Goal: Task Accomplishment & Management: Use online tool/utility

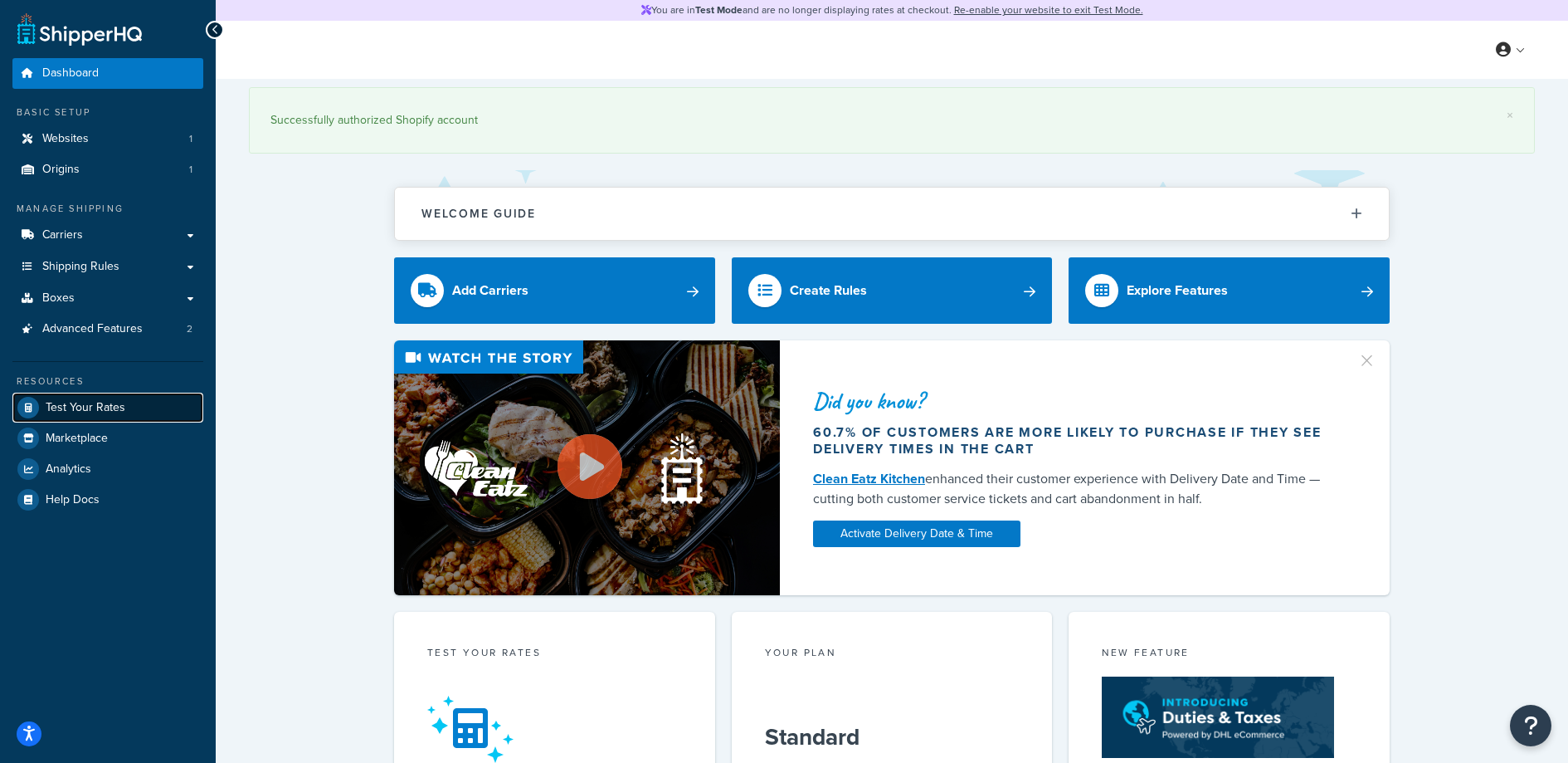
click at [92, 397] on link "Test Your Rates" at bounding box center [108, 407] width 191 height 30
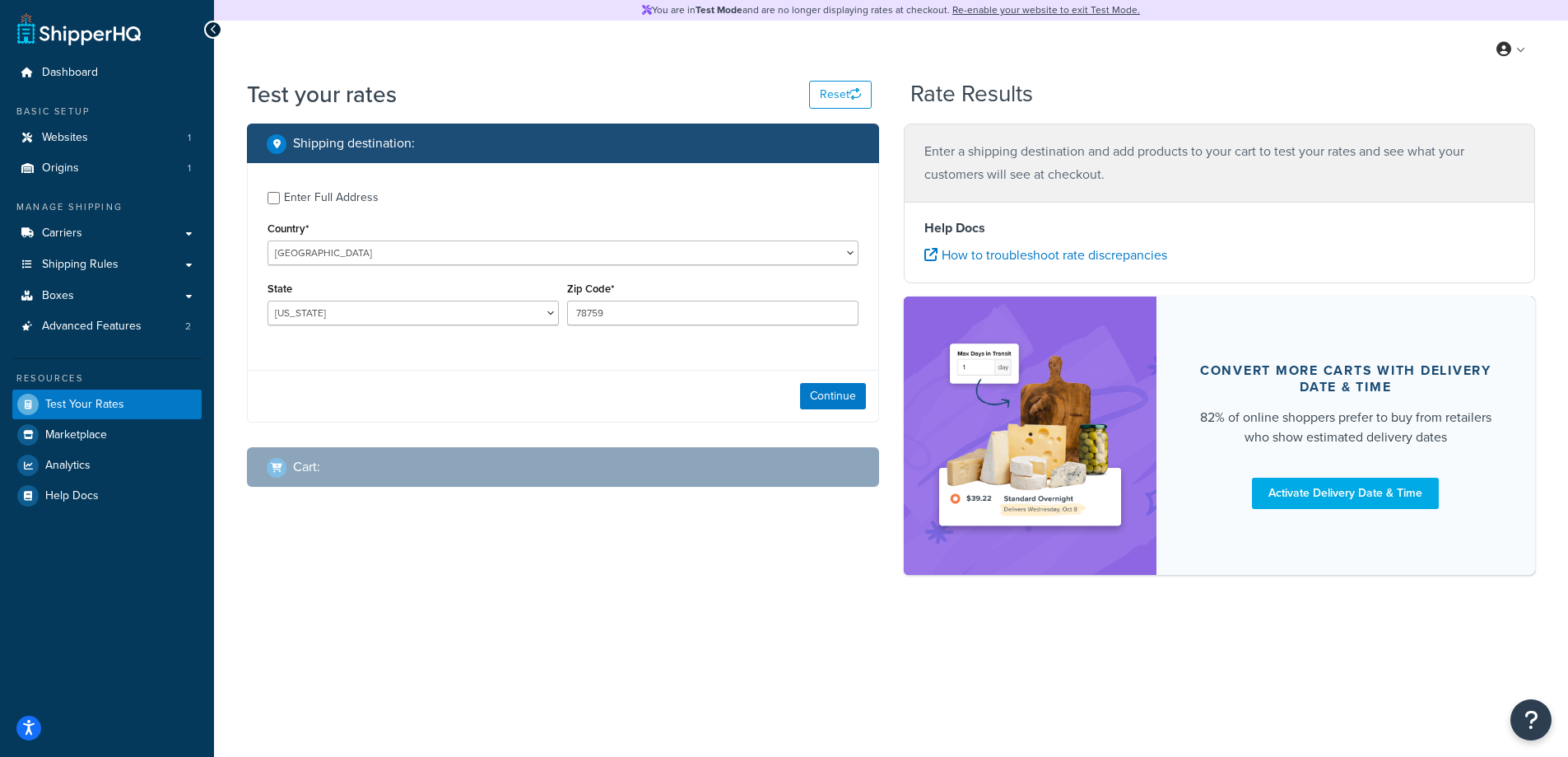
drag, startPoint x: 487, startPoint y: 297, endPoint x: 475, endPoint y: 316, distance: 22.5
click at [487, 297] on div "State Alabama Alaska American Samoa Arizona Arkansas Armed Forces Americas Arme…" at bounding box center [413, 301] width 291 height 47
click at [475, 316] on select "Alabama Alaska American Samoa Arizona Arkansas Armed Forces Americas Armed Forc…" at bounding box center [413, 312] width 291 height 25
select select "NY"
click at [267, 300] on select "Alabama Alaska American Samoa Arizona Arkansas Armed Forces Americas Armed Forc…" at bounding box center [413, 312] width 291 height 25
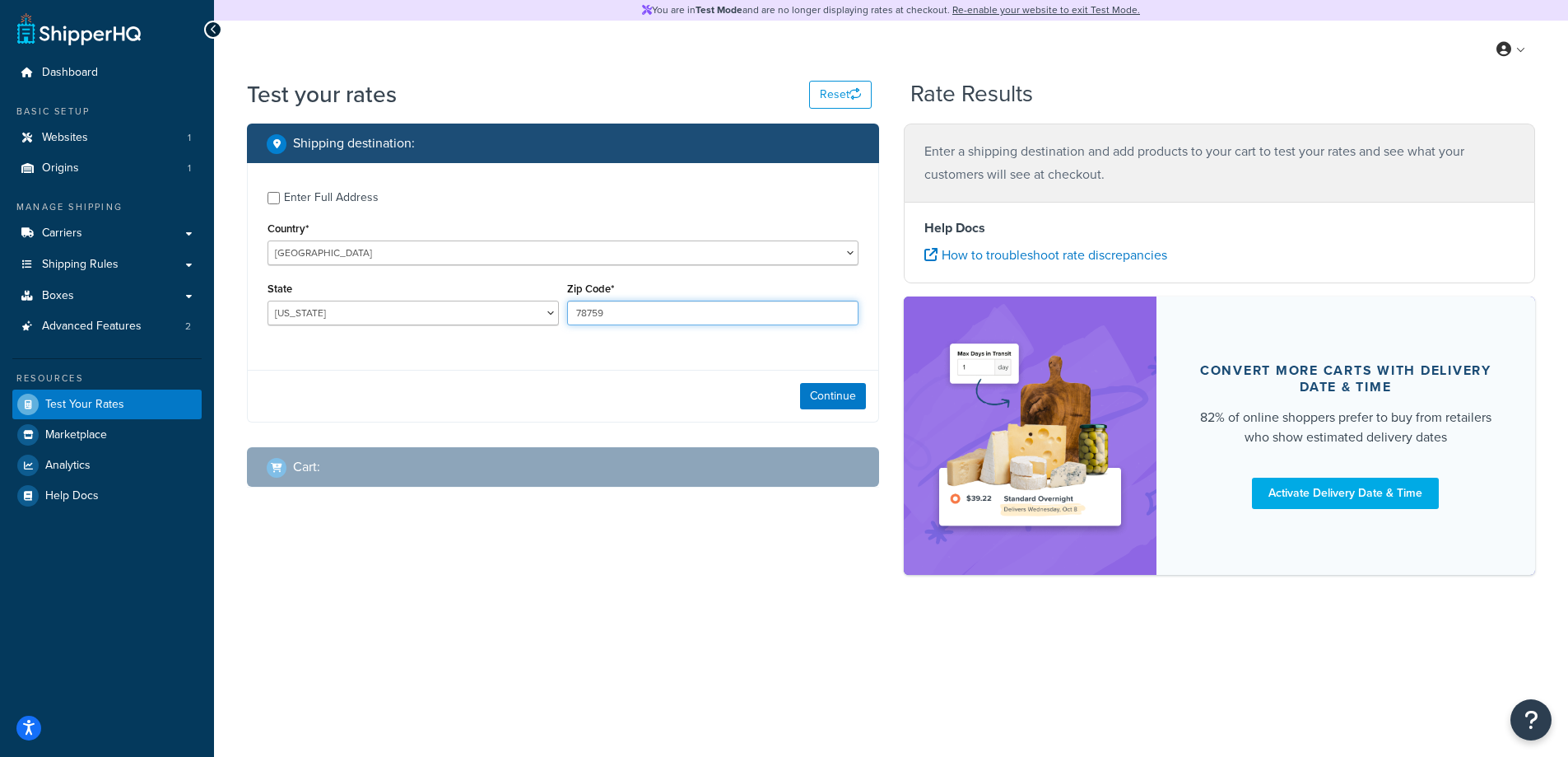
click at [616, 300] on input "78759" at bounding box center [712, 312] width 291 height 25
click at [630, 320] on input "10009" at bounding box center [712, 312] width 291 height 25
type input "10008"
click at [819, 381] on div "Continue" at bounding box center [562, 395] width 630 height 52
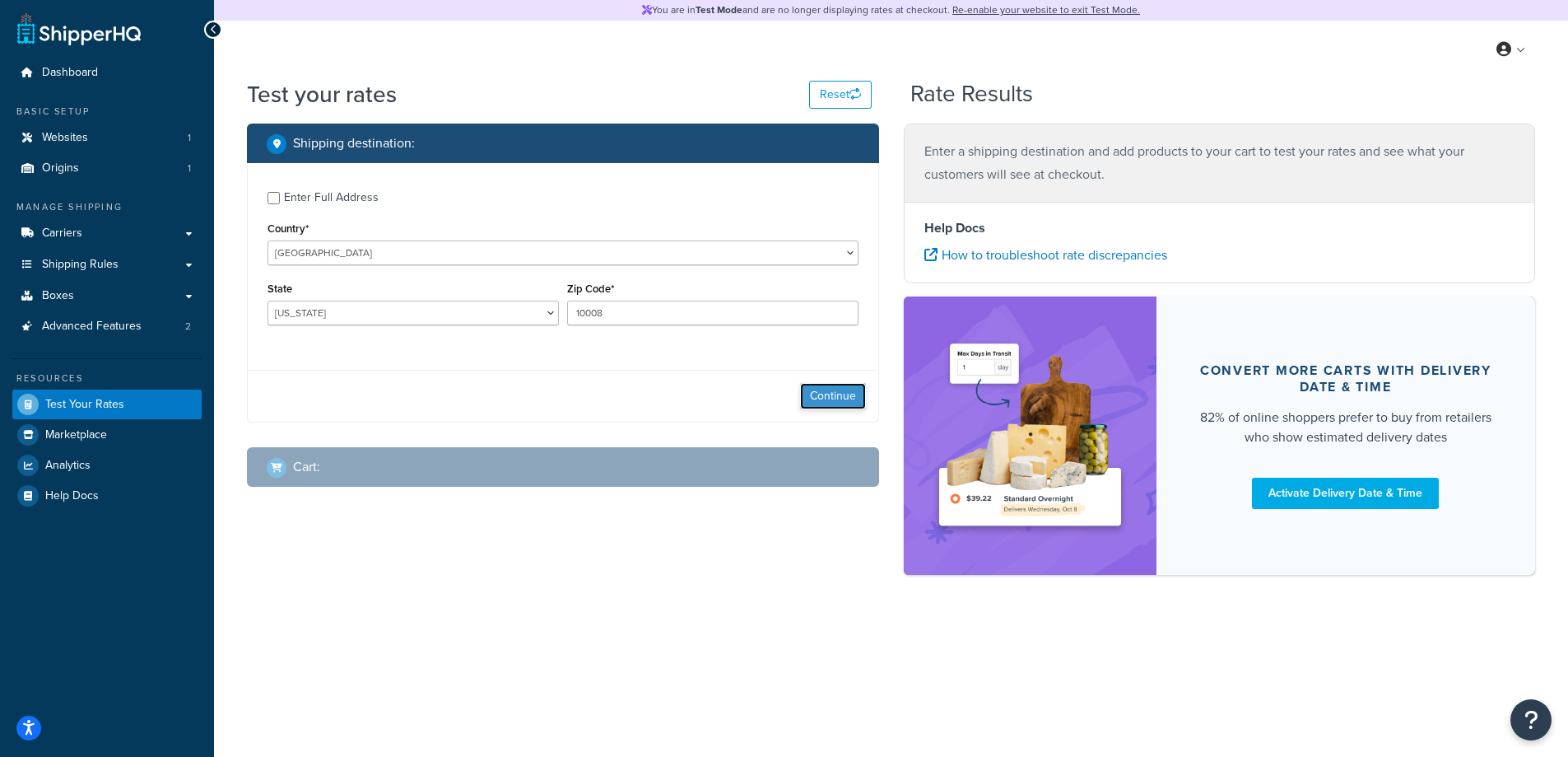
click at [823, 388] on button "Continue" at bounding box center [833, 396] width 65 height 26
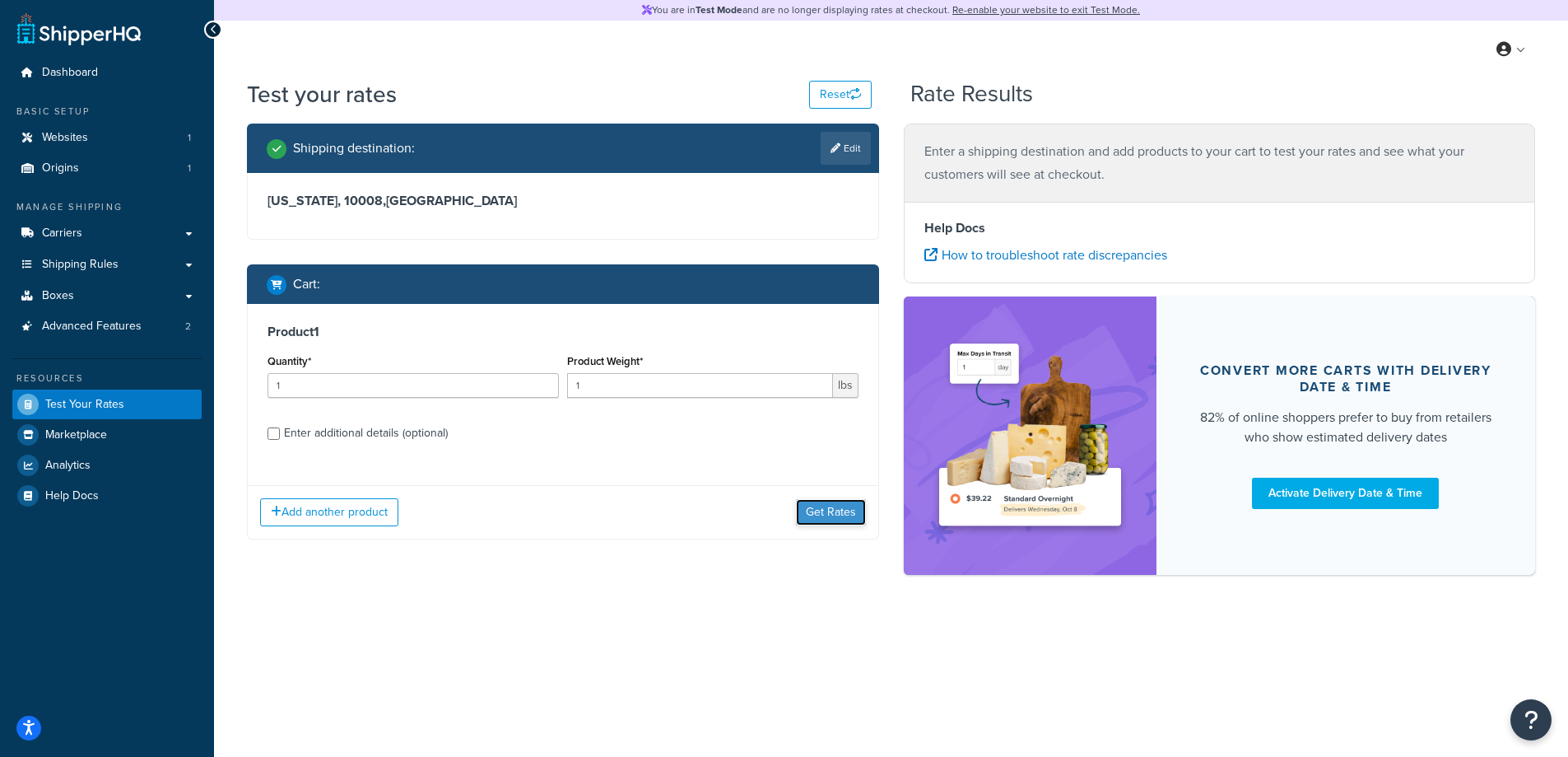
click at [833, 509] on button "Get Rates" at bounding box center [830, 511] width 70 height 26
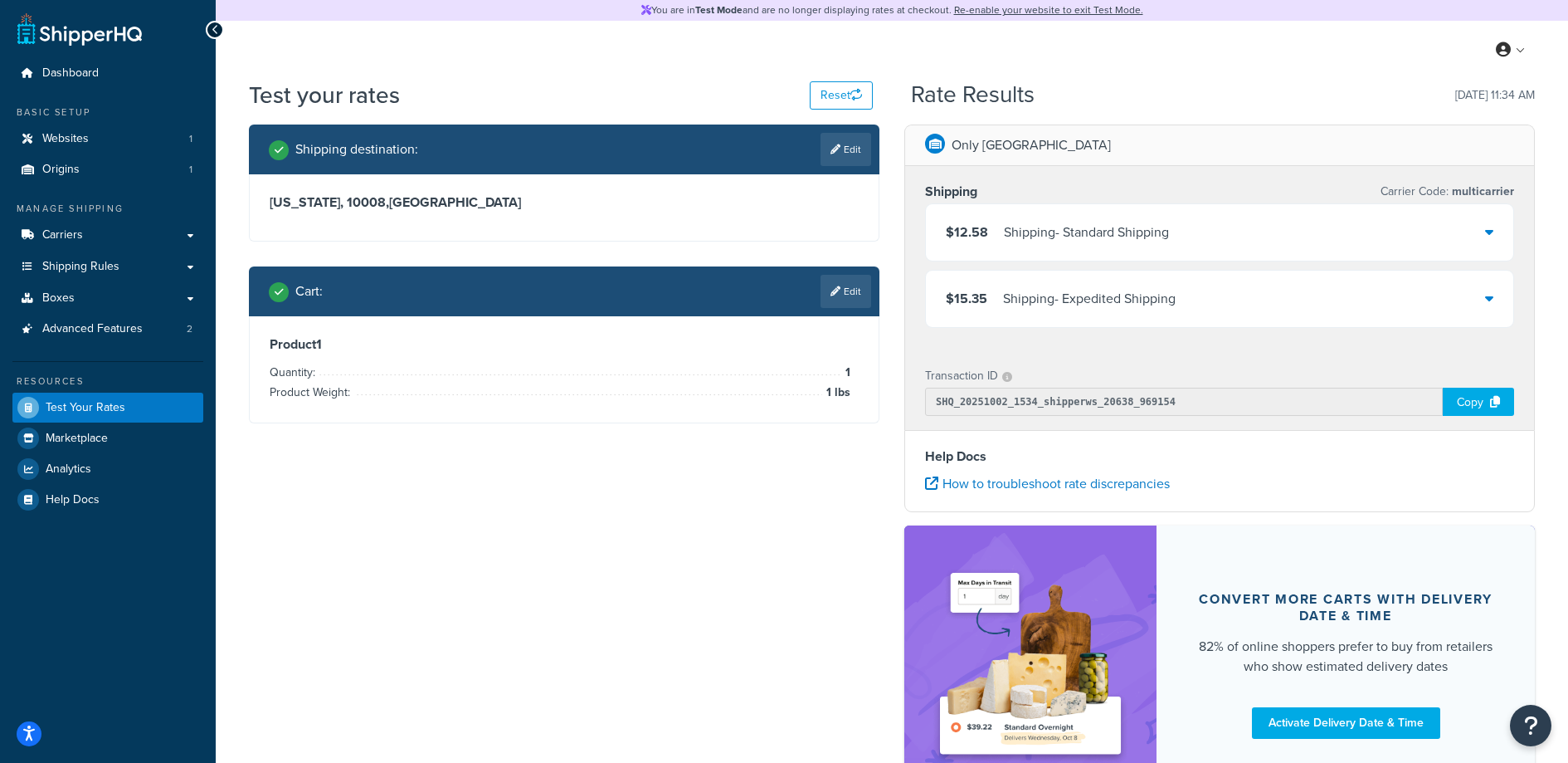
click at [1203, 221] on div "$12.58 Shipping - Standard Shipping" at bounding box center [1220, 233] width 588 height 57
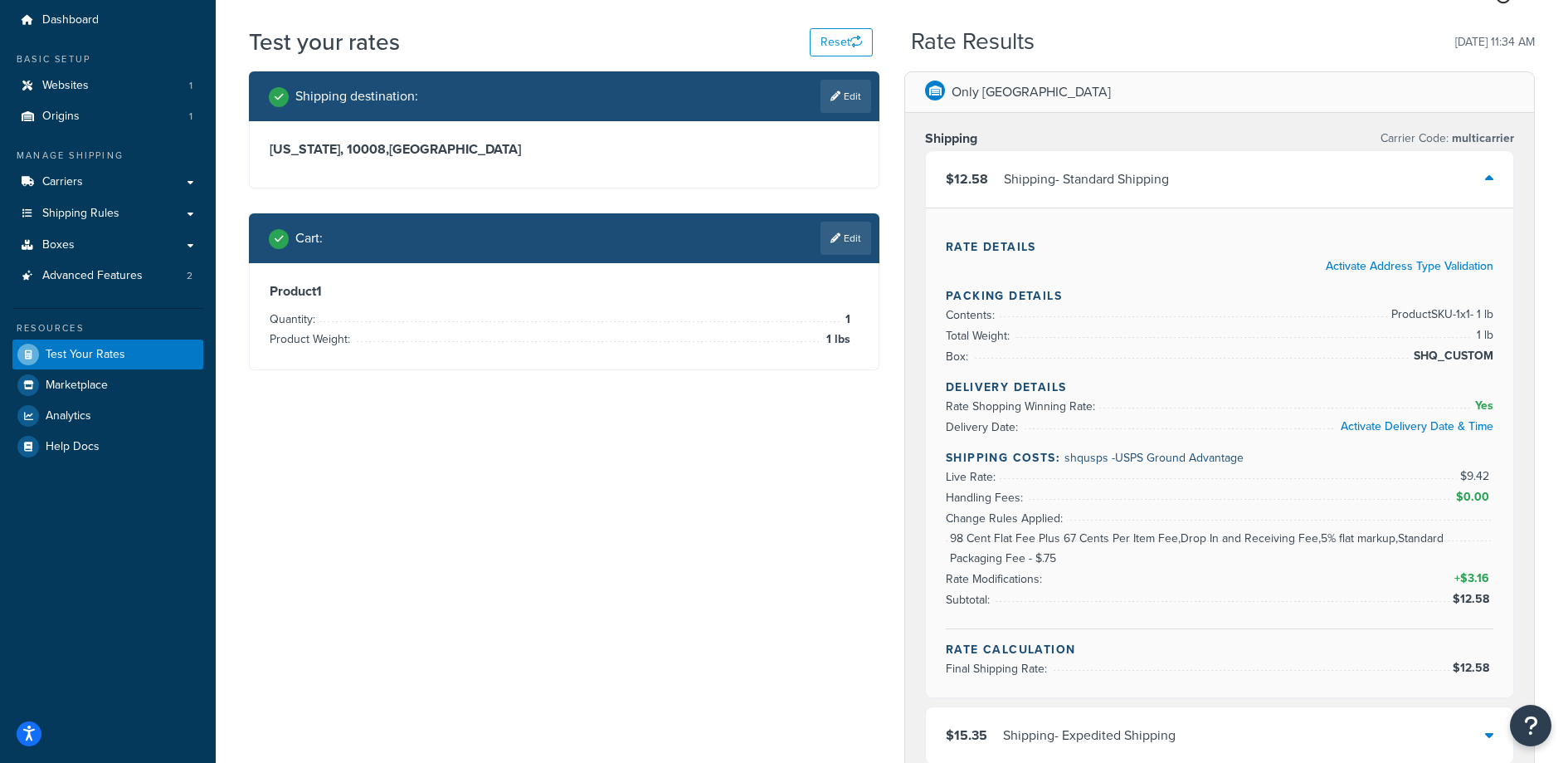
scroll to position [64, 0]
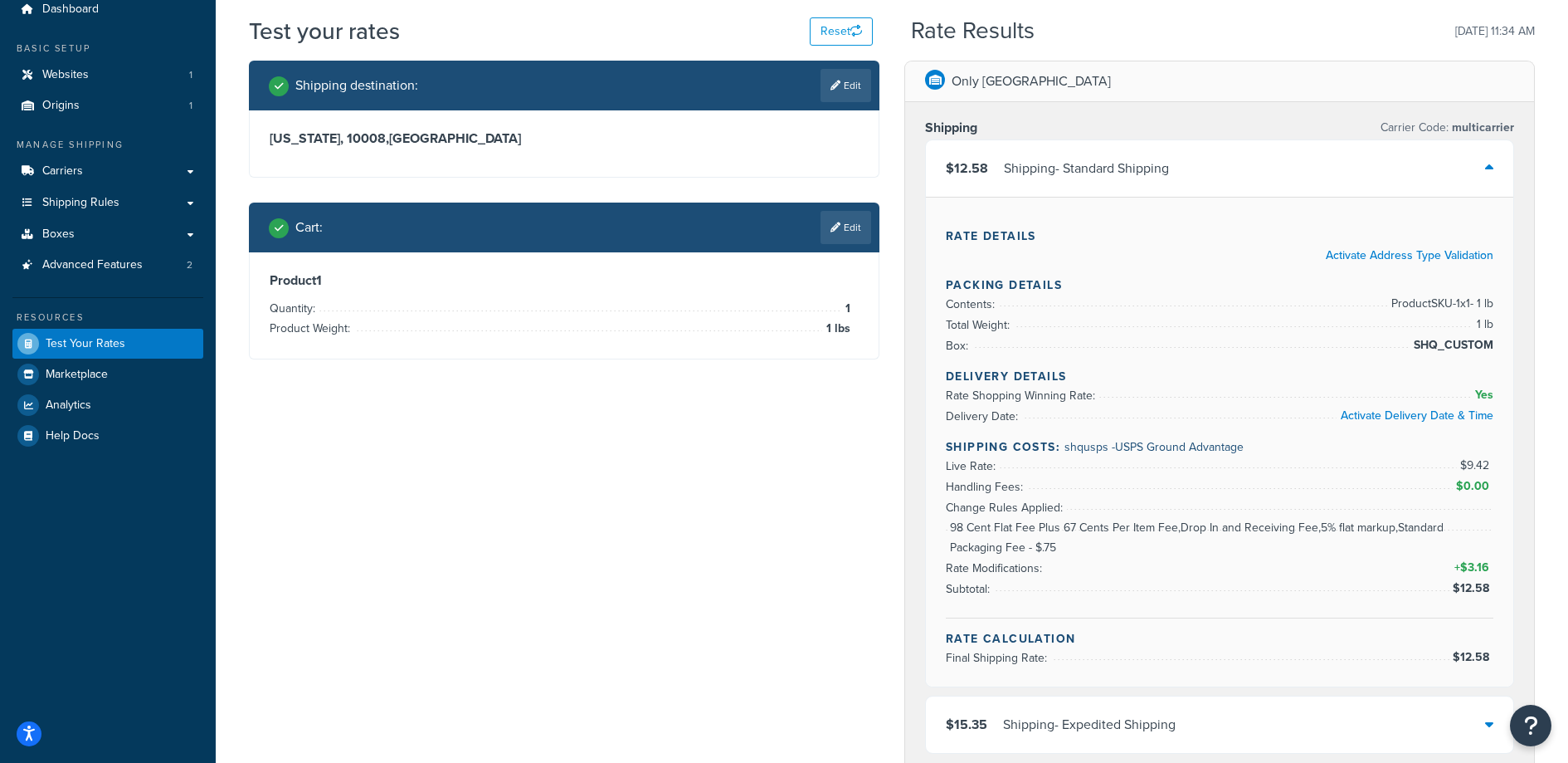
click at [850, 216] on link "Edit" at bounding box center [845, 227] width 50 height 33
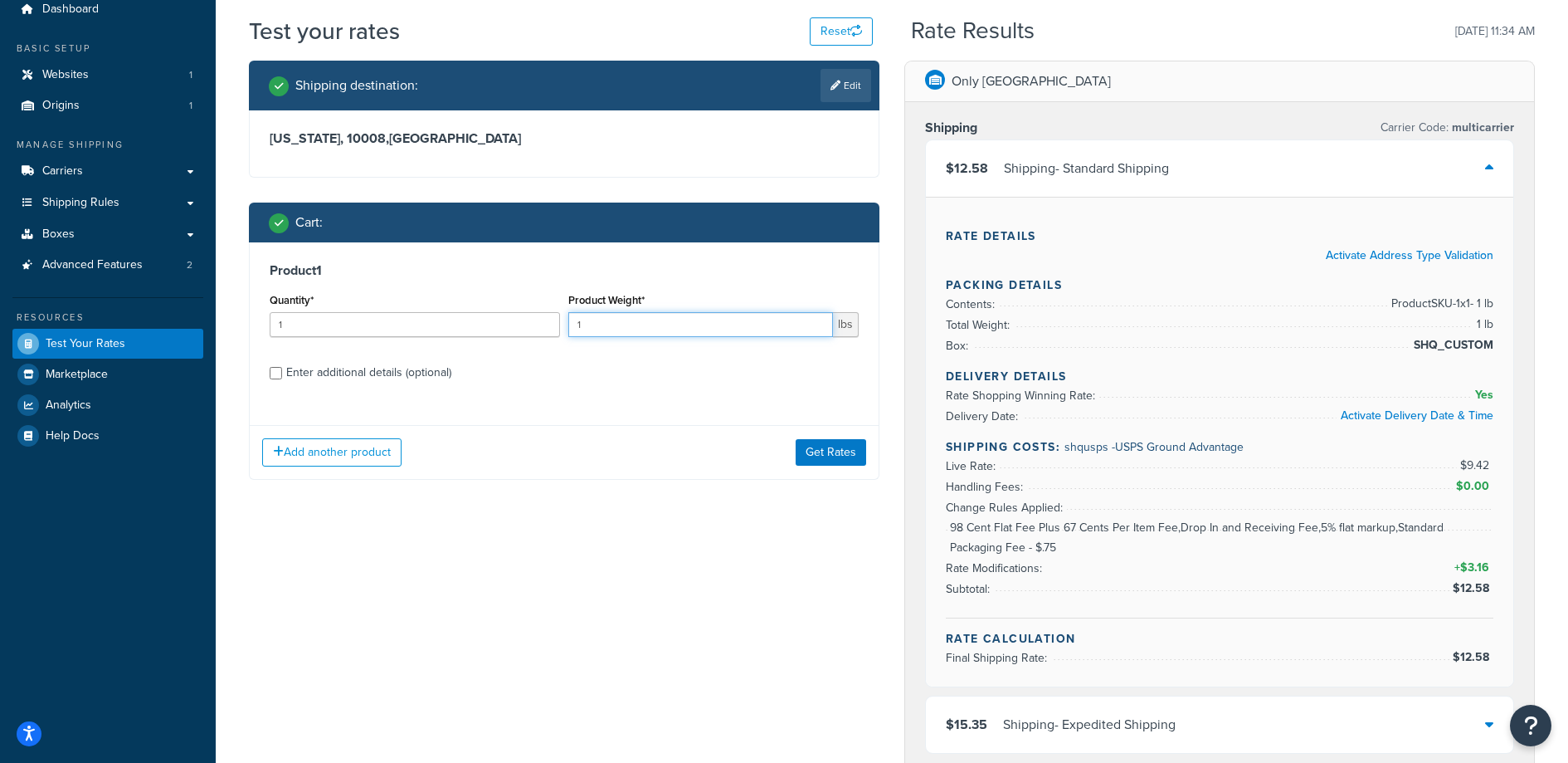
click at [599, 328] on input "1" at bounding box center [701, 324] width 265 height 25
type input "0.61"
click at [834, 446] on button "Get Rates" at bounding box center [831, 452] width 71 height 27
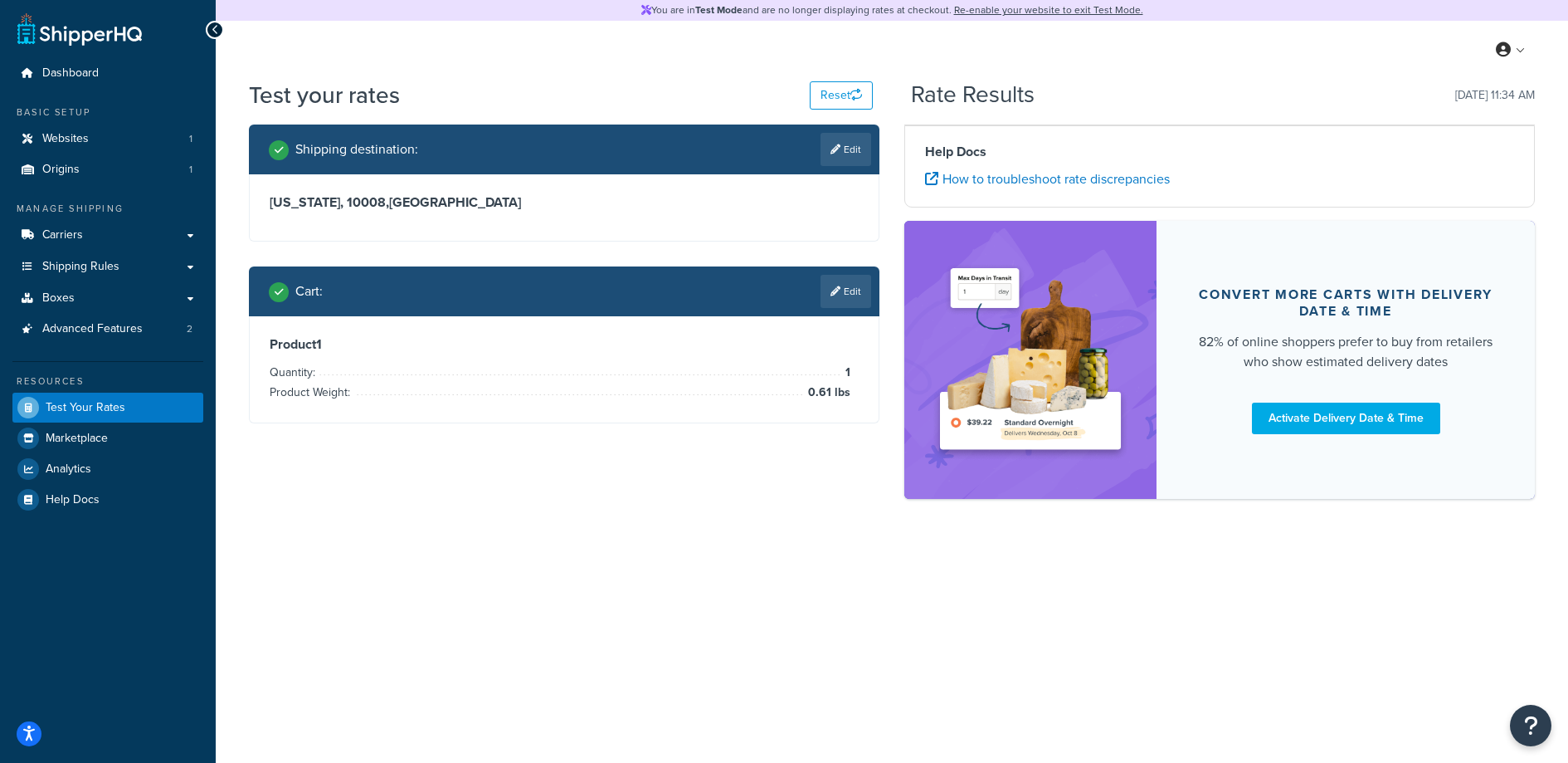
scroll to position [0, 0]
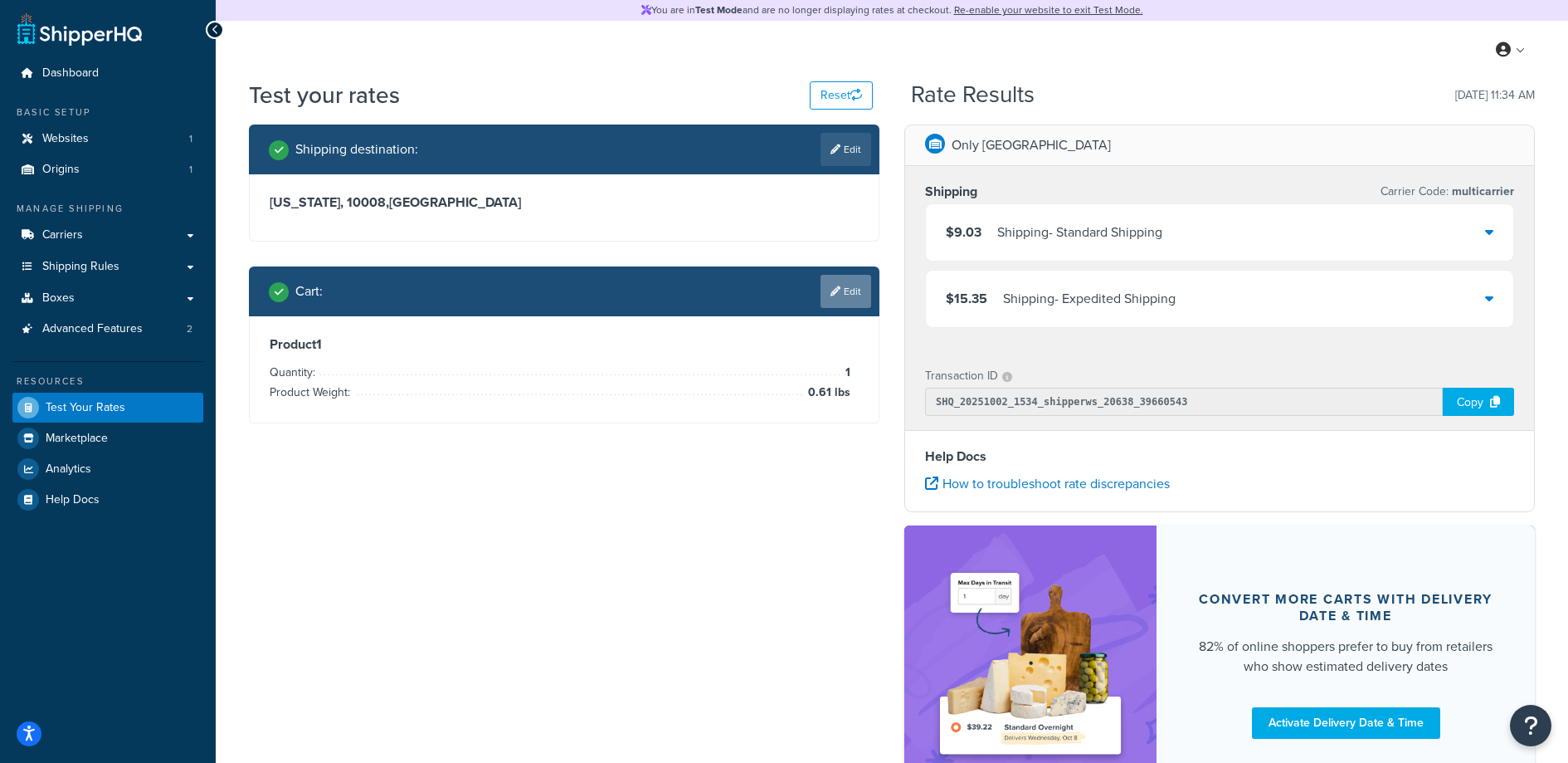
click at [842, 293] on link "Edit" at bounding box center [845, 292] width 50 height 33
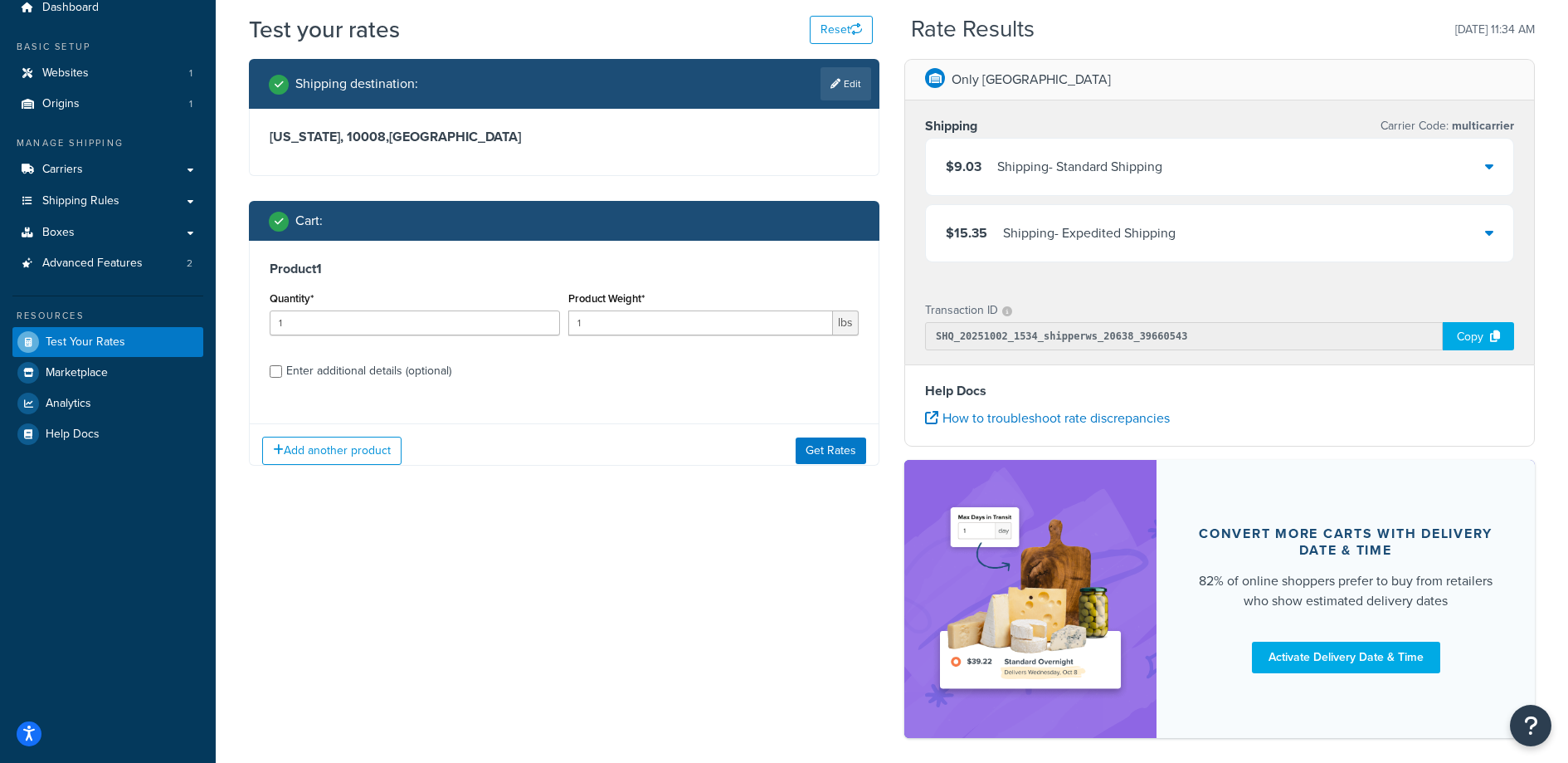
scroll to position [140, 0]
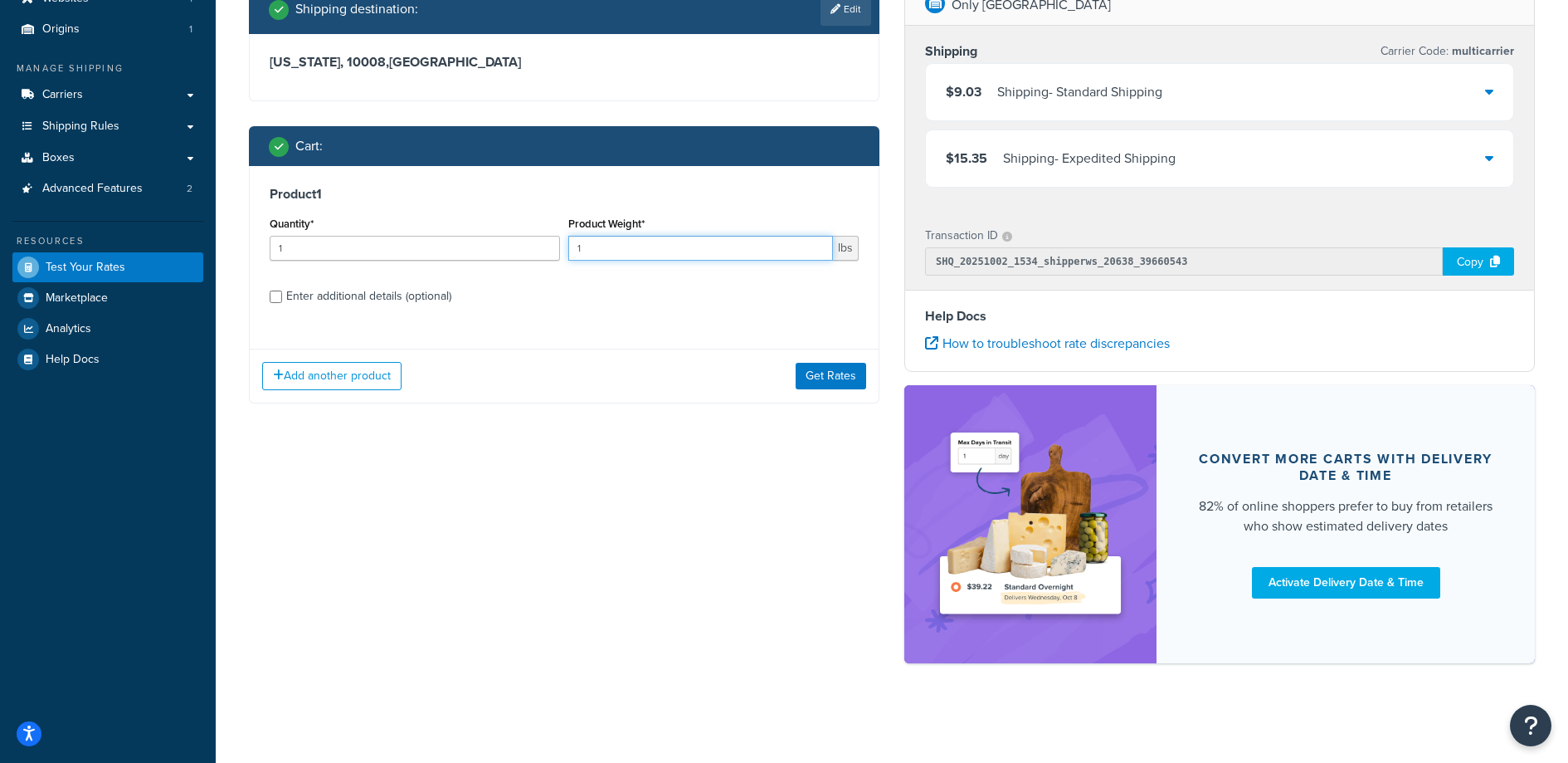
click at [679, 247] on input "1" at bounding box center [701, 248] width 265 height 25
type input "0.61"
click at [298, 293] on div "Enter additional details (optional)" at bounding box center [369, 295] width 165 height 23
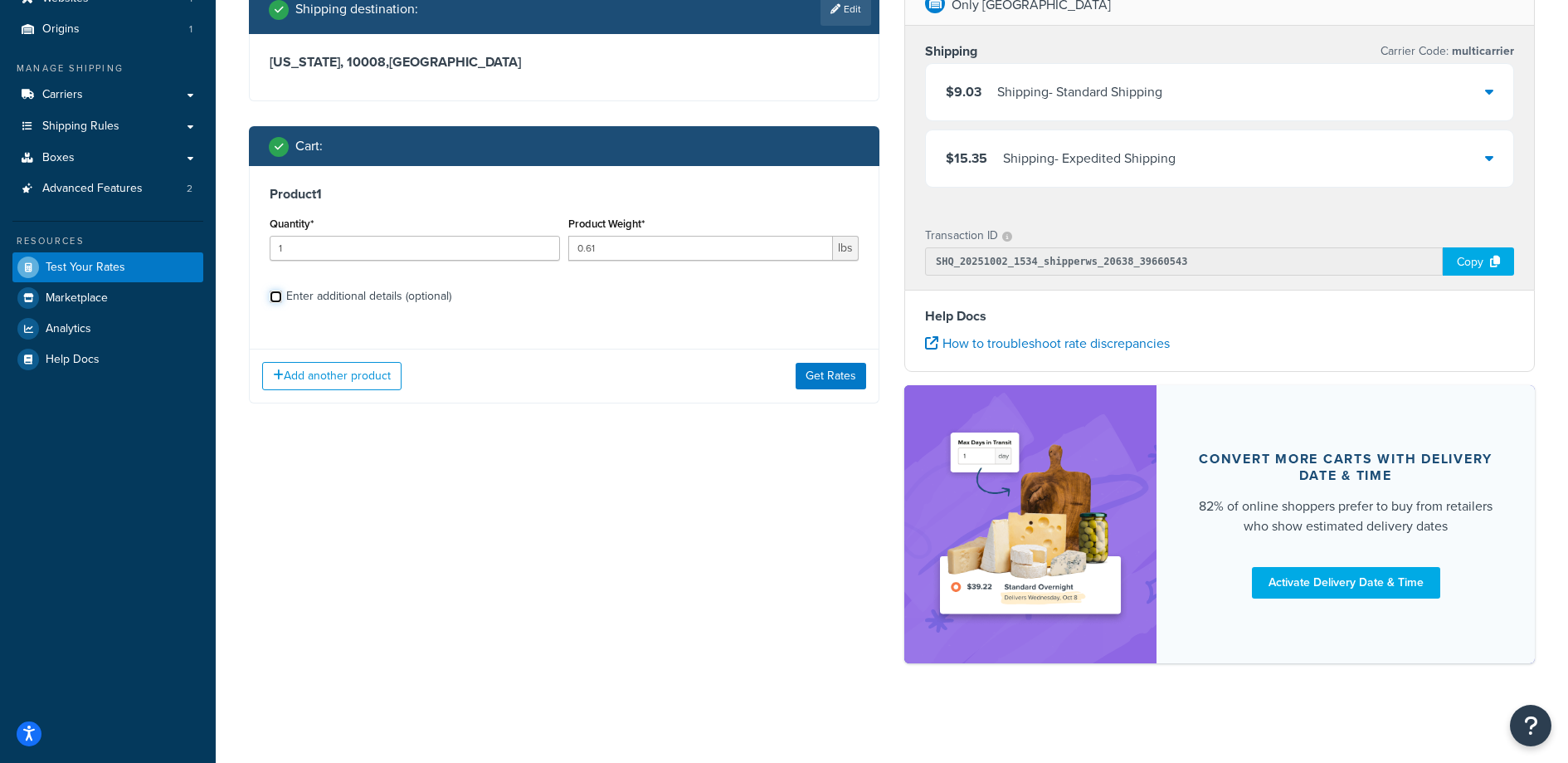
click at [282, 293] on input "Enter additional details (optional)" at bounding box center [276, 297] width 13 height 13
checkbox input "true"
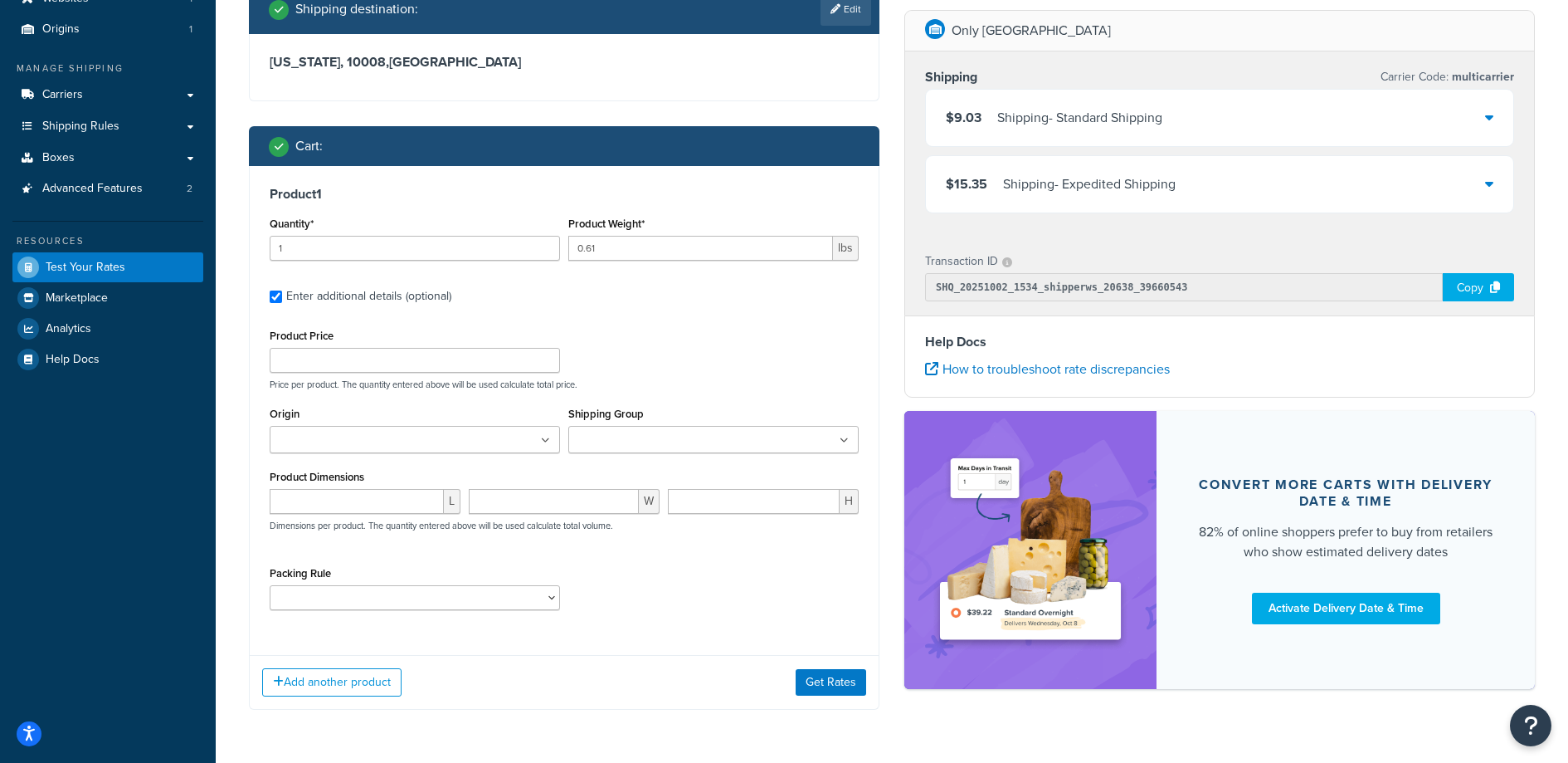
click at [691, 448] on input "Shipping Group" at bounding box center [646, 441] width 147 height 18
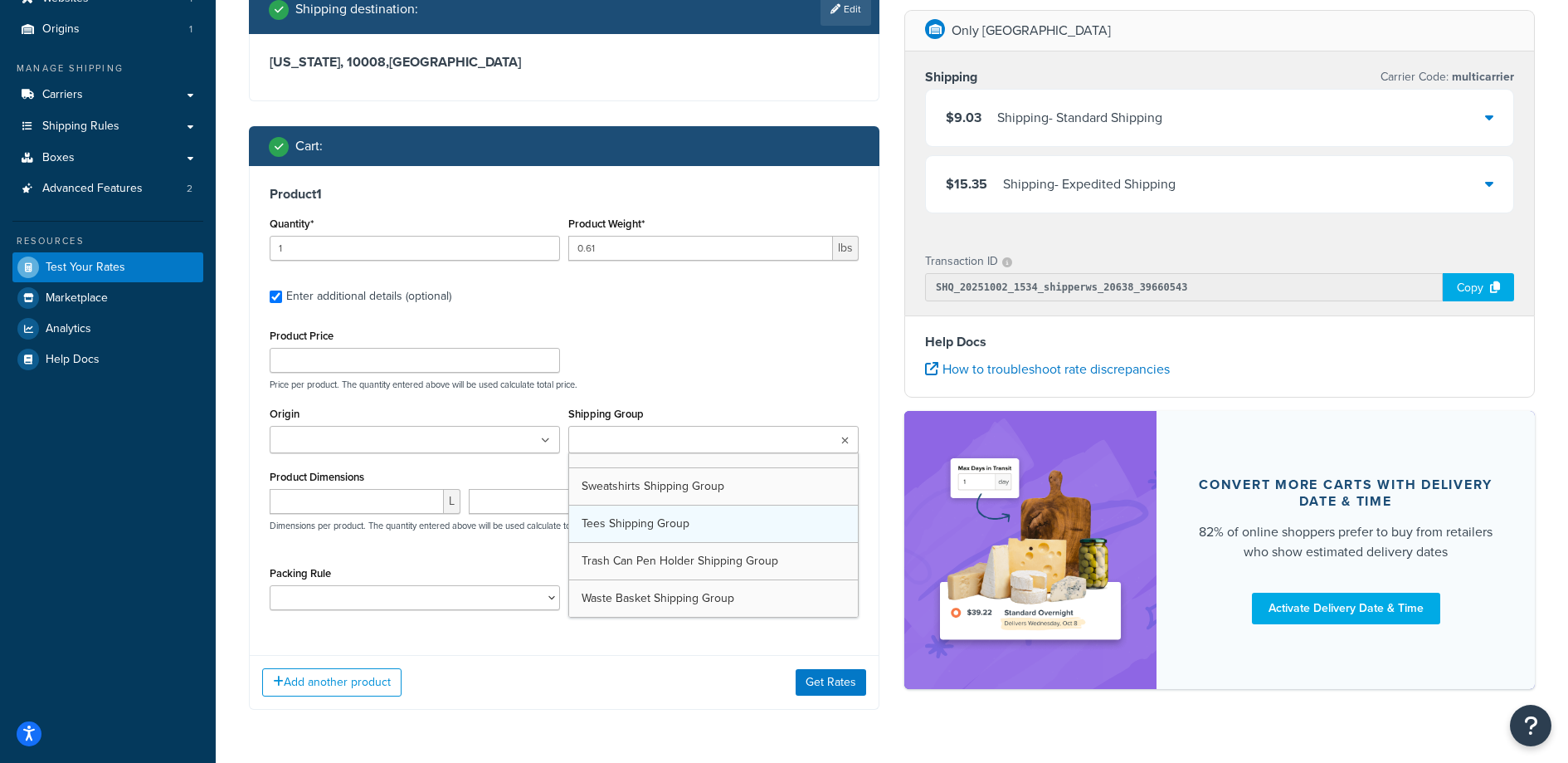
scroll to position [208, 0]
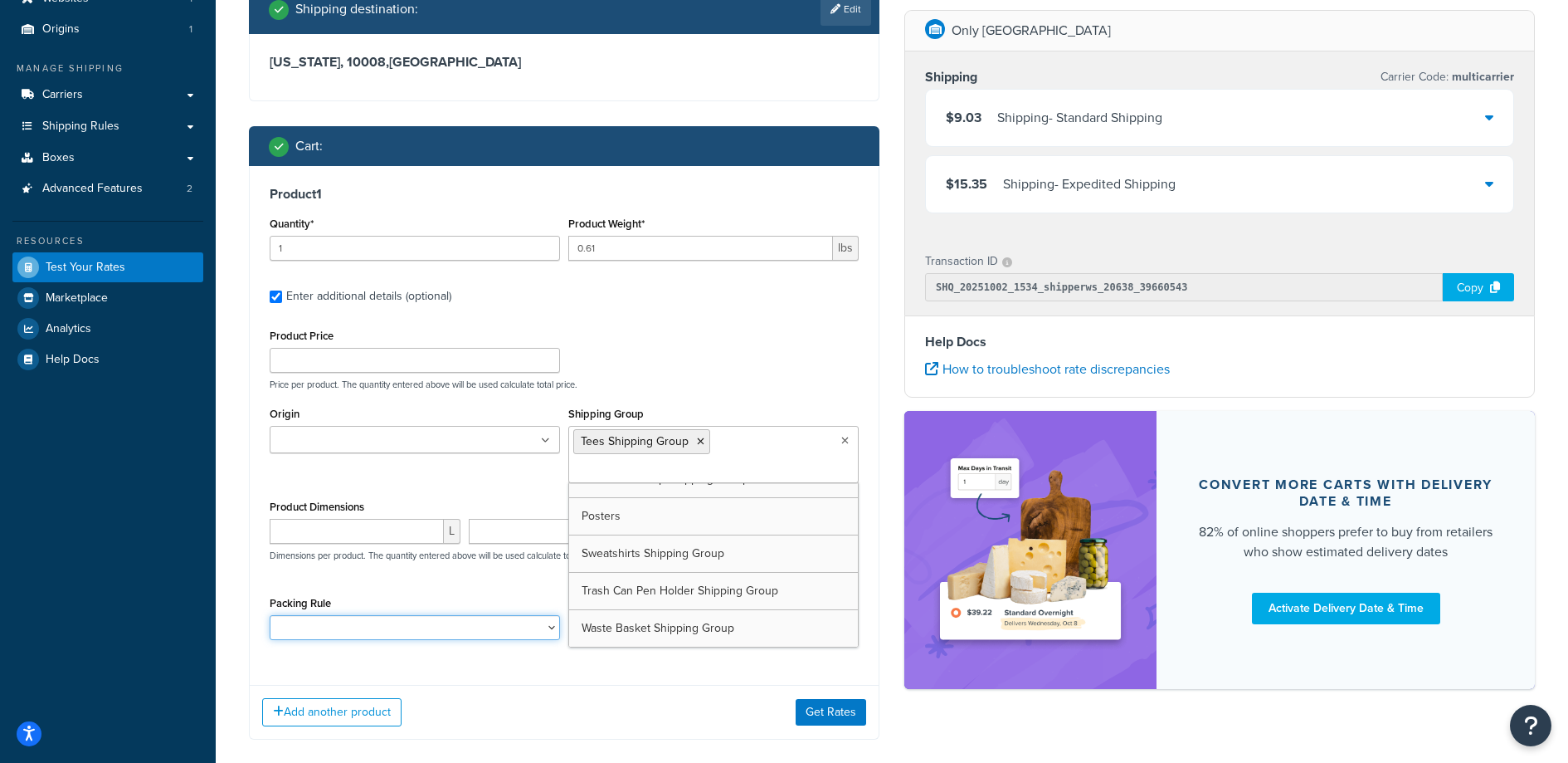
click at [304, 615] on select "Poster Packing Rule Small Items Packing Rule Wall Sign Packing Rule Waste Baske…" at bounding box center [414, 627] width 291 height 25
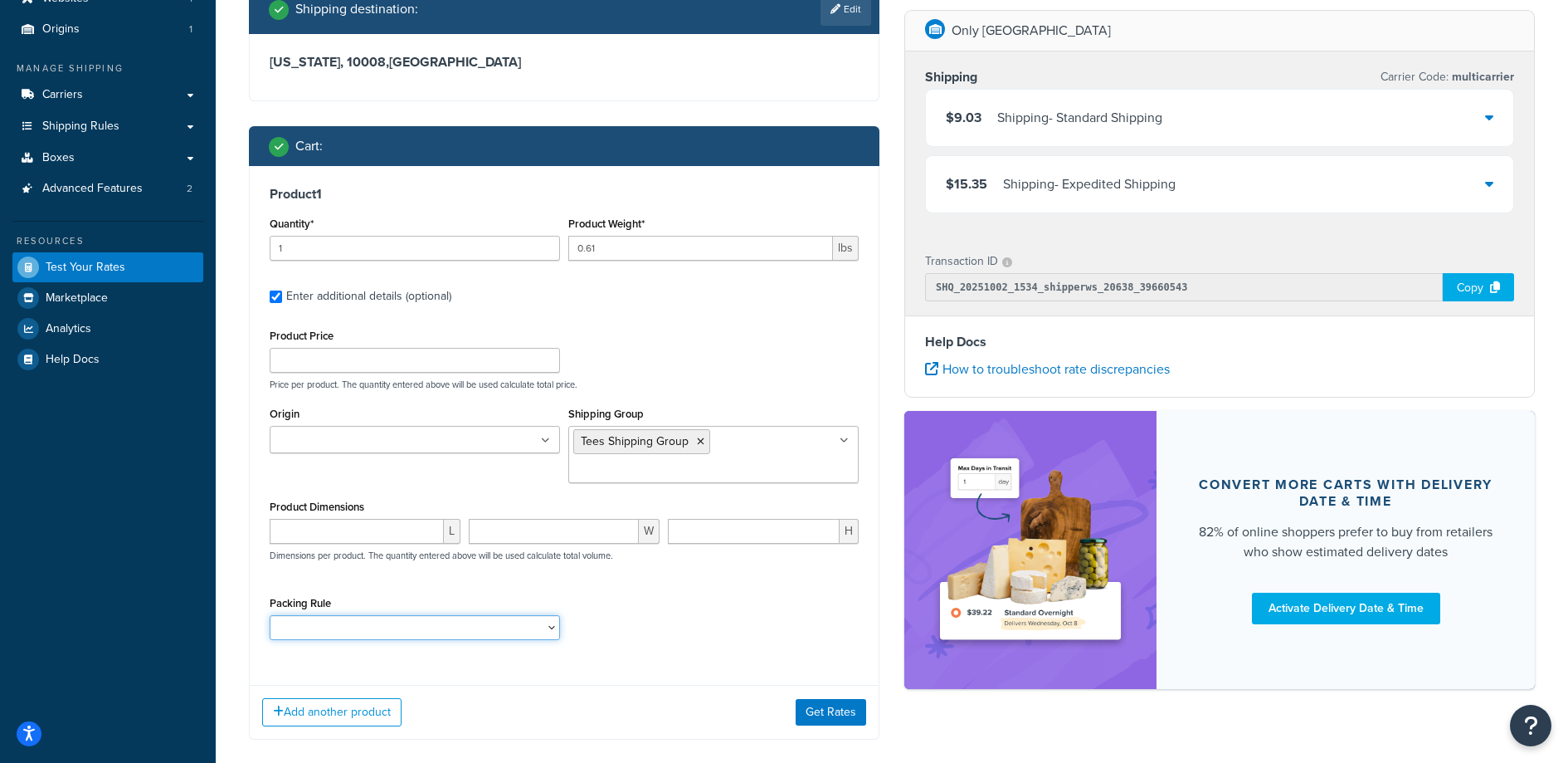
select select "88102"
click at [270, 615] on select "Poster Packing Rule Small Items Packing Rule Wall Sign Packing Rule Waste Baske…" at bounding box center [414, 627] width 291 height 25
click at [834, 707] on button "Get Rates" at bounding box center [831, 712] width 71 height 27
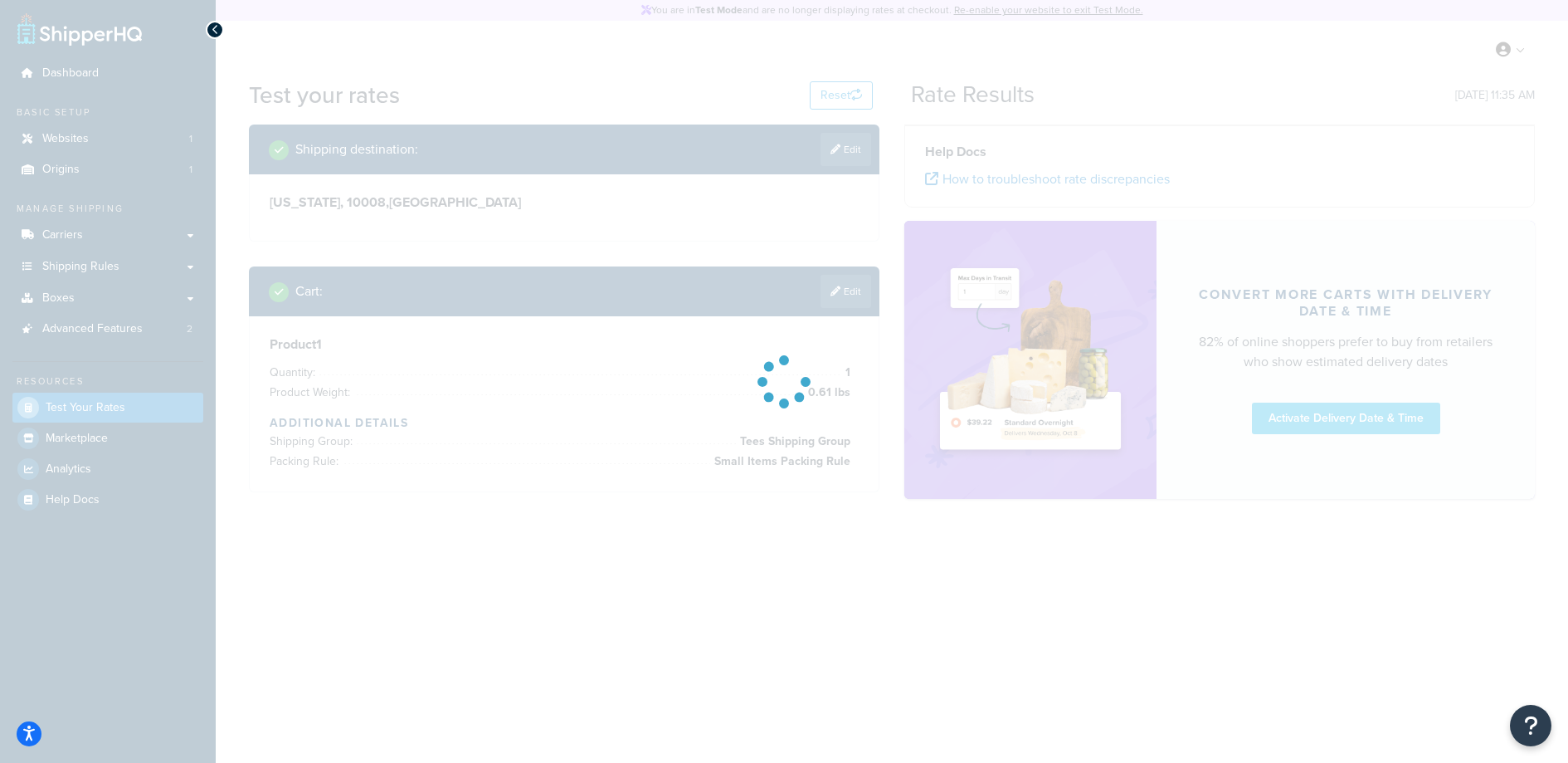
scroll to position [0, 0]
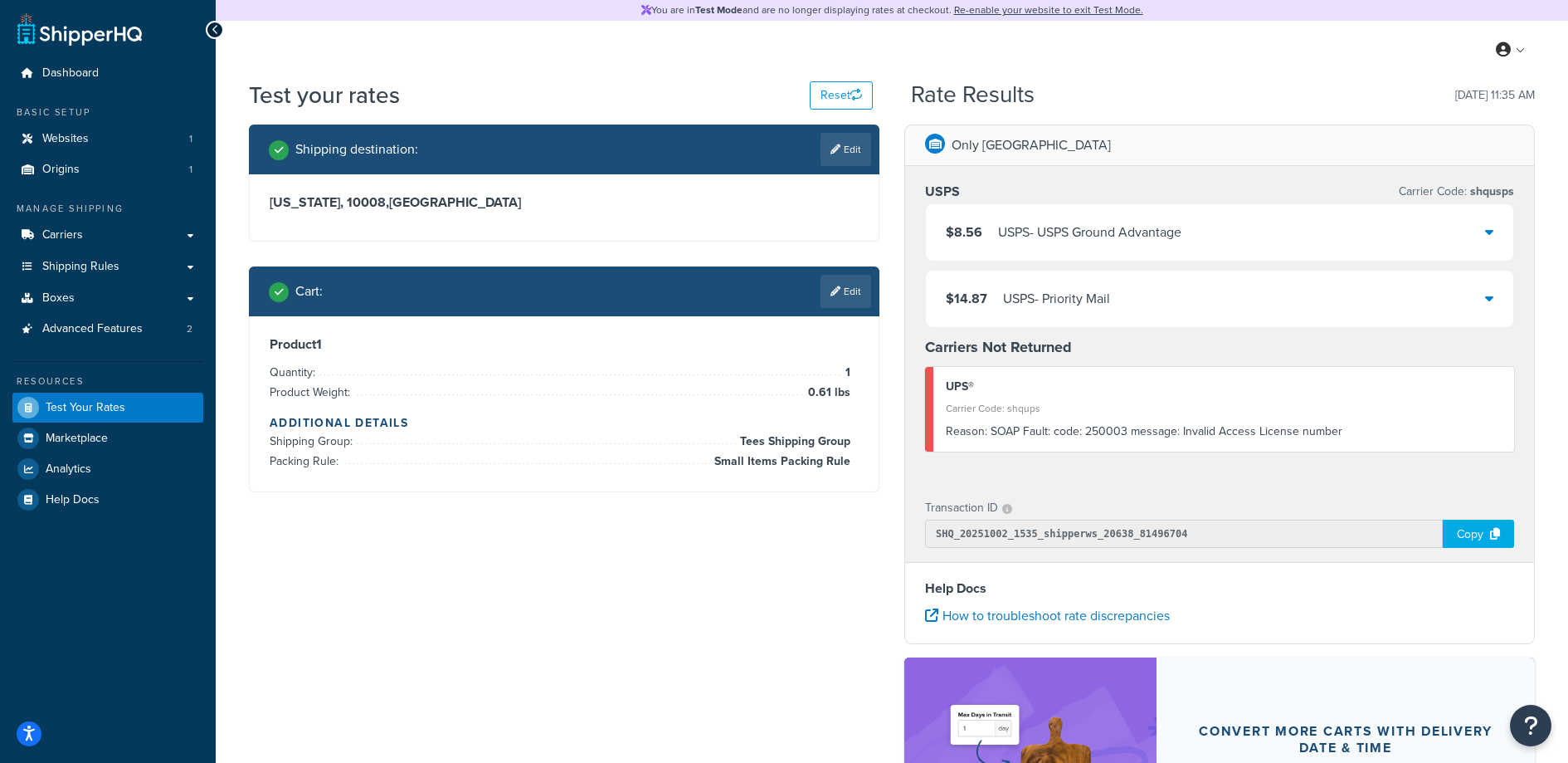
click at [1245, 433] on div "Reason: SOAP Fault: code: 250003 message: Invalid Access License number" at bounding box center [1224, 431] width 556 height 23
click at [1248, 433] on div "Reason: SOAP Fault: code: 250003 message: Invalid Access License number" at bounding box center [1224, 431] width 556 height 23
click at [1248, 432] on div "Reason: SOAP Fault: code: 250003 message: Invalid Access License number" at bounding box center [1224, 431] width 556 height 23
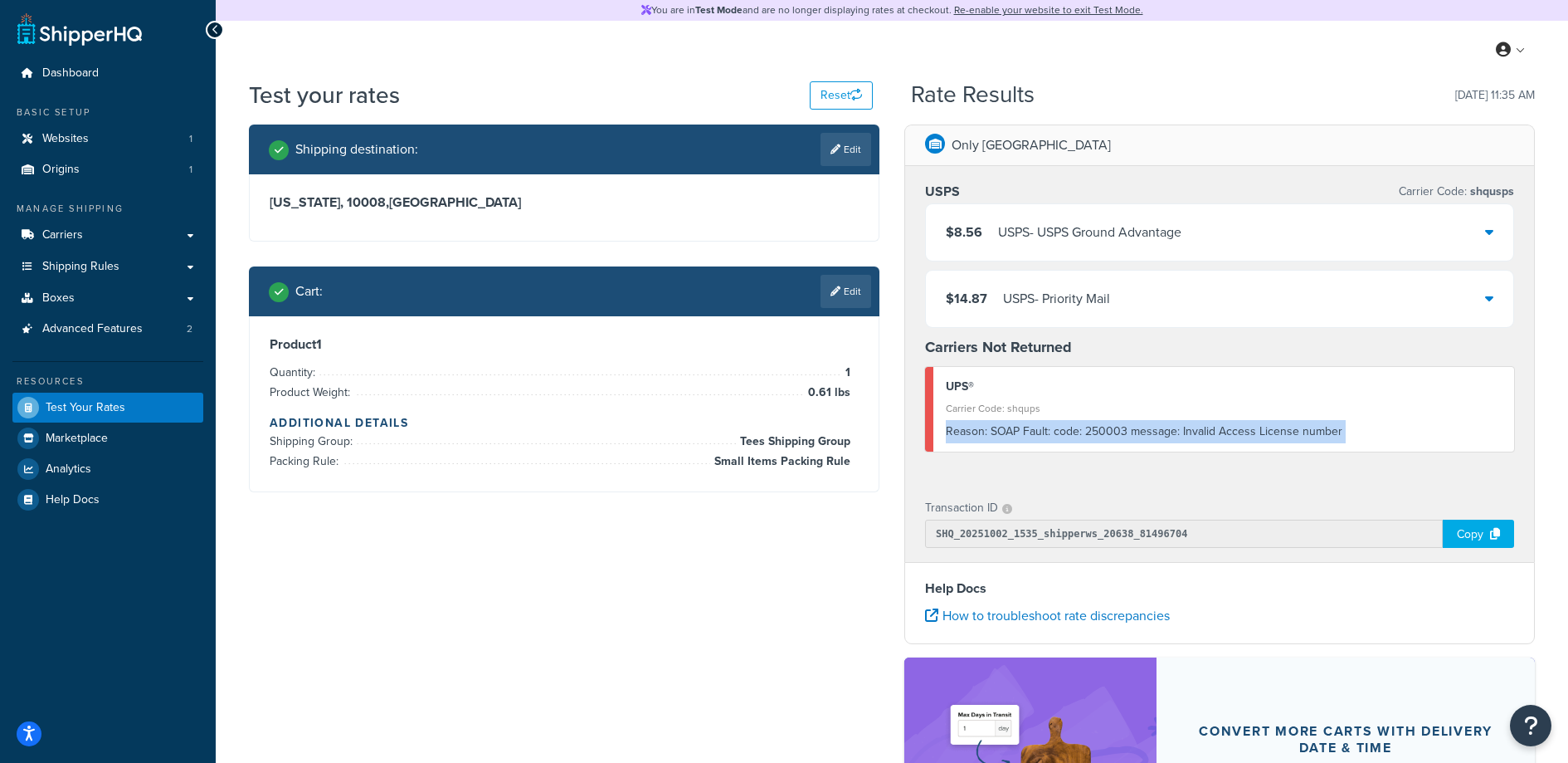
click at [1248, 432] on div "Reason: SOAP Fault: code: 250003 message: Invalid Access License number" at bounding box center [1224, 431] width 556 height 23
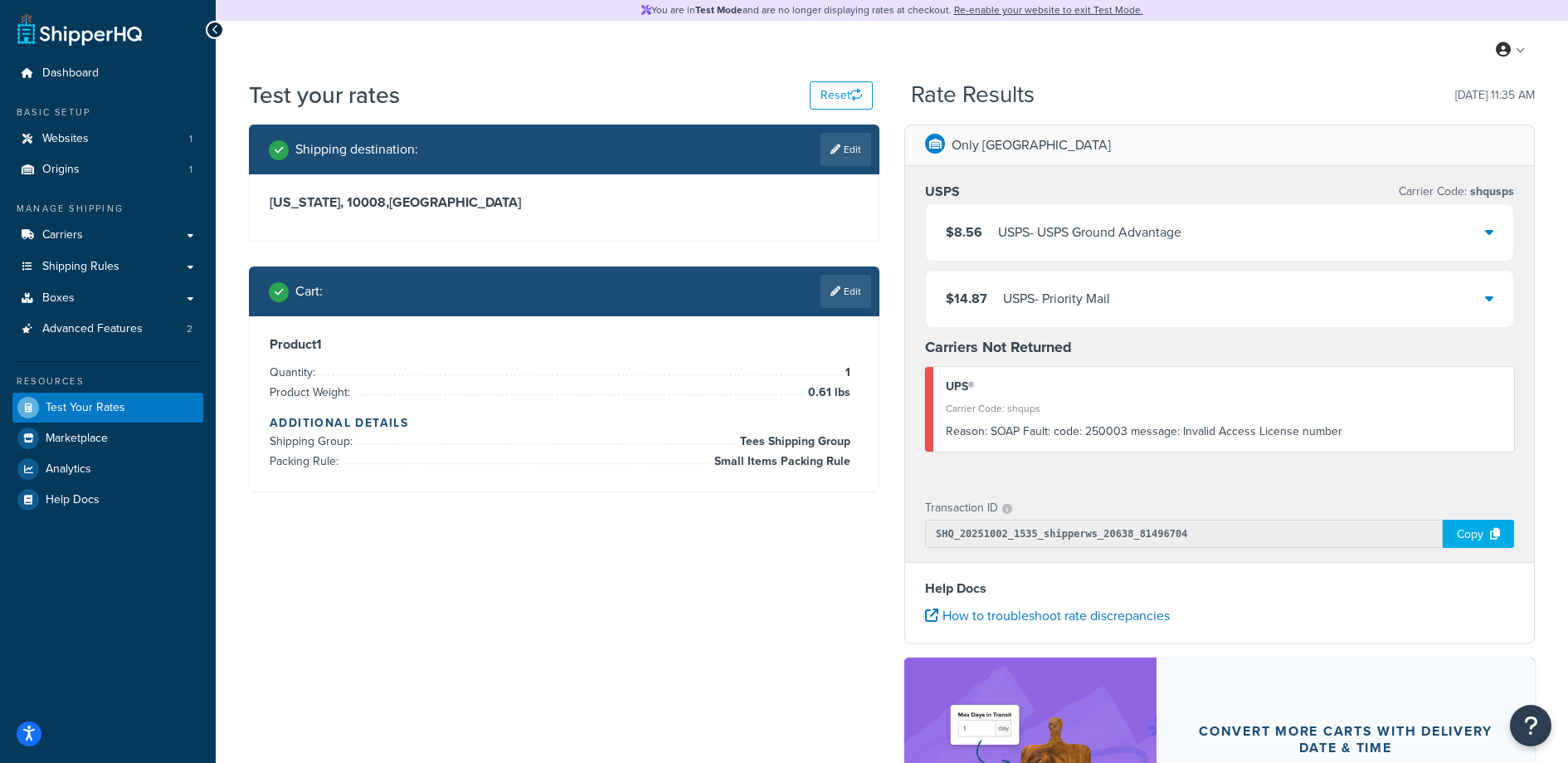
click at [1172, 221] on div "USPS - USPS Ground Advantage" at bounding box center [1090, 232] width 183 height 23
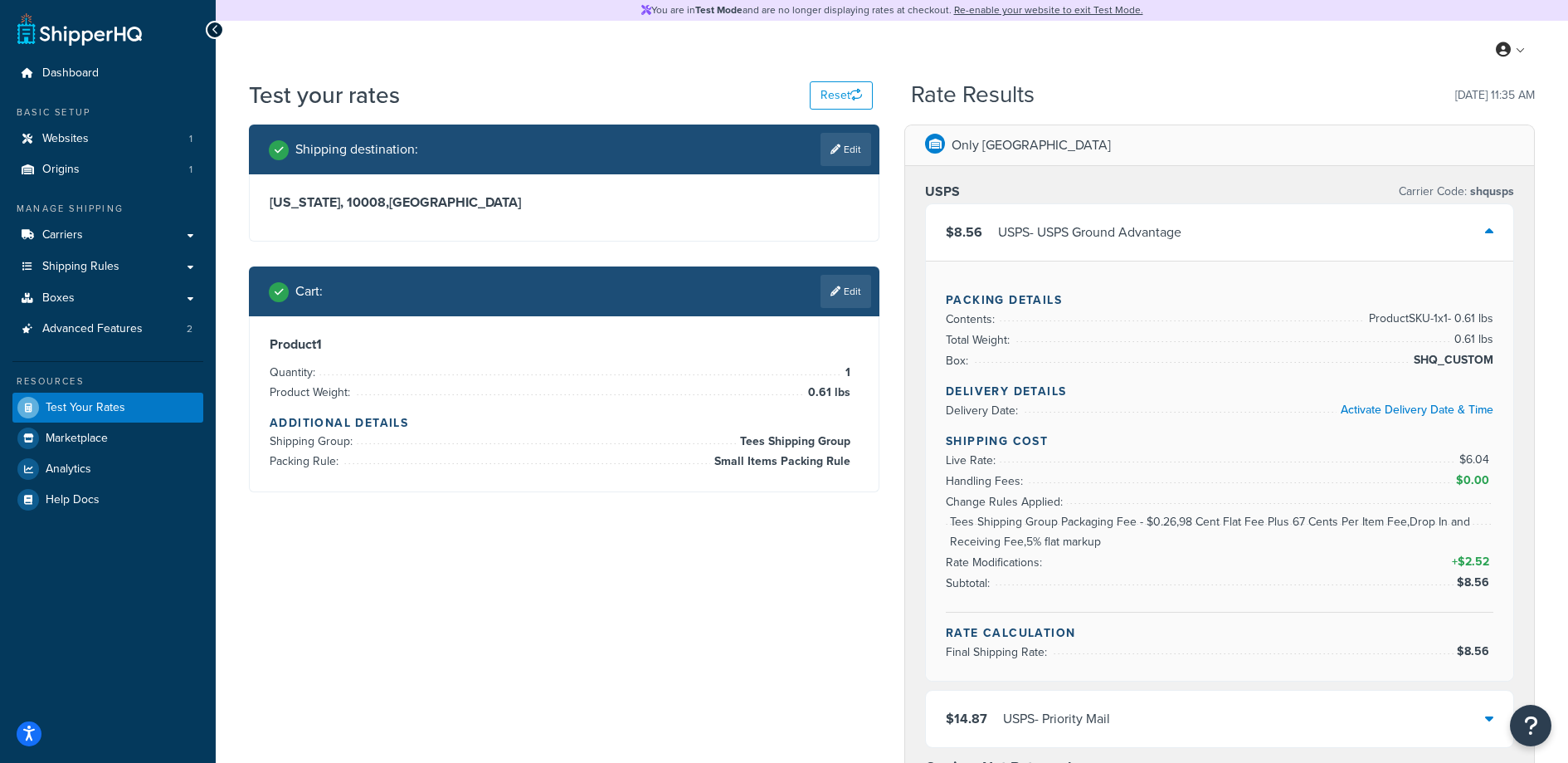
click at [1218, 230] on div "$8.56 USPS - USPS Ground Advantage" at bounding box center [1220, 233] width 588 height 57
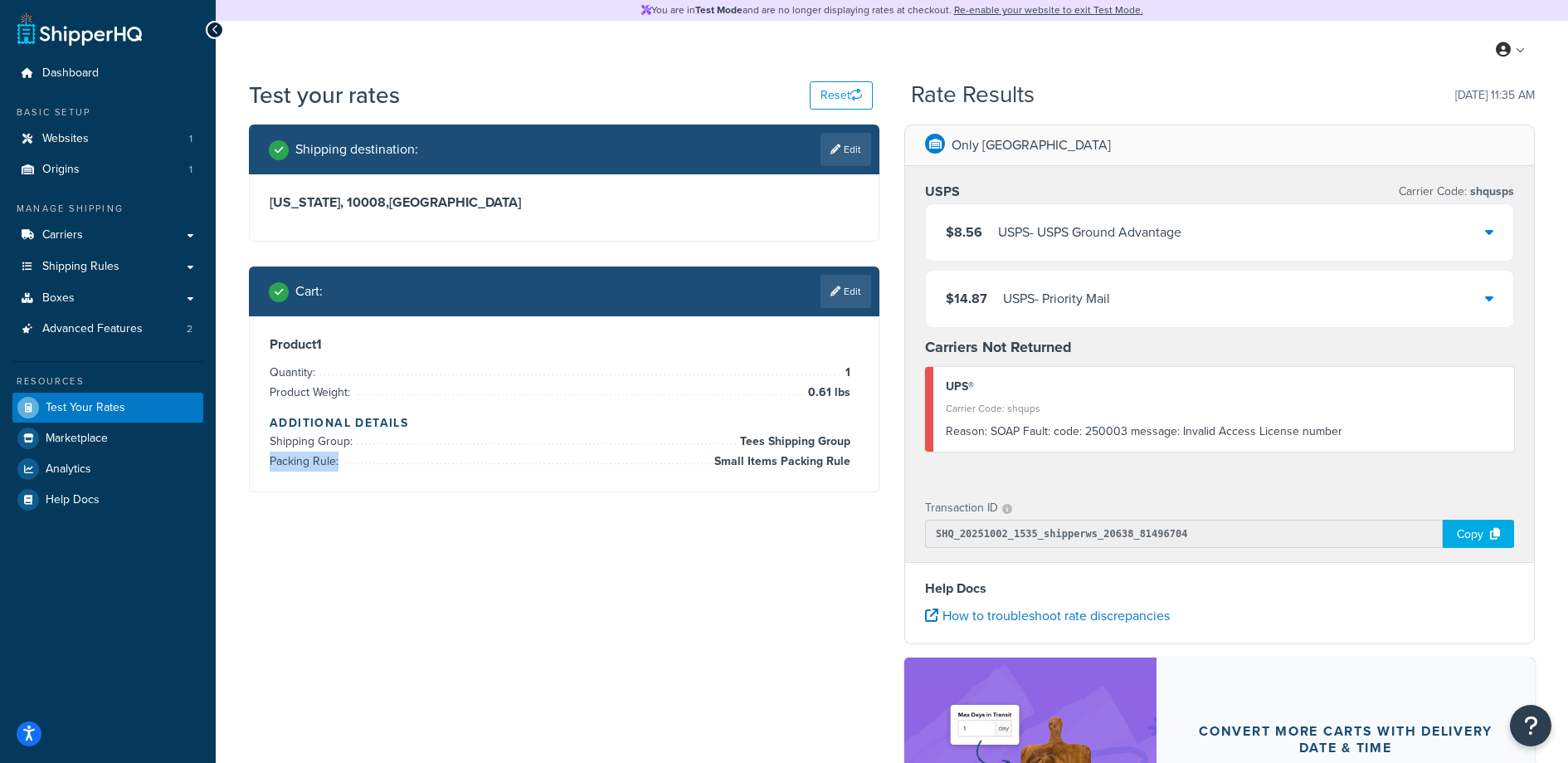
drag, startPoint x: 651, startPoint y: 467, endPoint x: 639, endPoint y: 481, distance: 18.4
click at [651, 461] on li "Packing Rule: Small Items Packing Rule" at bounding box center [559, 461] width 580 height 20
drag, startPoint x: 714, startPoint y: 570, endPoint x: 726, endPoint y: 517, distance: 54.3
click at [715, 567] on div "Shipping destination : Edit New York, 10008 , United States Cart : Edit Product…" at bounding box center [892, 538] width 1311 height 827
click at [108, 239] on link "Carriers" at bounding box center [108, 235] width 191 height 30
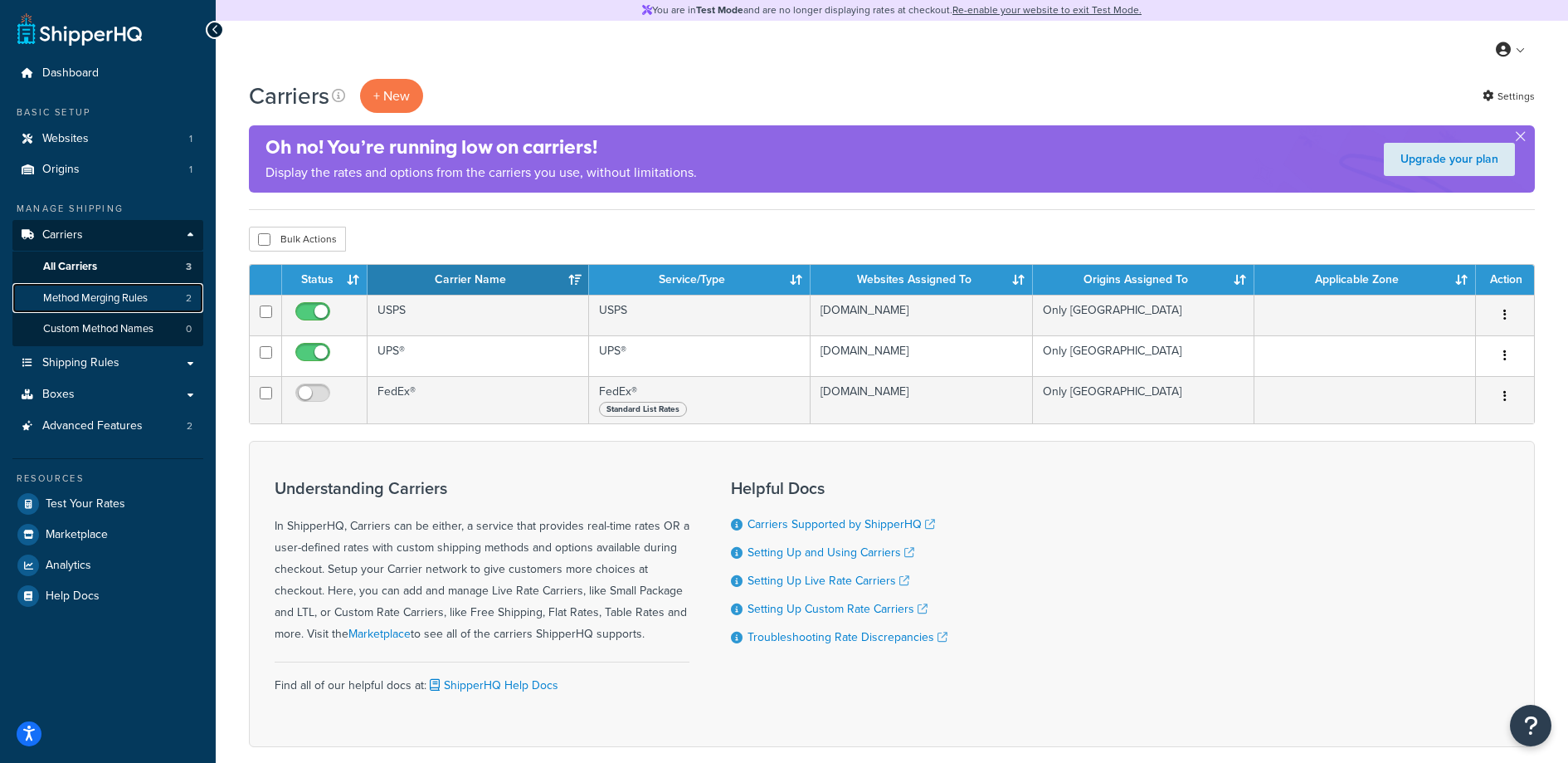
click at [130, 302] on span "Method Merging Rules" at bounding box center [95, 298] width 105 height 14
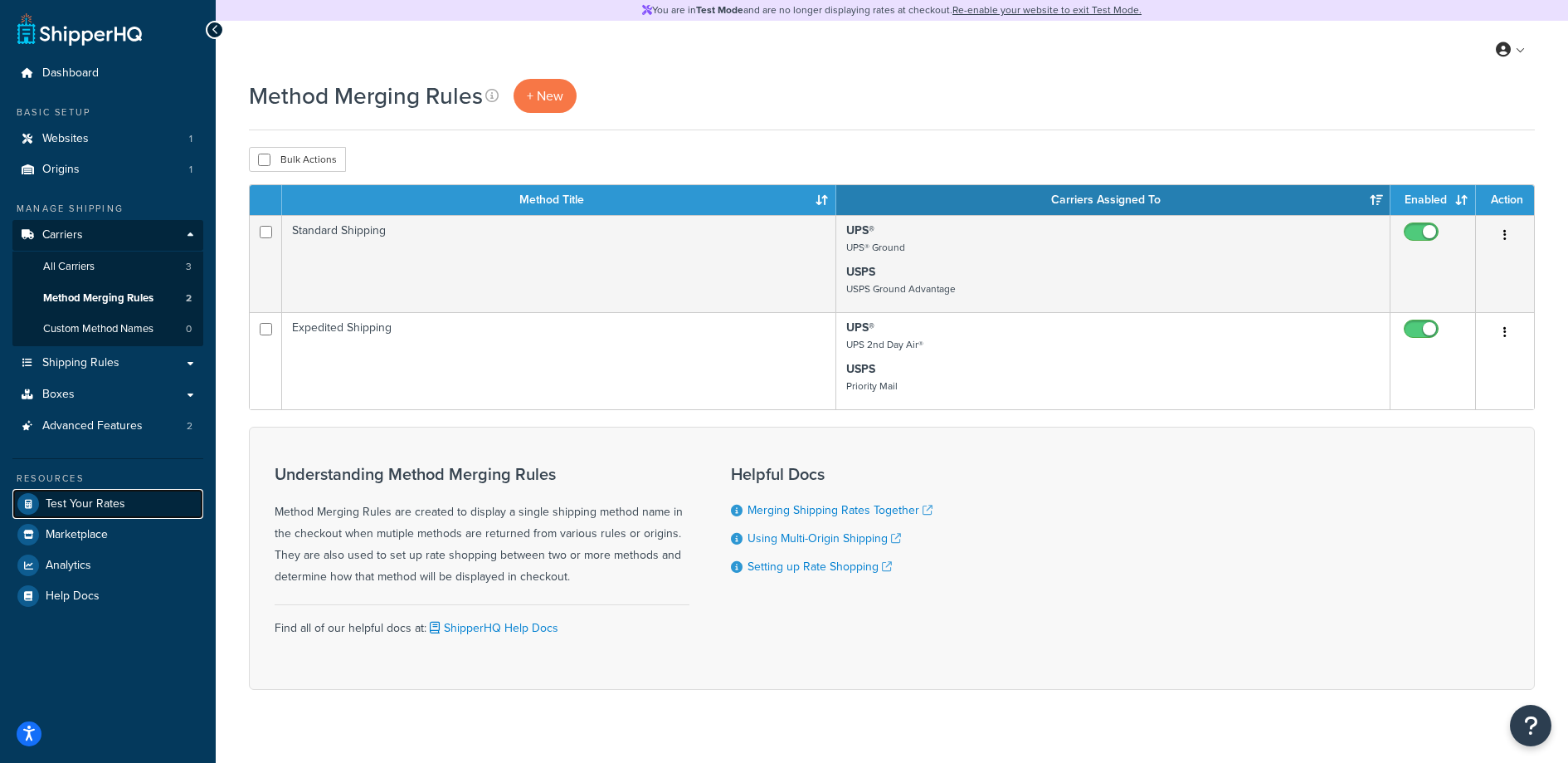
click at [117, 502] on span "Test Your Rates" at bounding box center [85, 503] width 80 height 14
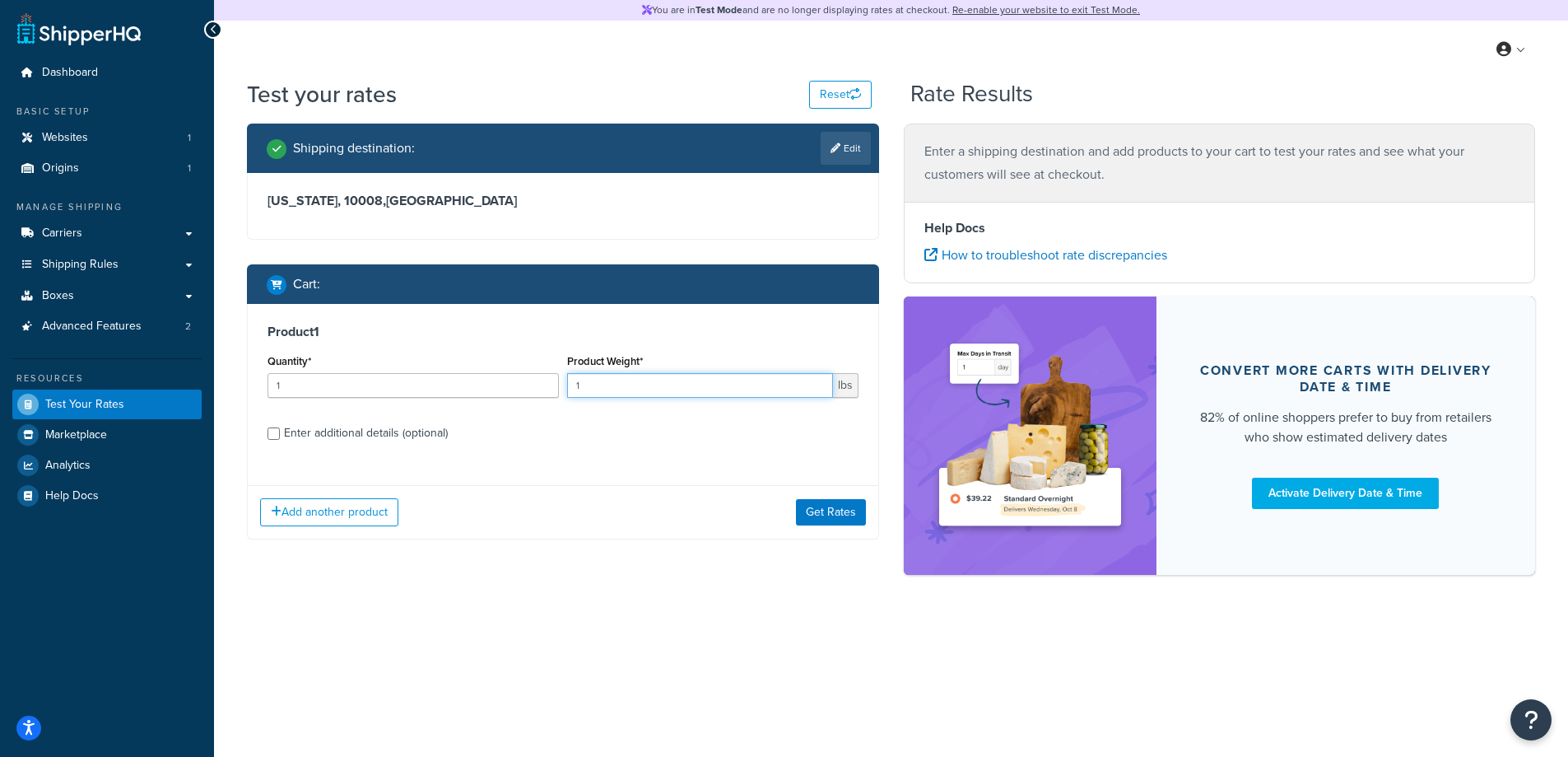
click at [665, 390] on input "1" at bounding box center [699, 385] width 266 height 25
type input "0.61"
click at [317, 520] on button "Add another product" at bounding box center [329, 511] width 138 height 28
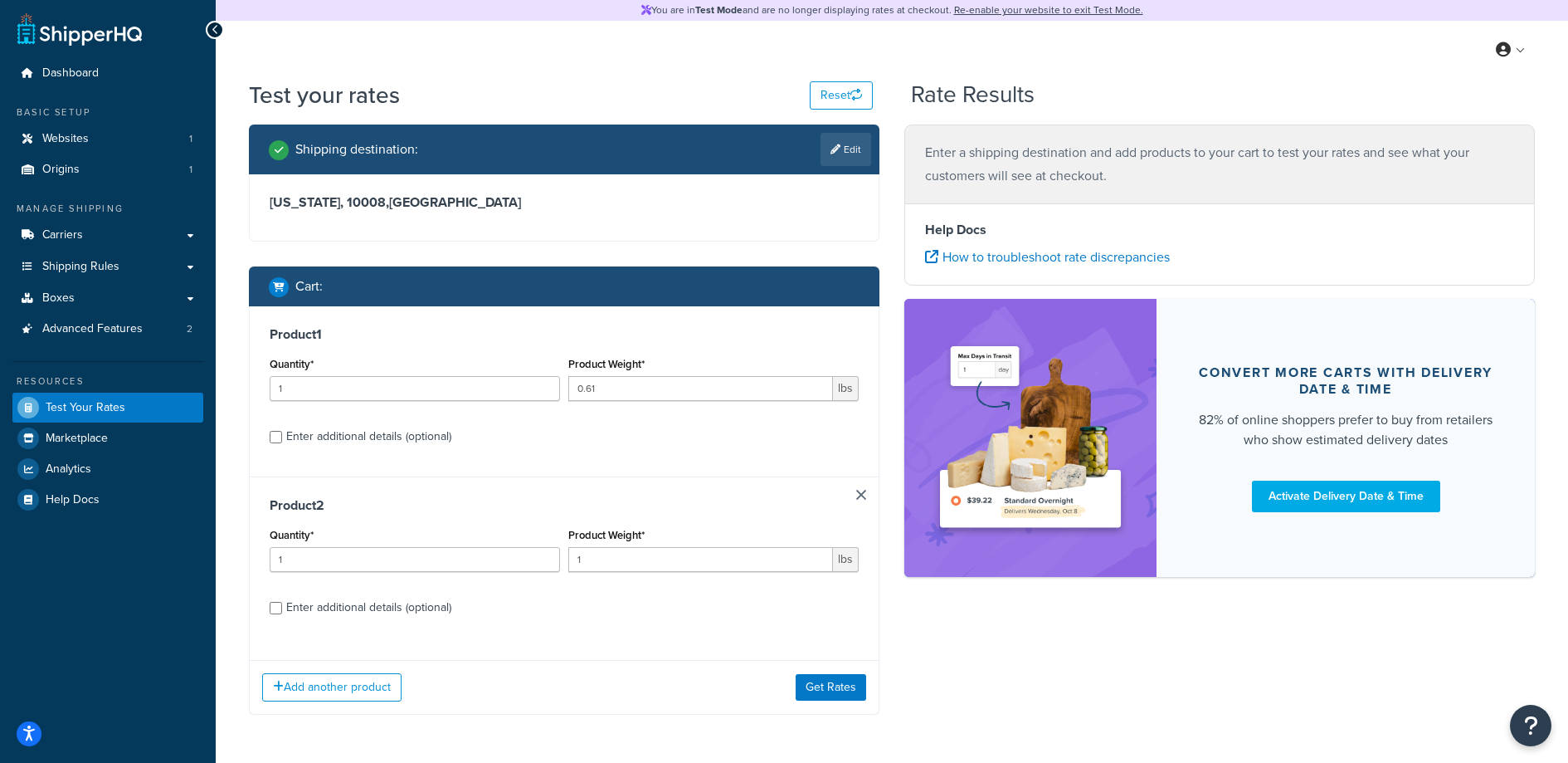
drag, startPoint x: 862, startPoint y: 500, endPoint x: 825, endPoint y: 501, distance: 37.0
click at [862, 500] on div "Product 2 Quantity* 1 Product Weight* 1 lbs Enter additional details (optional)" at bounding box center [564, 561] width 629 height 171
click at [860, 492] on link at bounding box center [861, 494] width 10 height 10
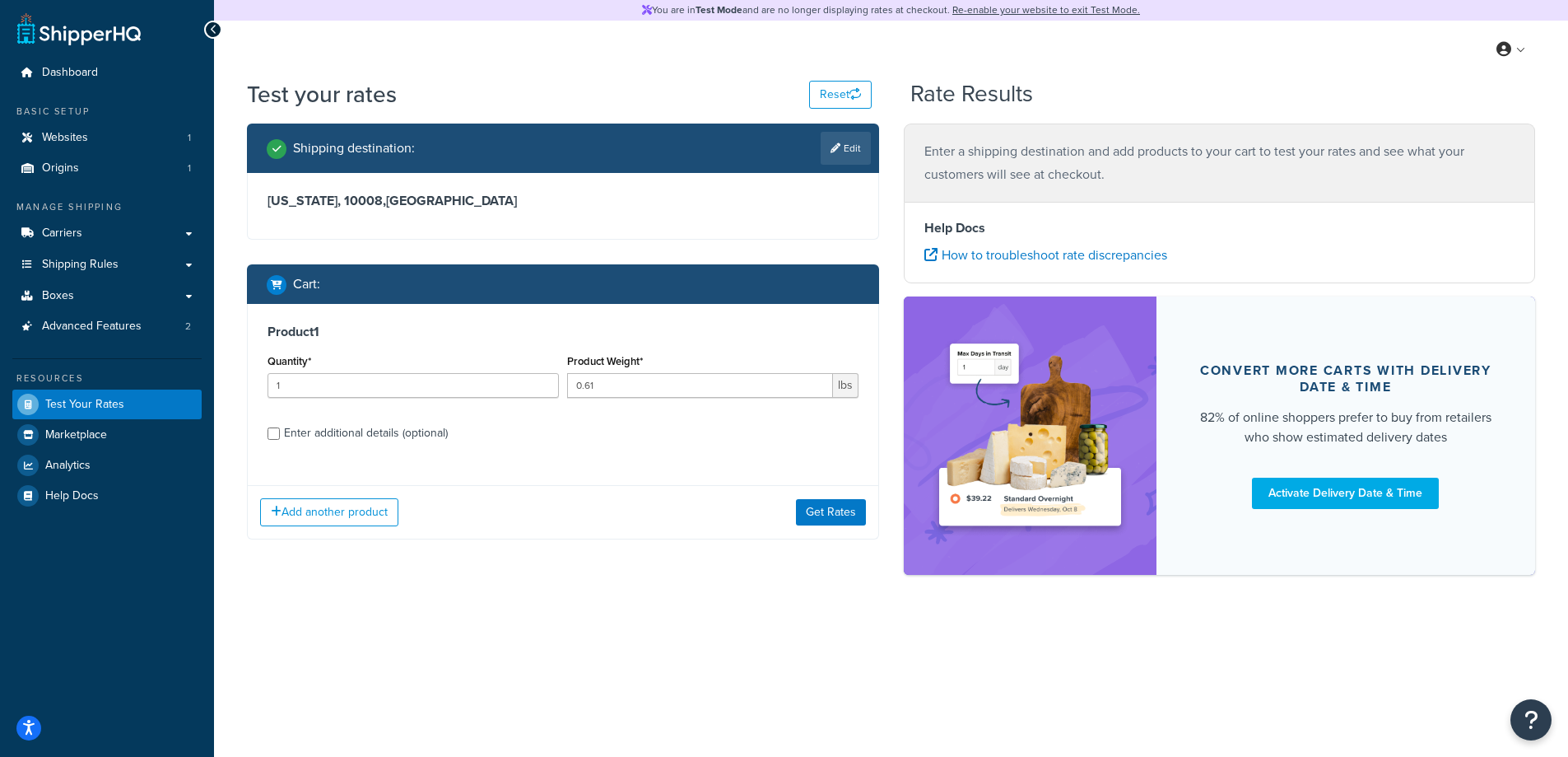
click at [282, 433] on div "Enter additional details (optional)" at bounding box center [563, 431] width 591 height 26
click at [397, 437] on div "Enter additional details (optional)" at bounding box center [366, 432] width 164 height 23
click at [280, 437] on input "Enter additional details (optional)" at bounding box center [274, 434] width 13 height 13
checkbox input "true"
select select "88102"
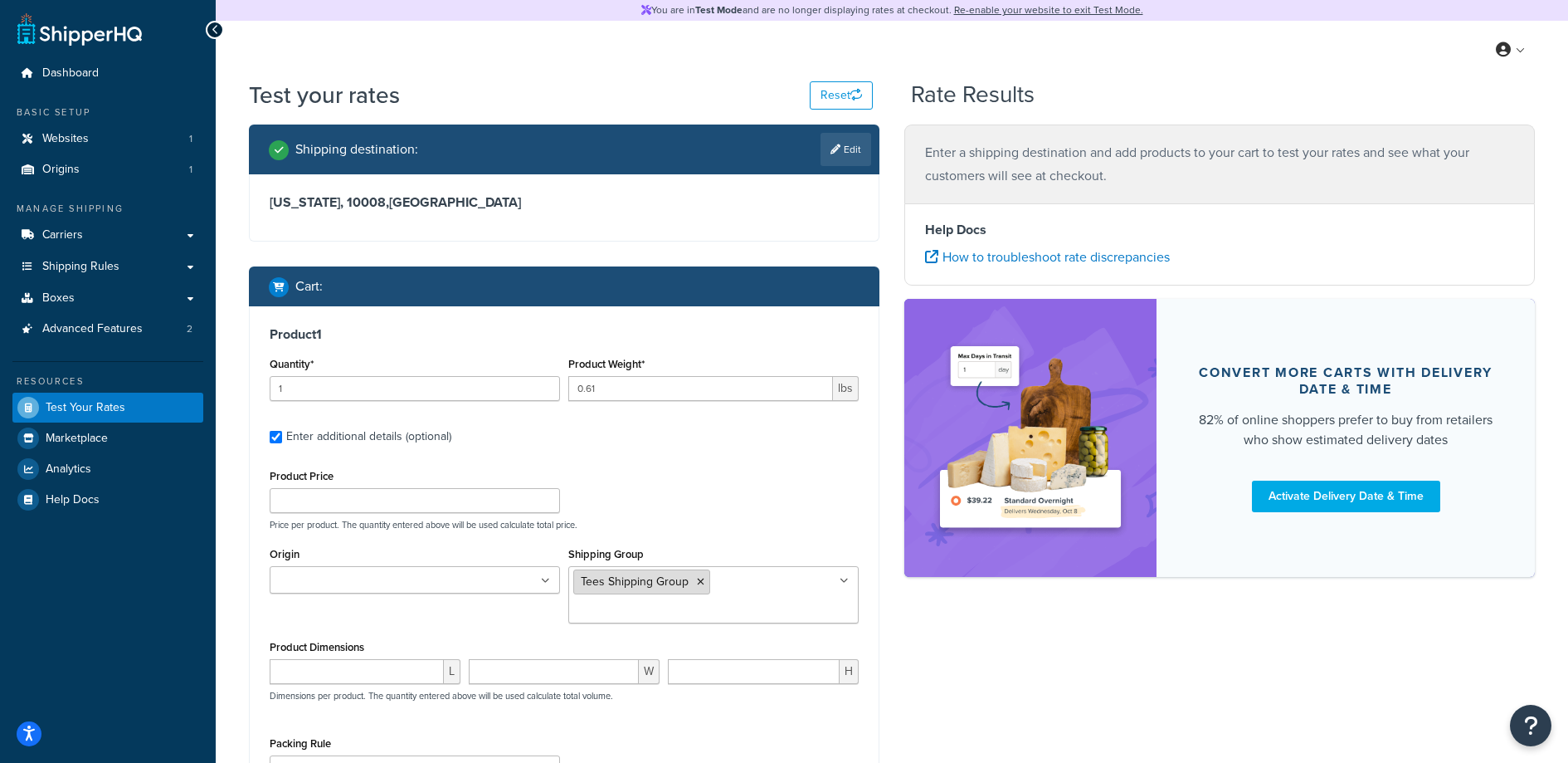
click at [701, 581] on icon at bounding box center [701, 581] width 7 height 10
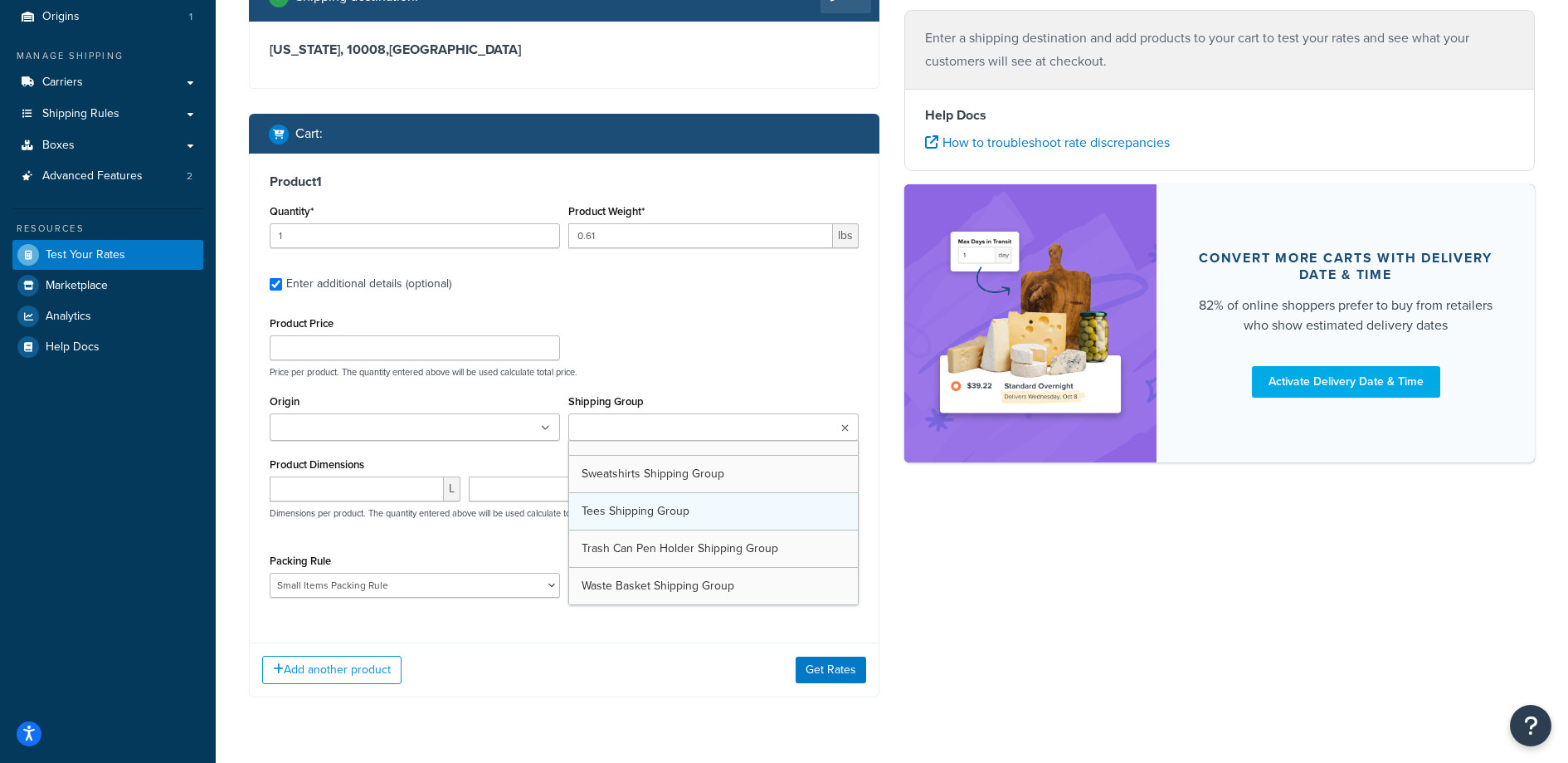
scroll to position [208, 0]
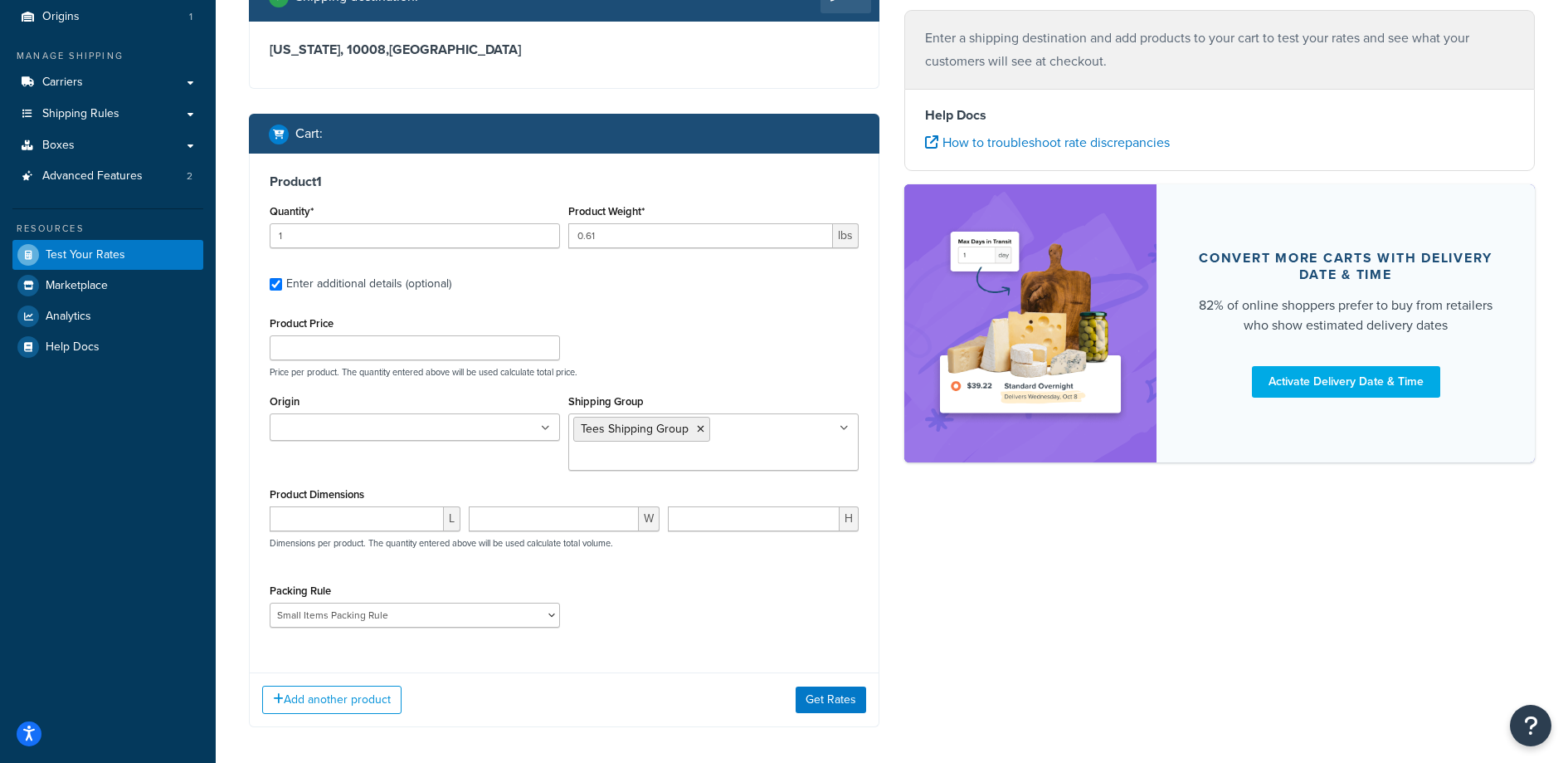
click at [682, 731] on div "Shipping destination : Edit New York, 10008 , United States Cart : Product 1 Qu…" at bounding box center [564, 361] width 656 height 780
click at [845, 703] on button "Get Rates" at bounding box center [831, 699] width 71 height 27
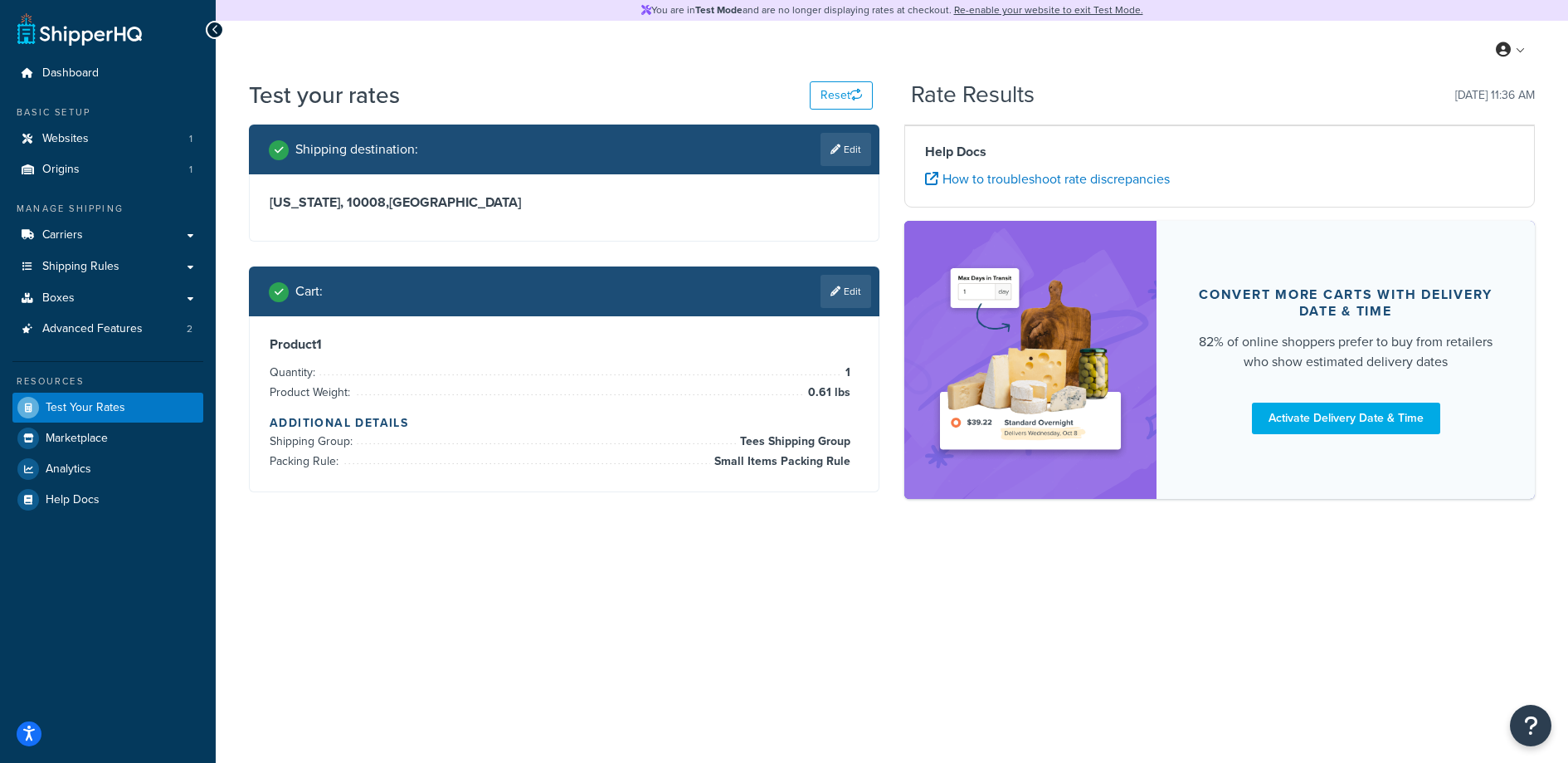
scroll to position [0, 0]
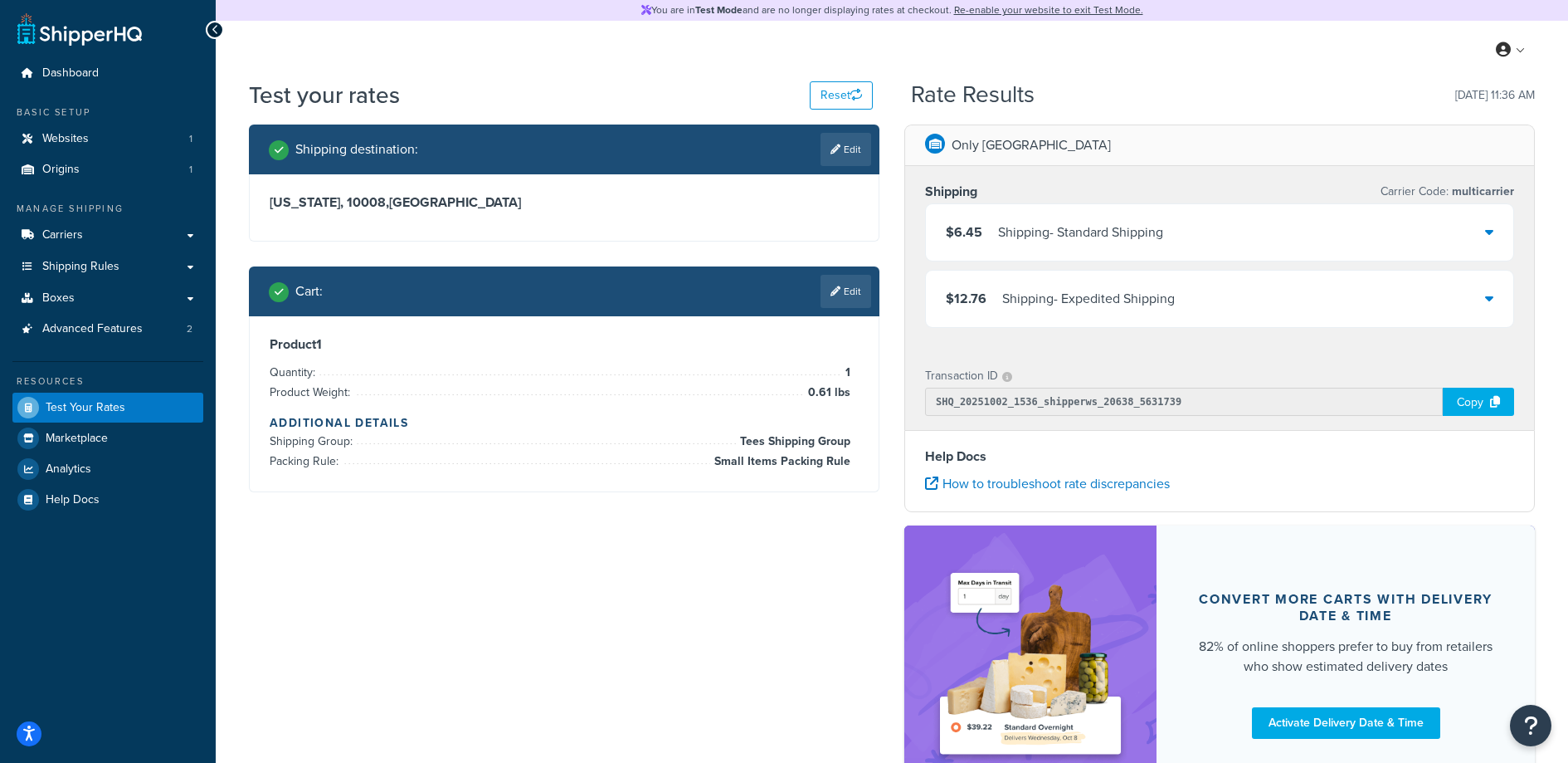
click at [1457, 231] on div "$6.45 Shipping - Standard Shipping" at bounding box center [1220, 233] width 588 height 57
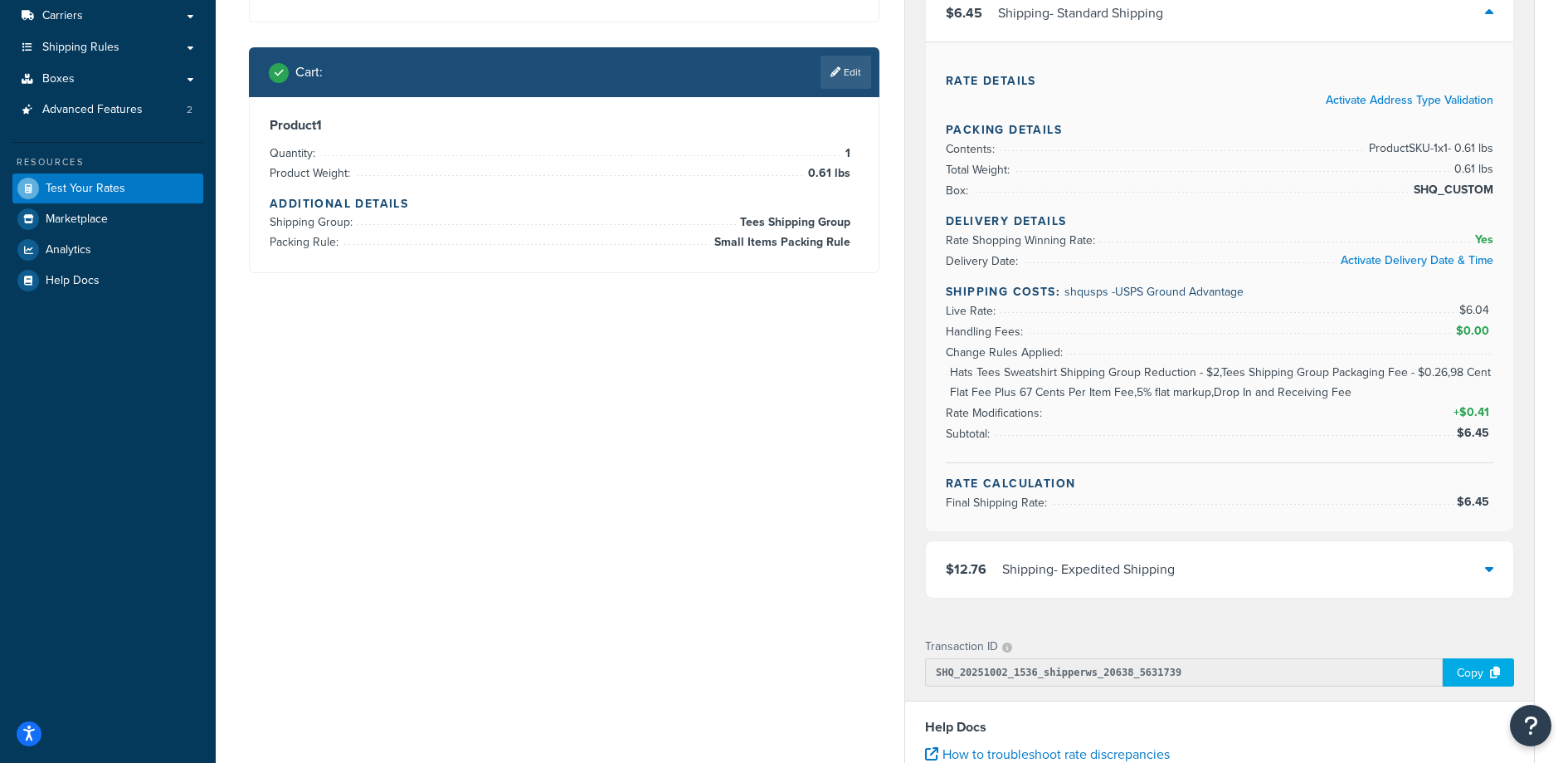
scroll to position [68, 0]
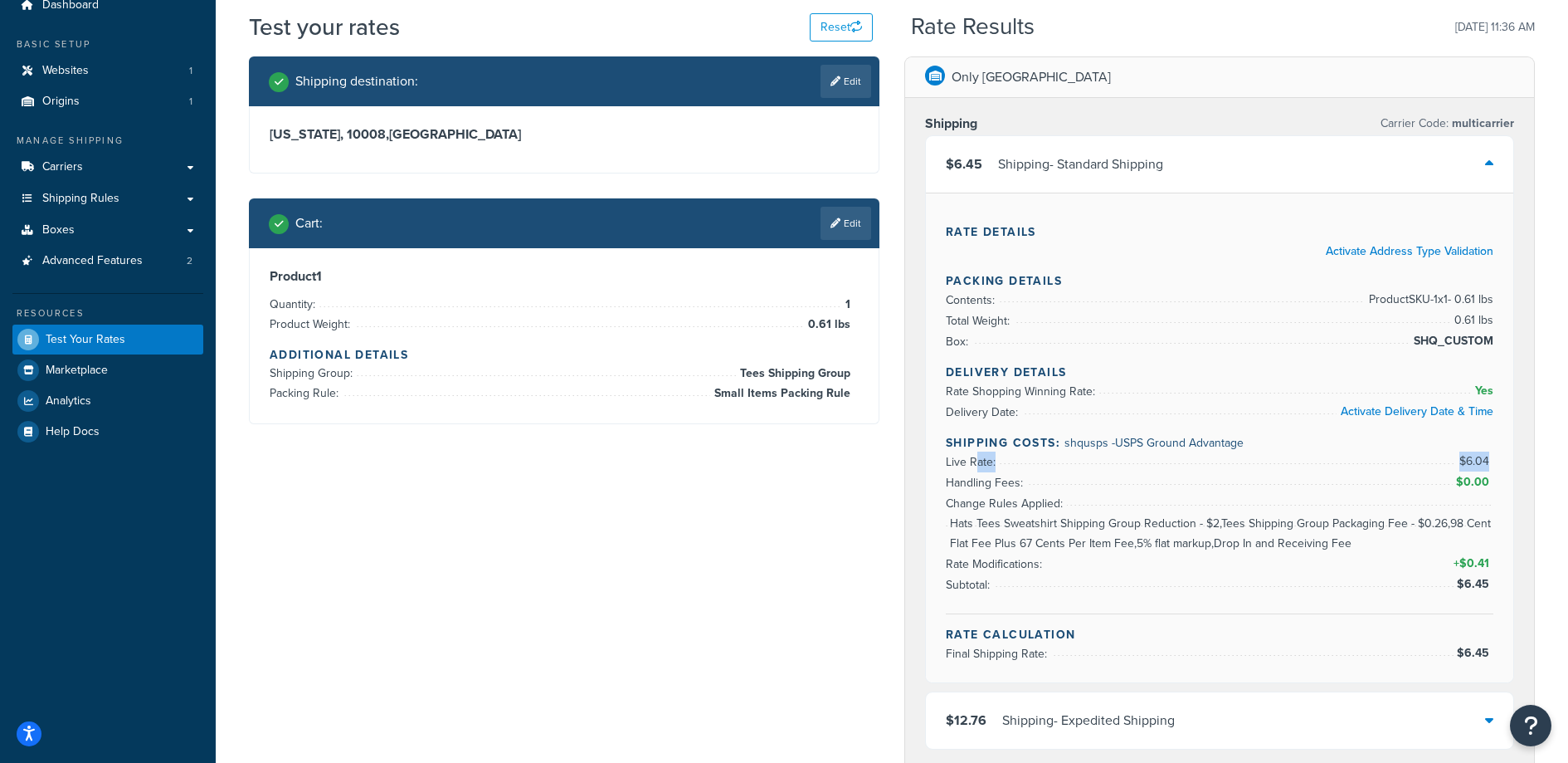
drag, startPoint x: 975, startPoint y: 459, endPoint x: 964, endPoint y: 421, distance: 39.6
click at [1492, 465] on li "Live Rate: $6.04" at bounding box center [1220, 461] width 547 height 21
click at [851, 219] on link "Edit" at bounding box center [845, 223] width 50 height 33
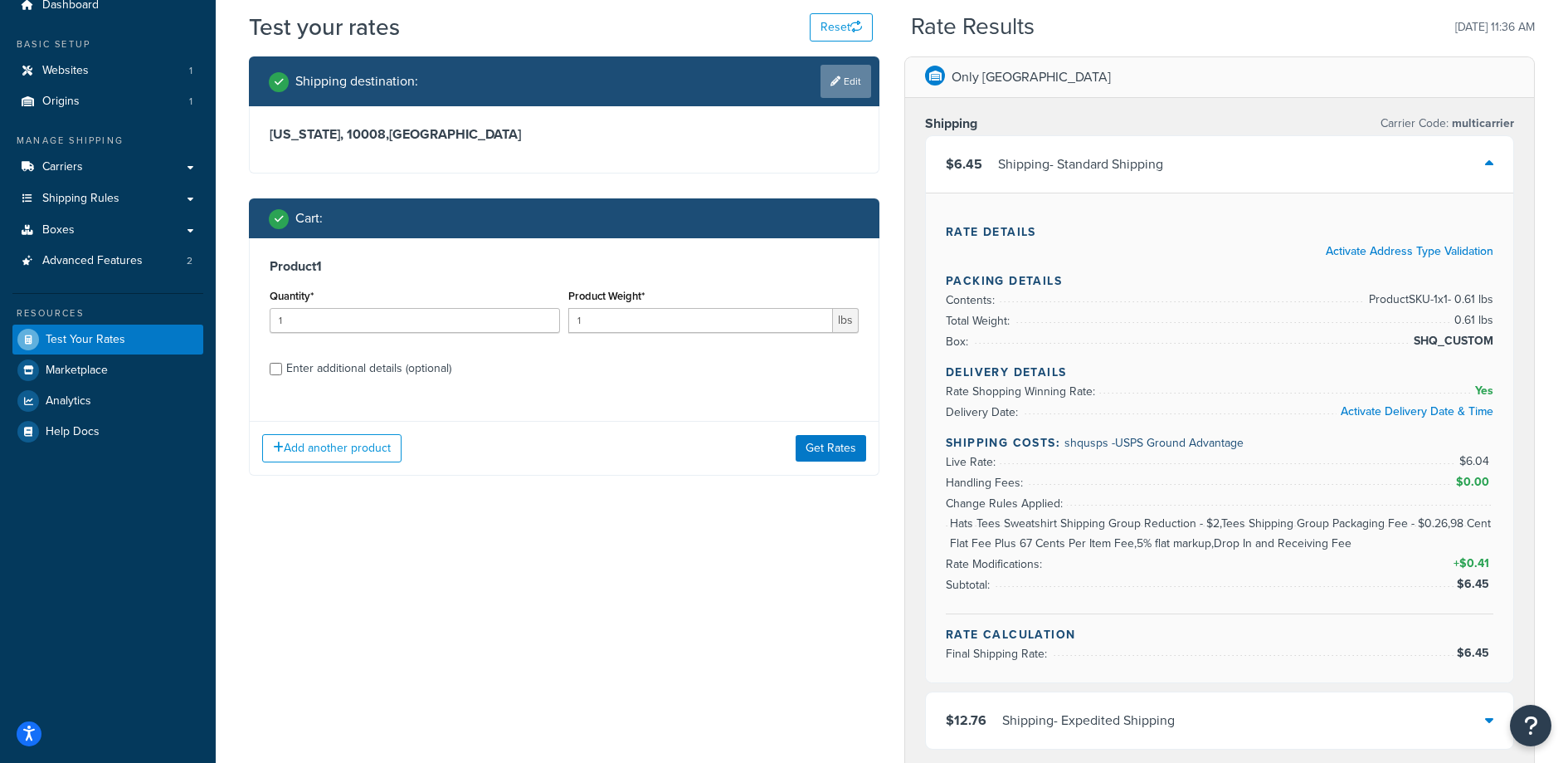
click at [845, 78] on link "Edit" at bounding box center [845, 82] width 50 height 33
select select "NY"
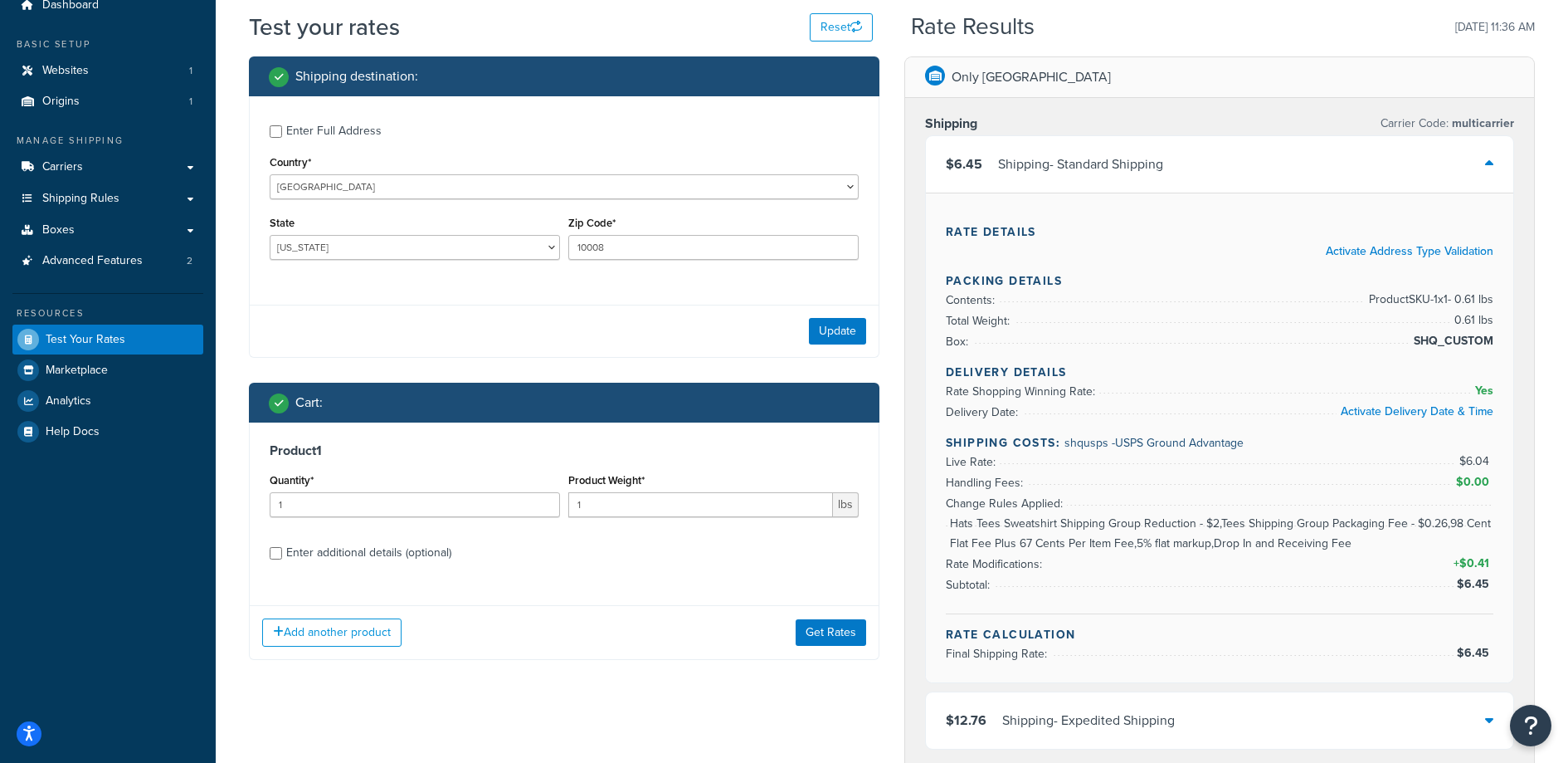
click at [316, 134] on div "Enter Full Address" at bounding box center [334, 130] width 95 height 23
click at [282, 134] on input "Enter Full Address" at bounding box center [276, 132] width 13 height 13
checkbox input "true"
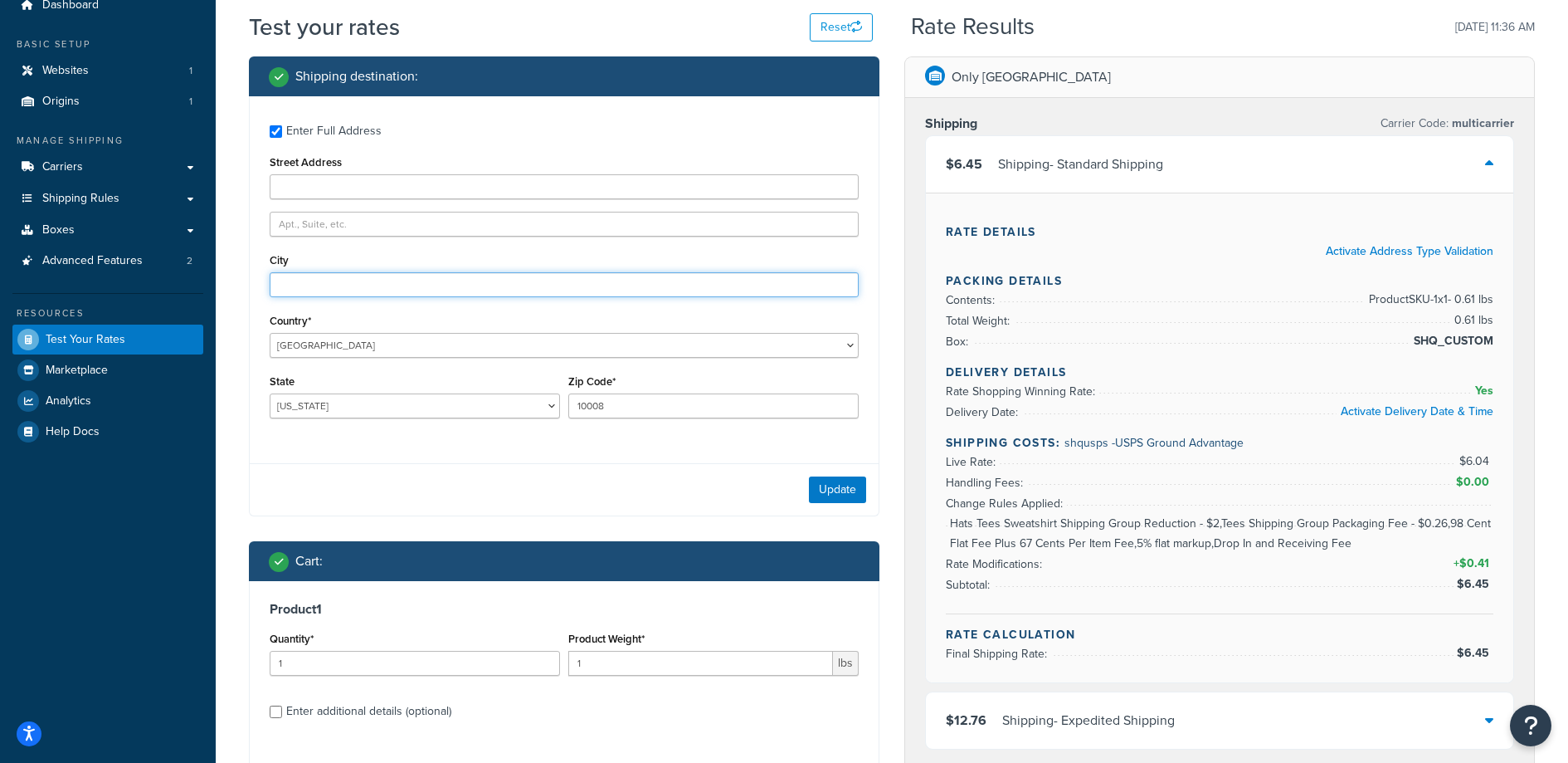
click at [417, 291] on input "City" at bounding box center [564, 284] width 590 height 25
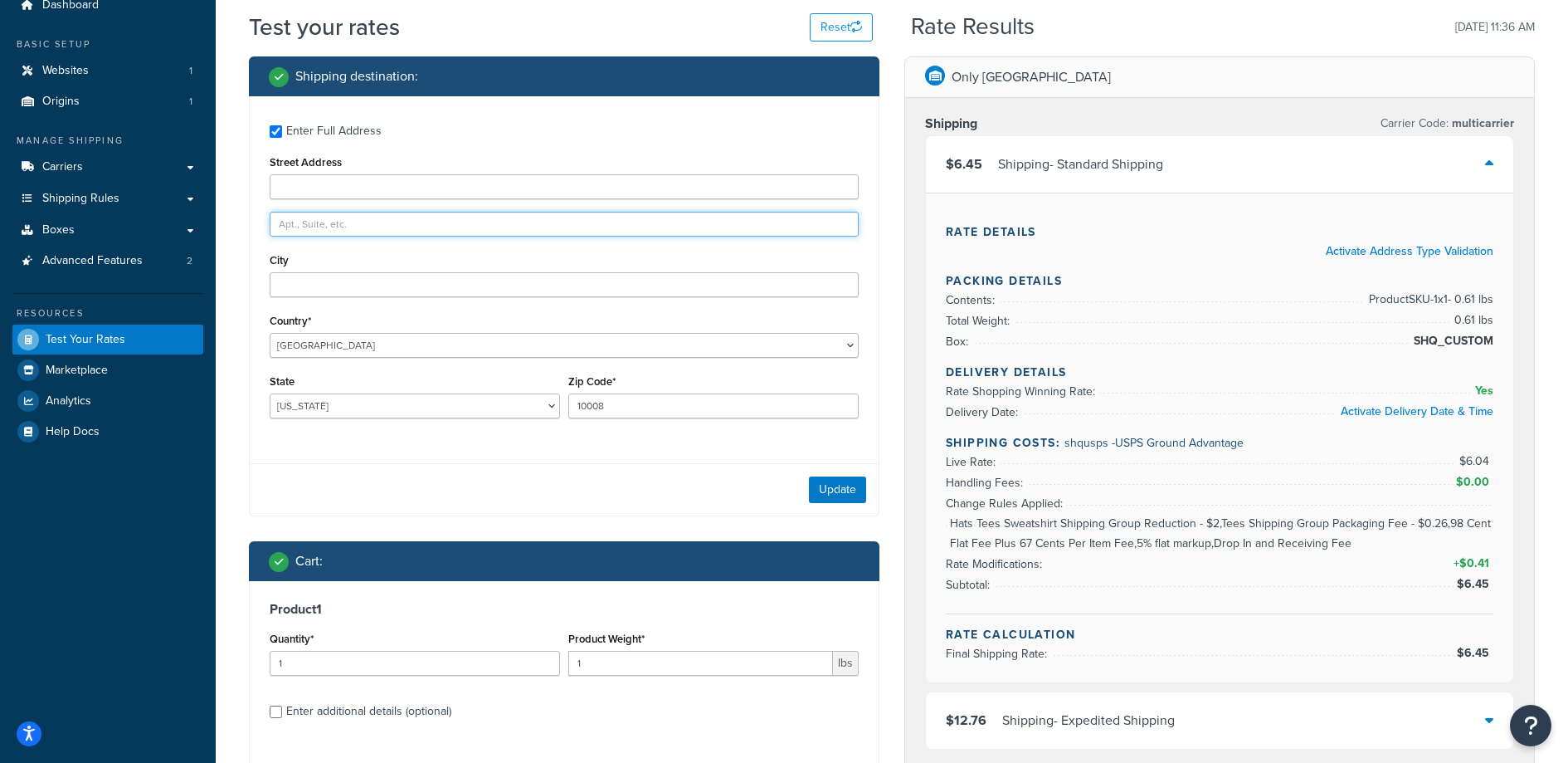
click at [407, 220] on input "text" at bounding box center [564, 224] width 590 height 25
type input "apt b"
click at [844, 485] on button "Update" at bounding box center [837, 489] width 57 height 27
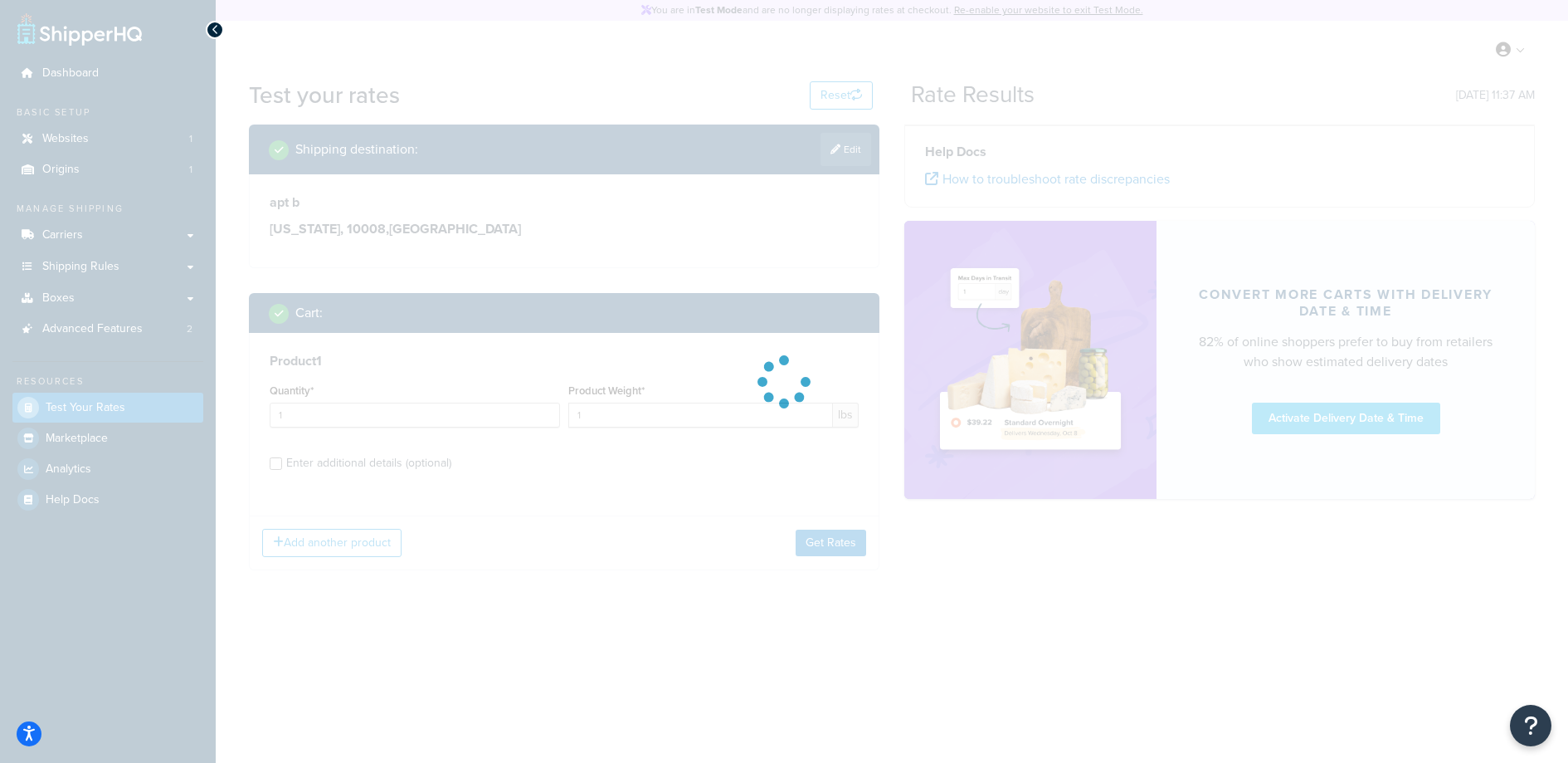
scroll to position [0, 0]
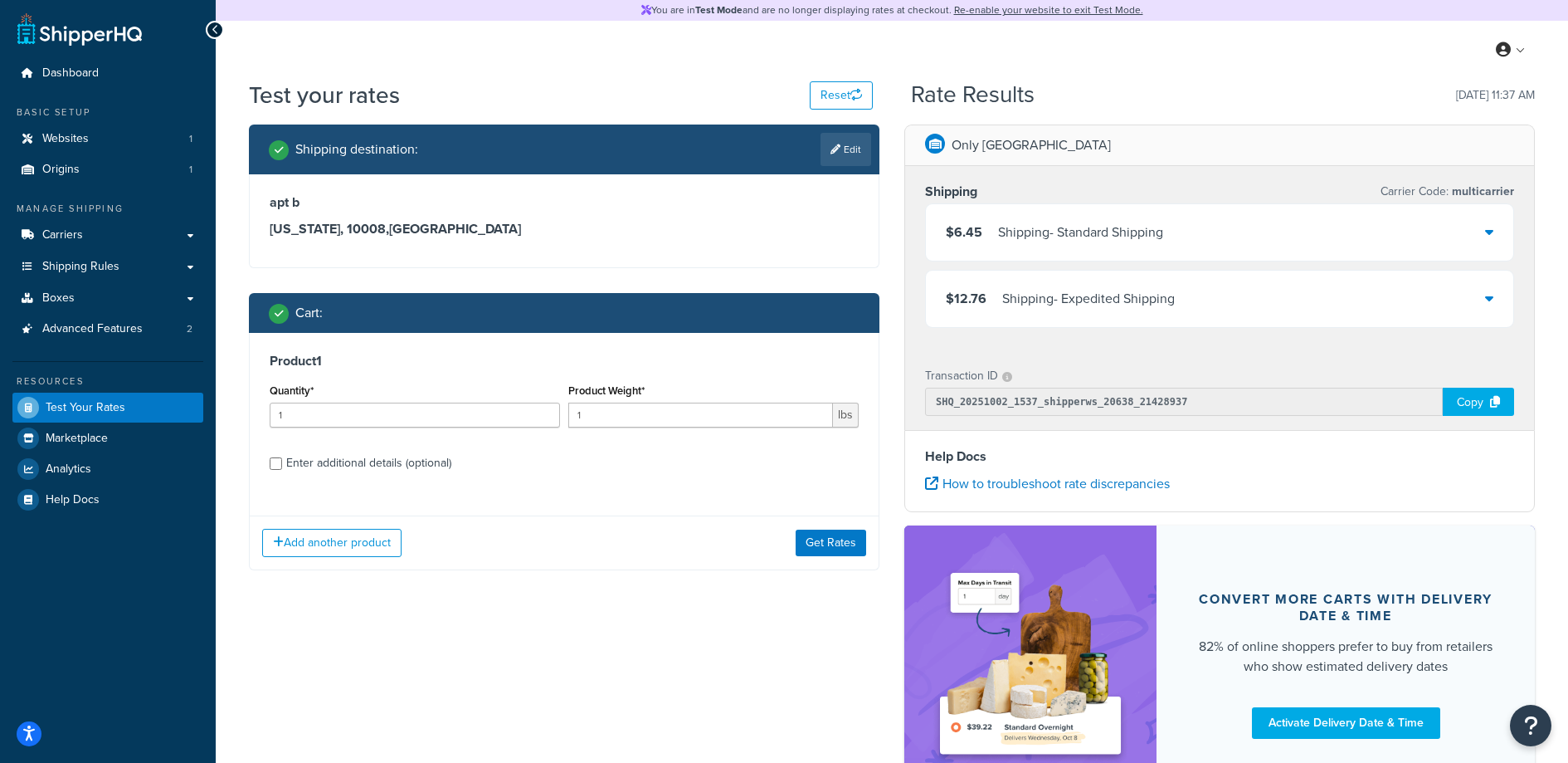
click at [1347, 234] on div "$6.45 Shipping - Standard Shipping" at bounding box center [1220, 233] width 588 height 57
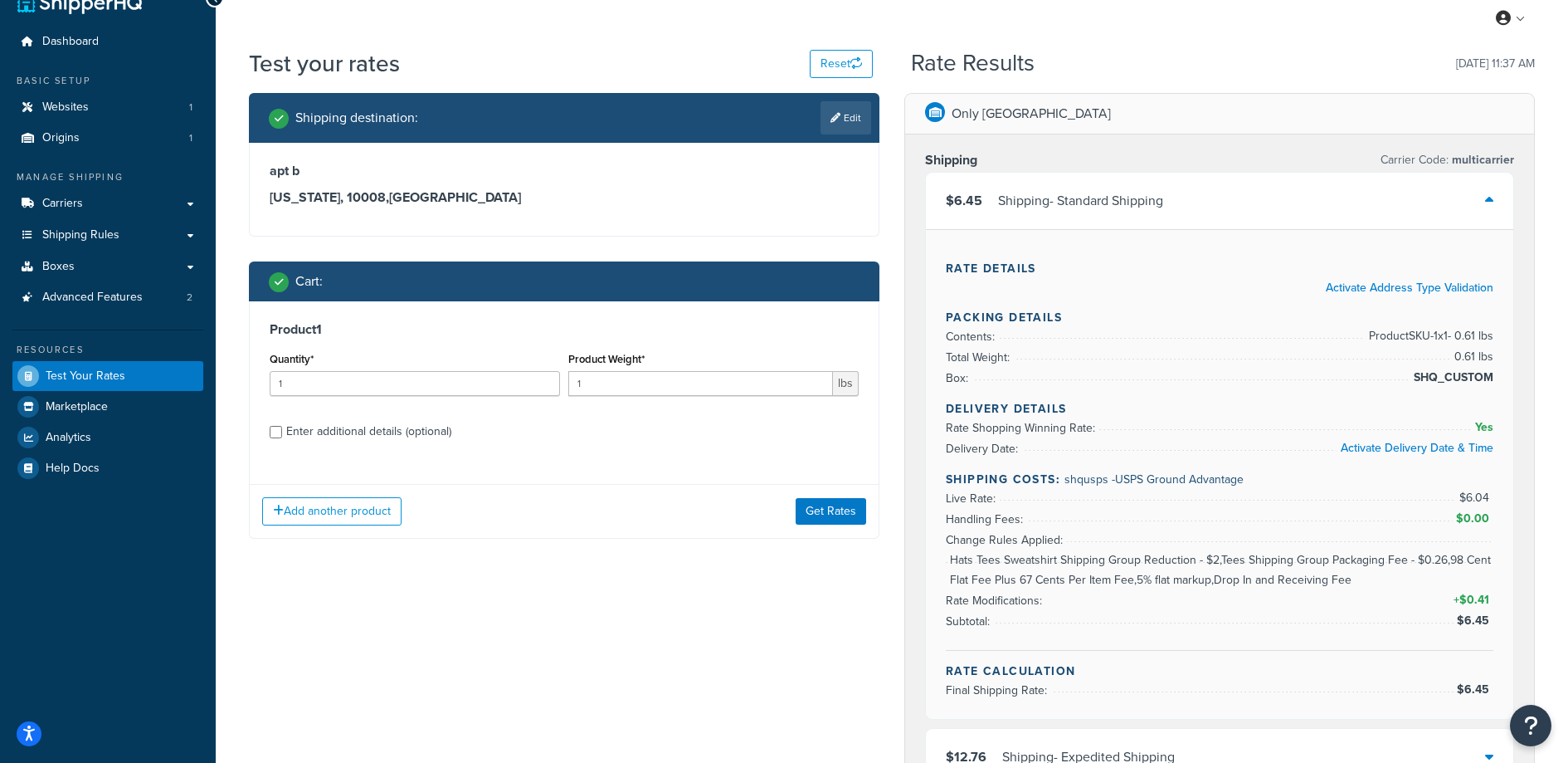
scroll to position [53, 0]
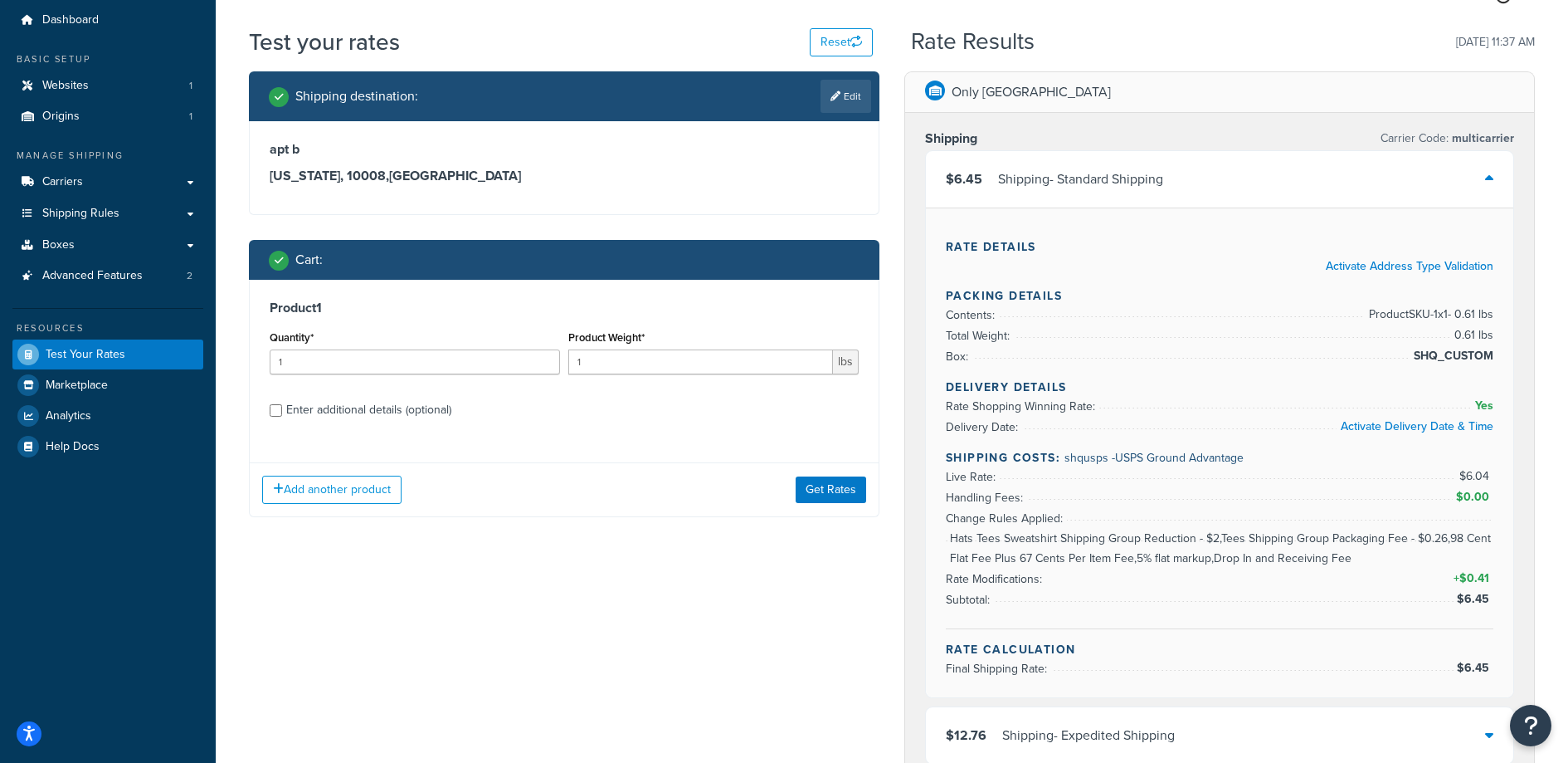
drag, startPoint x: 963, startPoint y: 541, endPoint x: 998, endPoint y: 541, distance: 35.0
click at [998, 541] on li "Rate Modifications: + $0.41" at bounding box center [1220, 558] width 547 height 61
drag, startPoint x: 1009, startPoint y: 538, endPoint x: 1078, endPoint y: 542, distance: 69.1
click at [1067, 541] on li "Rate Modifications: + $0.41" at bounding box center [1220, 558] width 547 height 61
drag, startPoint x: 1084, startPoint y: 543, endPoint x: 1101, endPoint y: 542, distance: 17.0
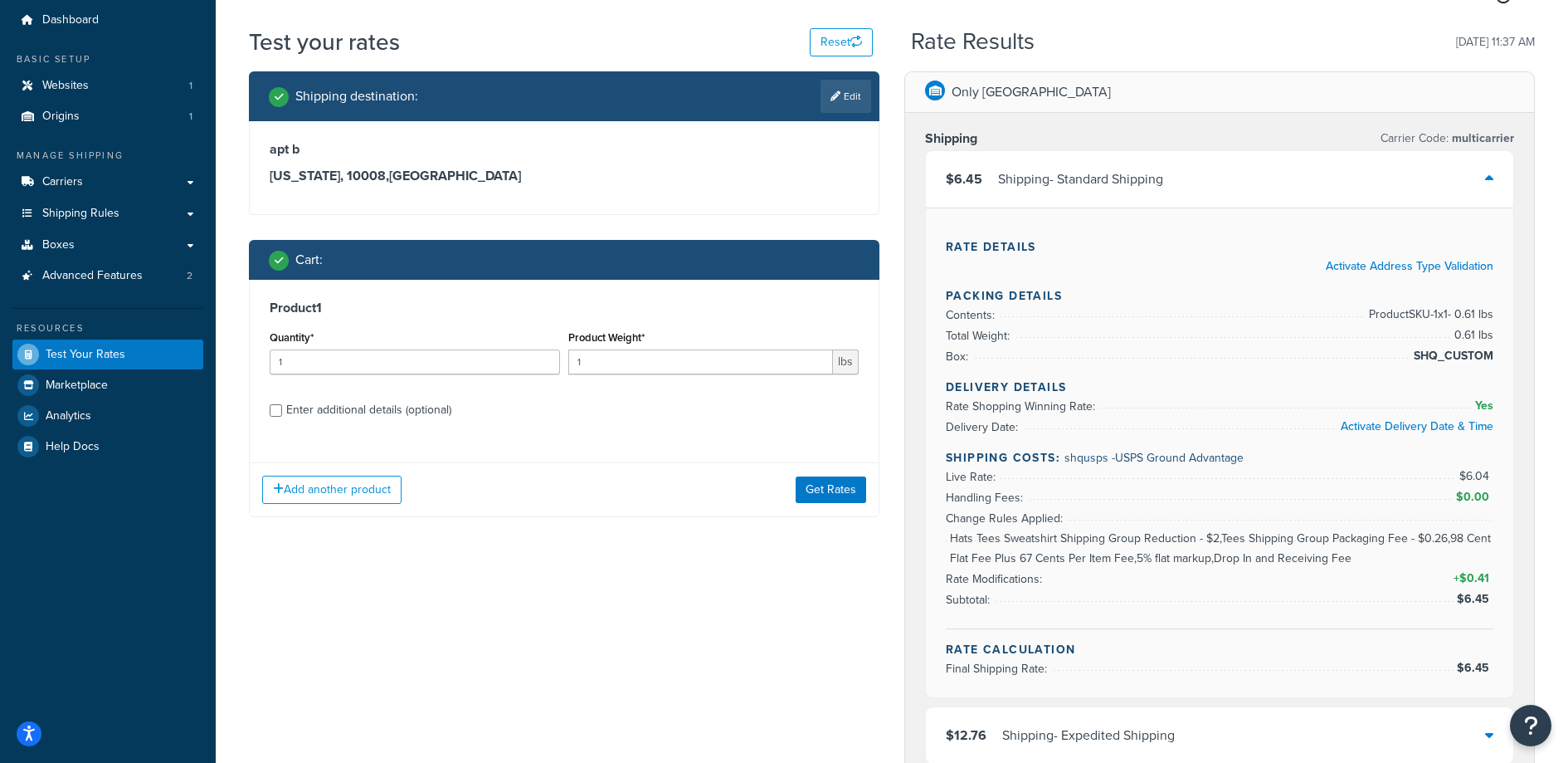
click at [1085, 543] on li "Rate Modifications: + $0.41" at bounding box center [1220, 558] width 547 height 61
click at [1153, 542] on li "Rate Modifications: + $0.41" at bounding box center [1220, 558] width 547 height 61
drag, startPoint x: 1198, startPoint y: 538, endPoint x: 1180, endPoint y: 536, distance: 18.1
click at [1180, 536] on li "Rate Modifications: + $0.41" at bounding box center [1220, 558] width 547 height 61
click at [1185, 552] on span "Hats Tees Sweatshirt Shipping Group Reduction - $2,Tees Shipping Group Packagin…" at bounding box center [1220, 547] width 547 height 39
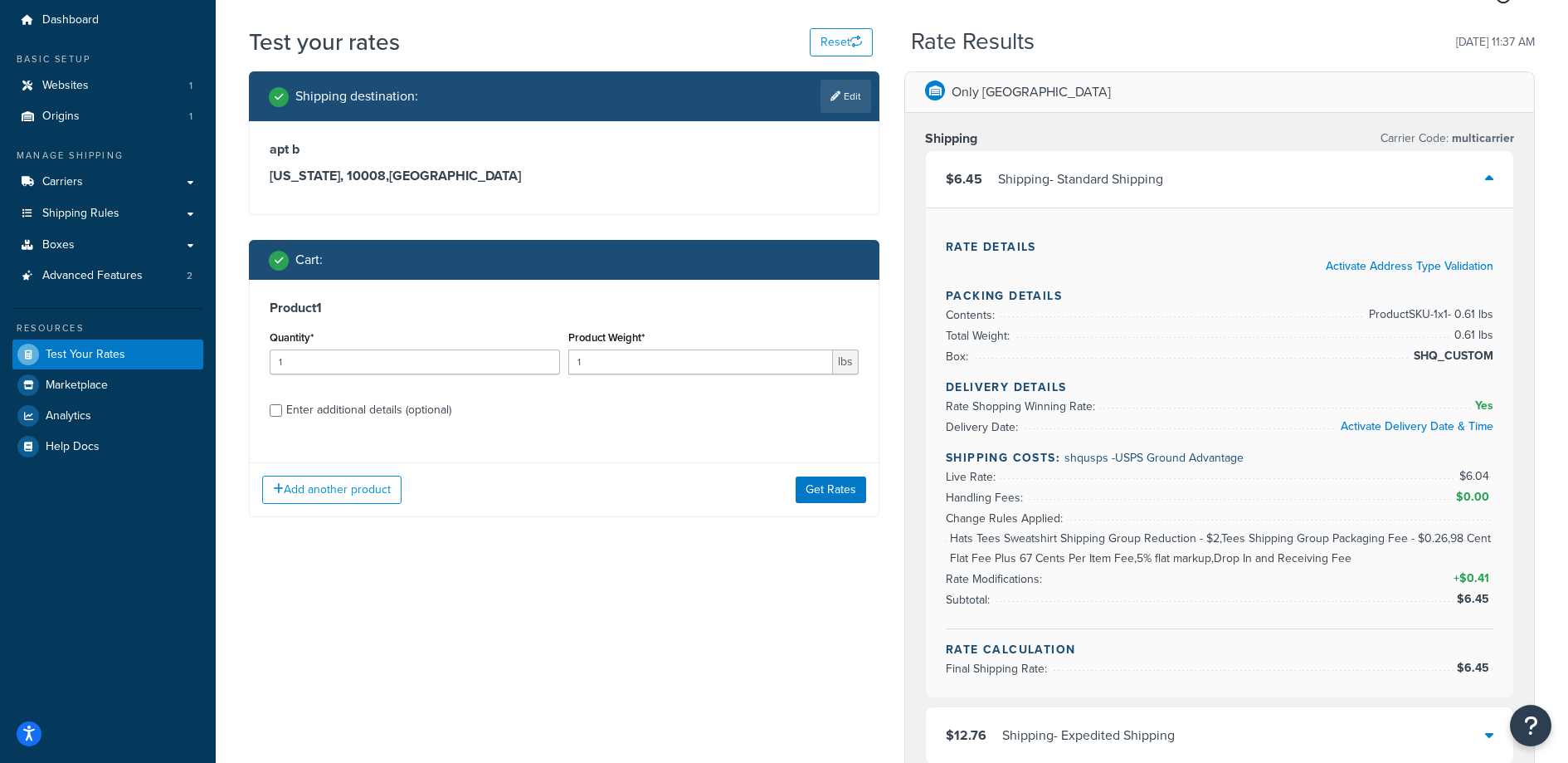
click at [1209, 540] on li "Rate Modifications: + $0.41" at bounding box center [1220, 558] width 547 height 61
click at [1209, 541] on li "Rate Modifications: + $0.41" at bounding box center [1220, 558] width 547 height 61
click at [1201, 541] on li "Rate Modifications: + $0.41" at bounding box center [1220, 558] width 547 height 61
click at [1201, 538] on li "Rate Modifications: + $0.41" at bounding box center [1220, 558] width 547 height 61
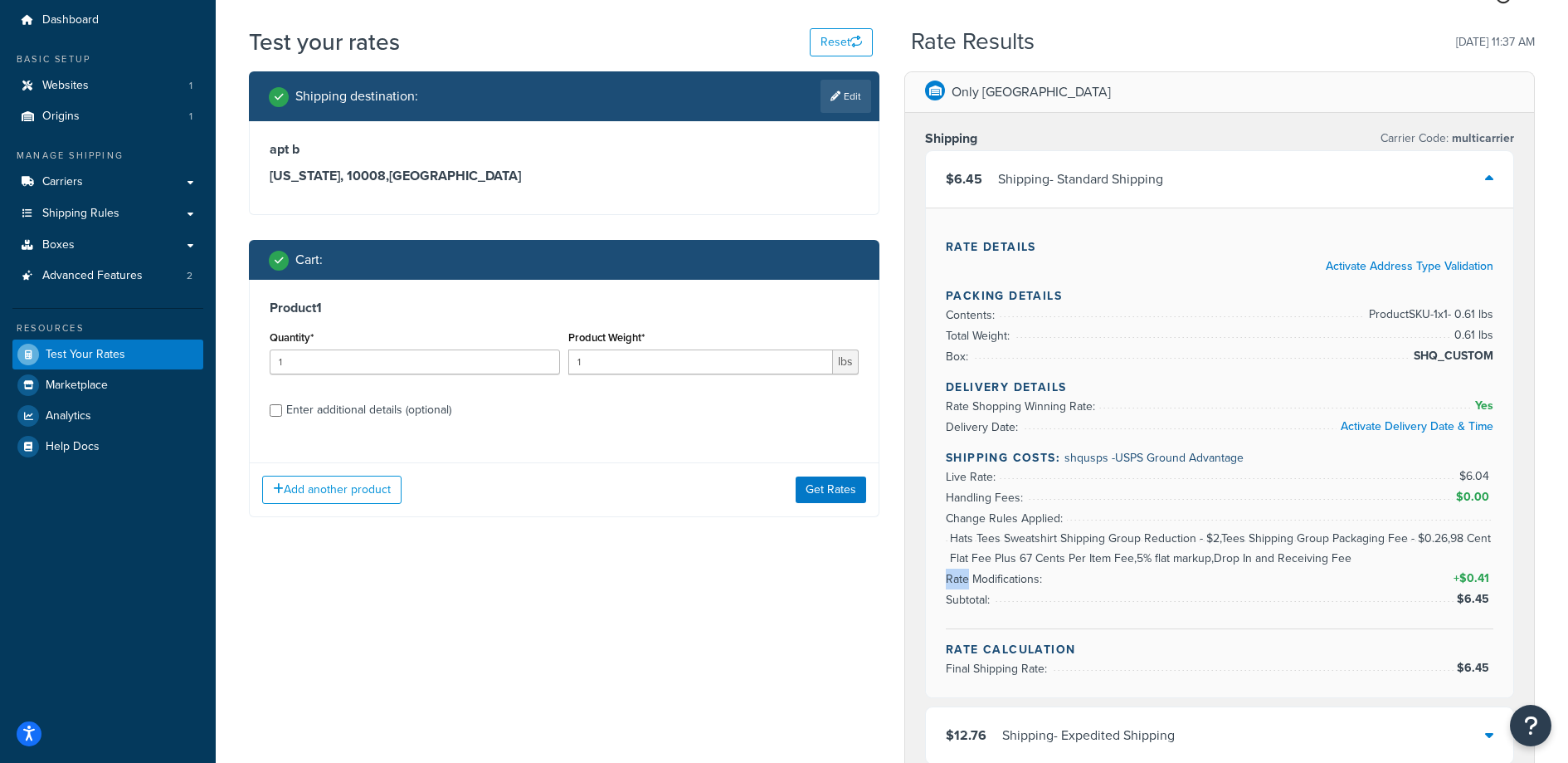
click at [1202, 536] on li "Rate Modifications: + $0.41" at bounding box center [1220, 558] width 547 height 61
click at [1199, 547] on span "Hats Tees Sweatshirt Shipping Group Reduction - $2,Tees Shipping Group Packagin…" at bounding box center [1220, 547] width 547 height 39
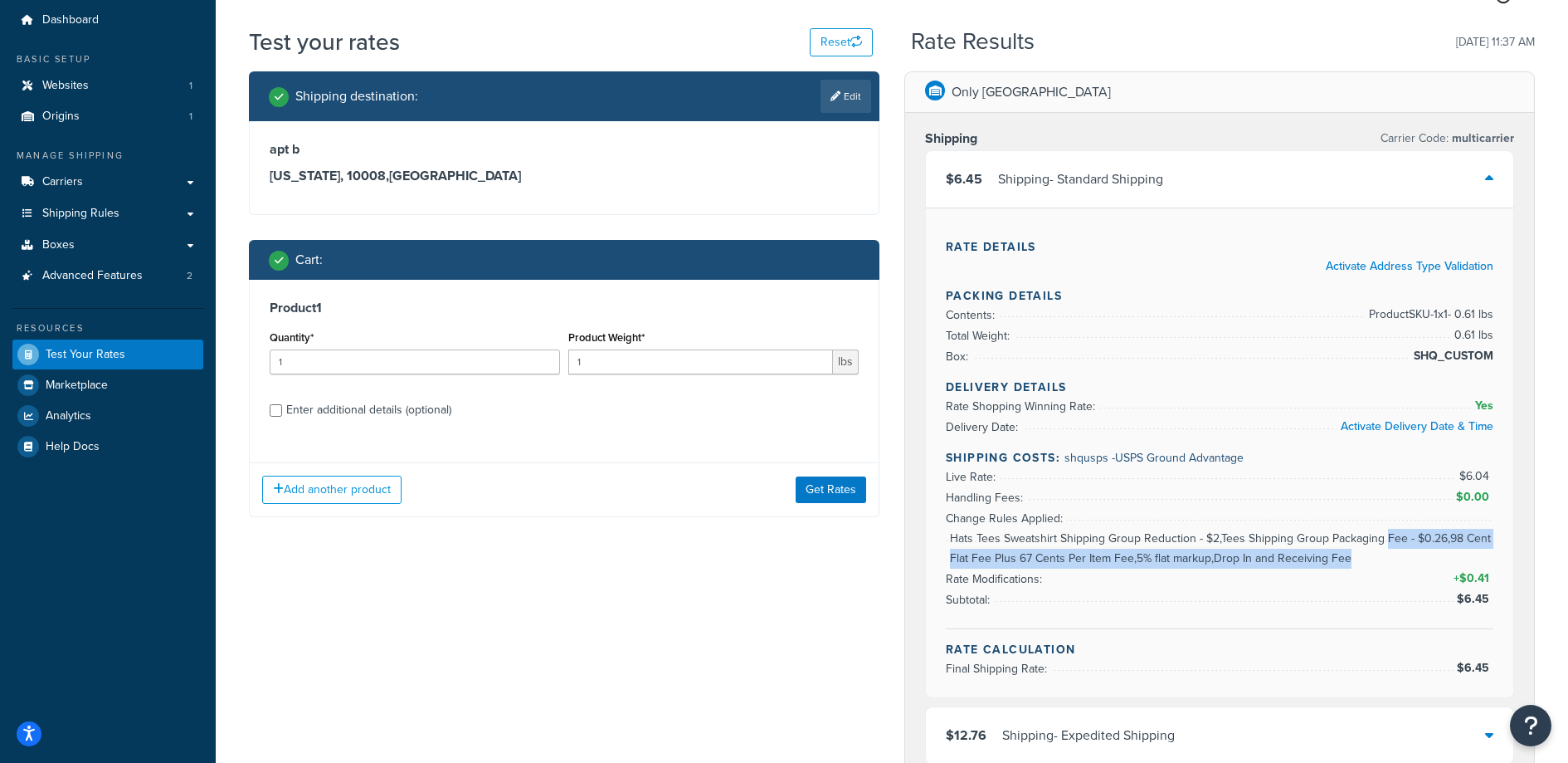
drag, startPoint x: 1383, startPoint y: 547, endPoint x: 1384, endPoint y: 565, distance: 18.0
click at [1384, 565] on span "Hats Tees Sweatshirt Shipping Group Reduction - $2,Tees Shipping Group Packagin…" at bounding box center [1220, 547] width 547 height 39
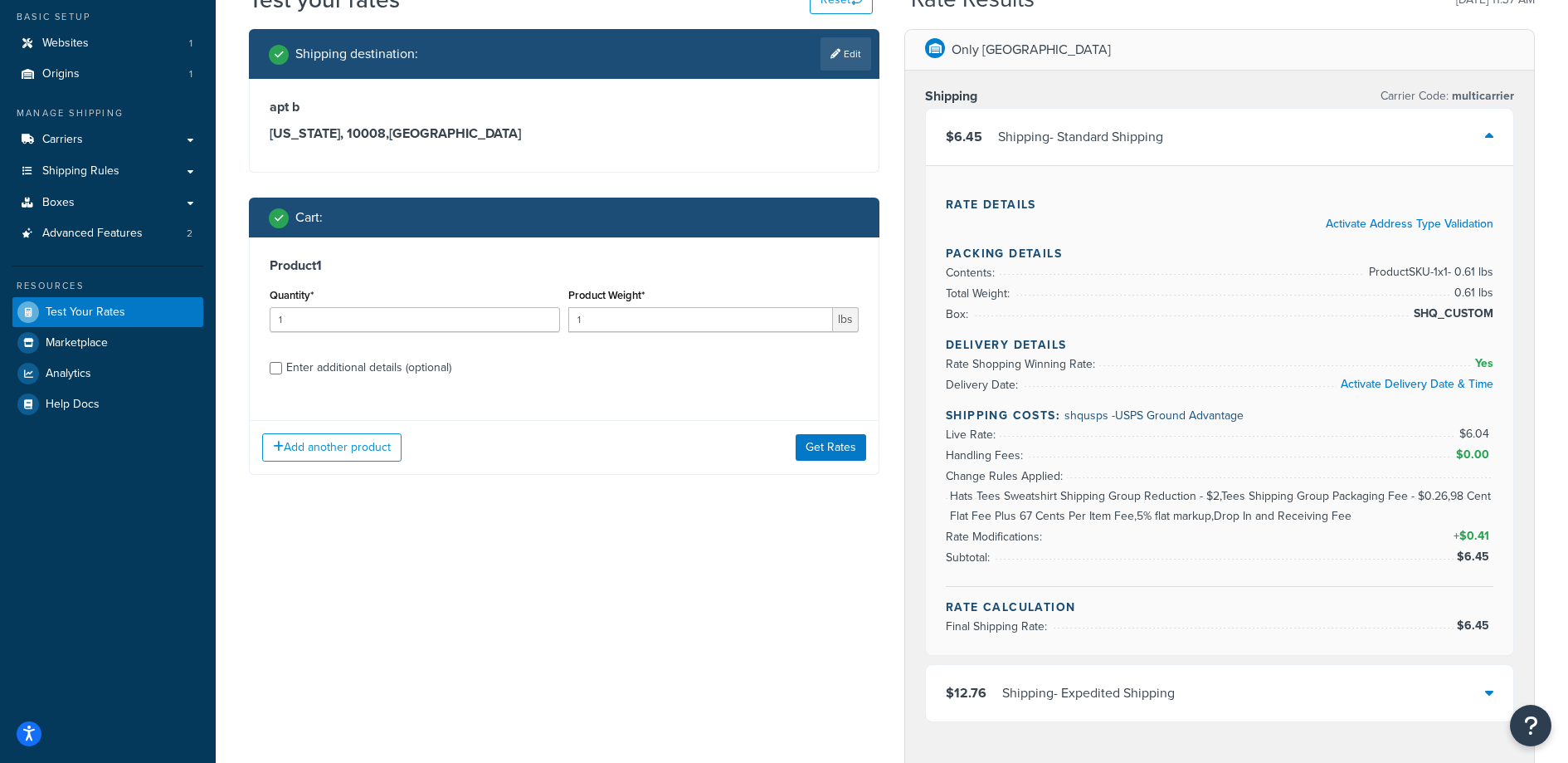
scroll to position [85, 0]
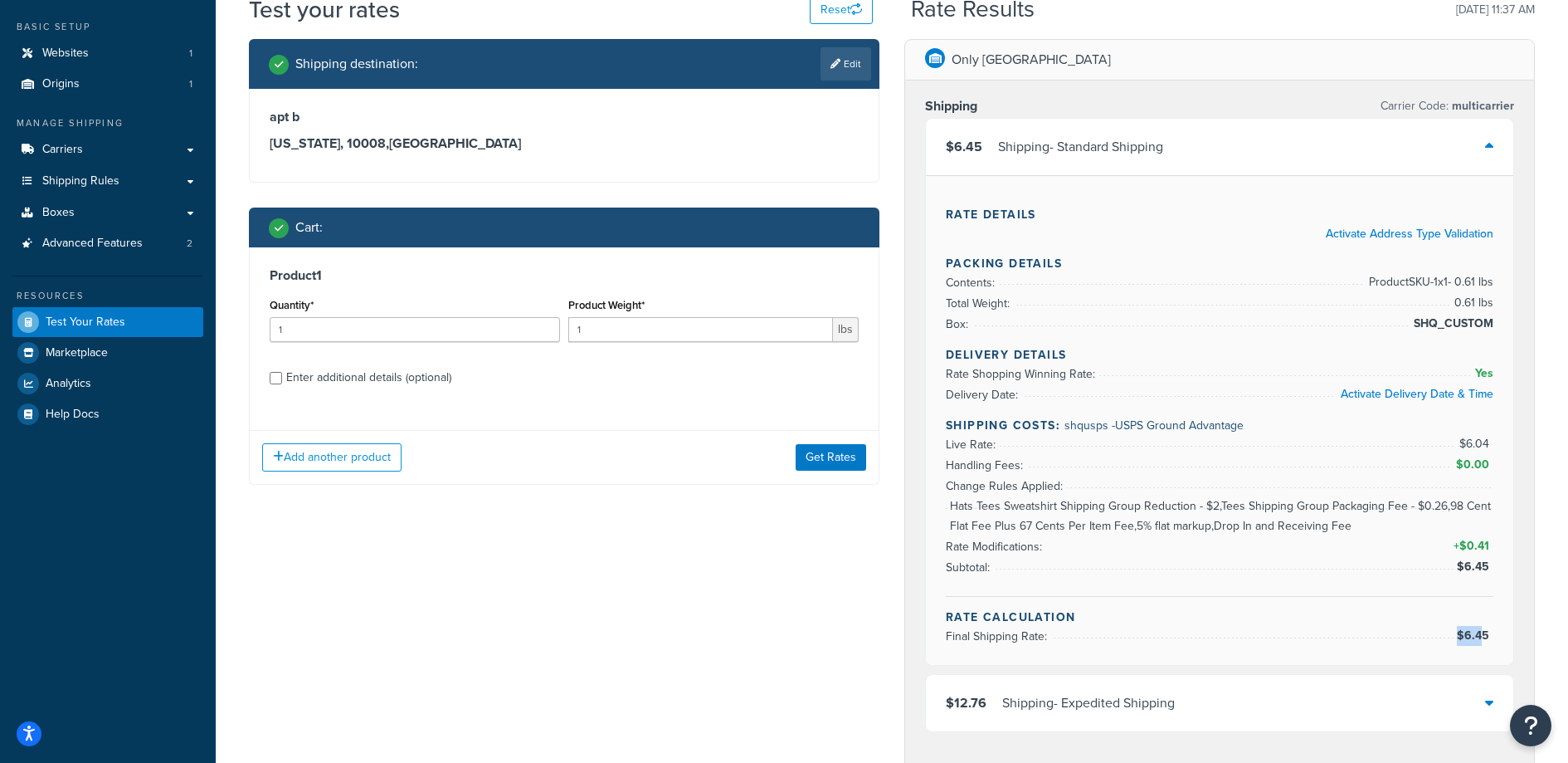
drag, startPoint x: 1432, startPoint y: 647, endPoint x: 1493, endPoint y: 638, distance: 61.7
click at [1484, 636] on div "Rate Details Activate Address Type Validation Packing Details Contents: Product…" at bounding box center [1220, 420] width 588 height 490
click at [1493, 638] on span "$6.45" at bounding box center [1475, 635] width 37 height 17
click at [338, 143] on h3 "New York, 10008 , United States" at bounding box center [564, 144] width 590 height 17
click at [843, 65] on link "Edit" at bounding box center [845, 64] width 50 height 33
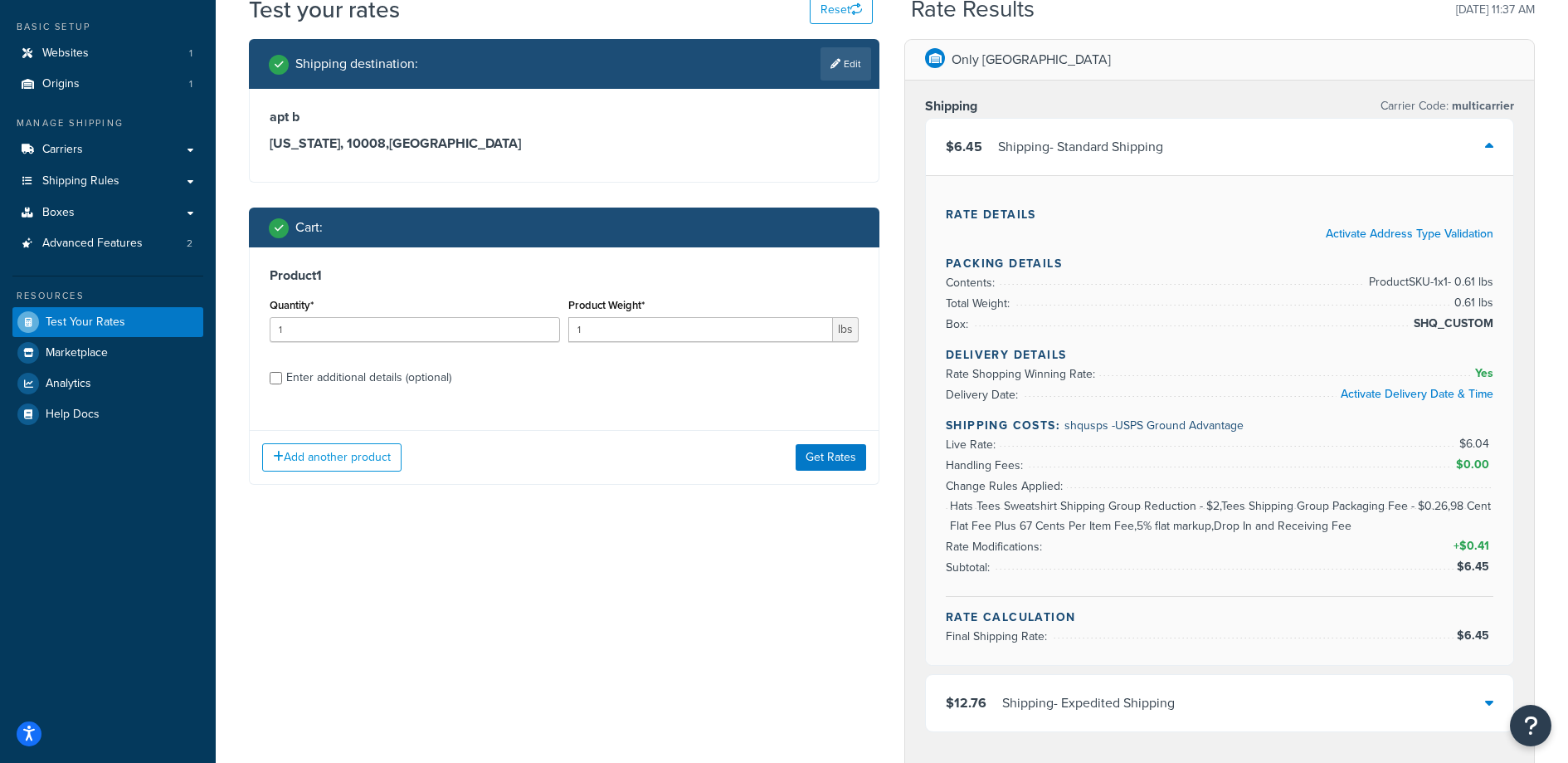
select select "NY"
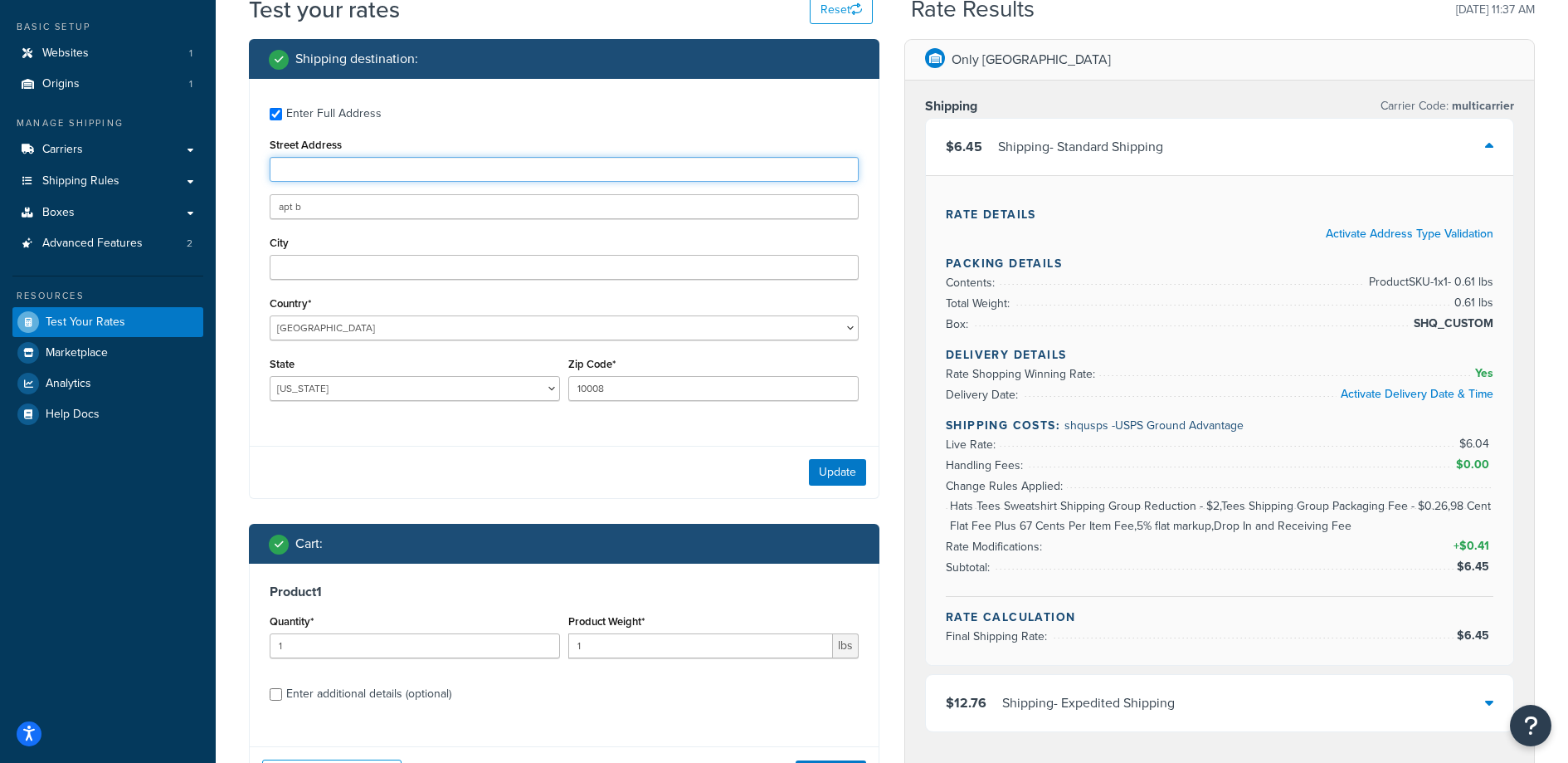
click at [321, 171] on input "Street Address" at bounding box center [564, 169] width 590 height 25
paste input "47 W 13th St"
type input "47 W 13th St"
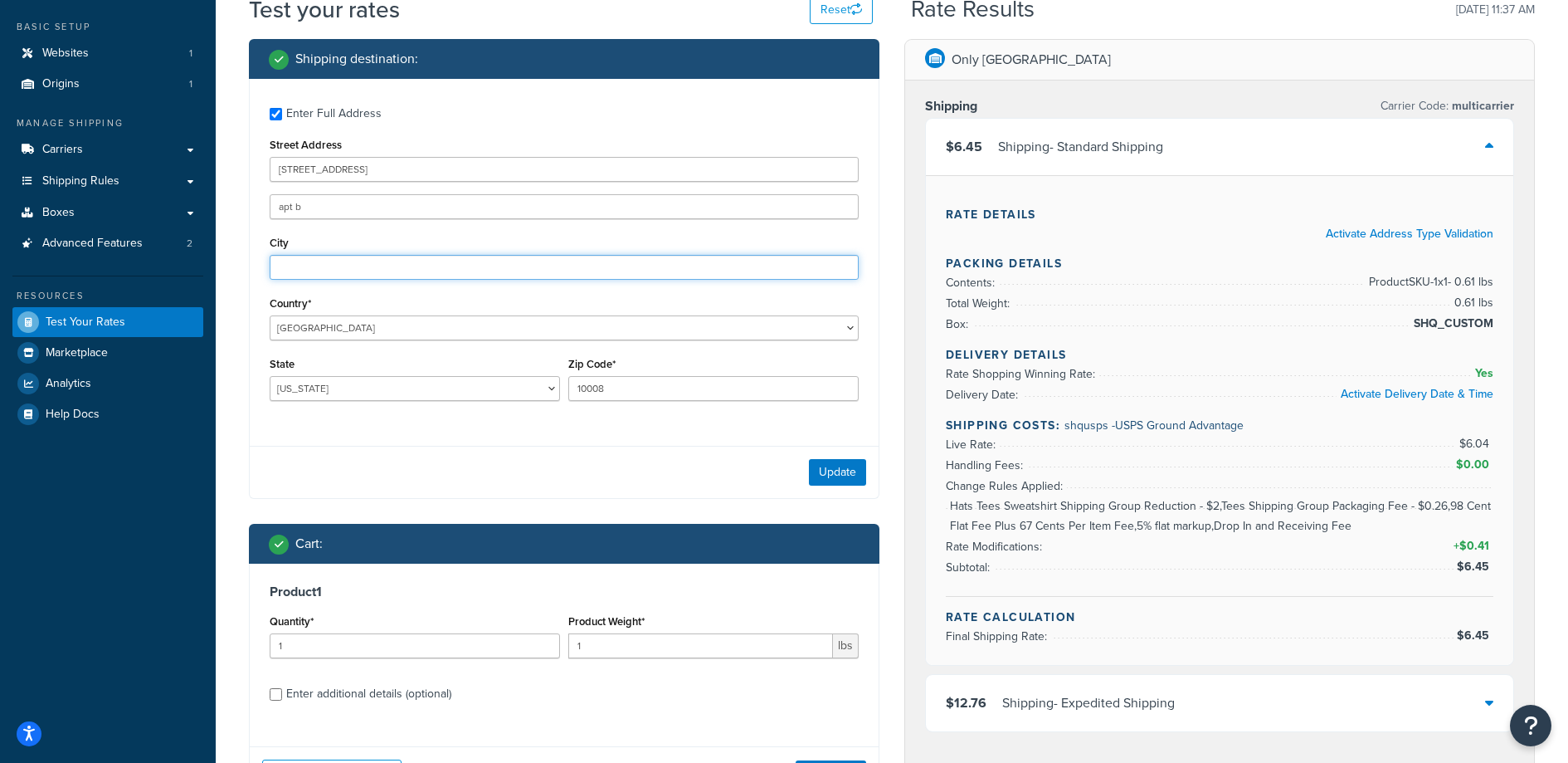
click at [404, 270] on input "City" at bounding box center [564, 267] width 590 height 25
type input "New York"
click at [624, 390] on input "10008" at bounding box center [713, 388] width 291 height 25
click at [624, 389] on input "10008" at bounding box center [713, 388] width 291 height 25
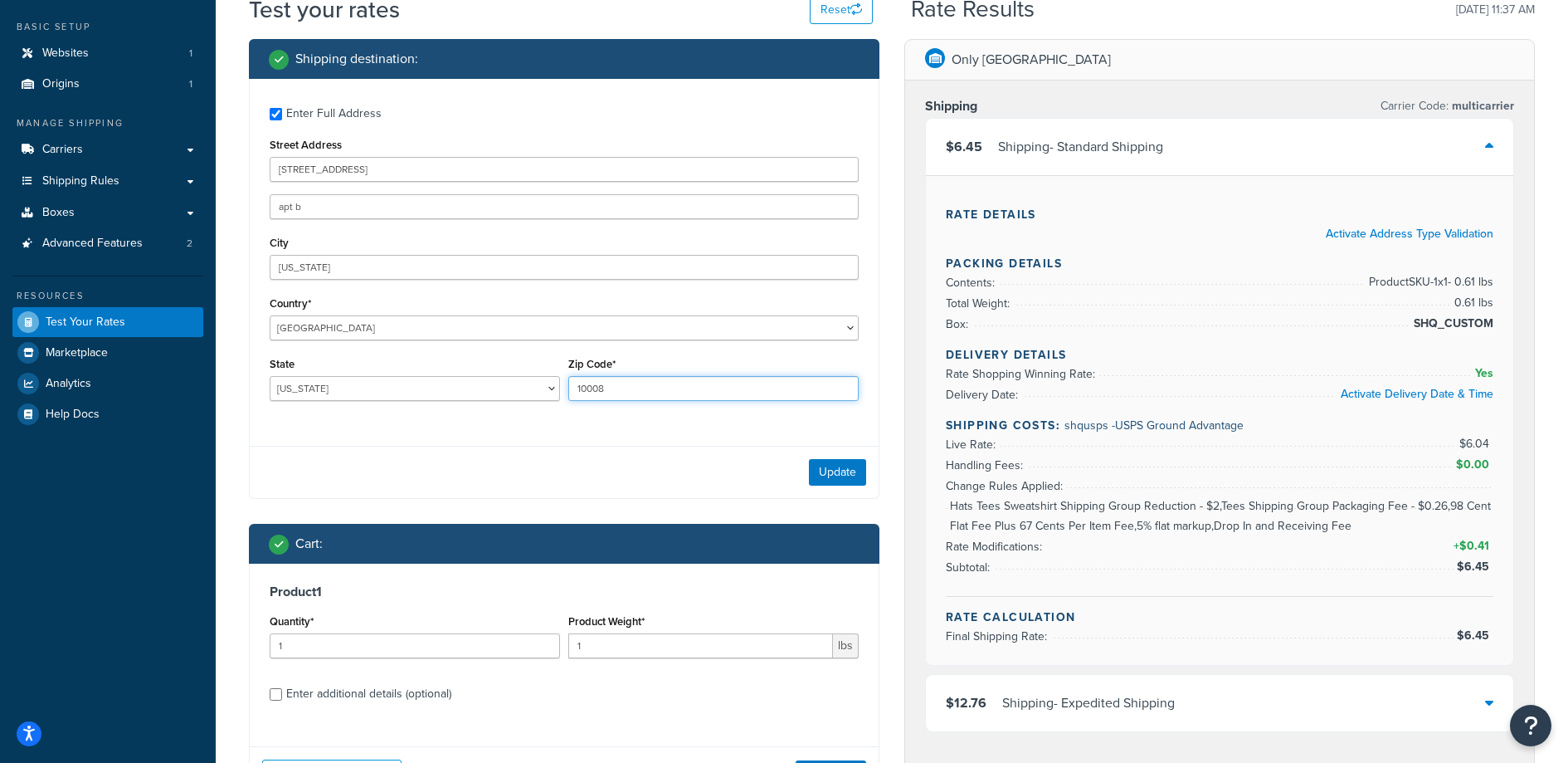
paste input "11"
type input "10011"
click at [845, 467] on button "Update" at bounding box center [837, 471] width 57 height 27
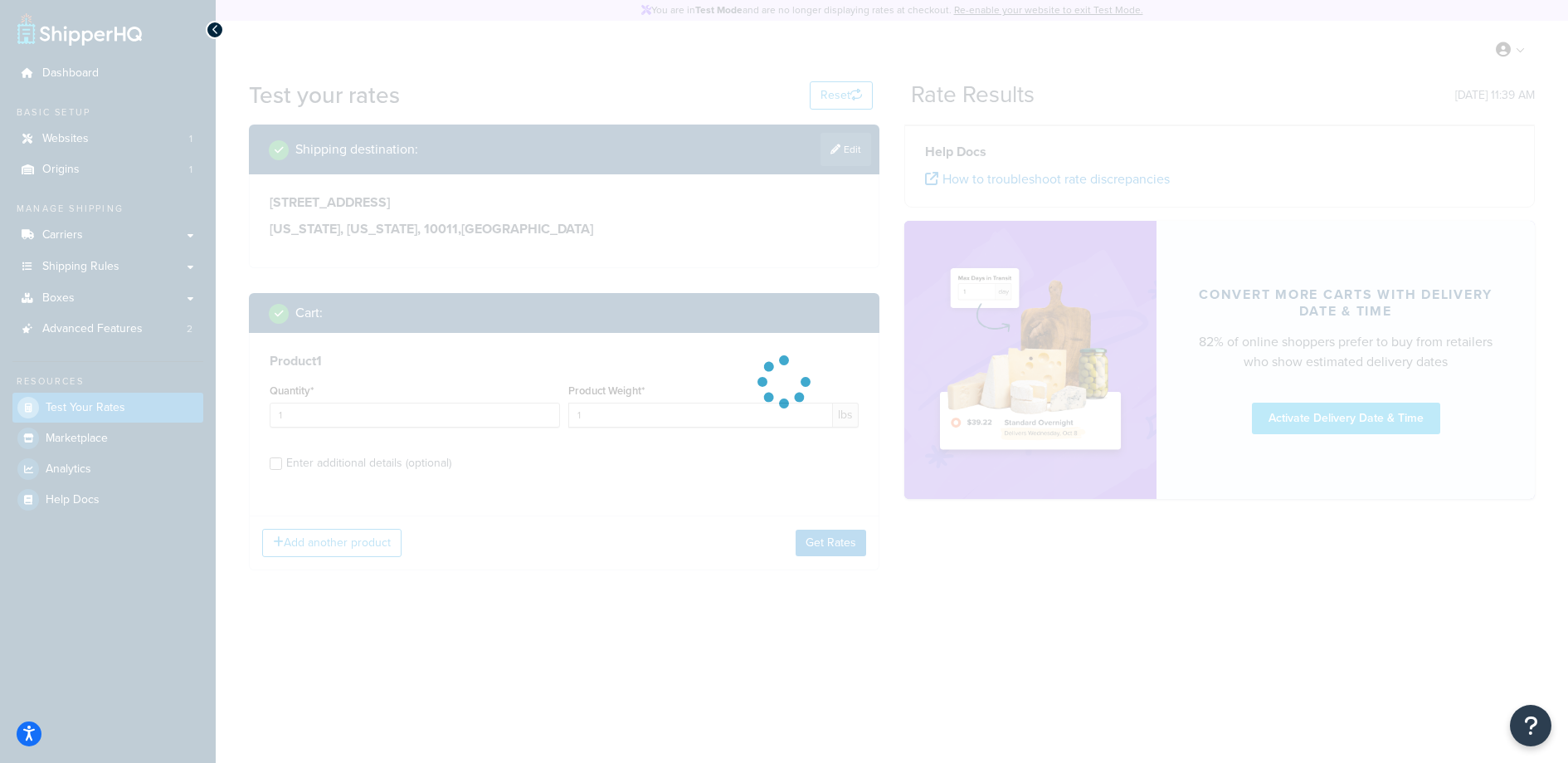
scroll to position [0, 0]
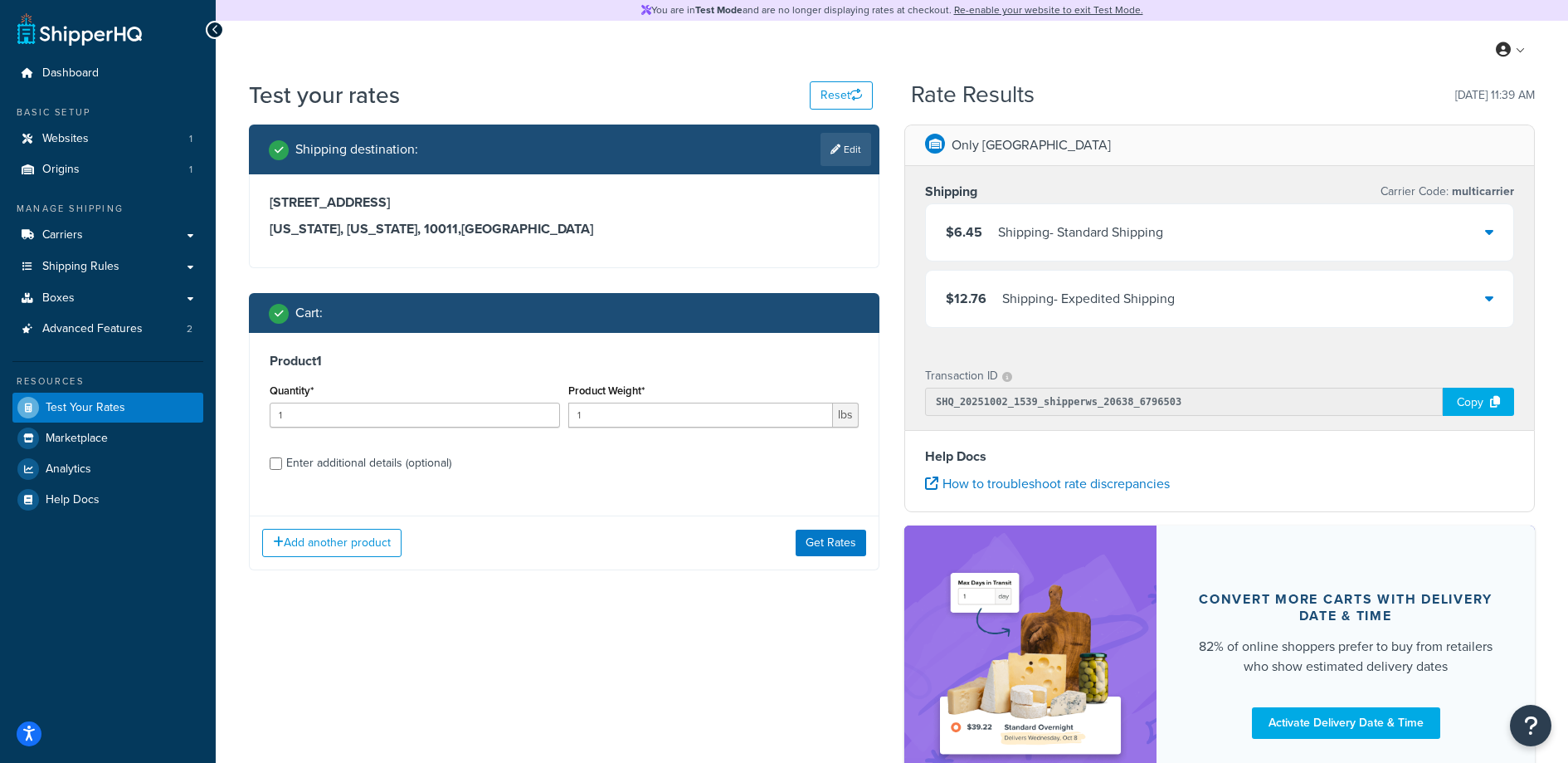
click at [1243, 216] on div "$6.45 Shipping - Standard Shipping" at bounding box center [1220, 233] width 588 height 57
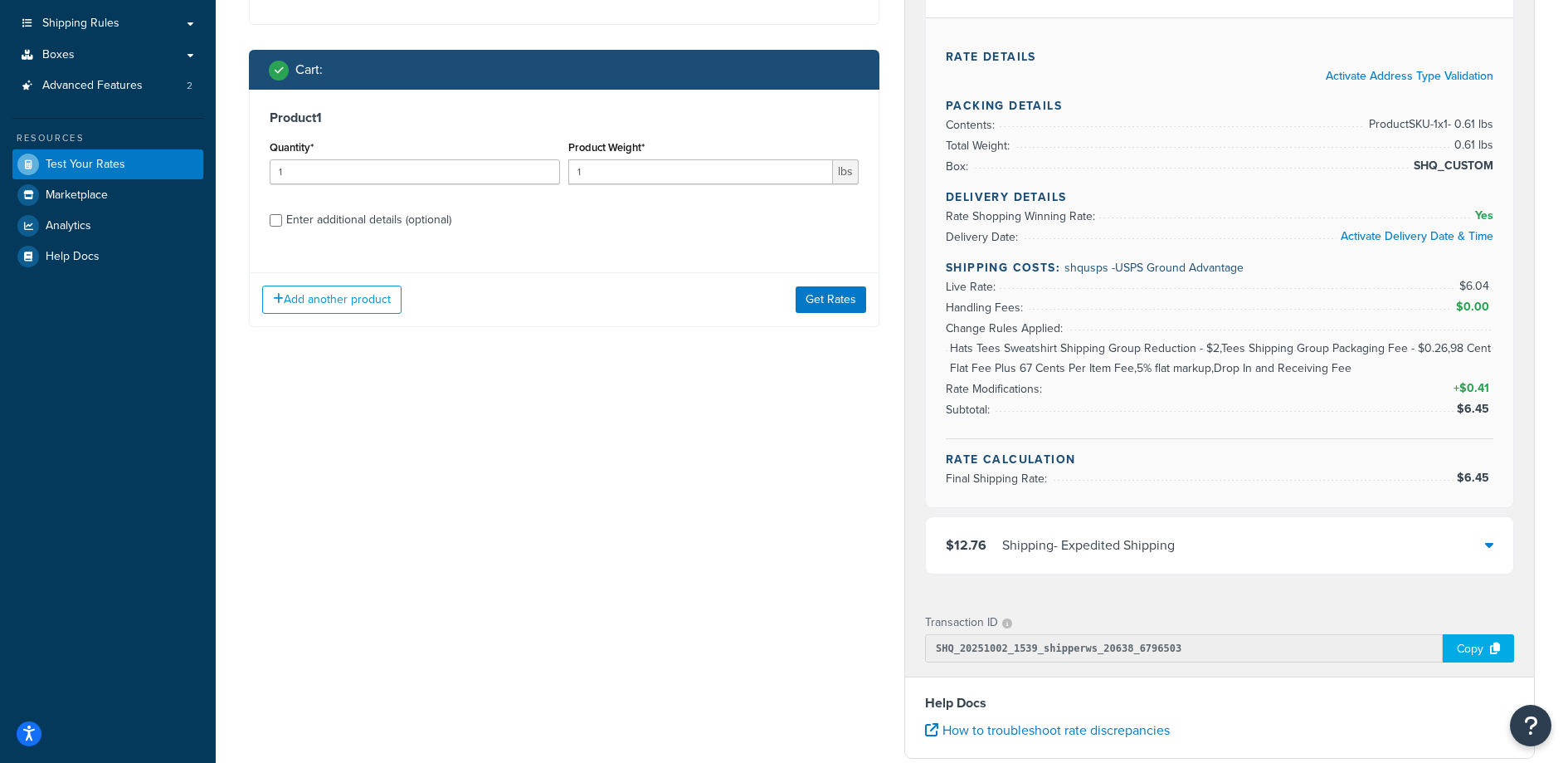
scroll to position [72, 0]
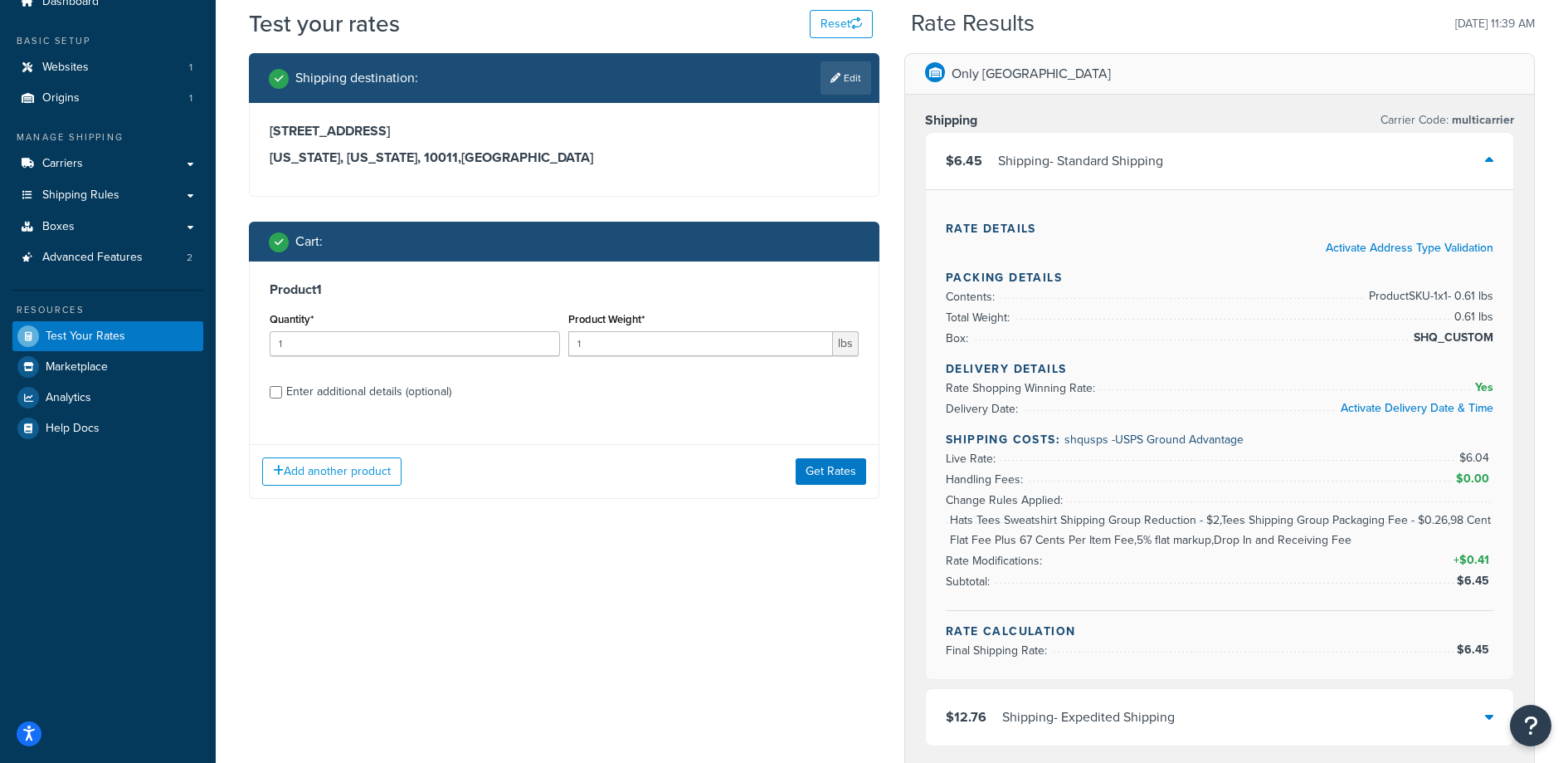
click at [1453, 170] on div "$6.45 Shipping - Standard Shipping" at bounding box center [1220, 161] width 588 height 57
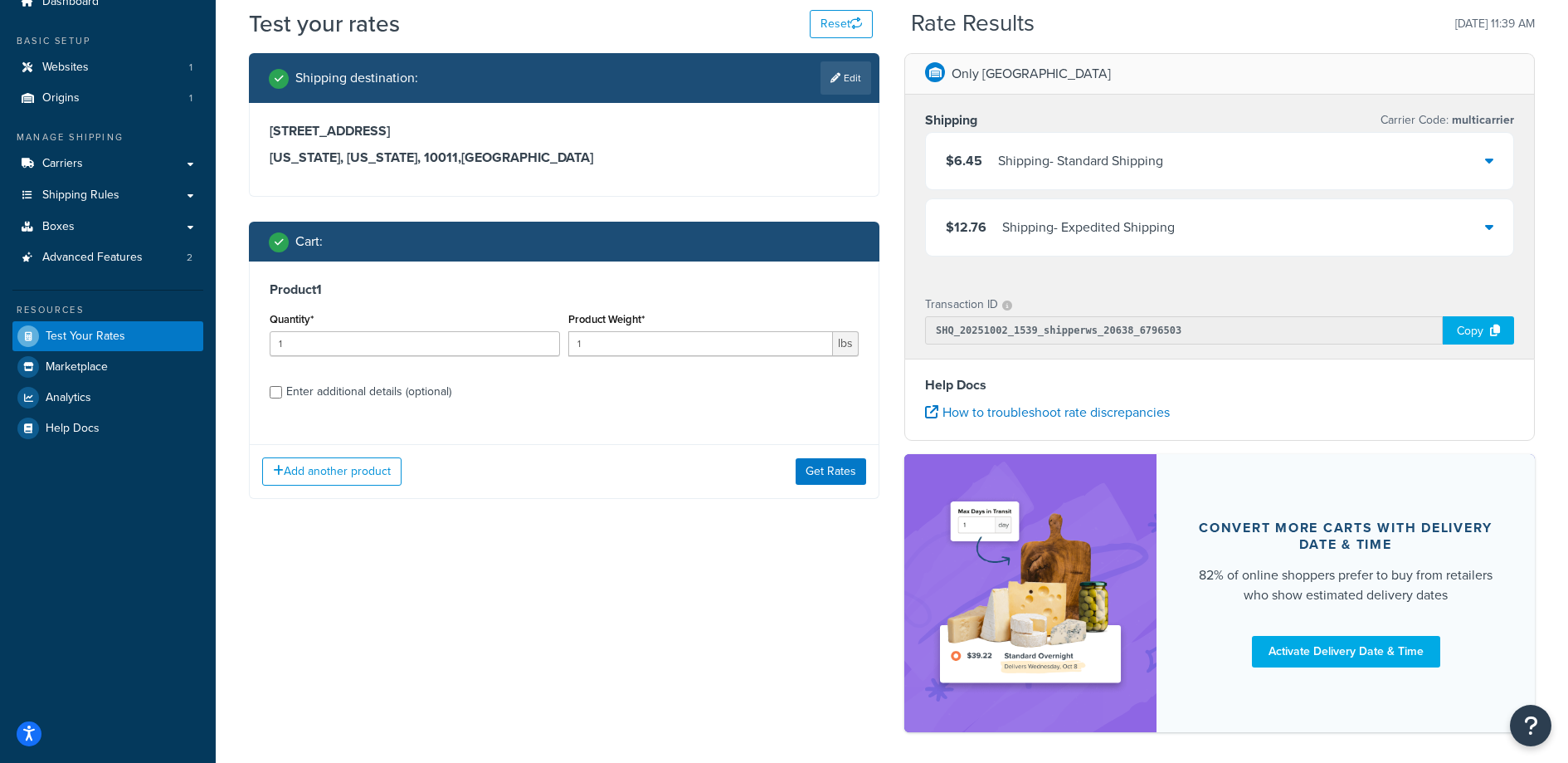
click at [389, 386] on div "Enter additional details (optional)" at bounding box center [369, 391] width 165 height 23
click at [282, 386] on input "Enter additional details (optional)" at bounding box center [276, 393] width 13 height 13
checkbox input "true"
select select "88102"
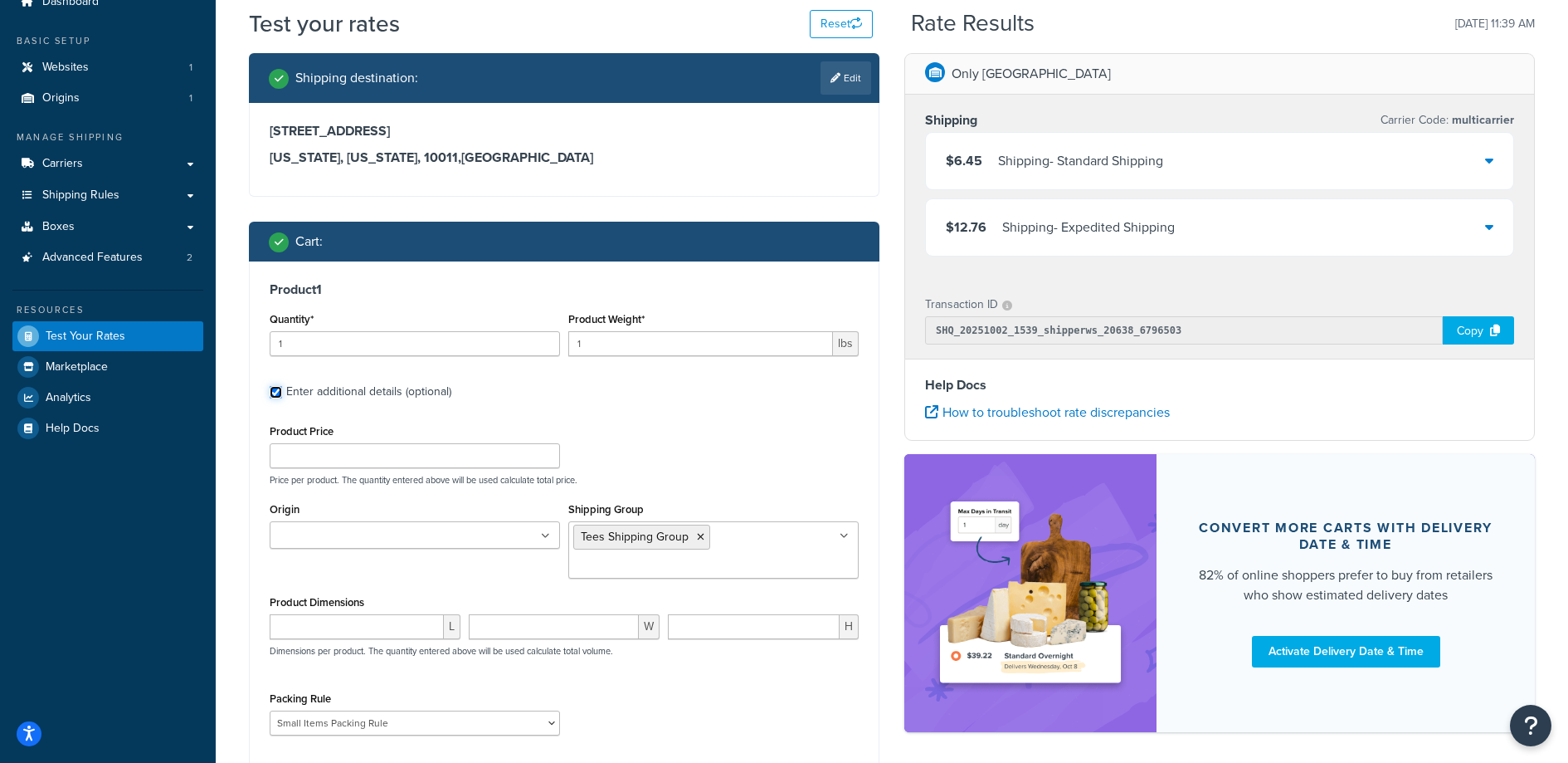
scroll to position [212, 0]
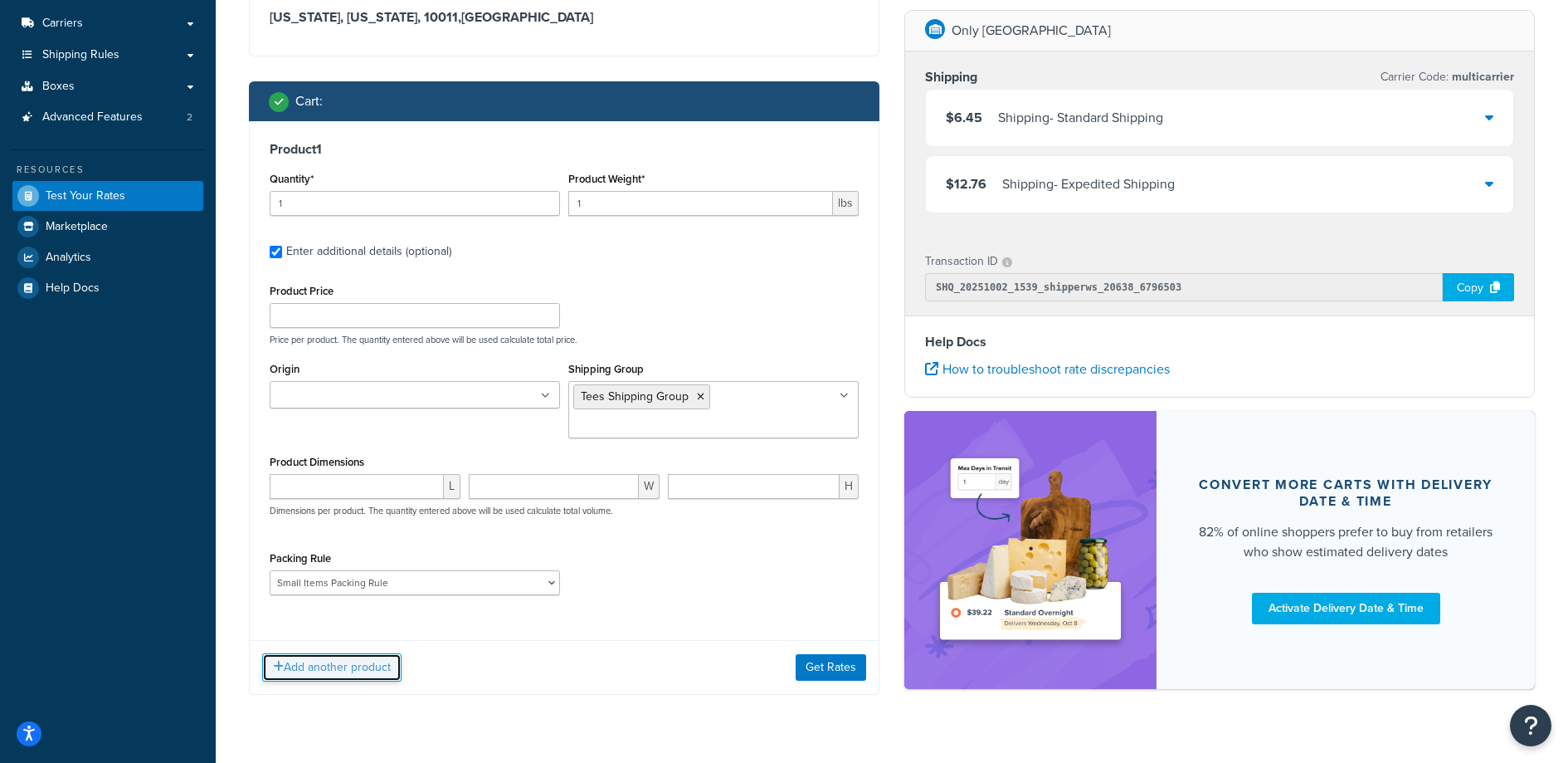
click at [334, 666] on button "Add another product" at bounding box center [332, 667] width 139 height 28
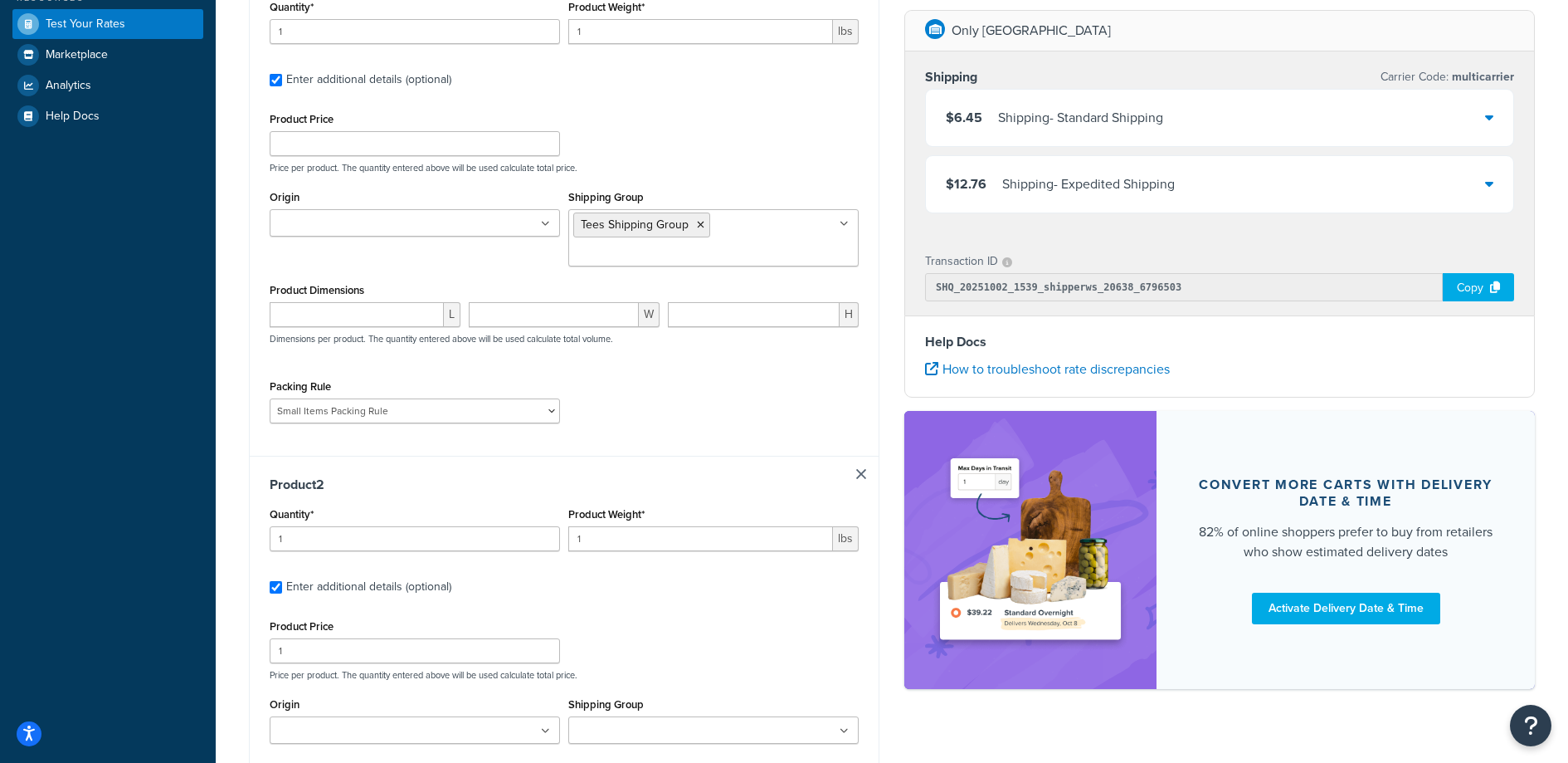
scroll to position [411, 0]
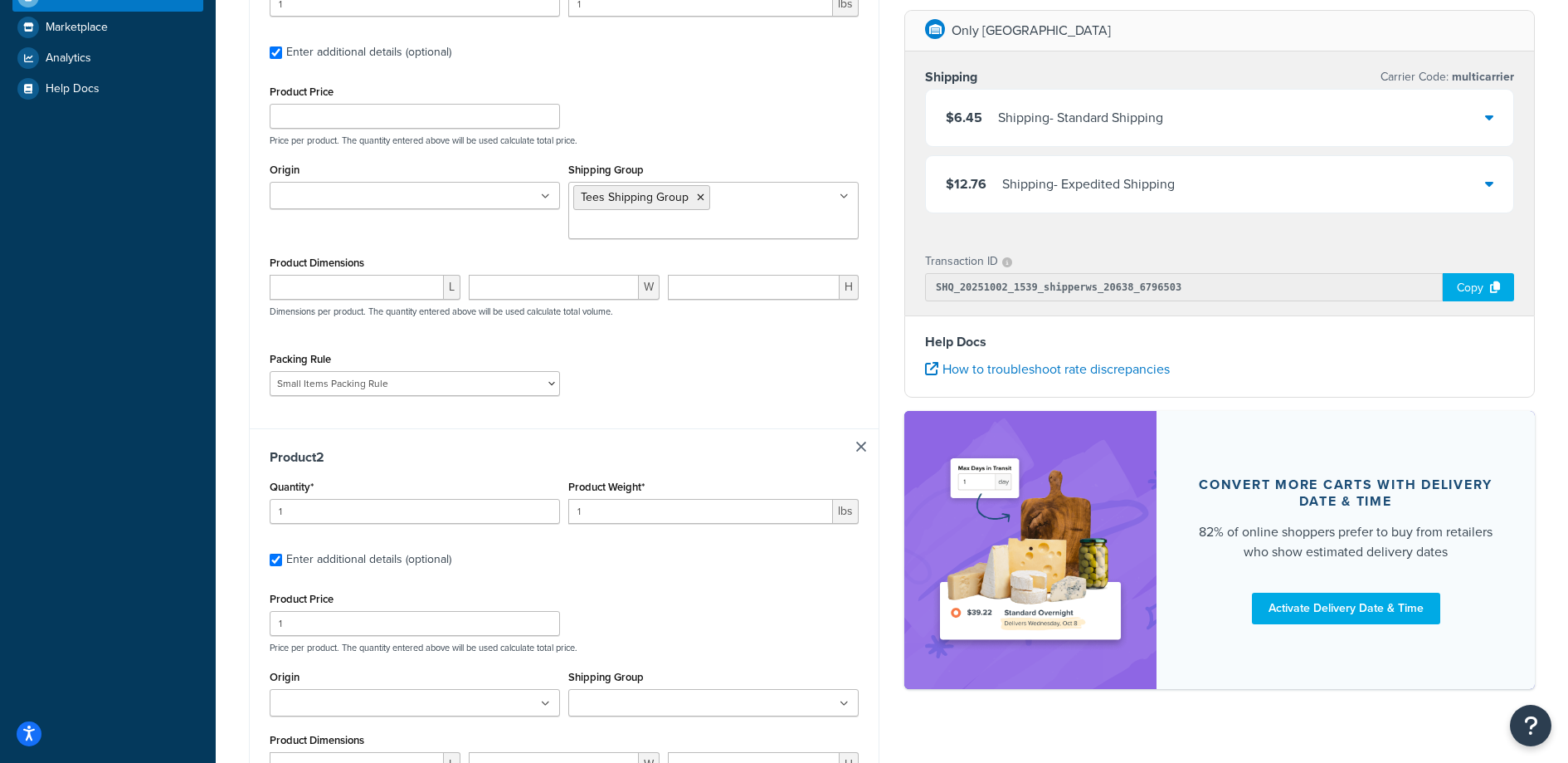
click at [611, 525] on div "Product Weight* 1 lbs" at bounding box center [713, 506] width 299 height 61
click at [615, 513] on input "1" at bounding box center [701, 511] width 265 height 25
type input "1.2"
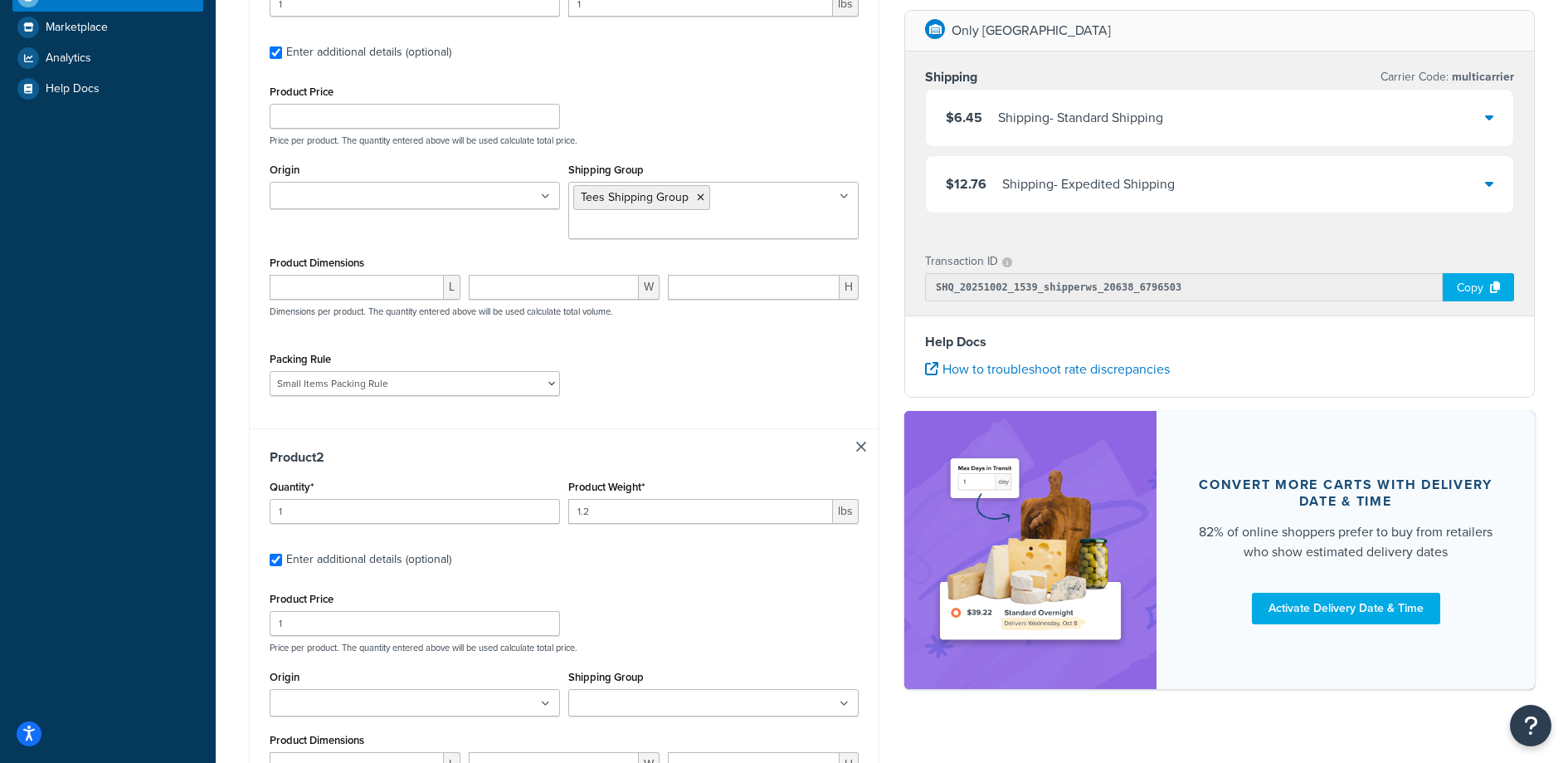
click at [698, 602] on div "Product Price 1 Price per product. The quantity entered above will be used calc…" at bounding box center [565, 620] width 598 height 65
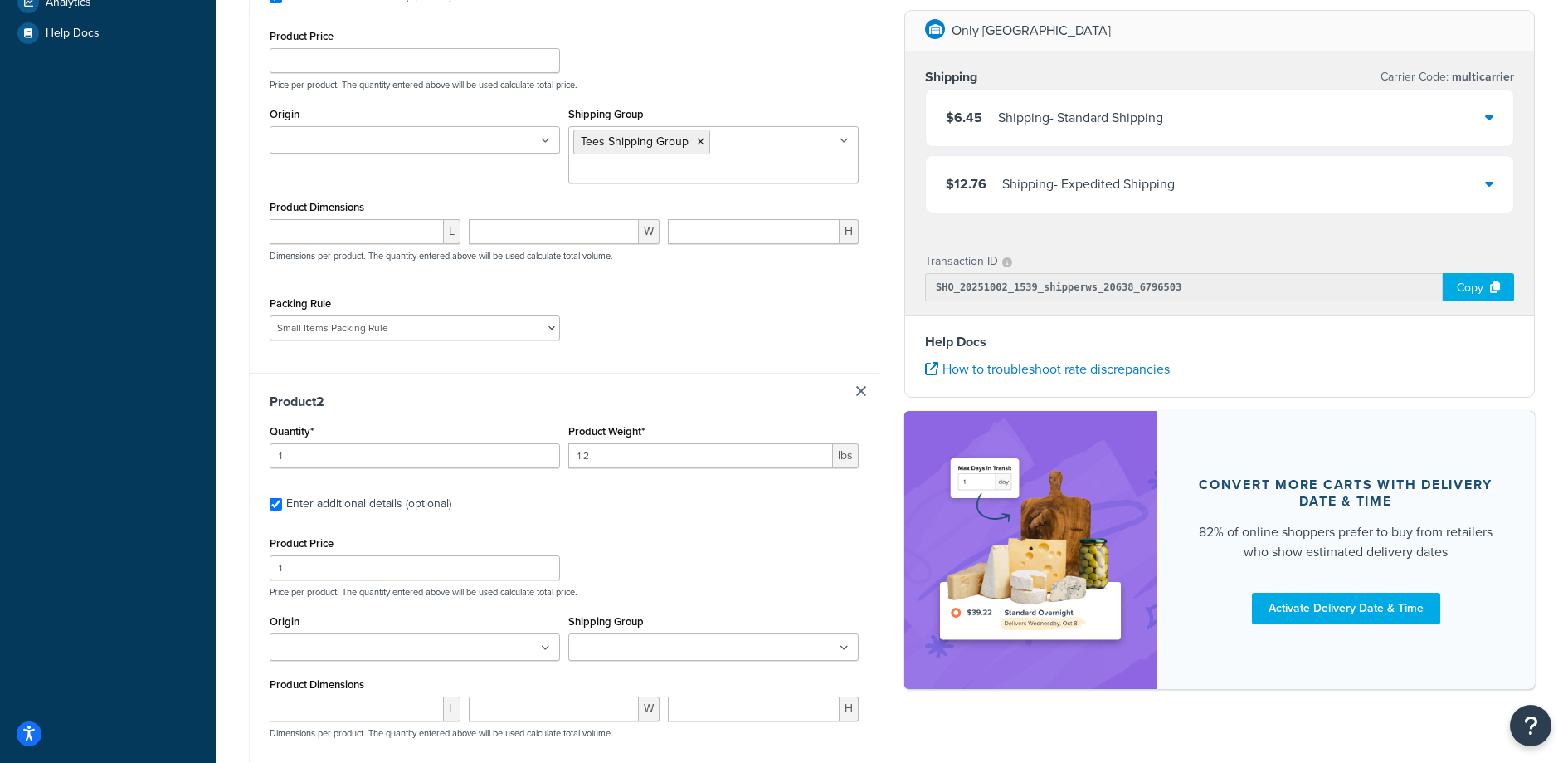
scroll to position [532, 0]
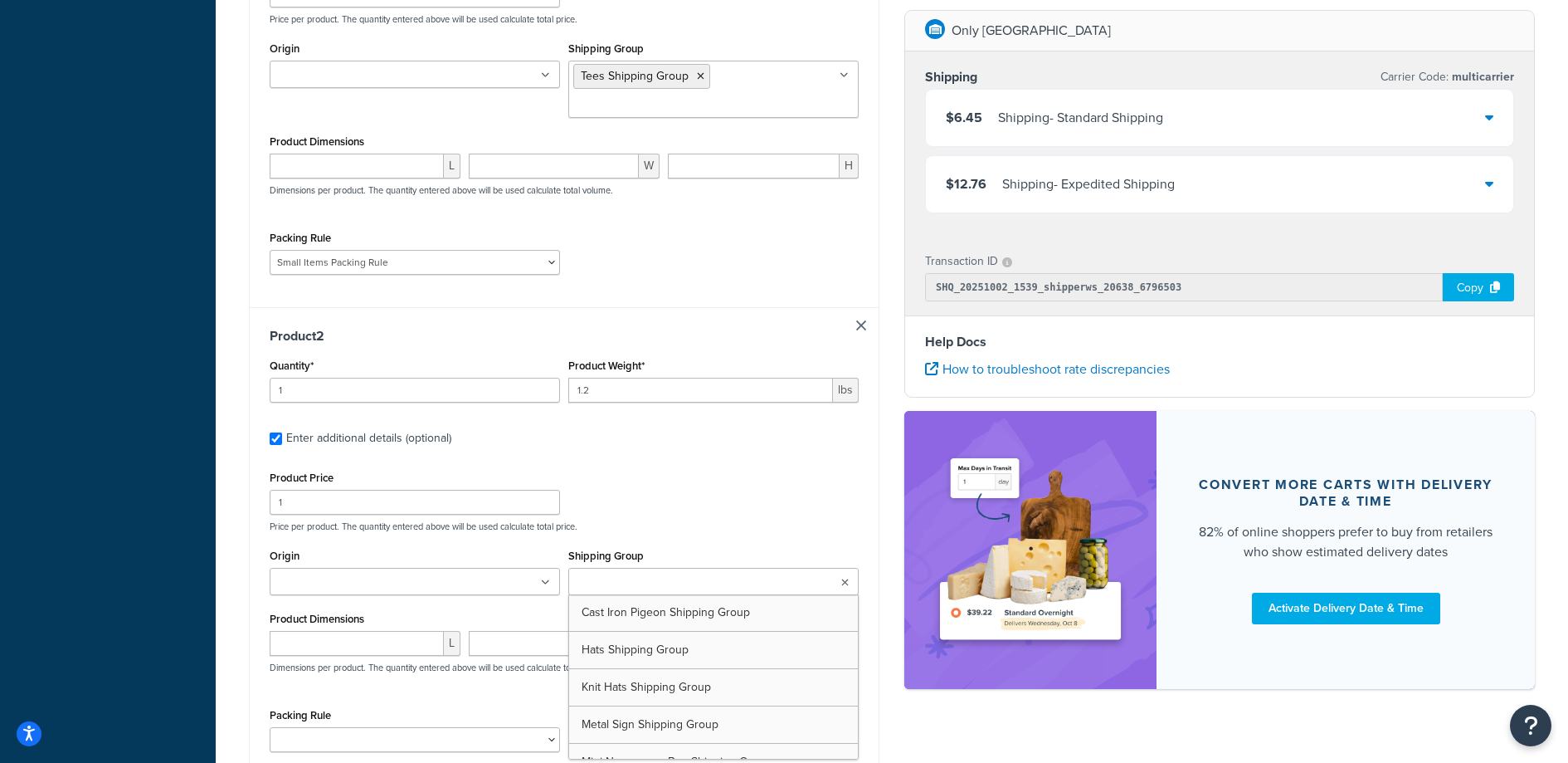
click at [676, 581] on input "Shipping Group" at bounding box center [646, 582] width 147 height 18
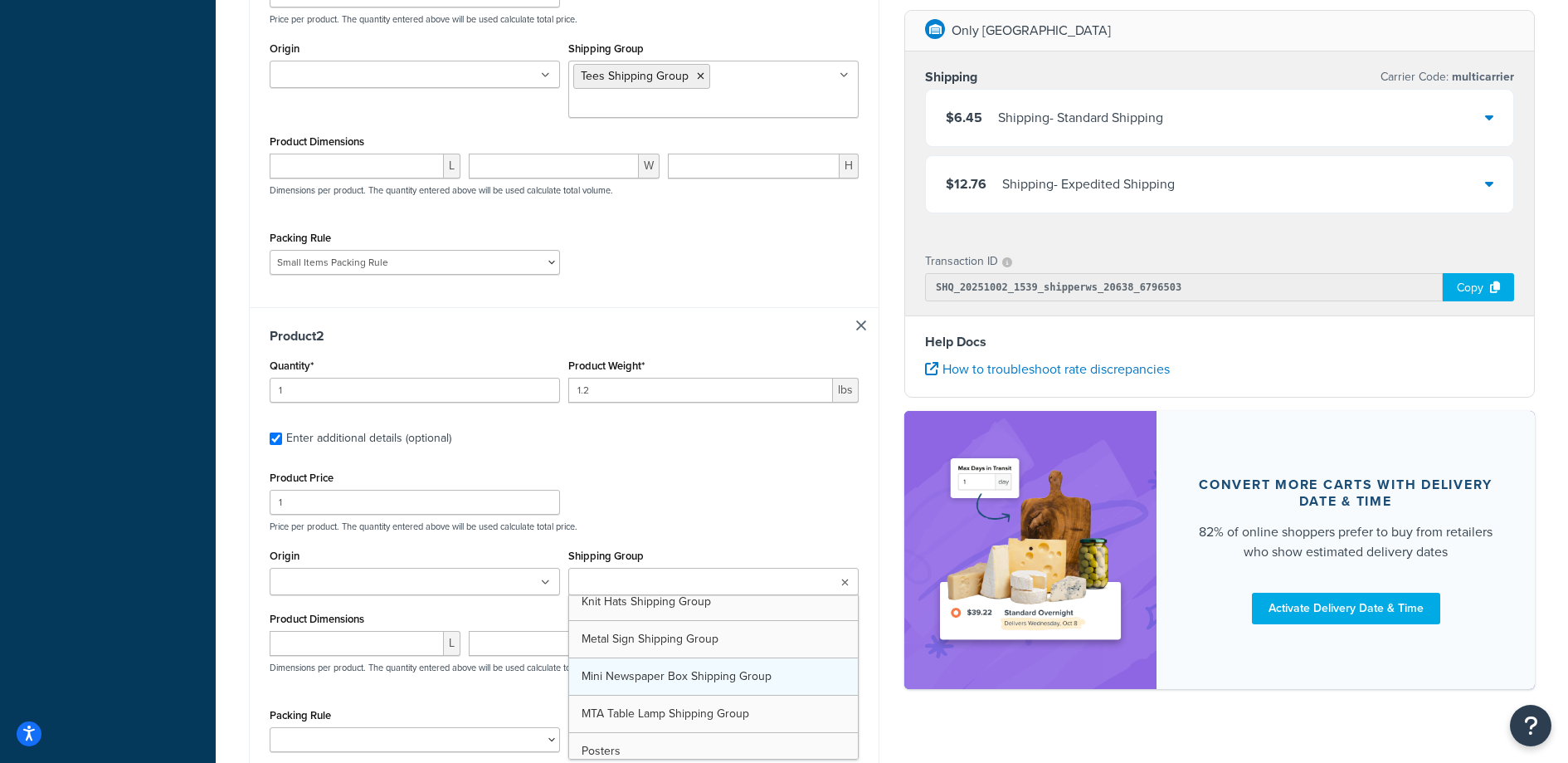
scroll to position [107, 0]
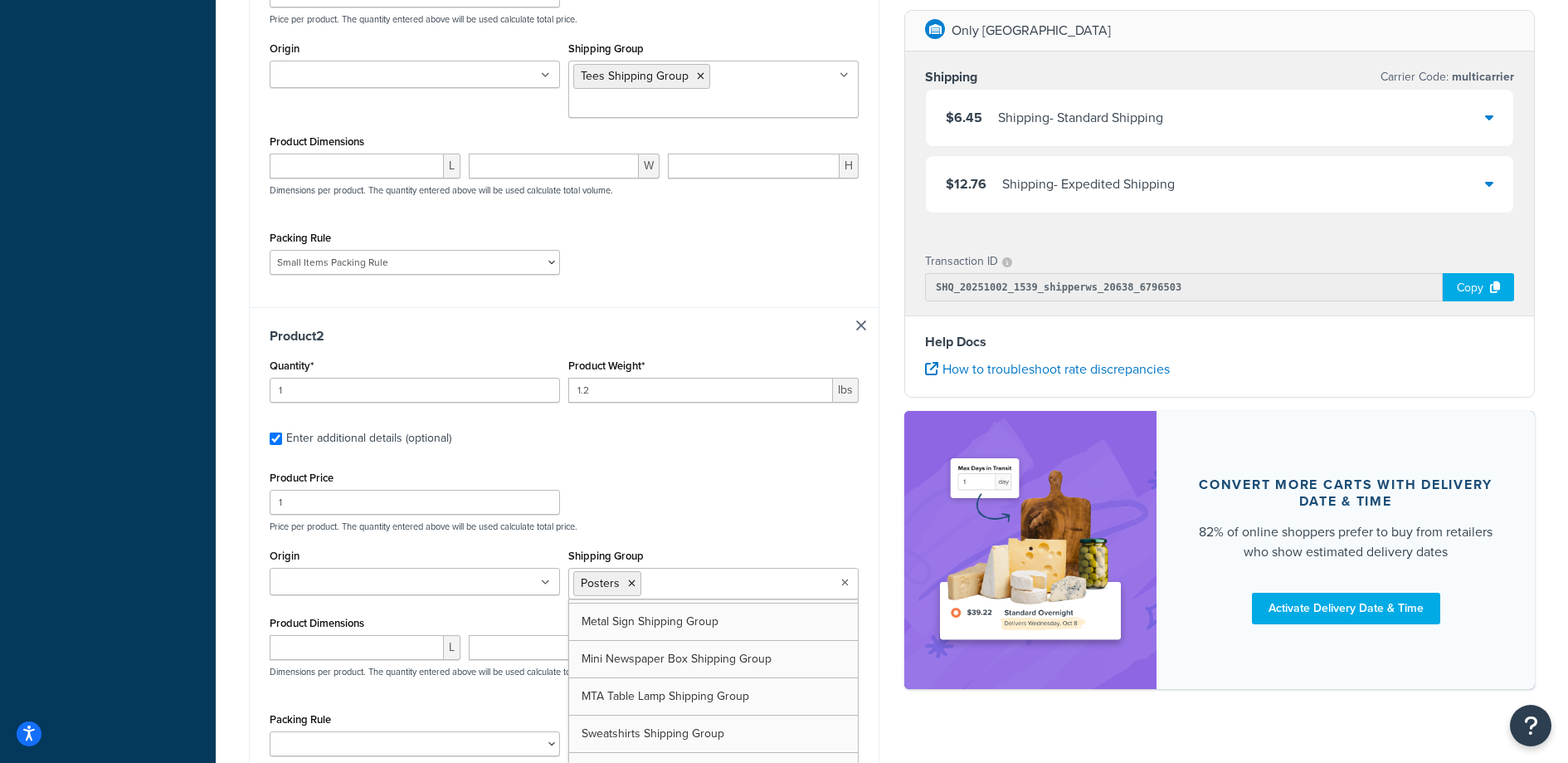
click at [381, 689] on div "L W H Dimensions per product. The quantity entered above will be used calculate…" at bounding box center [565, 665] width 598 height 61
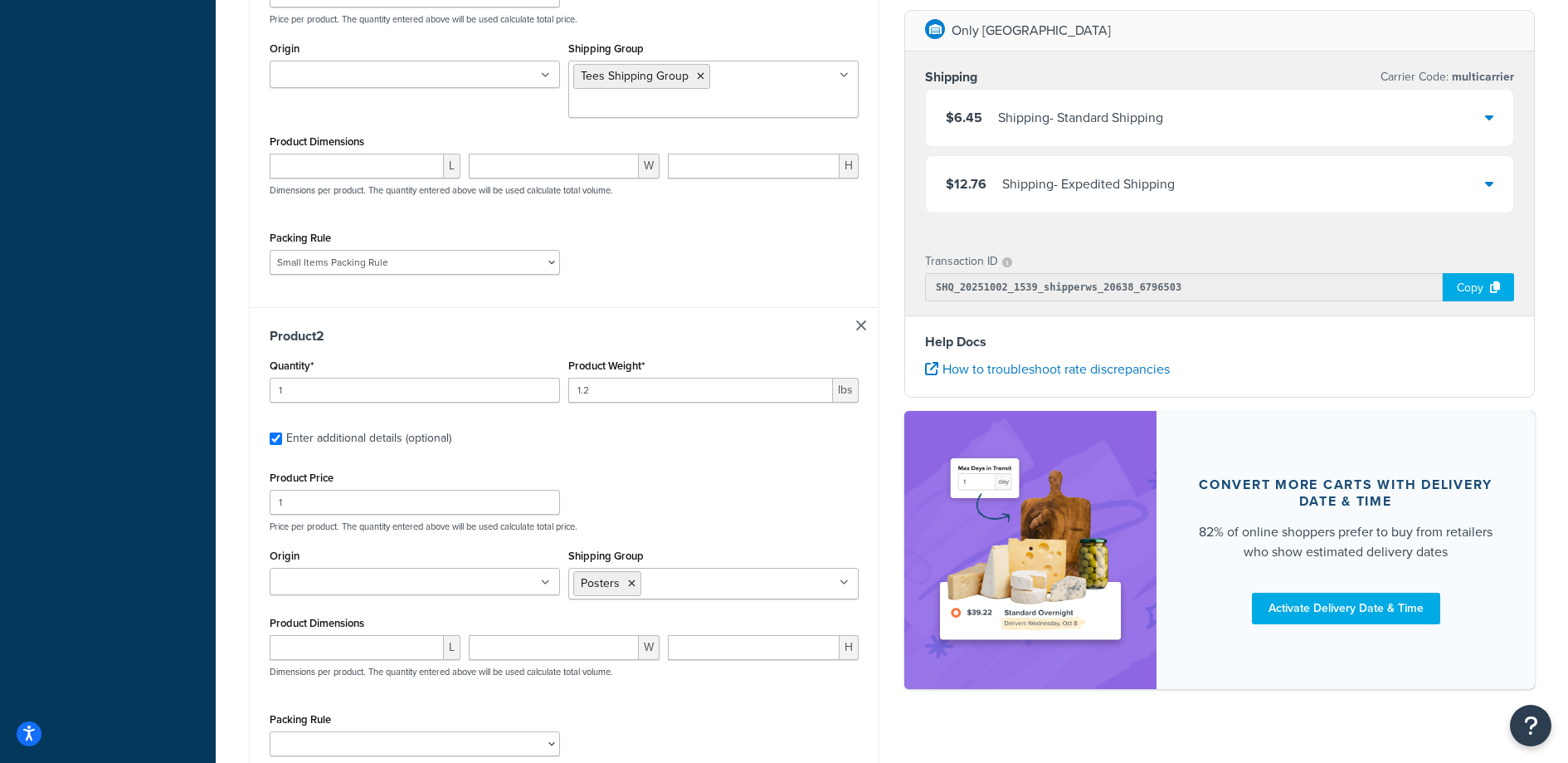
scroll to position [733, 0]
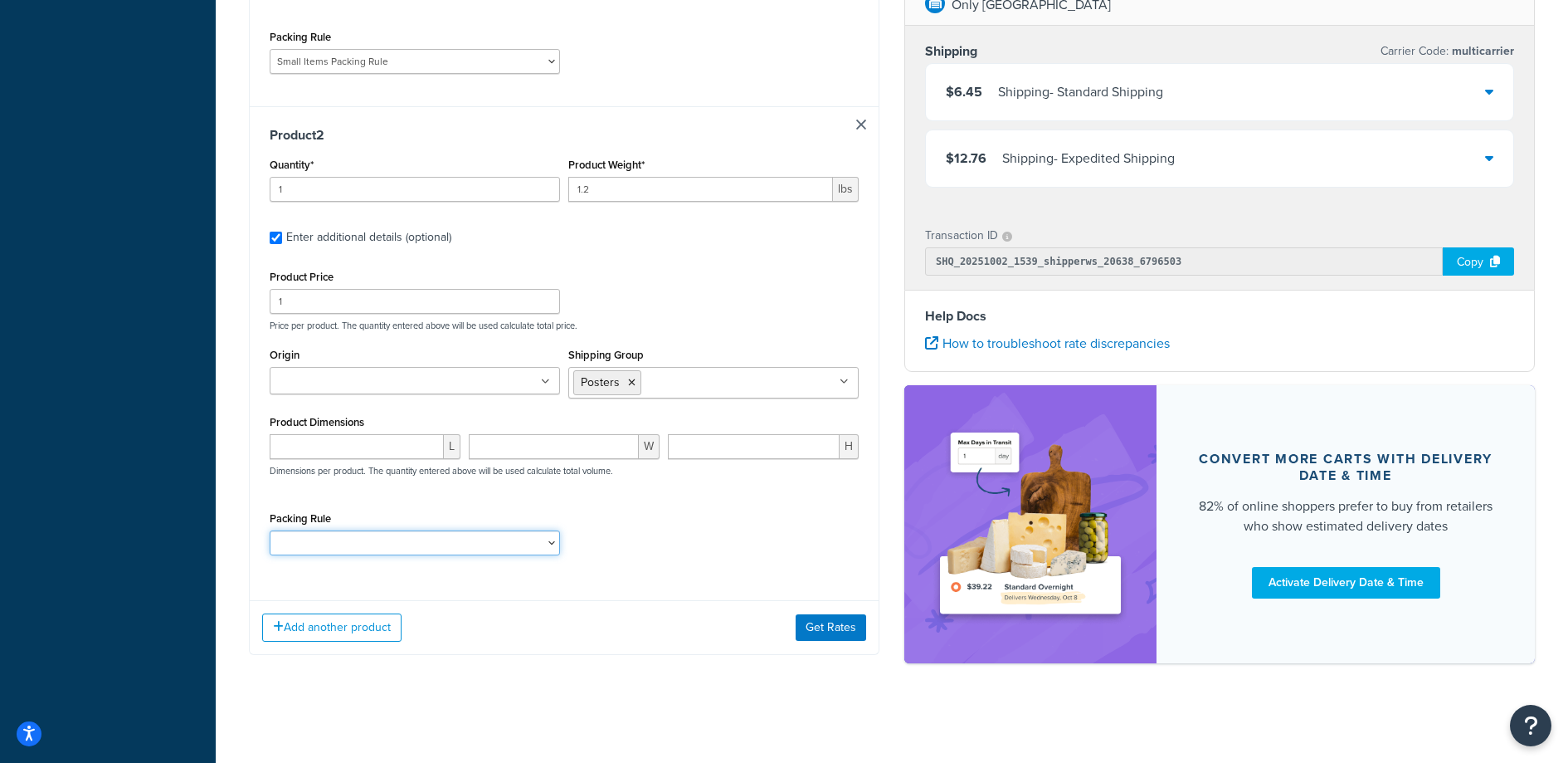
click at [403, 546] on select "Poster Packing Rule Small Items Packing Rule Wall Sign Packing Rule Waste Baske…" at bounding box center [414, 542] width 291 height 25
select select "88124"
click at [270, 530] on select "Poster Packing Rule Small Items Packing Rule Wall Sign Packing Rule Waste Baske…" at bounding box center [414, 542] width 291 height 25
click at [839, 627] on button "Get Rates" at bounding box center [831, 627] width 71 height 27
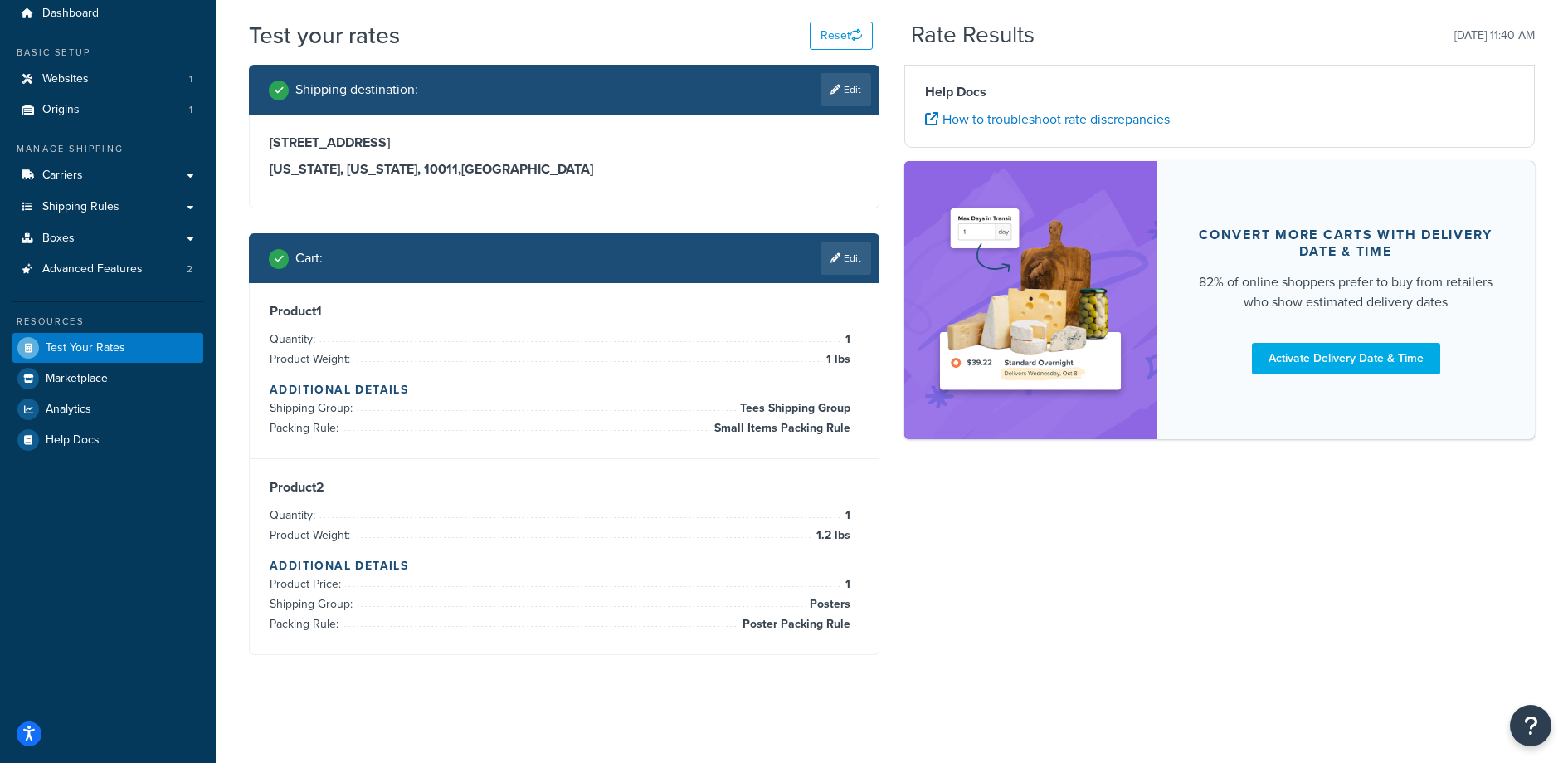
scroll to position [0, 0]
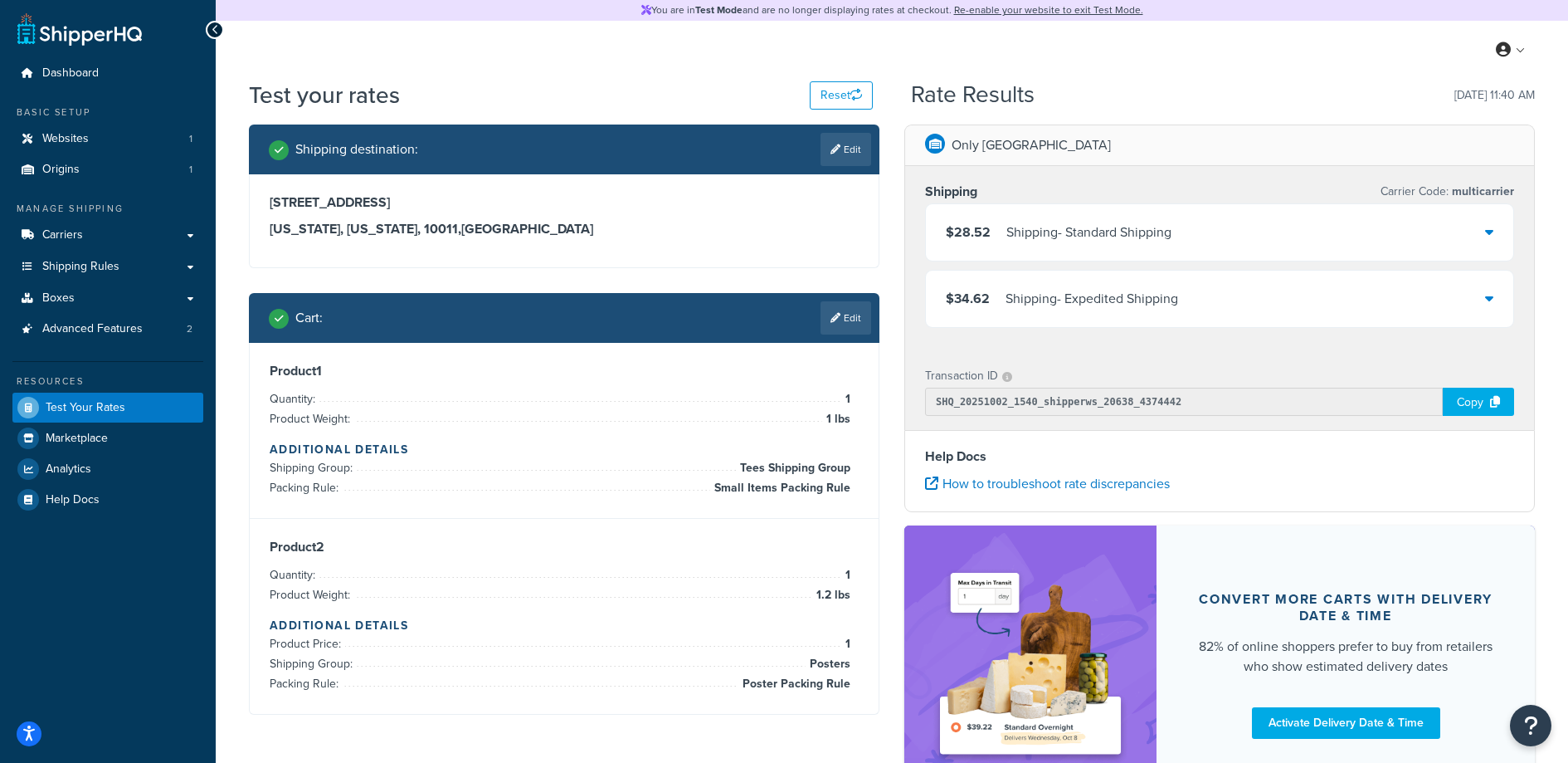
click at [1278, 233] on div "$28.52 Shipping - Standard Shipping" at bounding box center [1220, 233] width 588 height 57
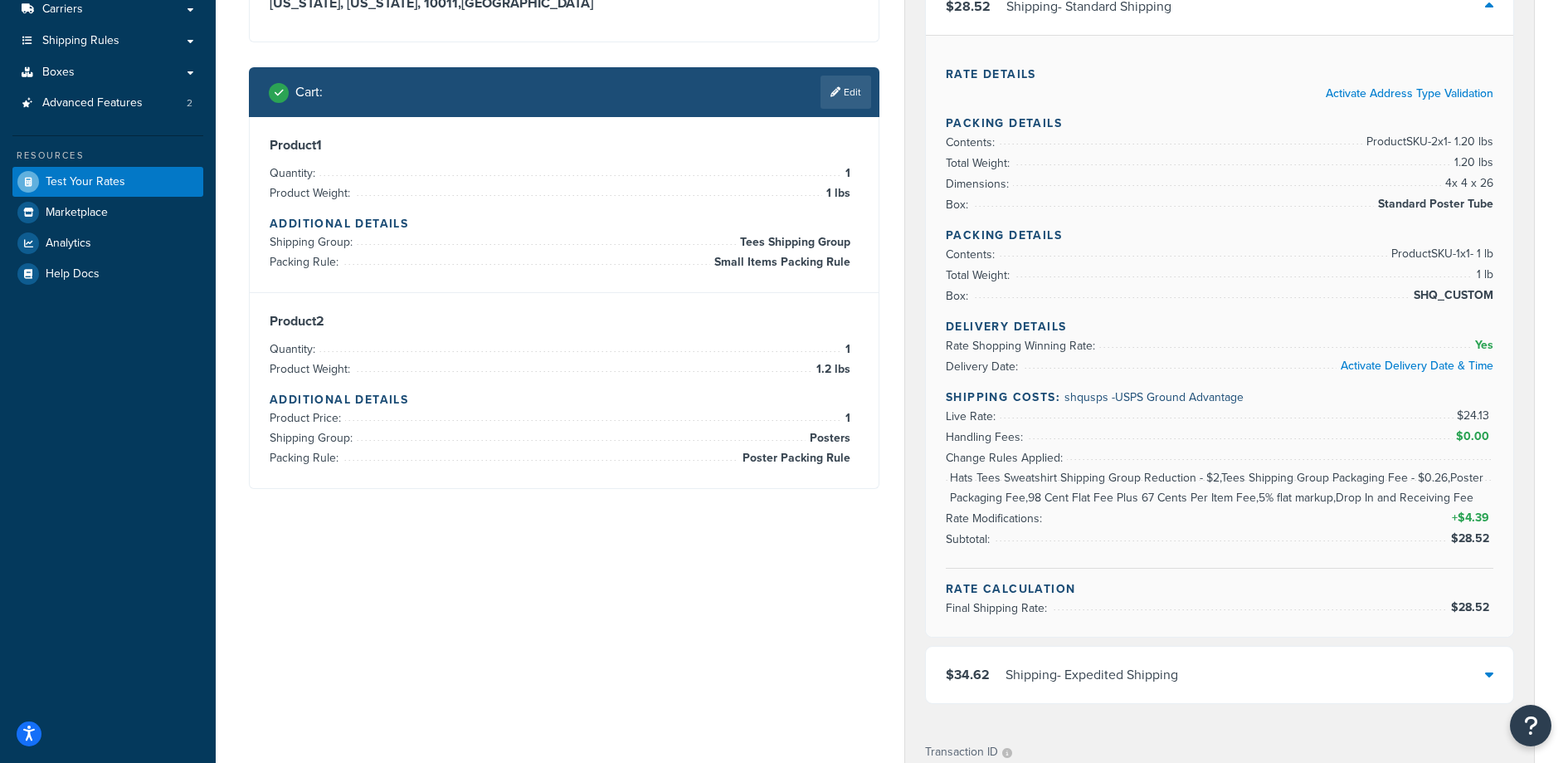
scroll to position [215, 0]
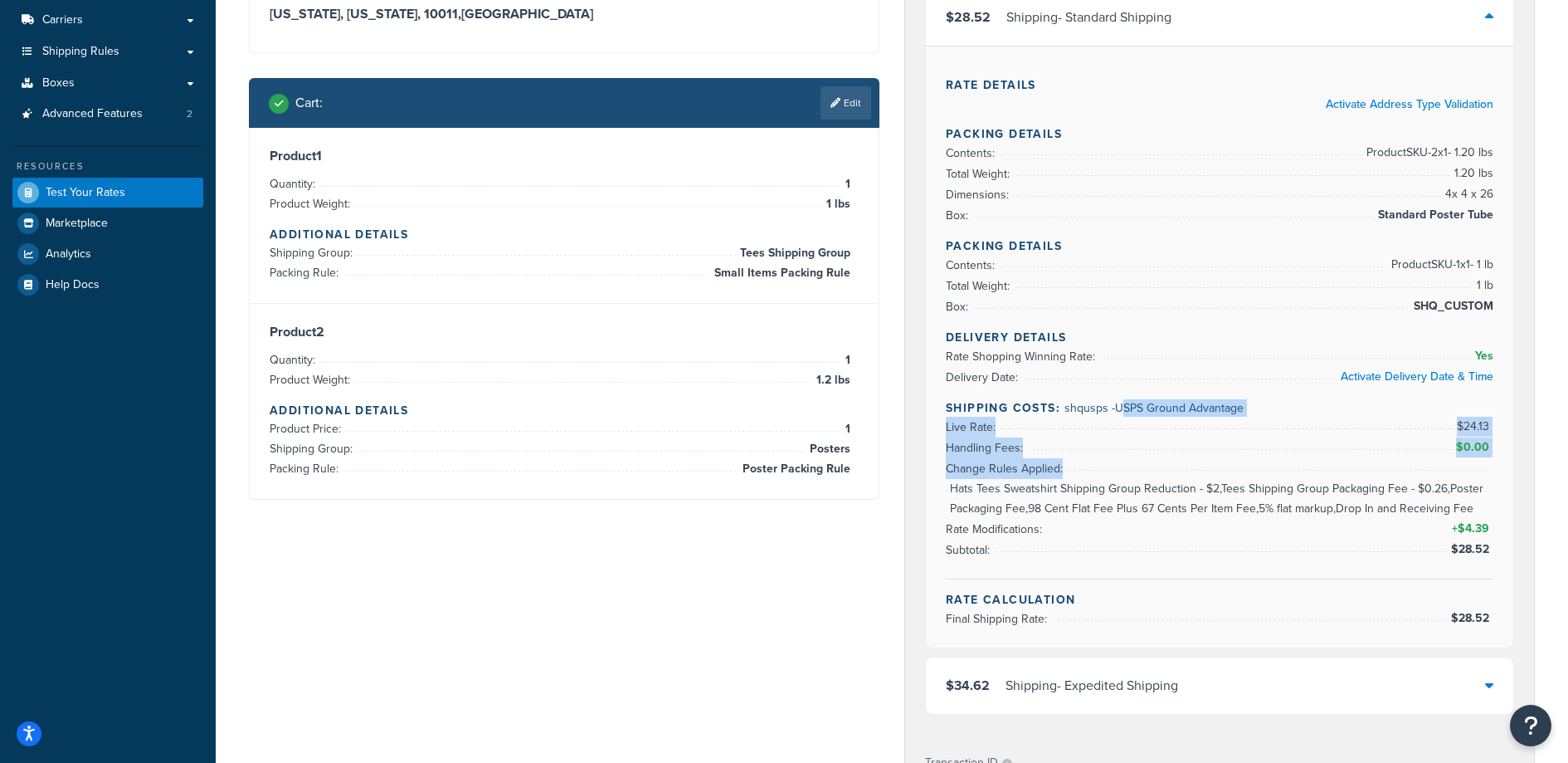
drag, startPoint x: 1121, startPoint y: 412, endPoint x: 1506, endPoint y: 470, distance: 389.3
click at [1506, 470] on div "Rate Details Activate Address Type Validation Packing Details Contents: Product…" at bounding box center [1220, 347] width 588 height 602
click at [1223, 443] on li "Handling Fees: $0.00" at bounding box center [1220, 448] width 547 height 21
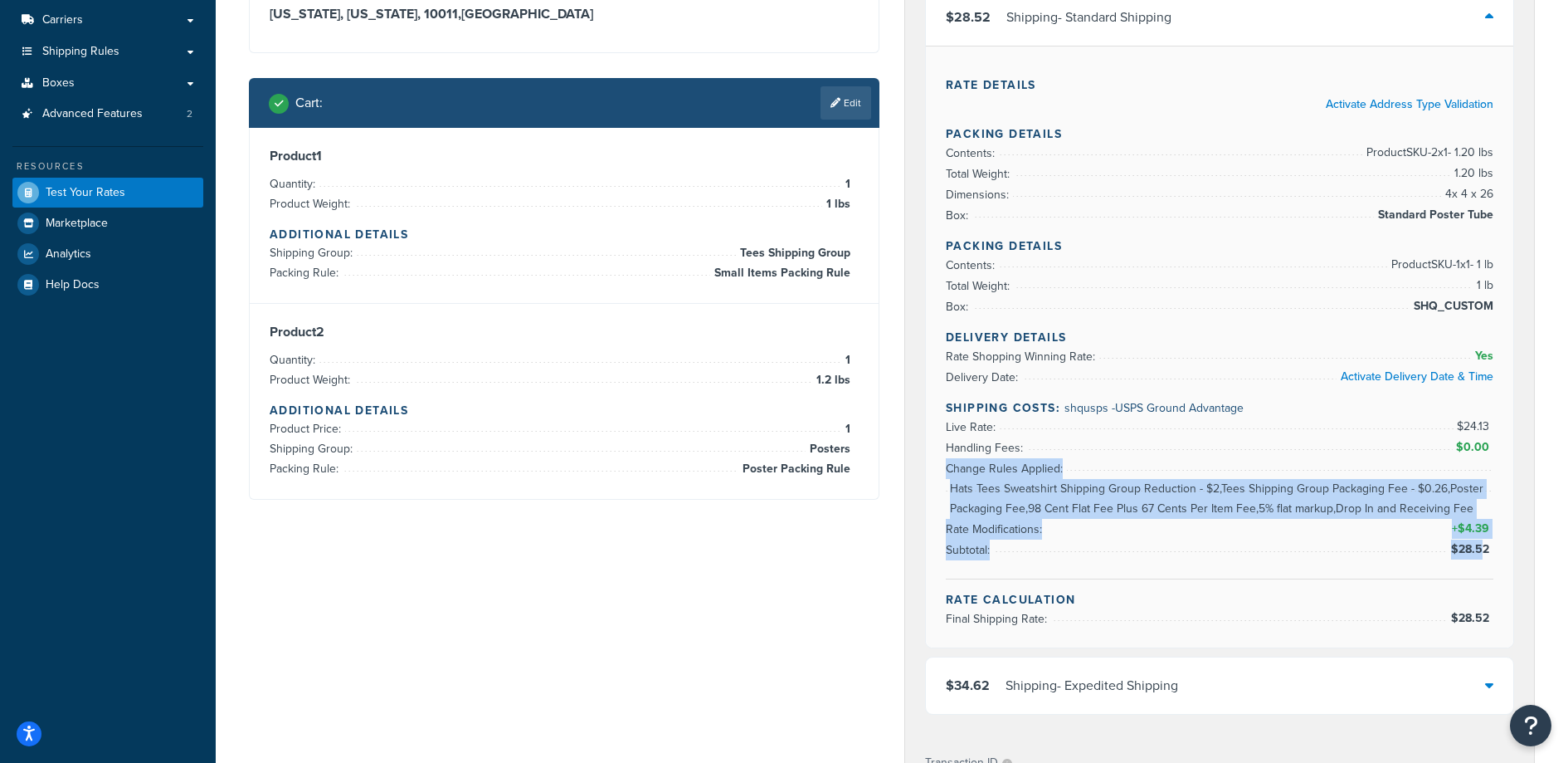
drag, startPoint x: 1214, startPoint y: 459, endPoint x: 1483, endPoint y: 558, distance: 286.6
click at [1484, 558] on ul "Live Rate: $24.13 Handling Fees: $0.00 Change Rules Applied: Hats Tees Sweatshi…" at bounding box center [1220, 488] width 547 height 144
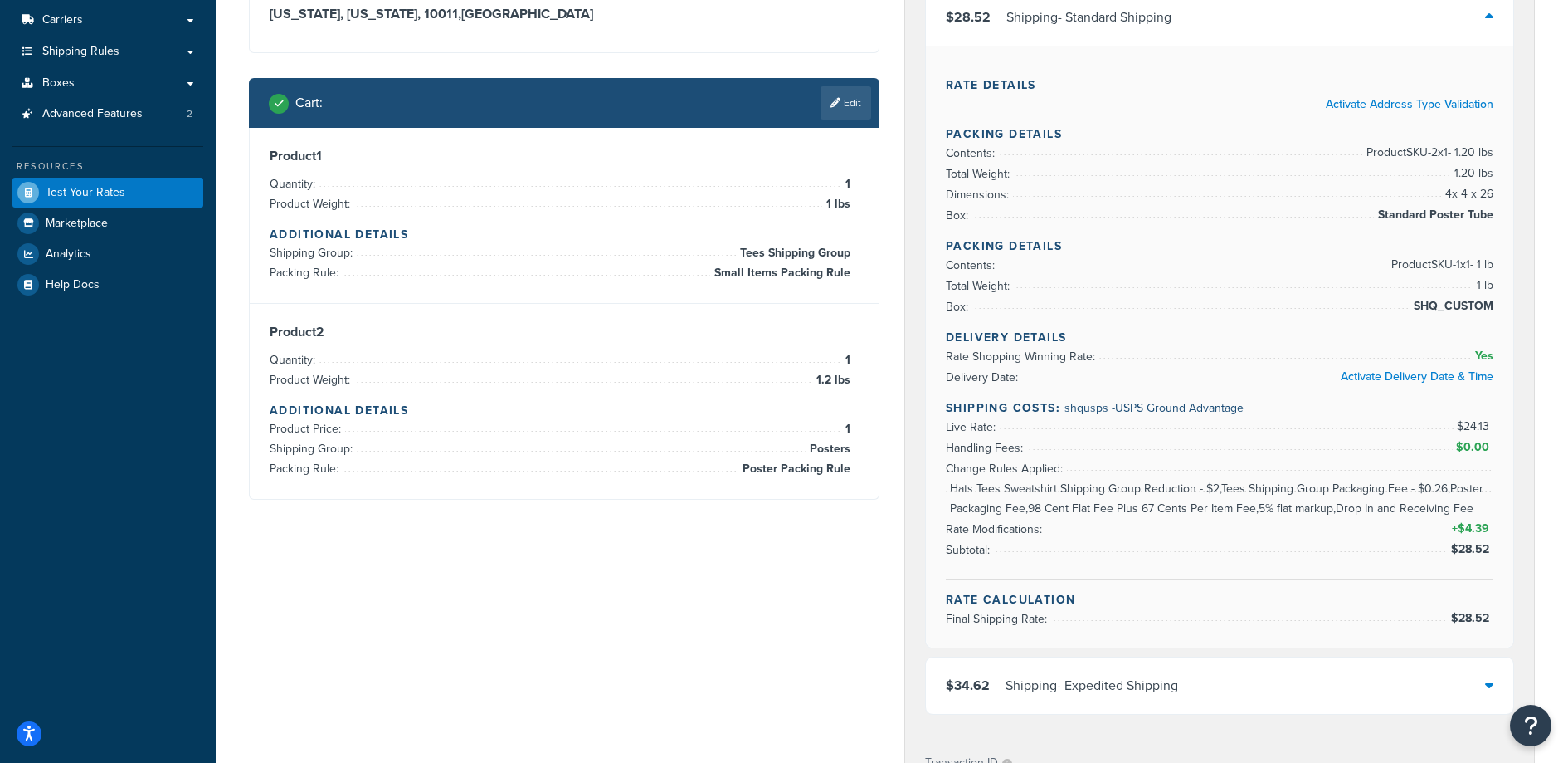
click at [1483, 558] on span "$28.52" at bounding box center [1471, 549] width 46 height 20
drag, startPoint x: 1492, startPoint y: 552, endPoint x: 1439, endPoint y: 547, distance: 53.2
click at [1439, 547] on li "Subtotal: $28.52" at bounding box center [1220, 549] width 547 height 21
drag, startPoint x: 1230, startPoint y: 430, endPoint x: 1484, endPoint y: 429, distance: 254.0
click at [1484, 429] on li "Live Rate: $24.13" at bounding box center [1220, 426] width 547 height 21
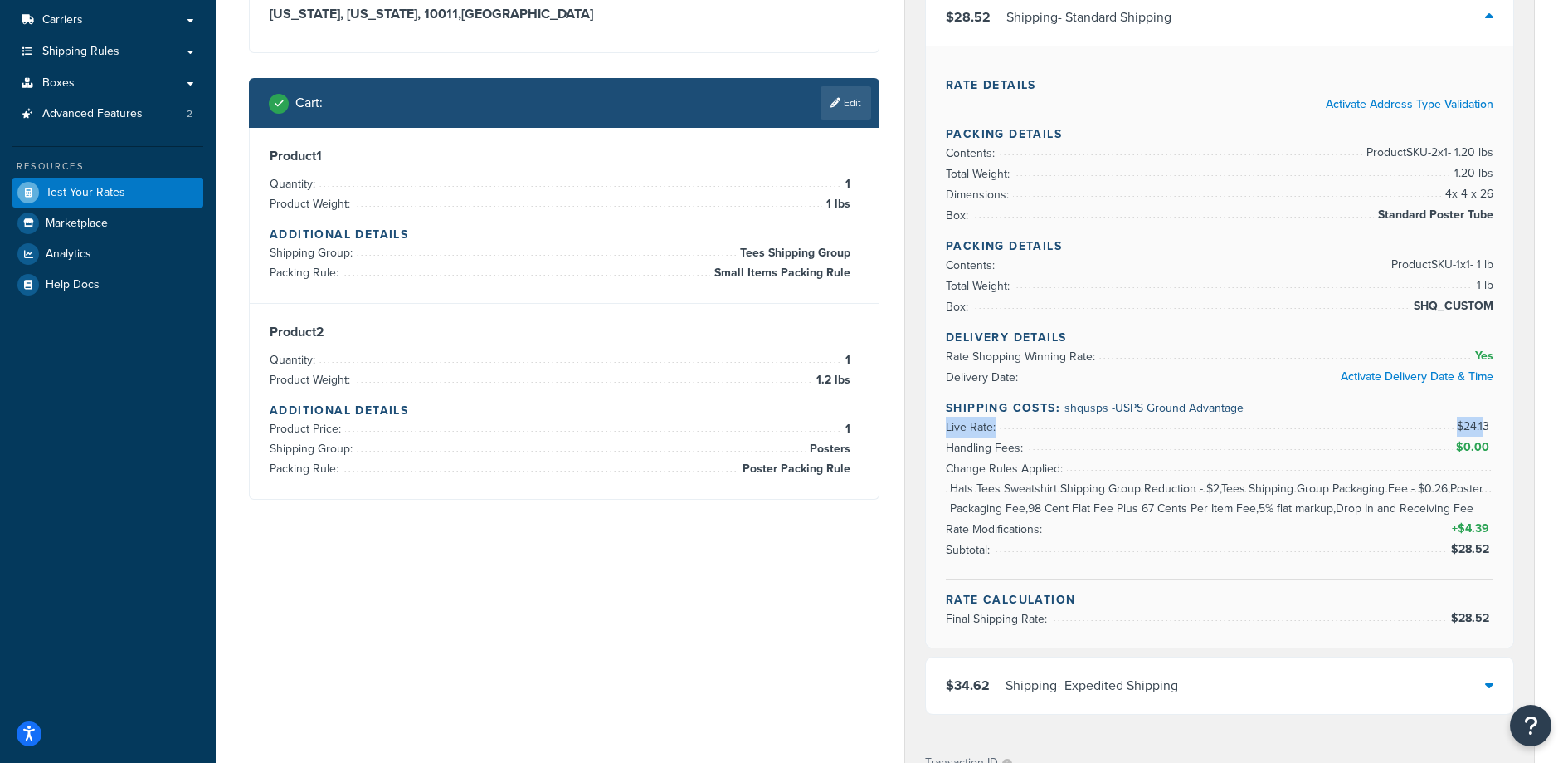
click at [1484, 429] on span "$24.13" at bounding box center [1475, 426] width 37 height 17
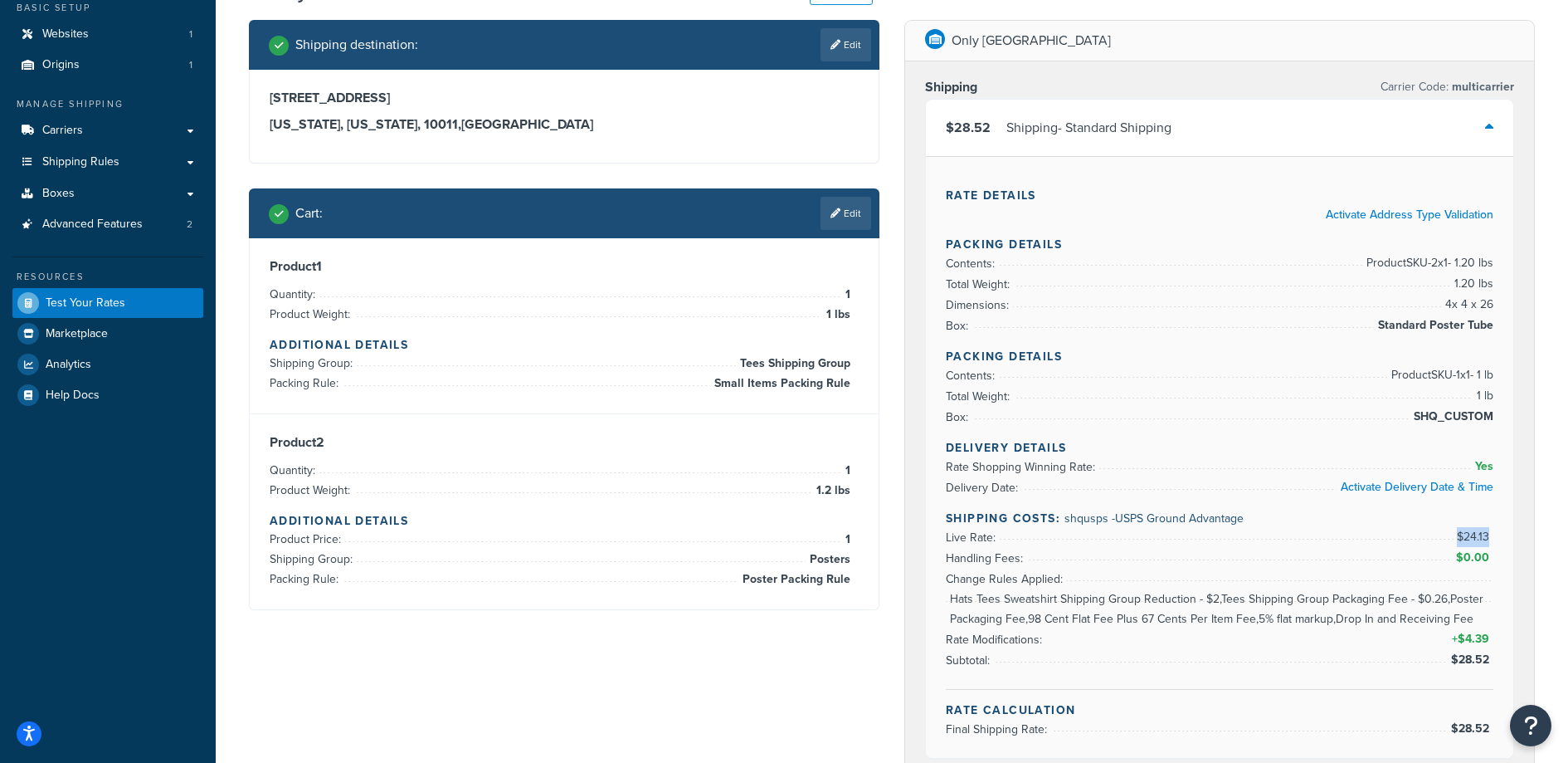
scroll to position [20, 0]
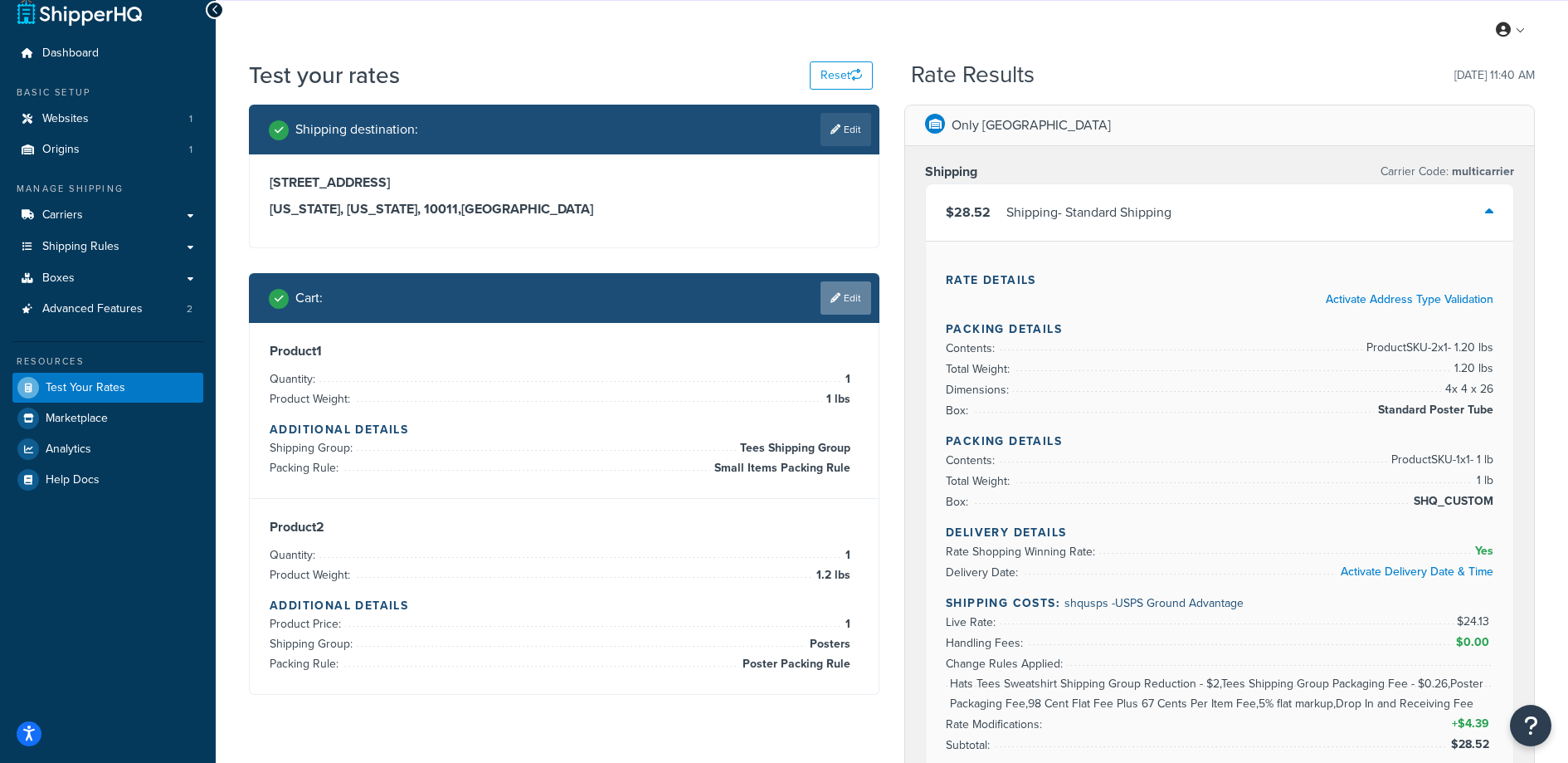
click at [843, 302] on link "Edit" at bounding box center [845, 298] width 50 height 33
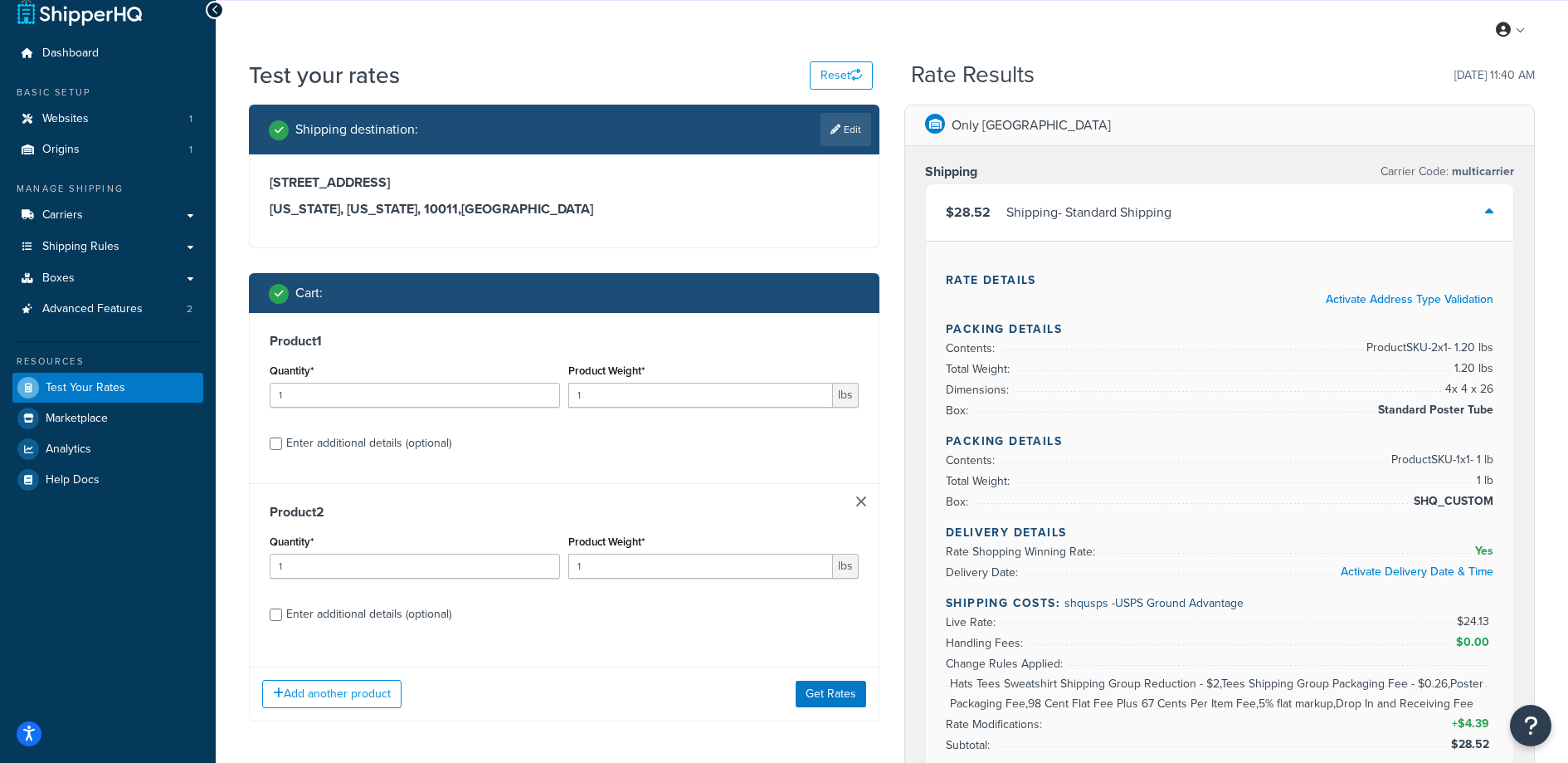
drag, startPoint x: 491, startPoint y: 464, endPoint x: 656, endPoint y: 466, distance: 165.0
click at [491, 464] on div "Product 1 Quantity* 1 Product Weight* 1 lbs Enter additional details (optional)" at bounding box center [564, 398] width 629 height 171
click at [868, 499] on div "Product 2 Quantity* 1 Product Weight* 1 lbs Enter additional details (optional)" at bounding box center [564, 569] width 629 height 171
click at [865, 501] on link at bounding box center [861, 501] width 10 height 10
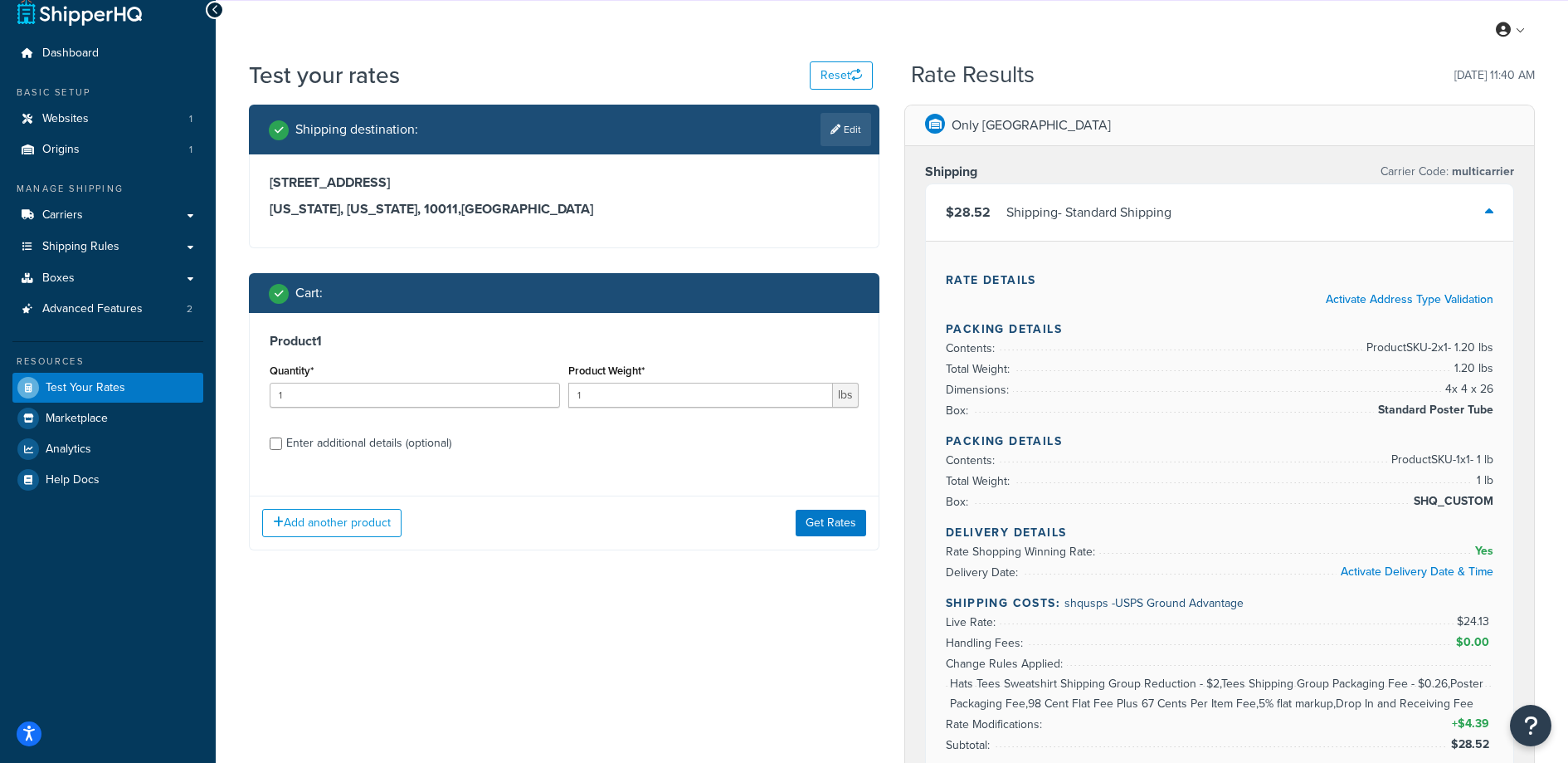
click at [355, 447] on div "Enter additional details (optional)" at bounding box center [369, 443] width 165 height 23
click at [282, 447] on input "Enter additional details (optional)" at bounding box center [276, 444] width 13 height 13
checkbox input "true"
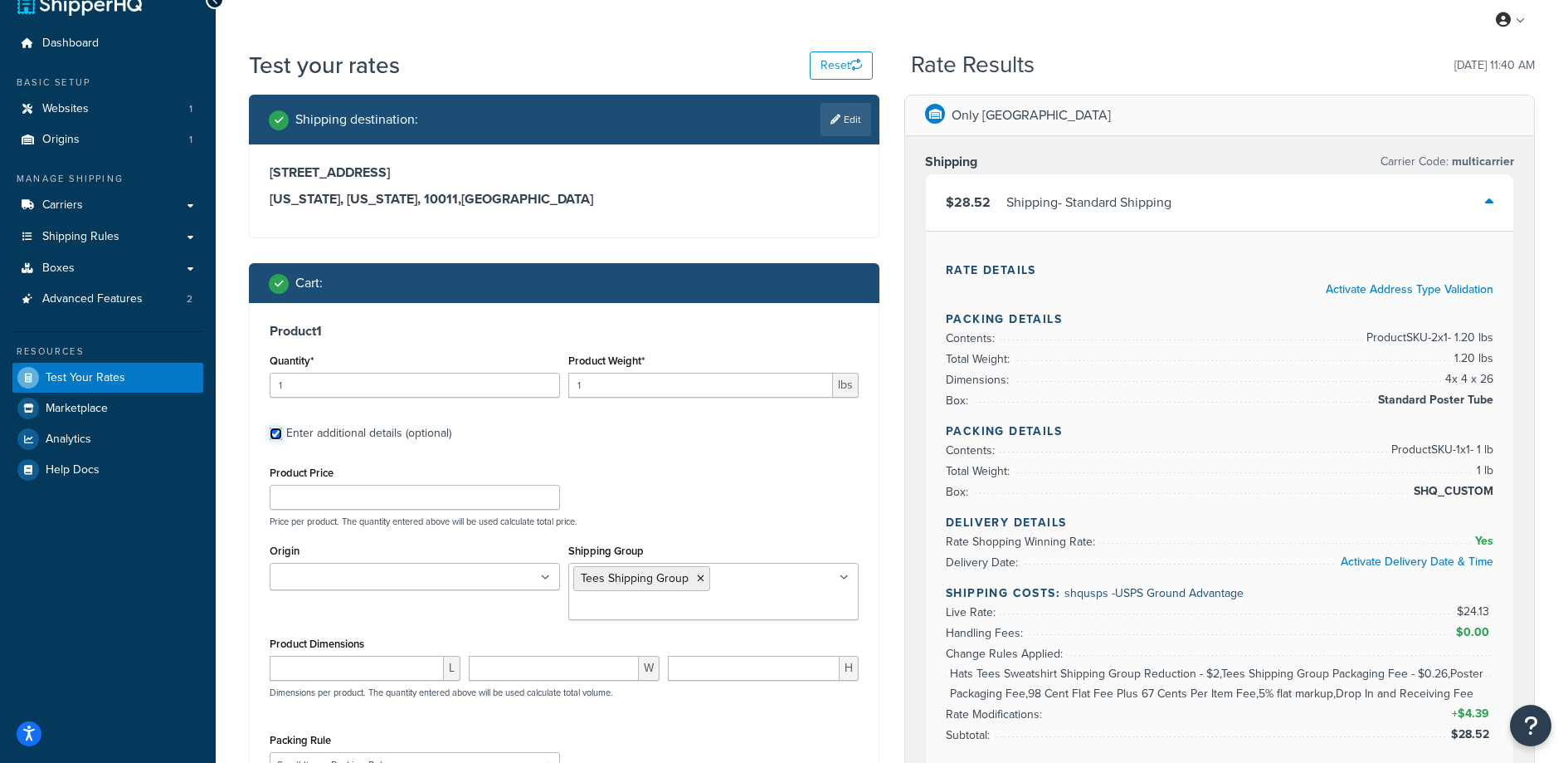
scroll to position [345, 0]
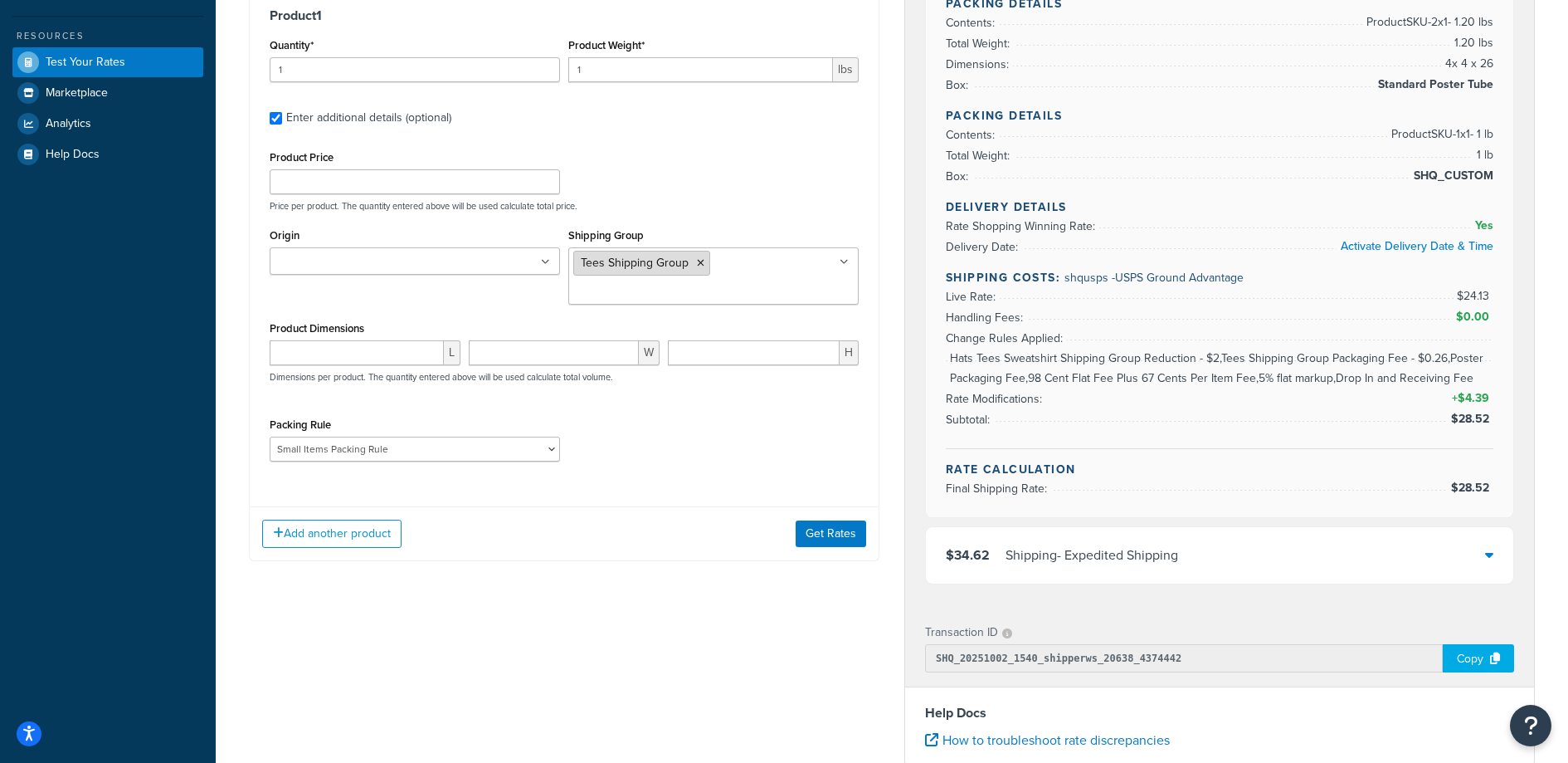
click at [702, 259] on li "Tees Shipping Group" at bounding box center [641, 262] width 137 height 25
click at [701, 264] on icon at bounding box center [701, 262] width 7 height 10
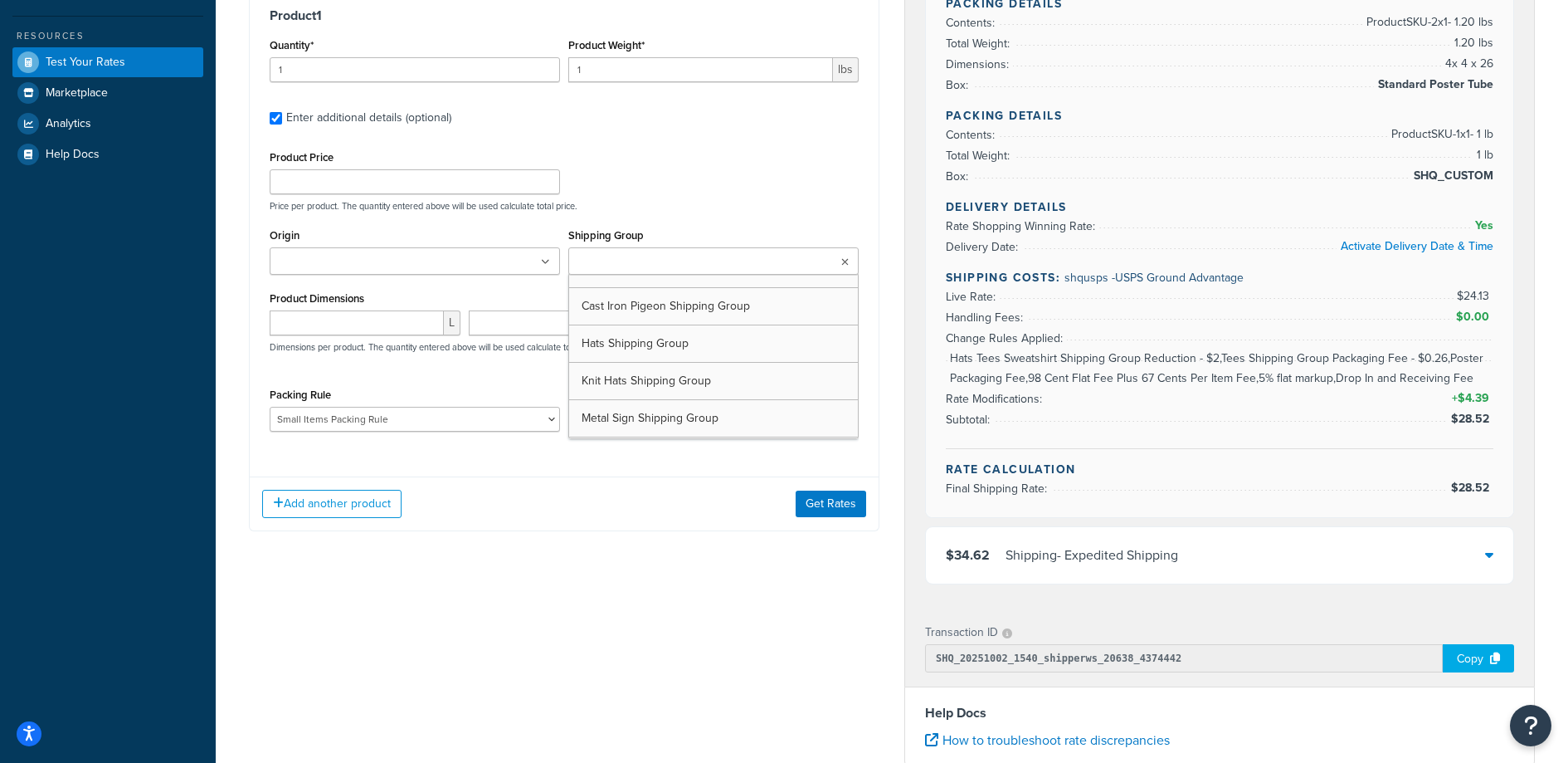
click at [702, 275] on div at bounding box center [713, 261] width 291 height 28
click at [344, 426] on select "Poster Packing Rule Small Items Packing Rule Wall Sign Packing Rule Waste Baske…" at bounding box center [414, 423] width 291 height 25
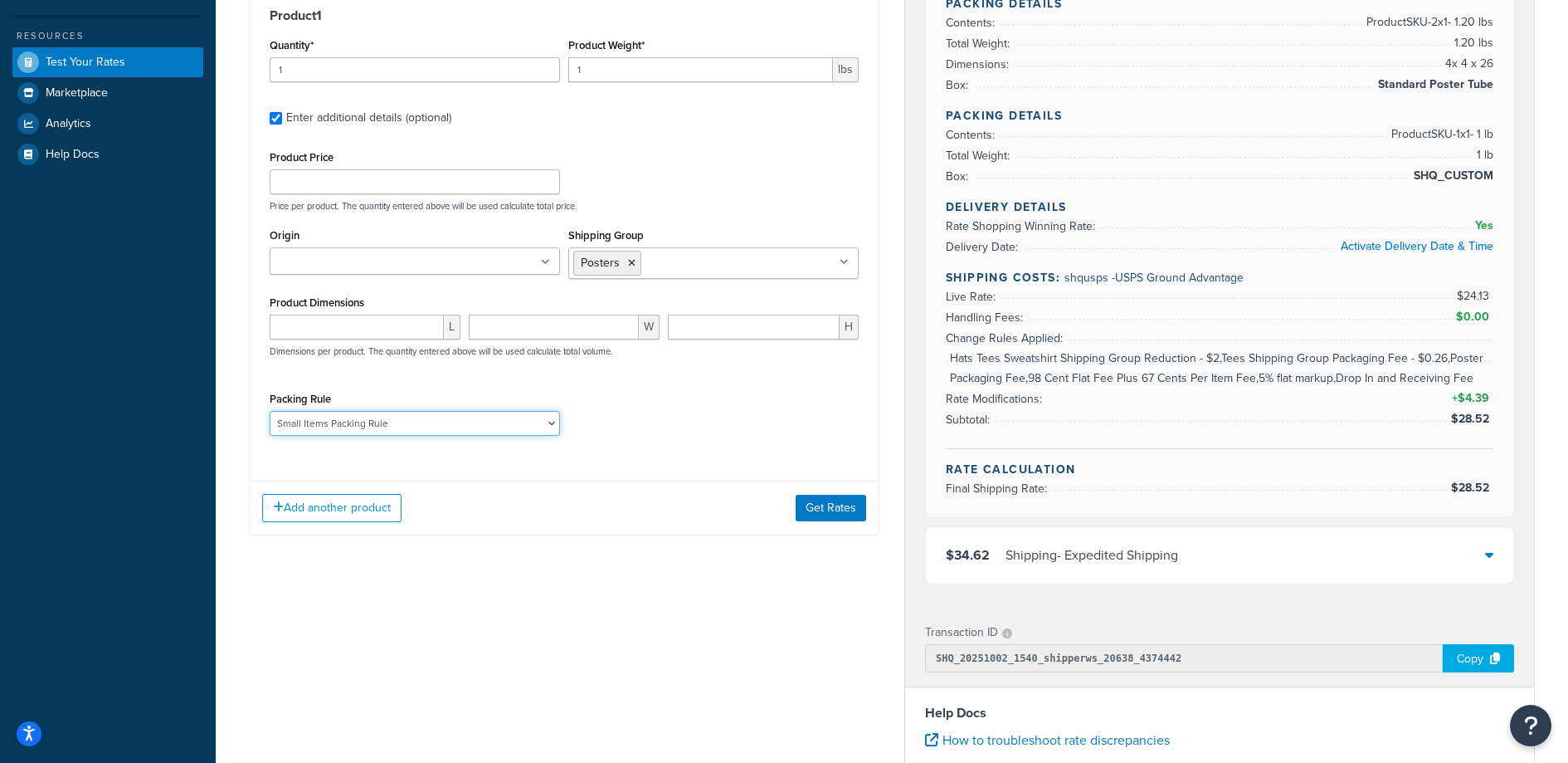
select select "88124"
click at [270, 411] on select "Poster Packing Rule Small Items Packing Rule Wall Sign Packing Rule Waste Baske…" at bounding box center [414, 423] width 291 height 25
click at [825, 508] on button "Get Rates" at bounding box center [831, 507] width 71 height 27
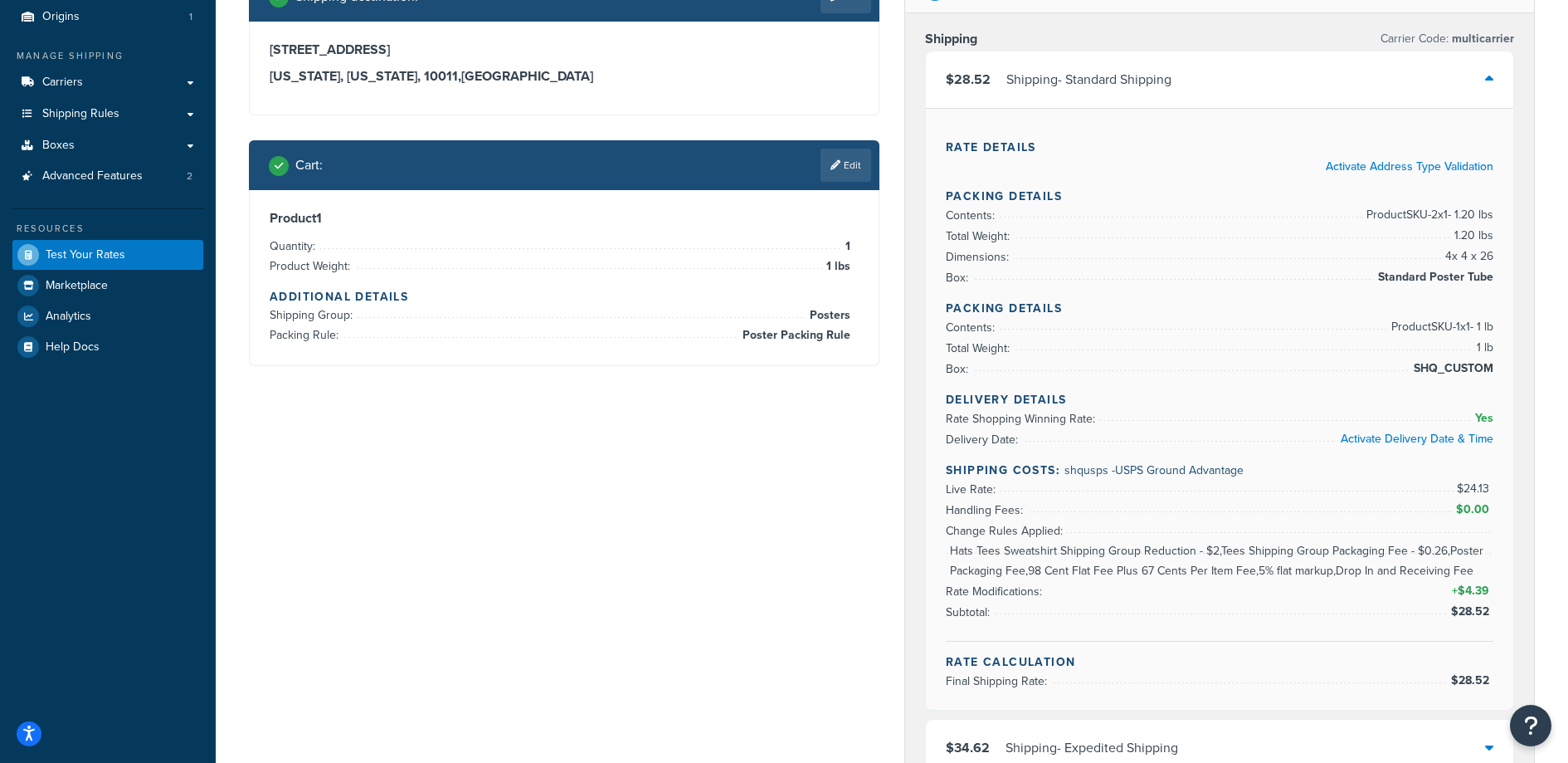
scroll to position [0, 0]
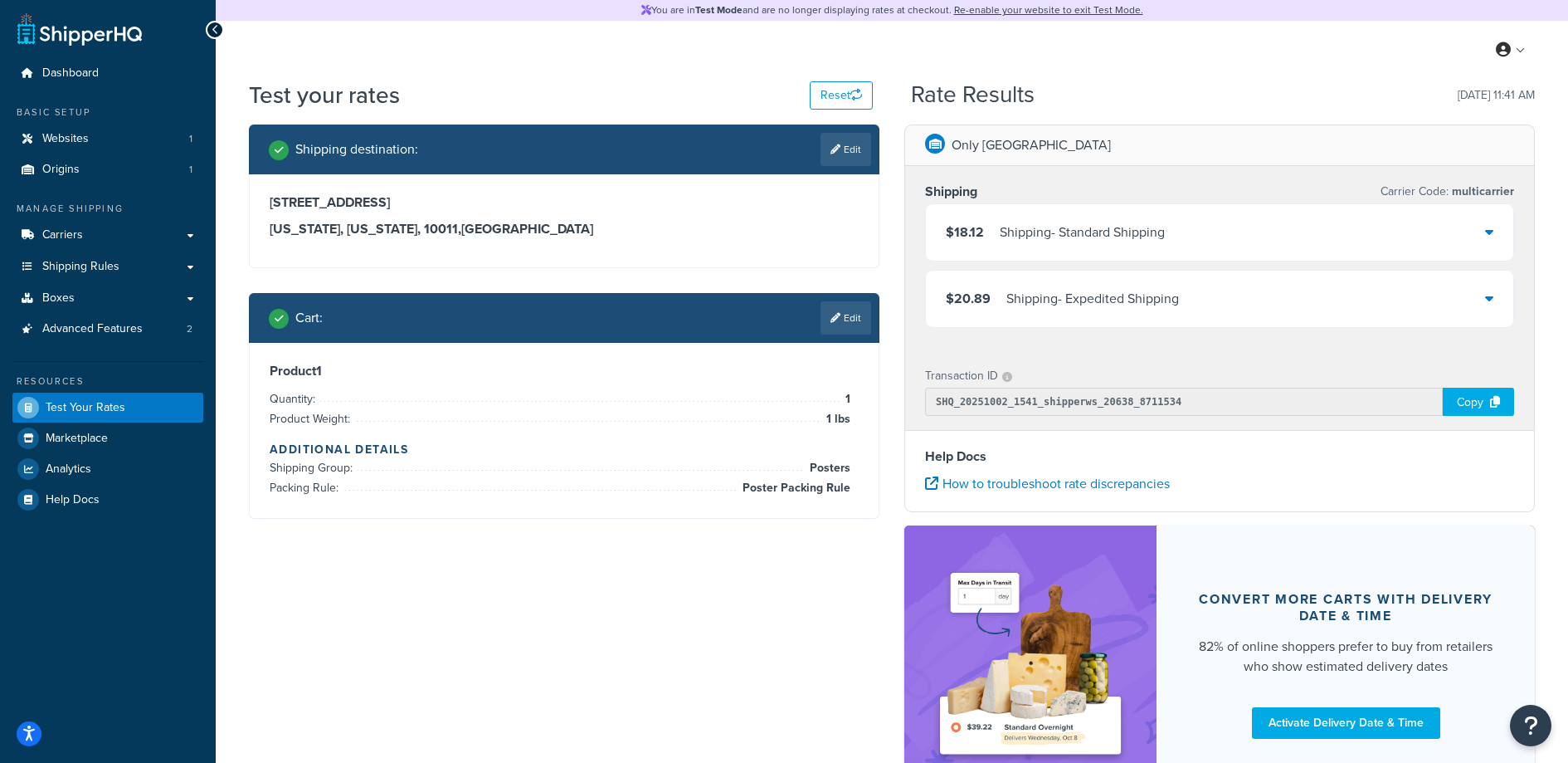
click at [1216, 239] on div "$18.12 Shipping - Standard Shipping" at bounding box center [1220, 233] width 588 height 57
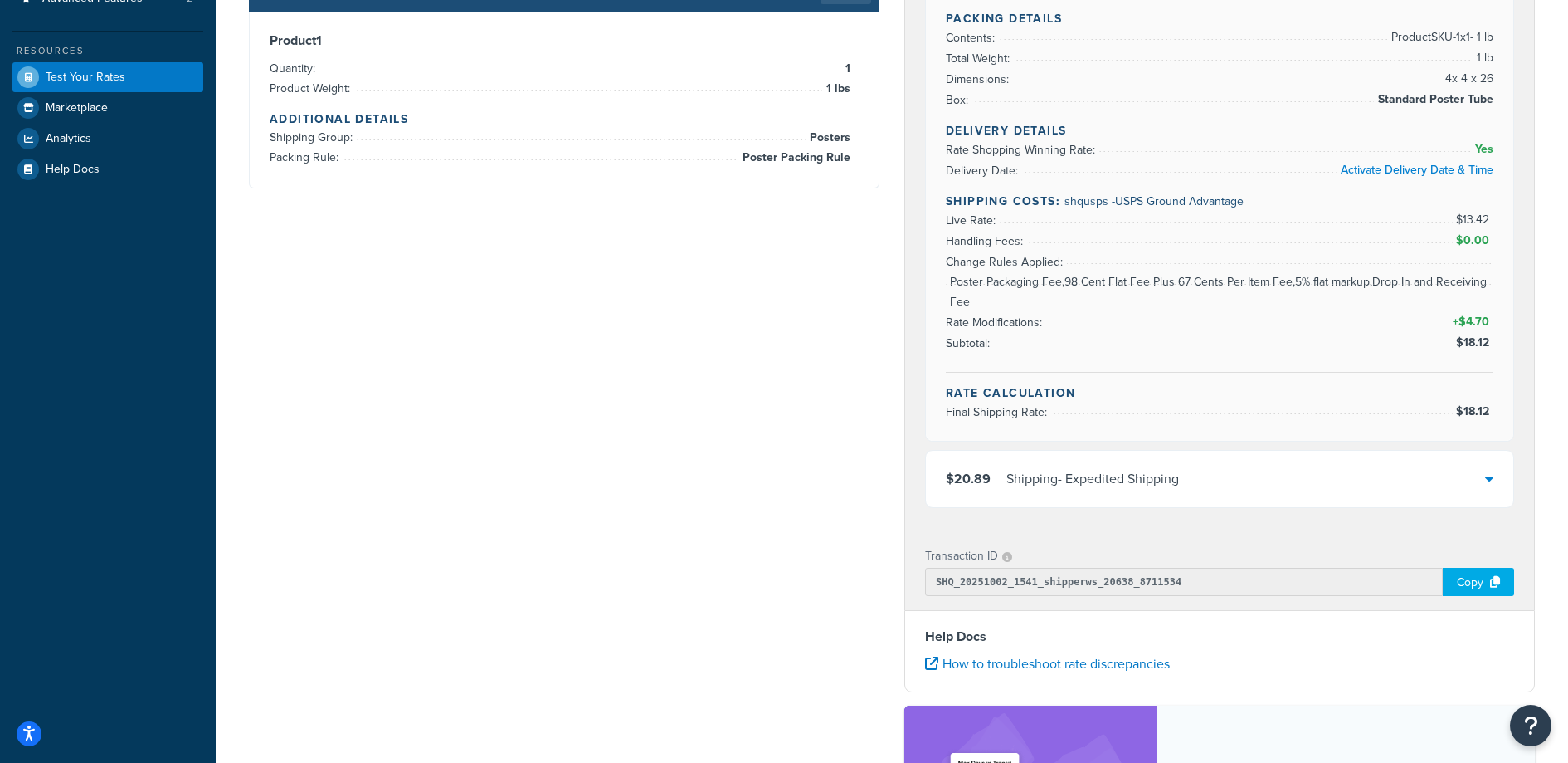
scroll to position [275, 0]
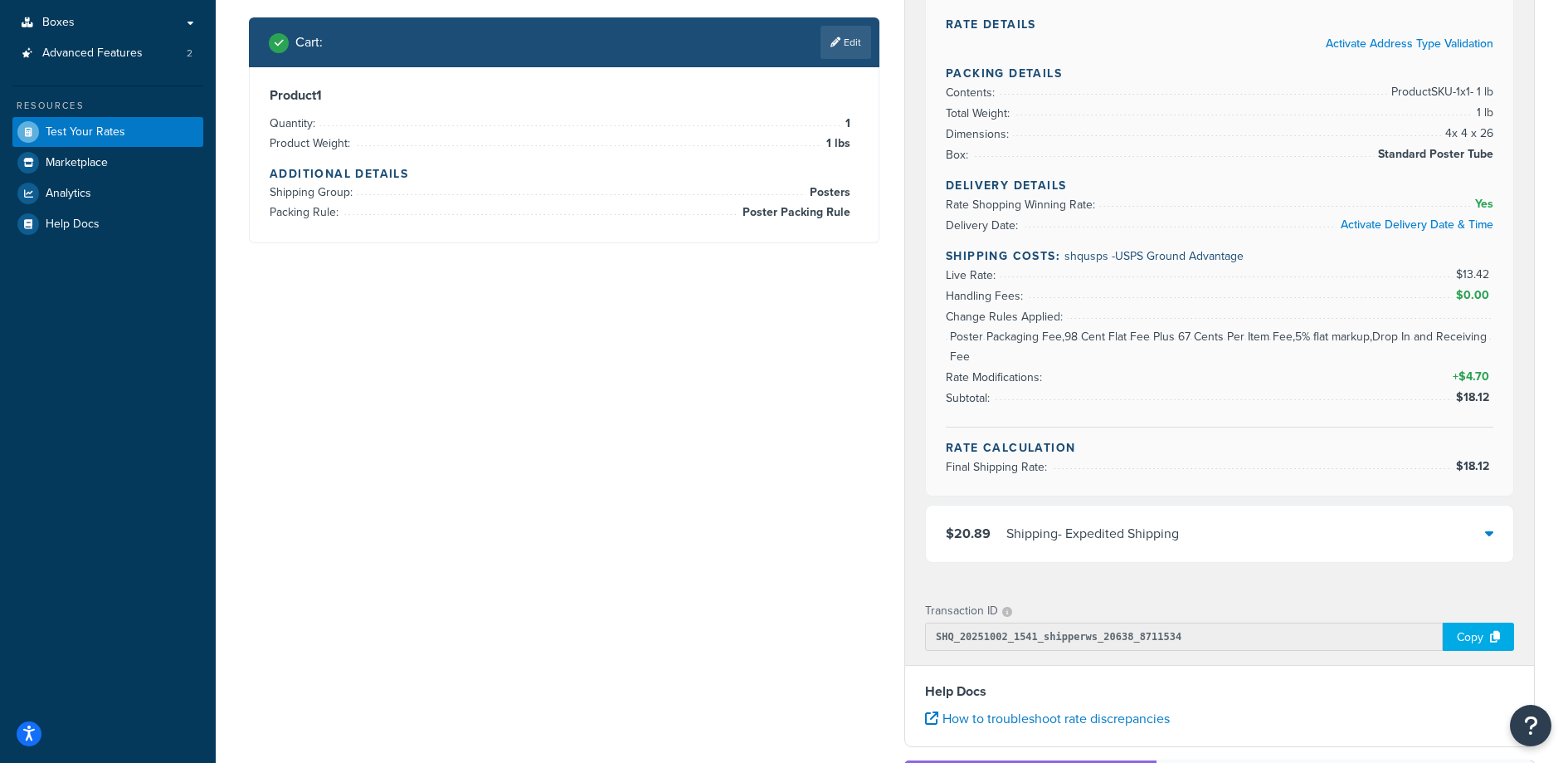
click at [1080, 347] on span "Poster Packaging Fee,98 Cent Flat Fee Plus 67 Cents Per Item Fee,5% flat markup…" at bounding box center [1220, 347] width 547 height 39
click at [1080, 346] on span "Poster Packaging Fee,98 Cent Flat Fee Plus 67 Cents Per Item Fee,5% flat markup…" at bounding box center [1220, 347] width 547 height 39
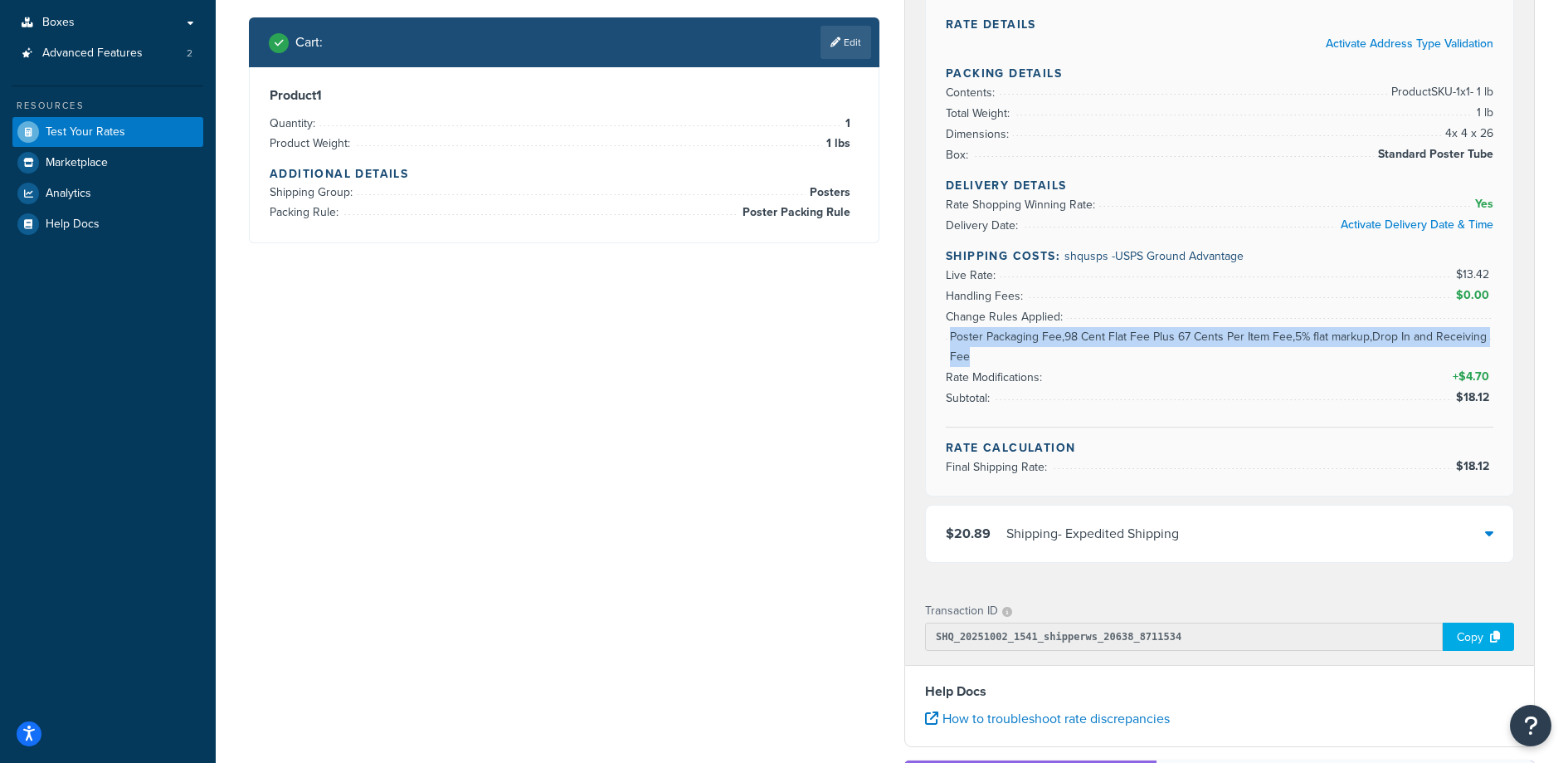
click at [1080, 347] on span "Poster Packaging Fee,98 Cent Flat Fee Plus 67 Cents Per Item Fee,5% flat markup…" at bounding box center [1220, 347] width 547 height 39
click at [1028, 345] on span "Poster Packaging Fee,98 Cent Flat Fee Plus 67 Cents Per Item Fee,5% flat markup…" at bounding box center [1220, 347] width 547 height 39
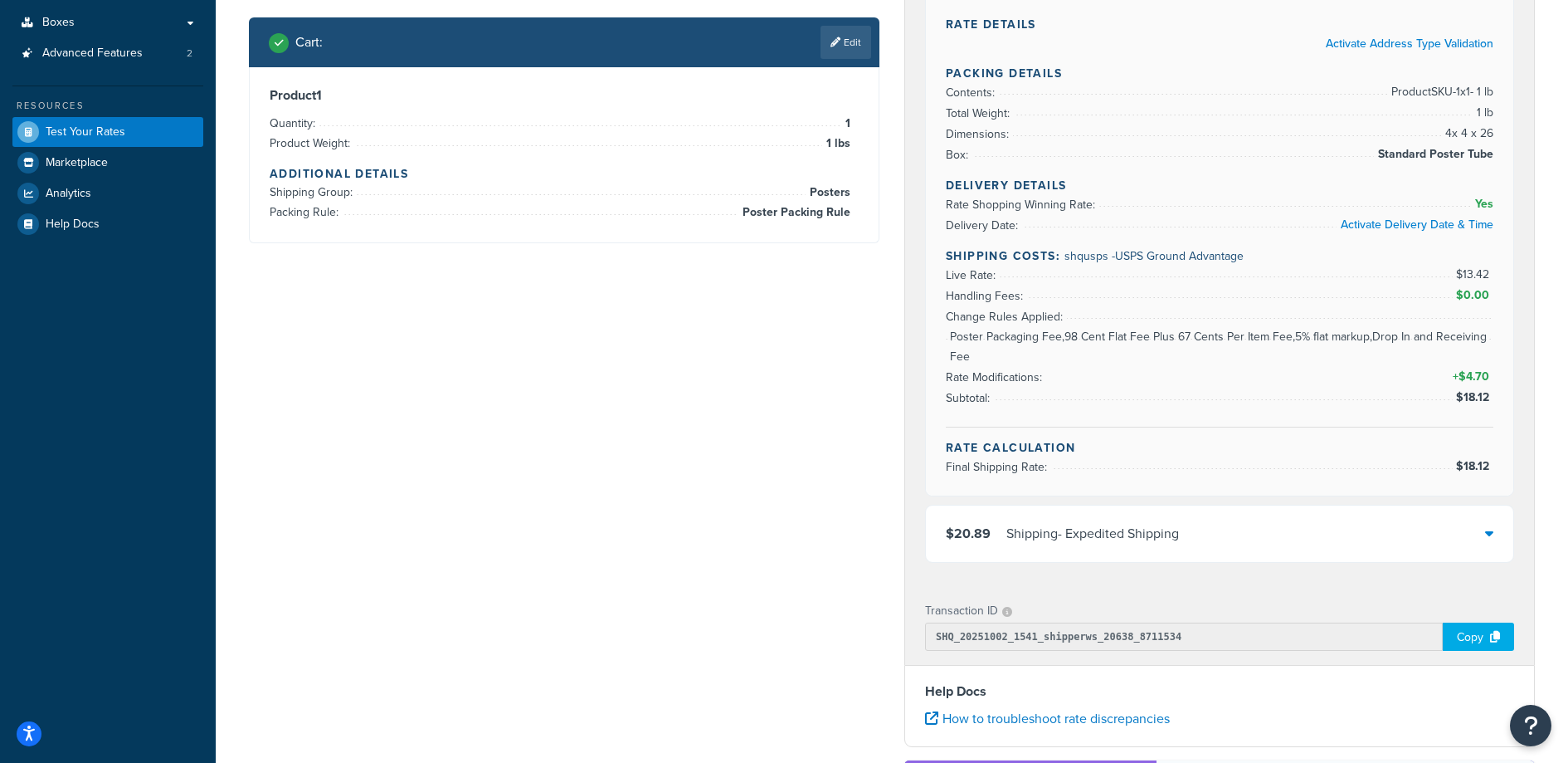
click at [1028, 345] on span "Poster Packaging Fee,98 Cent Flat Fee Plus 67 Cents Per Item Fee,5% flat markup…" at bounding box center [1220, 347] width 547 height 39
drag, startPoint x: 945, startPoint y: 330, endPoint x: 1057, endPoint y: 339, distance: 112.4
click at [1043, 341] on li "Rate Modifications: + $4.70" at bounding box center [1220, 358] width 547 height 61
drag, startPoint x: 1063, startPoint y: 339, endPoint x: 949, endPoint y: 337, distance: 114.0
click at [949, 337] on li "Rate Modifications: + $4.70" at bounding box center [1220, 358] width 547 height 61
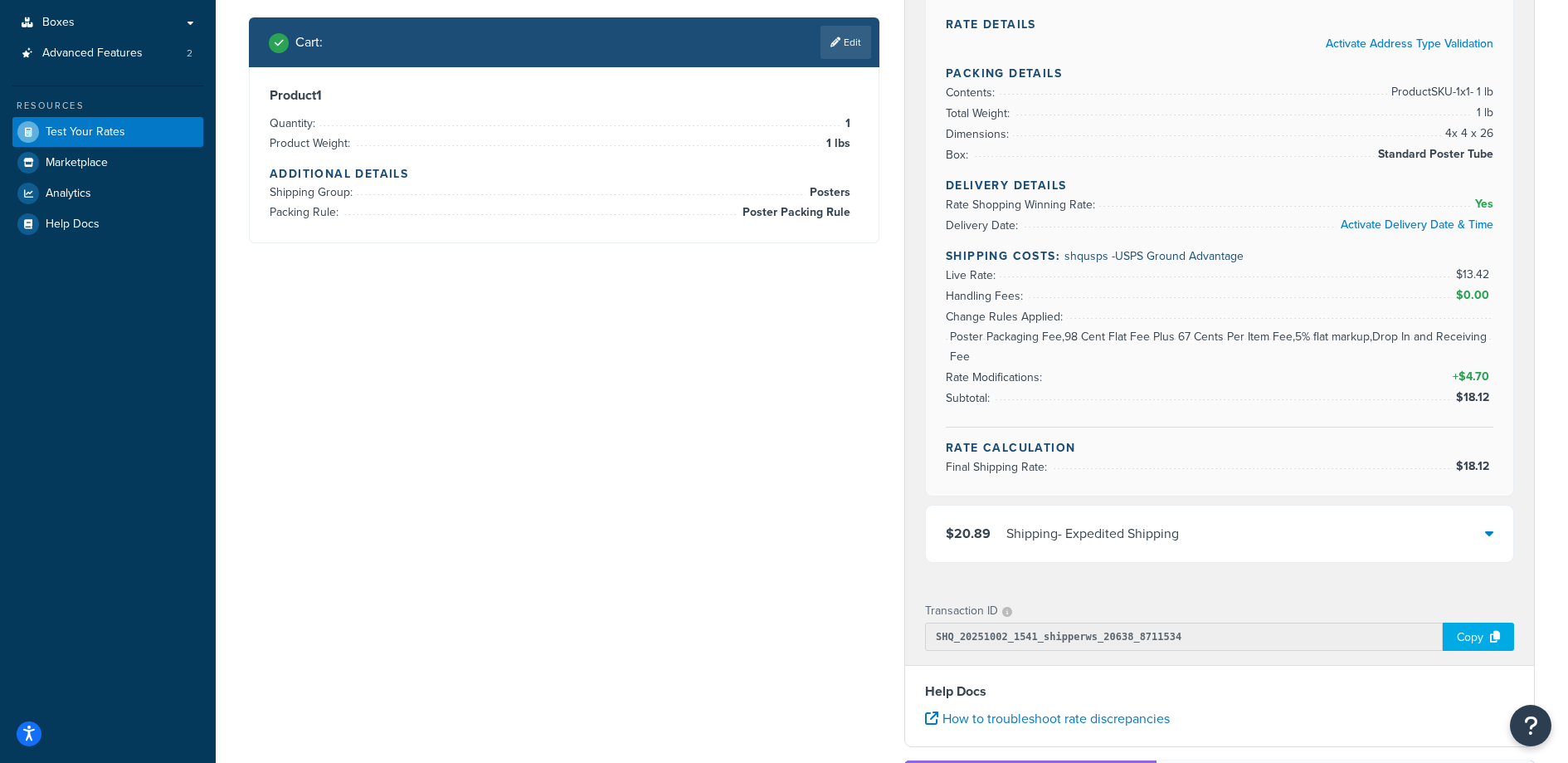
drag, startPoint x: 955, startPoint y: 337, endPoint x: 1063, endPoint y: 338, distance: 108.0
click at [1035, 340] on li "Rate Modifications: + $4.70" at bounding box center [1220, 358] width 547 height 61
click at [1073, 337] on li "Rate Modifications: + $4.70" at bounding box center [1220, 358] width 547 height 61
click at [1021, 337] on li "Rate Modifications: + $4.70" at bounding box center [1220, 358] width 547 height 61
click at [1022, 337] on li "Rate Modifications: + $4.70" at bounding box center [1220, 358] width 547 height 61
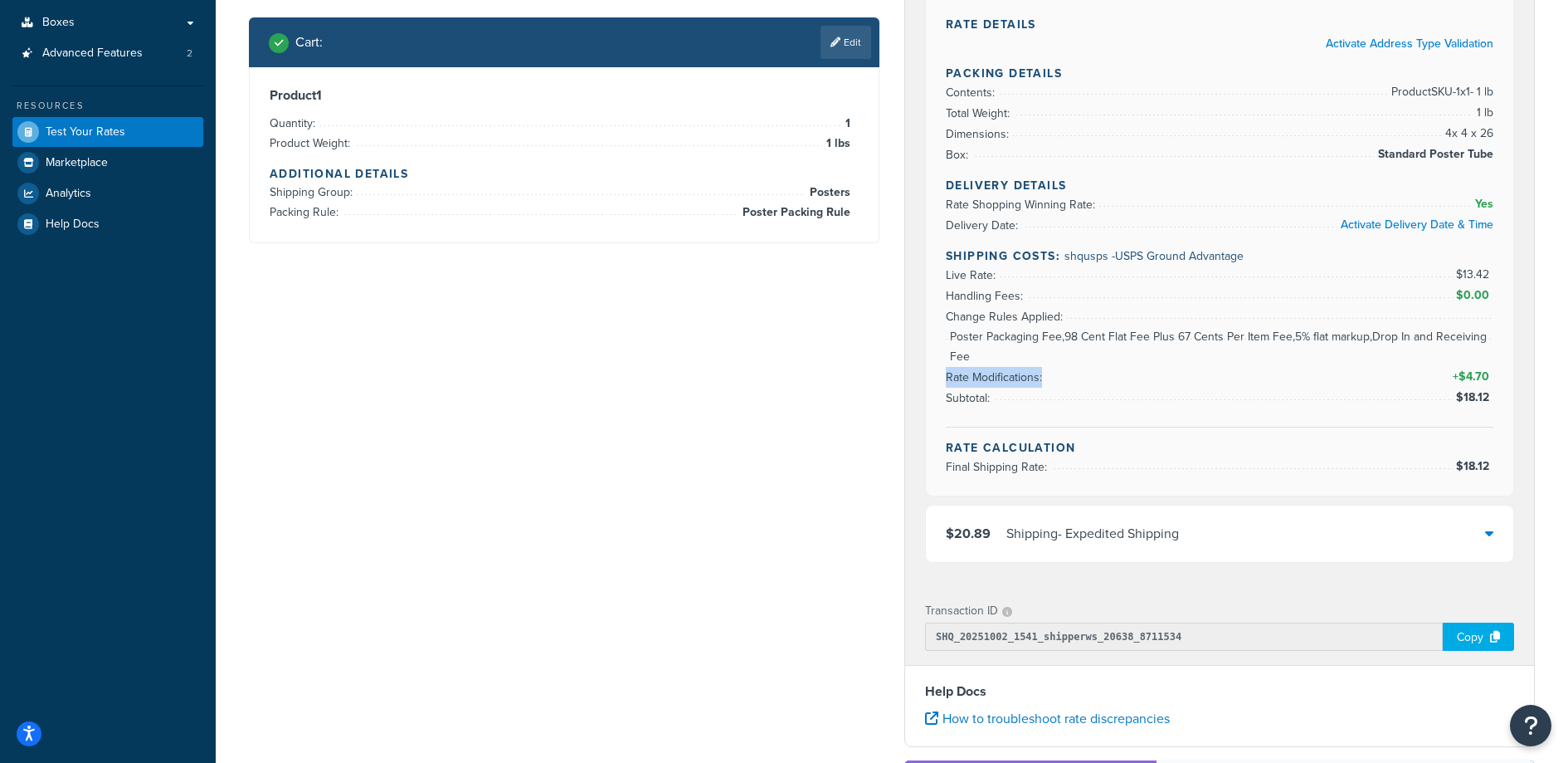
click at [1022, 337] on li "Rate Modifications: + $4.70" at bounding box center [1220, 358] width 547 height 61
click at [1514, 382] on div "Shipping Carrier Code: multicarrier $18.12 Shipping - Standard Shipping Rate De…" at bounding box center [1220, 238] width 629 height 694
click at [1481, 376] on span "$4.70" at bounding box center [1476, 376] width 35 height 17
drag, startPoint x: 1481, startPoint y: 376, endPoint x: 1251, endPoint y: 382, distance: 230.1
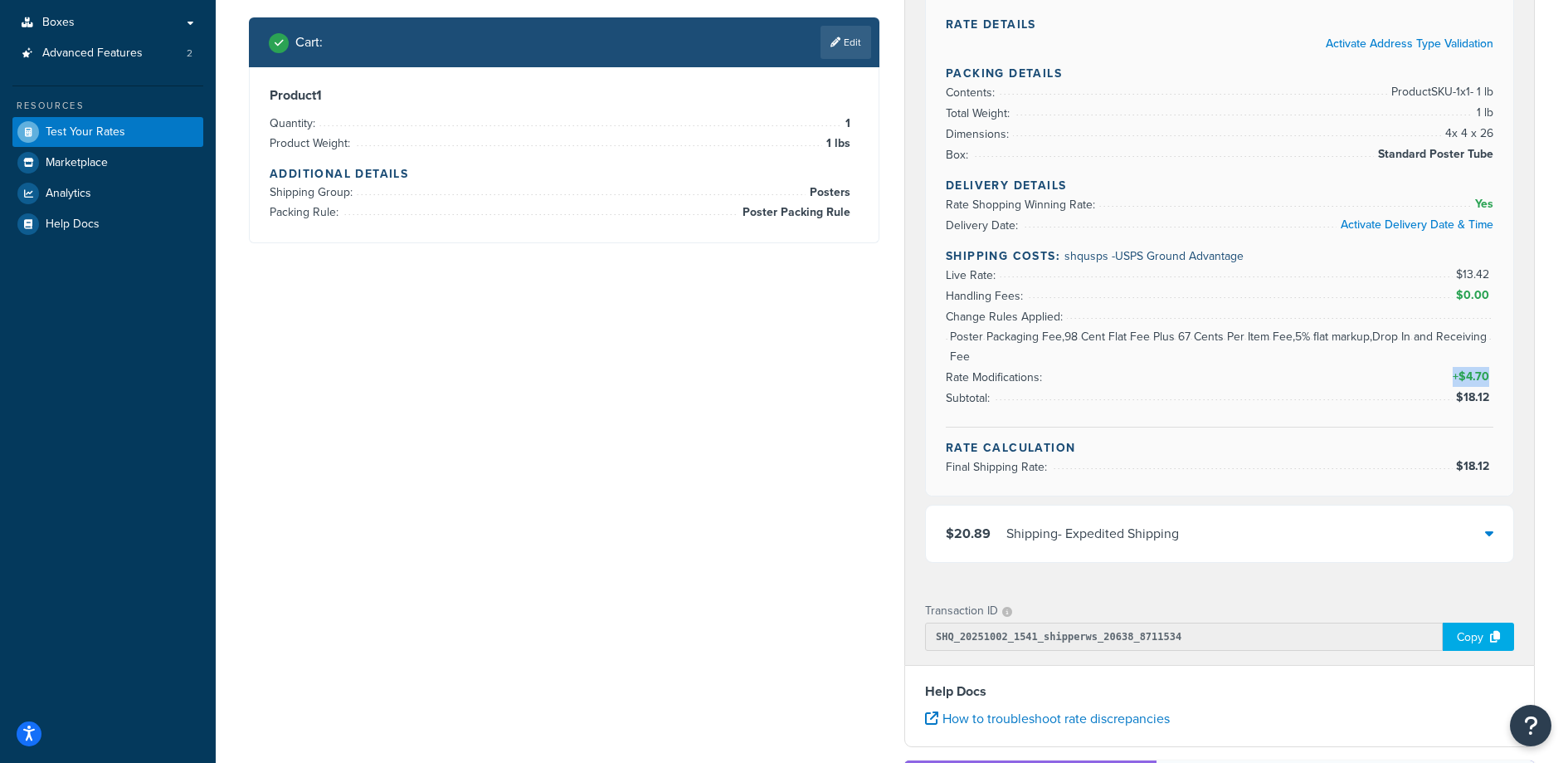
click at [1481, 376] on span "$4.70" at bounding box center [1476, 376] width 35 height 17
click at [1309, 349] on span "Poster Packaging Fee,98 Cent Flat Fee Plus 67 Cents Per Item Fee,5% flat markup…" at bounding box center [1220, 347] width 547 height 39
drag, startPoint x: 1245, startPoint y: 350, endPoint x: 1062, endPoint y: 332, distance: 183.9
click at [1061, 331] on ul "Live Rate: $13.42 Handling Fees: $0.00 Change Rules Applied: Poster Packaging F…" at bounding box center [1220, 337] width 547 height 144
click at [1063, 332] on li "Rate Modifications: + $4.70" at bounding box center [1220, 358] width 547 height 61
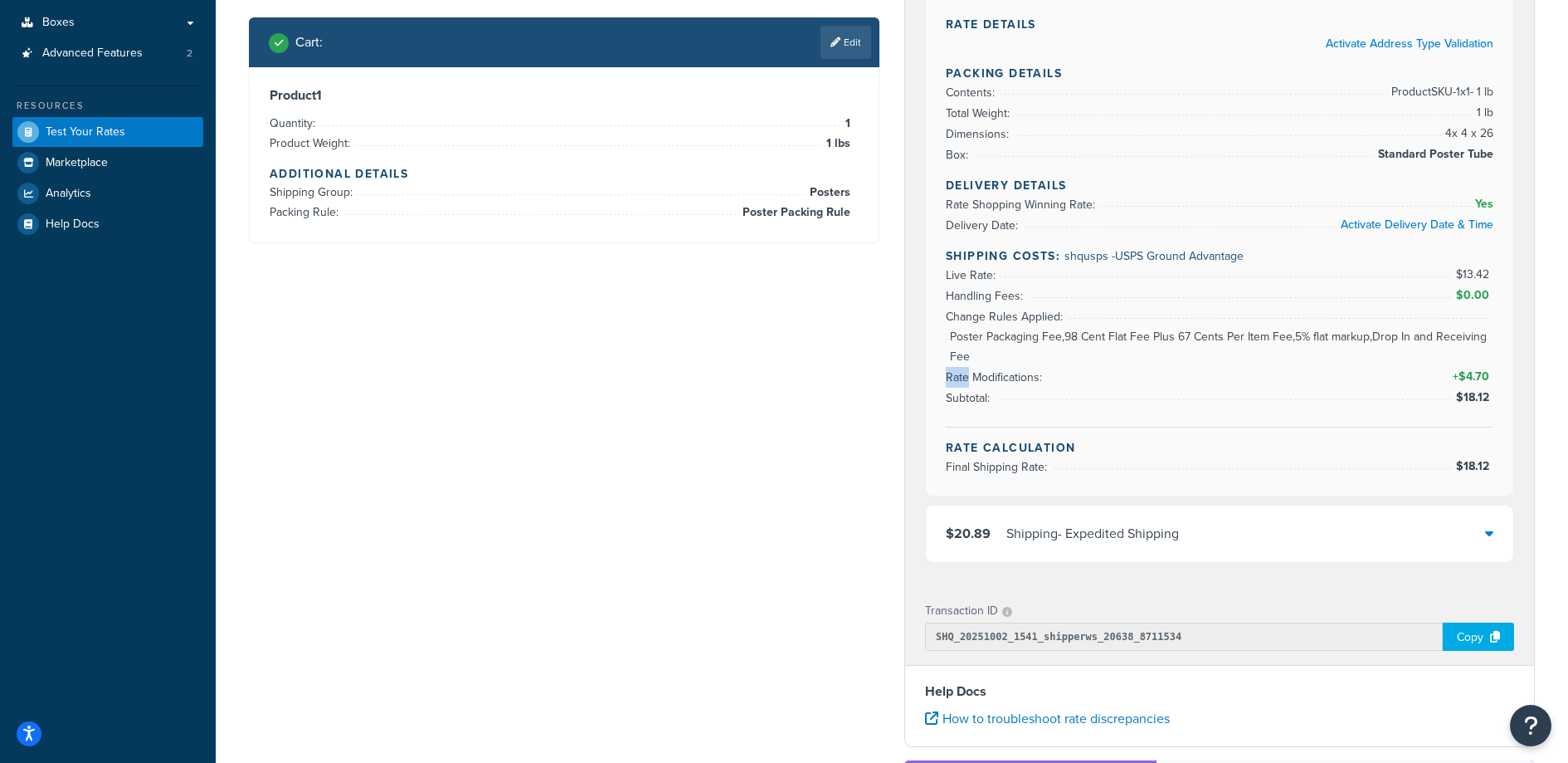
drag, startPoint x: 1096, startPoint y: 337, endPoint x: 1297, endPoint y: 355, distance: 201.8
click at [1297, 355] on ul "Live Rate: $13.42 Handling Fees: $0.00 Change Rules Applied: Poster Packaging F…" at bounding box center [1220, 337] width 547 height 144
click at [1296, 354] on span "Poster Packaging Fee,98 Cent Flat Fee Plus 67 Cents Per Item Fee,5% flat markup…" at bounding box center [1220, 347] width 547 height 39
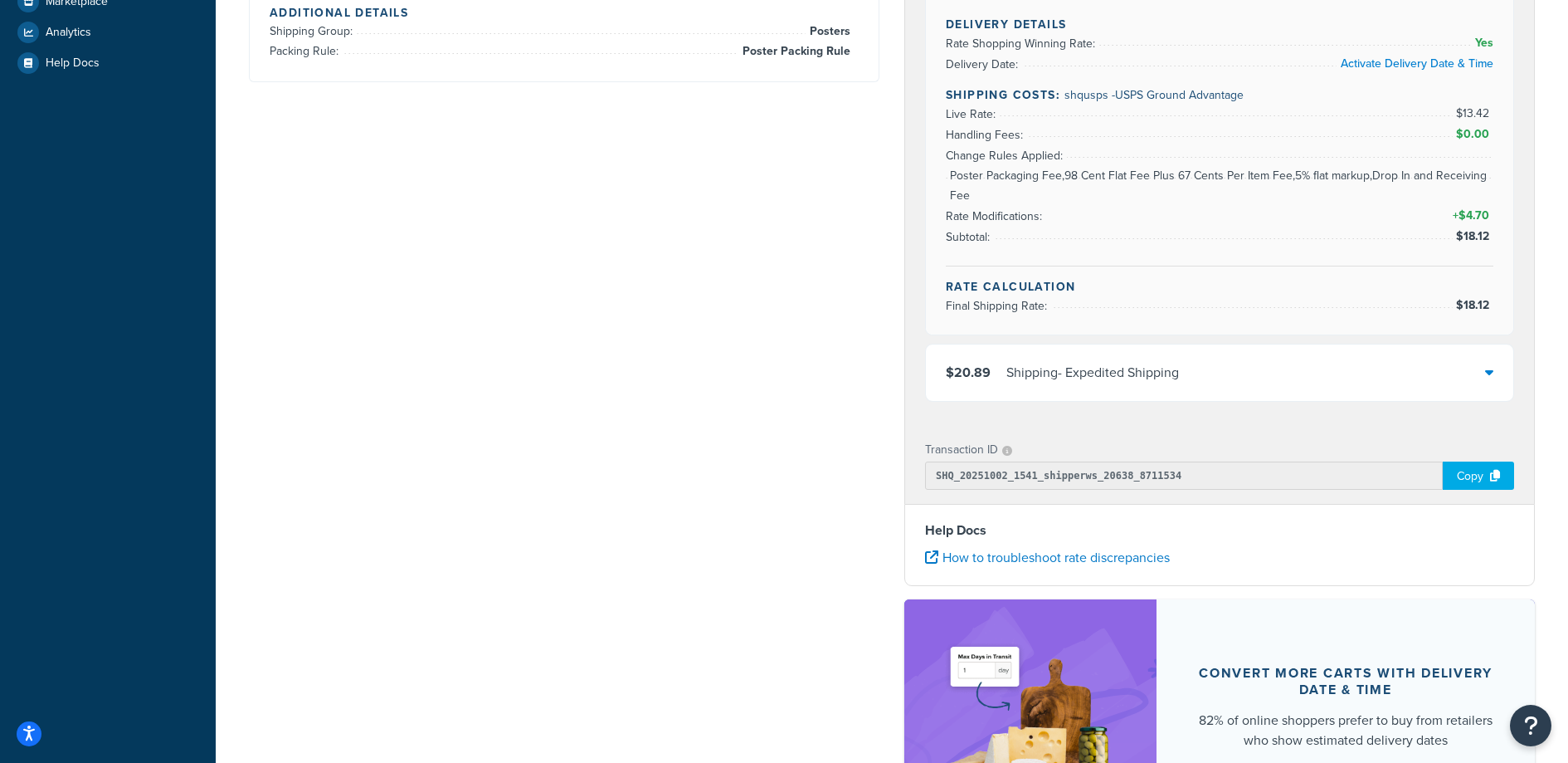
scroll to position [312, 0]
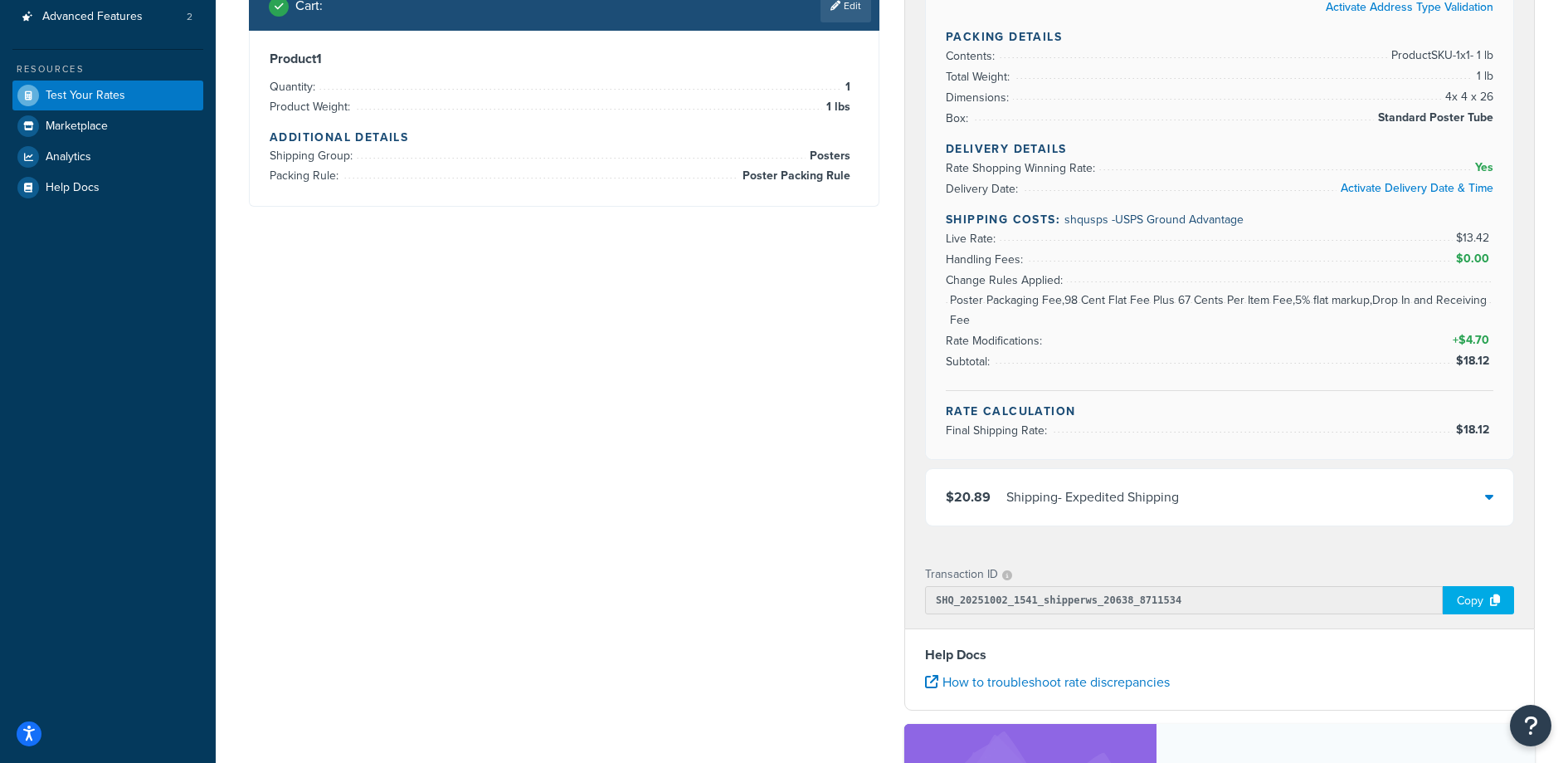
click at [1203, 404] on h4 "Rate Calculation" at bounding box center [1220, 411] width 547 height 17
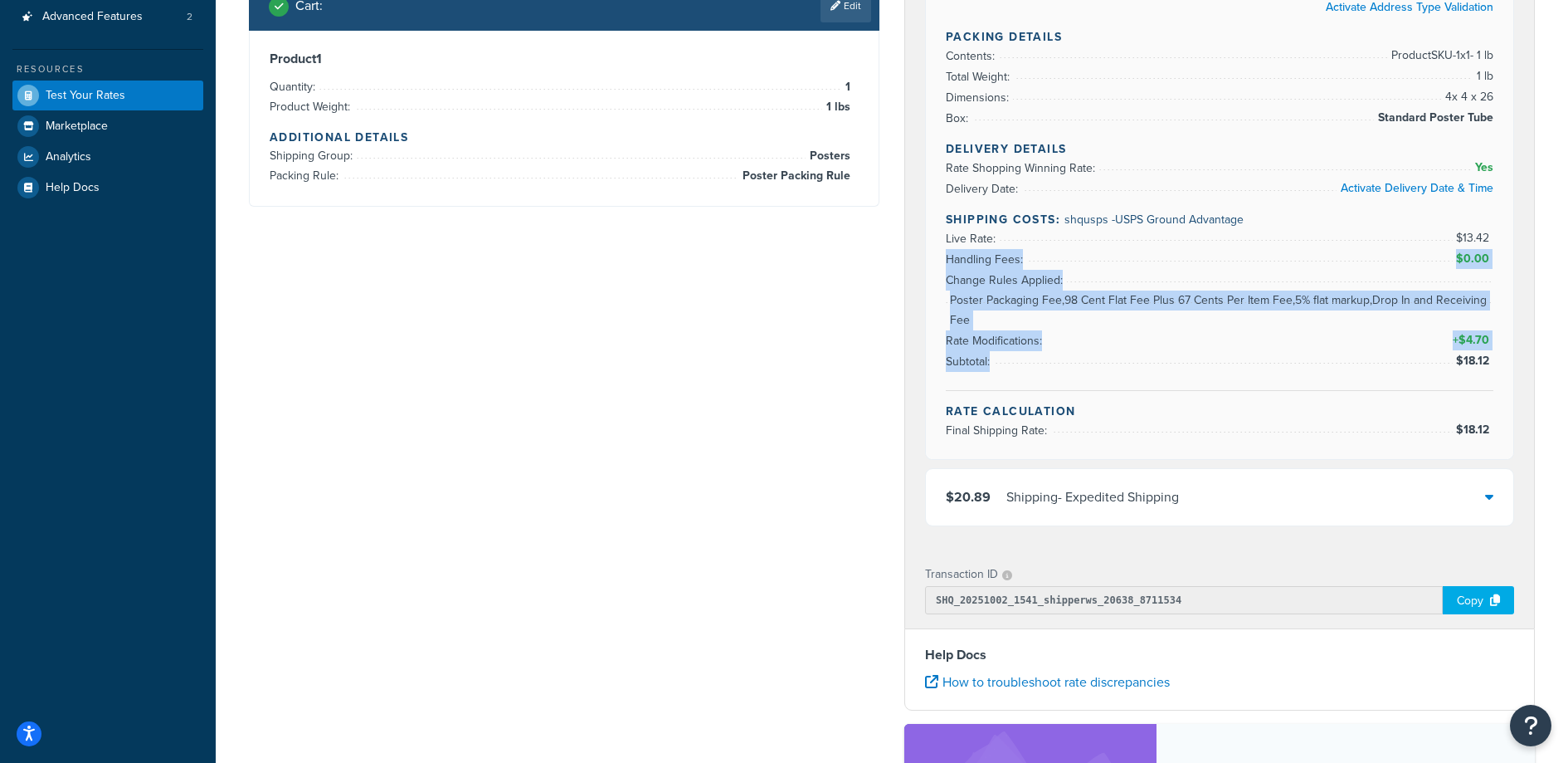
drag, startPoint x: 1165, startPoint y: 353, endPoint x: 1127, endPoint y: 250, distance: 109.8
click at [1127, 249] on div "Delivery Details Rate Shopping Winning Rate: Yes Delivery Date: Activate Delive…" at bounding box center [1220, 265] width 547 height 250
click at [1127, 250] on li "Handling Fees: $0.00" at bounding box center [1220, 259] width 547 height 21
drag, startPoint x: 1067, startPoint y: 233, endPoint x: 1120, endPoint y: 365, distance: 142.2
click at [1120, 369] on ul "Live Rate: $13.42 Handling Fees: $0.00 Change Rules Applied: Poster Packaging F…" at bounding box center [1220, 300] width 547 height 144
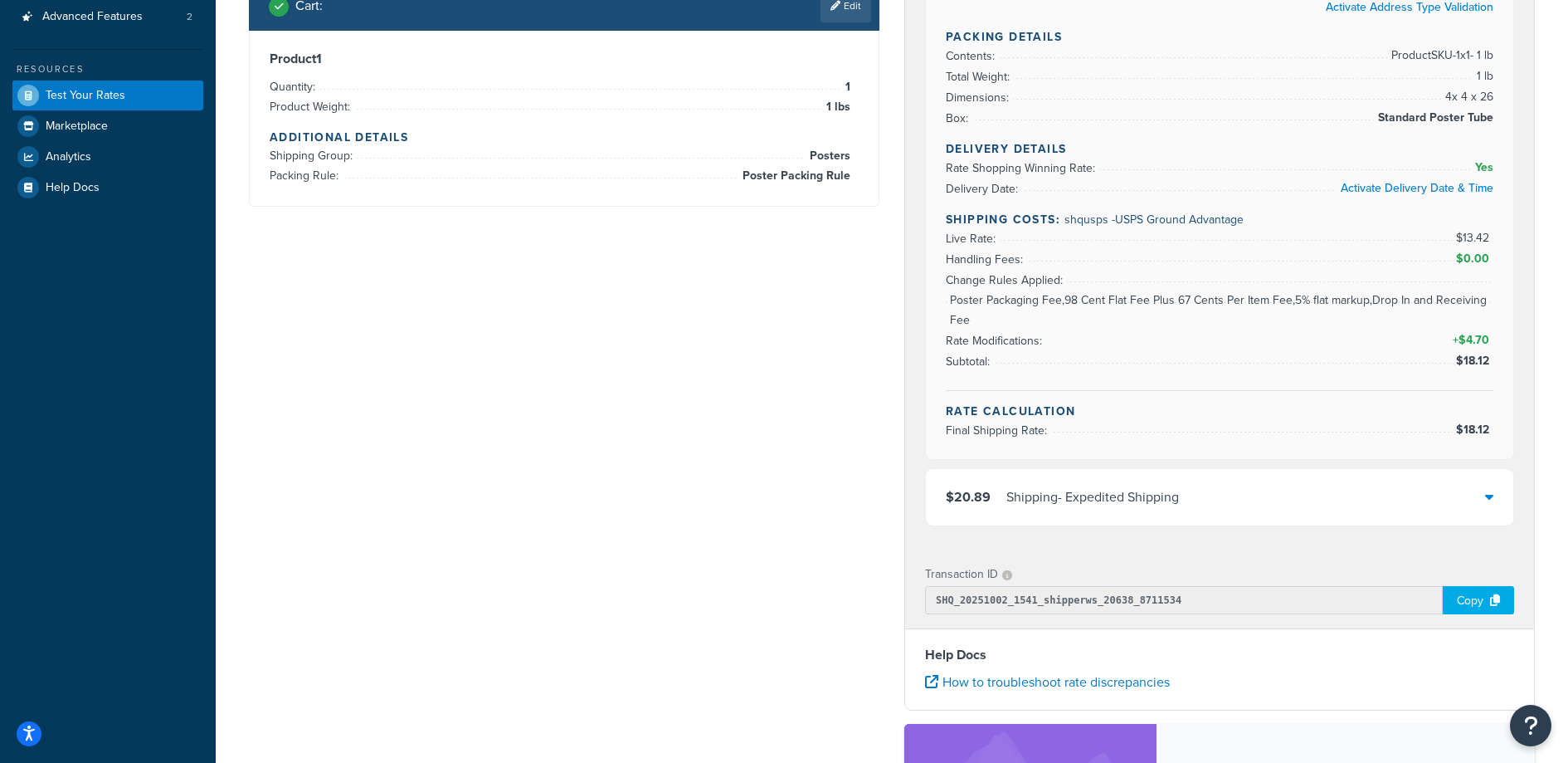
click at [1120, 365] on li "Subtotal: $18.12" at bounding box center [1220, 361] width 547 height 21
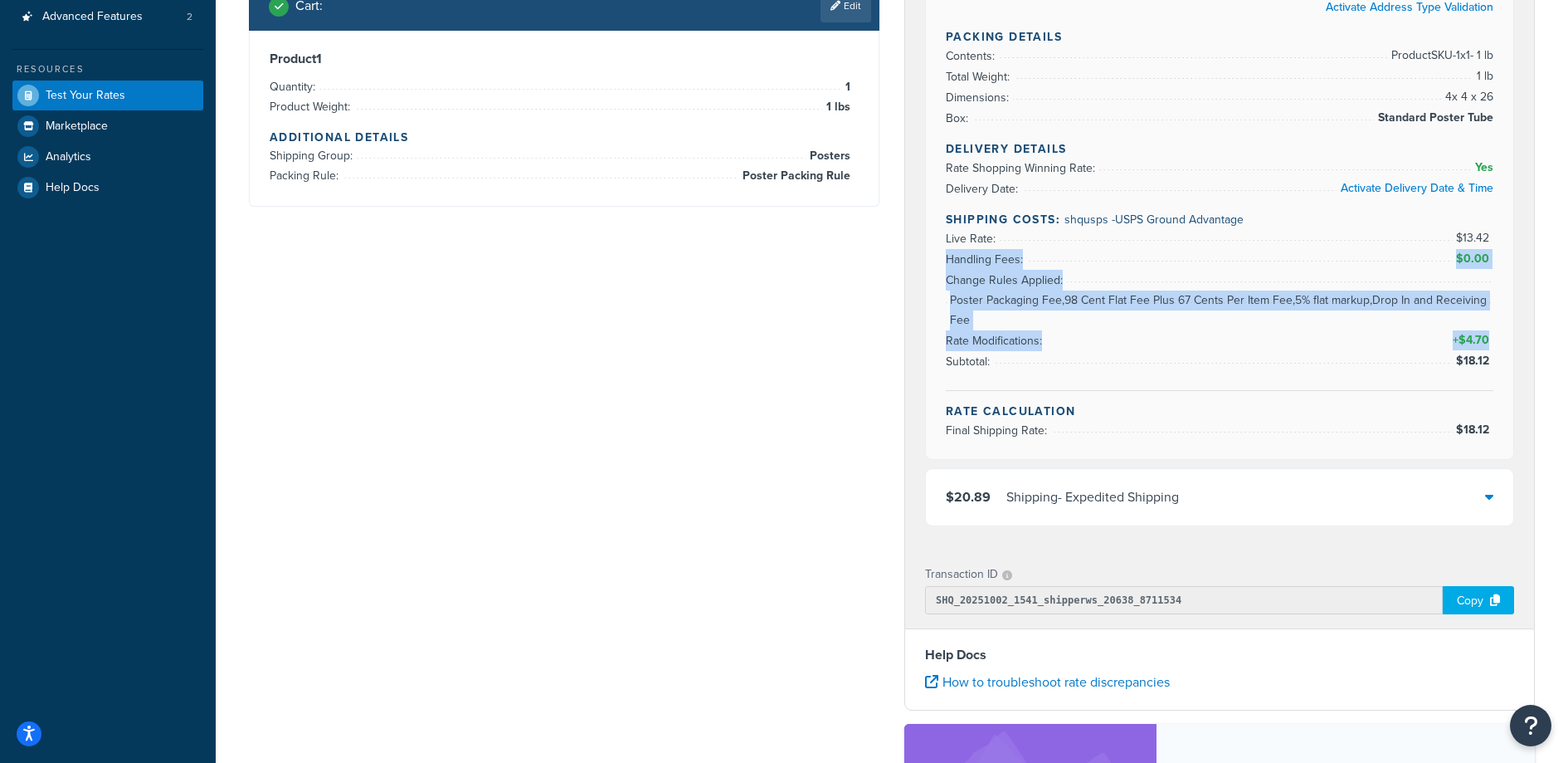
drag, startPoint x: 1060, startPoint y: 280, endPoint x: 1040, endPoint y: 249, distance: 36.9
click at [1040, 249] on ul "Live Rate: $13.42 Handling Fees: $0.00 Change Rules Applied: Poster Packaging F…" at bounding box center [1220, 300] width 547 height 144
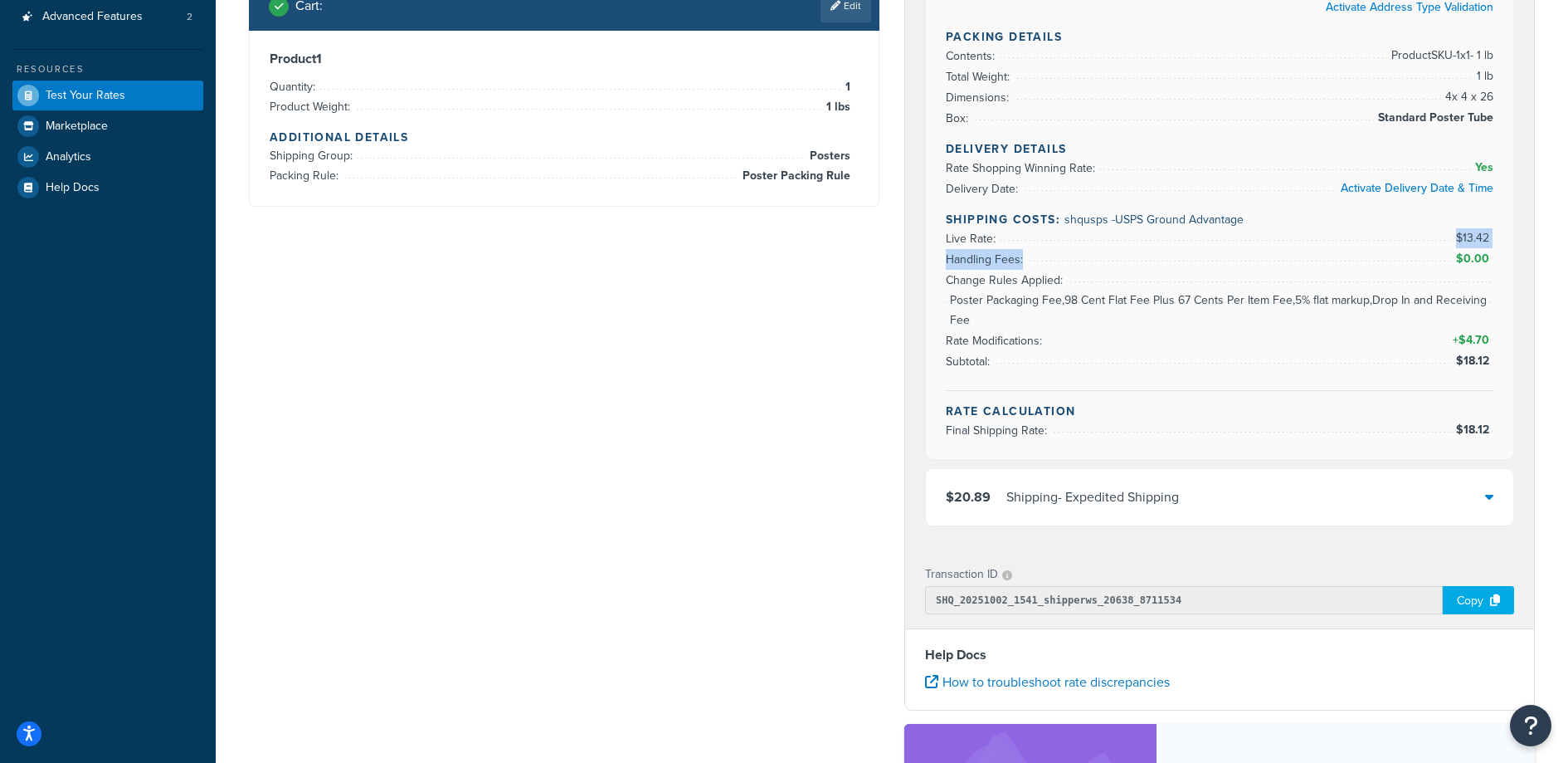
click at [1042, 250] on li "Handling Fees: $0.00" at bounding box center [1220, 259] width 547 height 21
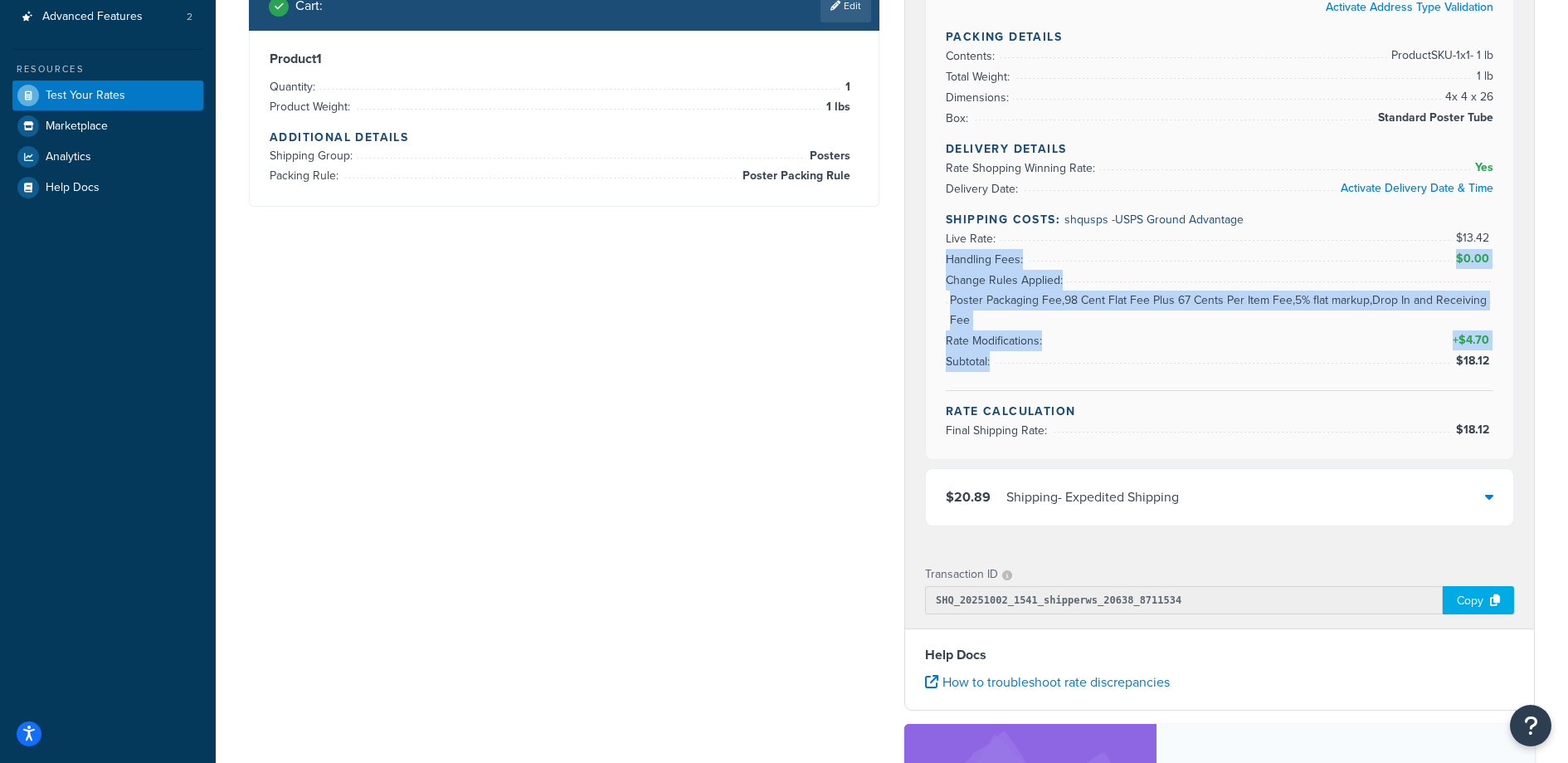
drag, startPoint x: 1044, startPoint y: 255, endPoint x: 1120, endPoint y: 376, distance: 142.9
click at [1120, 376] on div "Delivery Details Rate Shopping Winning Rate: Yes Delivery Date: Activate Delive…" at bounding box center [1220, 265] width 547 height 250
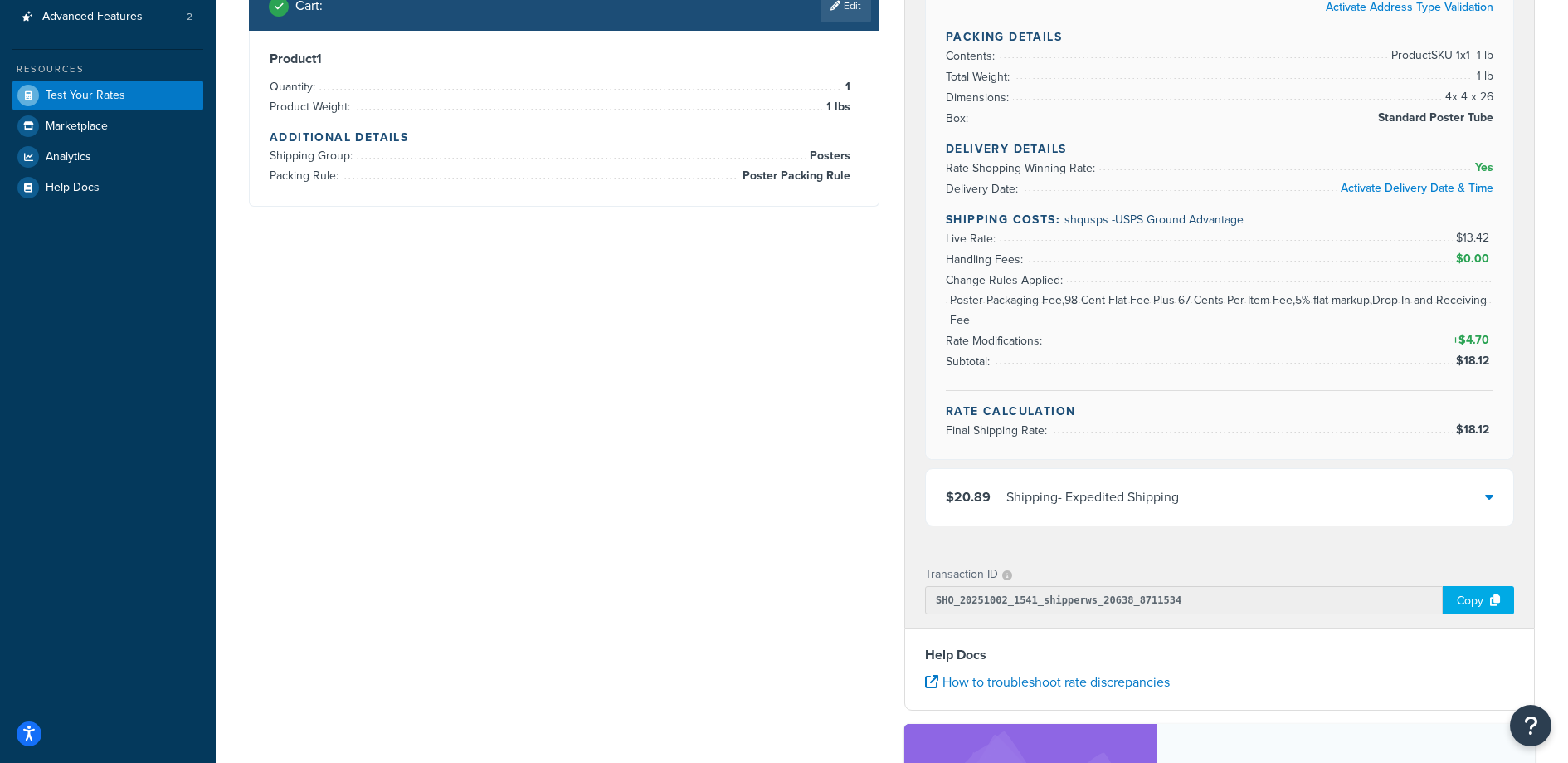
click at [1120, 389] on div "Delivery Details Rate Shopping Winning Rate: Yes Delivery Date: Activate Delive…" at bounding box center [1220, 265] width 547 height 250
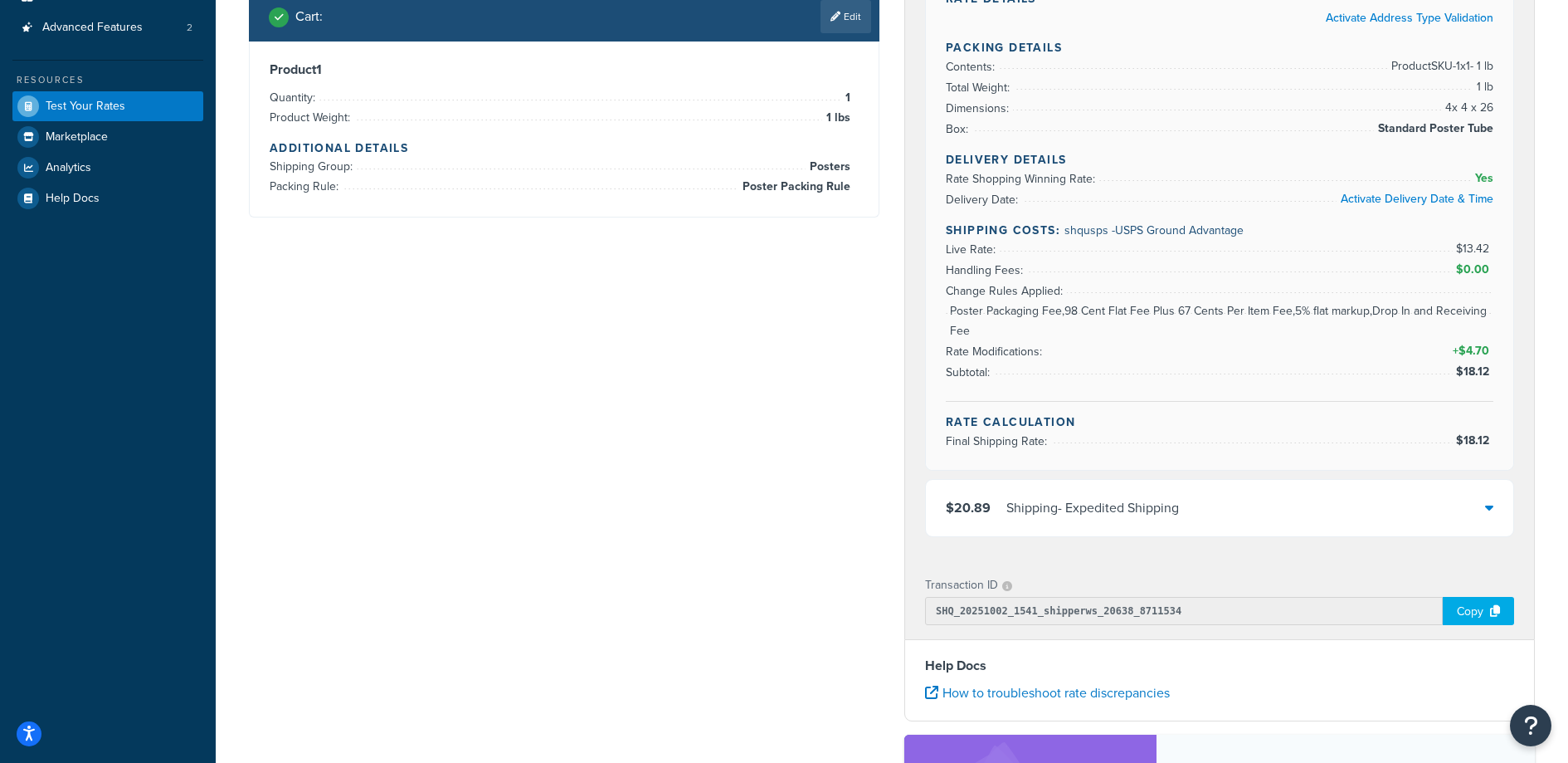
scroll to position [0, 0]
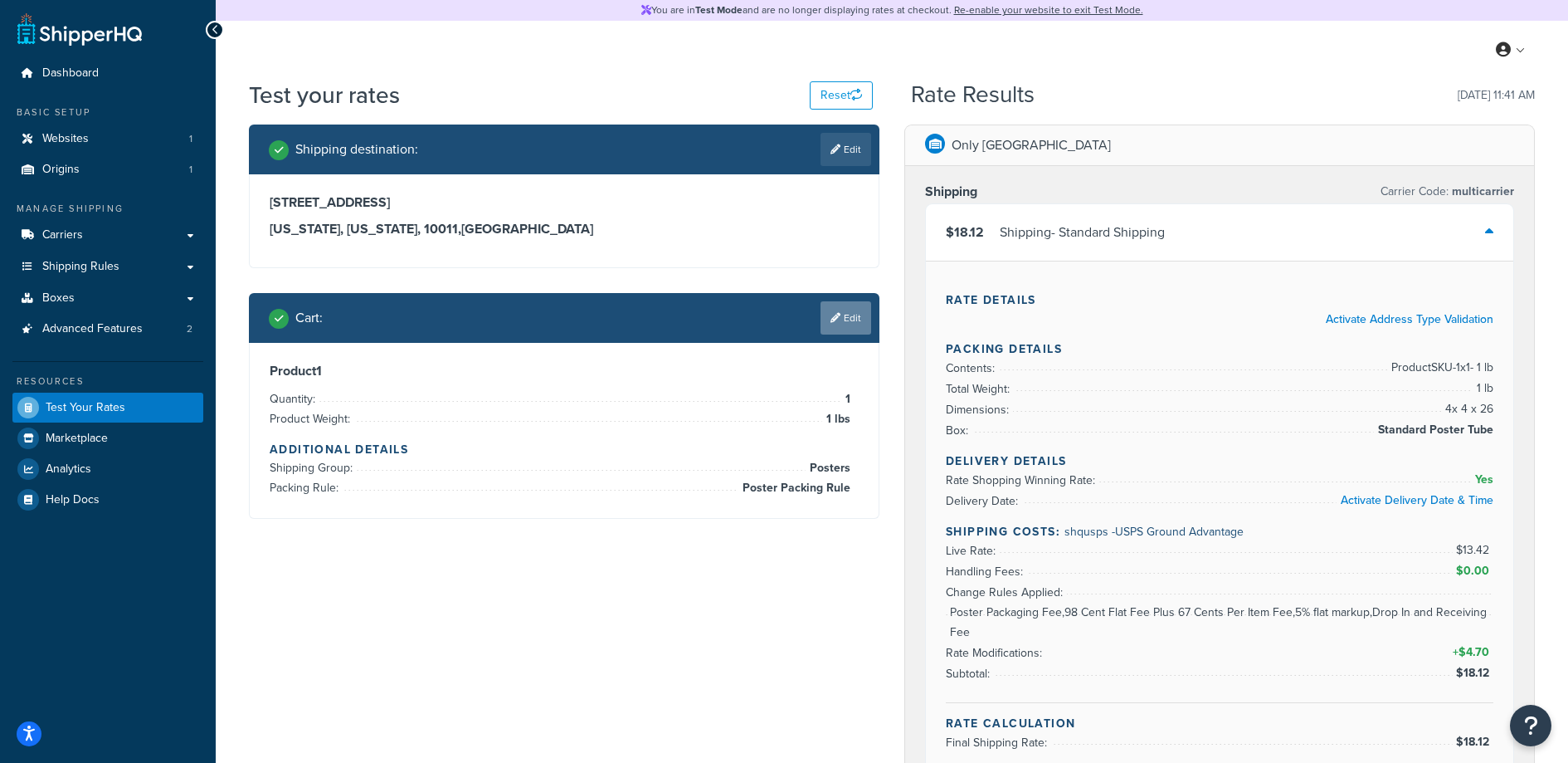
click at [857, 317] on link "Edit" at bounding box center [845, 317] width 50 height 33
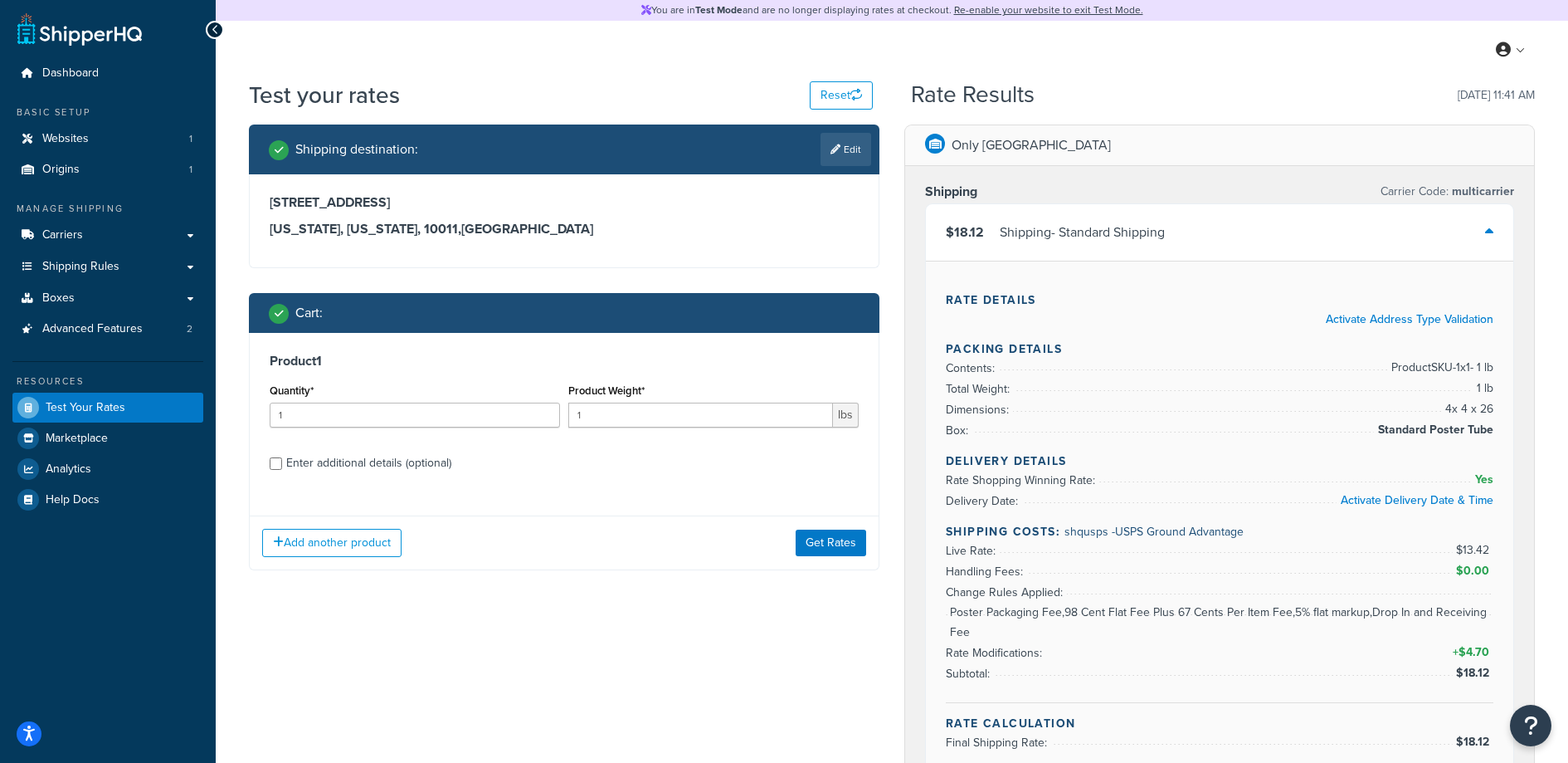
click at [484, 427] on div "Quantity* 1" at bounding box center [415, 410] width 299 height 61
click at [647, 424] on input "1" at bounding box center [701, 415] width 265 height 25
click at [646, 424] on input "1" at bounding box center [701, 415] width 265 height 25
type input "8"
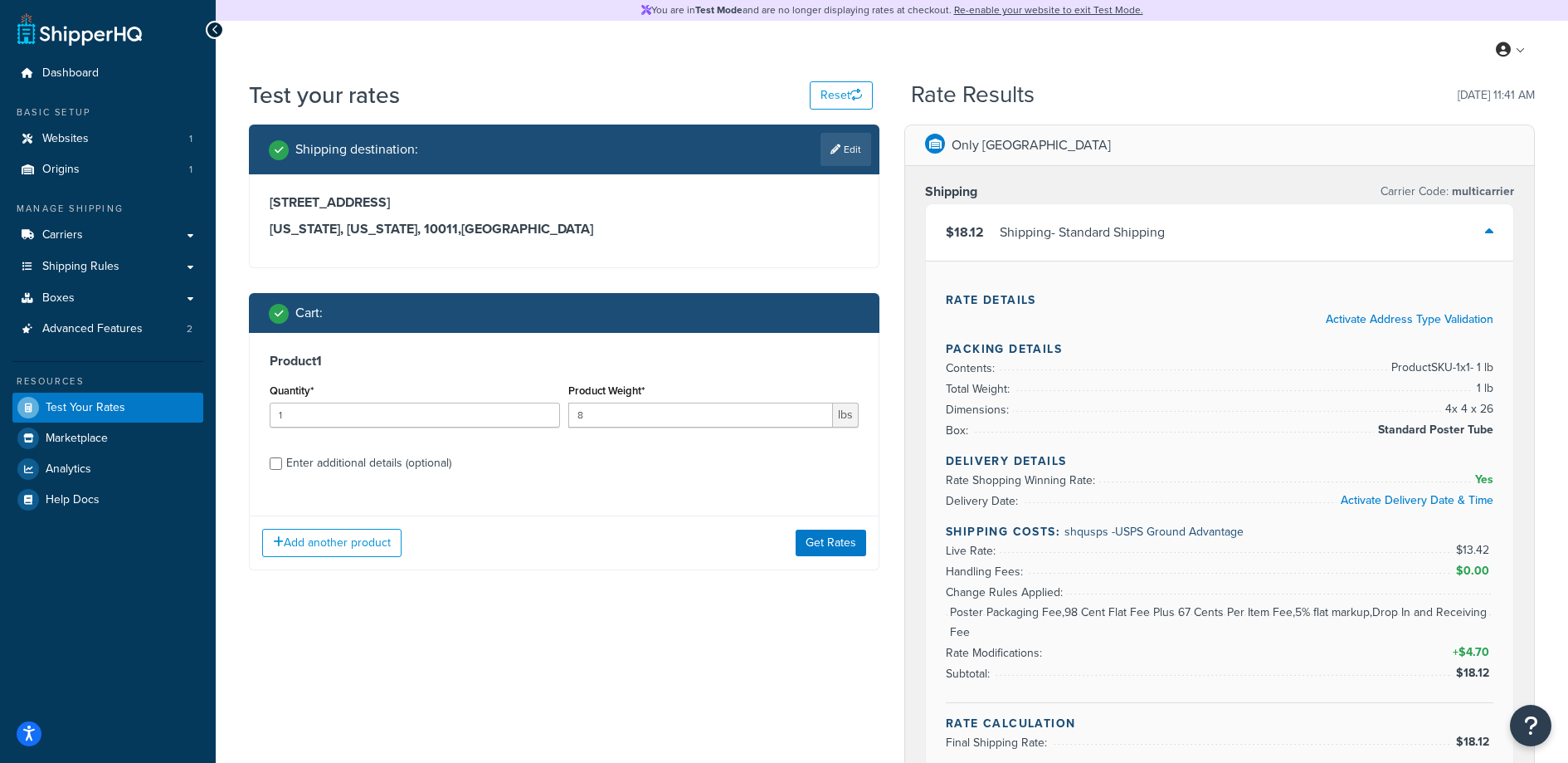
click at [411, 465] on div "Enter additional details (optional)" at bounding box center [369, 462] width 165 height 23
click at [282, 465] on input "Enter additional details (optional)" at bounding box center [276, 464] width 13 height 13
checkbox input "true"
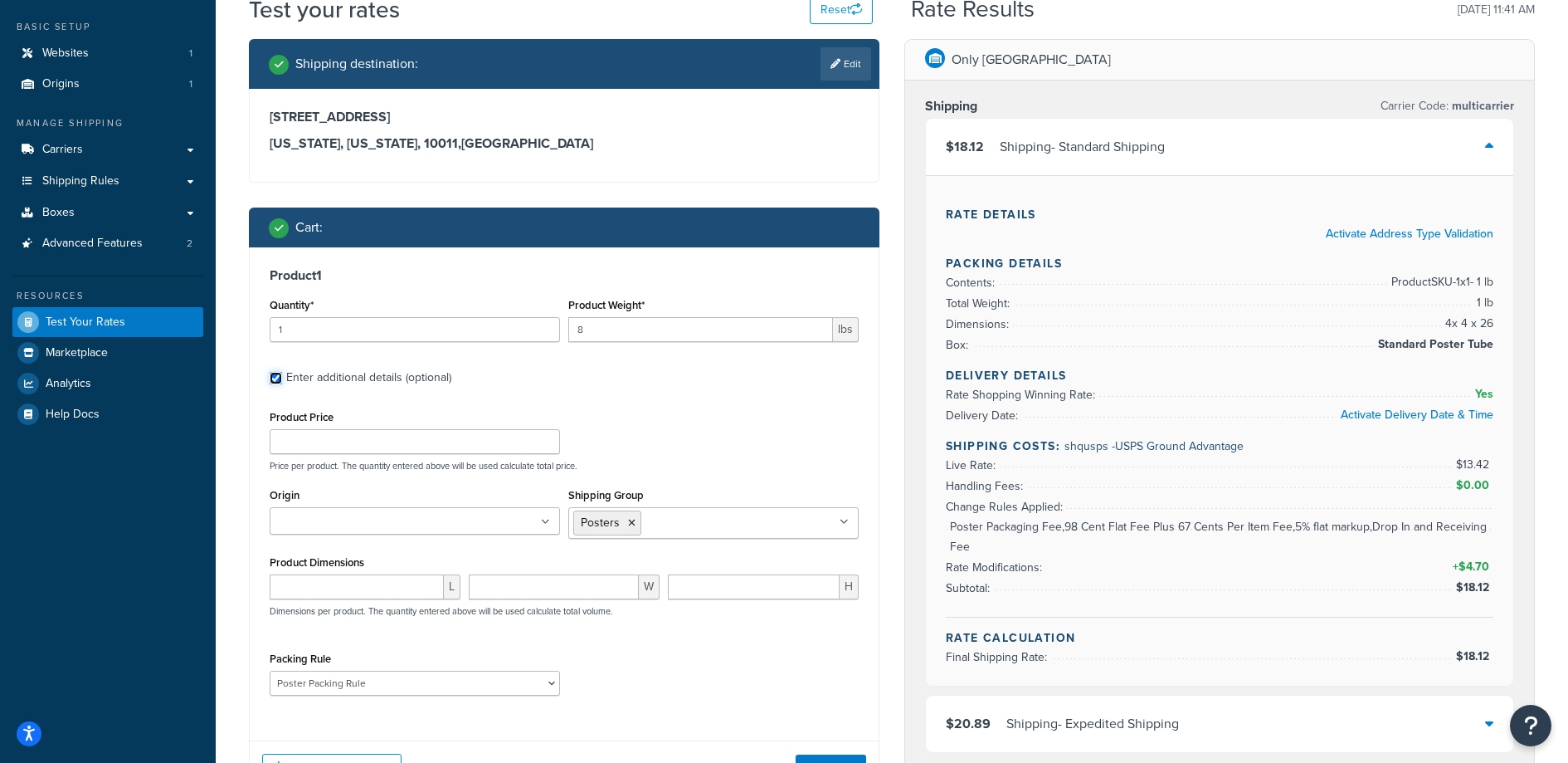
scroll to position [96, 0]
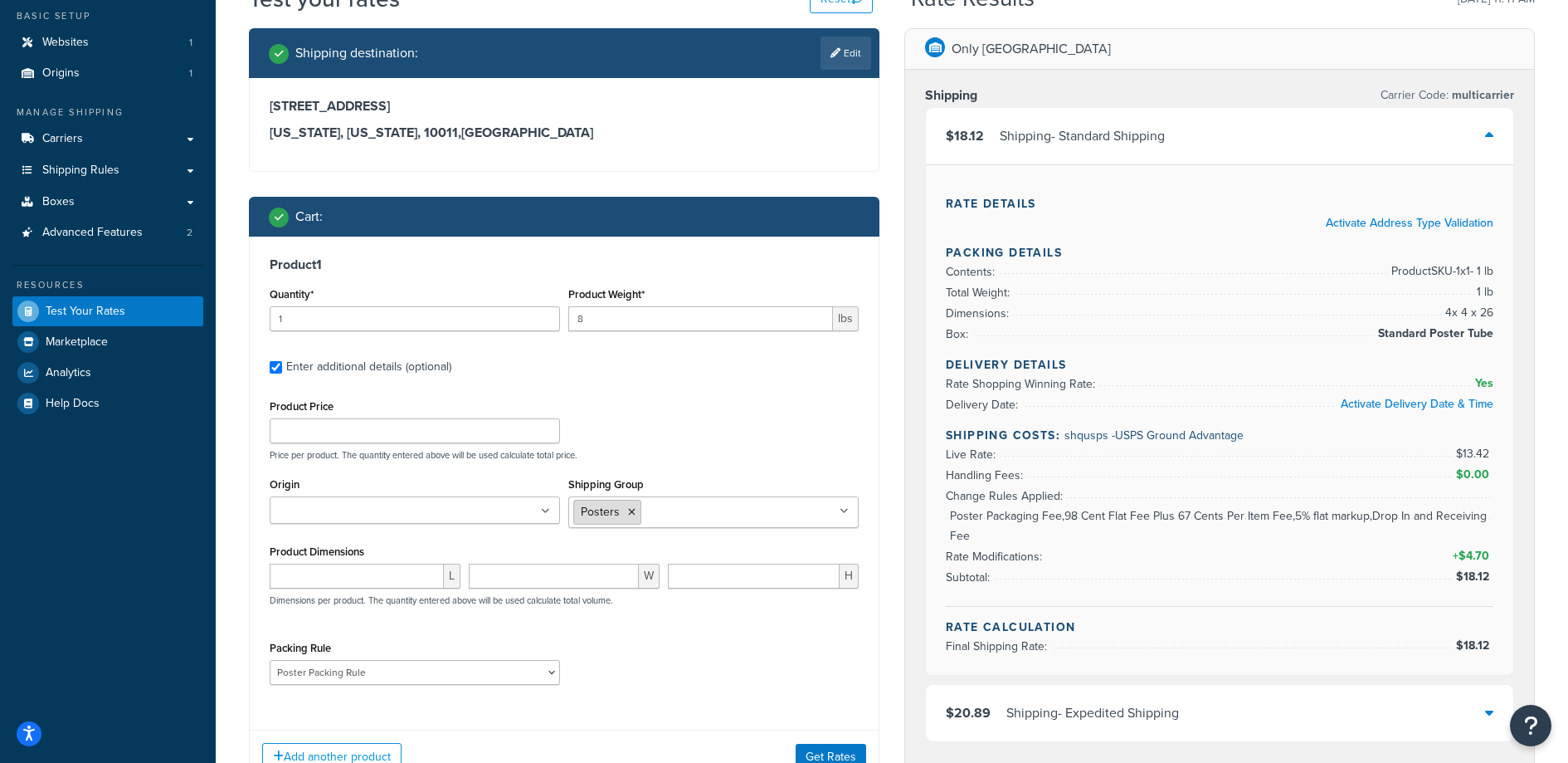
click at [635, 512] on li "Posters" at bounding box center [607, 512] width 68 height 25
drag, startPoint x: 633, startPoint y: 514, endPoint x: 642, endPoint y: 512, distance: 9.2
click at [633, 513] on icon at bounding box center [632, 512] width 7 height 10
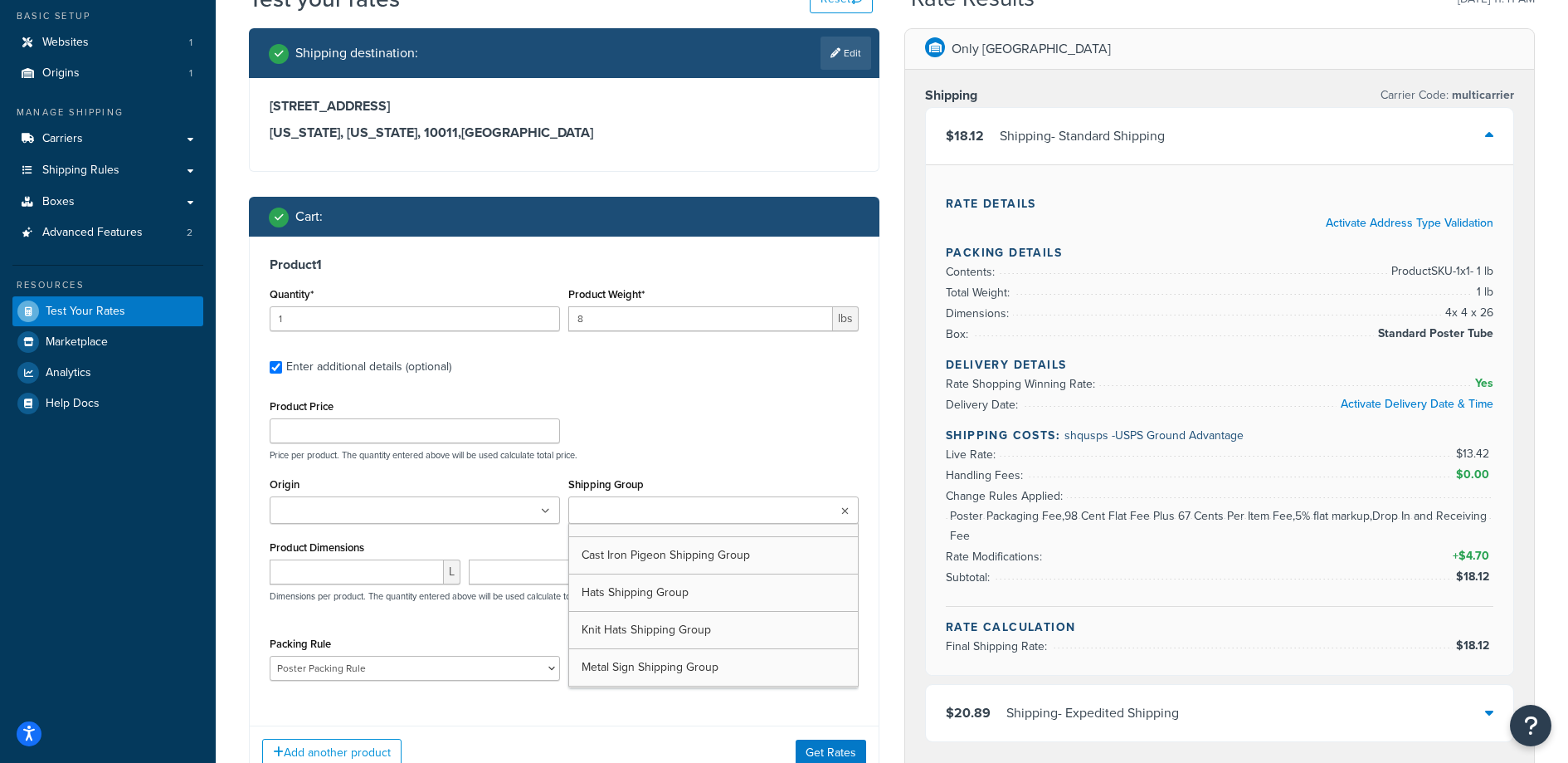
click at [650, 512] on input "Shipping Group" at bounding box center [646, 511] width 147 height 18
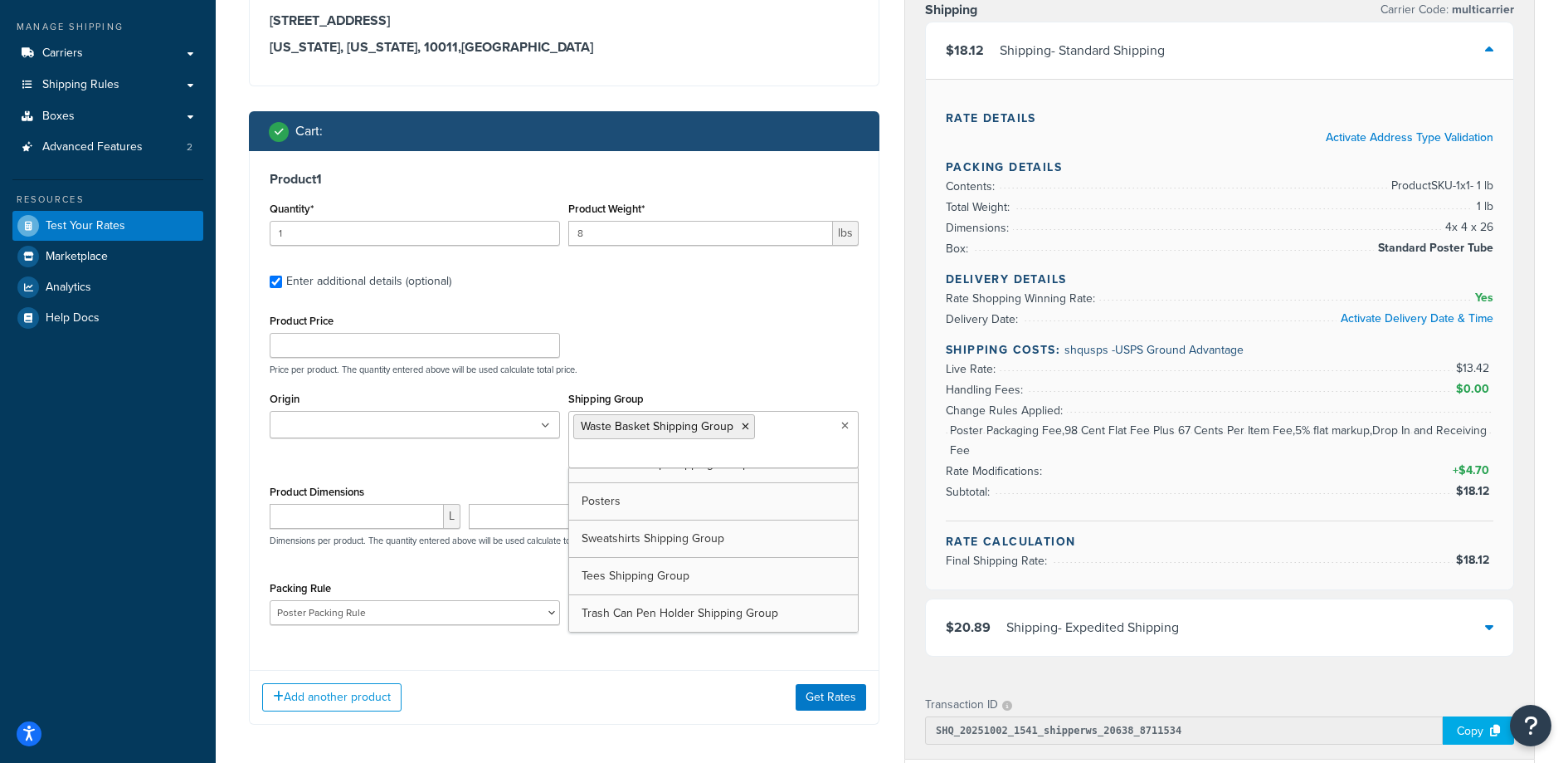
scroll to position [208, 0]
click at [371, 617] on select "Poster Packing Rule Small Items Packing Rule Wall Sign Packing Rule Waste Baske…" at bounding box center [414, 612] width 291 height 25
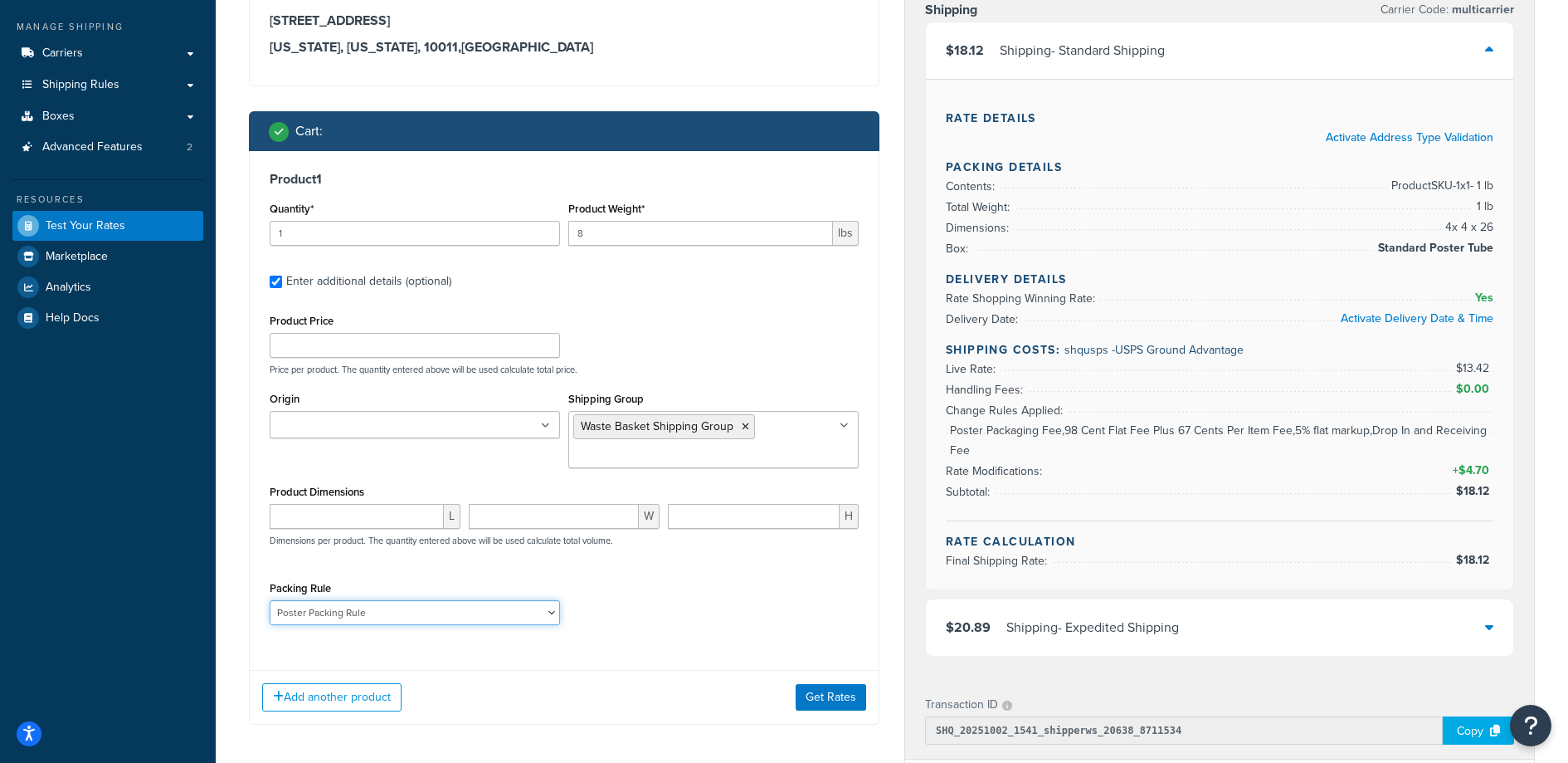
select select "88128"
click at [270, 600] on select "Poster Packing Rule Small Items Packing Rule Wall Sign Packing Rule Waste Baske…" at bounding box center [414, 612] width 291 height 25
click at [822, 706] on button "Get Rates" at bounding box center [831, 697] width 71 height 27
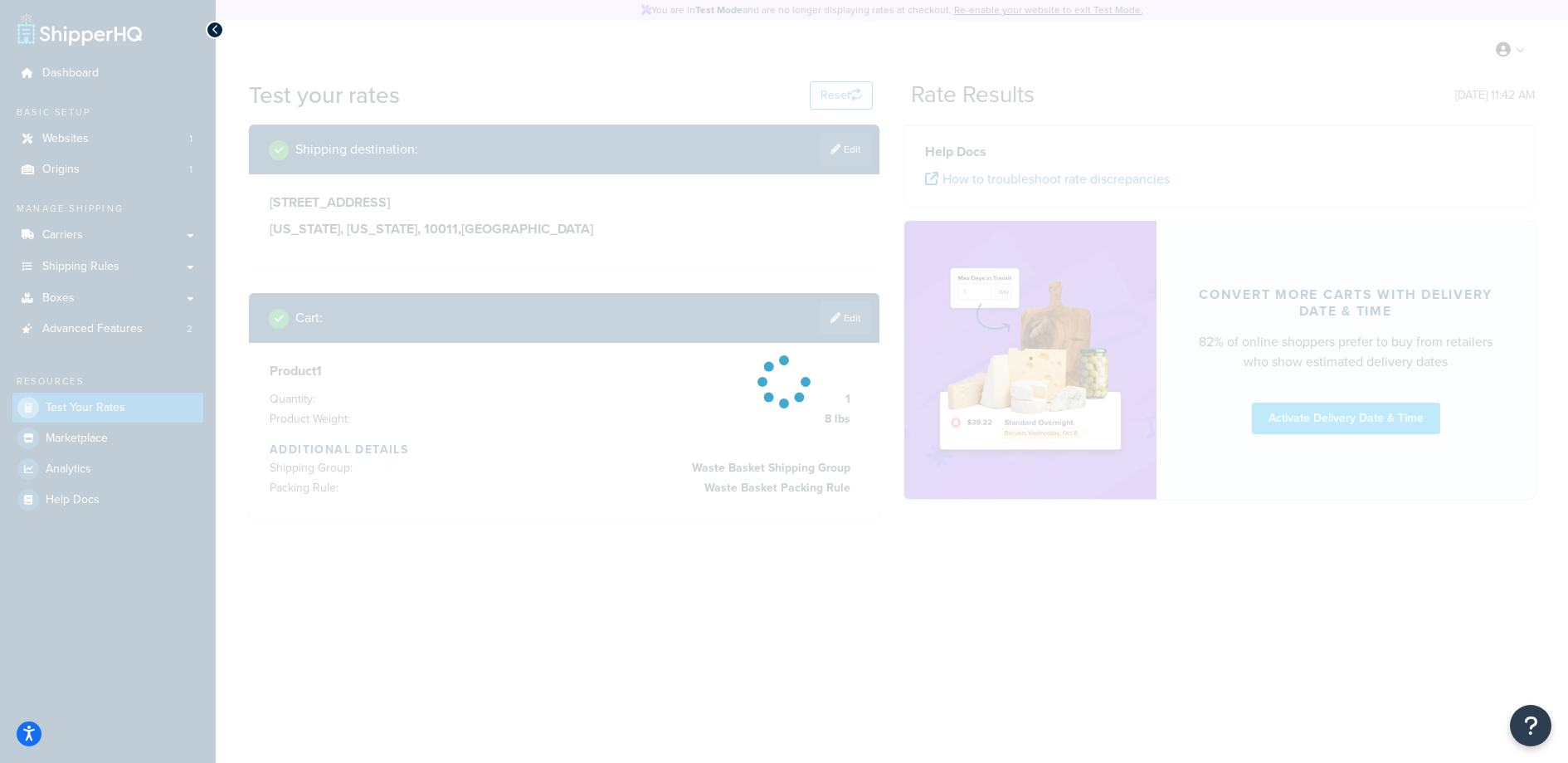
scroll to position [0, 0]
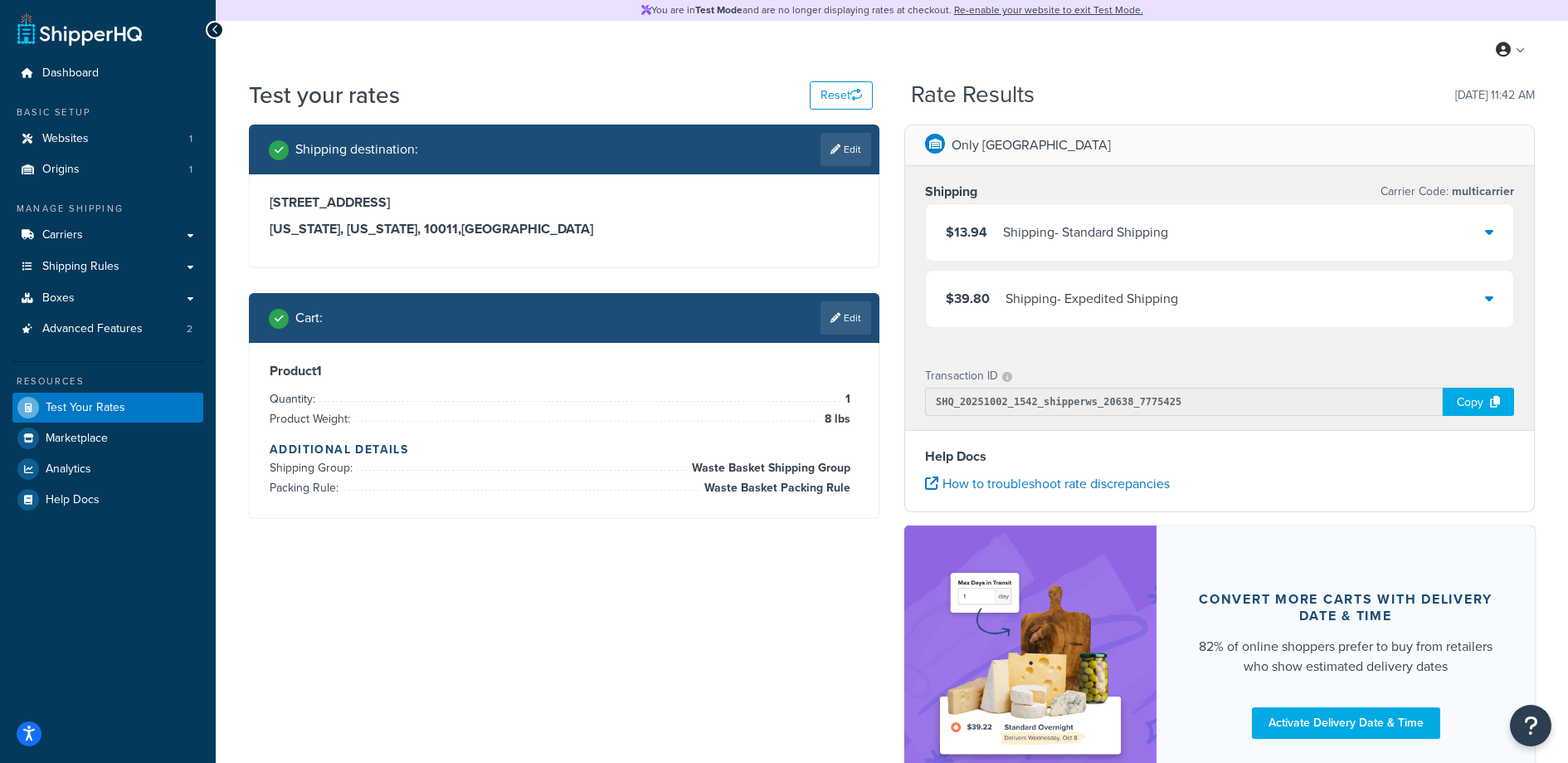
click at [1335, 240] on div "$13.94 Shipping - Standard Shipping" at bounding box center [1220, 233] width 588 height 57
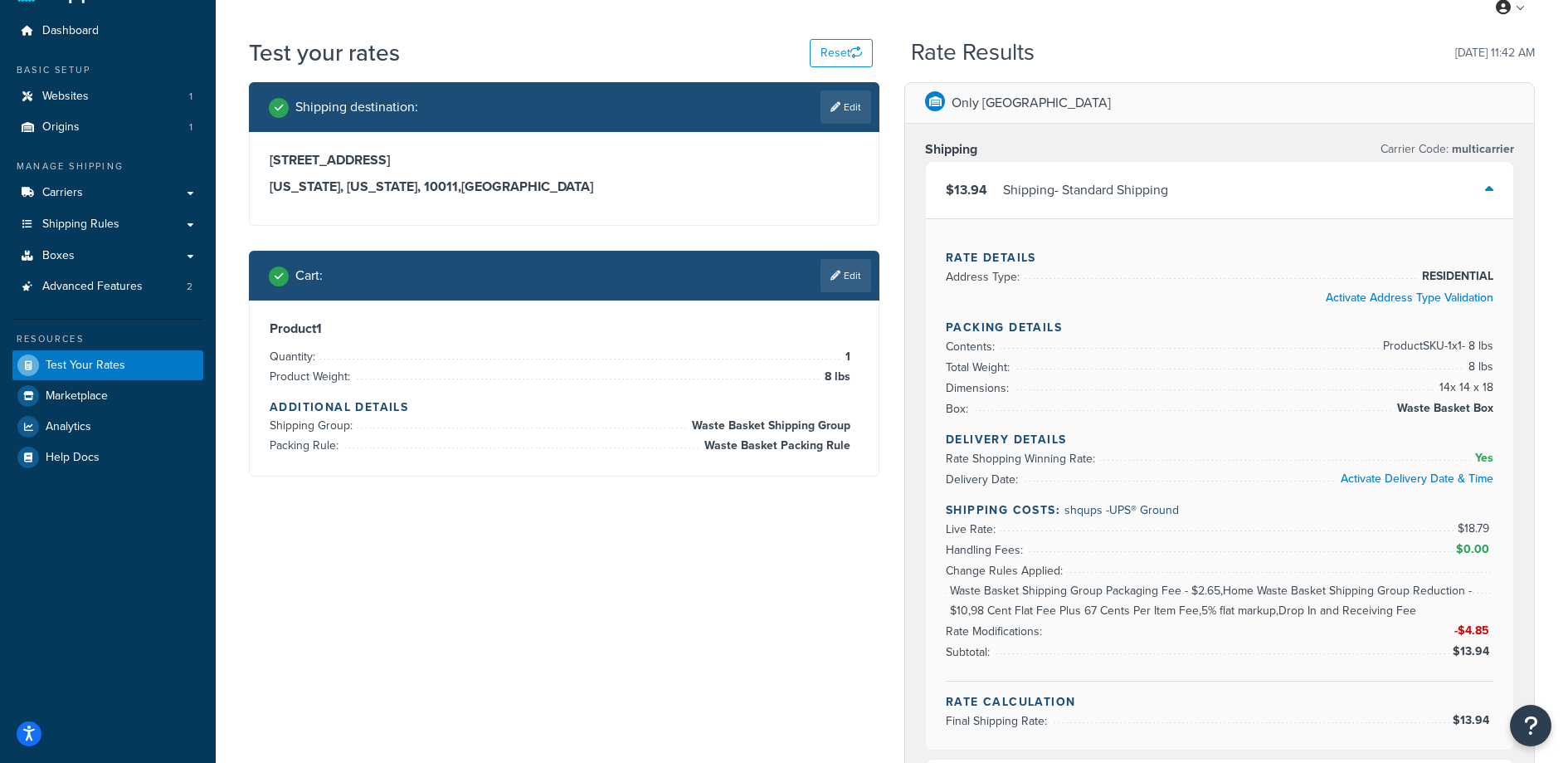
scroll to position [64, 0]
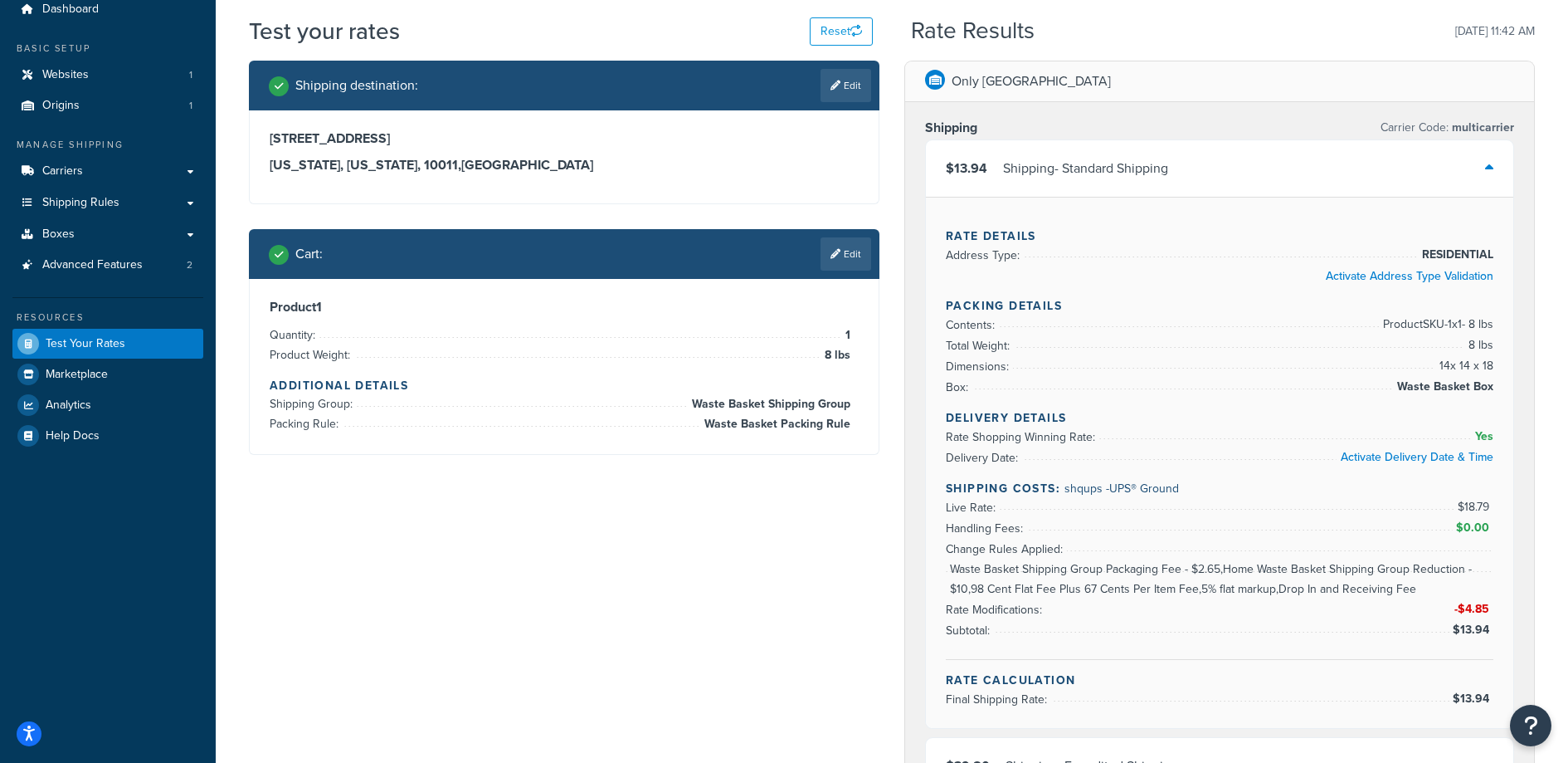
click at [1469, 502] on span "$18.79" at bounding box center [1475, 506] width 36 height 17
click at [1502, 160] on div "$13.94 Shipping - Standard Shipping" at bounding box center [1220, 169] width 588 height 57
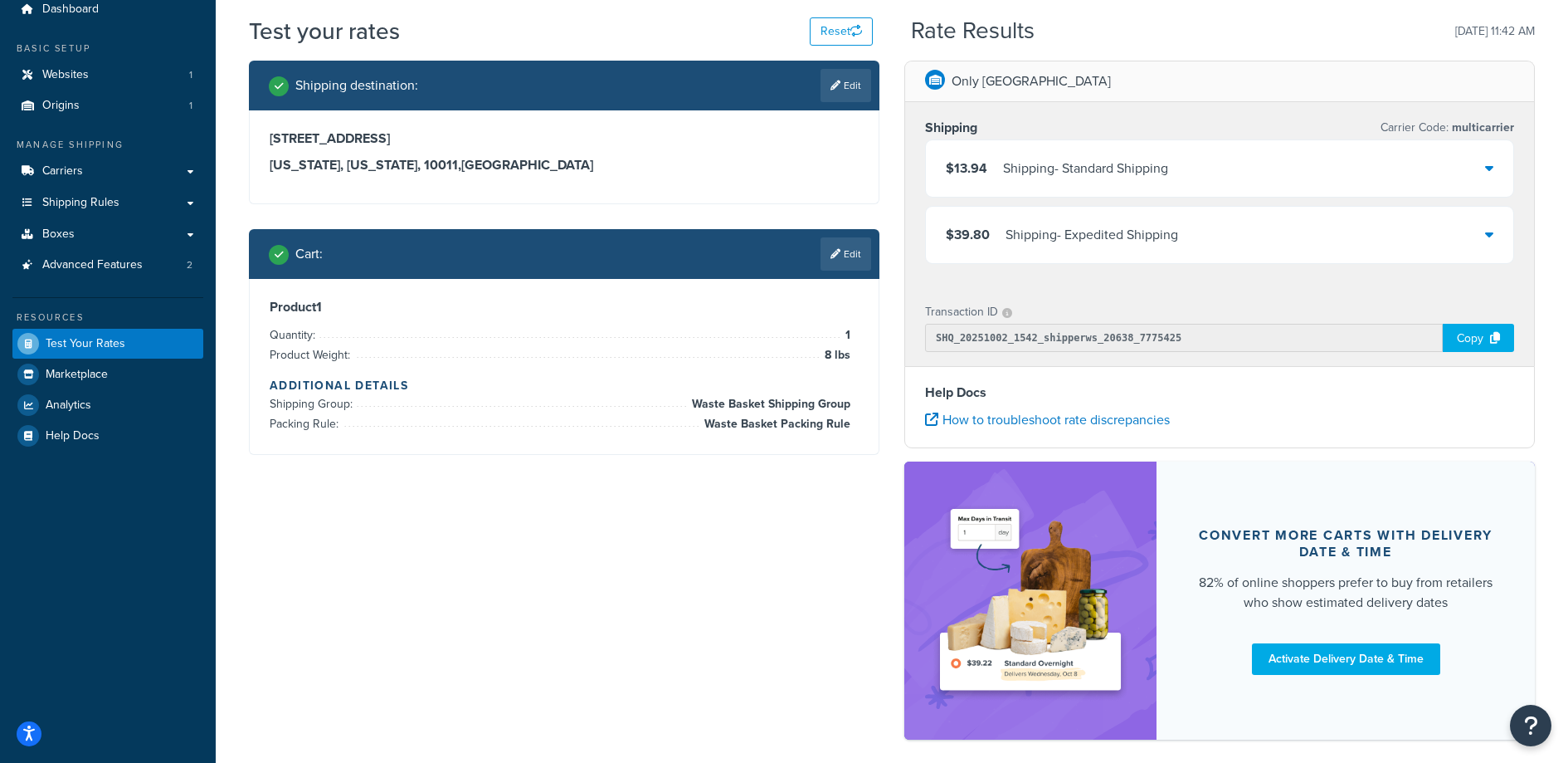
click at [1496, 171] on div "$13.94 Shipping - Standard Shipping" at bounding box center [1220, 169] width 588 height 57
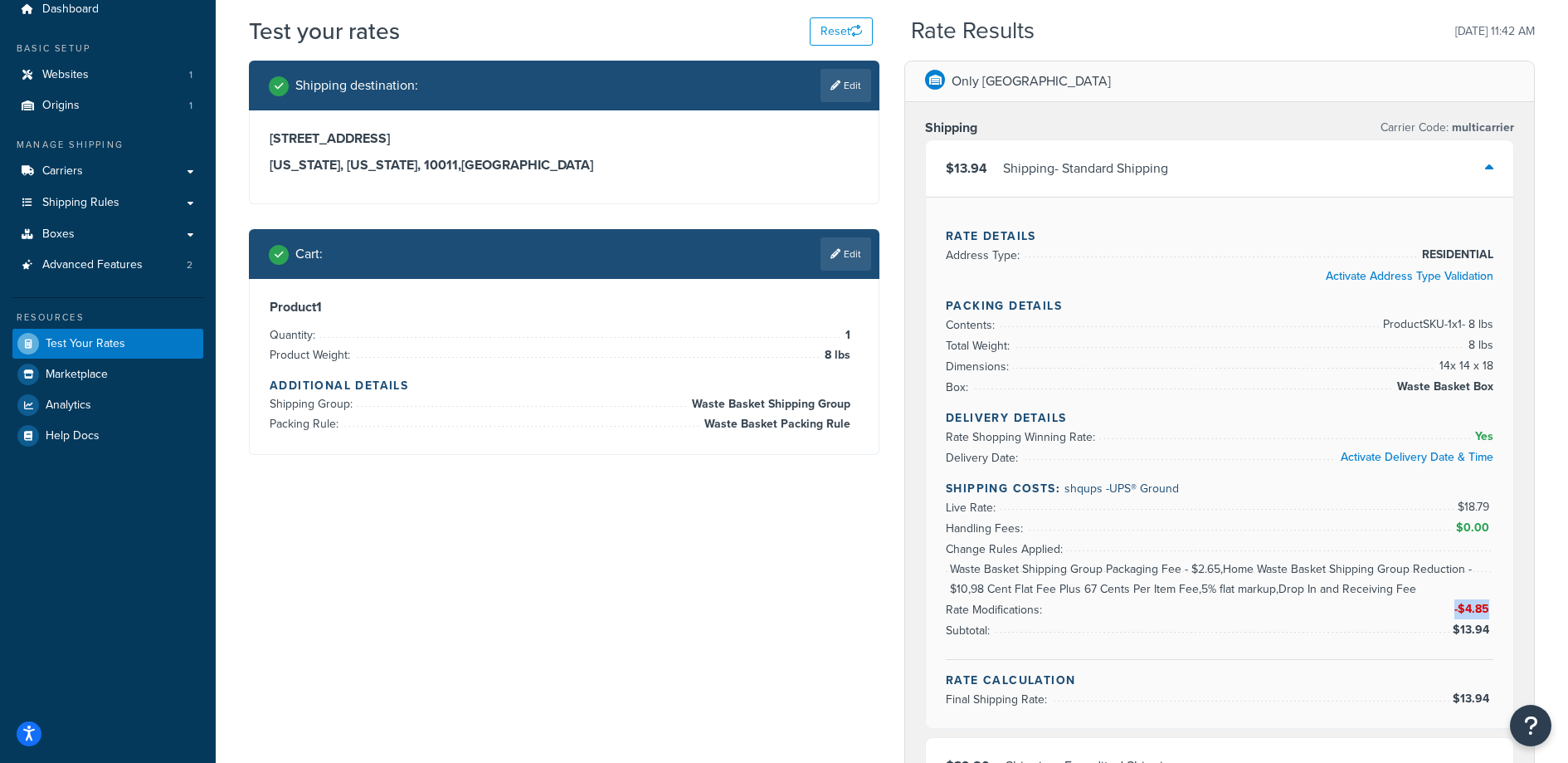
click at [1492, 615] on div "Rate Details Address Type: RESIDENTIAL Activate Address Type Validation Packing…" at bounding box center [1220, 461] width 588 height 531
click at [1492, 615] on span "-$4.85" at bounding box center [1474, 608] width 39 height 17
click at [1491, 615] on span "-$4.85" at bounding box center [1474, 608] width 39 height 17
click at [963, 589] on span "Waste Basket Shipping Group Packaging Fee - $2.65,Home Waste Basket Shipping Gr…" at bounding box center [1220, 579] width 547 height 39
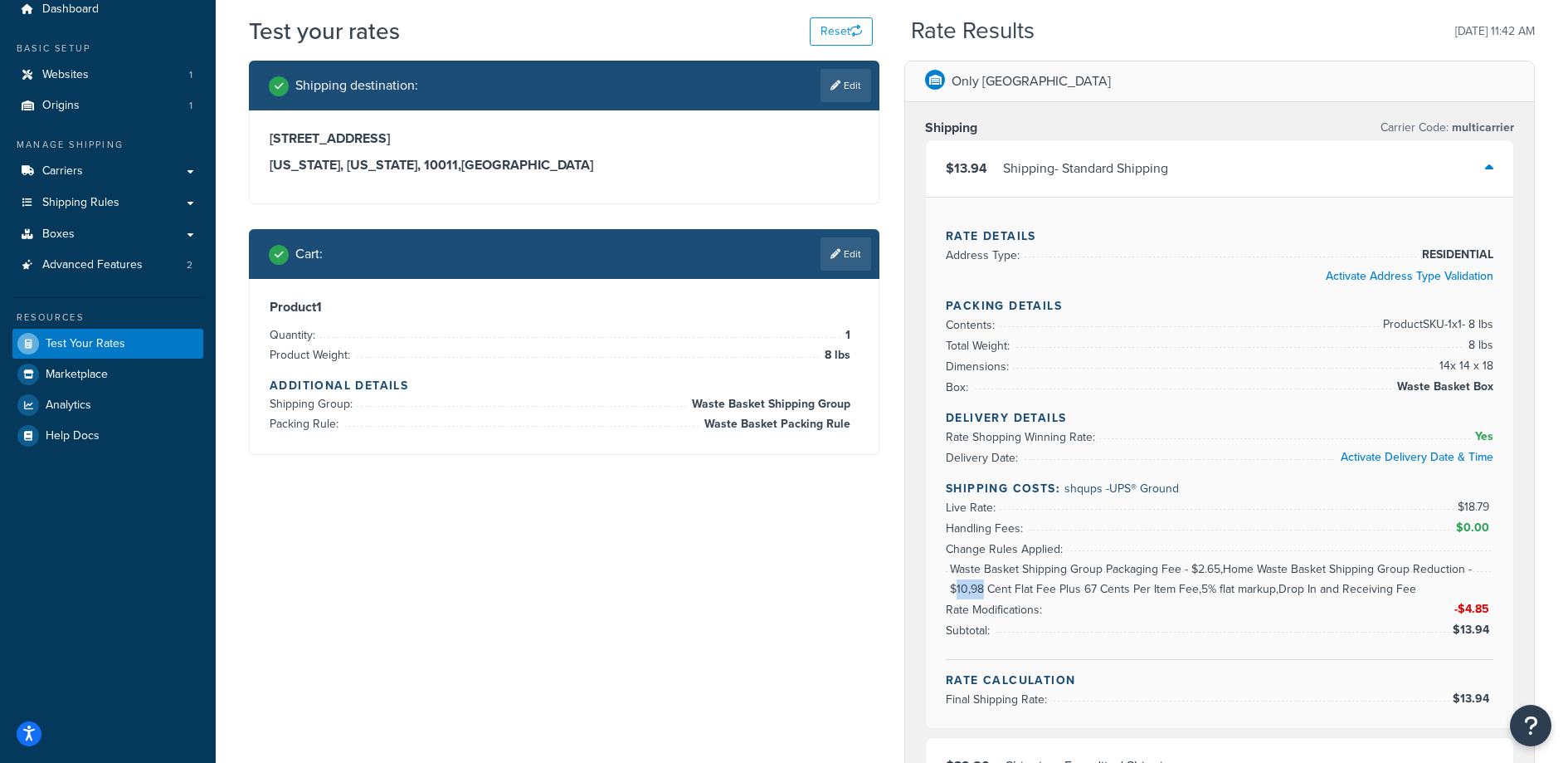
click at [963, 589] on span "Waste Basket Shipping Group Packaging Fee - $2.65,Home Waste Basket Shipping Gr…" at bounding box center [1220, 579] width 547 height 39
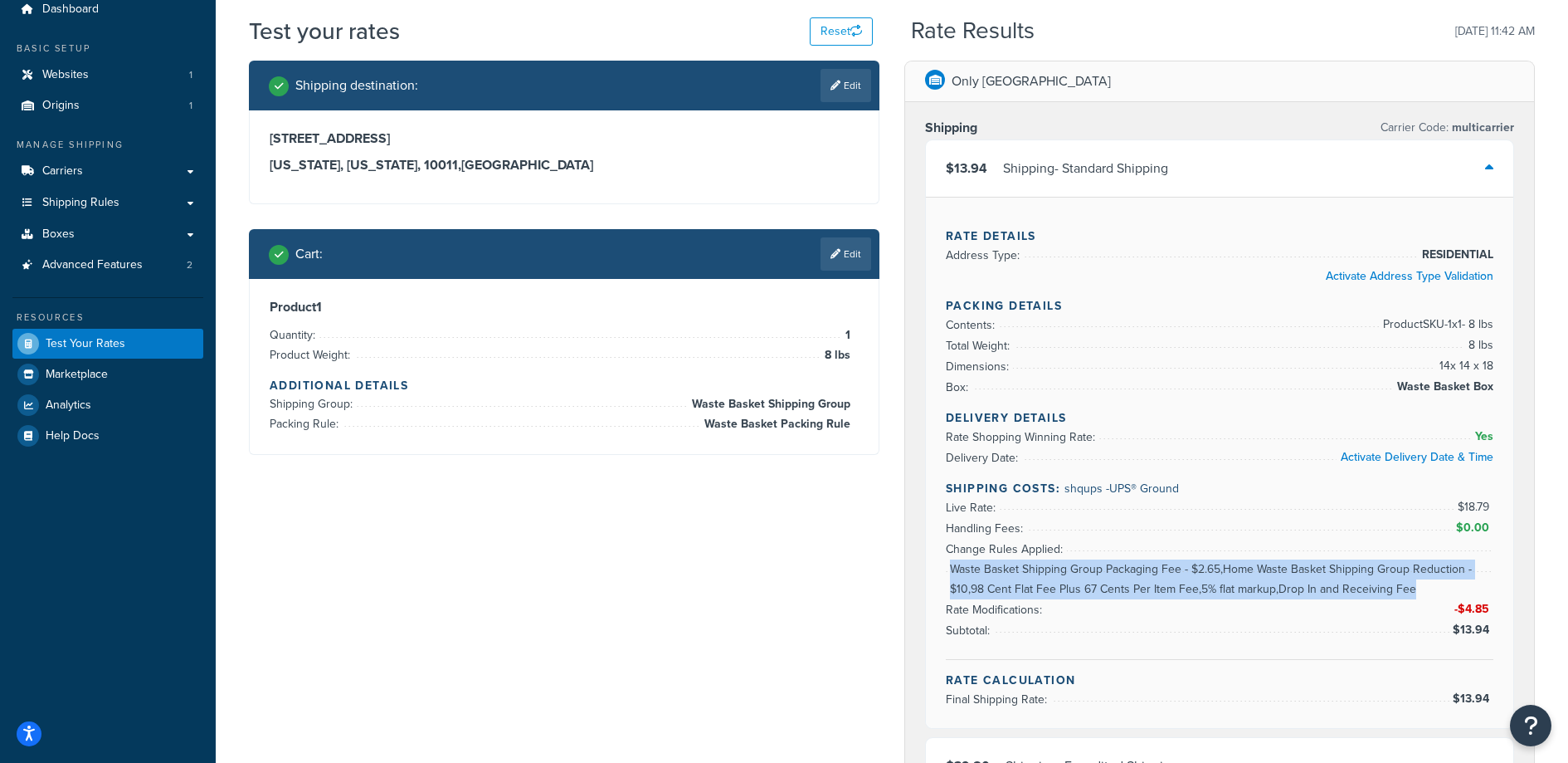
click at [963, 589] on span "Waste Basket Shipping Group Packaging Fee - $2.65,Home Waste Basket Shipping Gr…" at bounding box center [1220, 579] width 547 height 39
click at [1183, 599] on li "Rate Modifications: -$4.85" at bounding box center [1220, 590] width 547 height 61
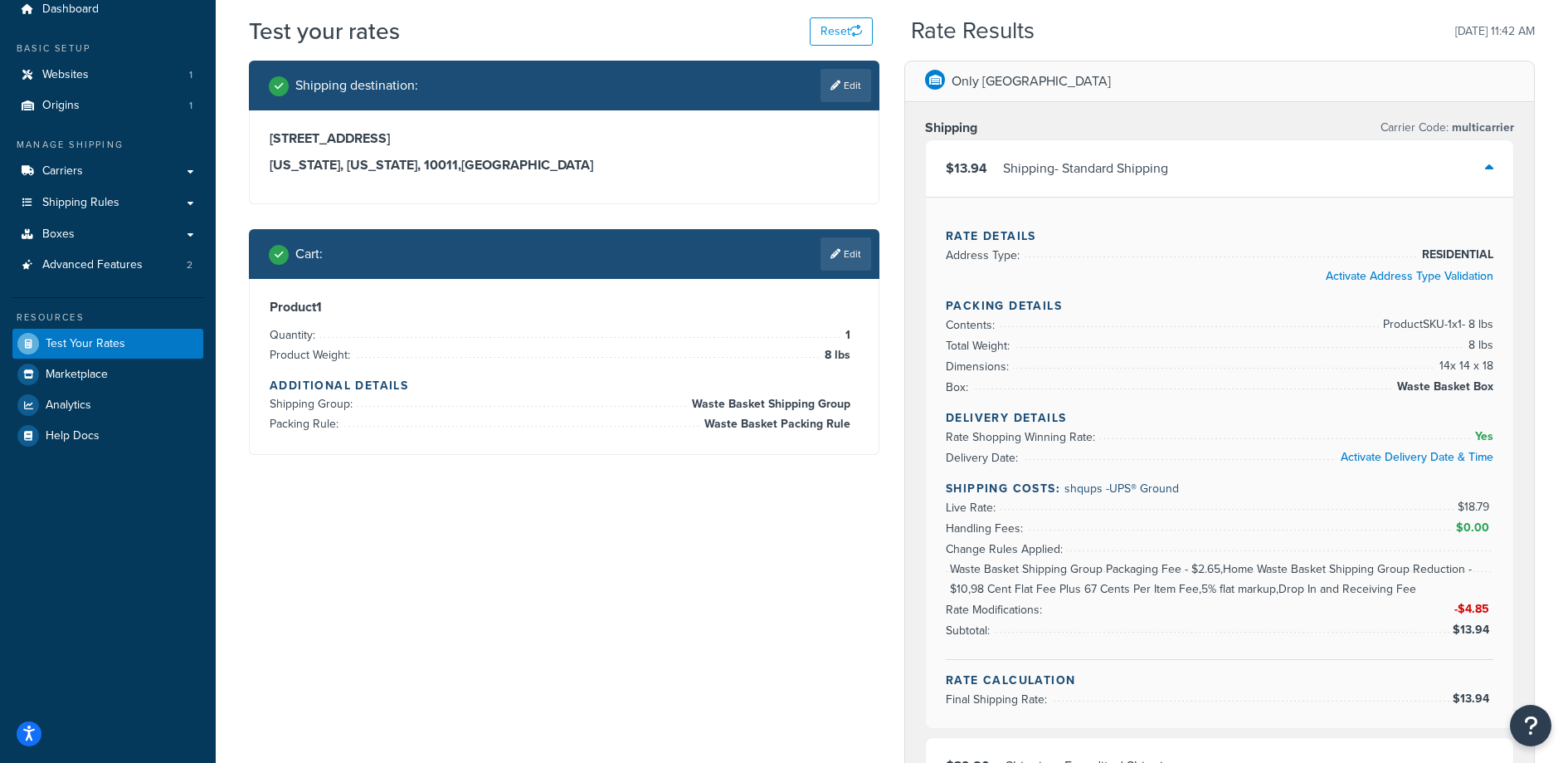
click at [998, 587] on span "Waste Basket Shipping Group Packaging Fee - $2.65,Home Waste Basket Shipping Gr…" at bounding box center [1220, 579] width 547 height 39
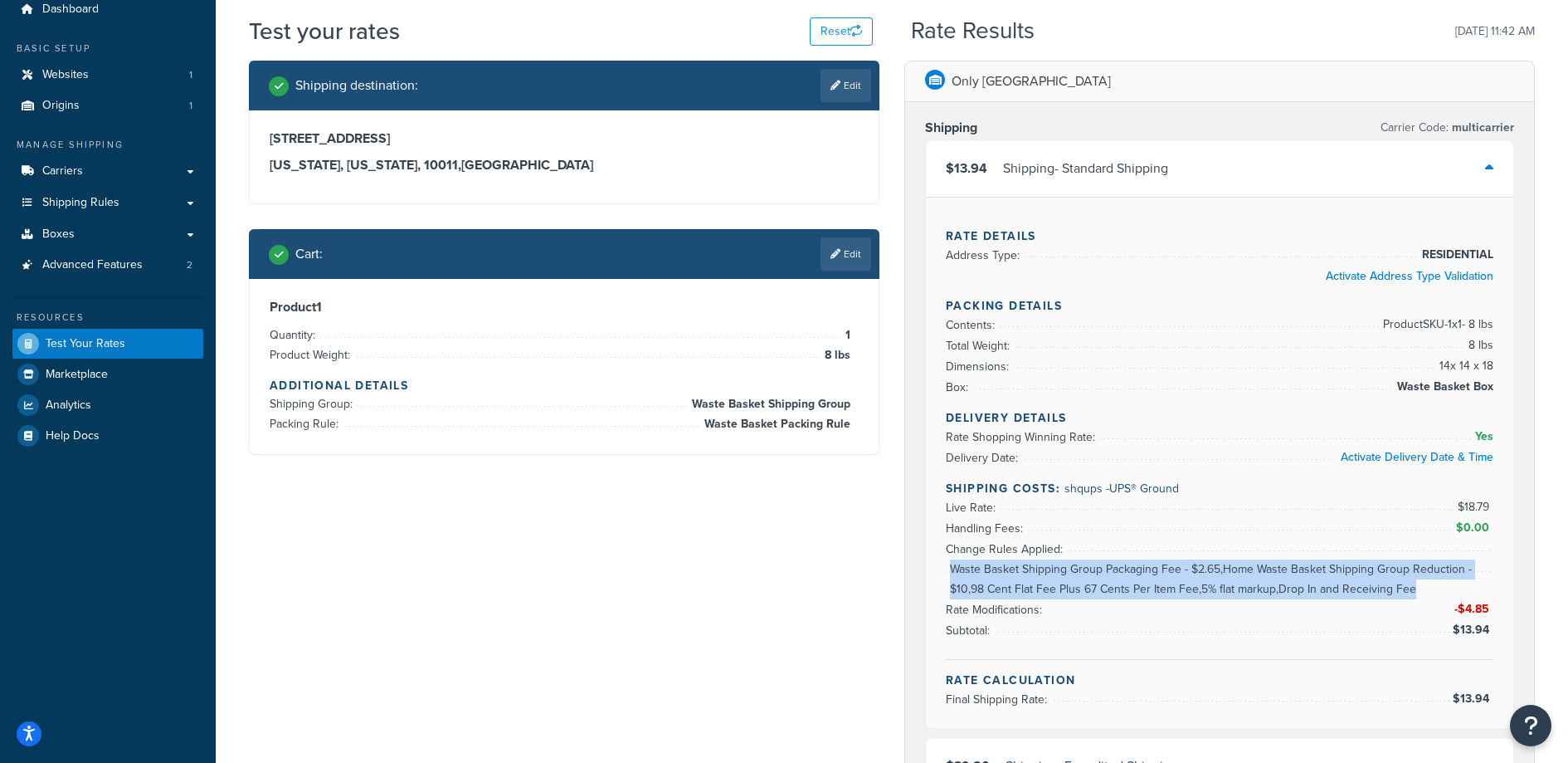
click at [998, 587] on span "Waste Basket Shipping Group Packaging Fee - $2.65,Home Waste Basket Shipping Gr…" at bounding box center [1220, 579] width 547 height 39
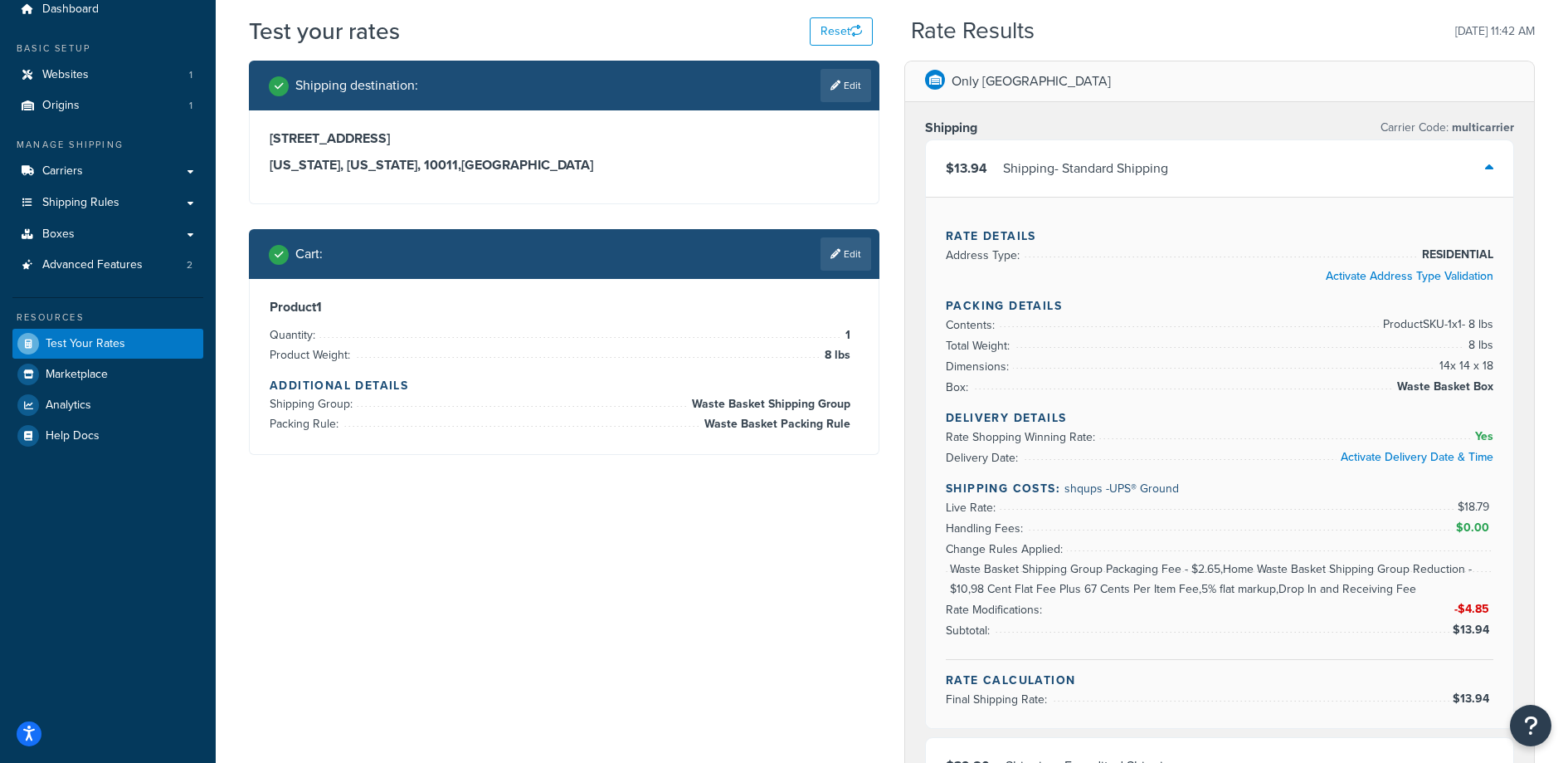
click at [195, 558] on div "Dashboard Basic Setup Websites 1 Origins 1 Manage Shipping Carriers Carriers Al…" at bounding box center [107, 653] width 215 height 1434
click at [1463, 174] on div "$13.94 Shipping - Standard Shipping" at bounding box center [1220, 169] width 588 height 57
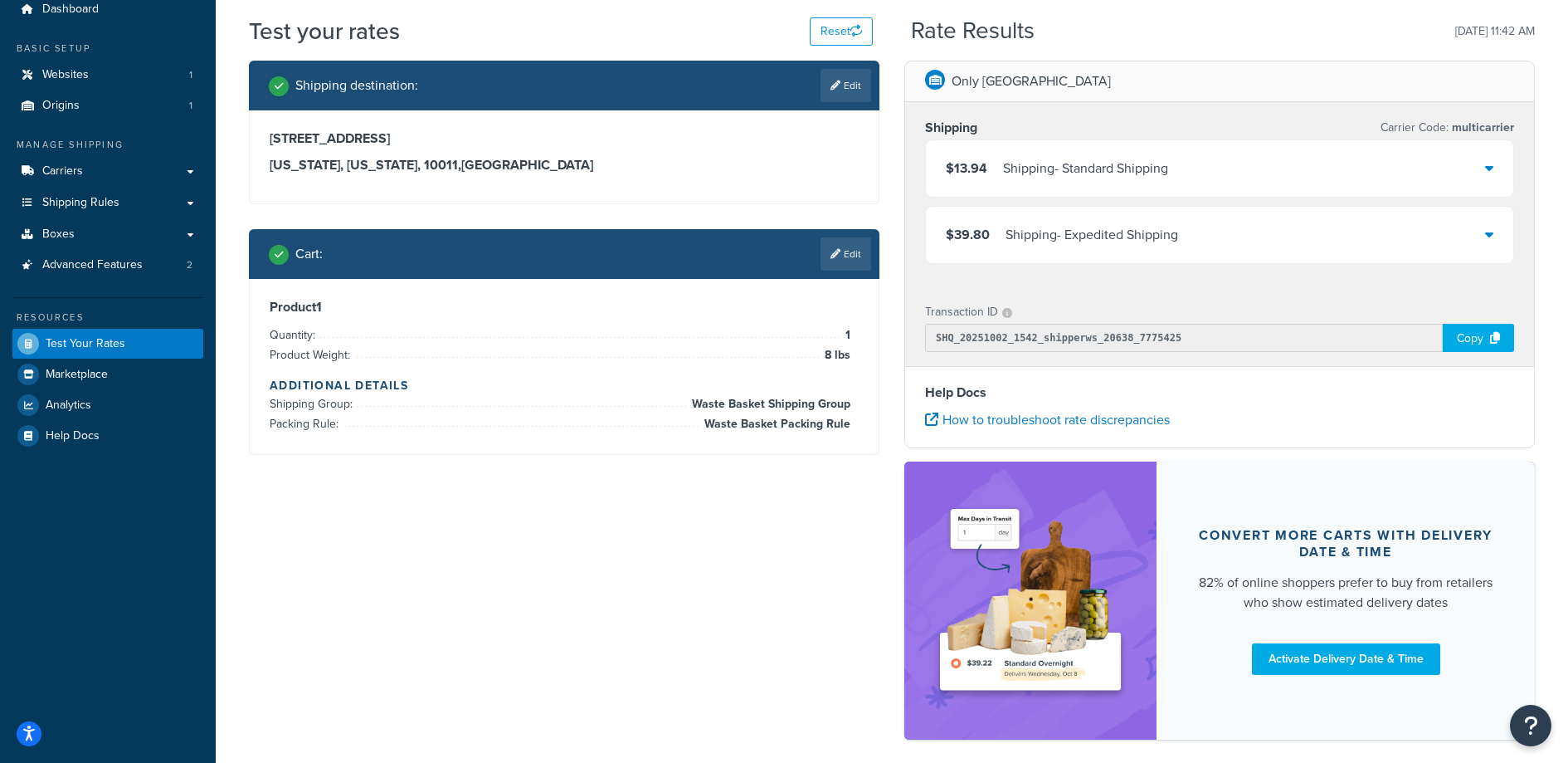
drag, startPoint x: 733, startPoint y: 506, endPoint x: 653, endPoint y: 451, distance: 97.1
click at [733, 505] on div "Shipping destination : Edit 47 W 13th St, apt b New York, New York, 10011 , Uni…" at bounding box center [892, 408] width 1311 height 695
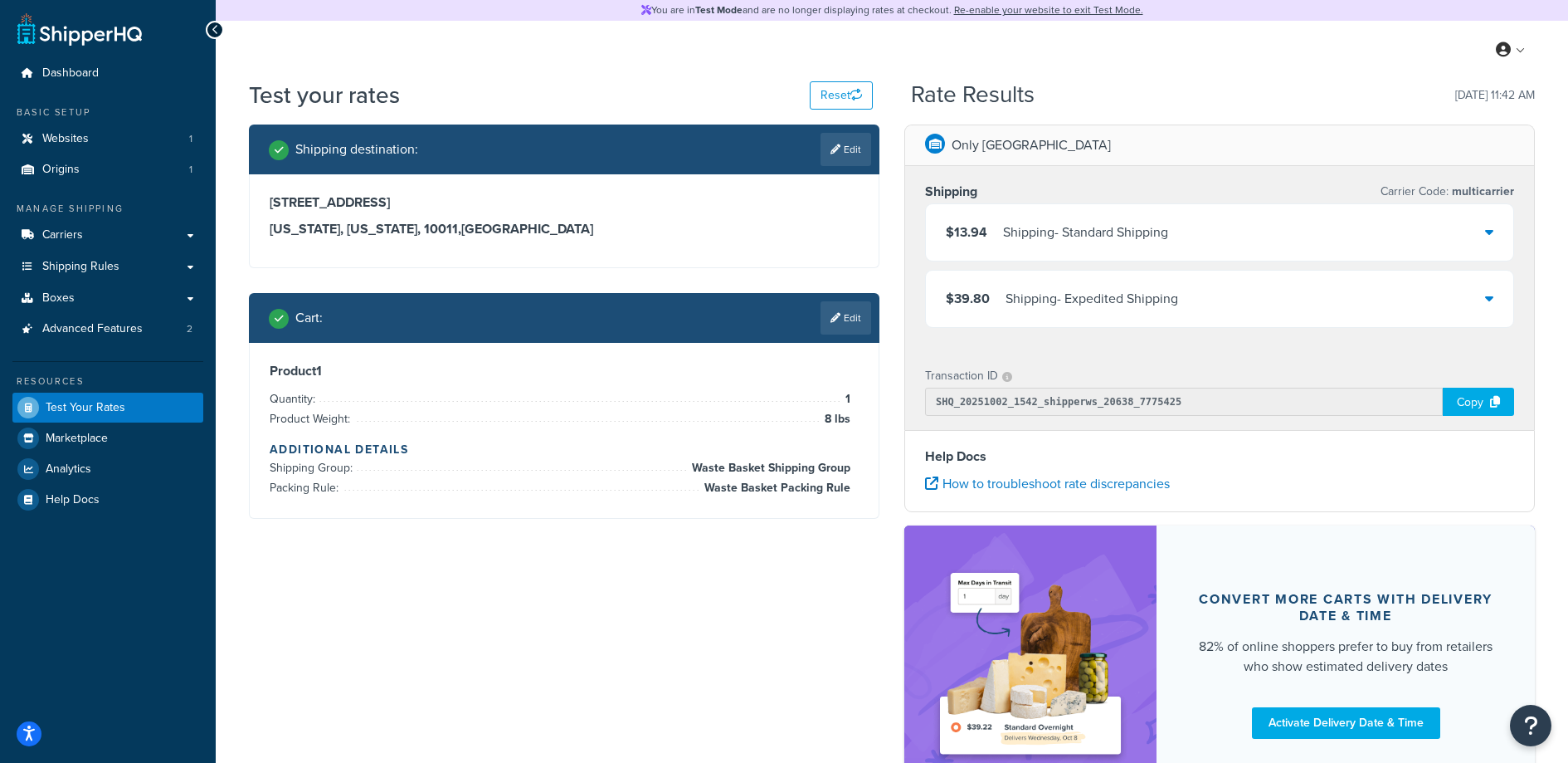
click at [848, 315] on link "Edit" at bounding box center [845, 317] width 50 height 33
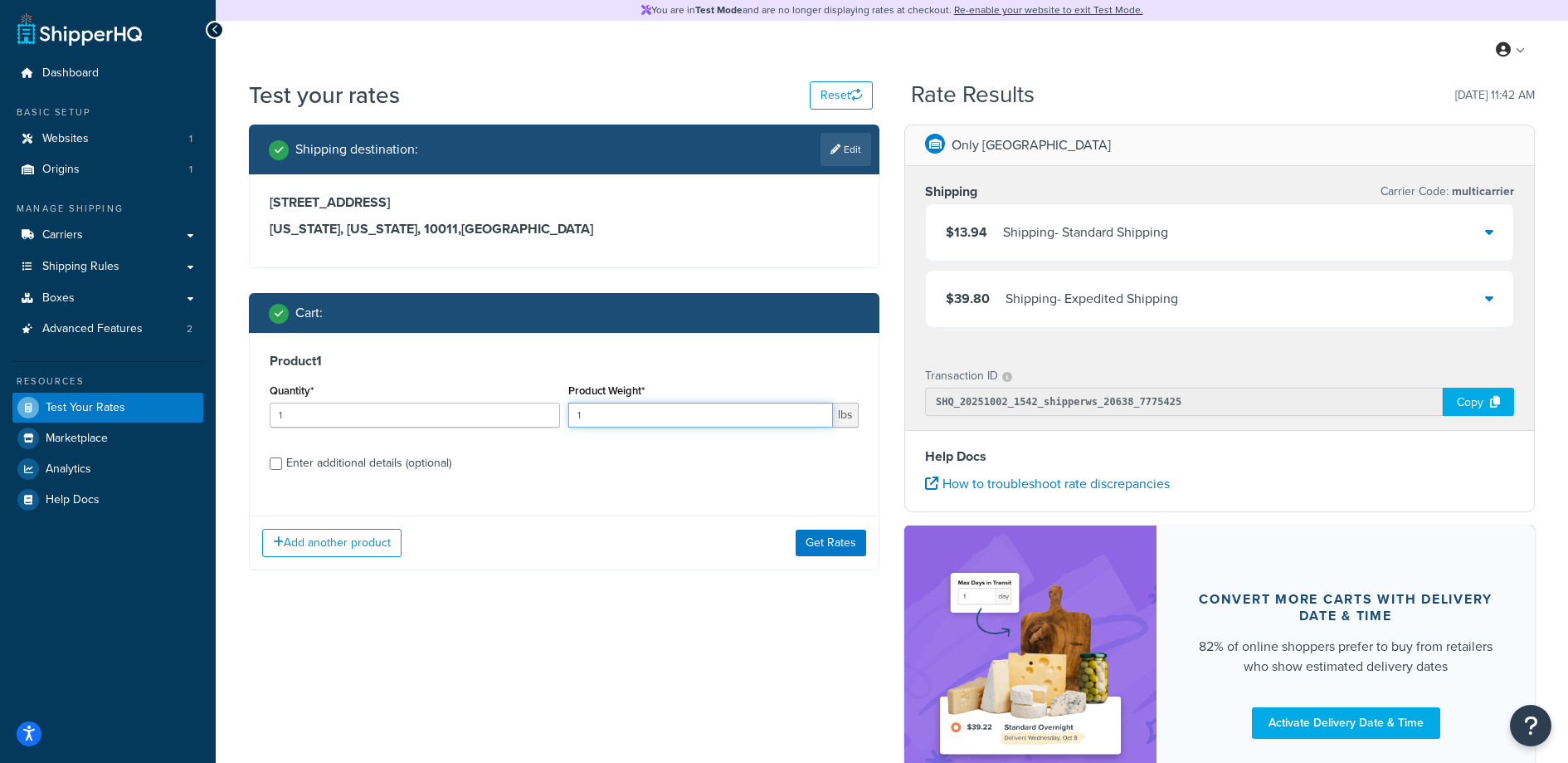
click at [624, 420] on input "1" at bounding box center [701, 415] width 265 height 25
click at [624, 421] on input "1" at bounding box center [701, 415] width 265 height 25
click at [617, 415] on input "1" at bounding box center [701, 415] width 265 height 25
click at [616, 415] on input "1" at bounding box center [701, 415] width 265 height 25
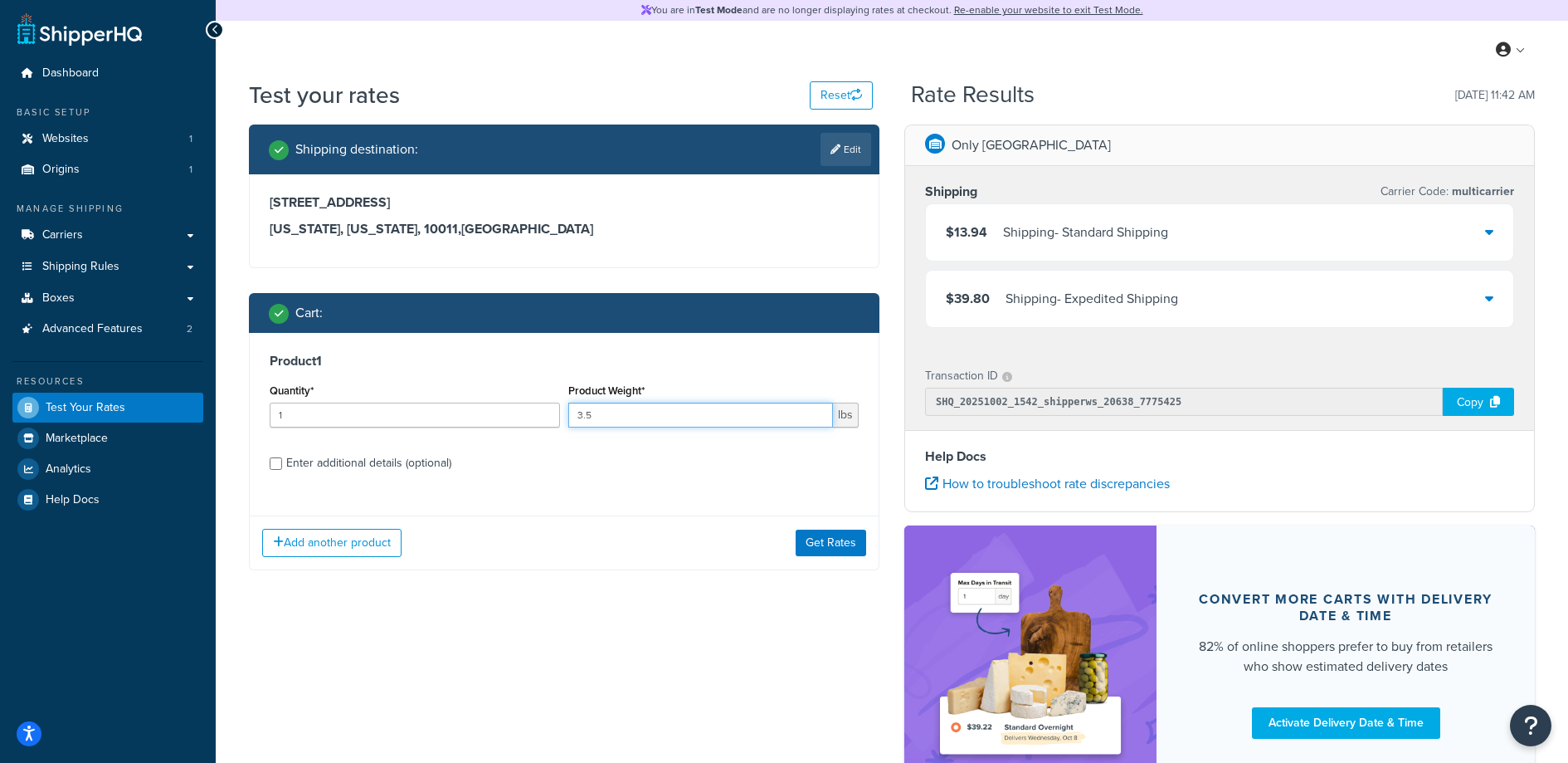
type input "3.5"
click at [393, 451] on div "Enter additional details (optional)" at bounding box center [369, 462] width 165 height 23
click at [282, 458] on input "Enter additional details (optional)" at bounding box center [276, 464] width 13 height 13
checkbox input "true"
select select "88128"
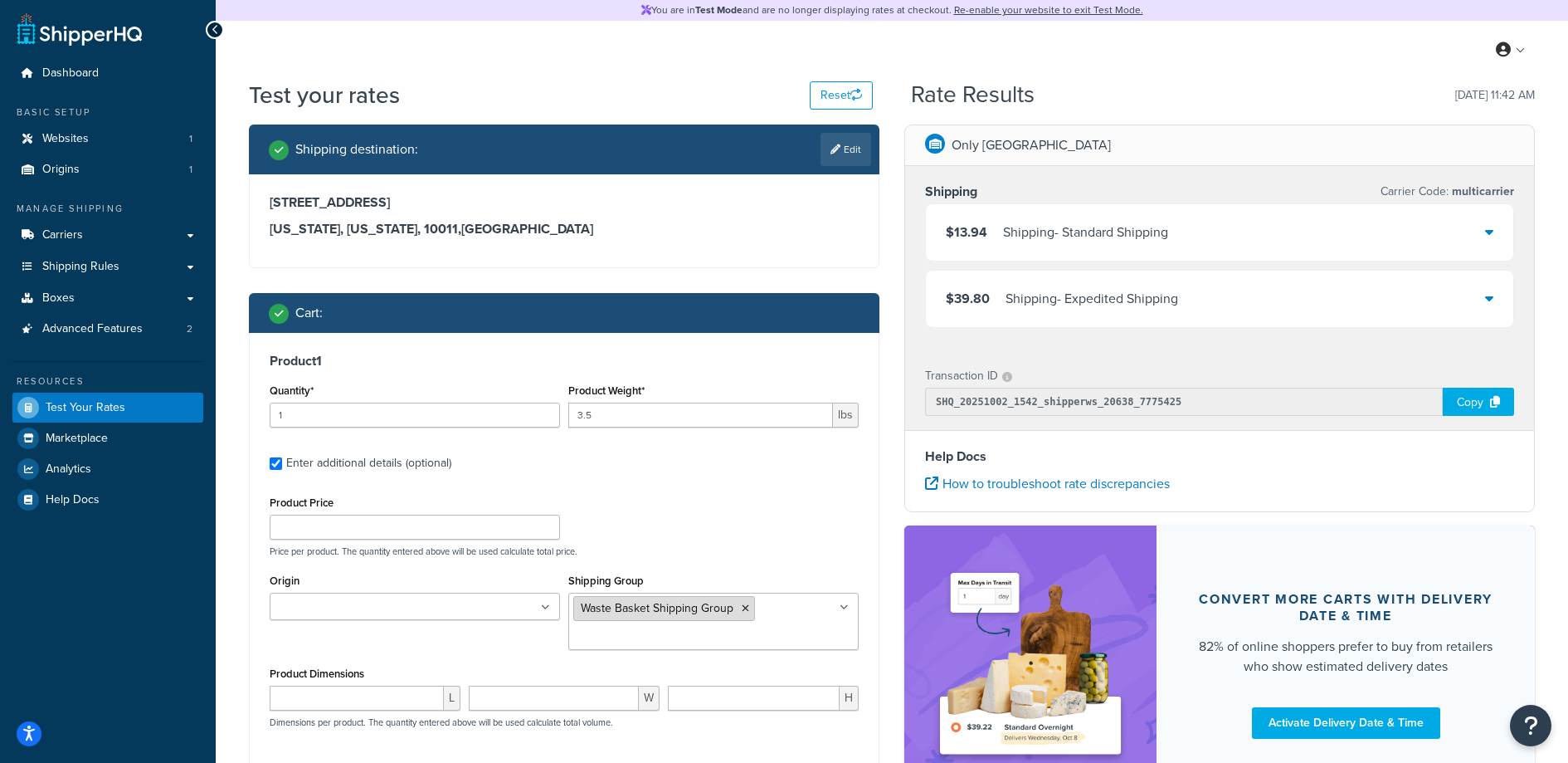
click at [743, 604] on icon at bounding box center [745, 608] width 7 height 10
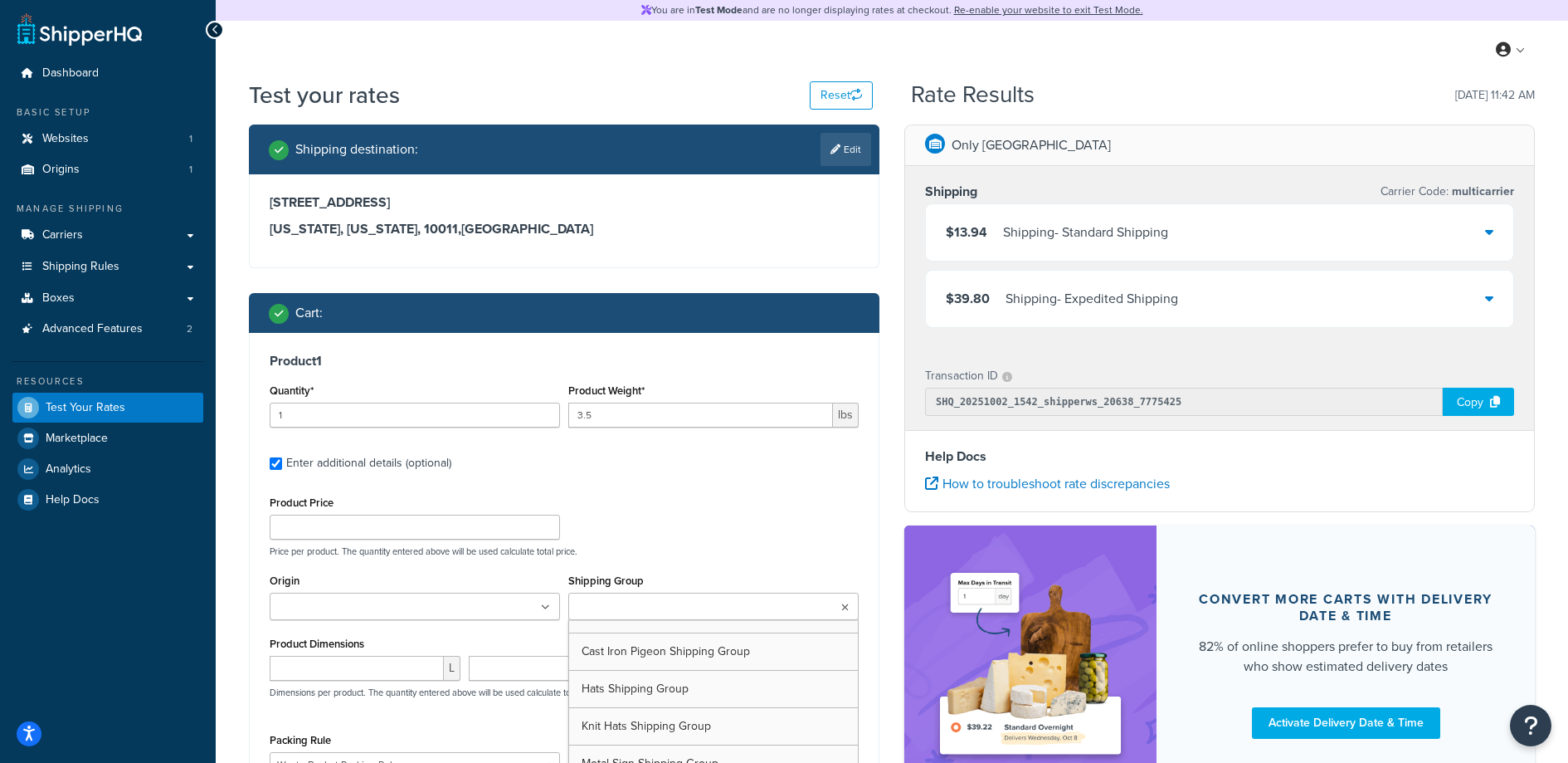
click at [744, 612] on ul at bounding box center [713, 606] width 291 height 28
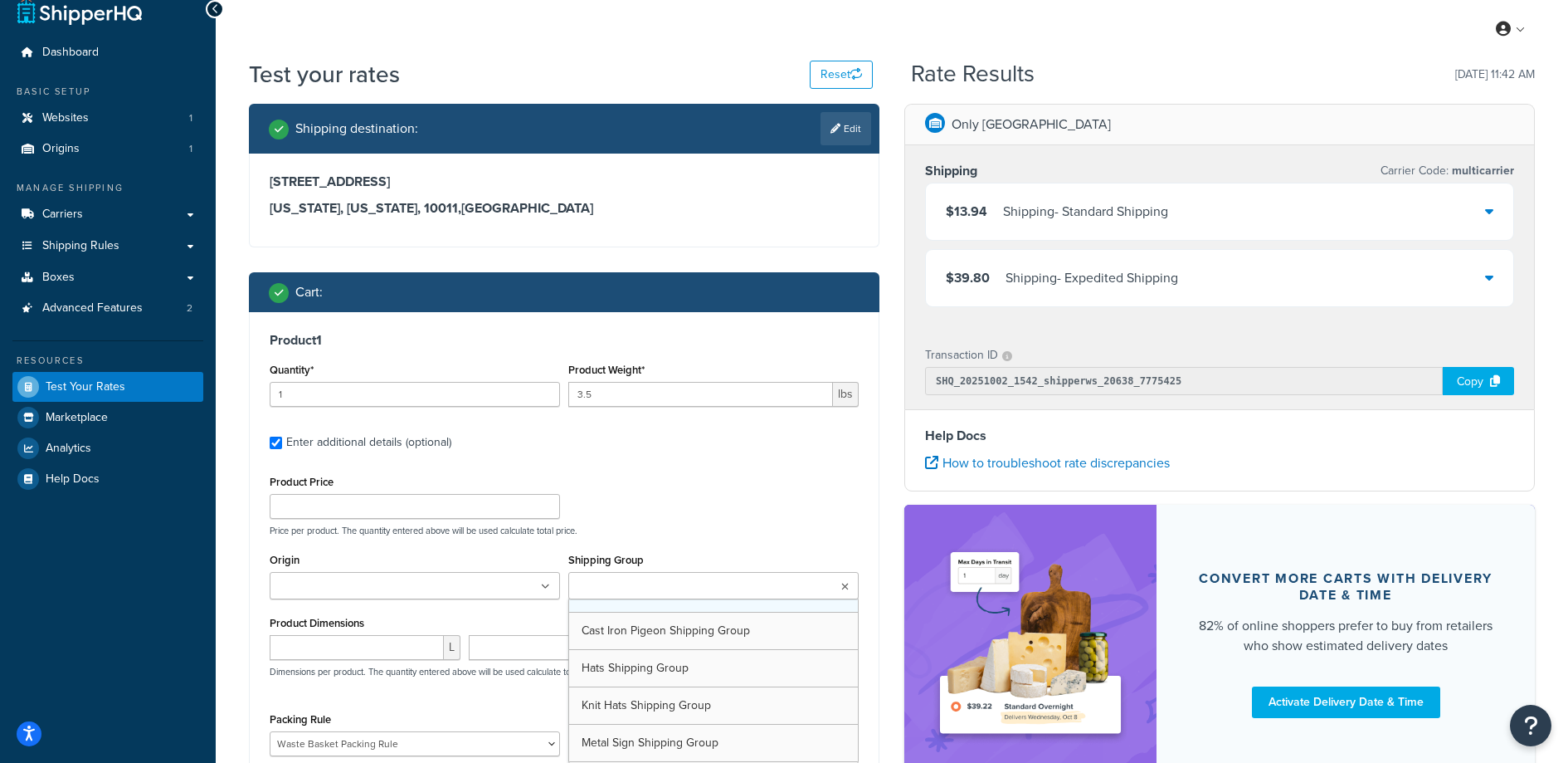
scroll to position [11, 0]
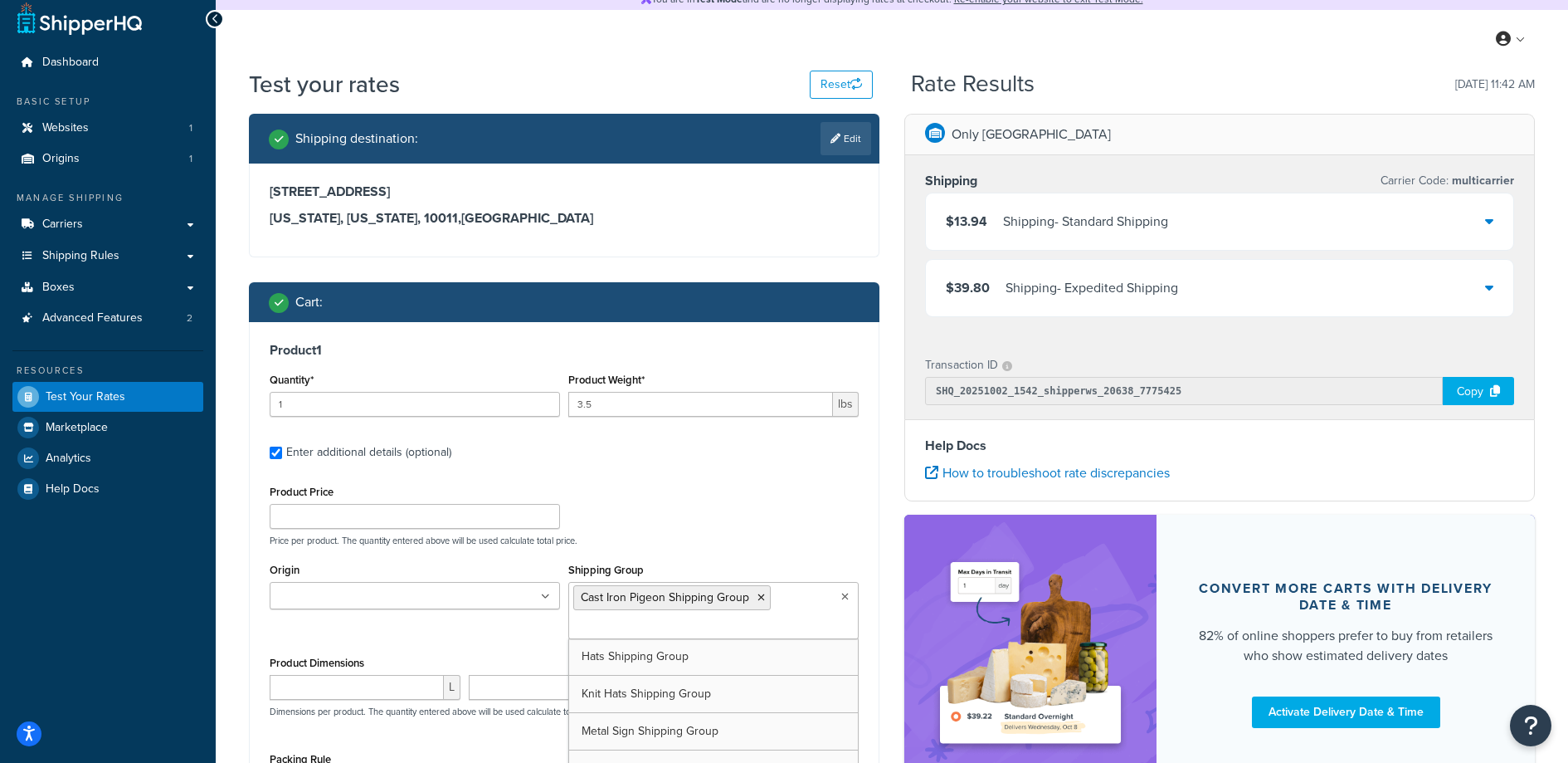
click at [803, 449] on label "Enter additional details (optional)" at bounding box center [572, 450] width 572 height 27
click at [282, 449] on input "Enter additional details (optional)" at bounding box center [276, 453] width 13 height 13
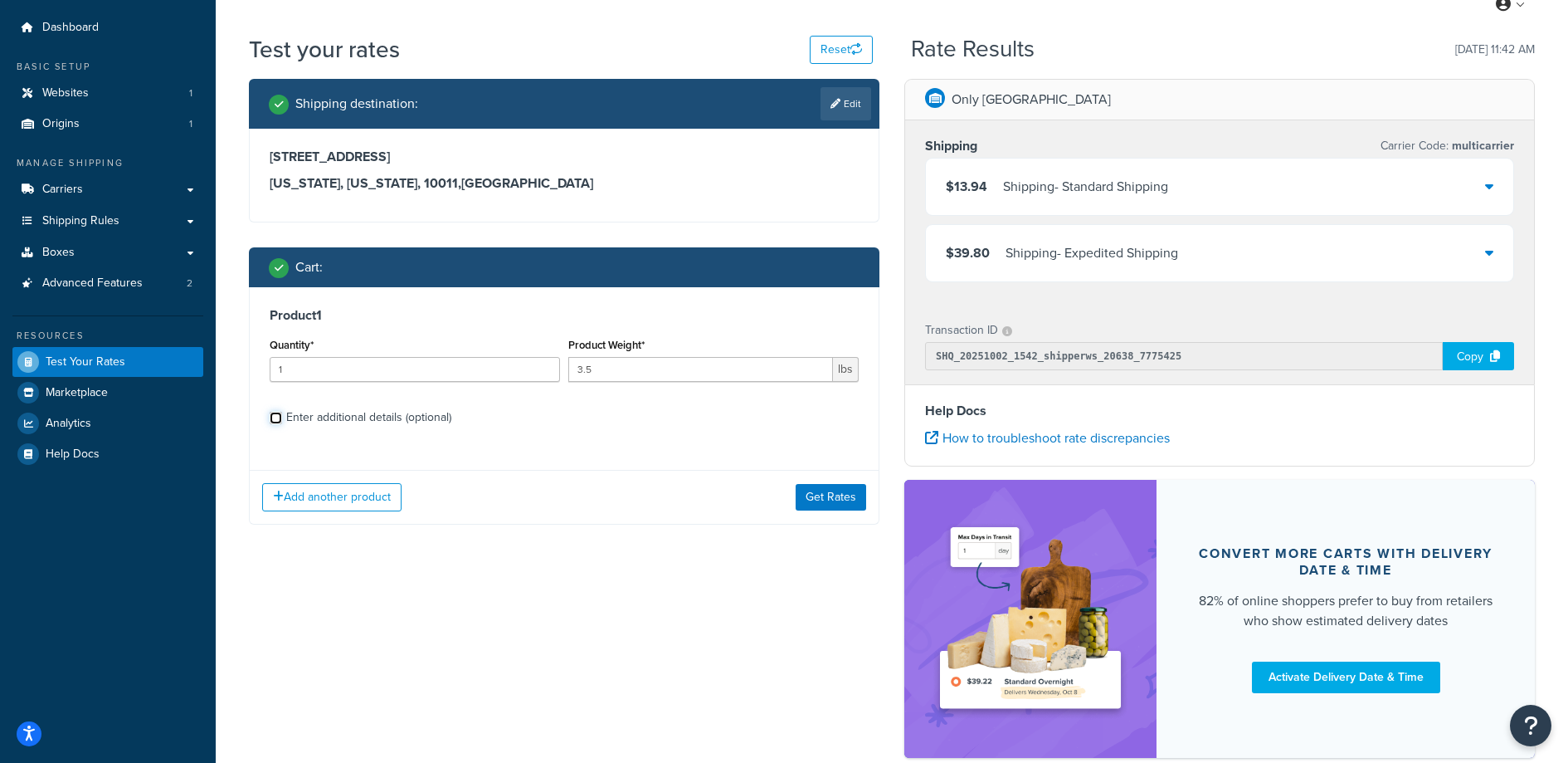
scroll to position [36, 0]
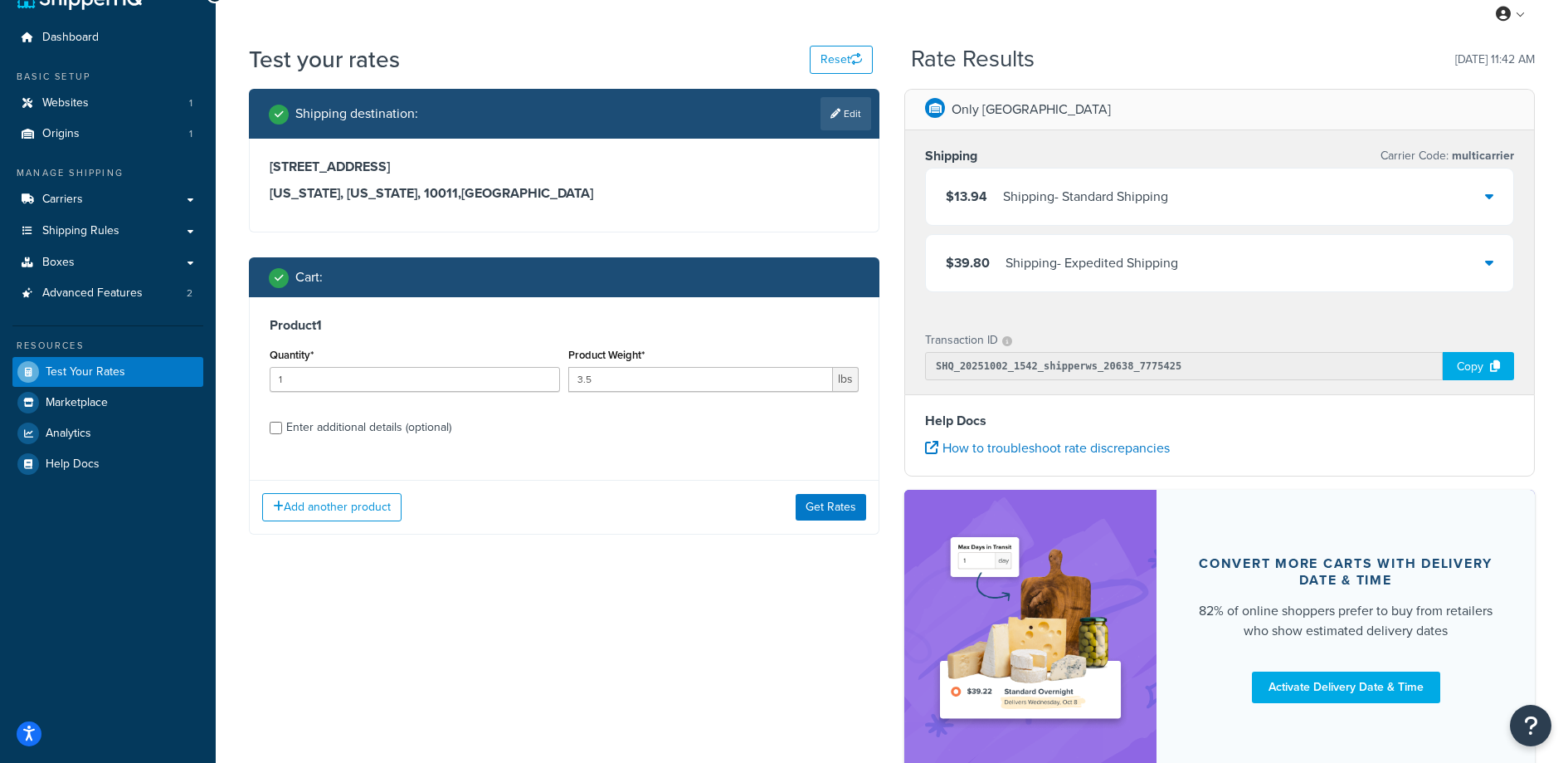
click at [333, 426] on div "Enter additional details (optional)" at bounding box center [369, 426] width 165 height 23
click at [282, 426] on input "Enter additional details (optional)" at bounding box center [276, 428] width 13 height 13
checkbox input "true"
select select "88128"
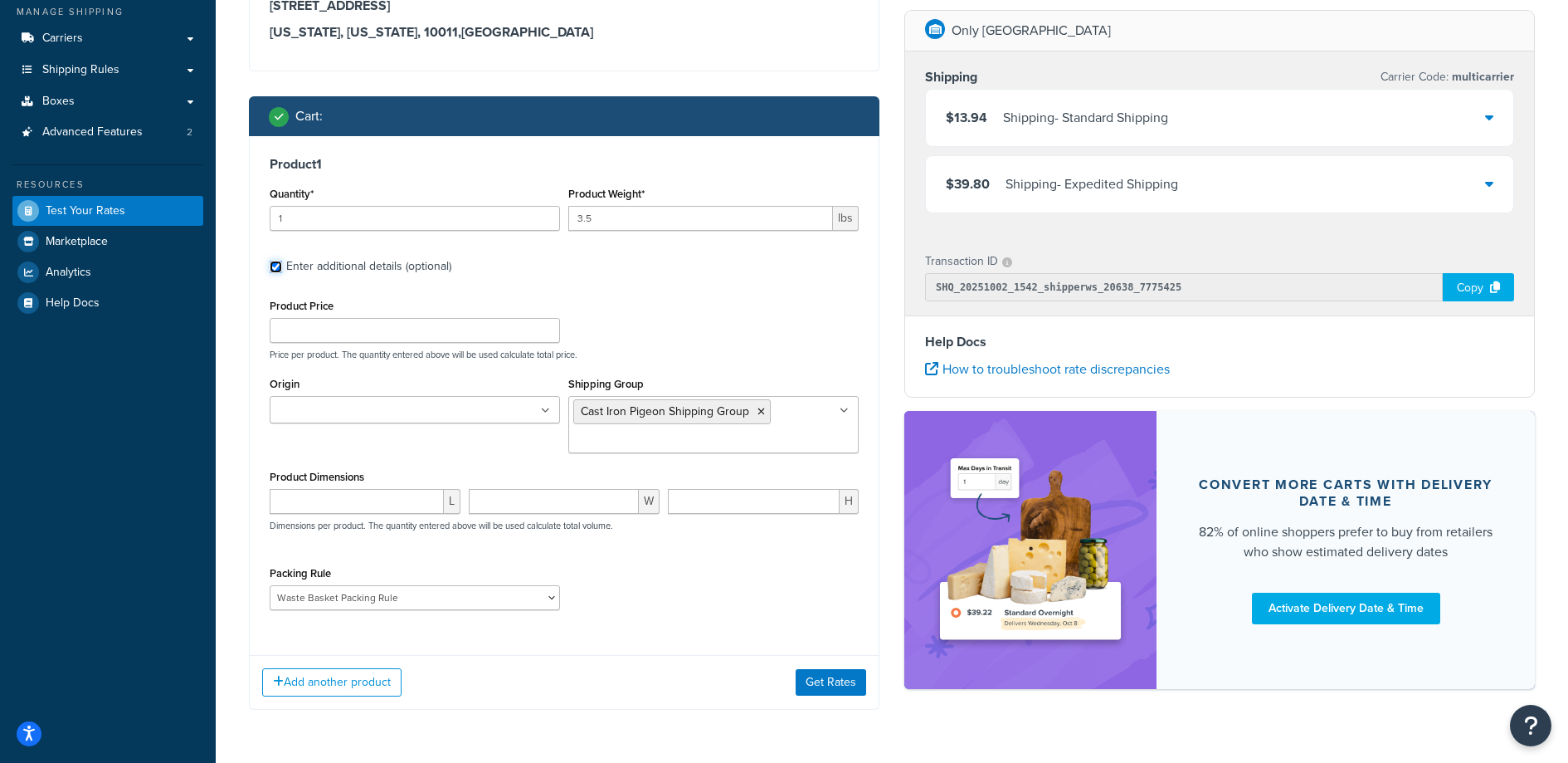
scroll to position [207, 0]
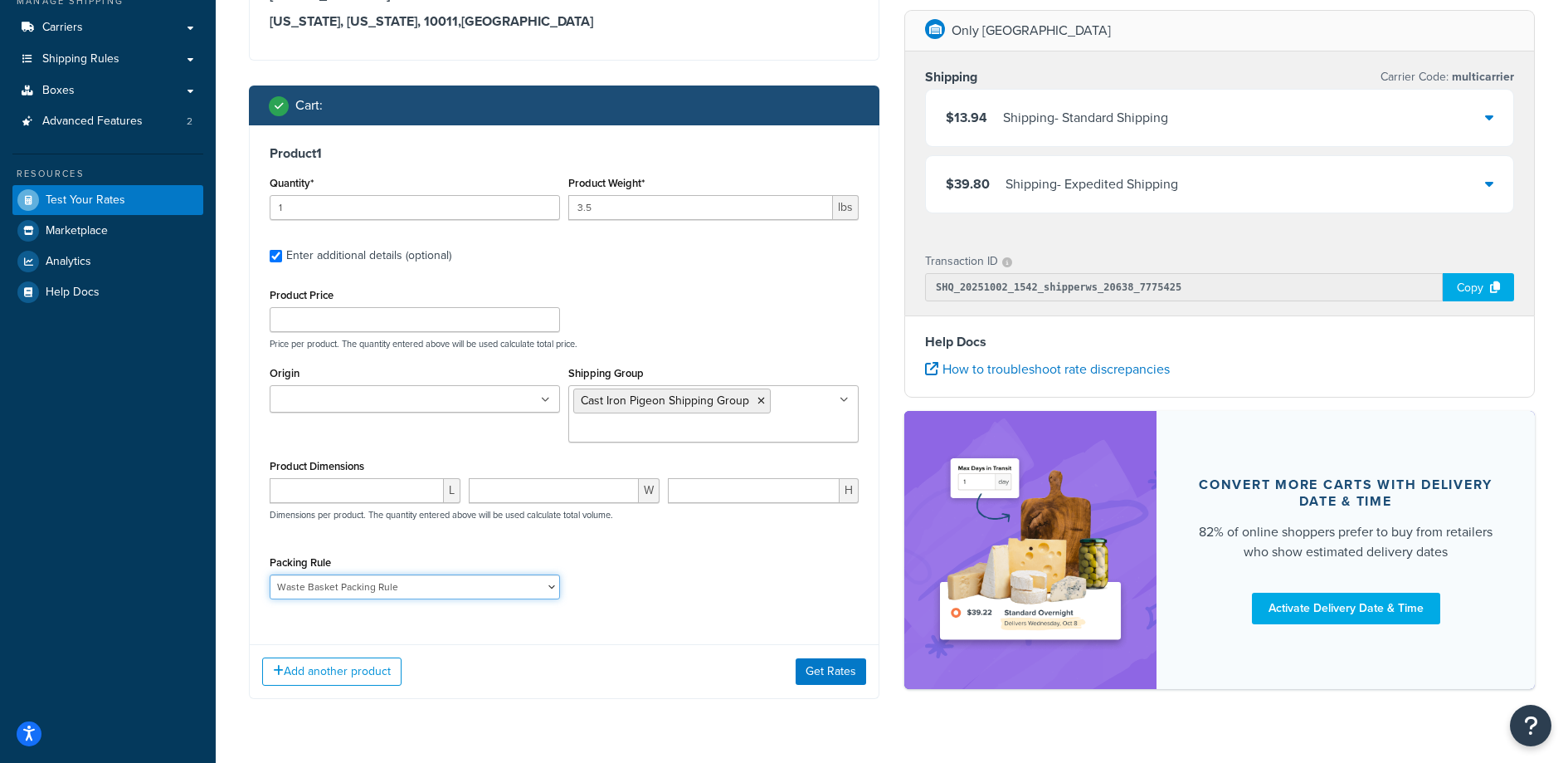
click at [547, 578] on select "Poster Packing Rule Small Items Packing Rule Wall Sign Packing Rule Waste Baske…" at bounding box center [414, 586] width 291 height 25
select select
click at [270, 574] on select "Poster Packing Rule Small Items Packing Rule Wall Sign Packing Rule Waste Baske…" at bounding box center [414, 586] width 291 height 25
click at [831, 670] on button "Get Rates" at bounding box center [831, 671] width 71 height 27
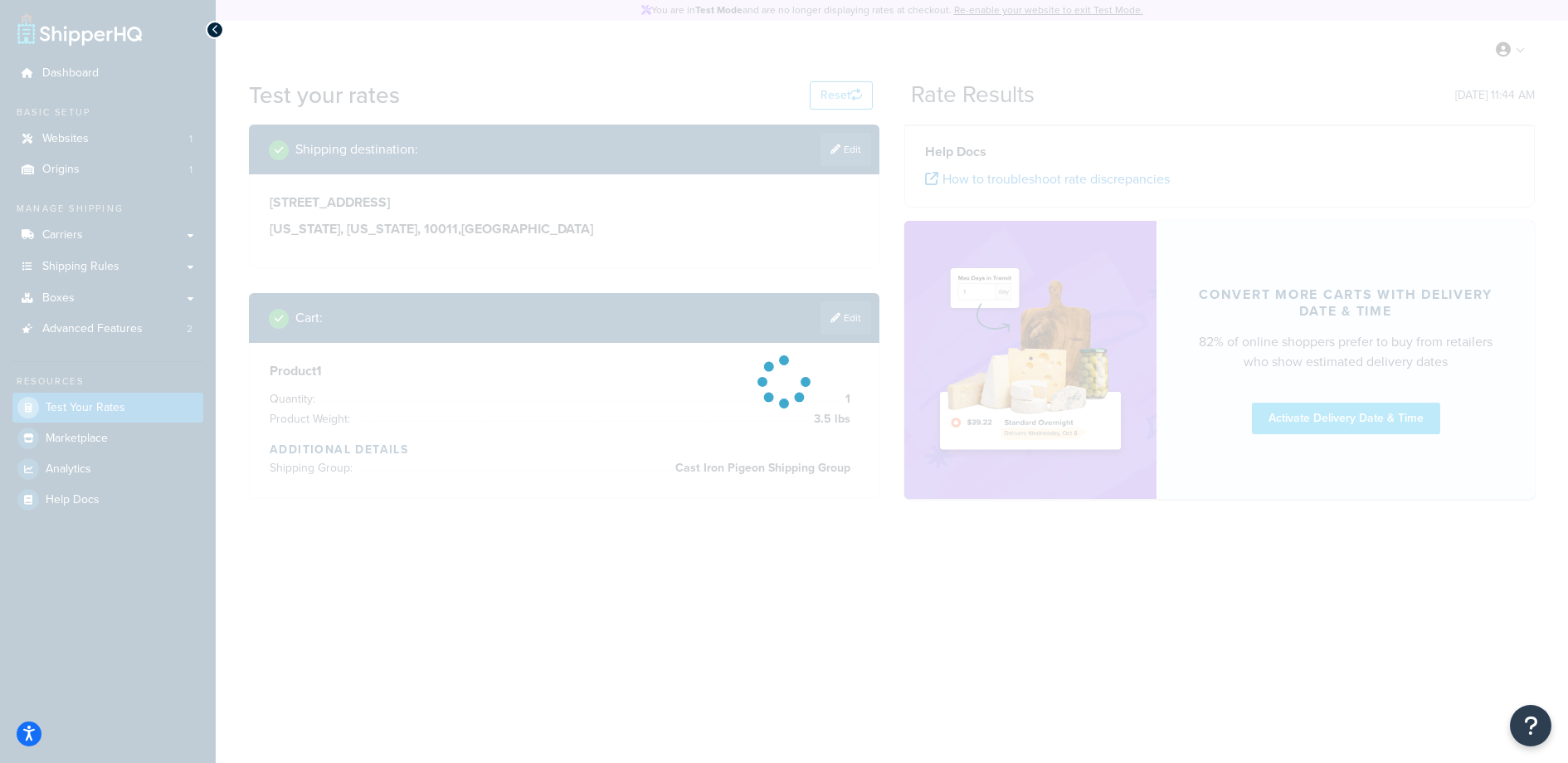
scroll to position [0, 0]
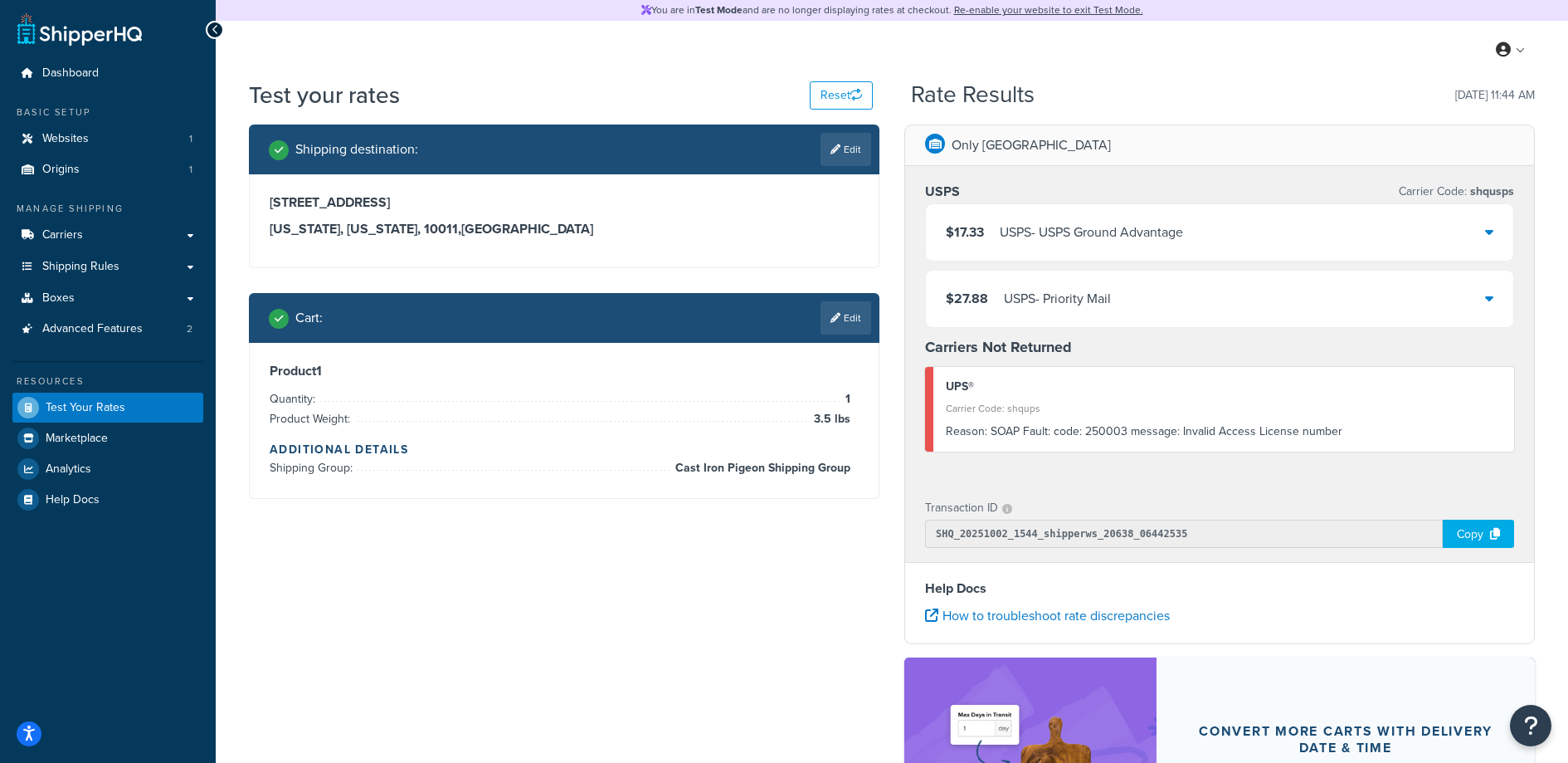
click at [1200, 432] on div "Reason: SOAP Fault: code: 250003 message: Invalid Access License number" at bounding box center [1224, 431] width 556 height 23
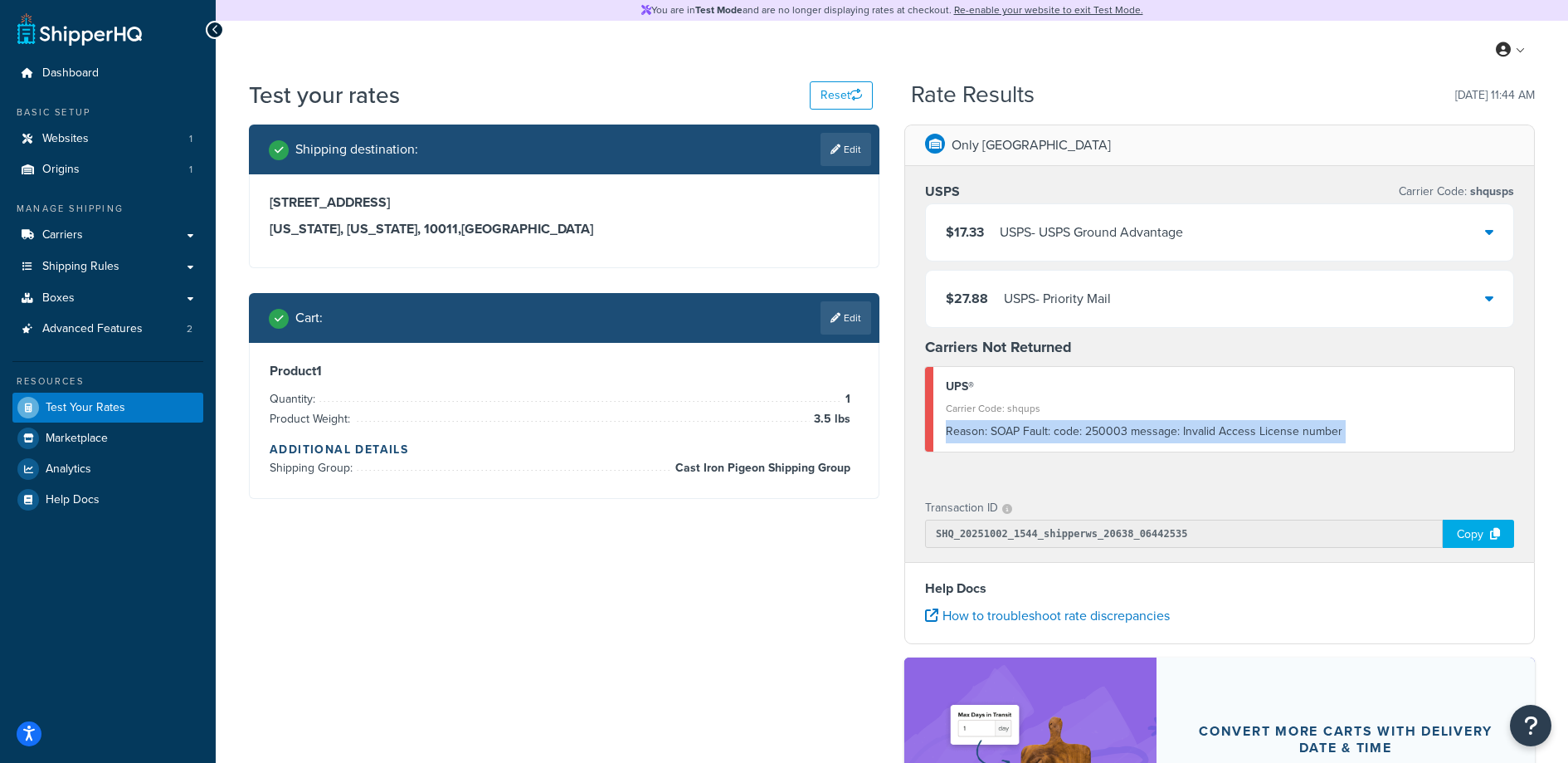
click at [1200, 432] on div "Reason: SOAP Fault: code: 250003 message: Invalid Access License number" at bounding box center [1224, 431] width 556 height 23
click at [1102, 438] on div "Reason: SOAP Fault: code: 250003 message: Invalid Access License number" at bounding box center [1224, 431] width 556 height 23
drag, startPoint x: 1096, startPoint y: 437, endPoint x: 1353, endPoint y: 440, distance: 257.0
click at [1353, 440] on div "Reason: SOAP Fault: code: 250003 message: Invalid Access License number" at bounding box center [1224, 431] width 556 height 23
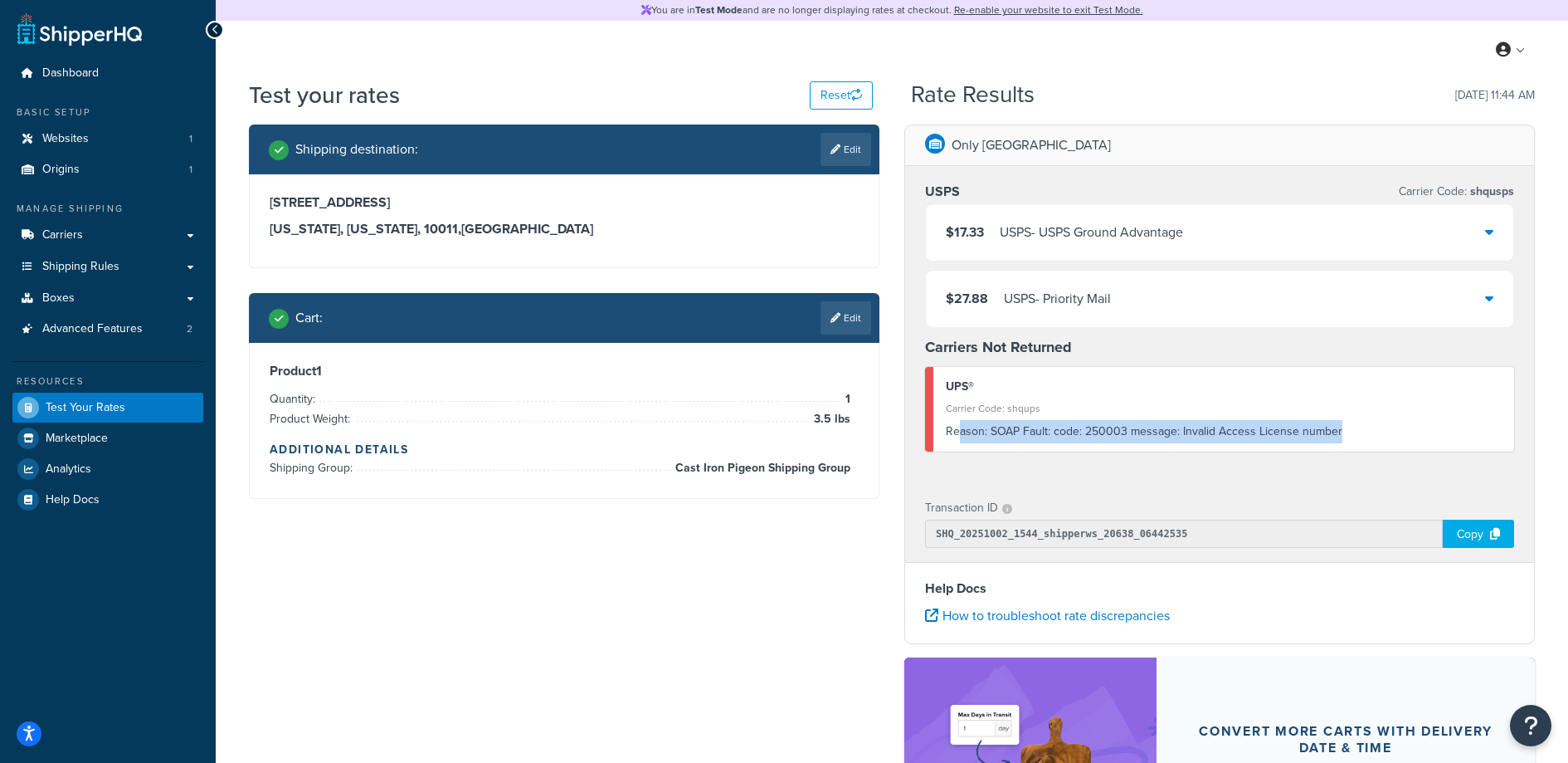
drag, startPoint x: 1278, startPoint y: 437, endPoint x: 1007, endPoint y: 397, distance: 273.9
click at [959, 436] on div "Reason: SOAP Fault: code: 250003 message: Invalid Access License number" at bounding box center [1224, 431] width 556 height 23
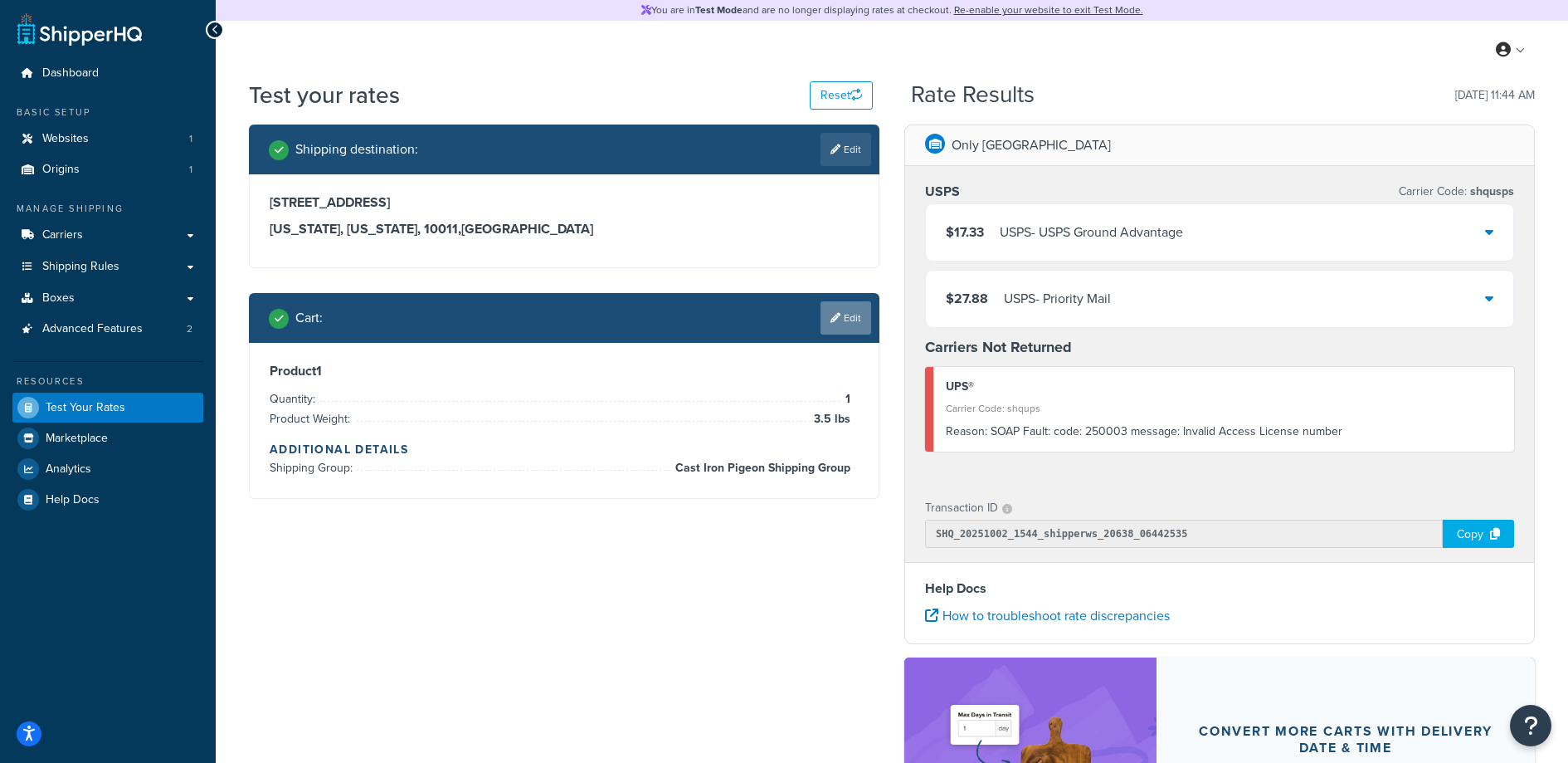
click at [843, 325] on link "Edit" at bounding box center [845, 317] width 50 height 33
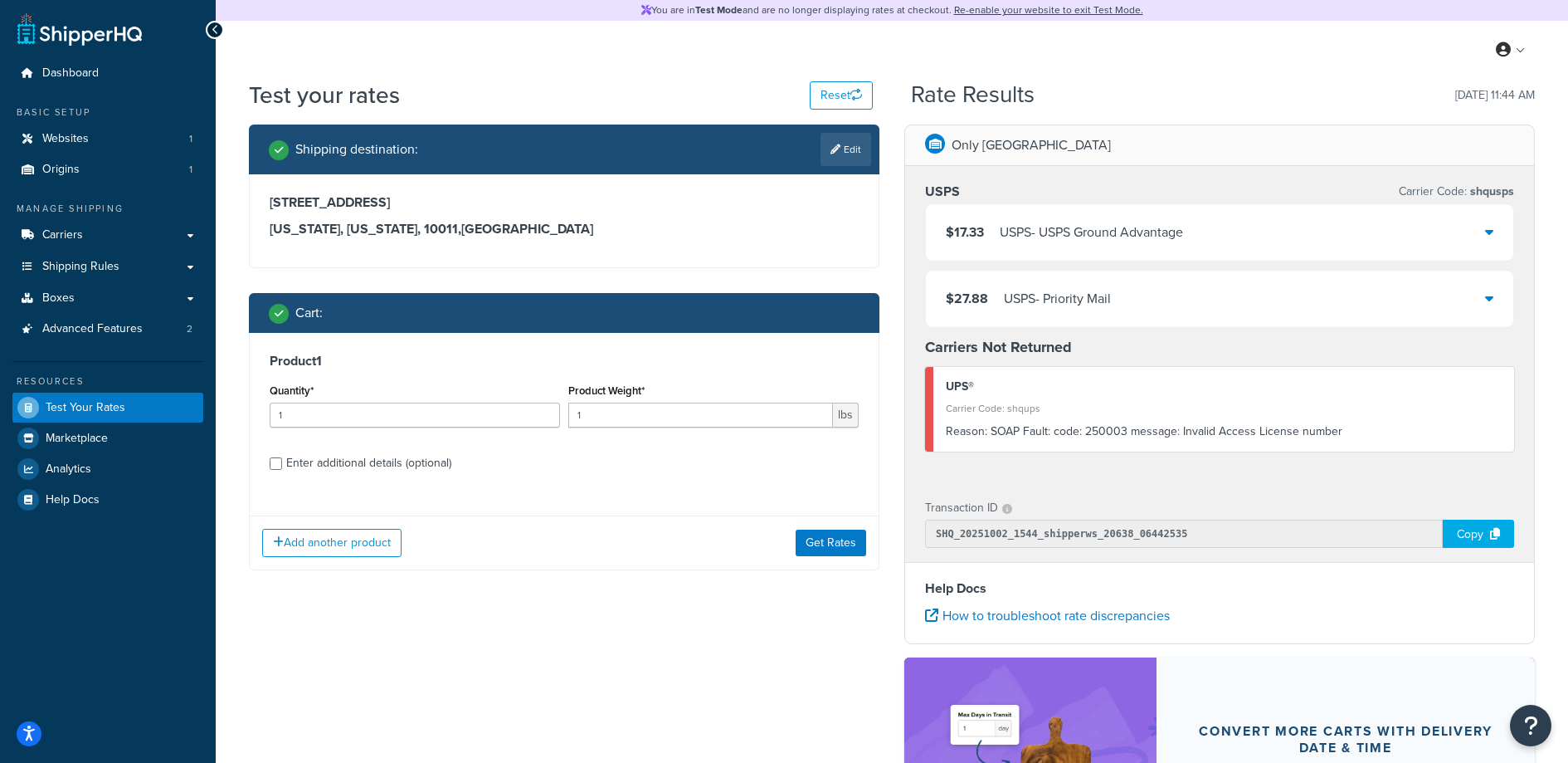
click at [747, 470] on label "Enter additional details (optional)" at bounding box center [572, 461] width 572 height 27
click at [282, 470] on input "Enter additional details (optional)" at bounding box center [276, 464] width 13 height 13
checkbox input "true"
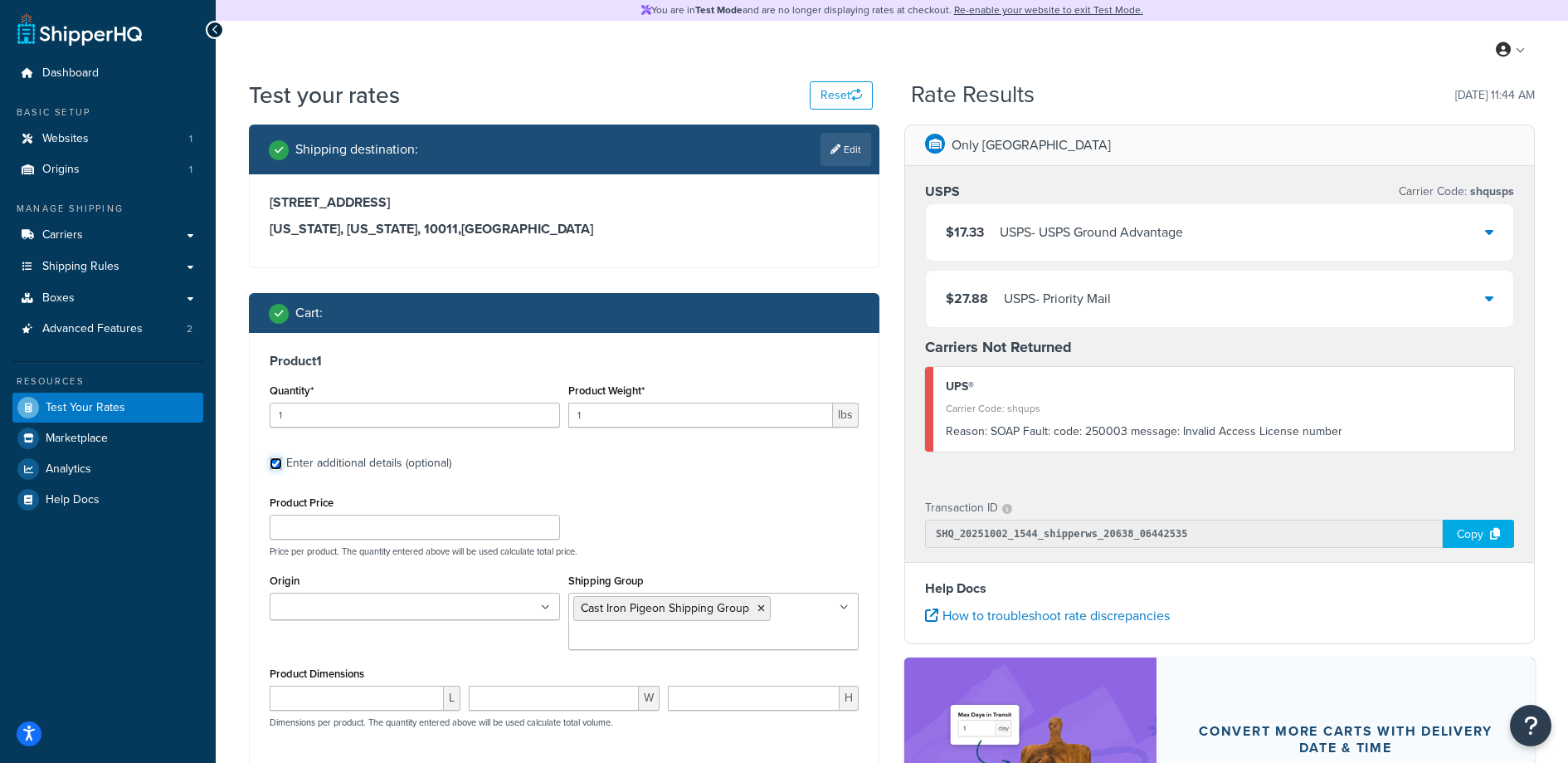
scroll to position [206, 0]
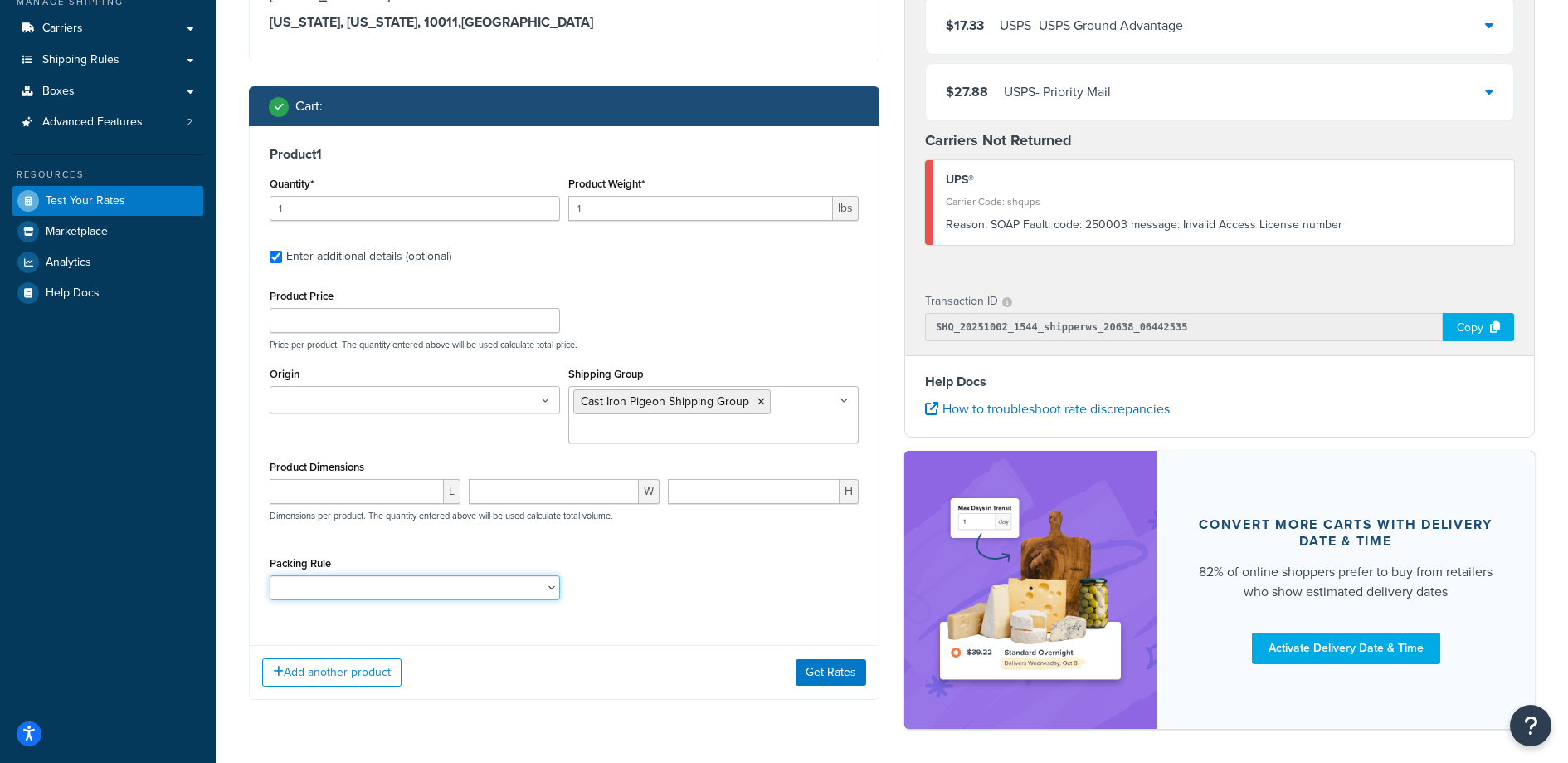
click at [376, 585] on select "Poster Packing Rule Small Items Packing Rule Wall Sign Packing Rule Waste Baske…" at bounding box center [414, 587] width 291 height 25
select select "88102"
click at [270, 575] on select "Poster Packing Rule Small Items Packing Rule Wall Sign Packing Rule Waste Baske…" at bounding box center [414, 587] width 291 height 25
click at [850, 669] on button "Get Rates" at bounding box center [831, 672] width 71 height 27
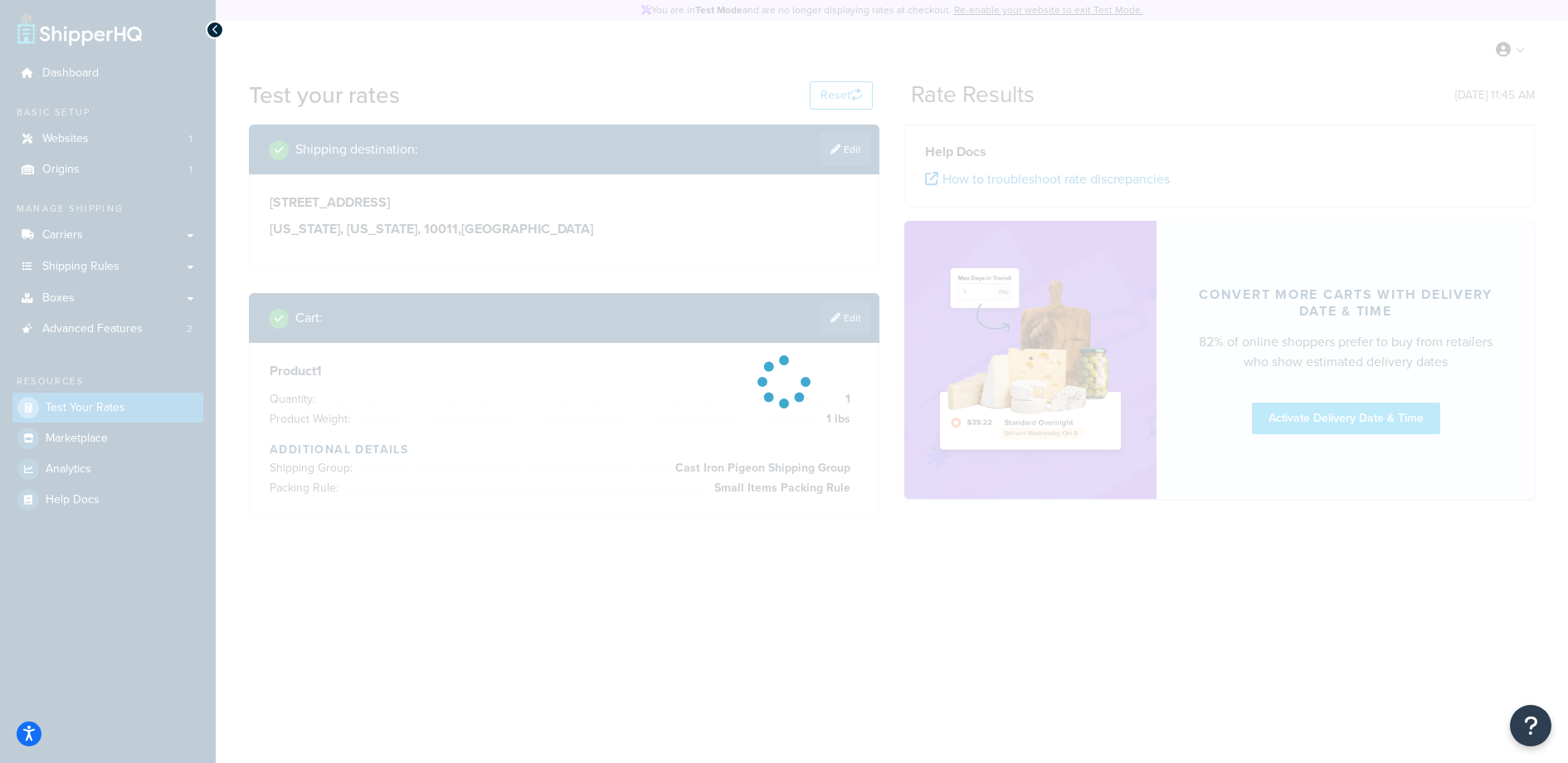
scroll to position [0, 0]
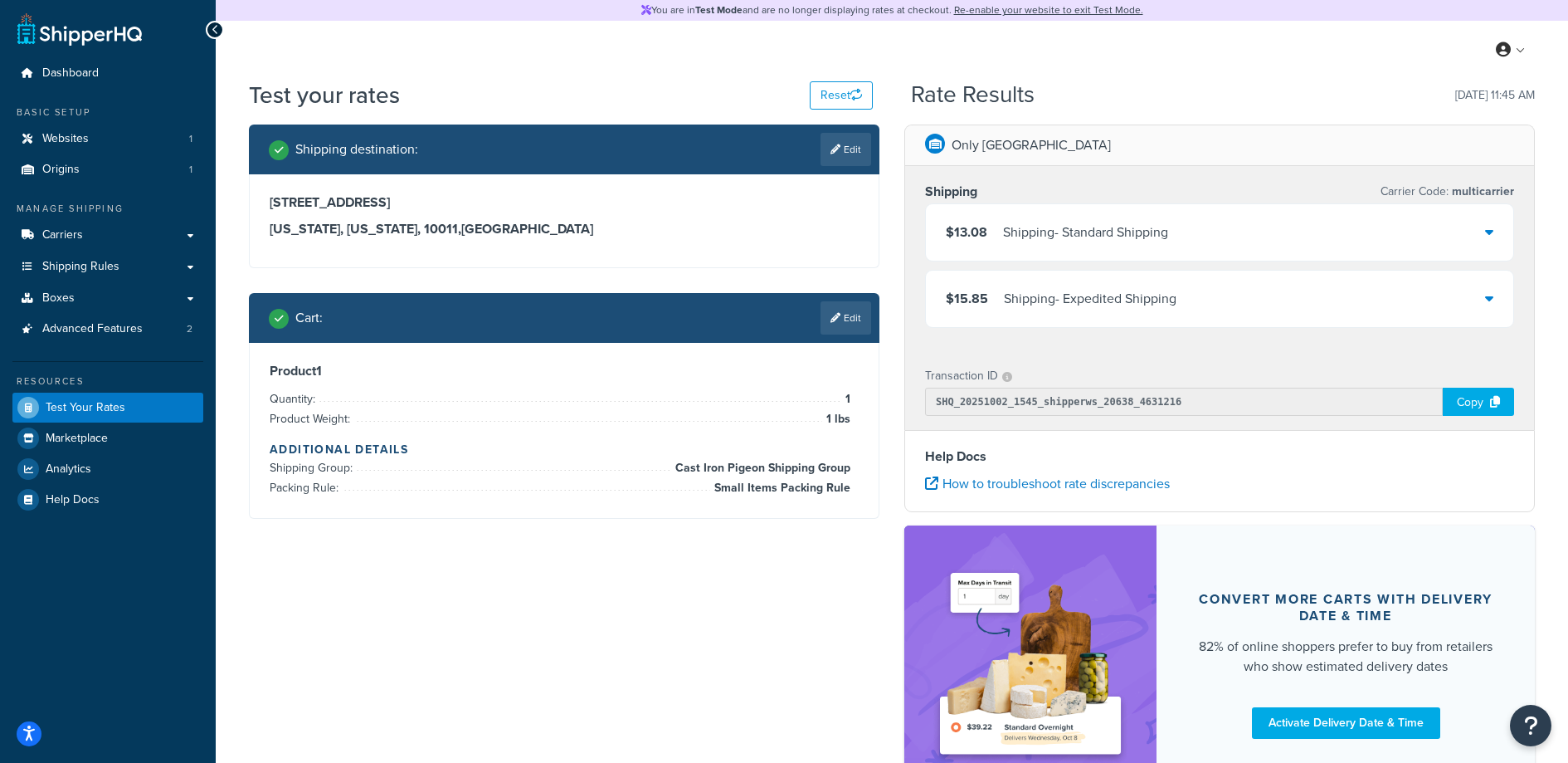
click at [1185, 250] on div "$13.08 Shipping - Standard Shipping" at bounding box center [1220, 233] width 588 height 57
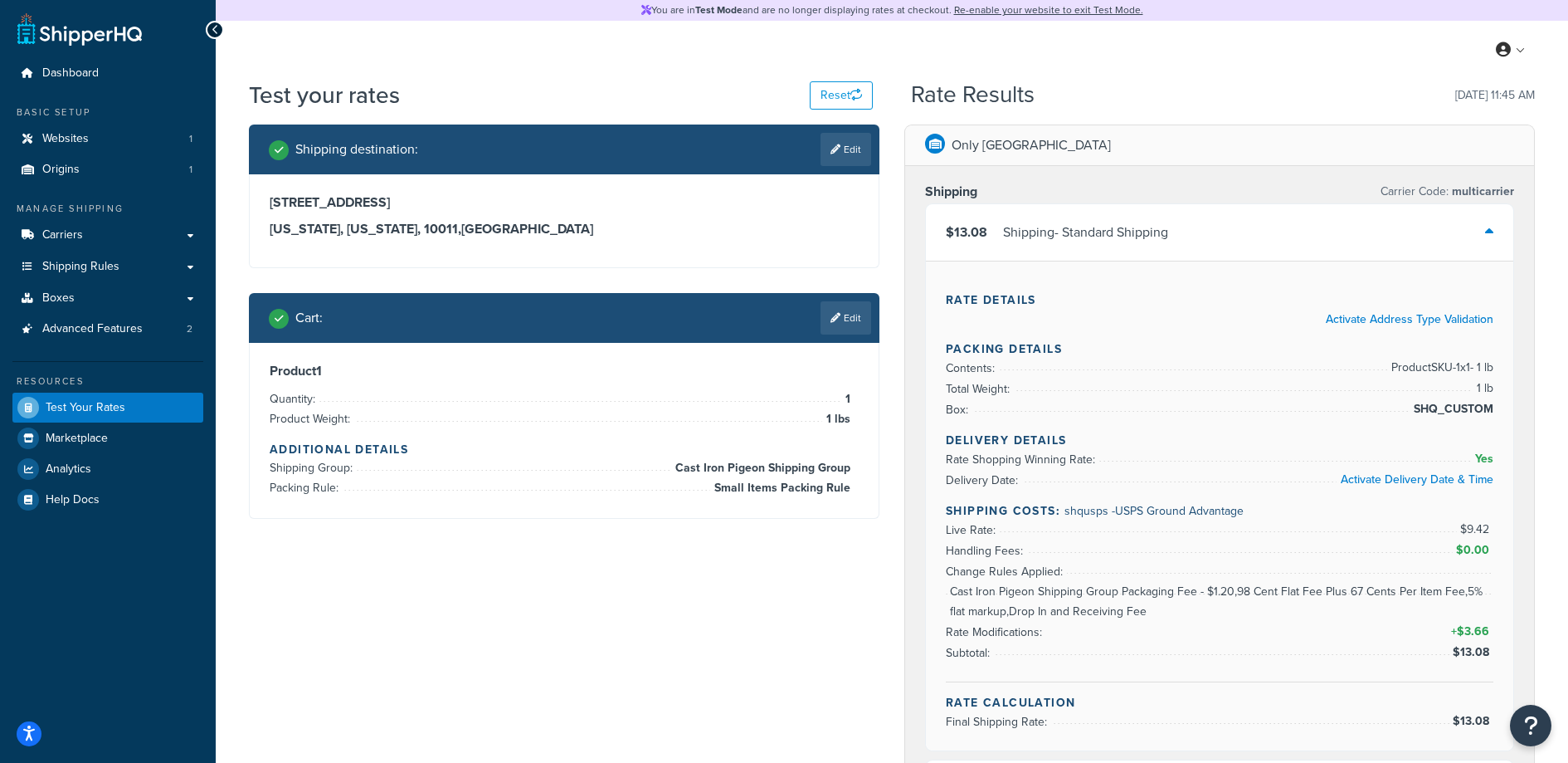
click at [1485, 233] on icon at bounding box center [1489, 231] width 8 height 13
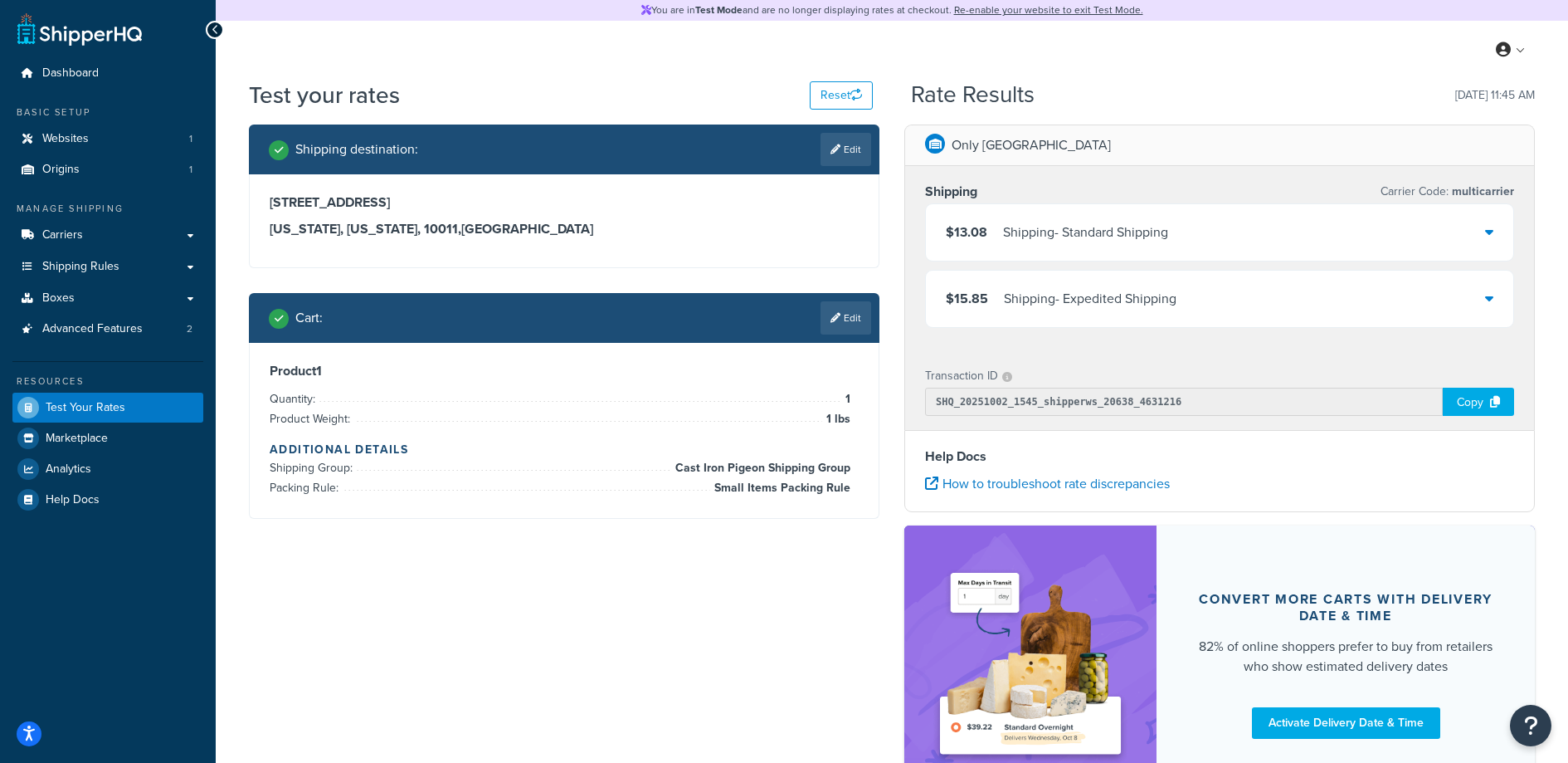
click at [1128, 241] on div "Shipping - Standard Shipping" at bounding box center [1086, 232] width 165 height 23
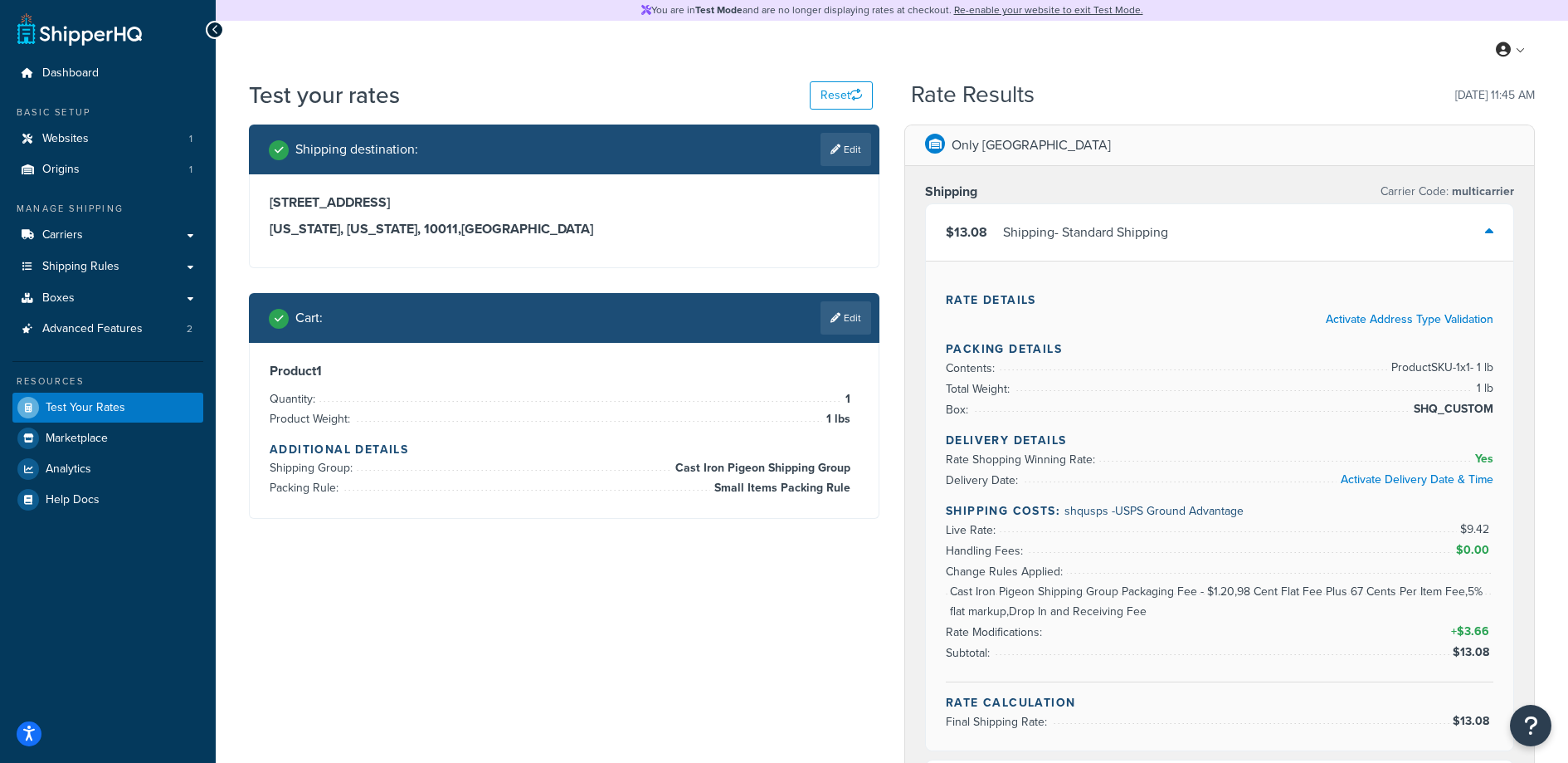
scroll to position [91, 0]
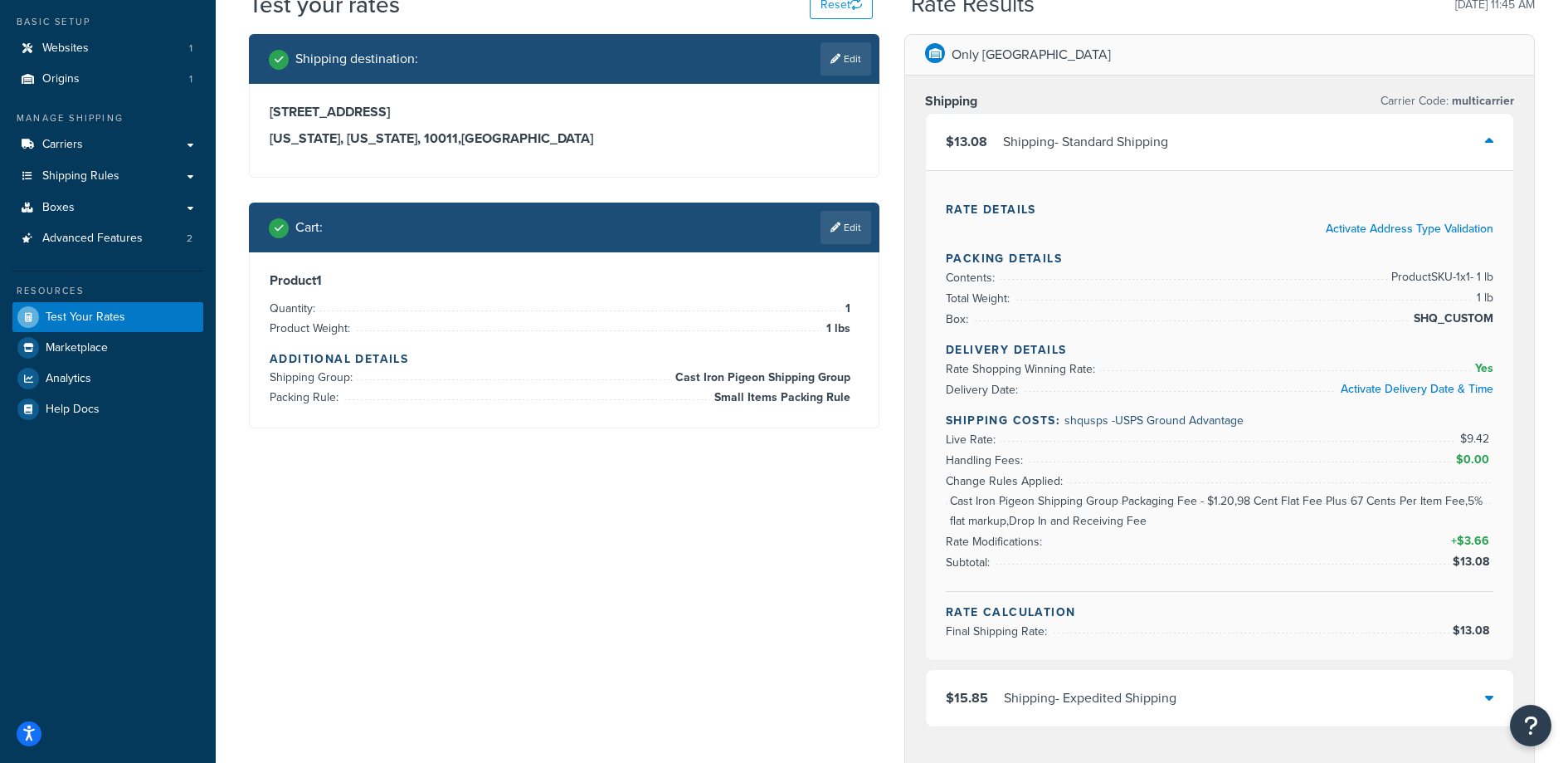
click at [1152, 153] on div "Shipping - Standard Shipping" at bounding box center [1086, 141] width 165 height 23
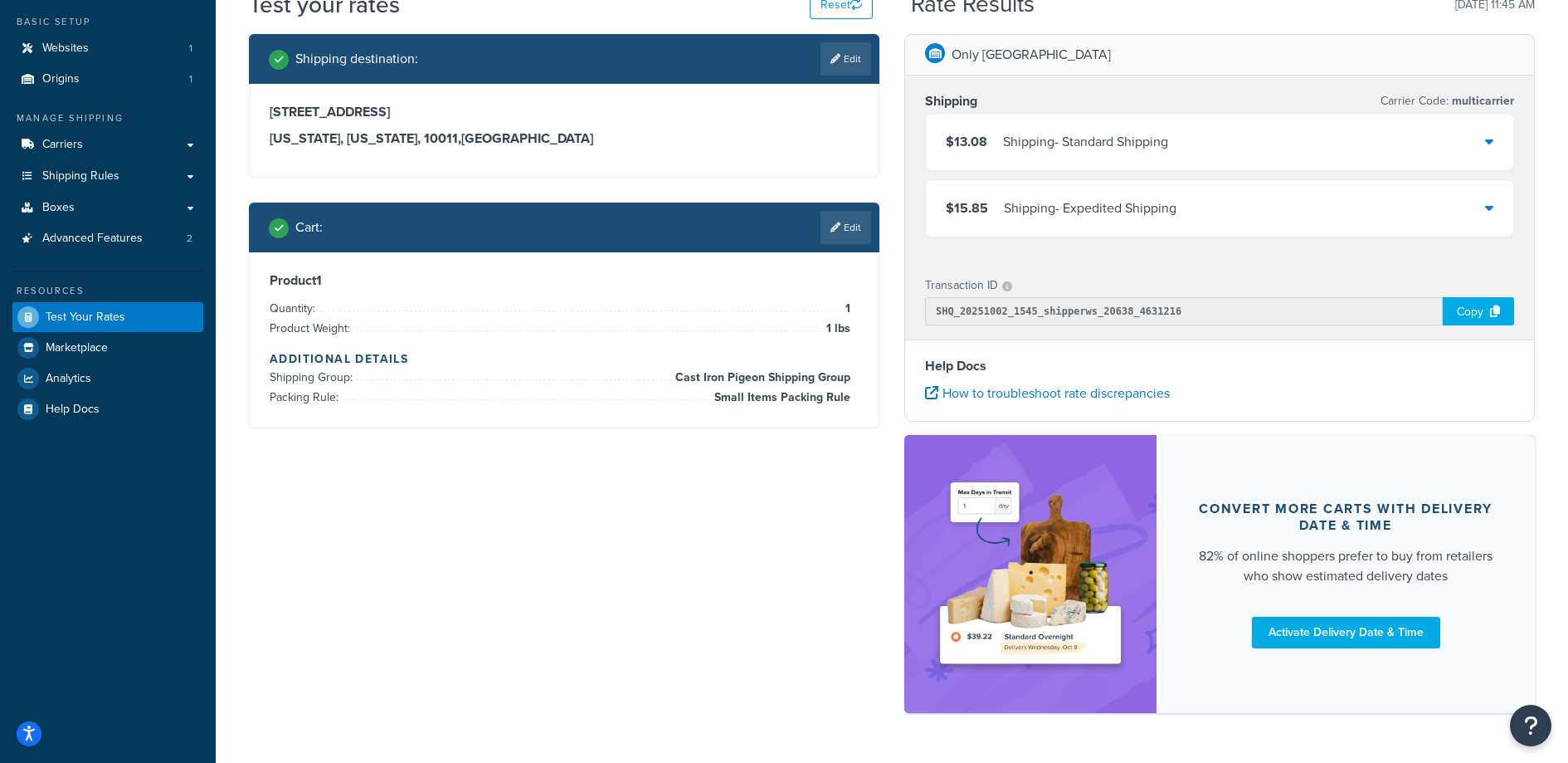
click at [1157, 213] on div "Shipping - Expedited Shipping" at bounding box center [1090, 207] width 172 height 23
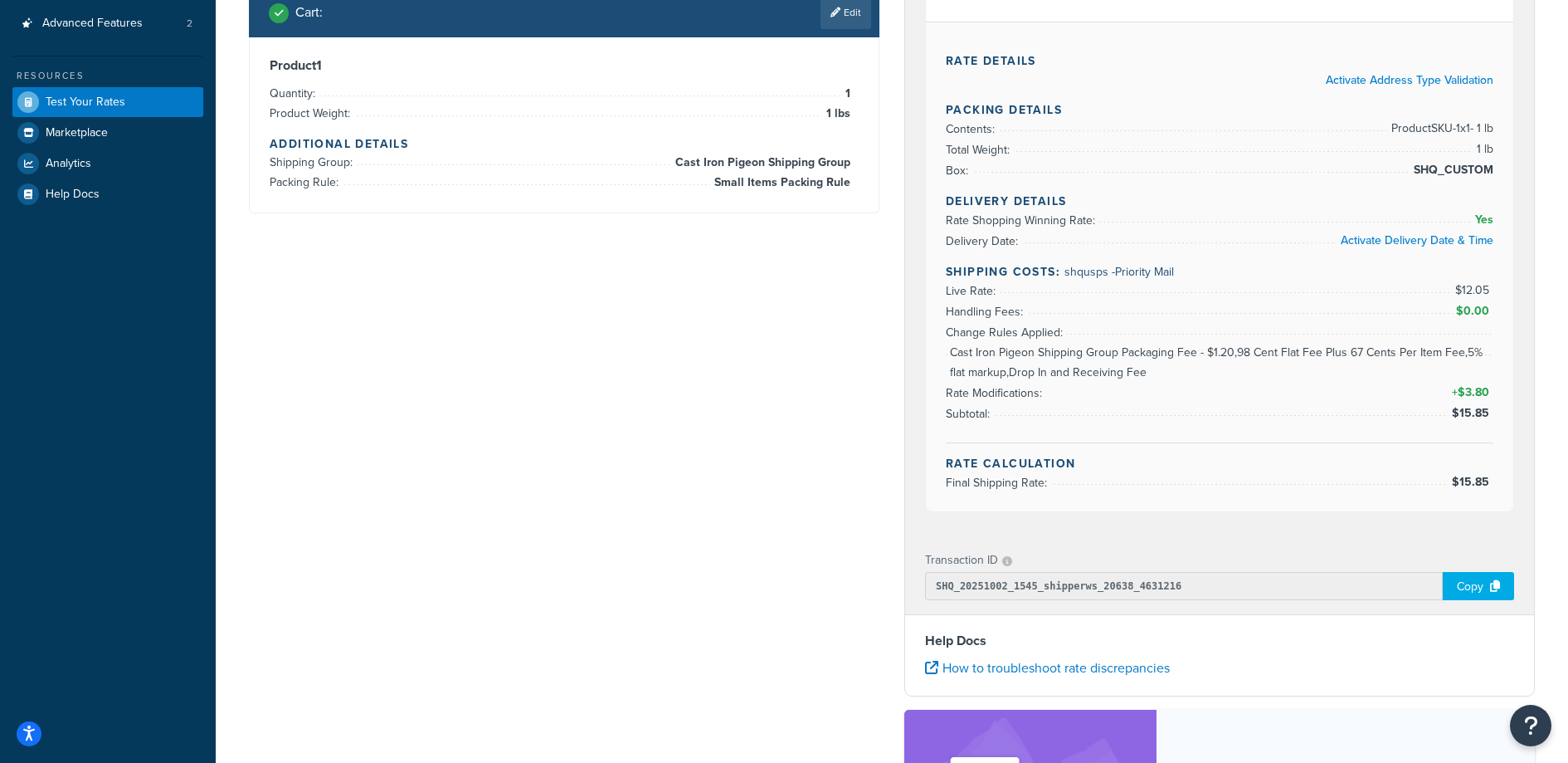
scroll to position [273, 0]
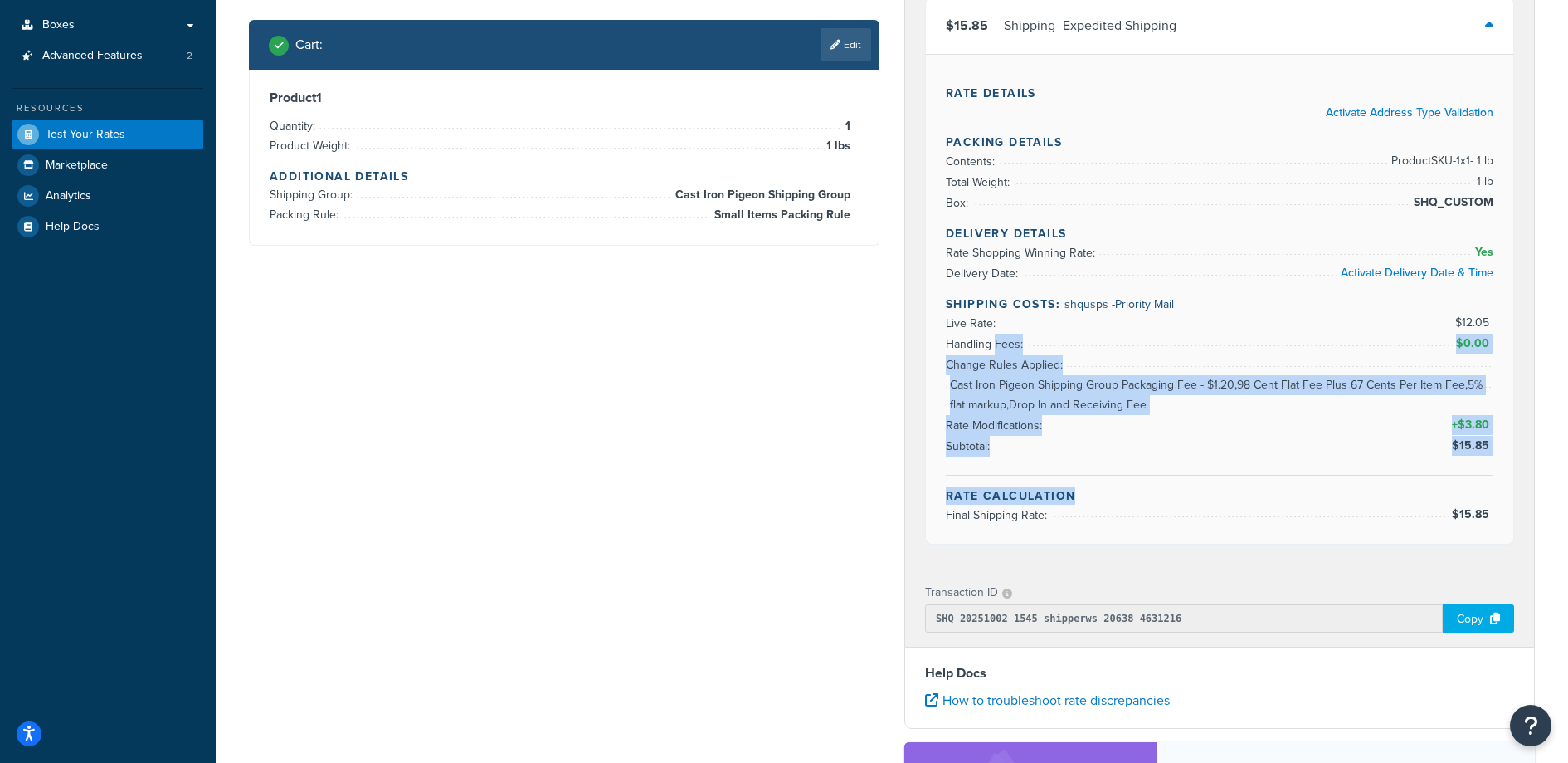
drag, startPoint x: 1069, startPoint y: 384, endPoint x: 1218, endPoint y: 514, distance: 197.7
click at [1218, 514] on div "Rate Details Activate Address Type Validation Packing Details Contents: Product…" at bounding box center [1220, 299] width 588 height 490
click at [1218, 514] on li "Final Shipping Rate: $15.85" at bounding box center [1220, 514] width 547 height 21
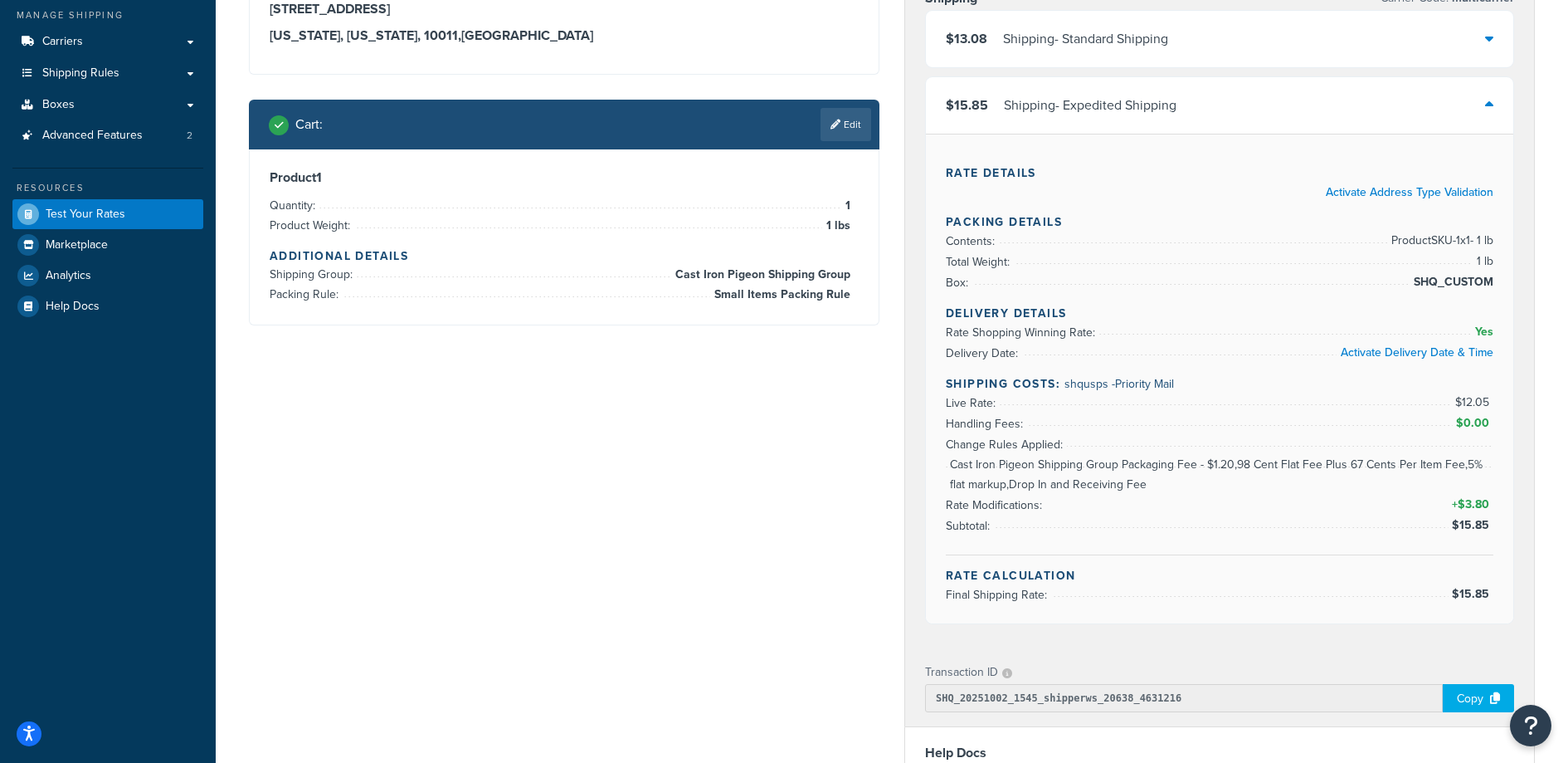
scroll to position [118, 0]
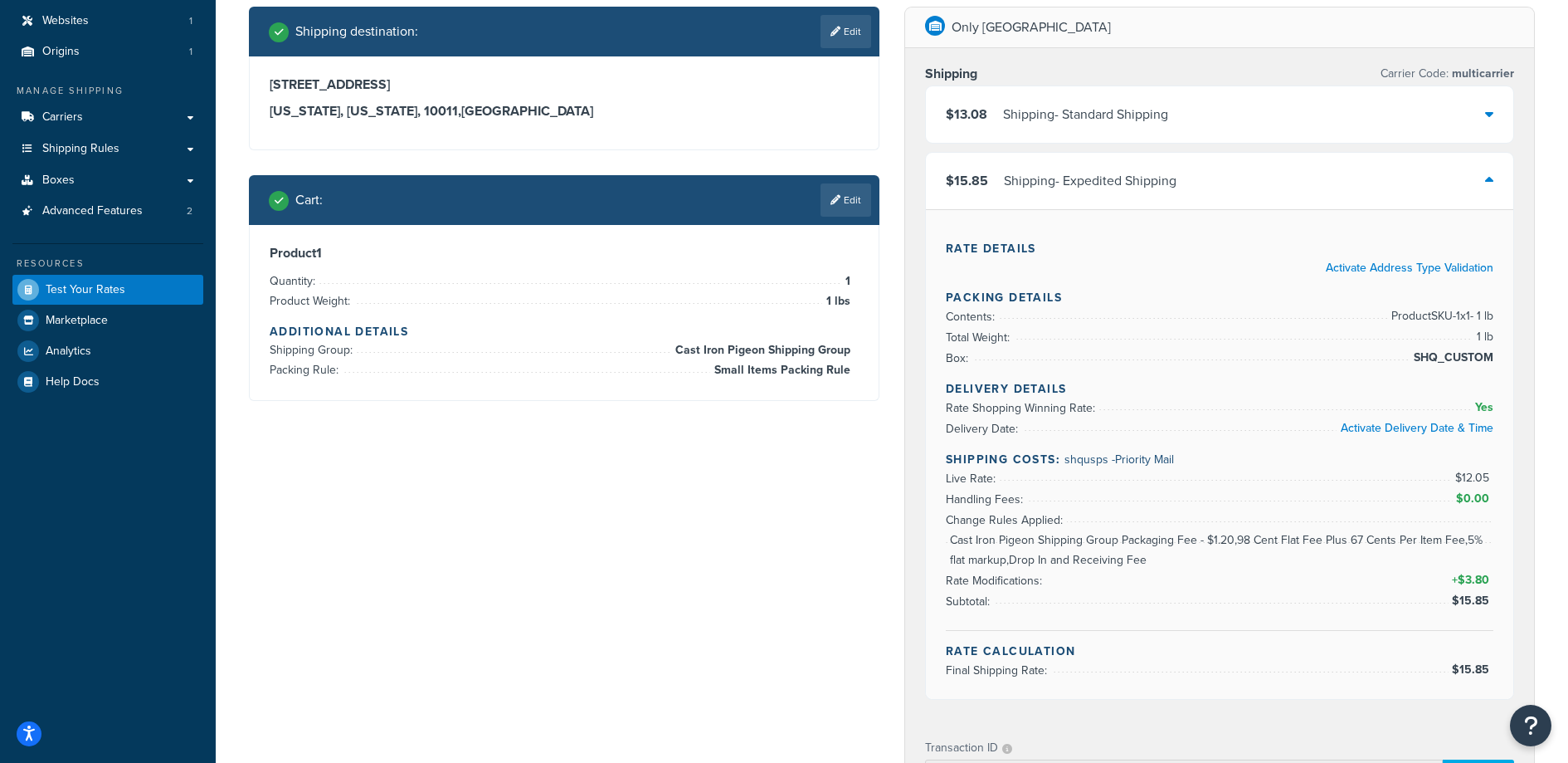
click at [1246, 188] on div "$15.85 Shipping - Expedited Shipping" at bounding box center [1220, 182] width 588 height 57
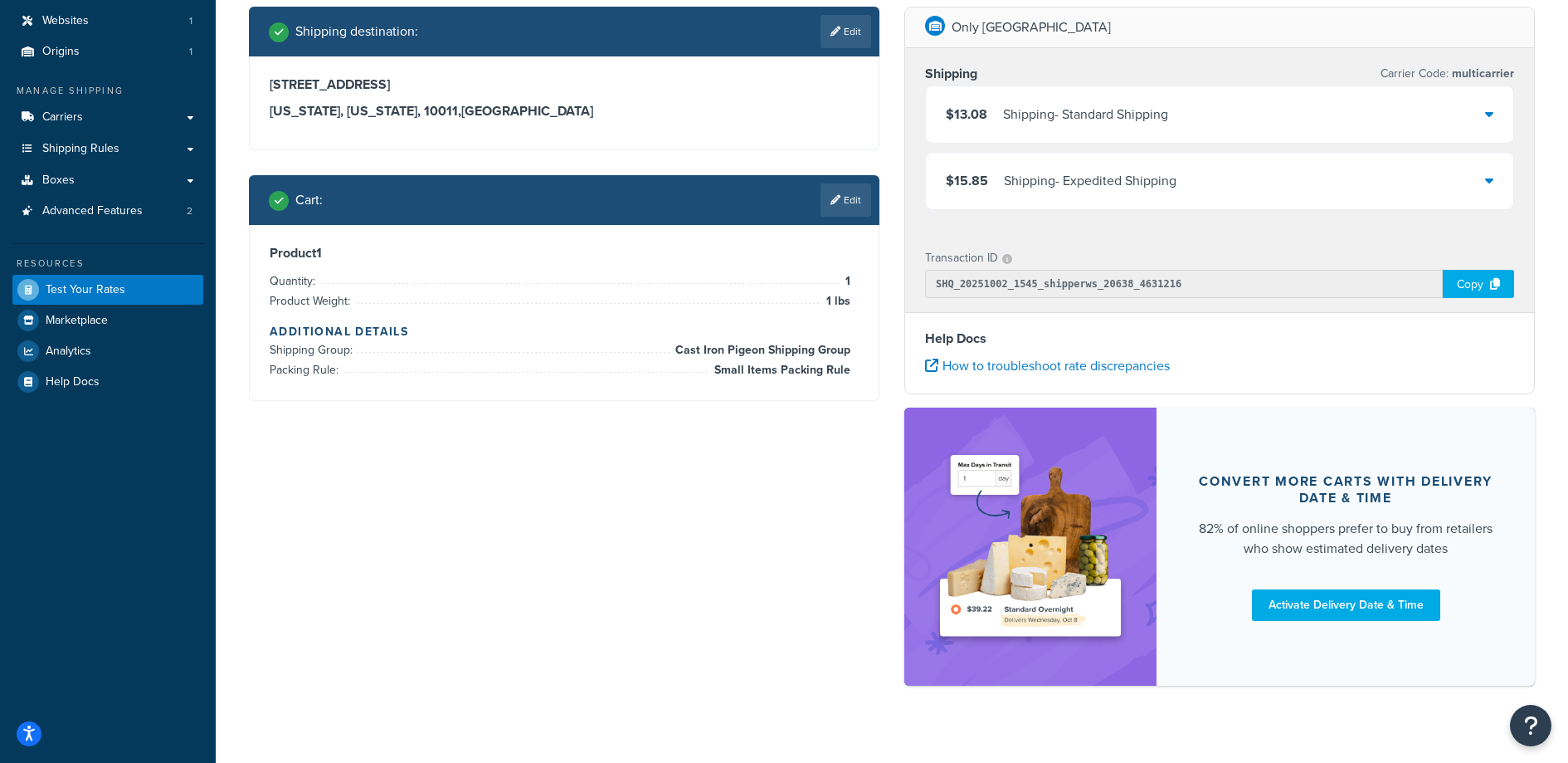
click at [646, 596] on div "Shipping destination : Edit 47 W 13th St, apt b New York, New York, 10011 , Uni…" at bounding box center [892, 354] width 1311 height 695
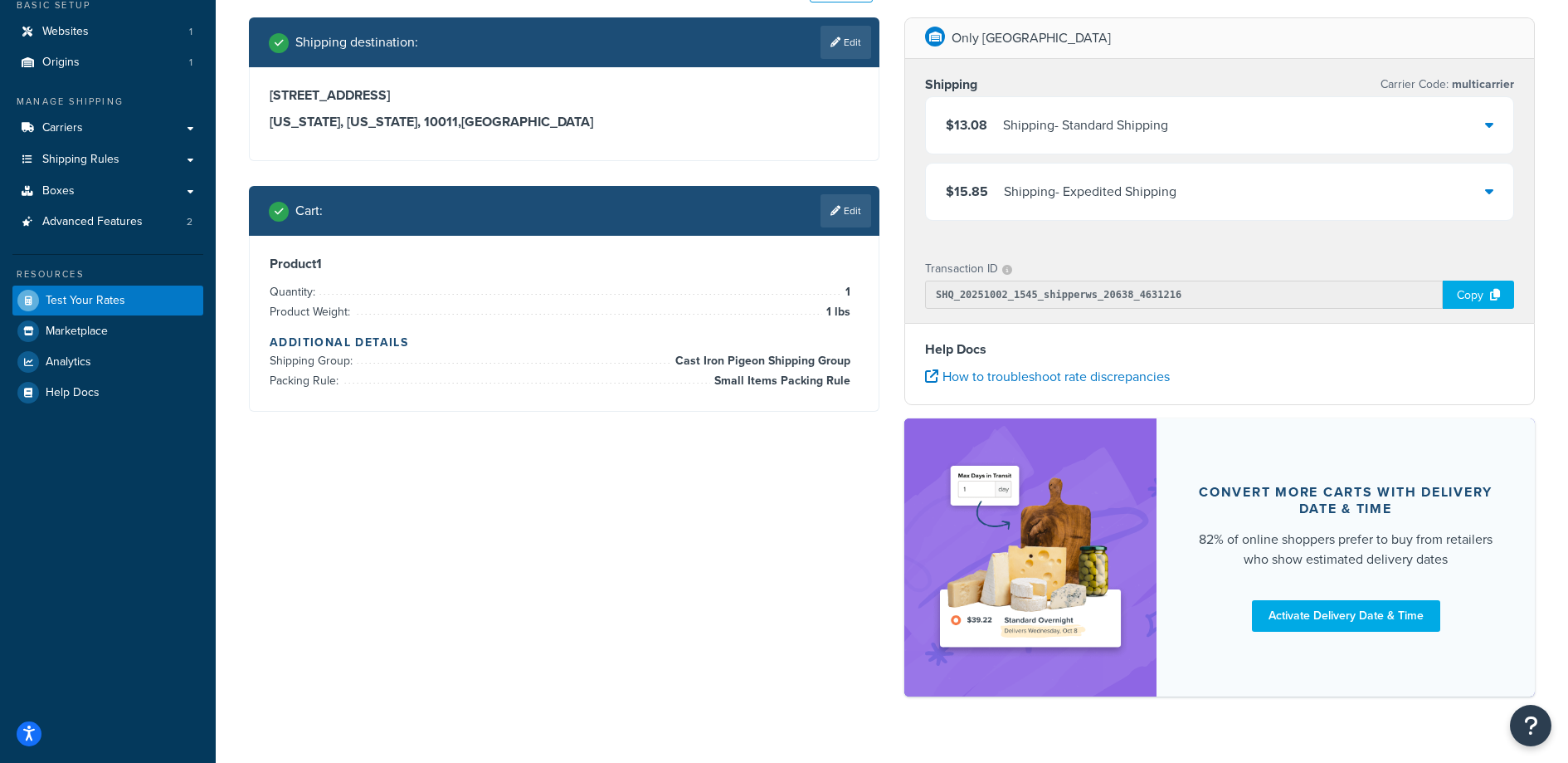
click at [1209, 142] on div "$13.08 Shipping - Standard Shipping" at bounding box center [1220, 126] width 588 height 57
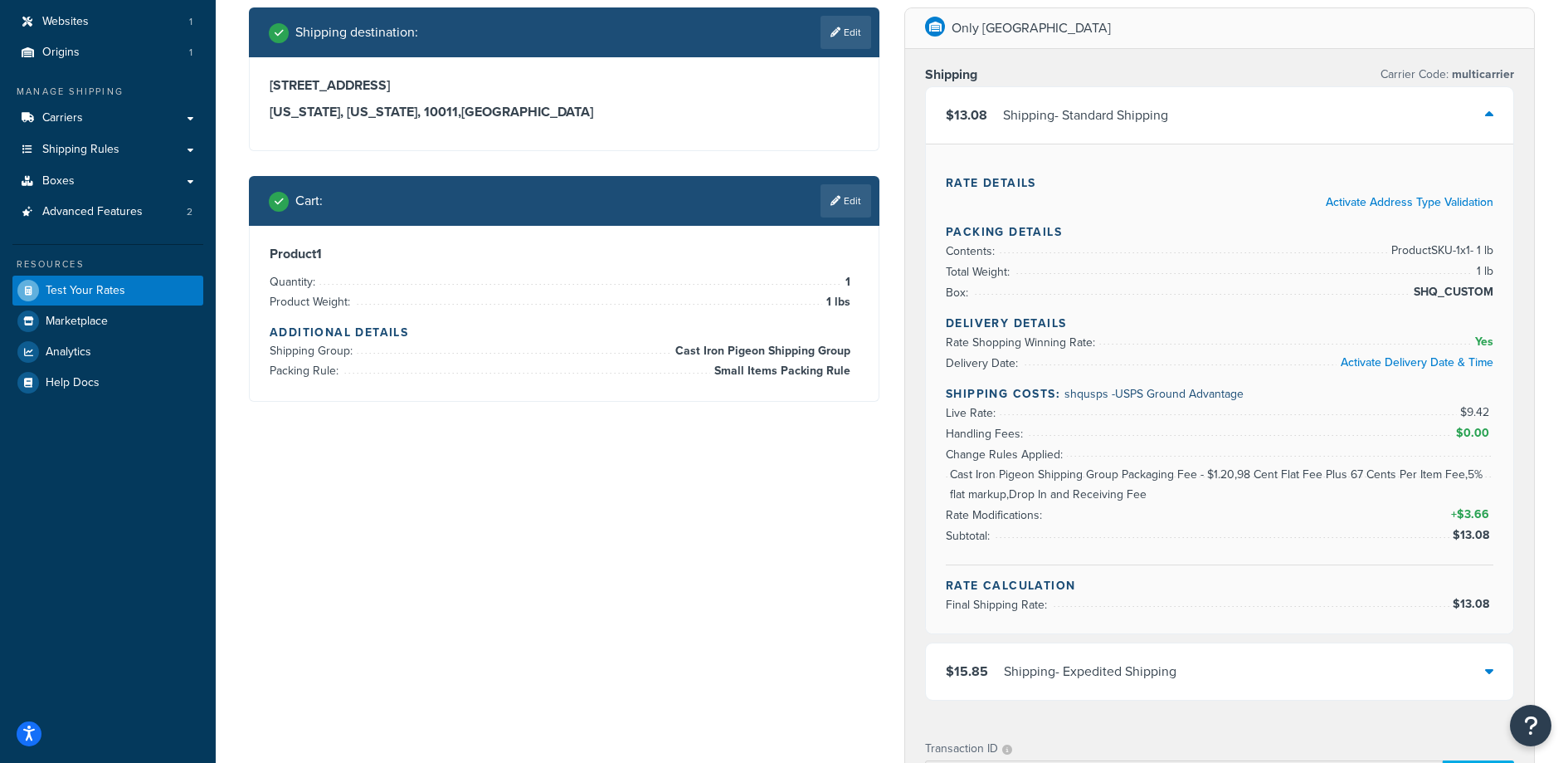
scroll to position [127, 0]
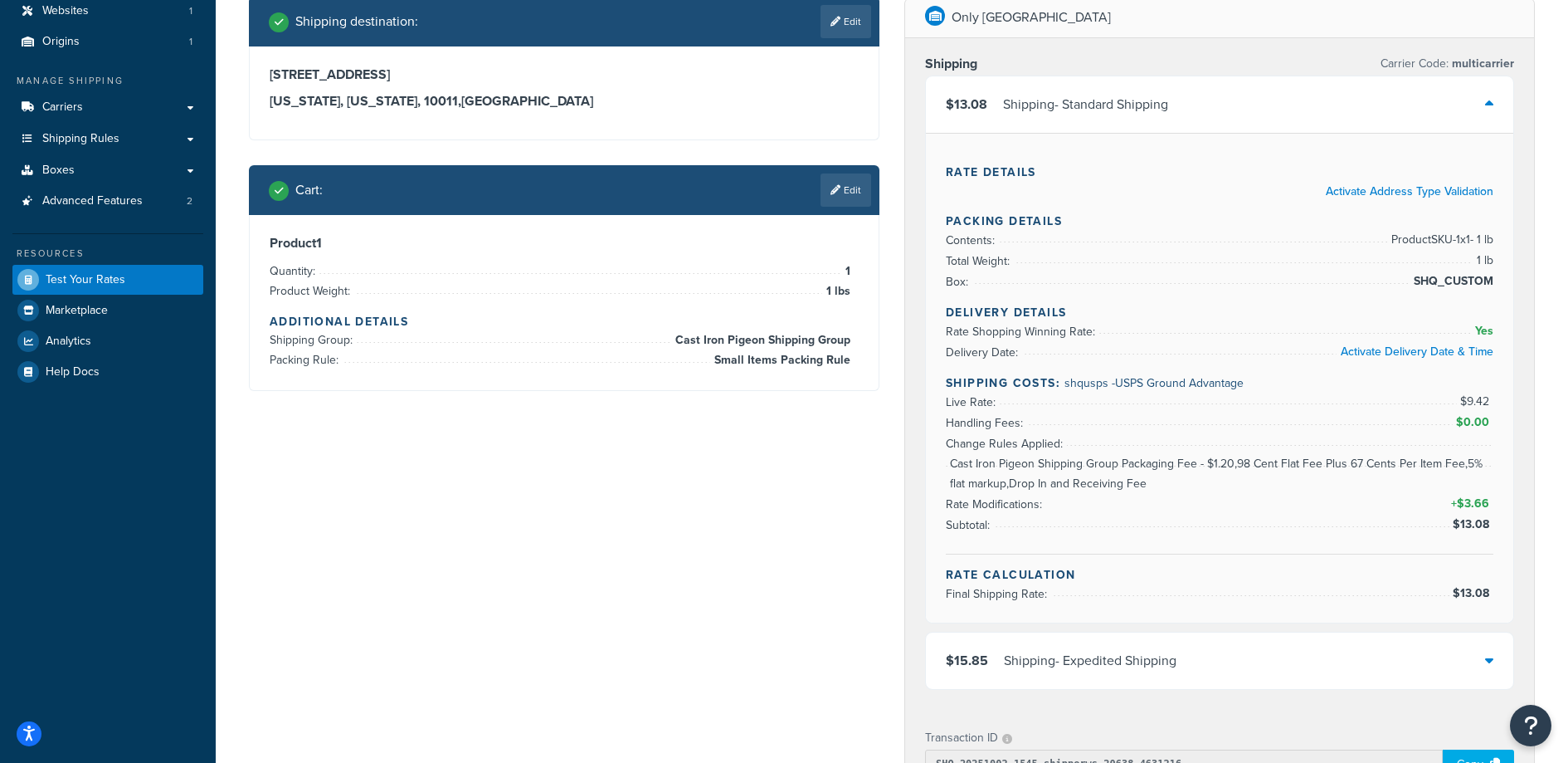
click at [1183, 677] on div "$15.85 Shipping - Expedited Shipping" at bounding box center [1220, 661] width 588 height 57
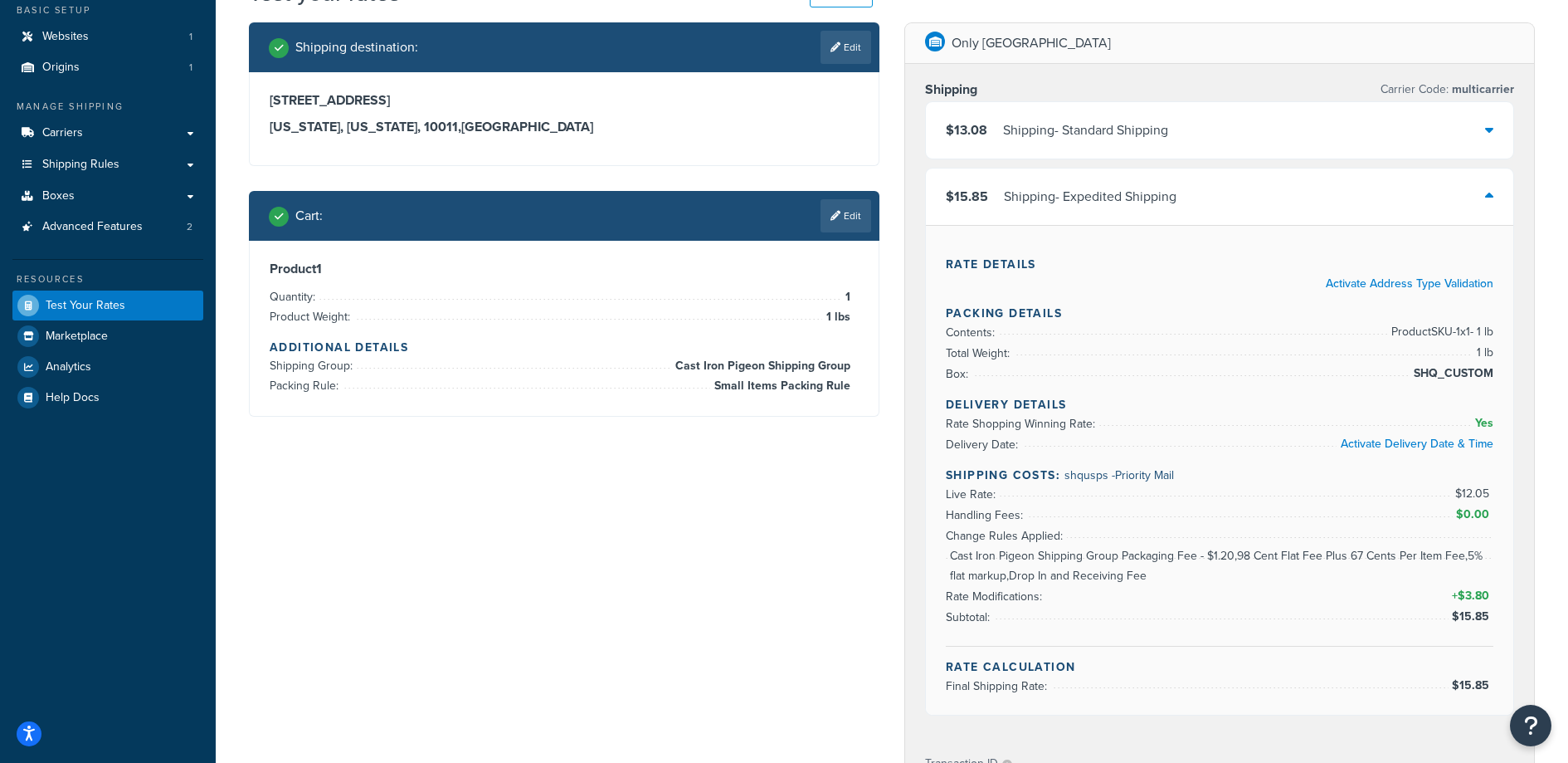
scroll to position [0, 0]
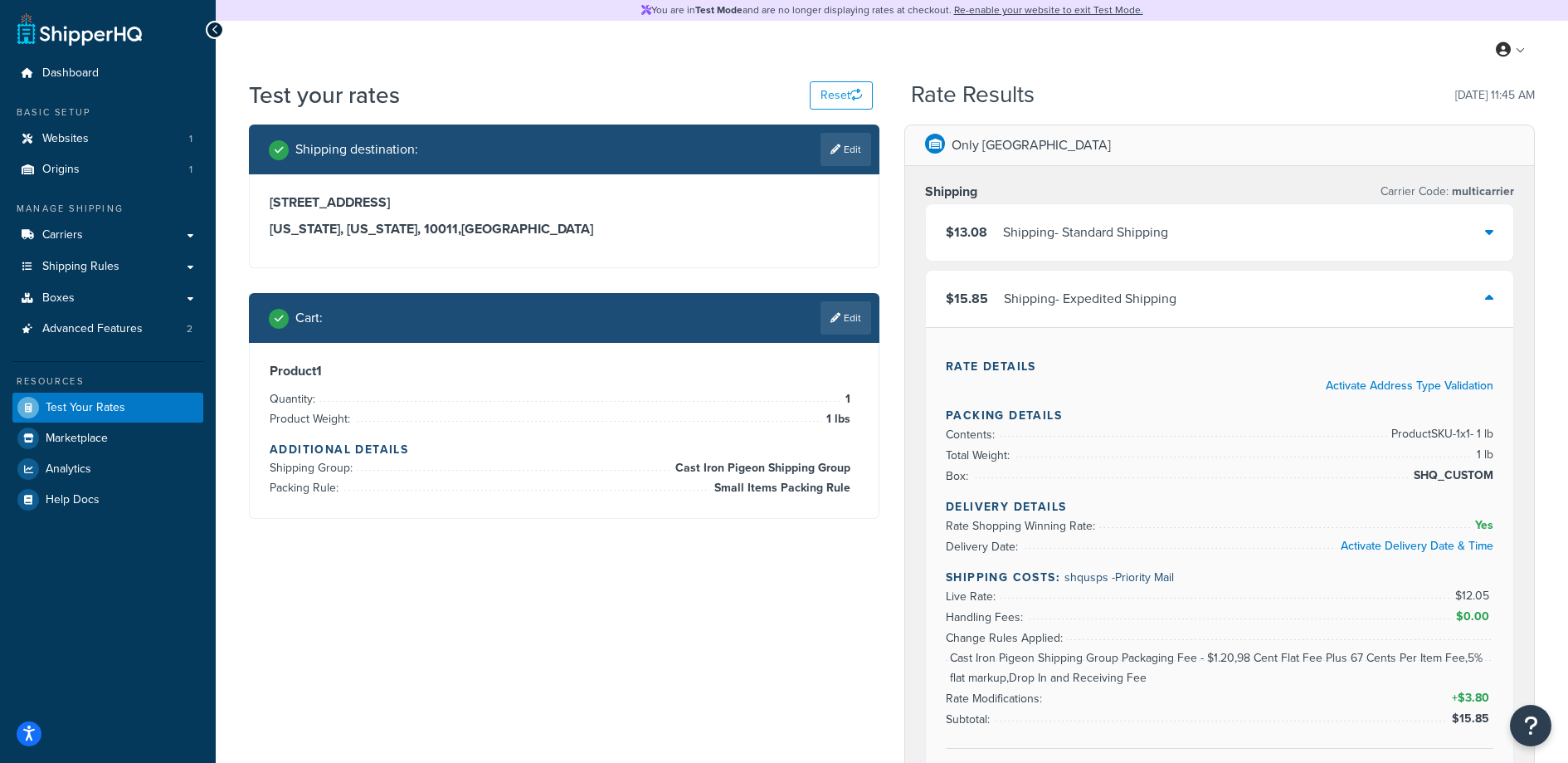
click at [843, 312] on link "Edit" at bounding box center [845, 317] width 50 height 33
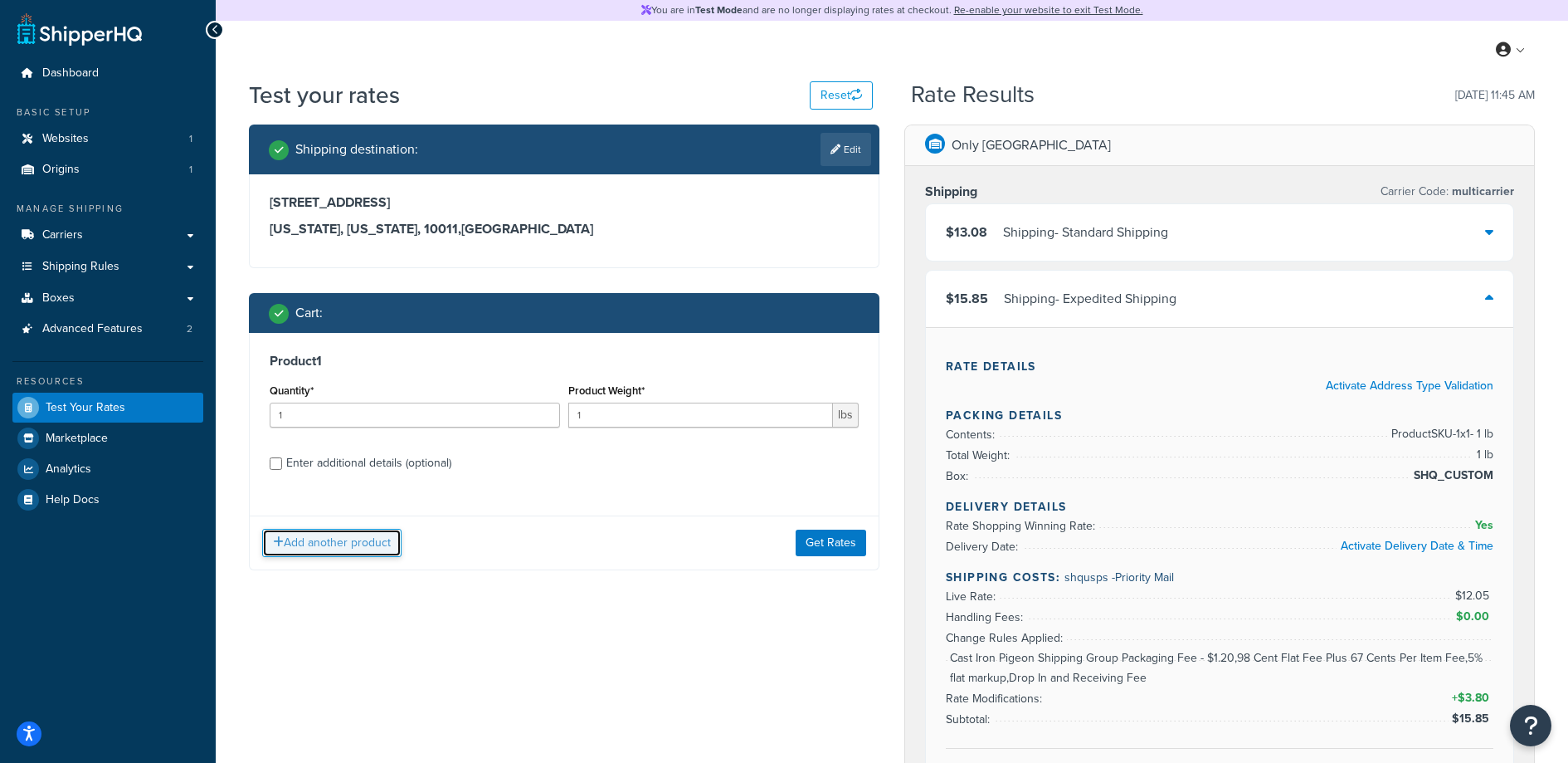
click at [292, 551] on button "Add another product" at bounding box center [332, 542] width 139 height 28
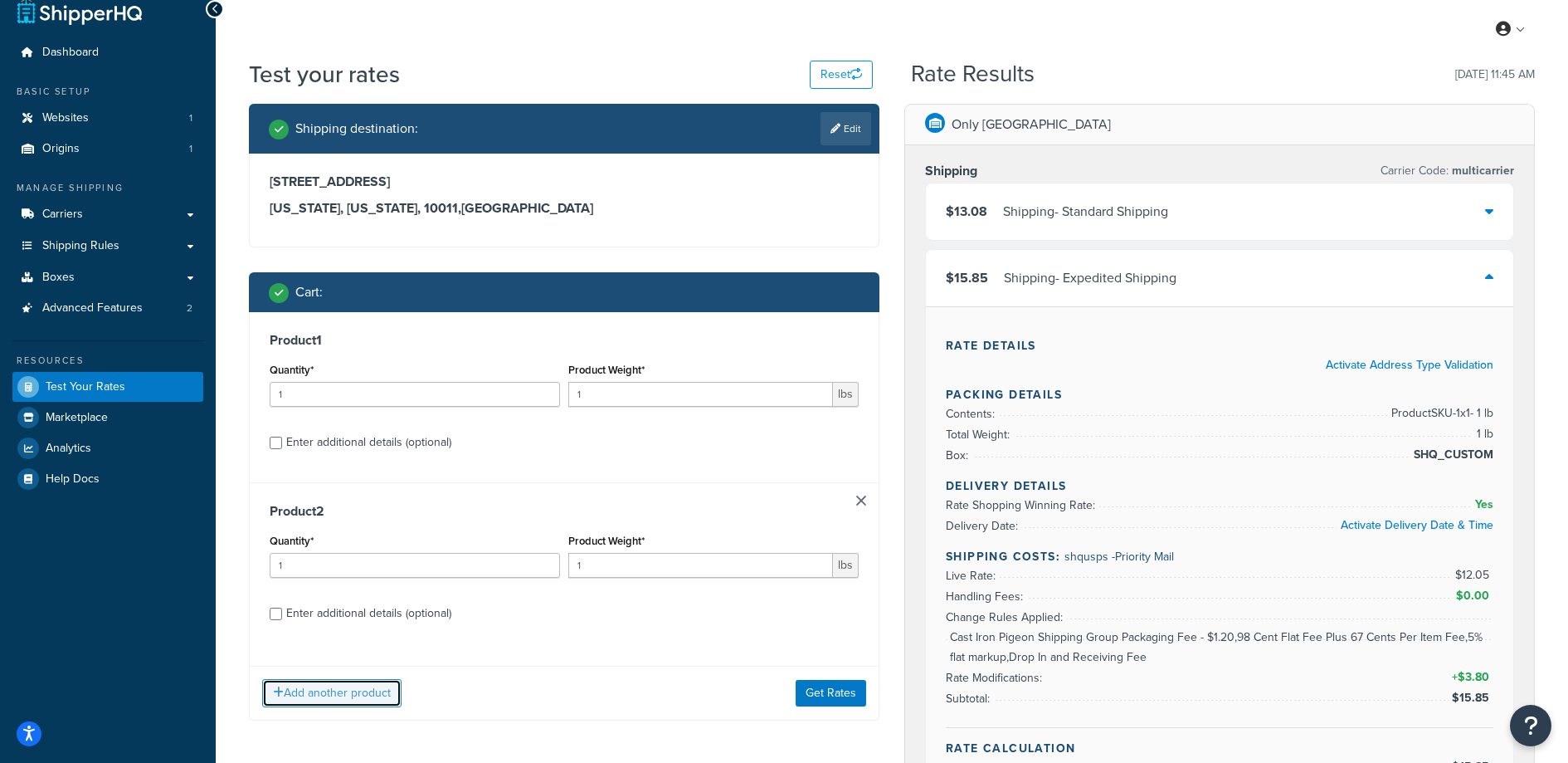
scroll to position [71, 0]
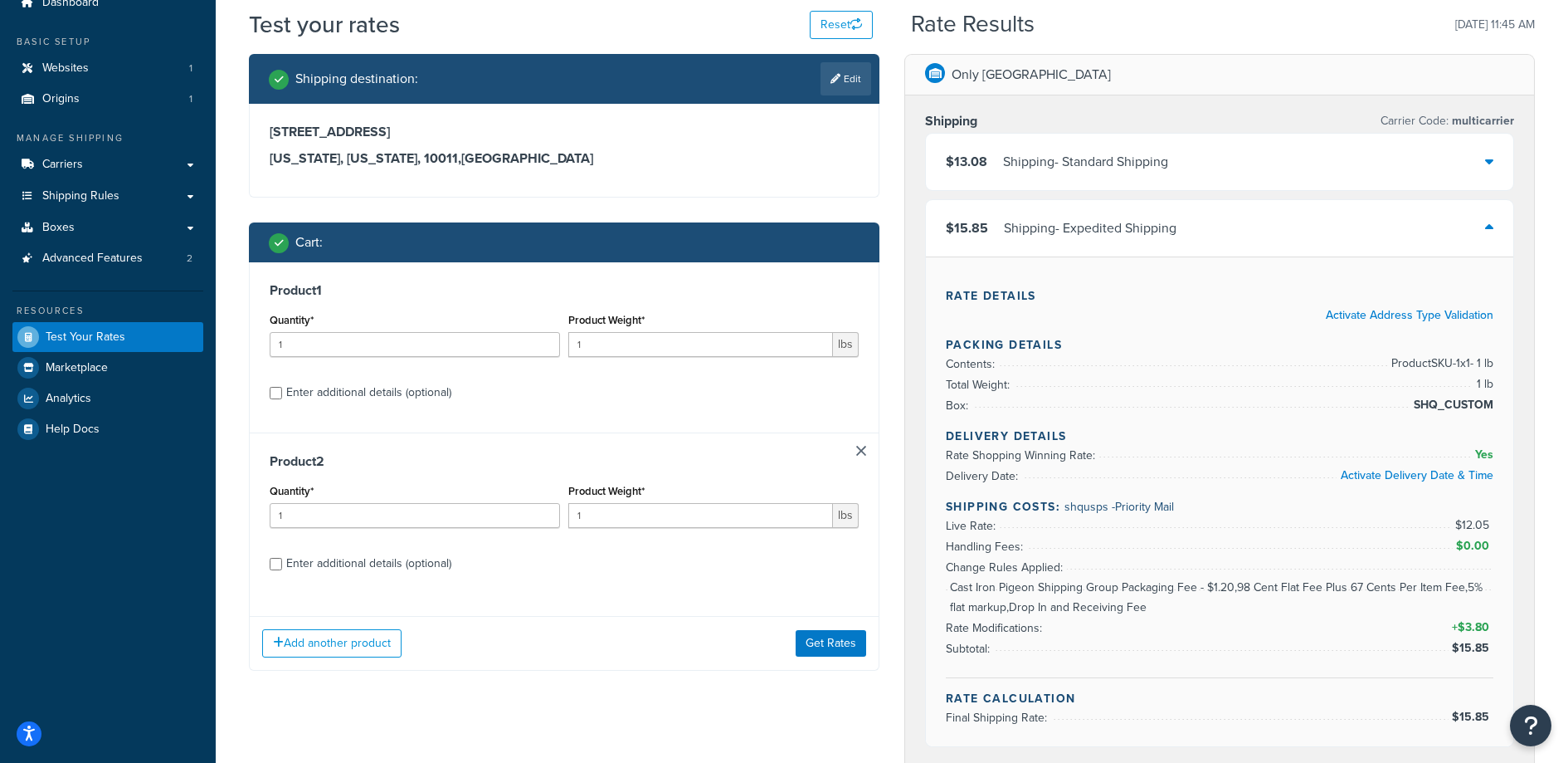
click at [353, 562] on div "Enter additional details (optional)" at bounding box center [369, 563] width 165 height 23
click at [282, 562] on input "Enter additional details (optional)" at bounding box center [276, 564] width 13 height 13
checkbox input "true"
select select "88102"
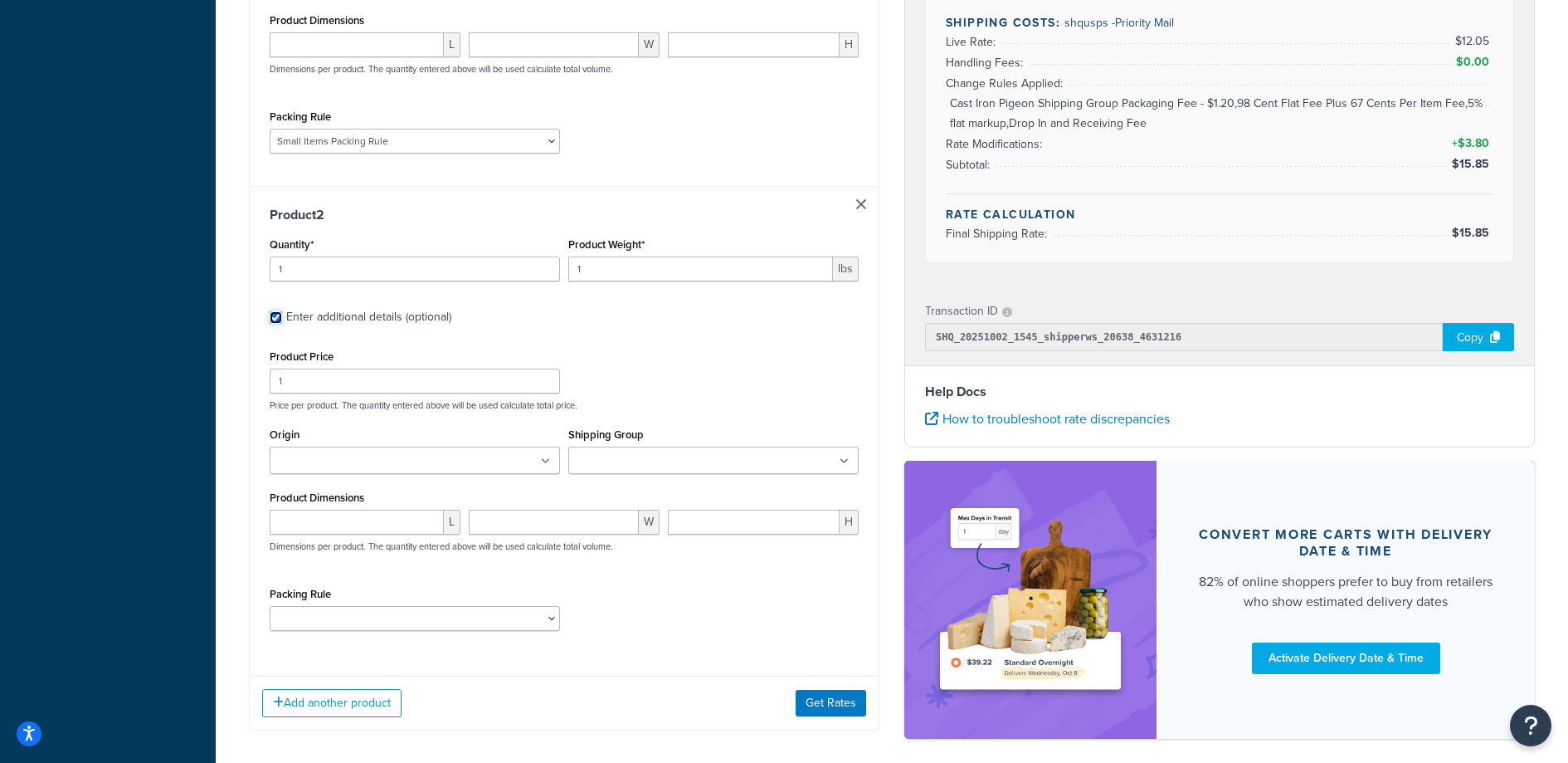
scroll to position [664, 0]
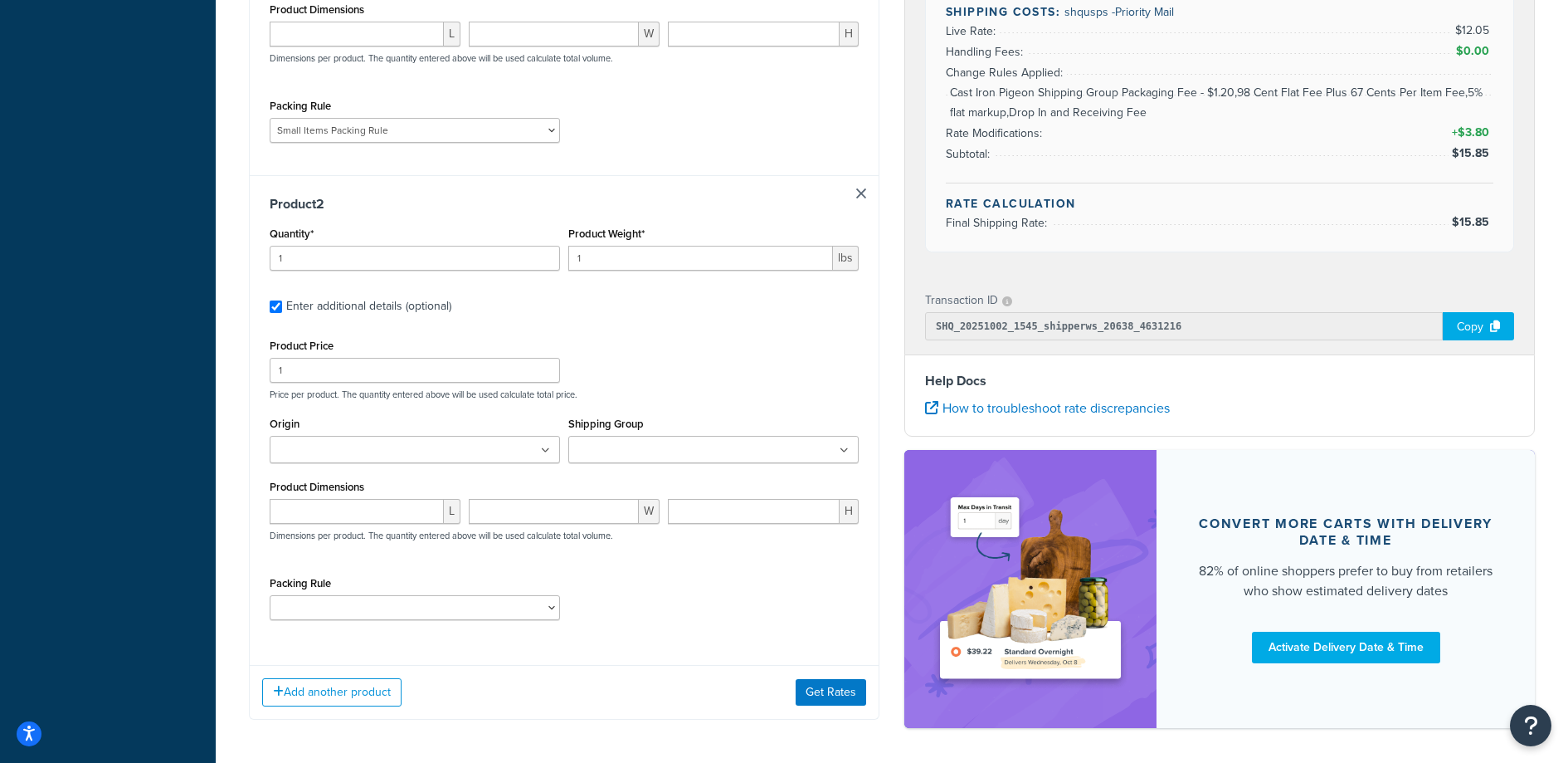
click at [707, 437] on ul at bounding box center [713, 449] width 291 height 28
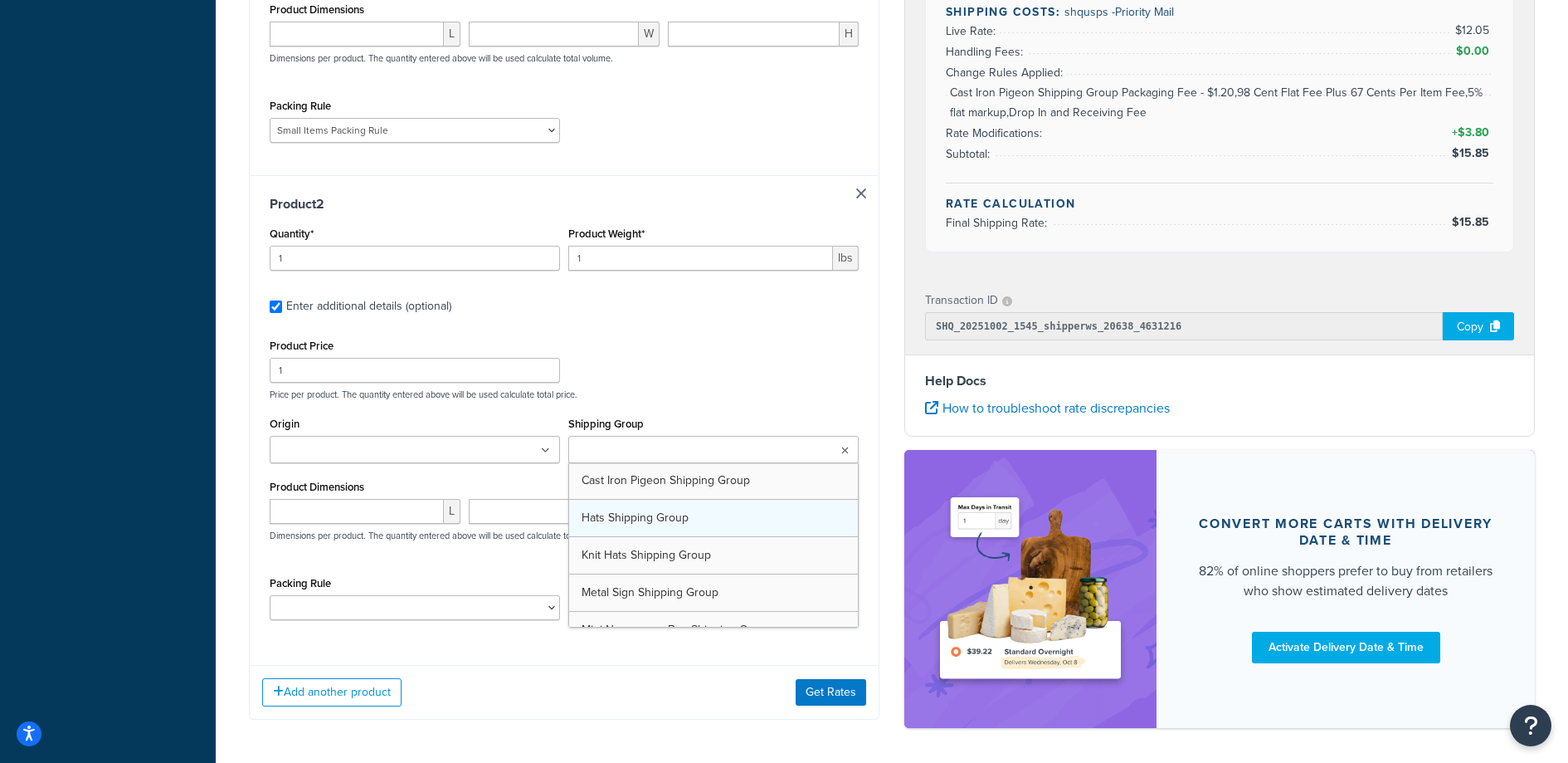
scroll to position [22, 0]
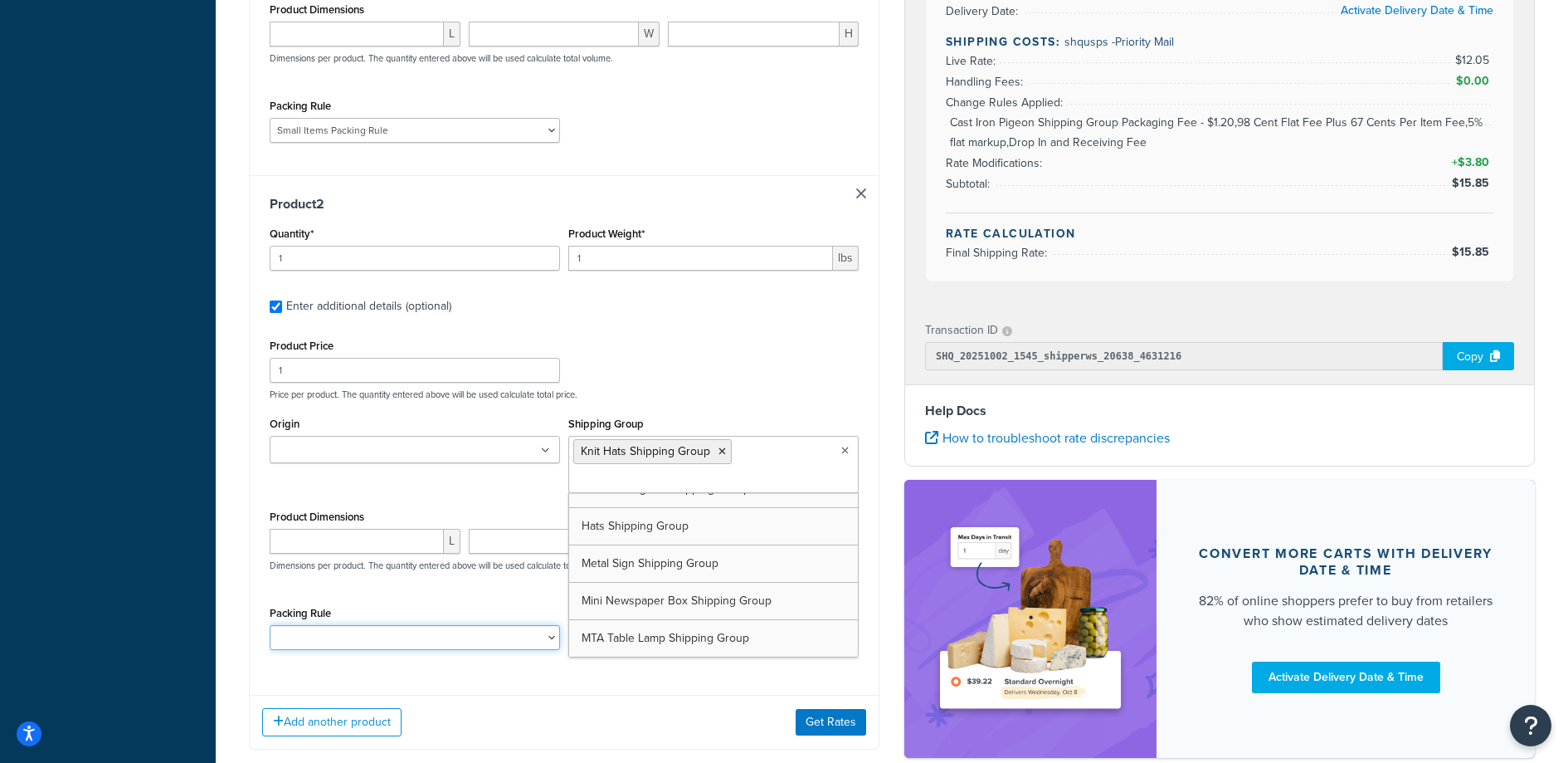
click at [326, 640] on select "Poster Packing Rule Small Items Packing Rule Wall Sign Packing Rule Waste Baske…" at bounding box center [414, 636] width 291 height 25
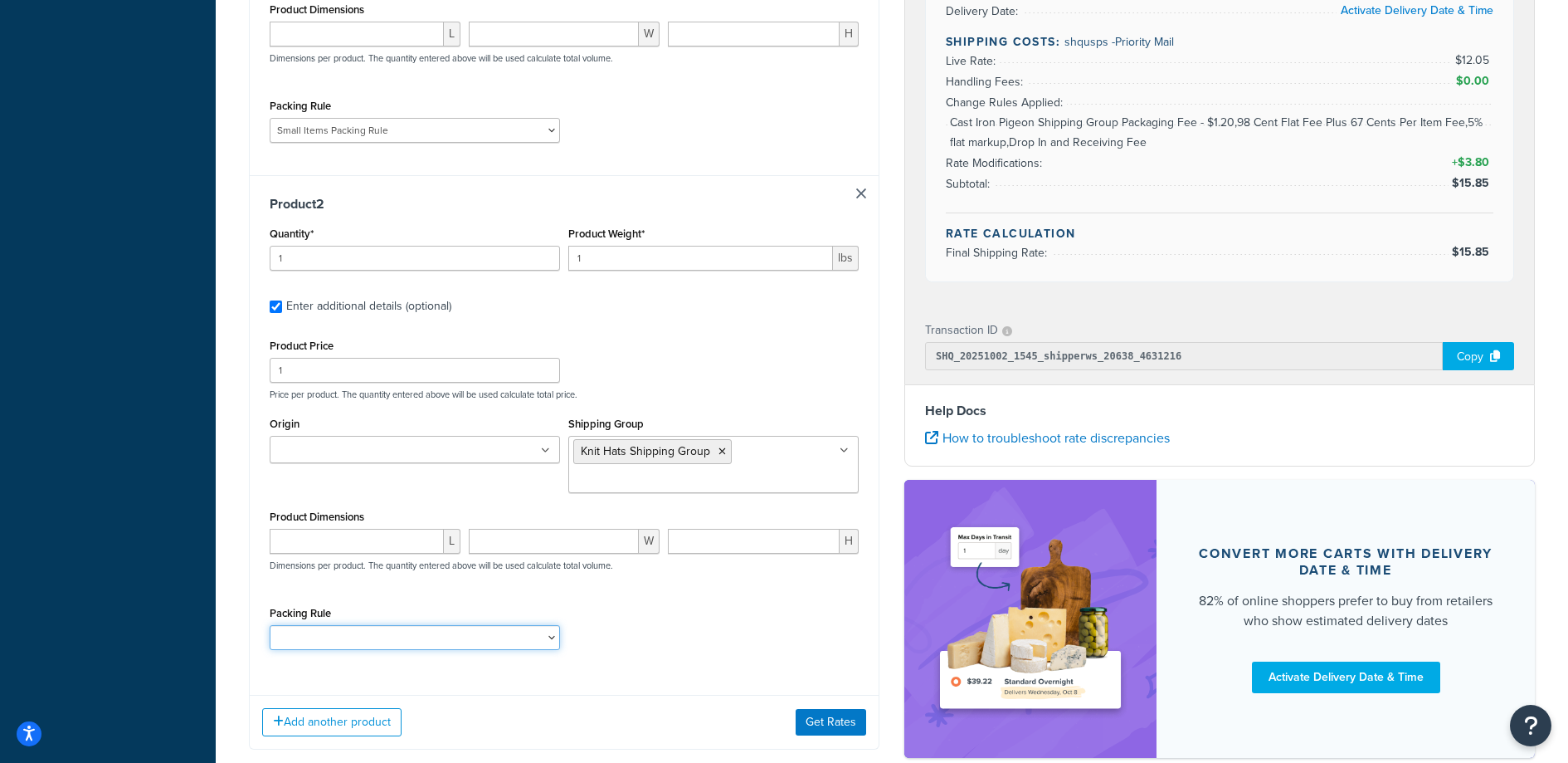
select select "88102"
click at [270, 625] on select "Poster Packing Rule Small Items Packing Rule Wall Sign Packing Rule Waste Baske…" at bounding box center [414, 636] width 291 height 25
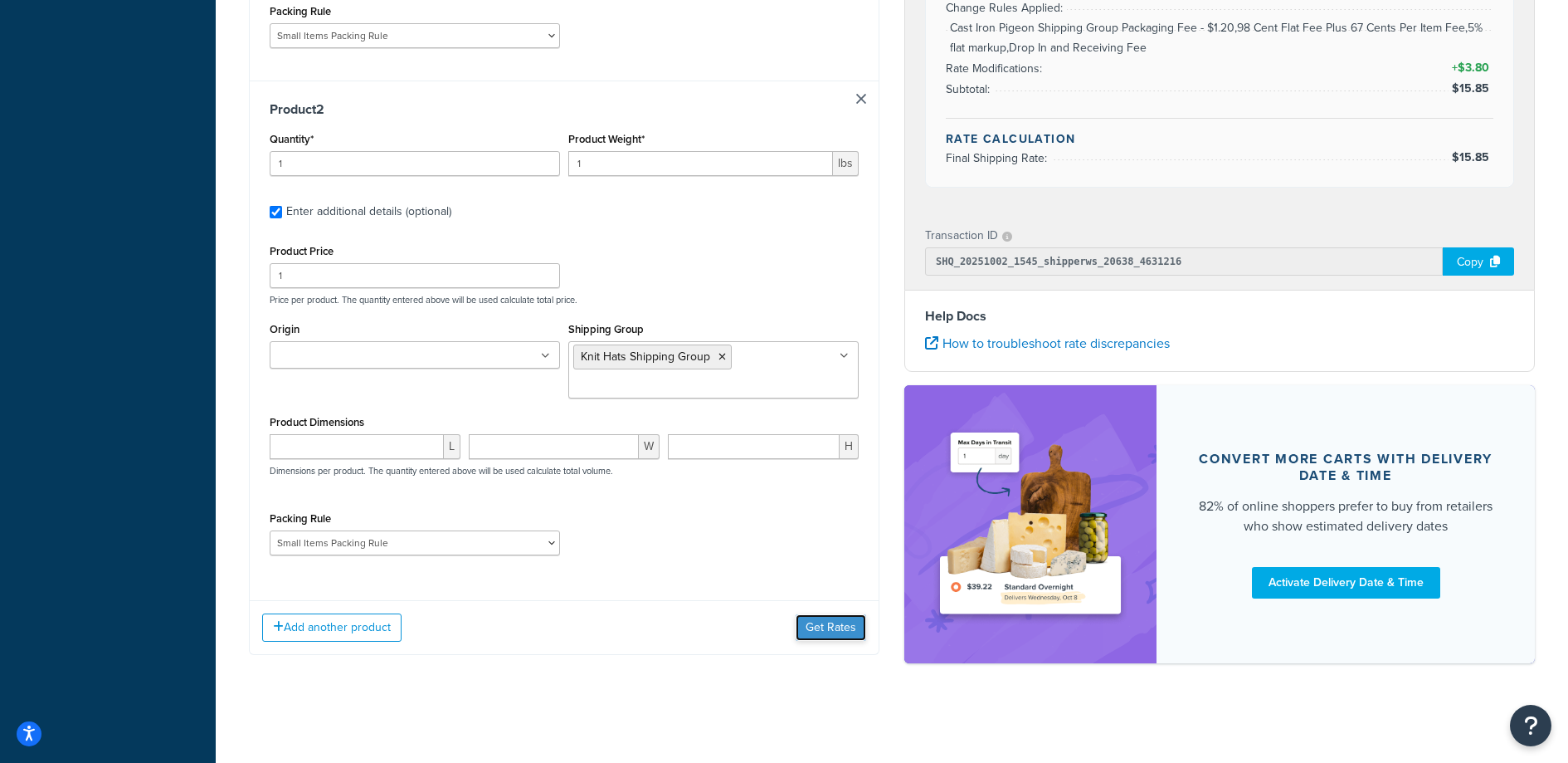
click at [854, 634] on button "Get Rates" at bounding box center [831, 627] width 71 height 27
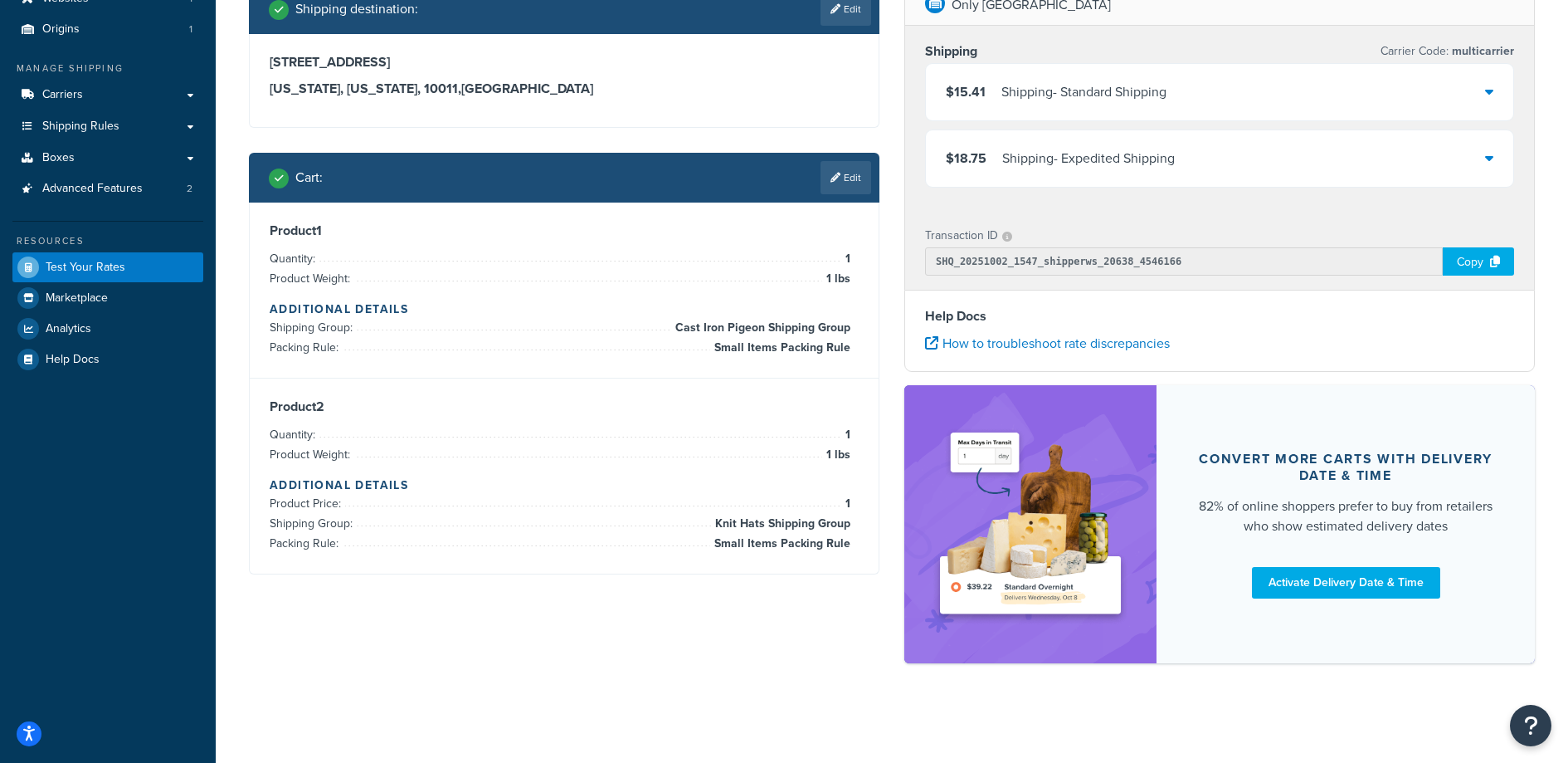
scroll to position [129, 0]
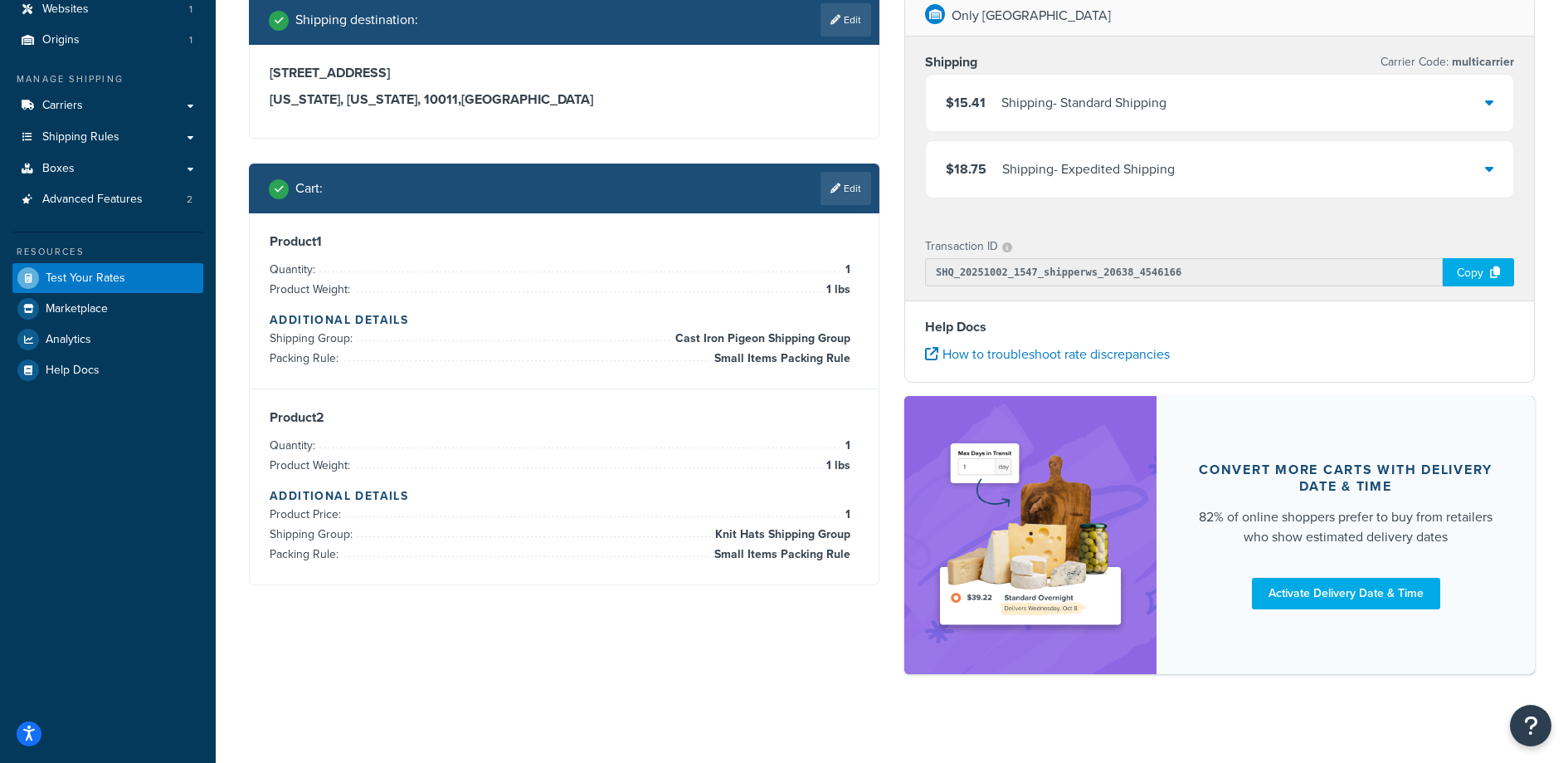
click at [1239, 118] on div "$15.41 Shipping - Standard Shipping" at bounding box center [1220, 103] width 588 height 57
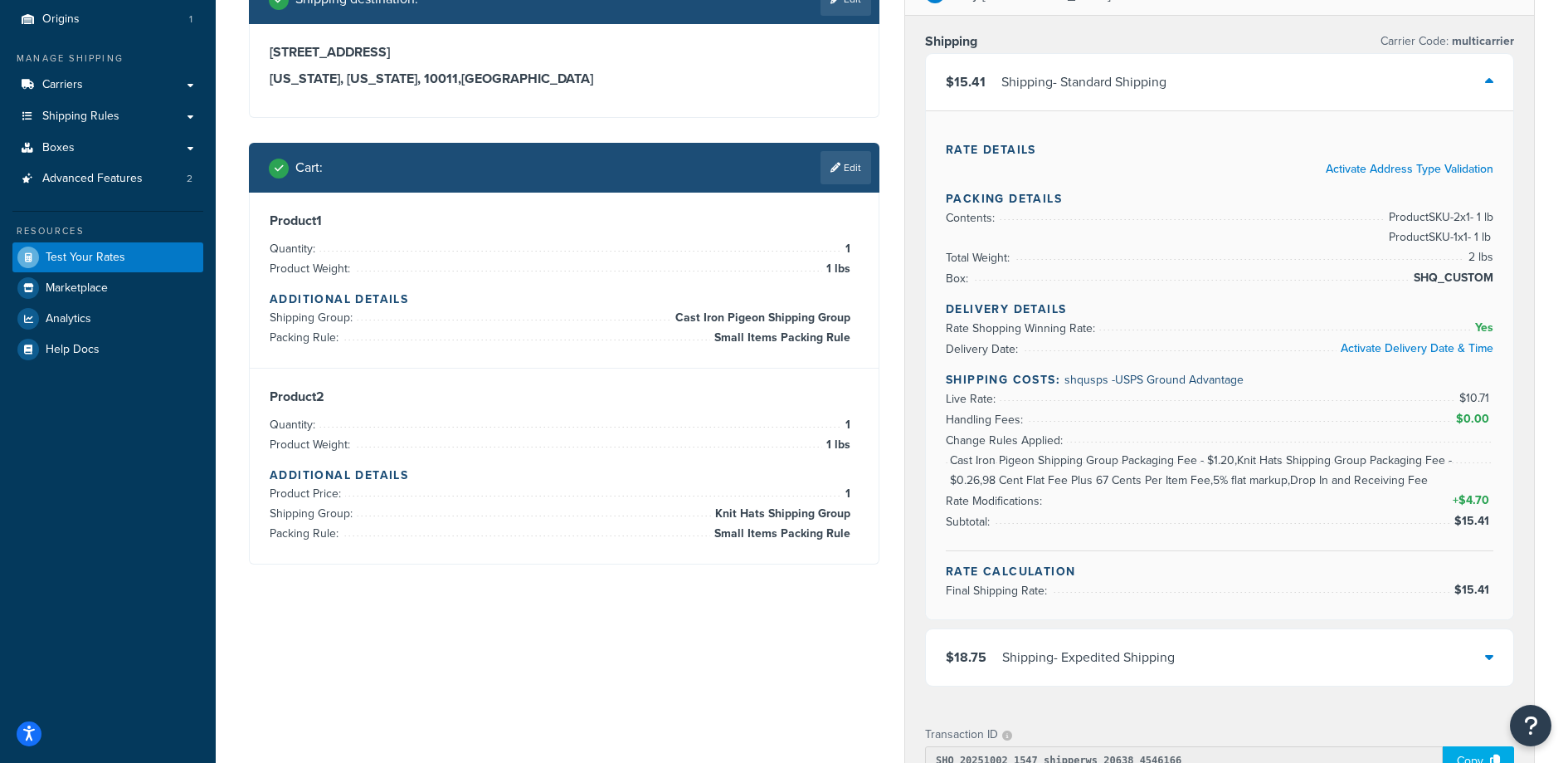
scroll to position [167, 0]
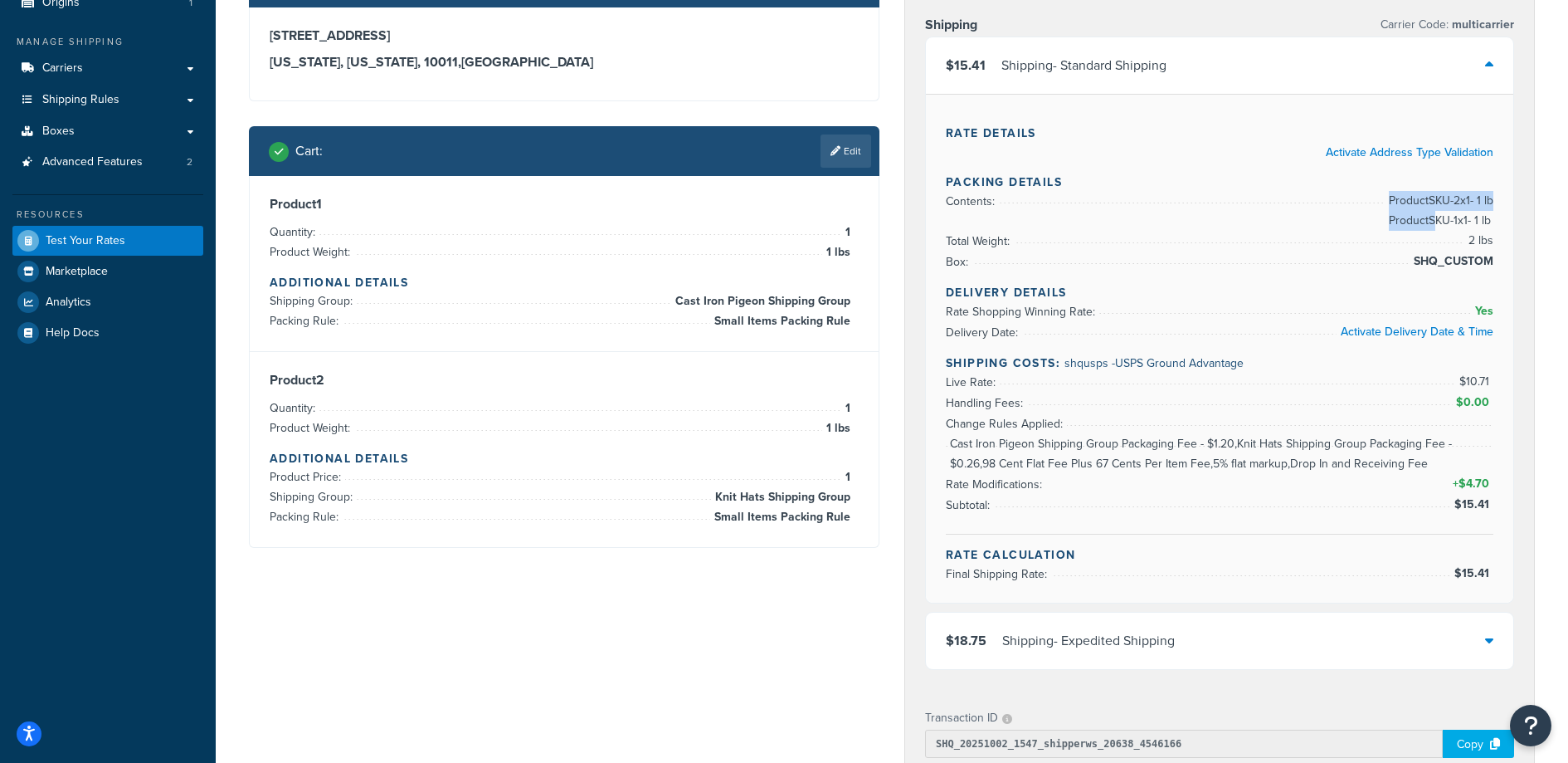
drag, startPoint x: 1380, startPoint y: 201, endPoint x: 1430, endPoint y: 226, distance: 55.9
click at [1430, 226] on span "Product SKU-2 x 1 - 1 lb Product SKU-1 x 1 - 1 lb" at bounding box center [1439, 210] width 109 height 39
click at [849, 149] on link "Edit" at bounding box center [845, 151] width 50 height 33
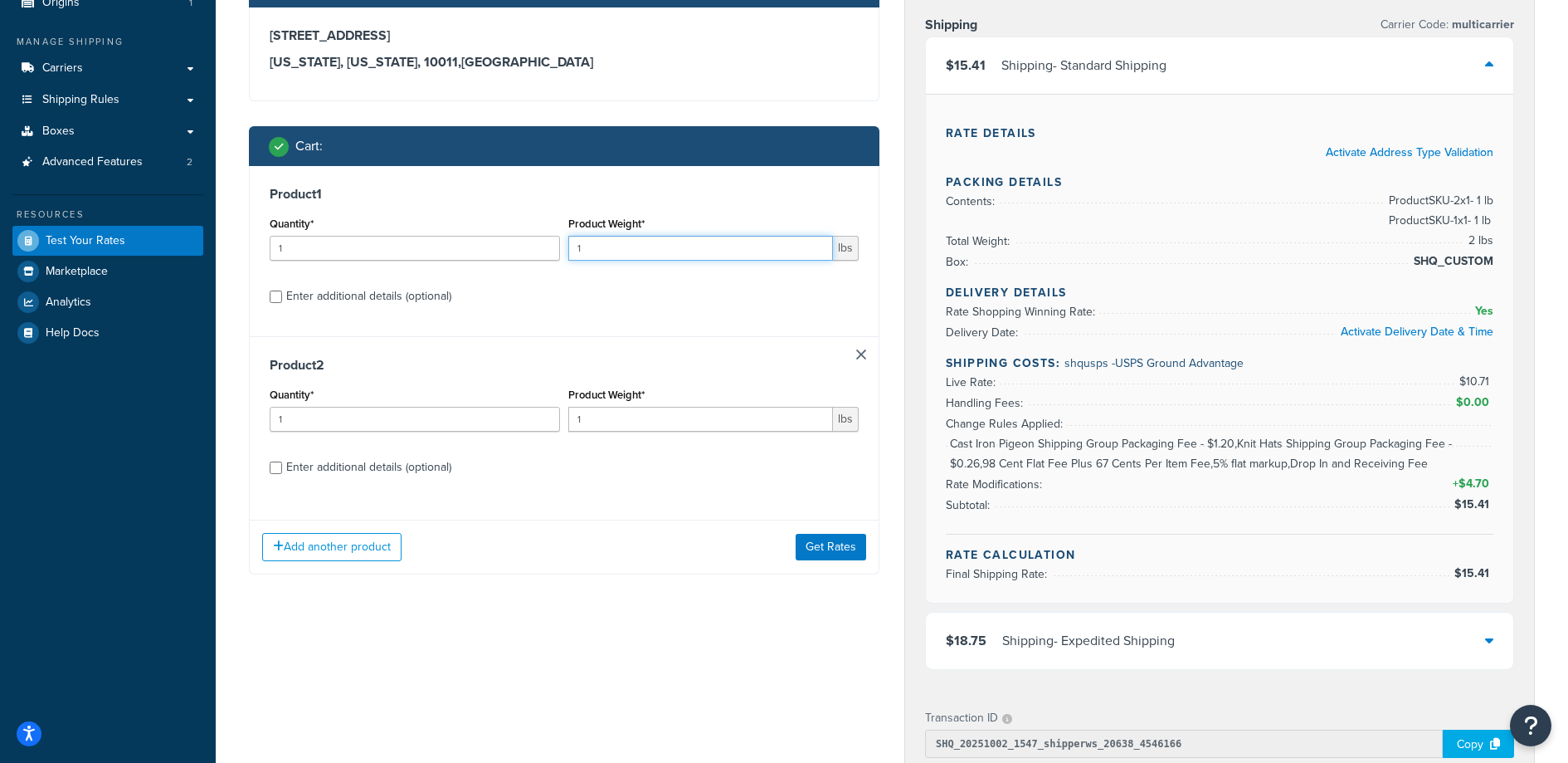
click at [694, 250] on input "1" at bounding box center [701, 248] width 265 height 25
type input "3.5"
click at [667, 422] on input "1" at bounding box center [701, 418] width 265 height 25
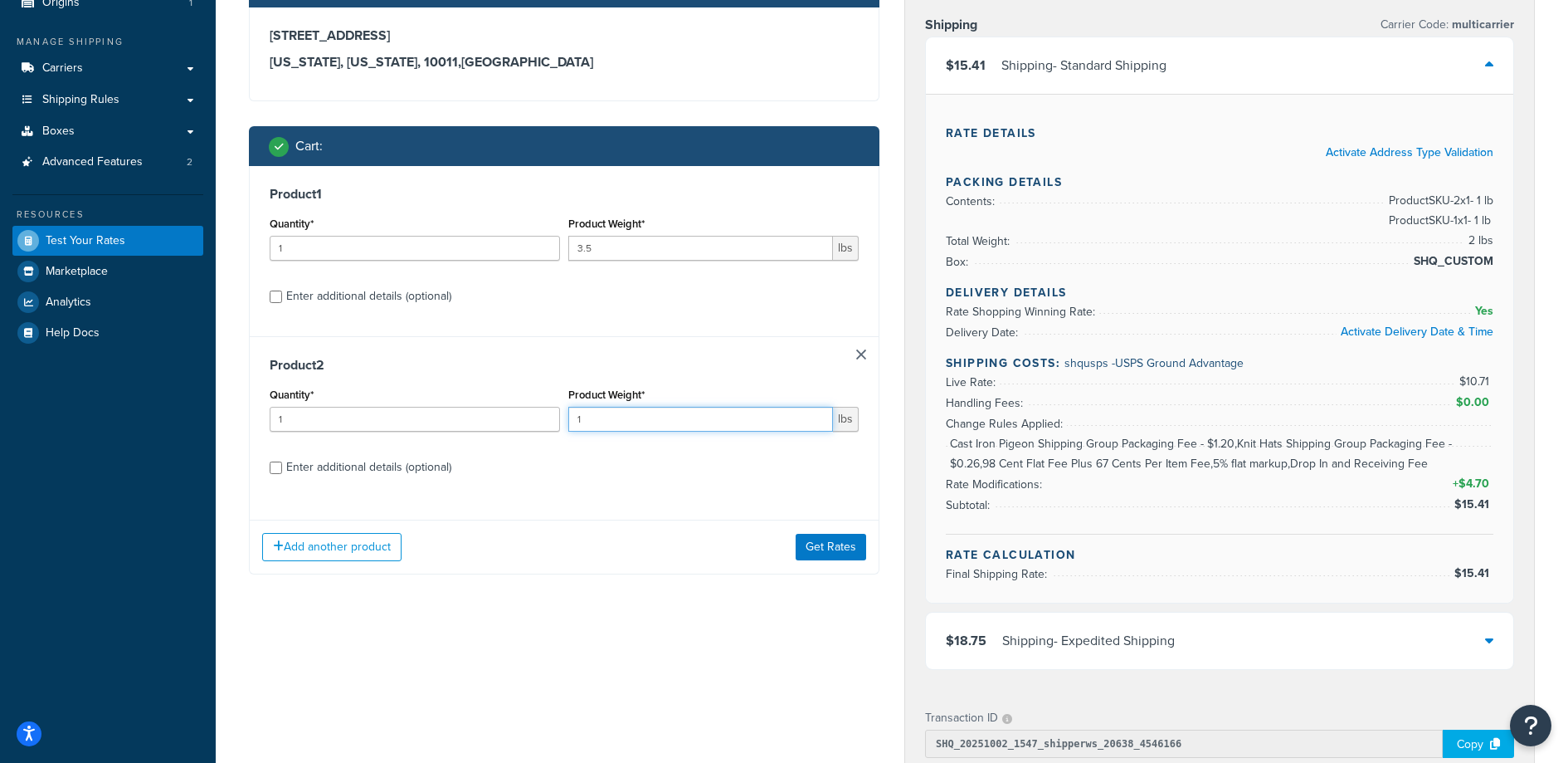
click at [667, 422] on input "1" at bounding box center [701, 418] width 265 height 25
type input "0.3"
click at [831, 554] on button "Get Rates" at bounding box center [831, 547] width 71 height 27
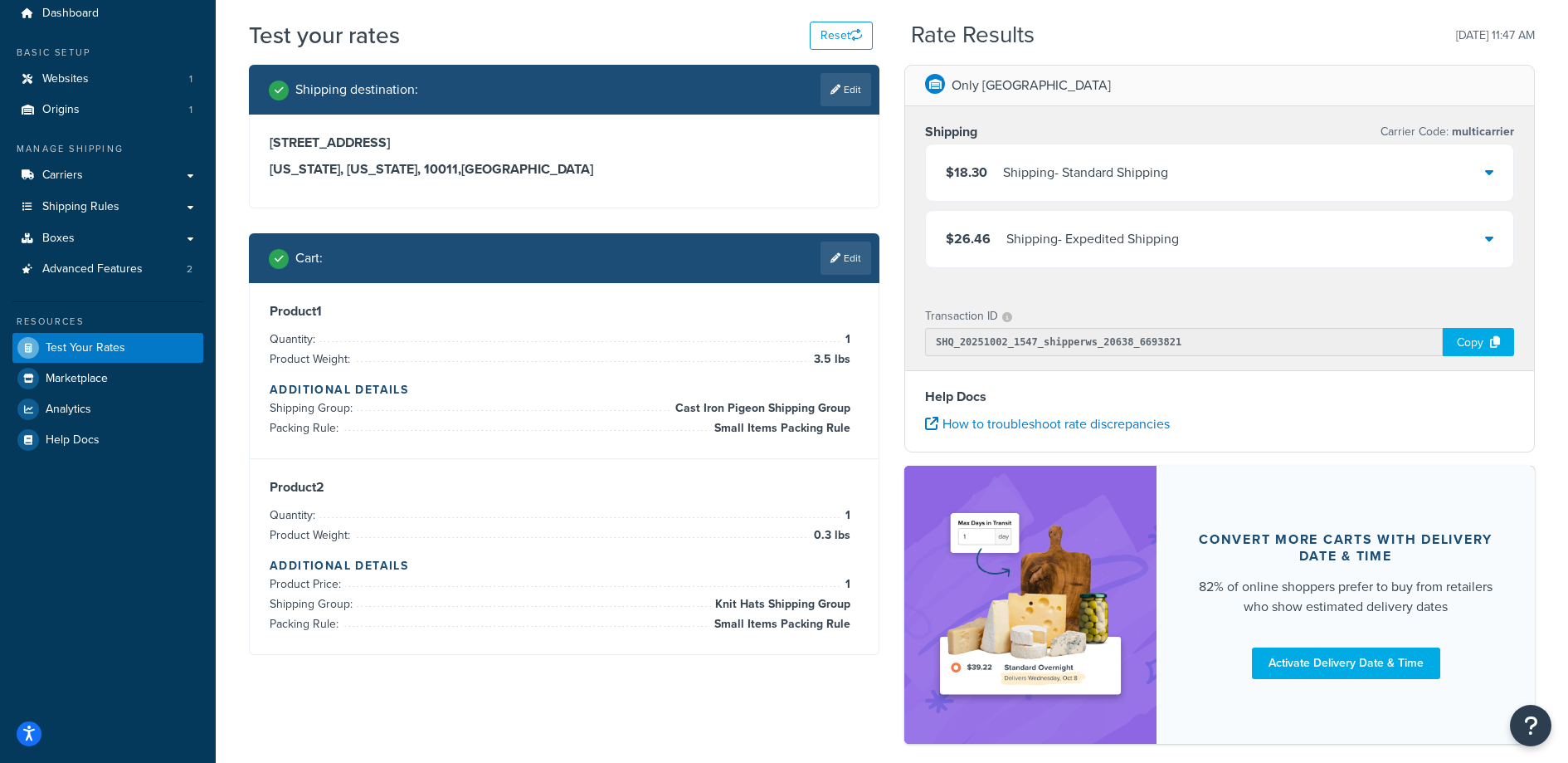
scroll to position [140, 0]
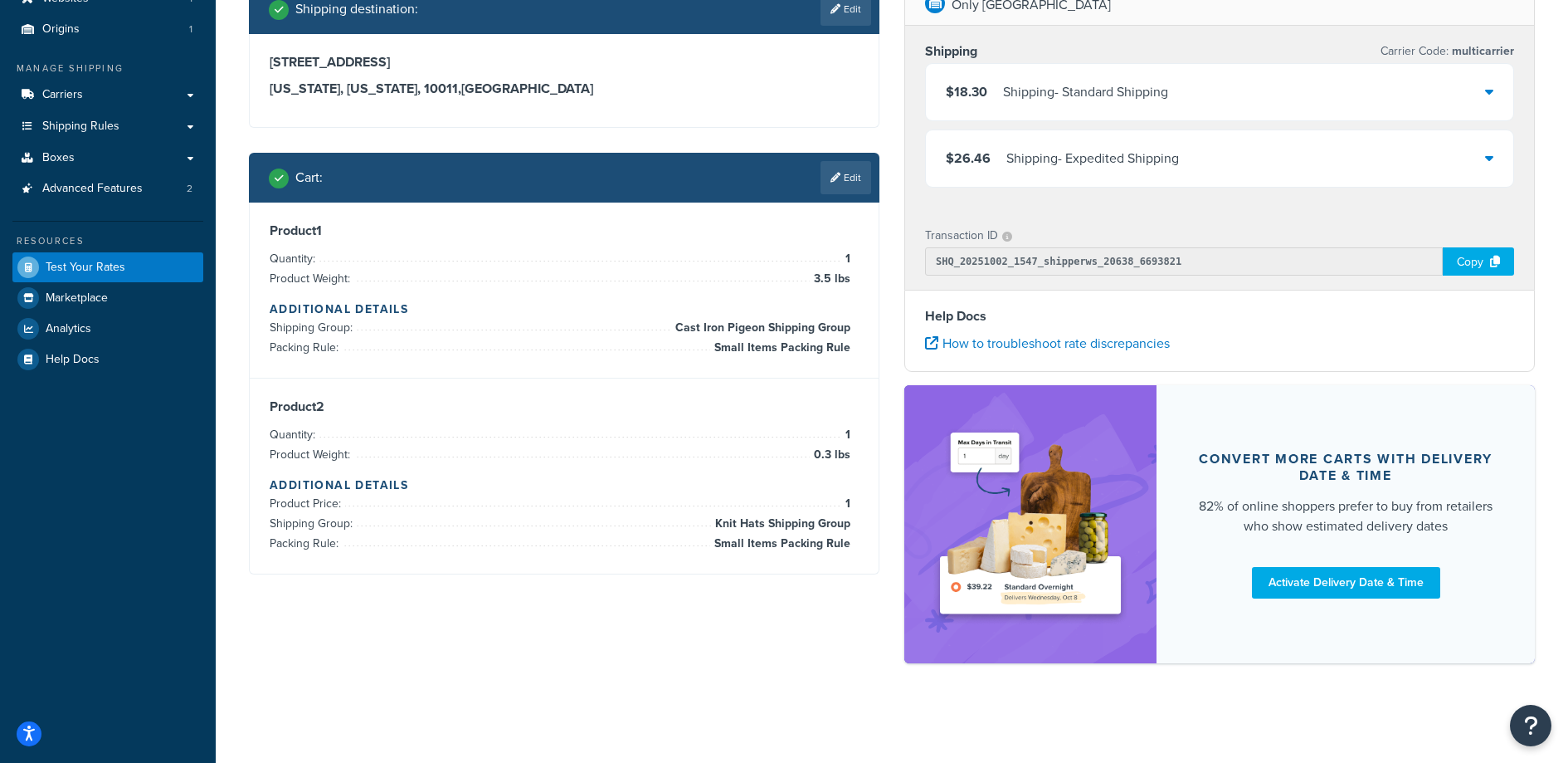
click at [1372, 82] on div "$18.30 Shipping - Standard Shipping" at bounding box center [1220, 93] width 588 height 57
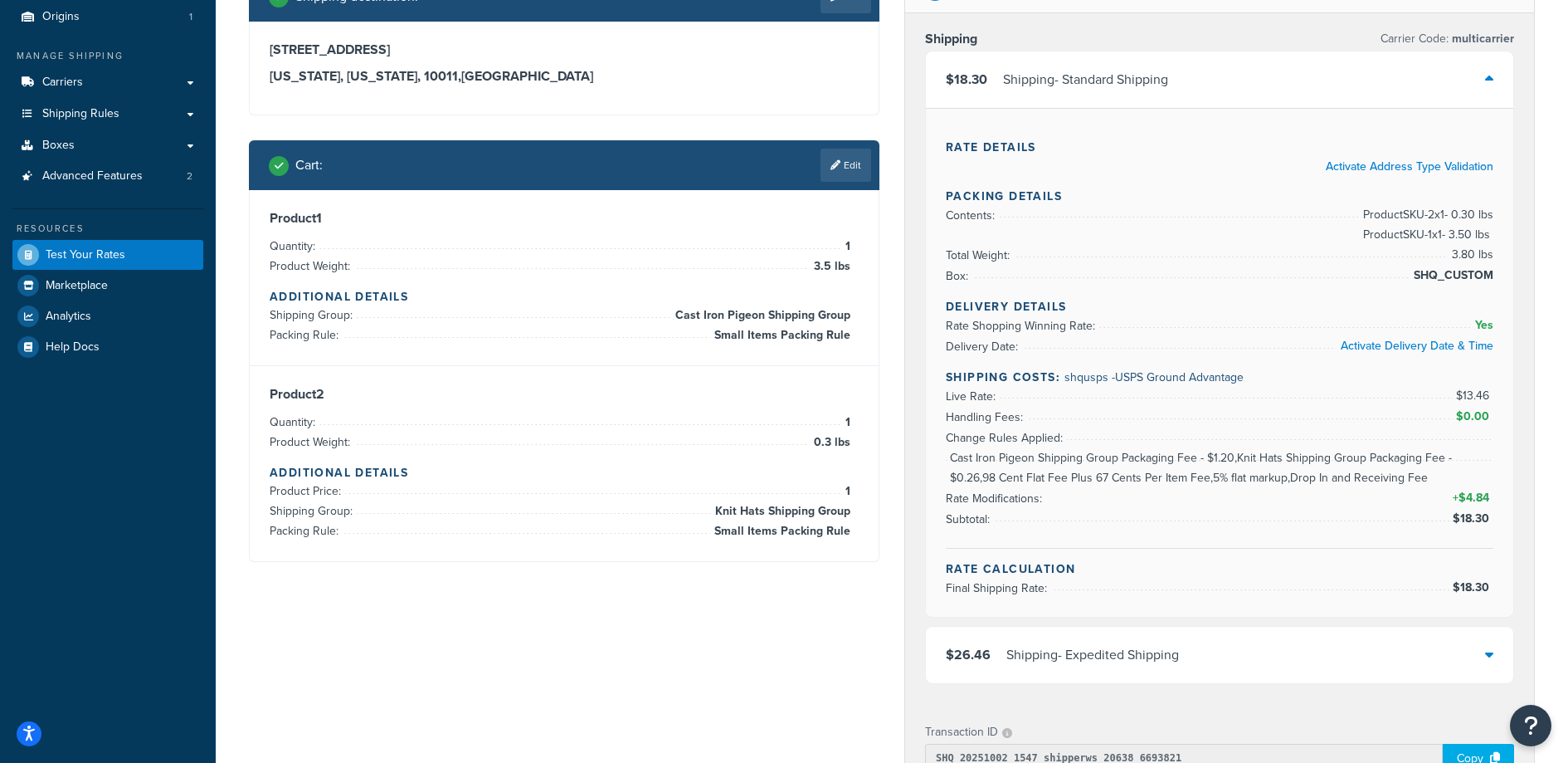
scroll to position [167, 0]
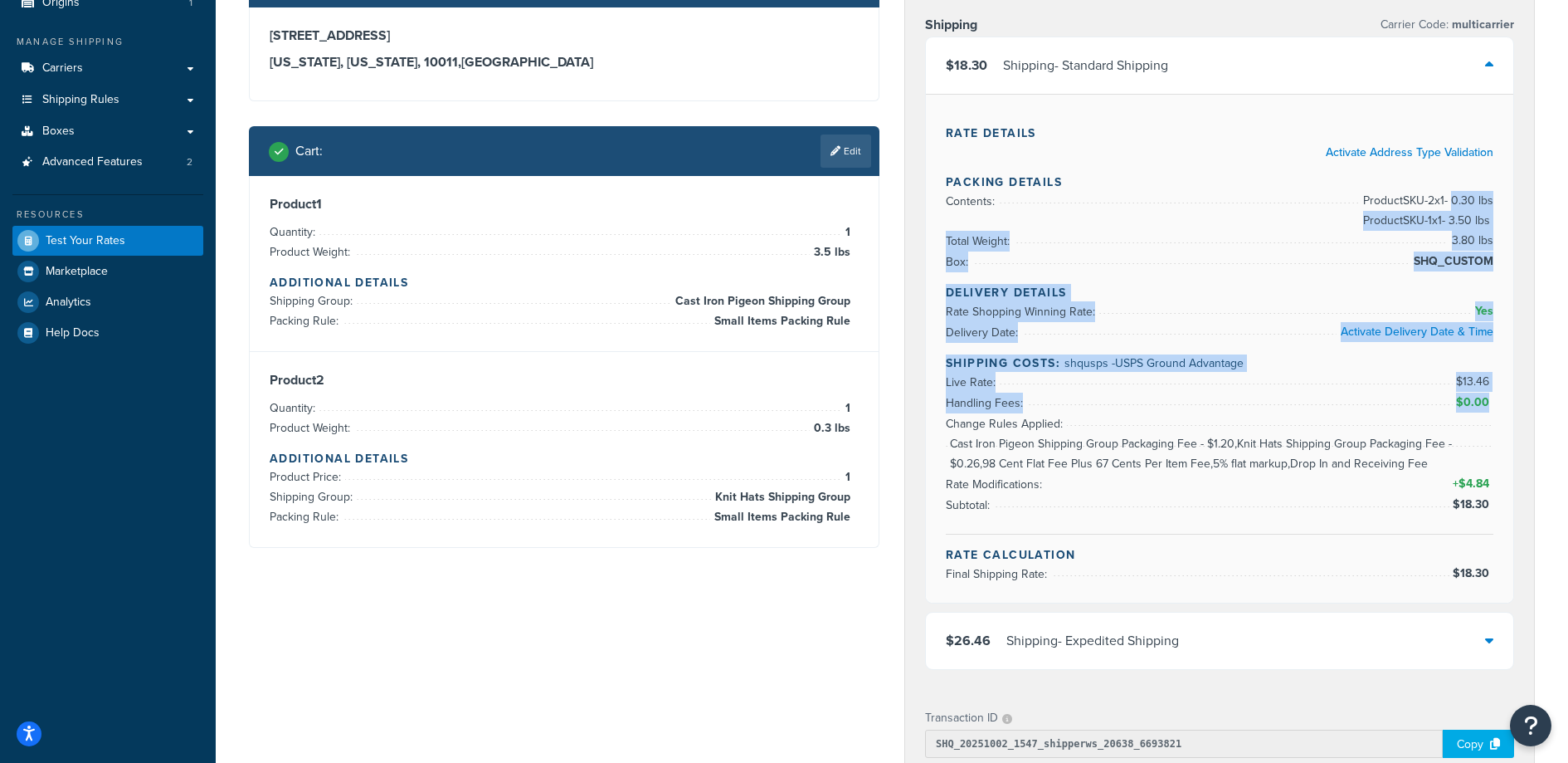
drag, startPoint x: 1453, startPoint y: 195, endPoint x: 1492, endPoint y: 414, distance: 222.4
click at [1492, 414] on div "Packing Details Contents: Product SKU-2 x 1 - 0.30 lbs Product SKU-1 x 1 - 3.50…" at bounding box center [1220, 354] width 547 height 361
click at [1492, 414] on li "Change Rules Applied: Cast Iron Pigeon Shipping Group Packaging Fee - $1.20,Kni…" at bounding box center [1220, 424] width 547 height 21
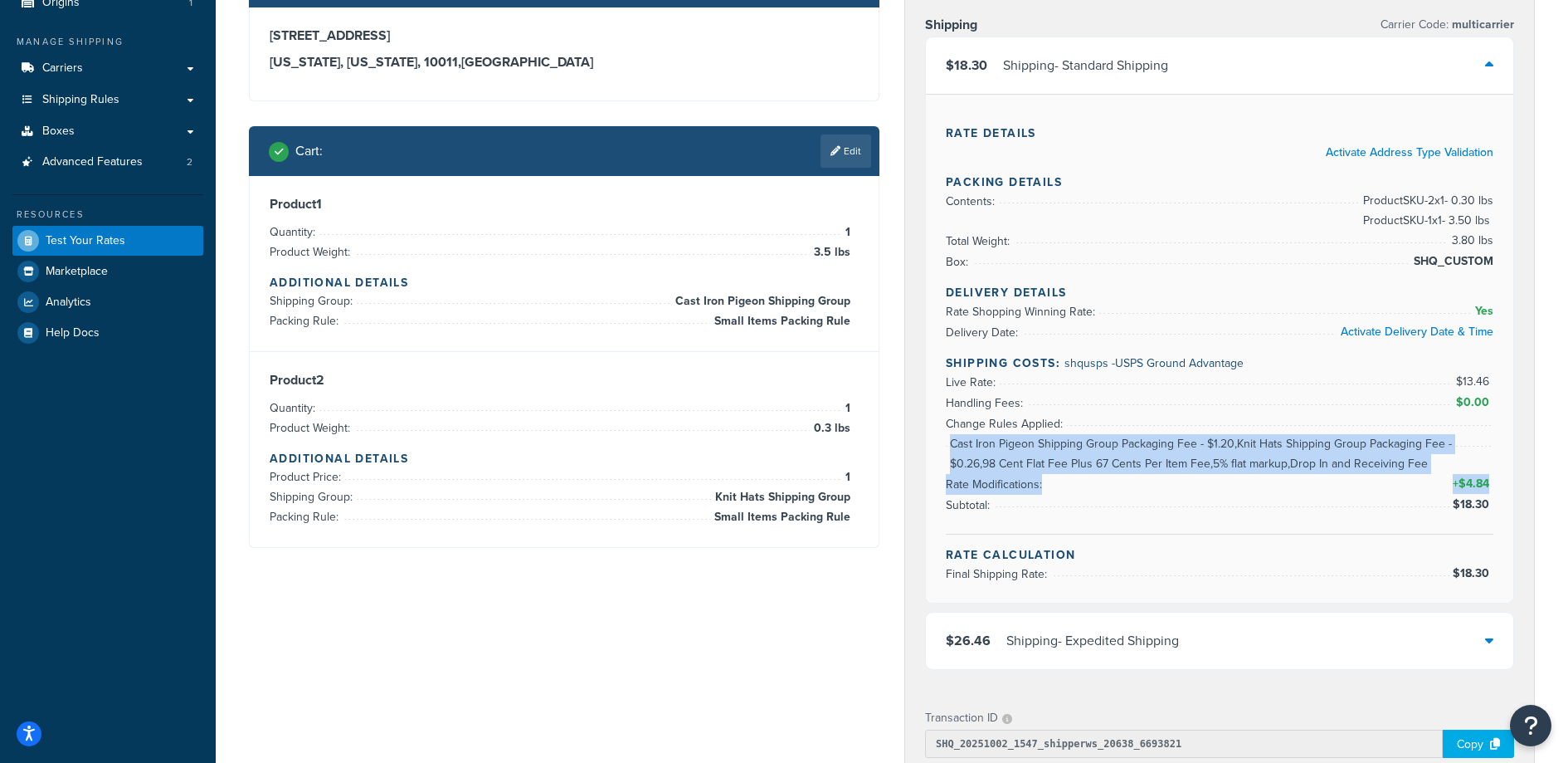
drag, startPoint x: 1082, startPoint y: 432, endPoint x: 1492, endPoint y: 492, distance: 414.4
click at [1491, 492] on ul "Live Rate: $13.46 Handling Fees: $0.00 Change Rules Applied: Cast Iron Pigeon S…" at bounding box center [1220, 443] width 547 height 144
click at [1492, 491] on span "$4.84" at bounding box center [1476, 483] width 35 height 17
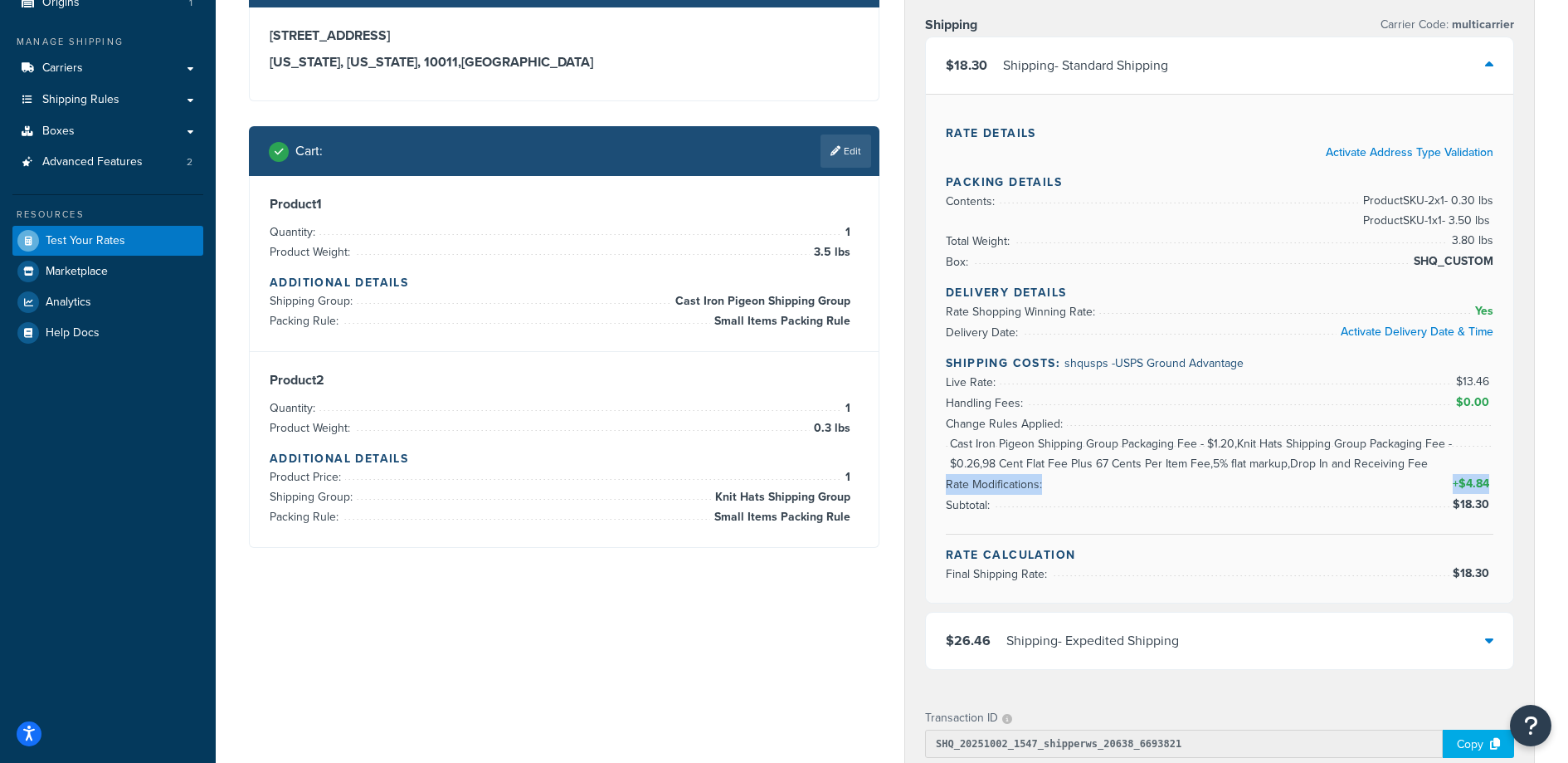
drag, startPoint x: 1409, startPoint y: 486, endPoint x: 1122, endPoint y: 444, distance: 290.1
click at [1122, 444] on li "Rate Modifications: + $4.84" at bounding box center [1220, 464] width 547 height 61
click at [1127, 444] on li "Rate Modifications: + $4.84" at bounding box center [1220, 464] width 547 height 61
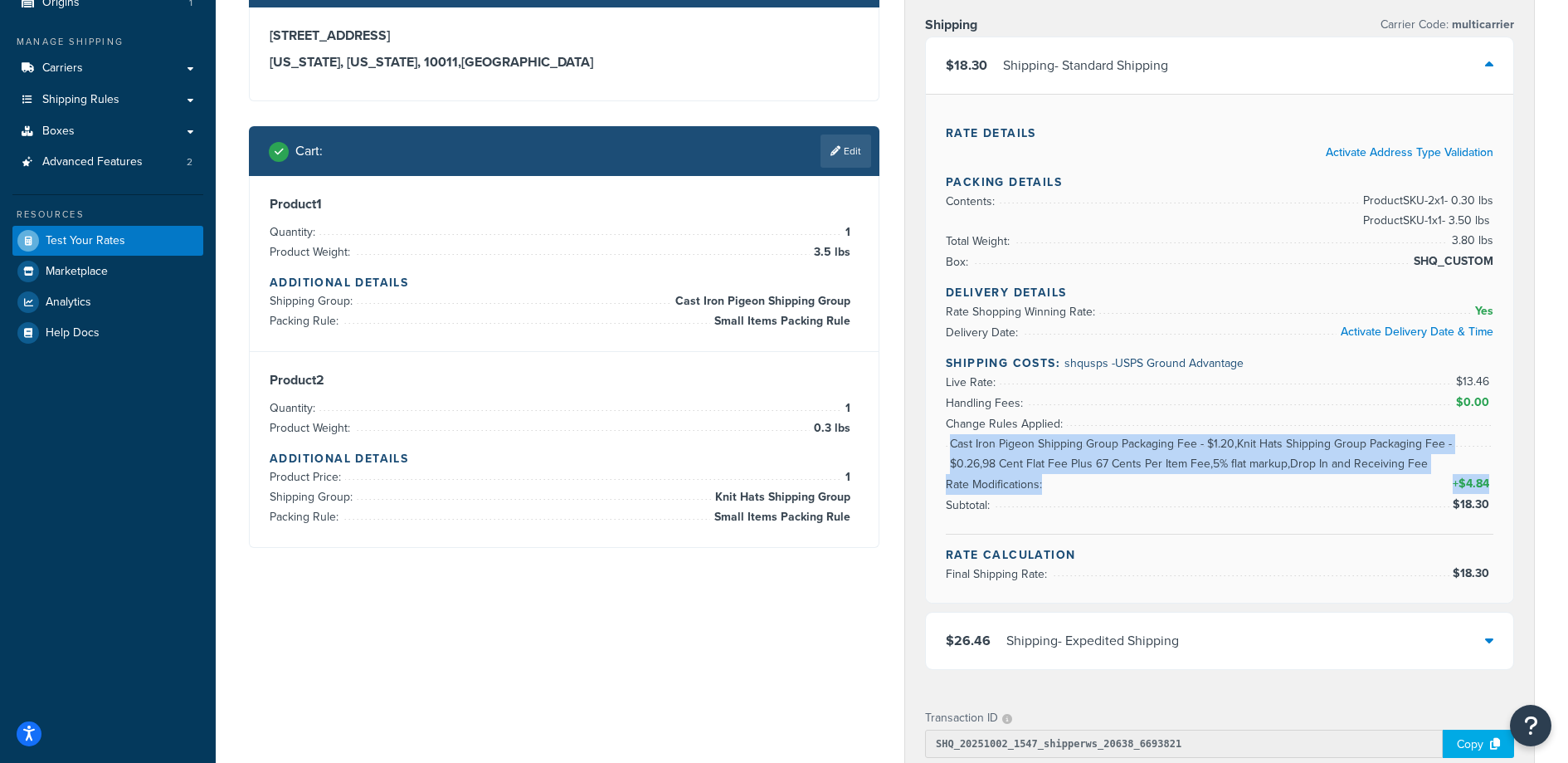
drag, startPoint x: 1098, startPoint y: 429, endPoint x: 1493, endPoint y: 493, distance: 400.2
click at [1493, 493] on ul "Live Rate: $13.46 Handling Fees: $0.00 Change Rules Applied: Cast Iron Pigeon S…" at bounding box center [1220, 443] width 547 height 144
click at [1493, 493] on span "+ $4.84" at bounding box center [1472, 484] width 44 height 20
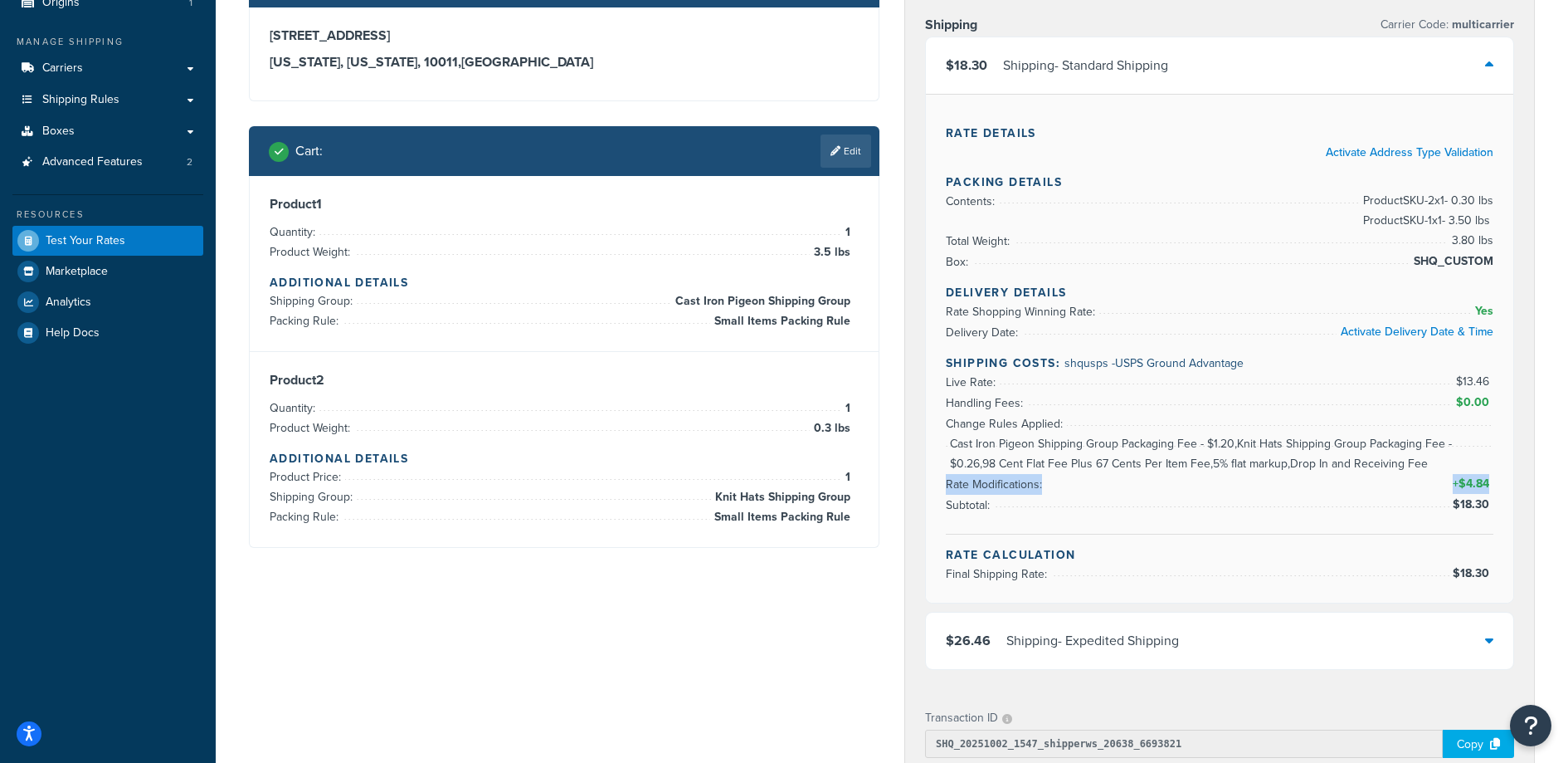
drag, startPoint x: 1493, startPoint y: 493, endPoint x: 1242, endPoint y: 446, distance: 255.4
click at [1242, 445] on li "Rate Modifications: + $4.84" at bounding box center [1220, 464] width 547 height 61
click at [1242, 446] on li "Rate Modifications: + $4.84" at bounding box center [1220, 464] width 547 height 61
drag, startPoint x: 1247, startPoint y: 448, endPoint x: 1491, endPoint y: 492, distance: 247.9
click at [1500, 502] on div "Rate Details Activate Address Type Validation Packing Details Contents: Product…" at bounding box center [1220, 348] width 588 height 509
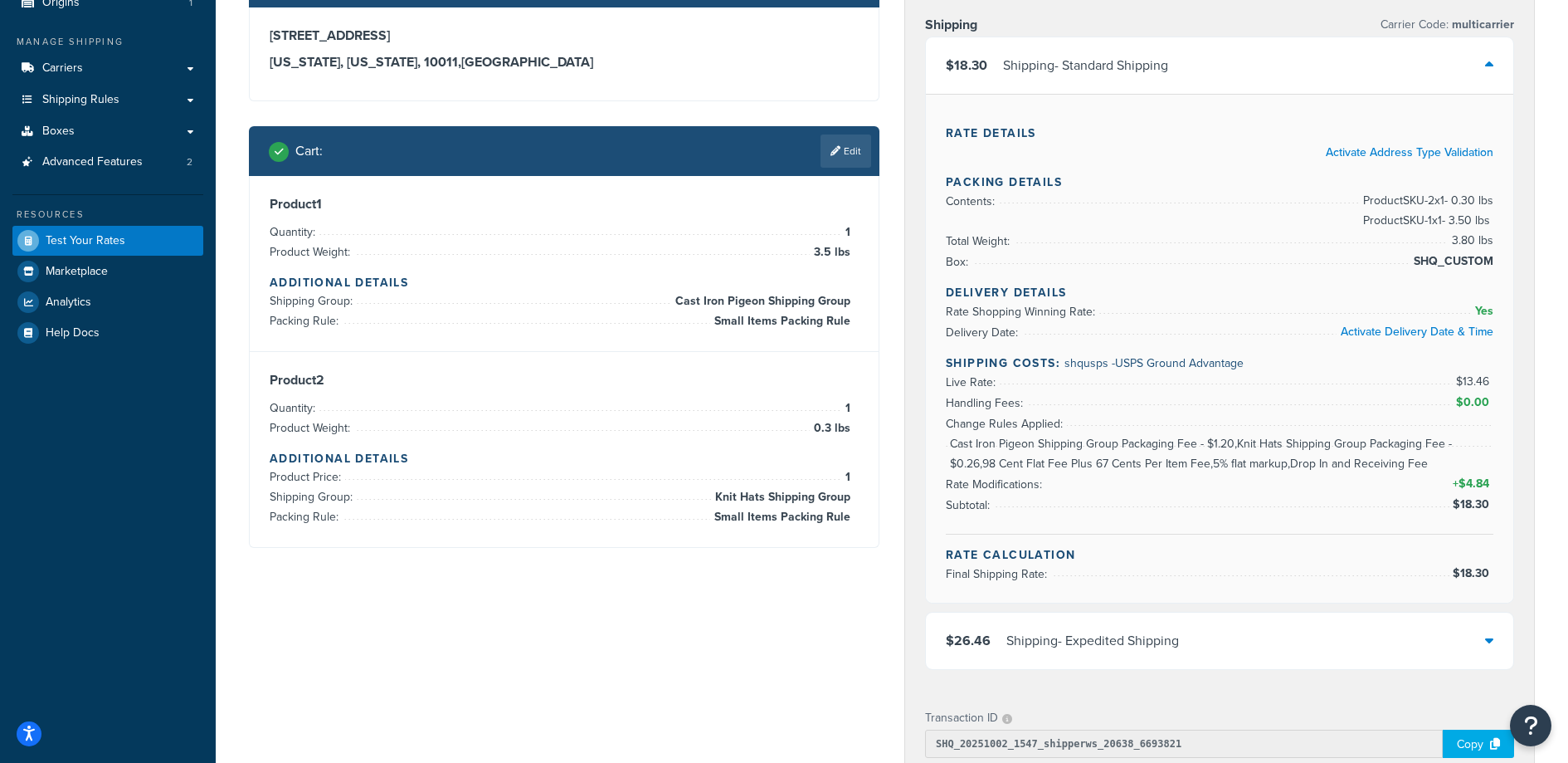
click at [1481, 484] on span "$4.84" at bounding box center [1476, 483] width 35 height 17
click at [1278, 440] on li "Rate Modifications: + $4.84" at bounding box center [1220, 464] width 547 height 61
click at [1278, 439] on li "Rate Modifications: + $4.84" at bounding box center [1220, 464] width 547 height 61
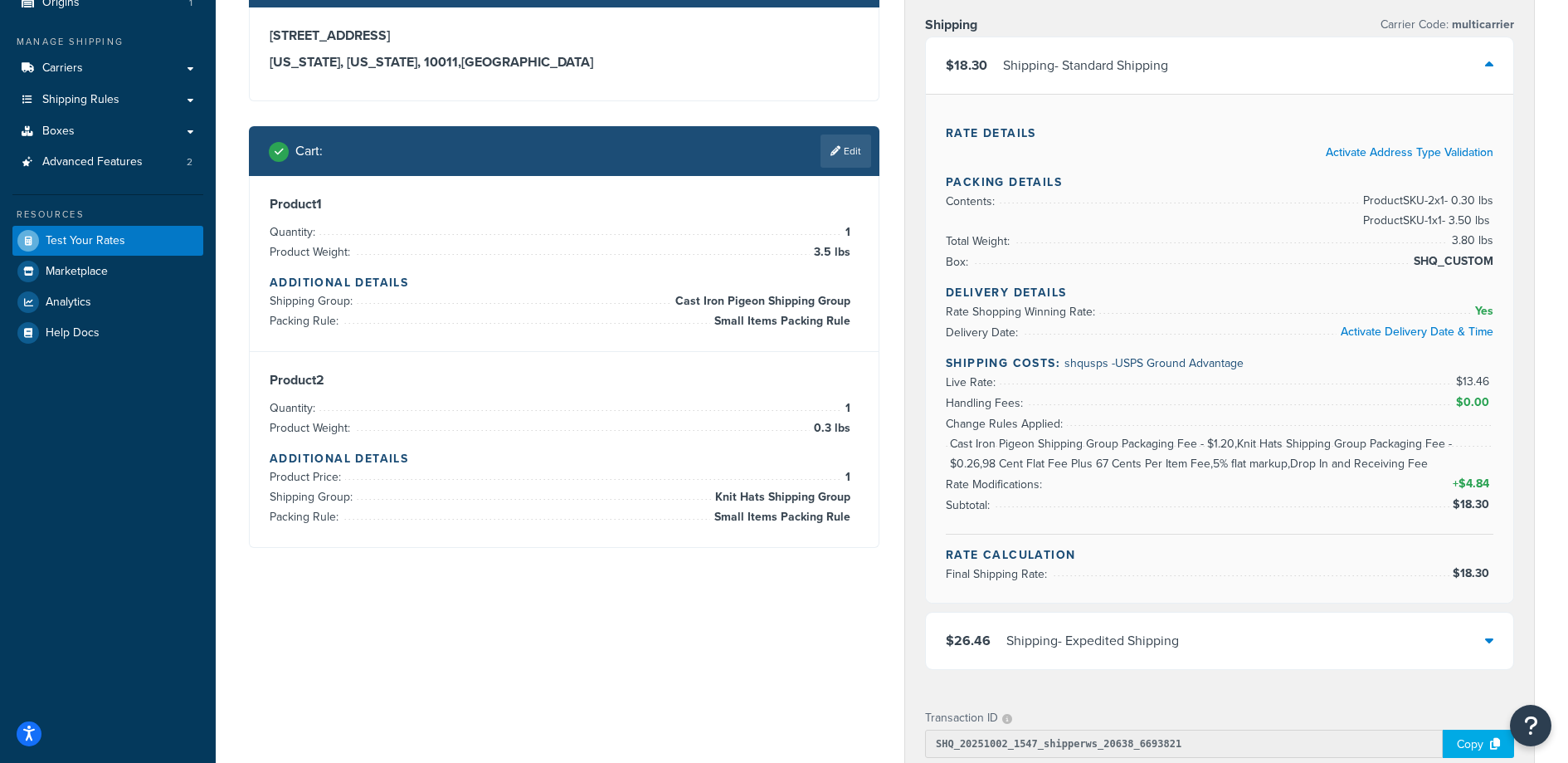
click at [1269, 459] on span "Cast Iron Pigeon Shipping Group Packaging Fee - $1.20,Knit Hats Shipping Group …" at bounding box center [1220, 453] width 547 height 39
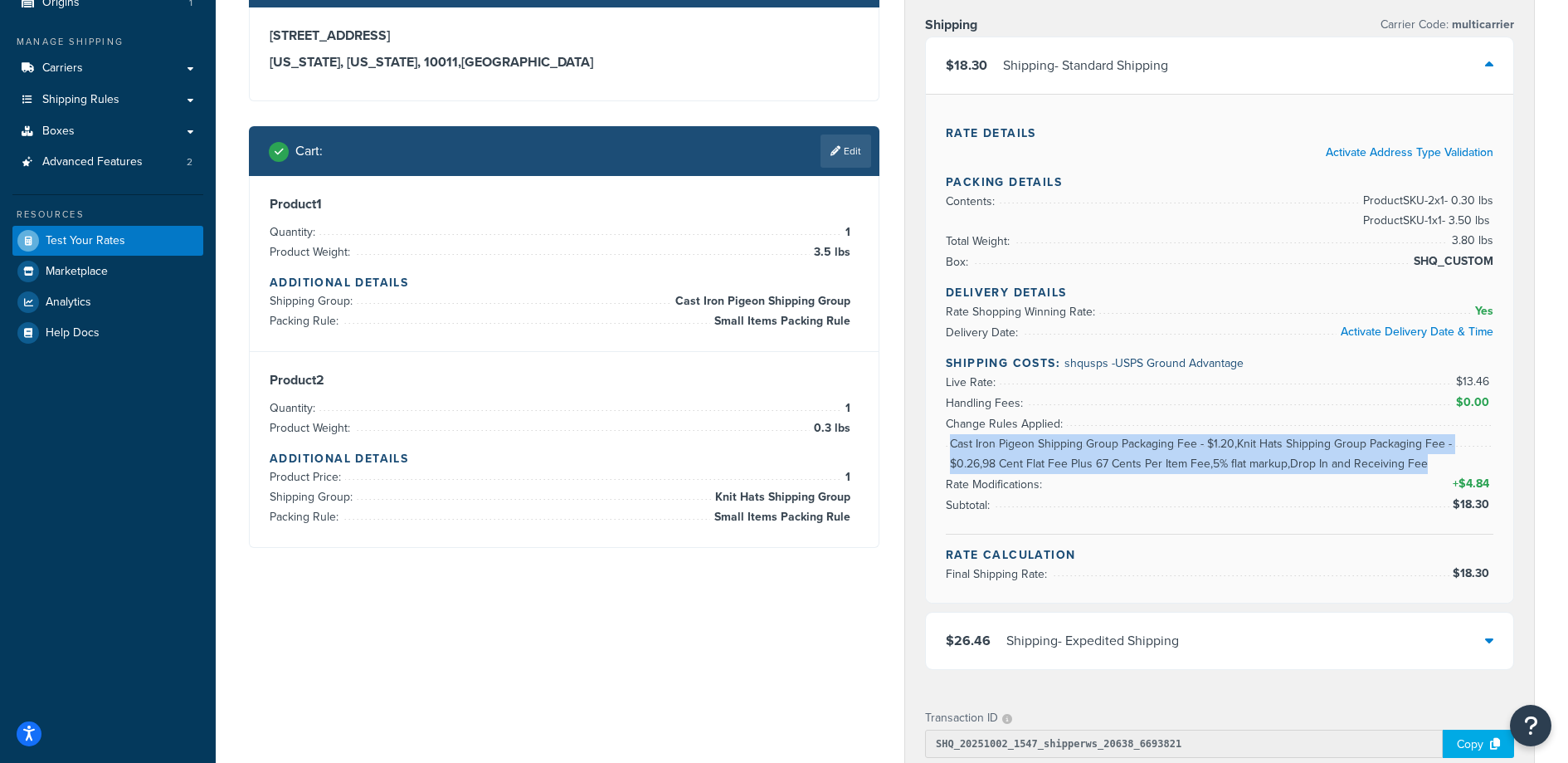
click at [1269, 459] on span "Cast Iron Pigeon Shipping Group Packaging Fee - $1.20,Knit Hats Shipping Group …" at bounding box center [1220, 453] width 547 height 39
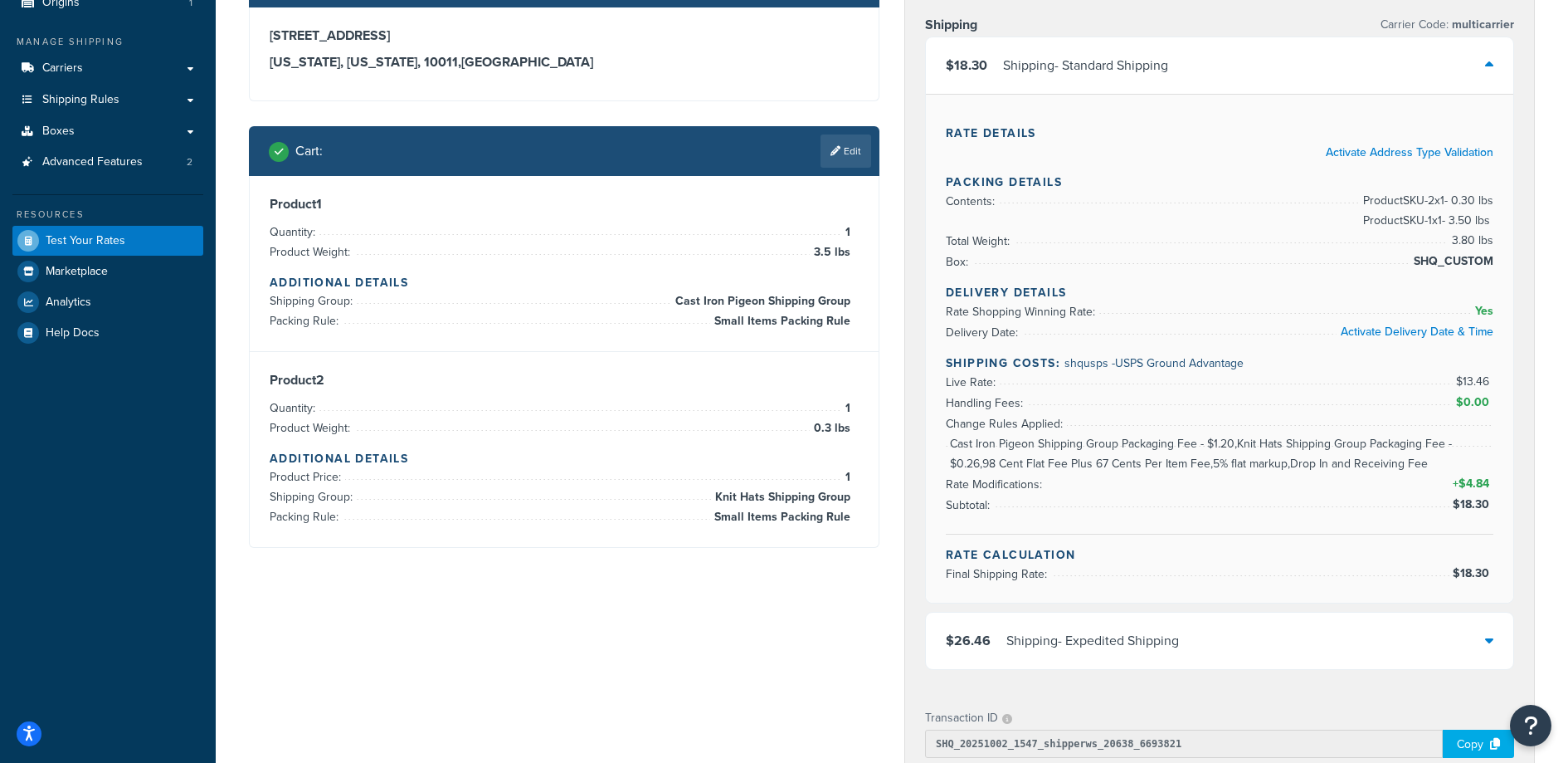
click at [1349, 437] on ul "Live Rate: $13.46 Handling Fees: $0.00 Change Rules Applied: Cast Iron Pigeon S…" at bounding box center [1220, 443] width 547 height 144
drag, startPoint x: 1370, startPoint y: 440, endPoint x: 1443, endPoint y: 444, distance: 73.1
click at [1443, 444] on li "Rate Modifications: + $4.84" at bounding box center [1220, 464] width 547 height 61
drag, startPoint x: 1443, startPoint y: 444, endPoint x: 1419, endPoint y: 442, distance: 24.1
click at [1441, 443] on li "Rate Modifications: + $4.84" at bounding box center [1220, 464] width 547 height 61
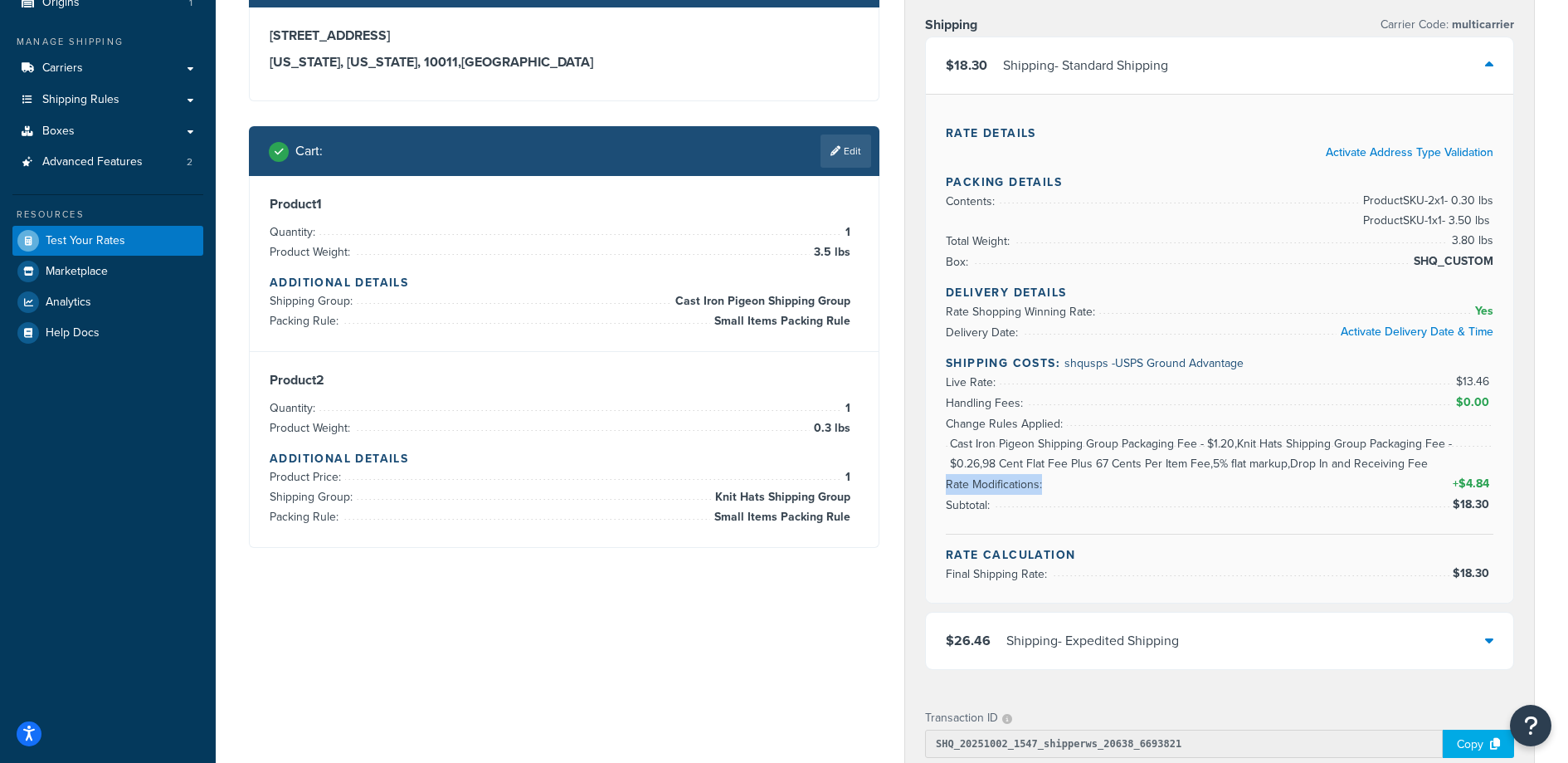
drag, startPoint x: 1388, startPoint y: 440, endPoint x: 1346, endPoint y: 431, distance: 43.0
click at [1387, 440] on li "Rate Modifications: + $4.84" at bounding box center [1220, 464] width 547 height 61
click at [924, 457] on div "Shipping Carrier Code: multicarrier $18.30 Shipping - Standard Shipping Rate De…" at bounding box center [1220, 346] width 629 height 693
drag, startPoint x: 954, startPoint y: 457, endPoint x: 970, endPoint y: 454, distance: 16.3
click at [954, 457] on span "Cast Iron Pigeon Shipping Group Packaging Fee - $1.20,Knit Hats Shipping Group …" at bounding box center [1220, 453] width 547 height 39
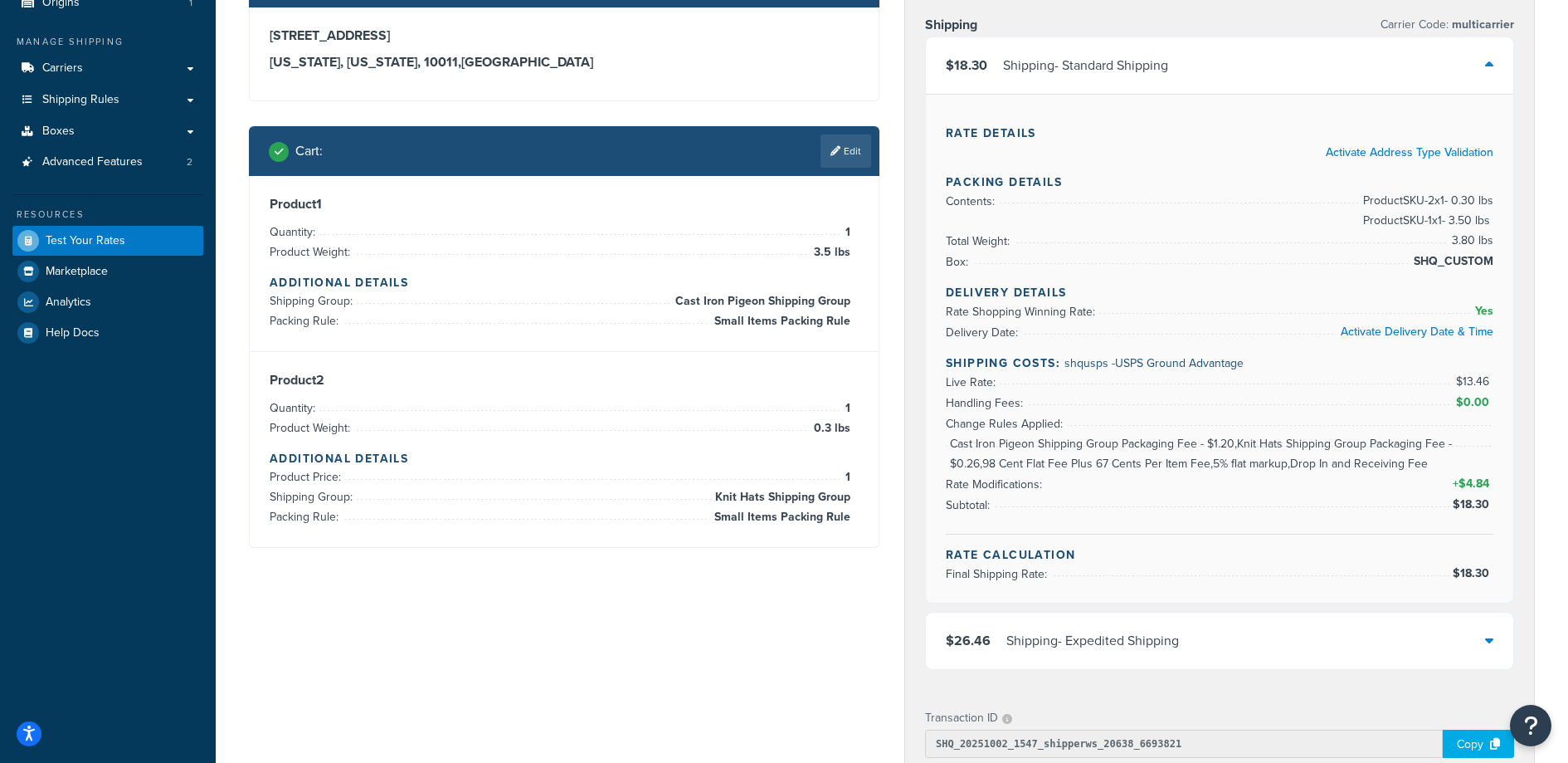
drag, startPoint x: 1071, startPoint y: 441, endPoint x: 1200, endPoint y: 442, distance: 129.0
click at [1200, 442] on li "Rate Modifications: + $4.84" at bounding box center [1220, 464] width 547 height 61
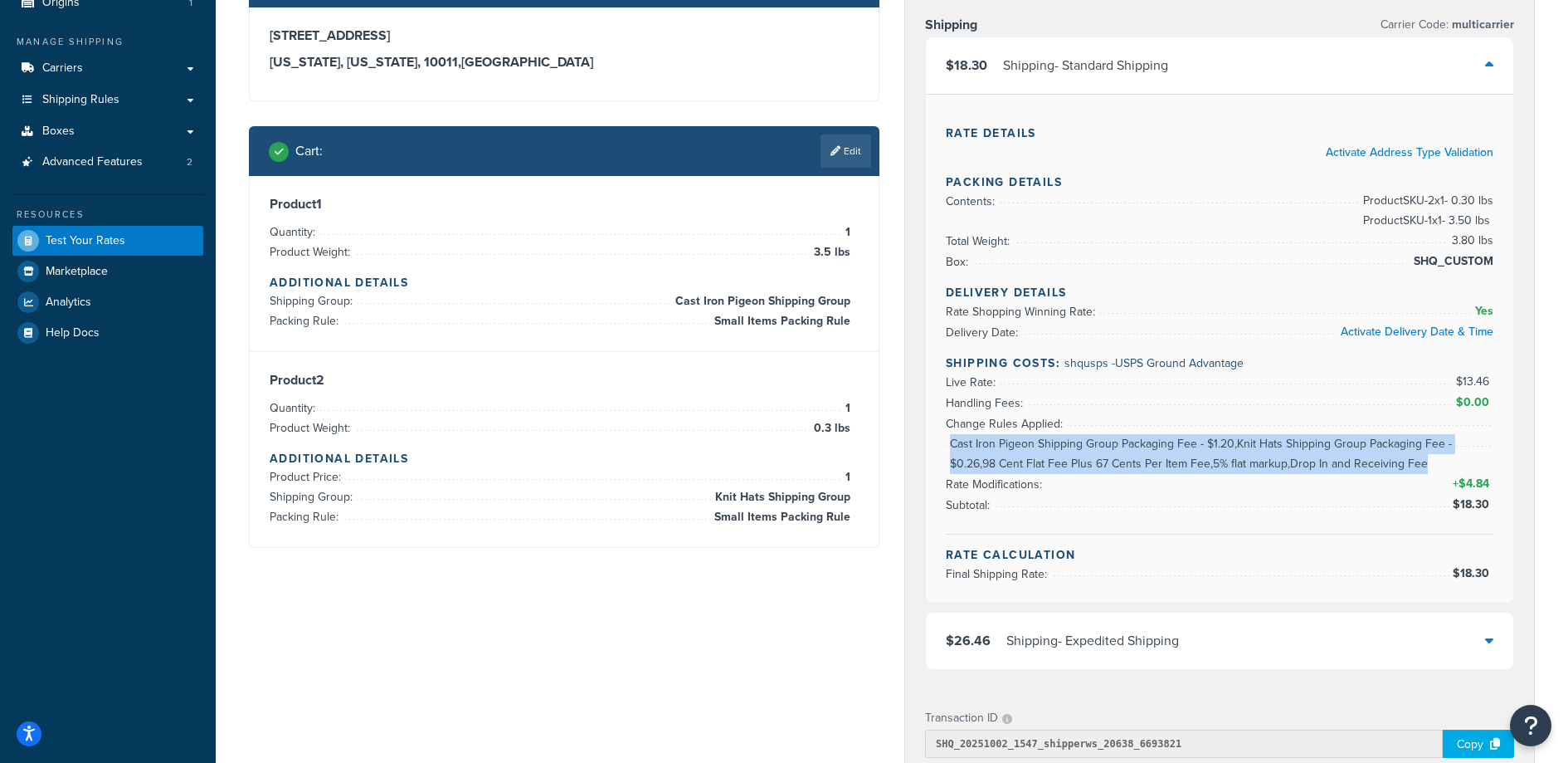
drag, startPoint x: 1320, startPoint y: 432, endPoint x: 1485, endPoint y: 469, distance: 169.1
click at [1485, 434] on li "Change Rules Applied: Cast Iron Pigeon Shipping Group Packaging Fee - $1.20,Kni…" at bounding box center [1220, 424] width 547 height 21
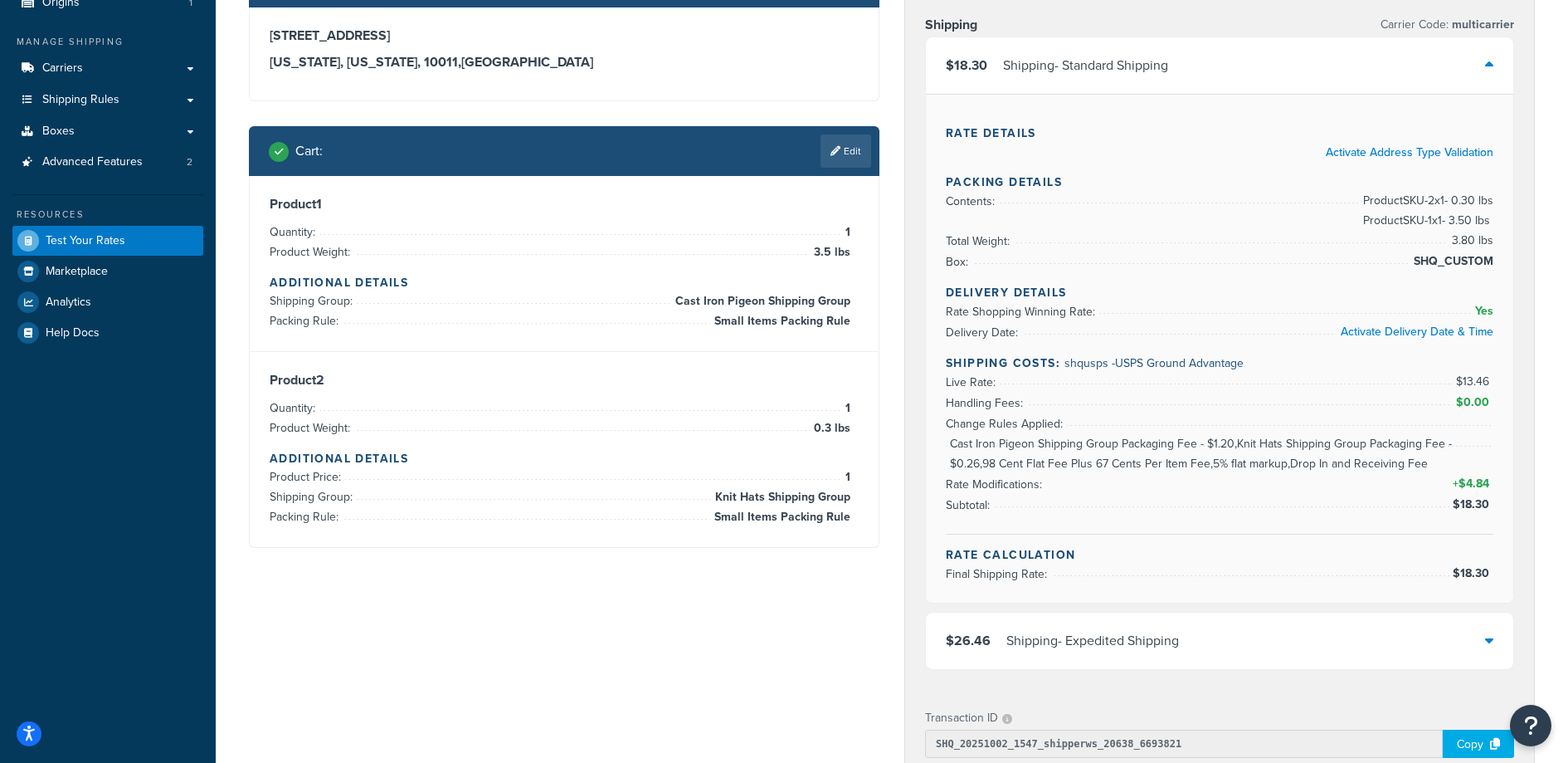
click at [1485, 468] on span "Cast Iron Pigeon Shipping Group Packaging Fee - $1.20,Knit Hats Shipping Group …" at bounding box center [1220, 453] width 547 height 39
click at [765, 621] on div "Shipping destination : Edit 47 W 13th St, apt b New York, New York, 10011 , Uni…" at bounding box center [892, 559] width 1311 height 1204
click at [1190, 637] on div "$26.46 Shipping - Expedited Shipping" at bounding box center [1220, 641] width 588 height 57
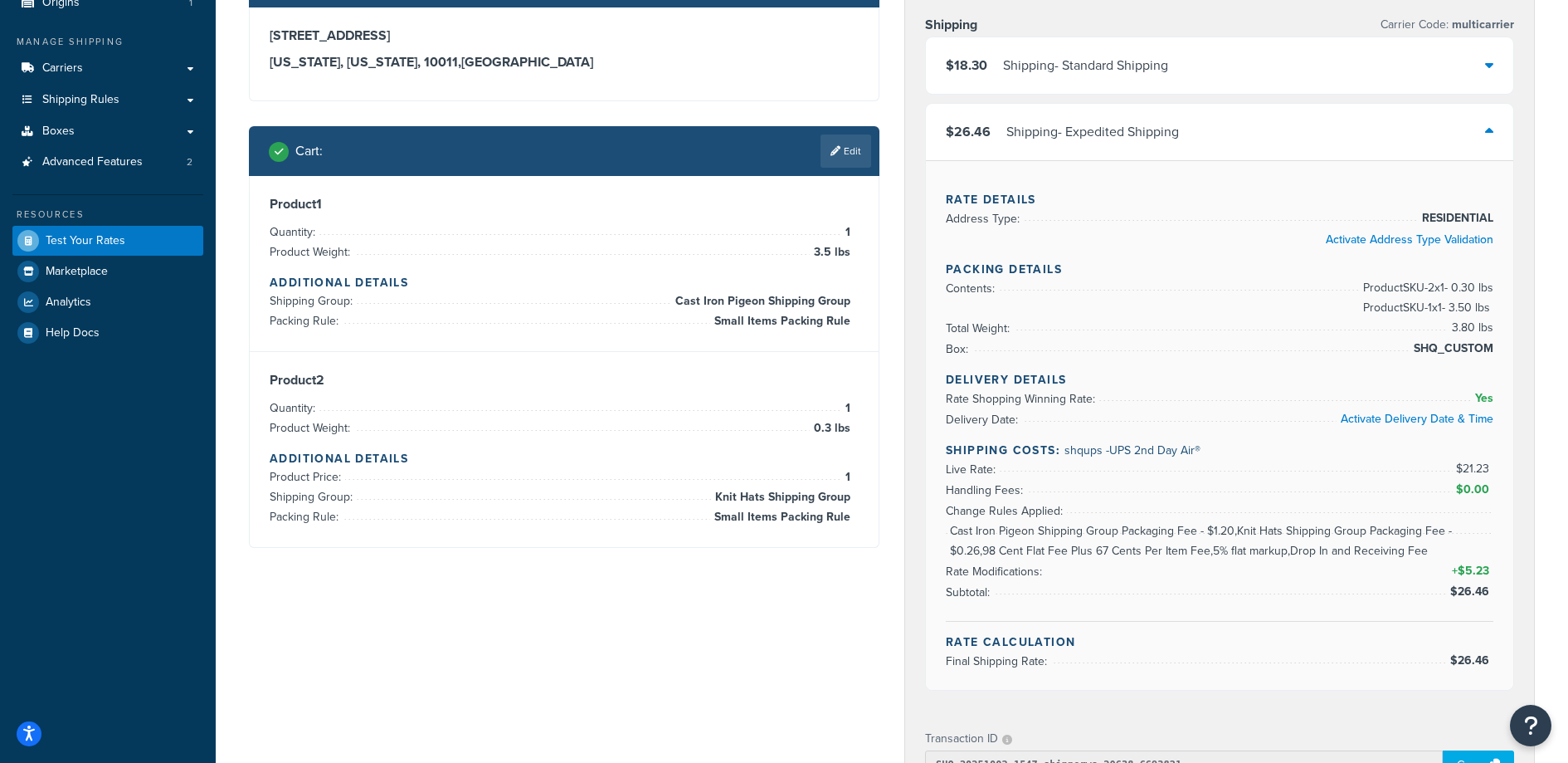
click at [1308, 151] on div "$26.46 Shipping - Expedited Shipping" at bounding box center [1220, 132] width 588 height 57
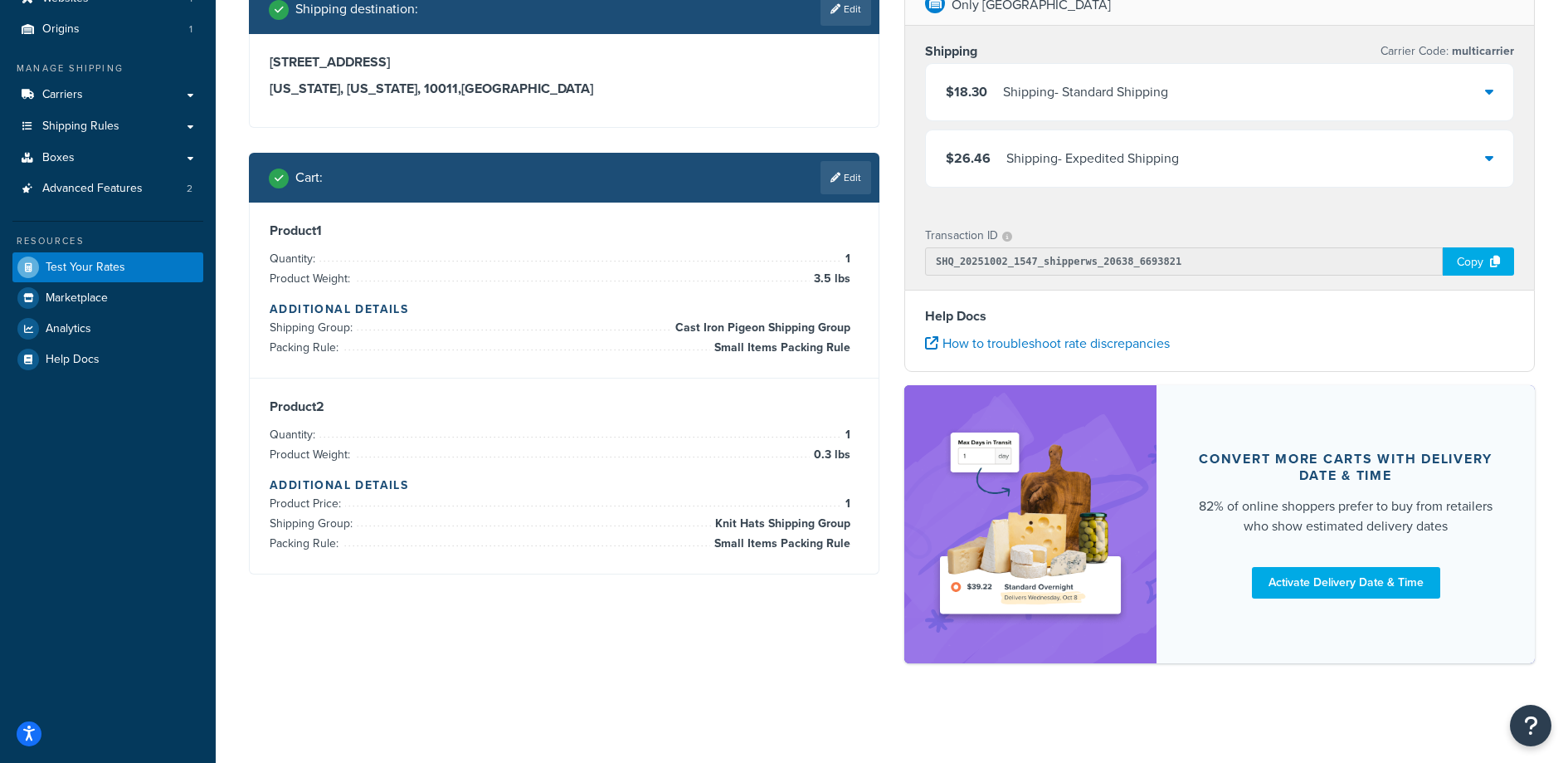
click at [1305, 83] on div "$18.30 Shipping - Standard Shipping" at bounding box center [1220, 93] width 588 height 57
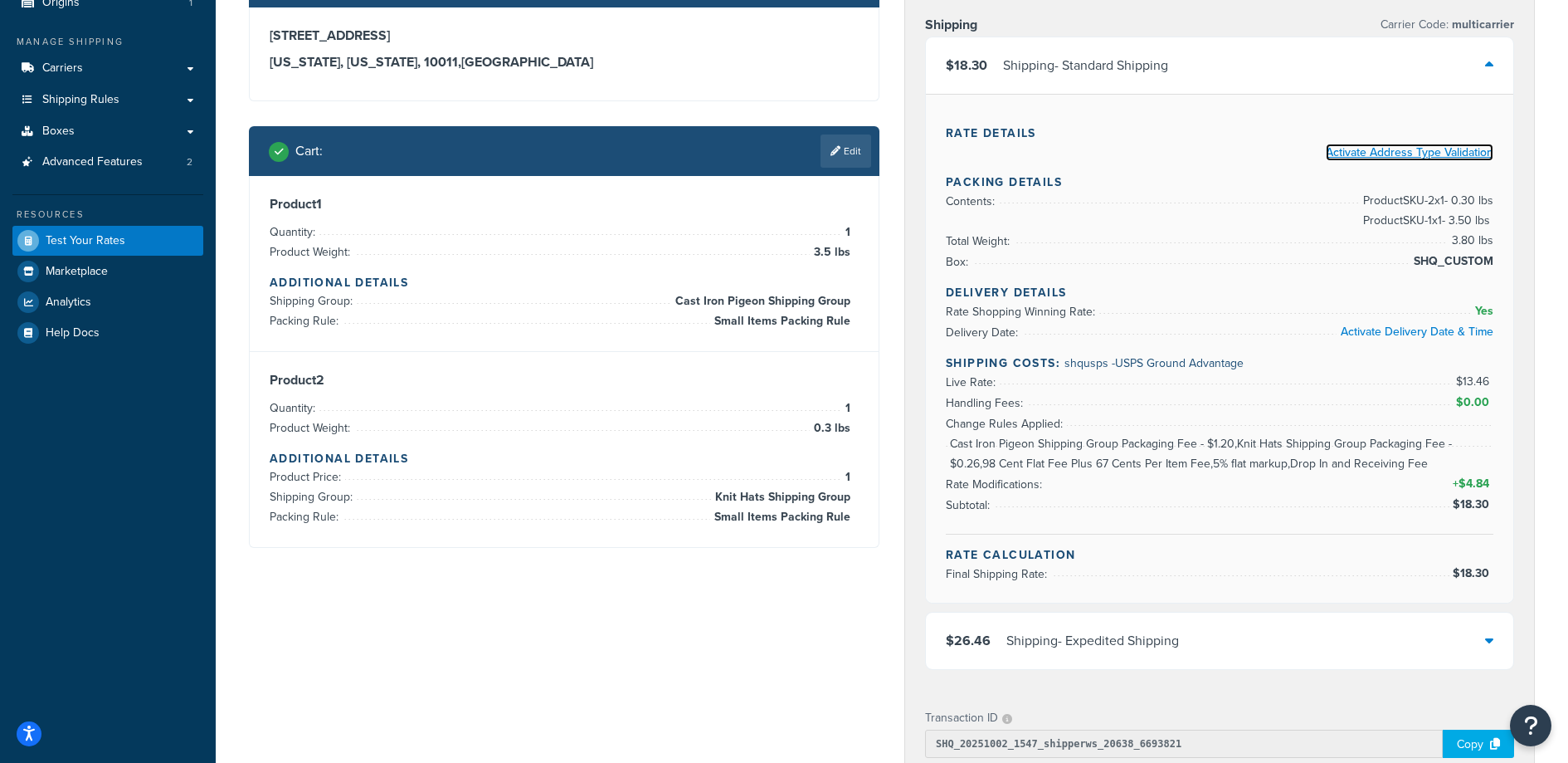
click at [1423, 150] on link "Activate Address Type Validation" at bounding box center [1409, 152] width 168 height 17
click at [845, 152] on link "Edit" at bounding box center [845, 151] width 50 height 33
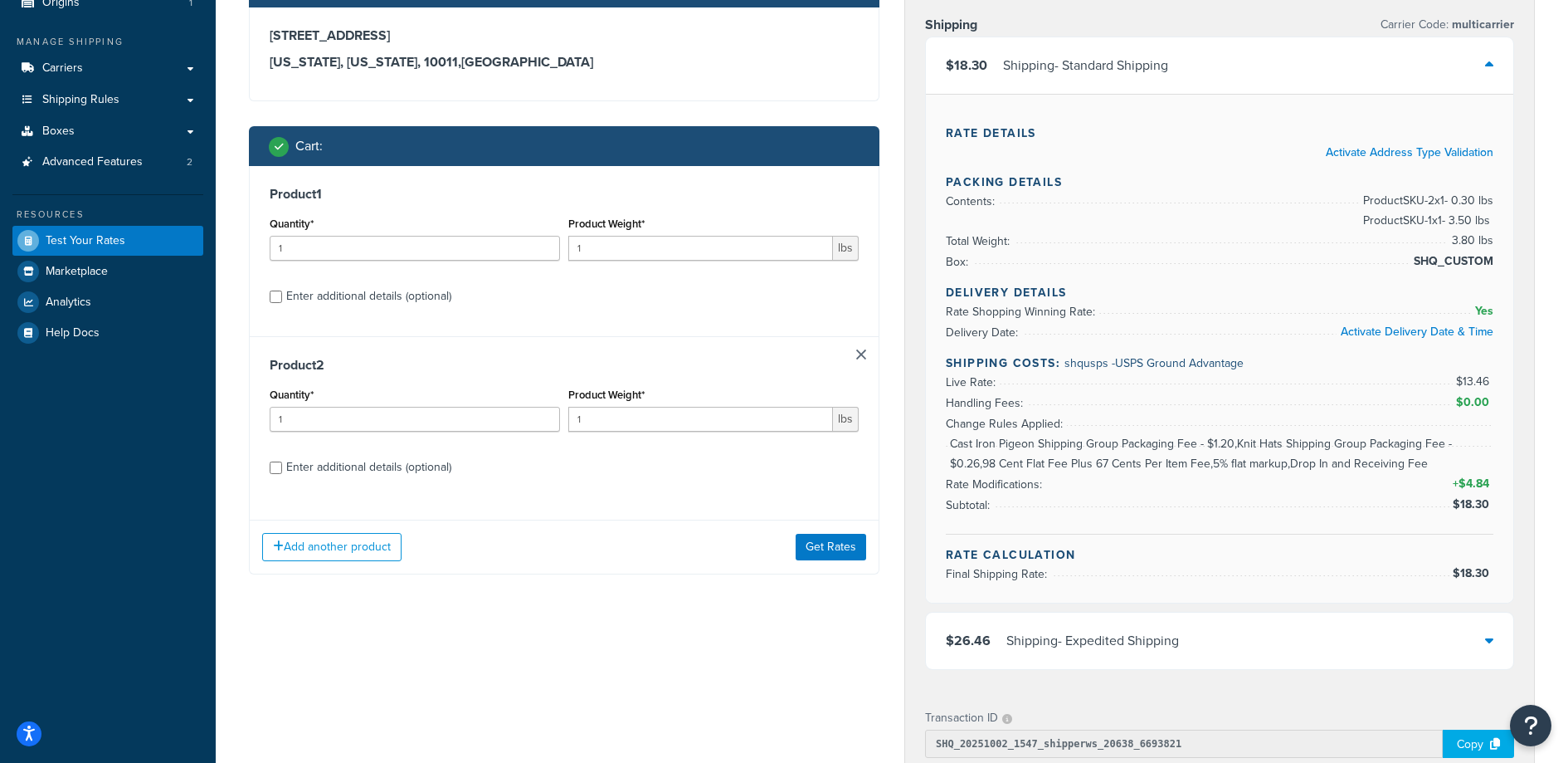
drag, startPoint x: 860, startPoint y: 357, endPoint x: 855, endPoint y: 347, distance: 11.2
click at [860, 357] on link at bounding box center [861, 354] width 10 height 10
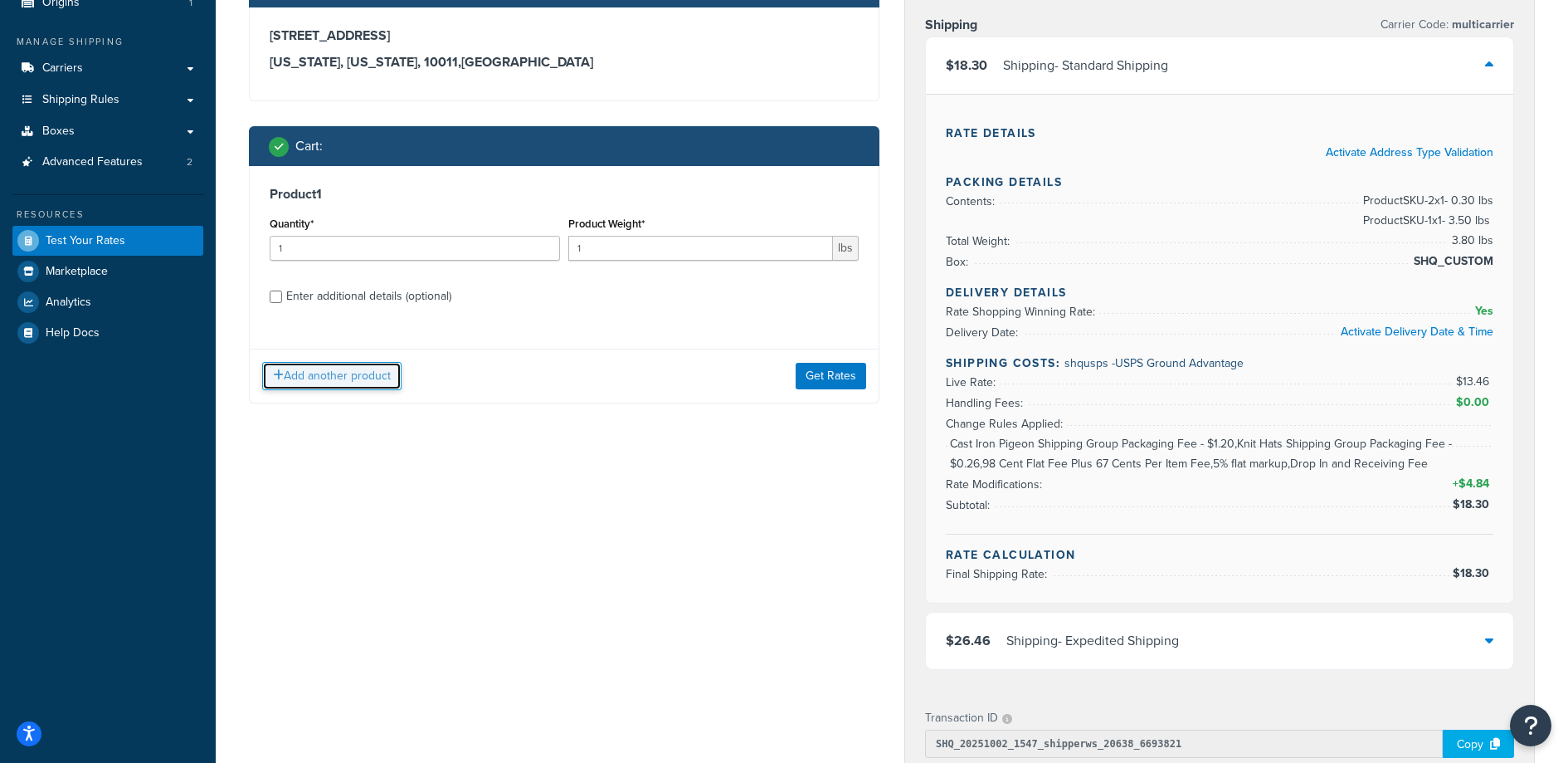
click at [348, 378] on button "Add another product" at bounding box center [332, 376] width 139 height 28
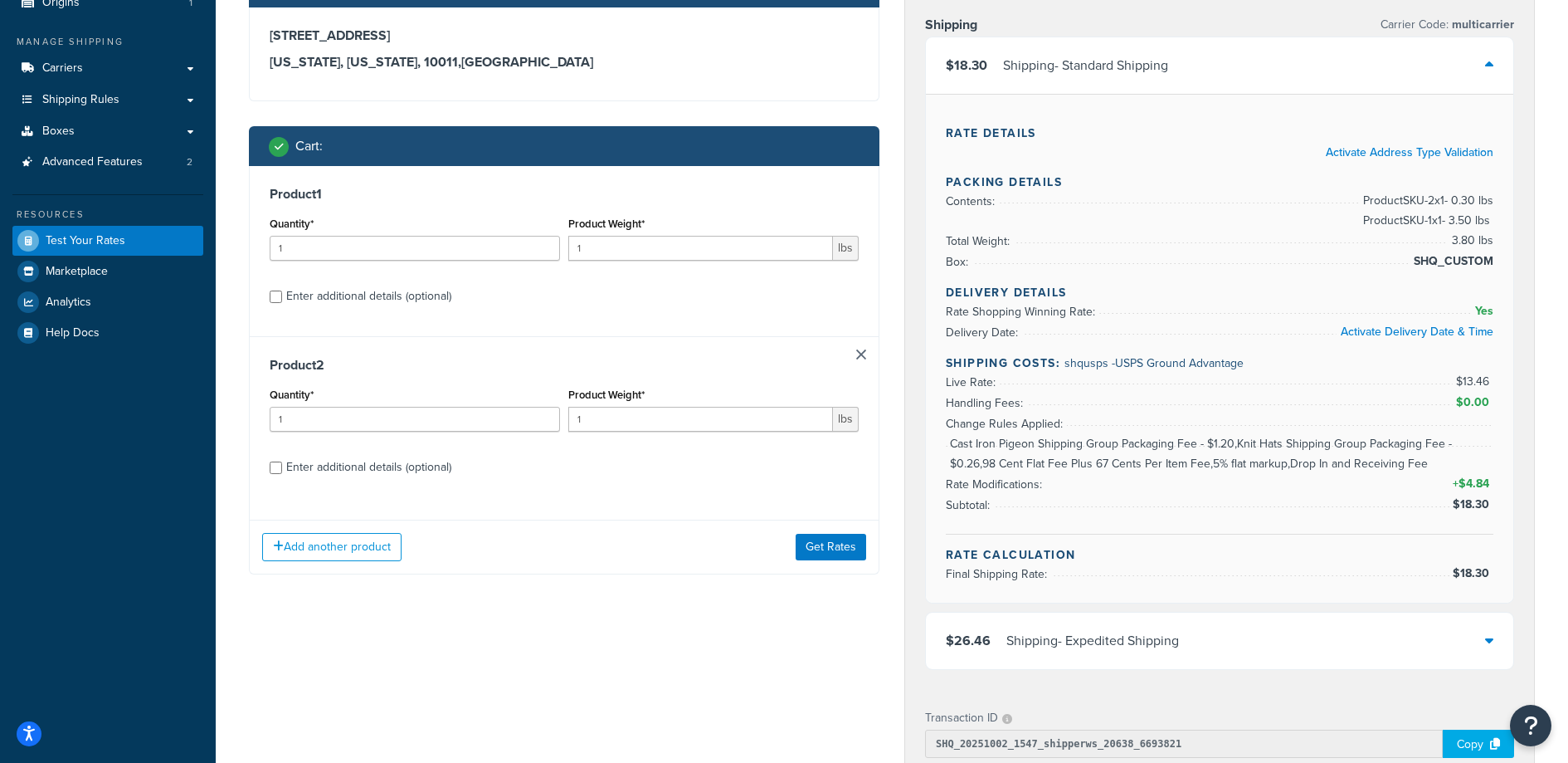
click at [856, 353] on link at bounding box center [861, 354] width 10 height 10
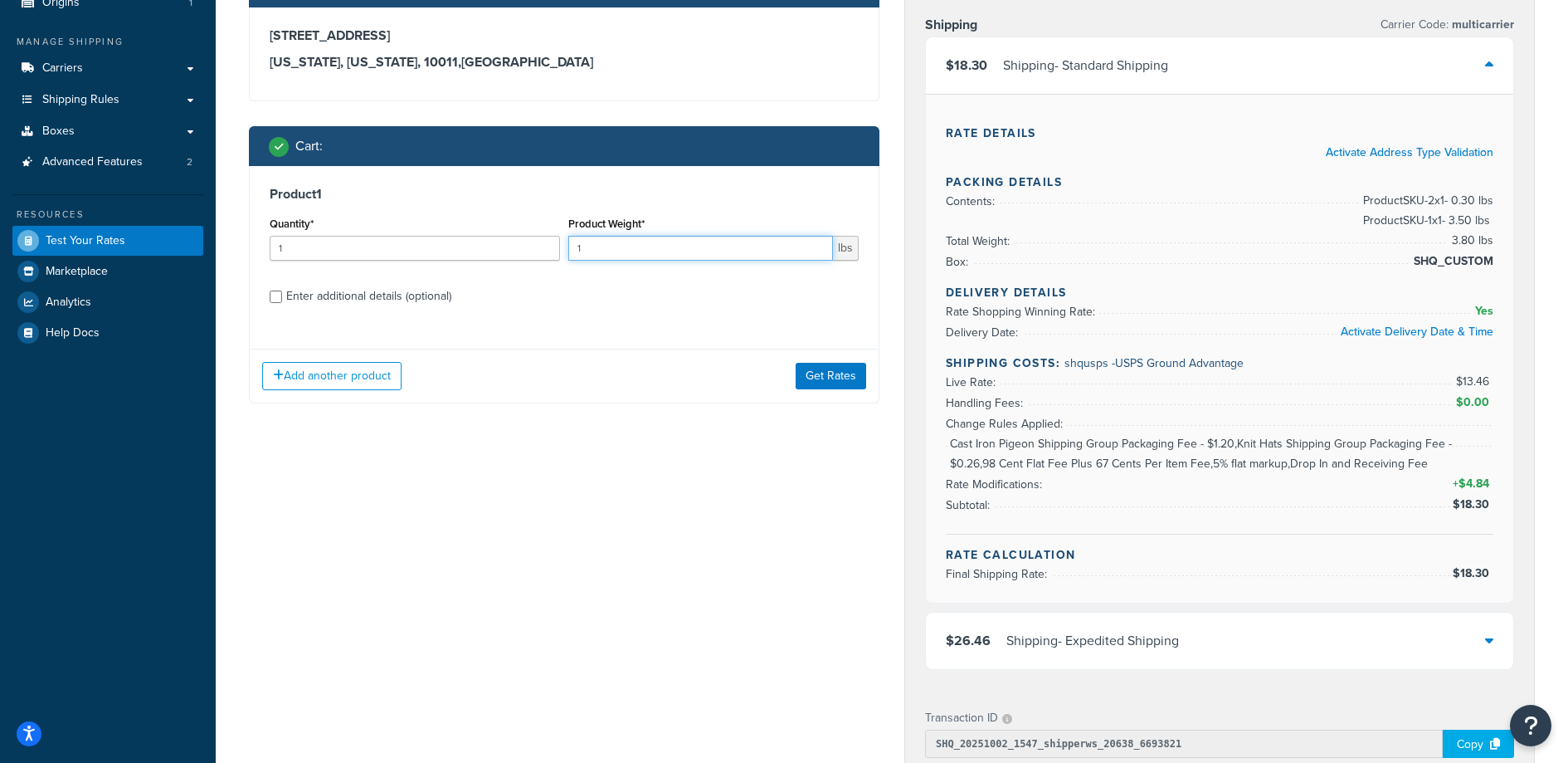
click at [659, 248] on input "1" at bounding box center [701, 248] width 265 height 25
click at [659, 247] on input "1" at bounding box center [701, 248] width 265 height 25
click at [767, 240] on input "1" at bounding box center [701, 248] width 265 height 25
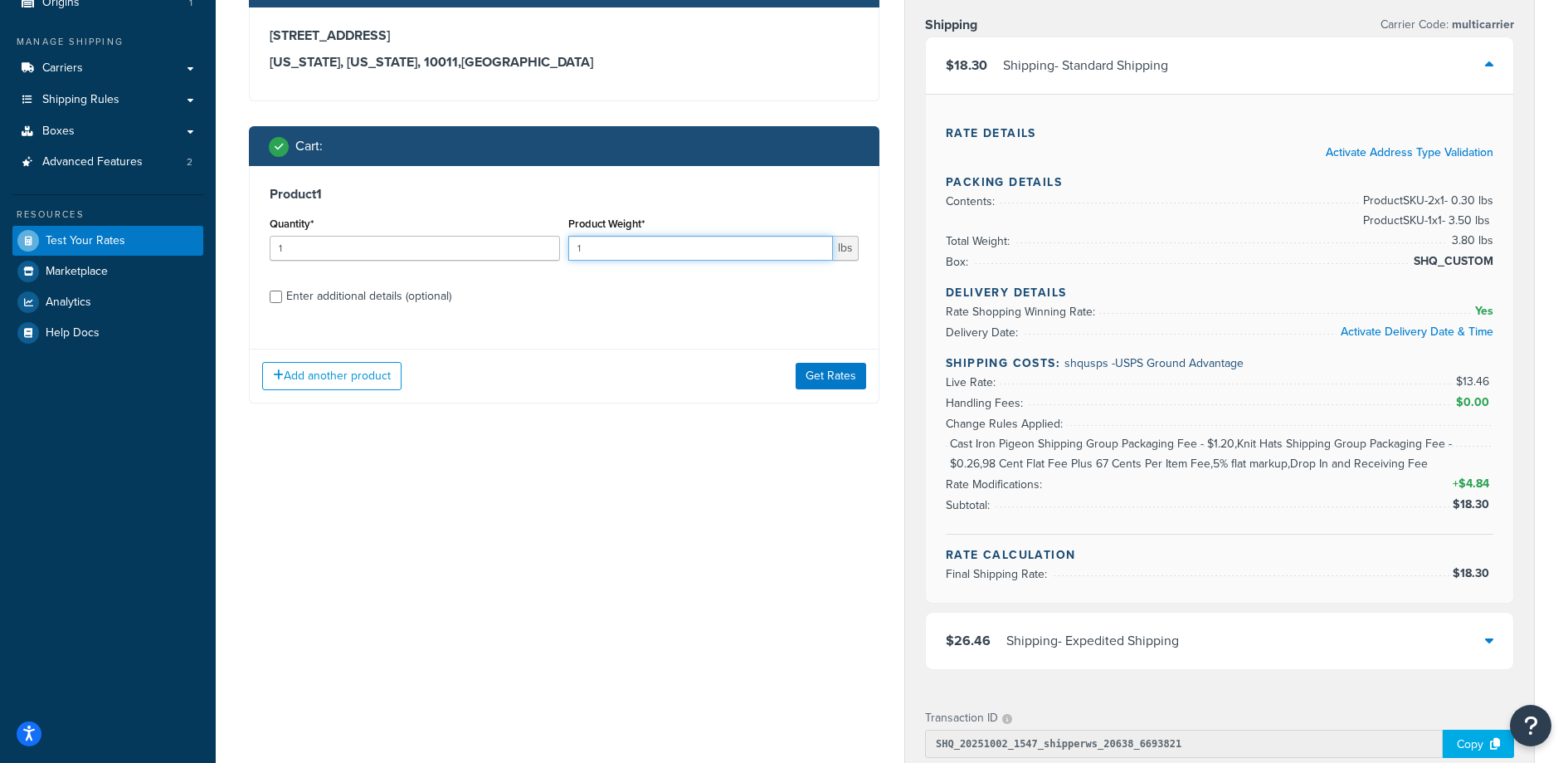
click at [767, 240] on input "1" at bounding box center [701, 248] width 265 height 25
type input "0.6"
click at [613, 293] on label "Enter additional details (optional)" at bounding box center [572, 294] width 572 height 27
click at [282, 293] on input "Enter additional details (optional)" at bounding box center [276, 297] width 13 height 13
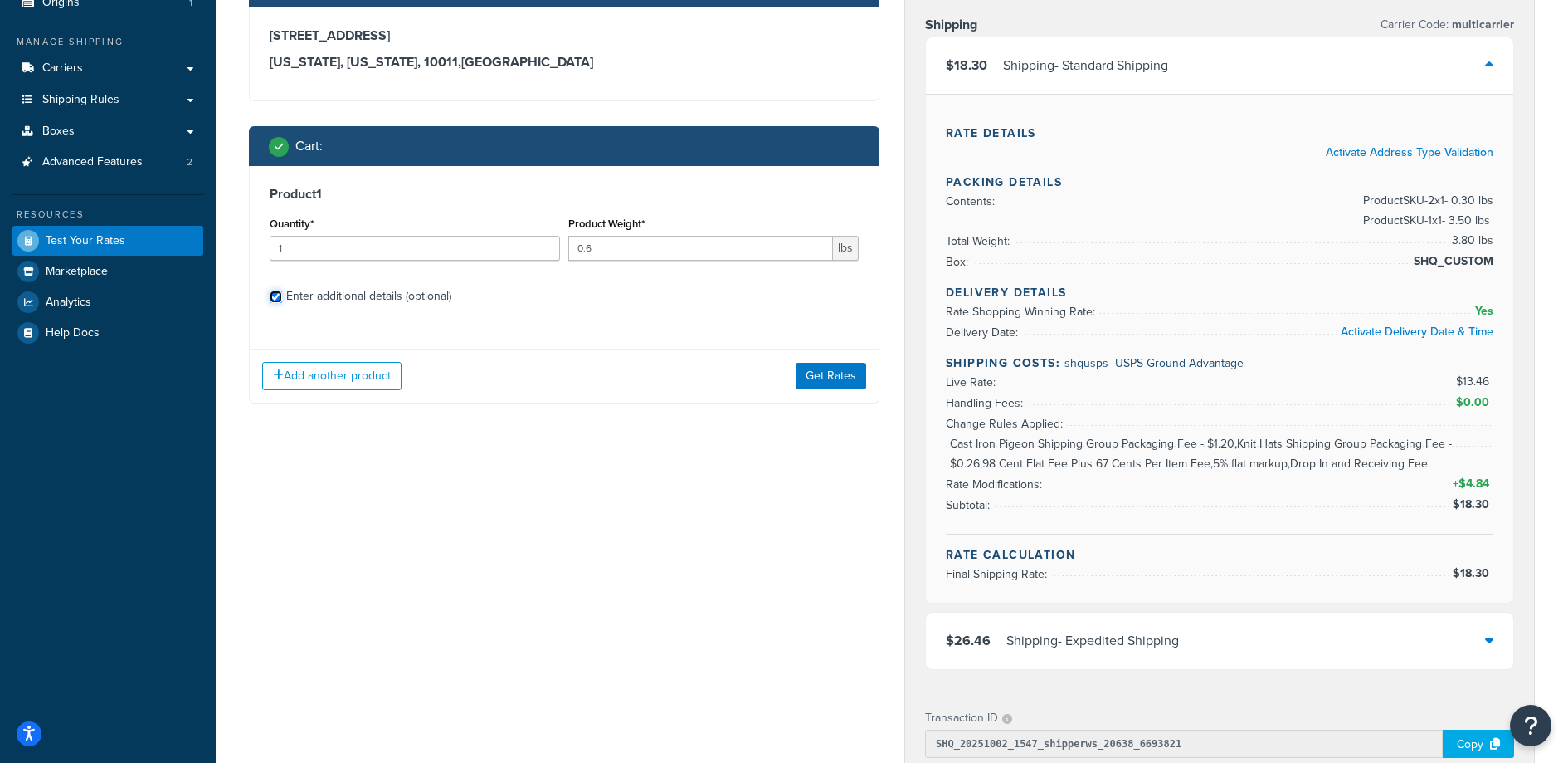
checkbox input "true"
select select "88102"
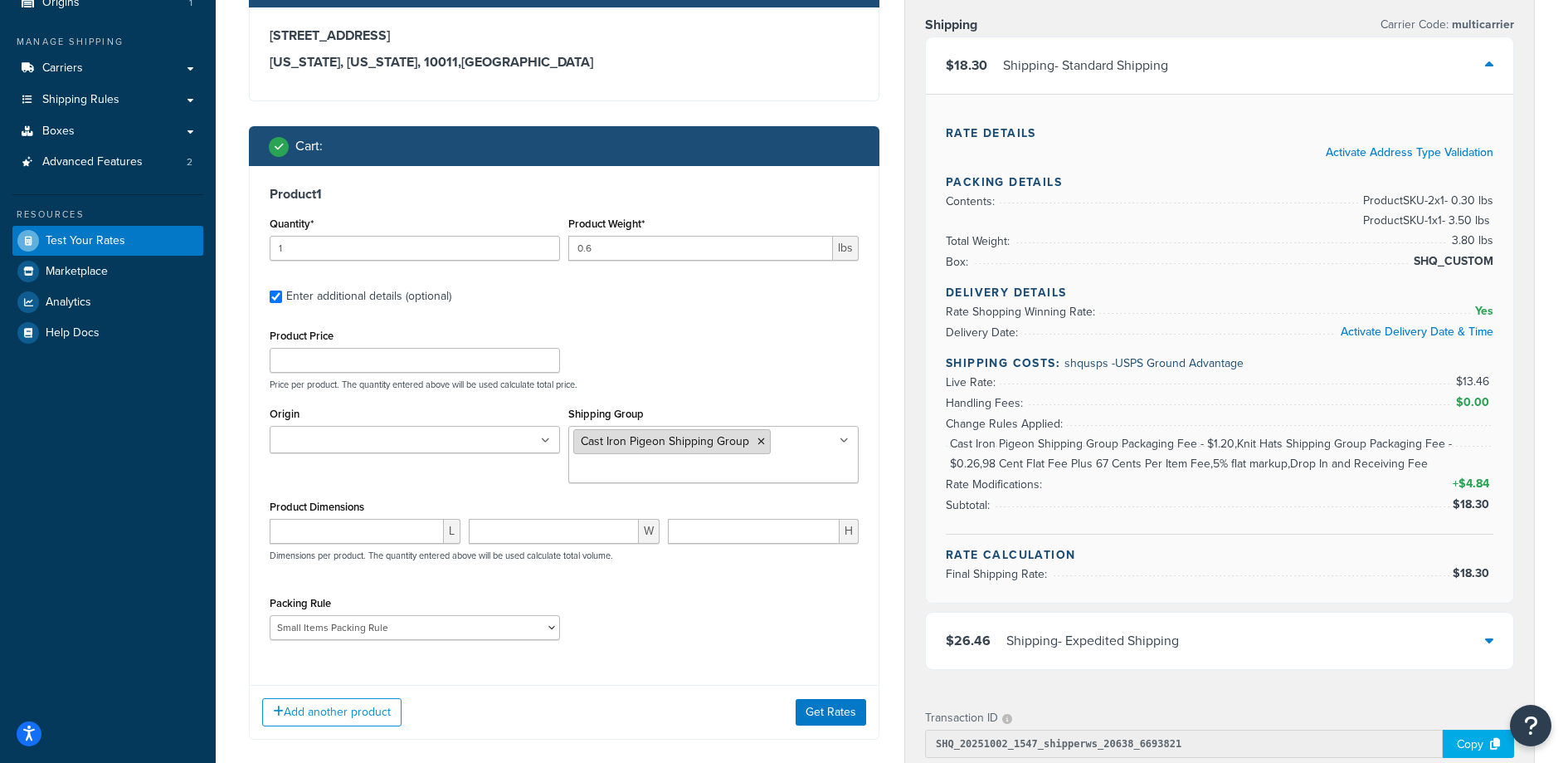
click at [762, 437] on icon at bounding box center [761, 441] width 7 height 10
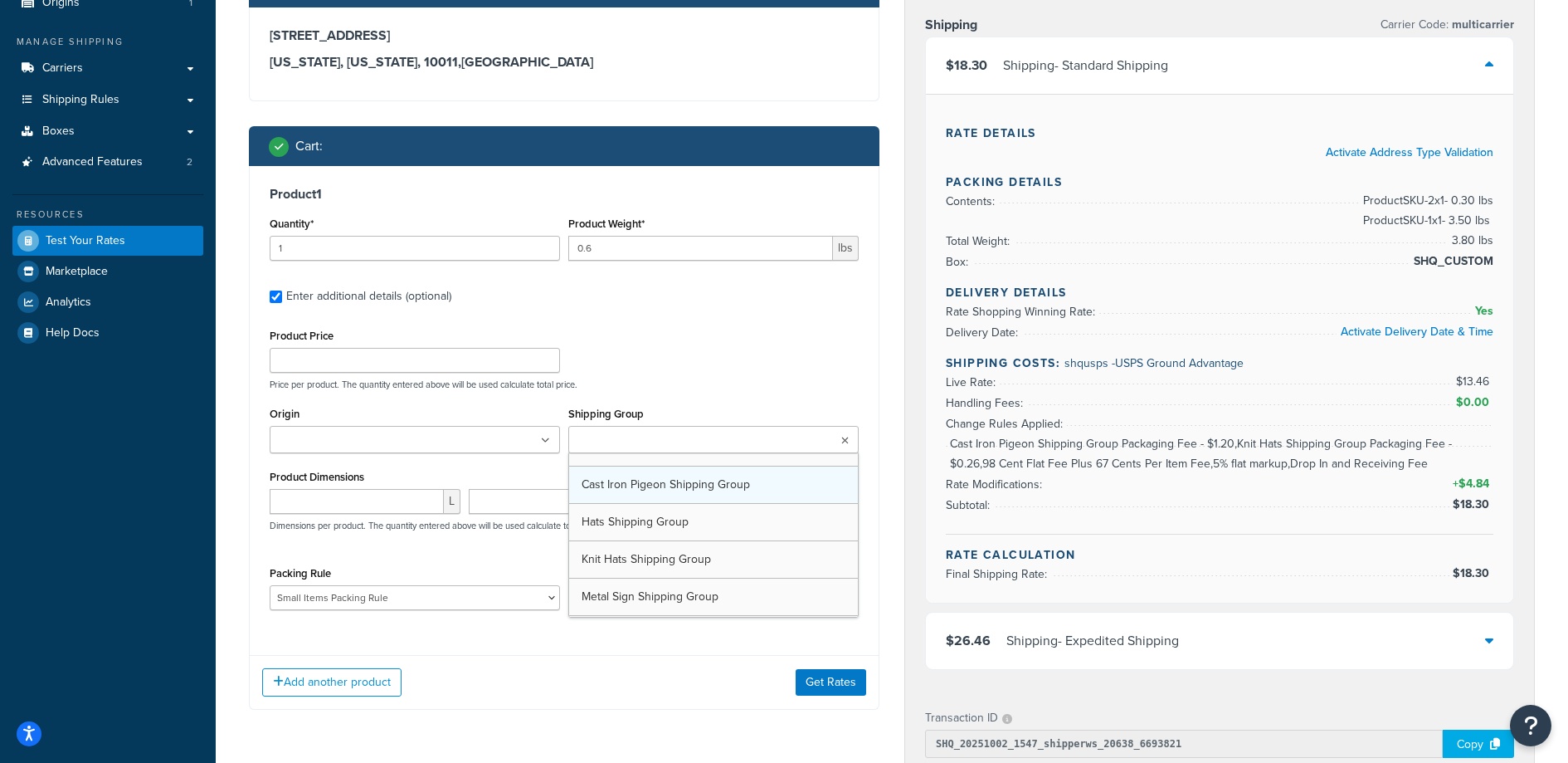
drag, startPoint x: 738, startPoint y: 511, endPoint x: 731, endPoint y: 506, distance: 8.6
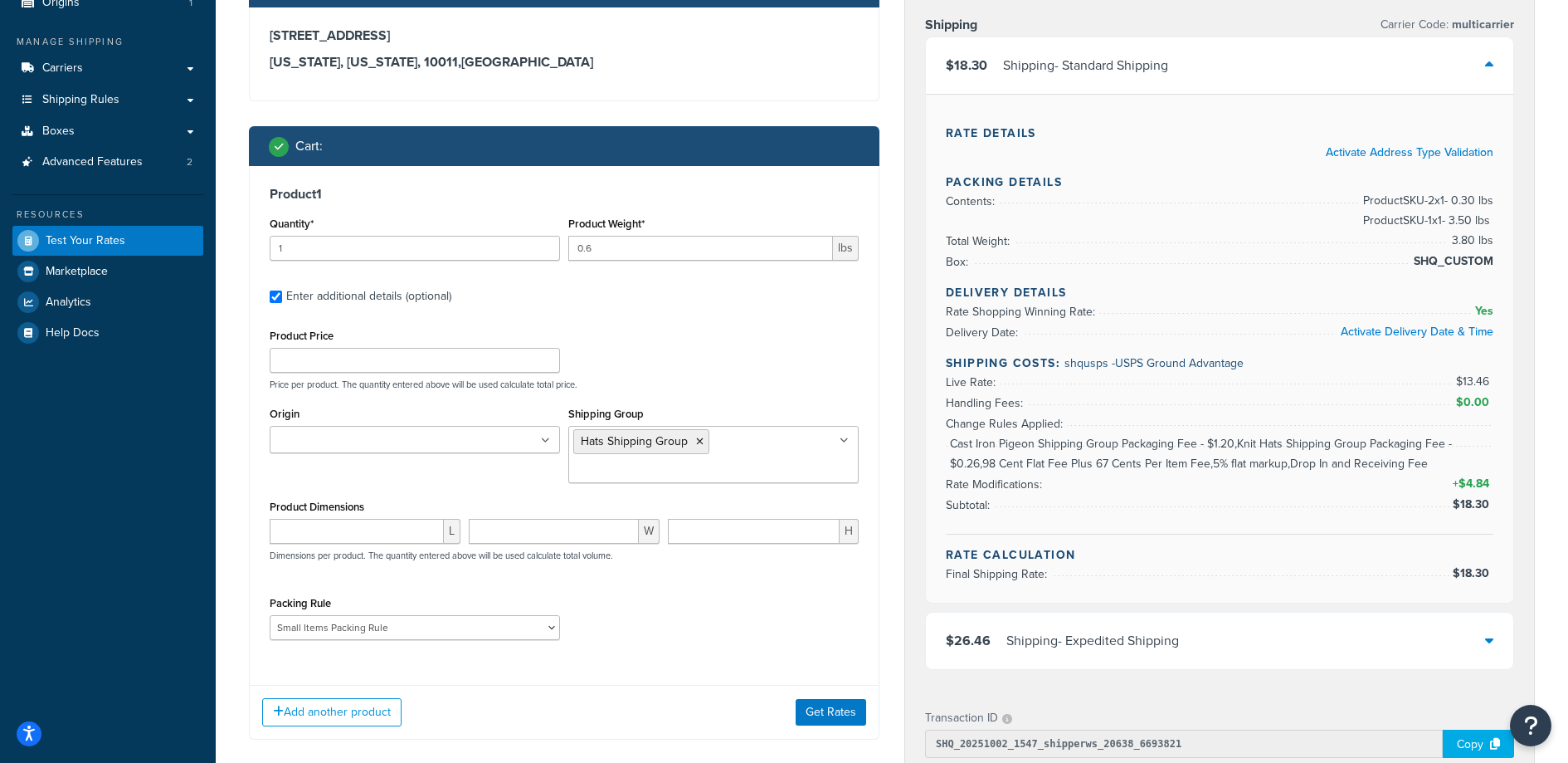
click at [782, 294] on label "Enter additional details (optional)" at bounding box center [572, 294] width 572 height 27
click at [282, 294] on input "Enter additional details (optional)" at bounding box center [276, 297] width 13 height 13
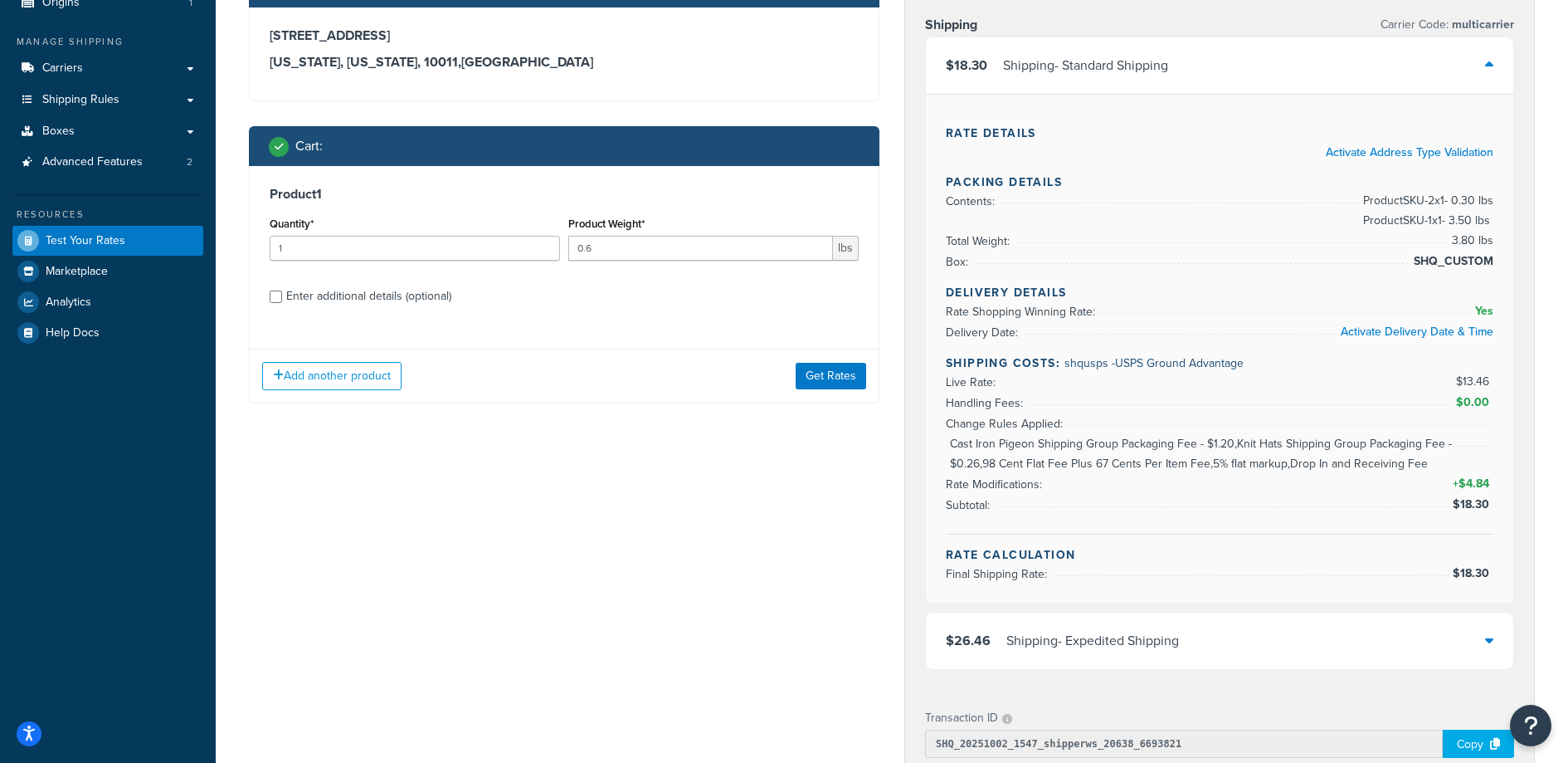
click at [503, 293] on label "Enter additional details (optional)" at bounding box center [572, 294] width 572 height 27
click at [282, 293] on input "Enter additional details (optional)" at bounding box center [276, 297] width 13 height 13
checkbox input "true"
select select "88102"
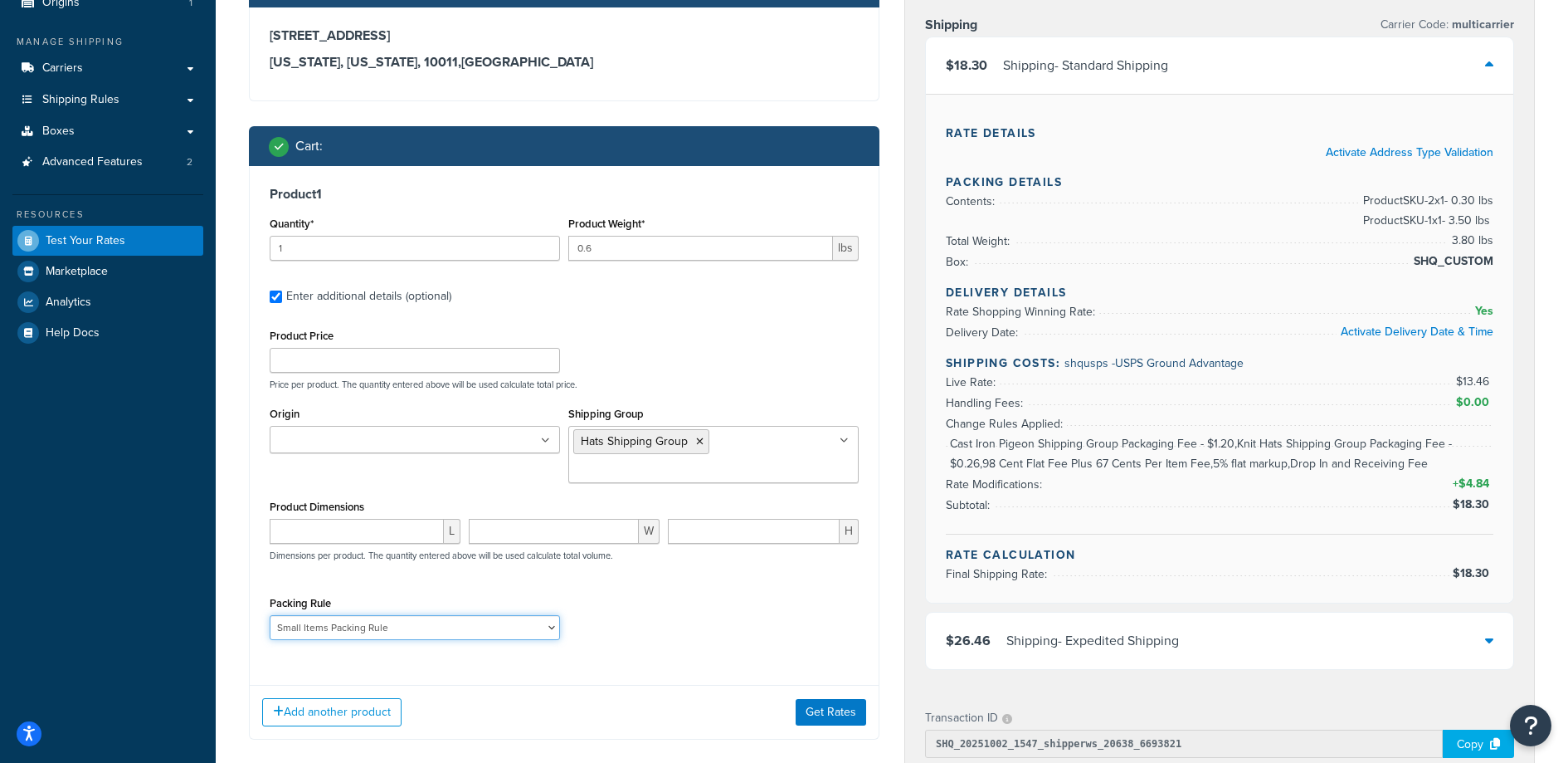
click at [365, 626] on select "Poster Packing Rule Small Items Packing Rule Wall Sign Packing Rule Waste Baske…" at bounding box center [414, 627] width 291 height 25
select select
click at [270, 615] on select "Poster Packing Rule Small Items Packing Rule Wall Sign Packing Rule Waste Baske…" at bounding box center [414, 627] width 291 height 25
click at [823, 715] on button "Get Rates" at bounding box center [831, 712] width 71 height 27
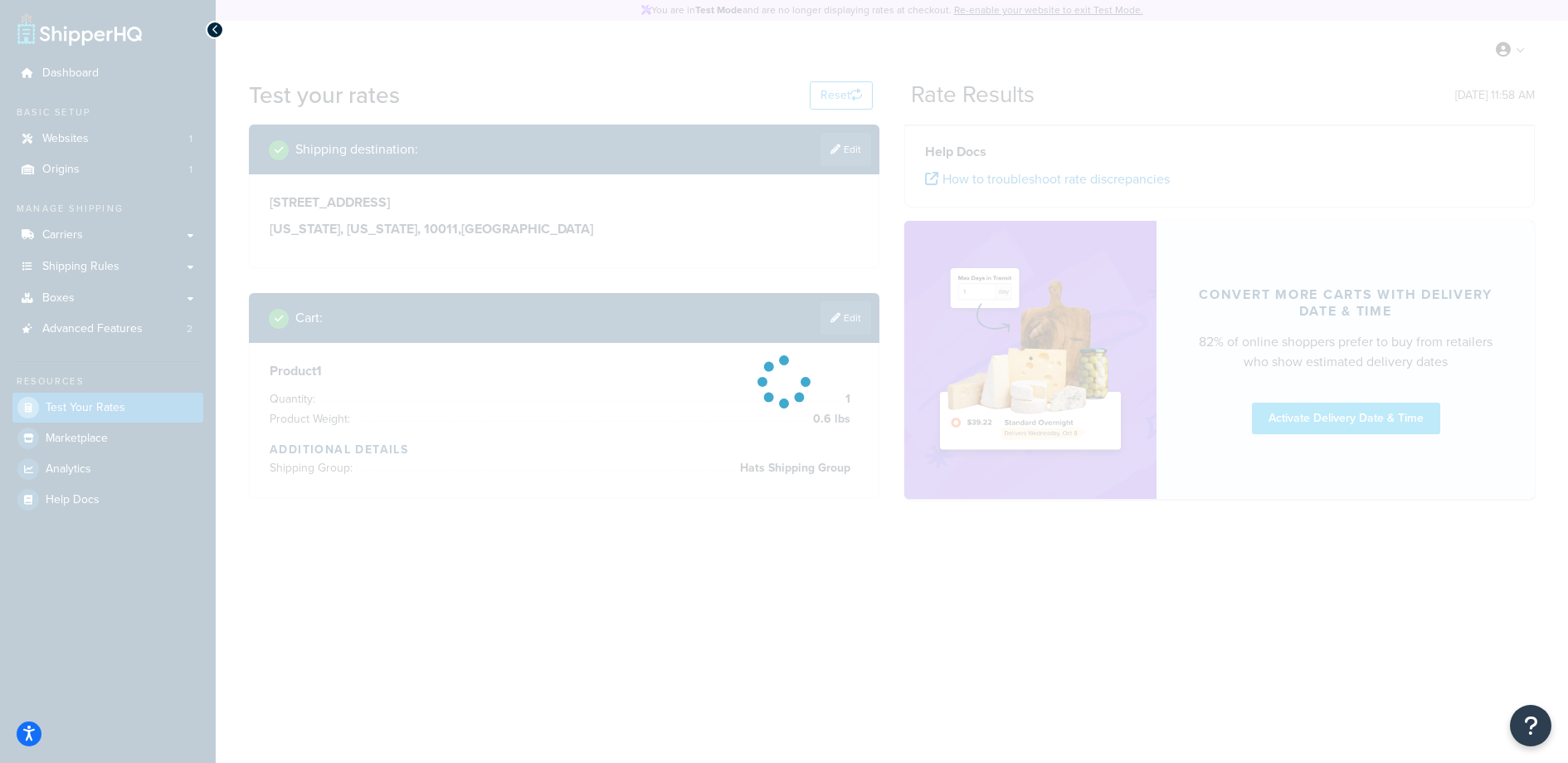
scroll to position [0, 0]
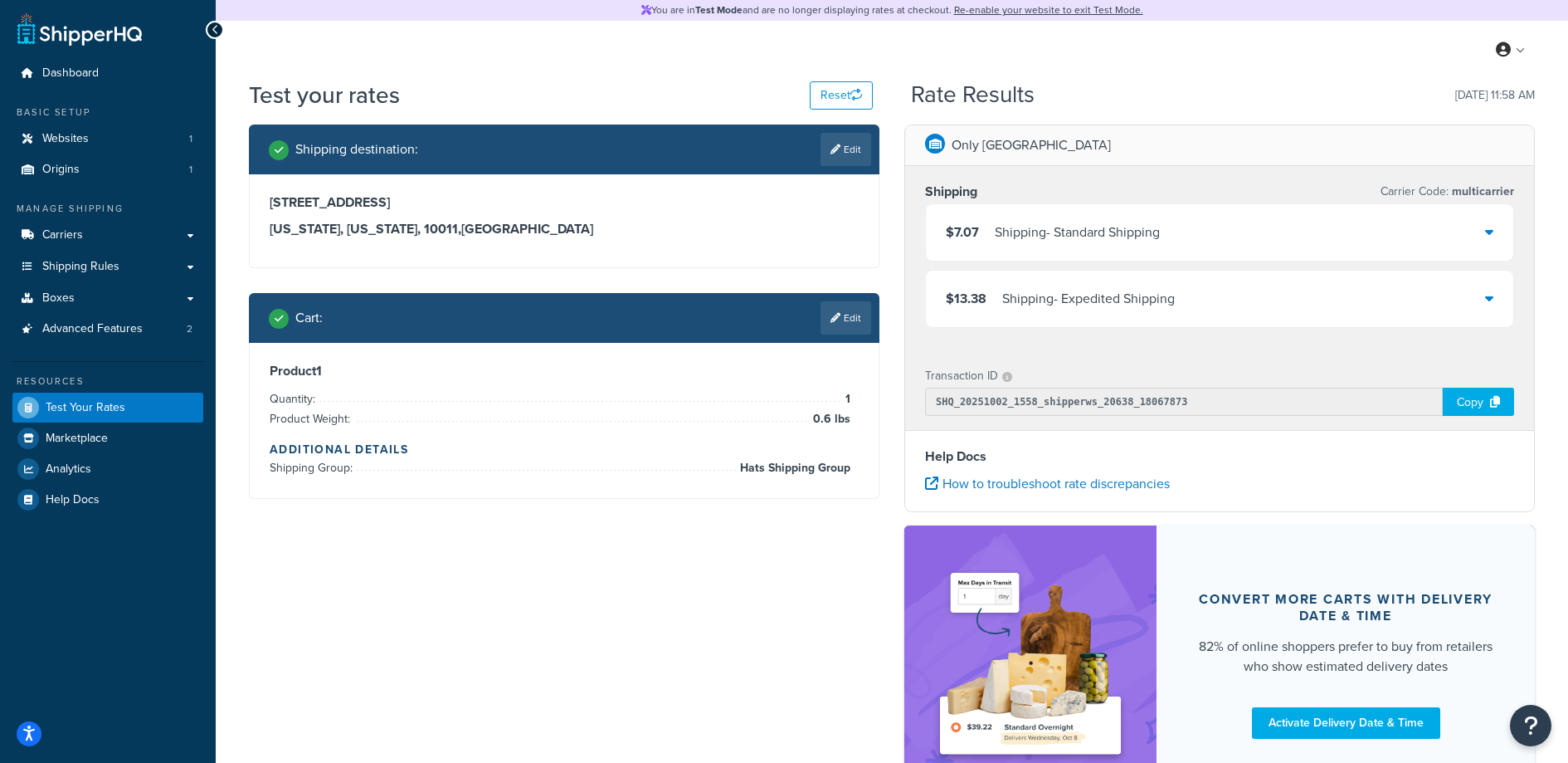
click at [1226, 240] on div "$7.07 Shipping - Standard Shipping" at bounding box center [1220, 233] width 588 height 57
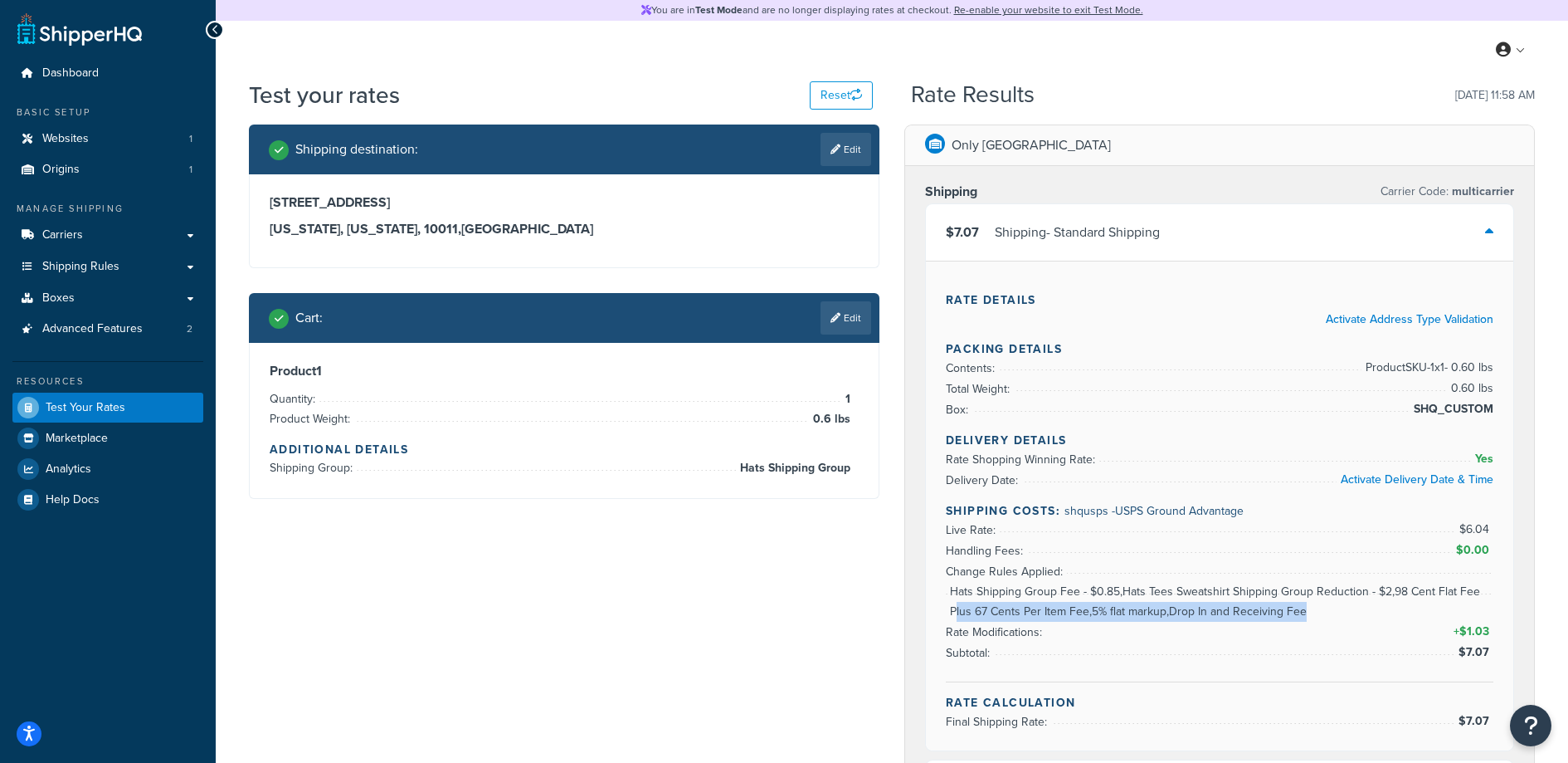
drag, startPoint x: 955, startPoint y: 614, endPoint x: 1316, endPoint y: 614, distance: 361.0
click at [1316, 614] on span "Hats Shipping Group Fee - $0.85,Hats Tees Sweatshirt Shipping Group Reduction -…" at bounding box center [1220, 601] width 547 height 39
drag, startPoint x: 947, startPoint y: 591, endPoint x: 1052, endPoint y: 591, distance: 105.0
click at [1143, 596] on li "Rate Modifications: + $1.03" at bounding box center [1220, 612] width 547 height 61
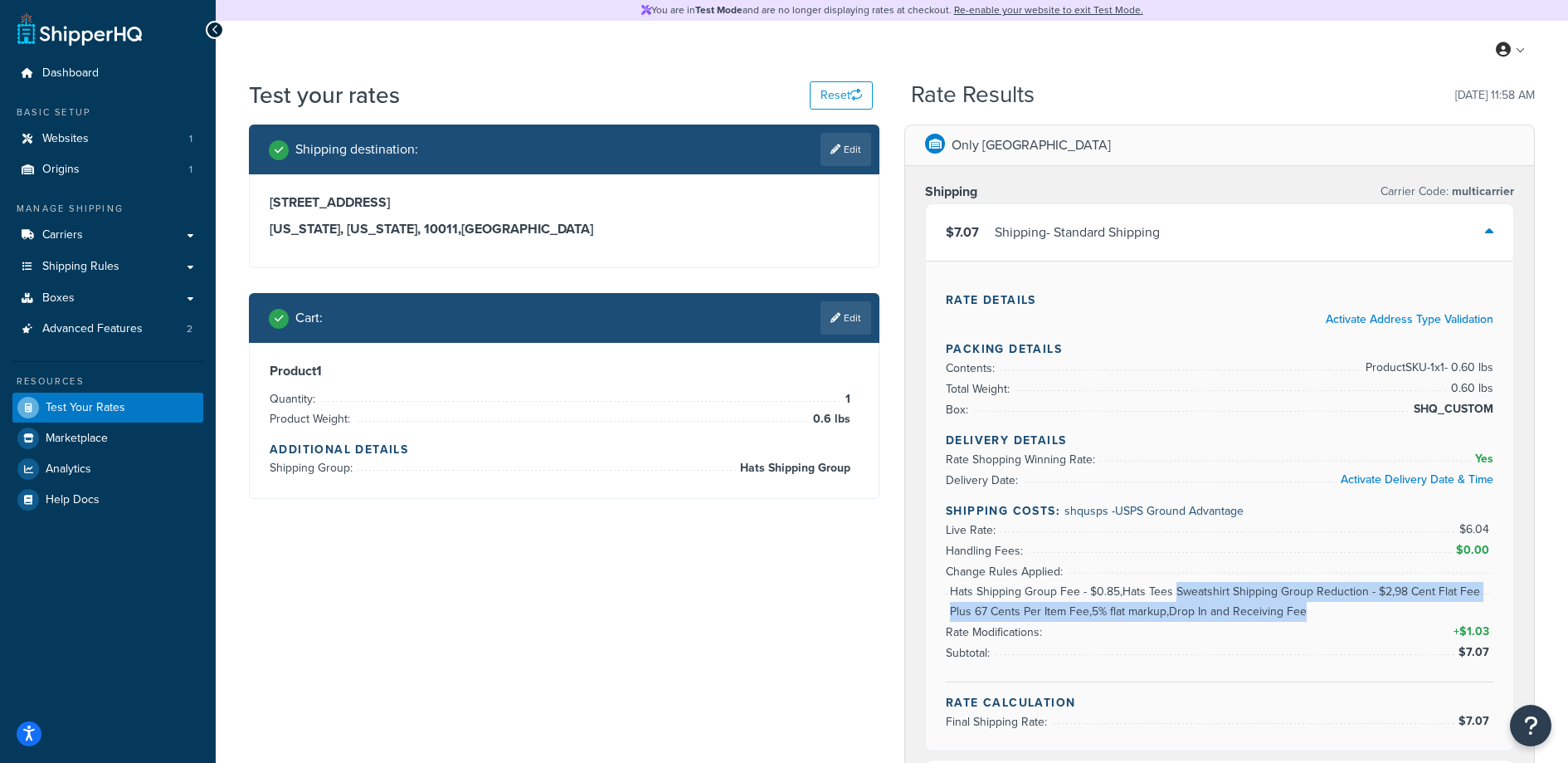
drag, startPoint x: 1052, startPoint y: 591, endPoint x: 1176, endPoint y: 598, distance: 124.2
click at [1176, 598] on ul "Live Rate: $6.04 Handling Fees: $0.00 Change Rules Applied: Hats Shipping Group…" at bounding box center [1220, 591] width 547 height 144
click at [1129, 594] on li "Rate Modifications: + $1.03" at bounding box center [1220, 612] width 547 height 61
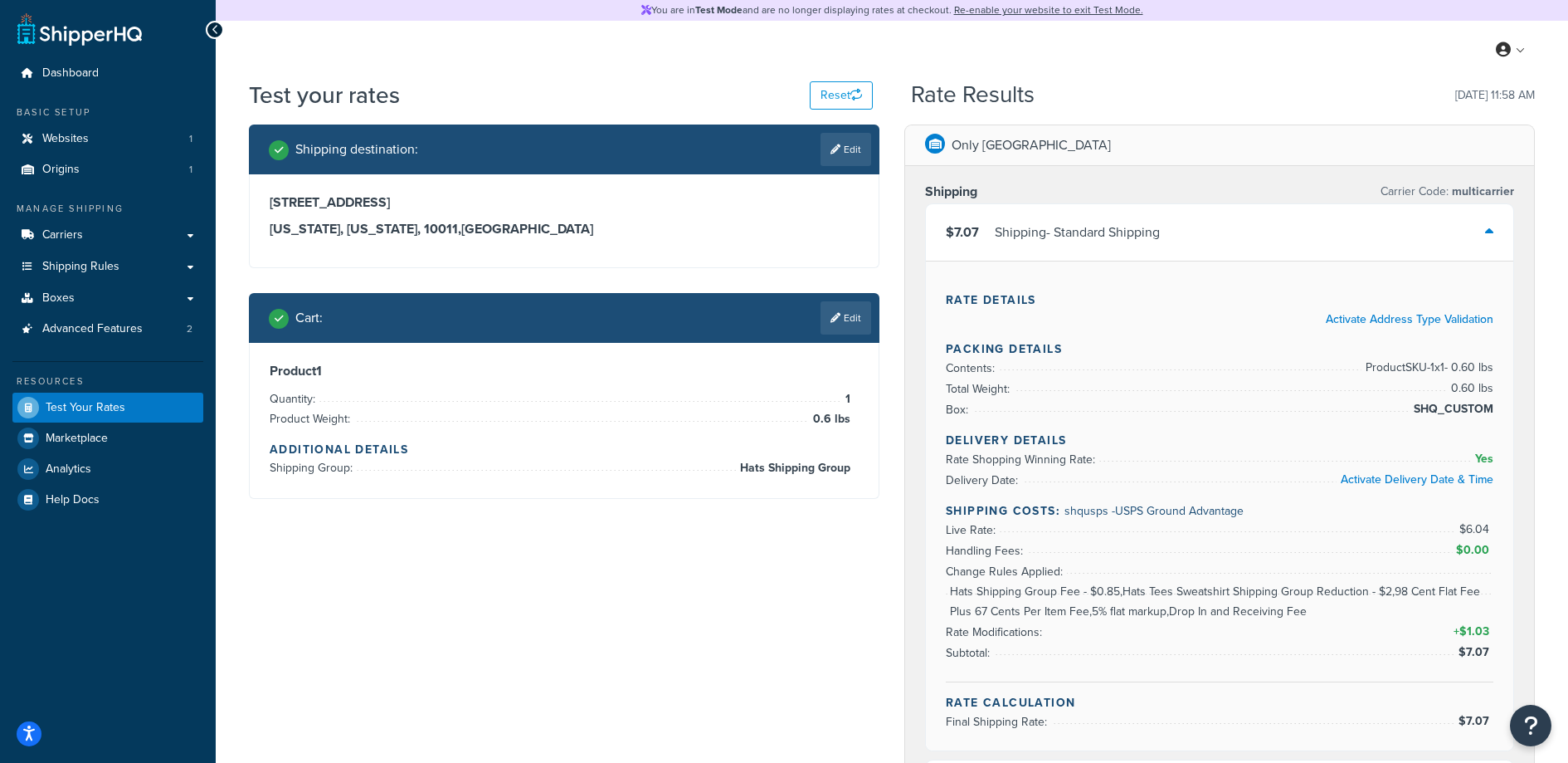
drag, startPoint x: 1051, startPoint y: 584, endPoint x: 1088, endPoint y: 587, distance: 37.1
click at [1088, 587] on li "Rate Modifications: + $1.03" at bounding box center [1220, 612] width 547 height 61
drag, startPoint x: 1020, startPoint y: 590, endPoint x: 1110, endPoint y: 593, distance: 90.0
click at [1110, 593] on li "Rate Modifications: + $1.03" at bounding box center [1220, 612] width 547 height 61
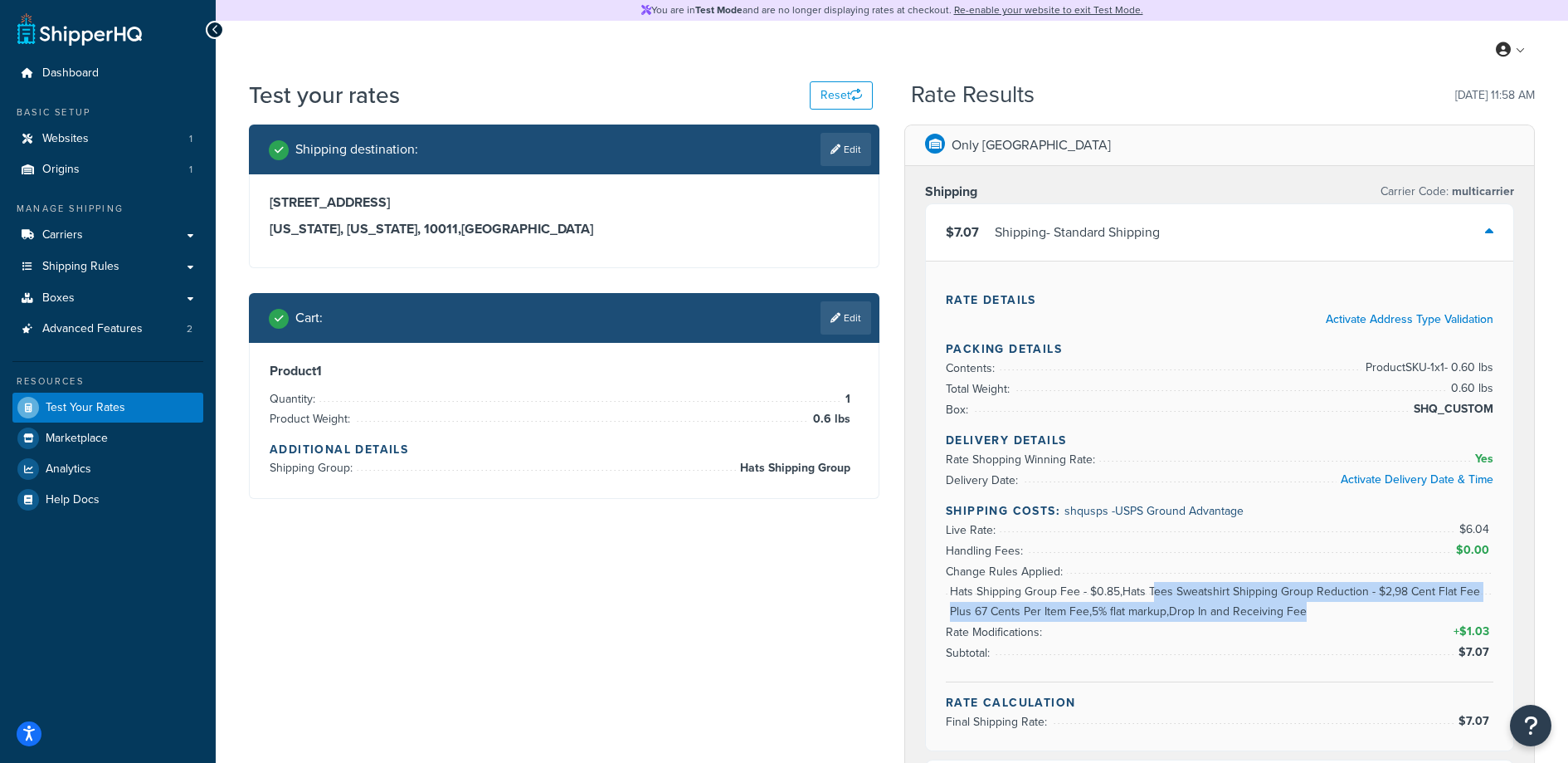
drag, startPoint x: 1104, startPoint y: 594, endPoint x: 1154, endPoint y: 598, distance: 50.2
click at [1154, 598] on ul "Live Rate: $6.04 Handling Fees: $0.00 Change Rules Applied: Hats Shipping Group…" at bounding box center [1220, 591] width 547 height 144
click at [1151, 598] on span "Hats Shipping Group Fee - $0.85,Hats Tees Sweatshirt Shipping Group Reduction -…" at bounding box center [1220, 601] width 547 height 39
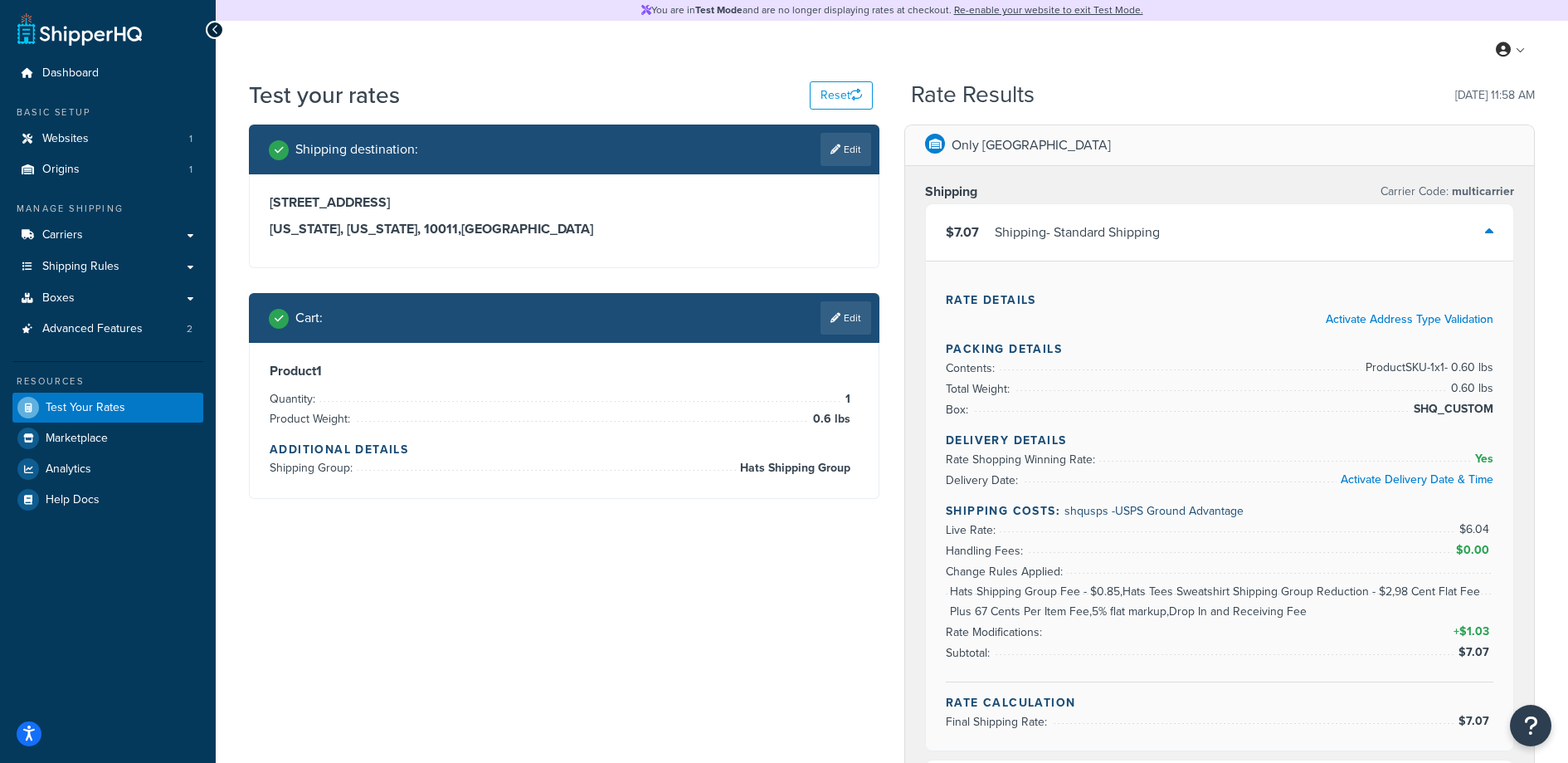
click at [1495, 229] on div "$7.07 Shipping - Standard Shipping" at bounding box center [1220, 233] width 588 height 57
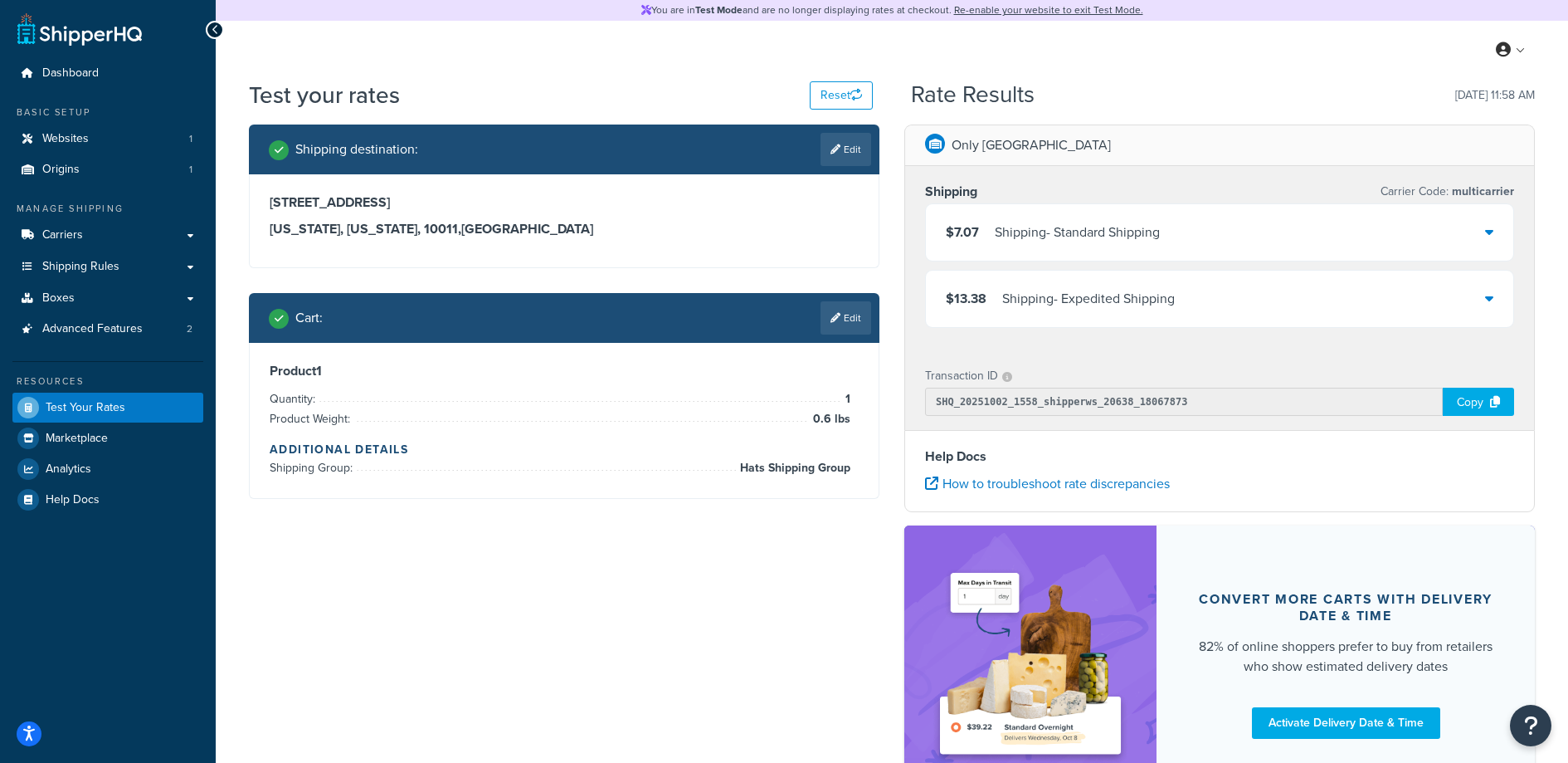
click at [529, 578] on div "Shipping destination : Edit 47 W 13th St, apt b New York, New York, 10011 , Uni…" at bounding box center [892, 472] width 1311 height 695
click at [118, 64] on link "Dashboard" at bounding box center [108, 72] width 191 height 30
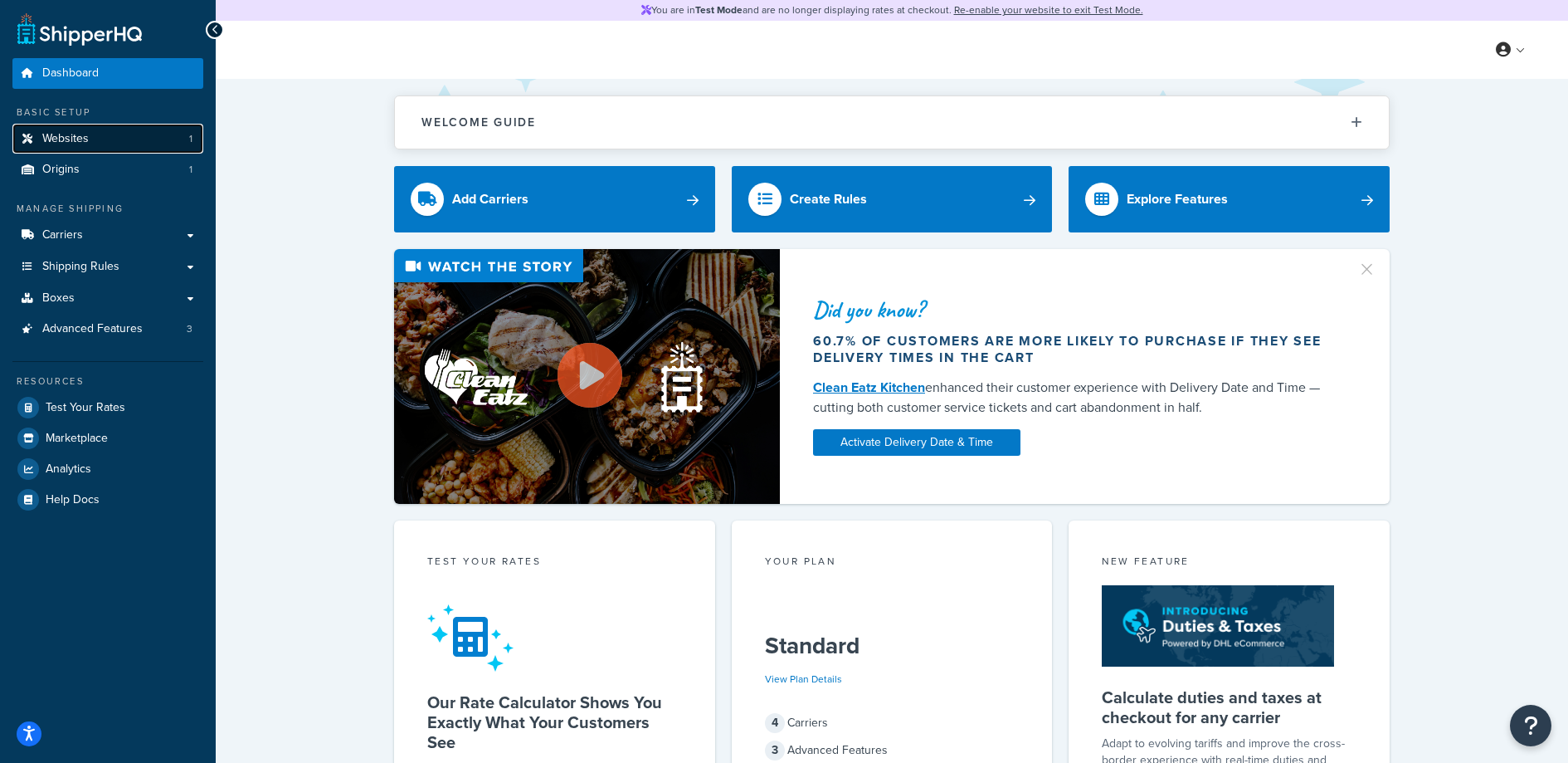
click at [98, 139] on link "Websites 1" at bounding box center [108, 138] width 191 height 30
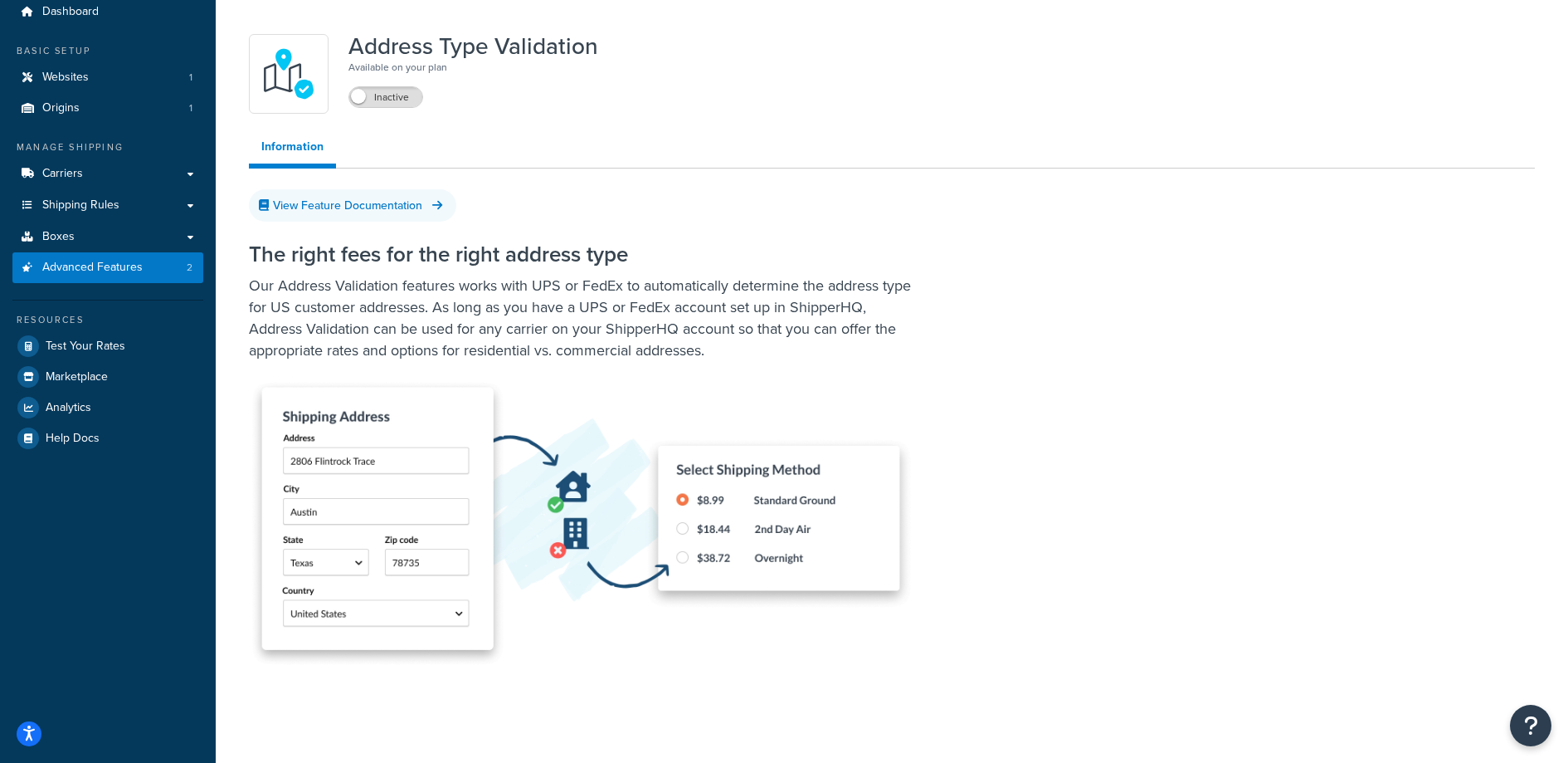
scroll to position [107, 0]
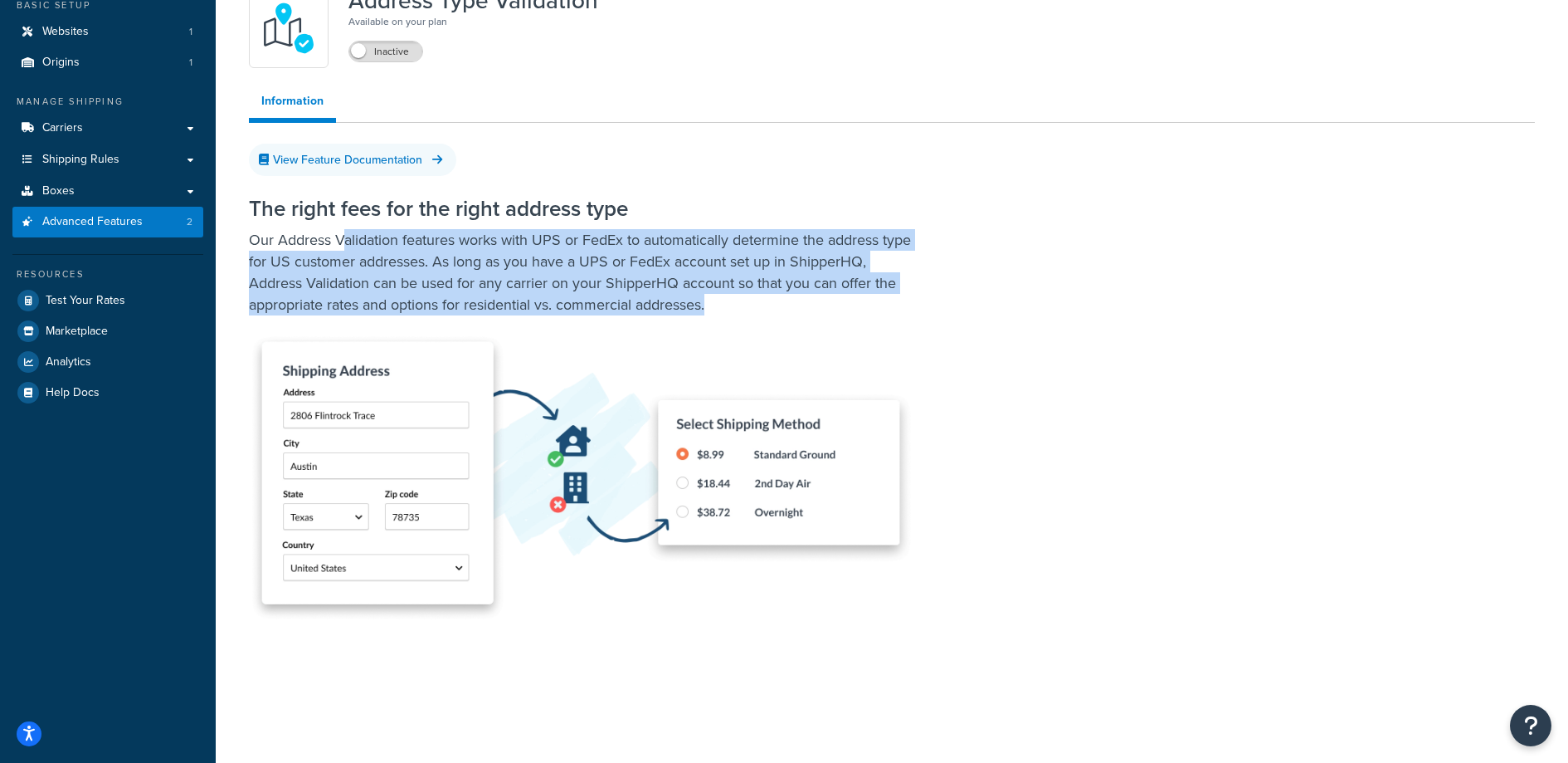
drag, startPoint x: 441, startPoint y: 248, endPoint x: 766, endPoint y: 295, distance: 328.4
click at [766, 295] on p "Our Address Validation features works with UPS or FedEx to automatically determ…" at bounding box center [580, 272] width 664 height 86
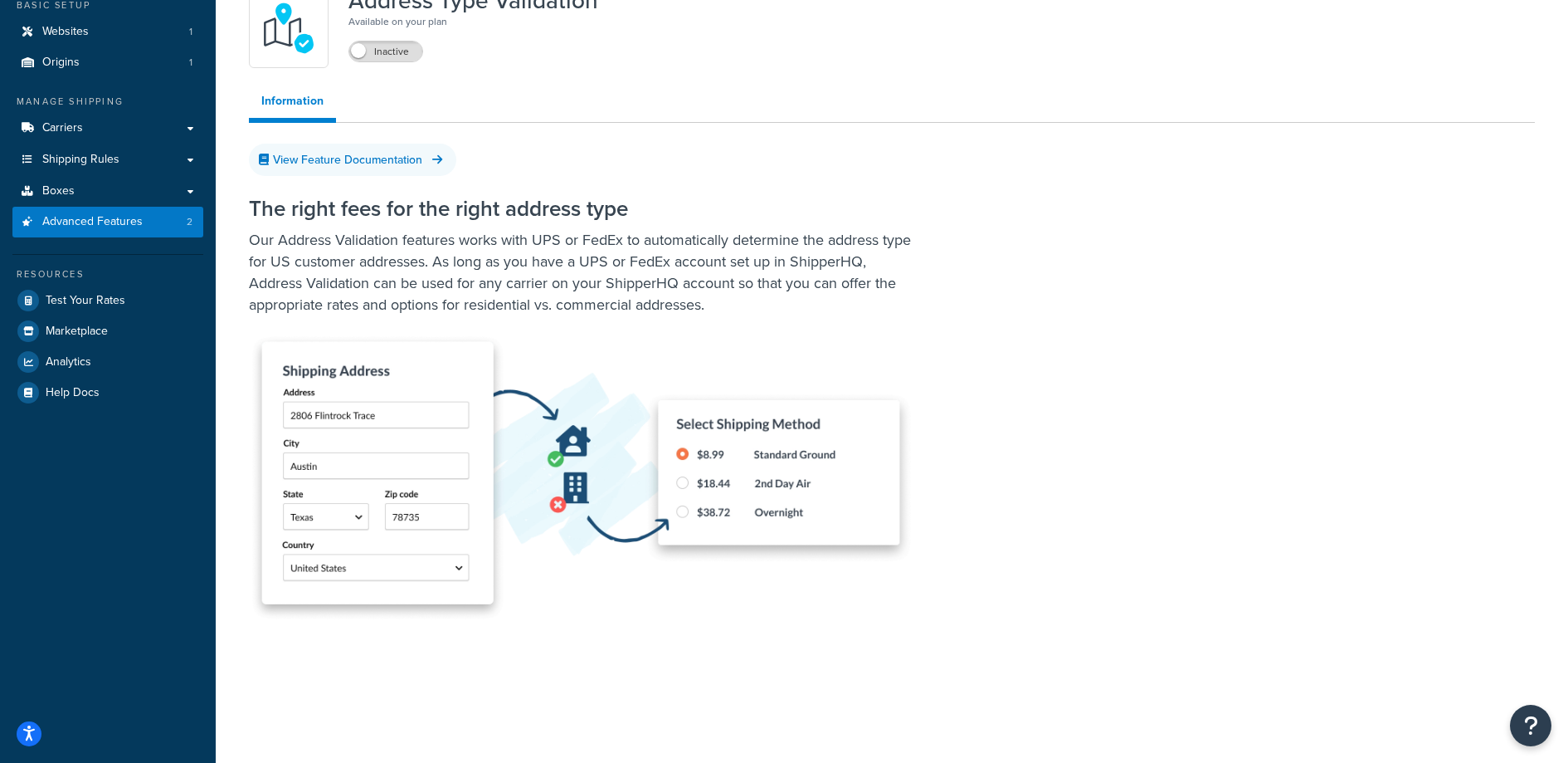
drag, startPoint x: 766, startPoint y: 295, endPoint x: 623, endPoint y: 335, distance: 148.5
click at [766, 295] on p "Our Address Validation features works with UPS or FedEx to automatically determ…" at bounding box center [580, 272] width 664 height 86
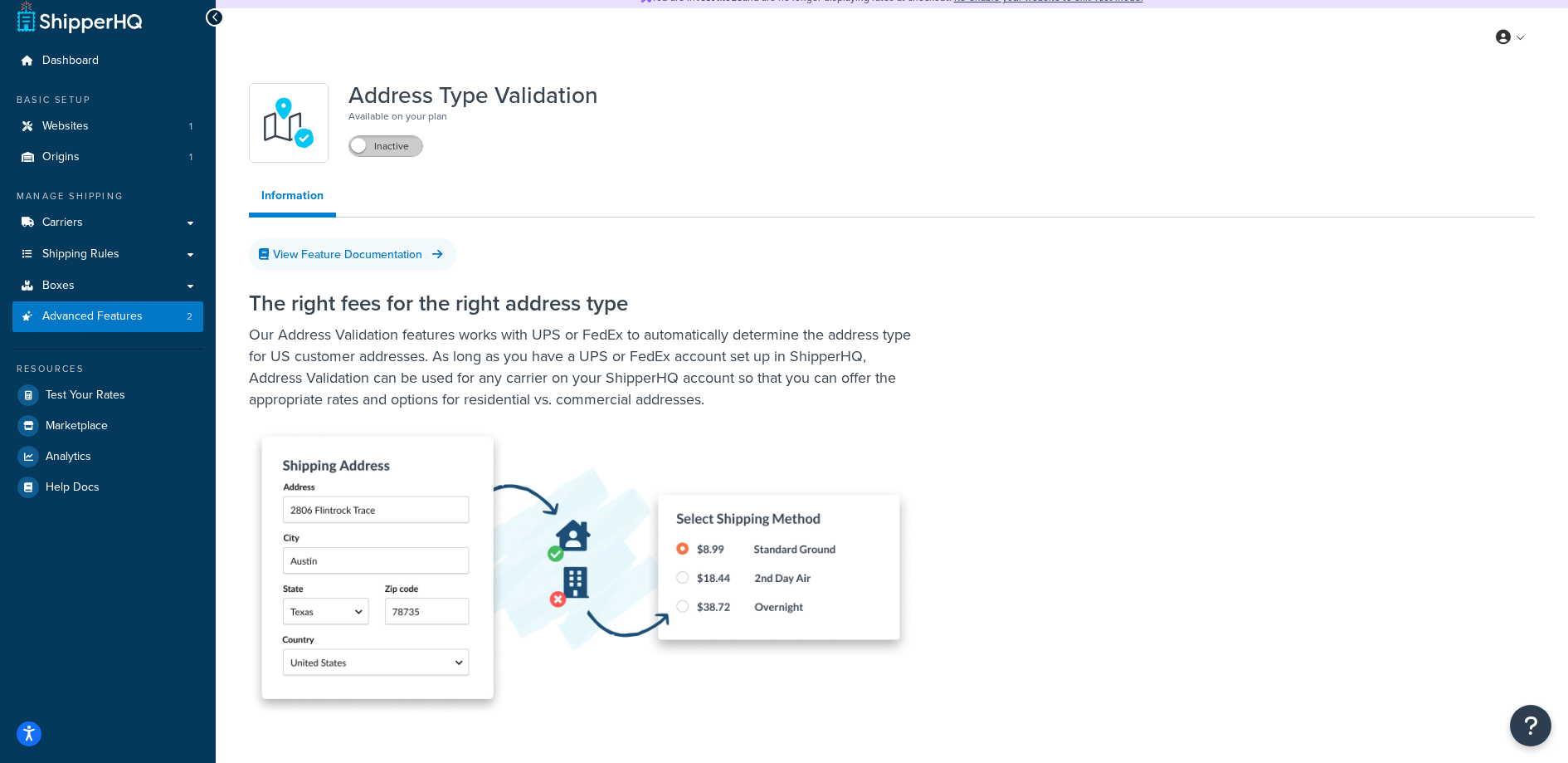
click at [366, 139] on label "Inactive" at bounding box center [386, 146] width 73 height 20
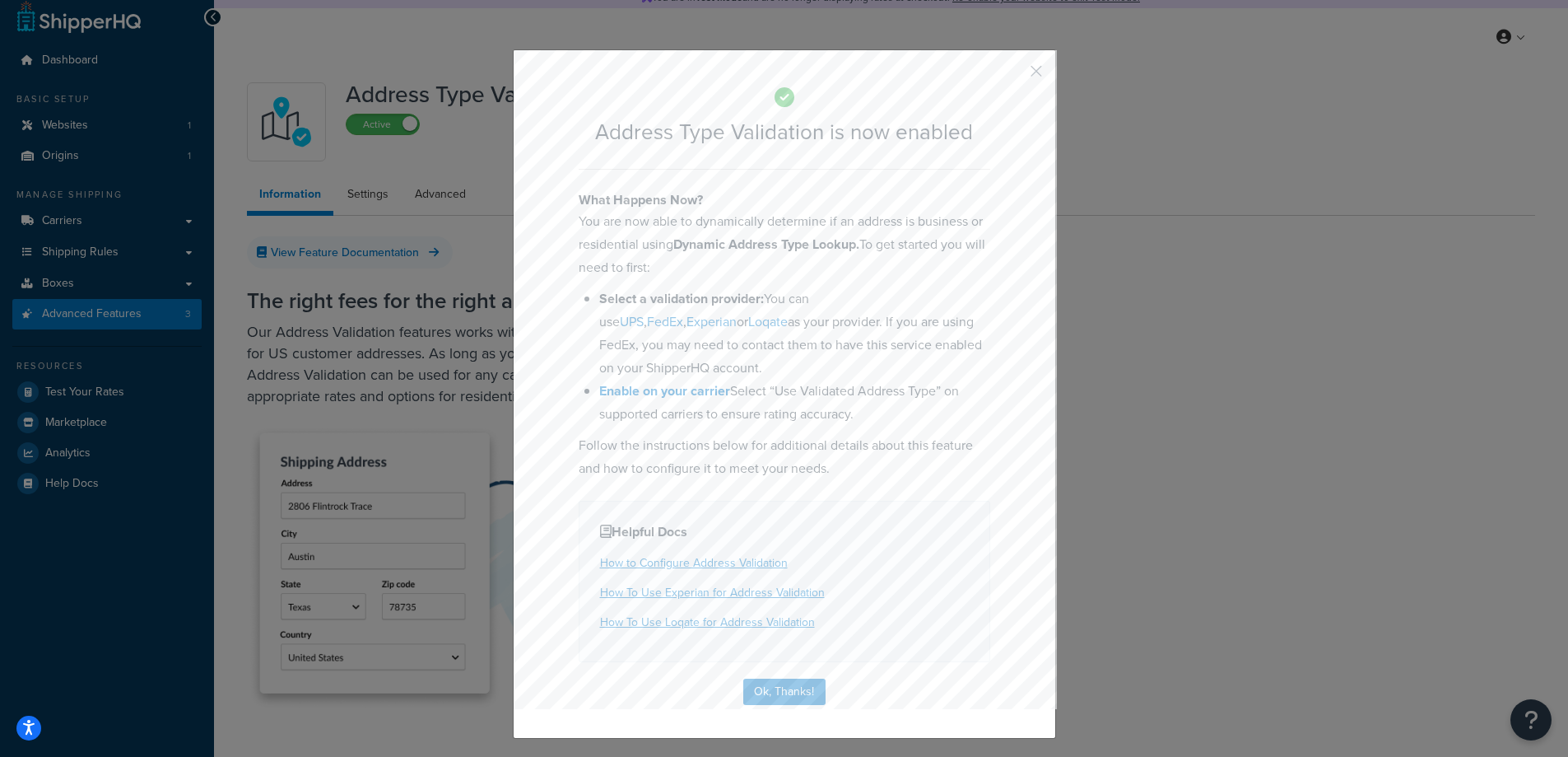
drag, startPoint x: 630, startPoint y: 233, endPoint x: 807, endPoint y: 365, distance: 220.8
click at [807, 365] on div "What Happens Now? You are now able to dynamically determine if an address is bu…" at bounding box center [784, 335] width 411 height 290
click at [807, 365] on li "Select a validation provider: You can use UPS , FedEx , Experian or Loqate as y…" at bounding box center [795, 333] width 391 height 92
drag, startPoint x: 820, startPoint y: 386, endPoint x: 931, endPoint y: 411, distance: 113.8
click at [931, 411] on li "Enable on your carrier Select “Use Validated Address Type” on supported carrier…" at bounding box center [795, 402] width 391 height 46
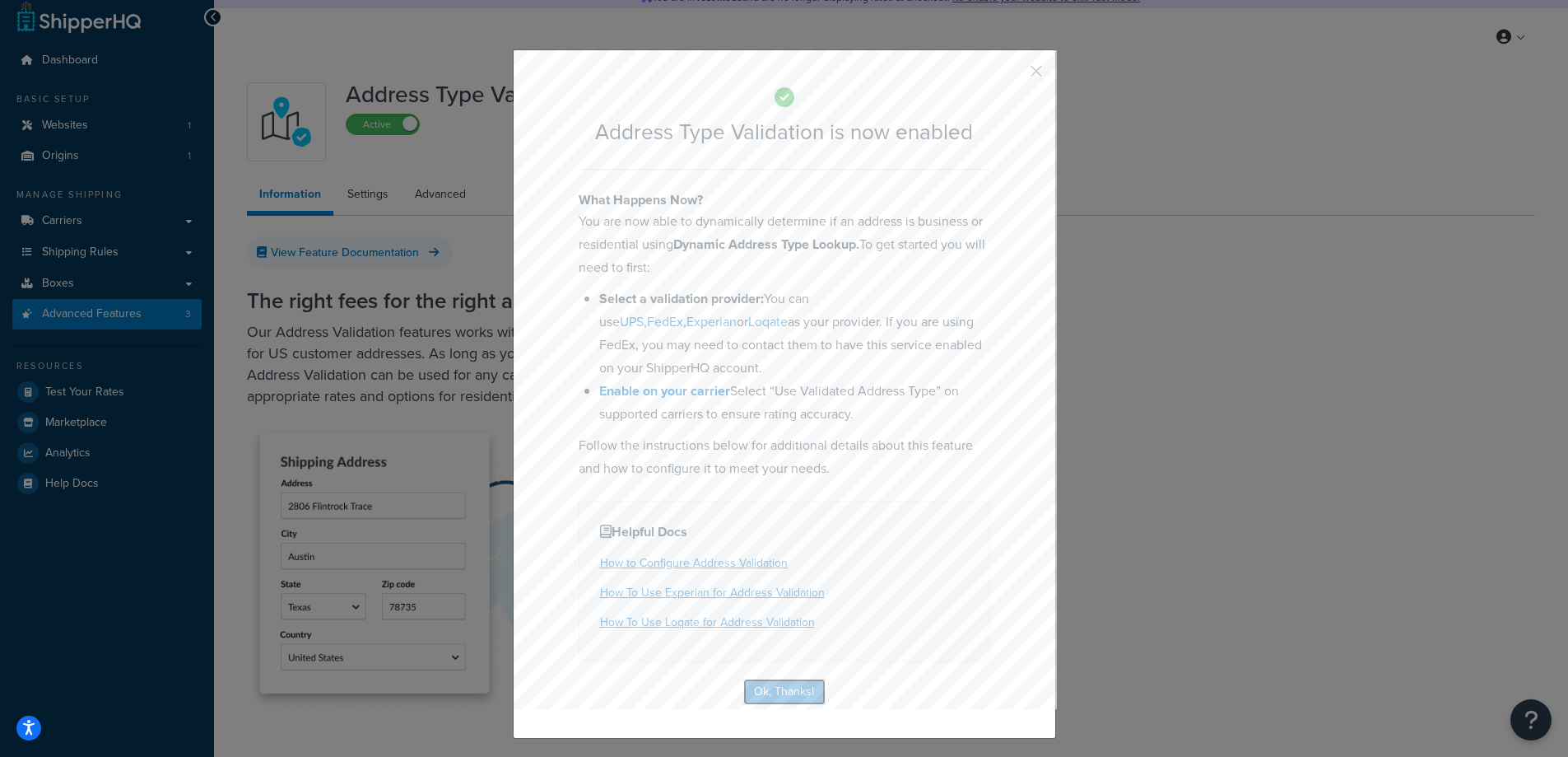
click at [770, 690] on button "Ok, Thanks!" at bounding box center [784, 691] width 82 height 26
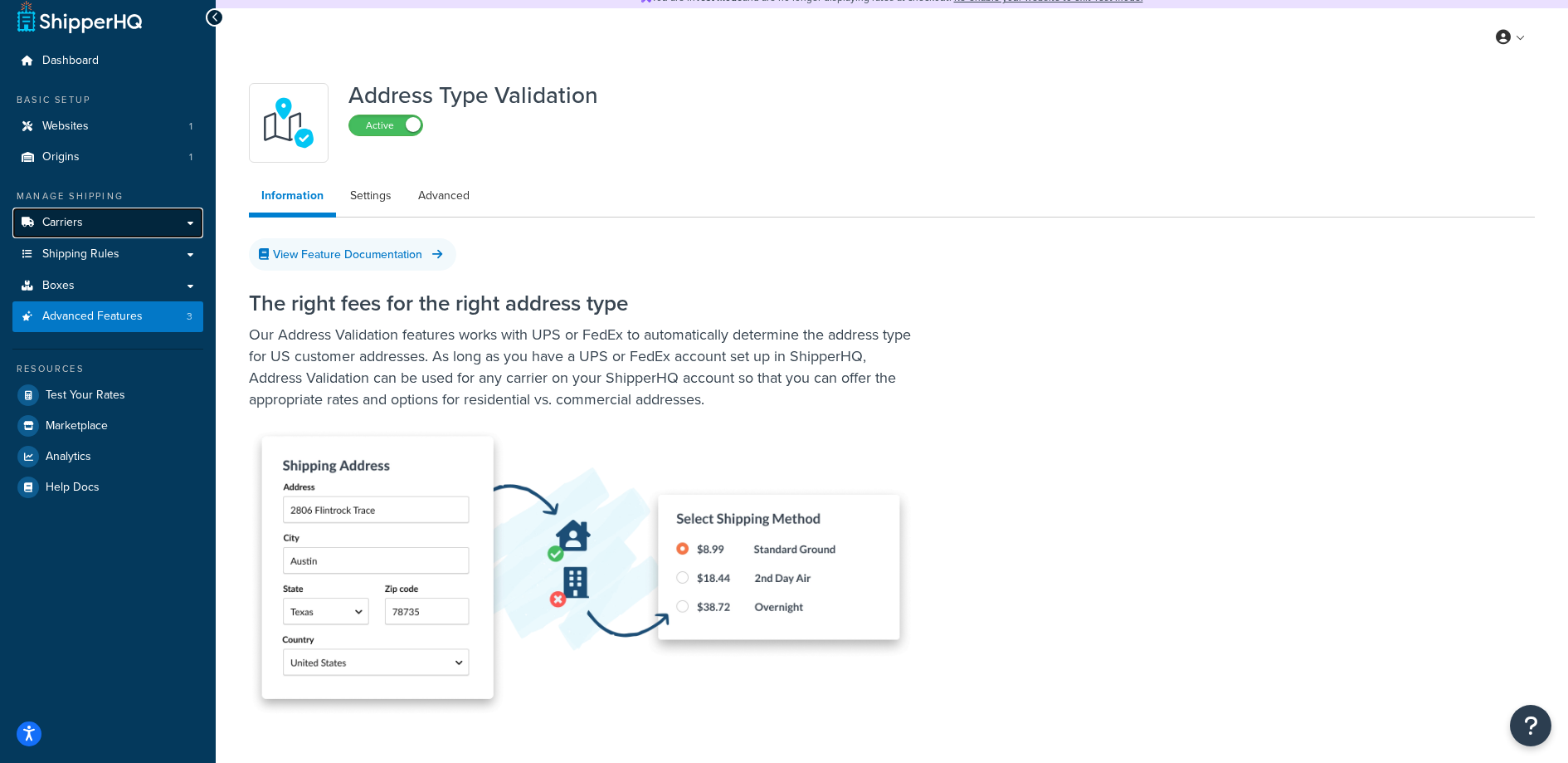
click at [56, 227] on span "Carriers" at bounding box center [62, 222] width 40 height 14
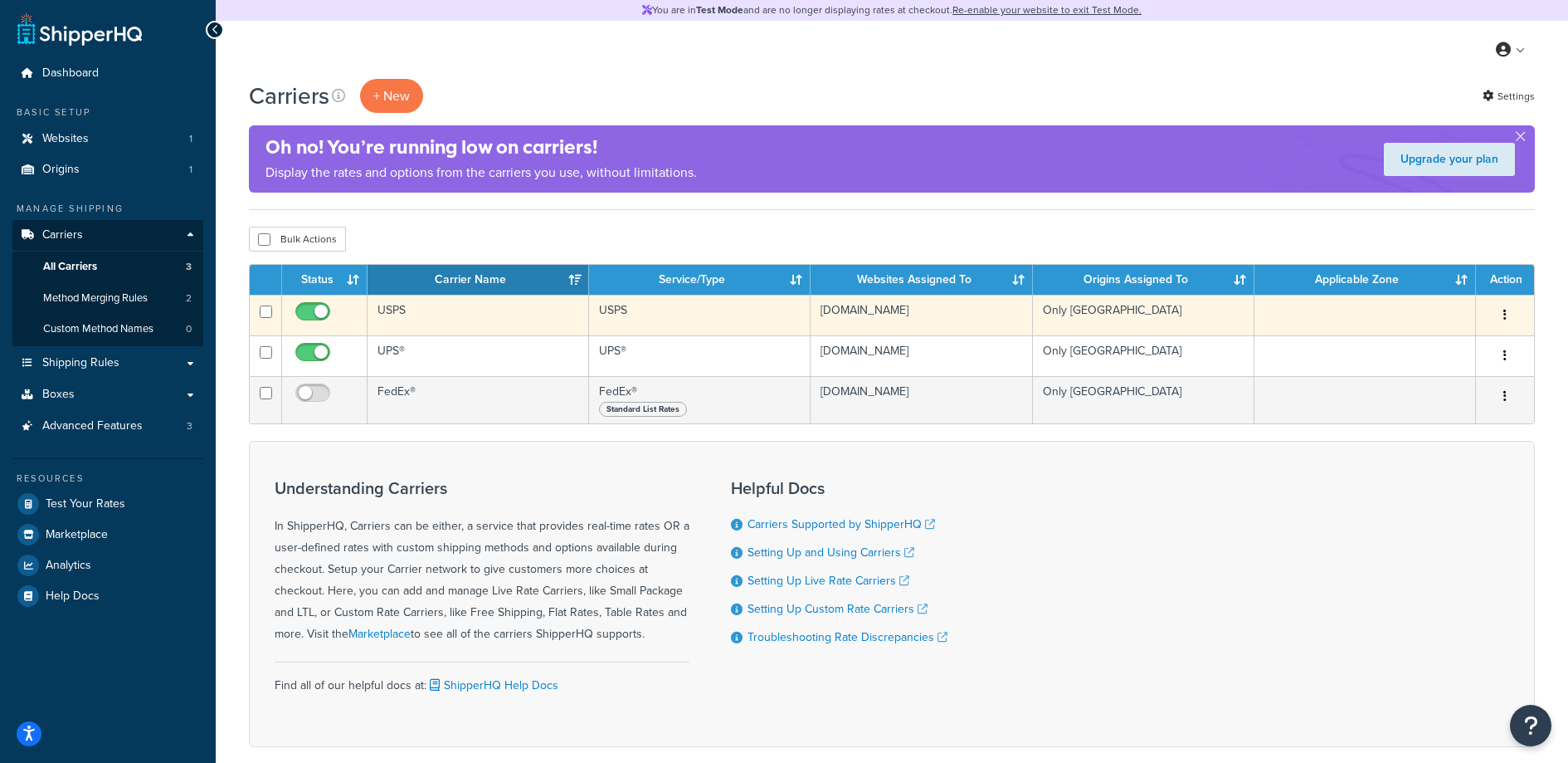
click at [412, 316] on td "USPS" at bounding box center [479, 315] width 222 height 40
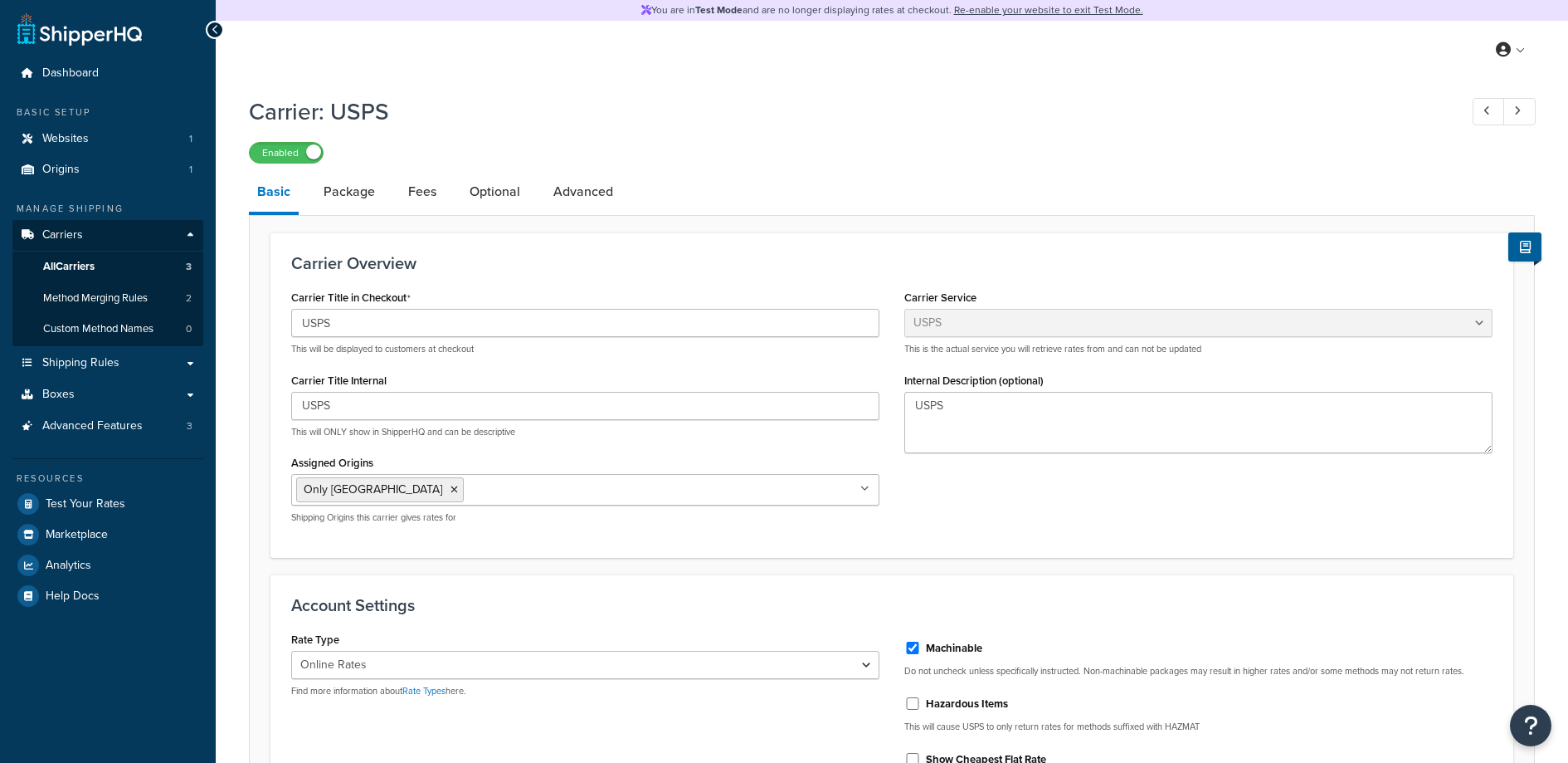
select select "usps"
select select "ONLINE"
click at [360, 184] on link "Package" at bounding box center [349, 191] width 68 height 39
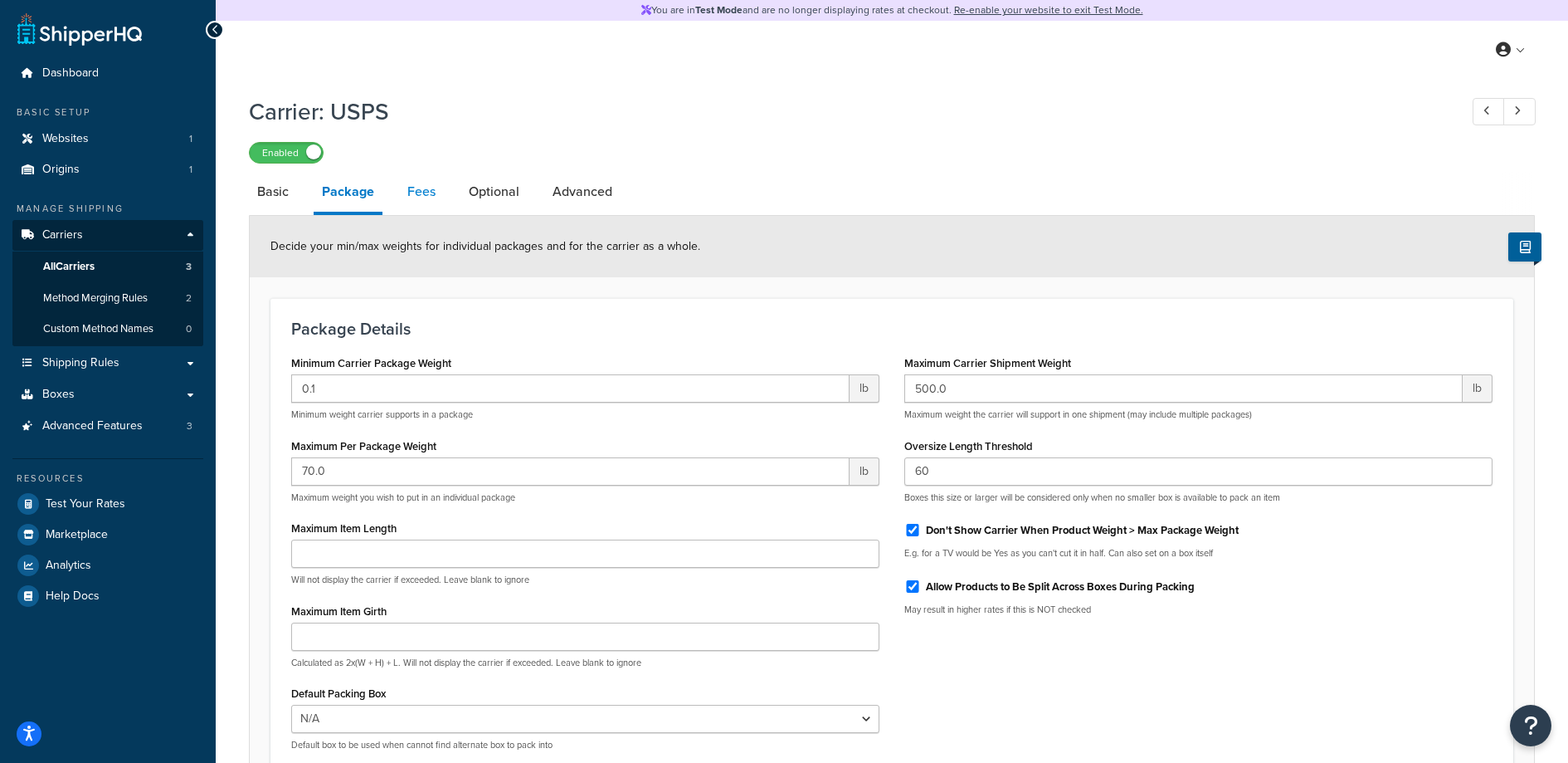
click at [419, 194] on link "Fees" at bounding box center [421, 191] width 45 height 39
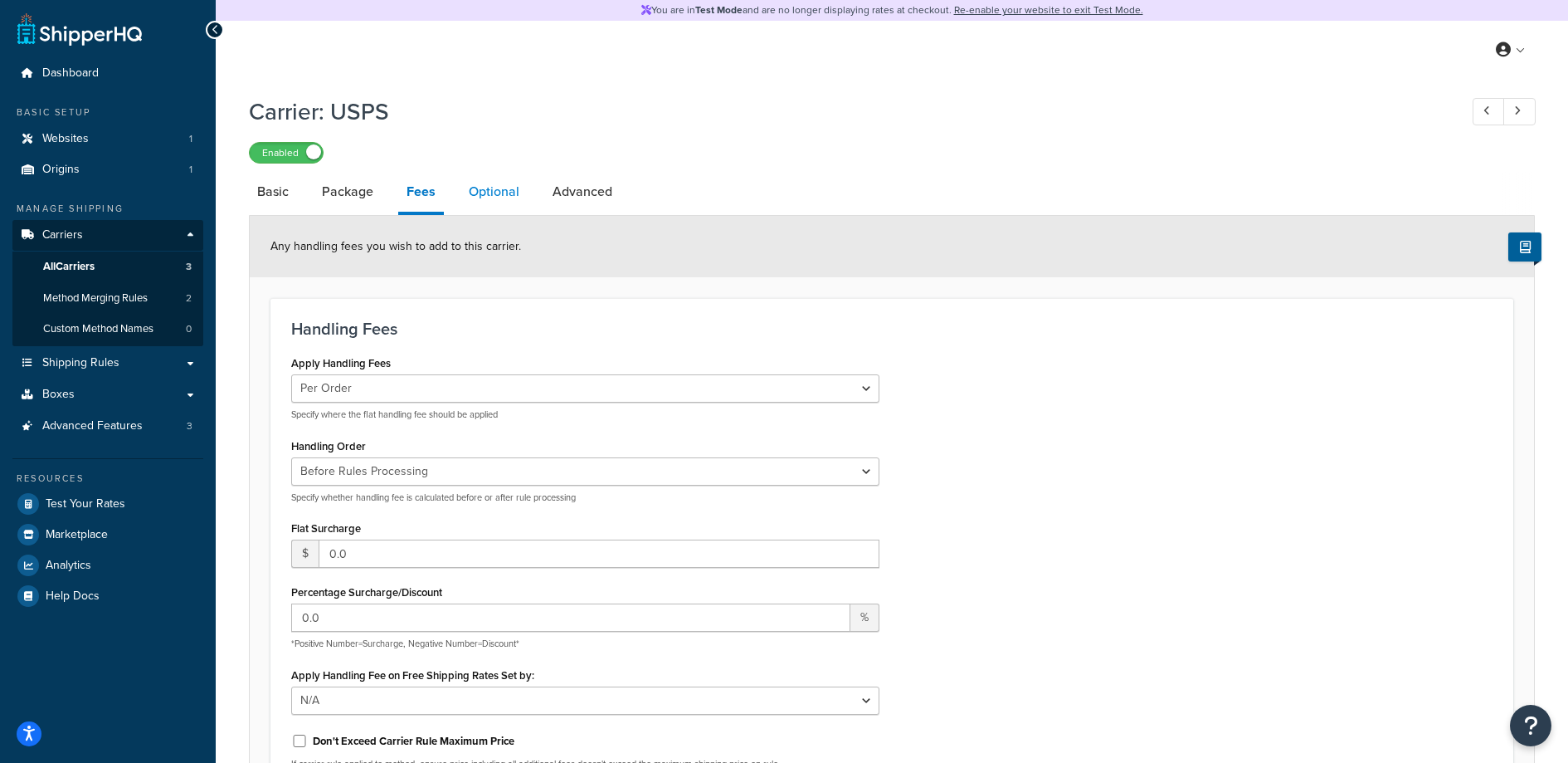
click at [497, 186] on link "Optional" at bounding box center [493, 191] width 67 height 39
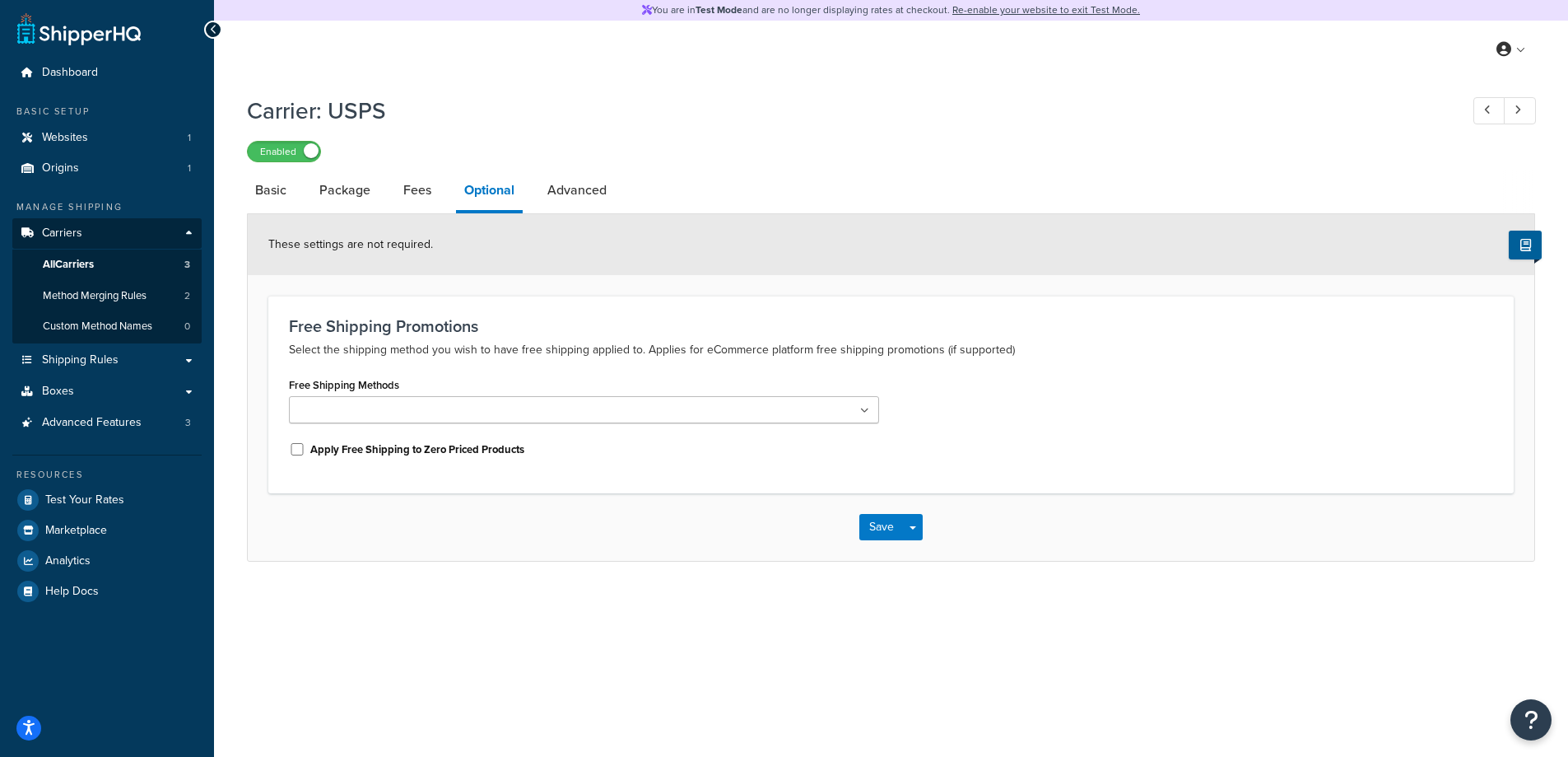
drag, startPoint x: 392, startPoint y: 340, endPoint x: 518, endPoint y: 335, distance: 126.1
click at [518, 335] on div "Free Shipping Promotions Select the shipping method you wish to have free shipp…" at bounding box center [891, 338] width 1204 height 43
click at [516, 341] on p "Select the shipping method you wish to have free shipping applied to. Applies f…" at bounding box center [891, 350] width 1204 height 20
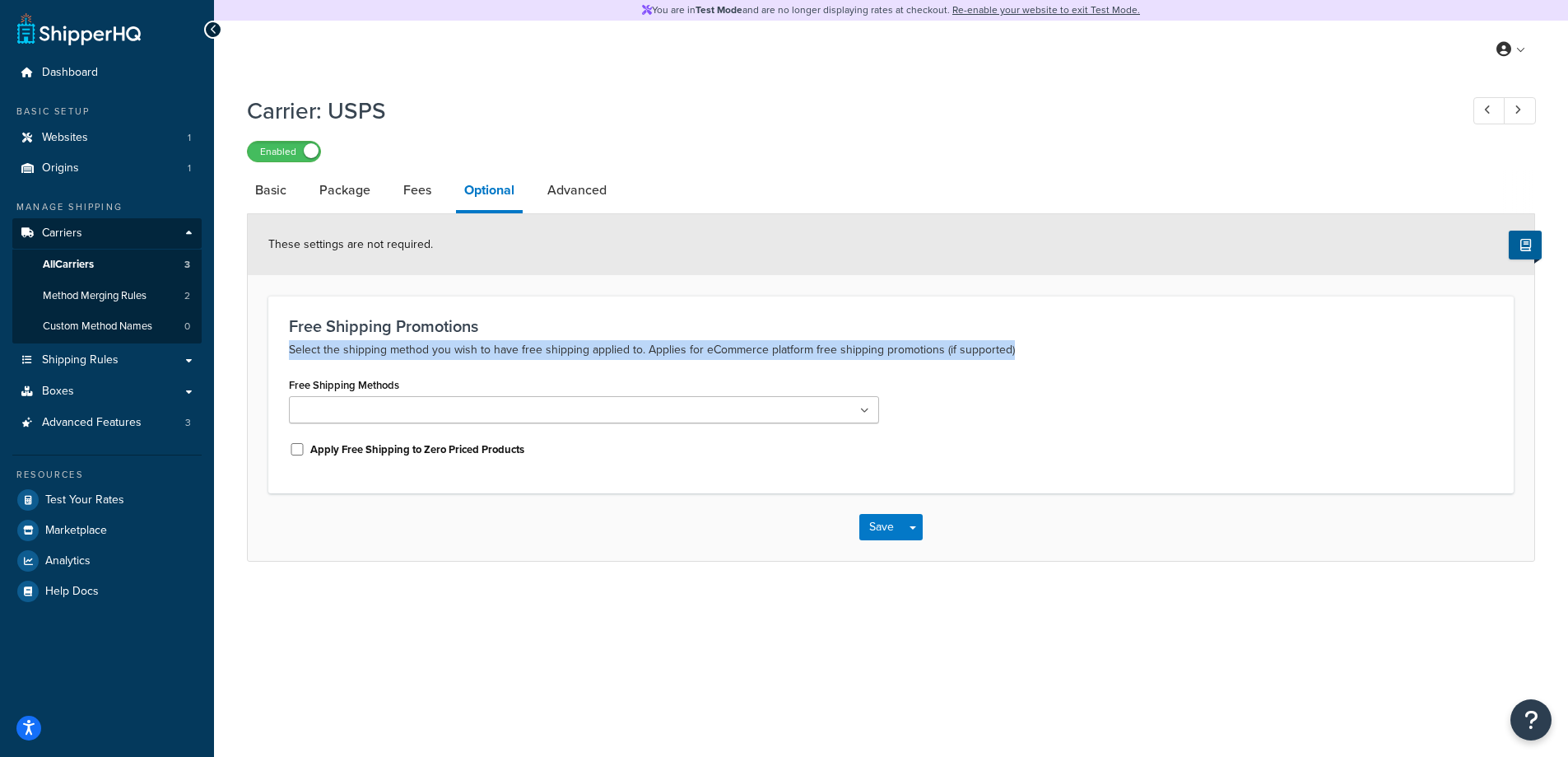
click at [516, 341] on p "Select the shipping method you wish to have free shipping applied to. Applies f…" at bounding box center [891, 350] width 1204 height 20
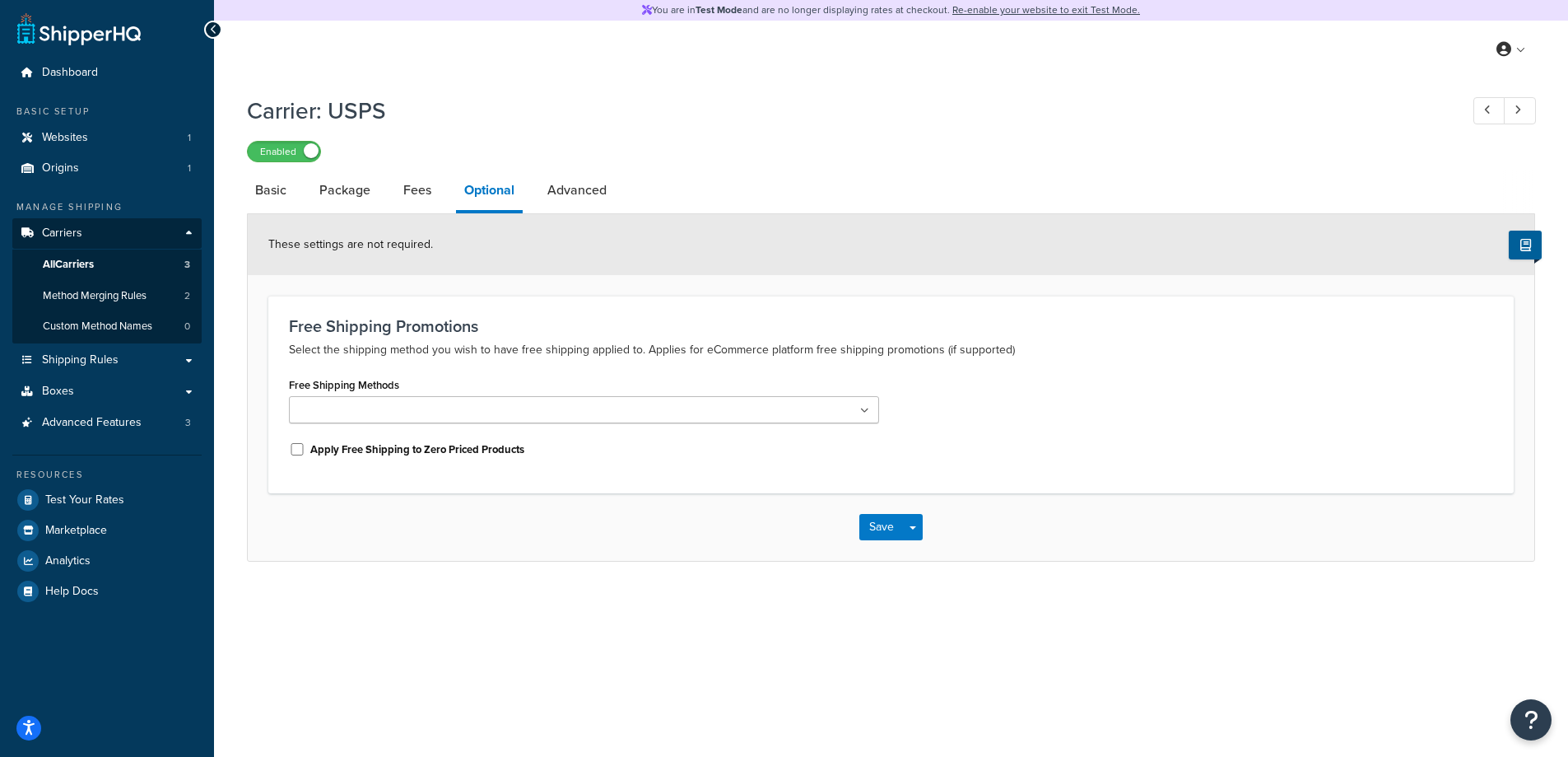
click at [541, 340] on p "Select the shipping method you wish to have free shipping applied to. Applies f…" at bounding box center [891, 350] width 1204 height 20
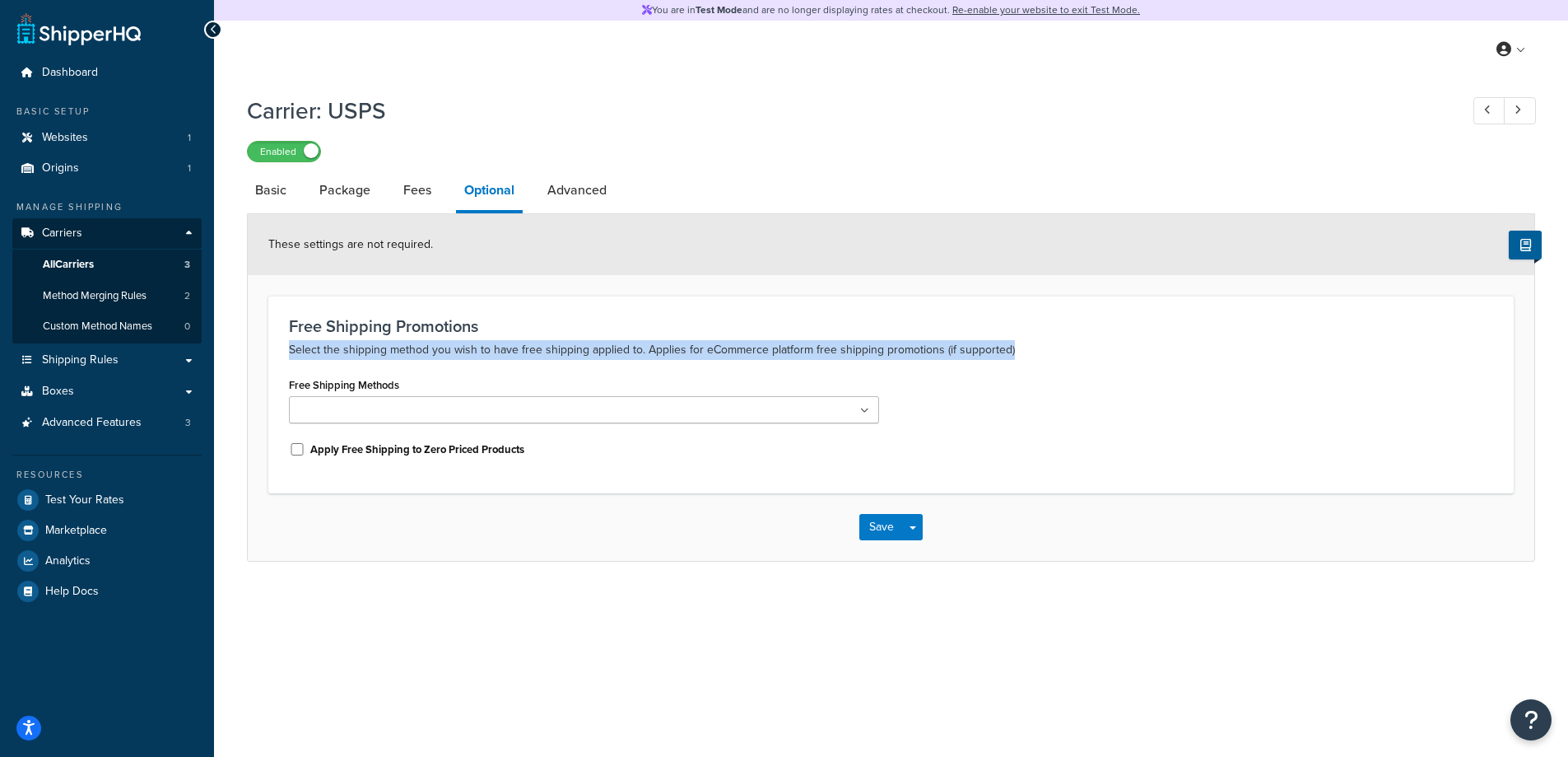
click at [541, 340] on p "Select the shipping method you wish to have free shipping applied to. Applies f…" at bounding box center [891, 350] width 1204 height 20
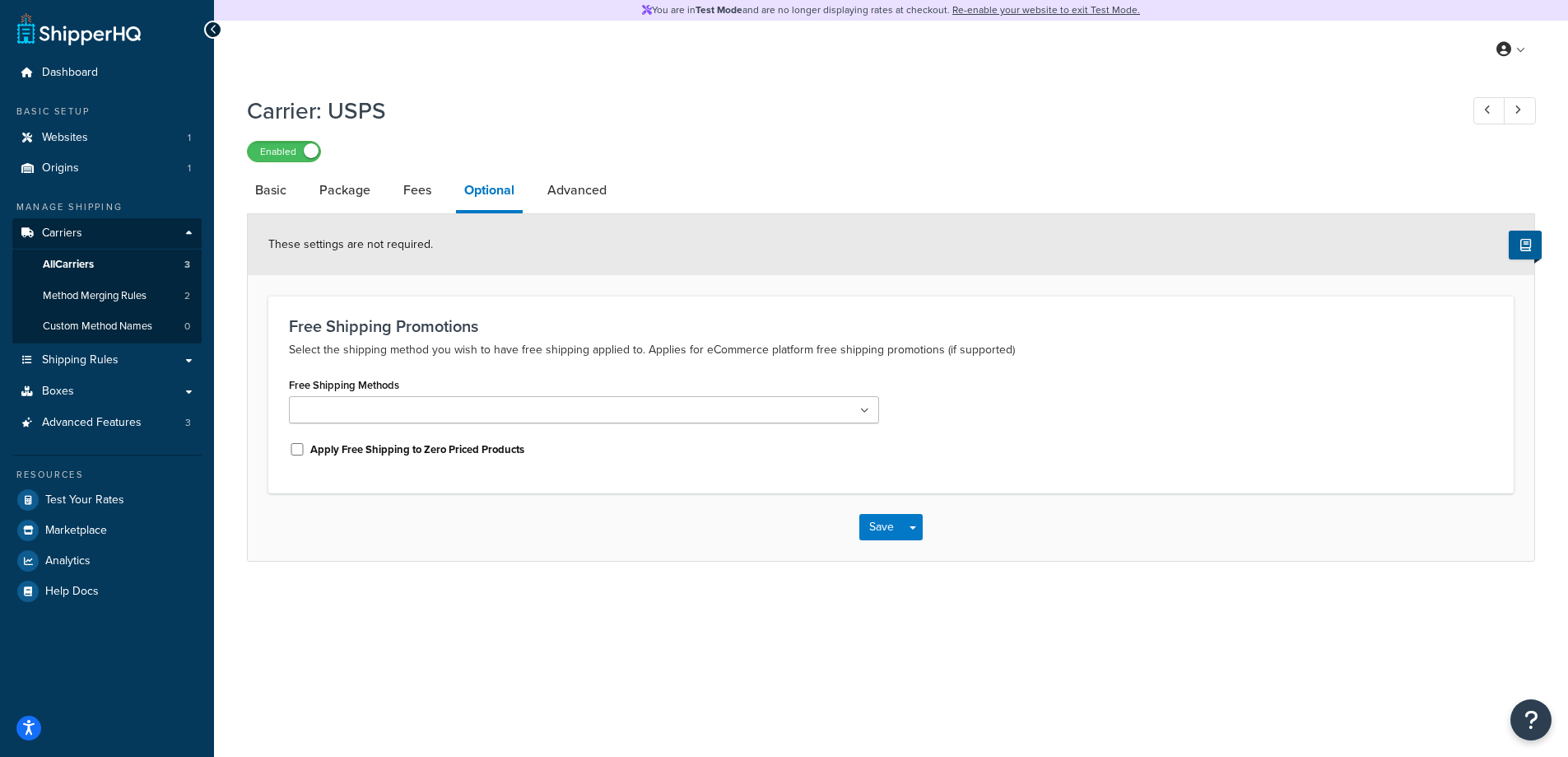
click at [703, 414] on ul at bounding box center [584, 409] width 590 height 27
click at [694, 338] on div "Free Shipping Promotions Select the shipping method you wish to have free shipp…" at bounding box center [891, 338] width 1204 height 43
click at [595, 201] on link "Advanced" at bounding box center [577, 189] width 75 height 39
select select "false"
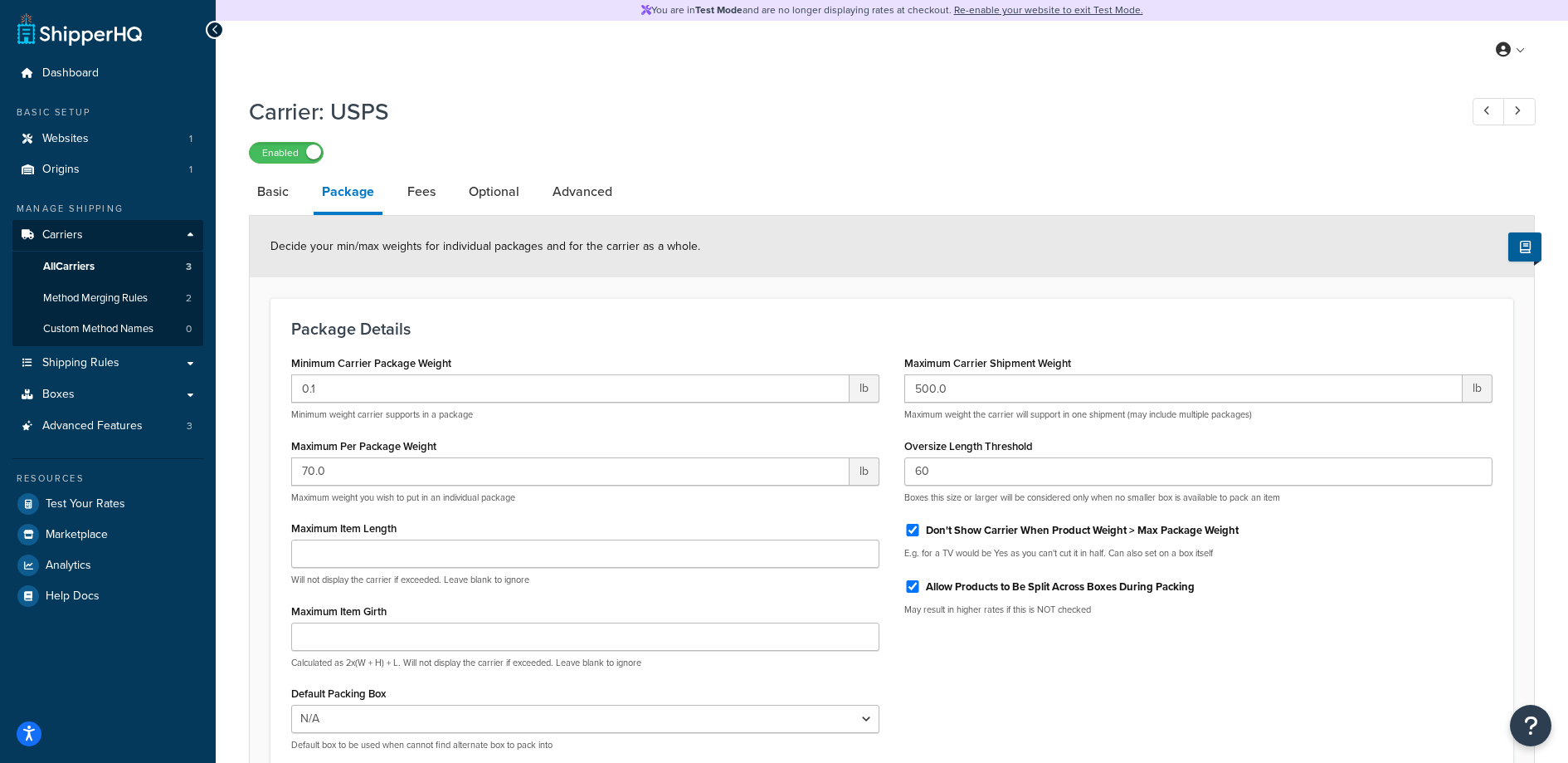
select select "usps"
select select "ONLINE"
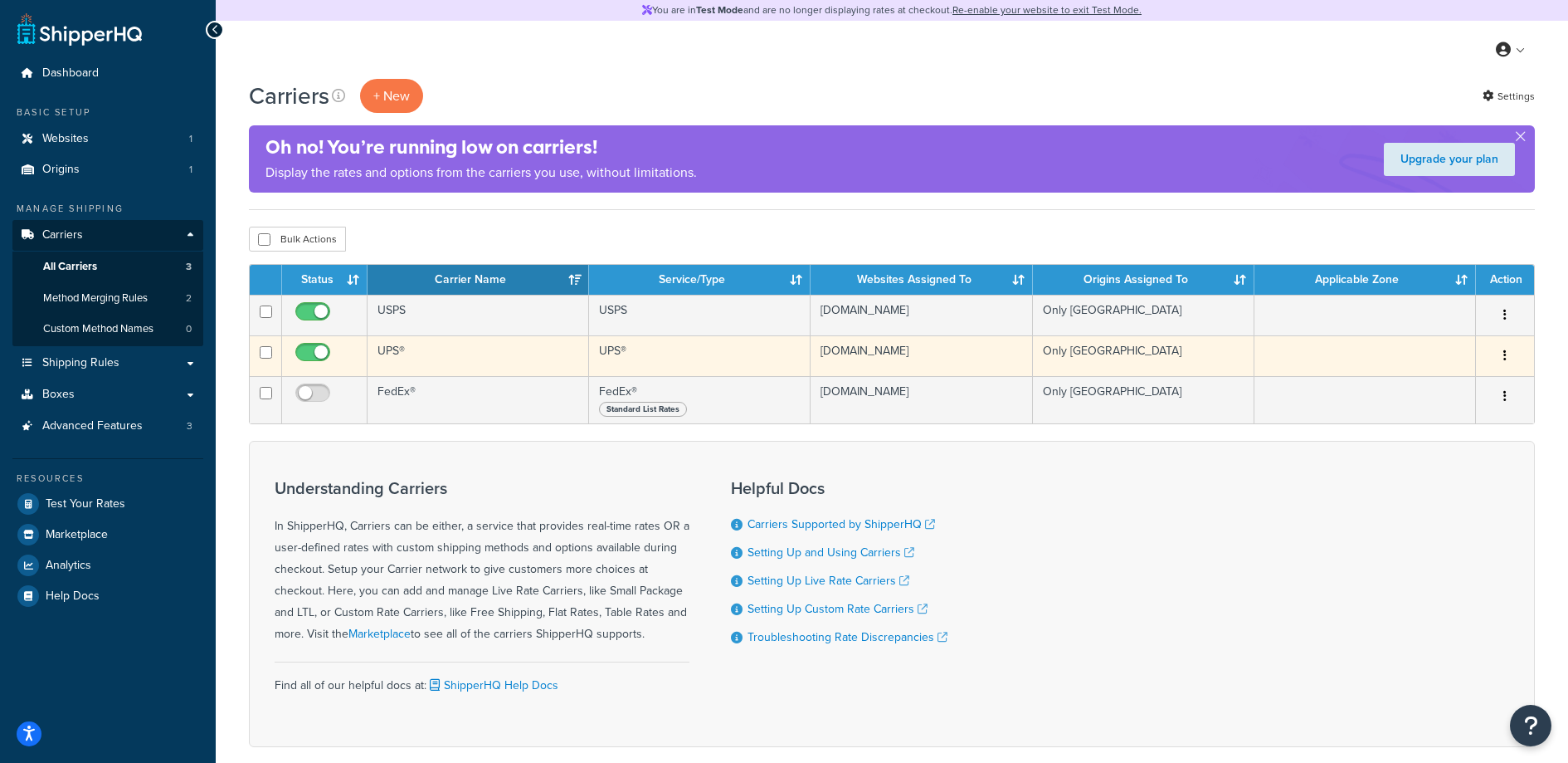
click at [442, 354] on td "UPS®" at bounding box center [479, 356] width 222 height 40
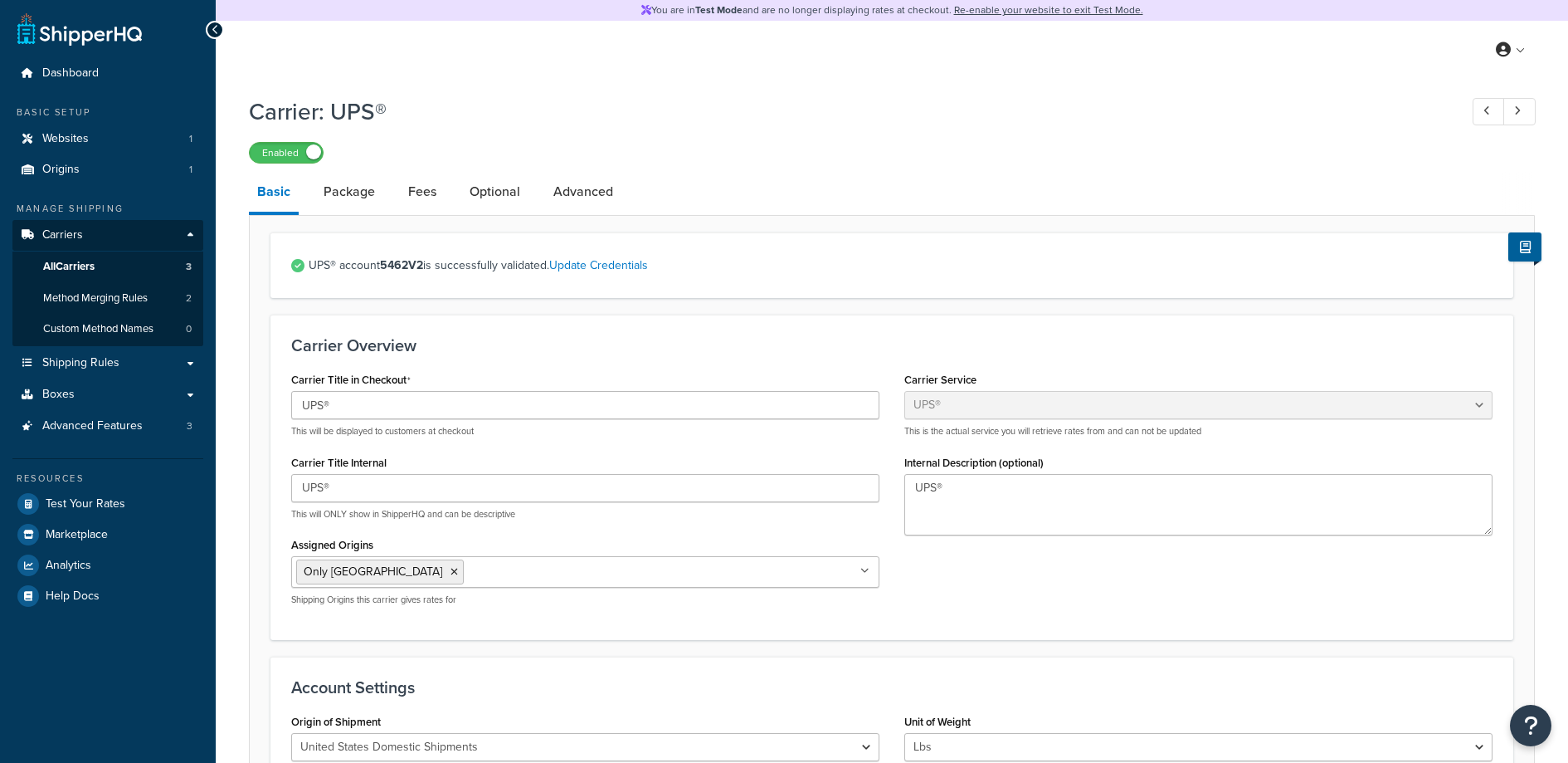
select select "ups"
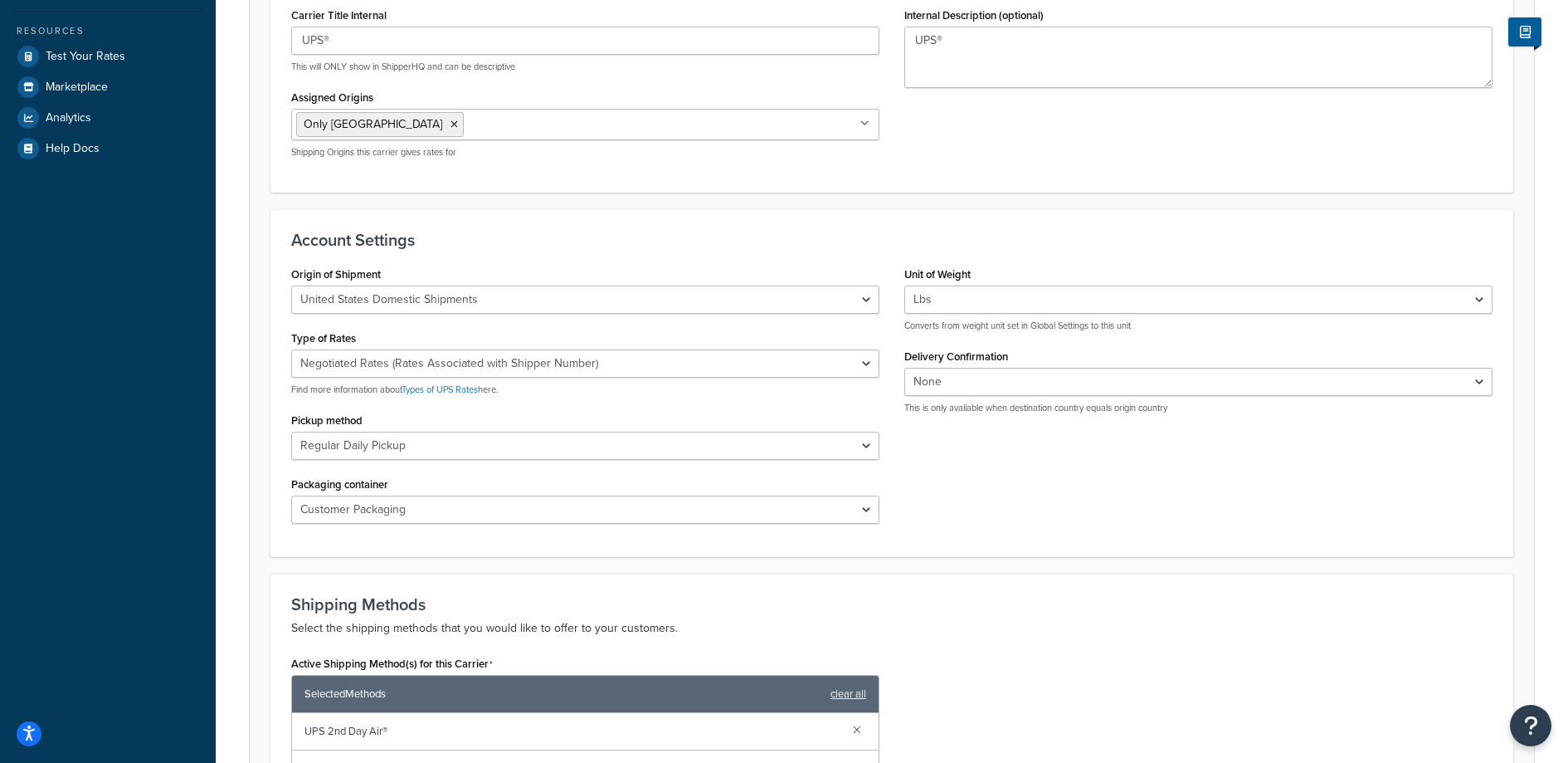
scroll to position [598, 0]
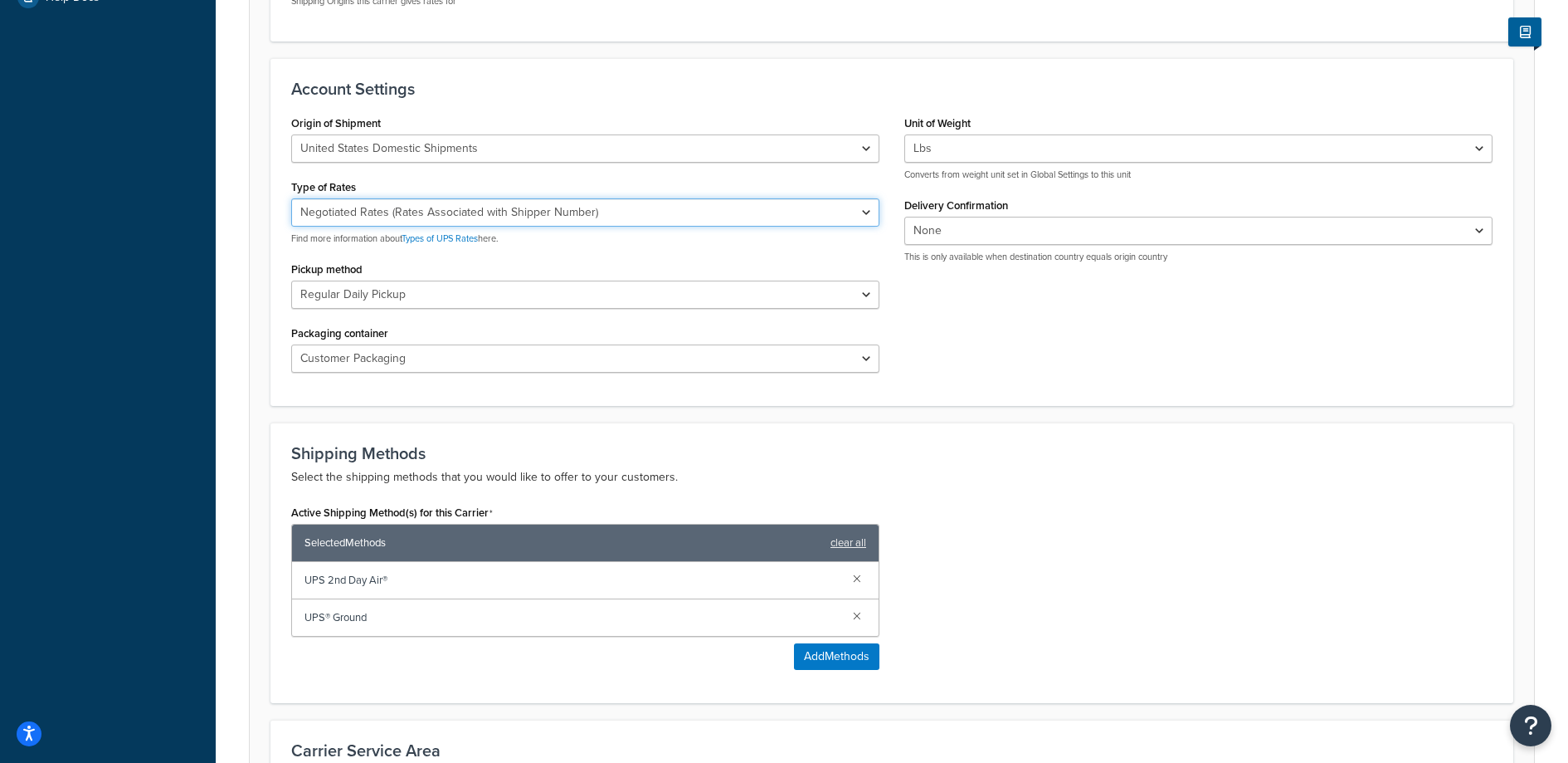
click at [808, 218] on select "Negotiated Rates (Rates Associated with Shipper Number) Daily Rates Retail Rate…" at bounding box center [586, 212] width 589 height 28
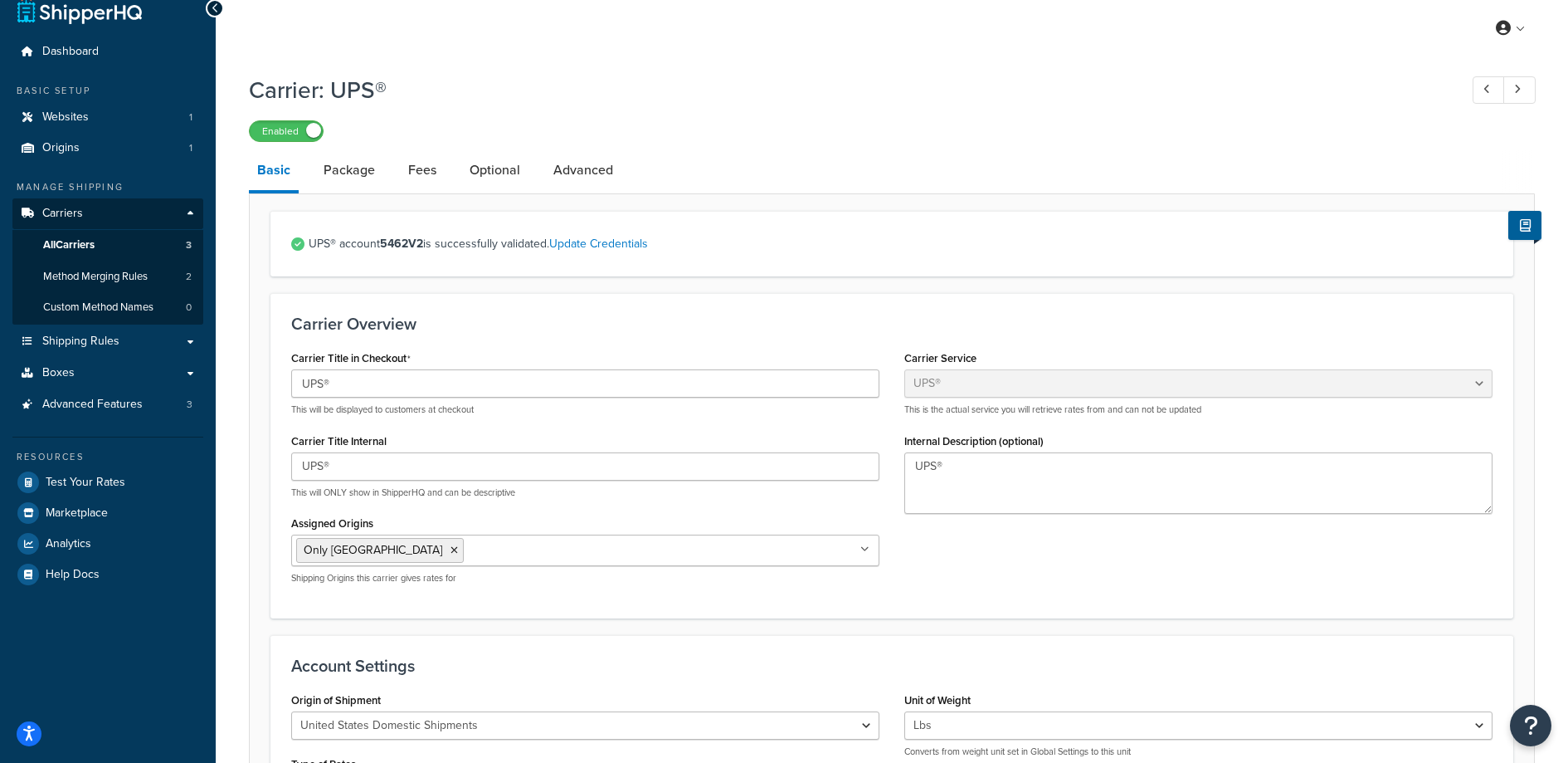
scroll to position [0, 0]
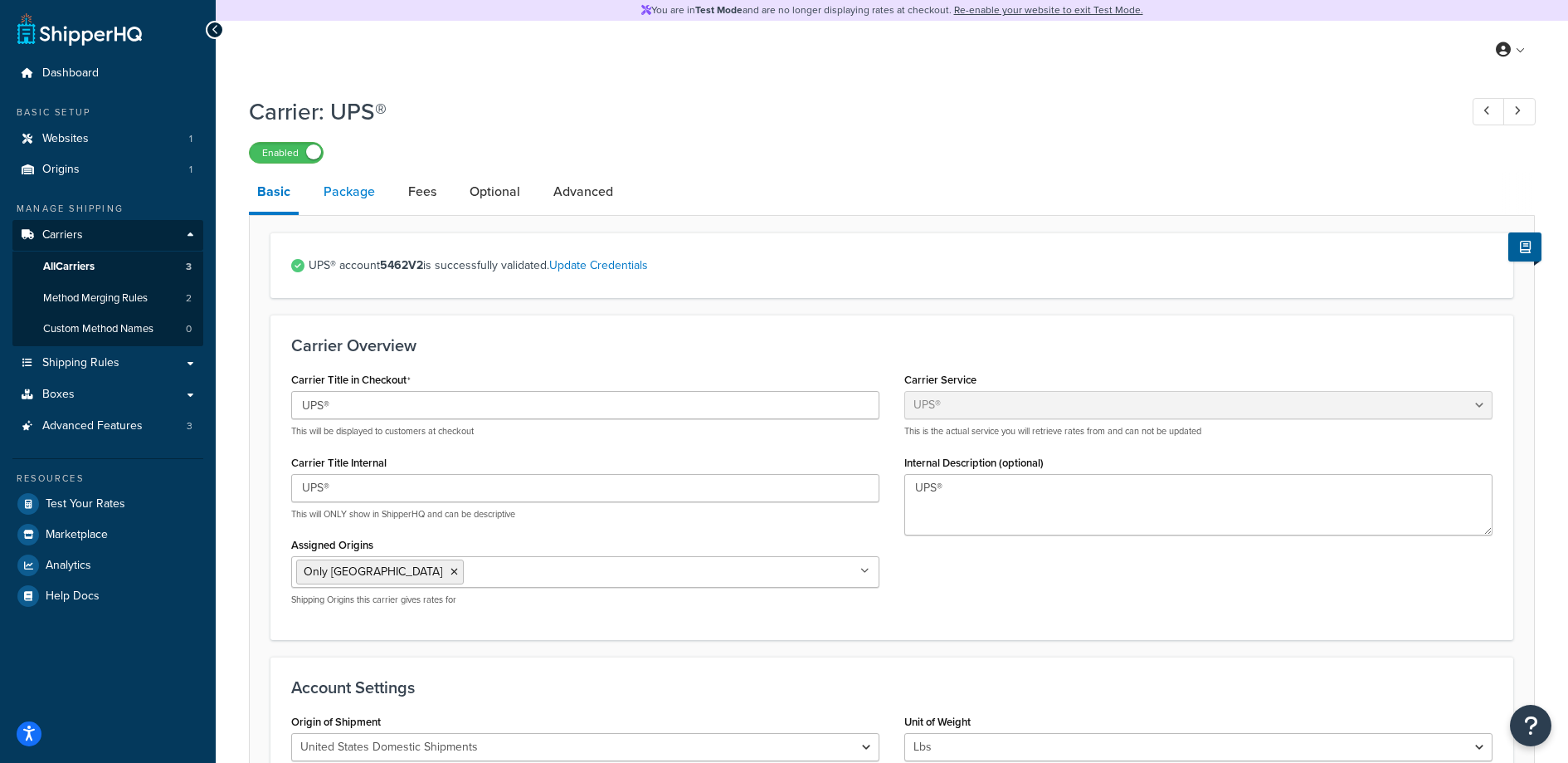
click at [321, 179] on link "Package" at bounding box center [349, 191] width 68 height 39
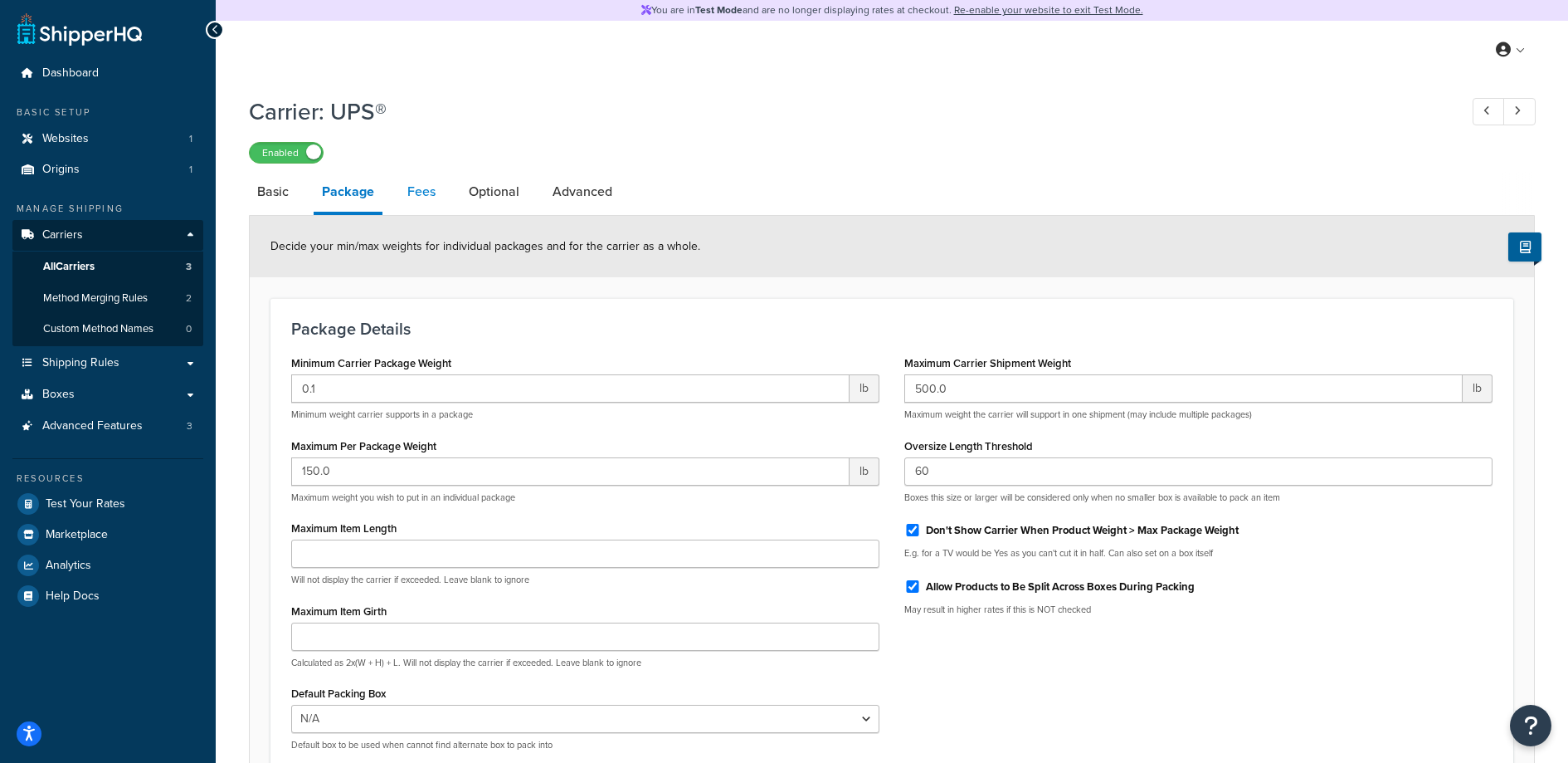
click at [430, 185] on link "Fees" at bounding box center [421, 191] width 45 height 39
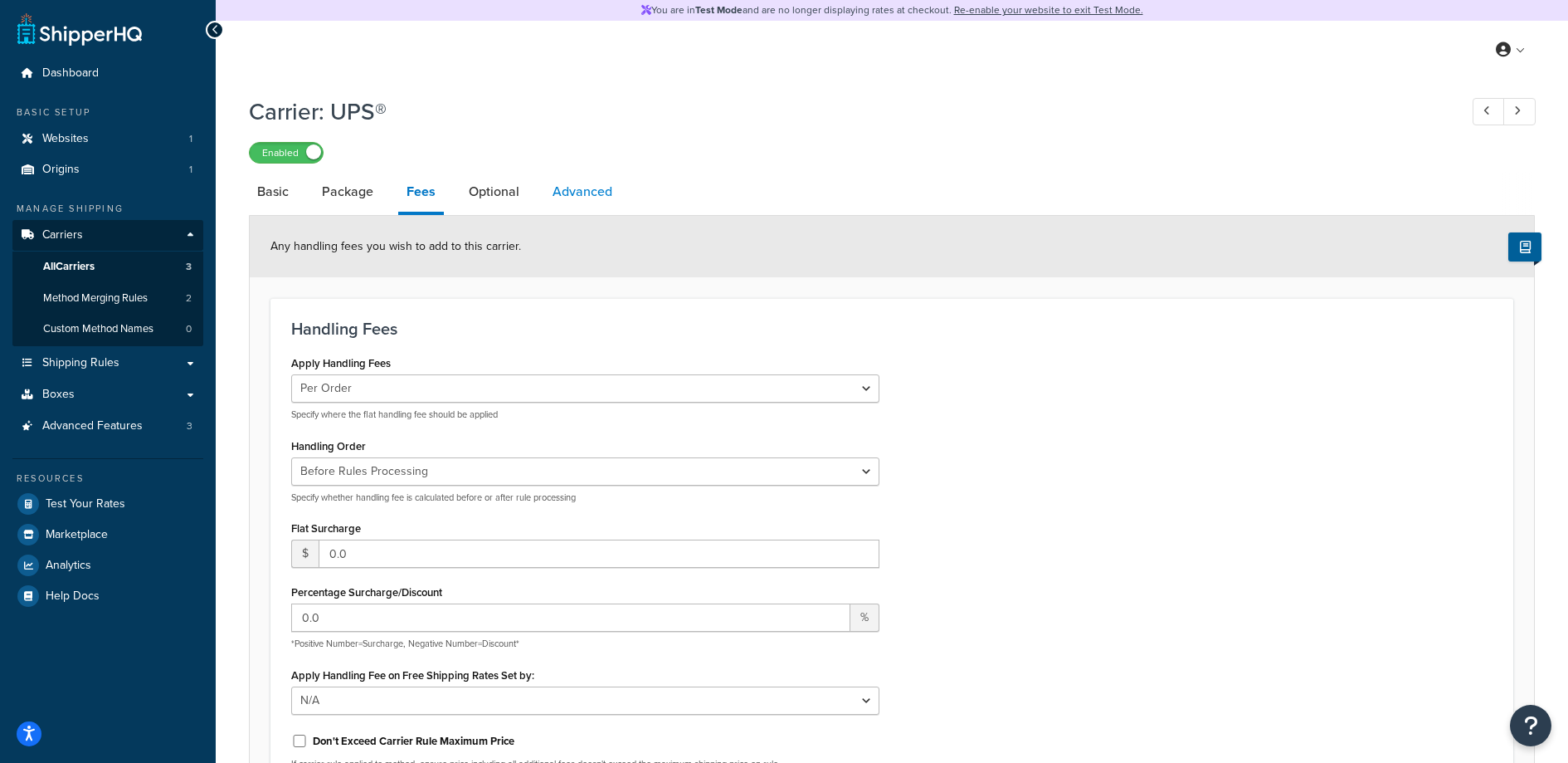
click at [580, 191] on link "Advanced" at bounding box center [582, 191] width 76 height 39
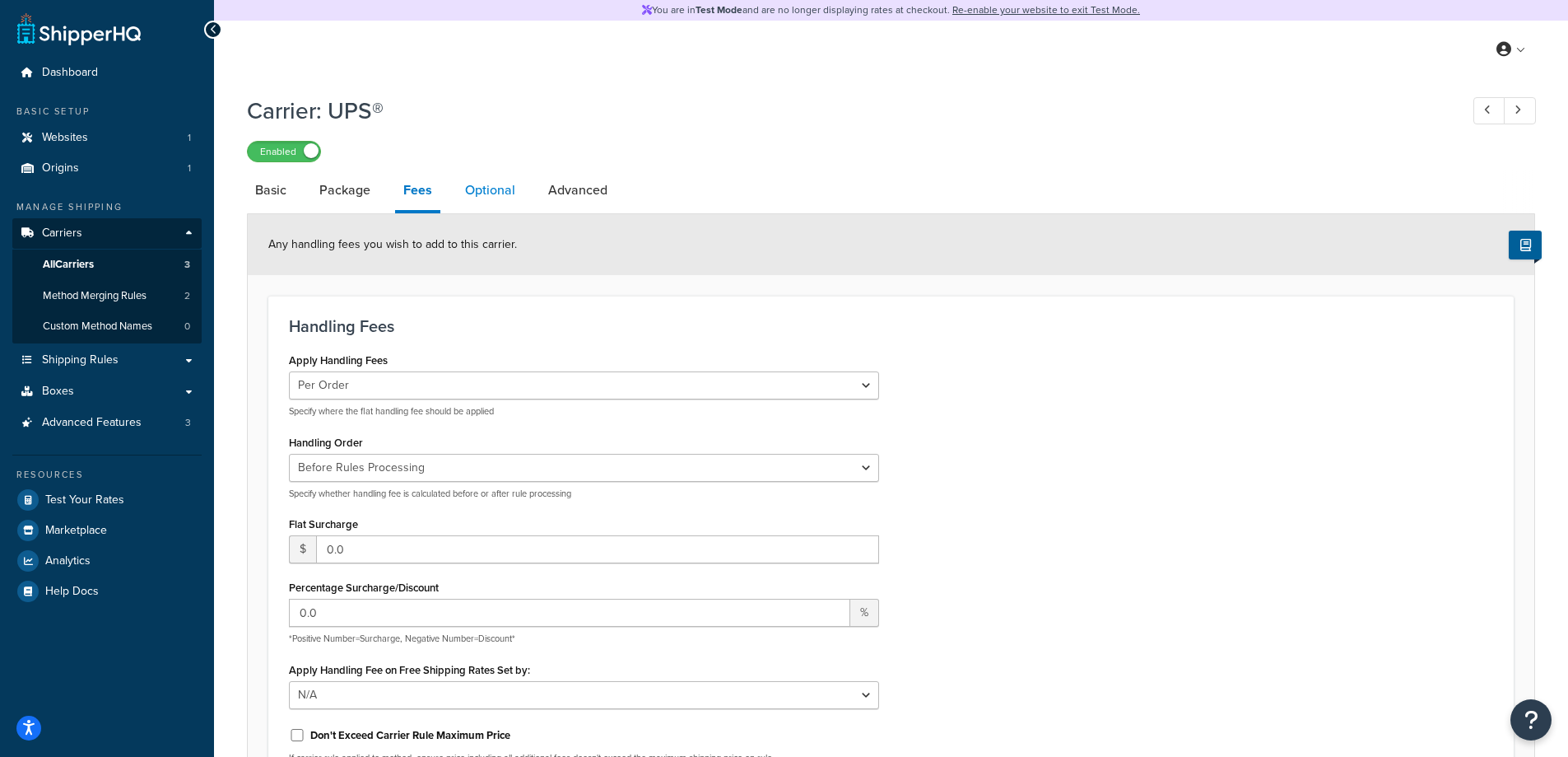
select select "false"
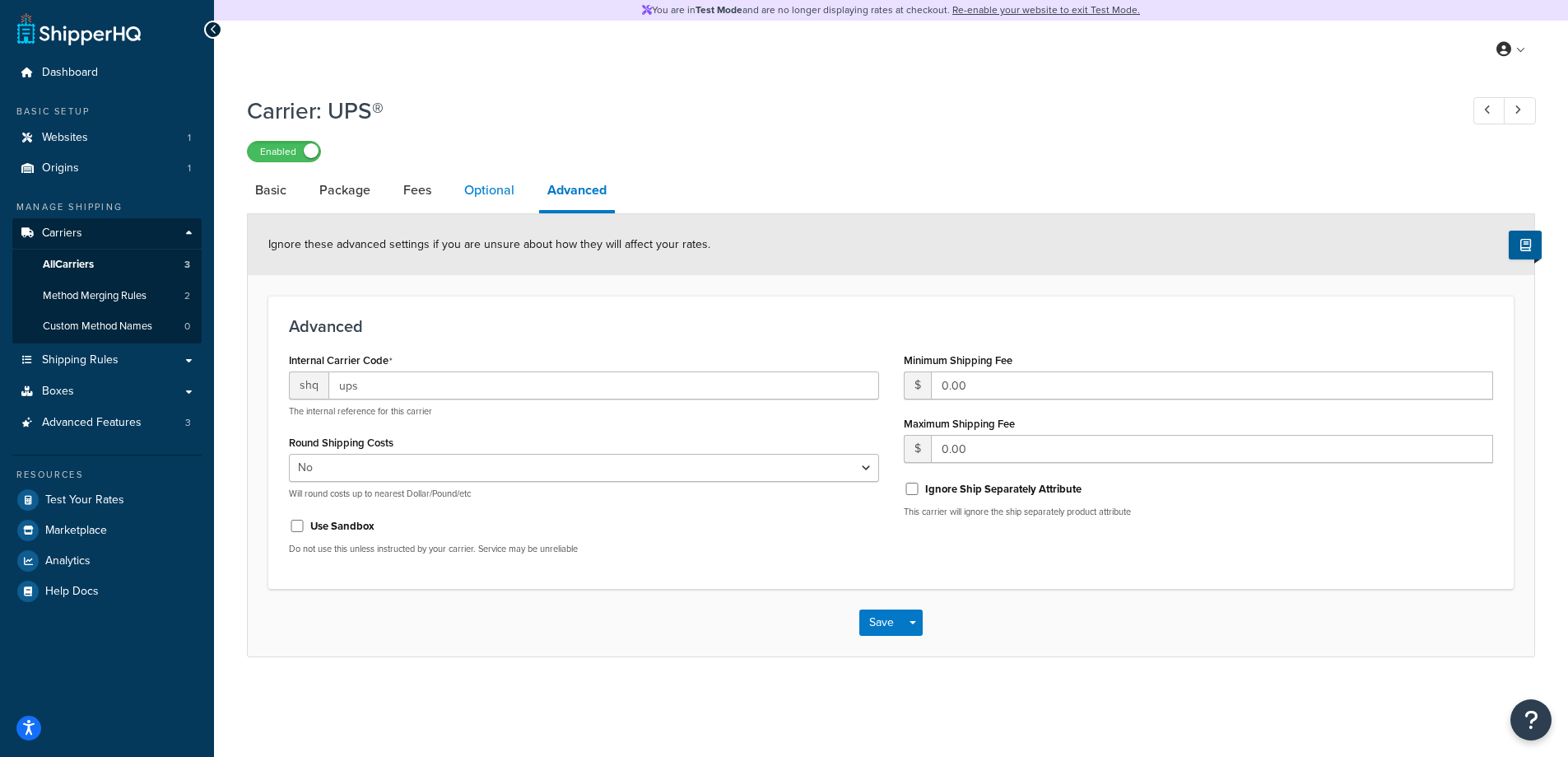
click at [485, 180] on link "Optional" at bounding box center [488, 189] width 66 height 39
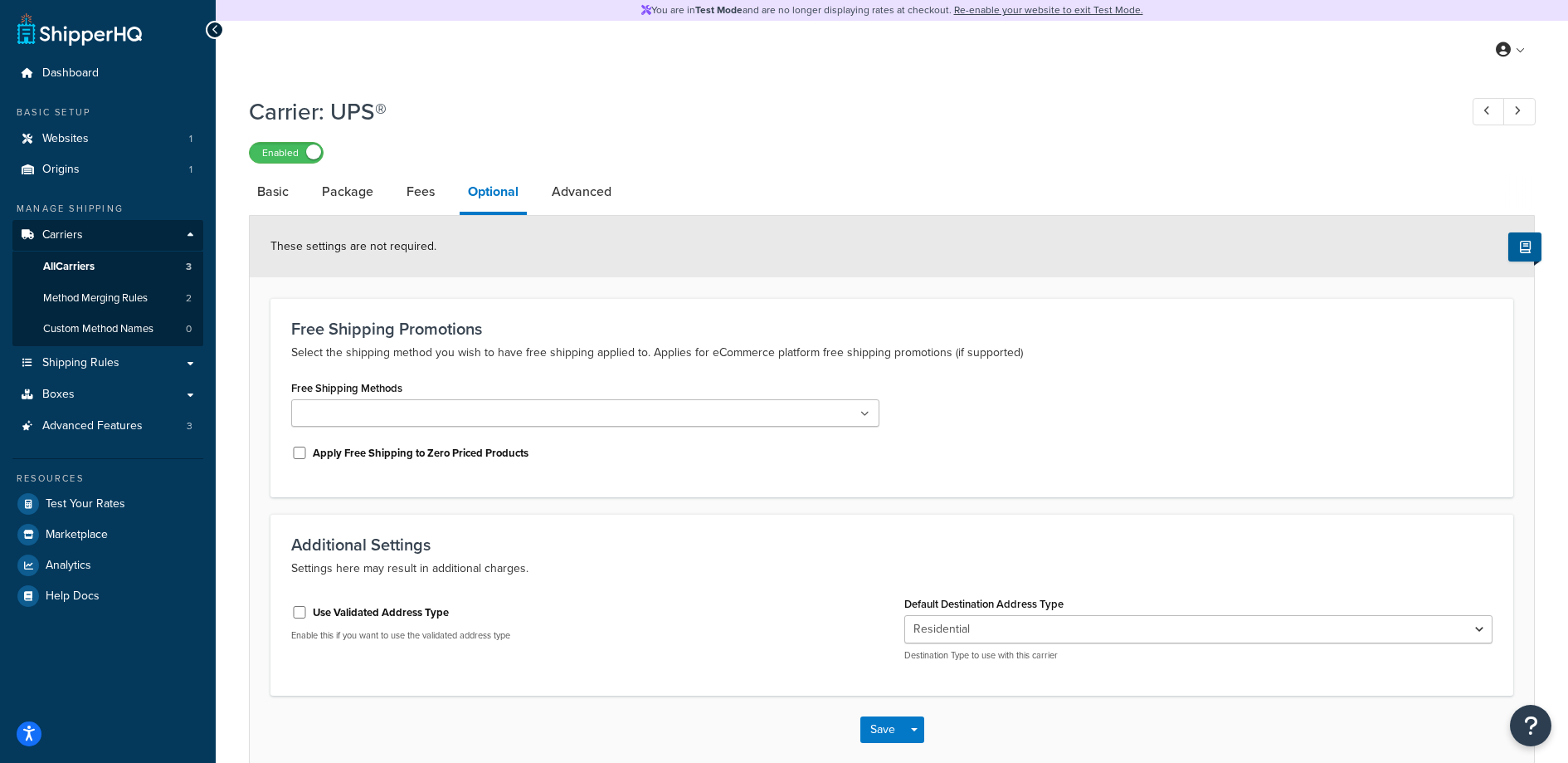
click at [333, 613] on label "Use Validated Address Type" at bounding box center [381, 613] width 136 height 15
click at [308, 613] on input "Use Validated Address Type" at bounding box center [300, 613] width 17 height 13
checkbox input "true"
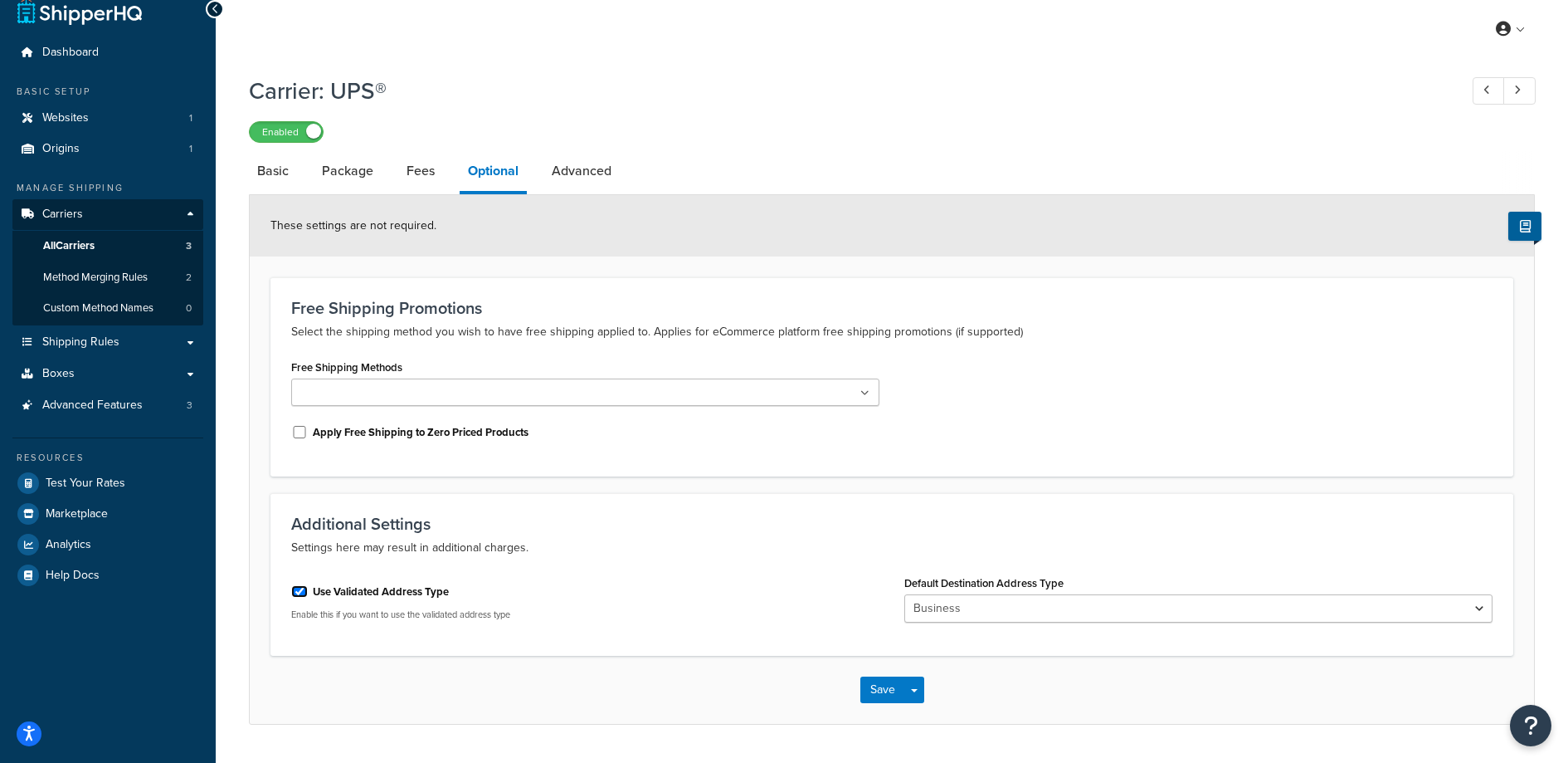
scroll to position [31, 0]
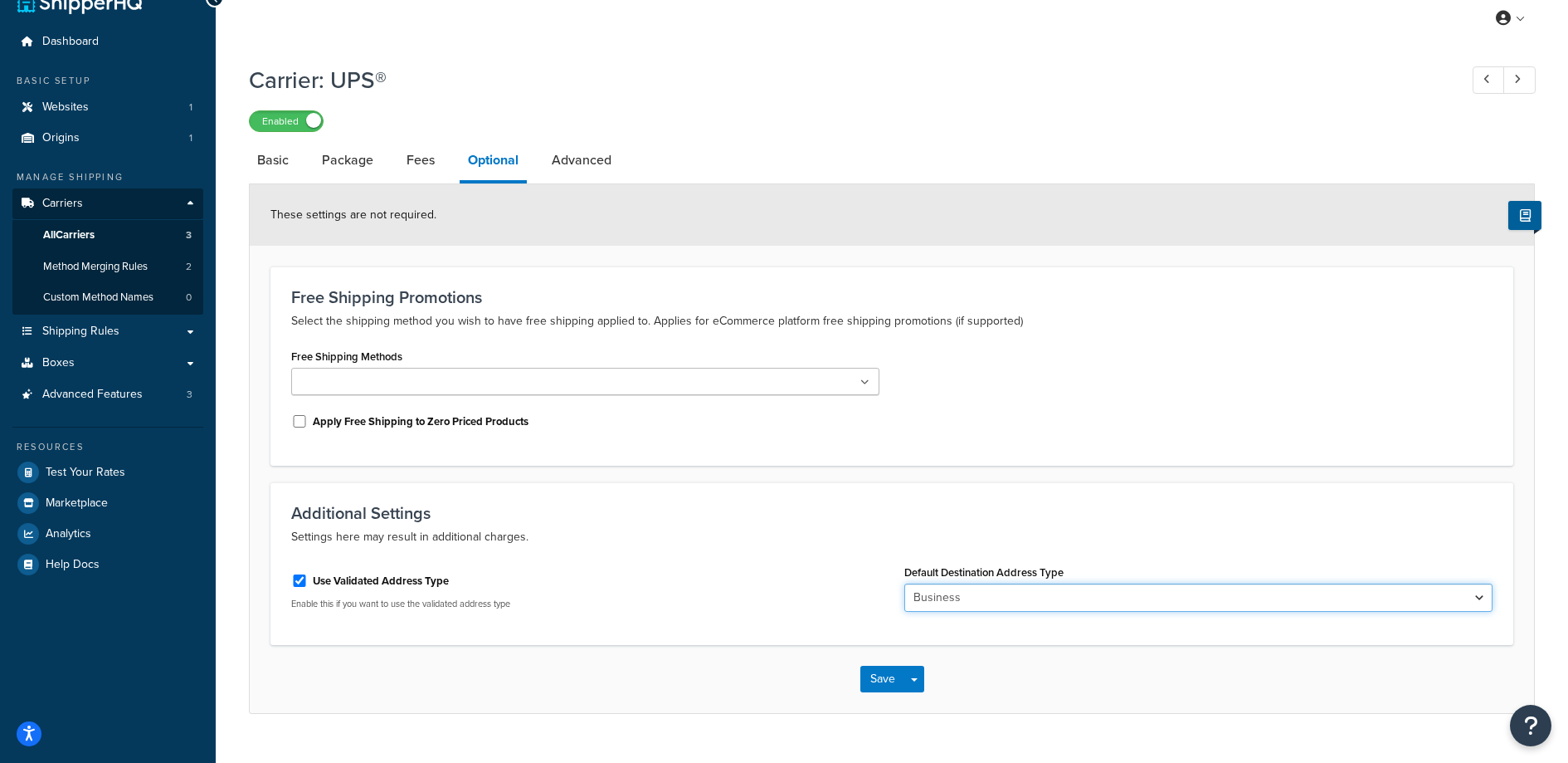
click at [997, 597] on select "Business Residential" at bounding box center [1198, 597] width 589 height 28
select select "residential"
click at [904, 583] on select "Business Residential" at bounding box center [1198, 597] width 589 height 28
click at [893, 677] on button "Save" at bounding box center [882, 679] width 45 height 27
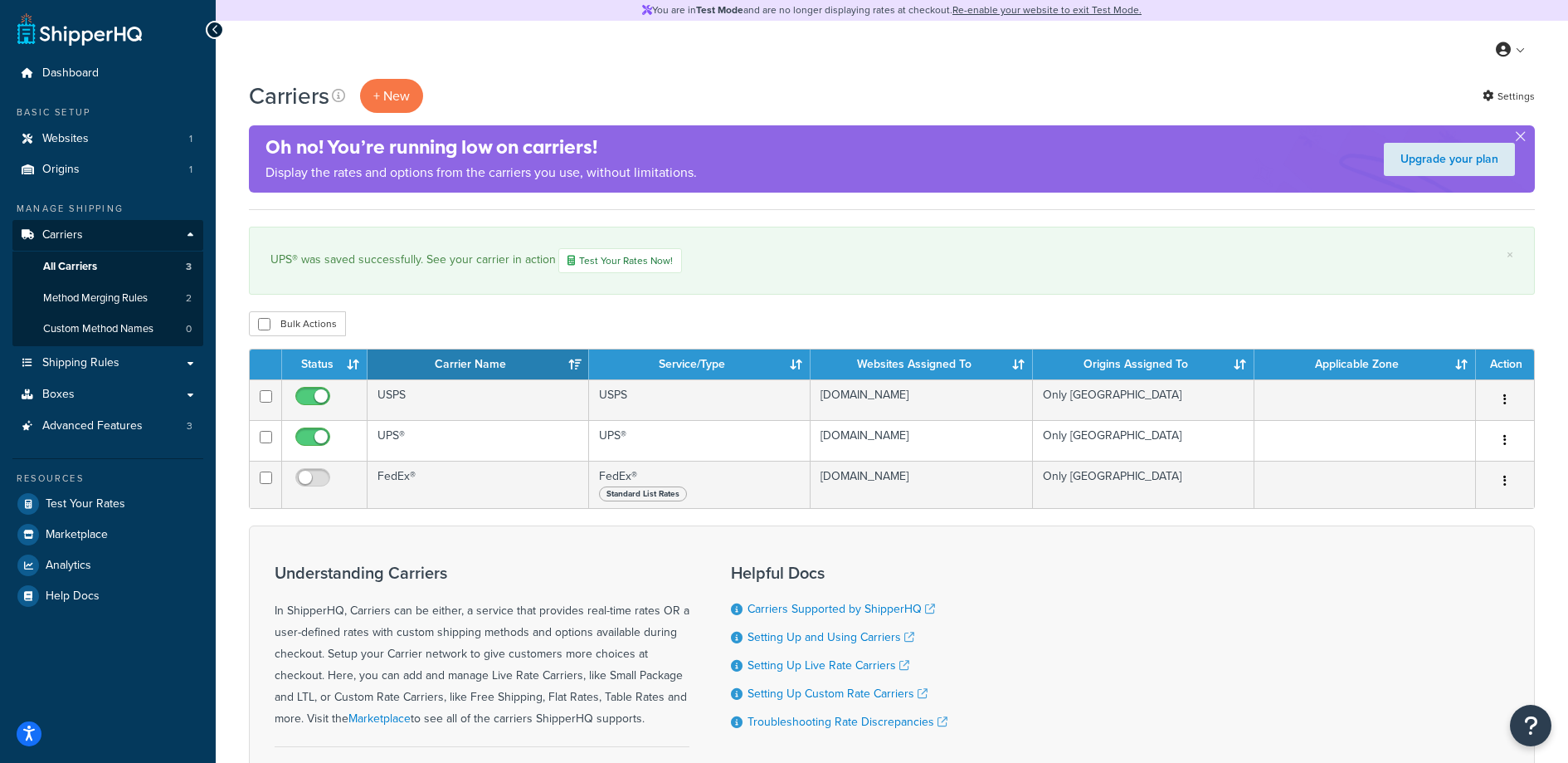
click at [407, 227] on div "× UPS® was saved successfully. See your carrier in action Test Your Rates Now!" at bounding box center [891, 260] width 1286 height 68
click at [940, 216] on div "Carriers + New Settings Oh no! You’re running low on carriers! Display the rate…" at bounding box center [891, 484] width 1353 height 811
click at [1523, 138] on button "button" at bounding box center [1520, 139] width 5 height 5
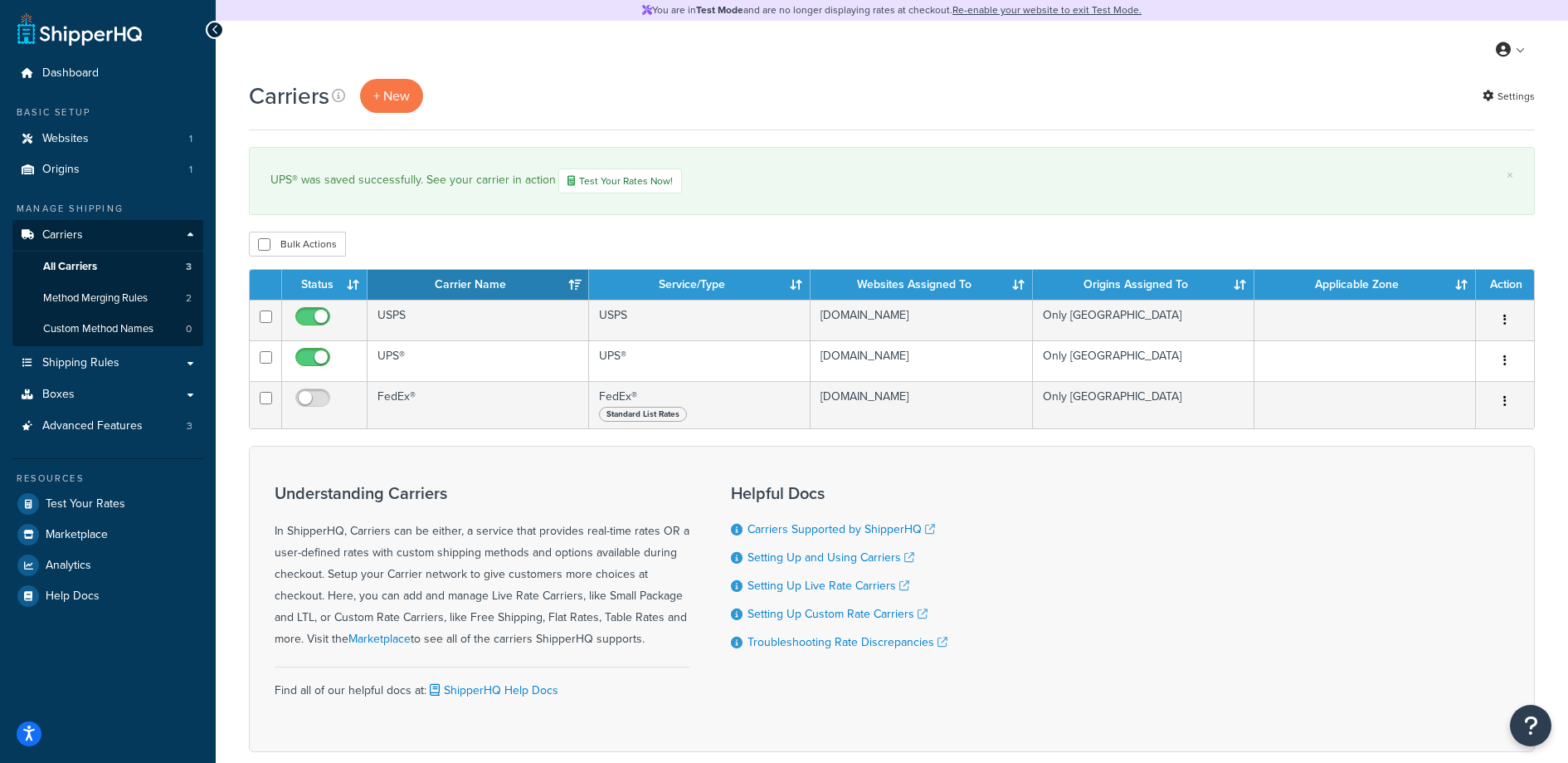
click at [1272, 222] on div "Carriers + New Settings × UPS® was saved successfully. See your carrier in acti…" at bounding box center [891, 444] width 1353 height 731
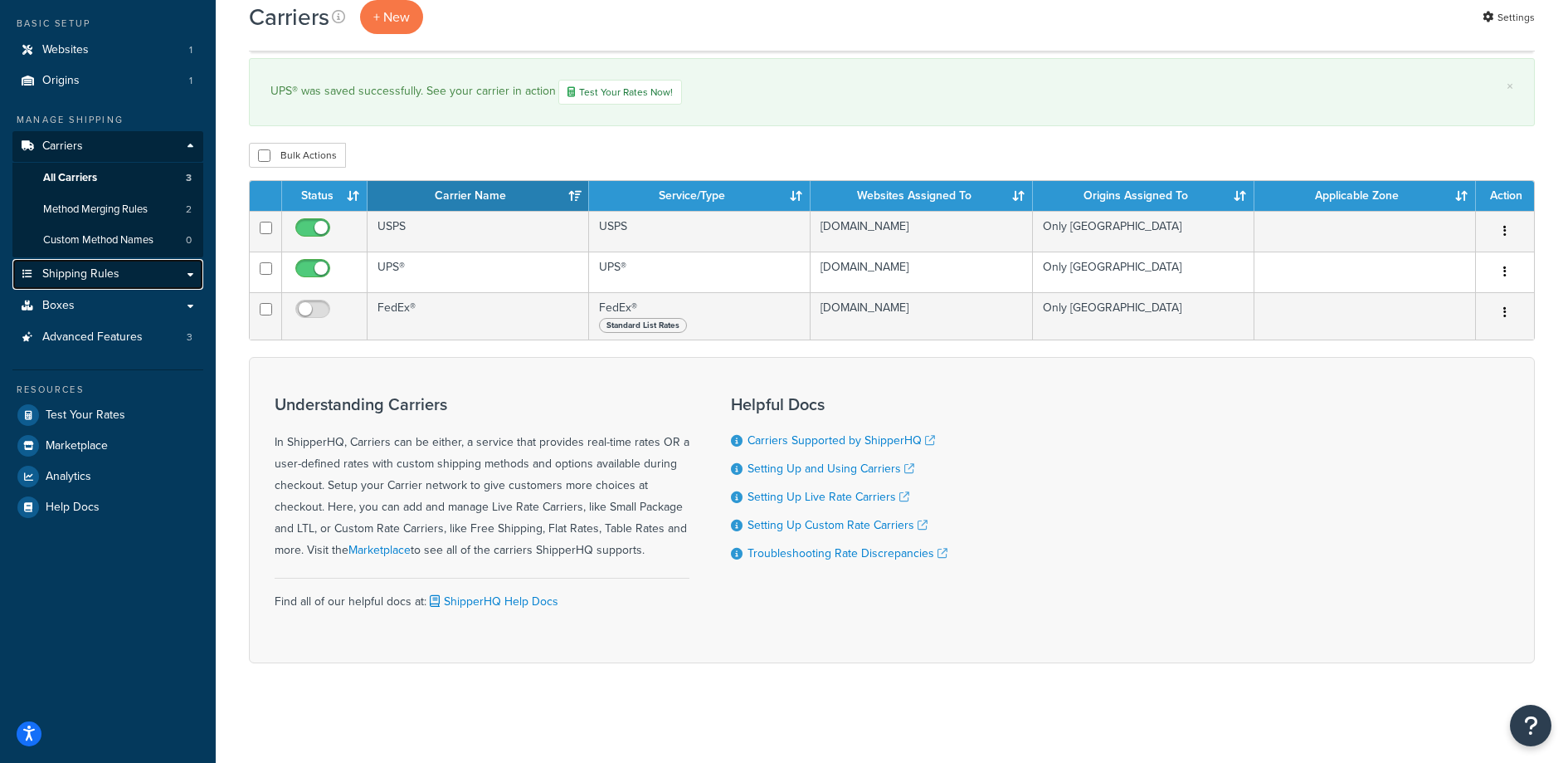
click at [100, 282] on span "Shipping Rules" at bounding box center [81, 273] width 77 height 14
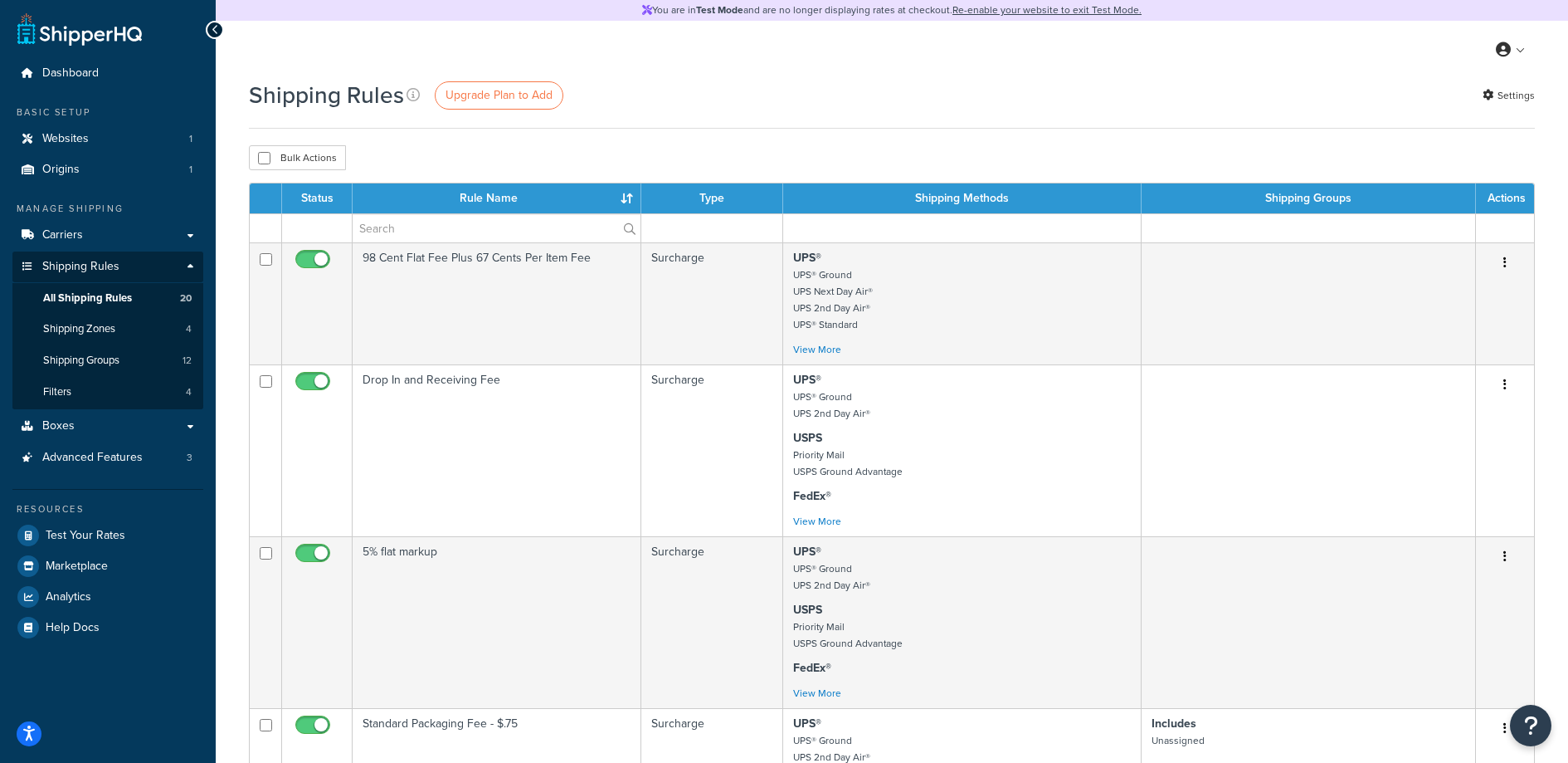
click at [617, 126] on div "Shipping Rules Upgrade Plan to Add Settings" at bounding box center [891, 104] width 1286 height 50
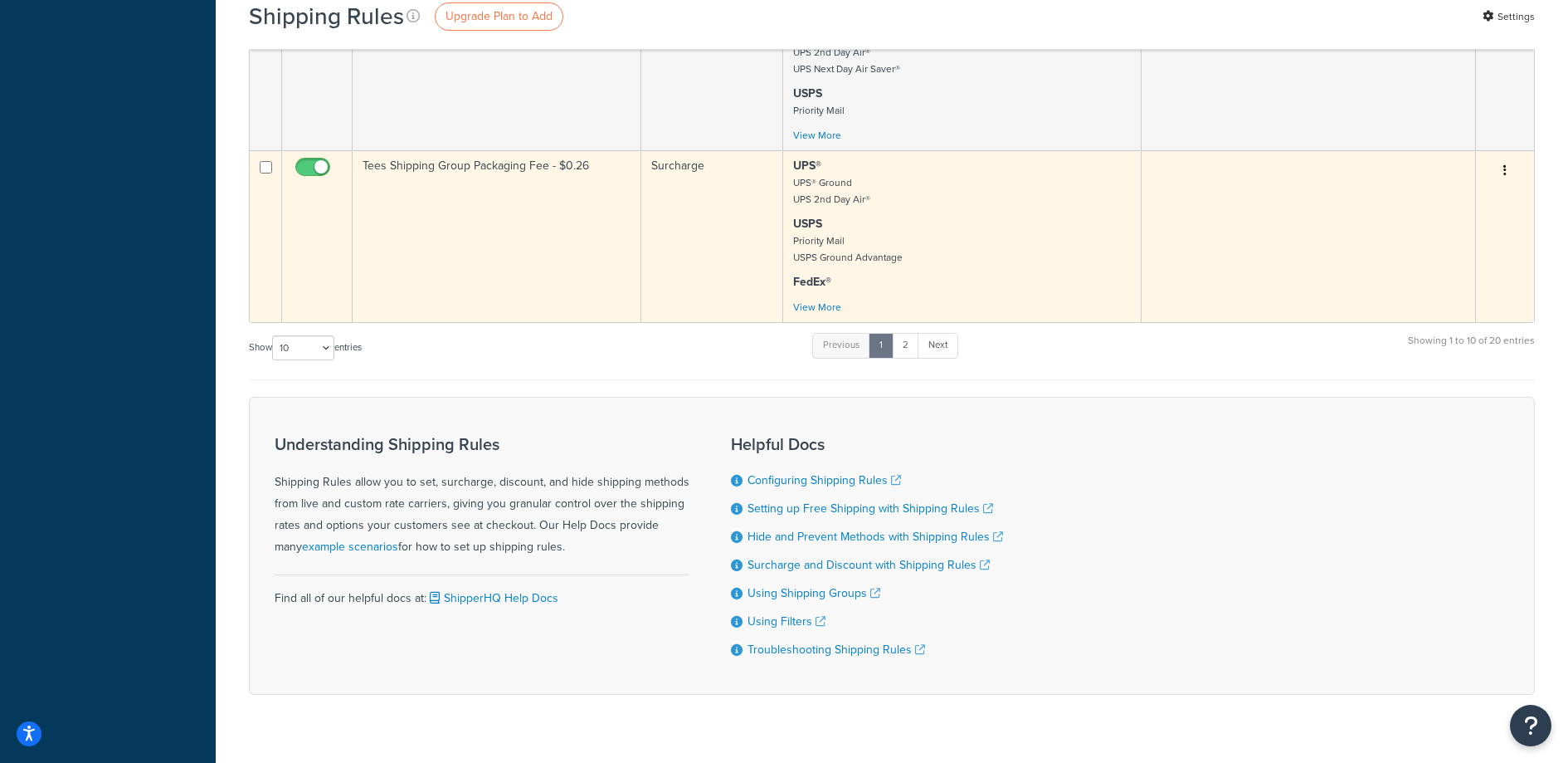
scroll to position [1423, 0]
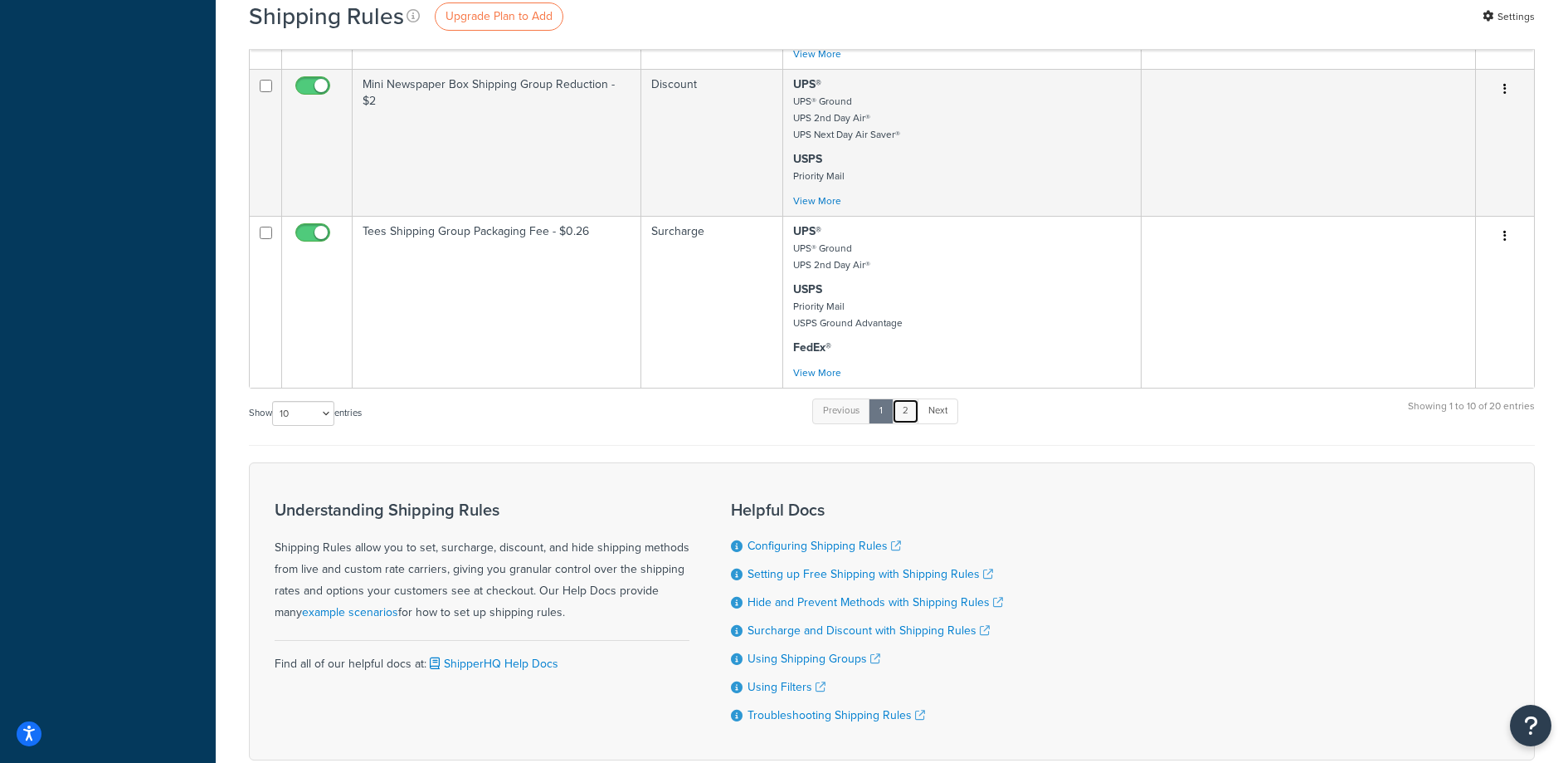
click at [905, 416] on link "2" at bounding box center [906, 410] width 28 height 25
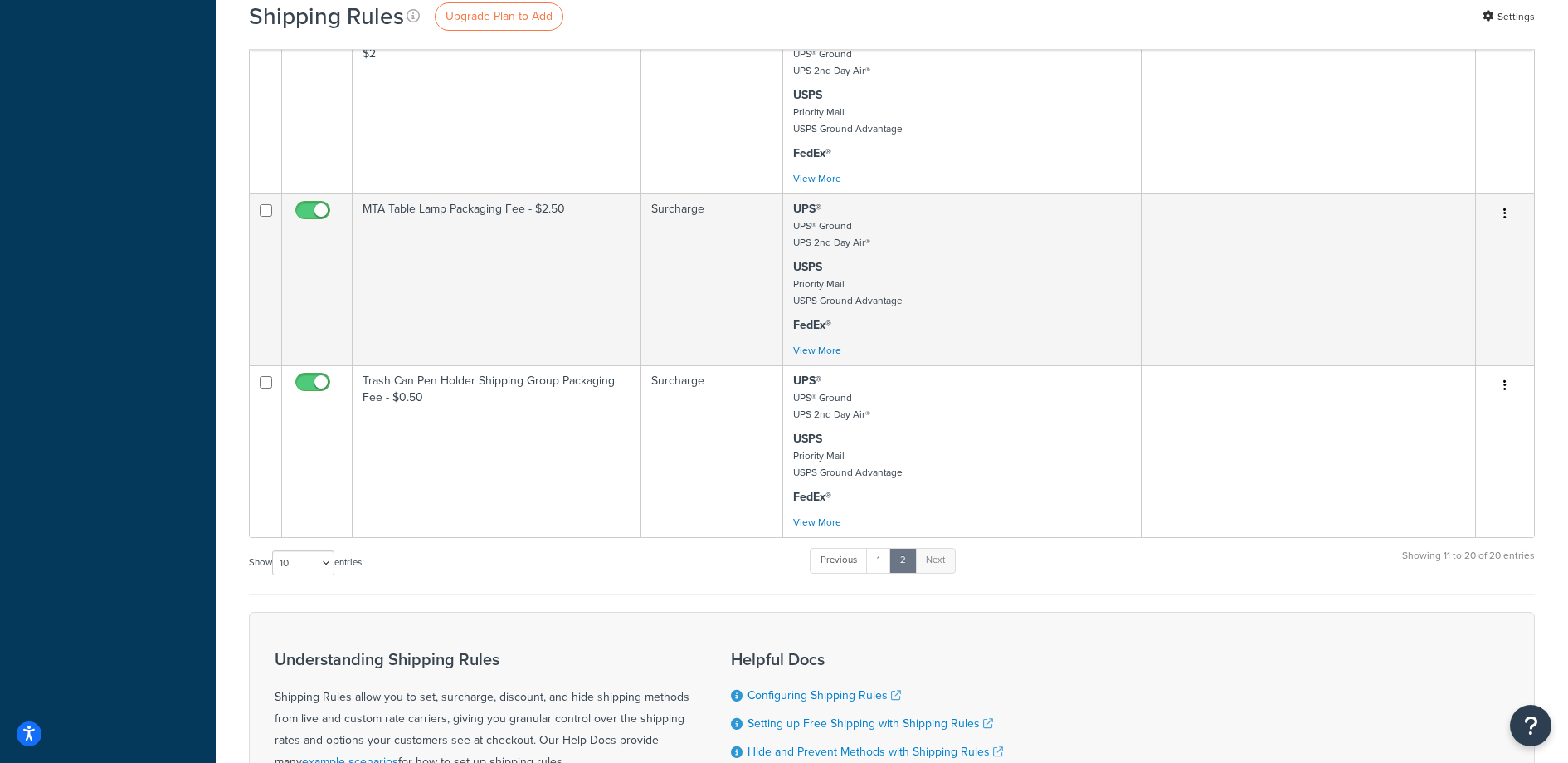
scroll to position [0, 0]
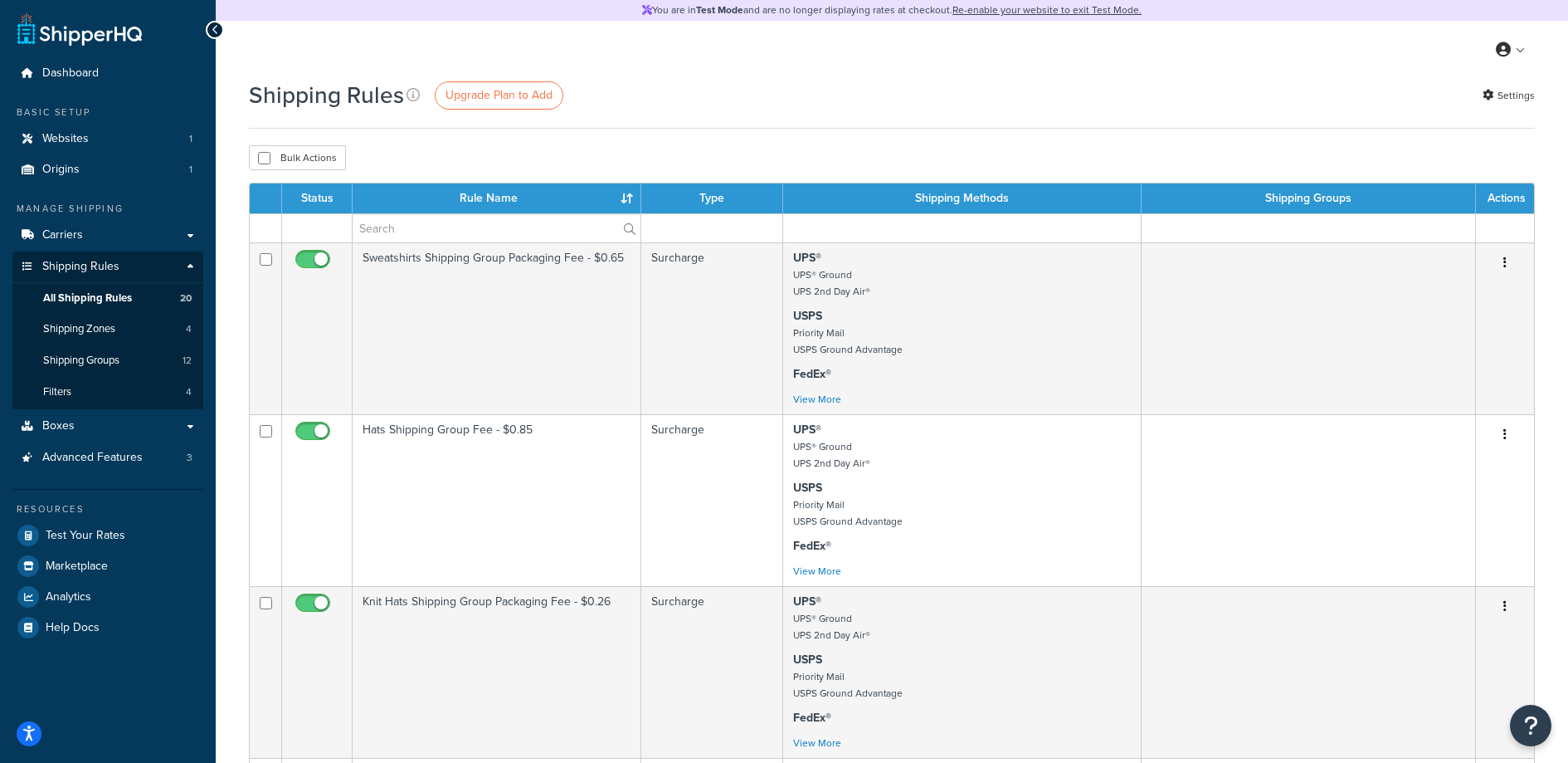
click at [927, 84] on div "Shipping Rules Upgrade Plan to Add Settings" at bounding box center [891, 94] width 1286 height 32
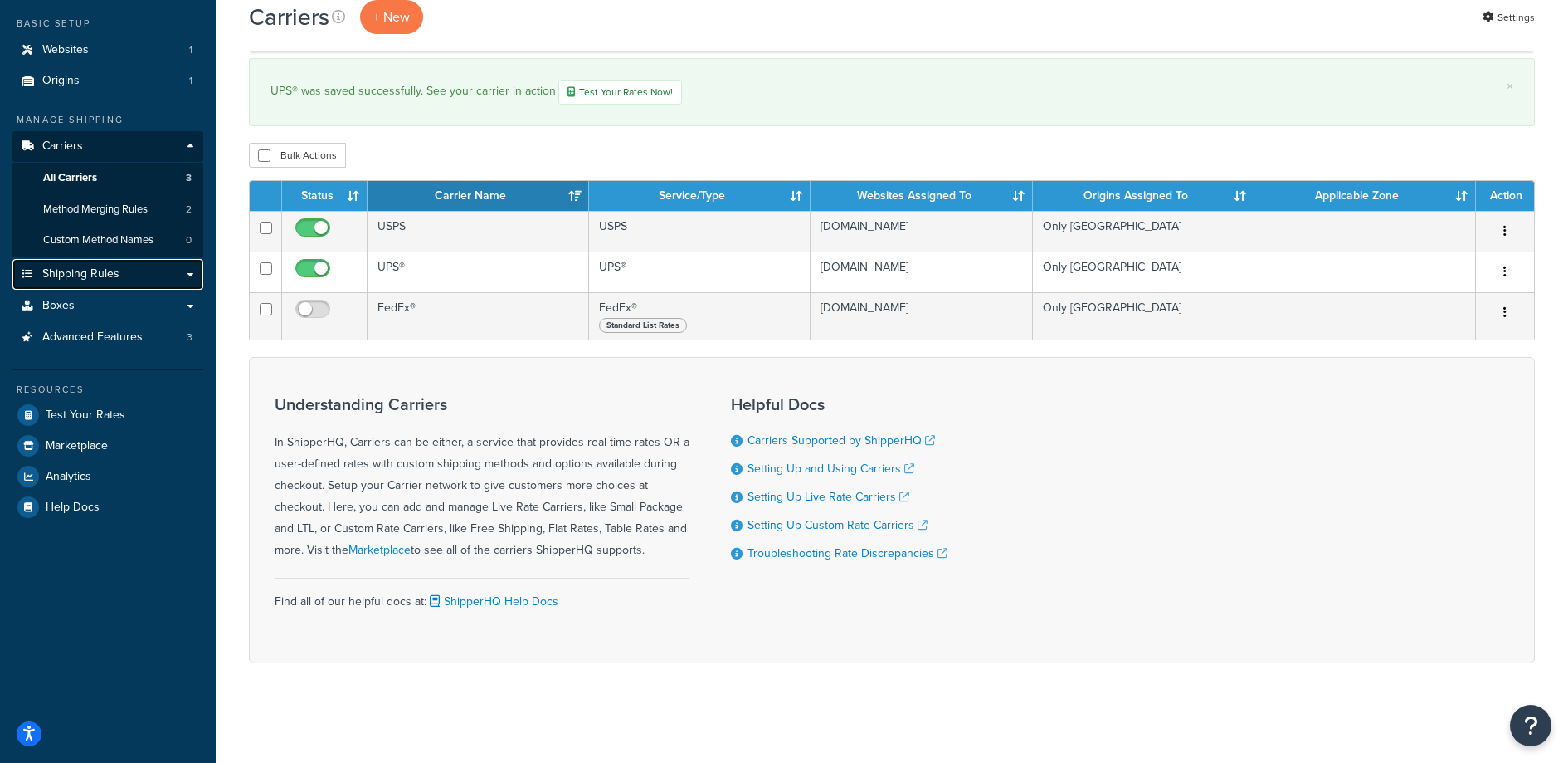
click at [61, 283] on link "Shipping Rules" at bounding box center [108, 273] width 191 height 30
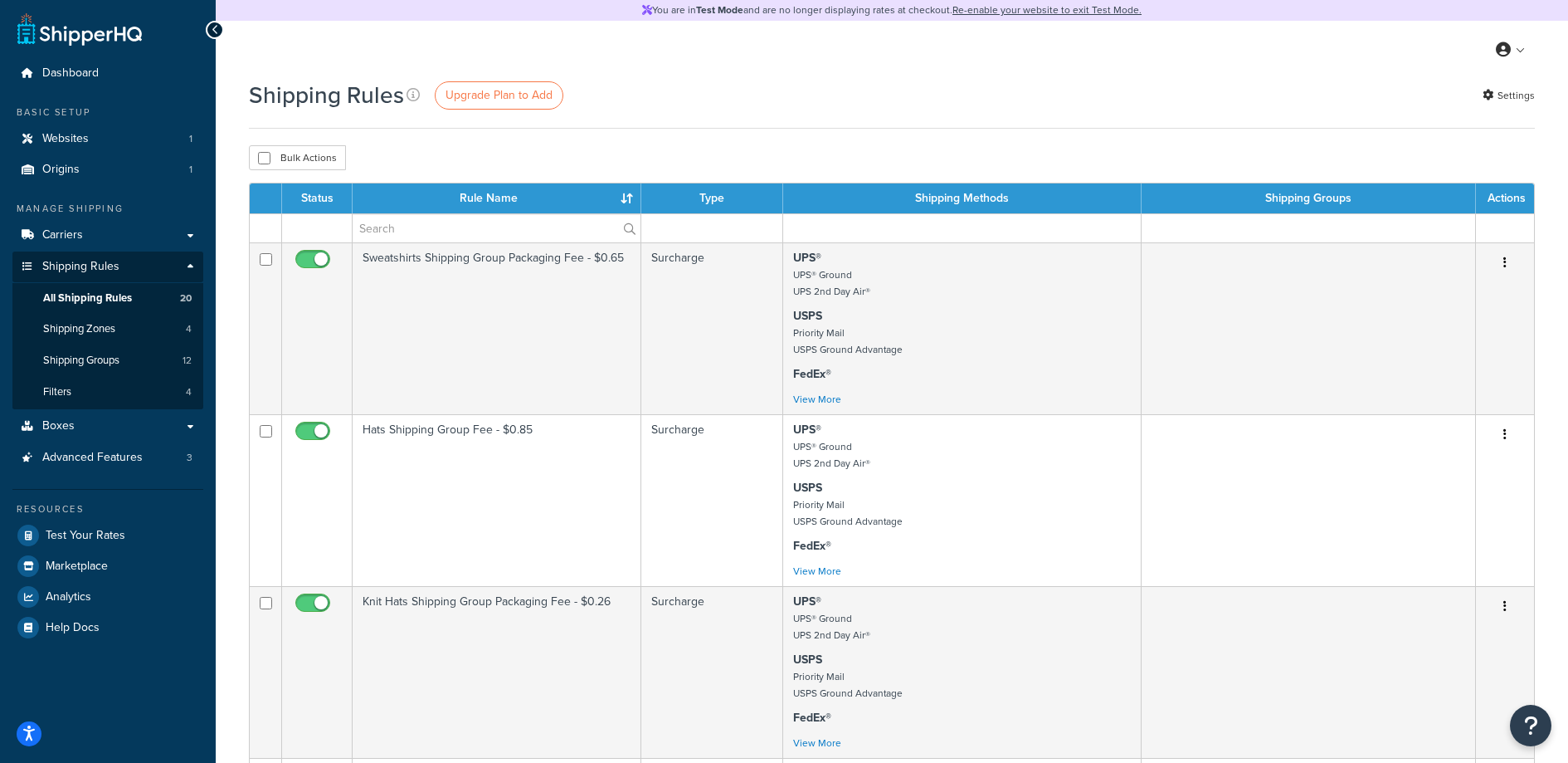
click at [474, 194] on th "Rule Name" at bounding box center [497, 198] width 289 height 30
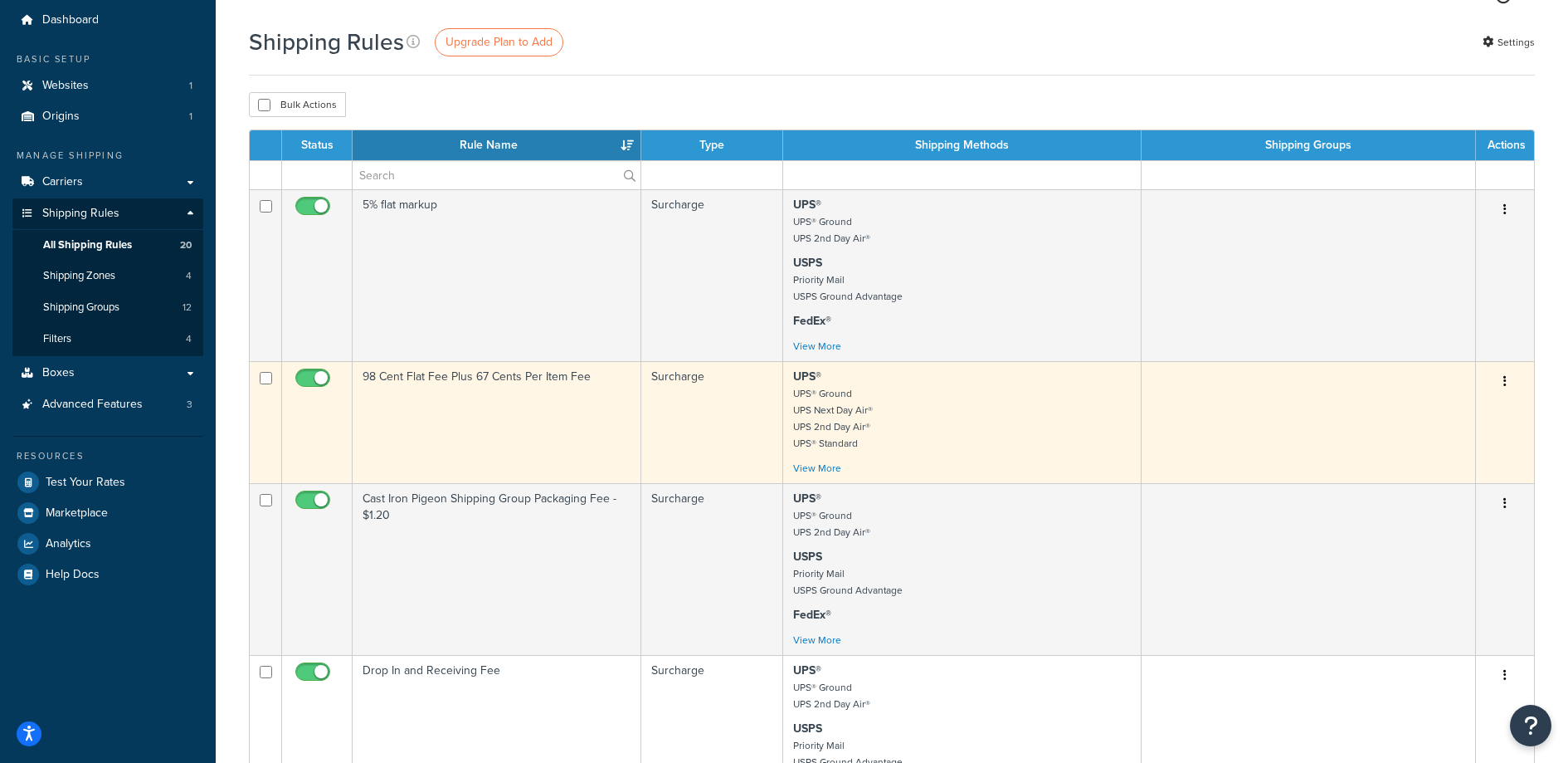
scroll to position [64, 0]
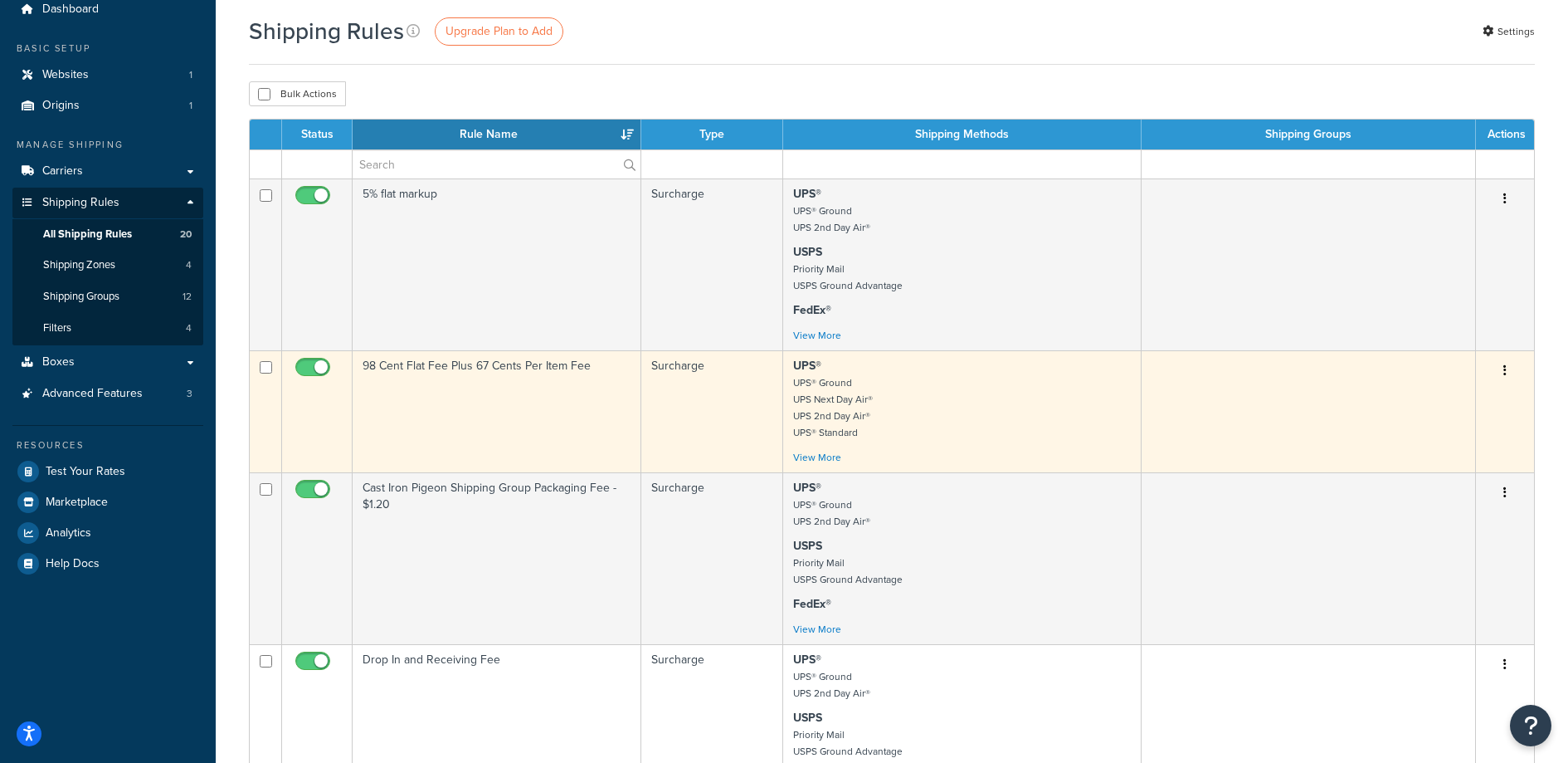
click at [476, 408] on td "98 Cent Flat Fee Plus 67 Cents Per Item Fee" at bounding box center [497, 411] width 289 height 122
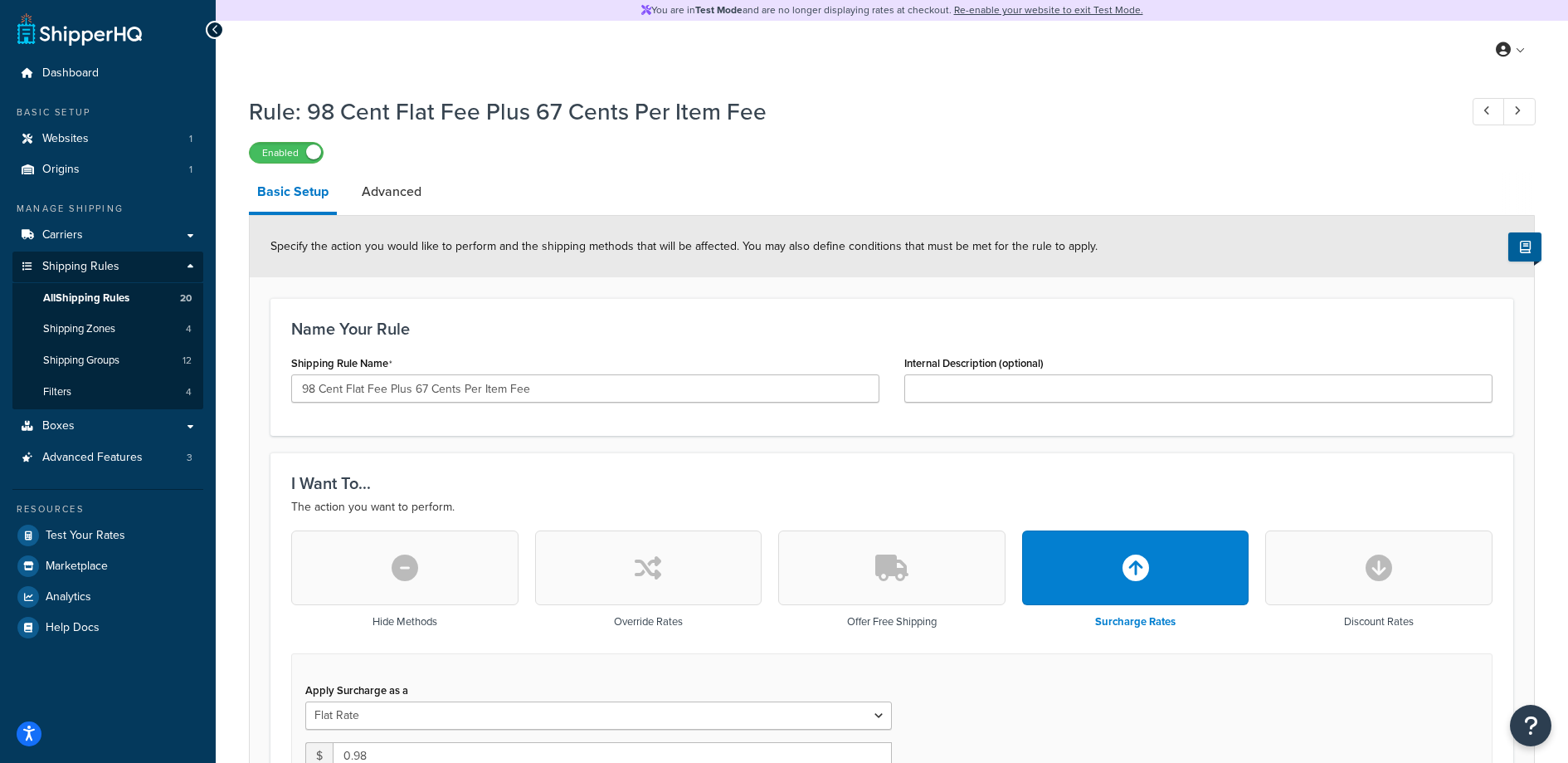
scroll to position [349, 0]
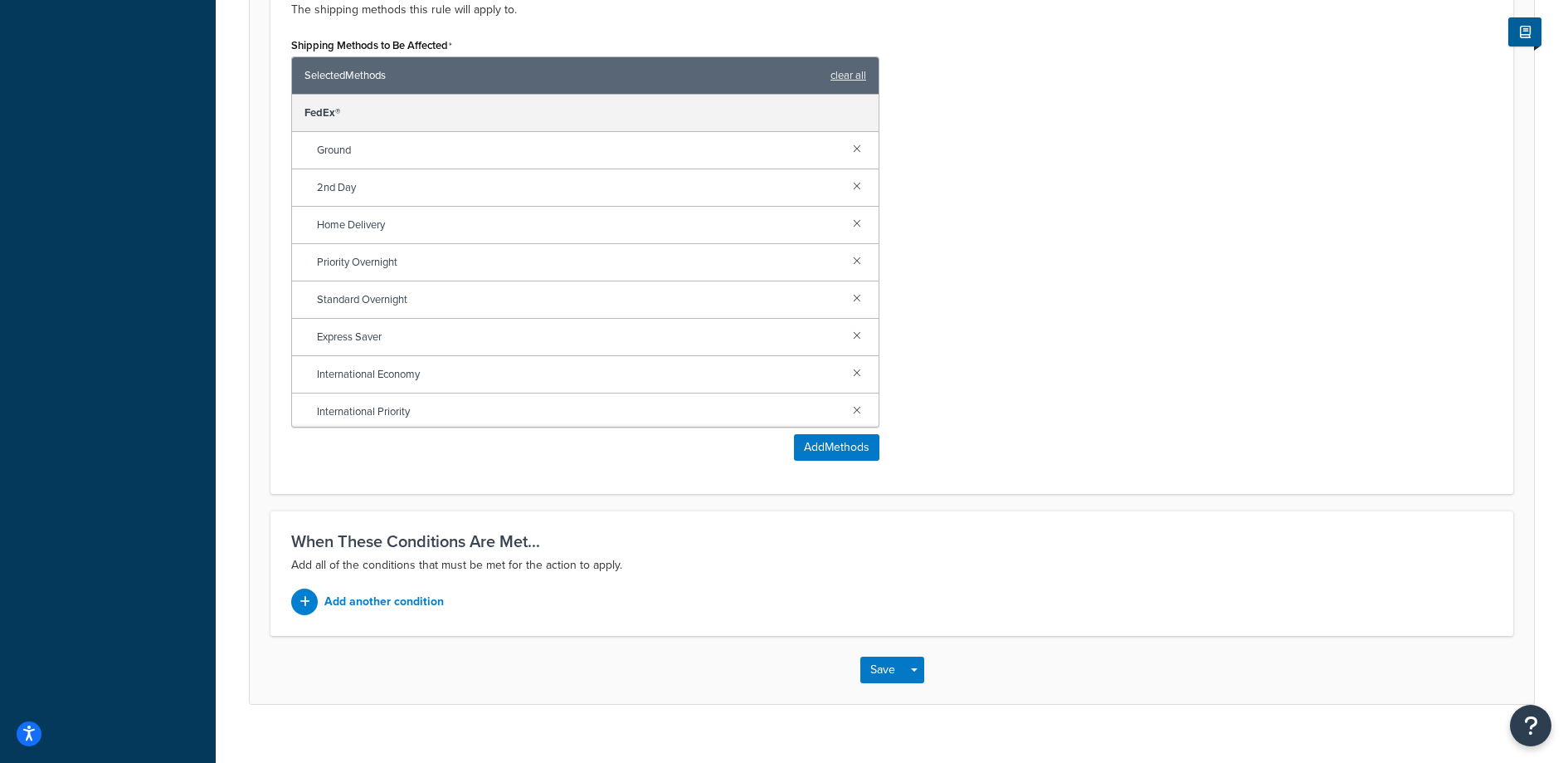
click at [1104, 514] on div "When These Conditions Are Met... Add all of the conditions that must be met for…" at bounding box center [892, 573] width 1243 height 126
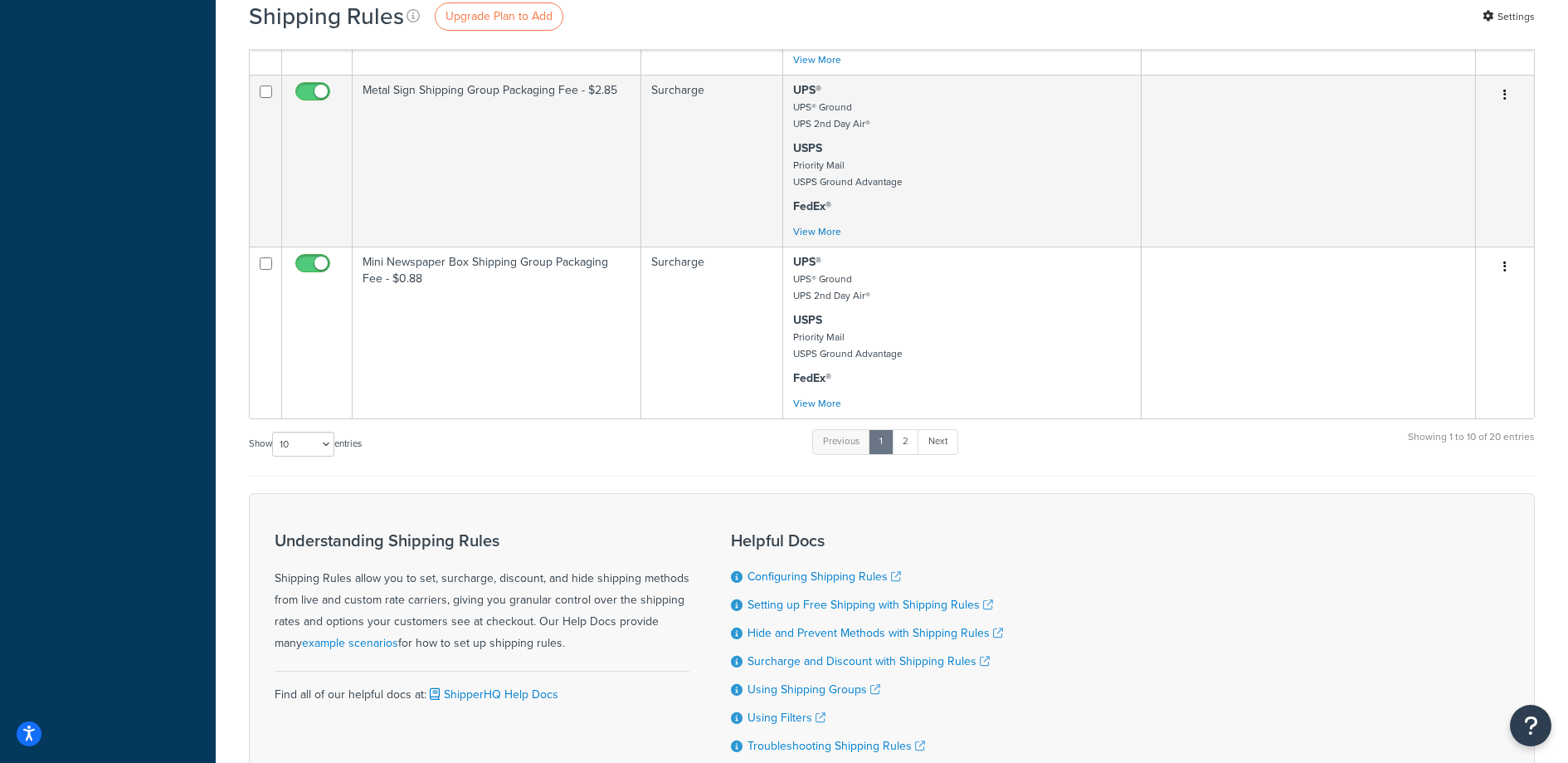
scroll to position [1502, 0]
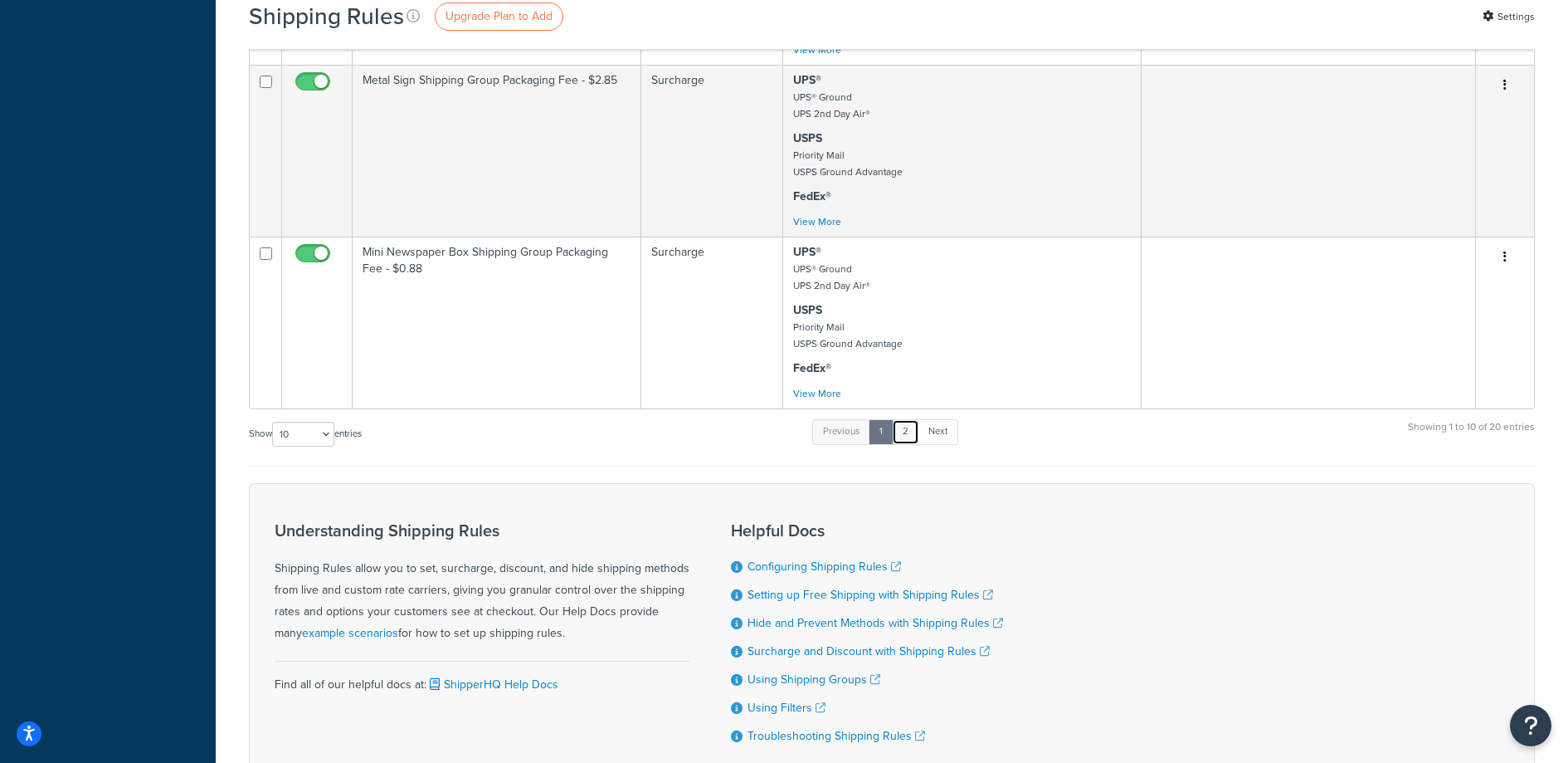
click at [916, 427] on link "2" at bounding box center [906, 431] width 28 height 25
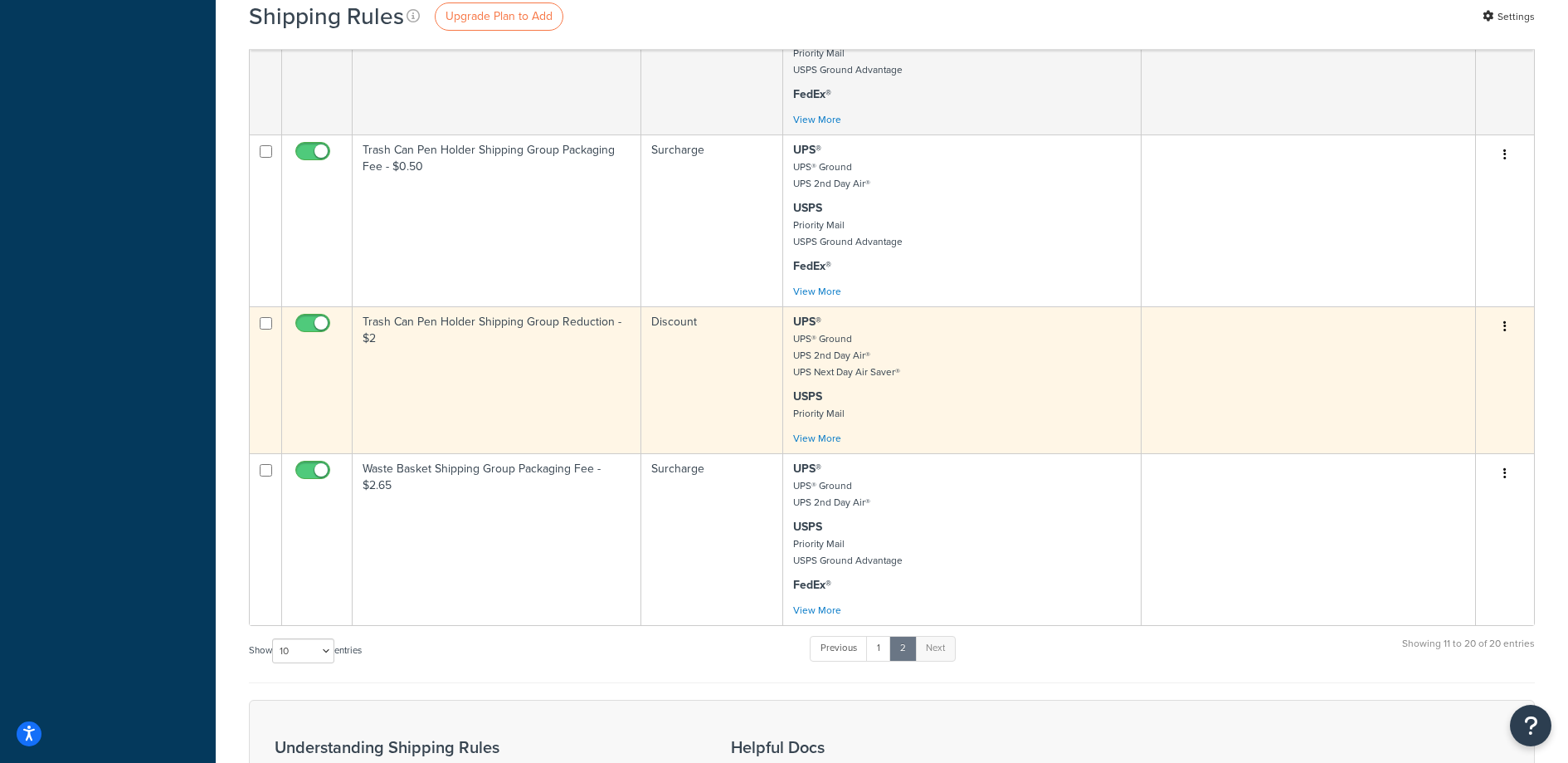
scroll to position [1245, 0]
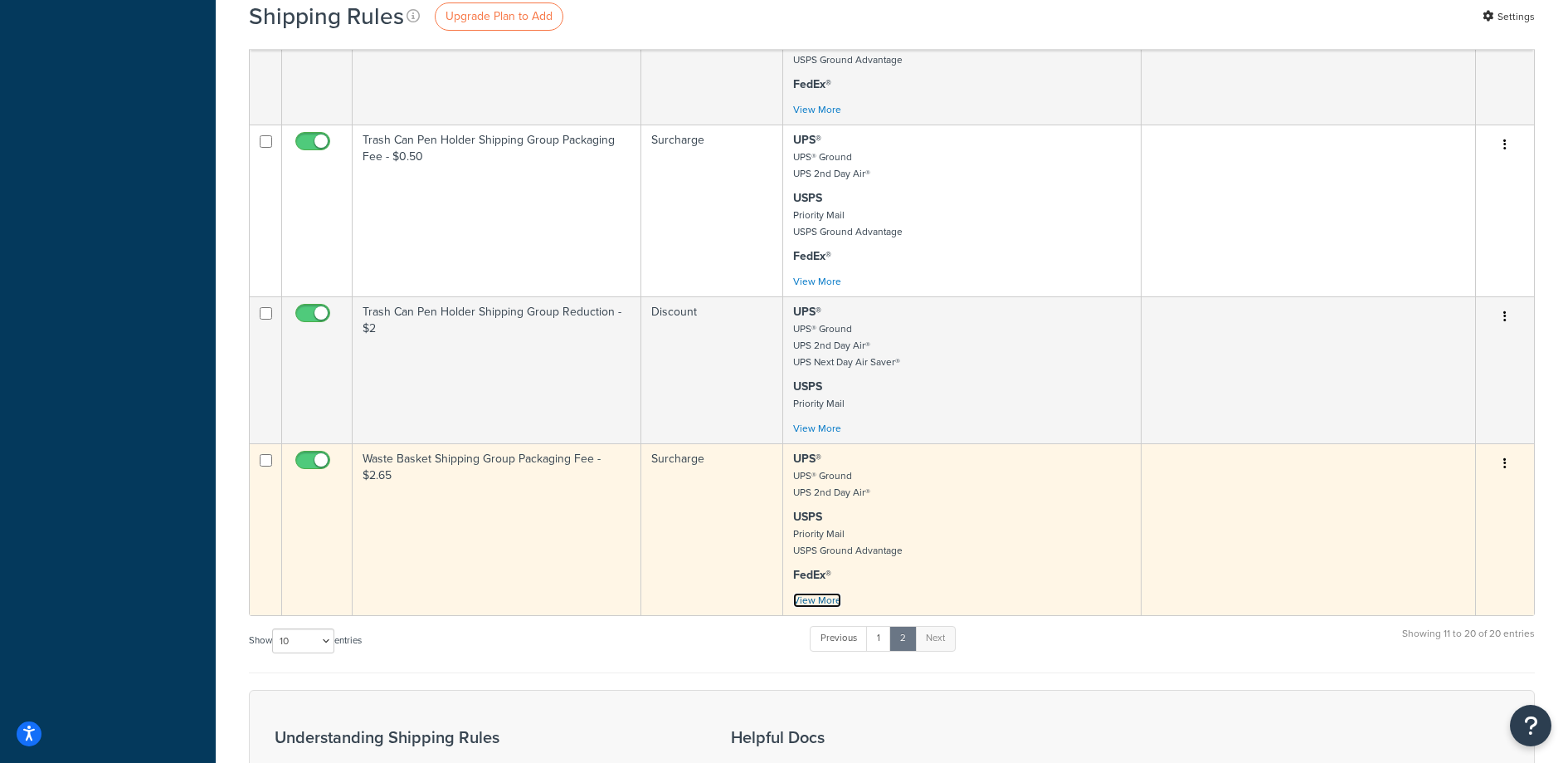
click at [833, 599] on link "View More" at bounding box center [817, 600] width 48 height 15
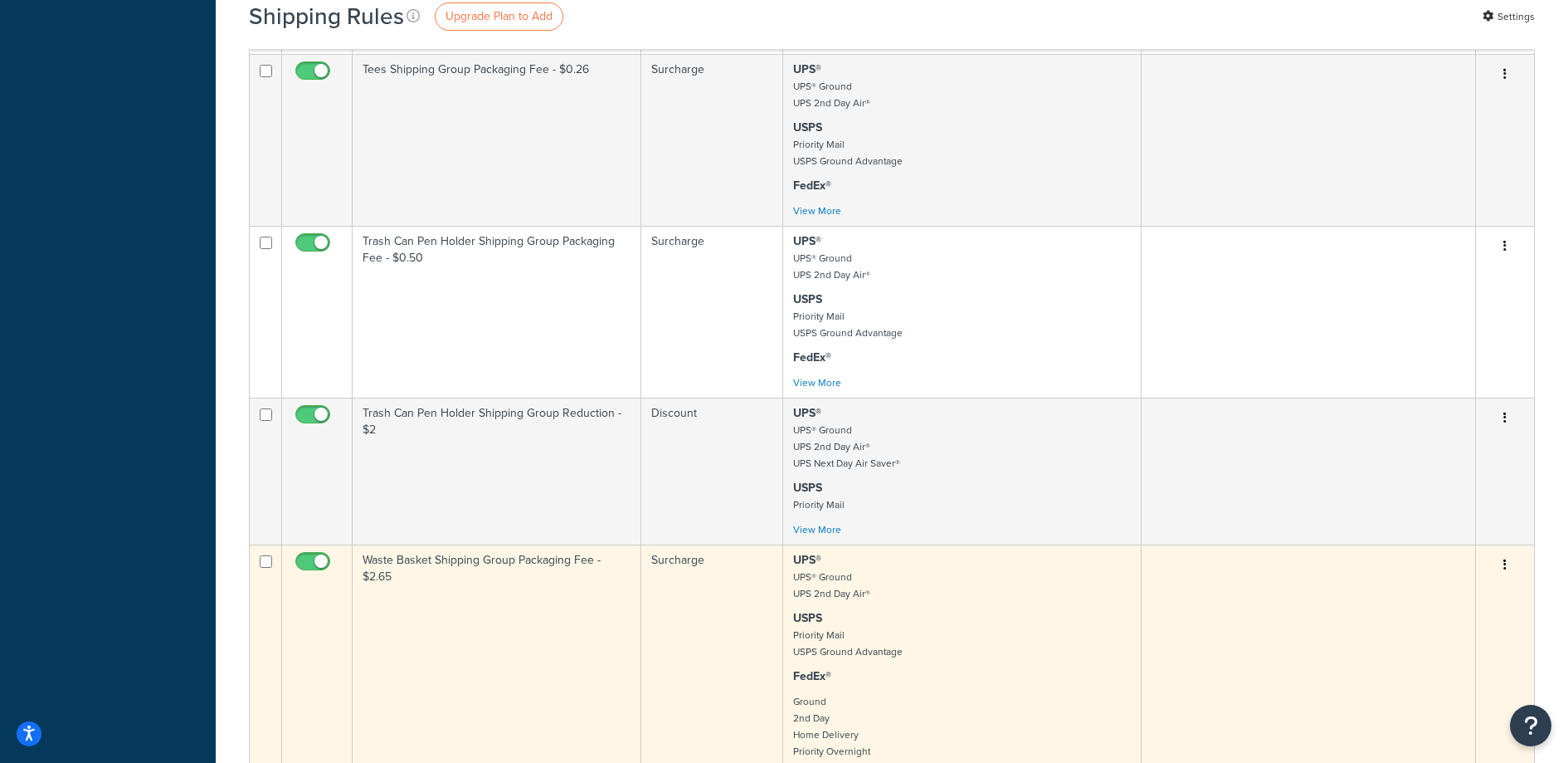
scroll to position [1156, 0]
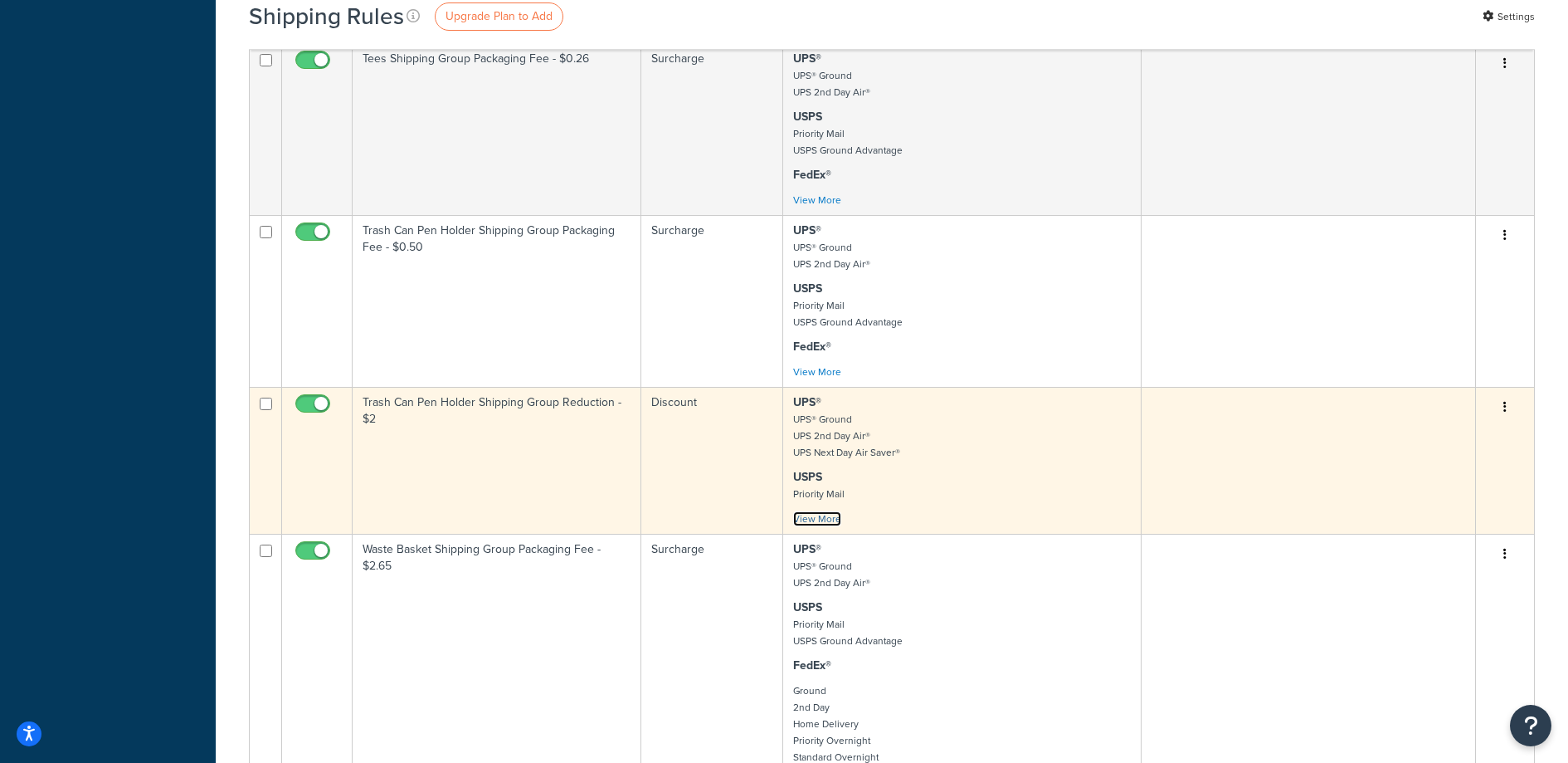
click at [821, 515] on link "View More" at bounding box center [817, 518] width 48 height 15
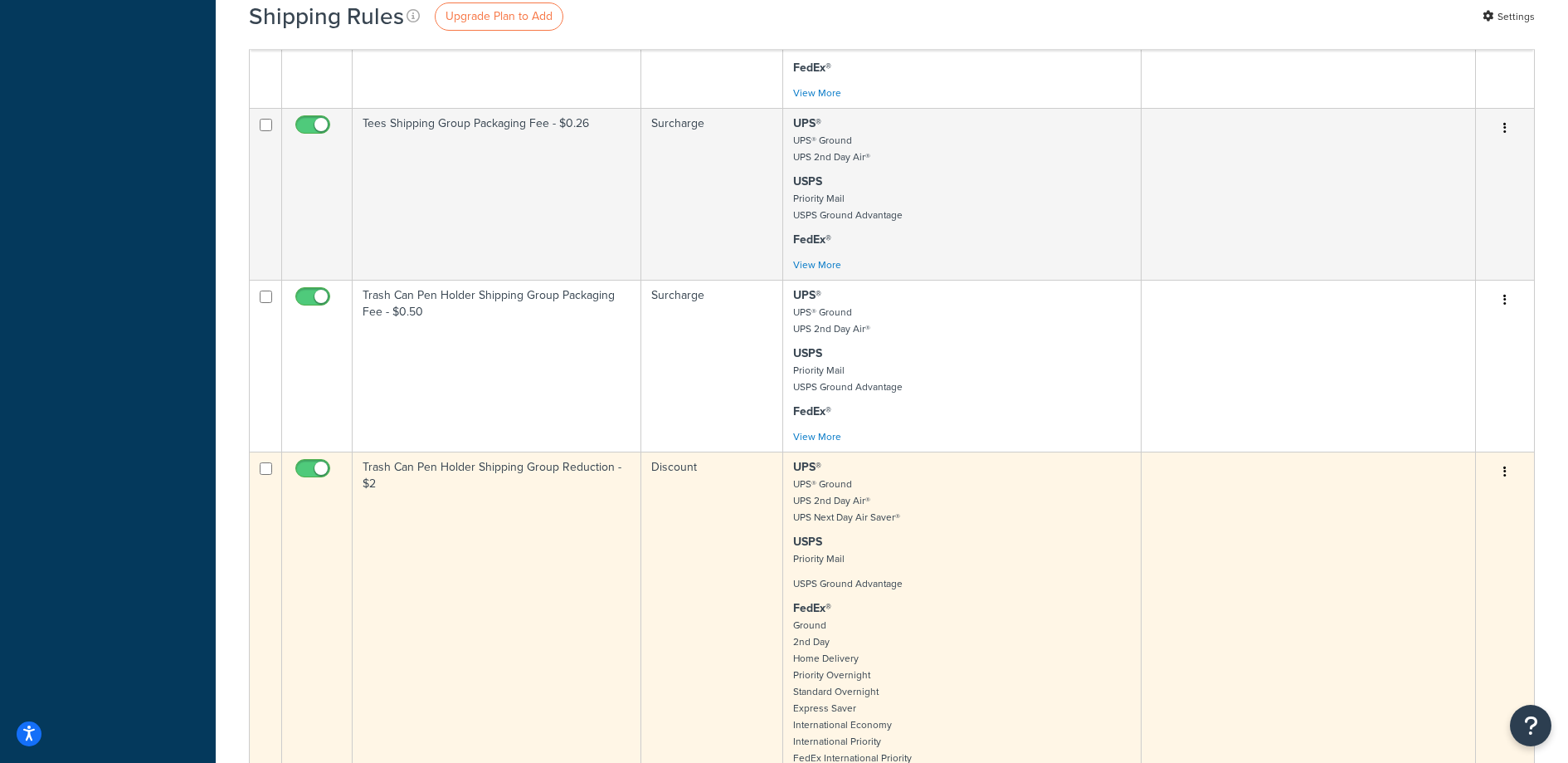
scroll to position [1079, 0]
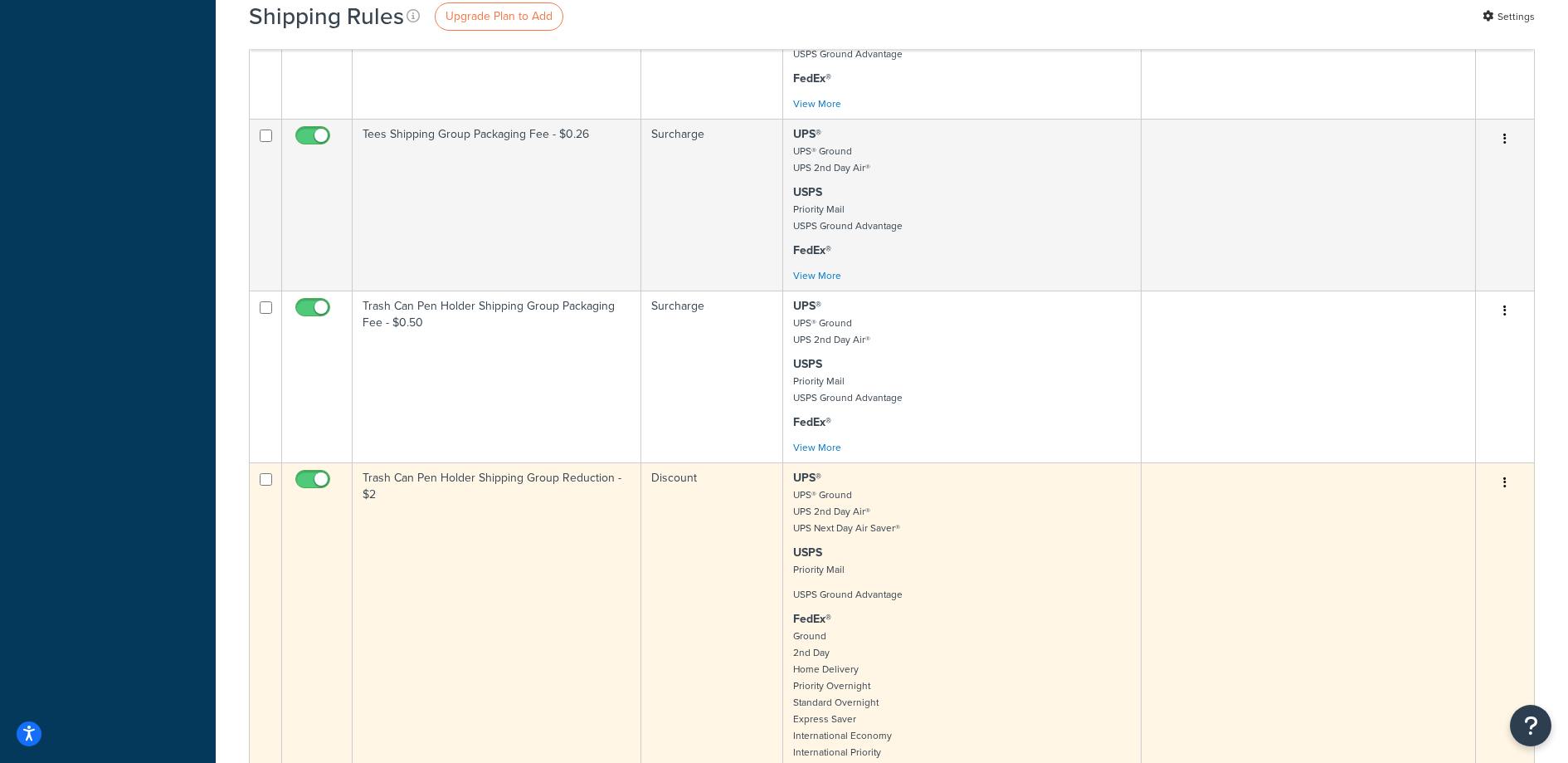
click at [458, 502] on td "Trash Can Pen Holder Shipping Group Reduction - $2" at bounding box center [497, 635] width 289 height 346
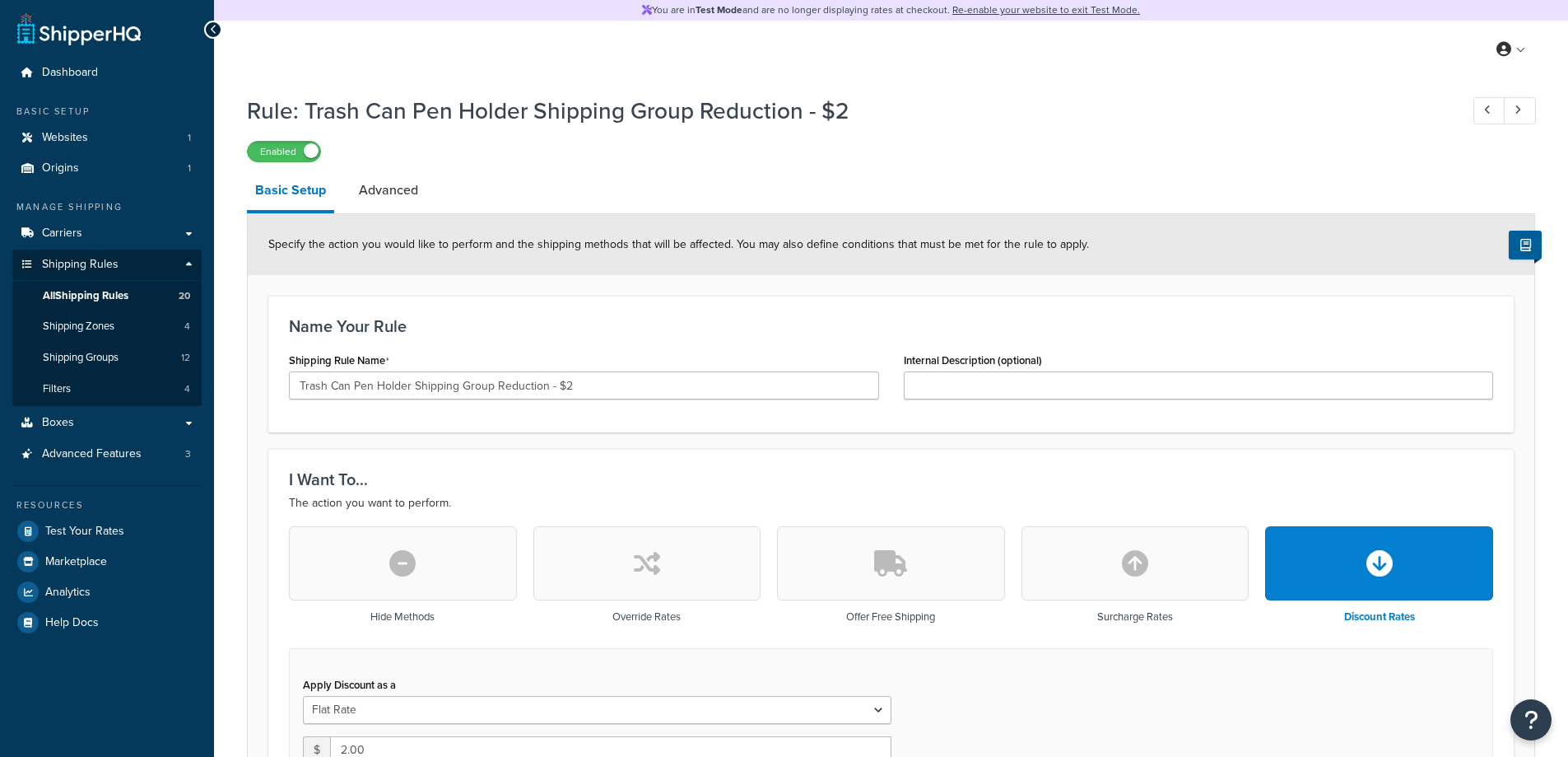
select select "SHIPPING_GROUP"
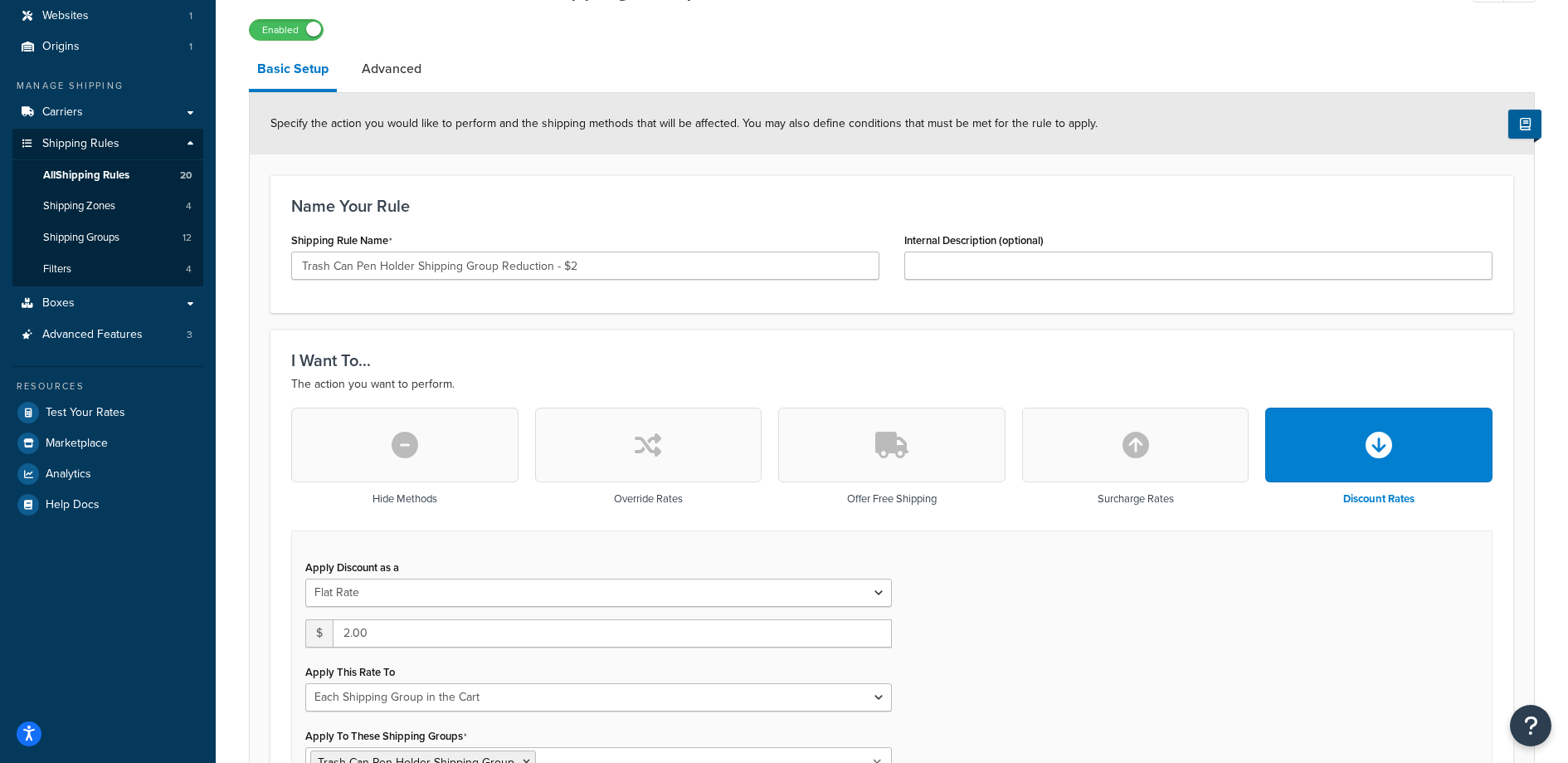
scroll to position [206, 0]
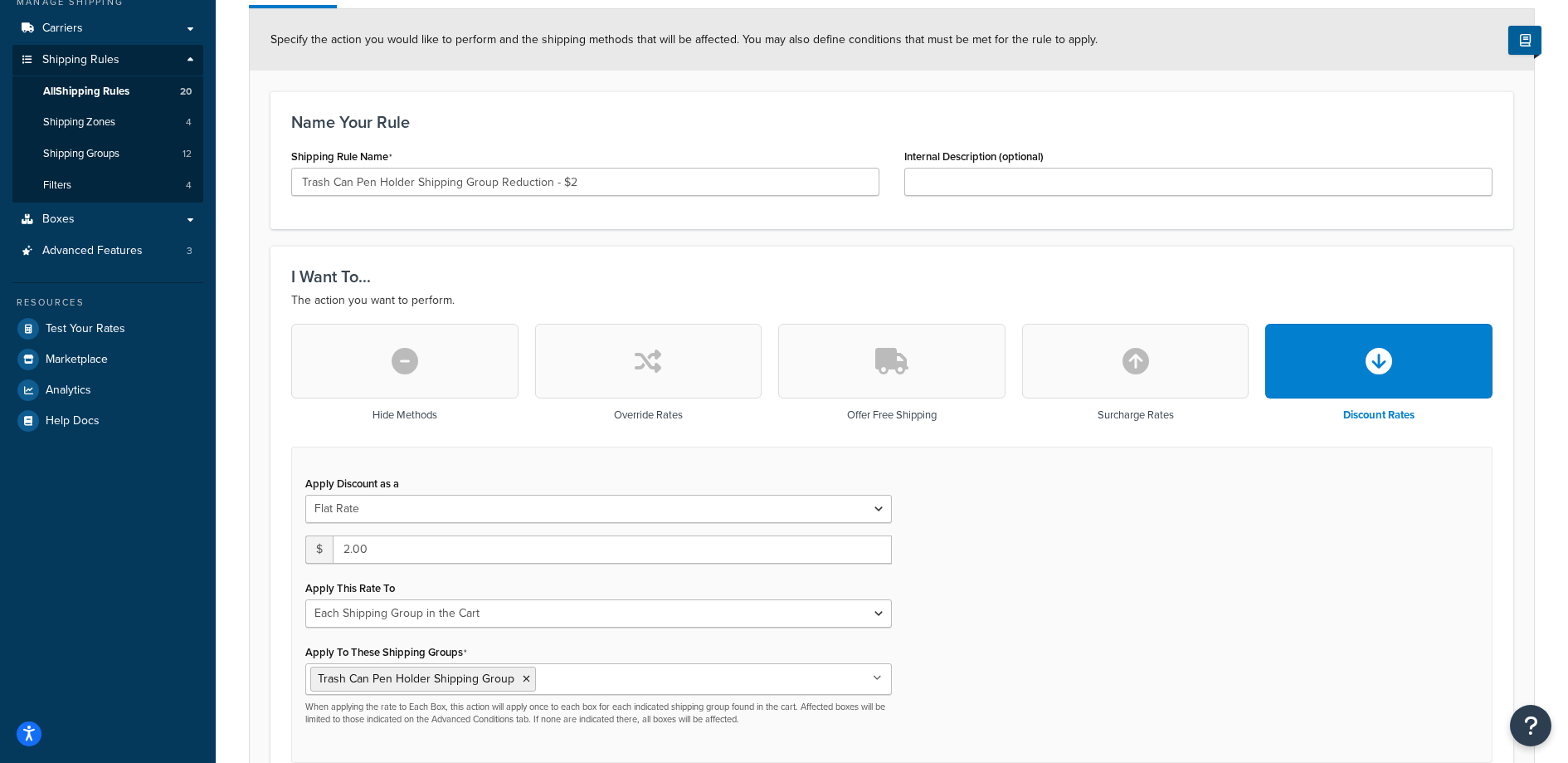
click at [646, 366] on icon "button" at bounding box center [647, 360] width 27 height 27
type input "0"
select select "CART"
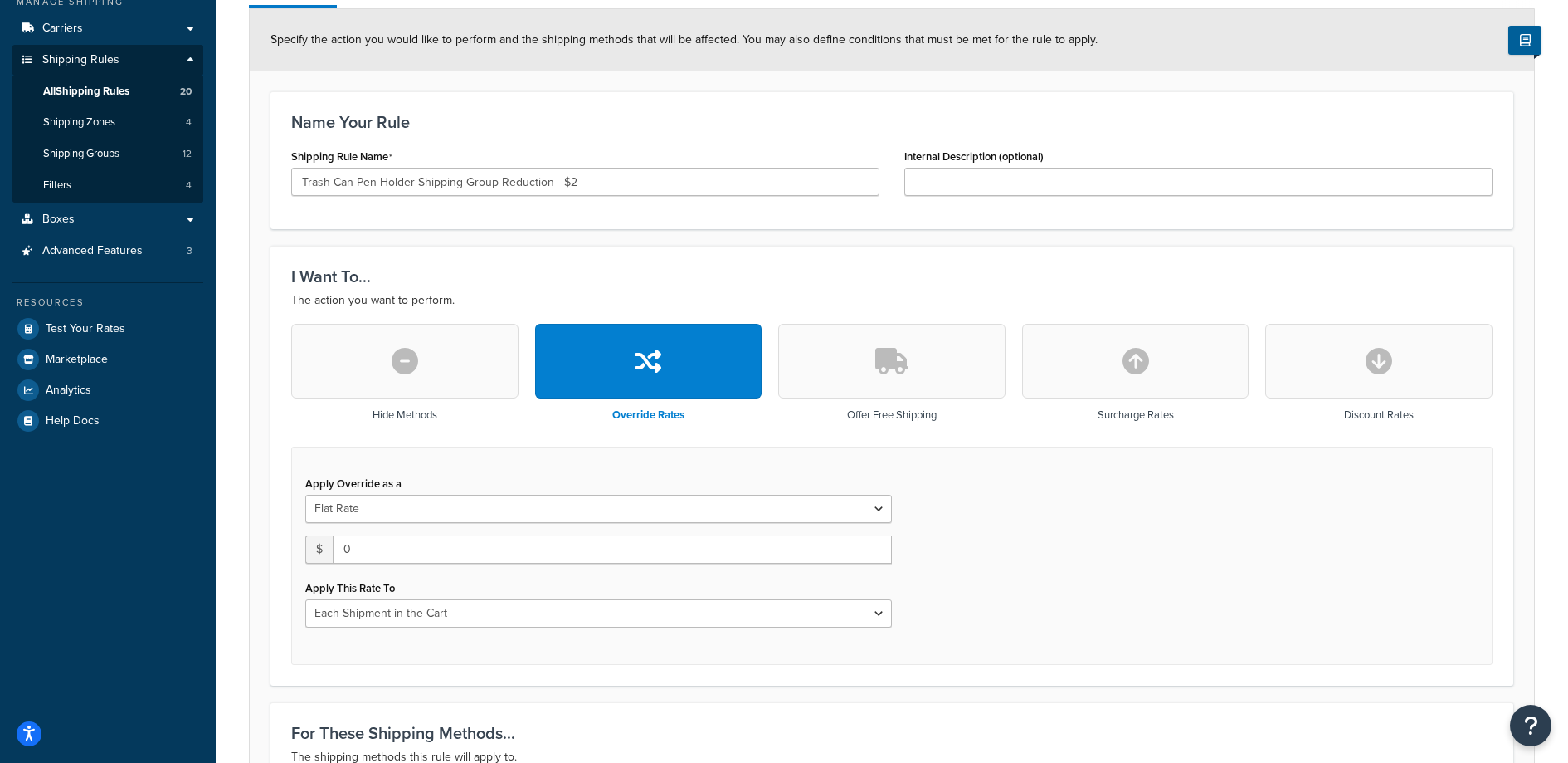
click at [1443, 367] on button "button" at bounding box center [1379, 360] width 227 height 74
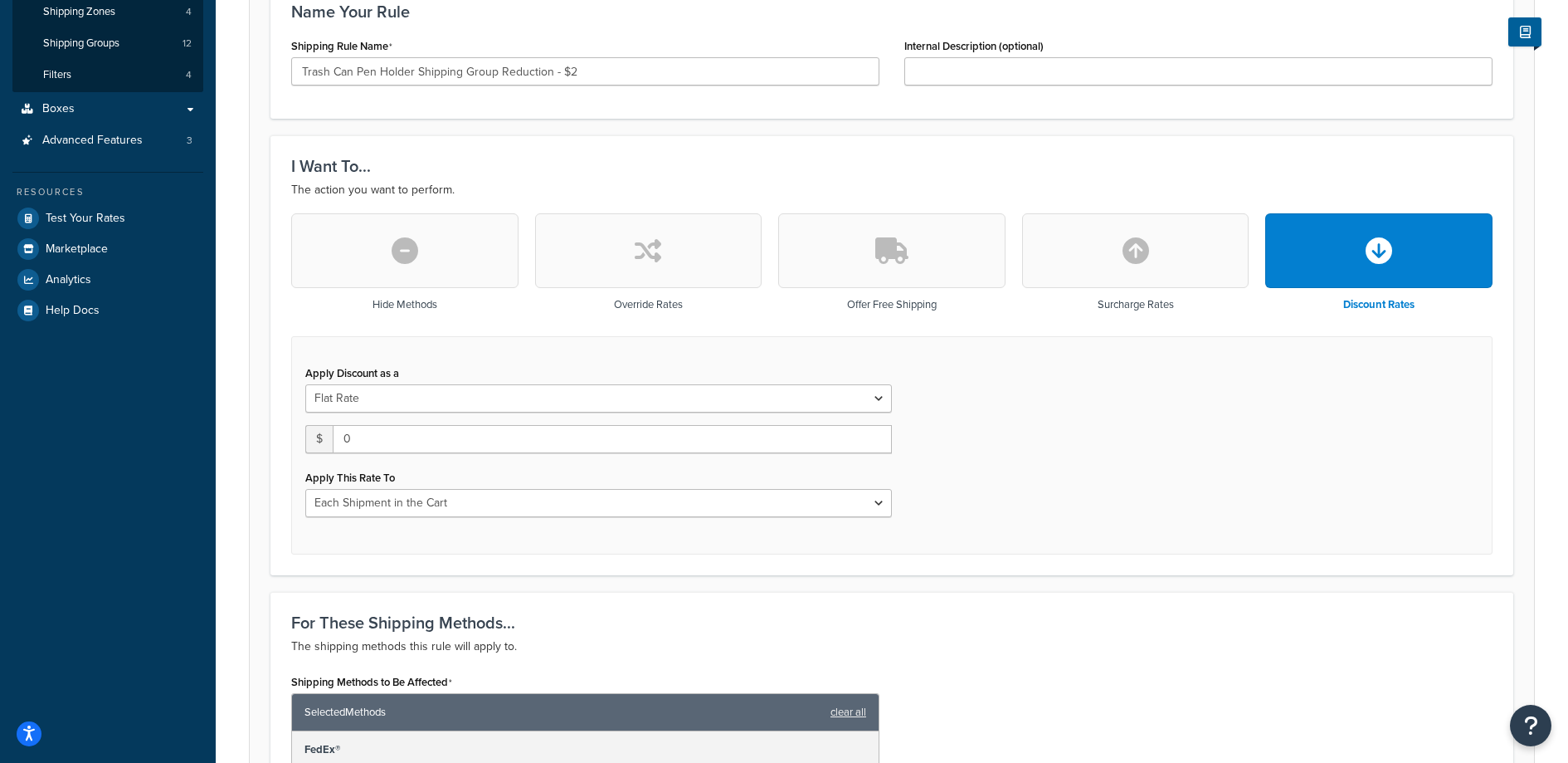
scroll to position [0, 0]
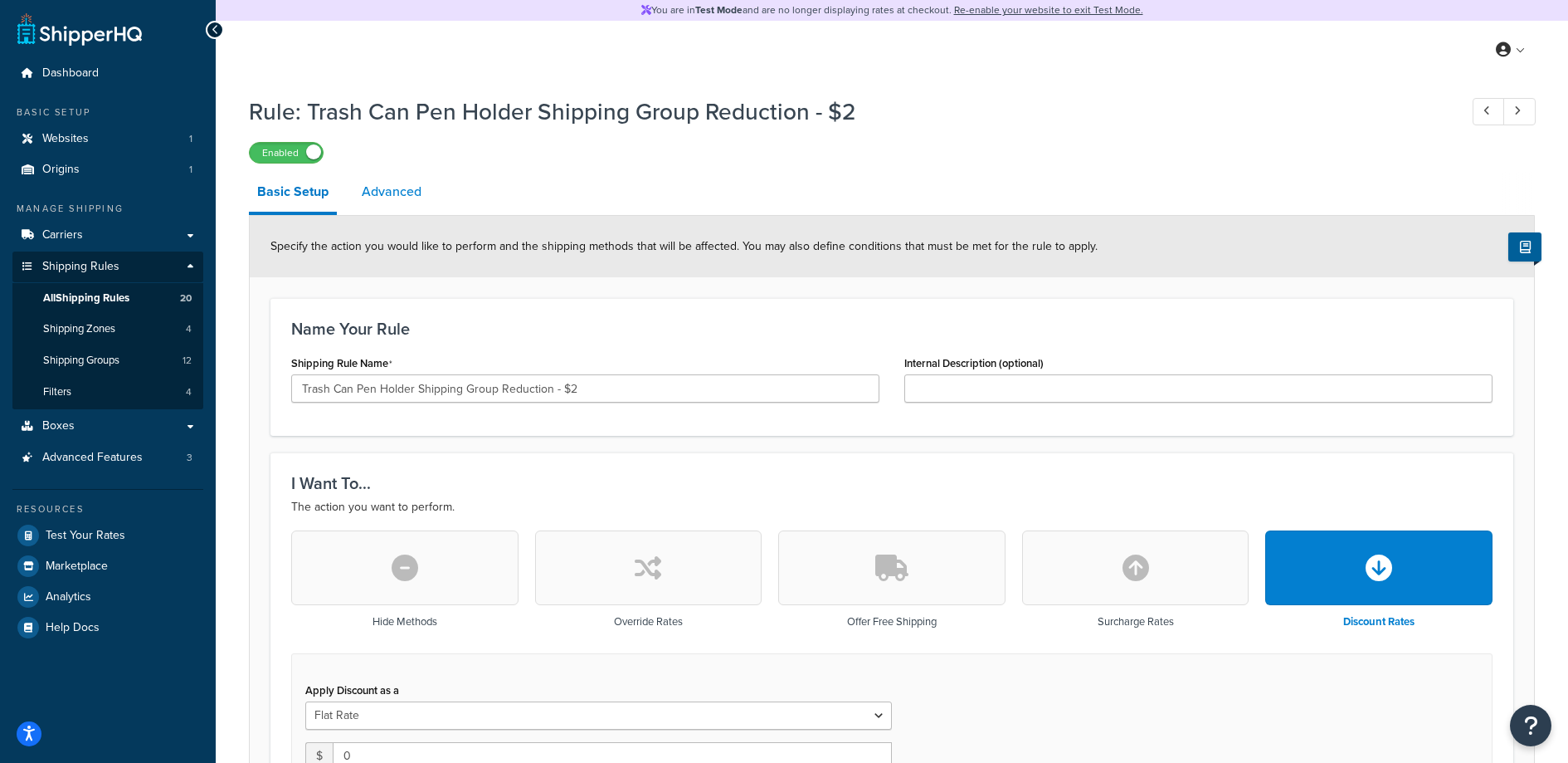
click at [378, 194] on link "Advanced" at bounding box center [392, 191] width 76 height 39
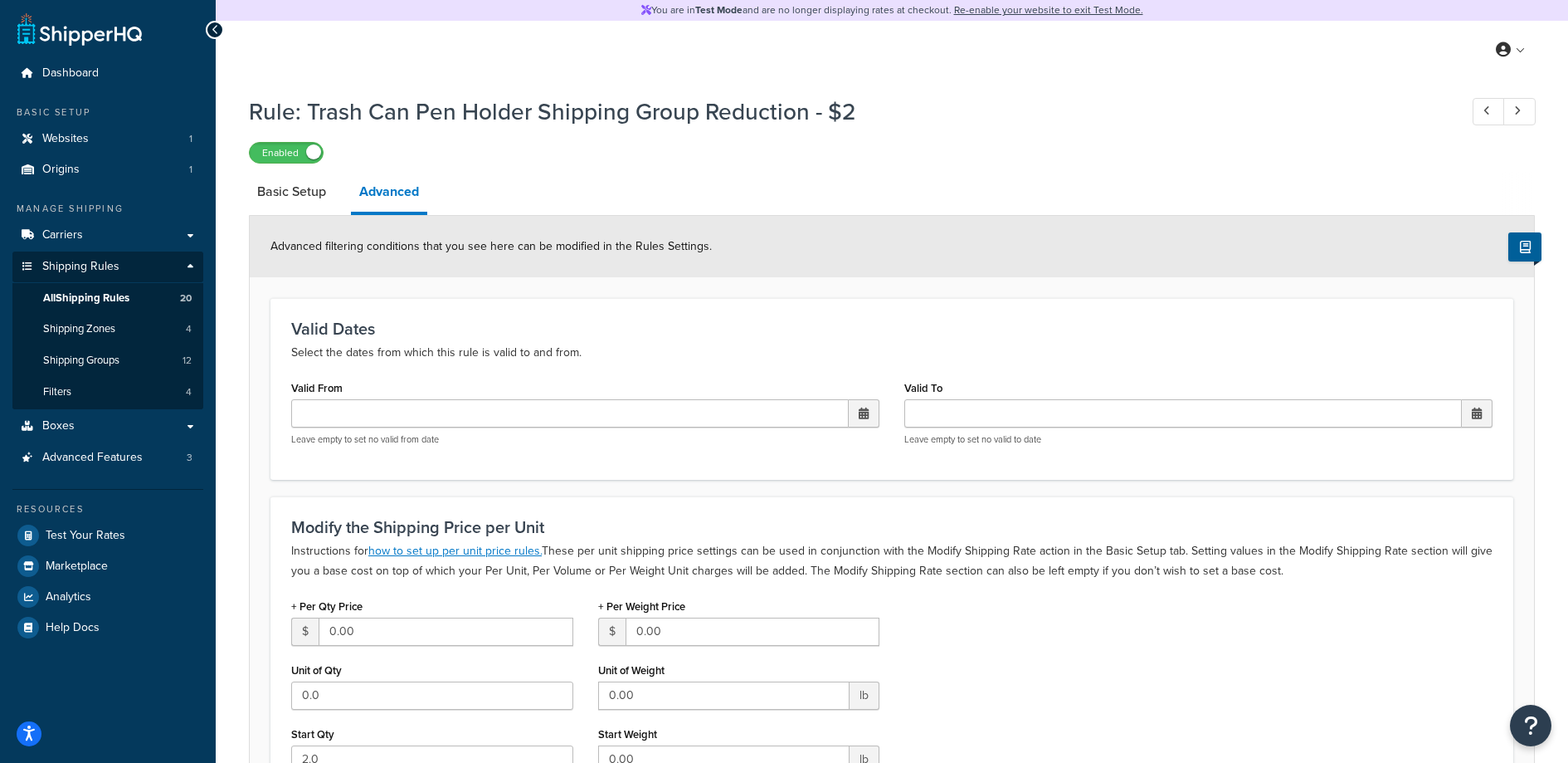
scroll to position [161, 0]
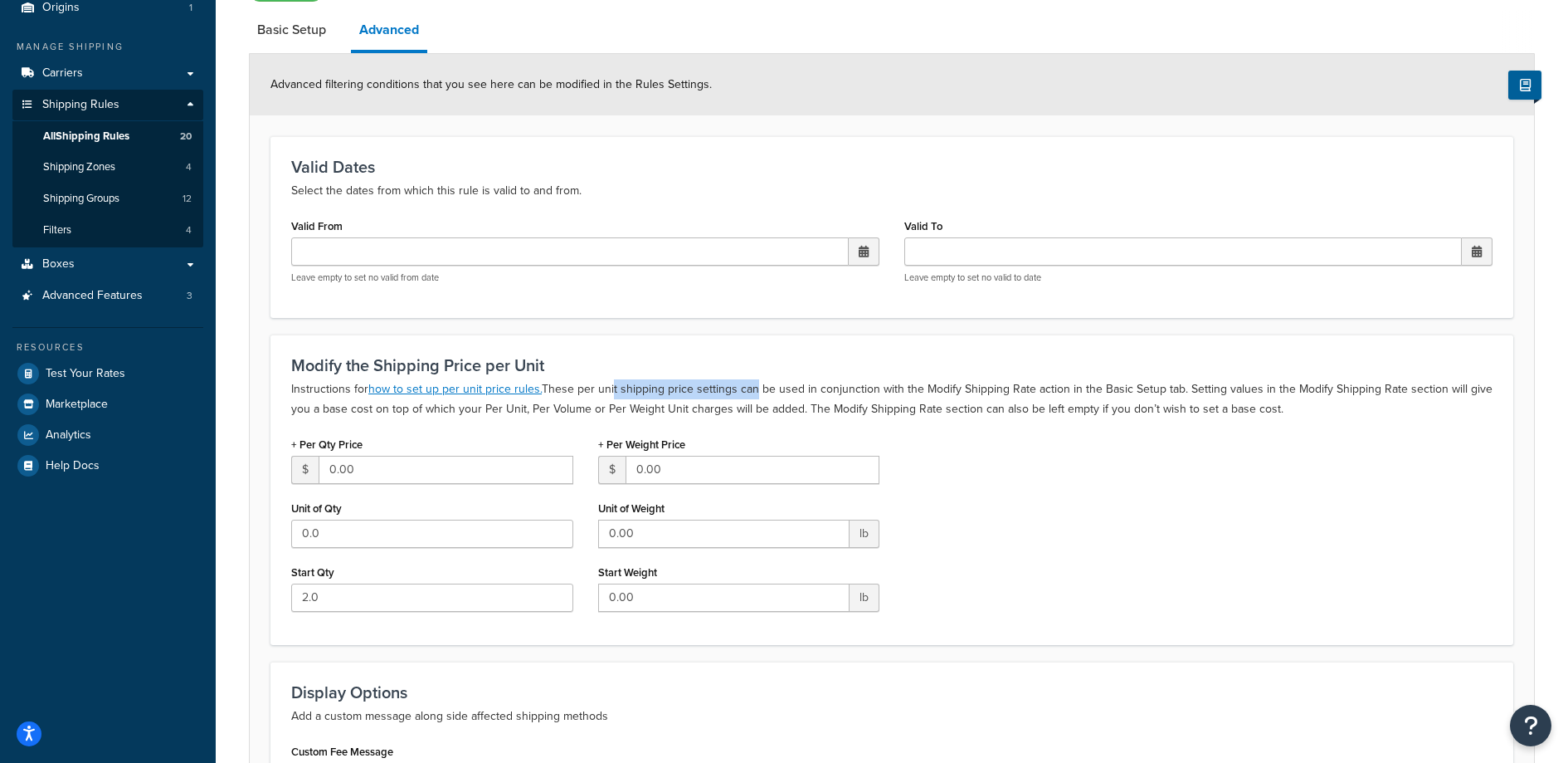
drag, startPoint x: 609, startPoint y: 380, endPoint x: 746, endPoint y: 397, distance: 138.1
click at [746, 397] on p "Instructions for how to set up per unit price rules. These per unit shipping pr…" at bounding box center [892, 399] width 1201 height 39
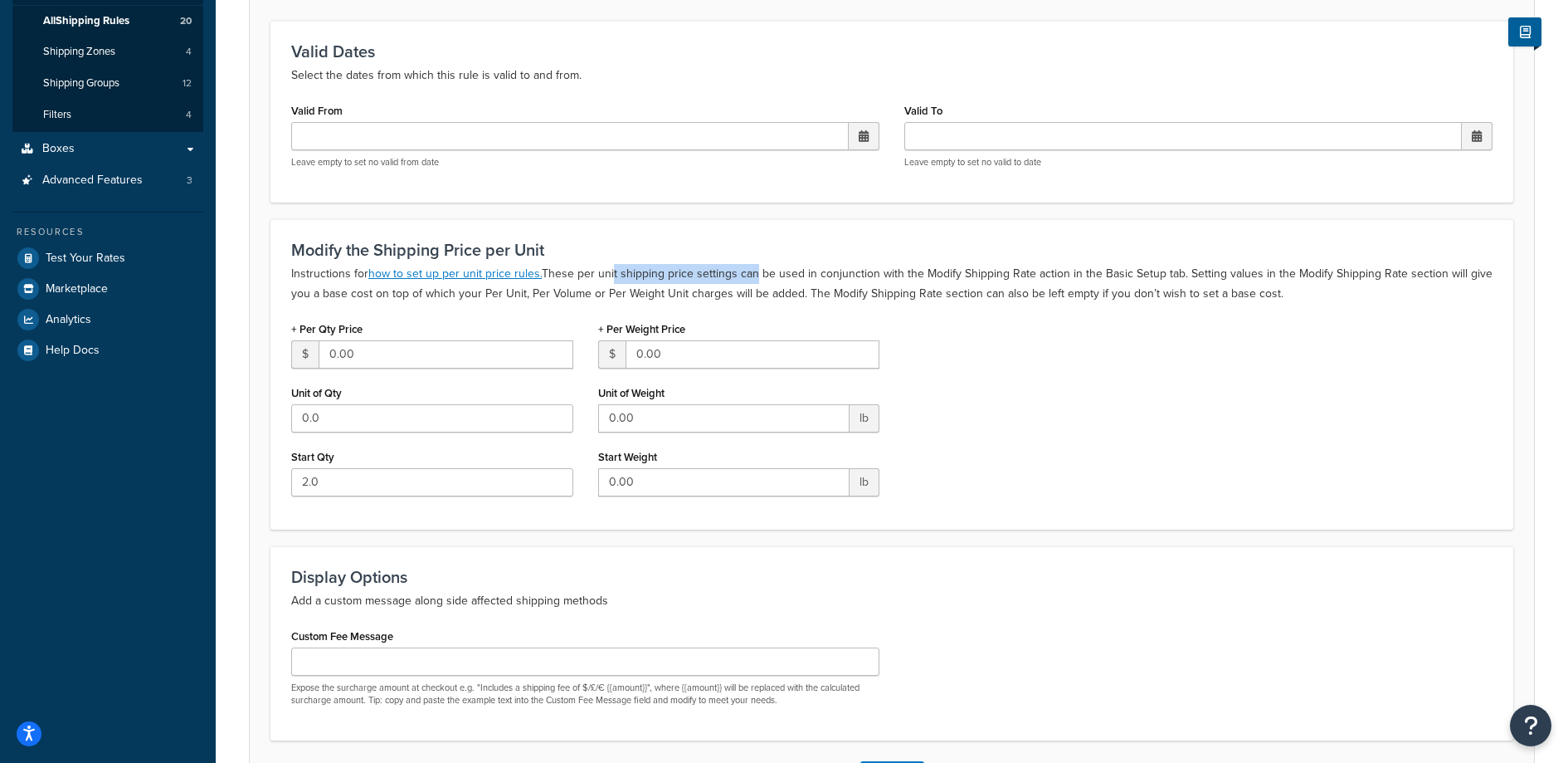
scroll to position [0, 0]
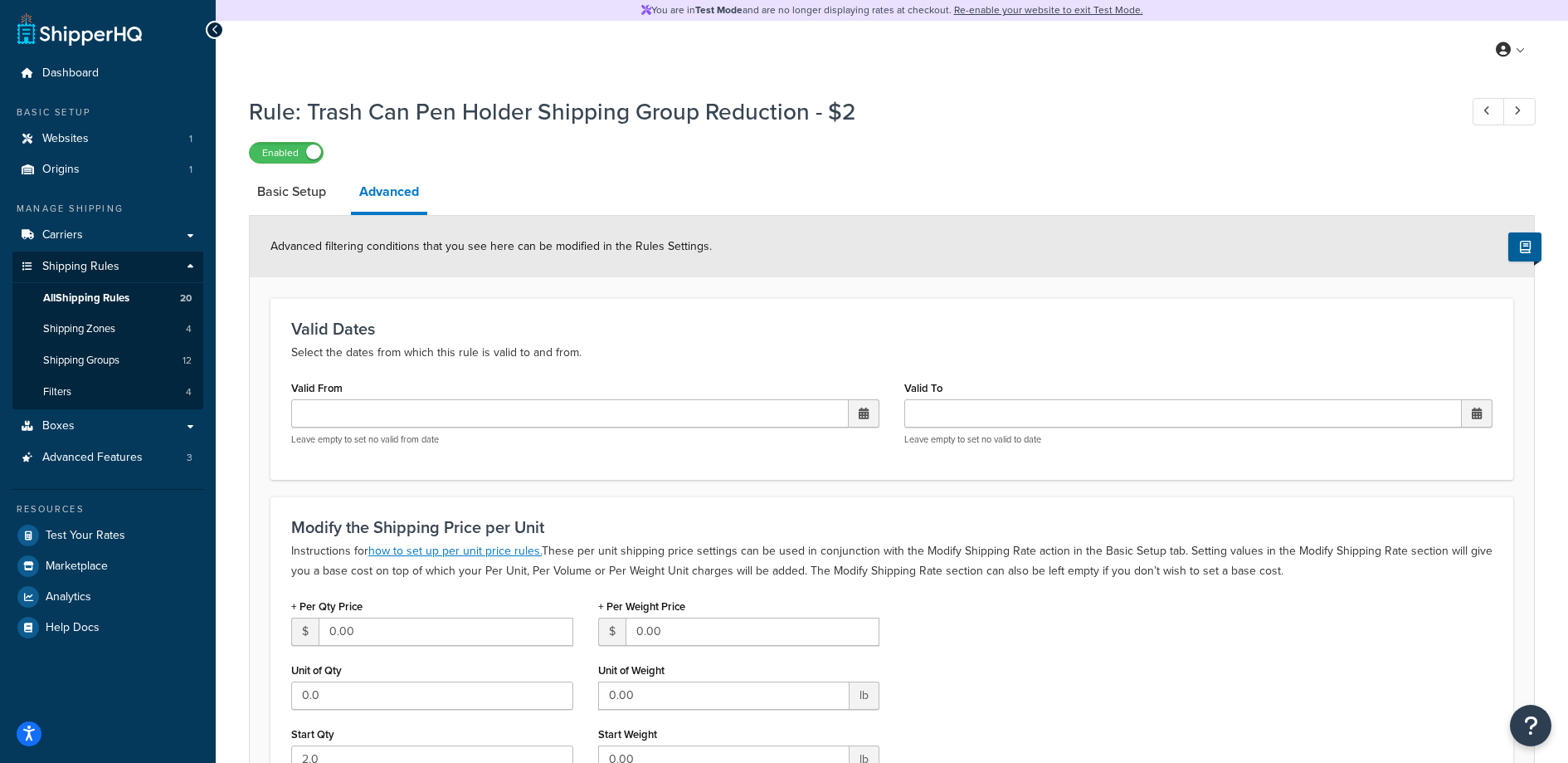
drag, startPoint x: 1176, startPoint y: 370, endPoint x: 1160, endPoint y: 367, distance: 16.3
click at [1174, 370] on div "Valid Dates Select the dates from which this rule is valid to and from. Valid F…" at bounding box center [892, 388] width 1243 height 181
click at [295, 199] on link "Basic Setup" at bounding box center [291, 191] width 85 height 39
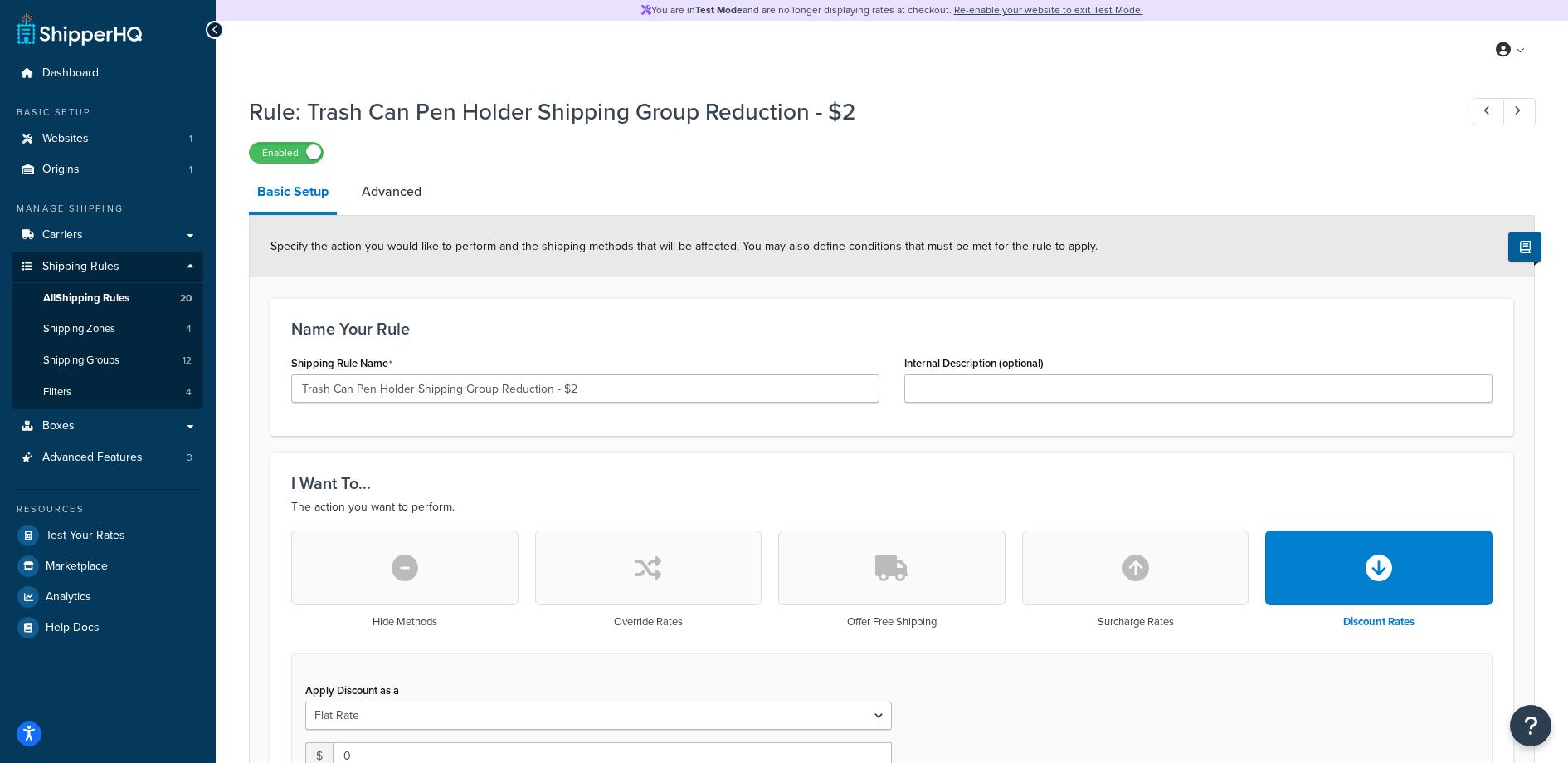
click at [293, 194] on link "Basic Setup" at bounding box center [293, 193] width 88 height 43
click at [88, 296] on span "All Shipping Rules" at bounding box center [86, 298] width 86 height 14
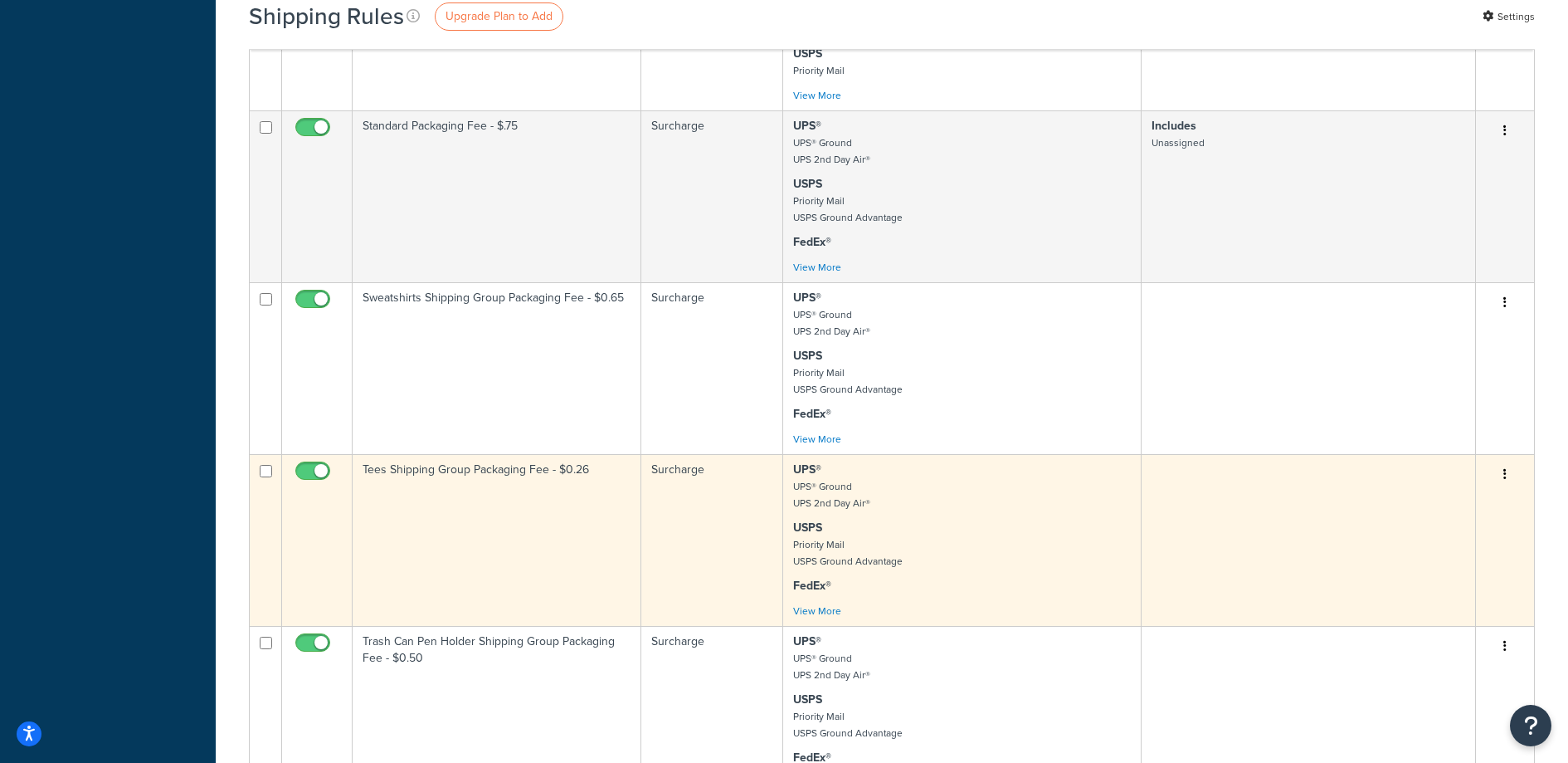
scroll to position [776, 0]
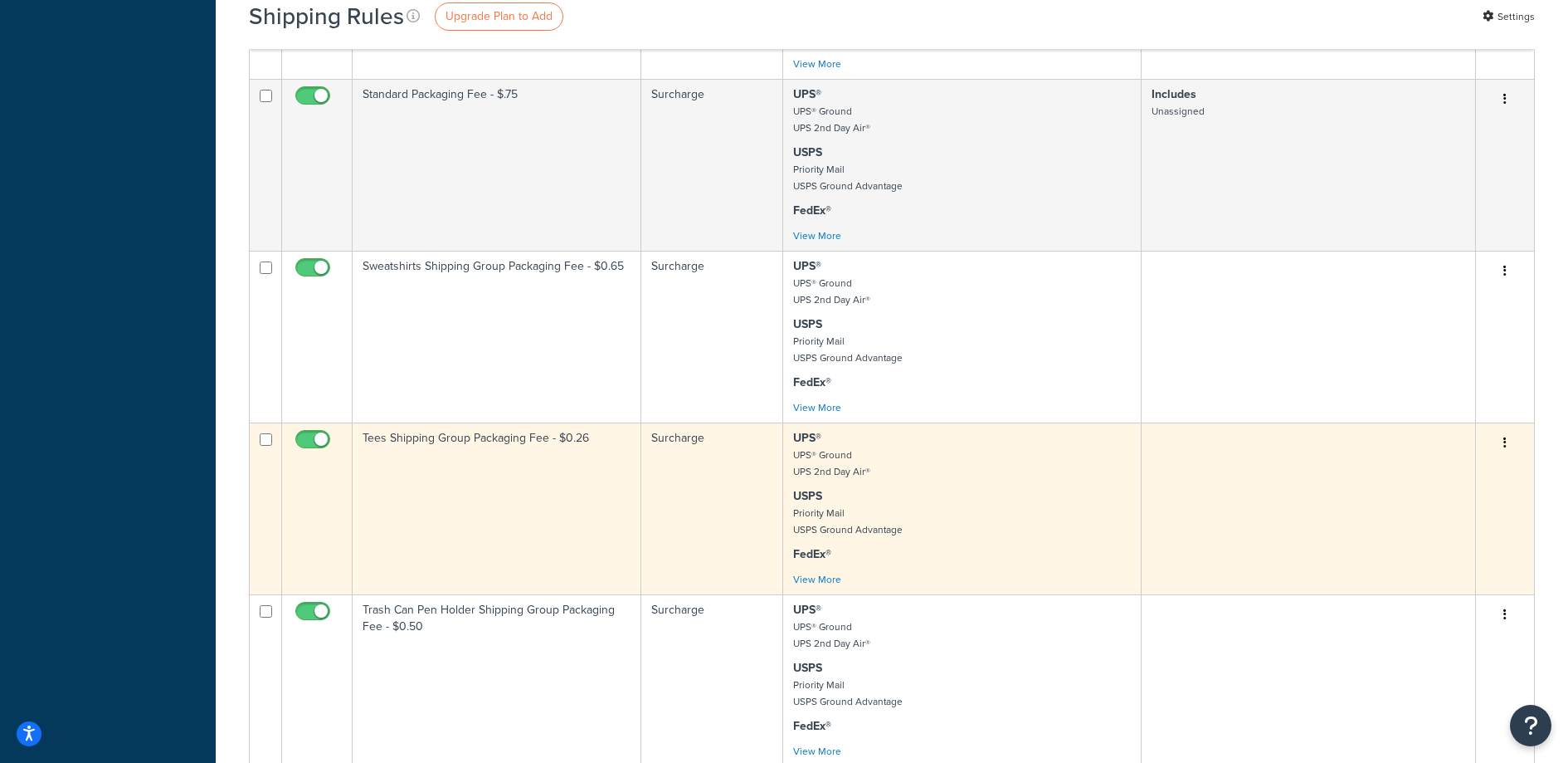
click at [587, 451] on td "Tees Shipping Group Packaging Fee - $0.26" at bounding box center [497, 508] width 289 height 171
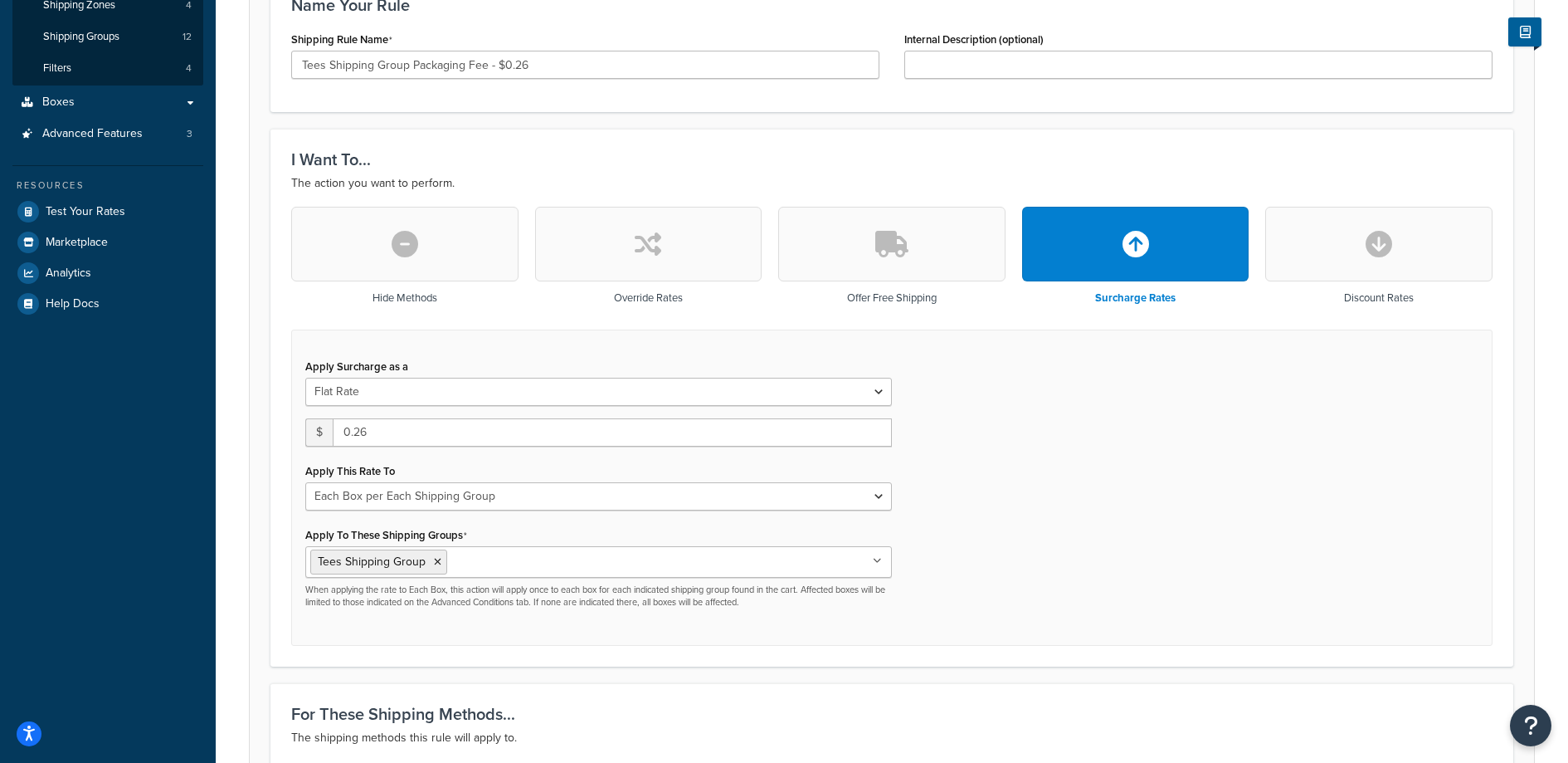
scroll to position [409, 0]
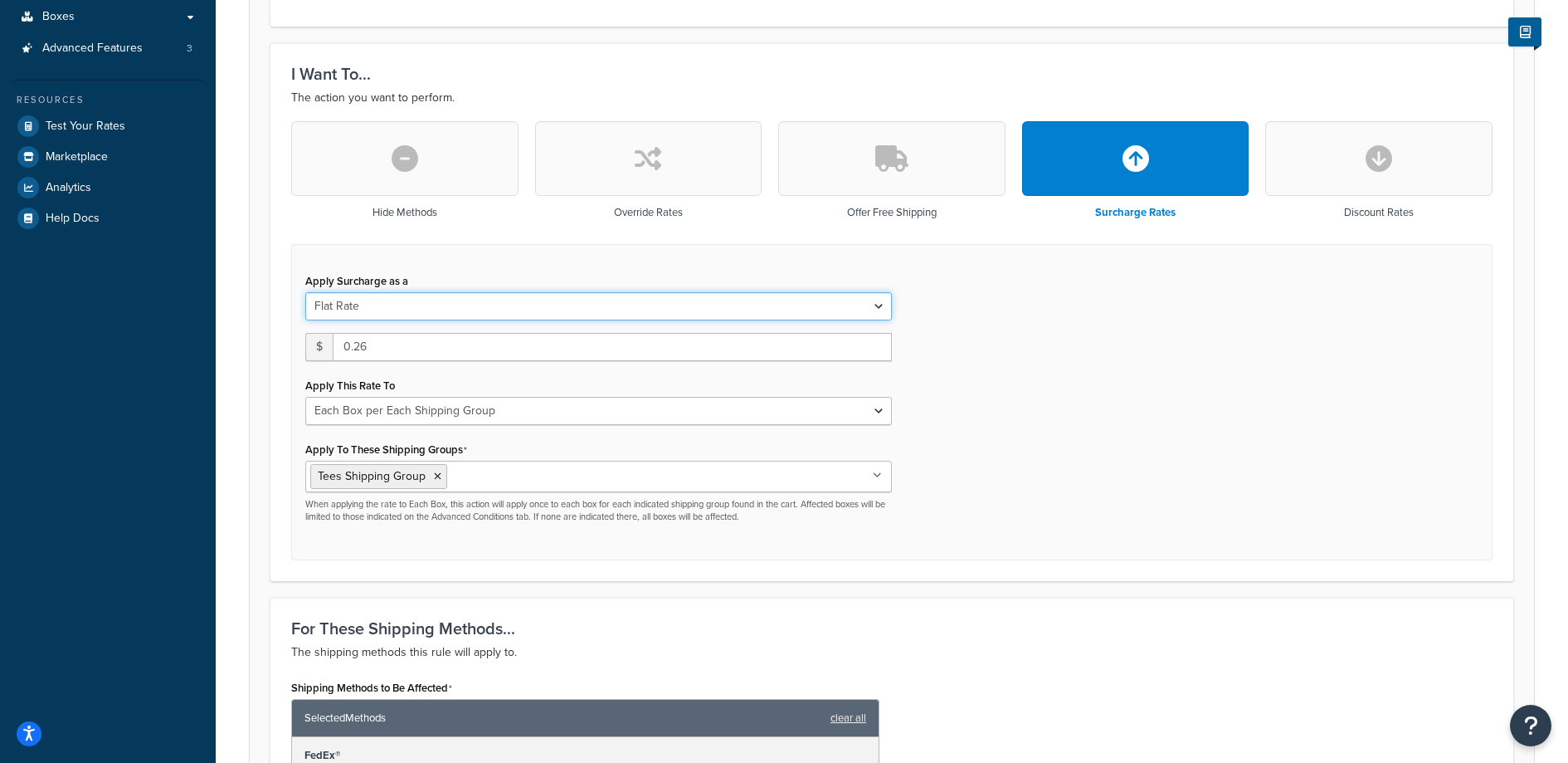
click at [801, 311] on select "Flat Rate Percentage Flat Rate & Percentage" at bounding box center [599, 306] width 587 height 28
click at [841, 400] on select "Each Shipment in the Cart Each Shipping Group in the Cart Each Item within a Sh…" at bounding box center [599, 411] width 587 height 28
select select "CART"
click at [305, 397] on select "Each Shipment in the Cart Each Shipping Group in the Cart Each Item within a Sh…" at bounding box center [599, 411] width 587 height 28
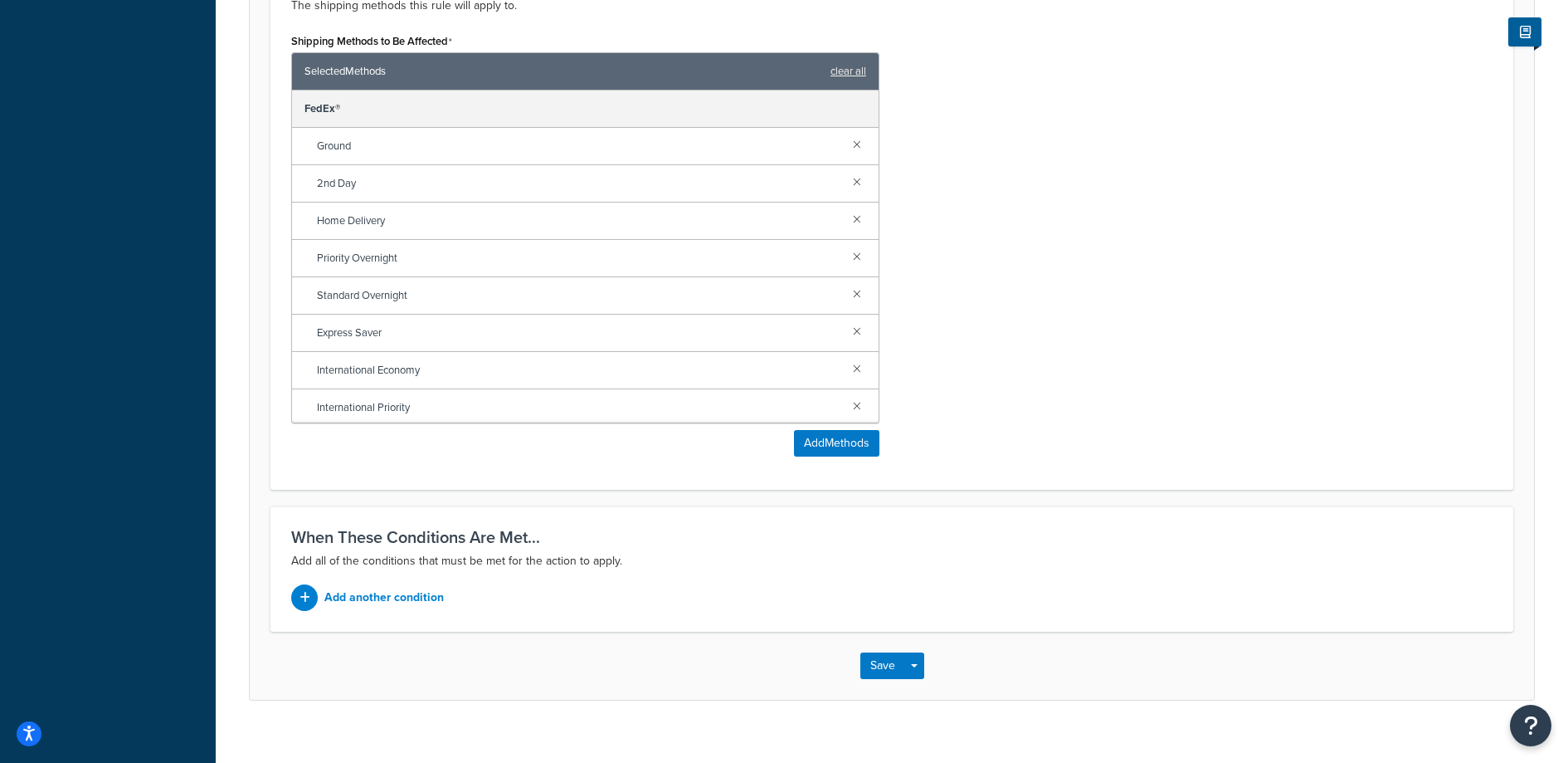
scroll to position [968, 0]
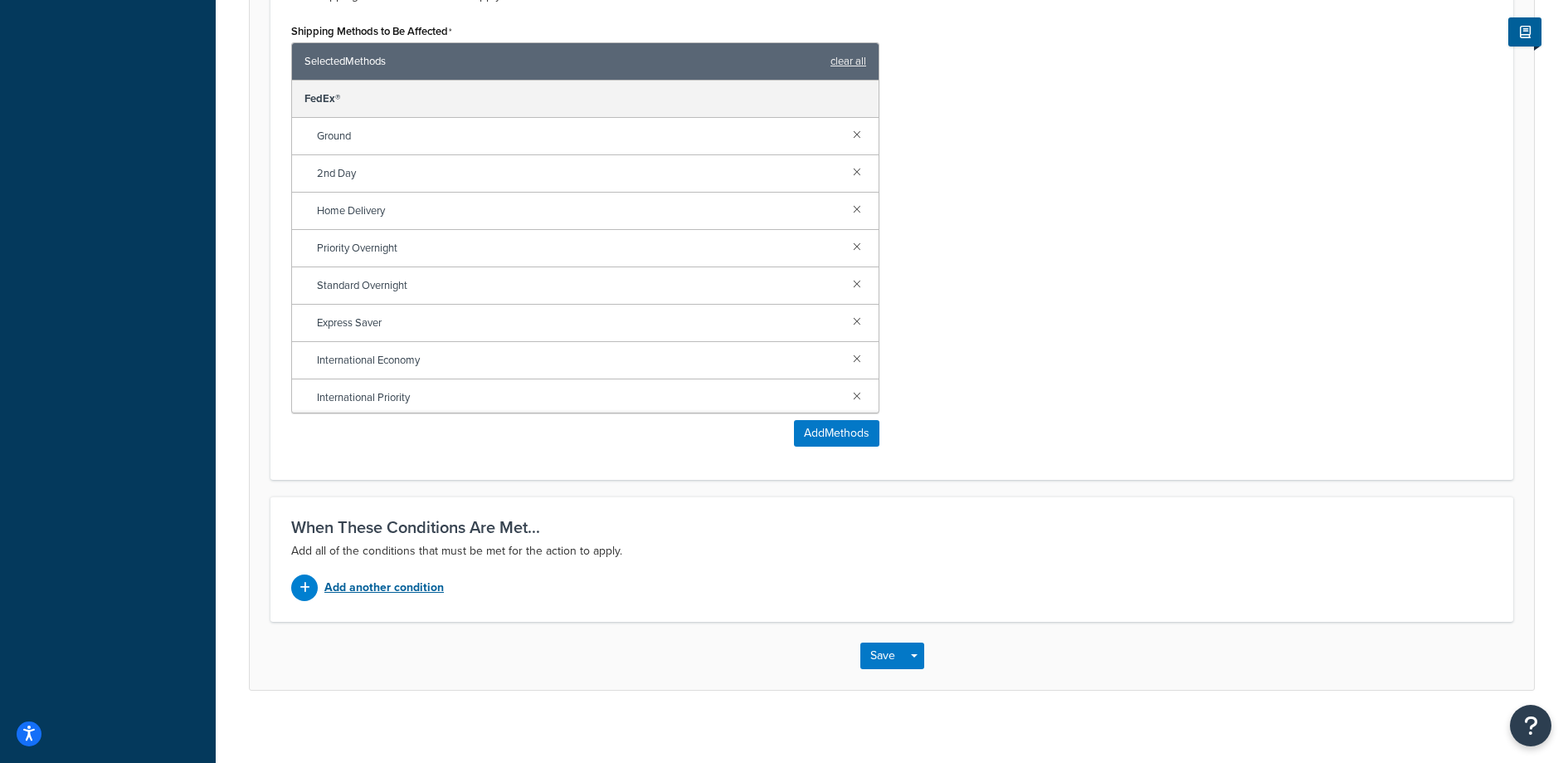
click at [342, 581] on p "Add another condition" at bounding box center [384, 587] width 119 height 23
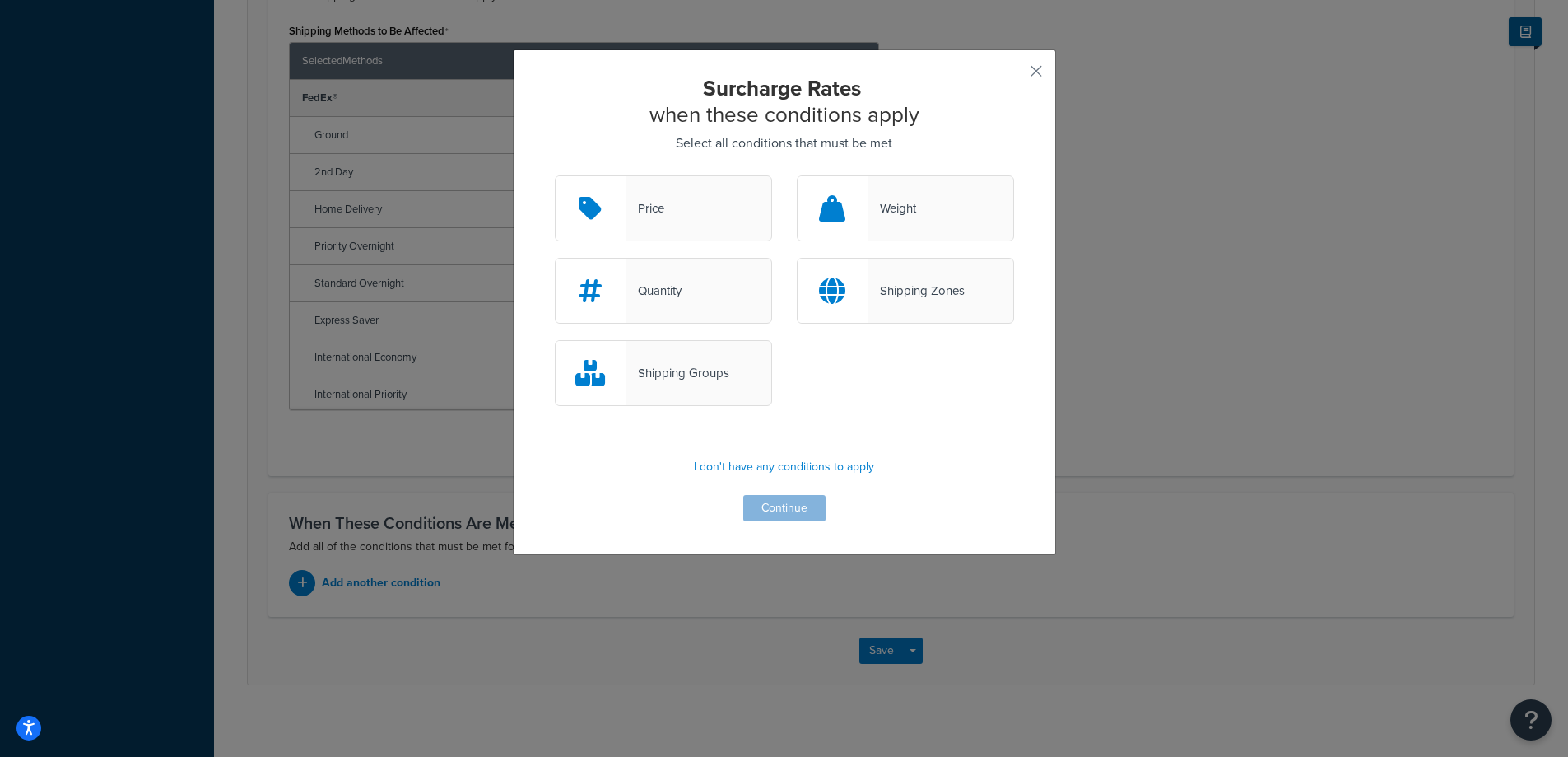
click at [654, 379] on div "Shipping Groups" at bounding box center [678, 372] width 103 height 23
click at [0, 0] on input "Shipping Groups" at bounding box center [0, 0] width 0 height 0
click at [785, 510] on button "Continue" at bounding box center [784, 508] width 82 height 26
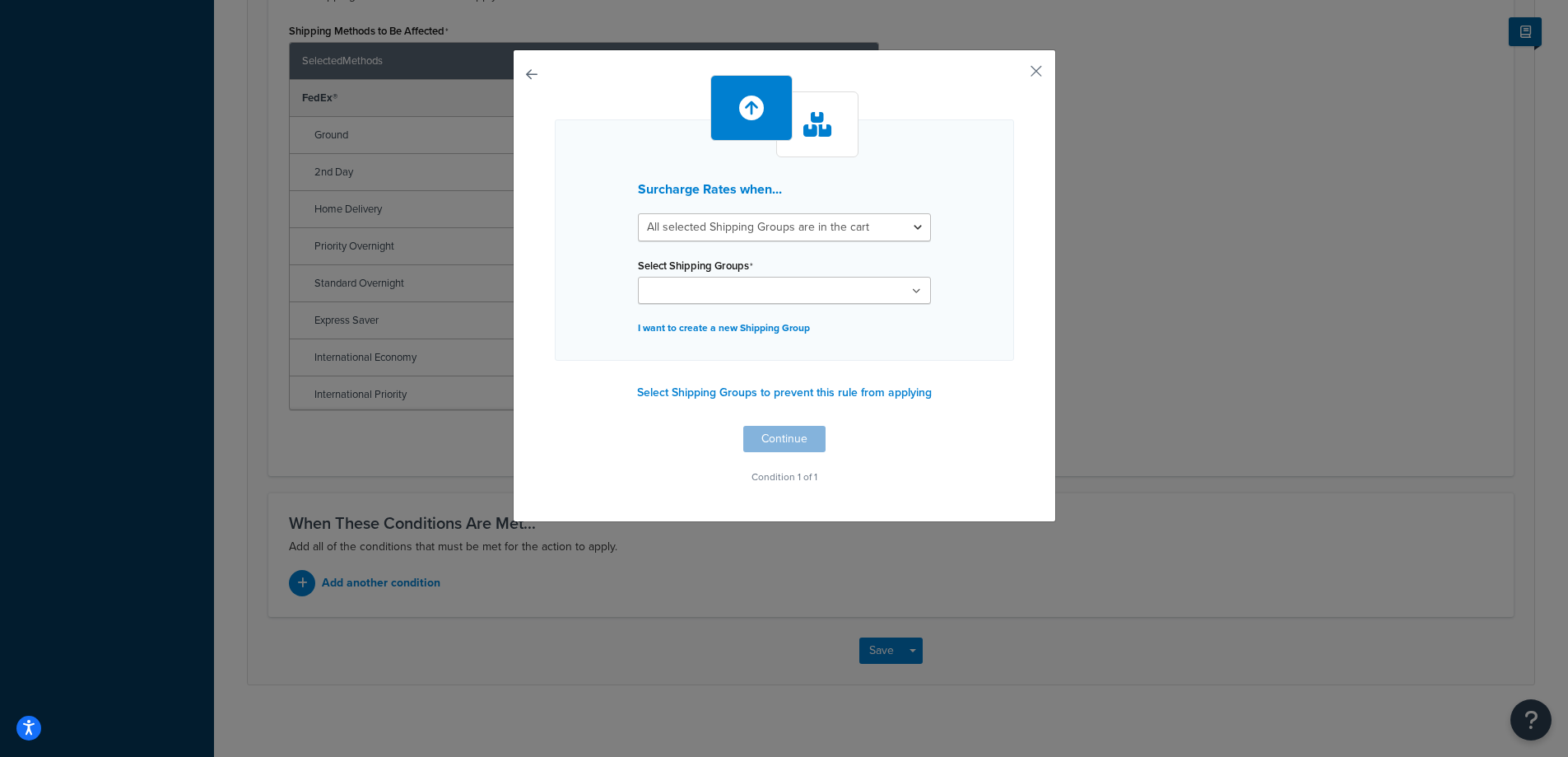
click at [749, 290] on input "Select Shipping Groups" at bounding box center [716, 291] width 146 height 18
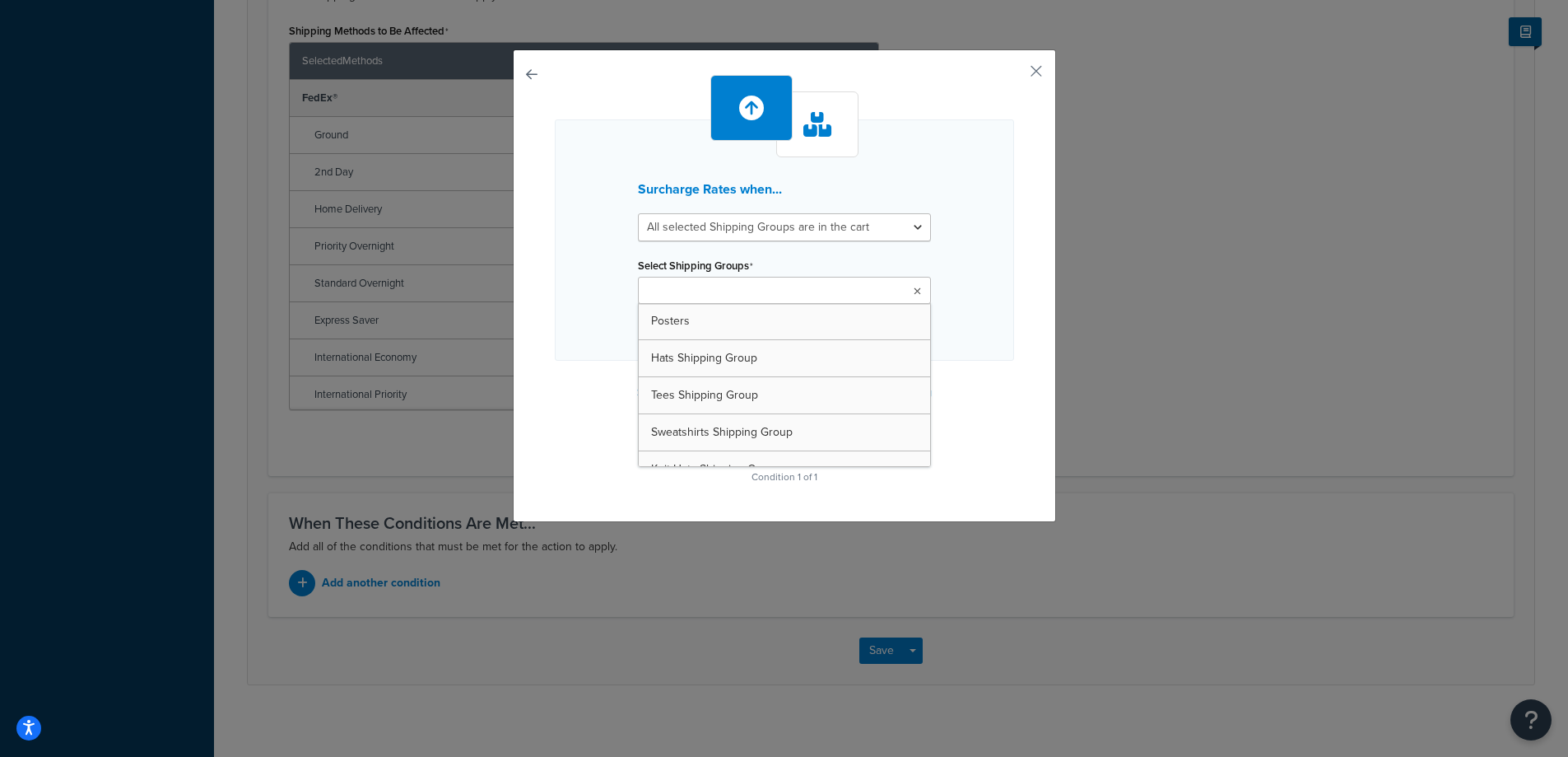
click at [918, 261] on div "Select Shipping Groups Posters Hats Shipping Group Tees Shipping Group Sweatshi…" at bounding box center [784, 278] width 293 height 50
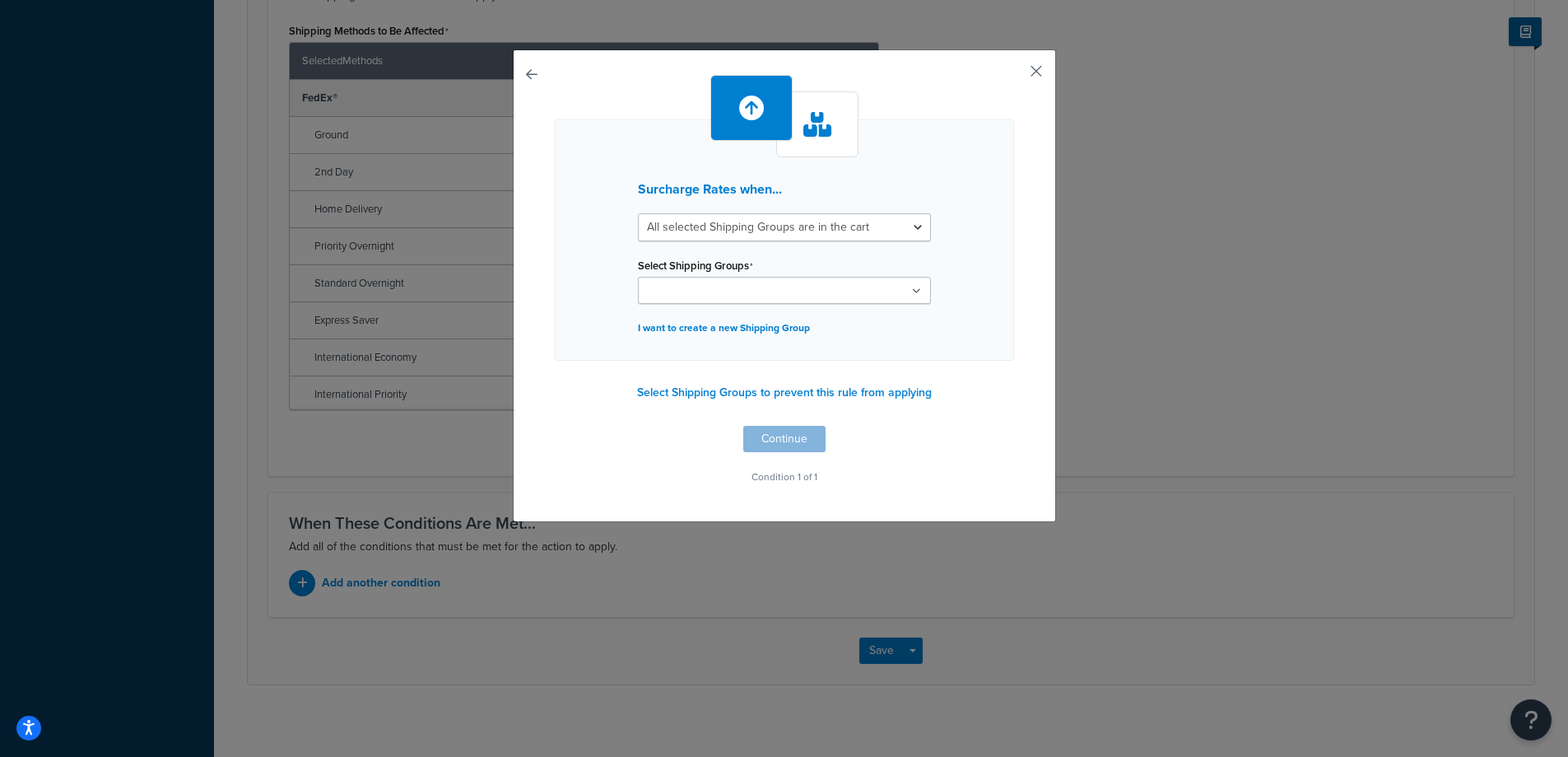
click at [1014, 75] on button "button" at bounding box center [1011, 76] width 5 height 5
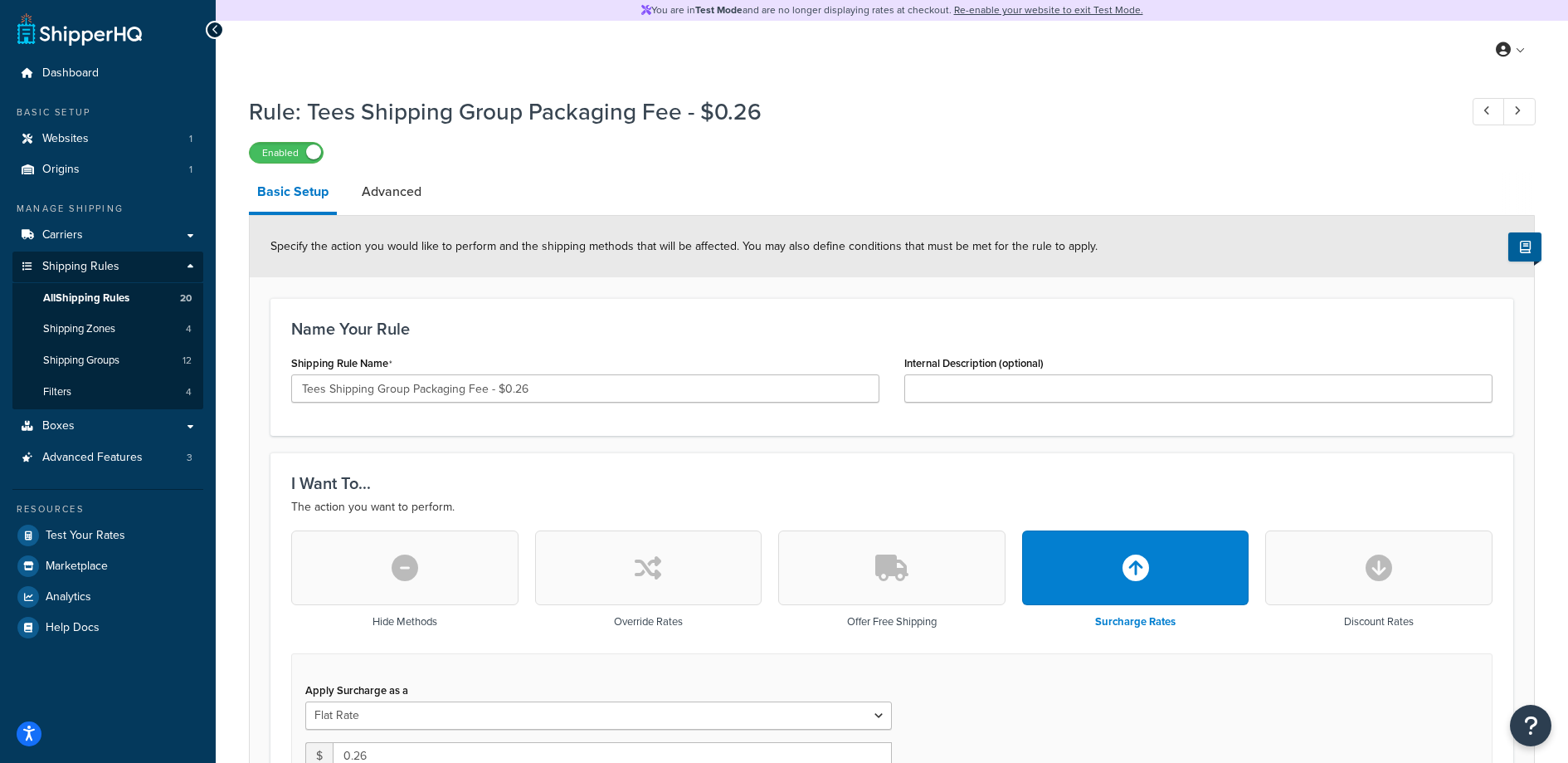
scroll to position [968, 0]
click at [406, 196] on link "Advanced" at bounding box center [392, 191] width 76 height 39
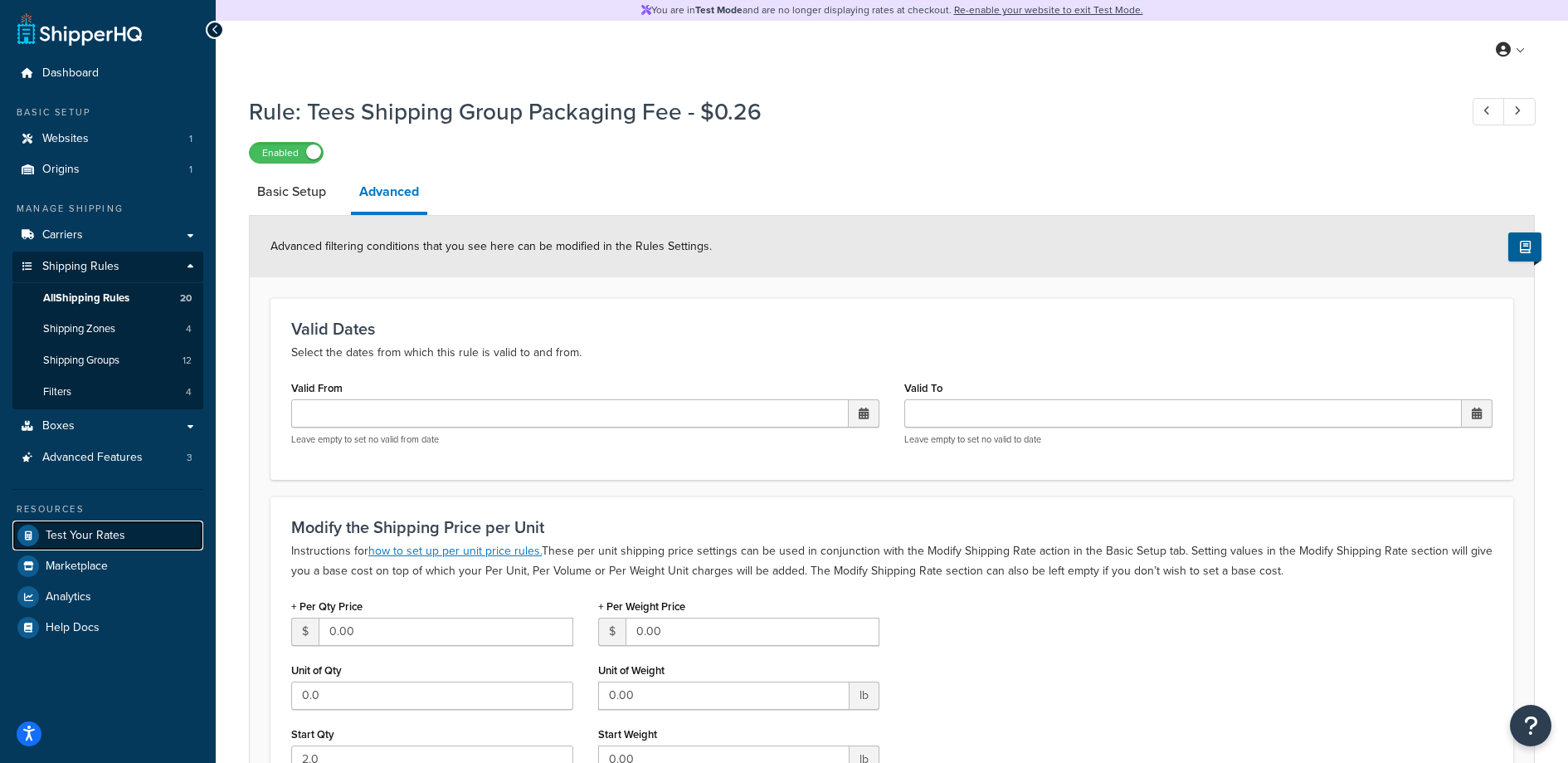
click at [97, 528] on span "Test Your Rates" at bounding box center [85, 535] width 80 height 14
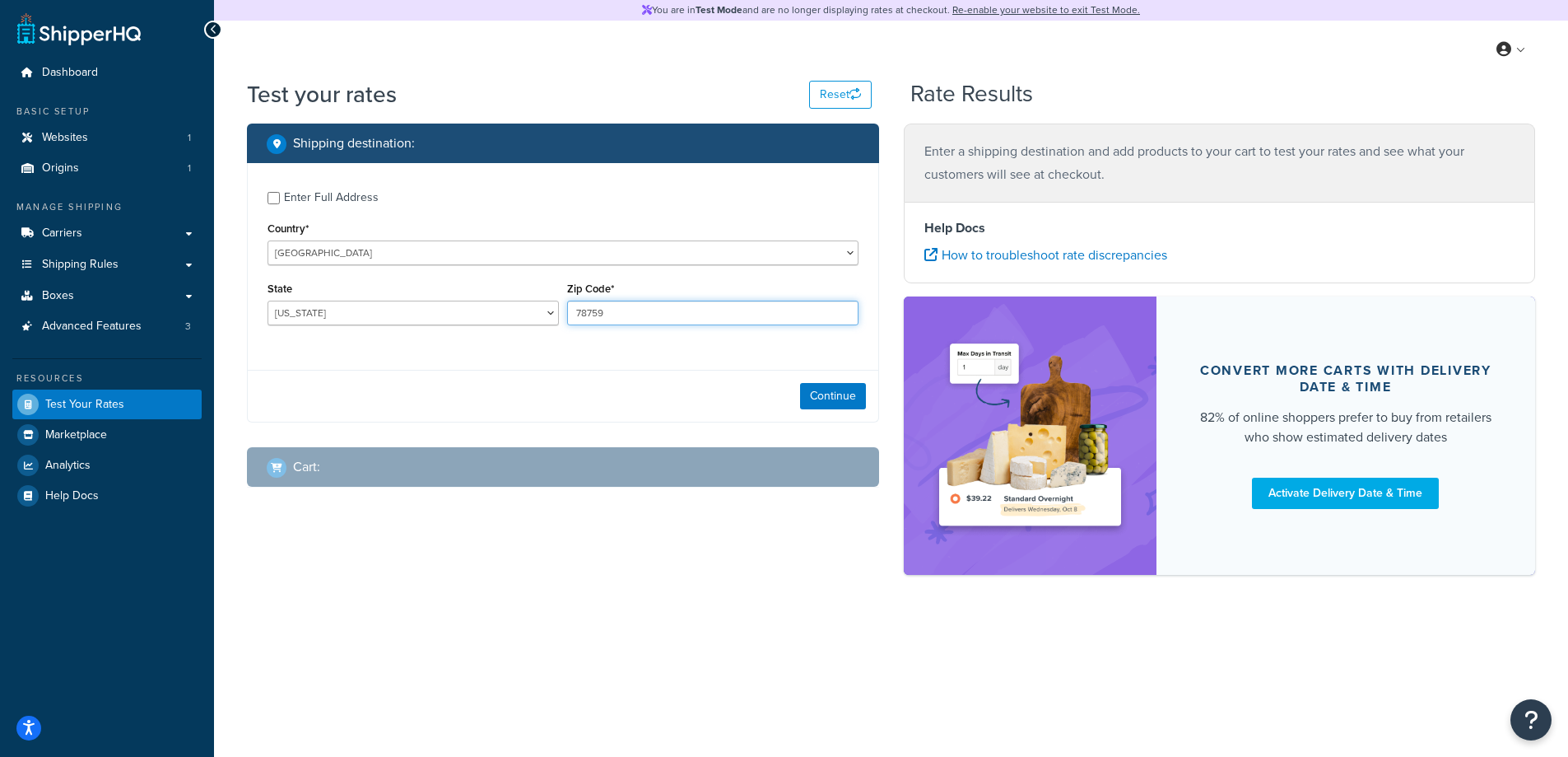
click at [638, 322] on input "78759" at bounding box center [712, 312] width 291 height 25
click at [455, 252] on select "United States United Kingdom Afghanistan Åland Islands Albania Algeria American…" at bounding box center [563, 252] width 591 height 25
click at [267, 240] on select "United States United Kingdom Afghanistan Åland Islands Albania Algeria American…" at bounding box center [563, 252] width 591 height 25
click at [393, 313] on select "Alabama Alaska American Samoa Arizona Arkansas Armed Forces Americas Armed Forc…" at bounding box center [413, 312] width 291 height 25
select select "NY"
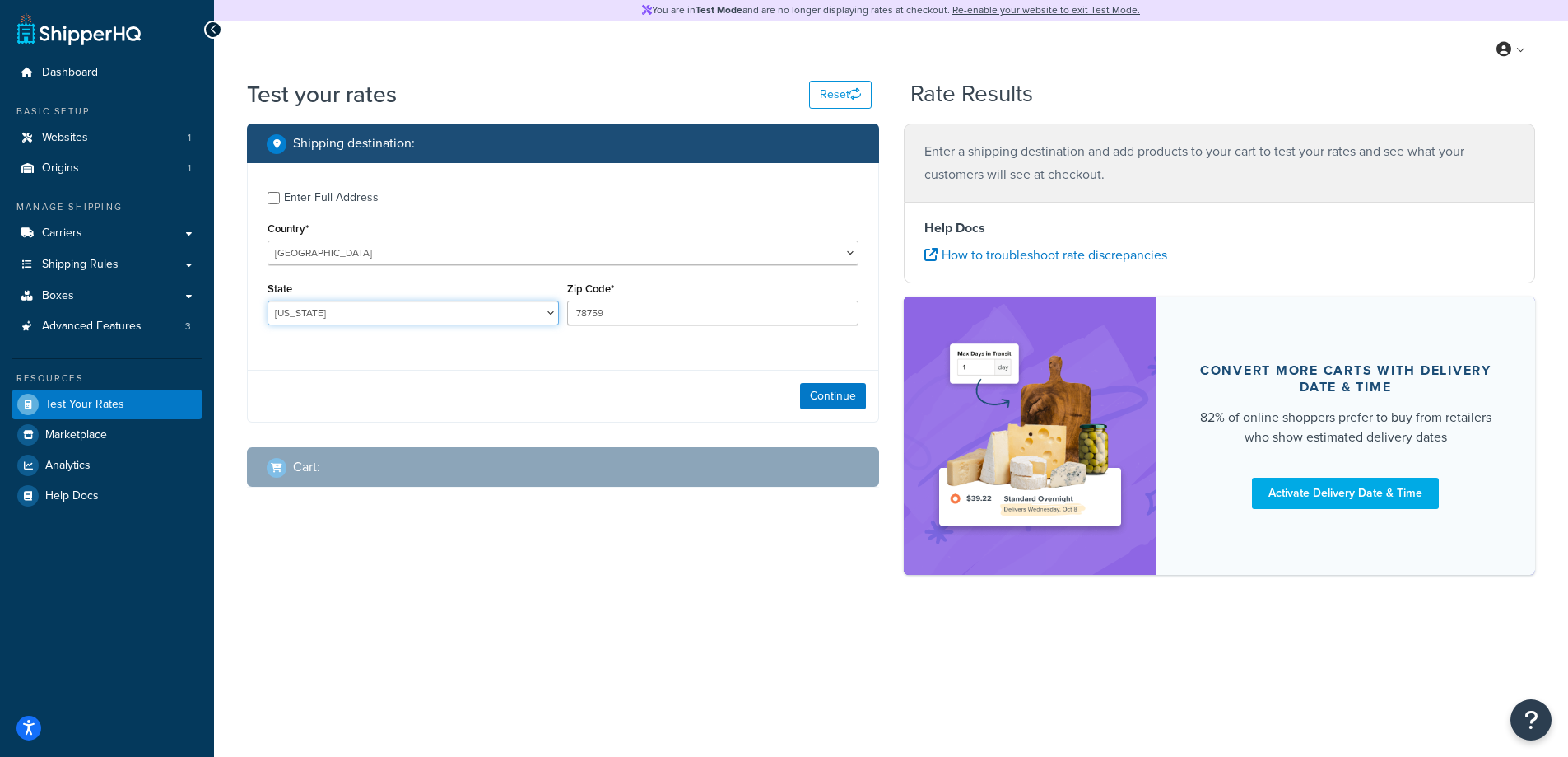
click at [267, 300] on select "Alabama Alaska American Samoa Arizona Arkansas Armed Forces Americas Armed Forc…" at bounding box center [413, 312] width 291 height 25
type input "10019"
click at [845, 395] on button "Continue" at bounding box center [833, 396] width 65 height 26
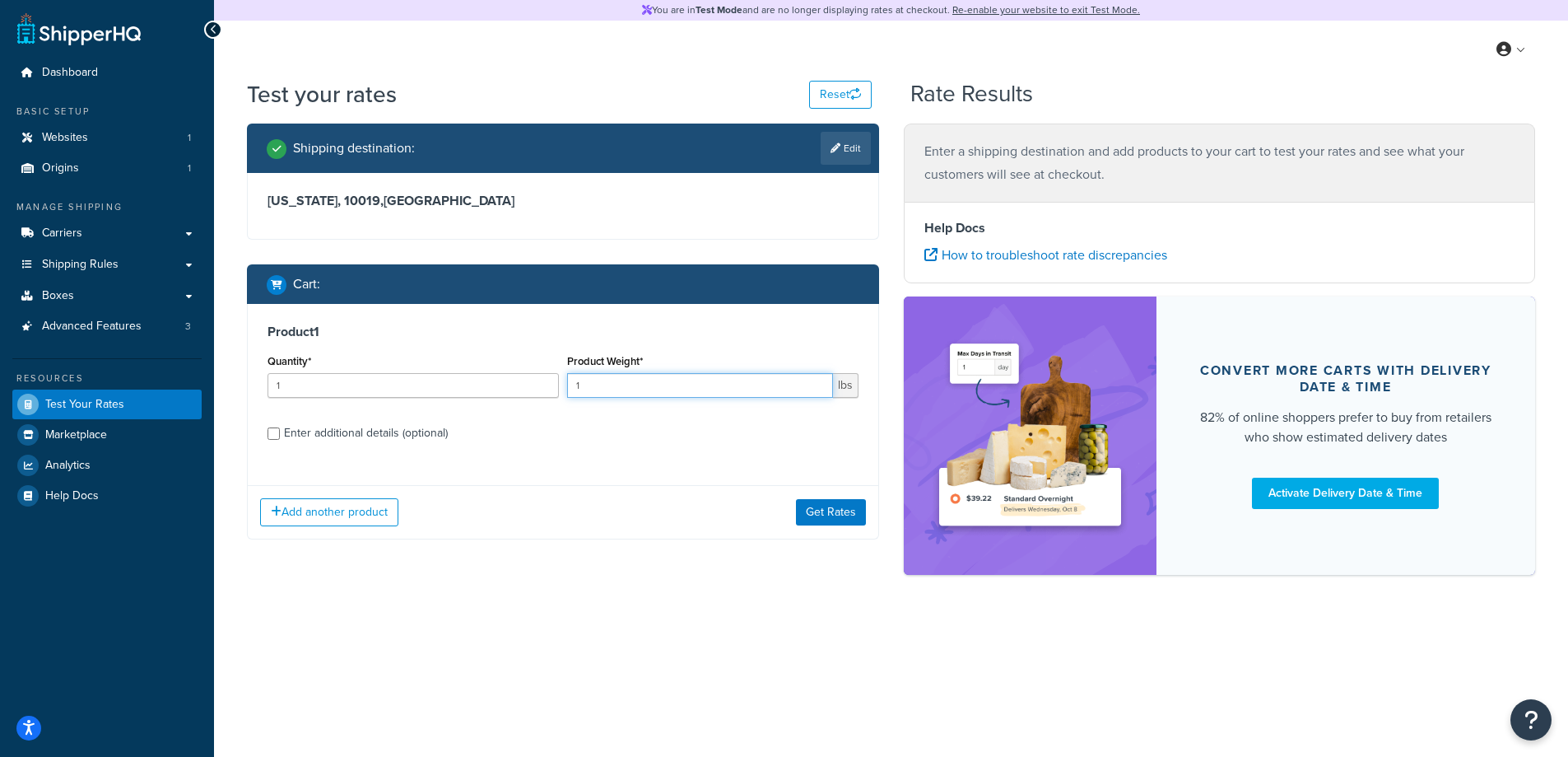
click at [655, 394] on input "1" at bounding box center [699, 385] width 266 height 25
click at [655, 393] on input "1" at bounding box center [699, 385] width 266 height 25
type input "0.6"
click at [417, 387] on input "1" at bounding box center [413, 385] width 291 height 25
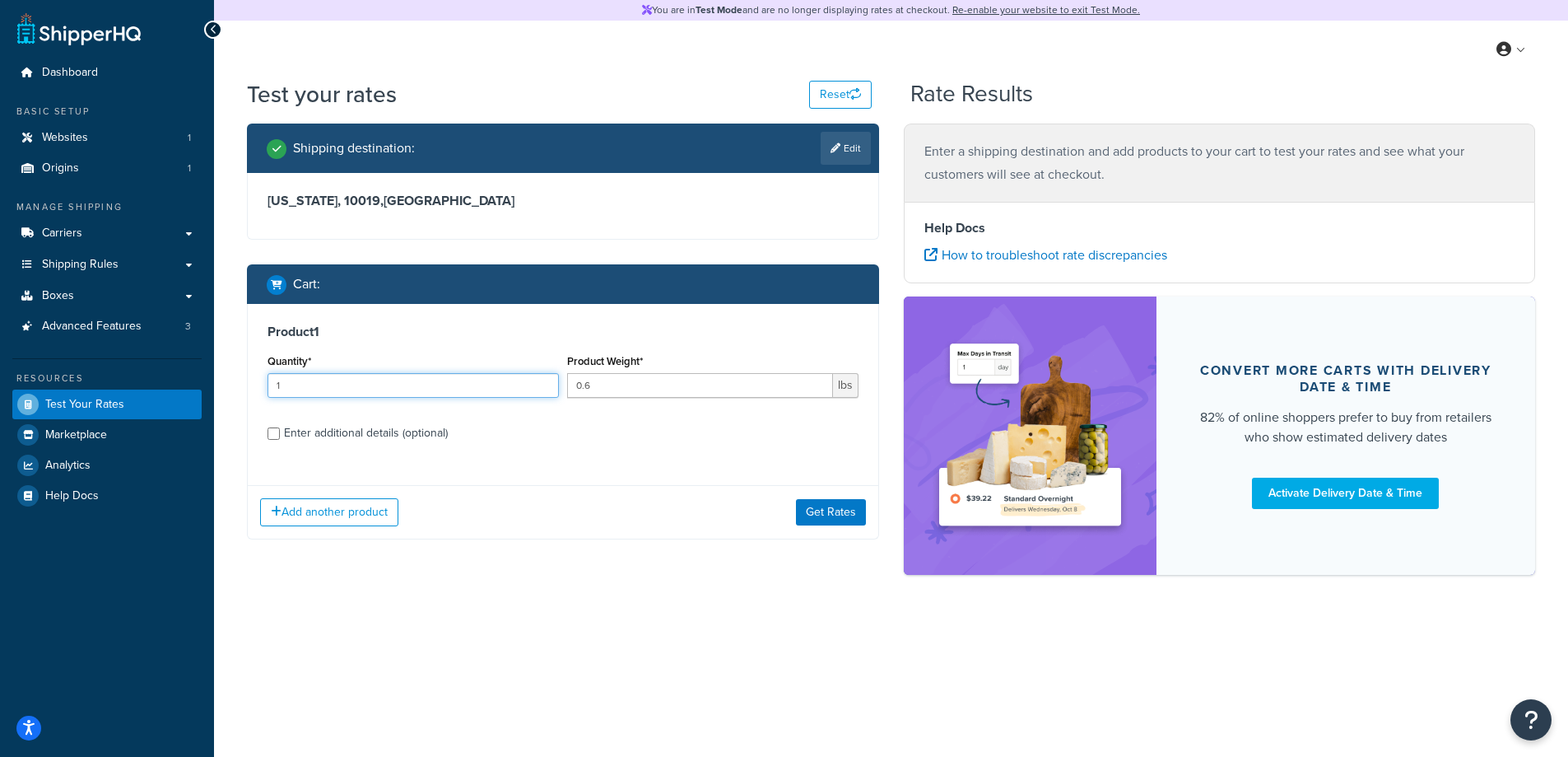
click at [417, 387] on input "1" at bounding box center [413, 385] width 291 height 25
type input "5"
click at [623, 380] on input "0.6" at bounding box center [699, 385] width 266 height 25
type input "0.61"
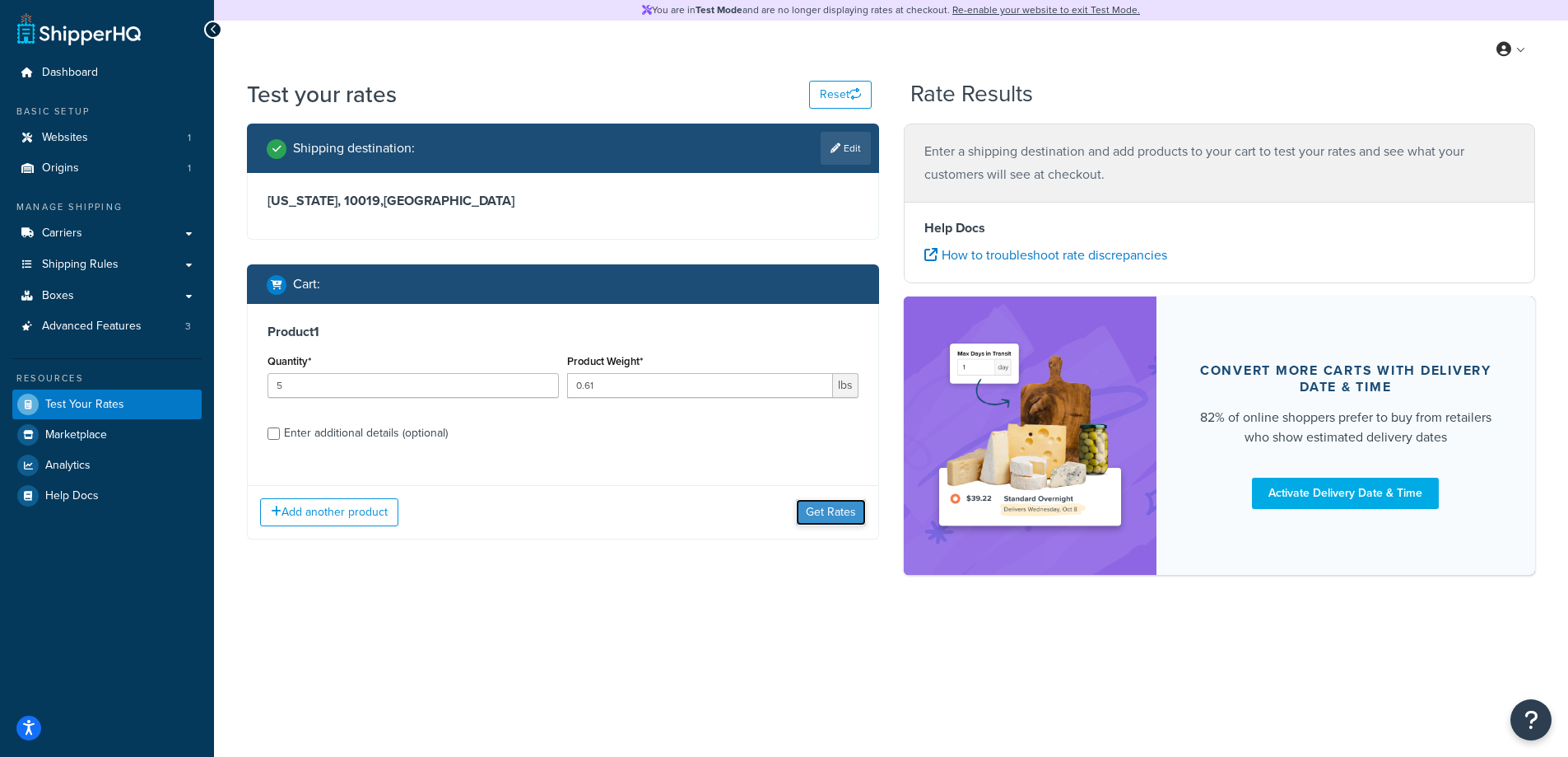
click at [855, 507] on button "Get Rates" at bounding box center [830, 511] width 70 height 26
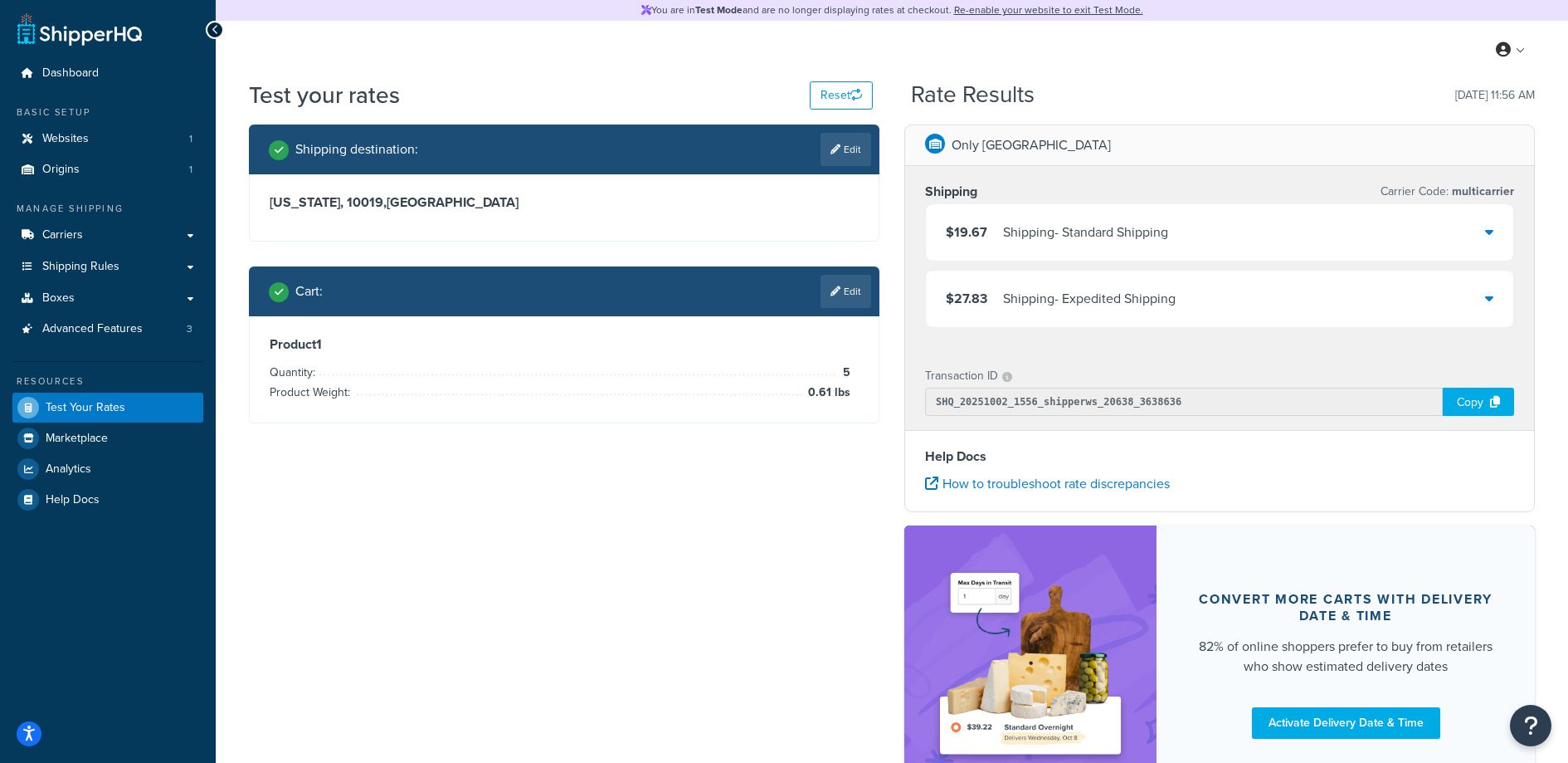
click at [1089, 249] on div "$19.67 Shipping - Standard Shipping" at bounding box center [1220, 233] width 588 height 57
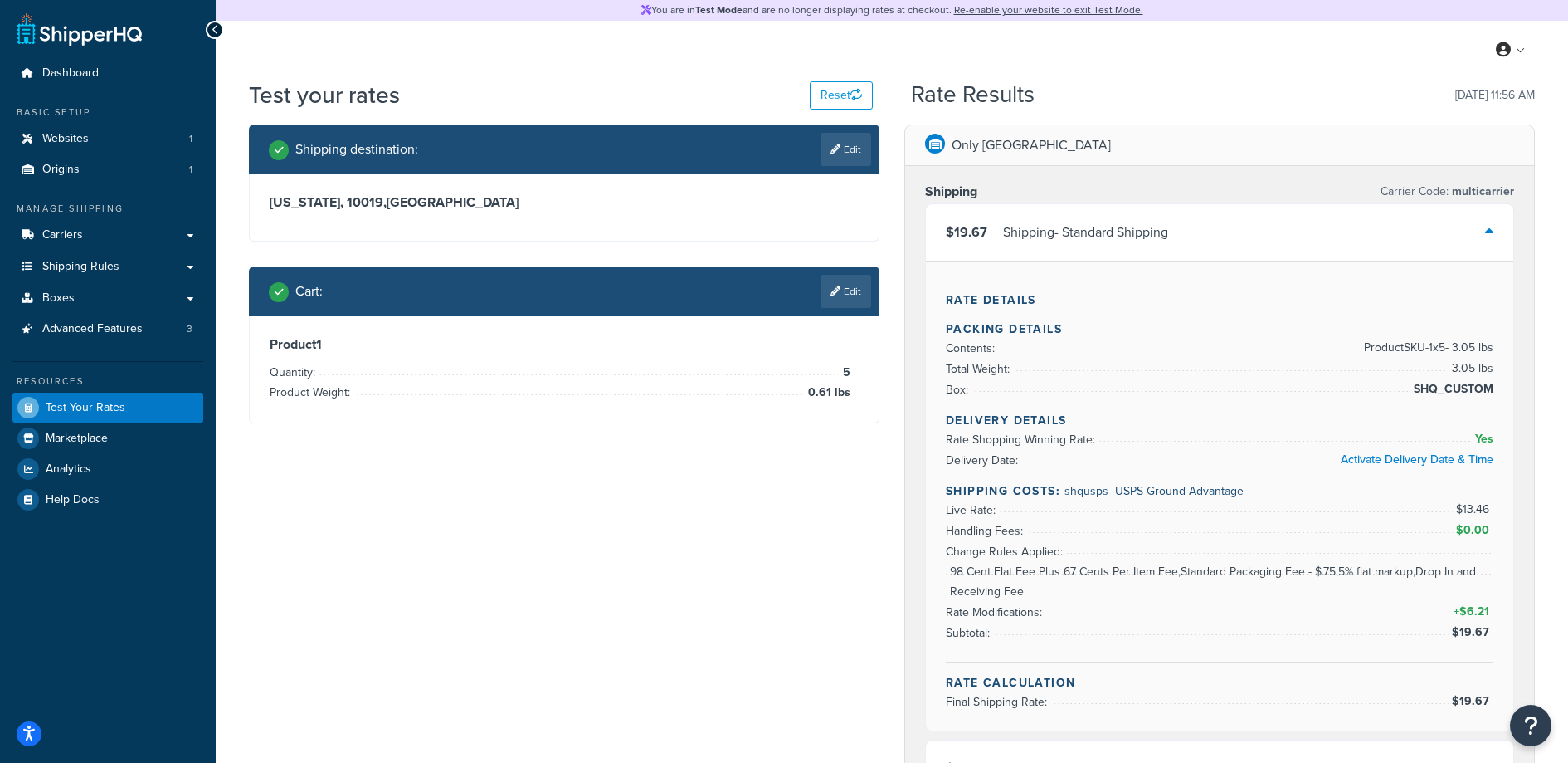
scroll to position [31, 0]
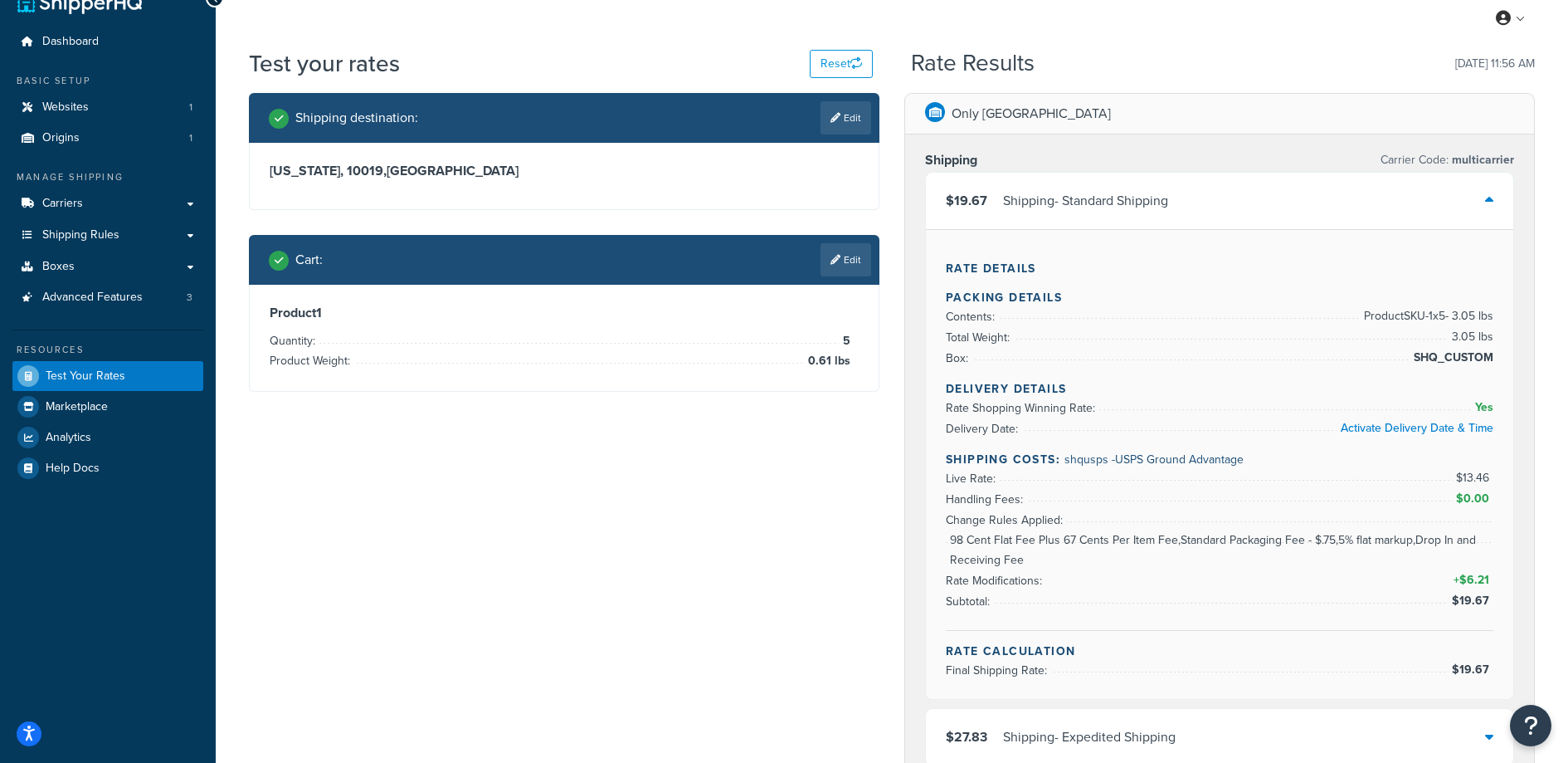
click at [621, 608] on div "Shipping destination : Edit New York, 10019 , United States Cart : Edit Product…" at bounding box center [892, 675] width 1311 height 1166
click at [858, 257] on link "Edit" at bounding box center [845, 260] width 50 height 33
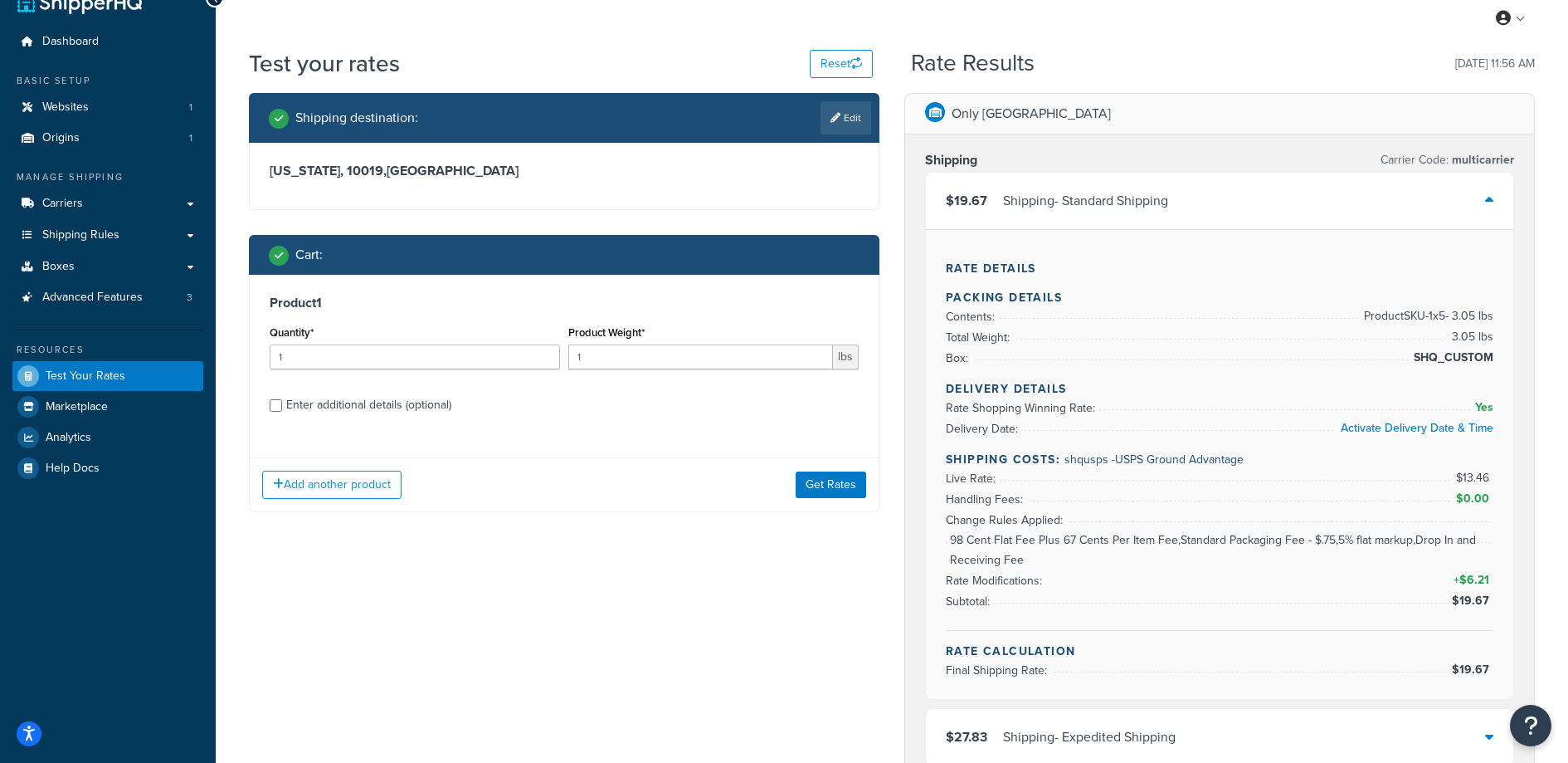
click at [314, 411] on div "Enter additional details (optional)" at bounding box center [369, 404] width 165 height 23
click at [282, 411] on input "Enter additional details (optional)" at bounding box center [276, 405] width 13 height 13
checkbox input "true"
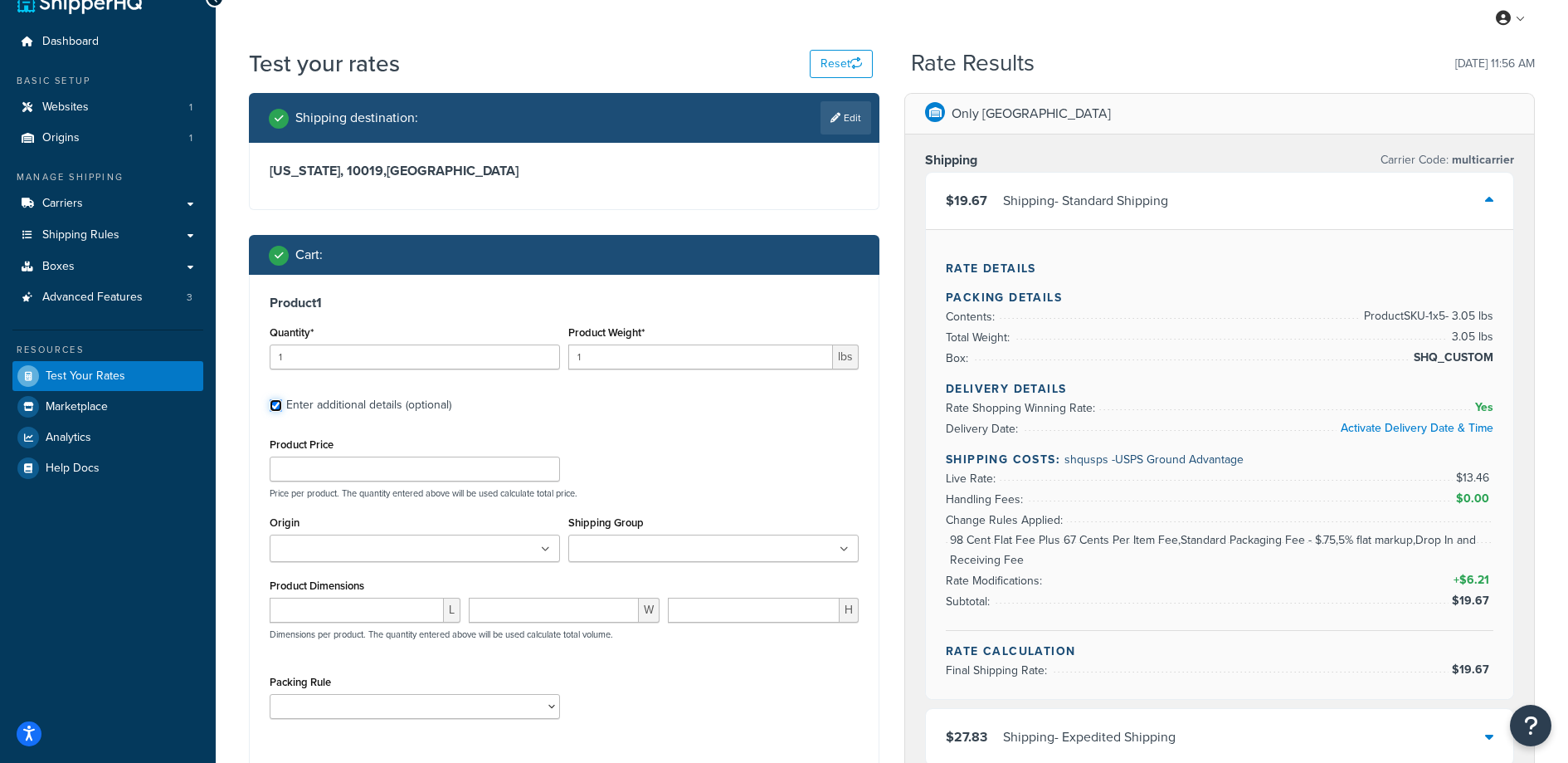
scroll to position [271, 0]
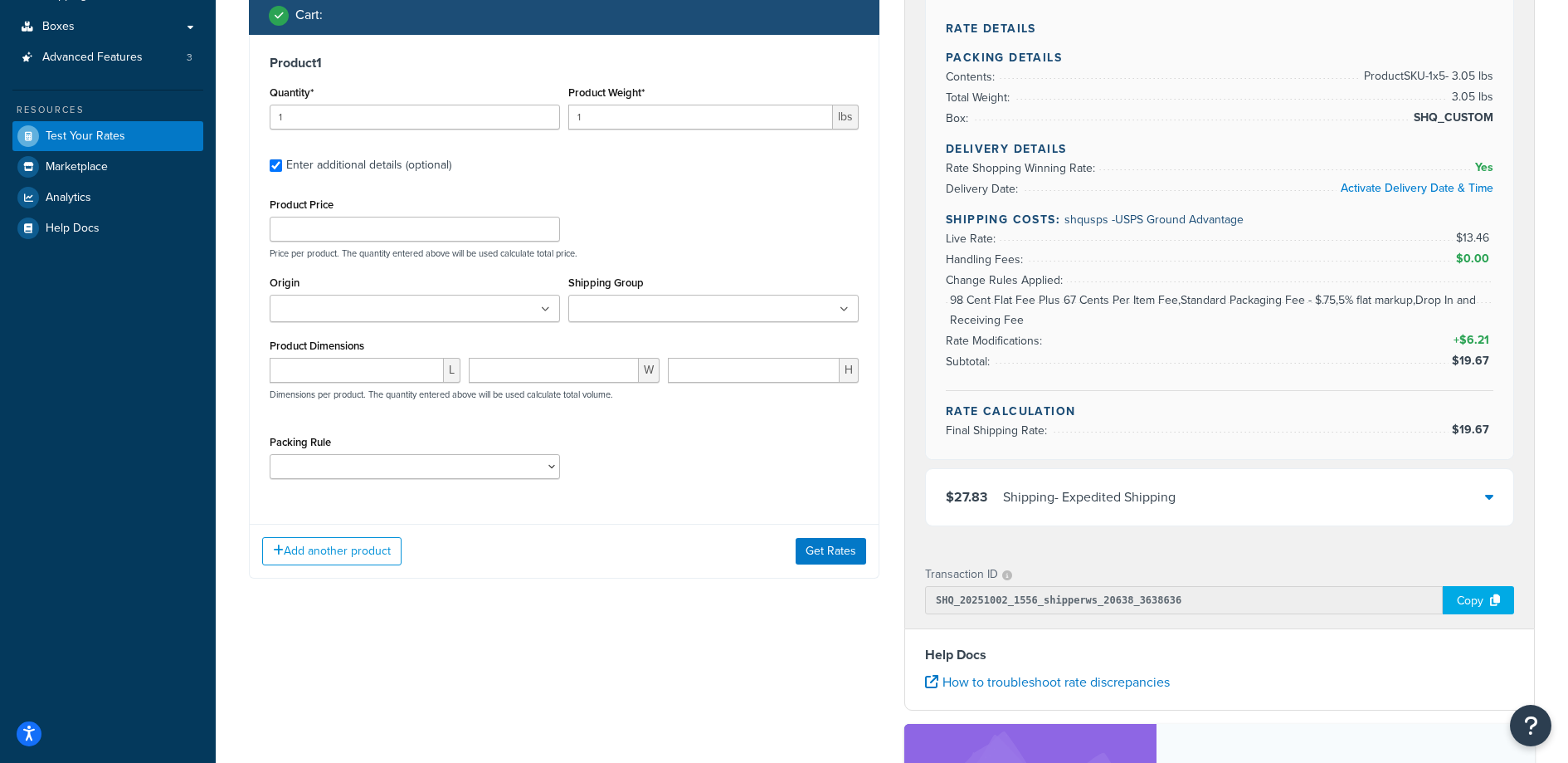
click at [640, 301] on input "Shipping Group" at bounding box center [646, 310] width 147 height 18
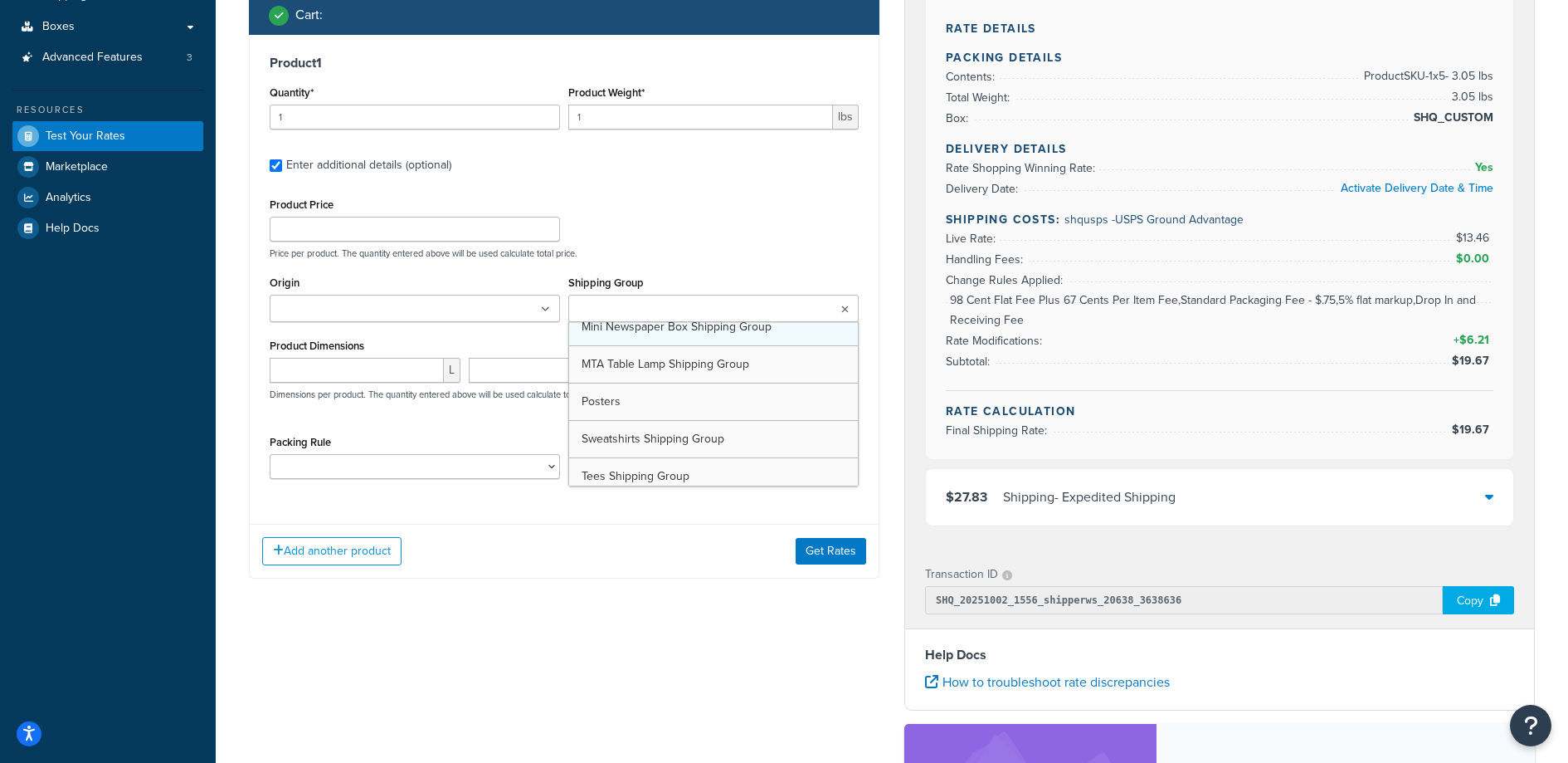
scroll to position [172, 0]
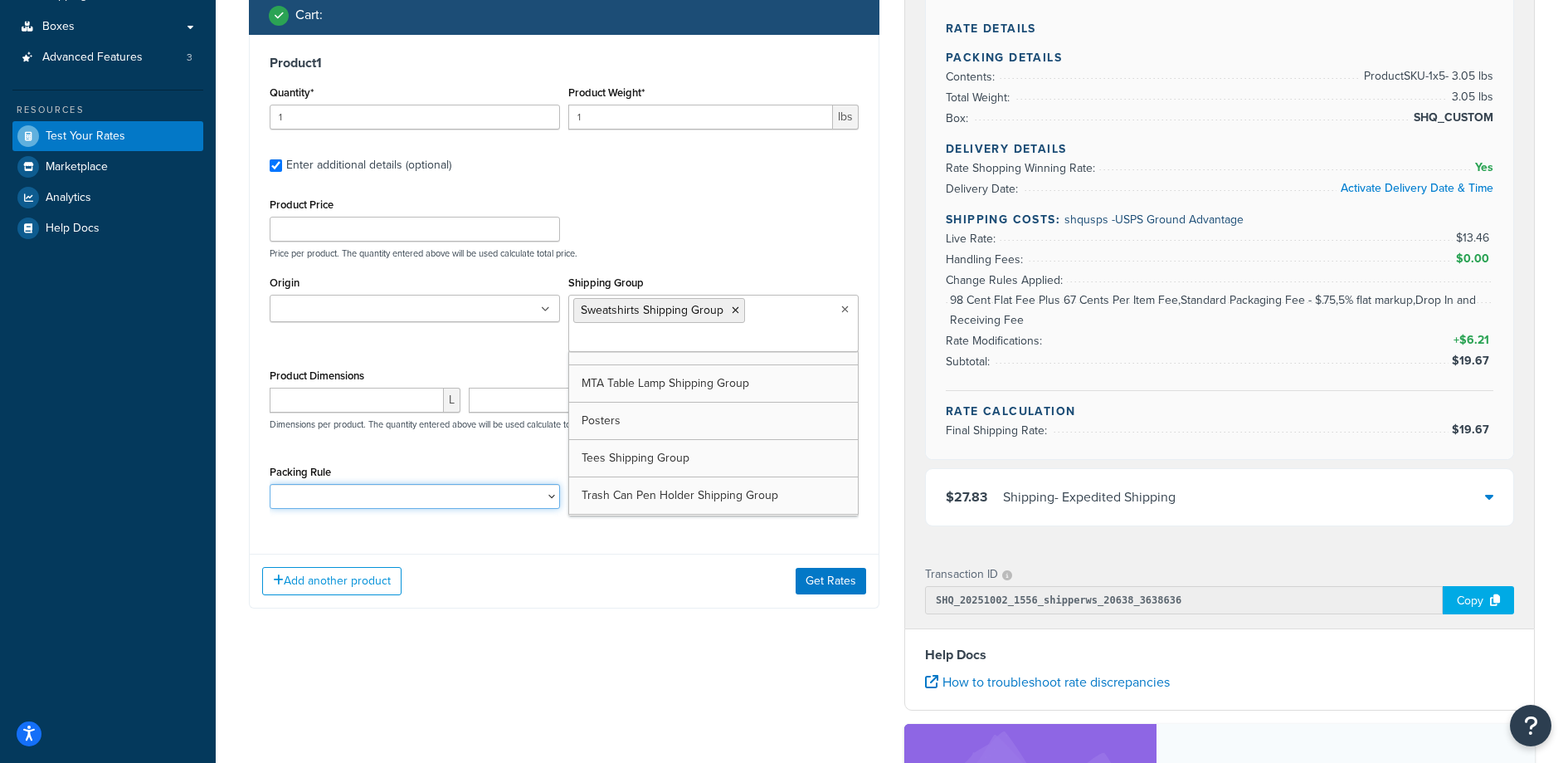
click at [380, 489] on select "Poster Packing Rule Small Items Packing Rule Wall Sign Packing Rule Waste Baske…" at bounding box center [414, 496] width 291 height 25
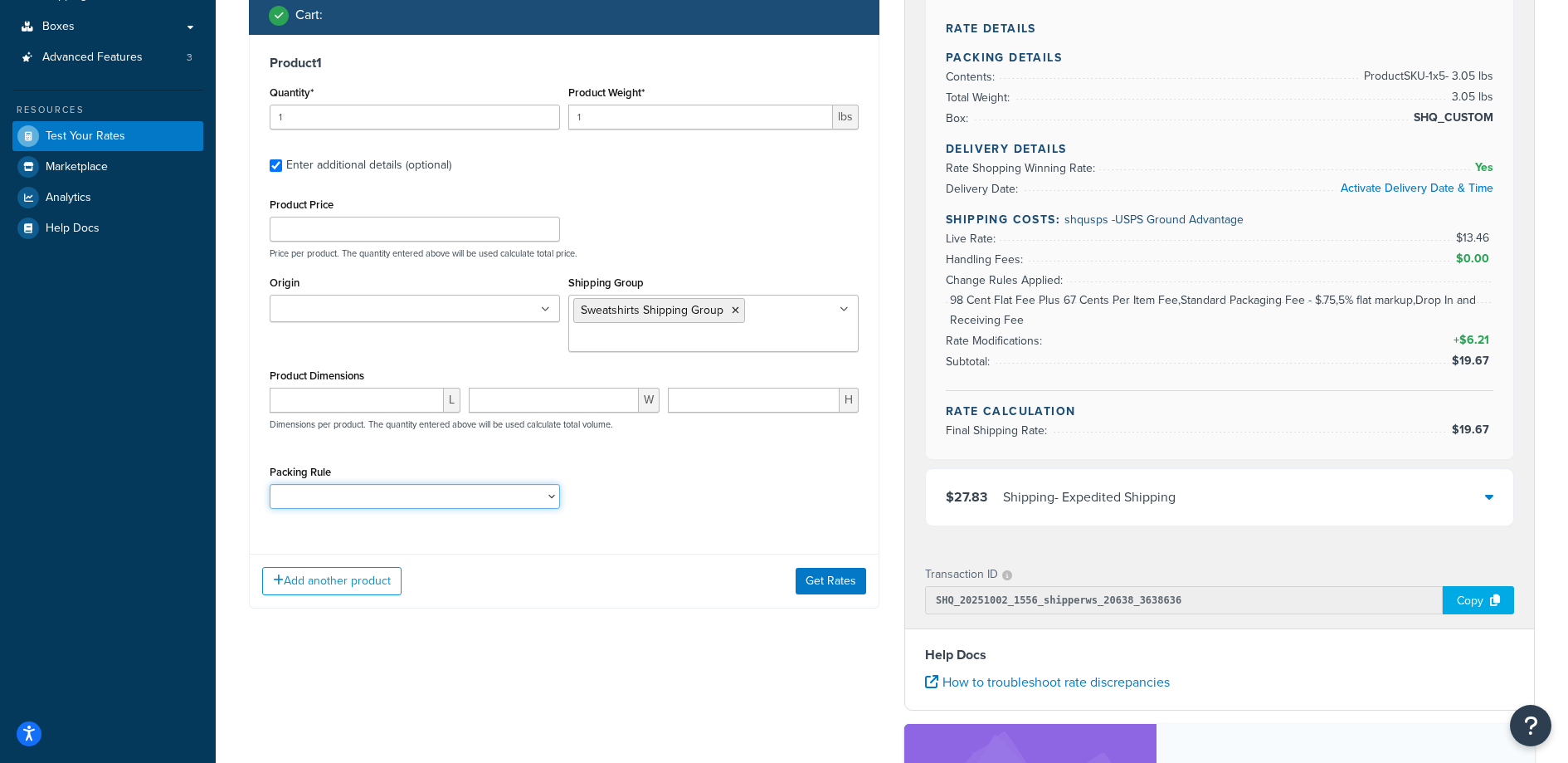
select select "88102"
click at [270, 484] on select "Poster Packing Rule Small Items Packing Rule Wall Sign Packing Rule Waste Baske…" at bounding box center [414, 496] width 291 height 25
click at [396, 589] on button "Add another product" at bounding box center [332, 581] width 139 height 28
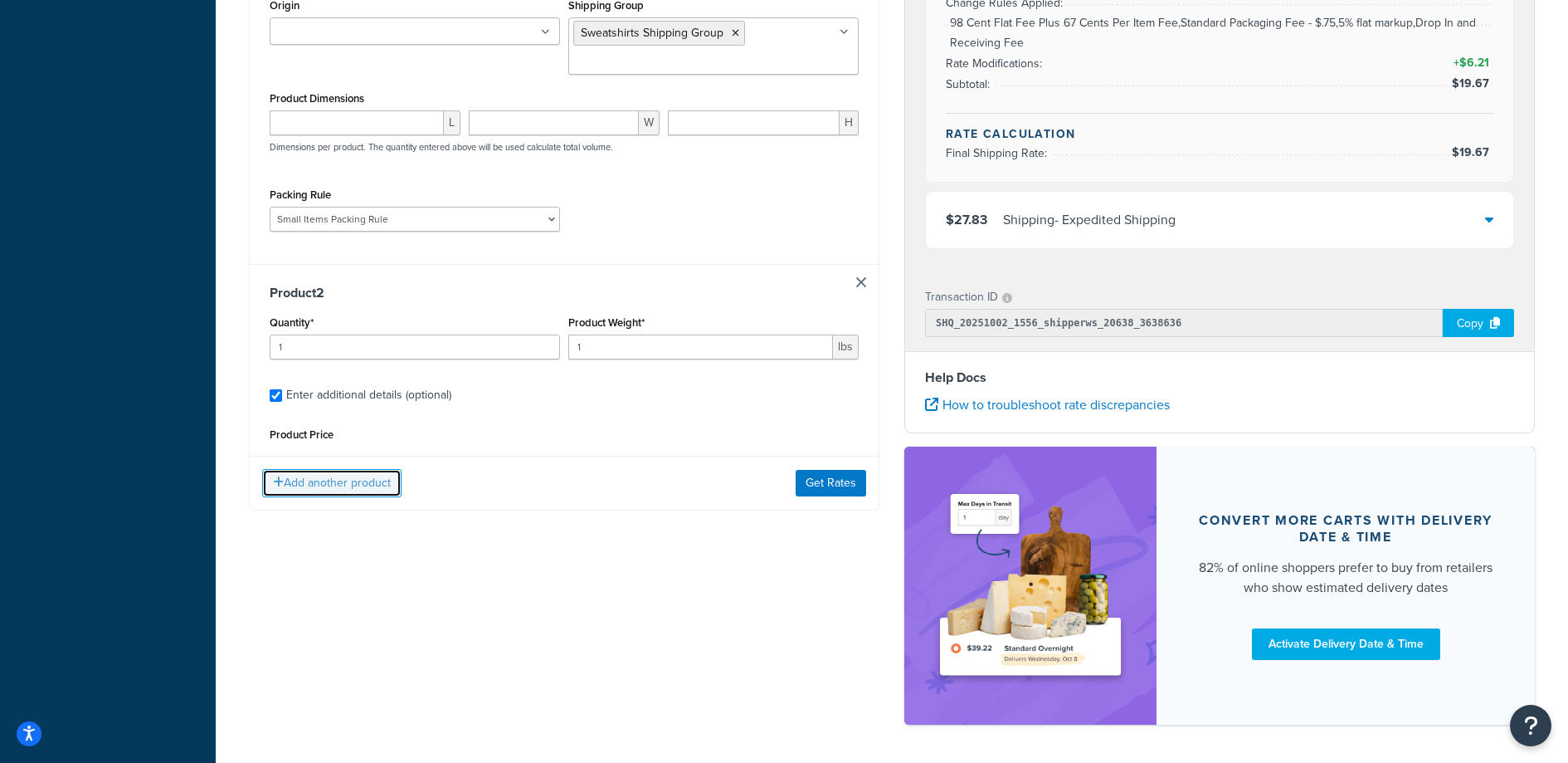
scroll to position [538, 0]
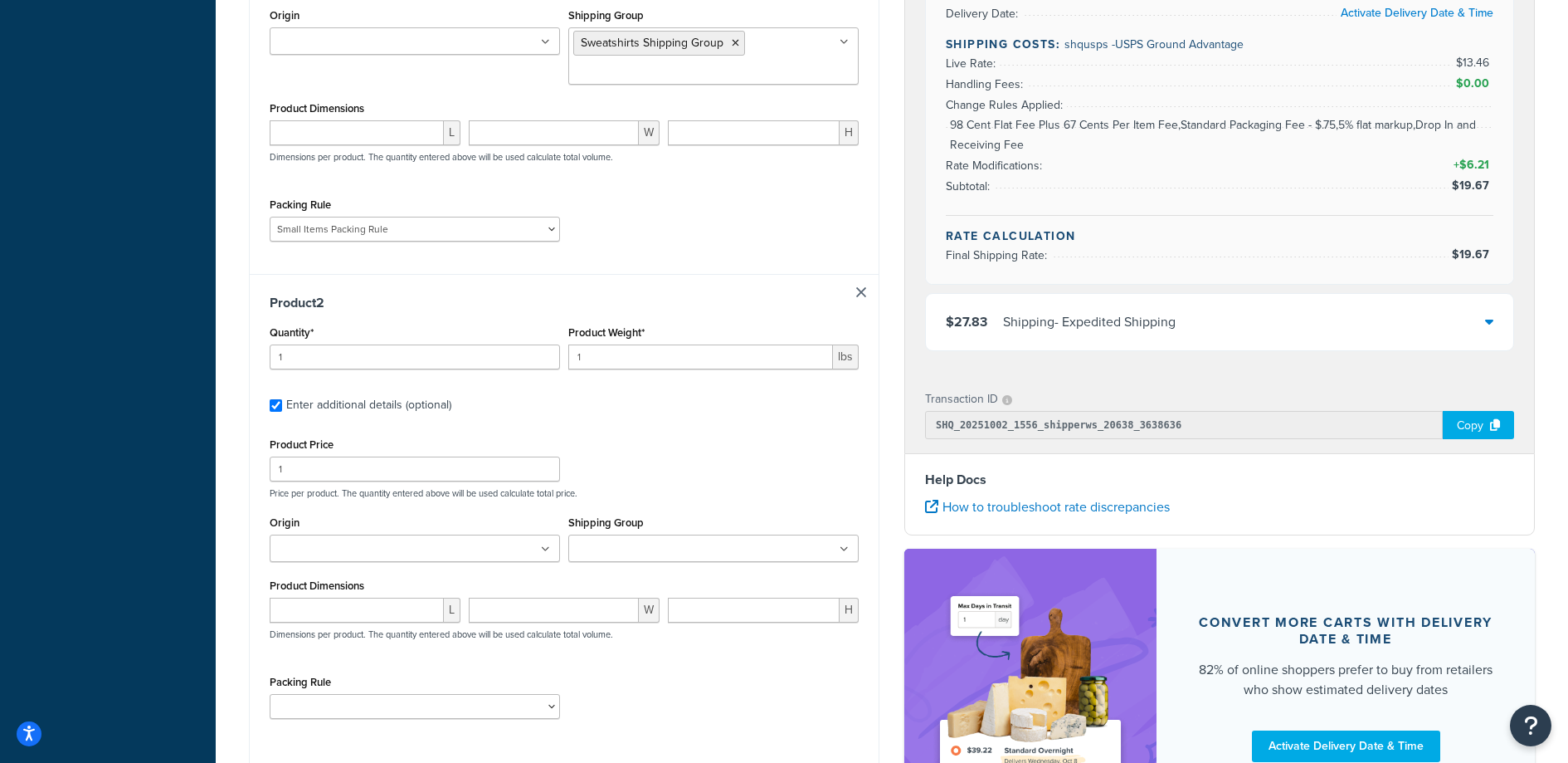
click at [627, 343] on div "Product Weight* 1 lbs" at bounding box center [713, 345] width 291 height 48
click at [624, 355] on input "1" at bounding box center [701, 357] width 265 height 25
type input "3.5"
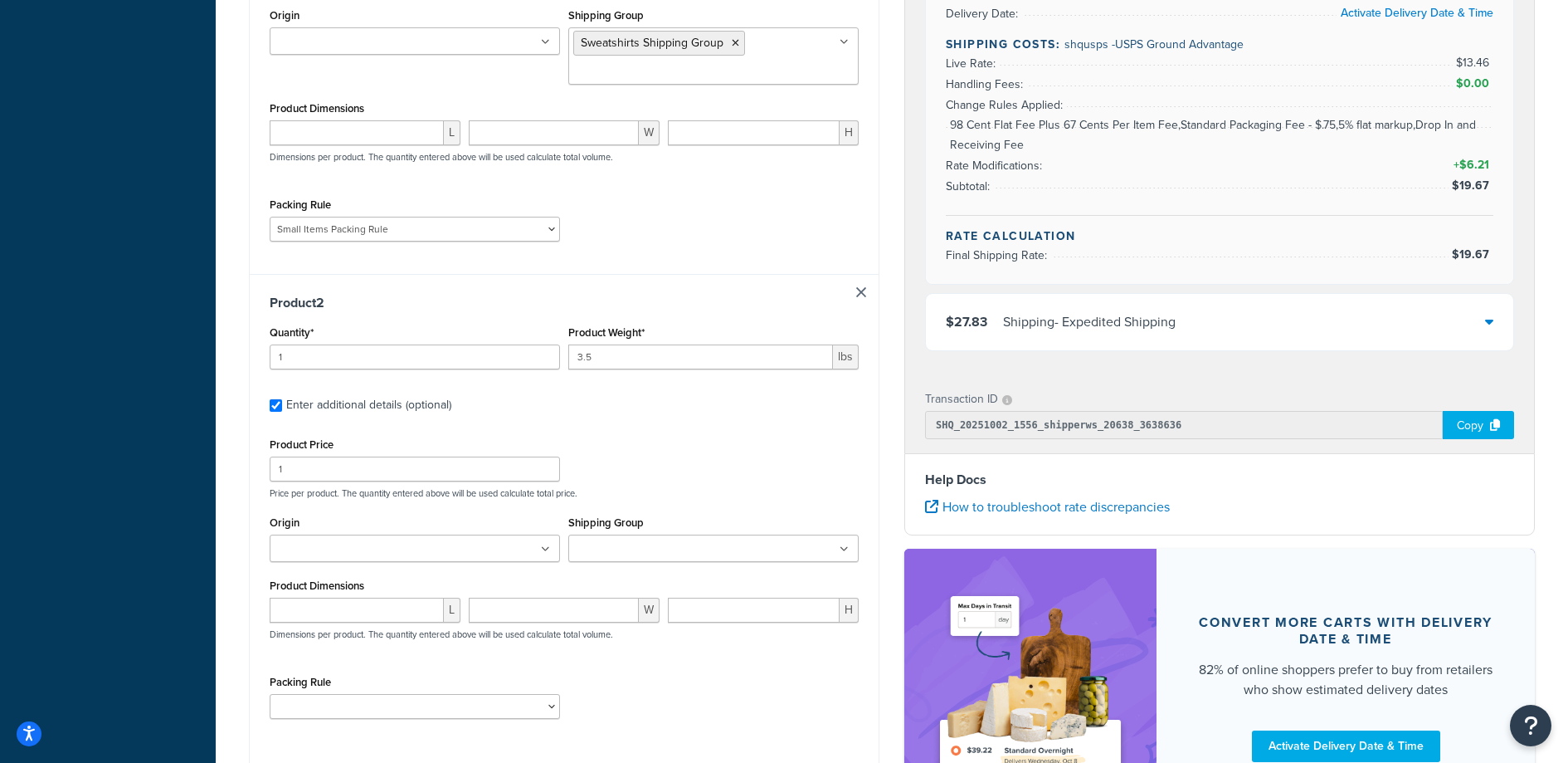
drag, startPoint x: 669, startPoint y: 439, endPoint x: 547, endPoint y: 459, distance: 123.6
click at [669, 440] on div "Product Price 1 Price per product. The quantity entered above will be used calc…" at bounding box center [565, 465] width 598 height 65
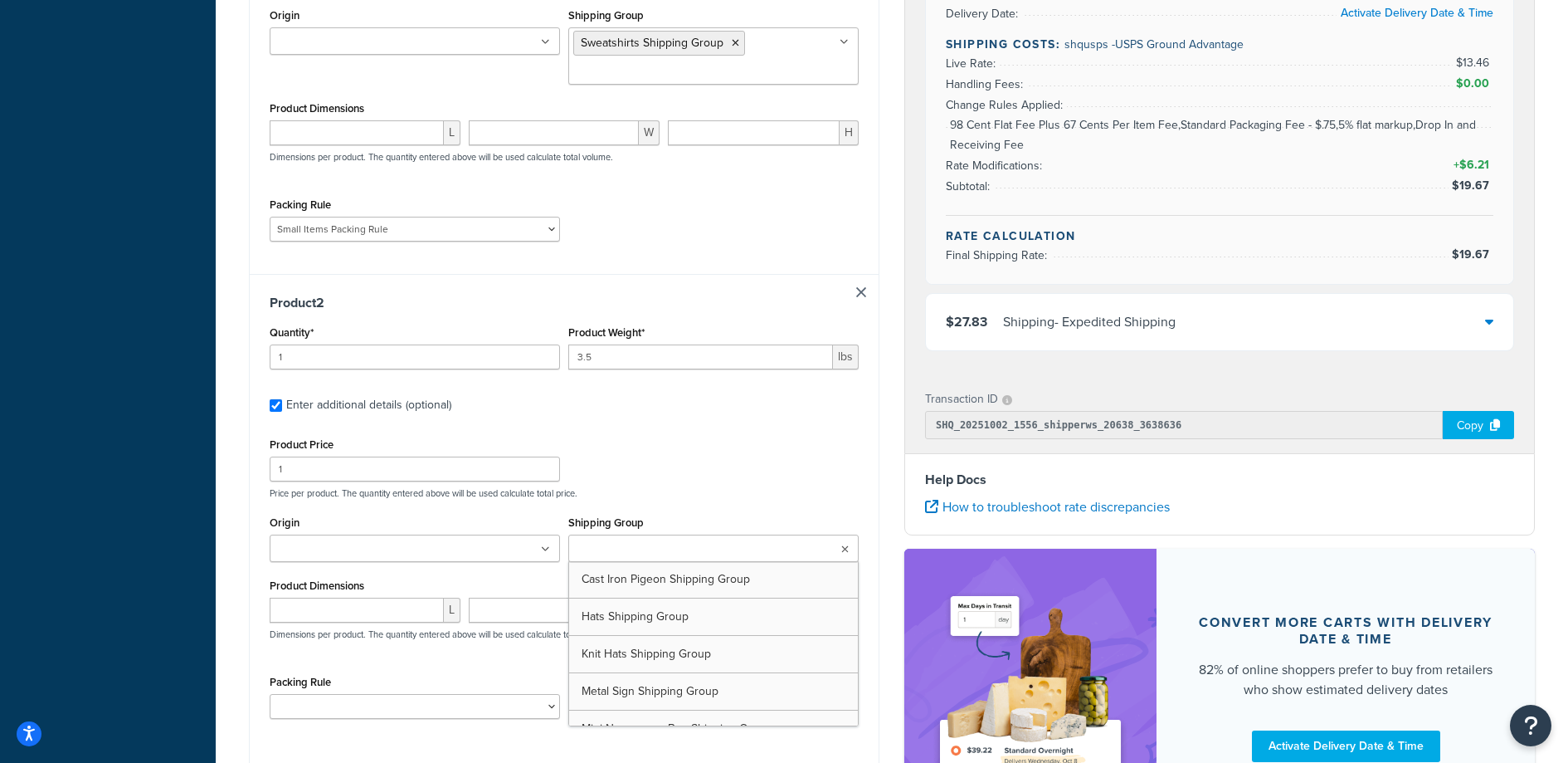
click at [668, 554] on input "Shipping Group" at bounding box center [646, 549] width 147 height 18
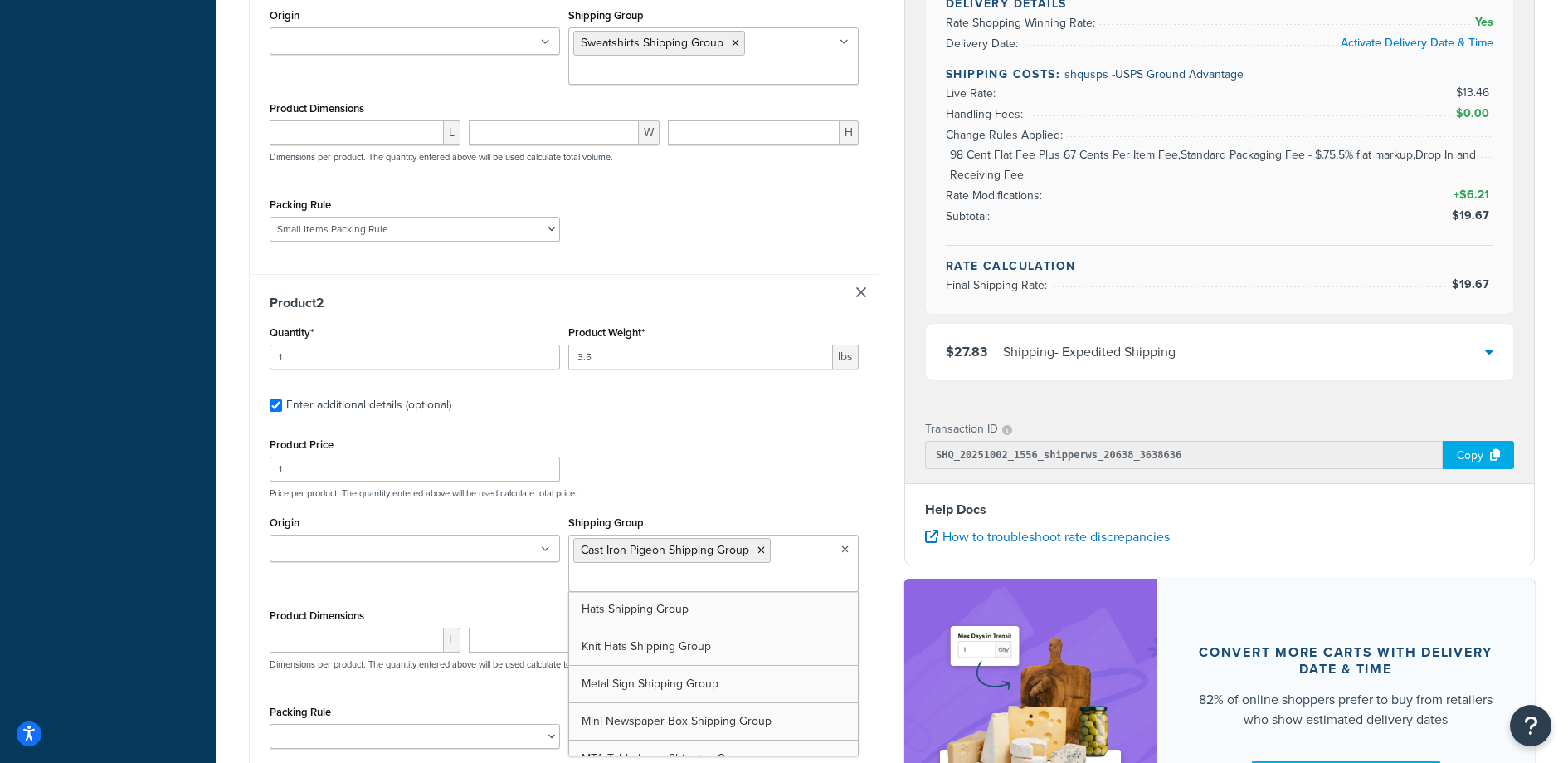
click at [843, 546] on icon at bounding box center [845, 549] width 7 height 10
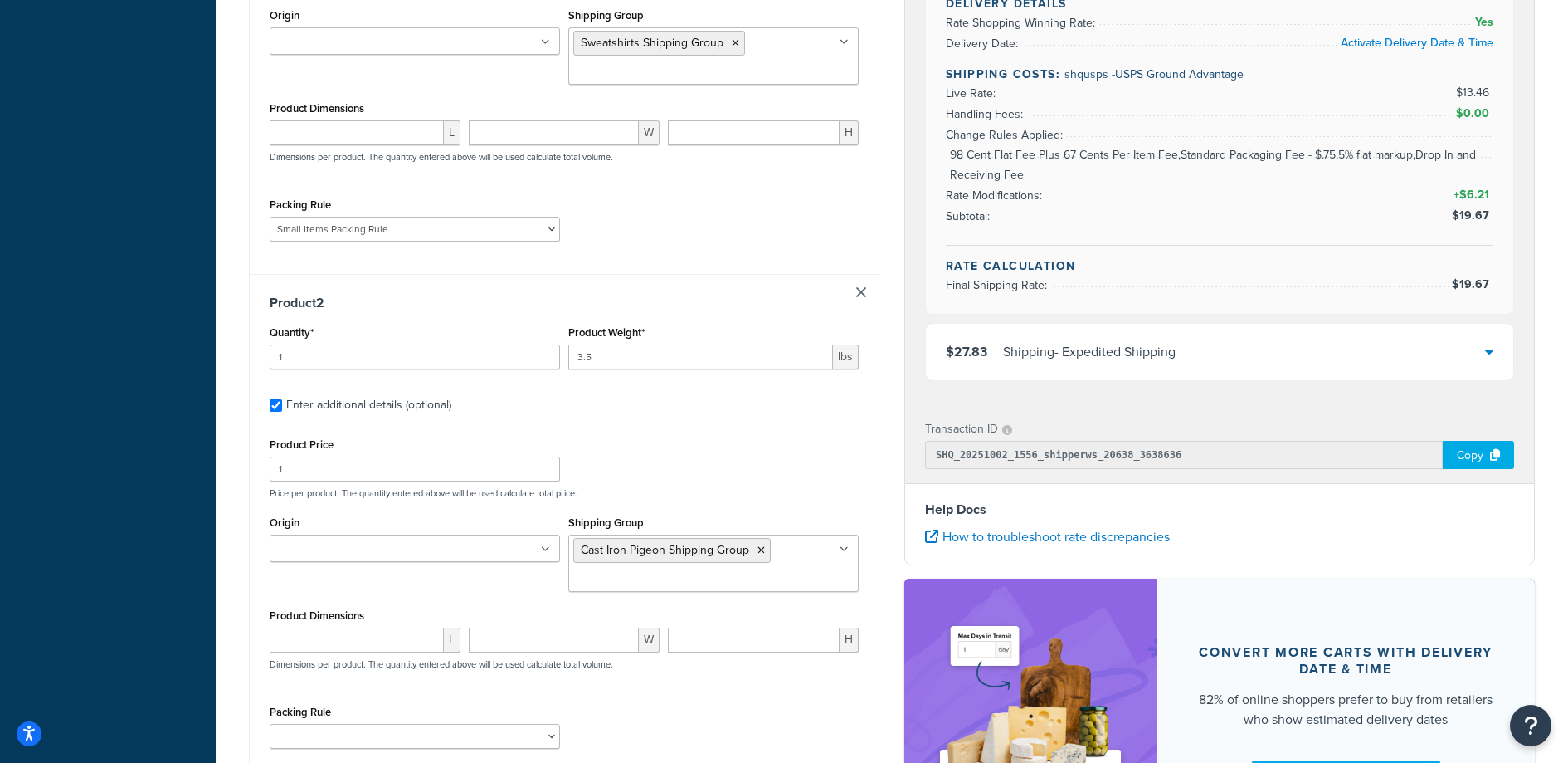
scroll to position [347, 0]
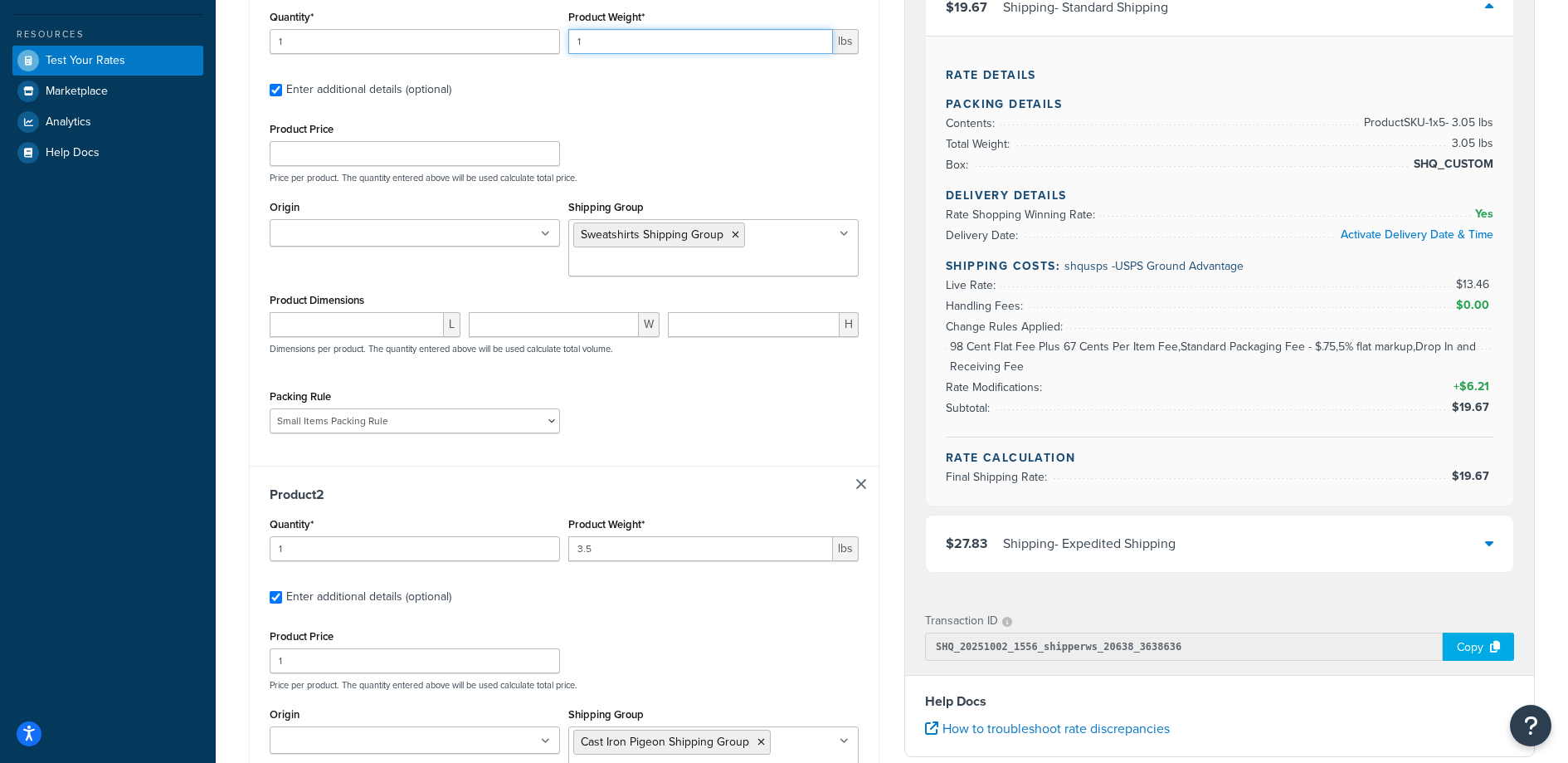
click at [637, 46] on input "1" at bounding box center [701, 41] width 265 height 25
click at [637, 47] on input "1" at bounding box center [701, 41] width 265 height 25
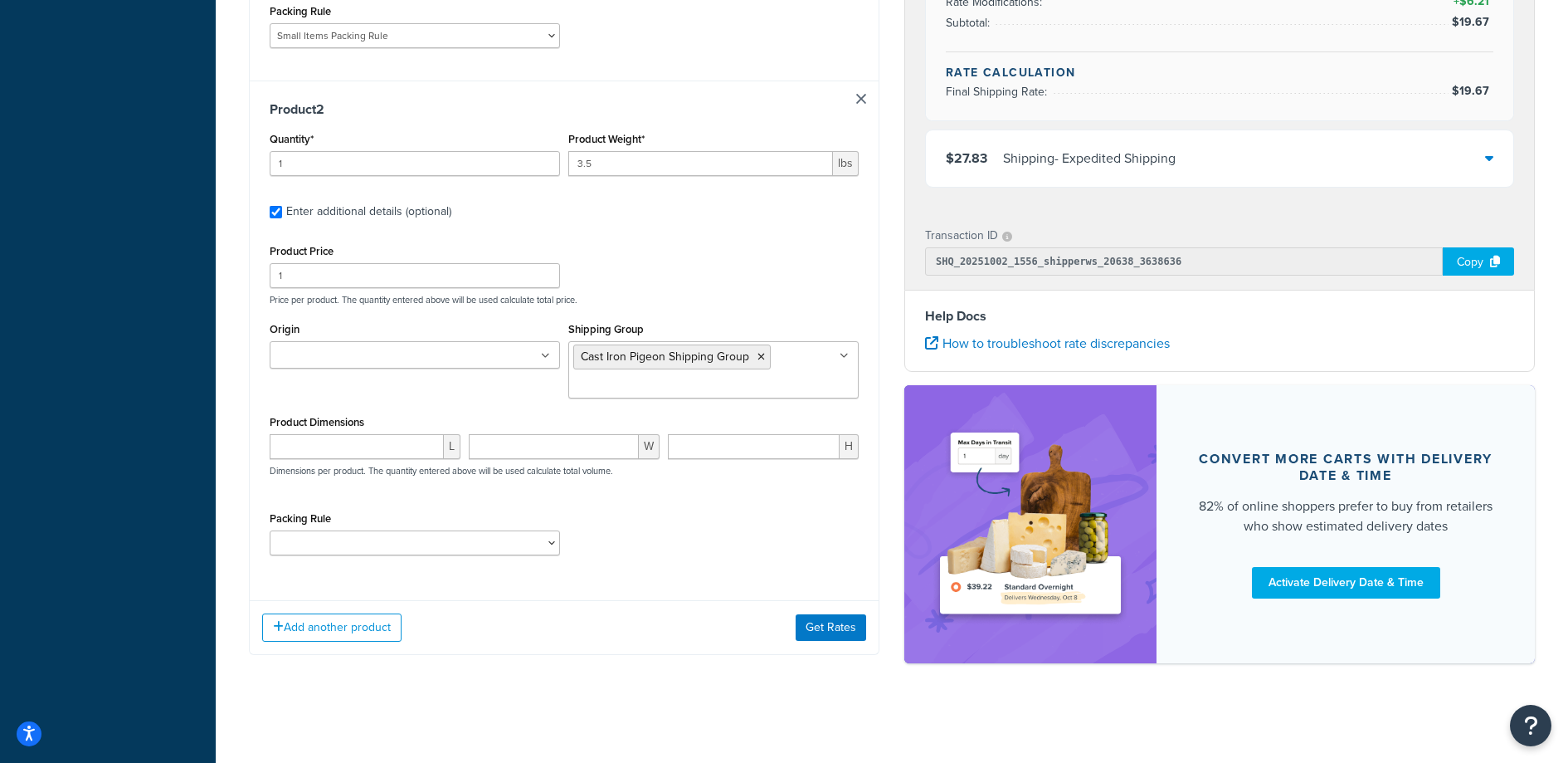
type input "1.6"
click at [846, 355] on icon at bounding box center [845, 356] width 9 height 10
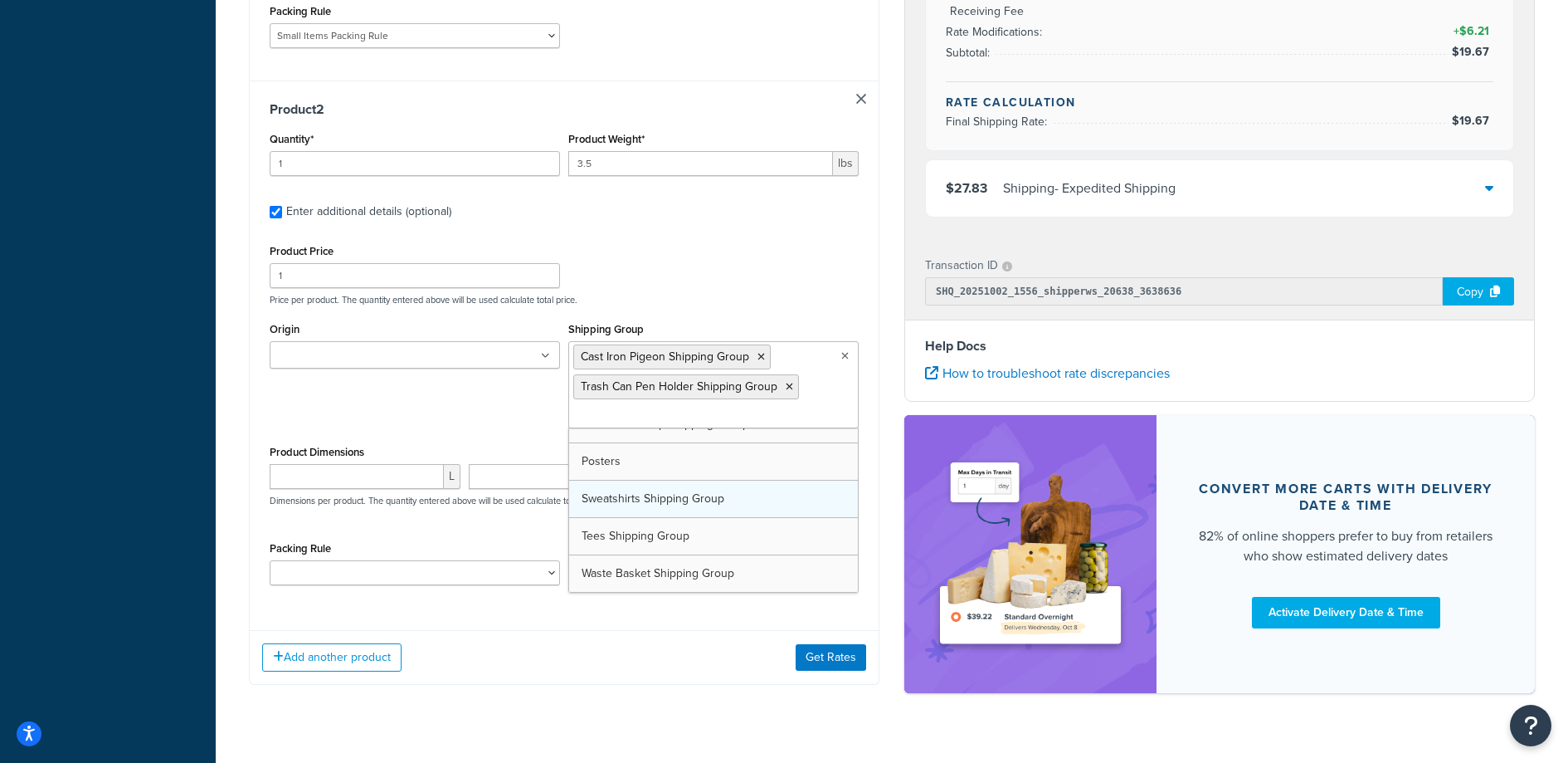
scroll to position [171, 0]
click at [760, 357] on icon at bounding box center [761, 357] width 7 height 10
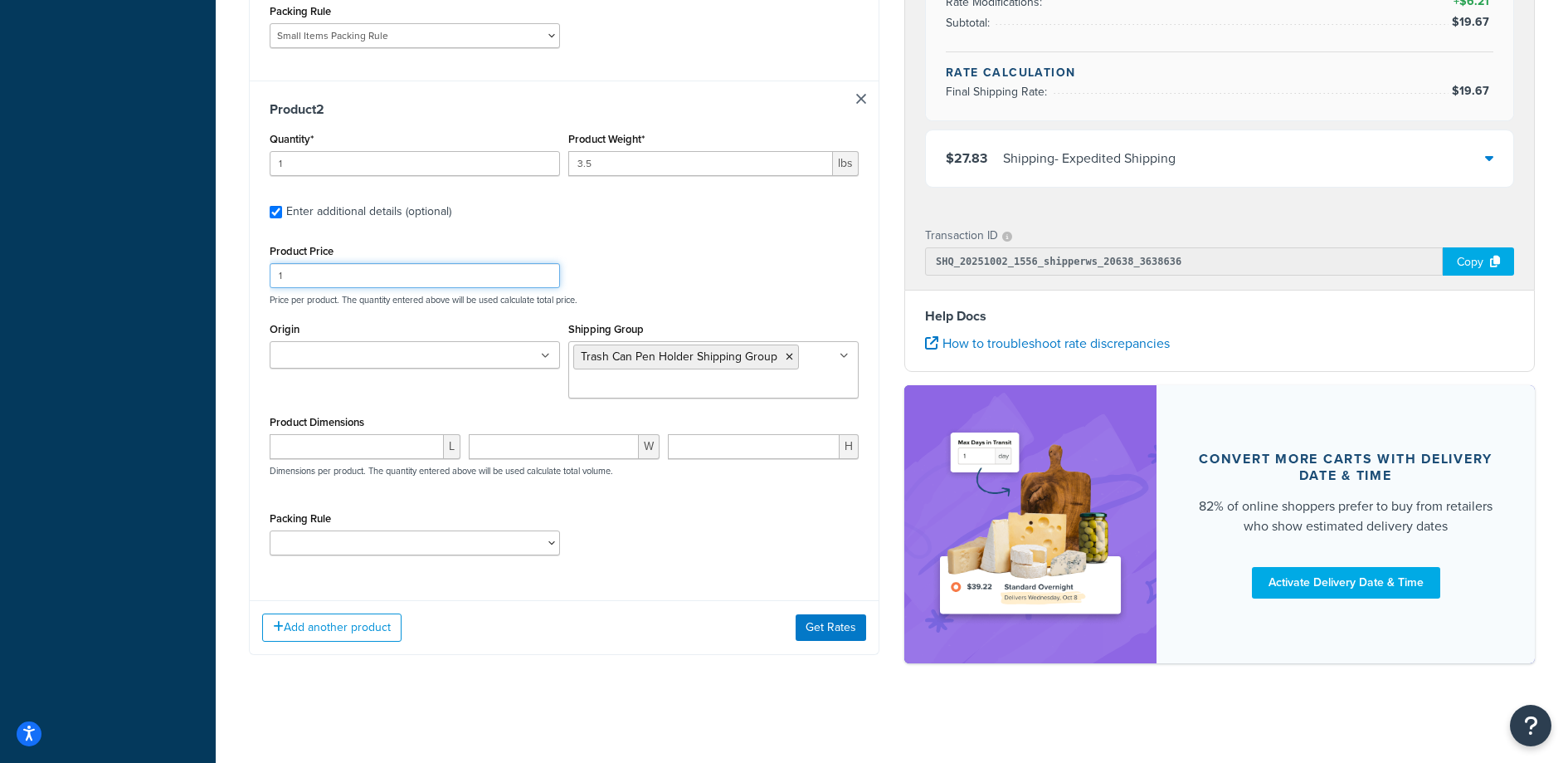
click at [750, 266] on div "Product Price 1 Price per product. The quantity entered above will be used calc…" at bounding box center [565, 272] width 598 height 65
click at [369, 545] on select "Poster Packing Rule Small Items Packing Rule Wall Sign Packing Rule Waste Baske…" at bounding box center [414, 542] width 291 height 25
select select "88102"
click at [270, 530] on select "Poster Packing Rule Small Items Packing Rule Wall Sign Packing Rule Waste Baske…" at bounding box center [414, 542] width 291 height 25
click at [837, 629] on button "Get Rates" at bounding box center [831, 627] width 71 height 27
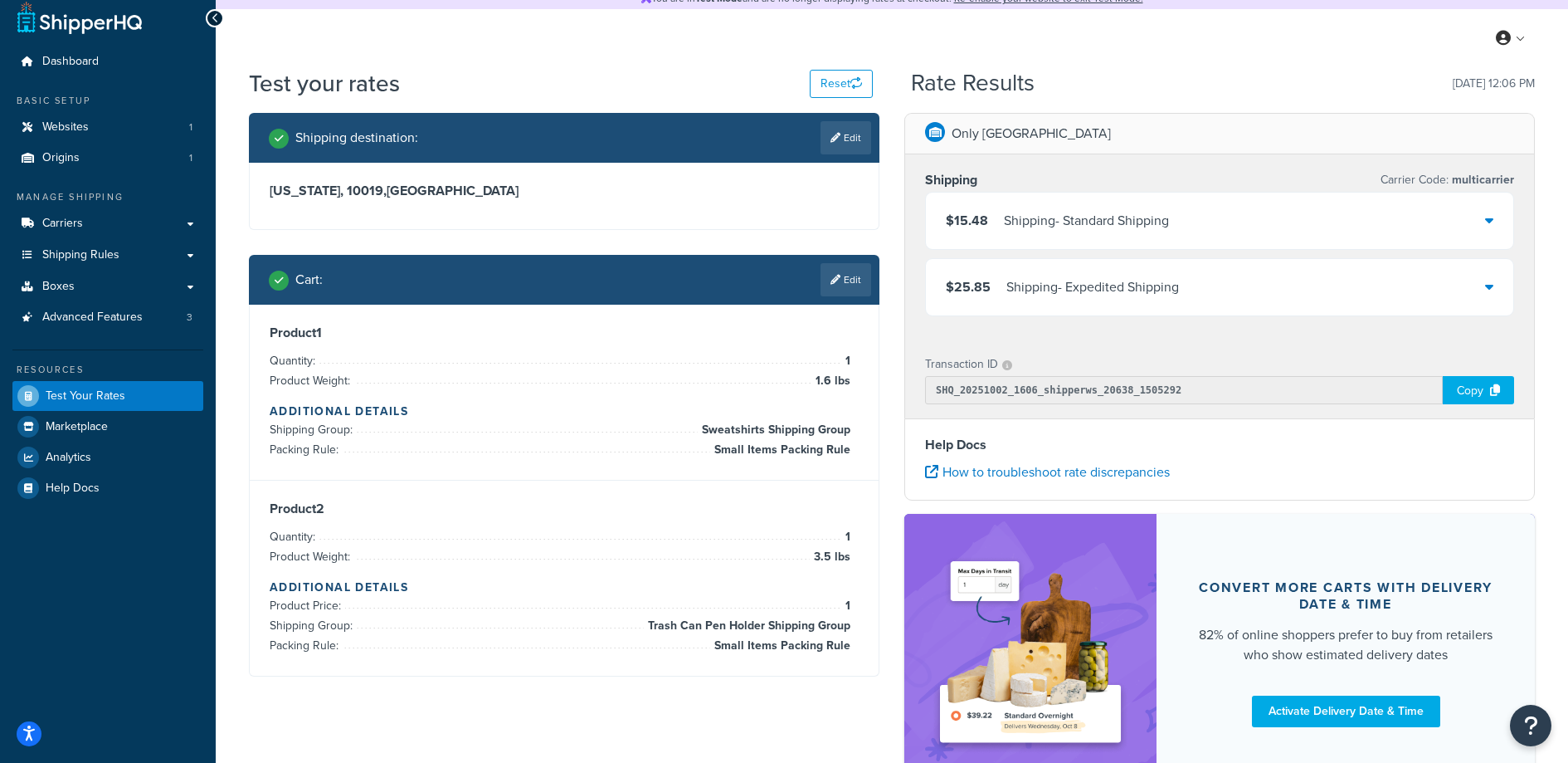
scroll to position [1, 0]
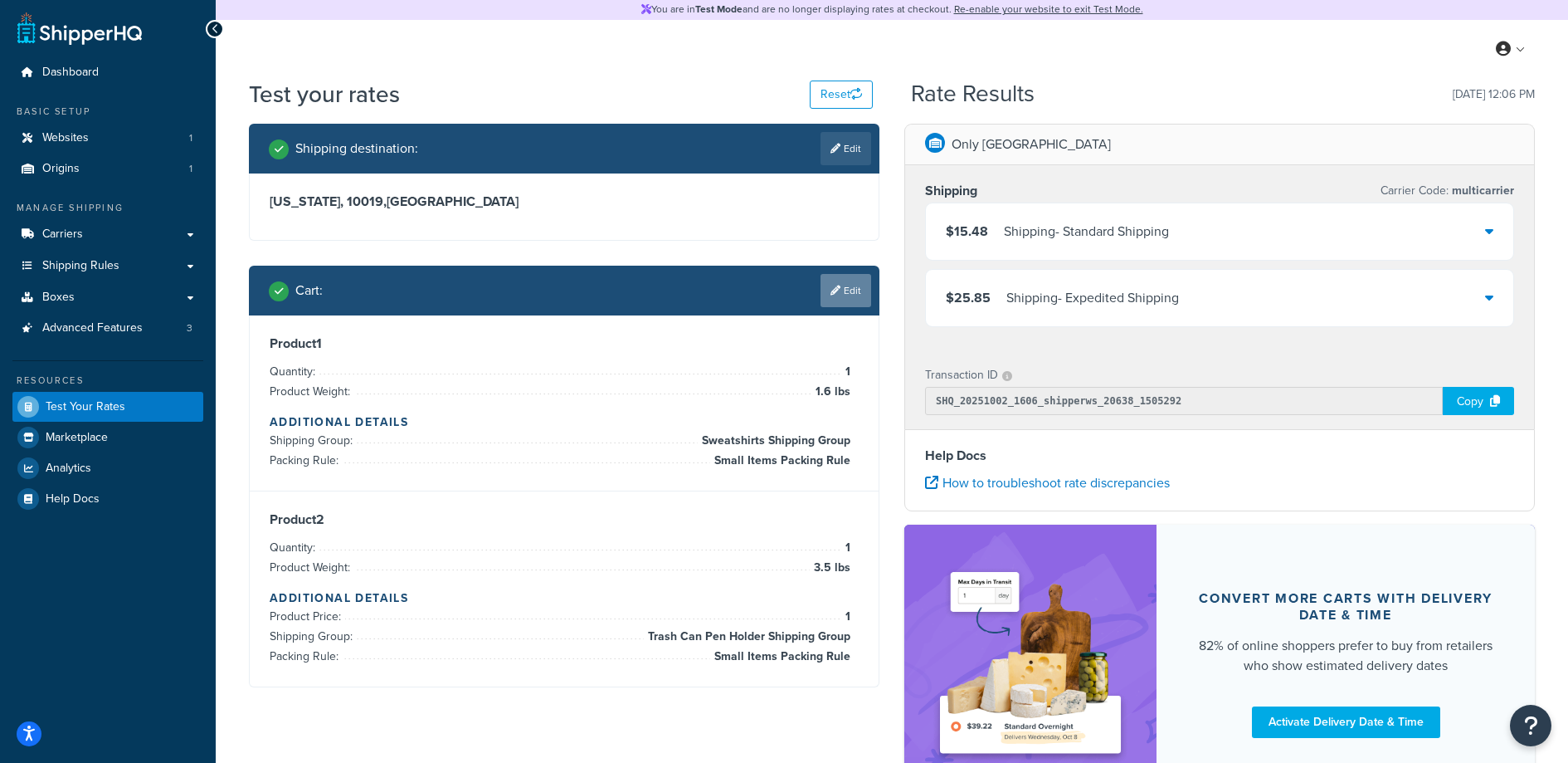
click at [849, 295] on link "Edit" at bounding box center [845, 291] width 50 height 33
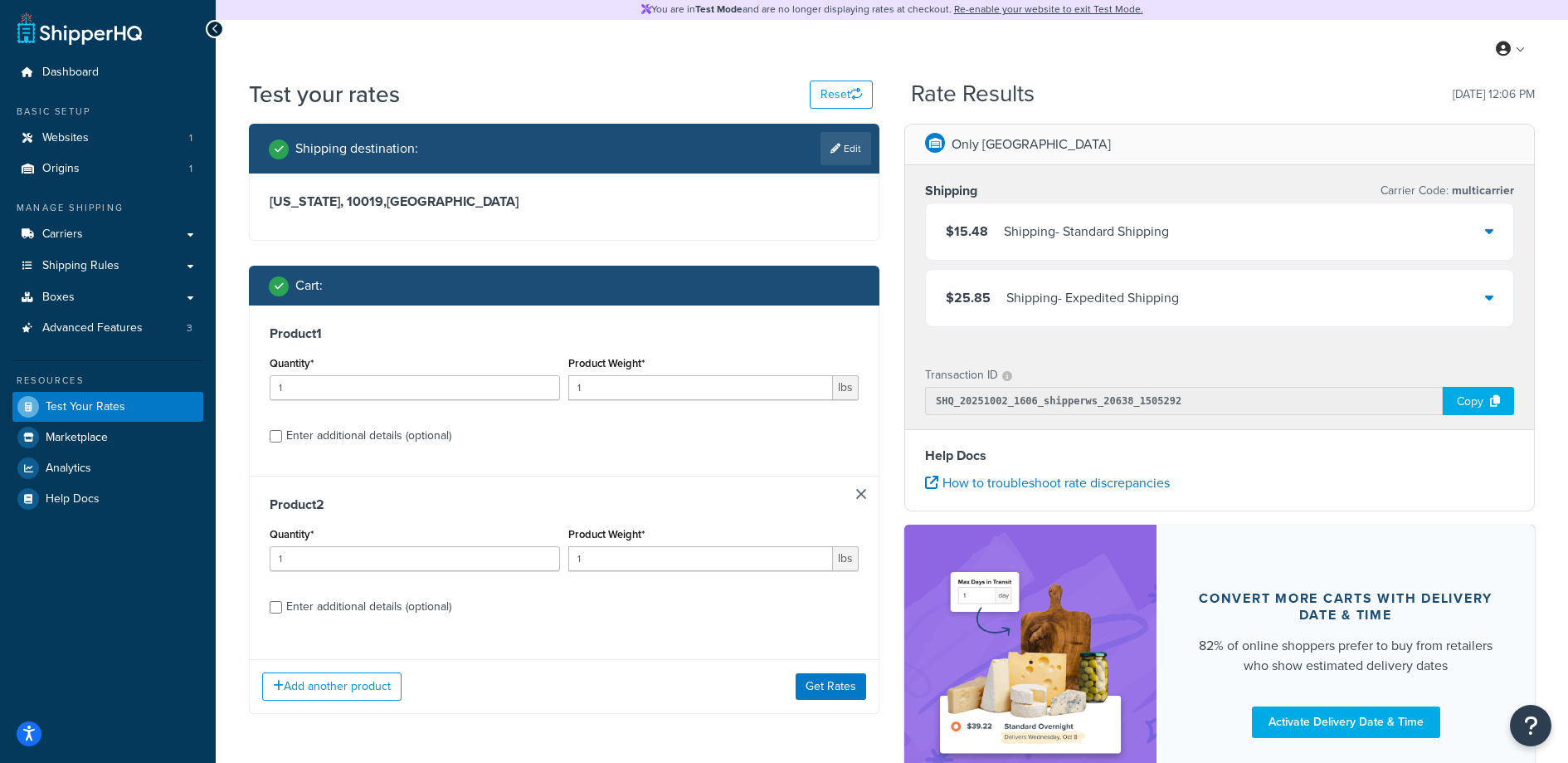
scroll to position [22, 0]
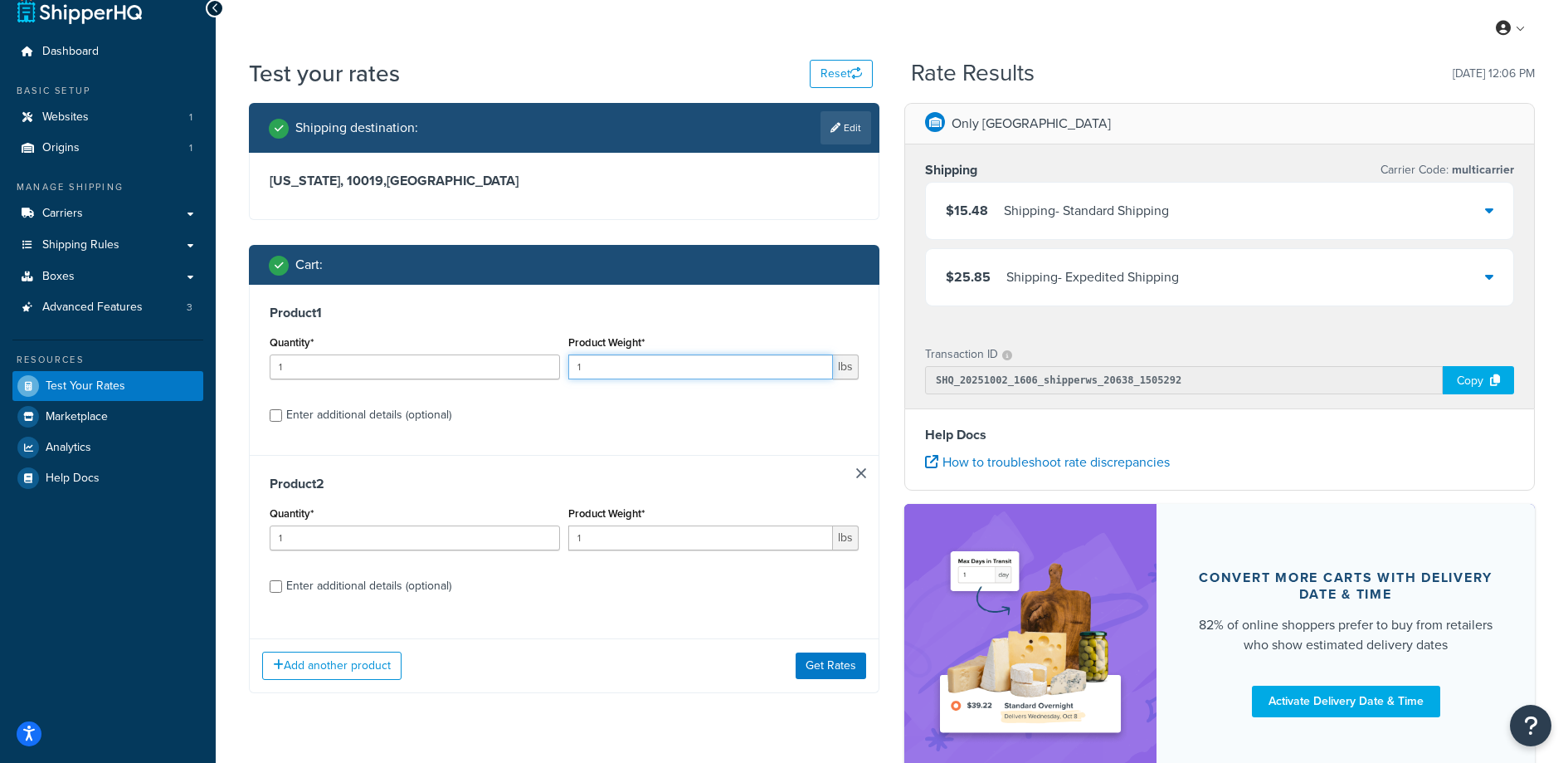
click at [682, 367] on input "1" at bounding box center [701, 366] width 265 height 25
type input "1.6"
click at [622, 533] on input "1" at bounding box center [701, 537] width 265 height 25
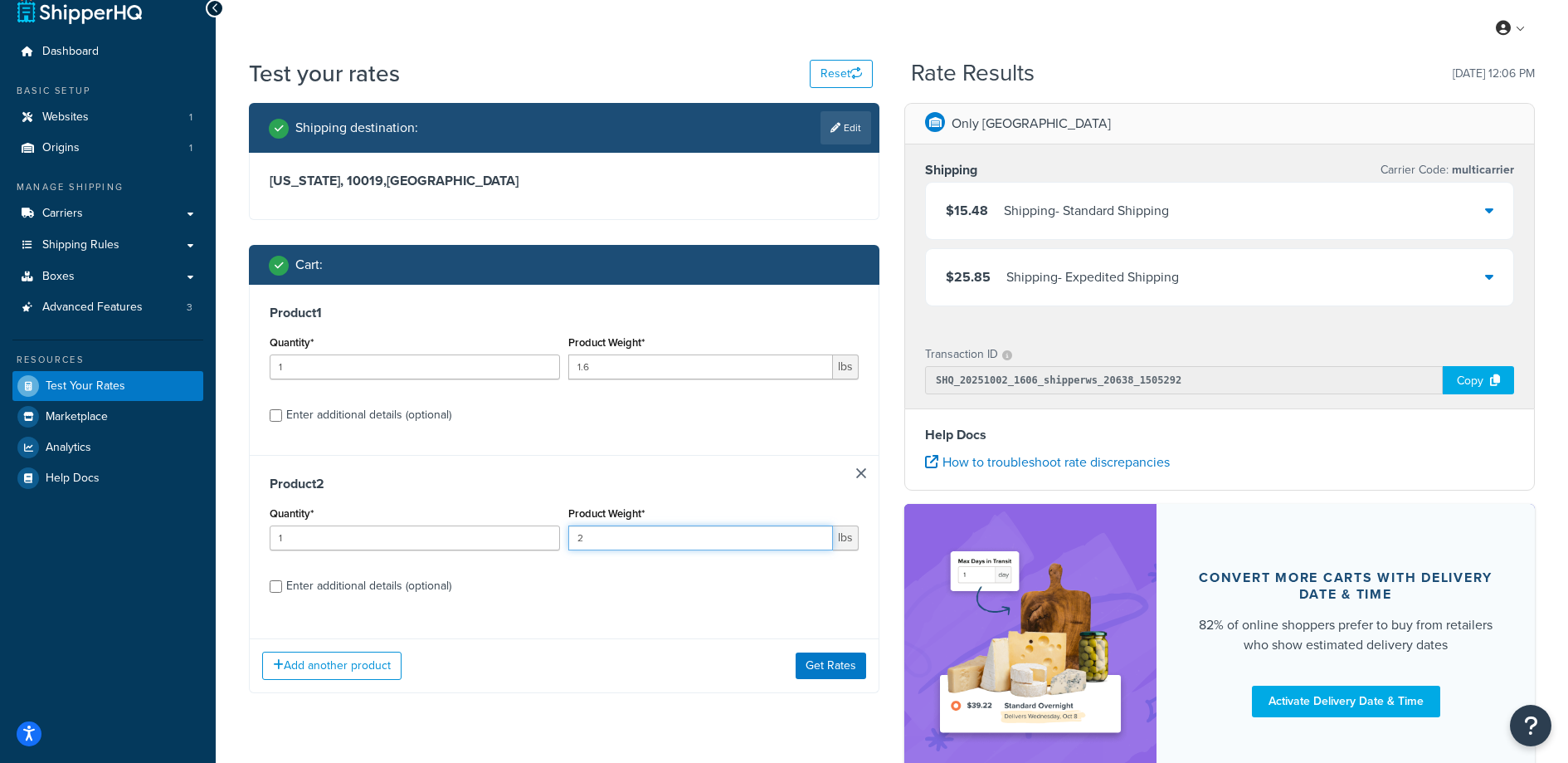
type input "2"
click at [277, 416] on input "Enter additional details (optional)" at bounding box center [276, 415] width 13 height 13
checkbox input "true"
select select "88102"
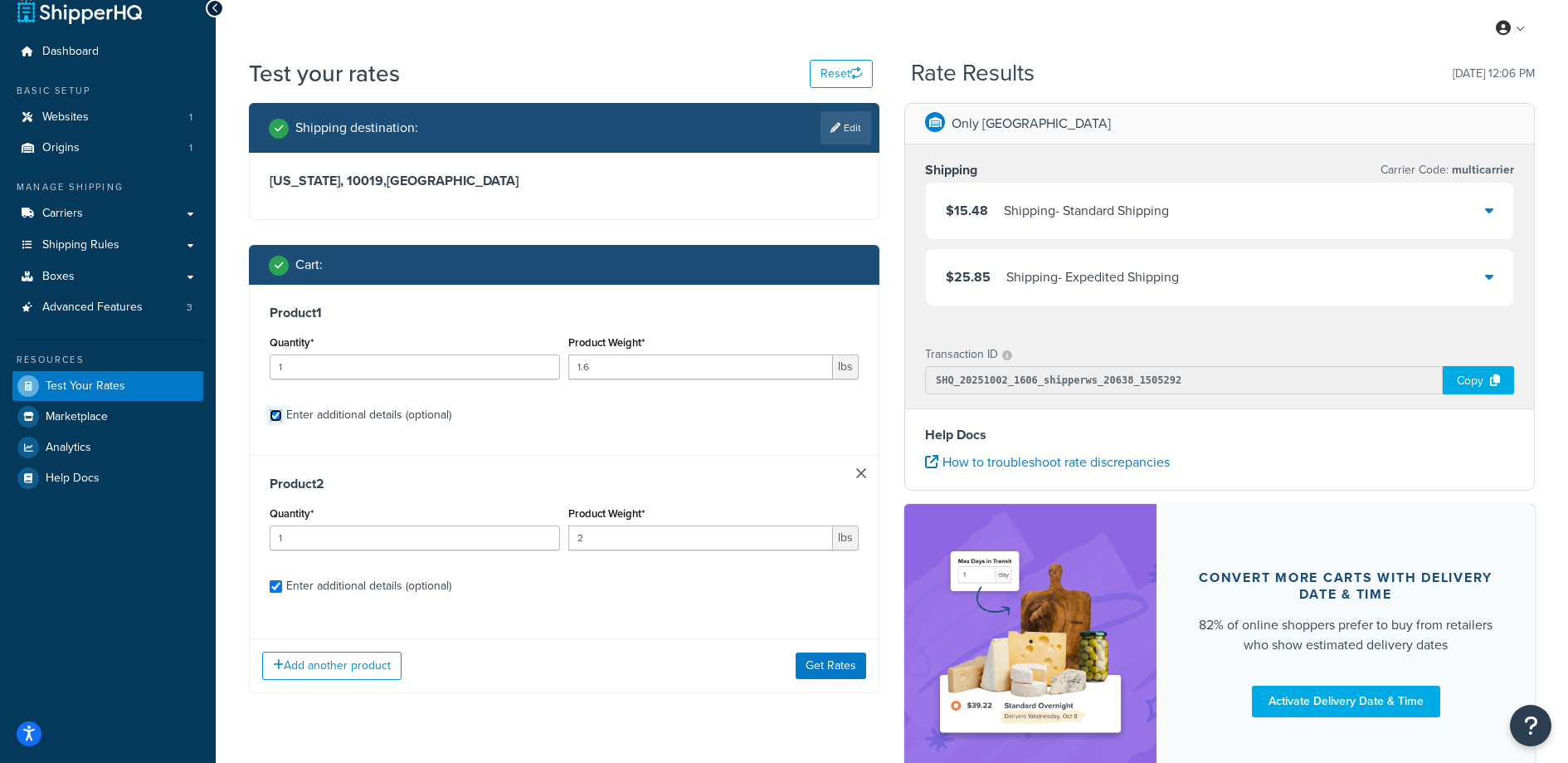
select select "88102"
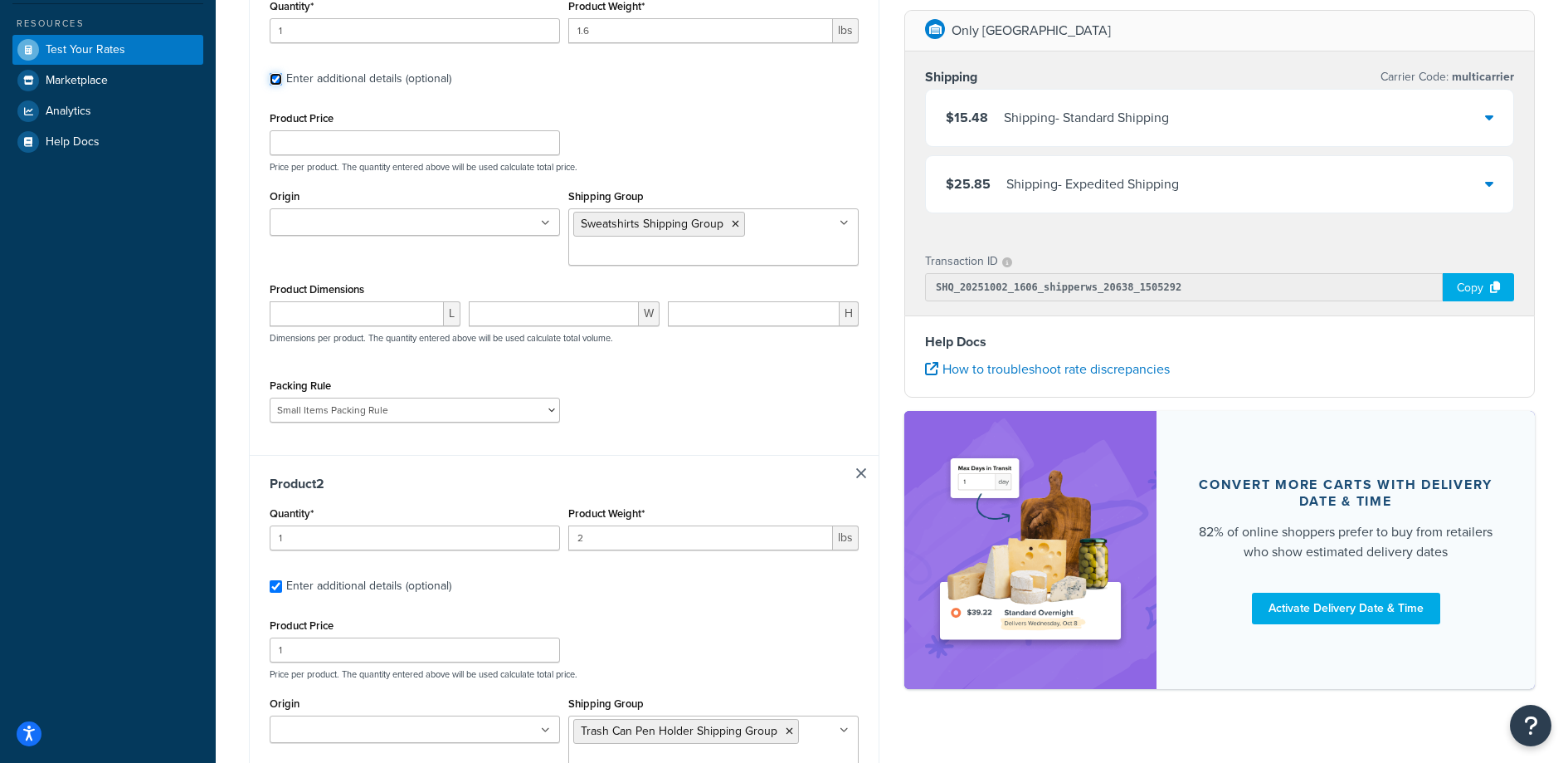
scroll to position [684, 0]
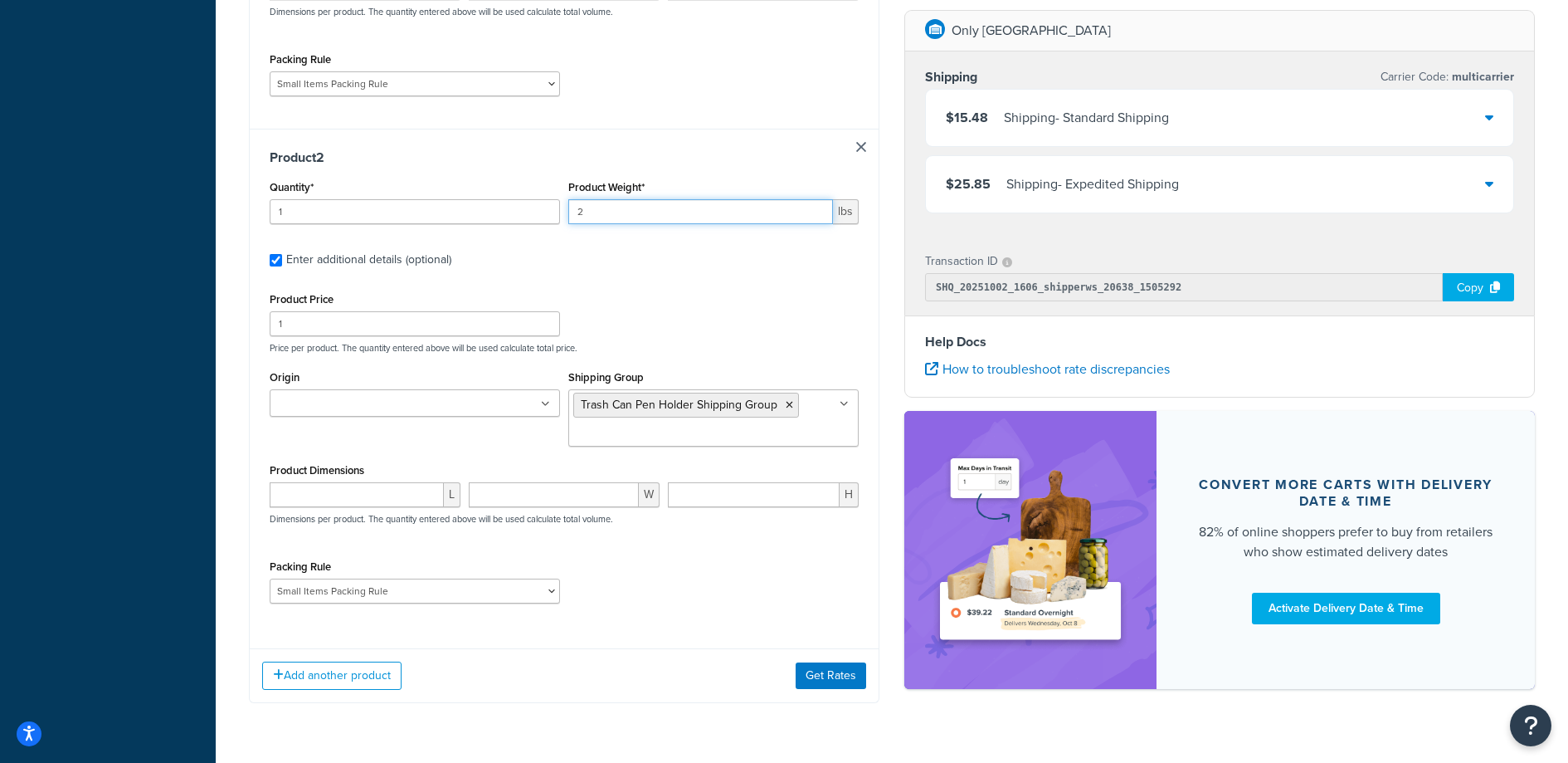
click at [615, 204] on input "2" at bounding box center [701, 211] width 265 height 25
type input ".732"
click at [836, 665] on button "Get Rates" at bounding box center [831, 675] width 71 height 27
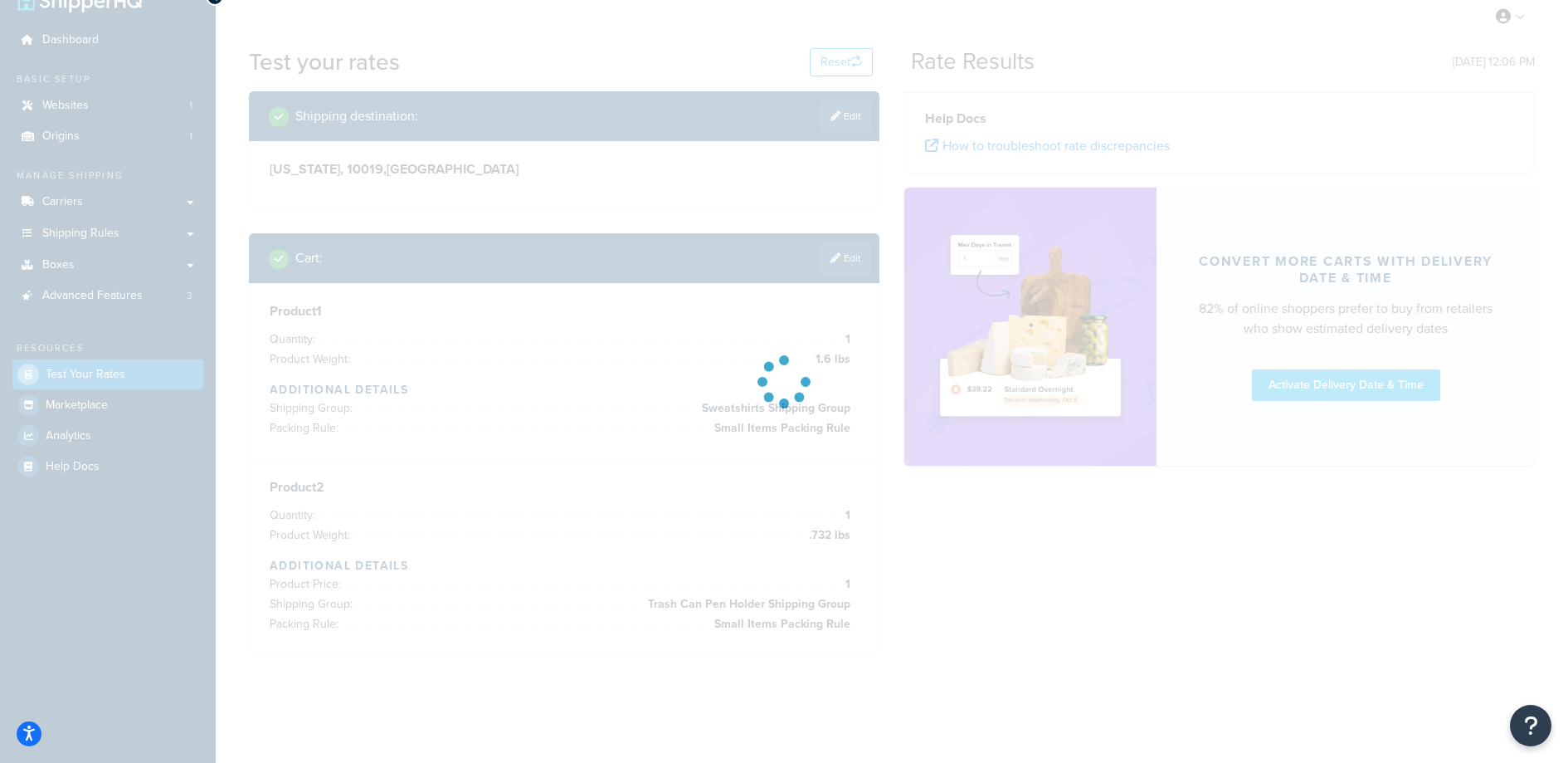
scroll to position [12, 0]
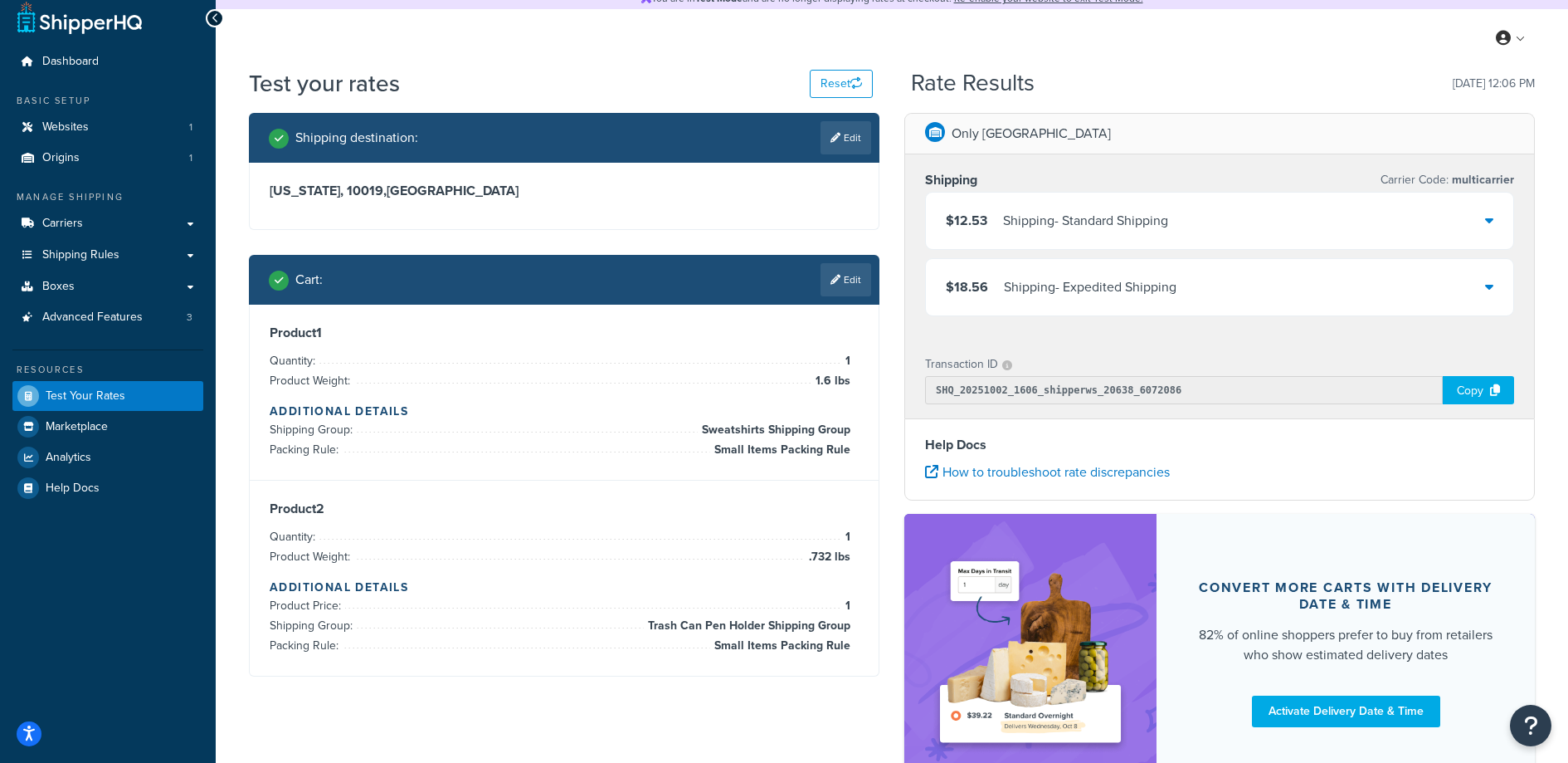
click at [1217, 229] on div "$12.53 Shipping - Standard Shipping" at bounding box center [1220, 221] width 588 height 57
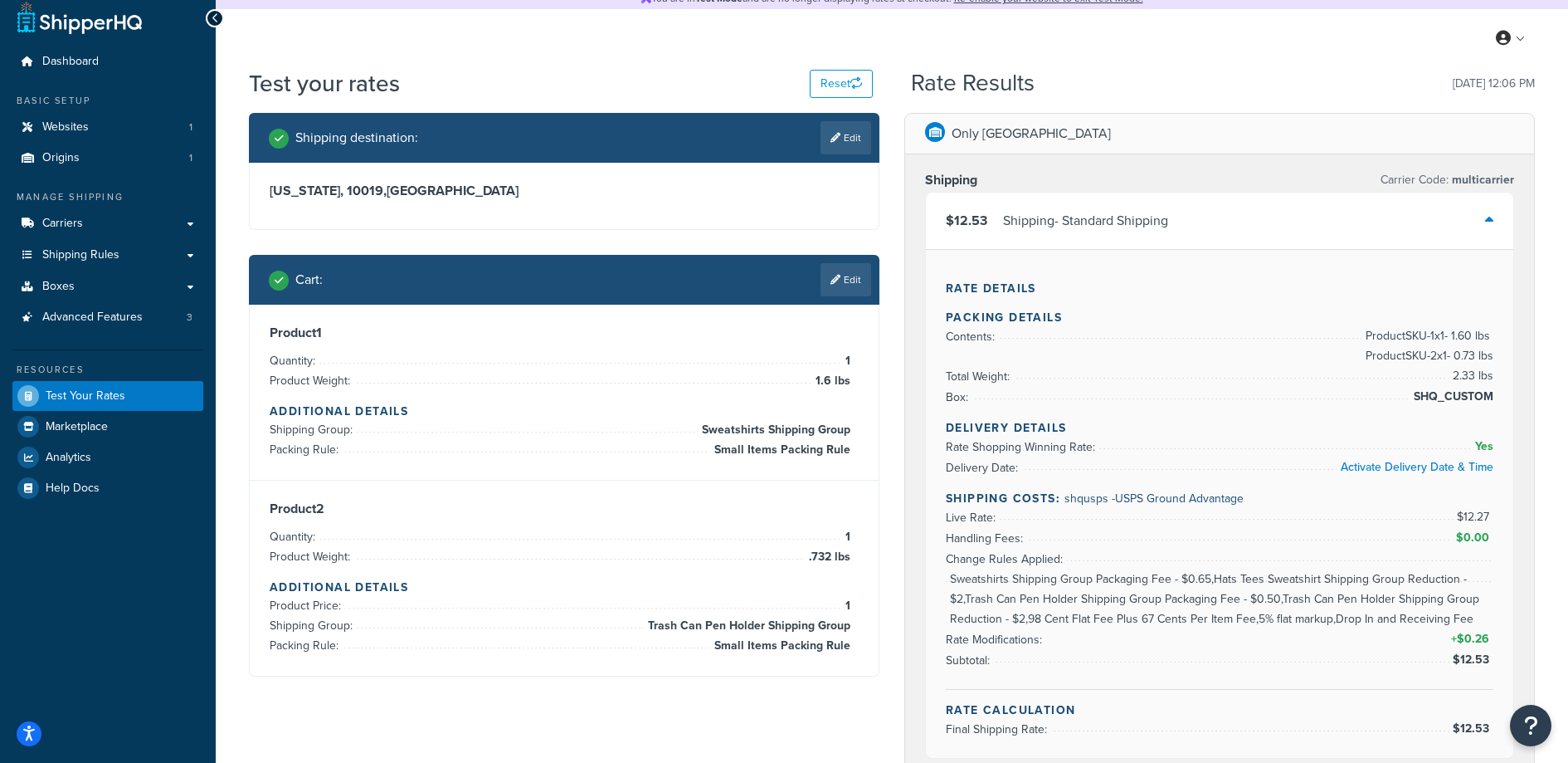
scroll to position [123, 0]
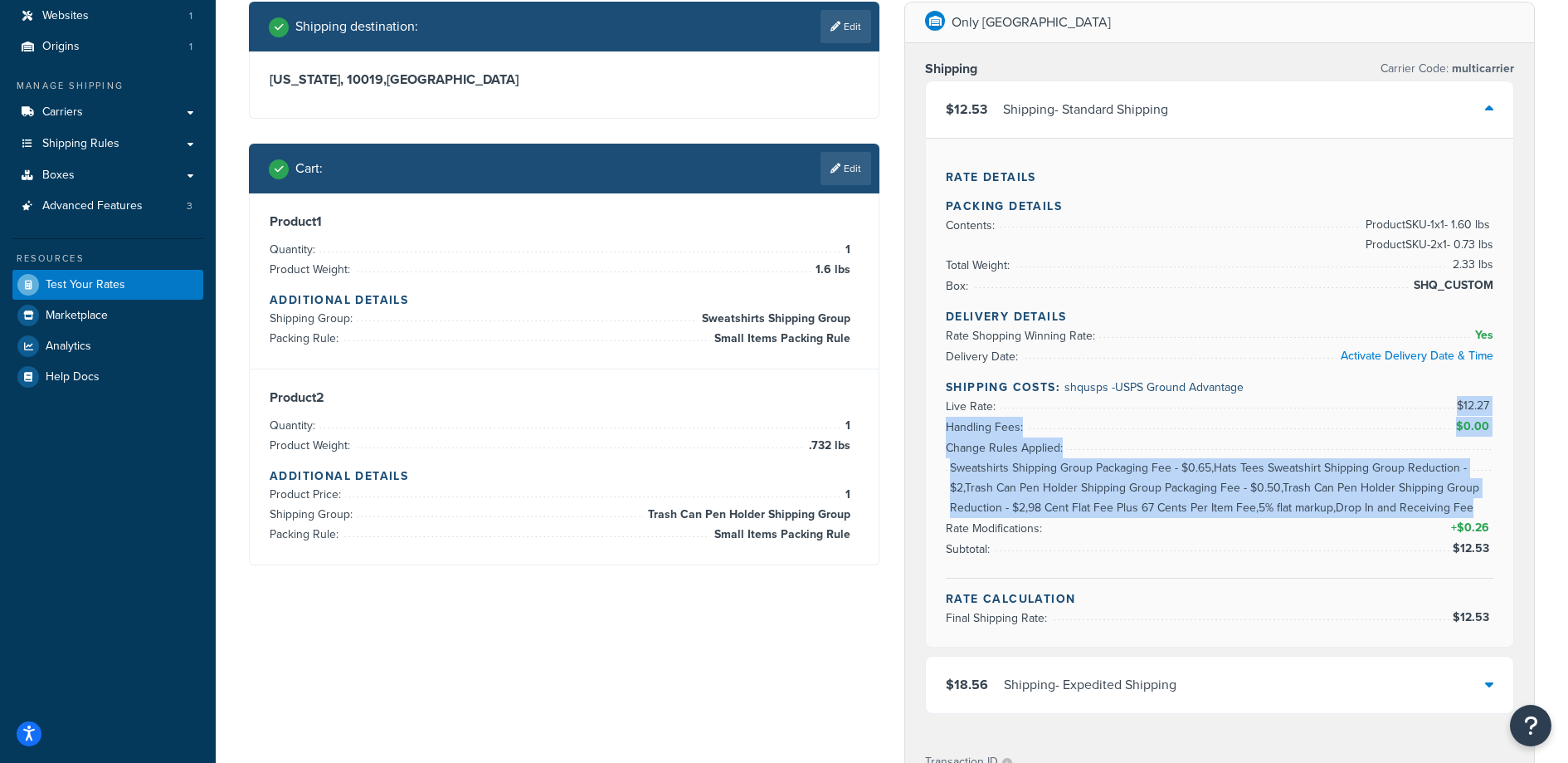
drag, startPoint x: 998, startPoint y: 406, endPoint x: 1494, endPoint y: 512, distance: 507.2
click at [1494, 512] on div "Rate Details Packing Details Contents: Product SKU-1 x 1 - 1.60 lbs Product SKU…" at bounding box center [1220, 392] width 588 height 509
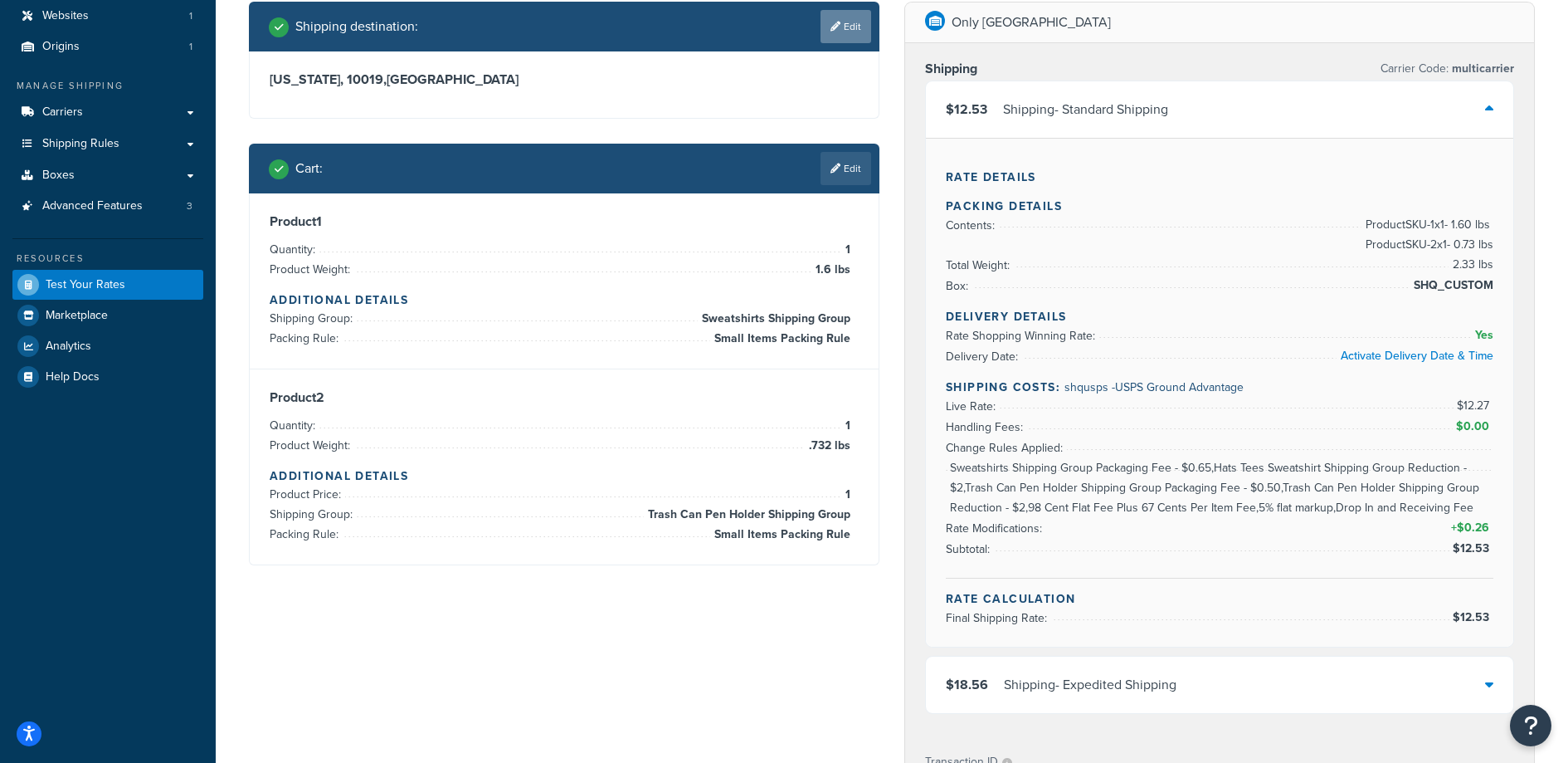
click at [845, 34] on link "Edit" at bounding box center [845, 27] width 50 height 33
select select "NY"
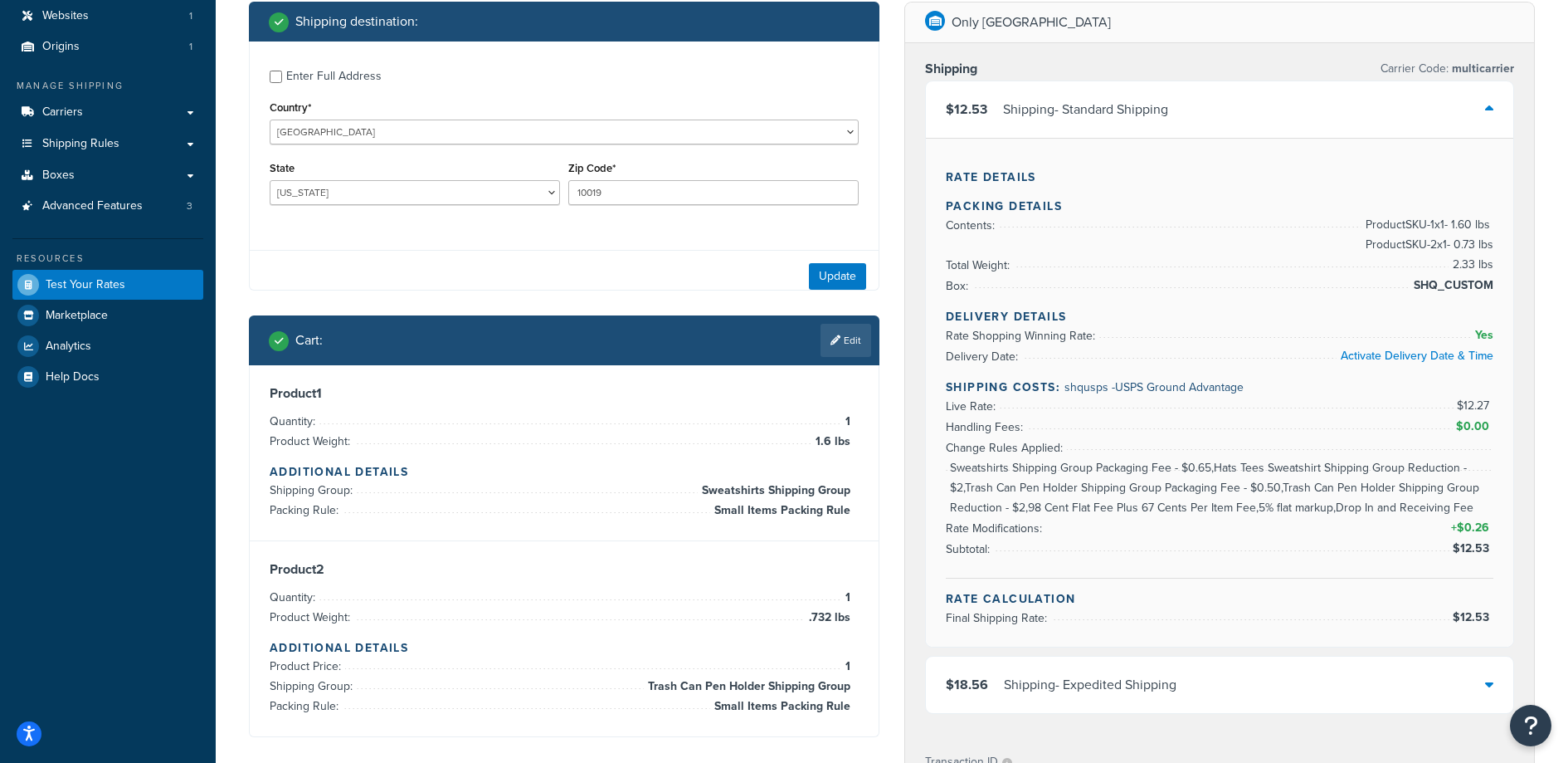
click at [643, 211] on div "Zip Code* 10019" at bounding box center [713, 187] width 299 height 61
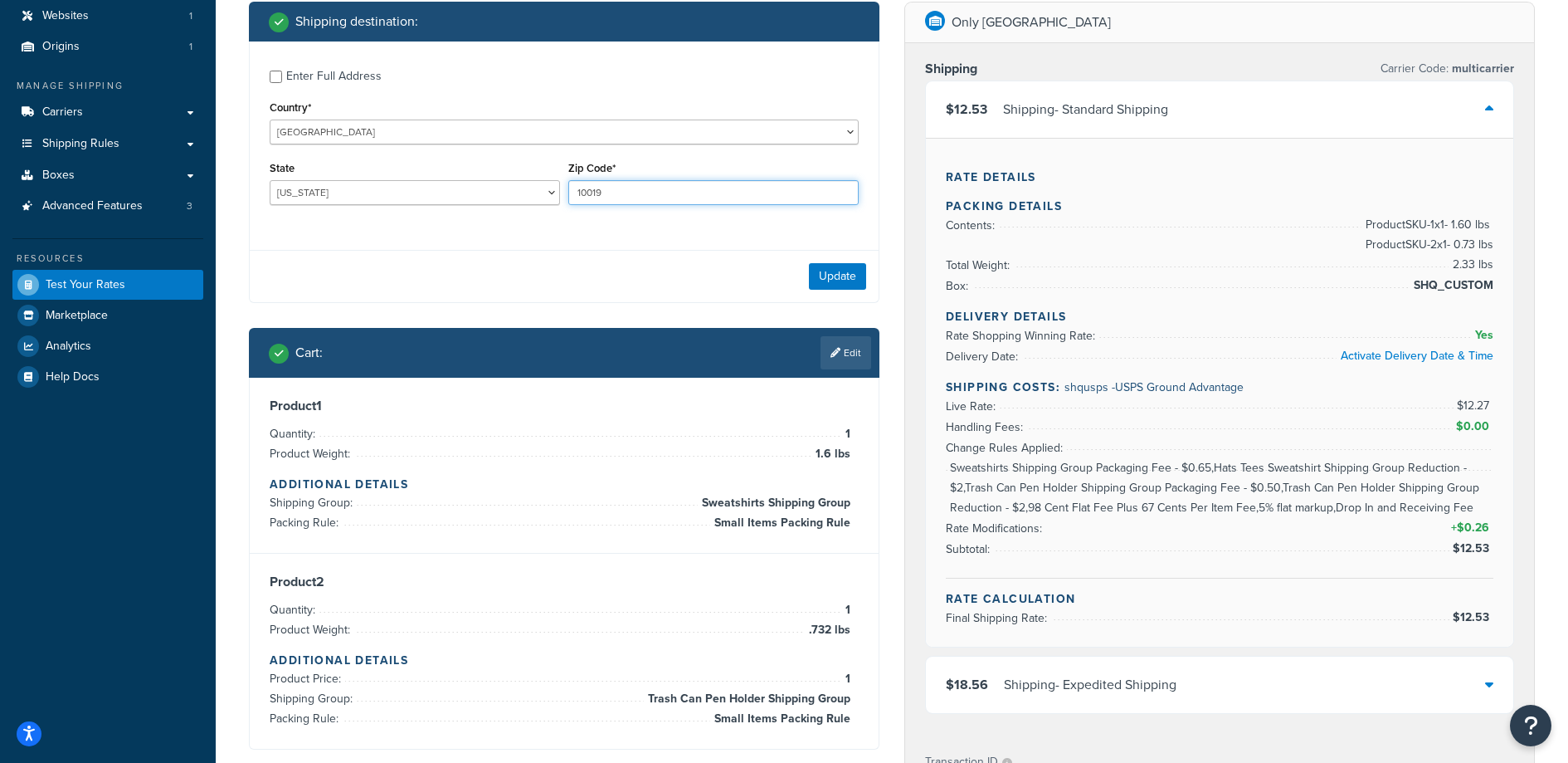
click at [646, 195] on input "10019" at bounding box center [713, 192] width 291 height 25
type input "10013"
click at [846, 277] on button "Update" at bounding box center [837, 276] width 57 height 27
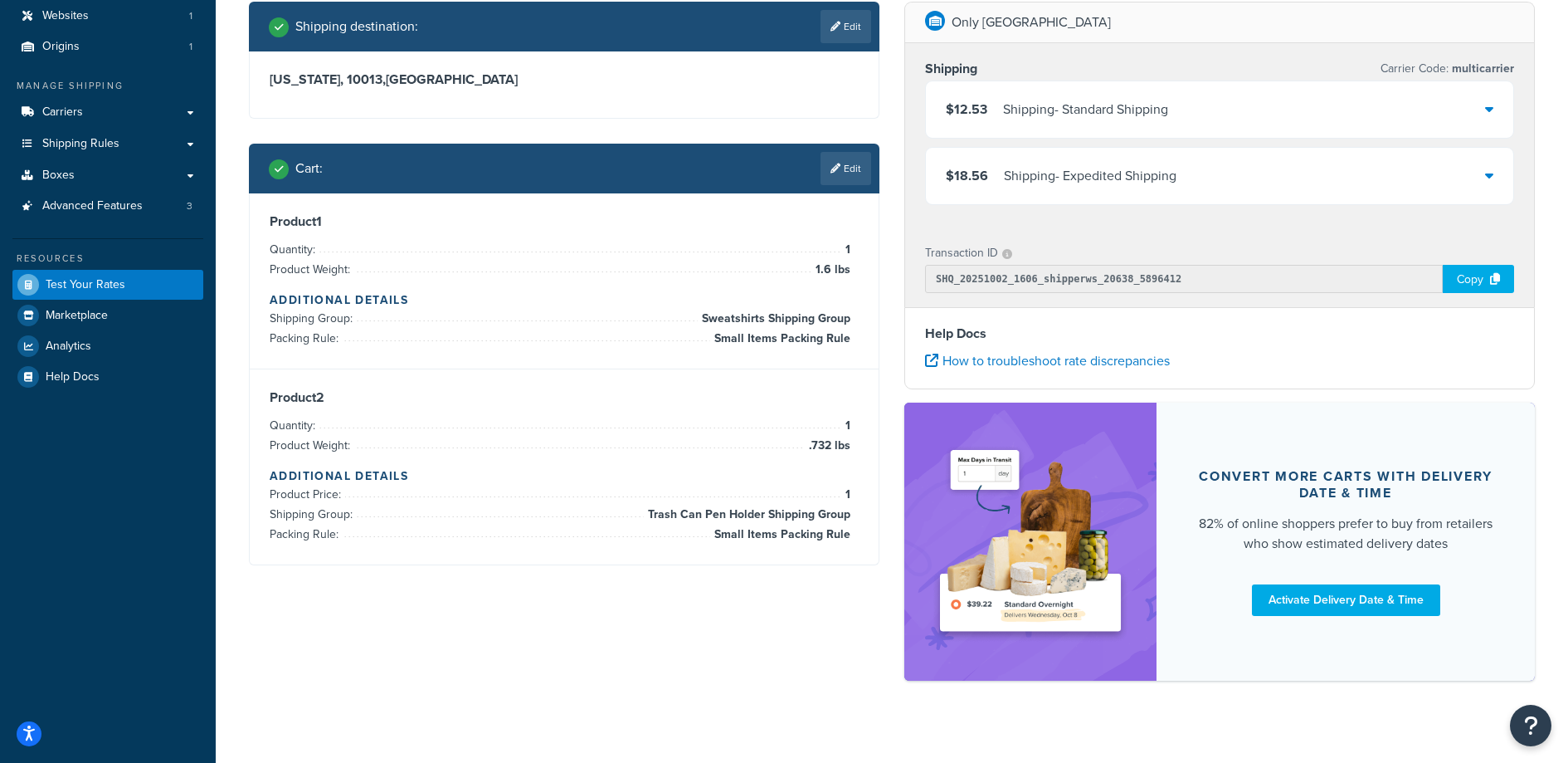
click at [1206, 101] on div "$12.53 Shipping - Standard Shipping" at bounding box center [1220, 110] width 588 height 57
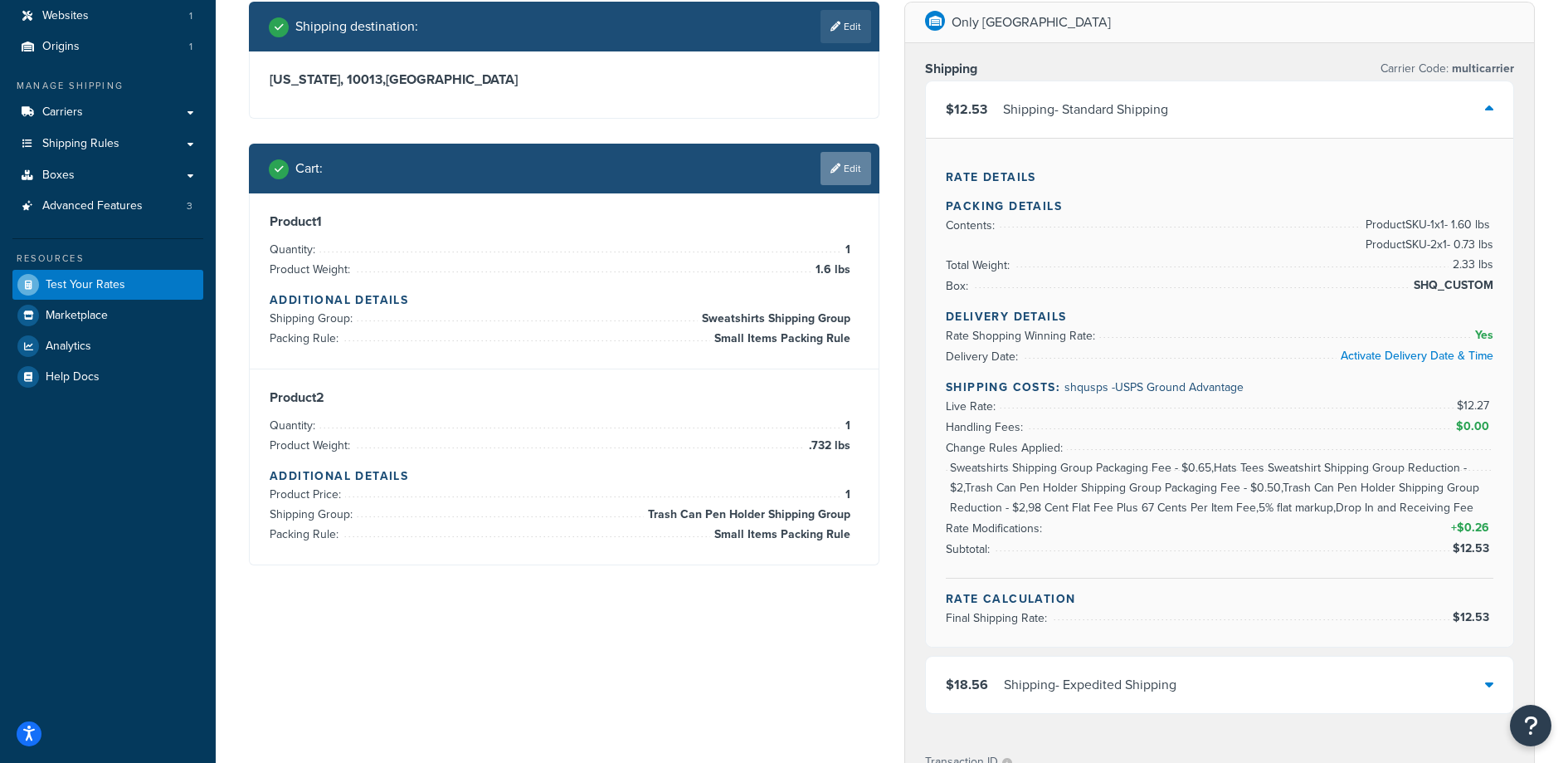
click at [843, 179] on link "Edit" at bounding box center [845, 169] width 50 height 33
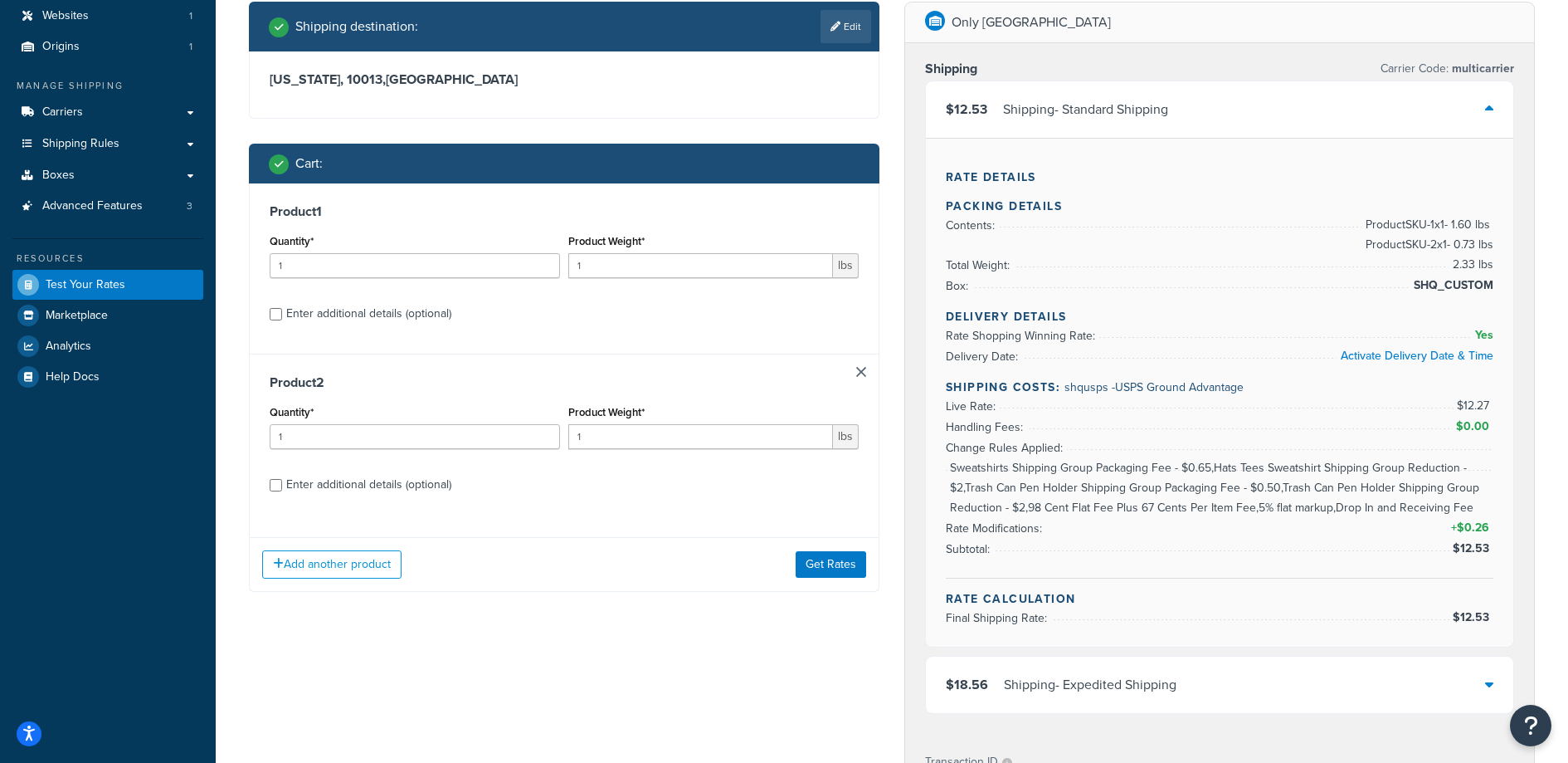
click at [864, 370] on link at bounding box center [861, 371] width 10 height 10
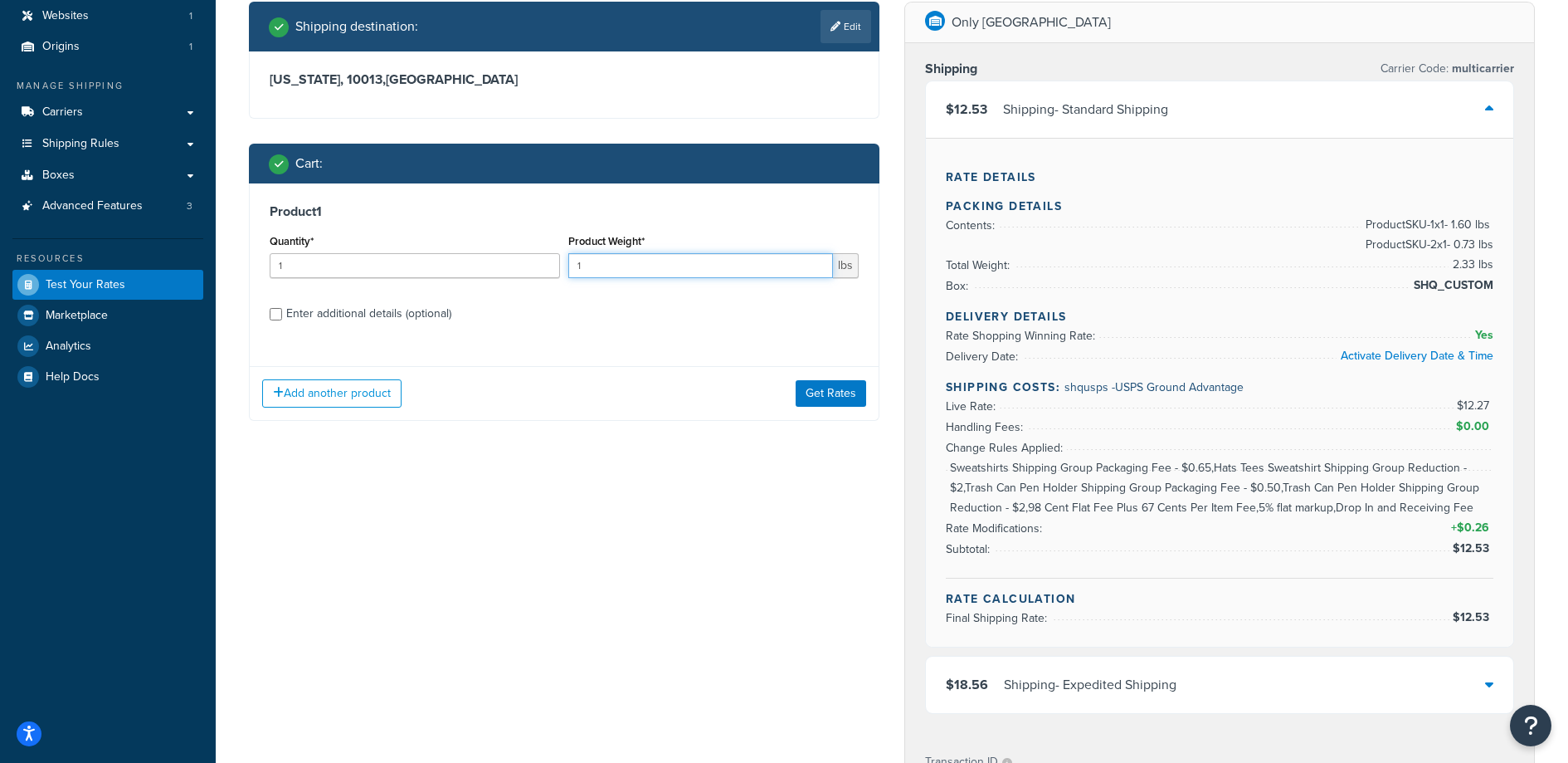
click at [618, 266] on input "1" at bounding box center [701, 265] width 265 height 25
click at [437, 256] on input "1" at bounding box center [414, 265] width 291 height 25
click at [436, 260] on input "1" at bounding box center [414, 265] width 291 height 25
click at [394, 311] on div "Enter additional details (optional)" at bounding box center [369, 313] width 165 height 23
click at [282, 311] on input "Enter additional details (optional)" at bounding box center [276, 315] width 13 height 13
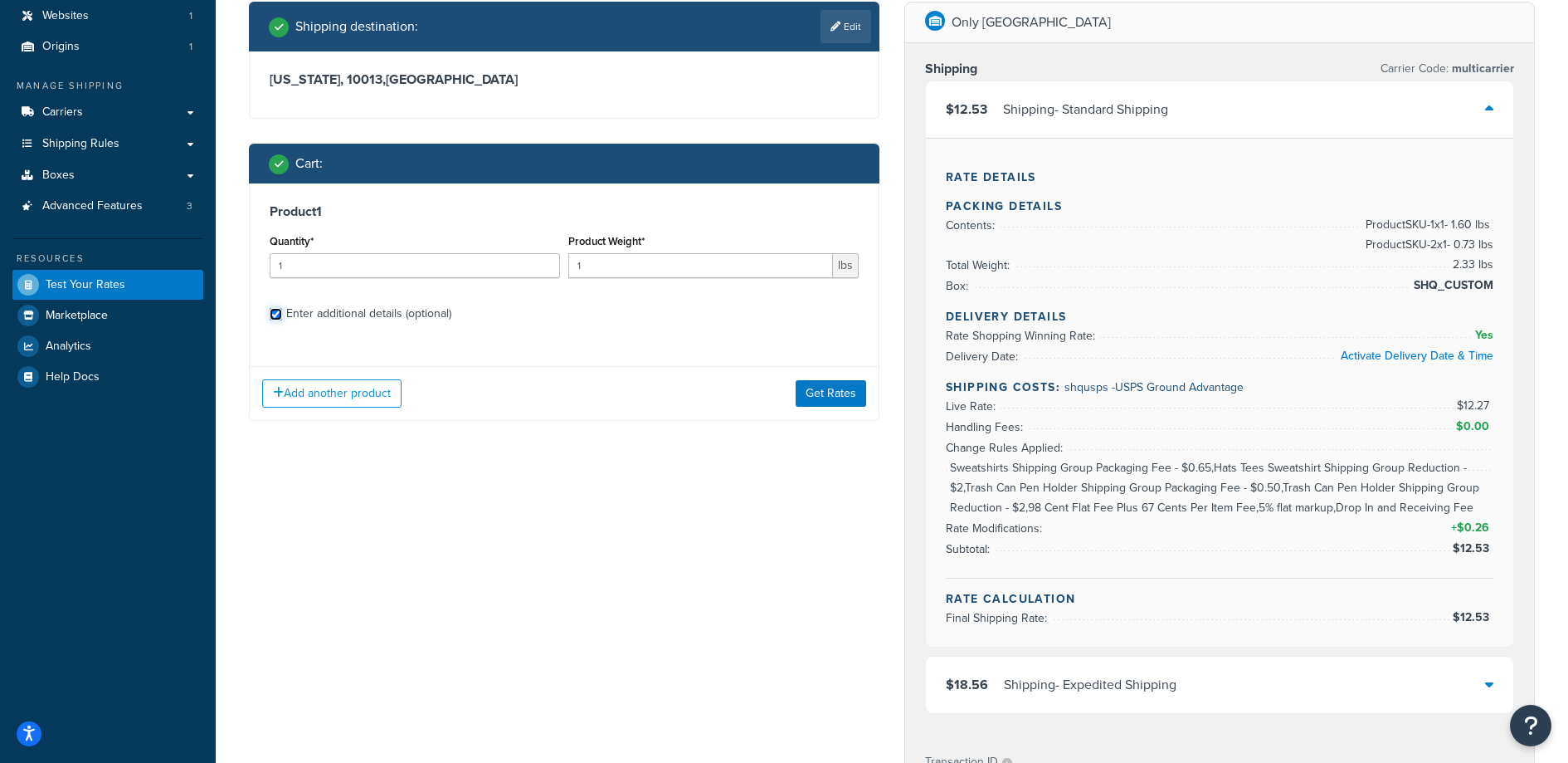
checkbox input "true"
select select "88102"
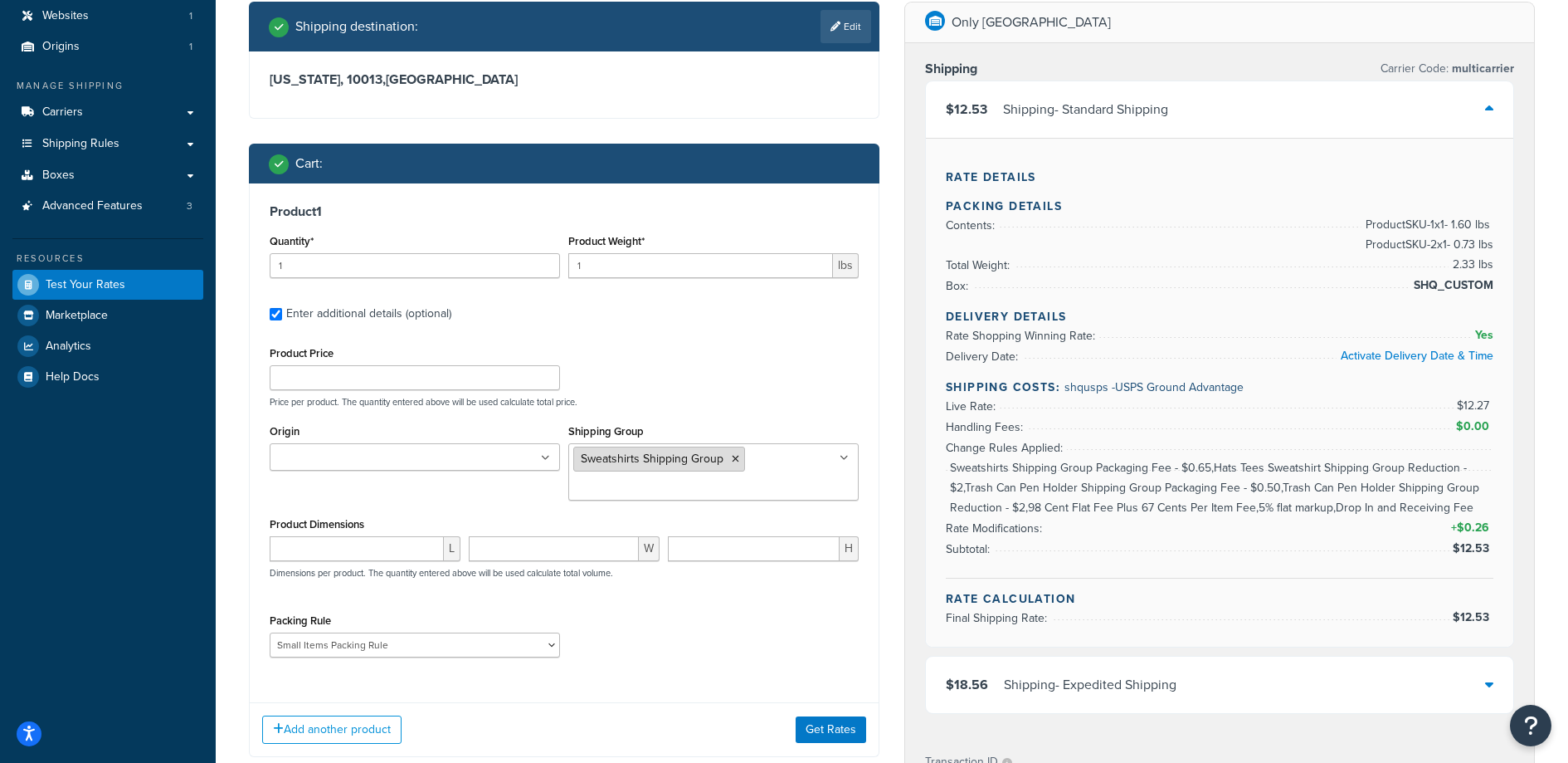
click at [737, 459] on icon at bounding box center [735, 459] width 7 height 10
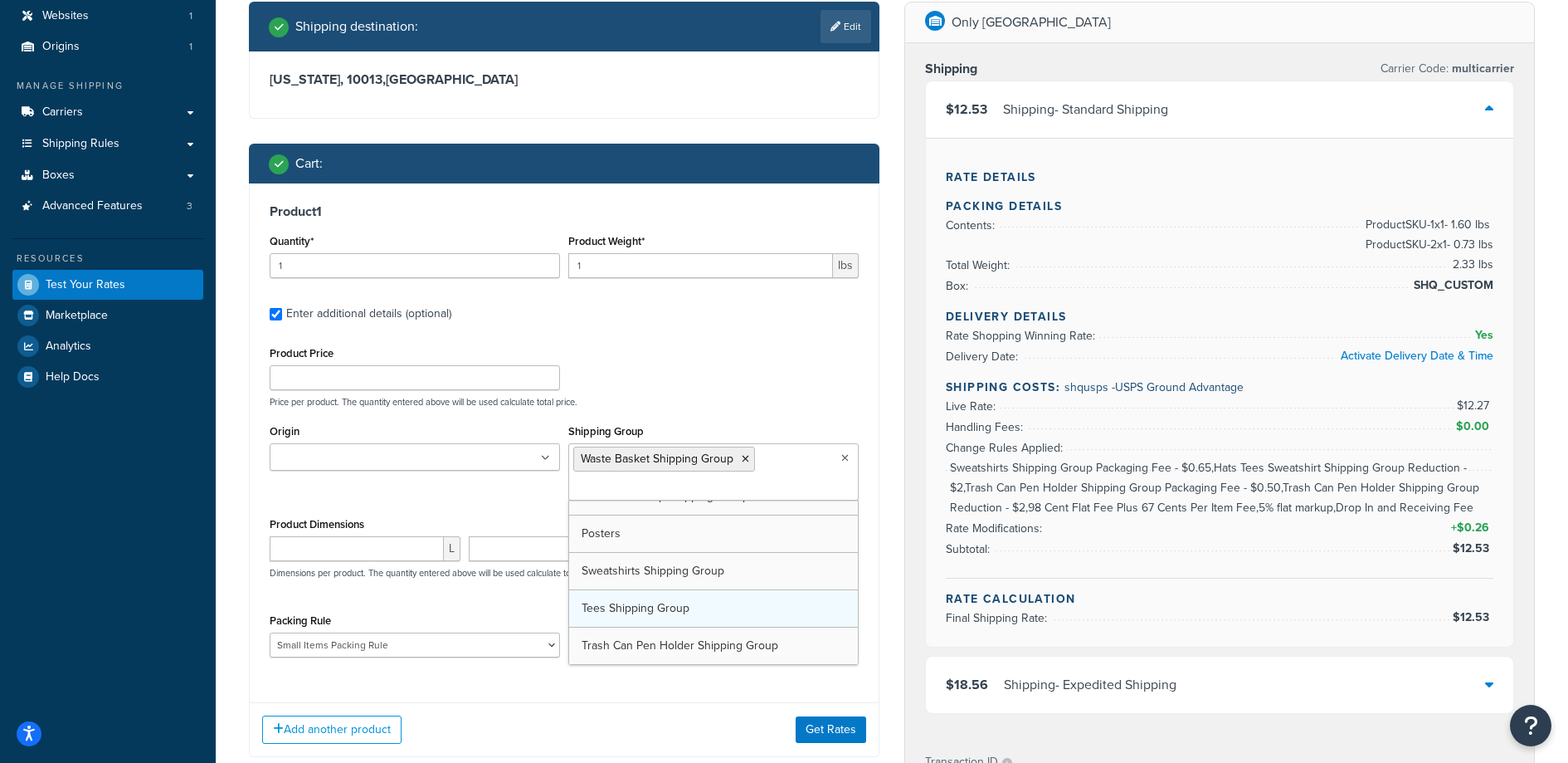
scroll to position [208, 0]
click at [622, 331] on div "Product 1 Quantity* 1 Product Weight* 1 lbs Enter additional details (optional)…" at bounding box center [564, 437] width 629 height 506
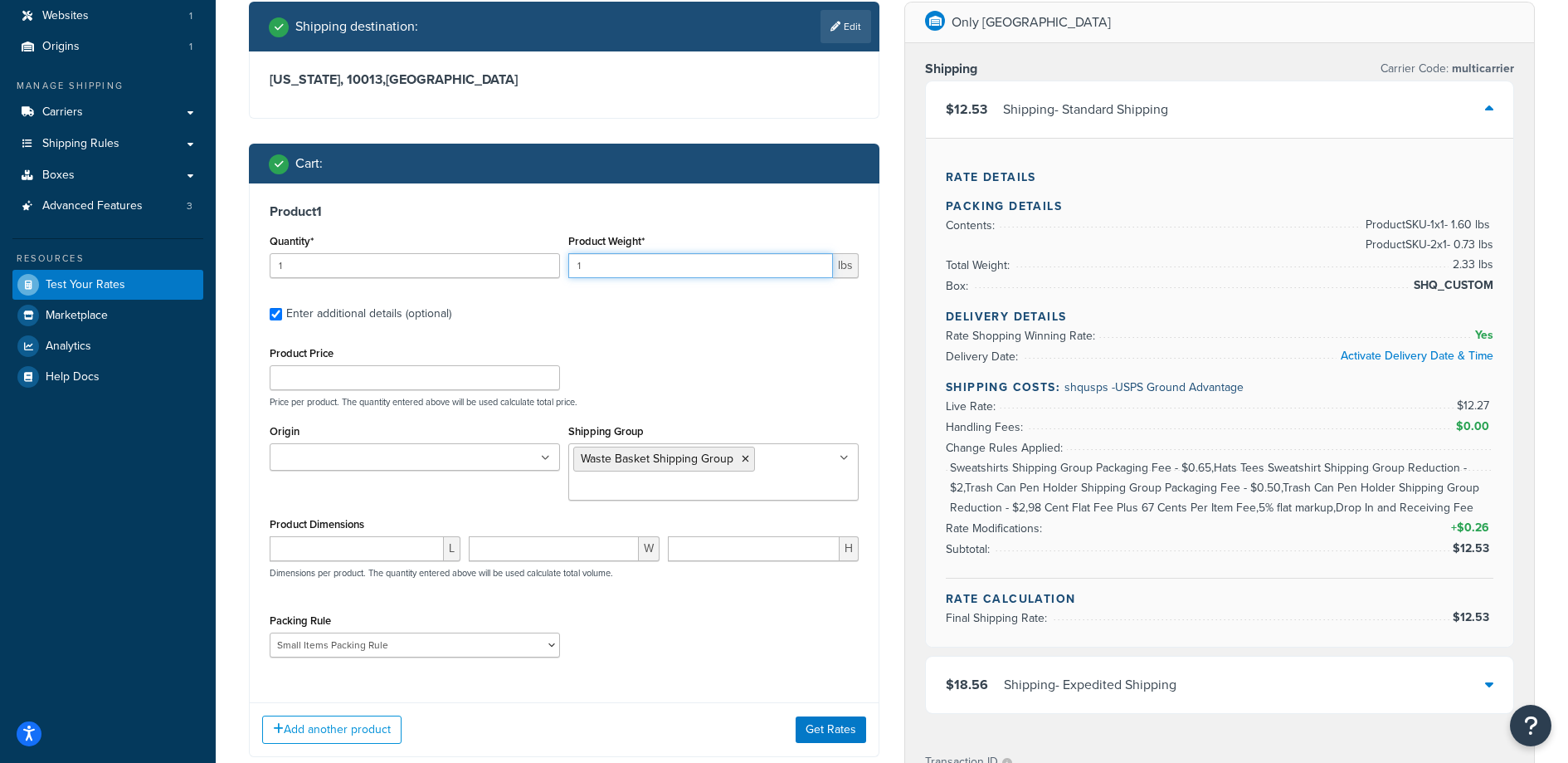
click at [670, 266] on input "1" at bounding box center [701, 265] width 265 height 25
type input "4.5"
click at [684, 362] on div "Product Price Price per product. The quantity entered above will be used calcul…" at bounding box center [565, 374] width 598 height 65
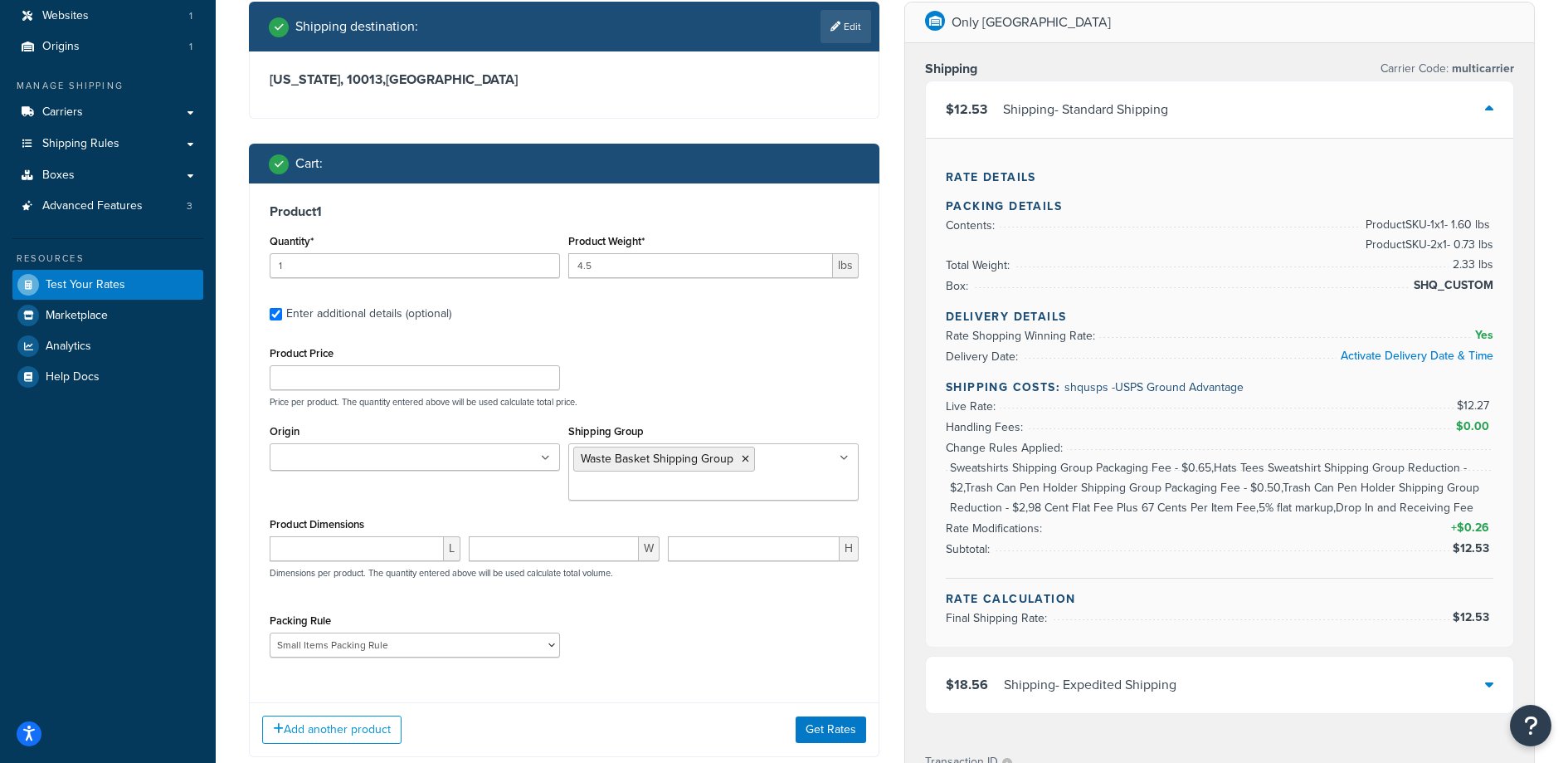
click at [349, 486] on div "Origin Only NY Shipping Group Waste Basket Shipping Group Cast Iron Pigeon Ship…" at bounding box center [565, 466] width 598 height 93
click at [501, 636] on select "Poster Packing Rule Small Items Packing Rule Wall Sign Packing Rule Waste Baske…" at bounding box center [414, 645] width 291 height 25
select select "88128"
click at [270, 633] on select "Poster Packing Rule Small Items Packing Rule Wall Sign Packing Rule Waste Baske…" at bounding box center [414, 645] width 291 height 25
click at [807, 721] on button "Get Rates" at bounding box center [831, 729] width 71 height 27
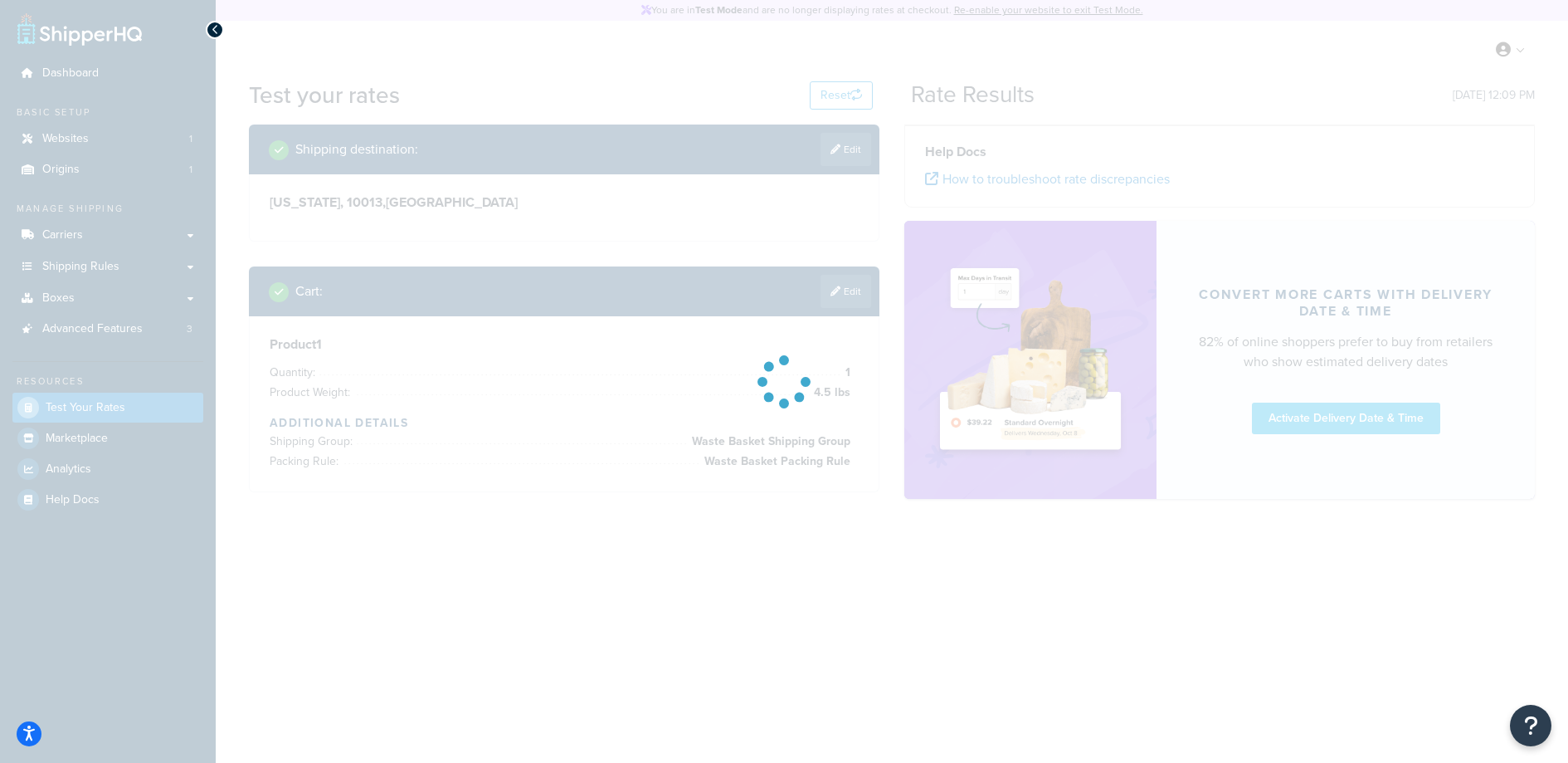
scroll to position [0, 0]
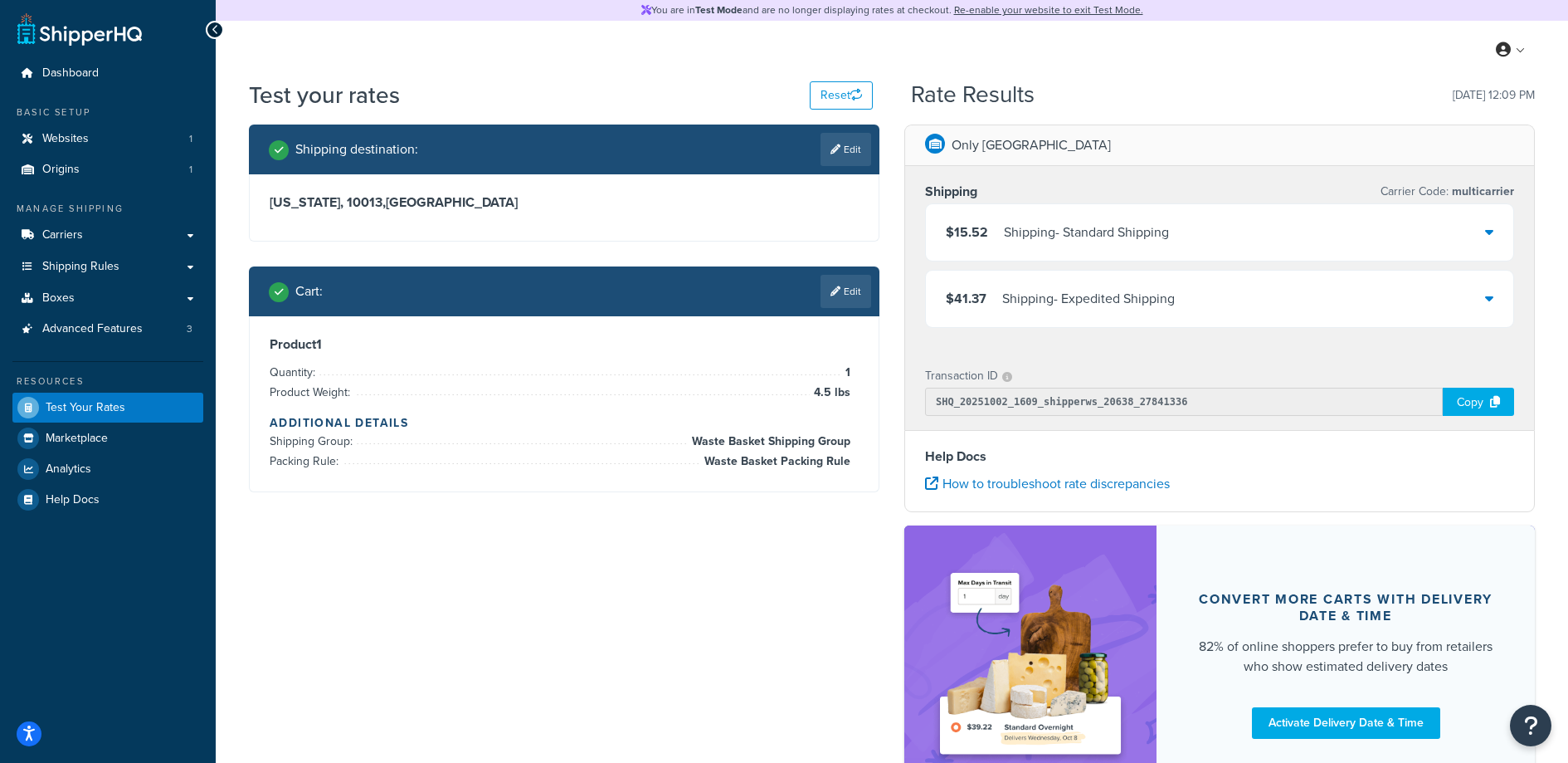
click at [1213, 245] on div "$15.52 Shipping - Standard Shipping" at bounding box center [1220, 233] width 588 height 57
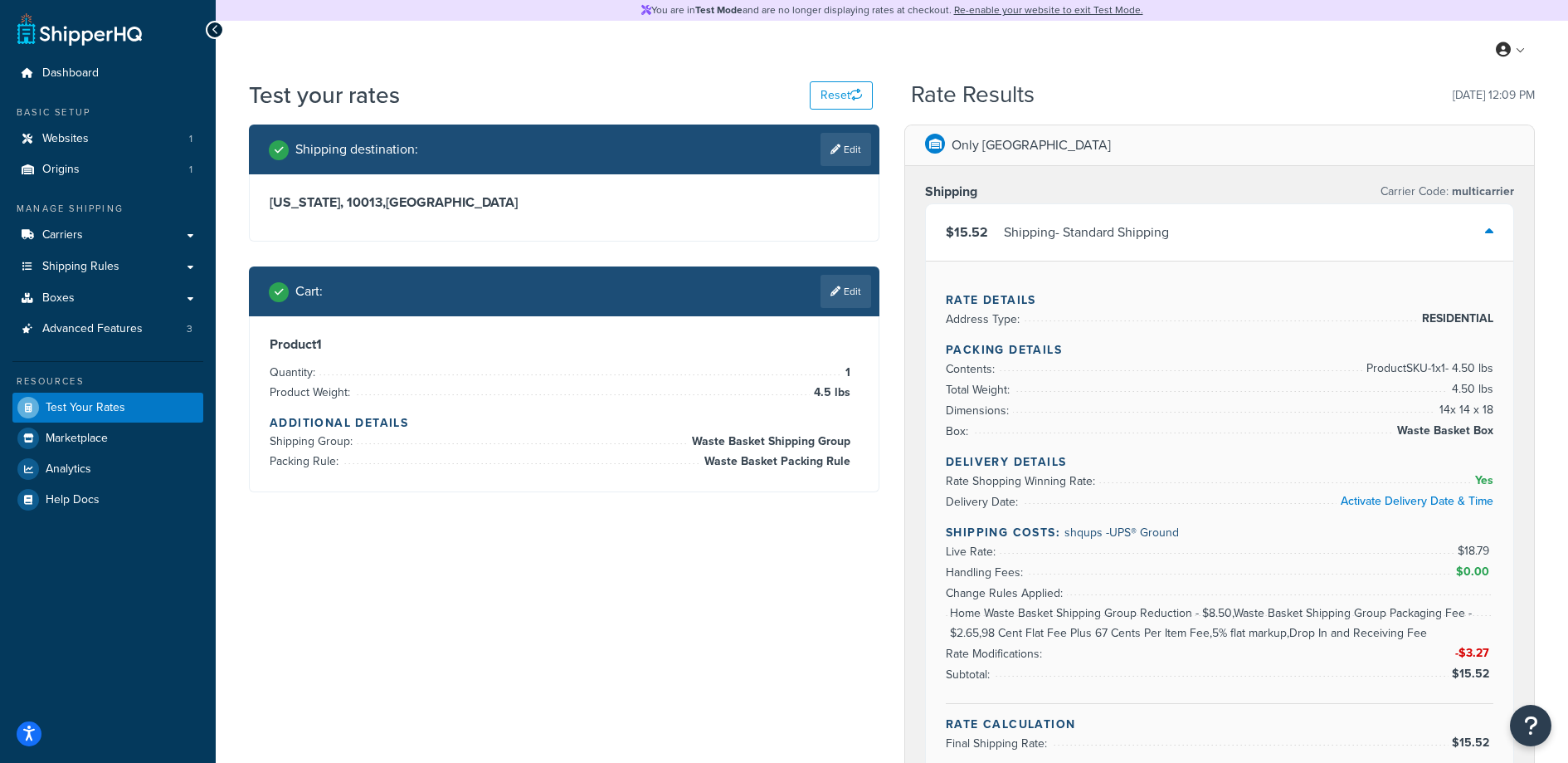
click at [1484, 318] on span "RESIDENTIAL" at bounding box center [1456, 319] width 75 height 20
click at [1485, 317] on span "RESIDENTIAL" at bounding box center [1456, 319] width 75 height 20
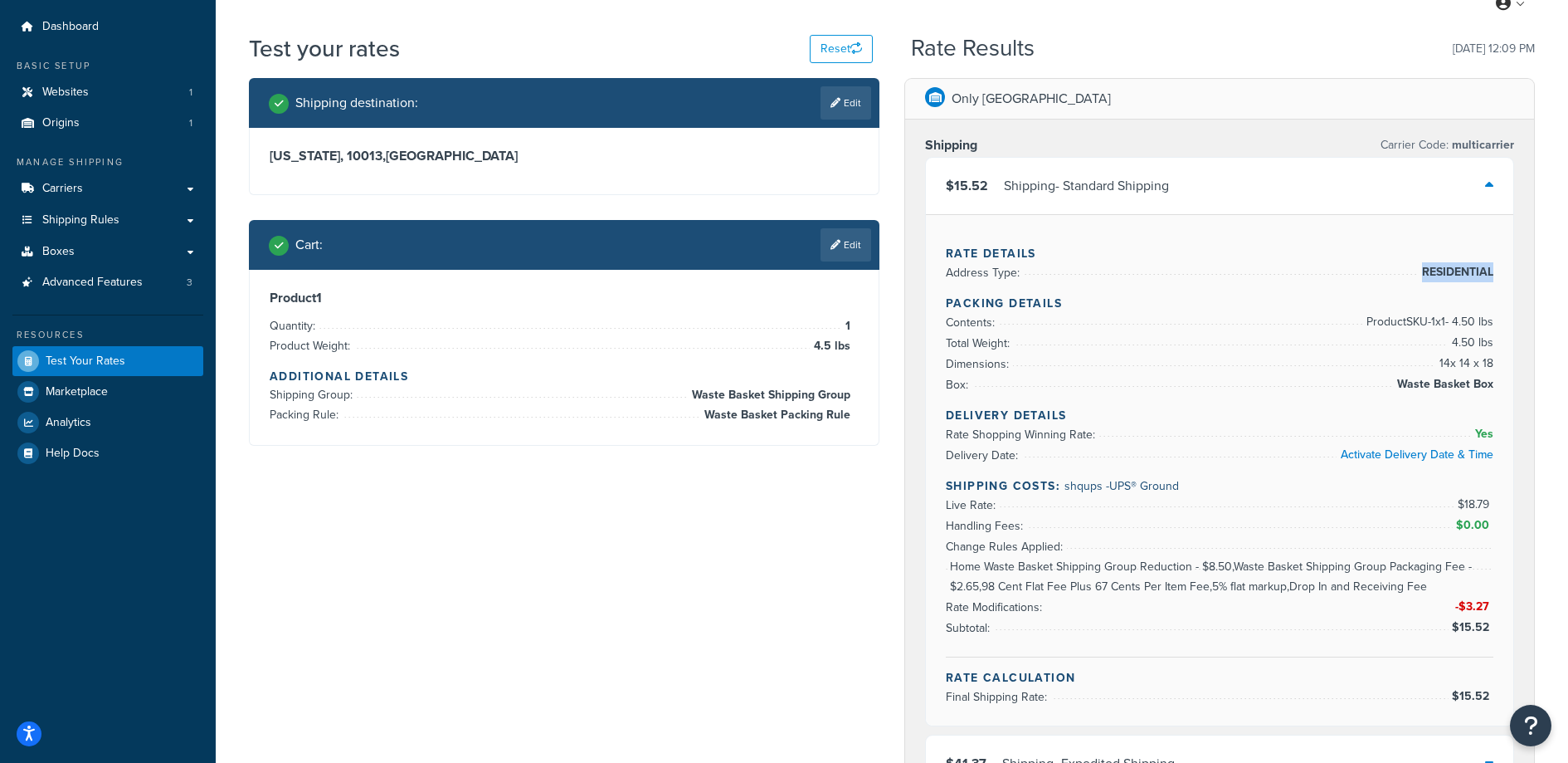
scroll to position [87, 0]
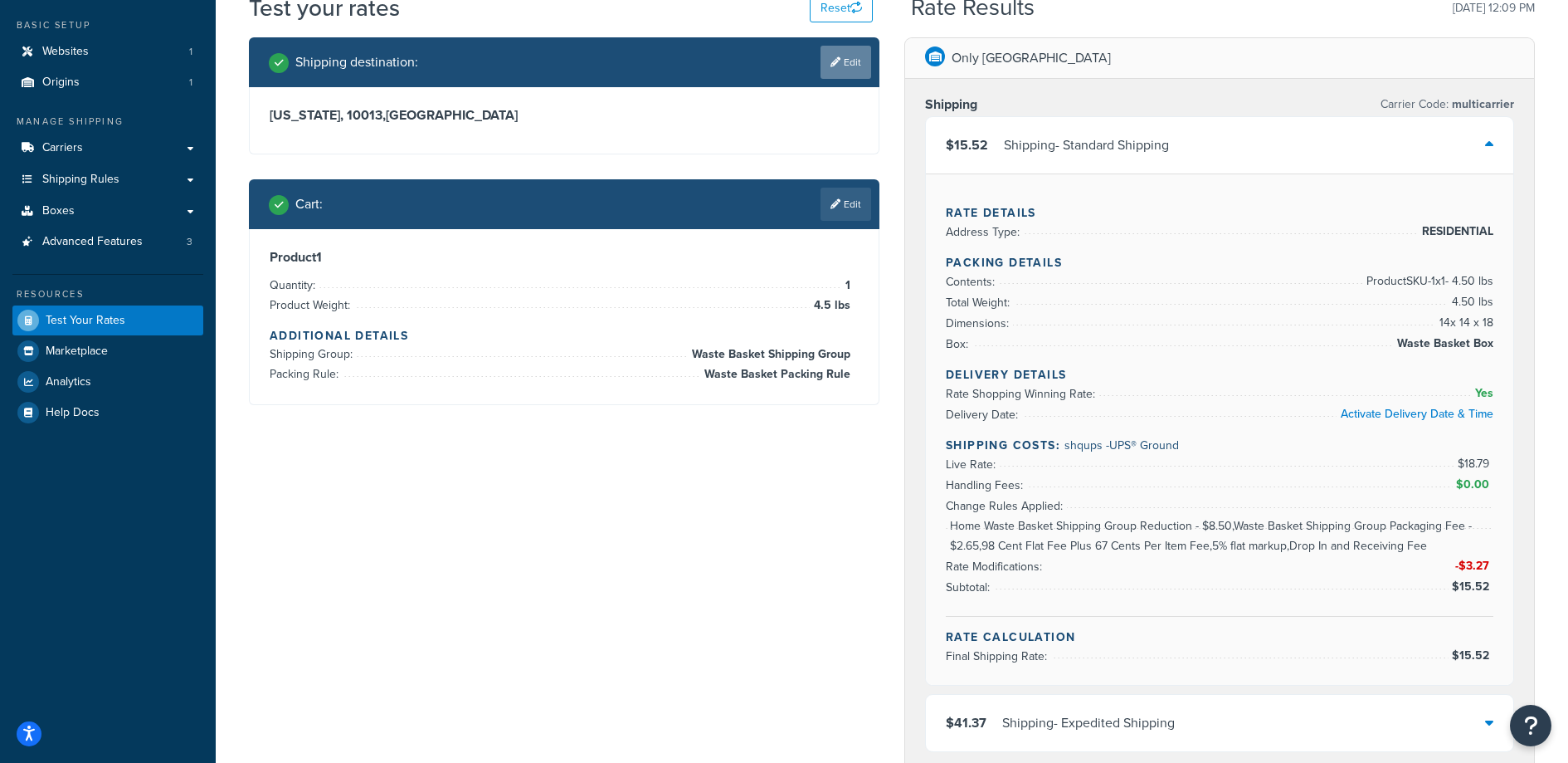
click at [829, 71] on link "Edit" at bounding box center [845, 62] width 50 height 33
select select "NY"
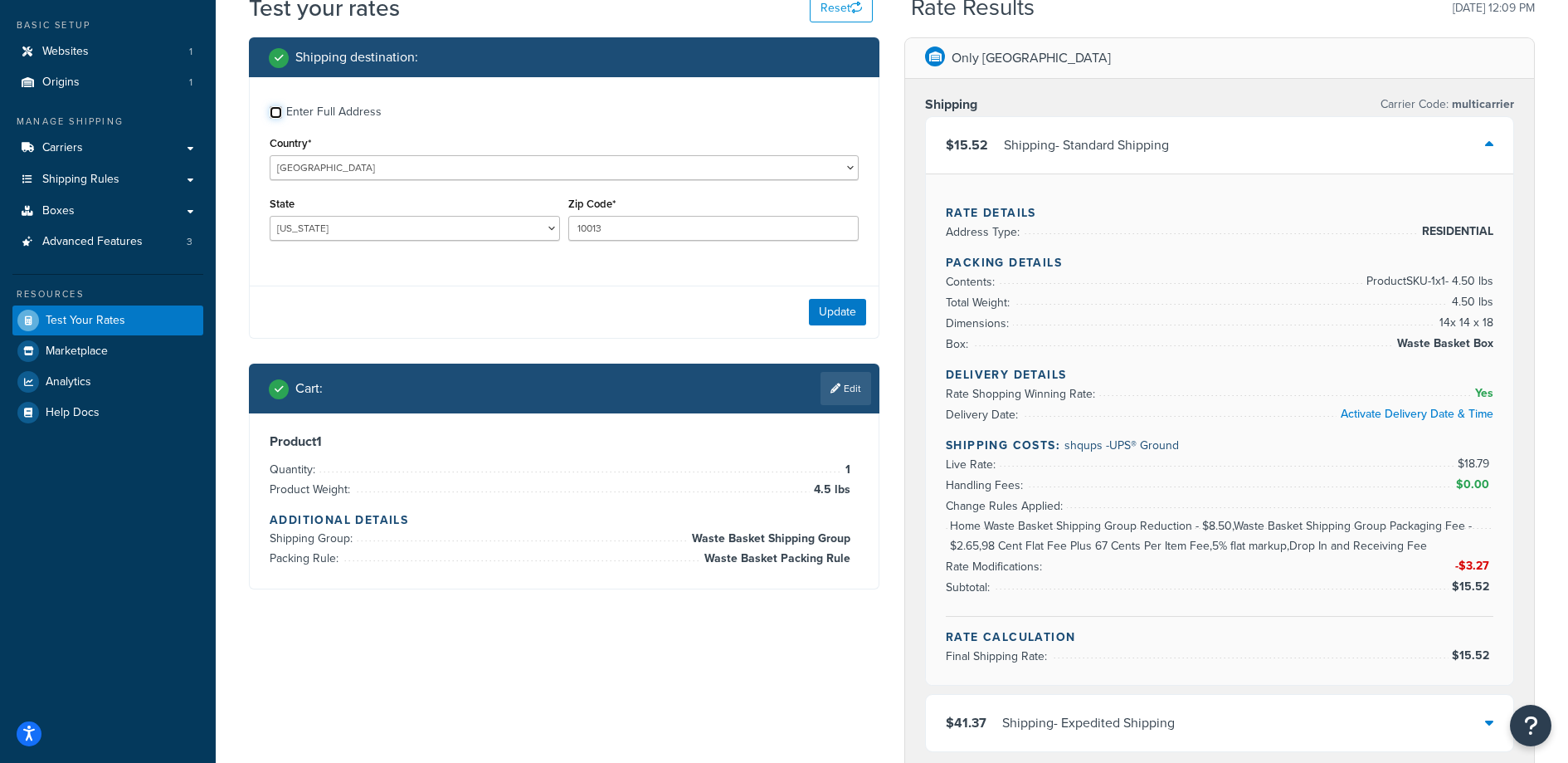
click at [280, 116] on input "Enter Full Address" at bounding box center [276, 113] width 13 height 13
checkbox input "true"
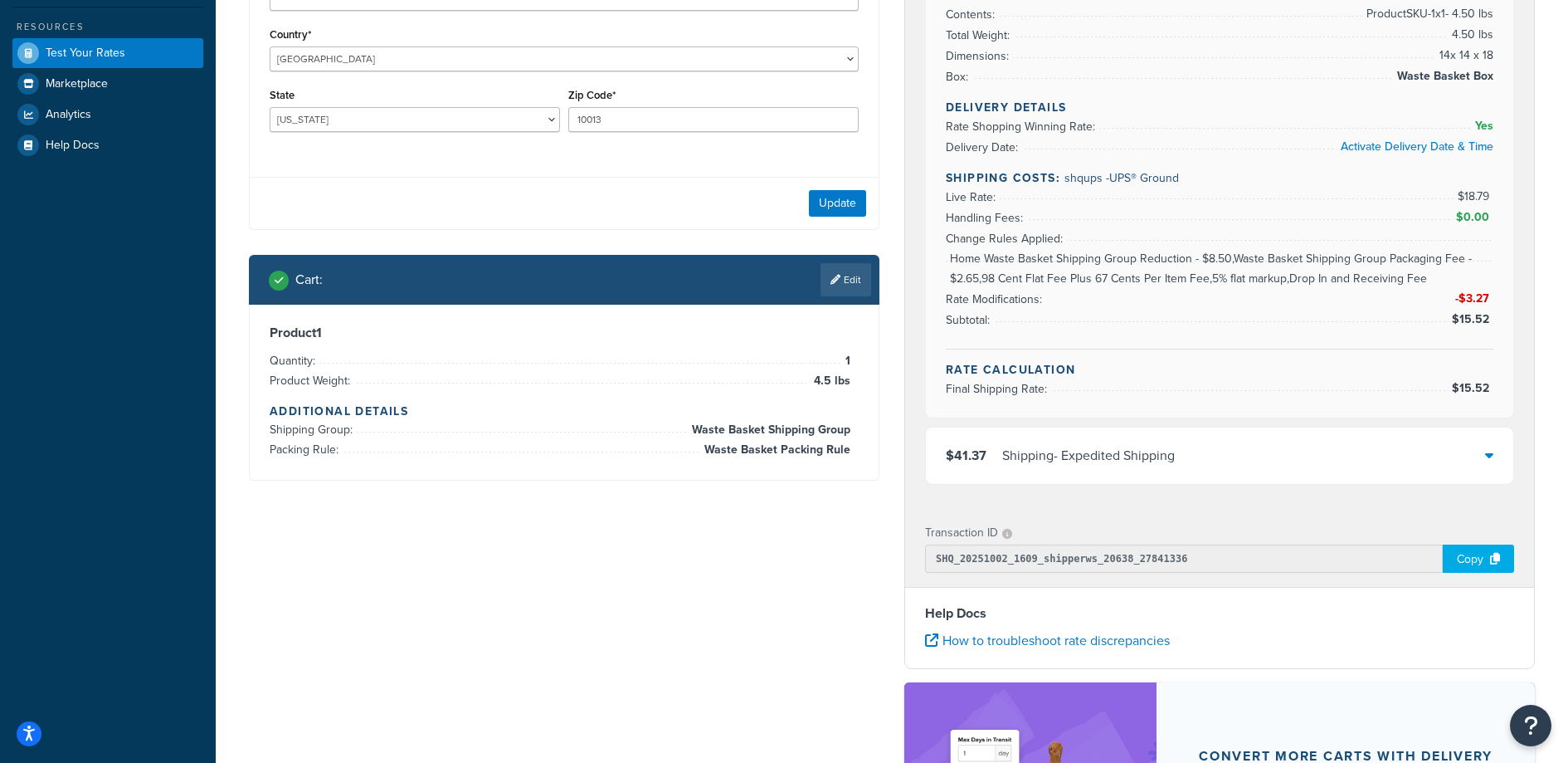
scroll to position [0, 0]
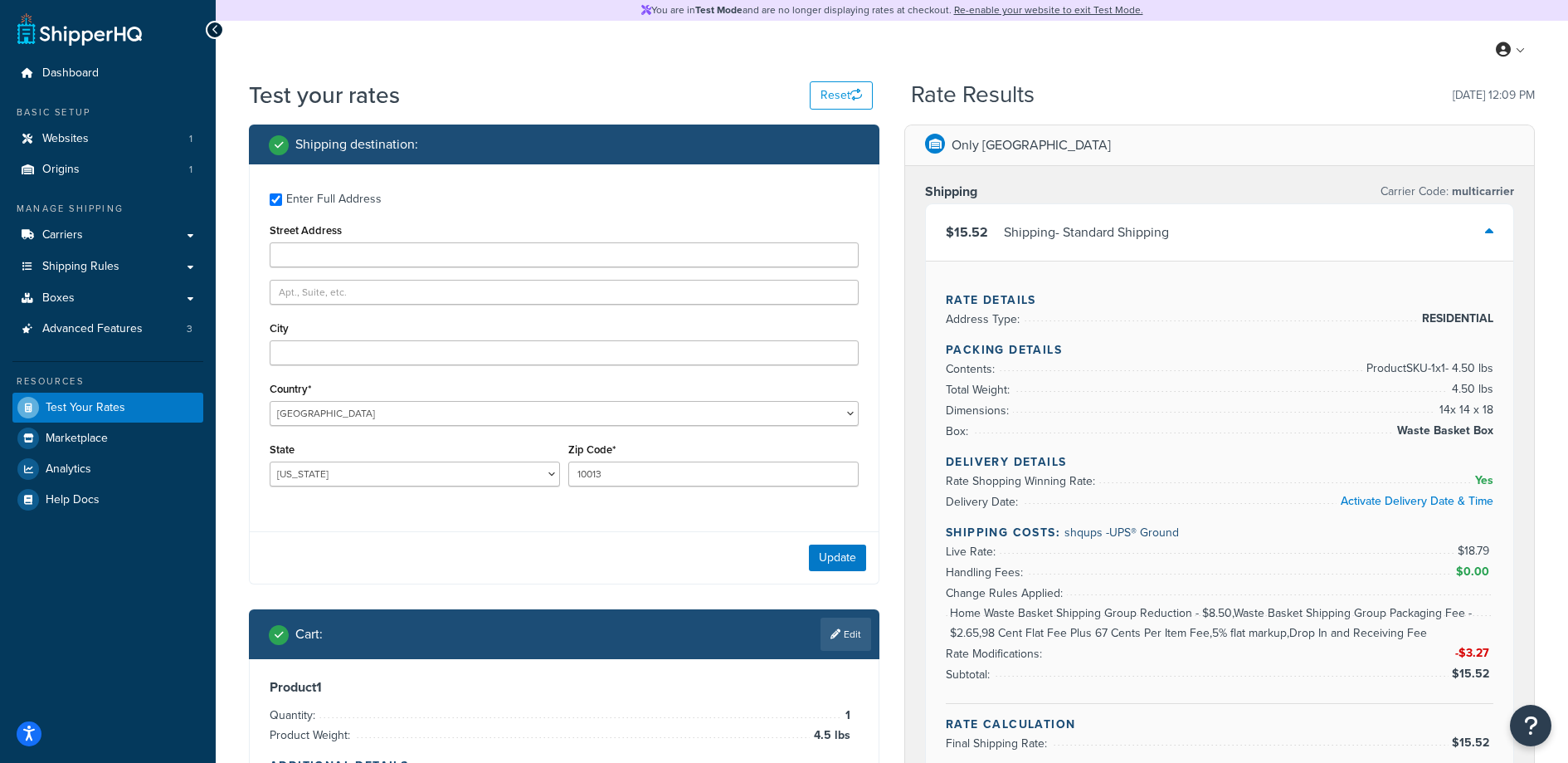
click at [563, 541] on div "Update" at bounding box center [564, 557] width 629 height 52
click at [319, 253] on input "Street Address" at bounding box center [564, 254] width 590 height 25
type input "50"
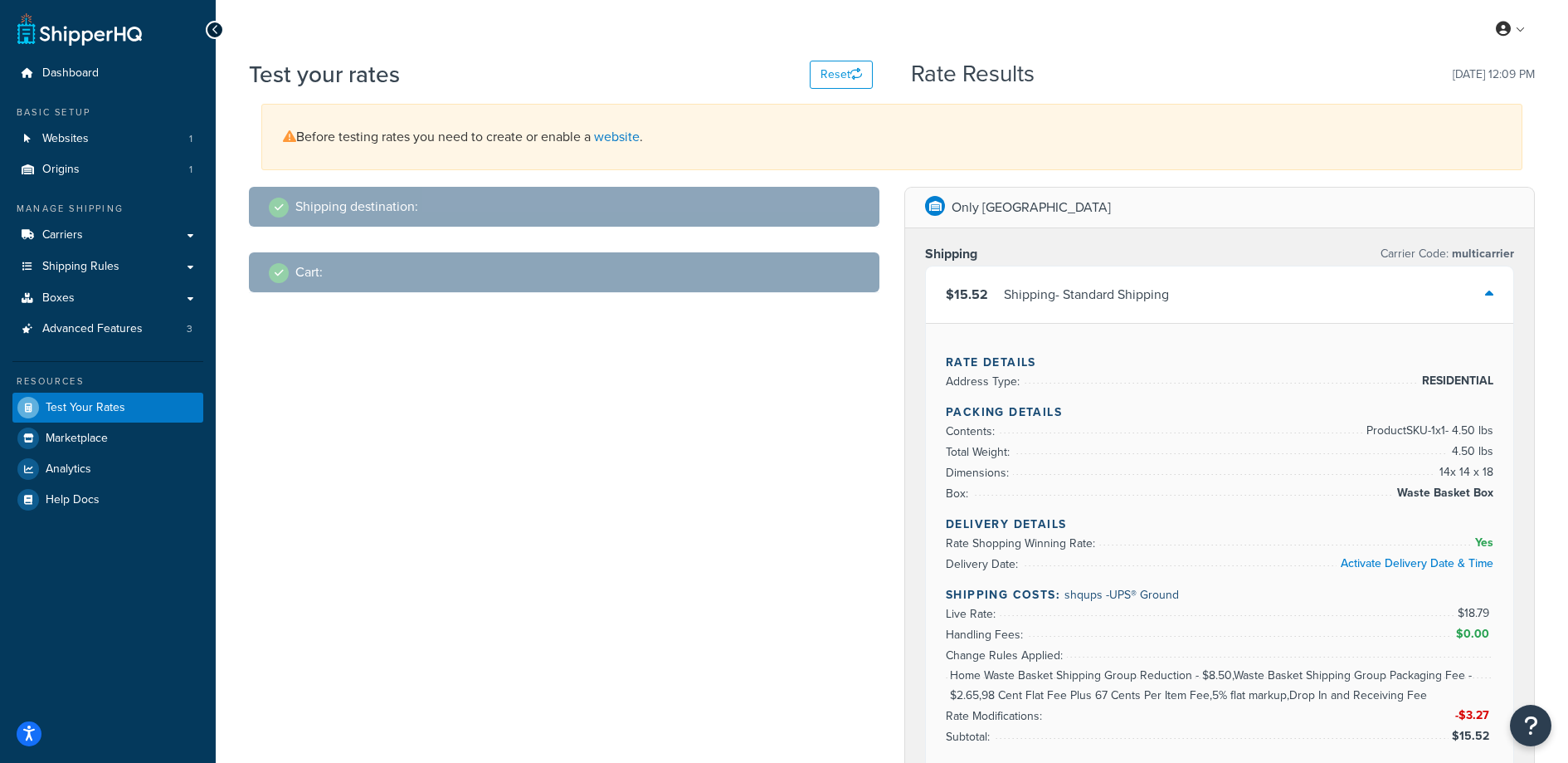
click at [488, 131] on div "Before testing rates you need to create or enable a website ." at bounding box center [891, 137] width 1261 height 66
click at [78, 79] on span "Dashboard" at bounding box center [71, 72] width 57 height 14
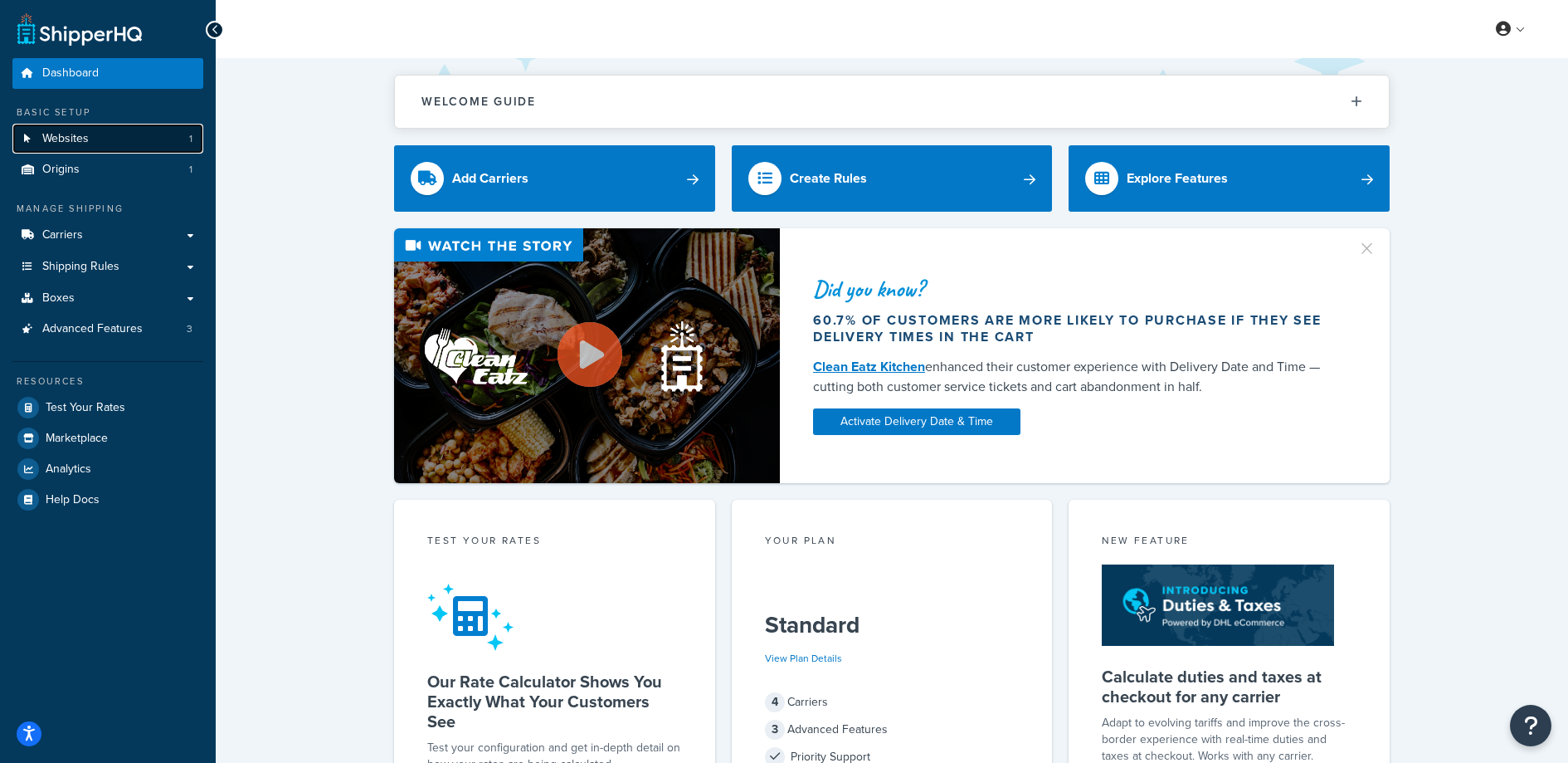
click at [106, 153] on link "Websites 1" at bounding box center [108, 138] width 191 height 30
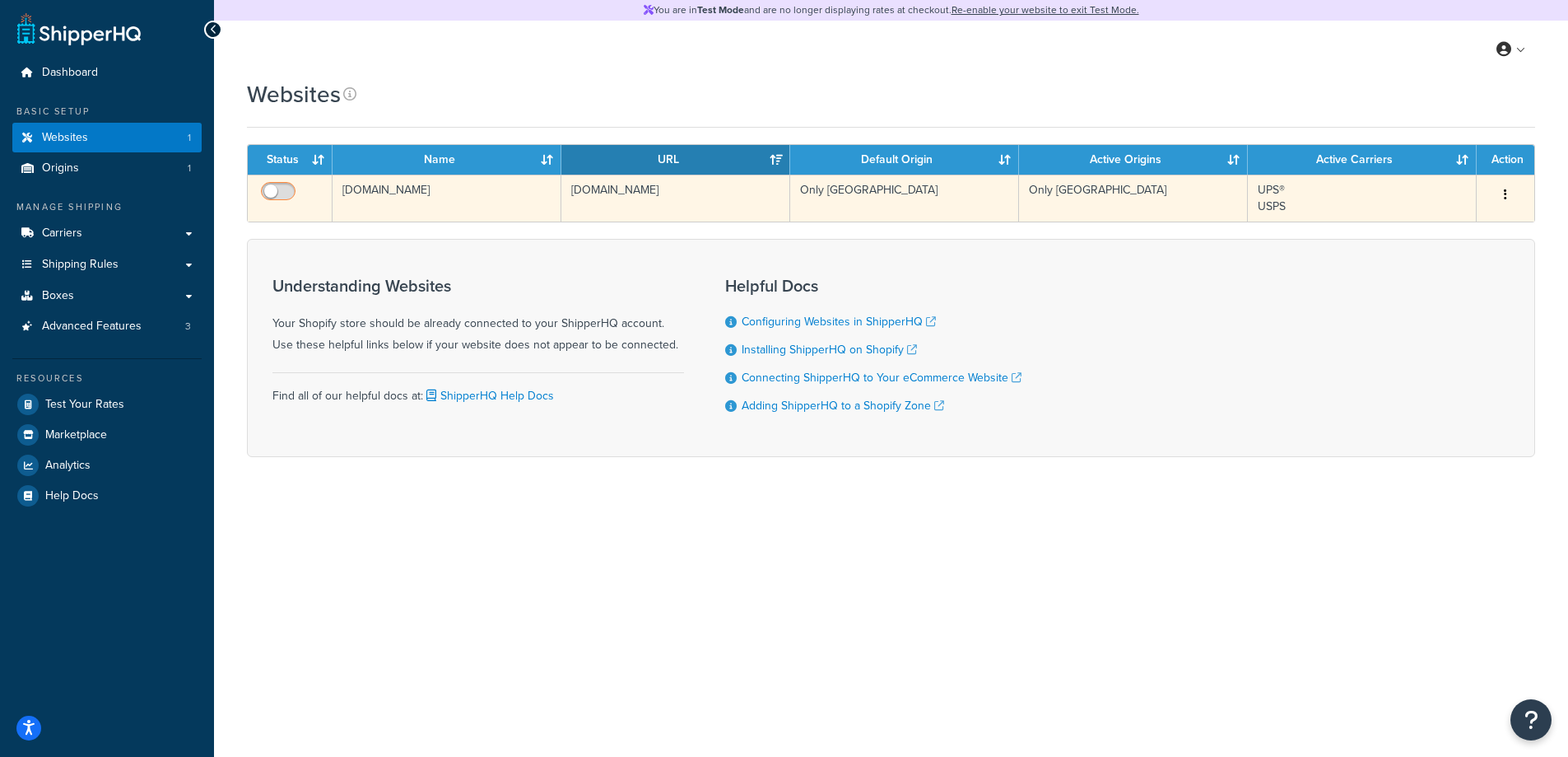
click at [286, 195] on input "checkbox" at bounding box center [280, 196] width 45 height 21
checkbox input "true"
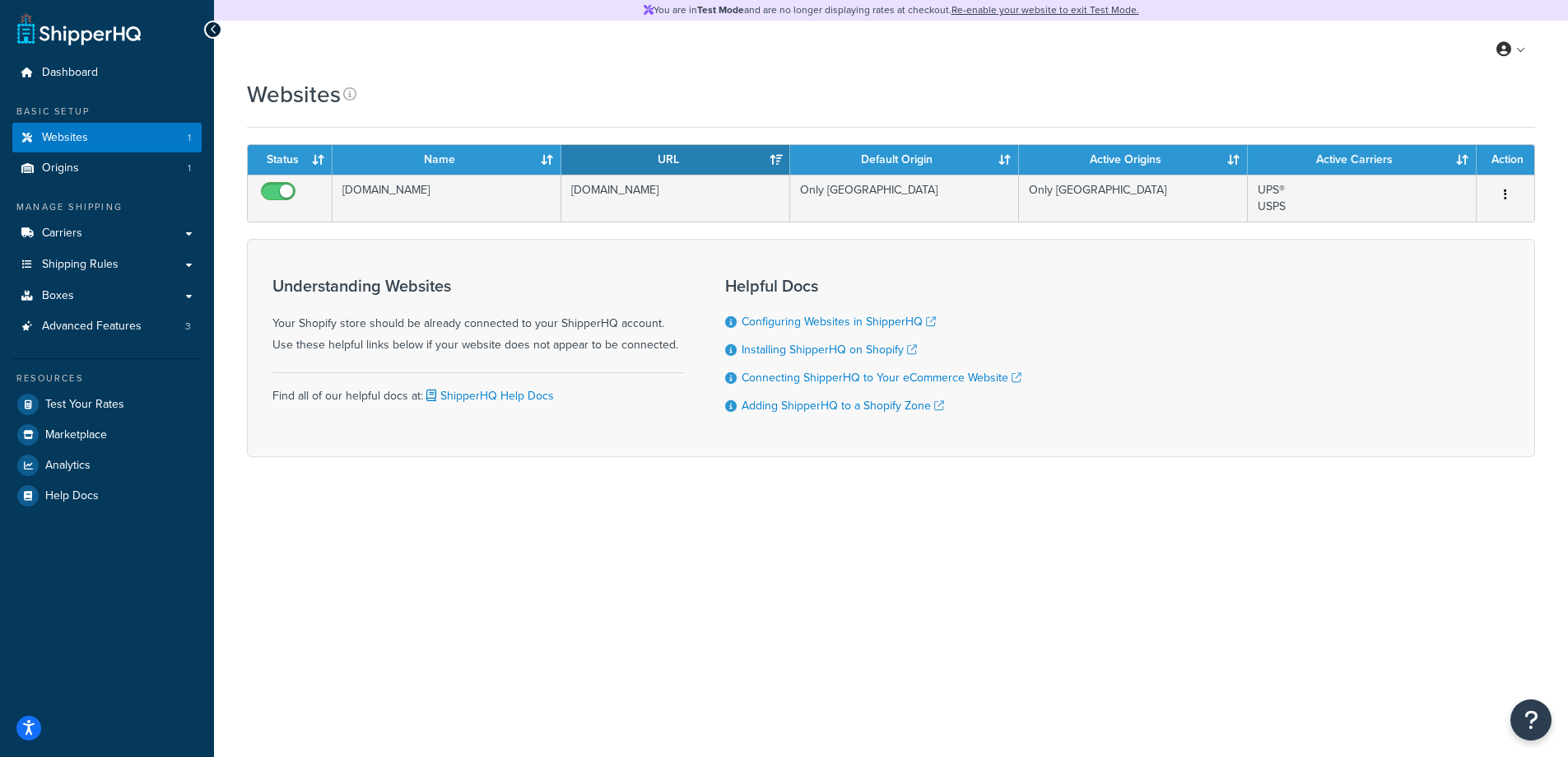
click at [470, 107] on div "Websites" at bounding box center [890, 94] width 1288 height 32
click at [87, 262] on span "Shipping Rules" at bounding box center [80, 264] width 76 height 14
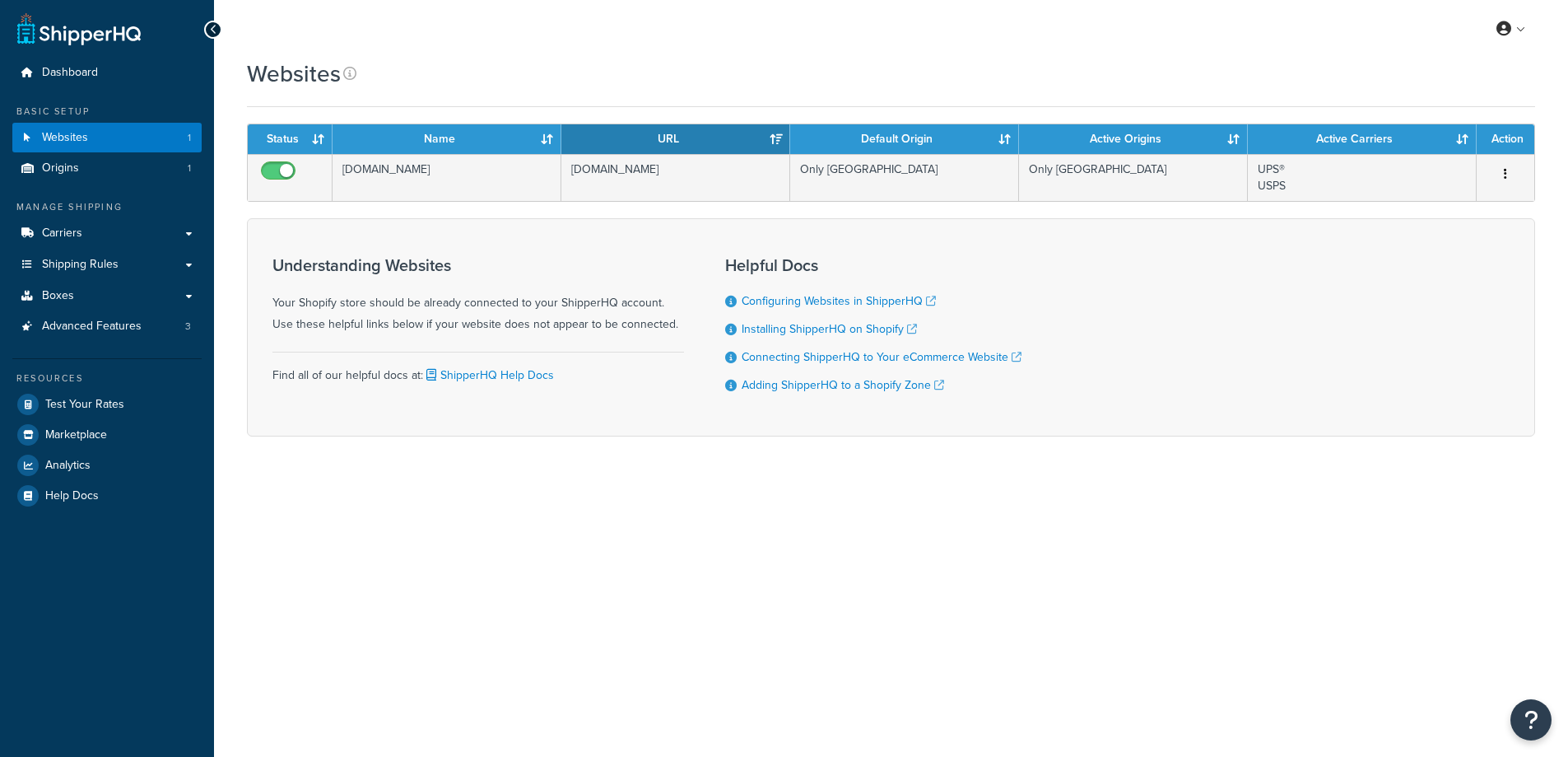
click at [880, 534] on div "My Profile Billing Global Settings Contact Us Logout Websites Contact Us Send U…" at bounding box center [890, 378] width 1354 height 757
click at [106, 398] on span "Test Your Rates" at bounding box center [85, 404] width 79 height 14
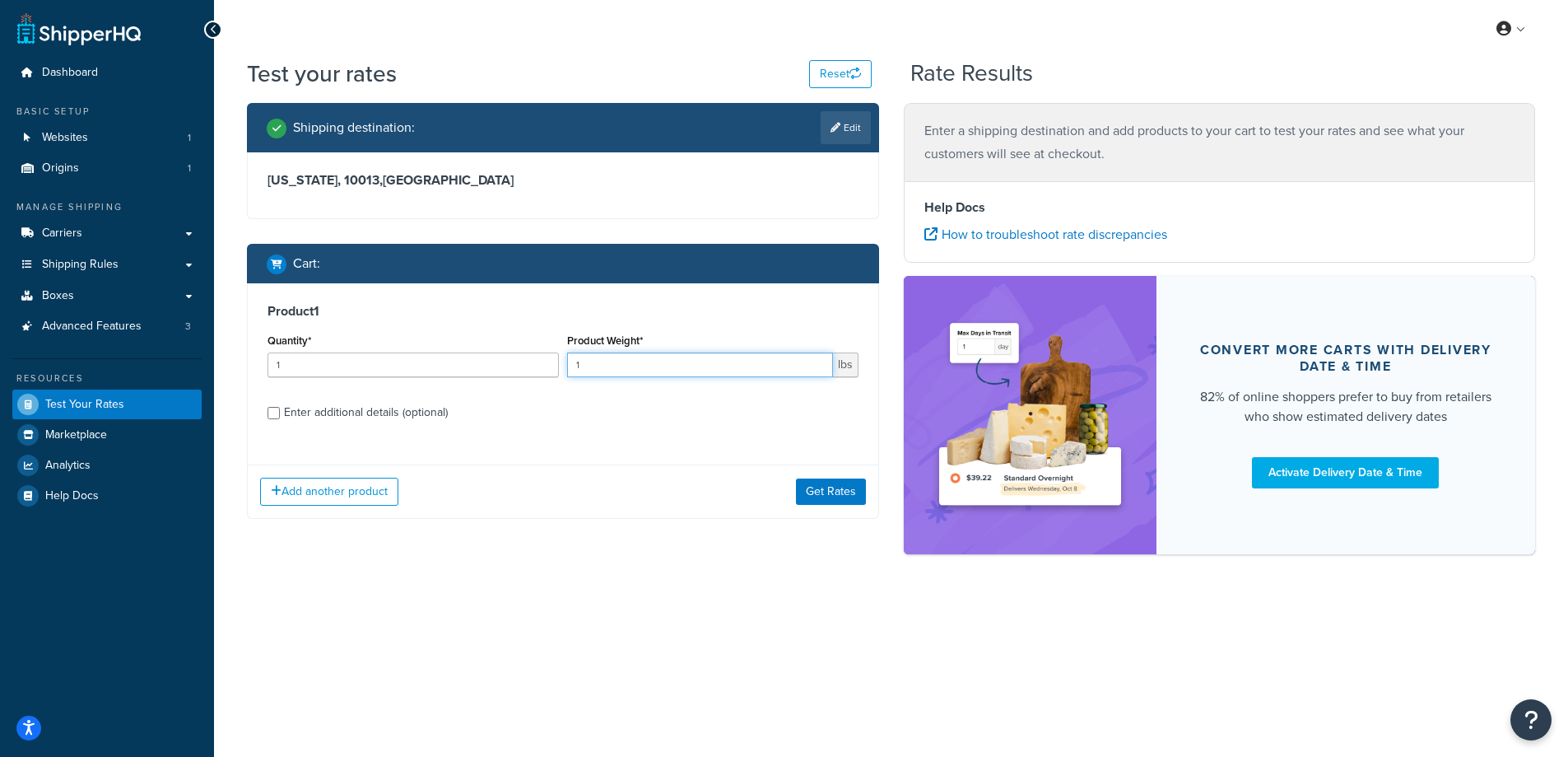
click at [689, 376] on input "1" at bounding box center [699, 364] width 266 height 25
click at [689, 375] on input "1" at bounding box center [699, 364] width 266 height 25
type input "4.5"
click at [385, 401] on div "Enter additional details (optional)" at bounding box center [366, 412] width 164 height 23
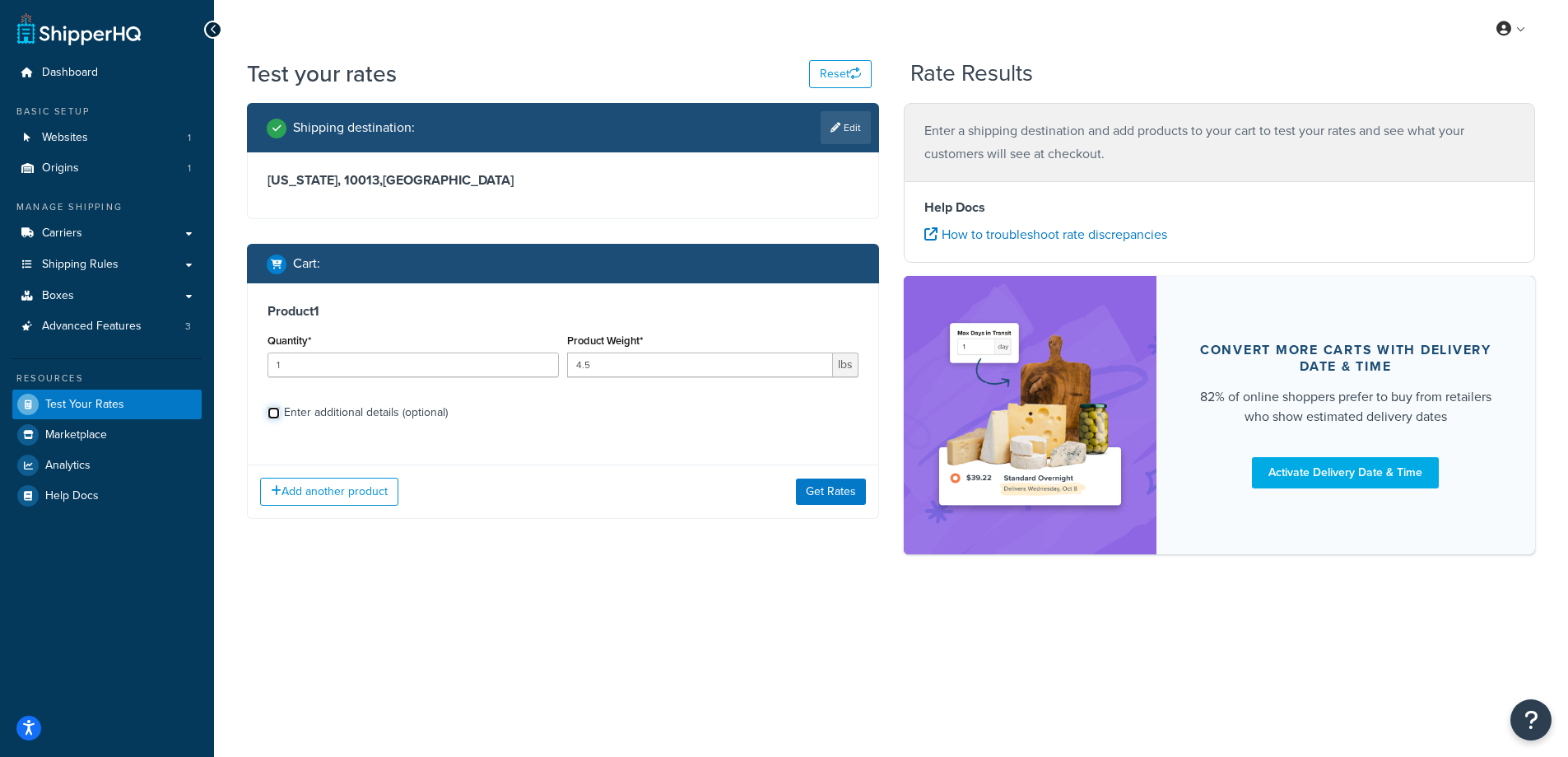
click at [280, 407] on input "Enter additional details (optional)" at bounding box center [274, 413] width 13 height 13
checkbox input "true"
select select "88128"
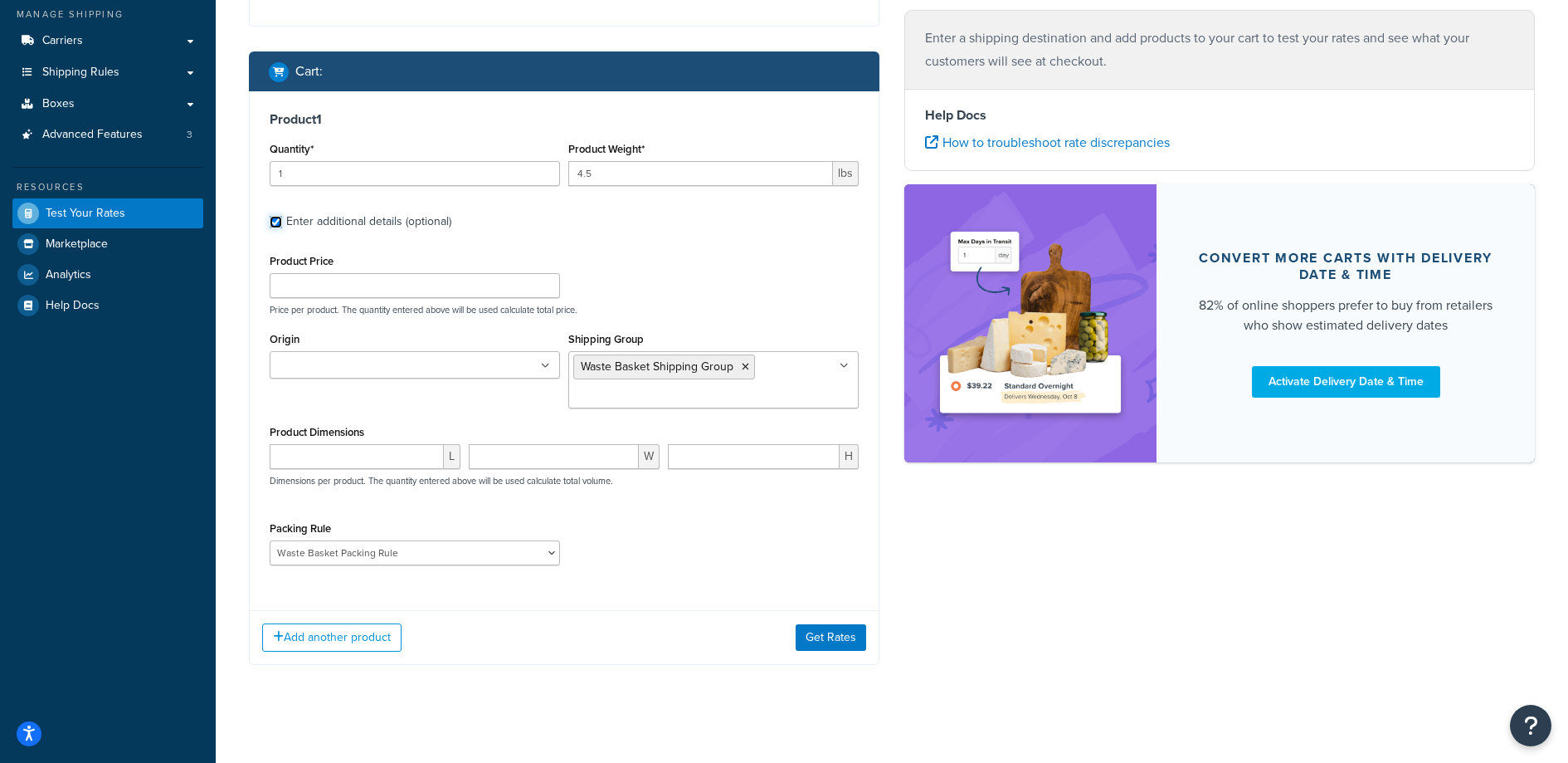
scroll to position [202, 0]
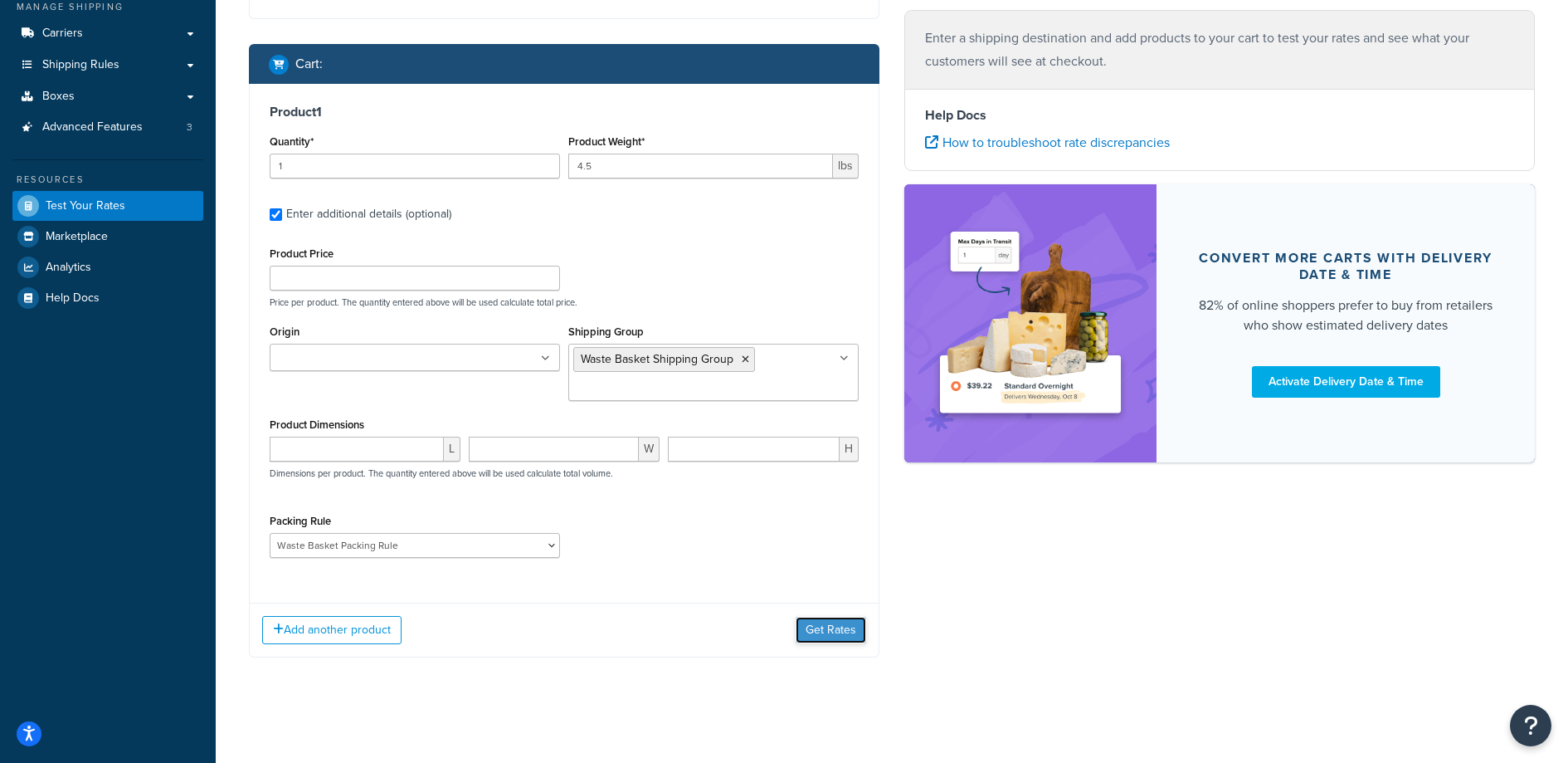
click at [851, 636] on button "Get Rates" at bounding box center [831, 629] width 71 height 27
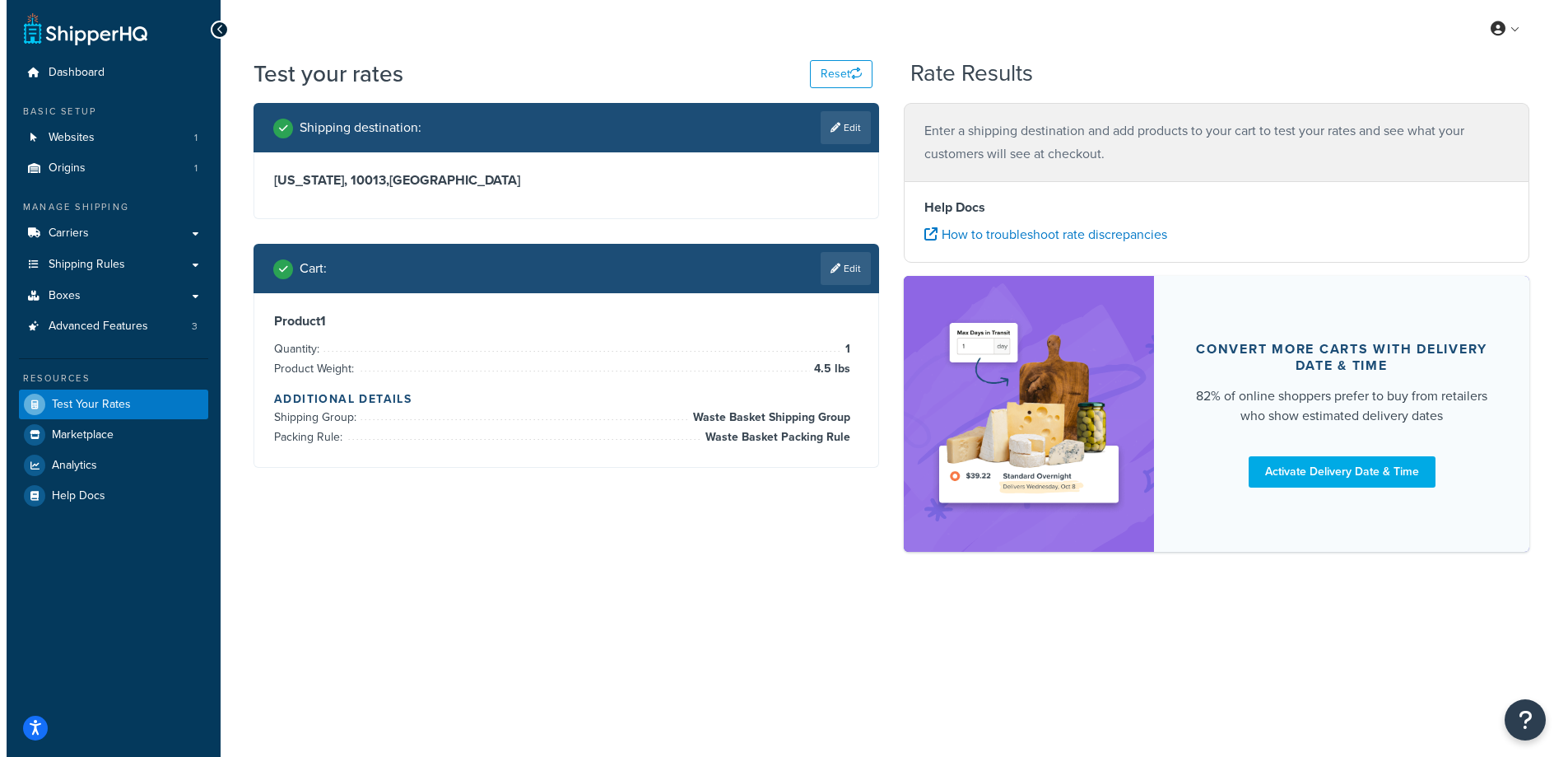
scroll to position [0, 0]
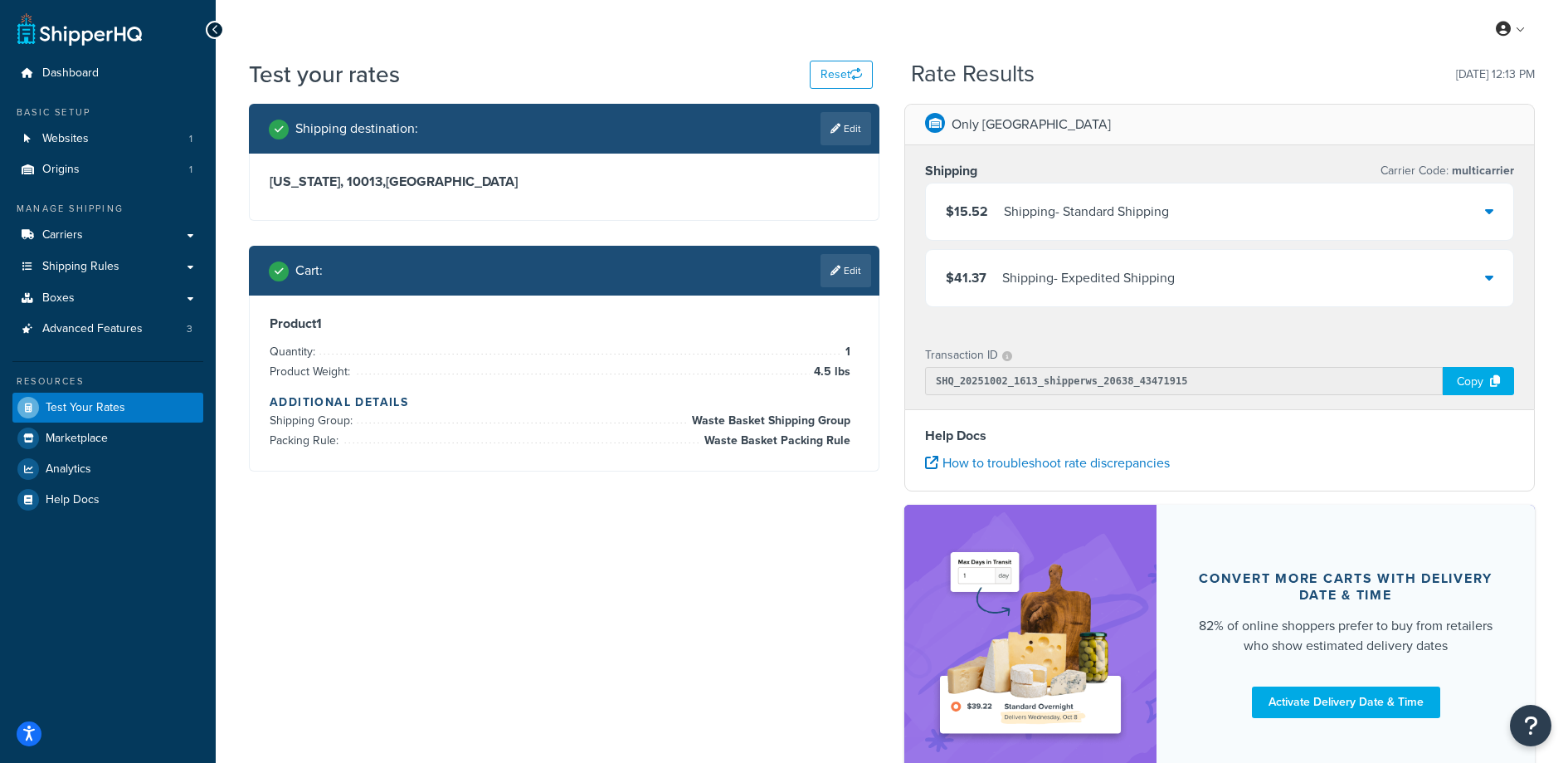
click at [1087, 227] on div "$15.52 Shipping - Standard Shipping" at bounding box center [1220, 212] width 588 height 57
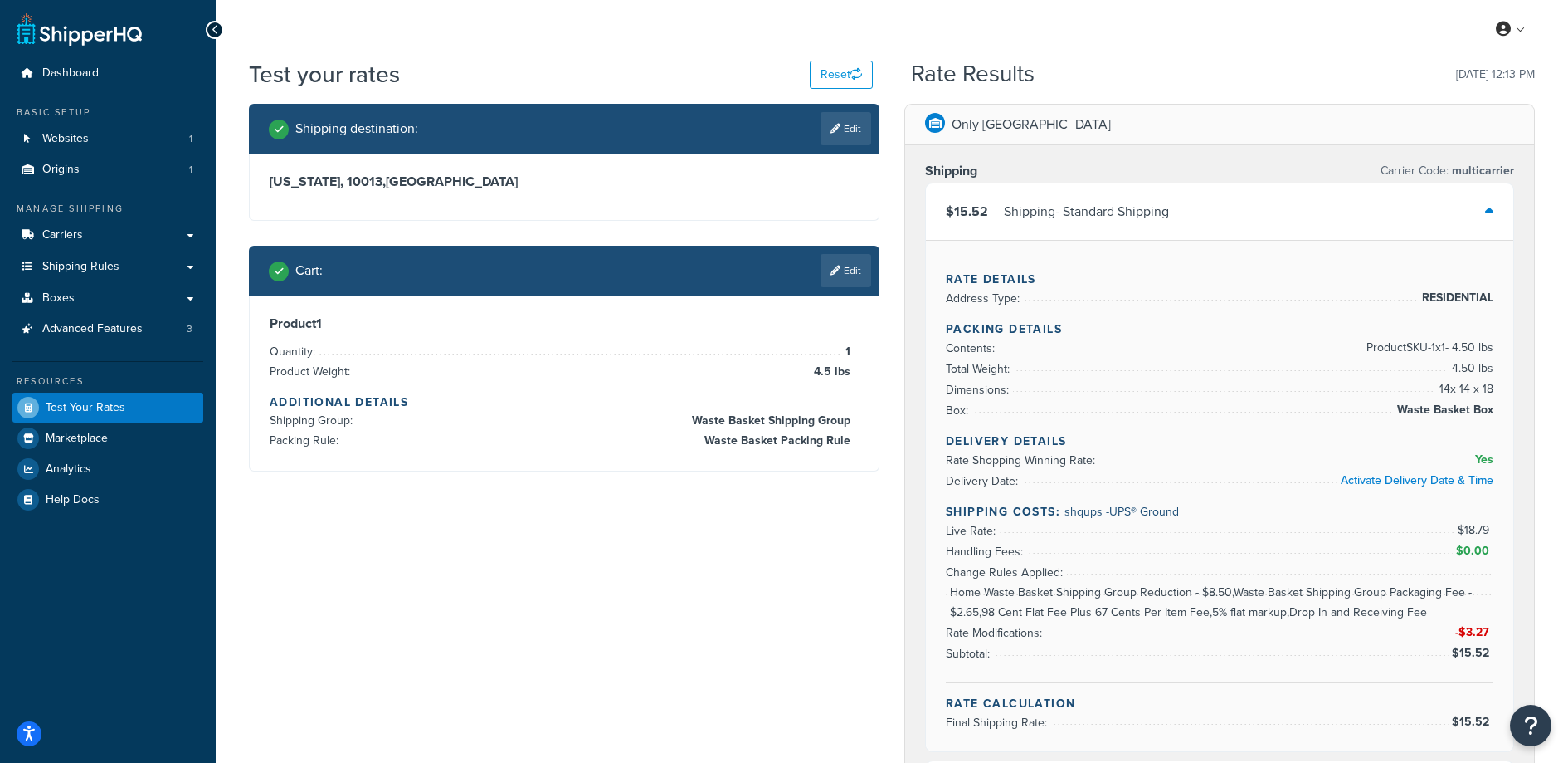
click at [859, 128] on link "Edit" at bounding box center [845, 128] width 50 height 33
select select "NY"
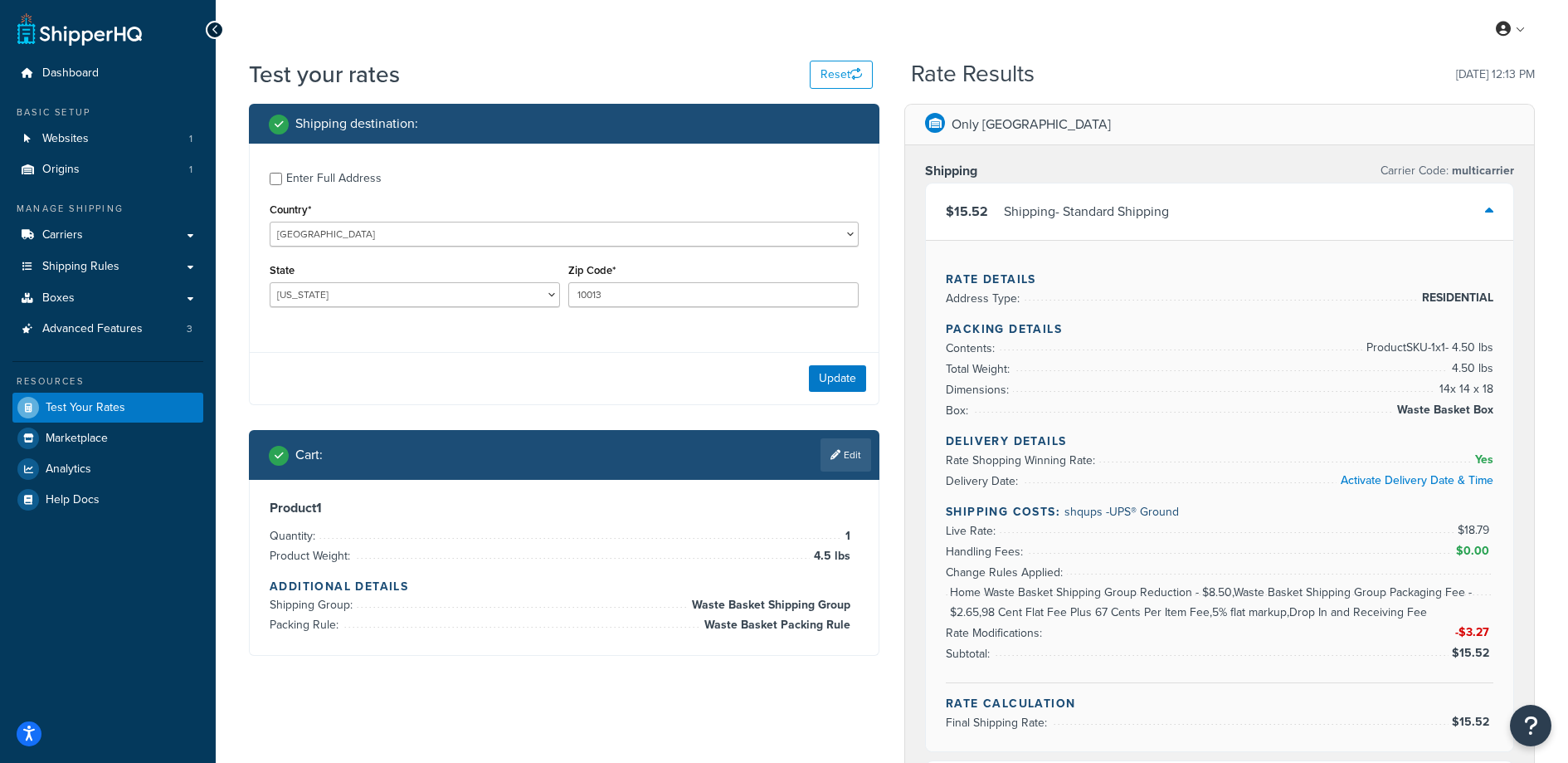
click at [258, 161] on div "Enter Full Address Country* United States United Kingdom Afghanistan Åland Isla…" at bounding box center [564, 242] width 629 height 196
click at [275, 168] on div "Enter Full Address" at bounding box center [564, 176] width 590 height 27
click at [278, 178] on input "Enter Full Address" at bounding box center [276, 179] width 13 height 13
checkbox input "true"
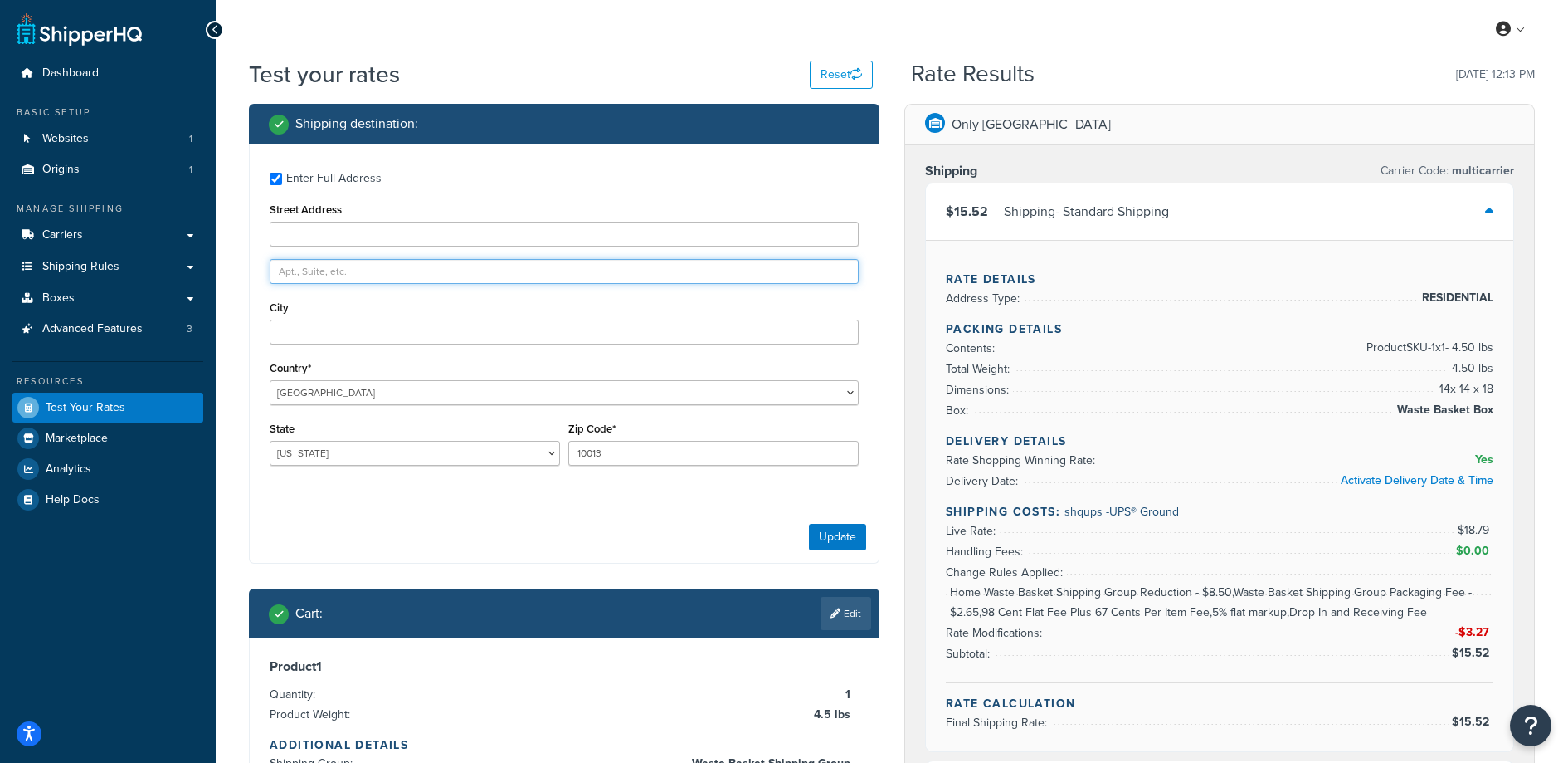
click at [352, 271] on input "text" at bounding box center [564, 271] width 590 height 25
type input "5"
type input "3"
click at [402, 239] on input "Street Address" at bounding box center [564, 234] width 590 height 25
type input "320 East 42nd St"
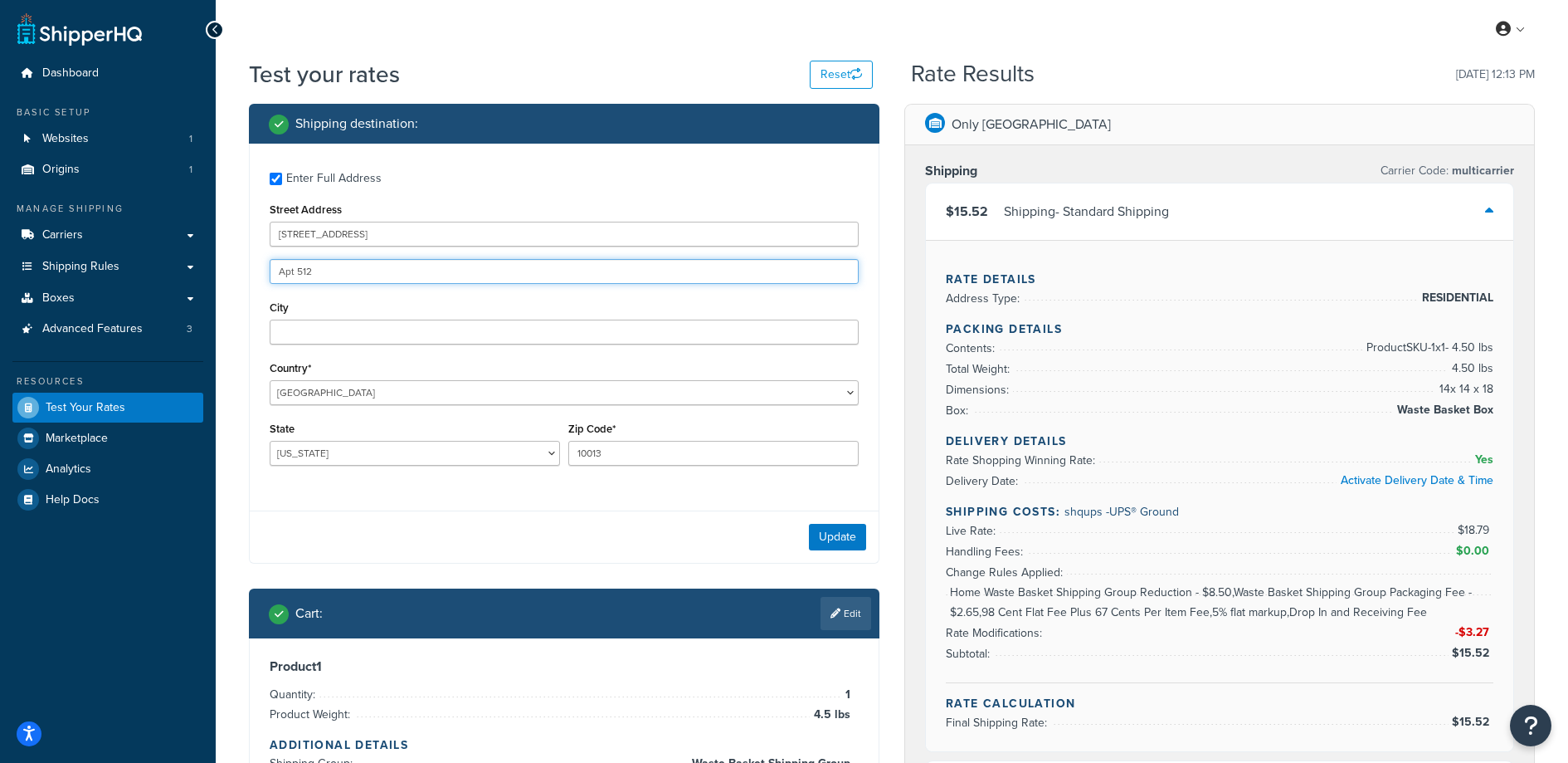
type input "Apt 512"
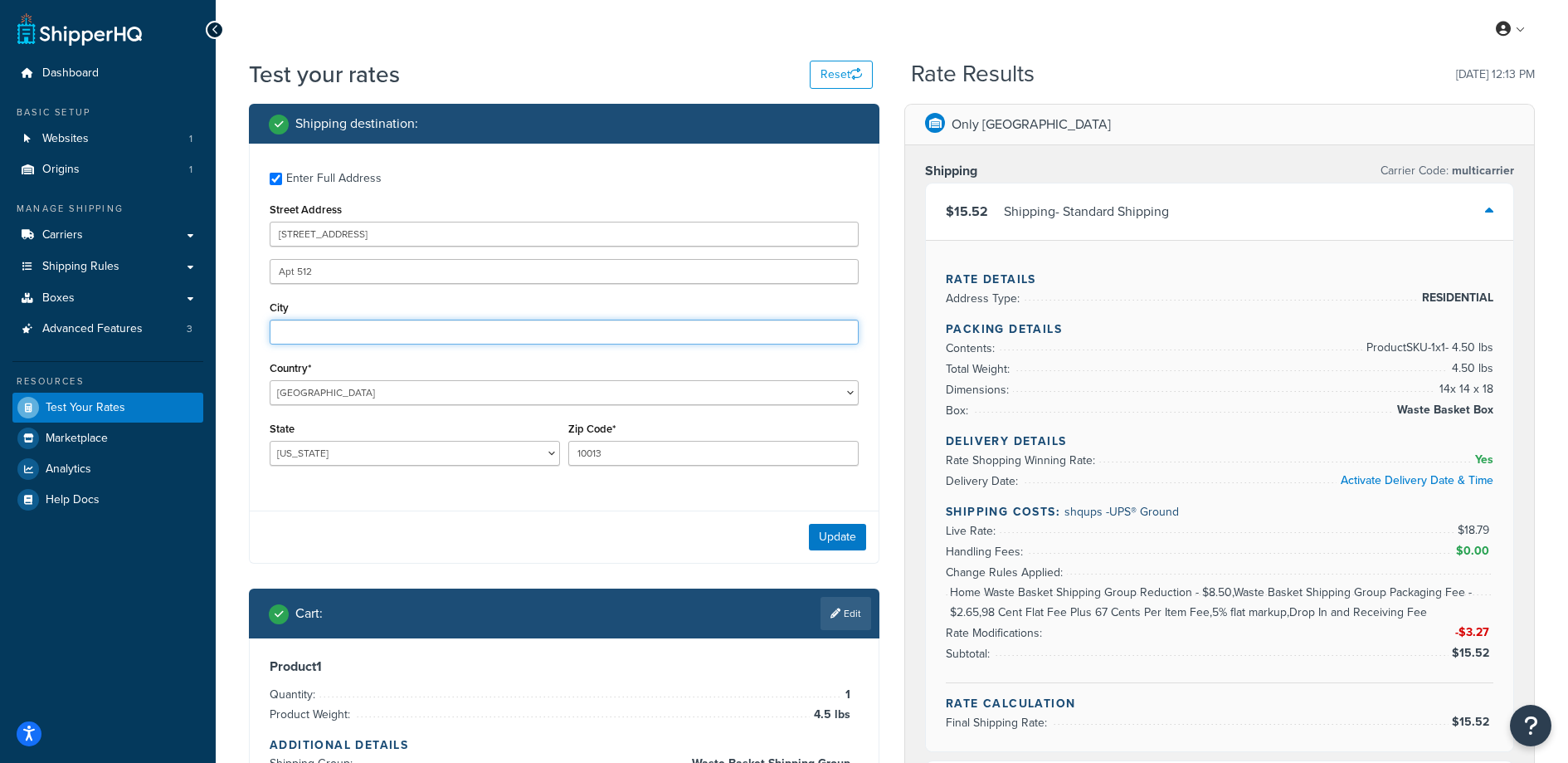
type input "B"
type input "New york"
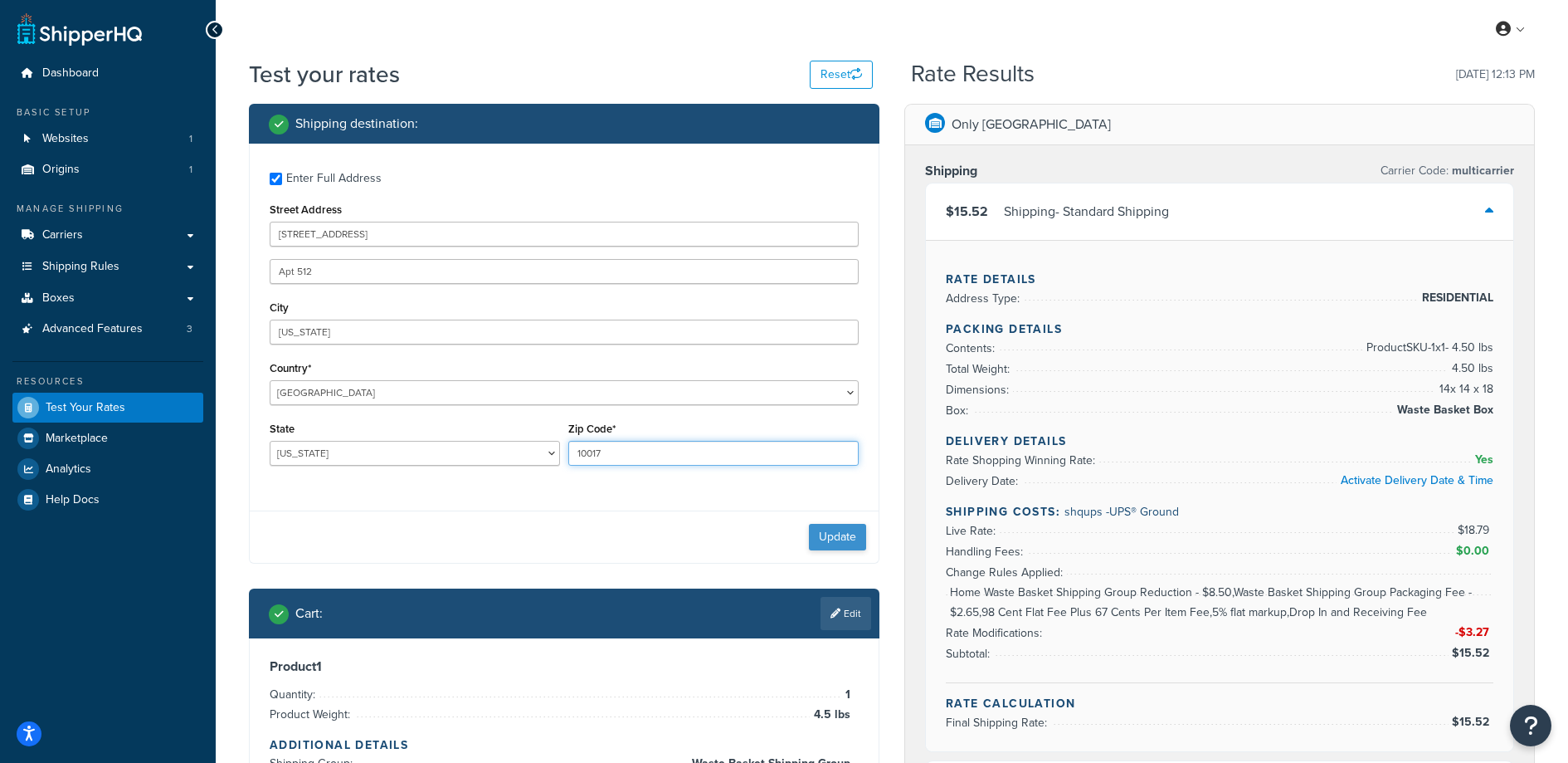
type input "10017"
click at [843, 534] on button "Update" at bounding box center [837, 536] width 57 height 27
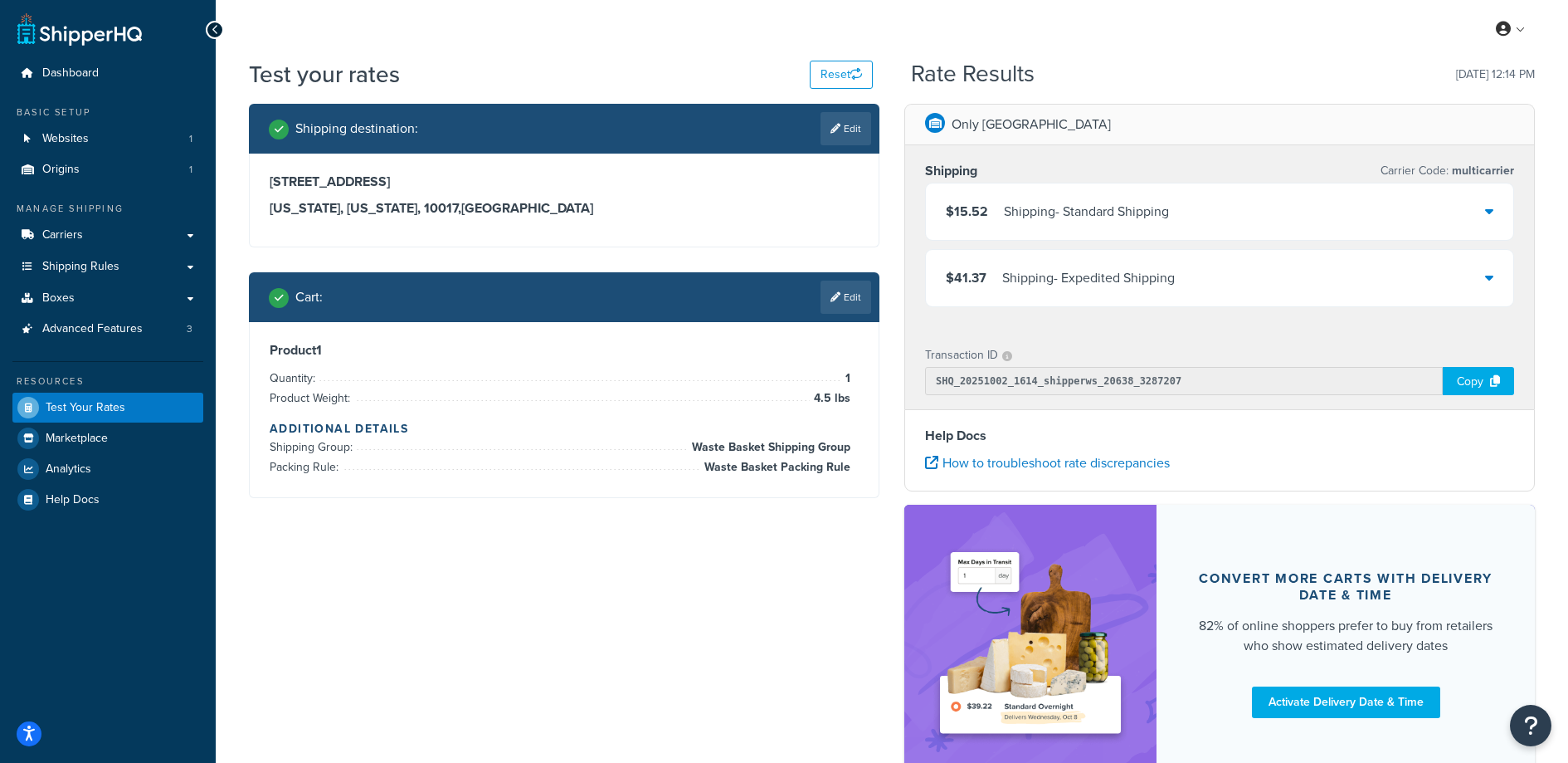
click at [783, 445] on span "Waste Basket Shipping Group" at bounding box center [768, 448] width 162 height 20
click at [783, 444] on span "Waste Basket Shipping Group" at bounding box center [768, 448] width 162 height 20
click at [783, 443] on span "Waste Basket Shipping Group" at bounding box center [768, 448] width 162 height 20
click at [807, 468] on span "Waste Basket Packing Rule" at bounding box center [776, 468] width 150 height 20
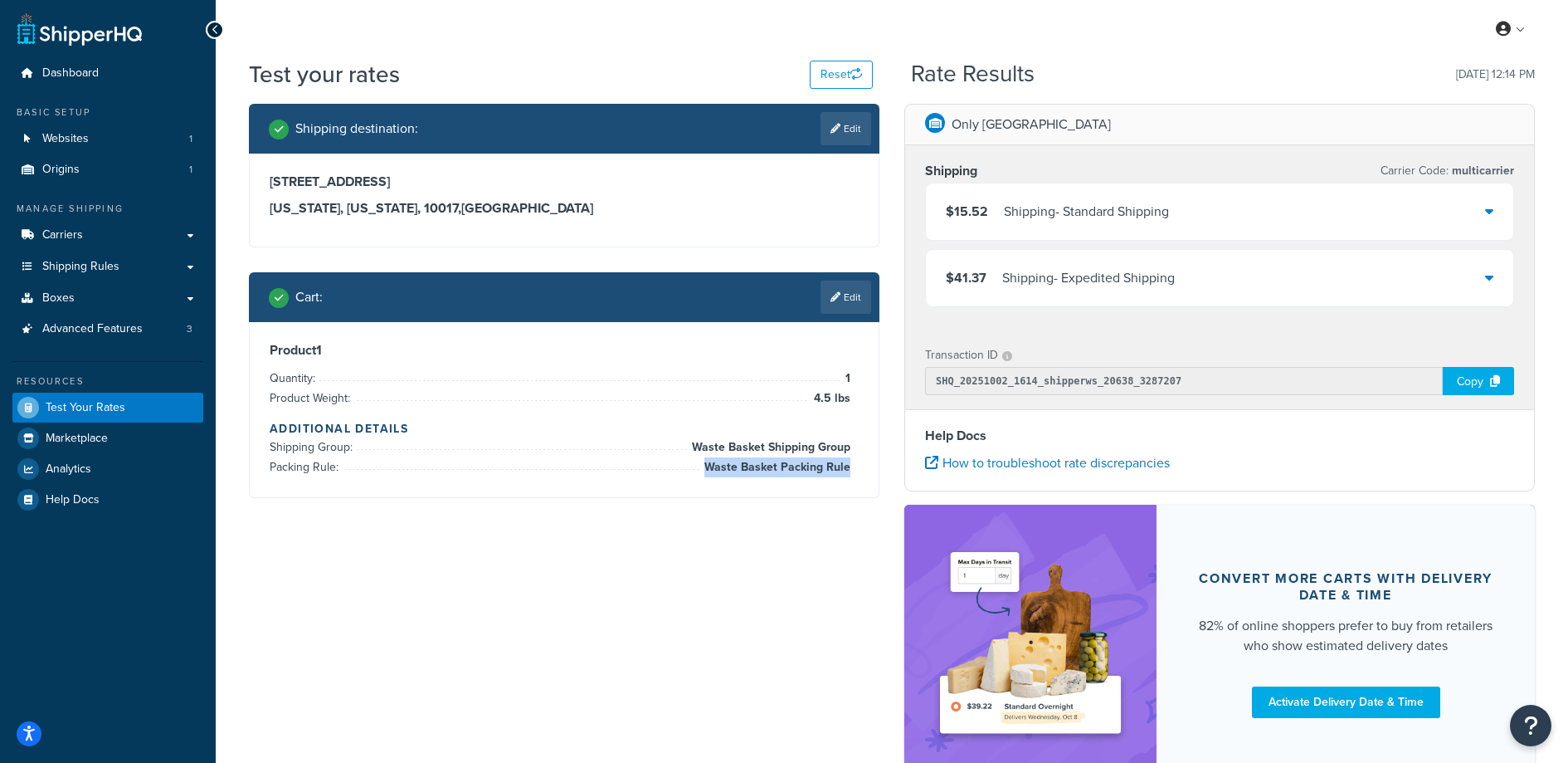
click at [807, 468] on span "Waste Basket Packing Rule" at bounding box center [776, 468] width 150 height 20
click at [779, 594] on div "Shipping destination : Edit 320 East 42nd St, Apt 512 New york, New York, 10017…" at bounding box center [892, 451] width 1311 height 695
click at [103, 325] on span "Advanced Features" at bounding box center [92, 328] width 100 height 14
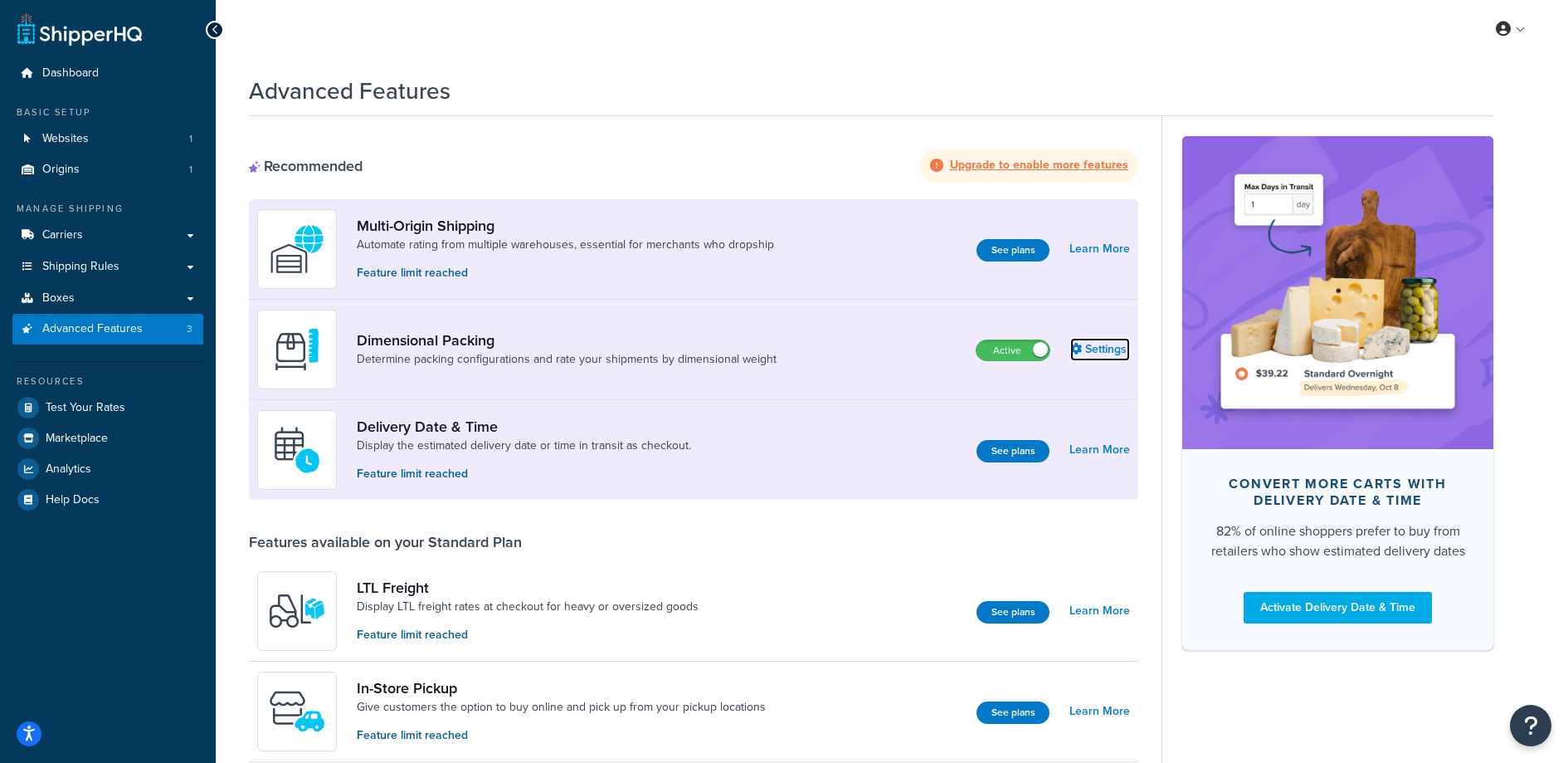
click at [1110, 338] on link "Settings" at bounding box center [1099, 348] width 60 height 23
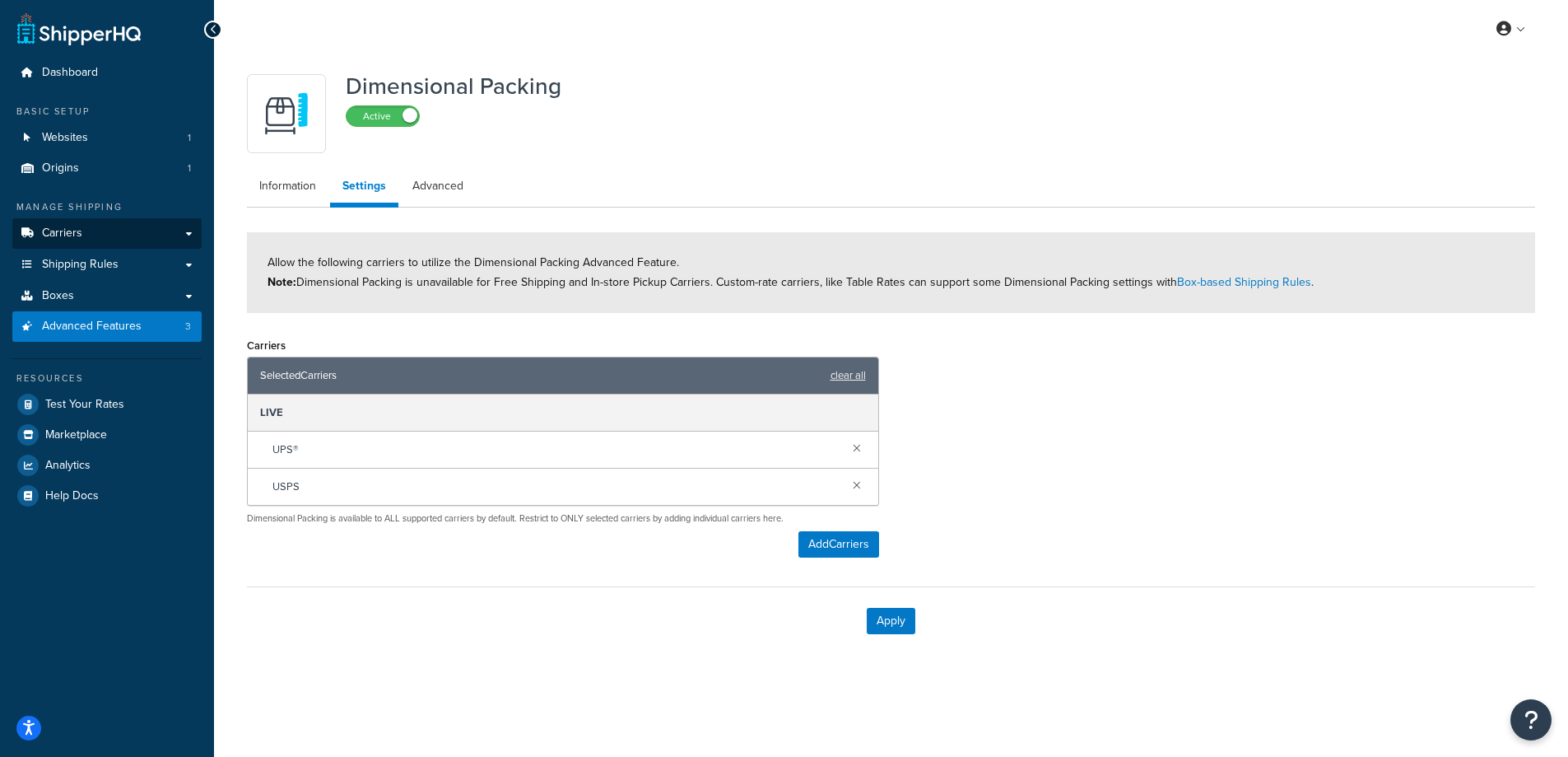
click at [106, 219] on div "Manage Shipping Carriers Carriers All Carriers 3 Method Merging Rules 2 Custom …" at bounding box center [107, 271] width 189 height 142
click at [104, 225] on link "Carriers" at bounding box center [107, 233] width 189 height 30
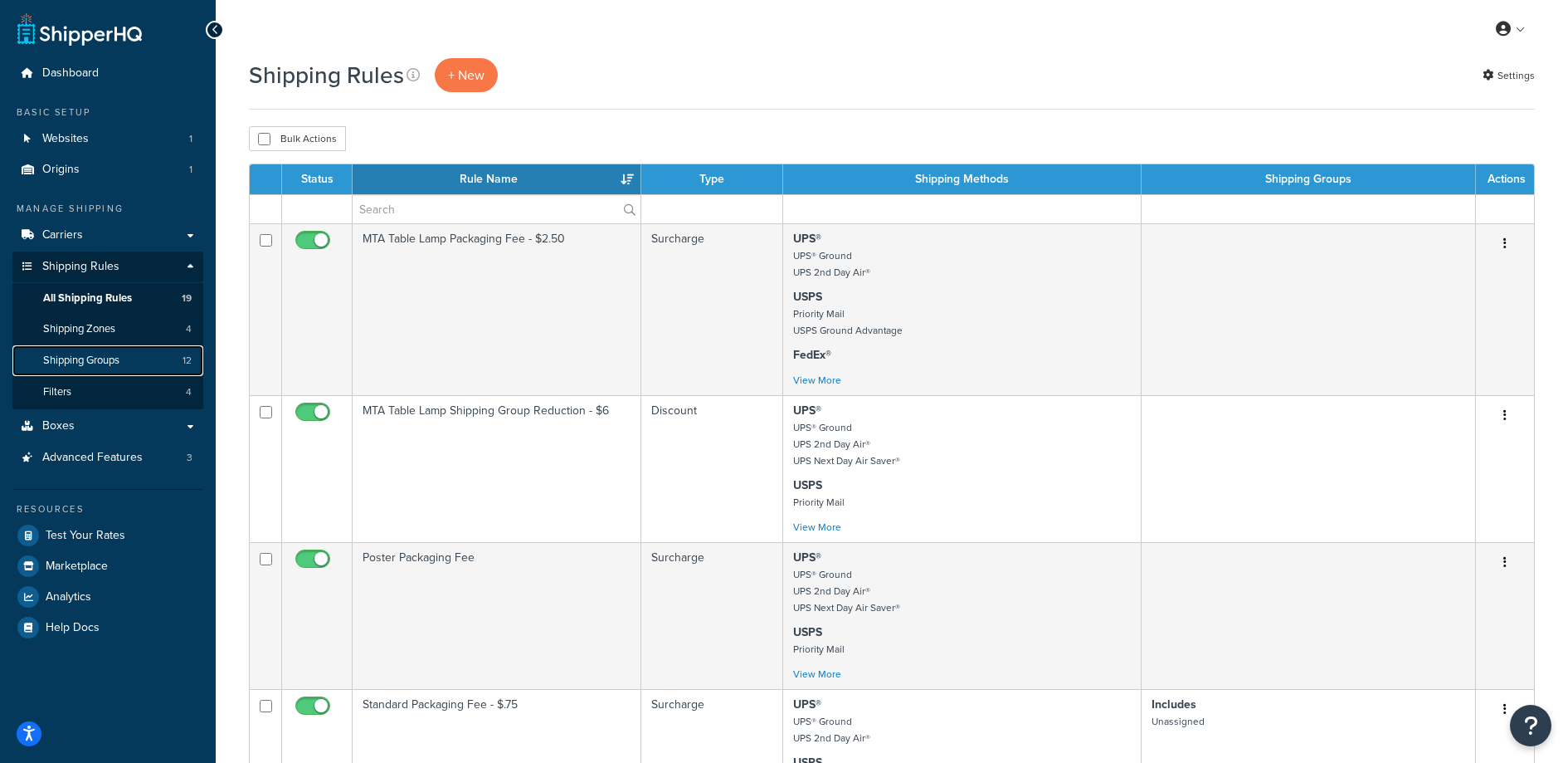
click at [117, 362] on span "Shipping Groups" at bounding box center [81, 360] width 76 height 14
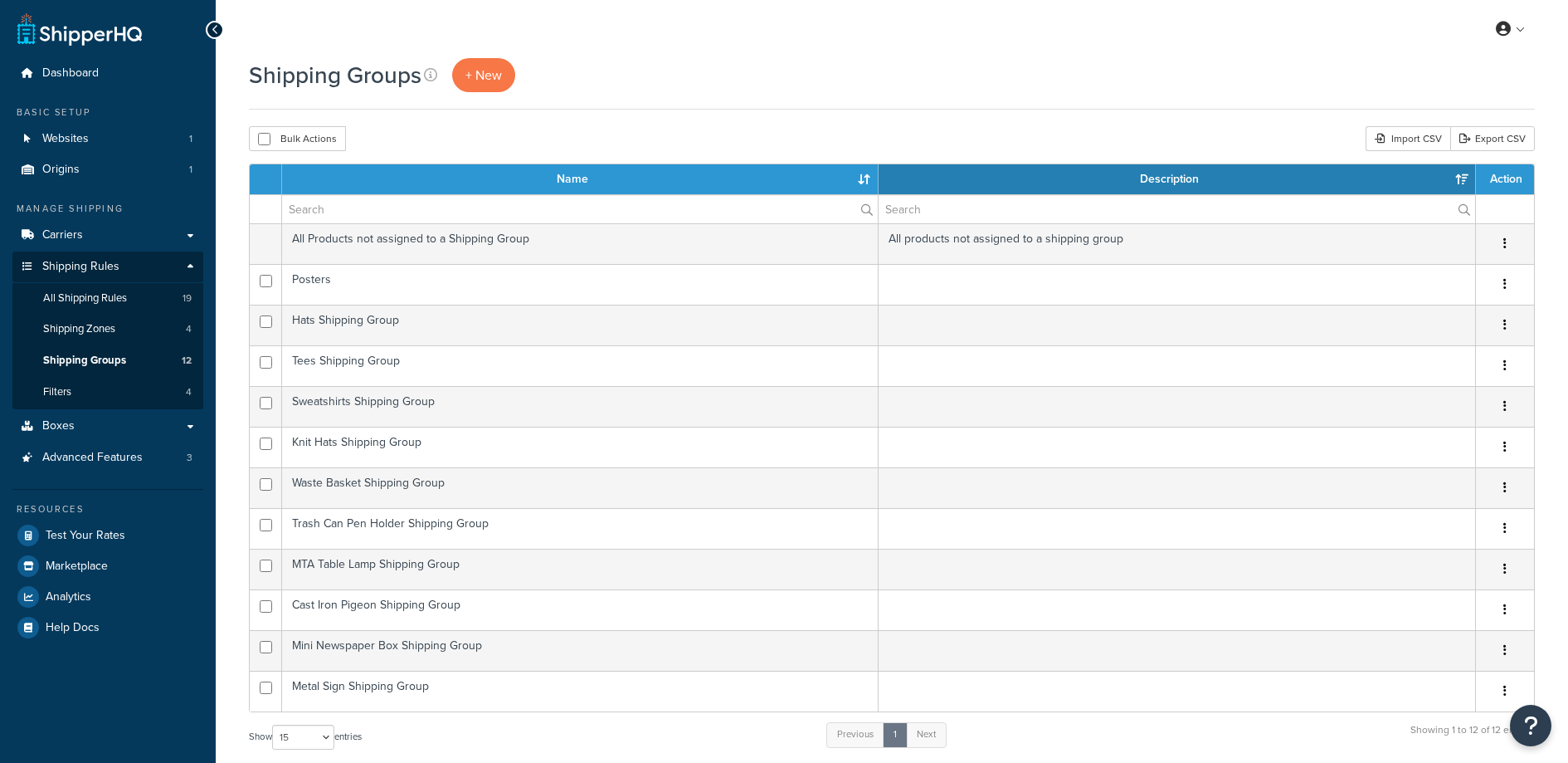
select select "15"
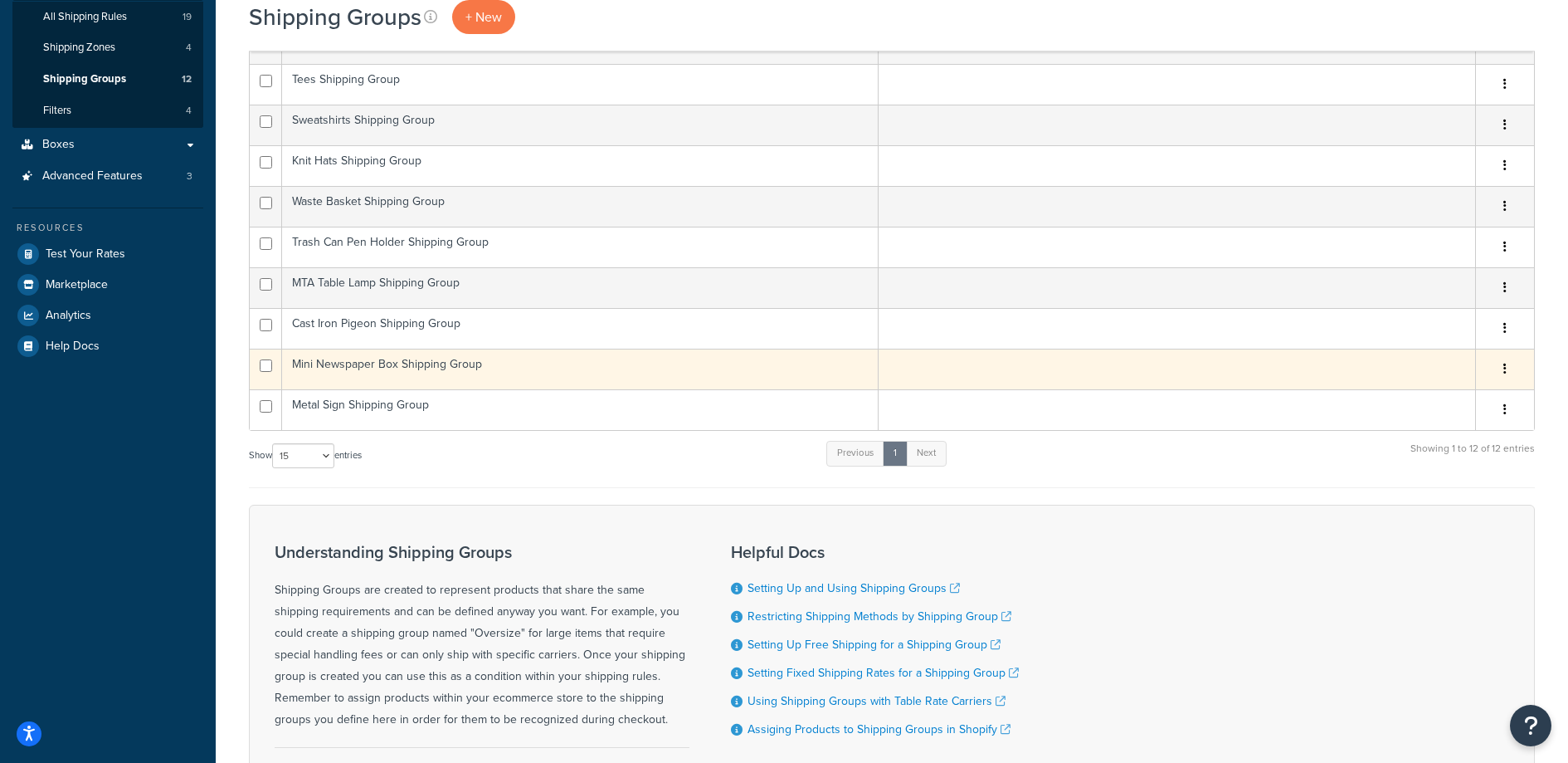
scroll to position [271, 0]
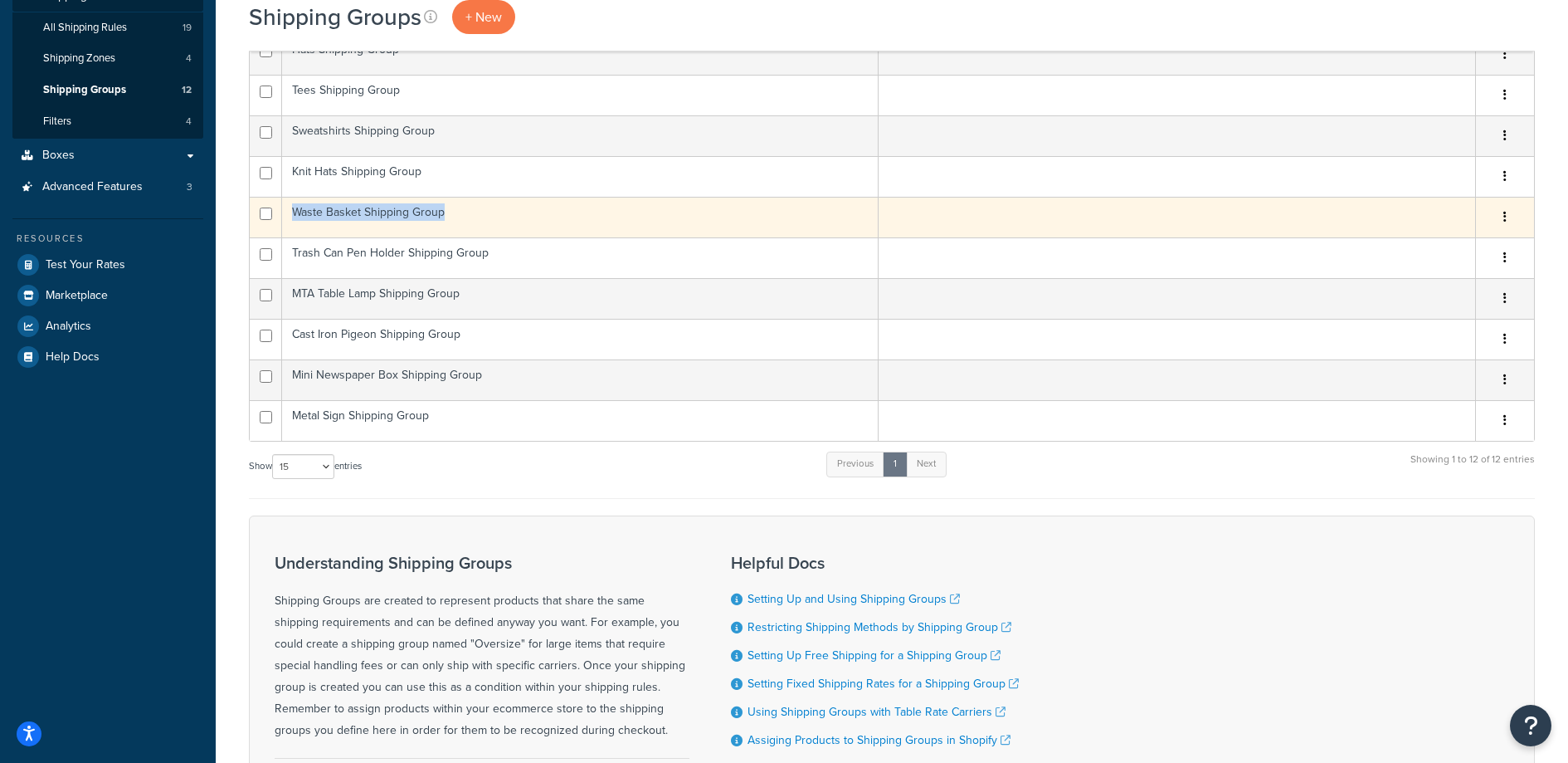
drag, startPoint x: 487, startPoint y: 209, endPoint x: 294, endPoint y: 214, distance: 193.1
click at [294, 214] on td "Waste Basket Shipping Group" at bounding box center [580, 216] width 597 height 40
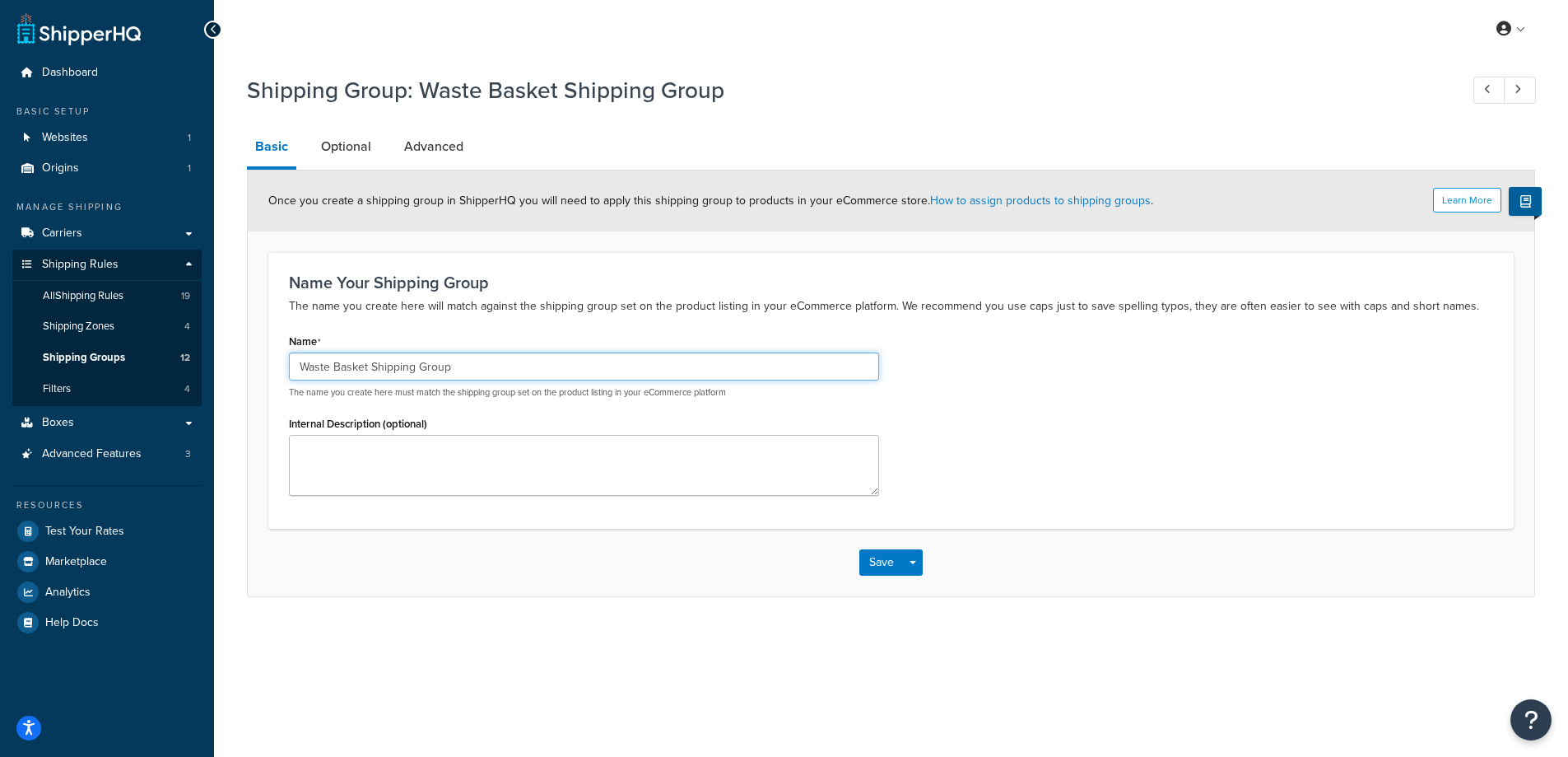
click at [528, 359] on input "Waste Basket Shipping Group" at bounding box center [584, 366] width 590 height 28
click at [363, 153] on link "Optional" at bounding box center [346, 146] width 66 height 39
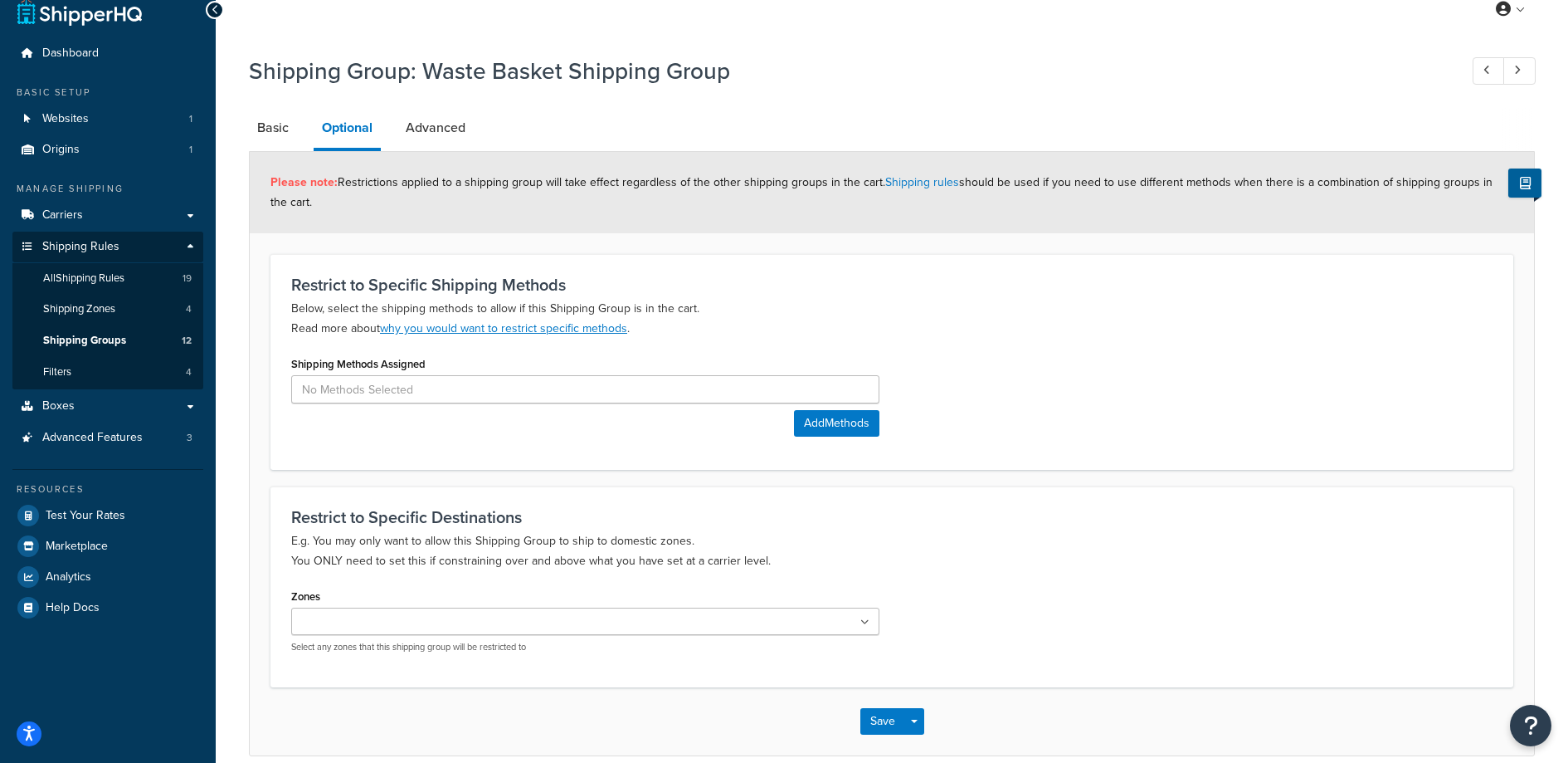
scroll to position [30, 0]
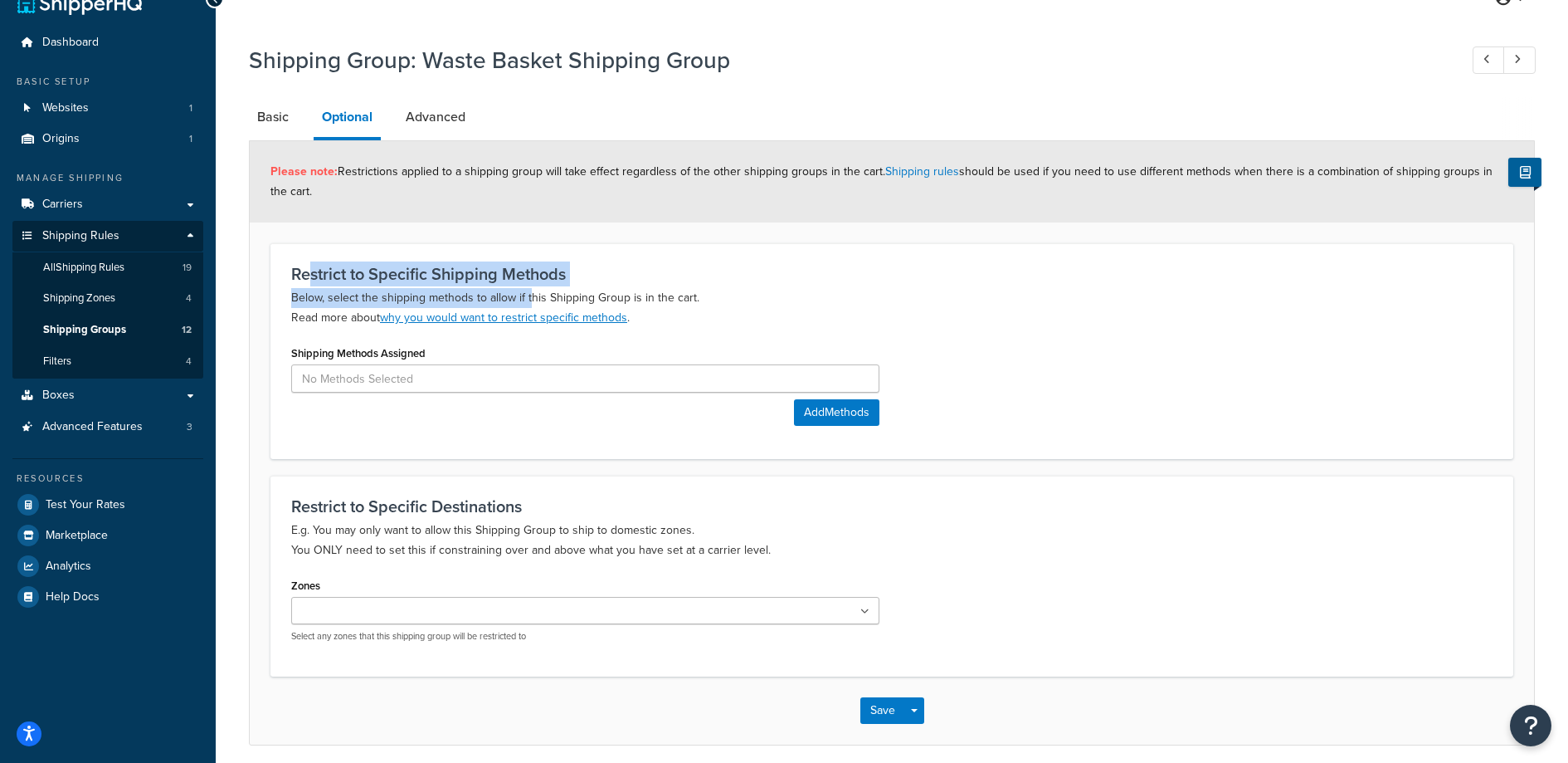
drag, startPoint x: 314, startPoint y: 272, endPoint x: 529, endPoint y: 289, distance: 215.7
click at [529, 289] on div "Restrict to Specific Shipping Methods Below, select the shipping methods to all…" at bounding box center [892, 296] width 1201 height 63
click at [529, 289] on p "Below, select the shipping methods to allow if this Shipping Group is in the ca…" at bounding box center [892, 307] width 1201 height 39
drag, startPoint x: 450, startPoint y: 136, endPoint x: 450, endPoint y: 95, distance: 41.0
click at [450, 136] on link "Advanced" at bounding box center [435, 116] width 76 height 39
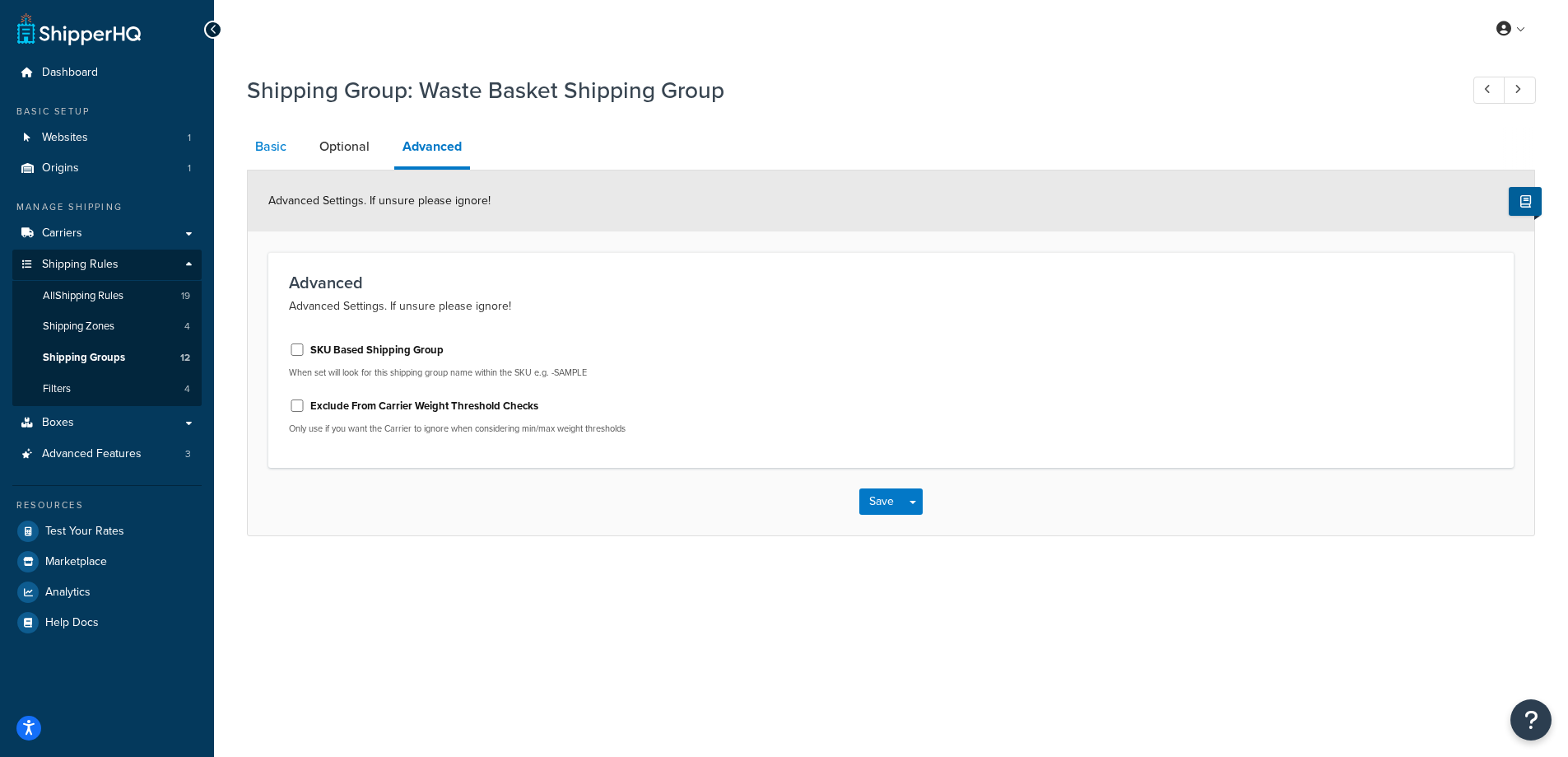
click at [286, 165] on link "Basic" at bounding box center [270, 146] width 47 height 39
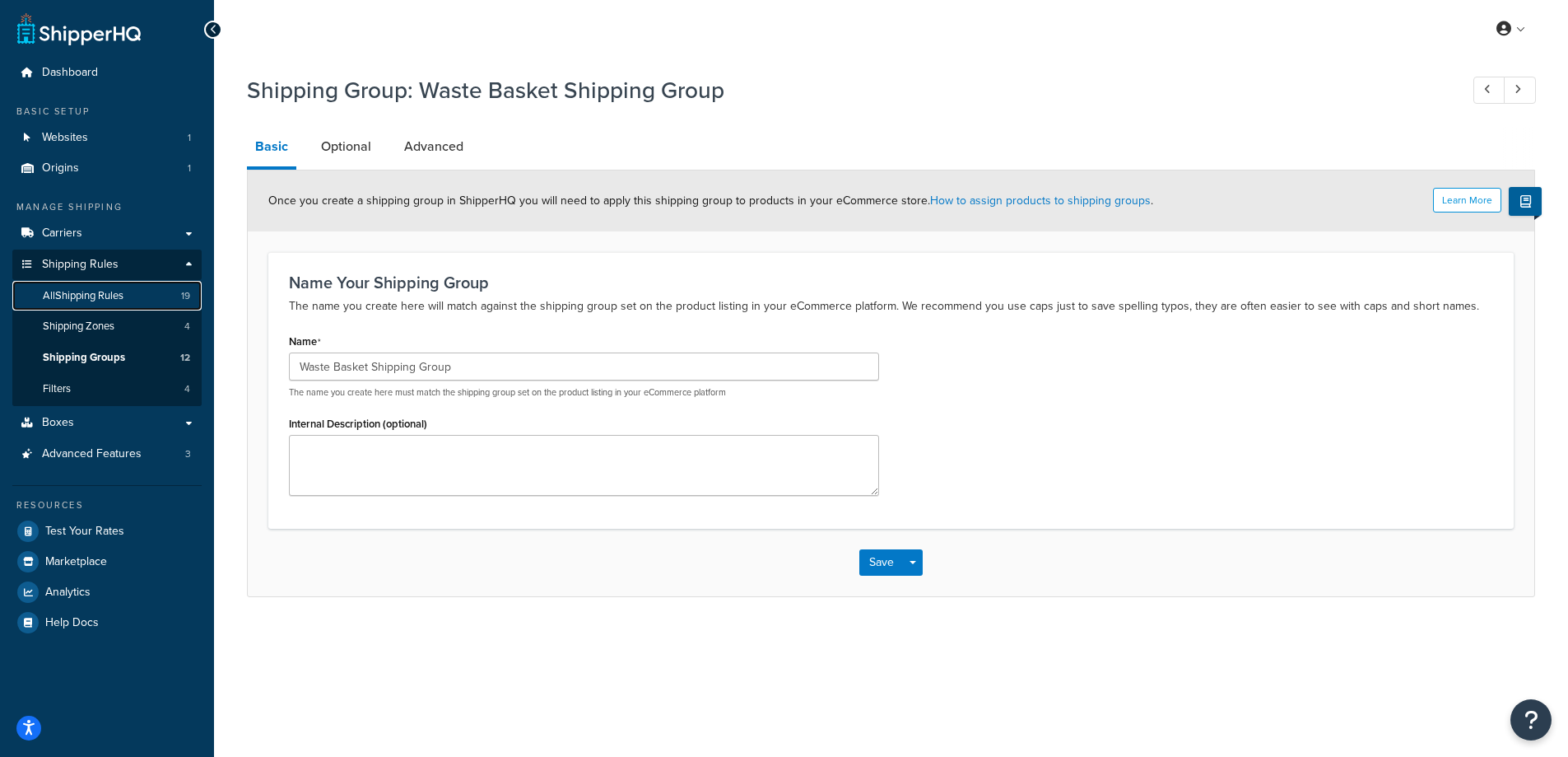
click at [117, 306] on link "All Shipping Rules 19" at bounding box center [107, 296] width 189 height 30
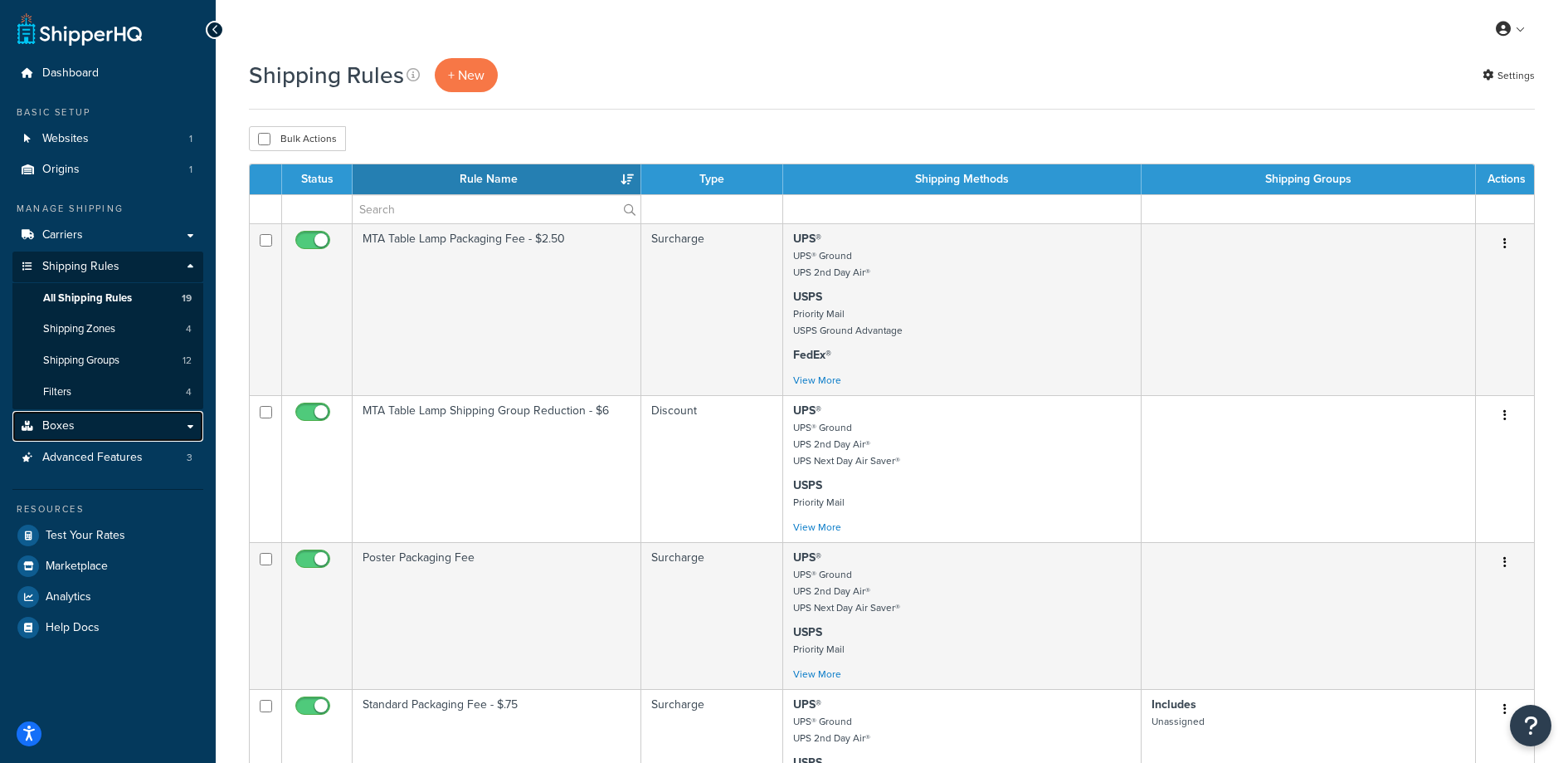
click at [83, 412] on link "Boxes" at bounding box center [108, 426] width 191 height 30
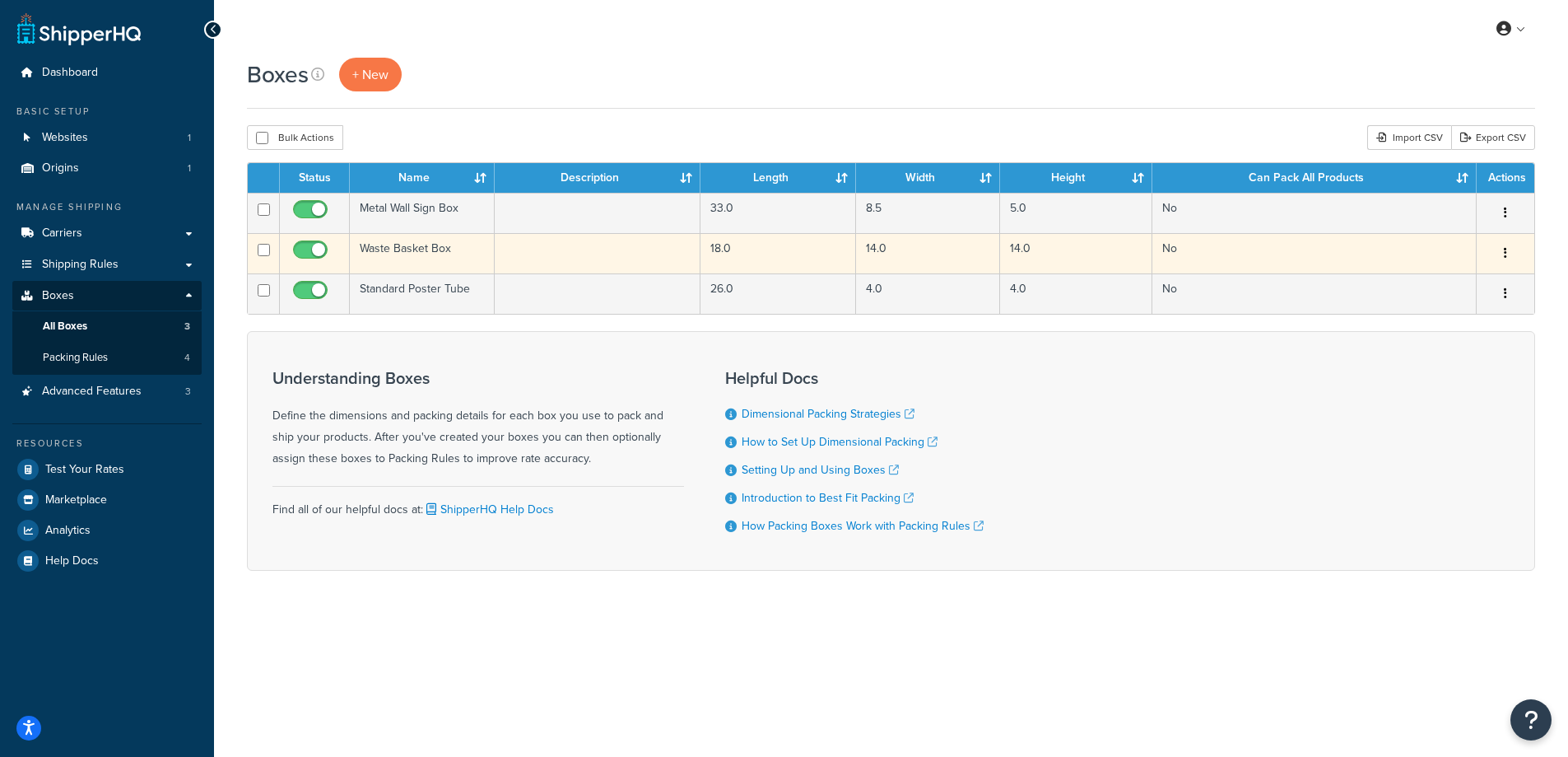
click at [437, 247] on td "Waste Basket Box" at bounding box center [422, 253] width 145 height 40
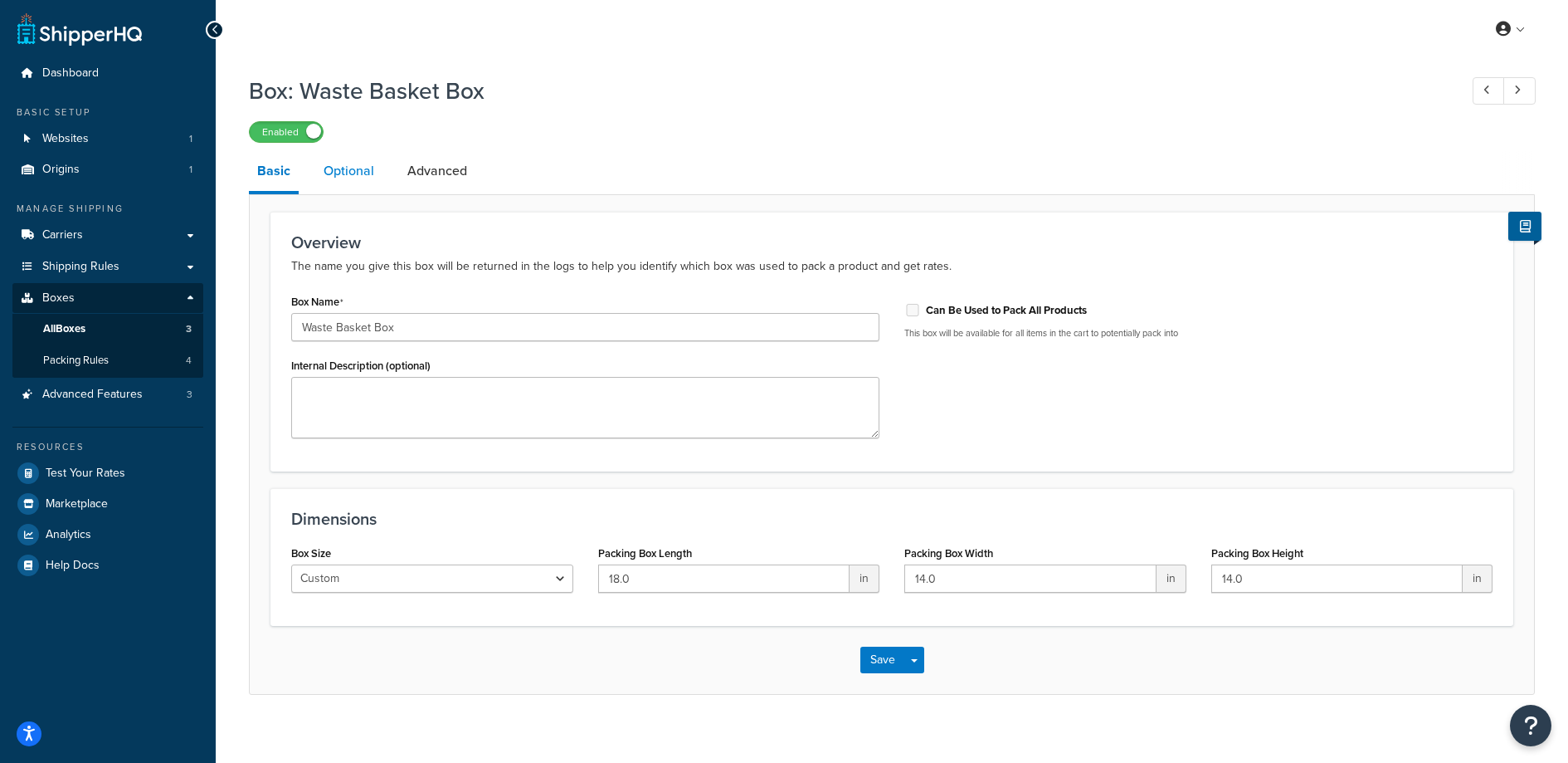
click at [362, 179] on link "Optional" at bounding box center [348, 171] width 67 height 39
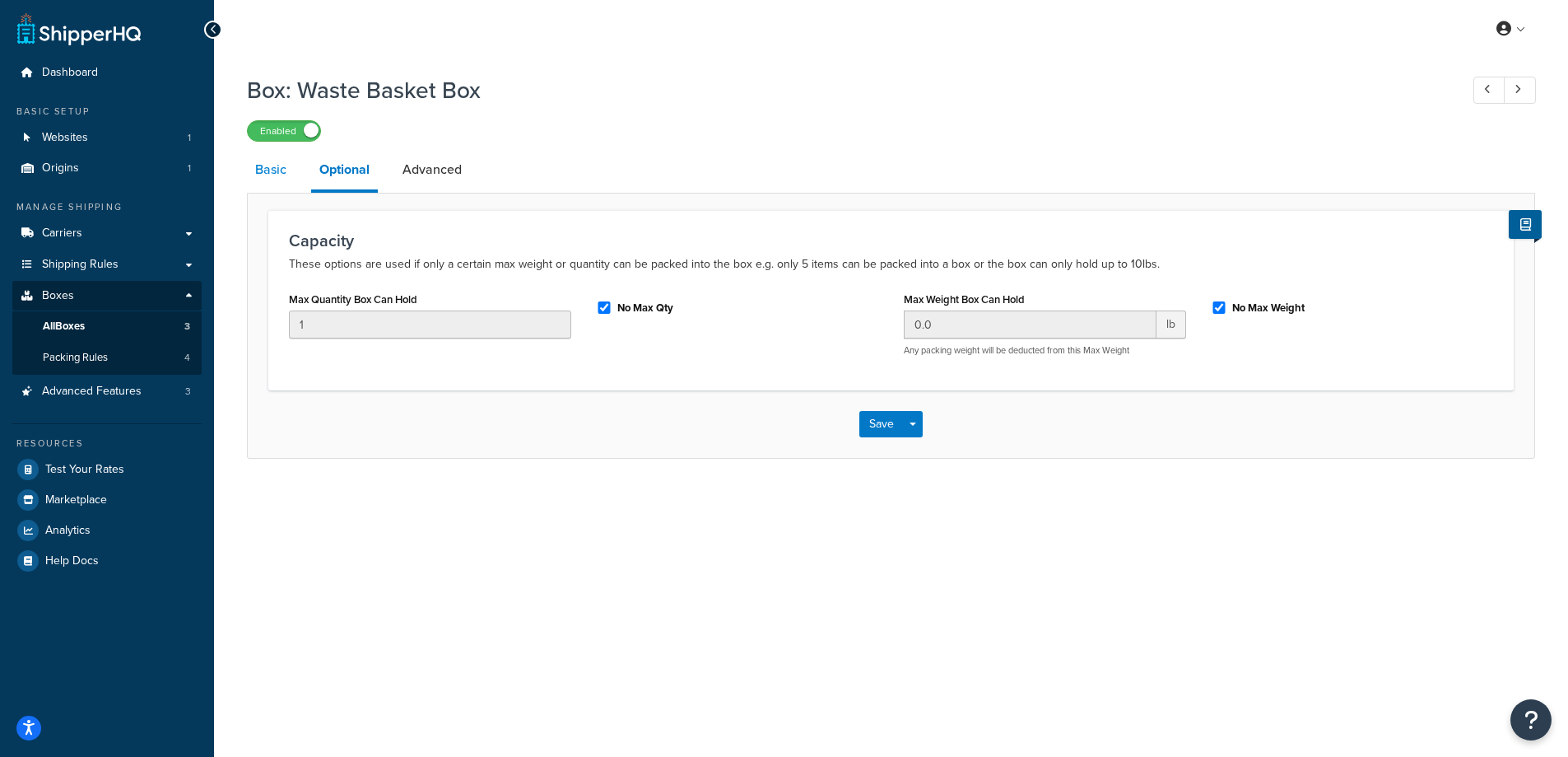
click at [272, 165] on link "Basic" at bounding box center [270, 169] width 47 height 39
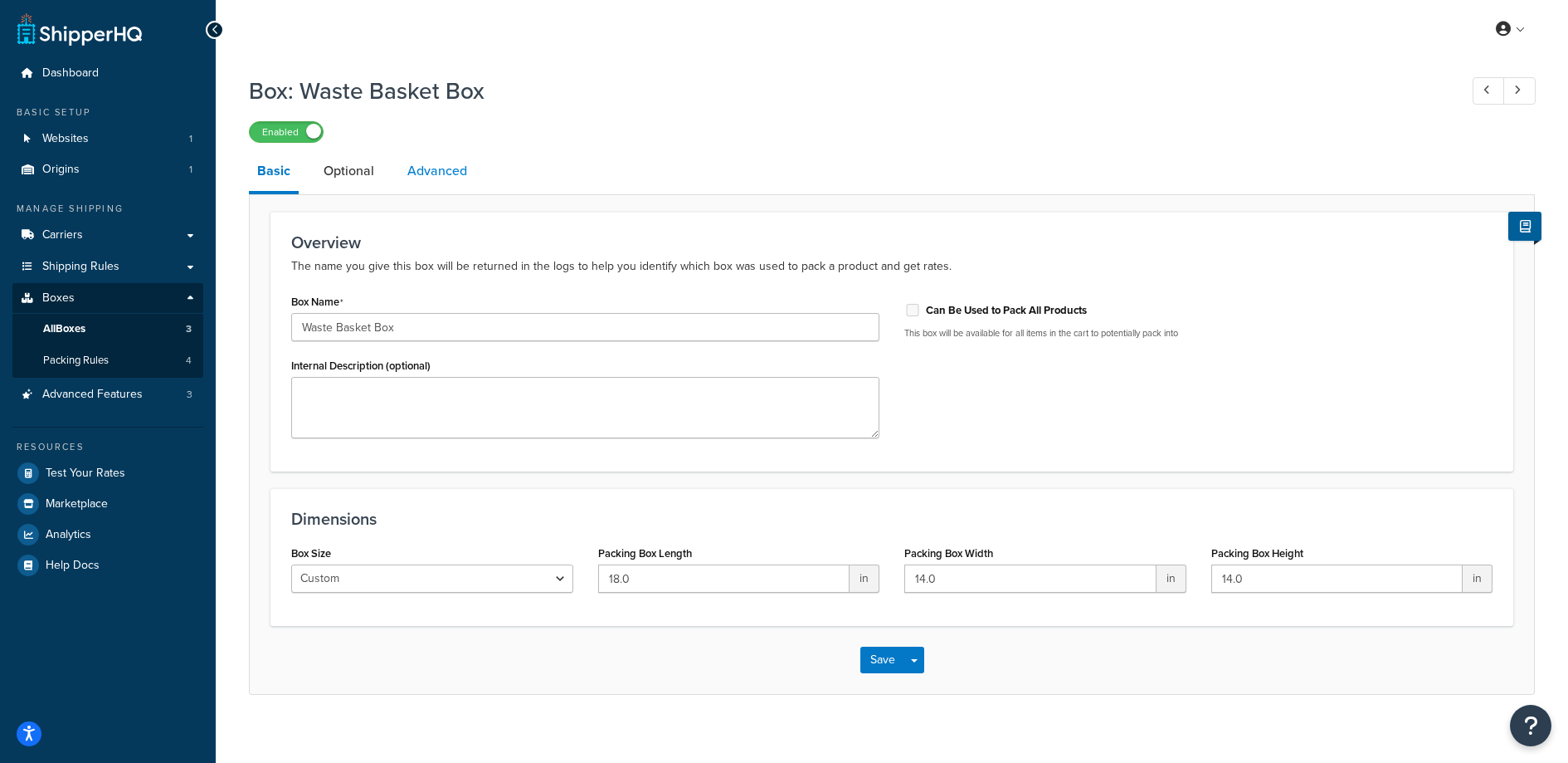
click at [439, 171] on link "Advanced" at bounding box center [436, 171] width 76 height 39
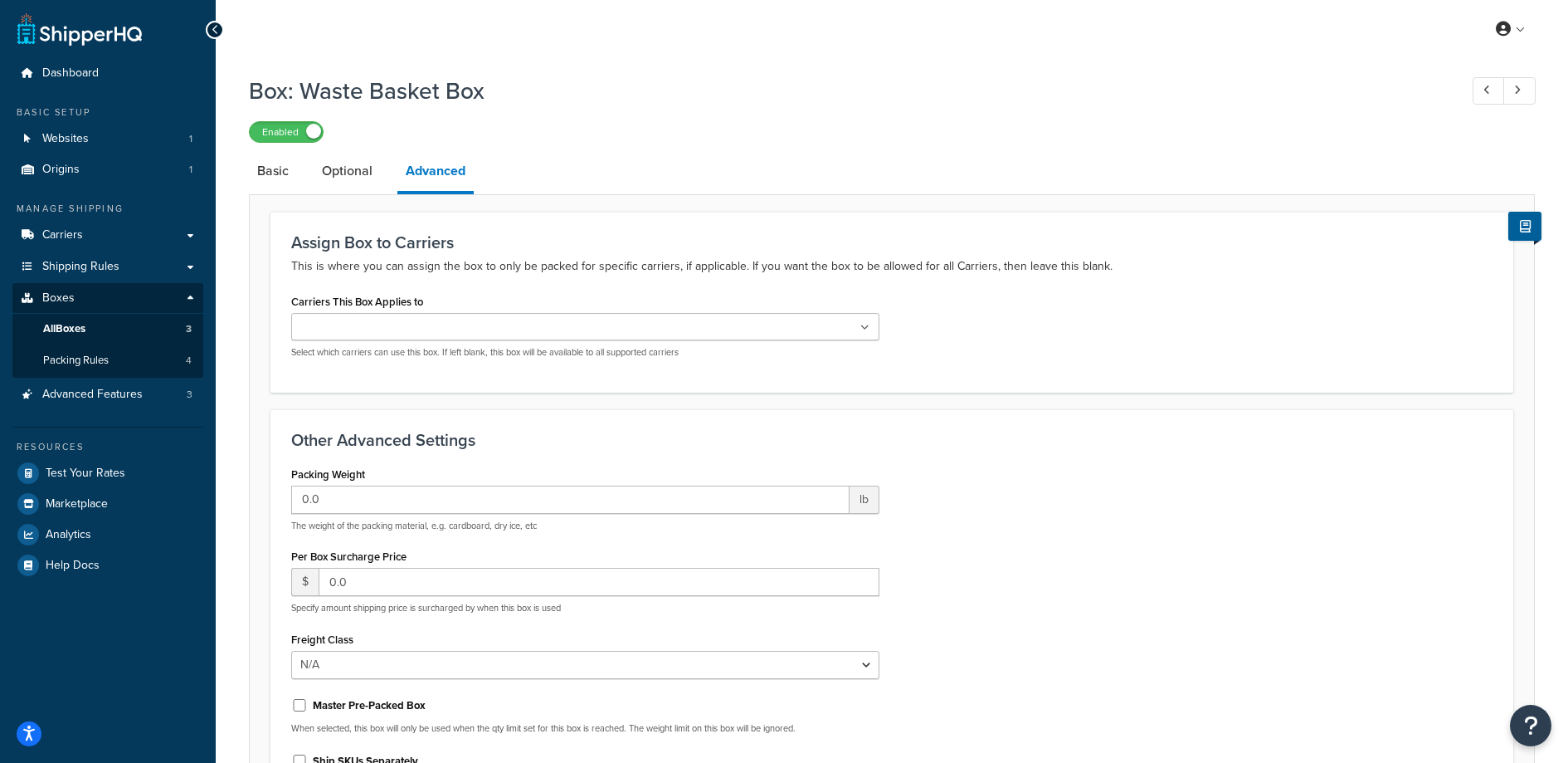
click at [301, 173] on li "Basic" at bounding box center [281, 171] width 65 height 39
click at [275, 168] on link "Basic" at bounding box center [272, 171] width 48 height 39
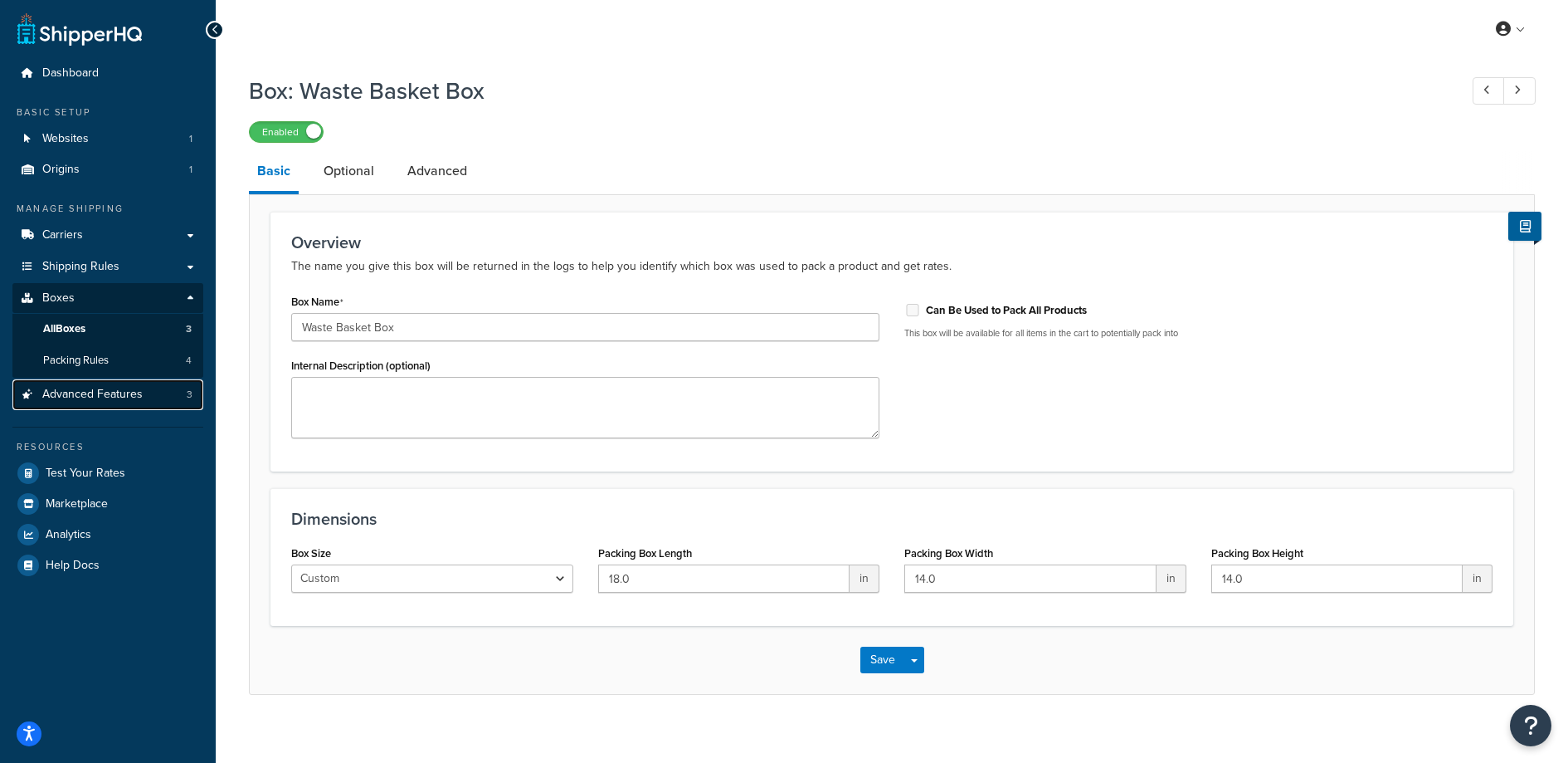
click at [132, 400] on span "Advanced Features" at bounding box center [92, 394] width 100 height 14
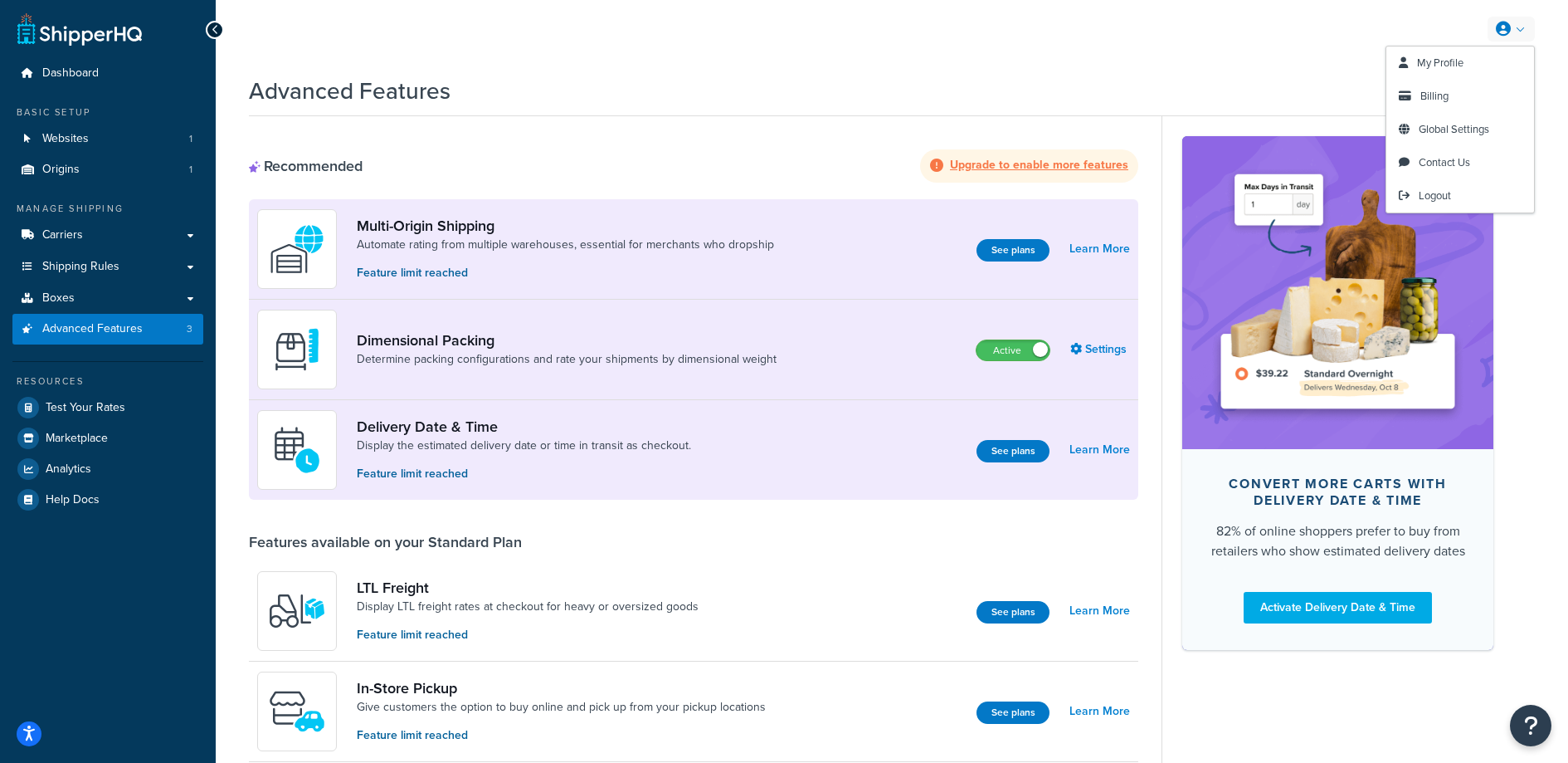
click at [1518, 22] on link at bounding box center [1512, 28] width 48 height 25
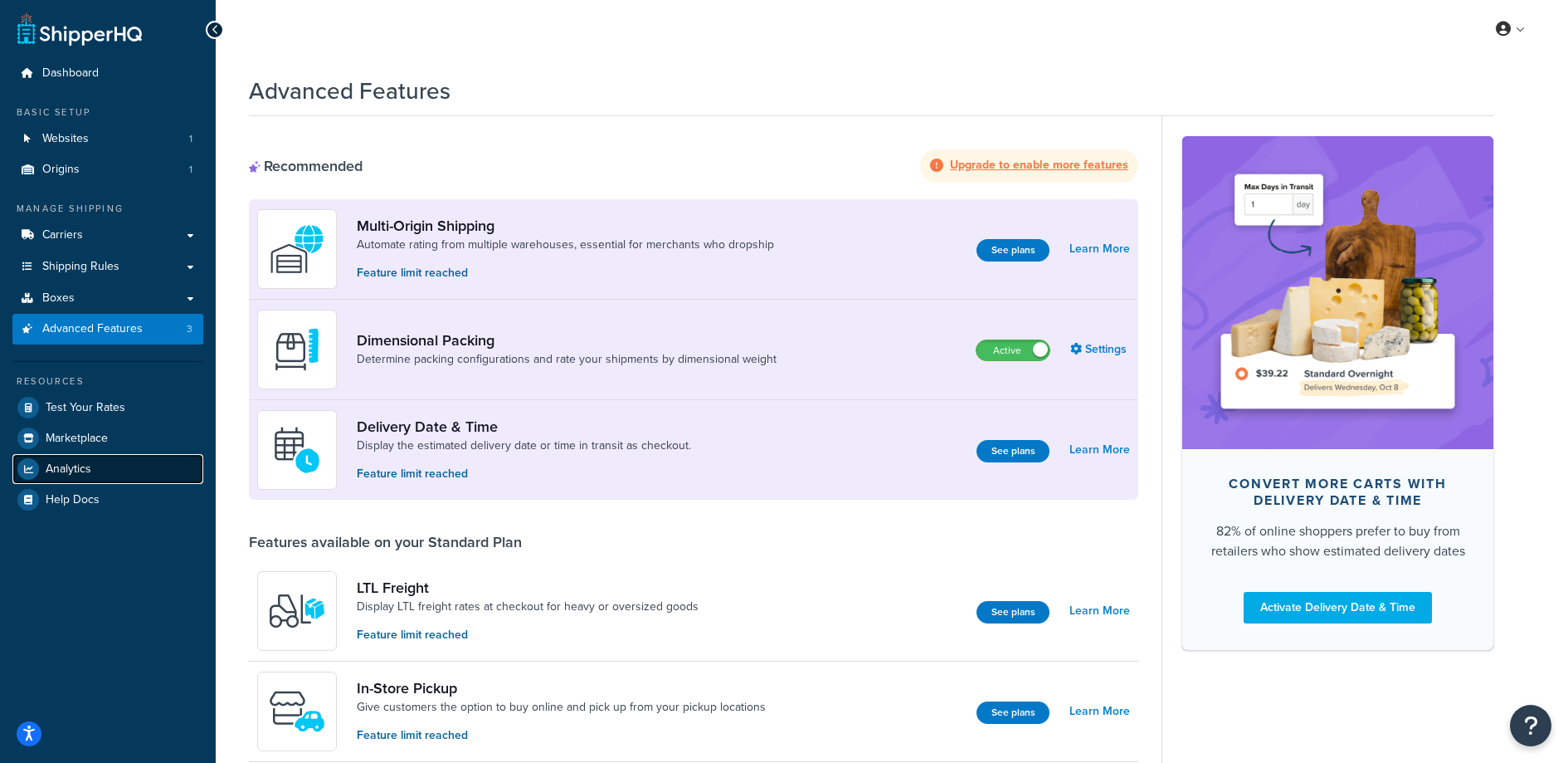
click at [107, 469] on link "Analytics" at bounding box center [108, 469] width 191 height 30
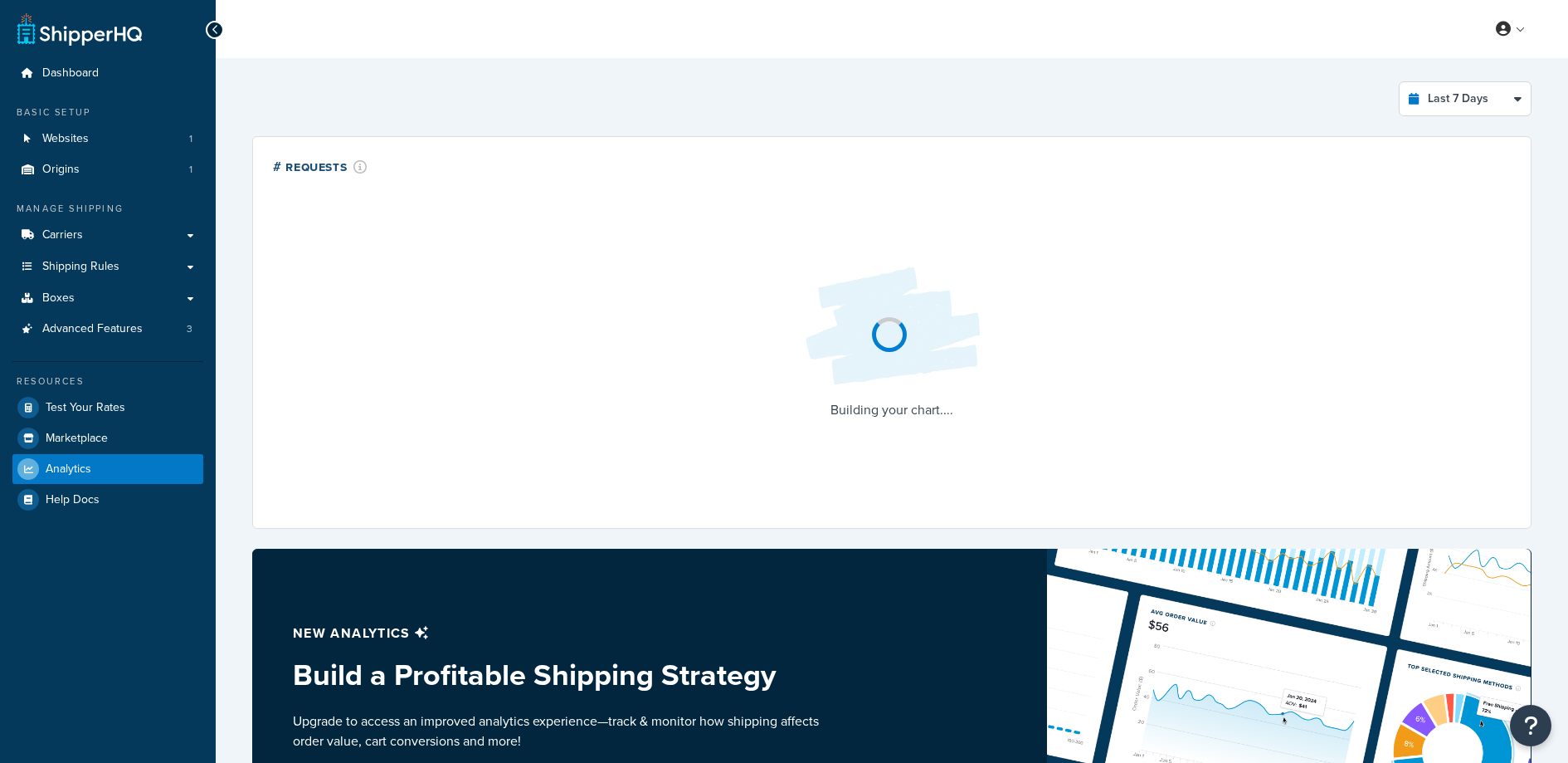
select select "last_7_days"
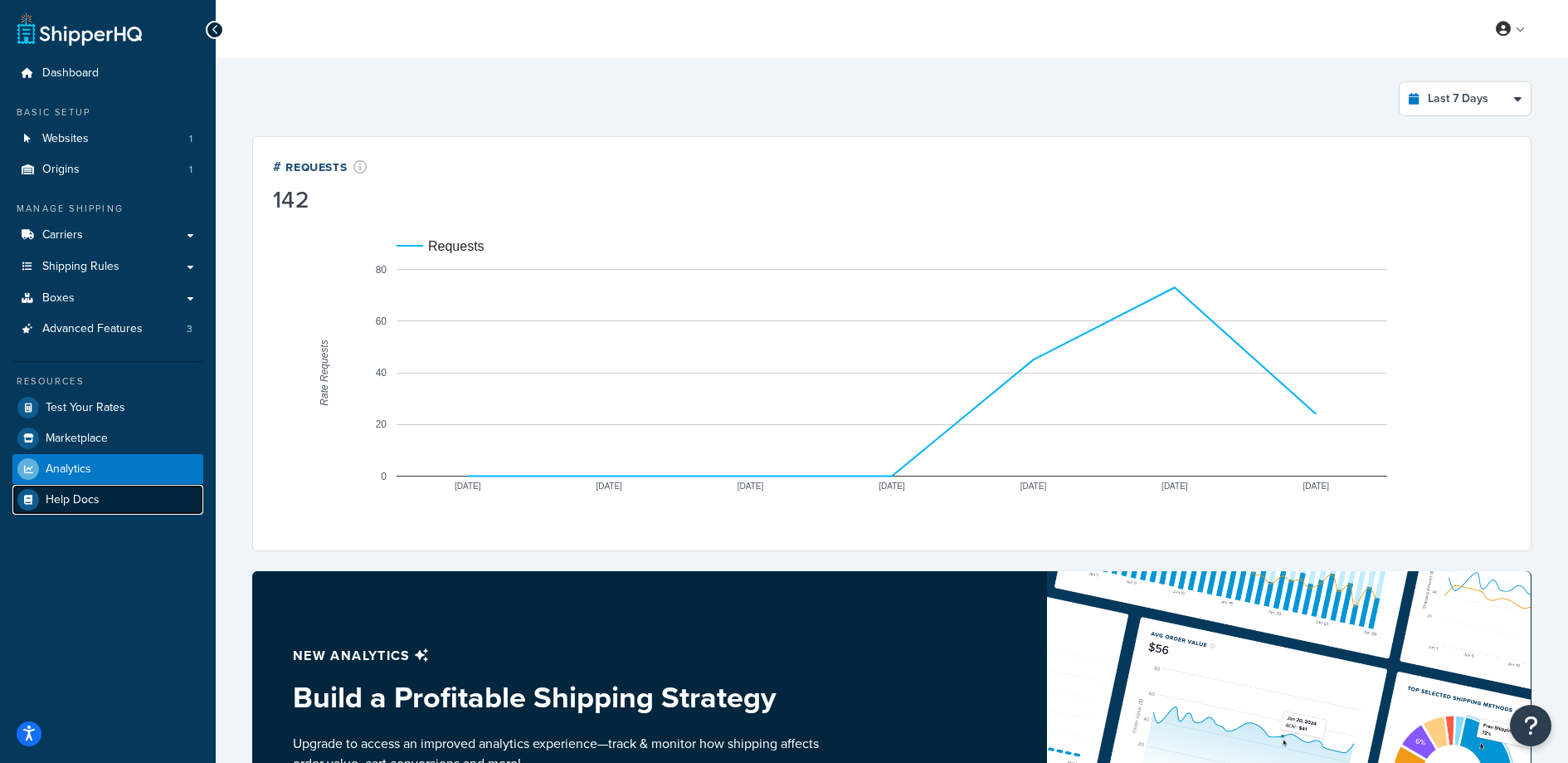
click at [104, 498] on link "Help Docs" at bounding box center [108, 499] width 191 height 30
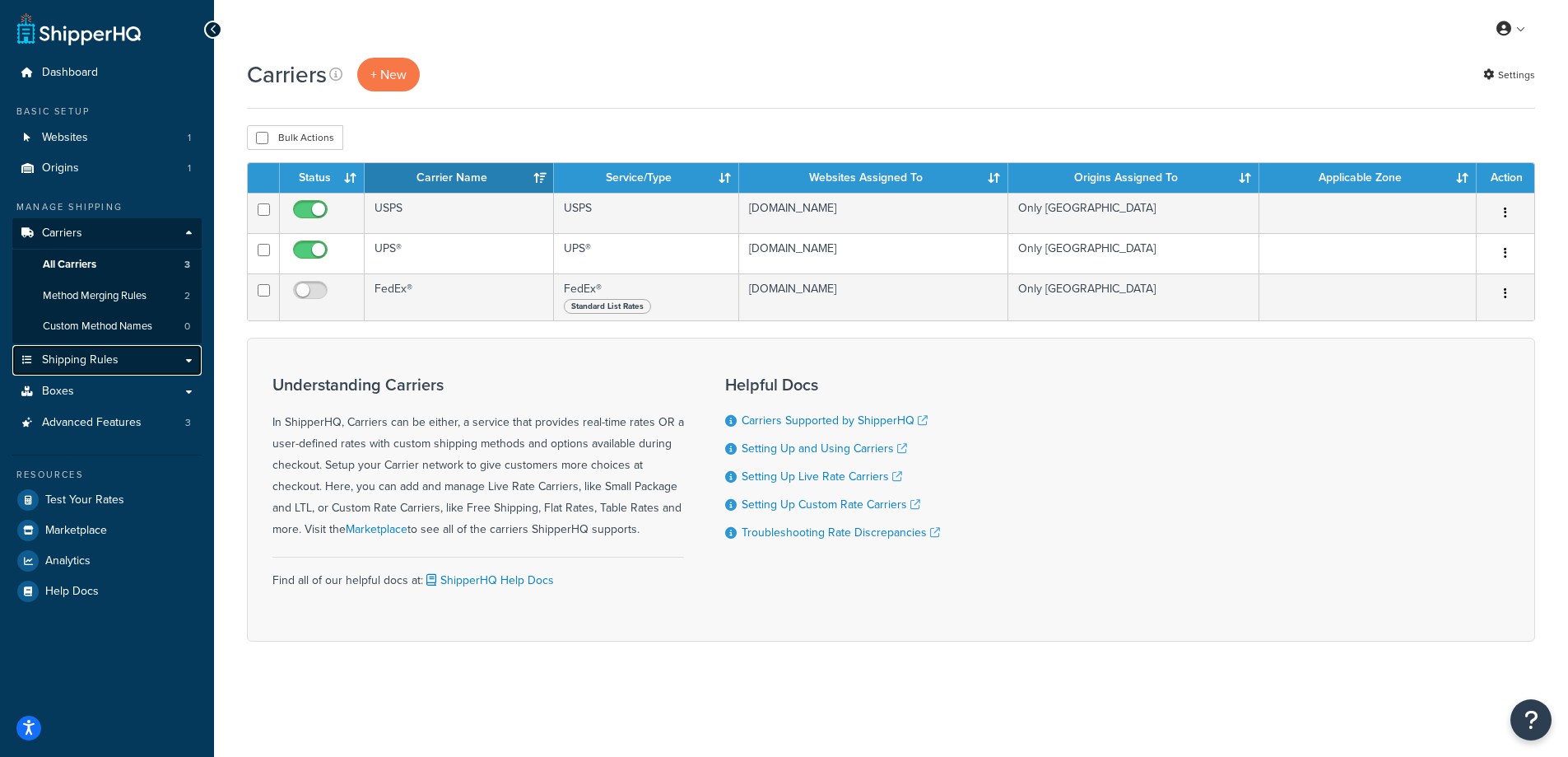
click at [109, 354] on span "Shipping Rules" at bounding box center [80, 359] width 76 height 14
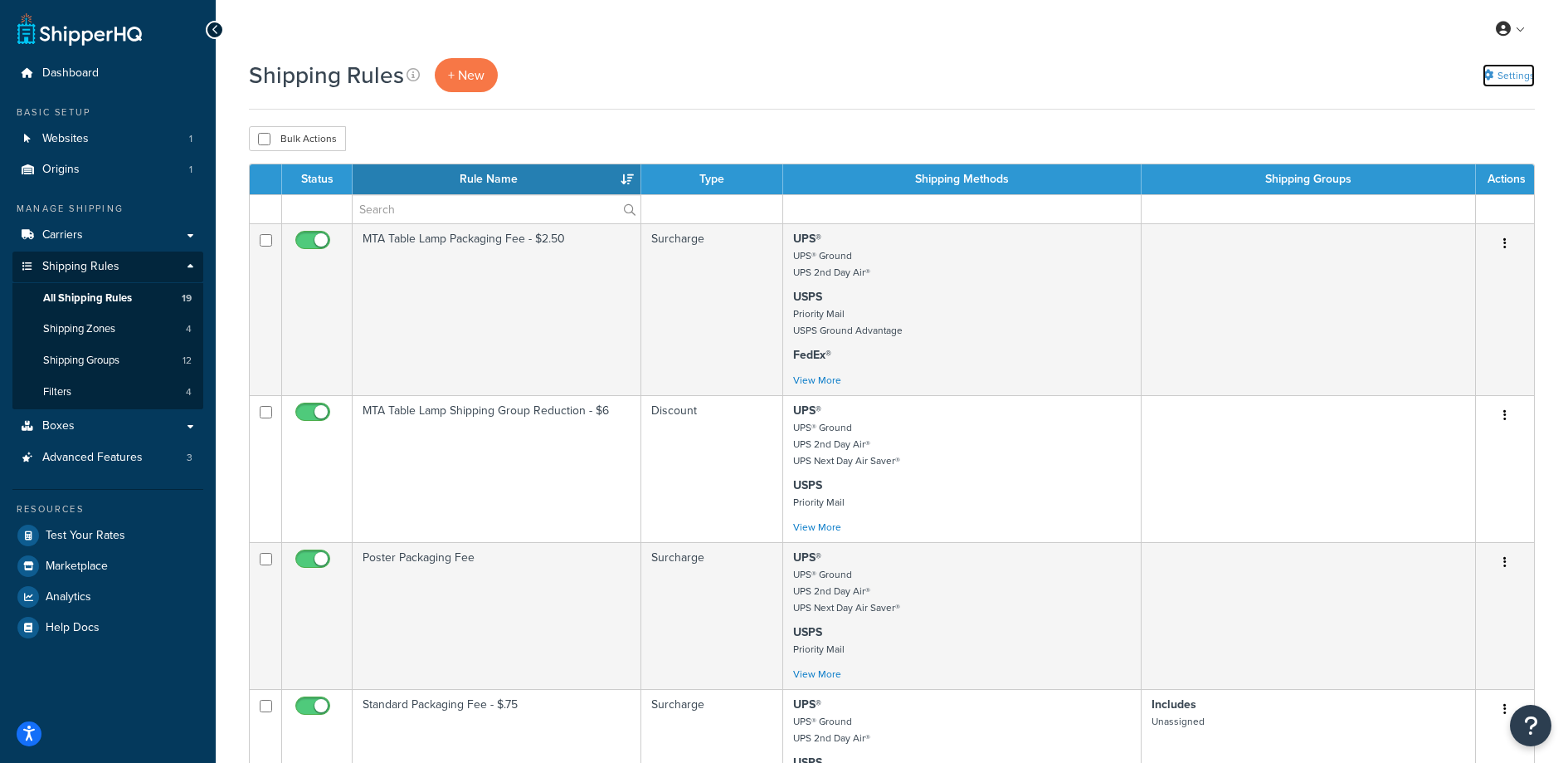
click at [1523, 67] on link "Settings" at bounding box center [1508, 75] width 52 height 23
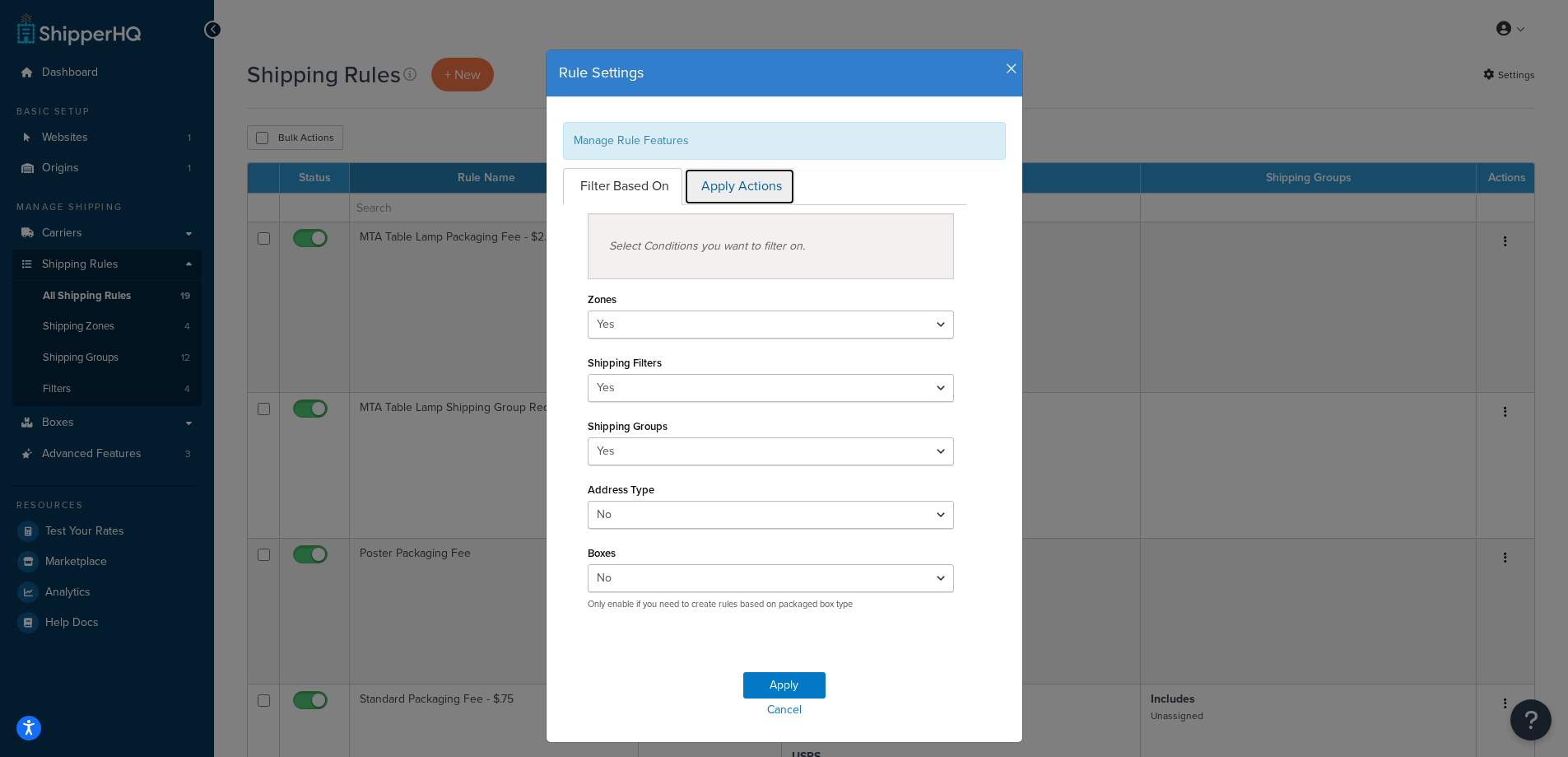
click at [709, 180] on link "Apply Actions" at bounding box center [739, 187] width 111 height 37
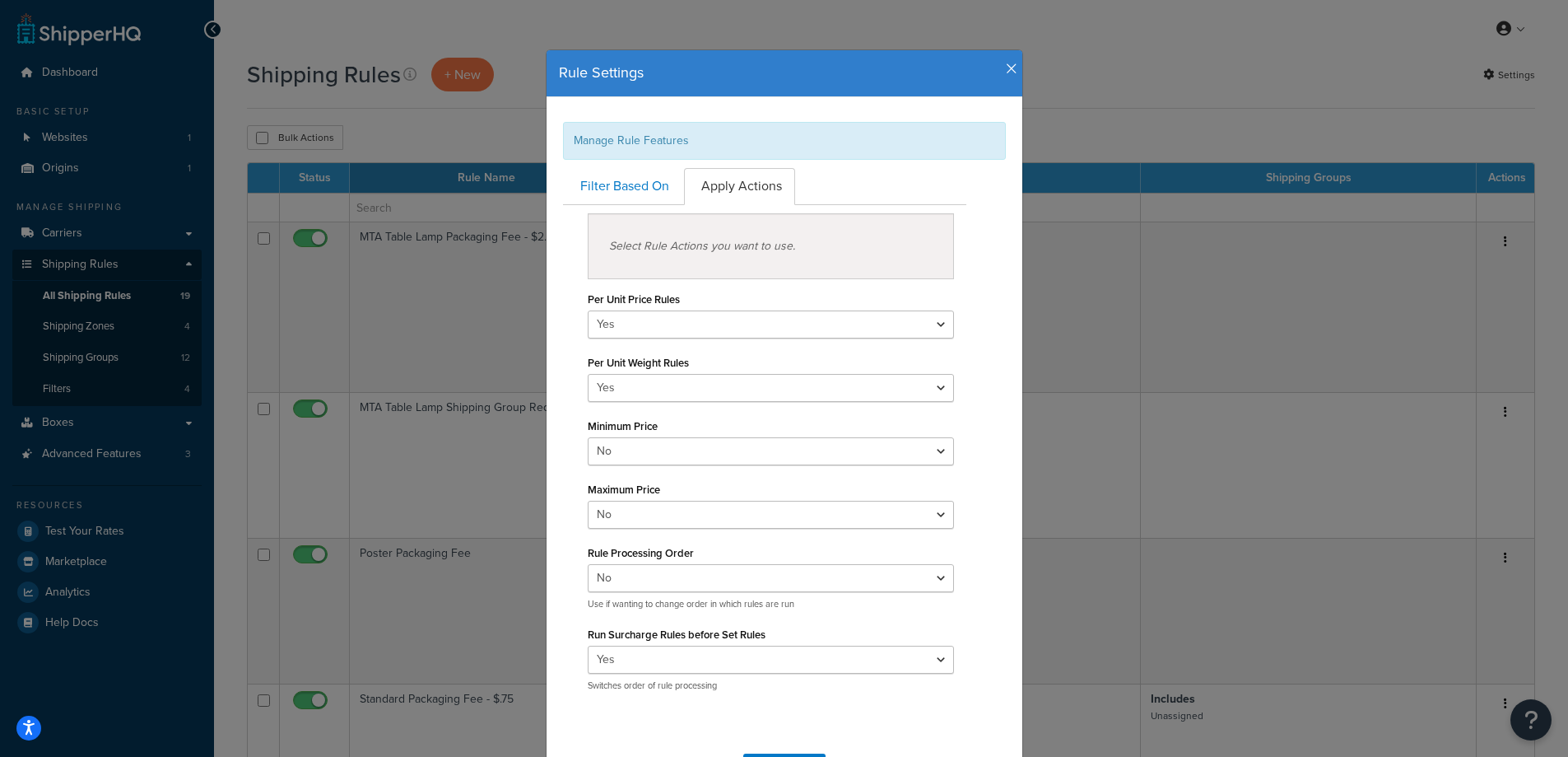
click at [1179, 110] on div "Rule Settings Manage Rule Features Filter Based On Apply Actions Select Conditi…" at bounding box center [784, 378] width 1568 height 757
click at [997, 69] on h4 "Rule Settings" at bounding box center [784, 74] width 451 height 22
click at [1007, 70] on icon "button" at bounding box center [1011, 69] width 12 height 15
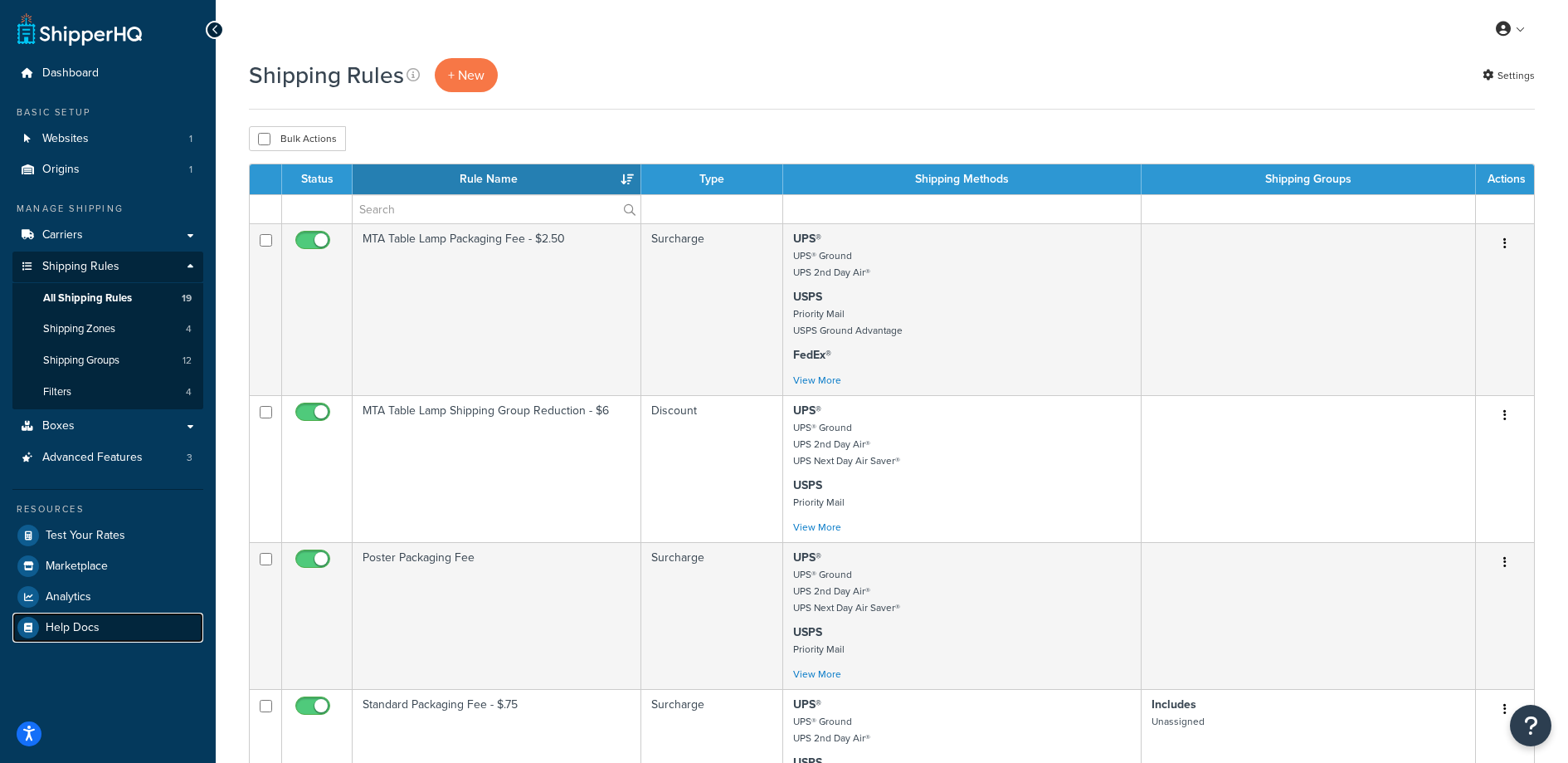
click at [61, 635] on span "Help Docs" at bounding box center [72, 627] width 54 height 14
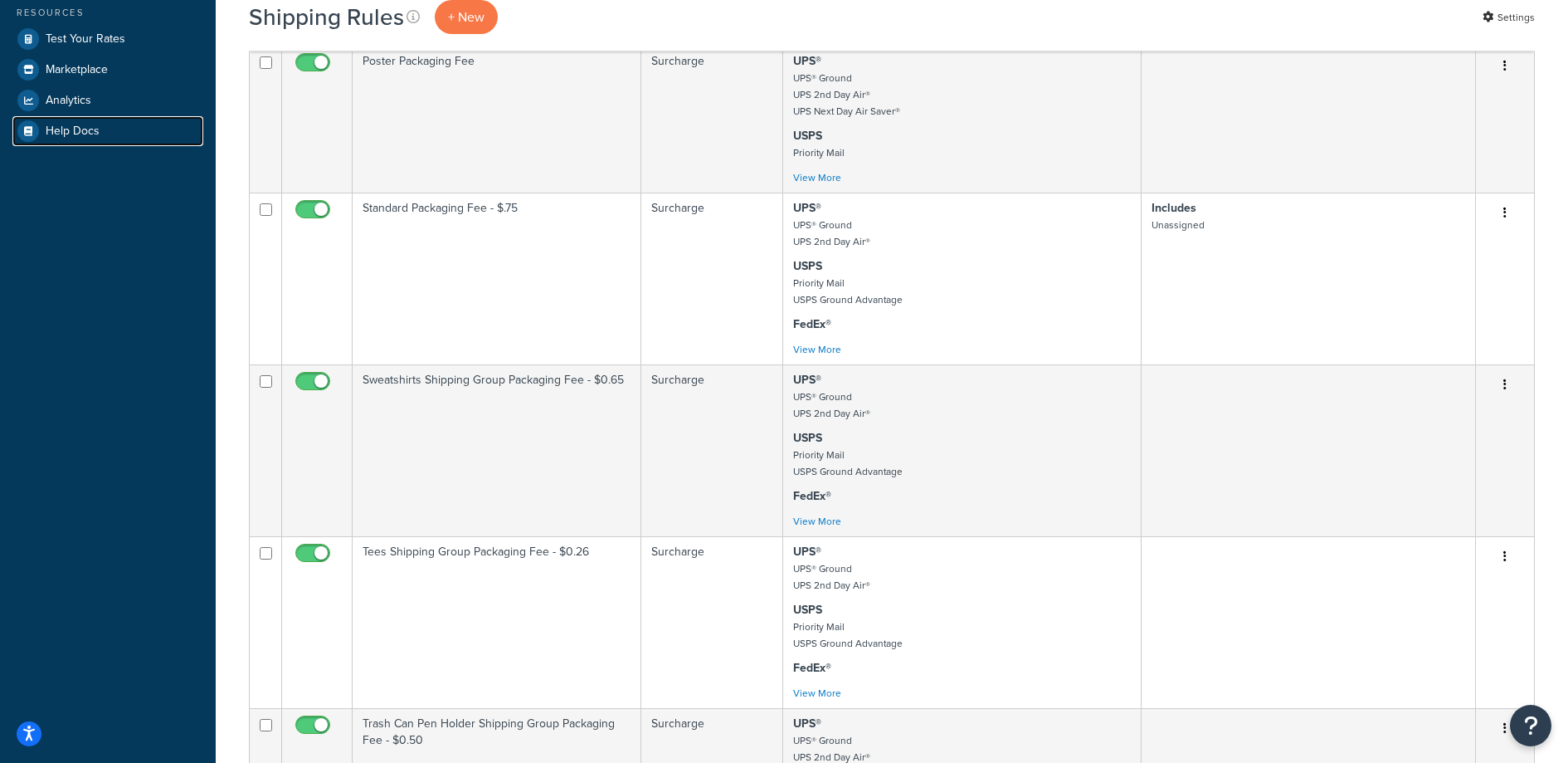
scroll to position [175, 0]
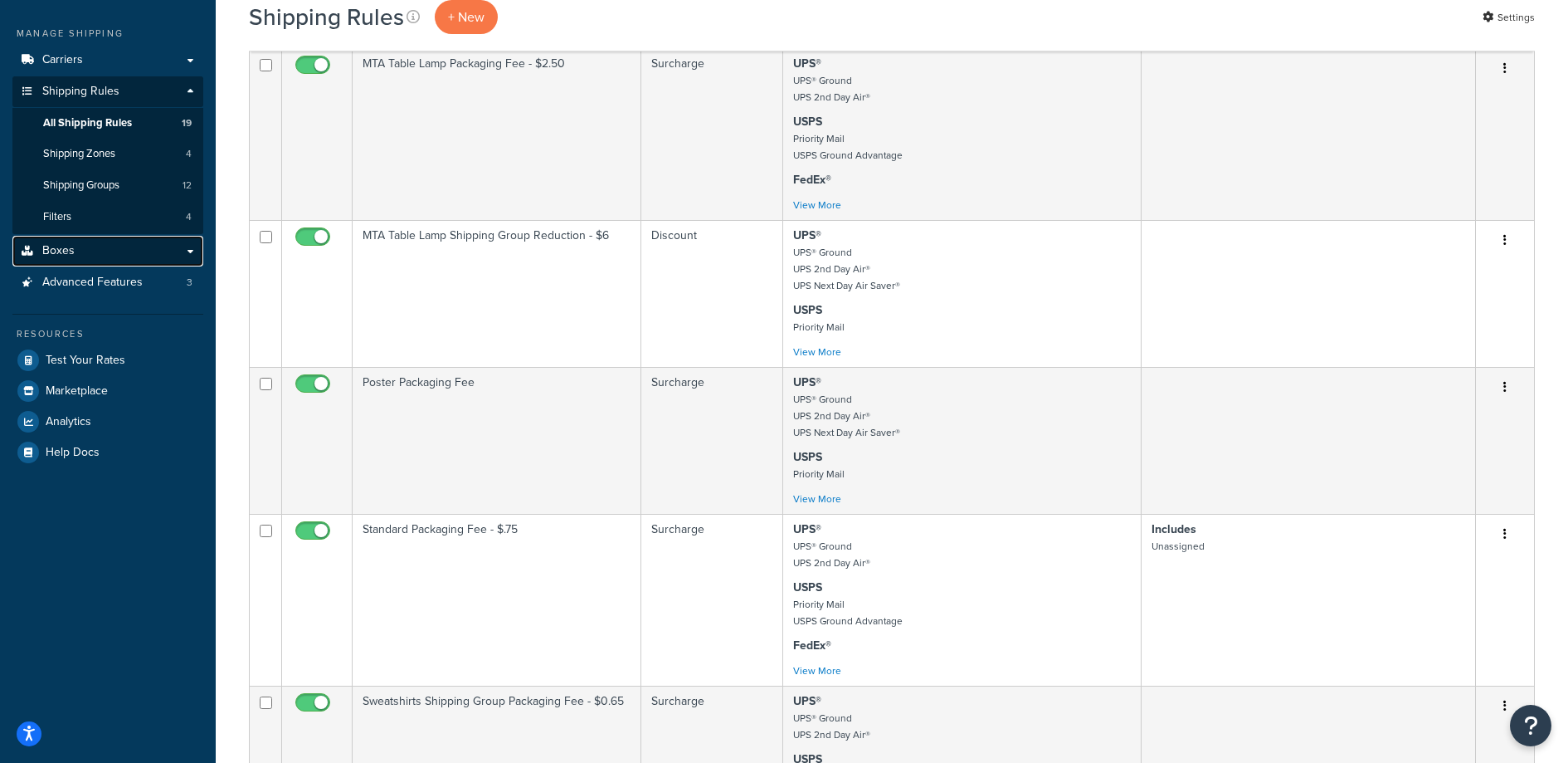
click at [103, 249] on link "Boxes" at bounding box center [108, 250] width 191 height 30
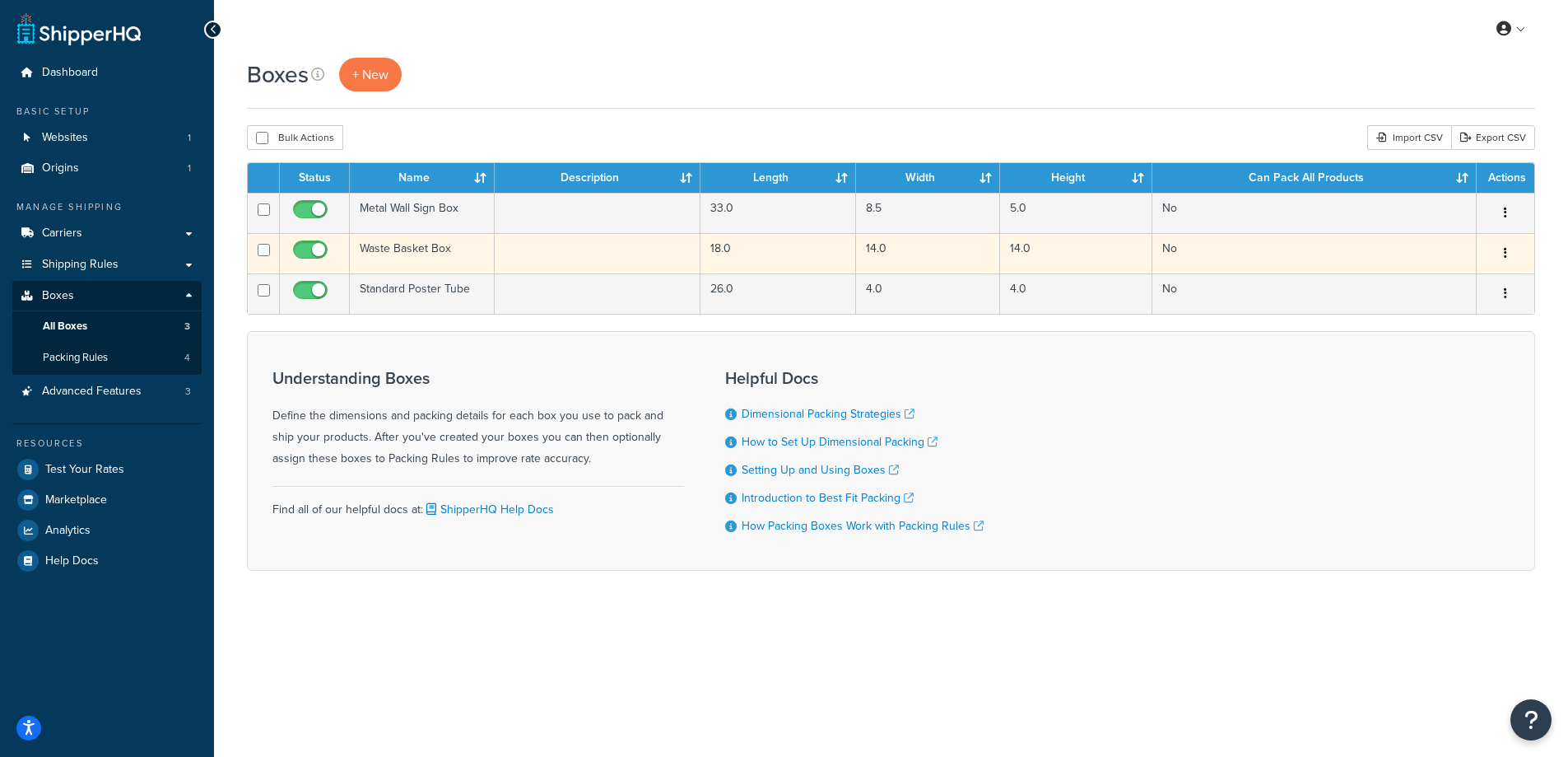
click at [400, 253] on td "Waste Basket Box" at bounding box center [422, 253] width 145 height 40
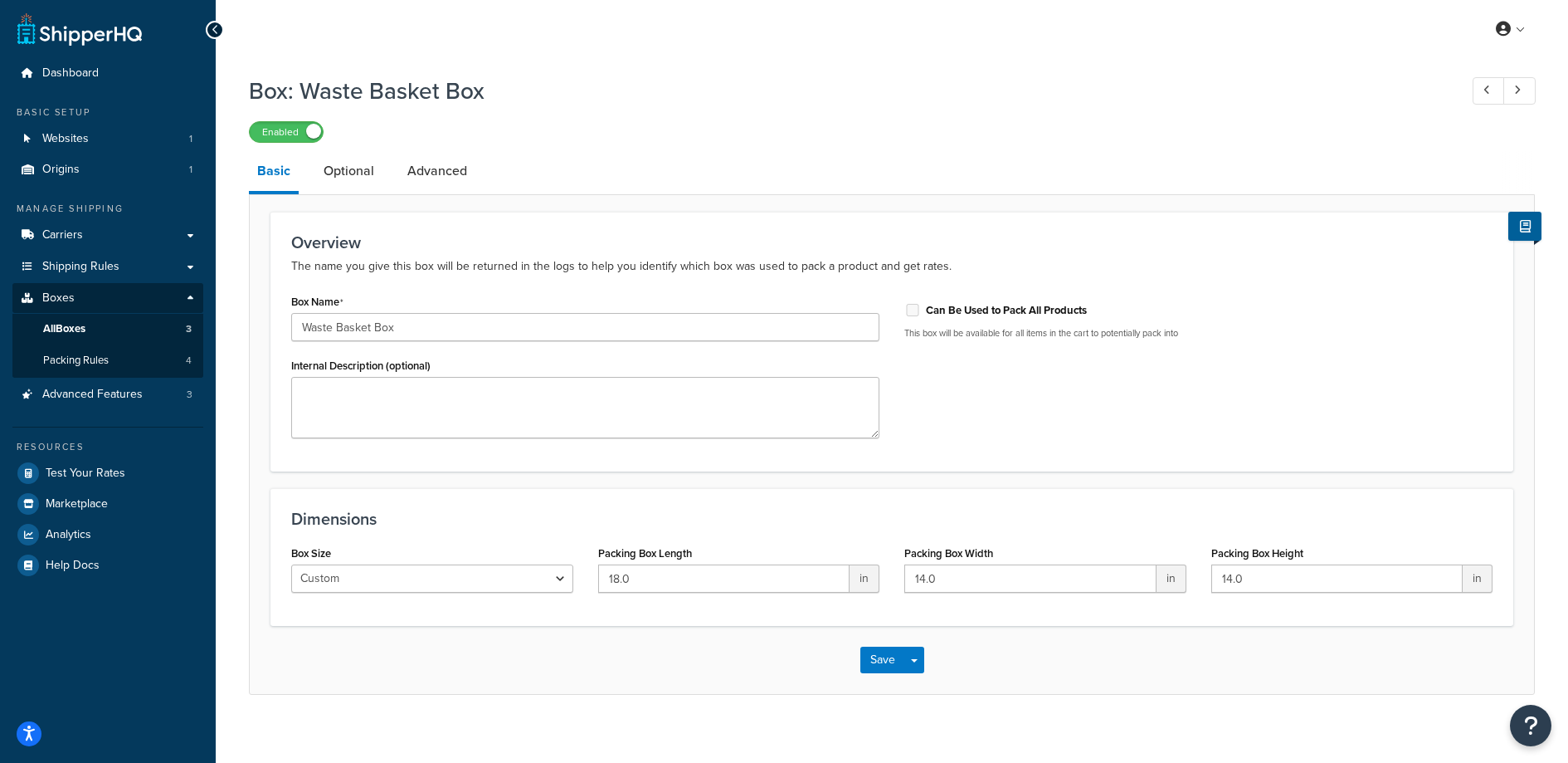
scroll to position [15, 0]
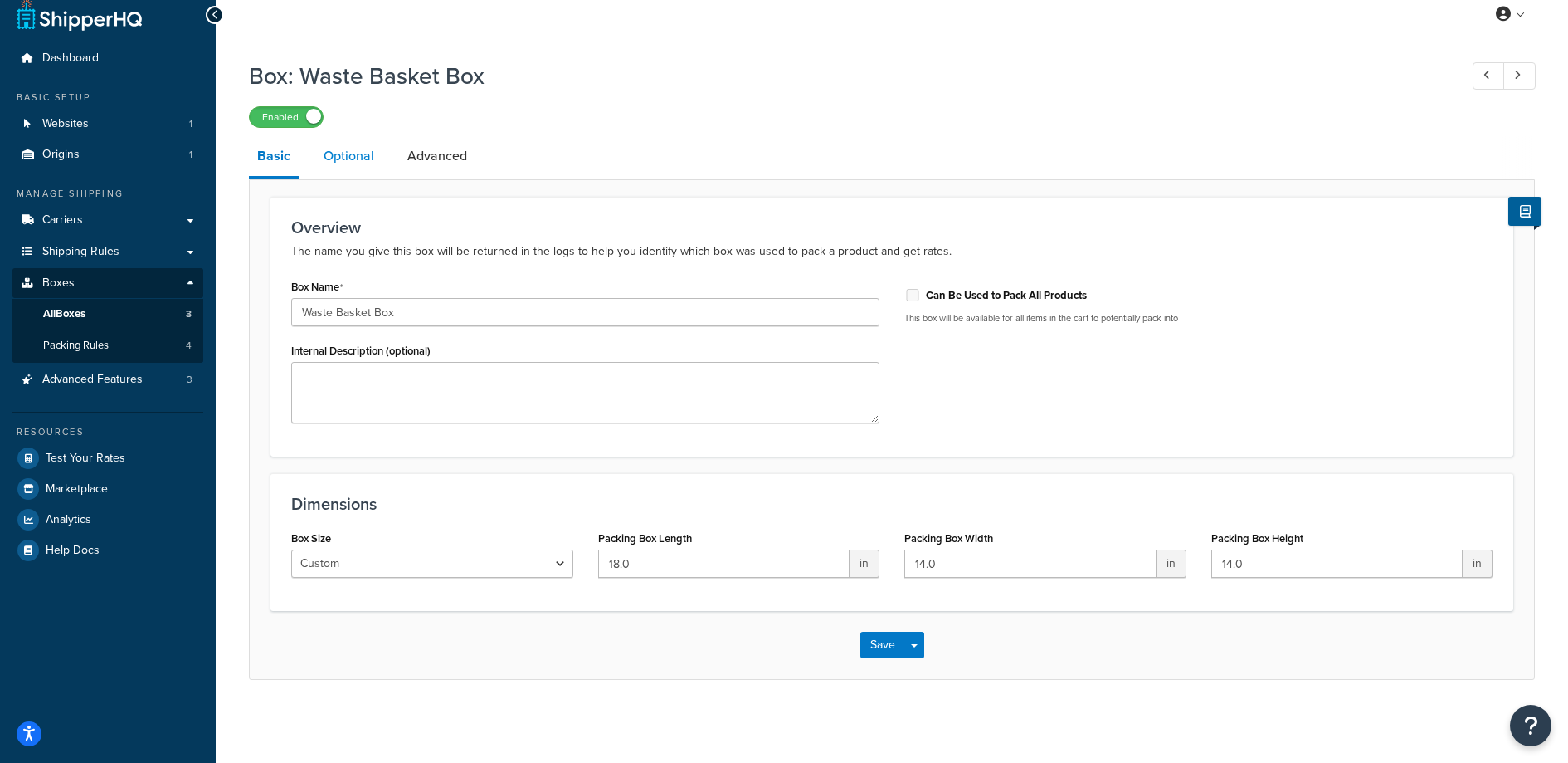
click at [342, 167] on link "Optional" at bounding box center [348, 155] width 67 height 39
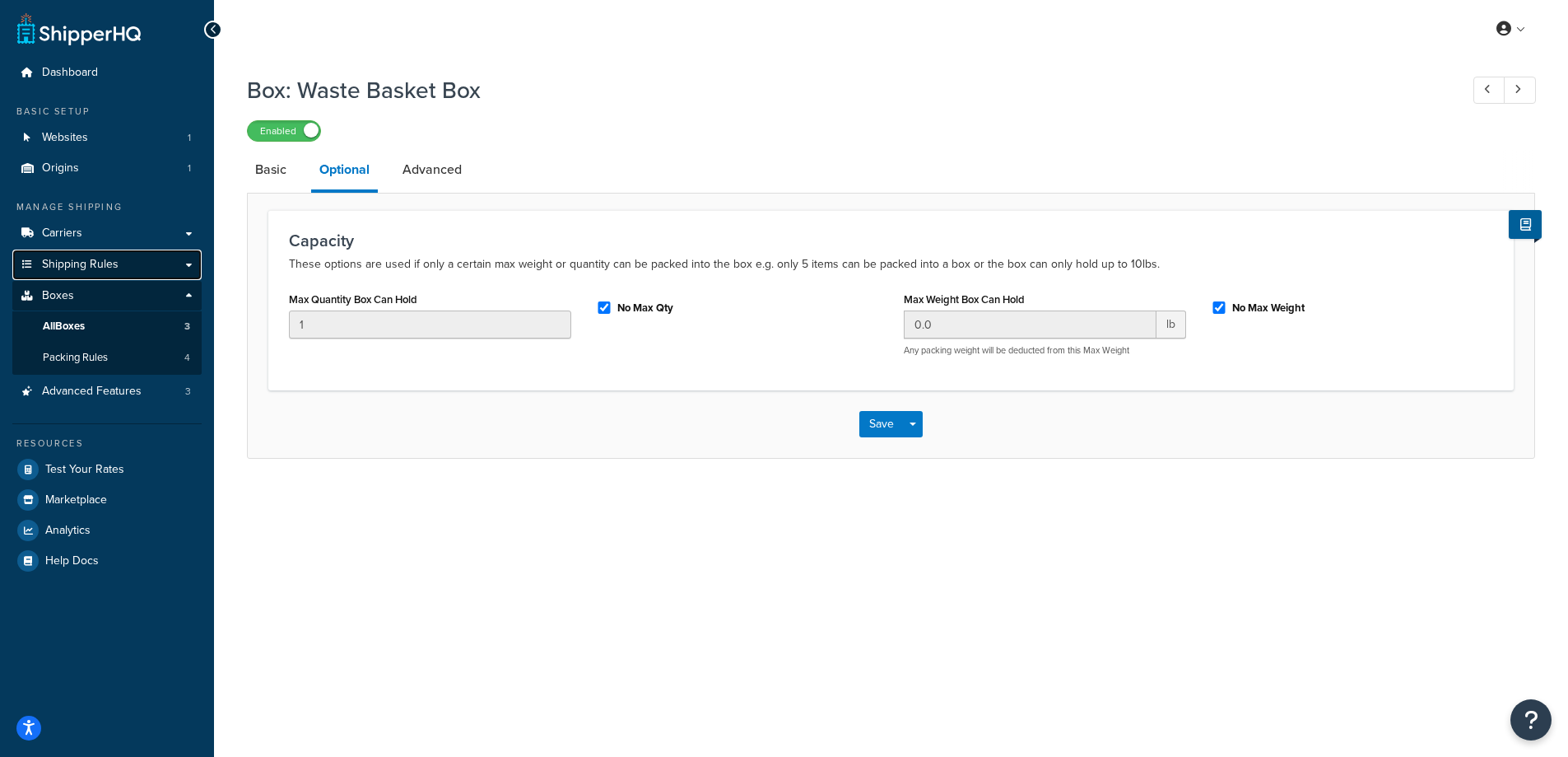
click at [92, 264] on span "Shipping Rules" at bounding box center [80, 264] width 76 height 14
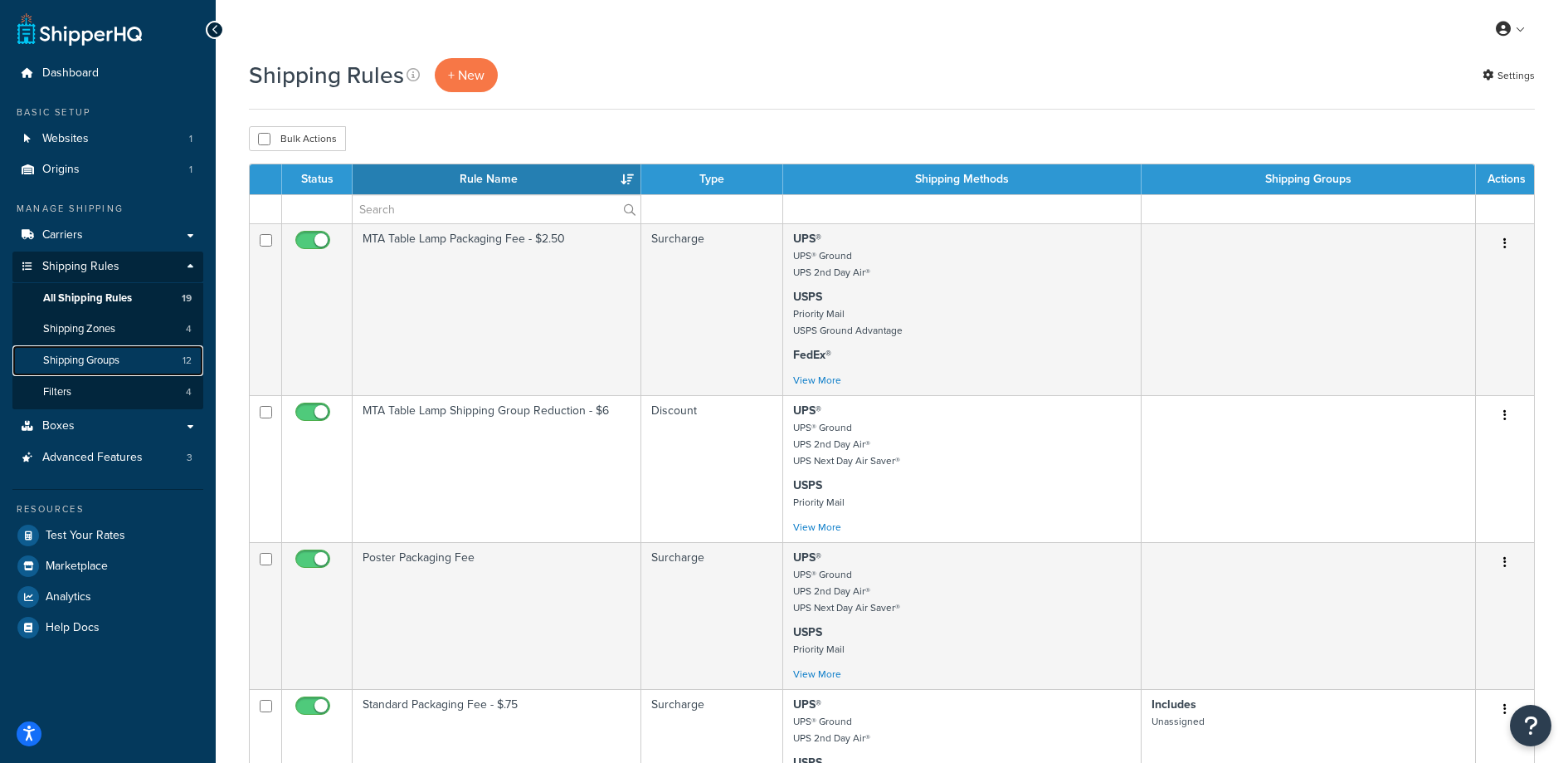
click at [106, 362] on span "Shipping Groups" at bounding box center [81, 360] width 76 height 14
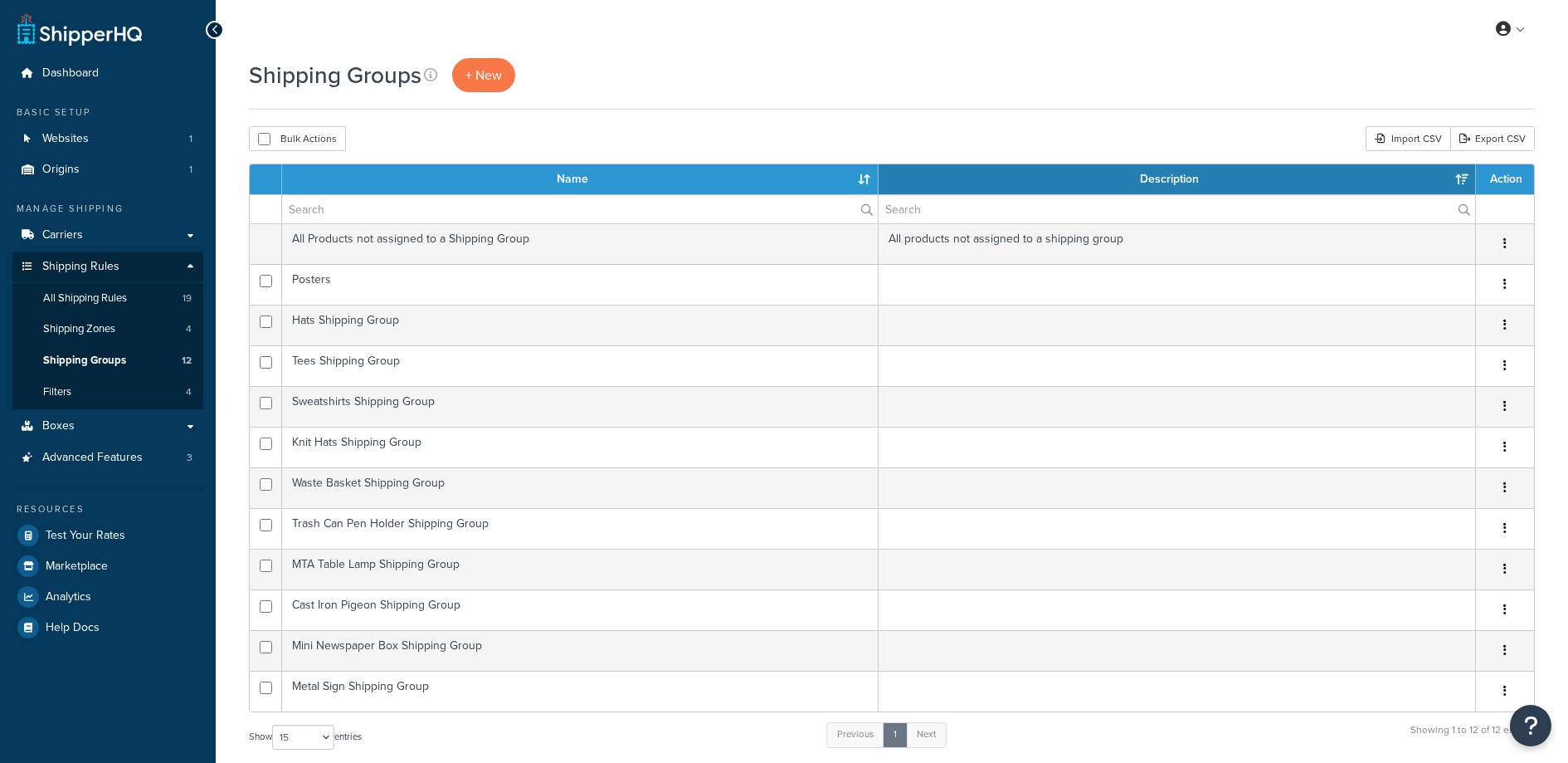
select select "15"
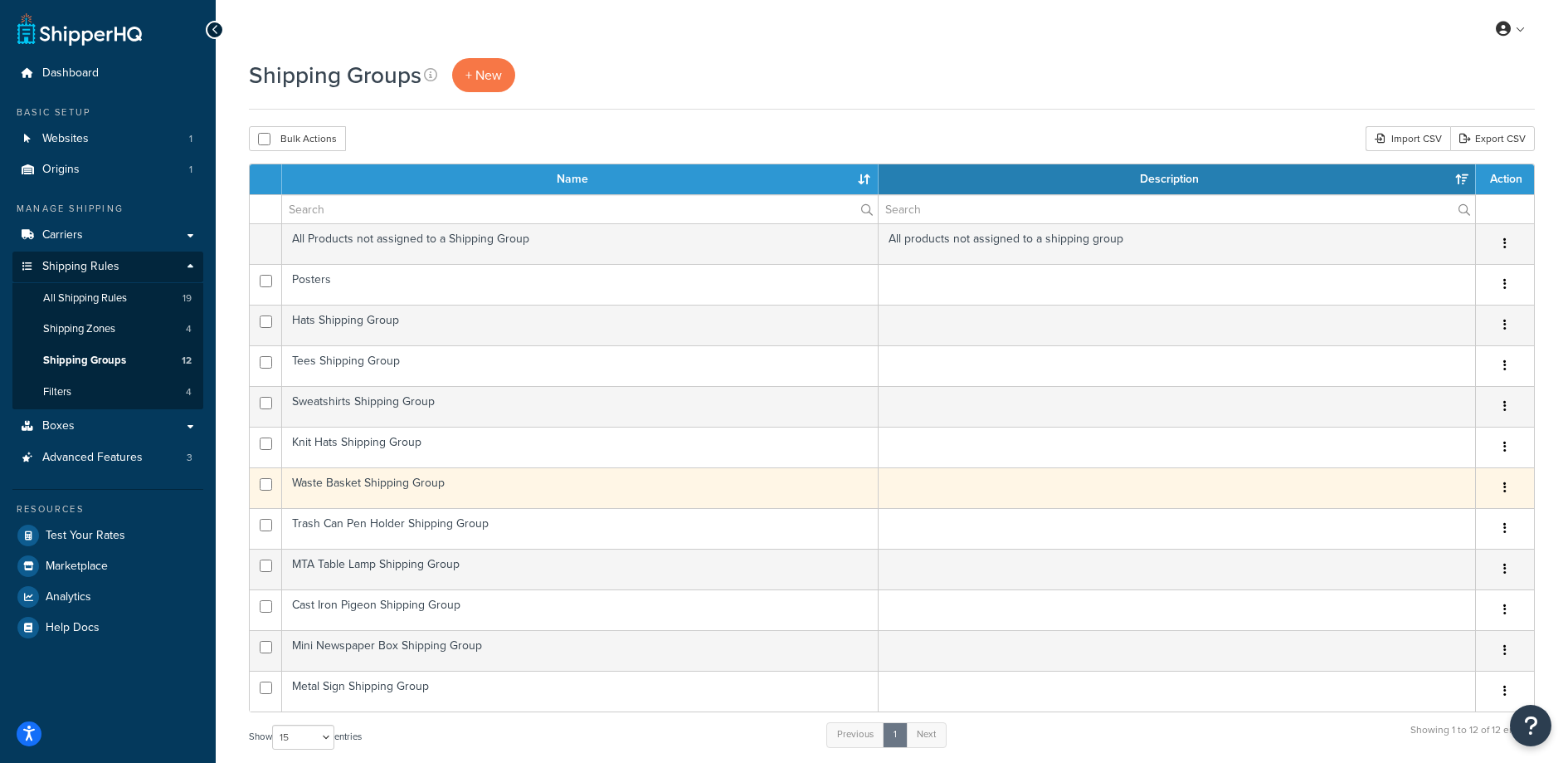
click at [490, 482] on td "Waste Basket Shipping Group" at bounding box center [580, 487] width 597 height 40
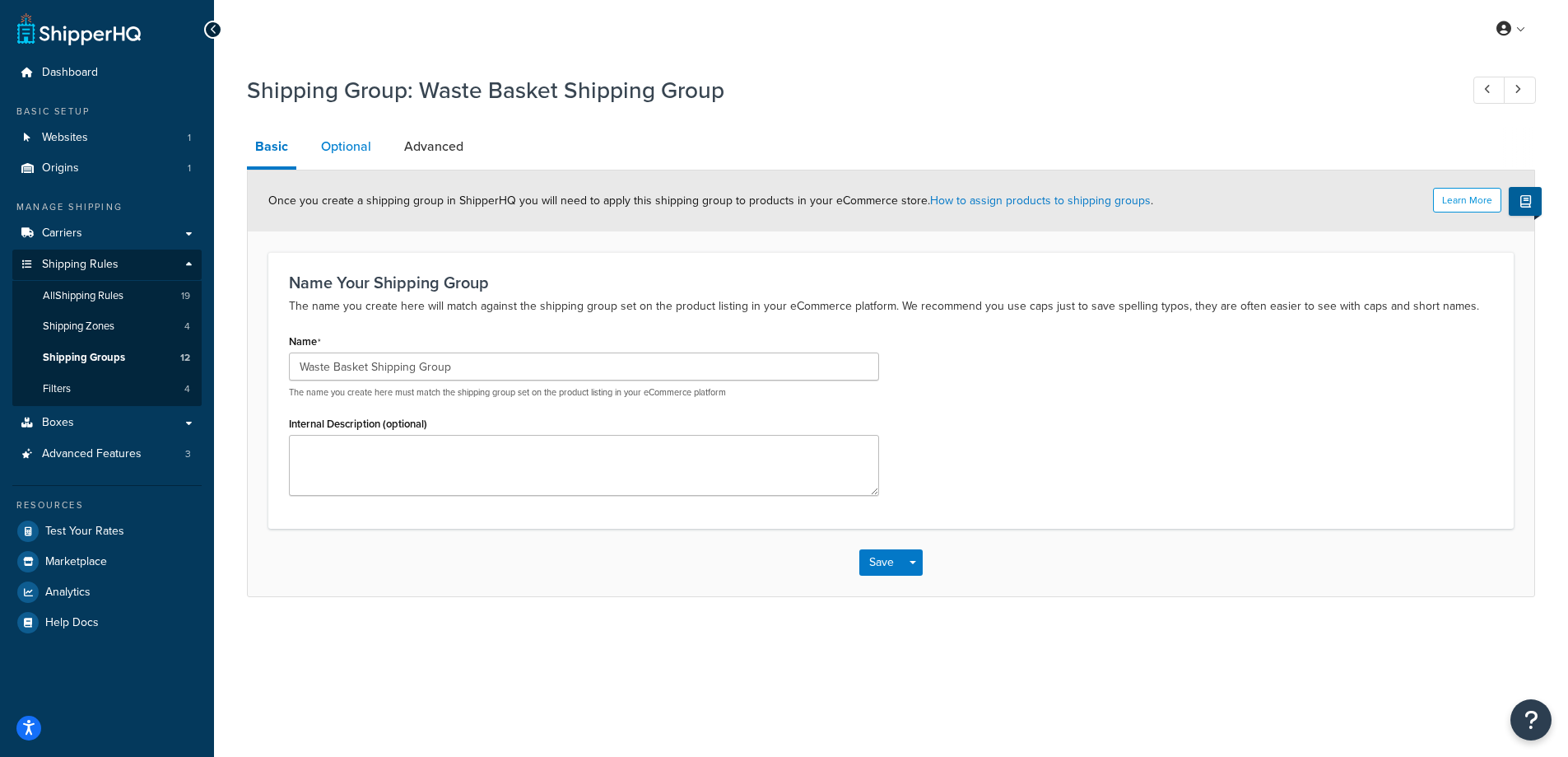
click at [357, 155] on link "Optional" at bounding box center [346, 146] width 66 height 39
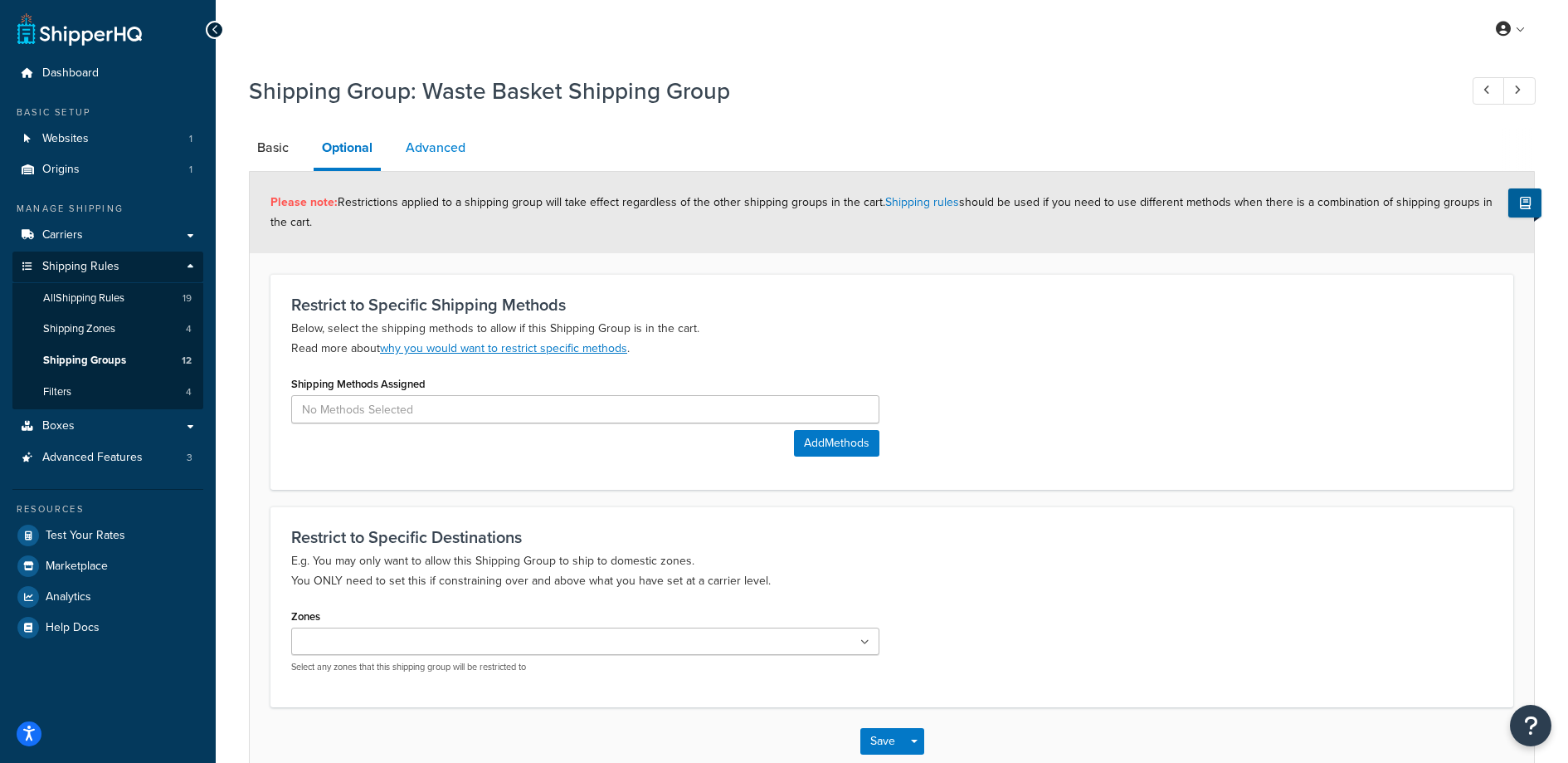
click at [424, 153] on link "Advanced" at bounding box center [435, 147] width 76 height 39
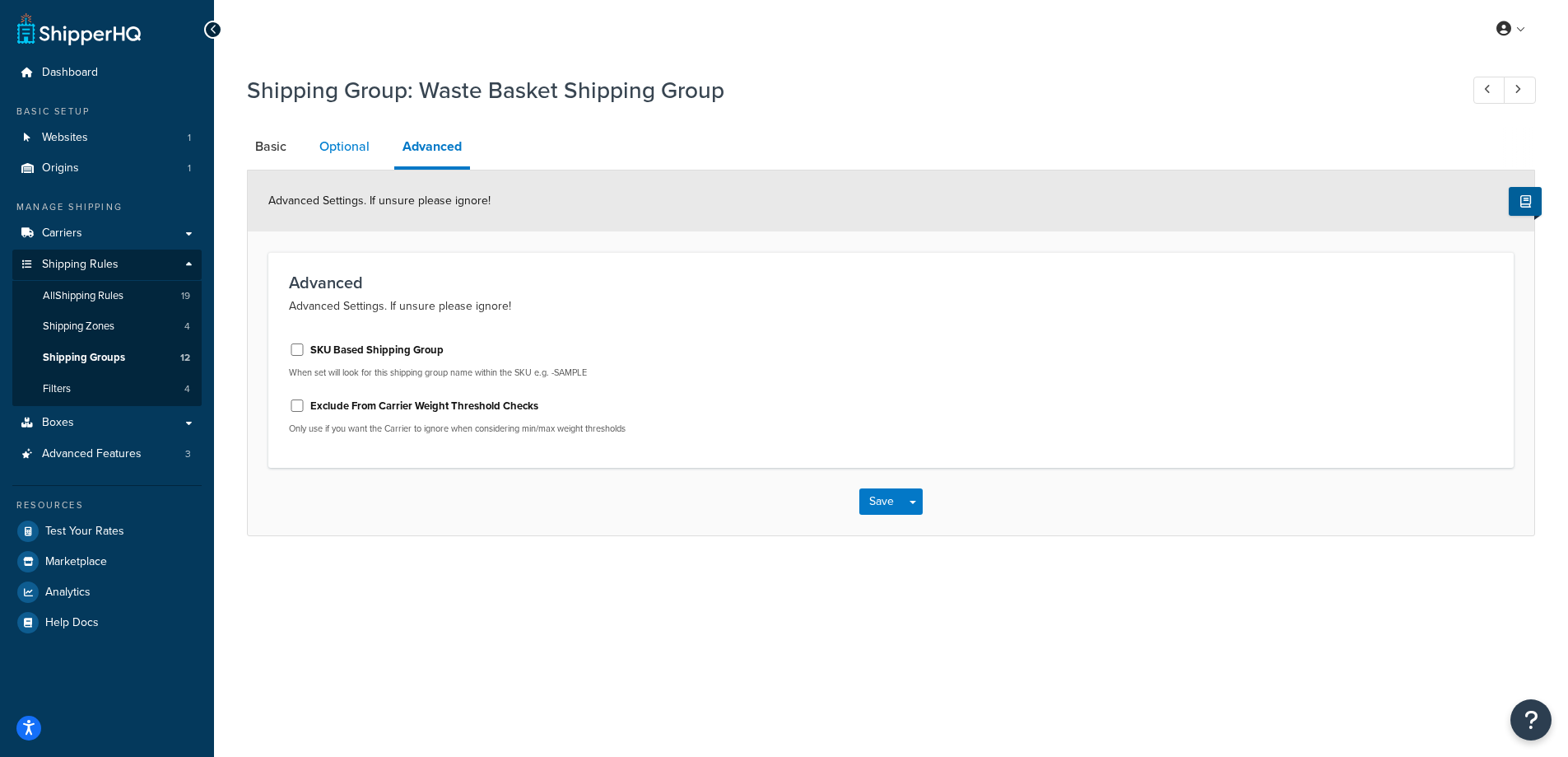
click at [350, 150] on link "Optional" at bounding box center [344, 146] width 66 height 39
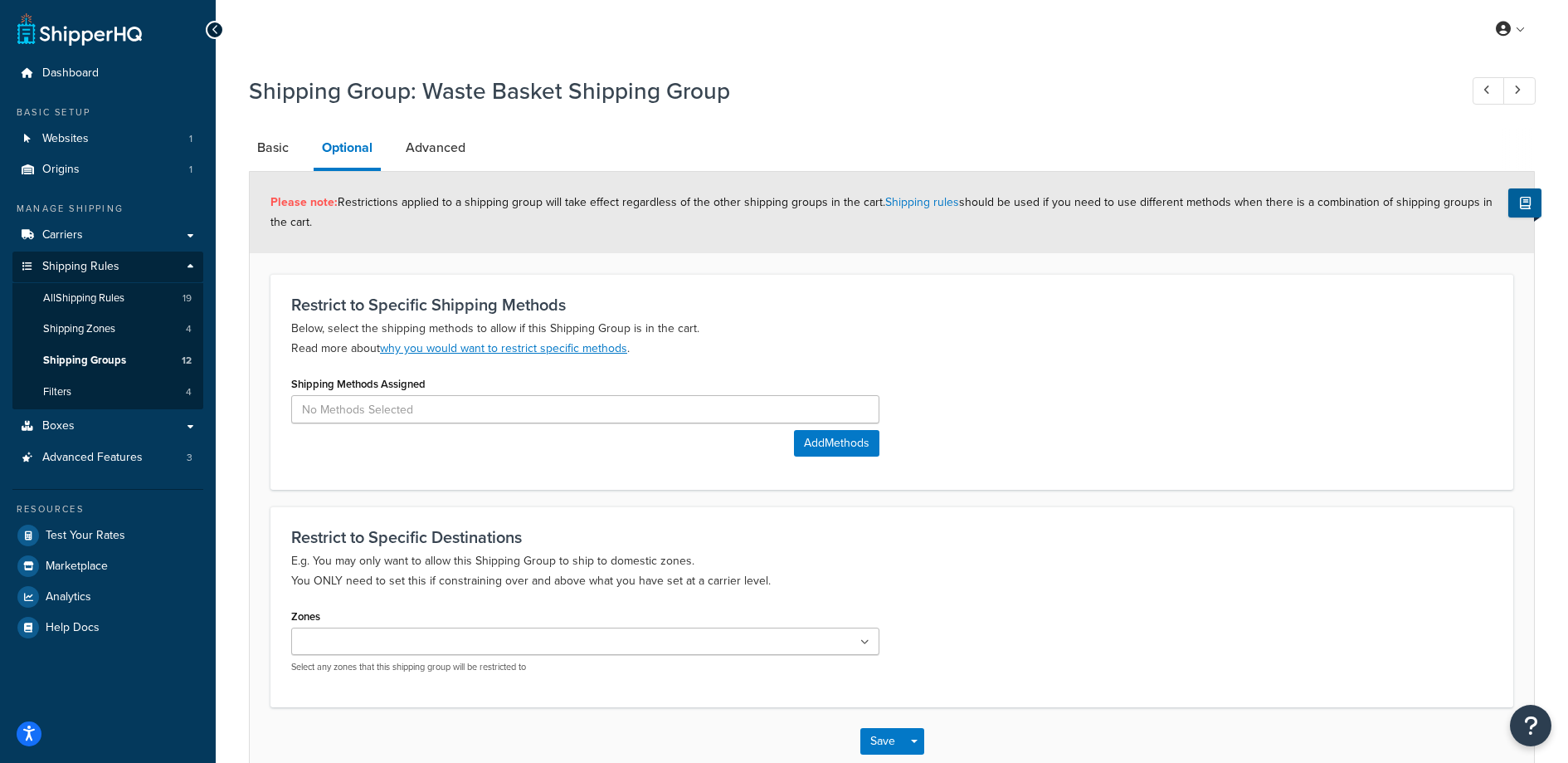
scroll to position [96, 0]
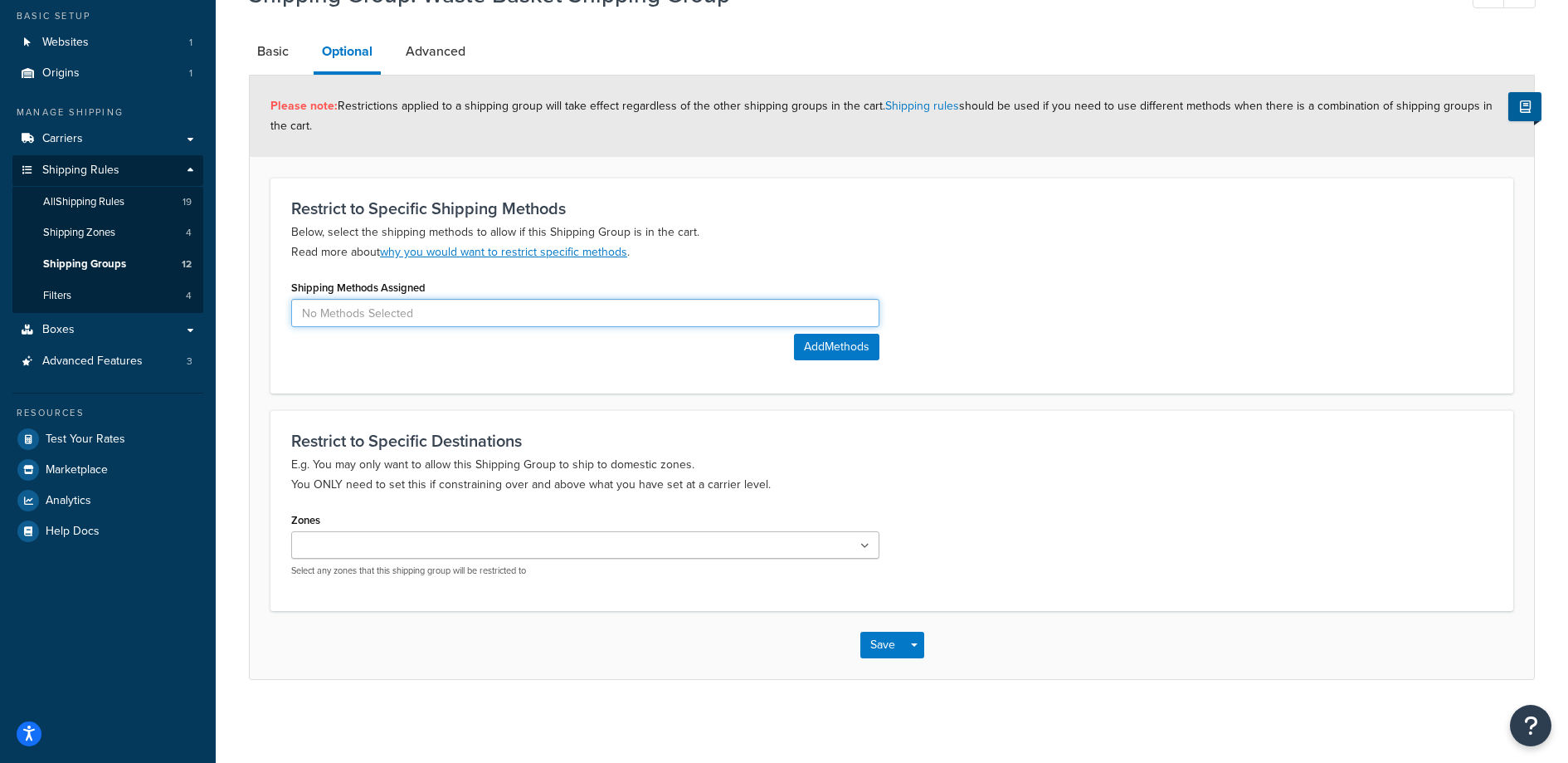
click at [755, 314] on input at bounding box center [586, 313] width 589 height 28
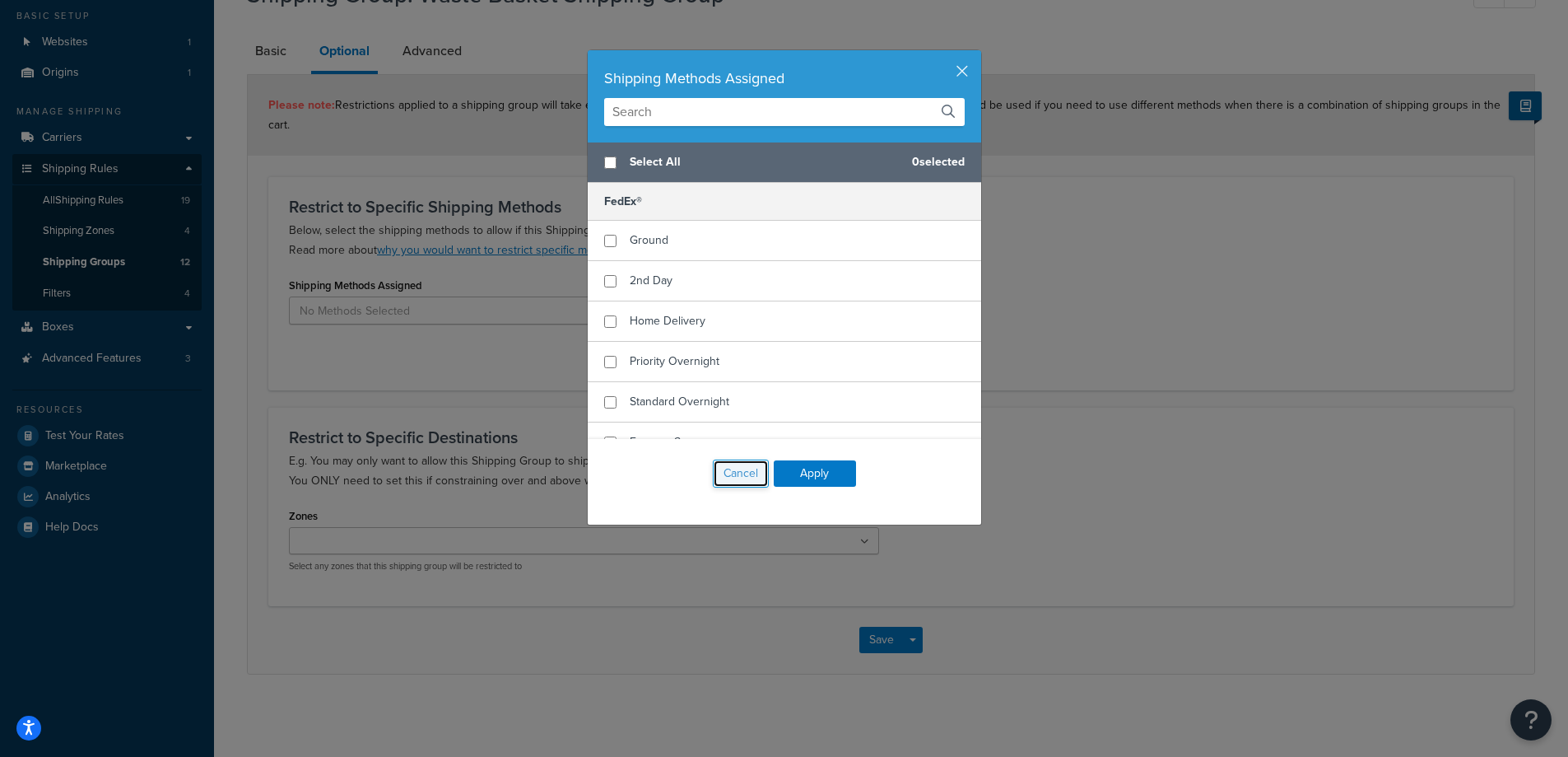
click at [724, 475] on button "Cancel" at bounding box center [741, 473] width 56 height 28
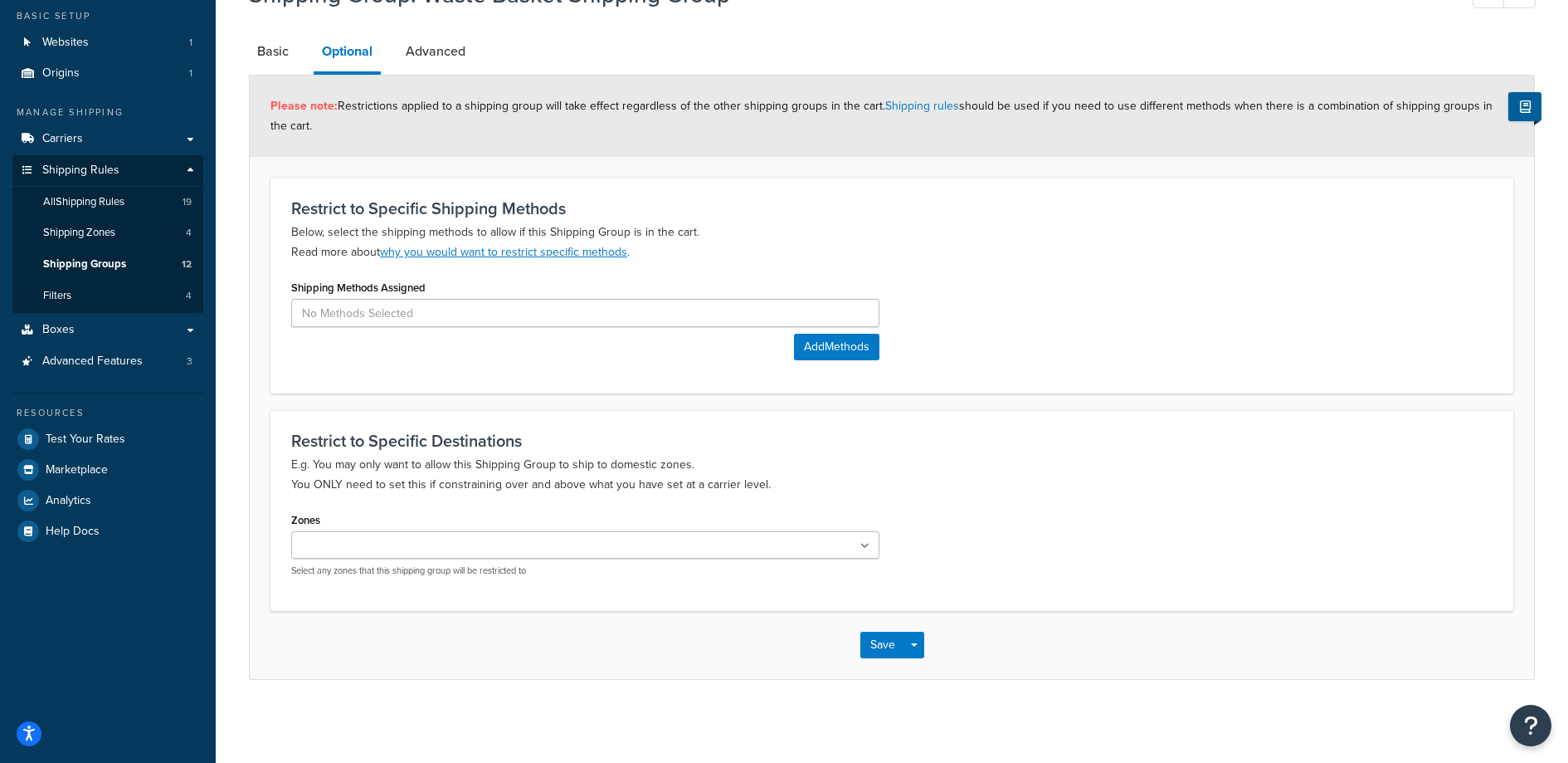
scroll to position [75, 0]
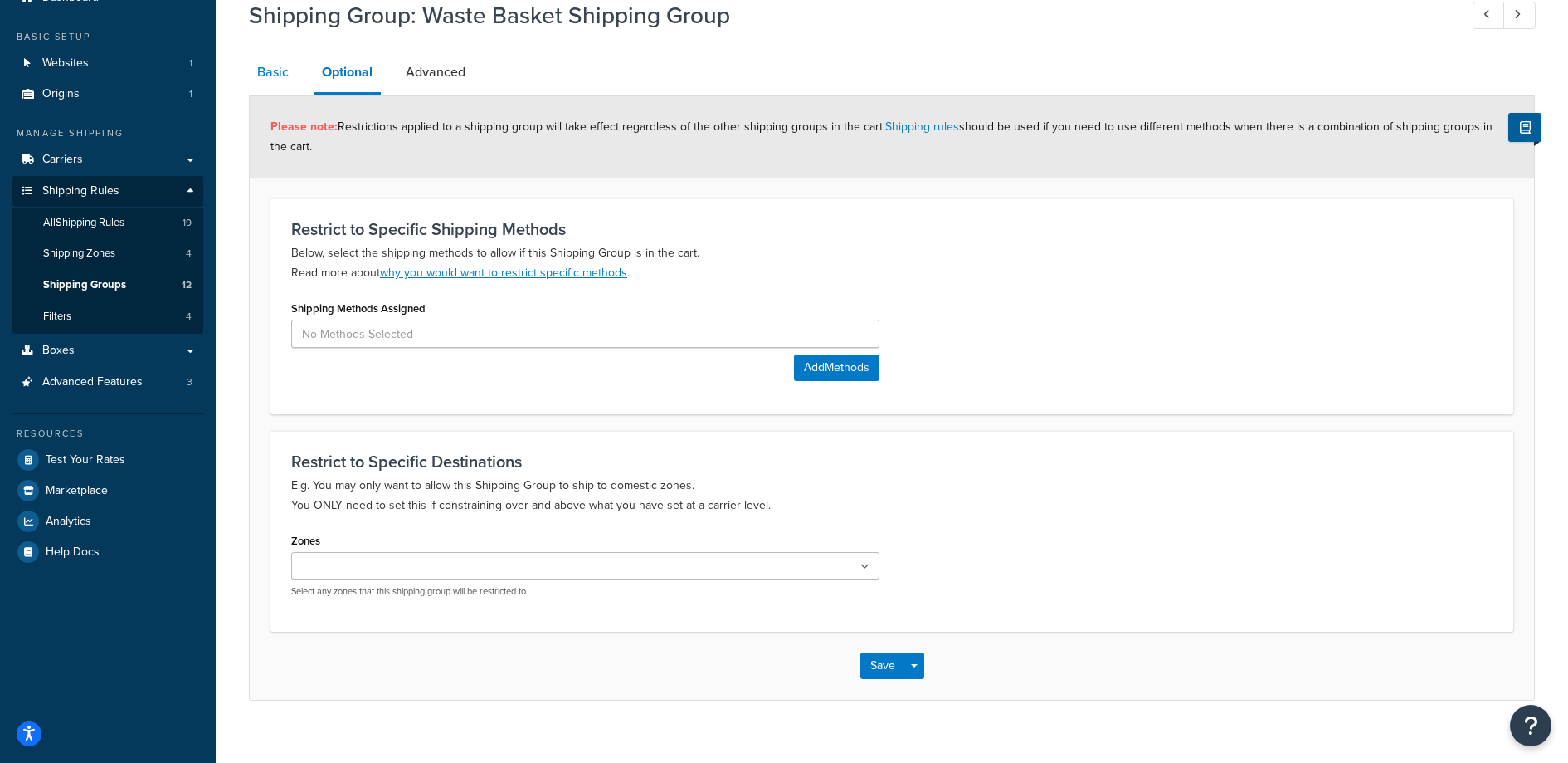
click at [284, 82] on link "Basic" at bounding box center [272, 72] width 48 height 39
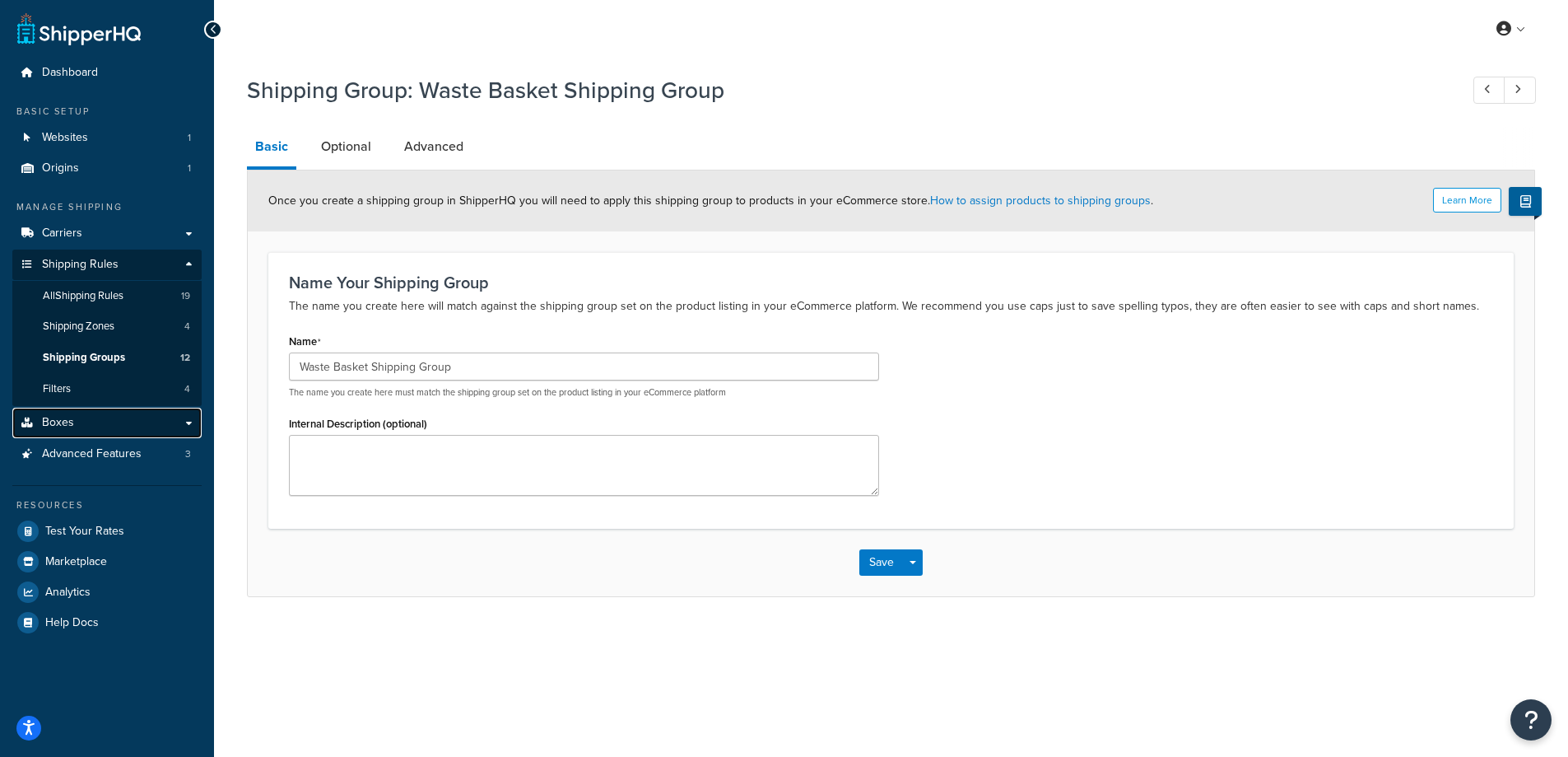
click at [95, 421] on link "Boxes" at bounding box center [107, 422] width 189 height 30
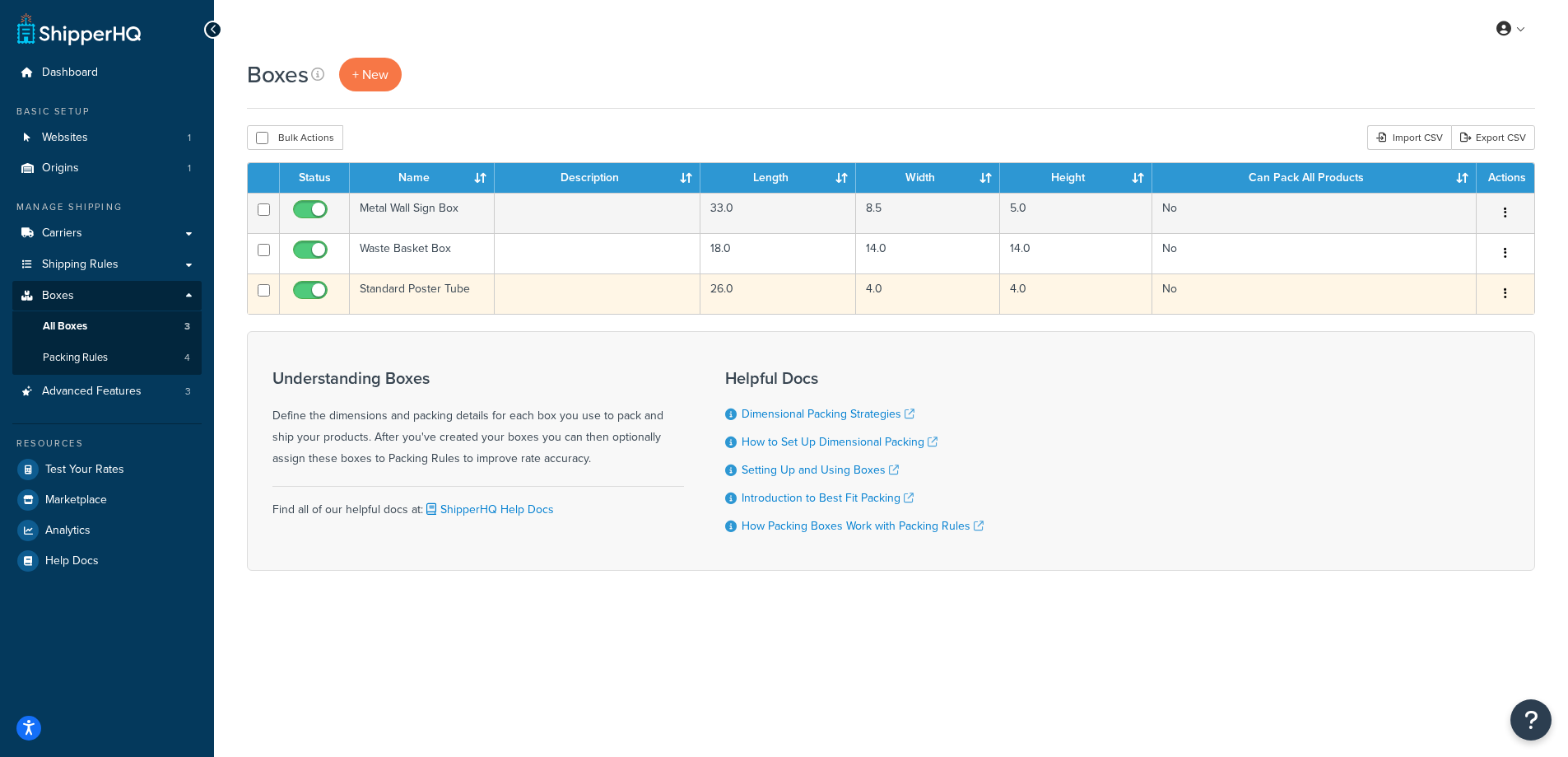
click at [389, 290] on td "Standard Poster Tube" at bounding box center [422, 293] width 145 height 40
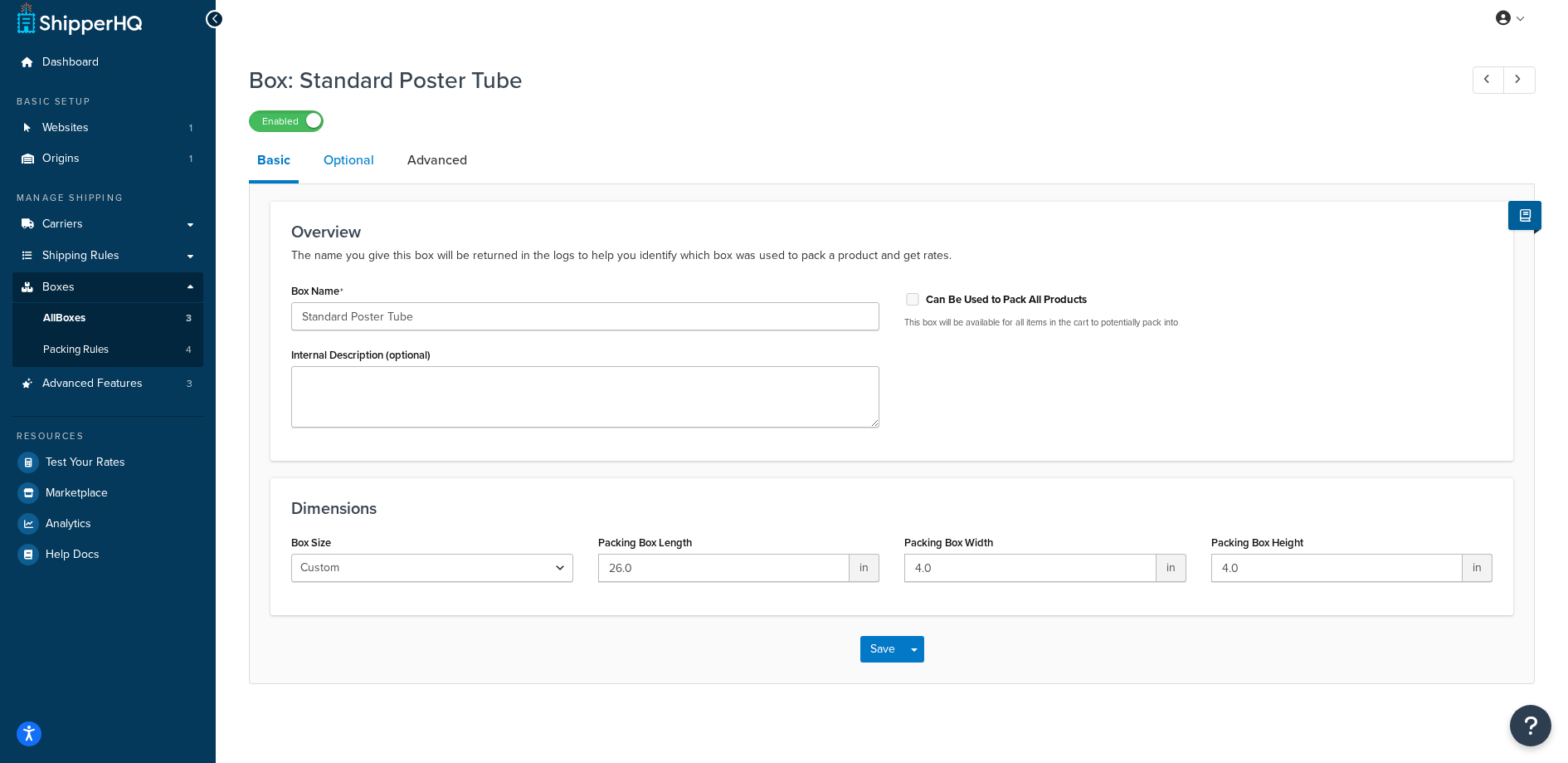
click at [372, 160] on link "Optional" at bounding box center [348, 160] width 67 height 39
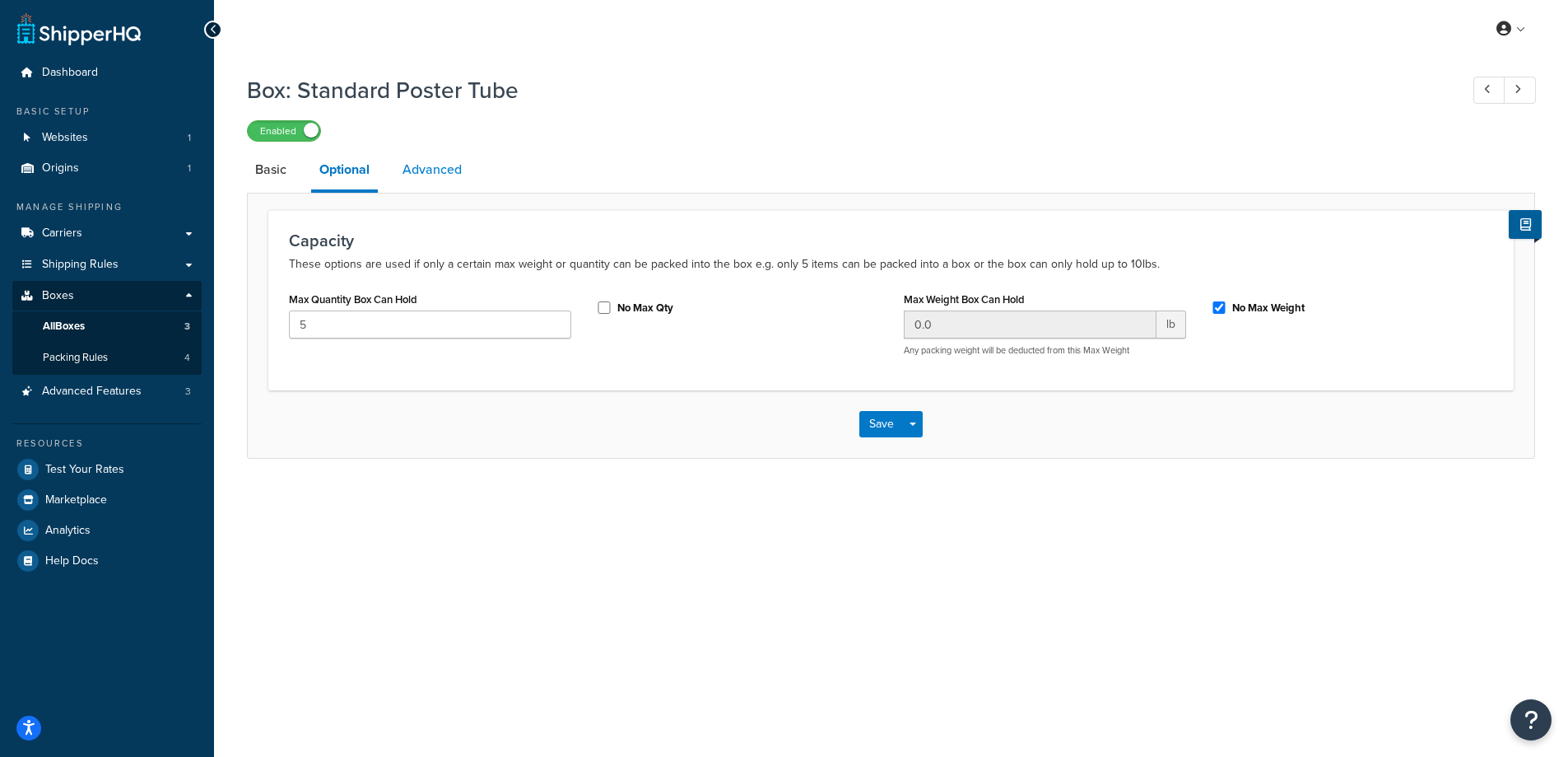
click at [464, 162] on link "Advanced" at bounding box center [431, 169] width 75 height 39
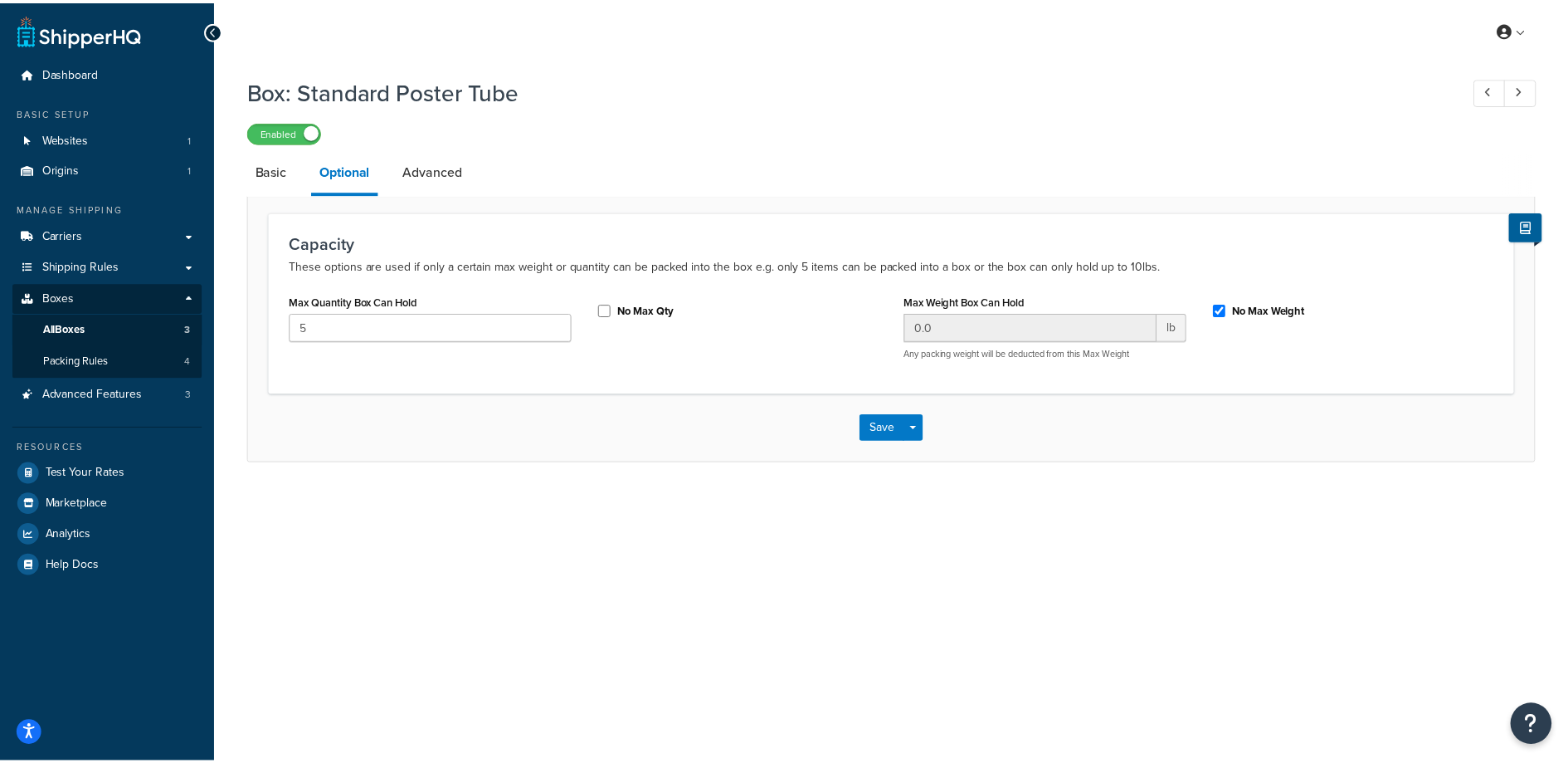
scroll to position [11, 0]
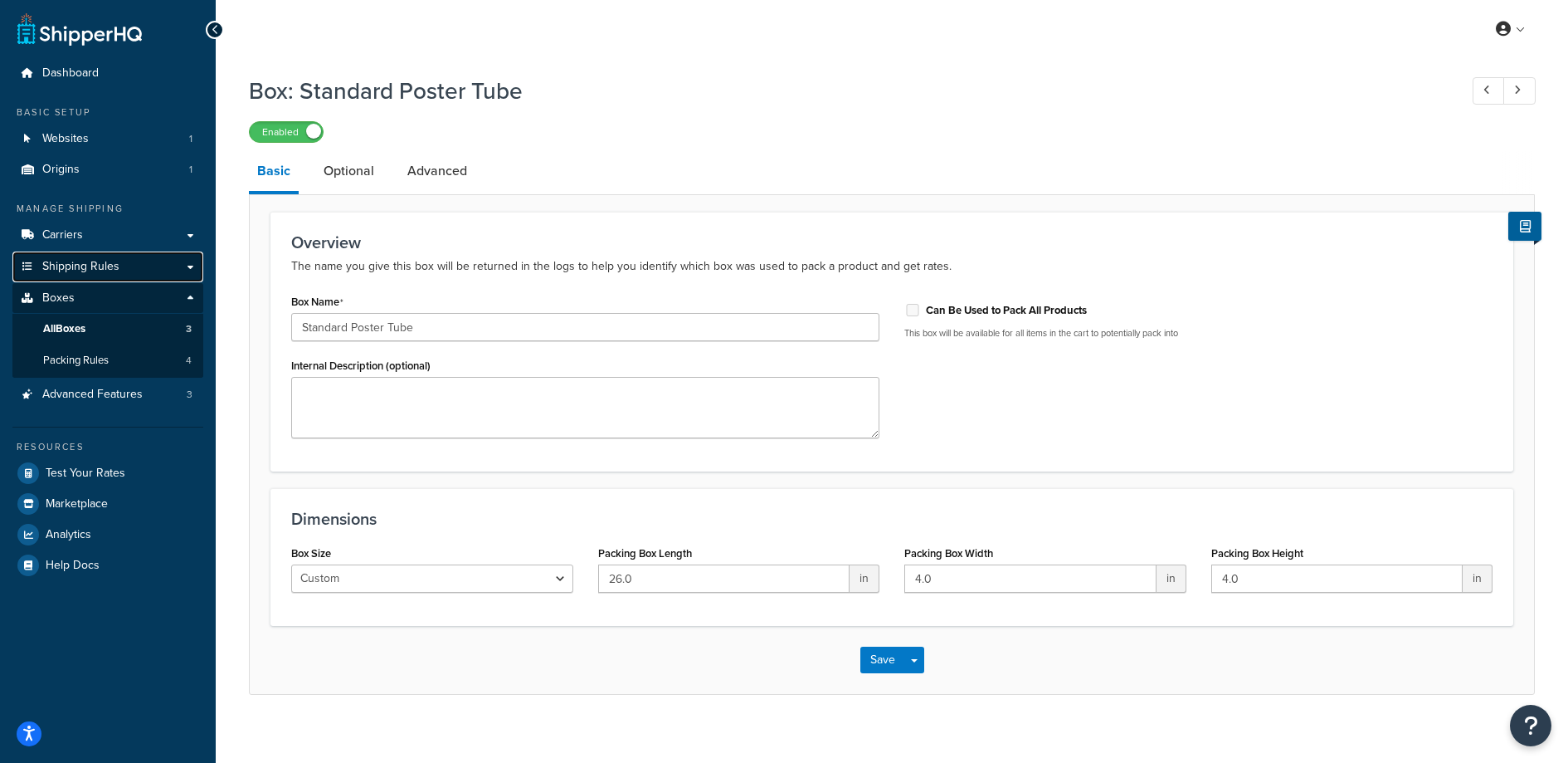
click at [77, 270] on span "Shipping Rules" at bounding box center [81, 266] width 77 height 14
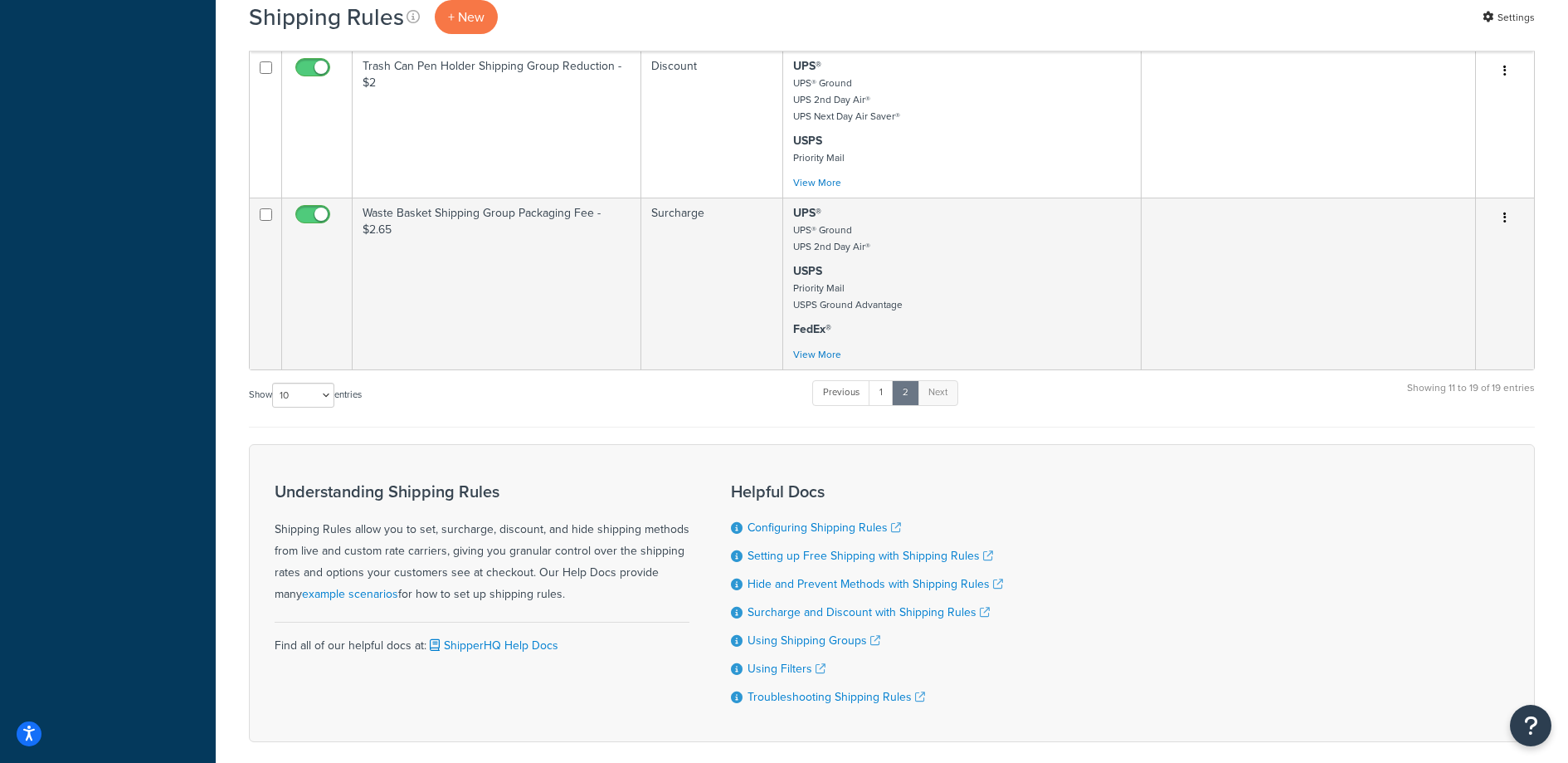
scroll to position [1244, 0]
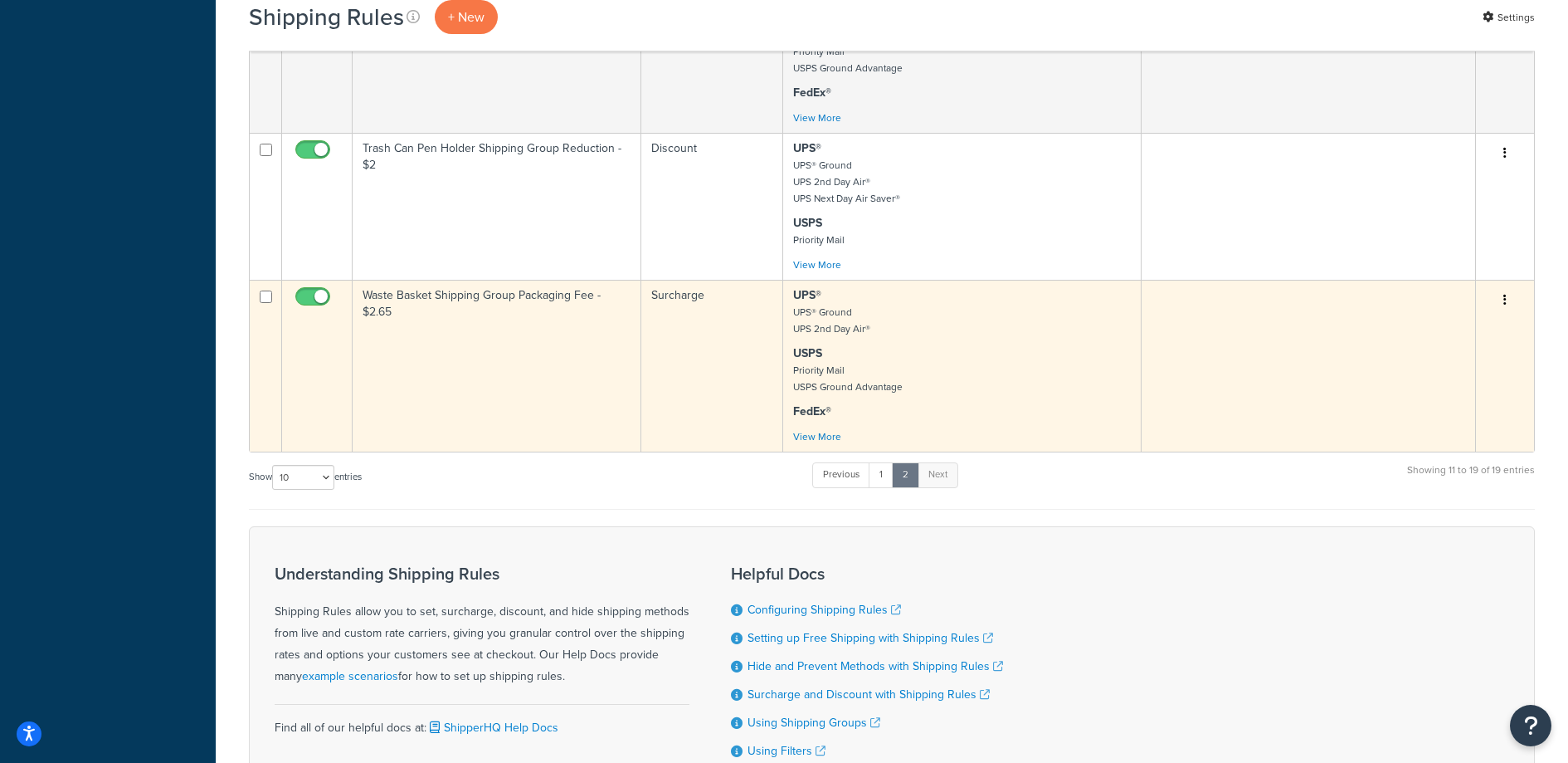
click at [525, 384] on td "Waste Basket Shipping Group Packaging Fee - $2.65" at bounding box center [497, 365] width 289 height 171
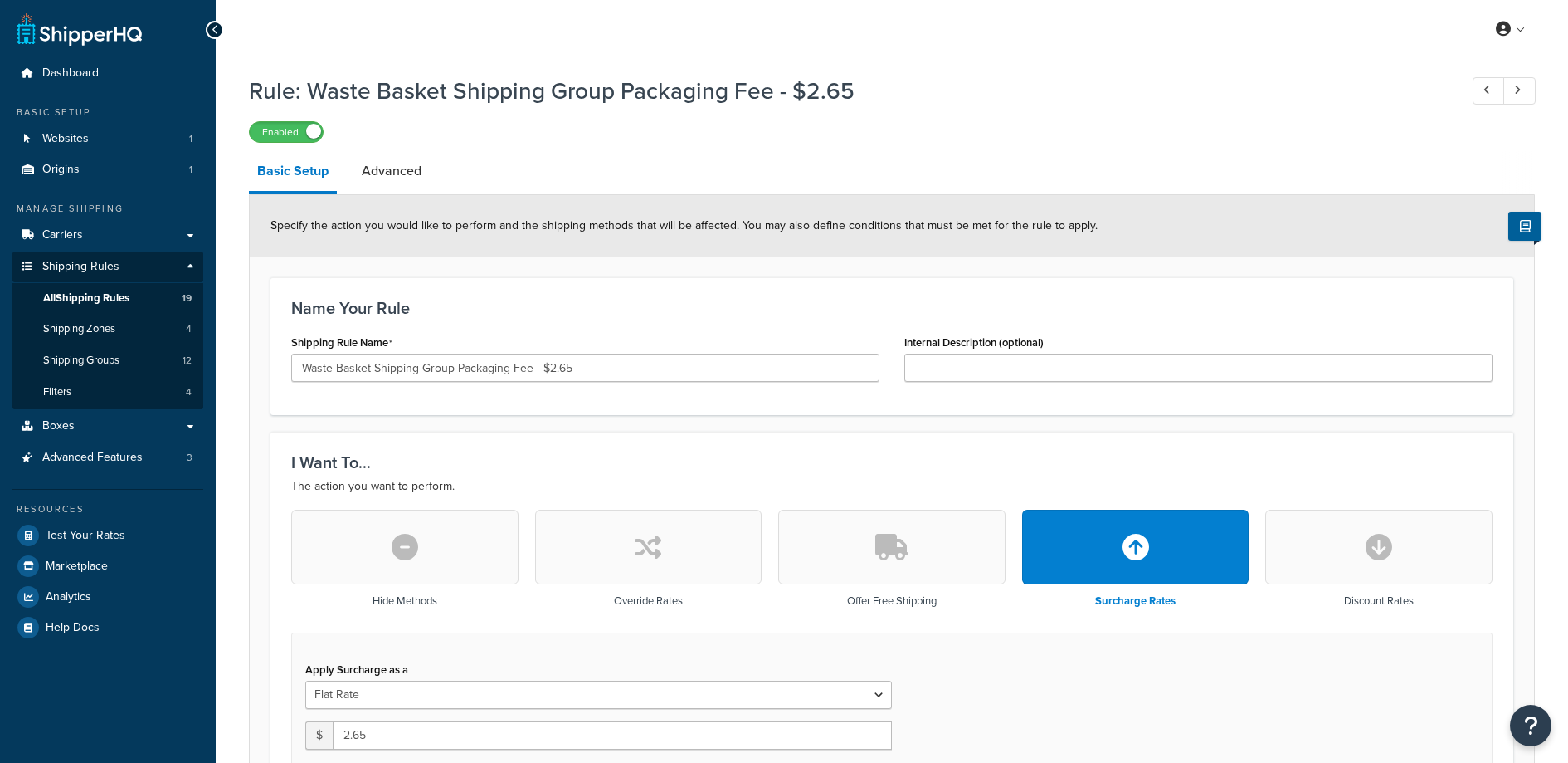
select select "BOX"
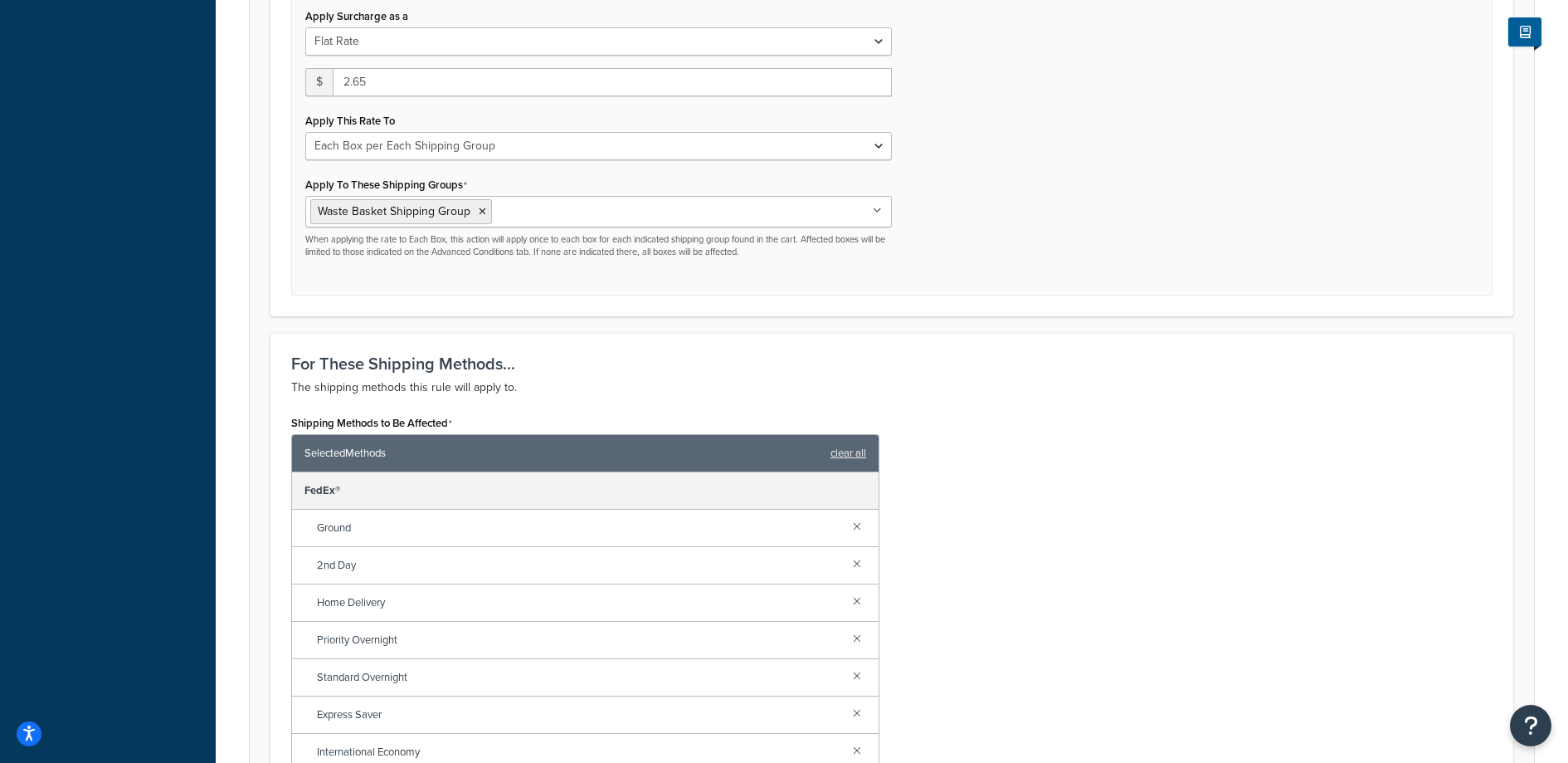
scroll to position [633, 0]
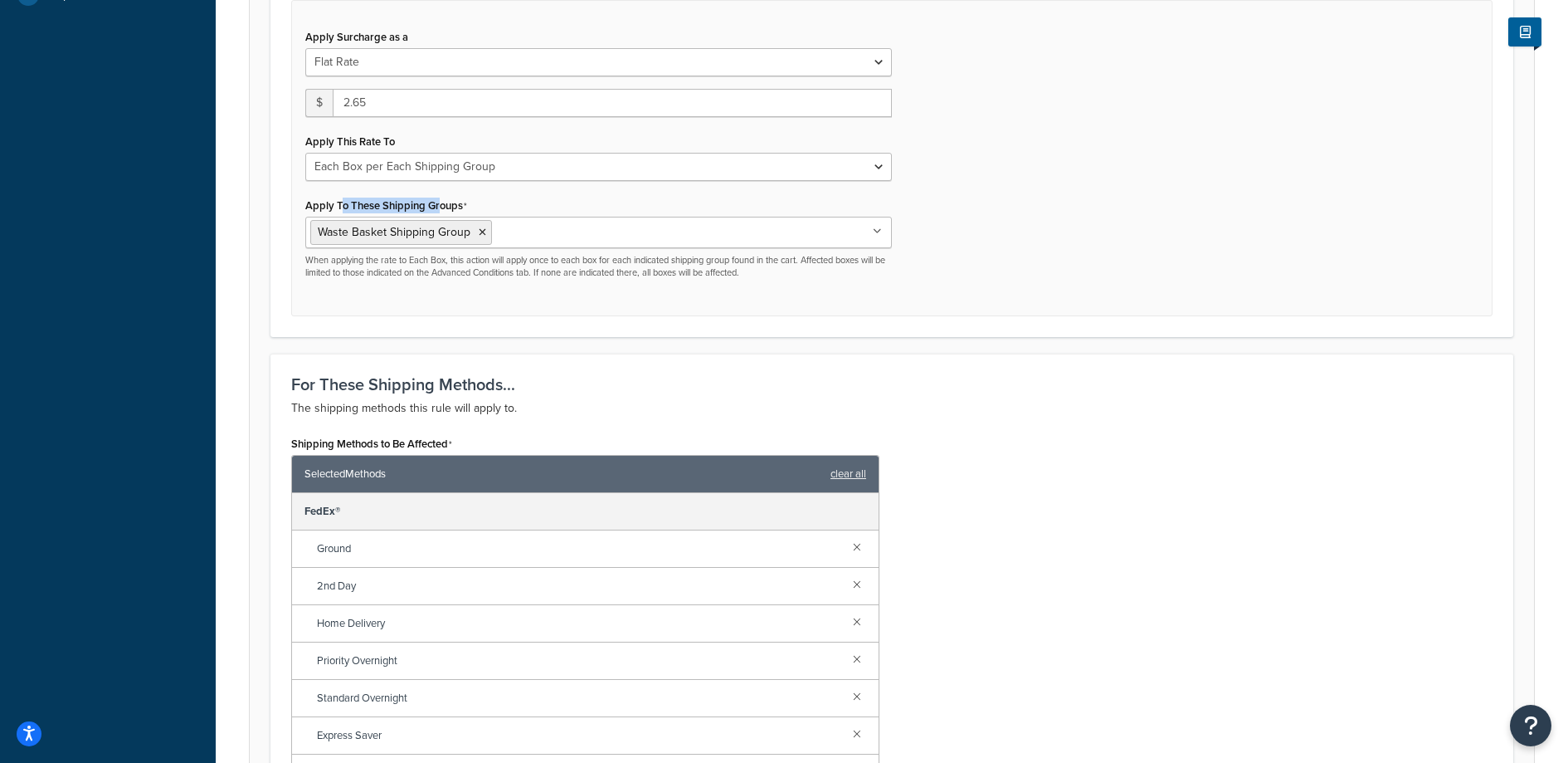
drag, startPoint x: 342, startPoint y: 203, endPoint x: 439, endPoint y: 201, distance: 97.0
click at [439, 201] on label "Apply To These Shipping Groups" at bounding box center [386, 205] width 161 height 13
click at [496, 223] on input "Apply To These Shipping Groups" at bounding box center [569, 232] width 147 height 18
click at [439, 201] on label "Apply To These Shipping Groups" at bounding box center [386, 205] width 161 height 13
click at [496, 223] on input "Apply To These Shipping Groups" at bounding box center [569, 232] width 147 height 18
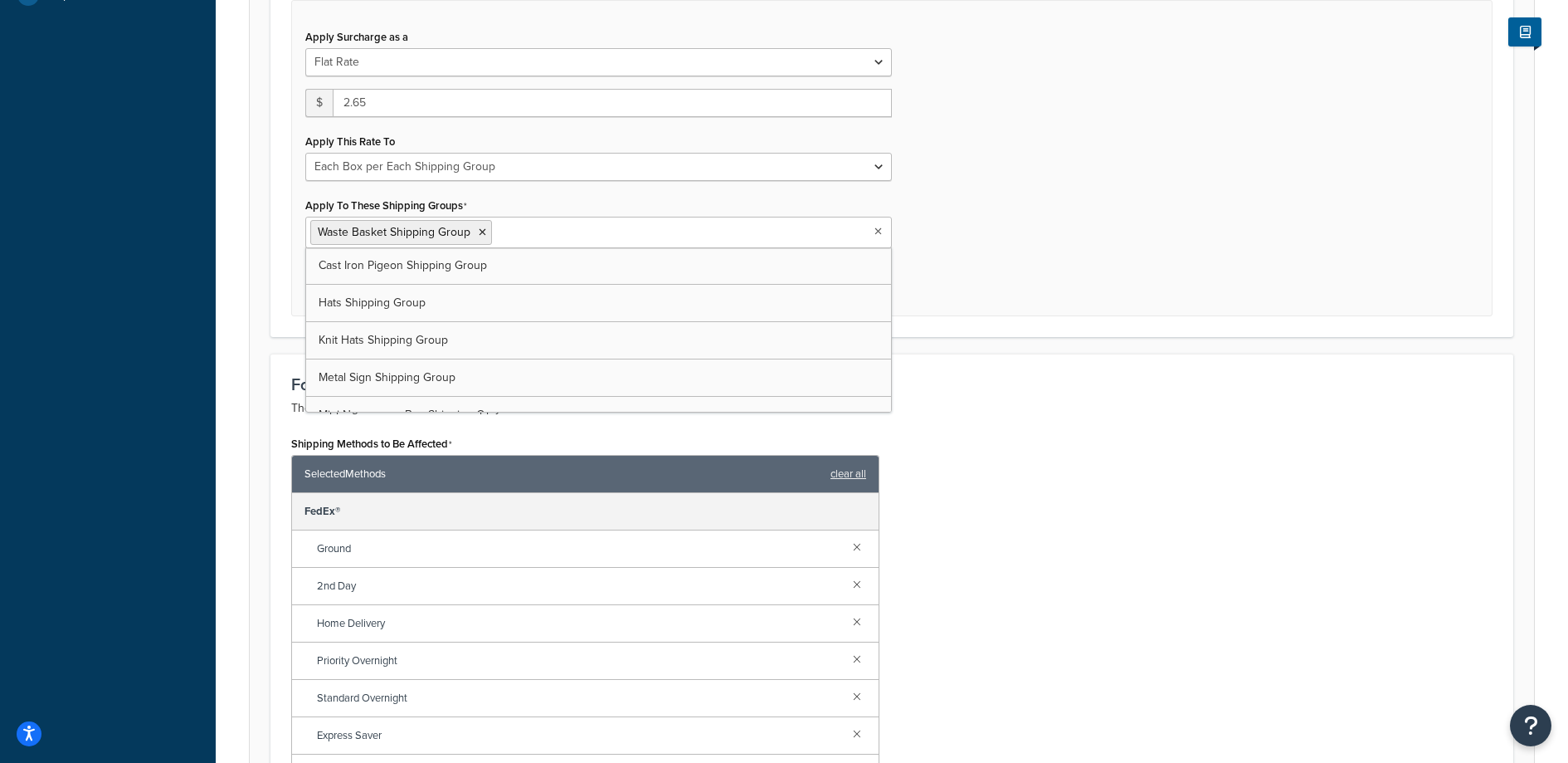
click at [1154, 141] on div "Apply Surcharge as a Flat Rate Percentage Flat Rate & Percentage $ 2.65 Apply T…" at bounding box center [892, 159] width 1201 height 317
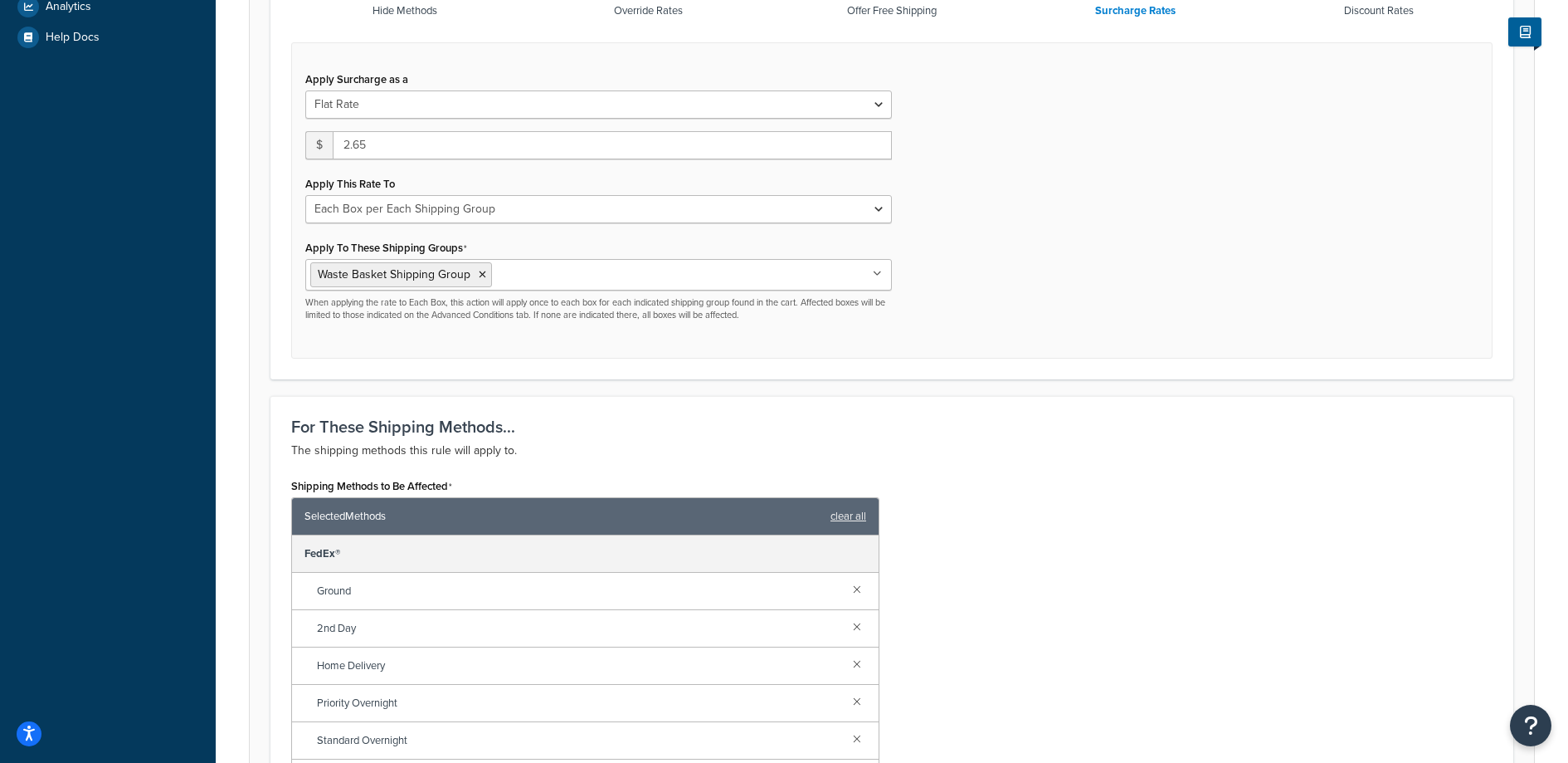
scroll to position [580, 0]
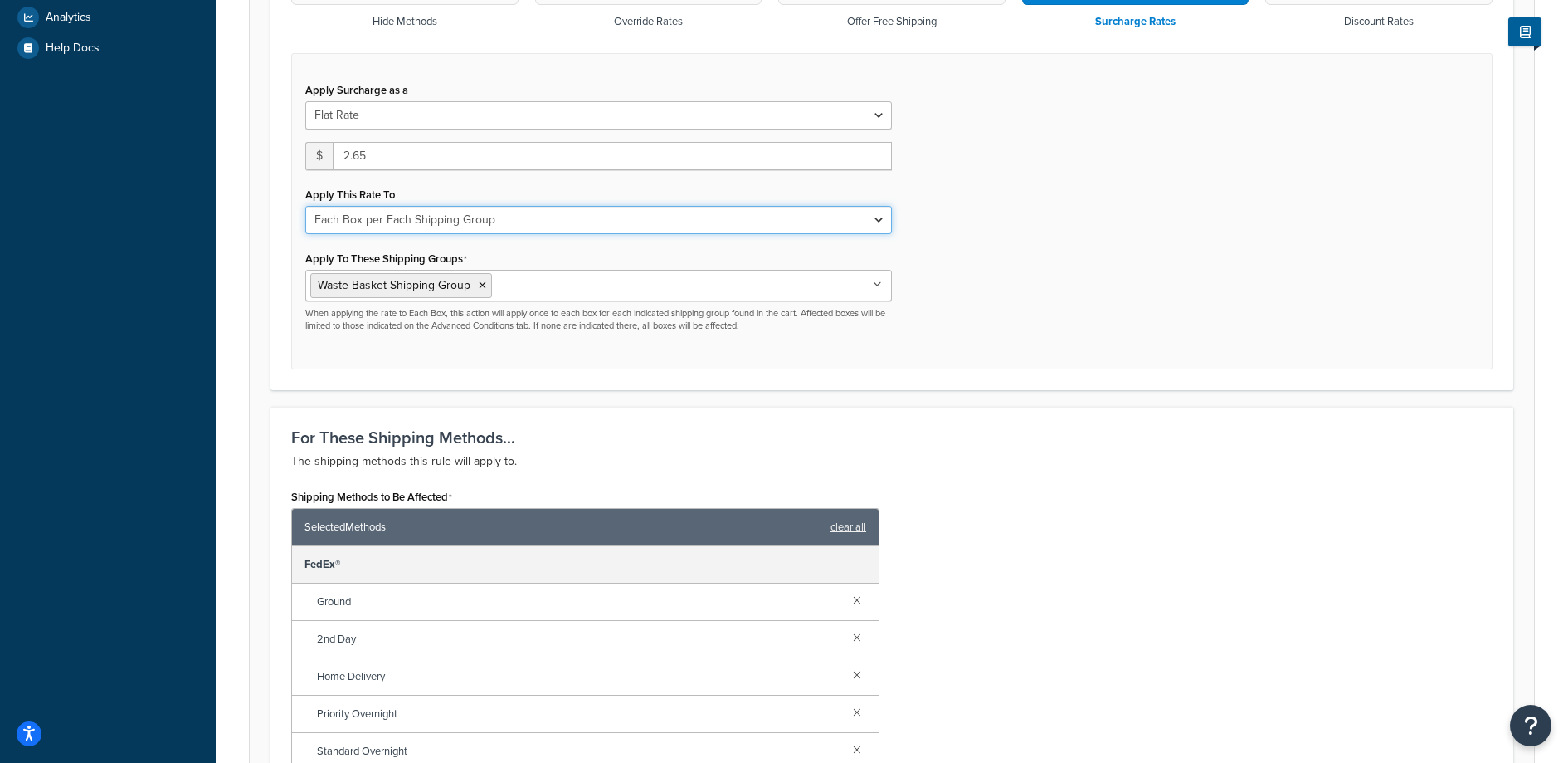
click at [389, 220] on select "Each Shipment in the Cart Each Shipping Group in the Cart Each Item within a Sh…" at bounding box center [599, 219] width 587 height 28
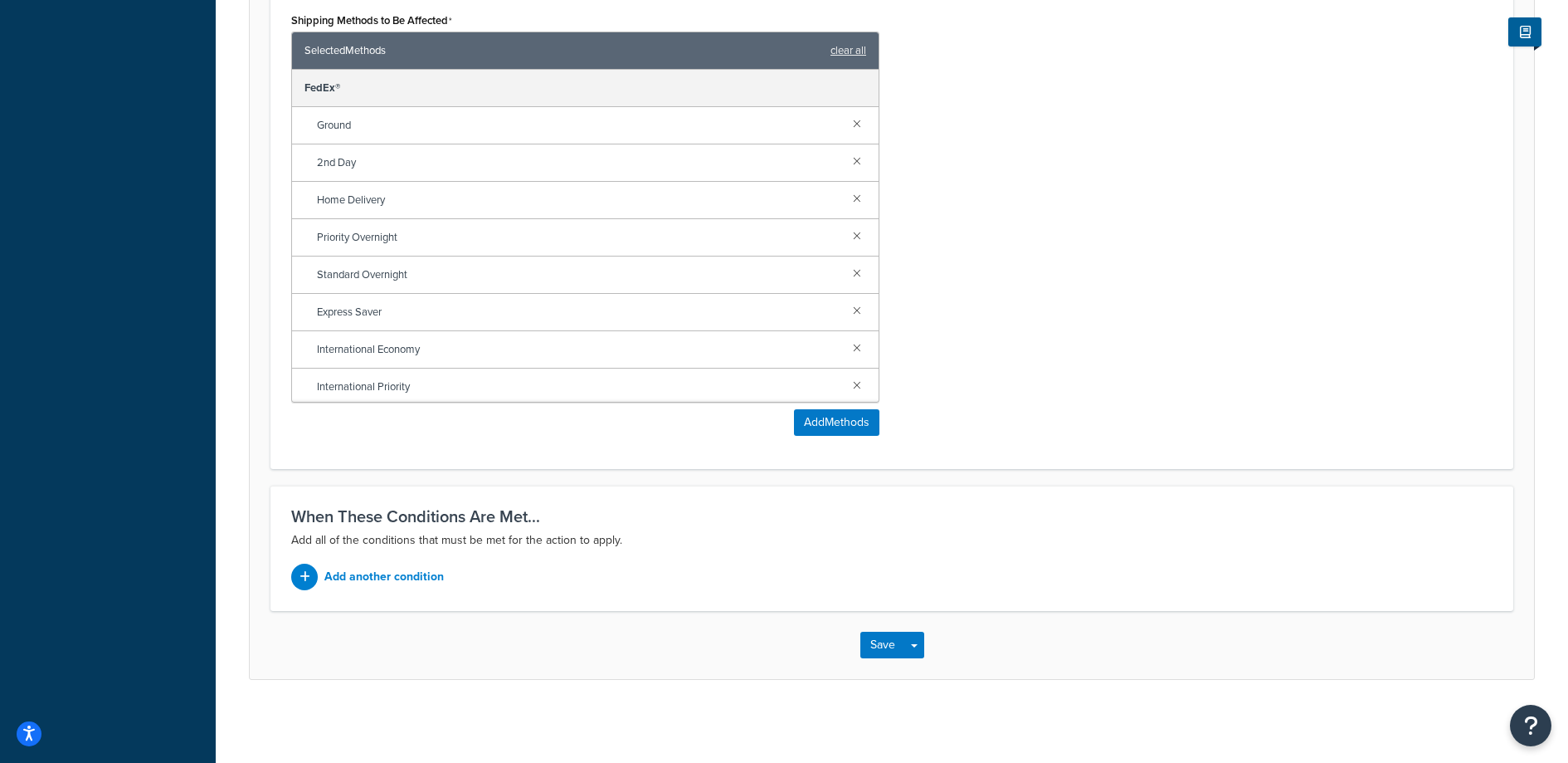
scroll to position [0, 0]
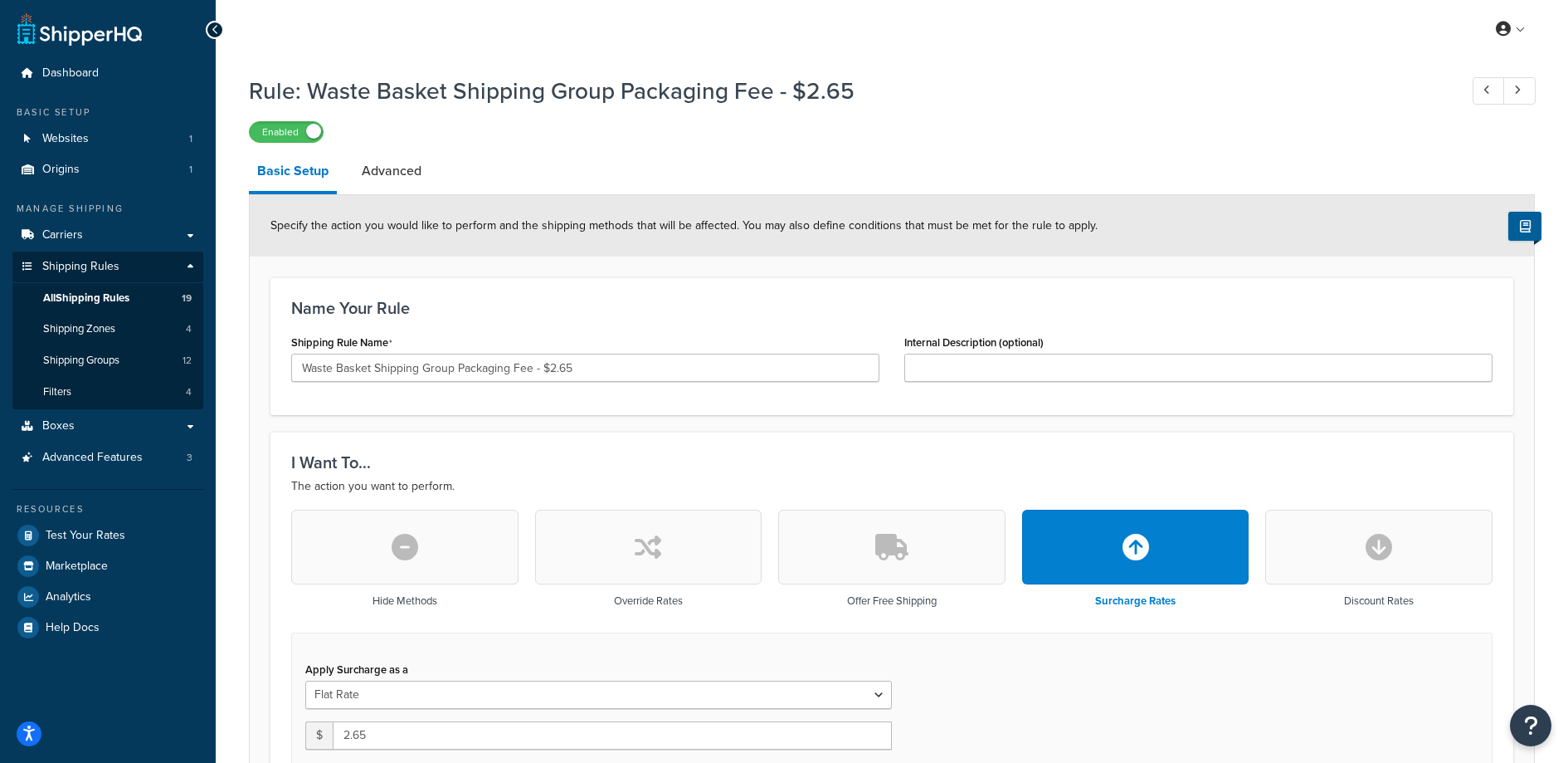
click at [403, 180] on link "Advanced" at bounding box center [392, 171] width 76 height 39
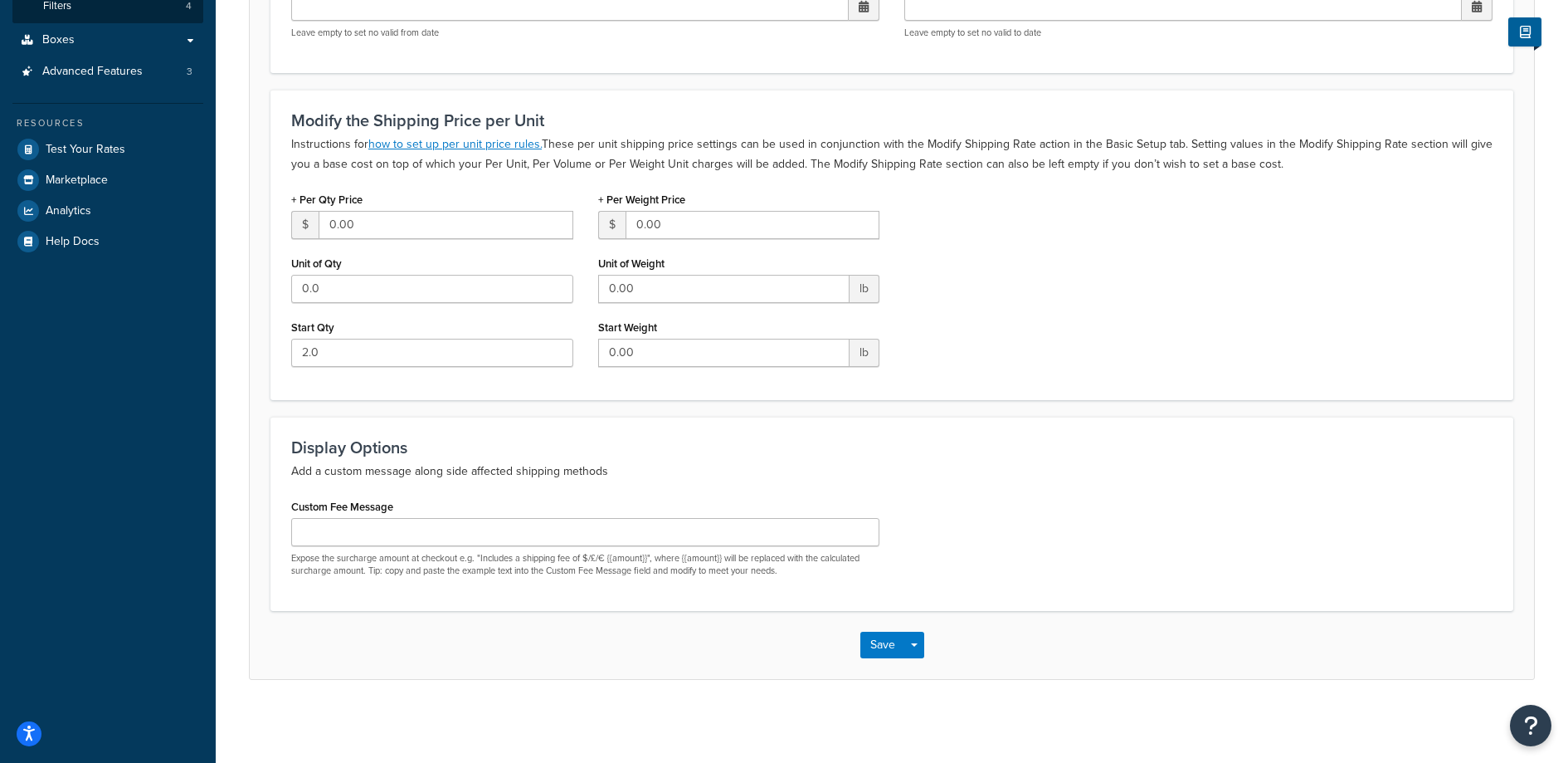
scroll to position [345, 0]
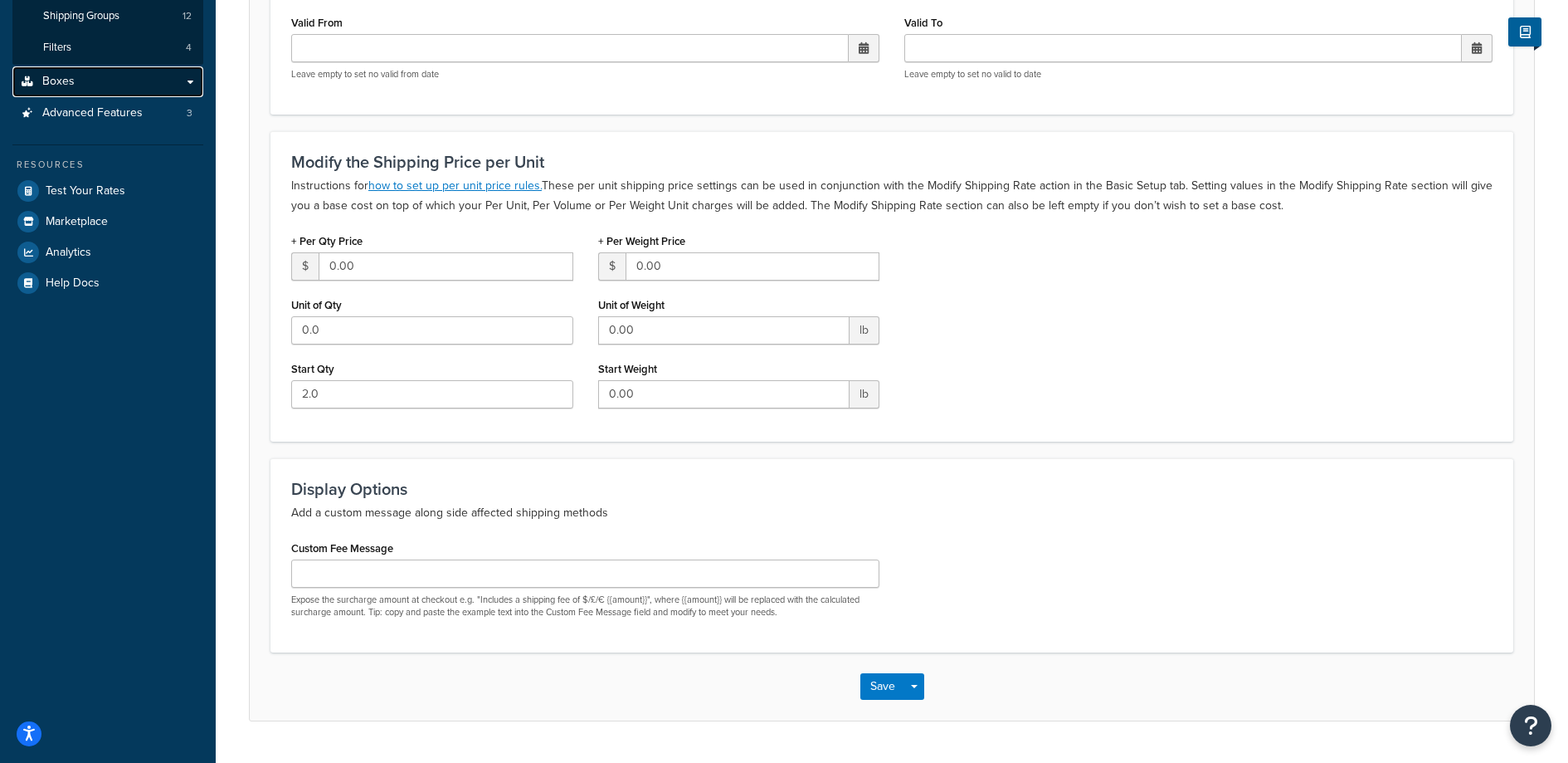
click at [74, 79] on link "Boxes" at bounding box center [108, 81] width 191 height 30
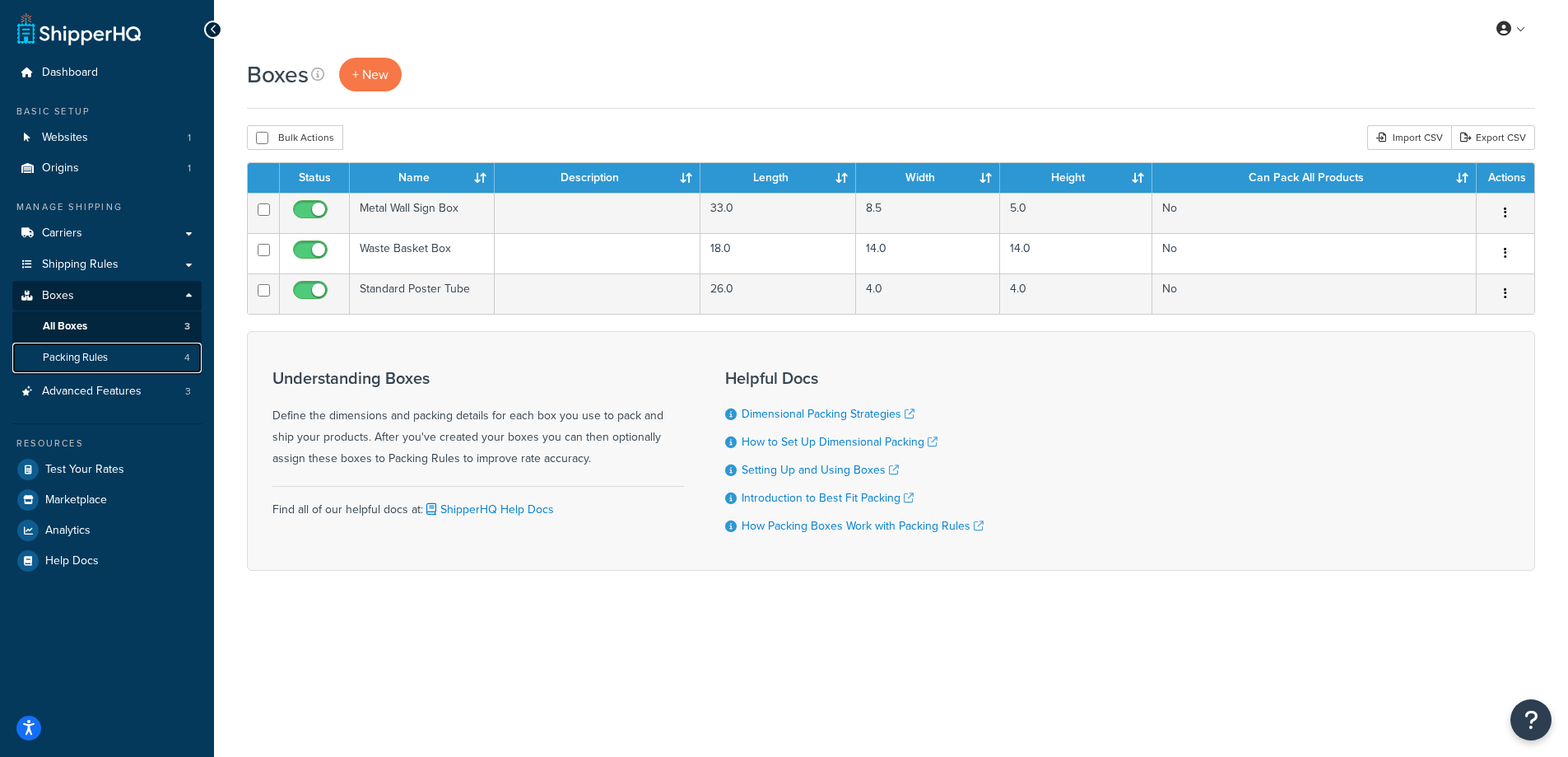
click at [136, 359] on link "Packing Rules 4" at bounding box center [107, 357] width 189 height 30
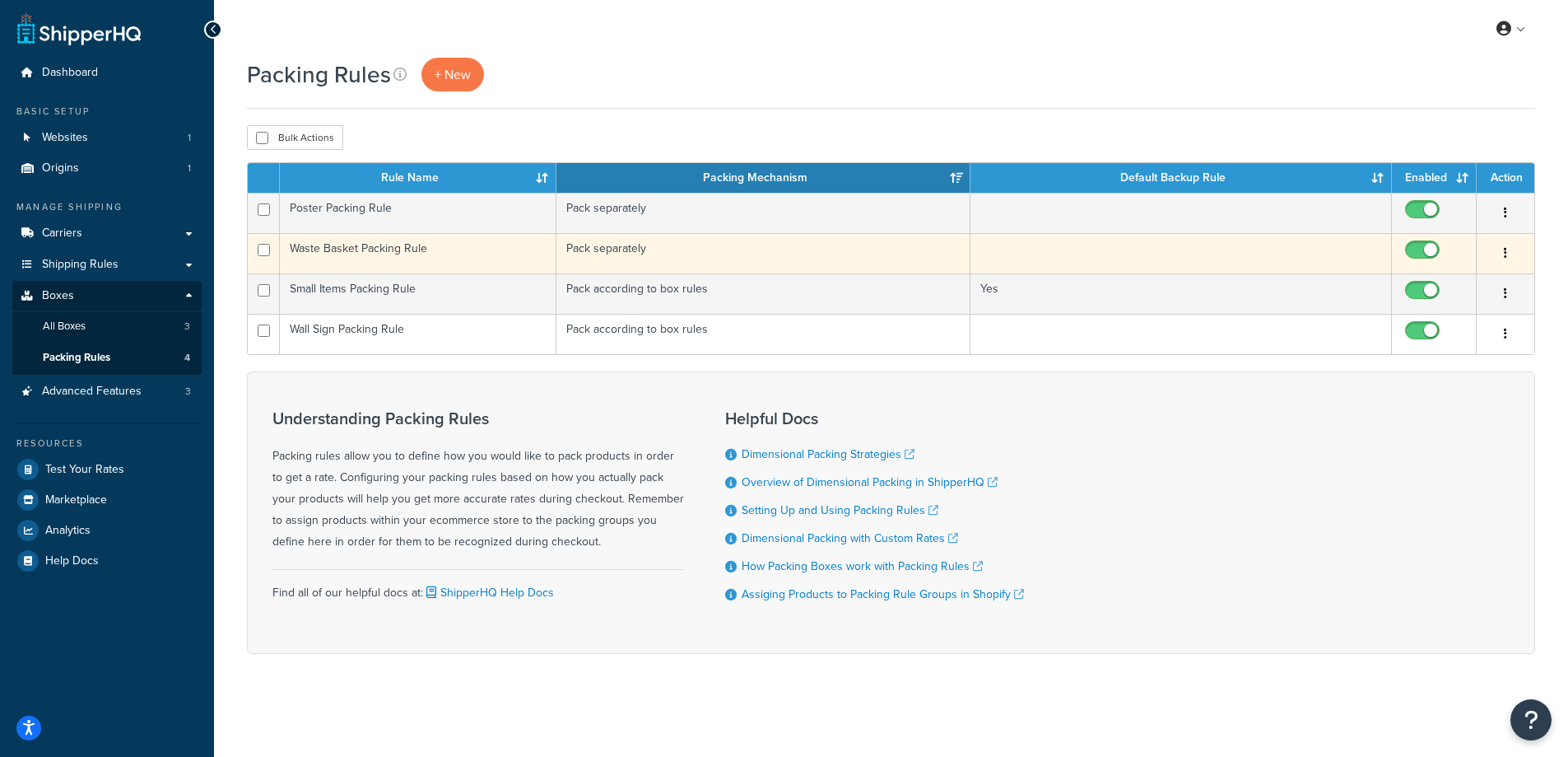
click at [436, 246] on td "Waste Basket Packing Rule" at bounding box center [418, 253] width 276 height 40
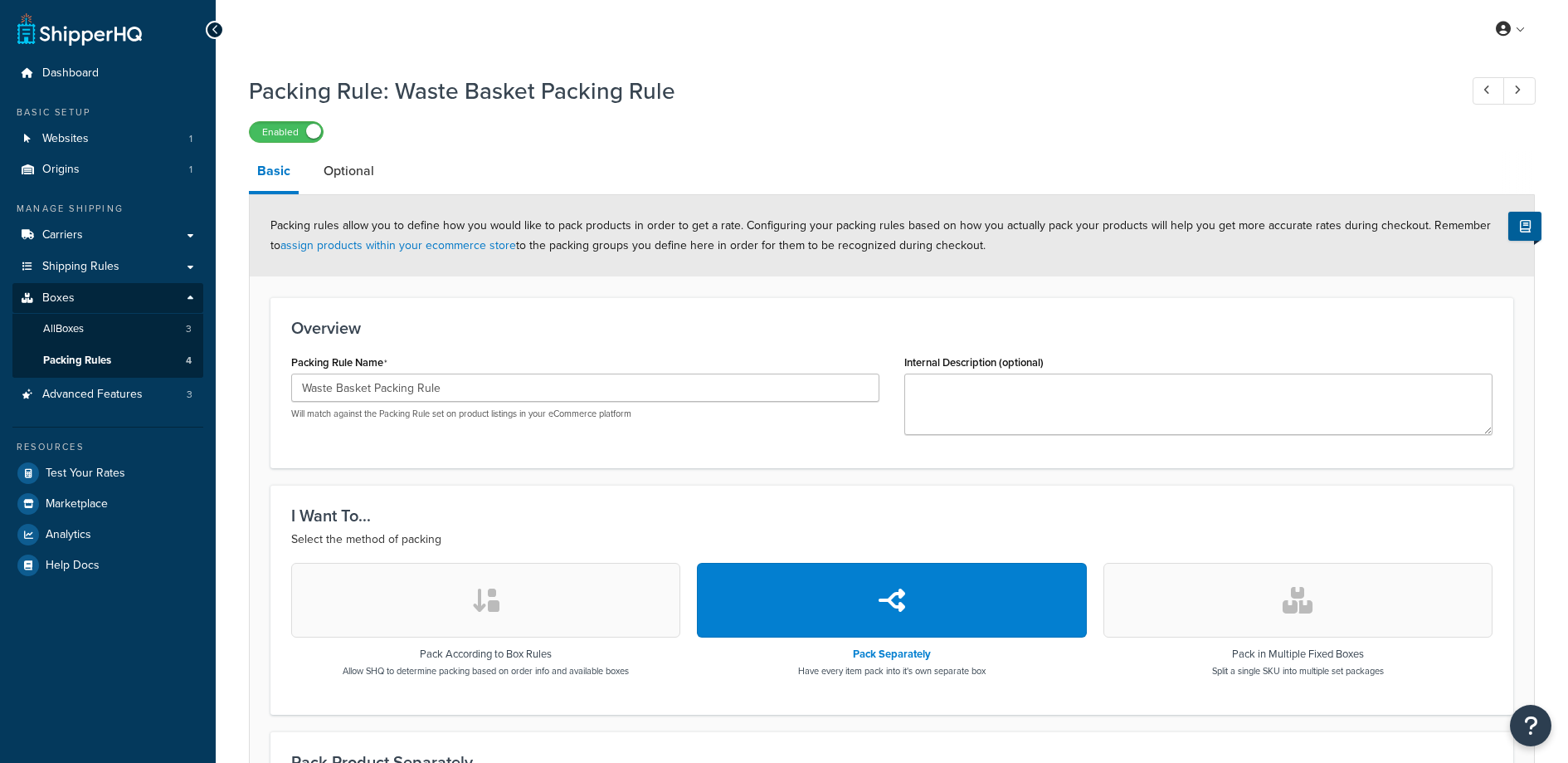
select select "737532"
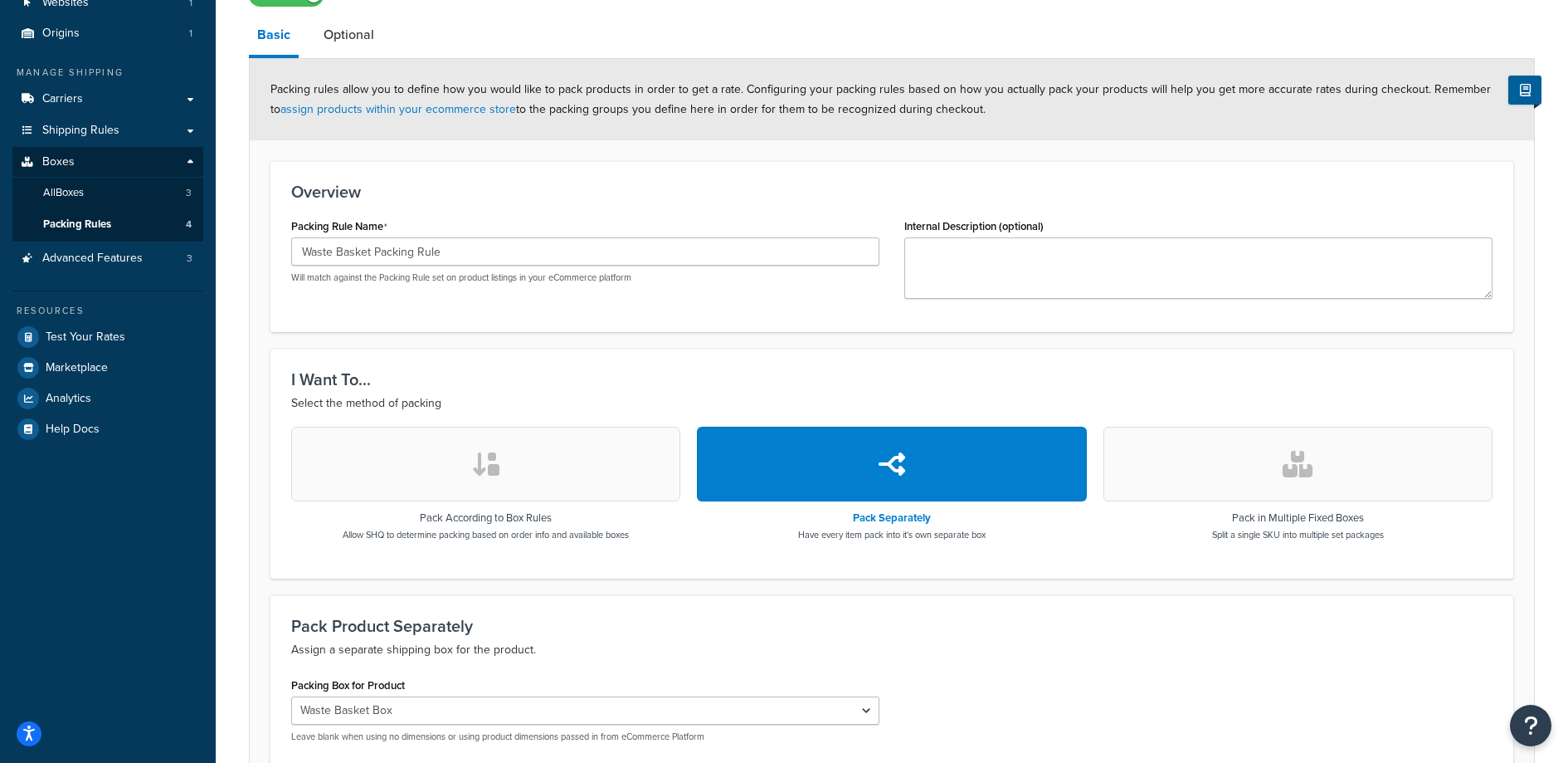
scroll to position [301, 0]
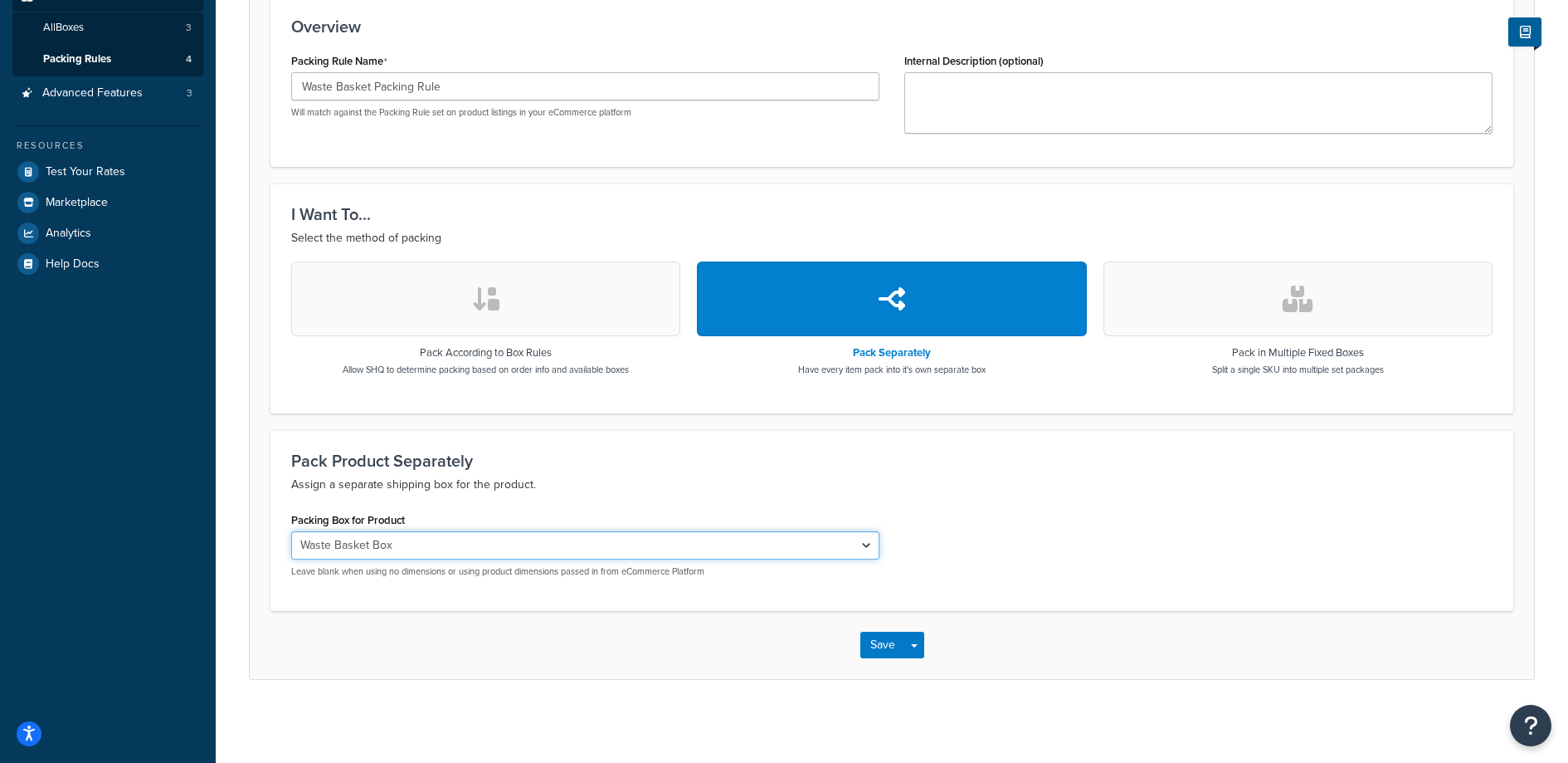
click at [481, 556] on select "Metal Wall Sign Box Waste Basket Box Standard Poster Tube" at bounding box center [586, 545] width 589 height 28
click at [292, 531] on select "Metal Wall Sign Box Waste Basket Box Standard Poster Tube" at bounding box center [586, 545] width 589 height 28
click at [595, 461] on h3 "Pack Product Separately" at bounding box center [892, 460] width 1201 height 18
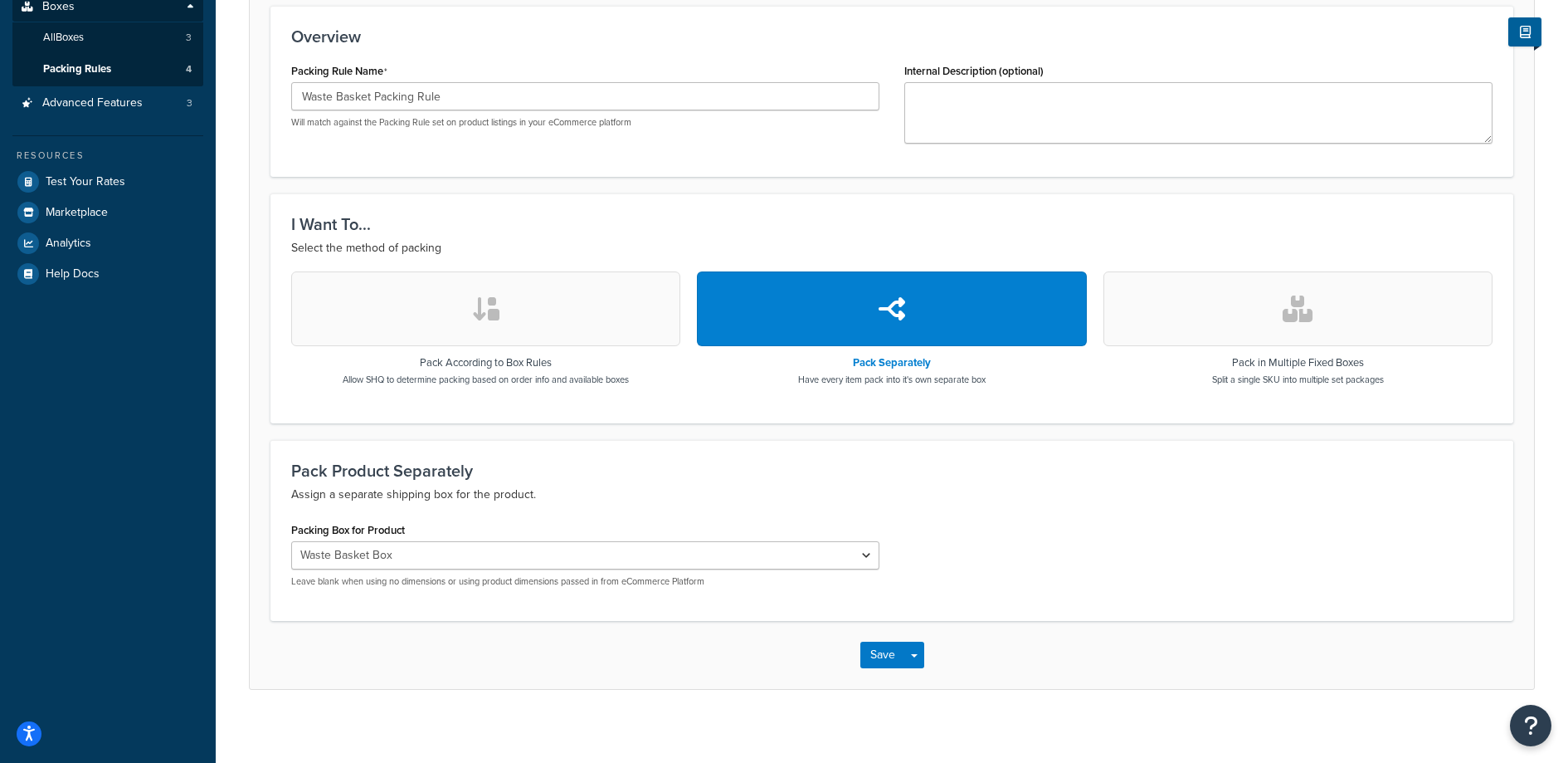
scroll to position [115, 0]
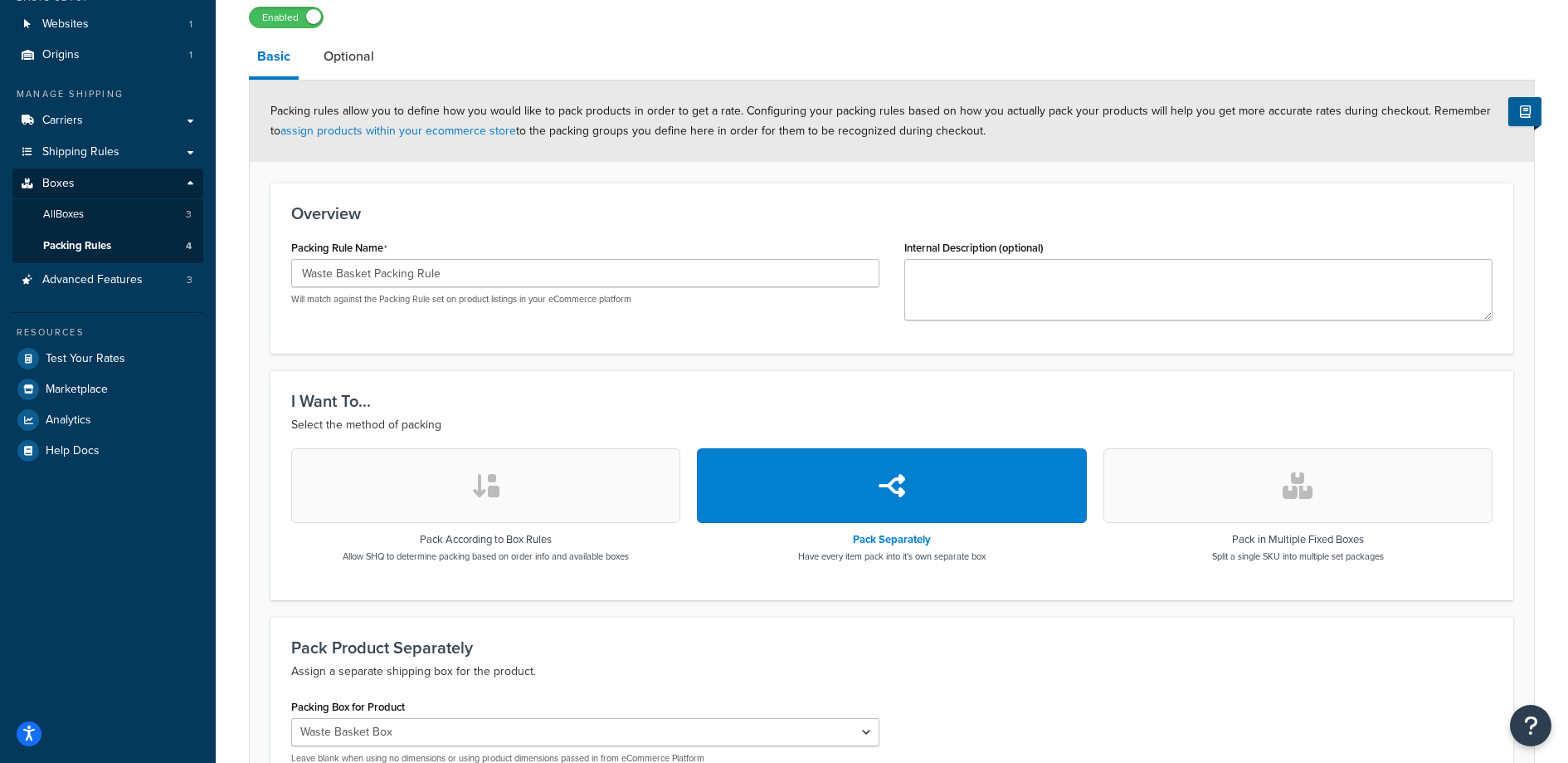
click at [347, 53] on link "Optional" at bounding box center [348, 56] width 67 height 39
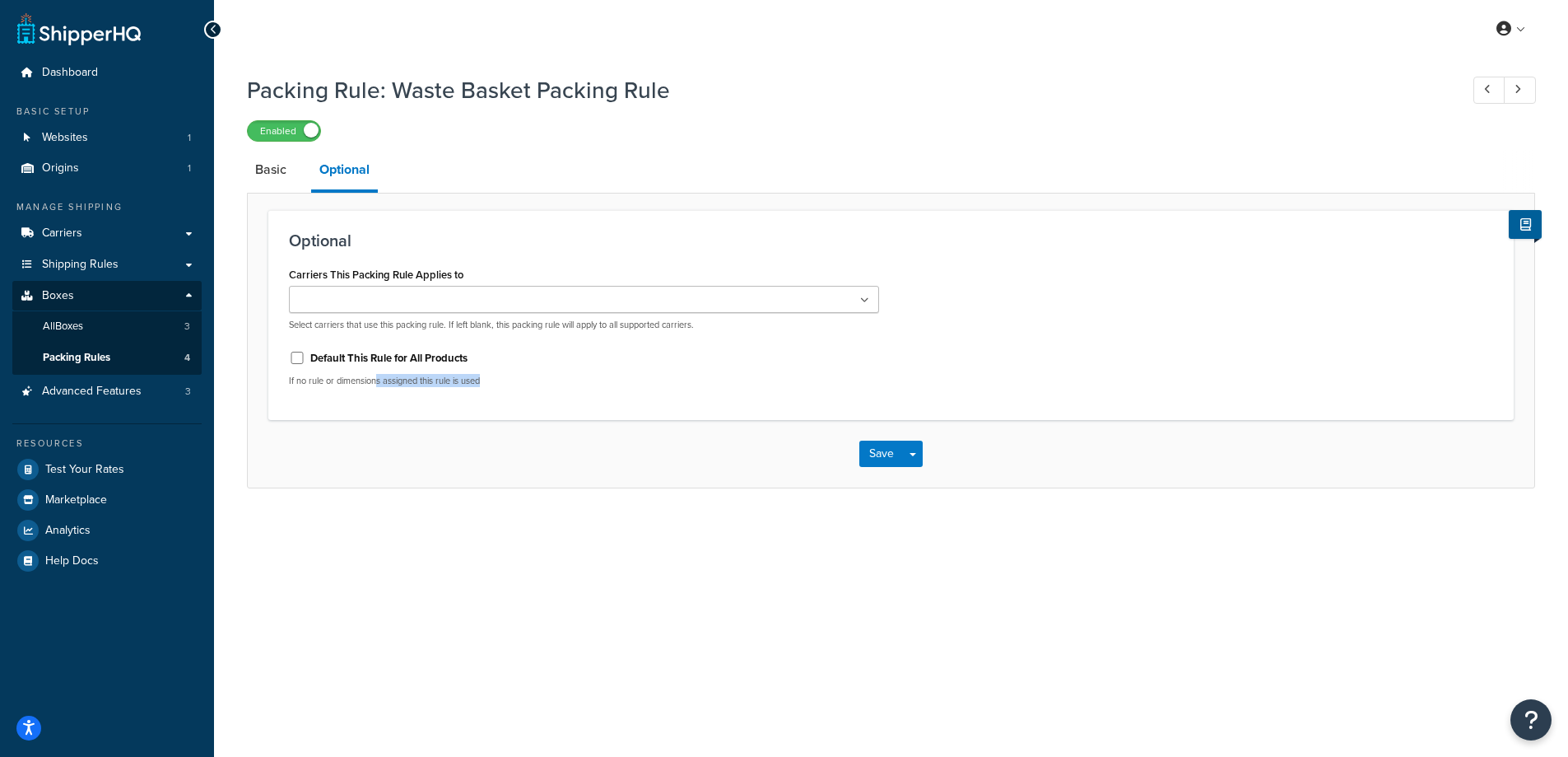
drag, startPoint x: 421, startPoint y: 387, endPoint x: 480, endPoint y: 394, distance: 59.4
click at [480, 394] on div "Carriers This Packing Rule Applies to UPS® USPS FedEx® Select carriers that use…" at bounding box center [584, 331] width 615 height 136
click at [479, 394] on div "Carriers This Packing Rule Applies to UPS® USPS FedEx® Select carriers that use…" at bounding box center [584, 331] width 615 height 136
click at [499, 313] on div "UPS® USPS FedEx® Select carriers that use this packing rule. If left blank, thi…" at bounding box center [584, 308] width 590 height 45
click at [504, 297] on ul at bounding box center [584, 299] width 590 height 27
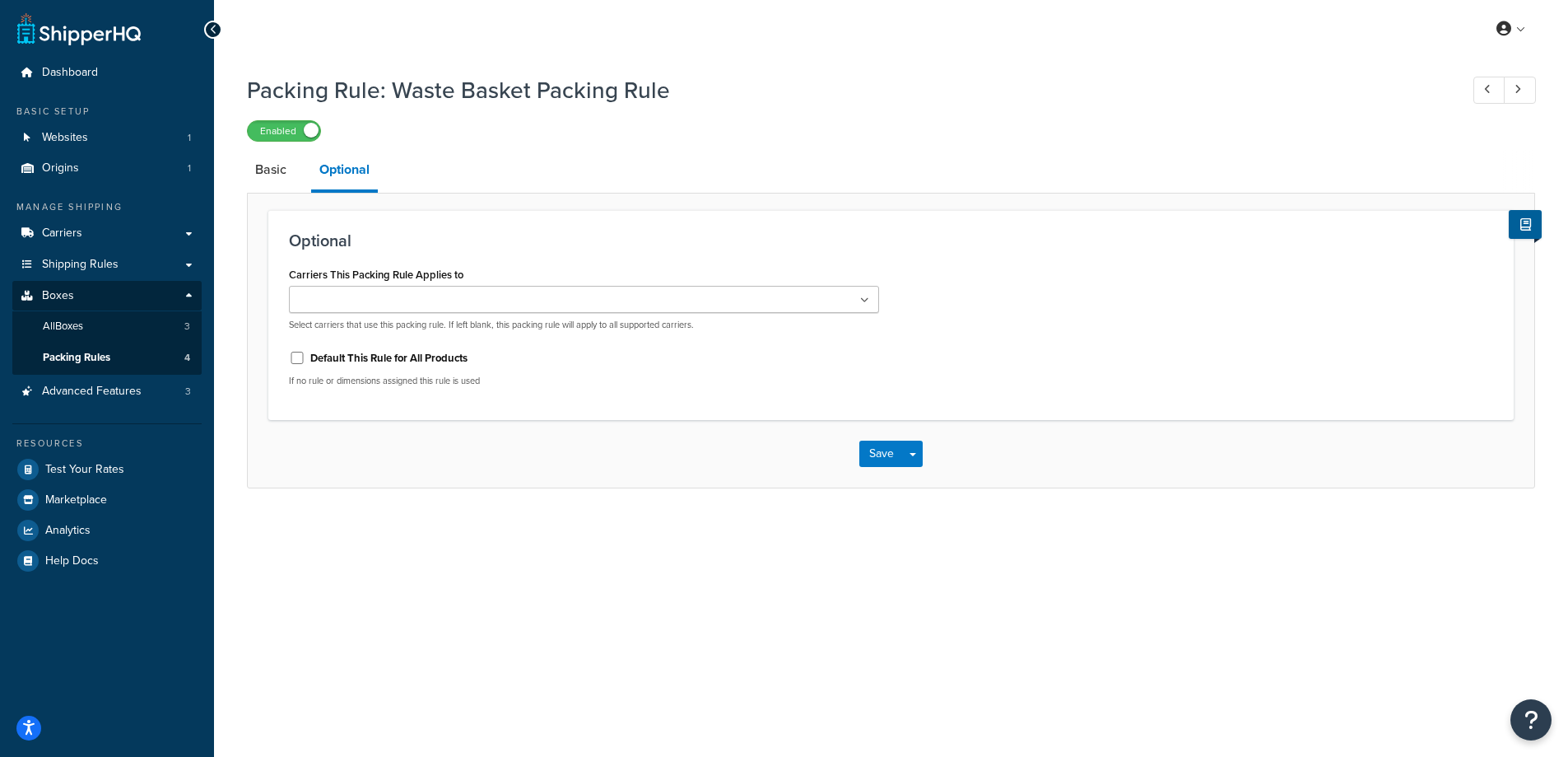
click at [540, 220] on div "Optional Carriers This Packing Rule Applies to UPS® USPS FedEx® Select carriers…" at bounding box center [890, 315] width 1245 height 210
click at [265, 169] on link "Basic" at bounding box center [270, 169] width 47 height 39
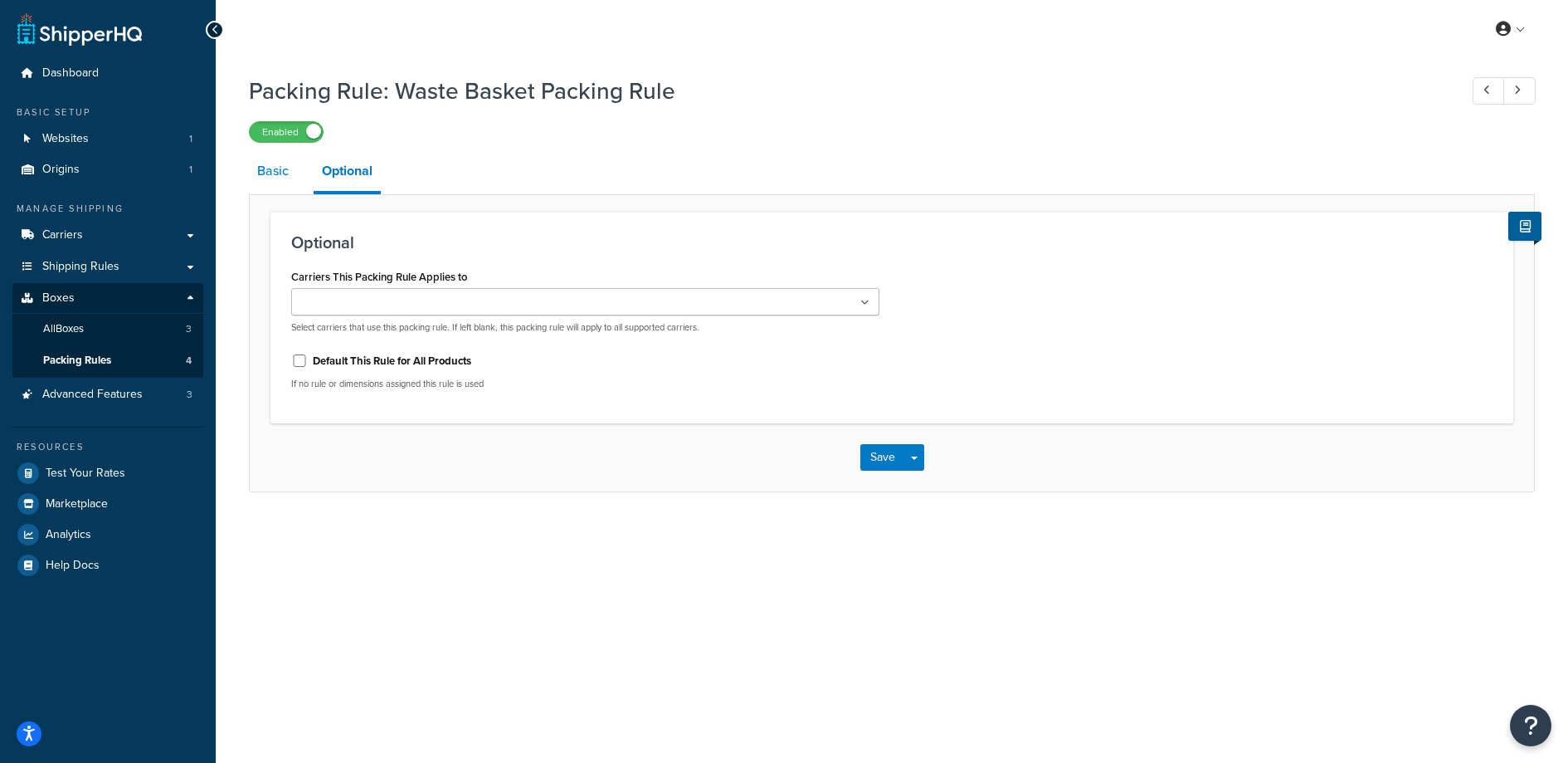
select select "737532"
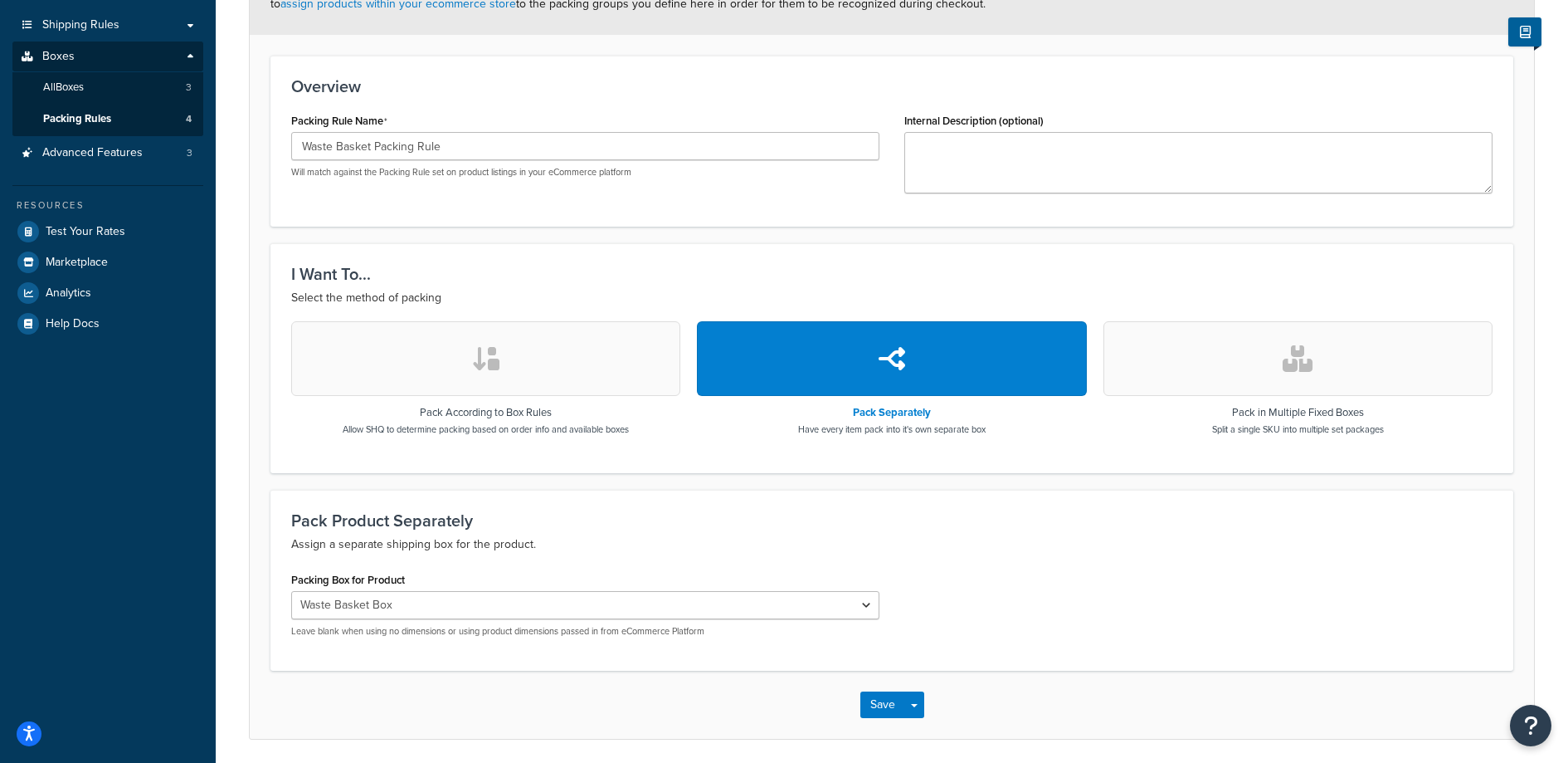
scroll to position [252, 0]
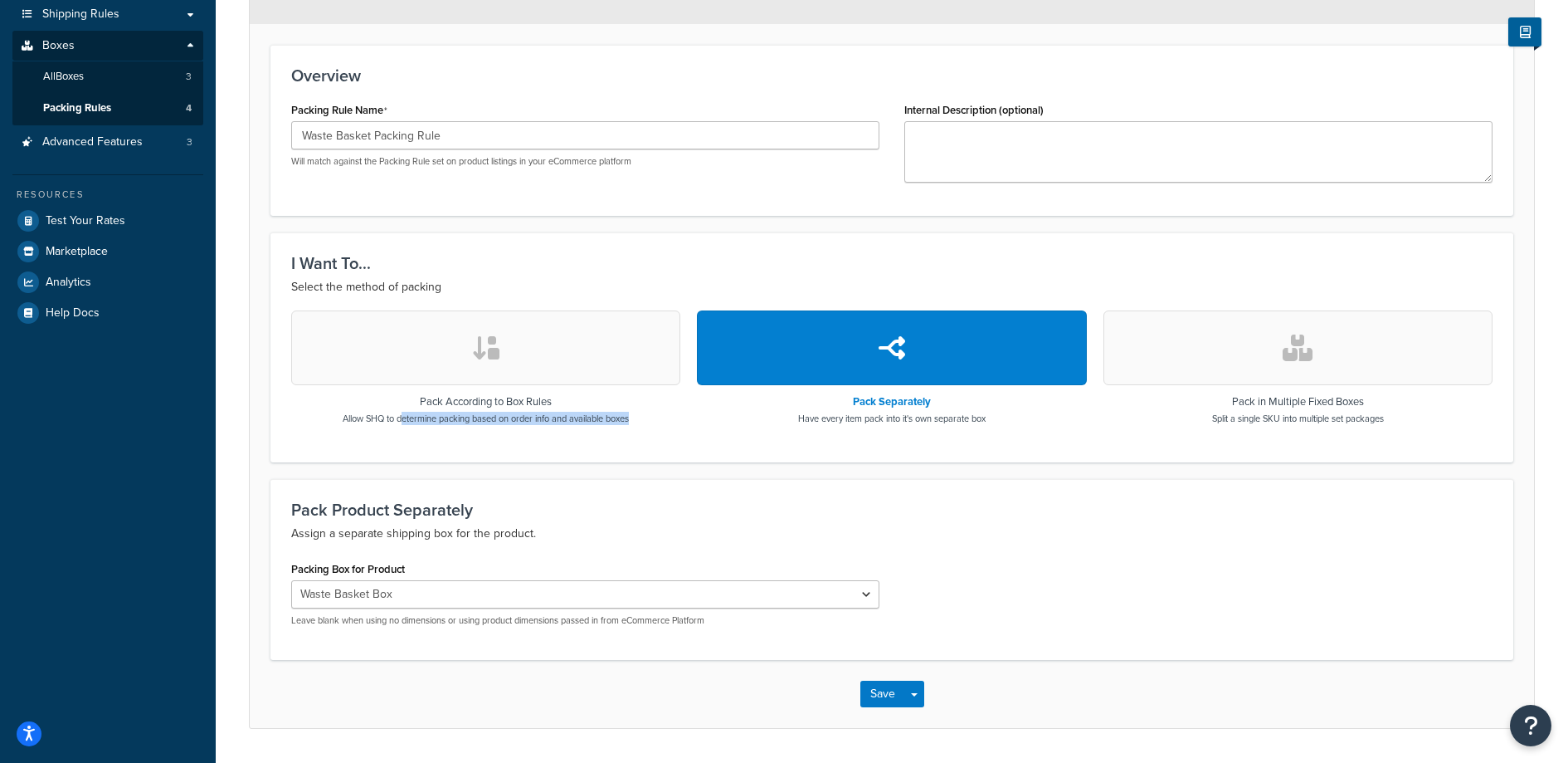
drag, startPoint x: 401, startPoint y: 417, endPoint x: 521, endPoint y: 425, distance: 120.3
click at [521, 425] on div "Pack According to Box Rules Allow SHQ to determine packing based on order info …" at bounding box center [892, 375] width 1201 height 130
click at [521, 426] on div "Pack According to Box Rules Allow SHQ to determine packing based on order info …" at bounding box center [892, 375] width 1201 height 130
click at [624, 374] on button "button" at bounding box center [486, 347] width 389 height 74
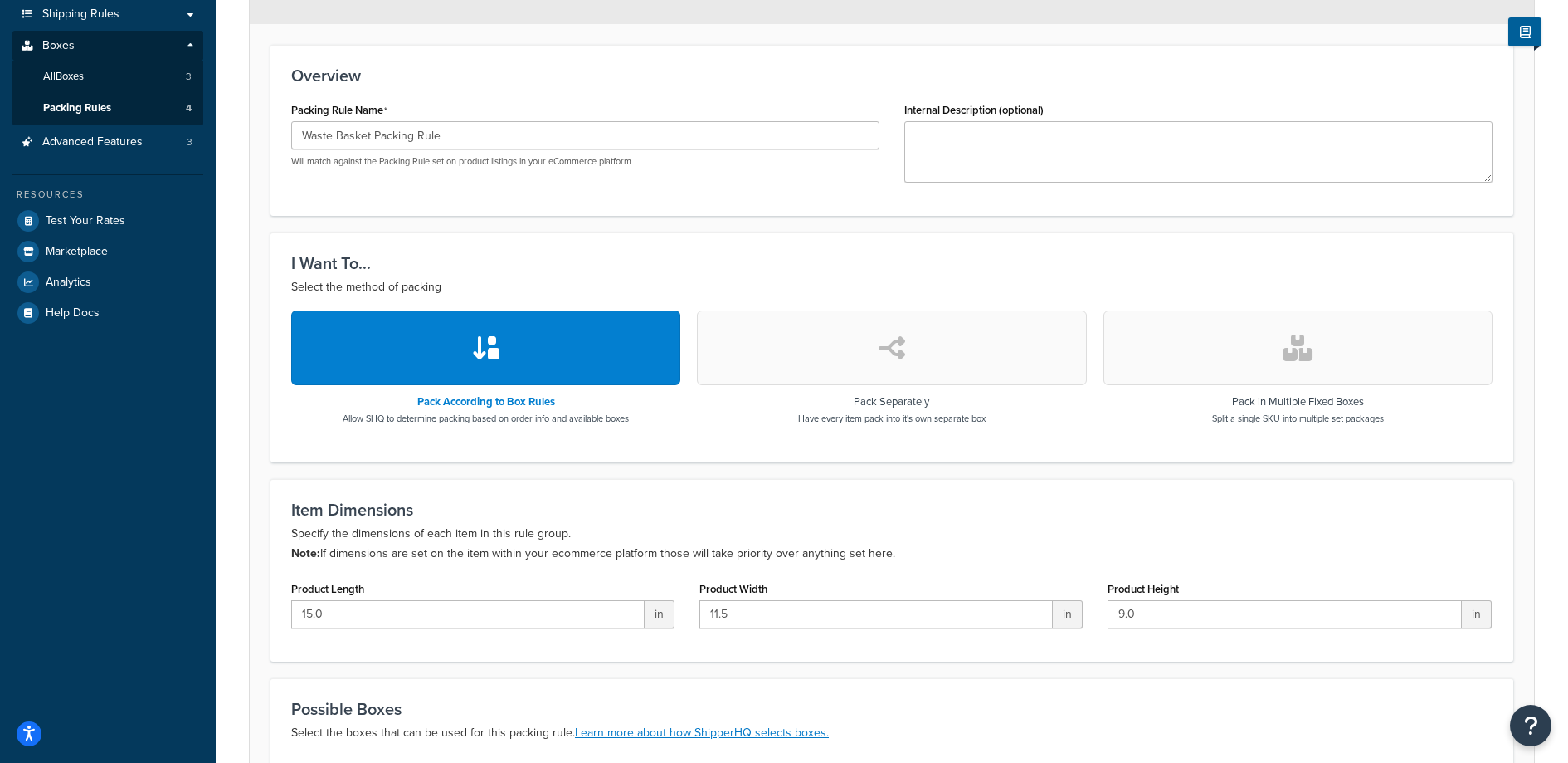
scroll to position [485, 0]
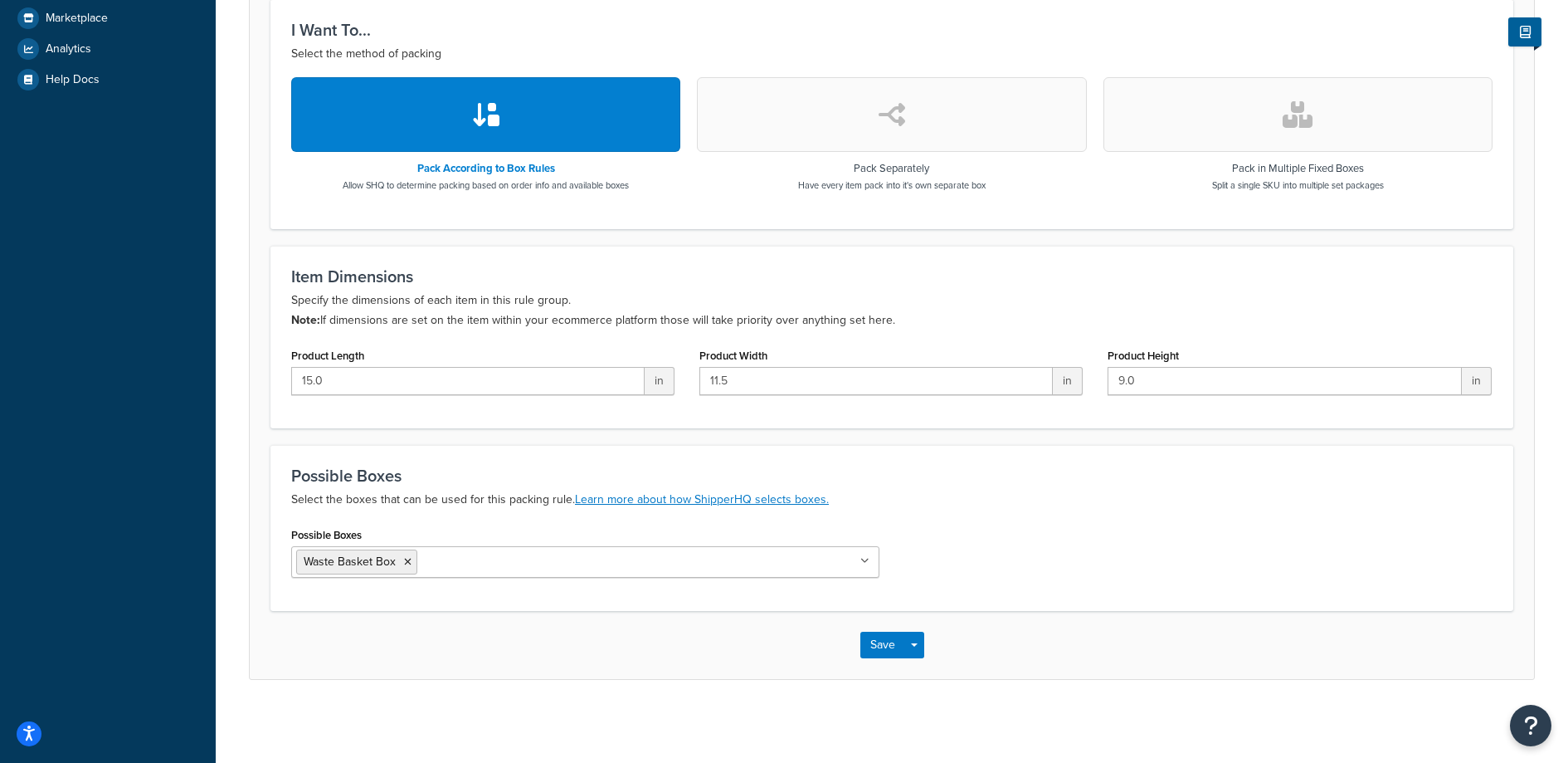
click at [819, 130] on button "button" at bounding box center [891, 114] width 389 height 74
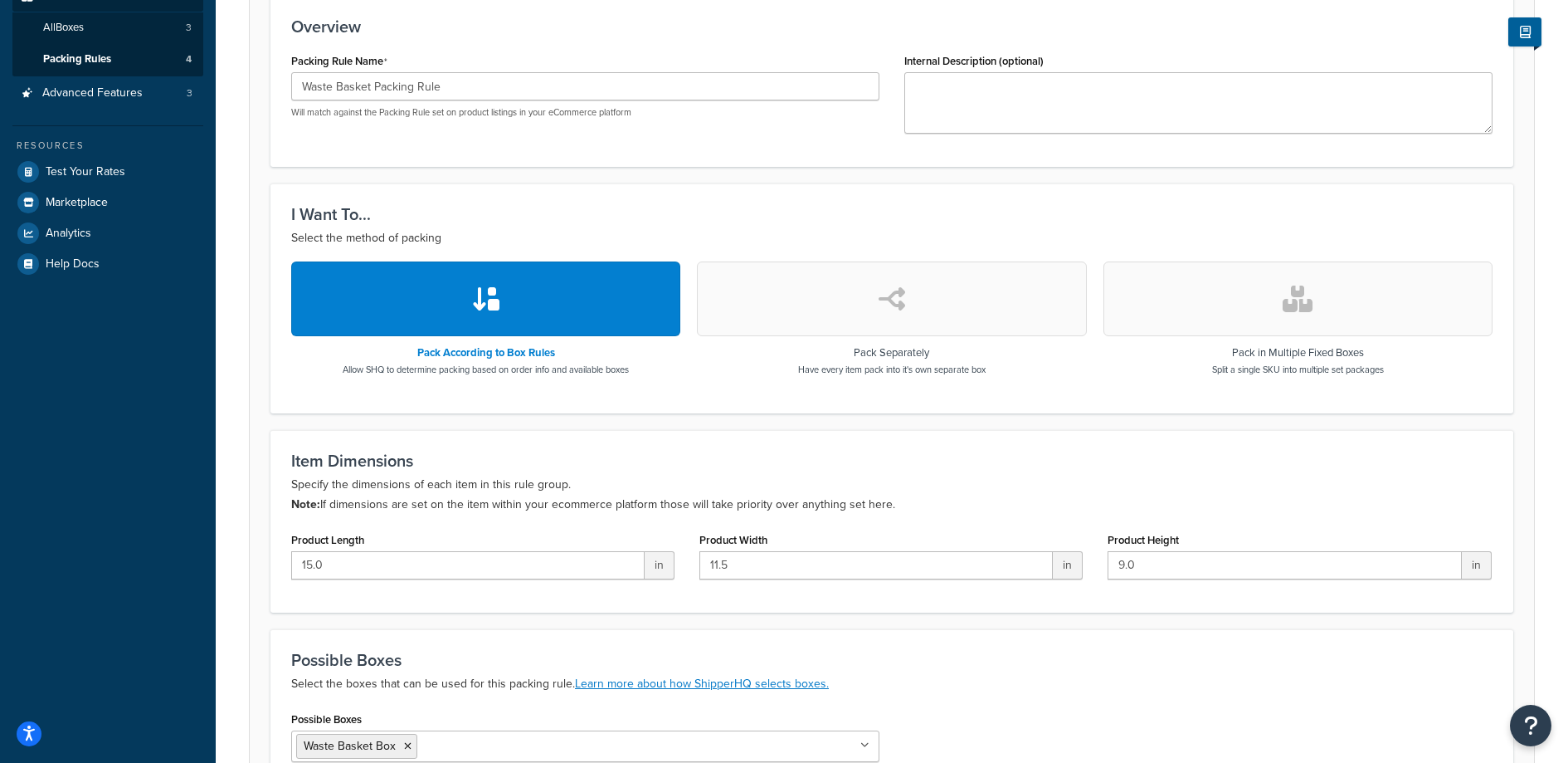
select select "737532"
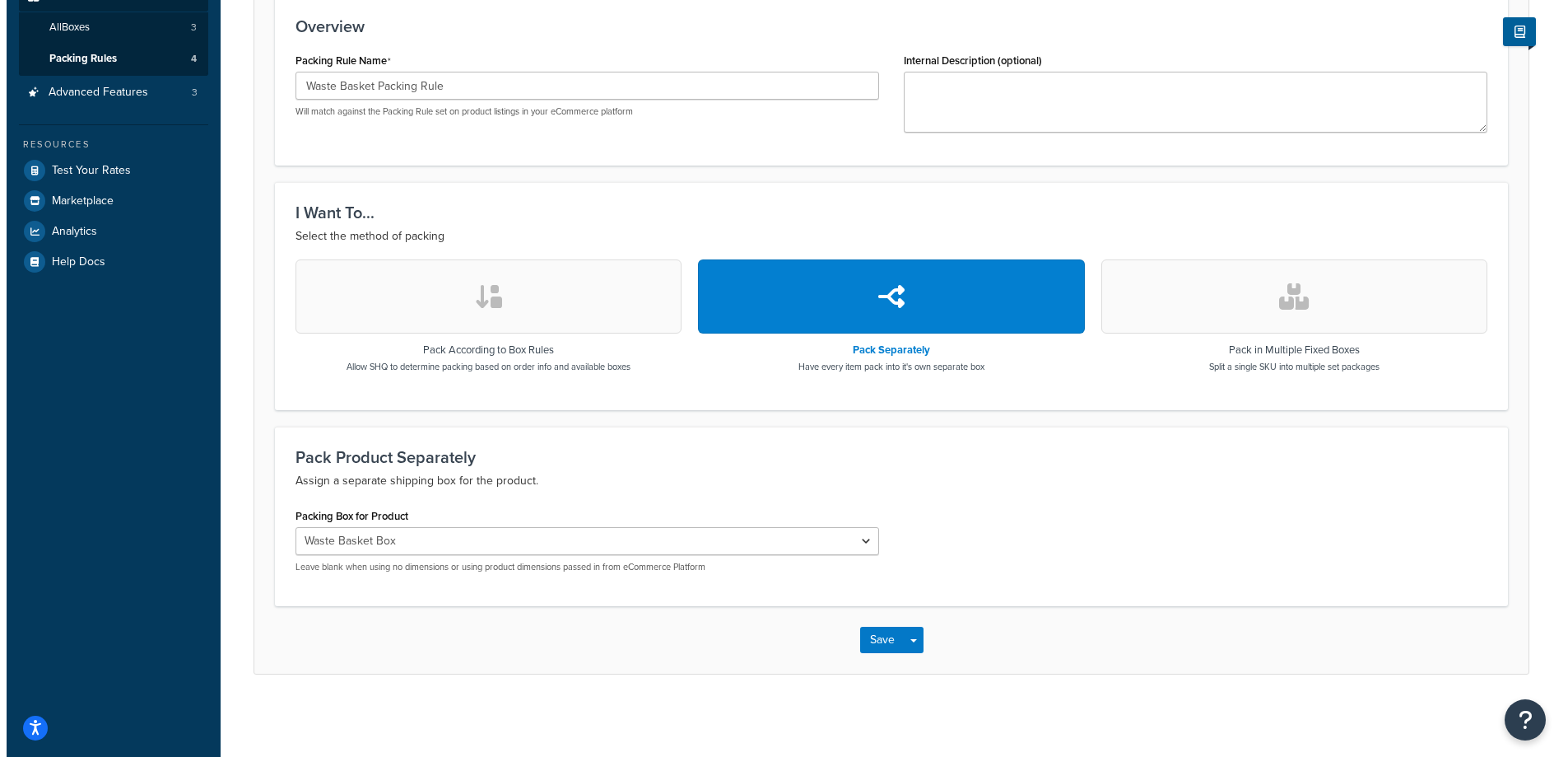
scroll to position [0, 0]
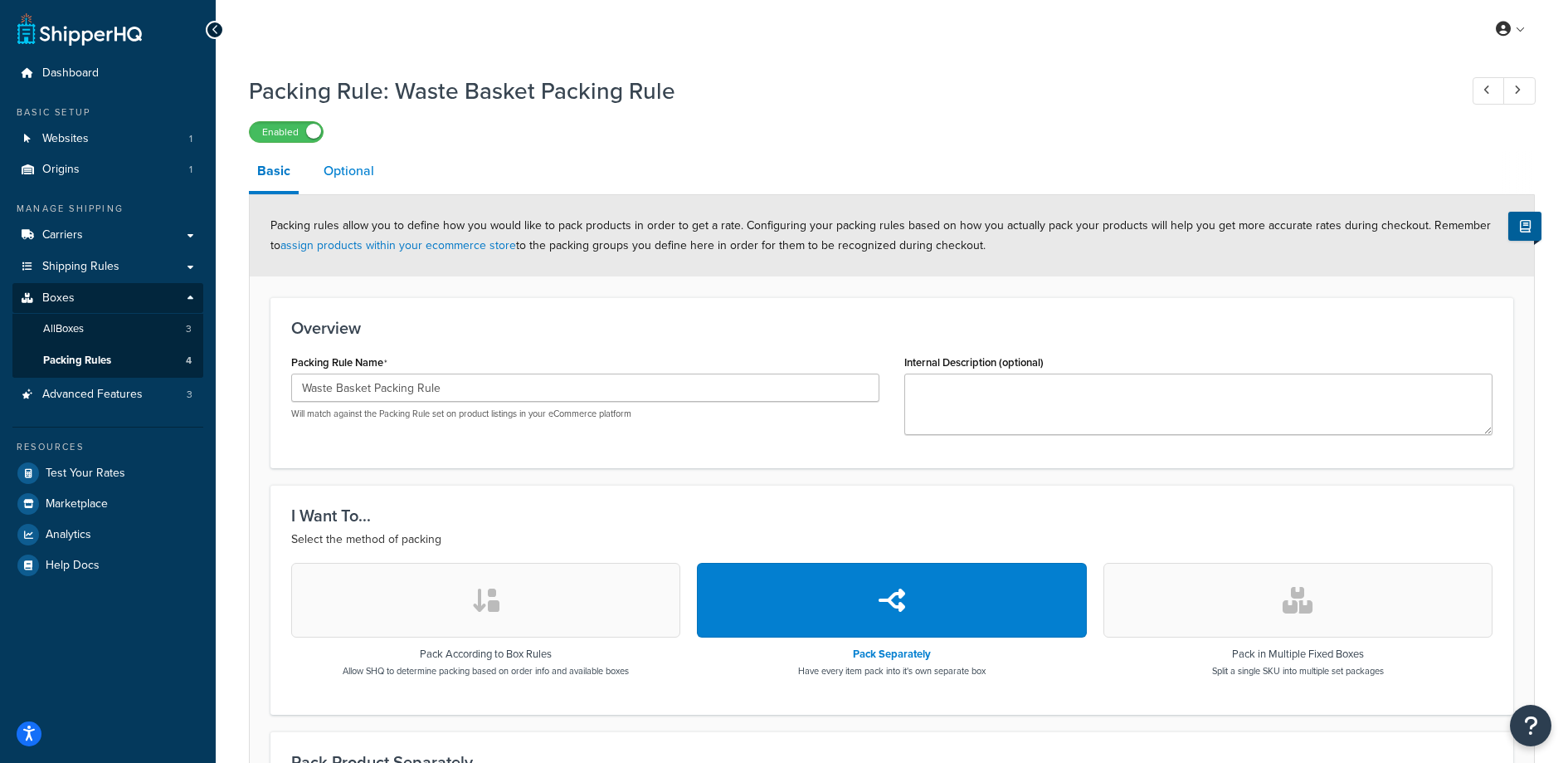
click at [337, 169] on link "Optional" at bounding box center [348, 171] width 67 height 39
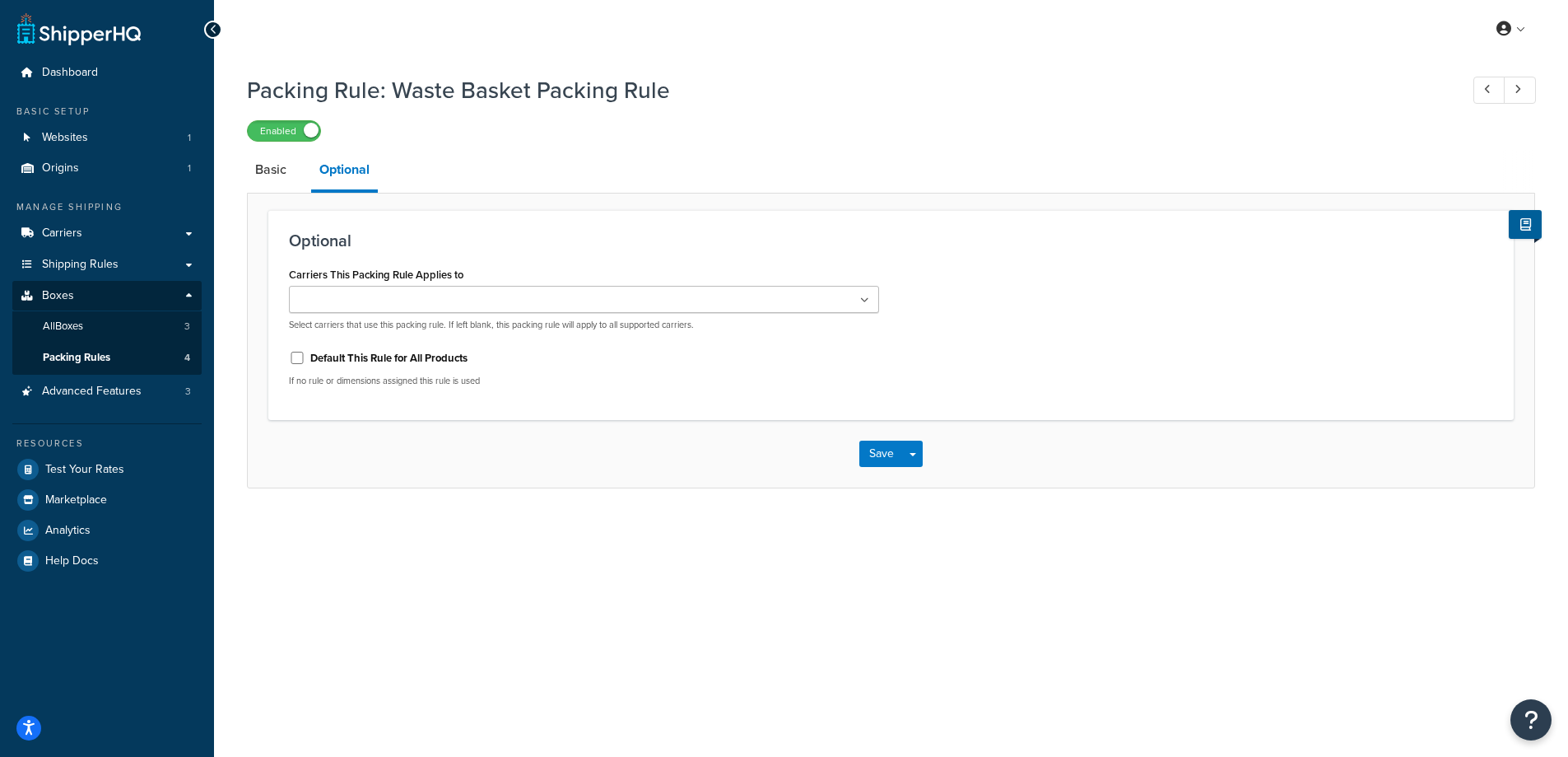
click at [671, 142] on div "Packing Rule: Waste Basket Packing Rule Enabled Basic Optional Optional Carrier…" at bounding box center [890, 277] width 1288 height 422
click at [109, 336] on link "All Boxes 3" at bounding box center [107, 326] width 189 height 30
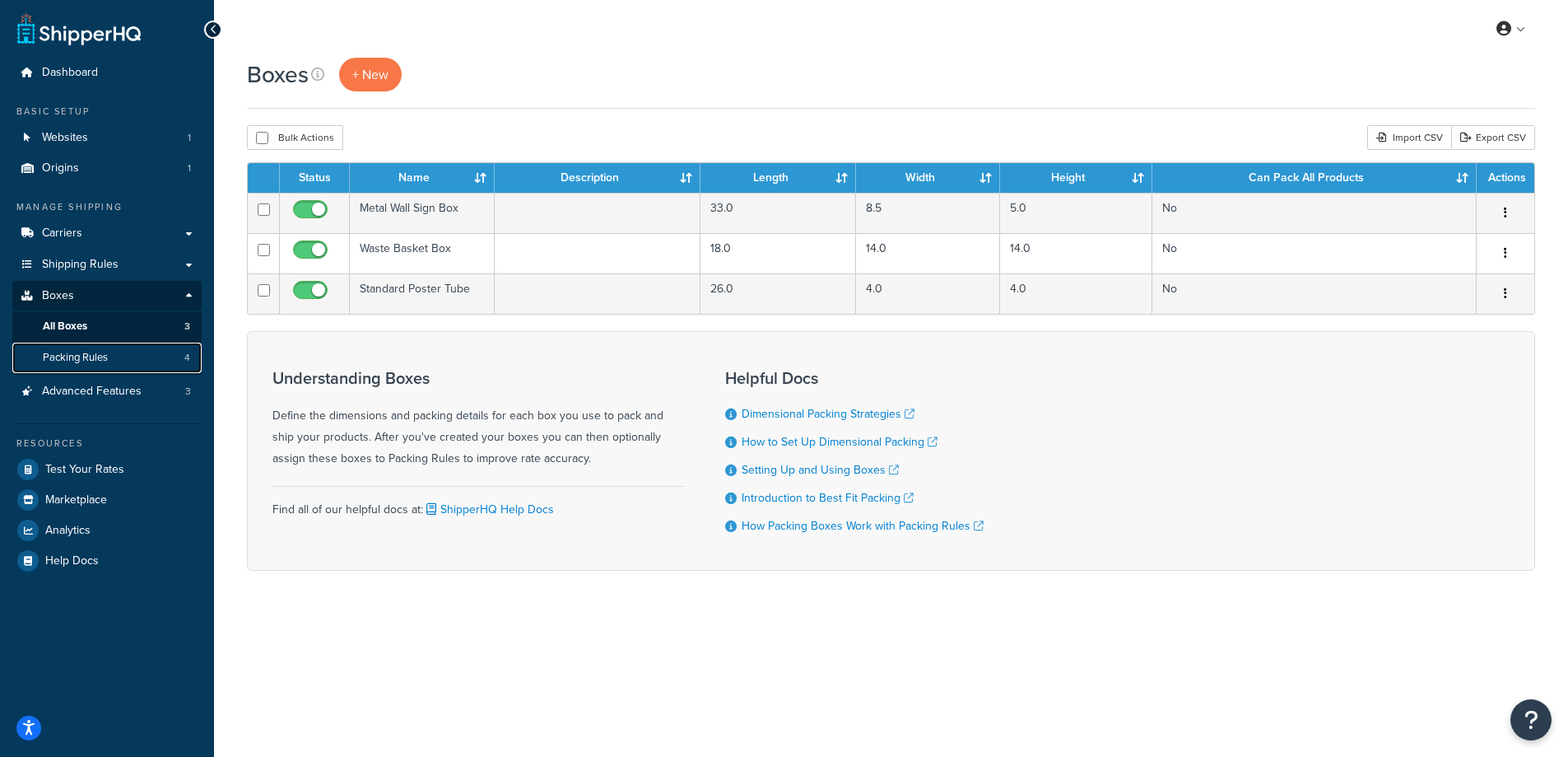
click at [81, 356] on span "Packing Rules" at bounding box center [75, 358] width 65 height 14
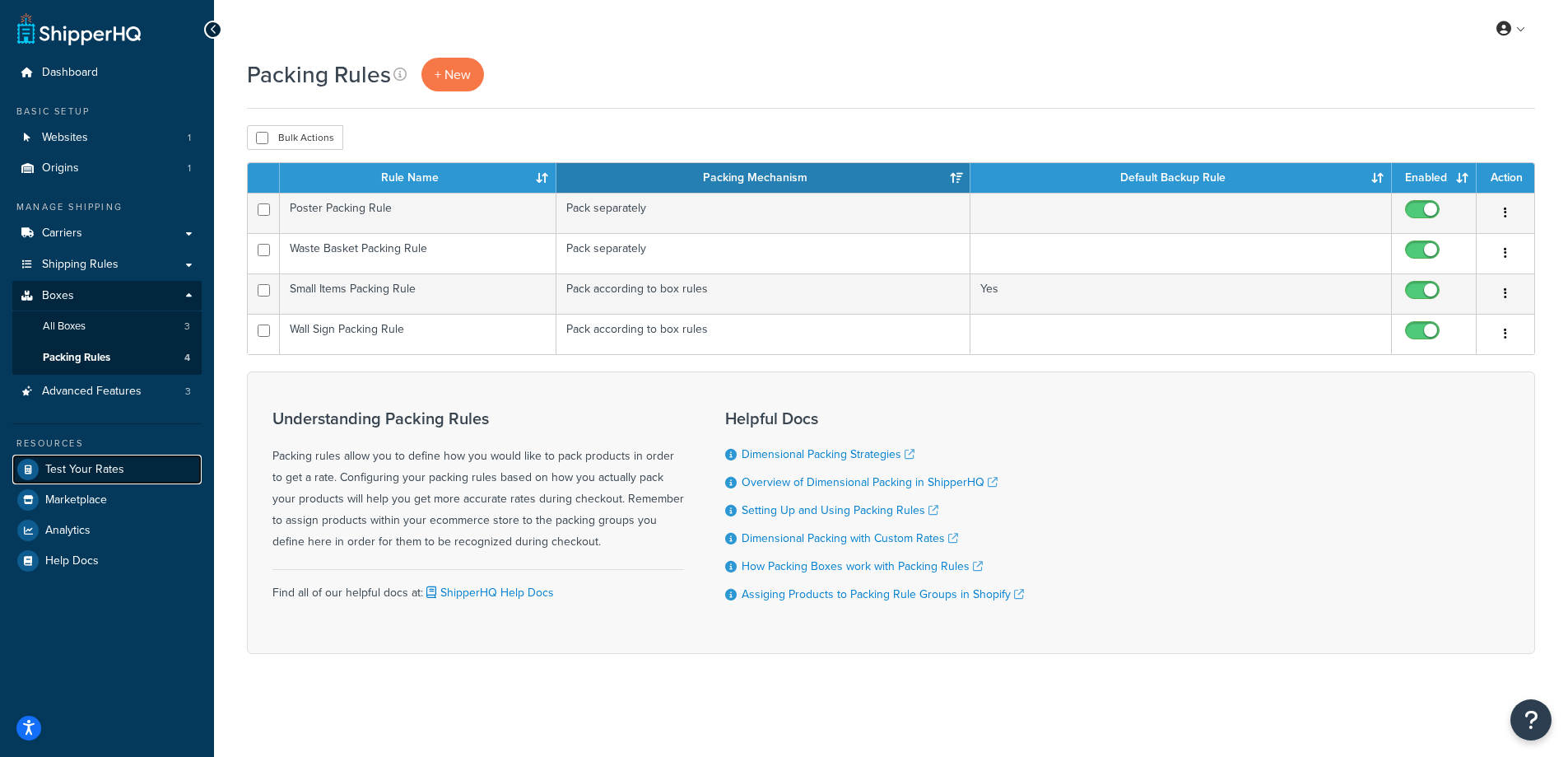
click at [126, 474] on link "Test Your Rates" at bounding box center [107, 469] width 189 height 30
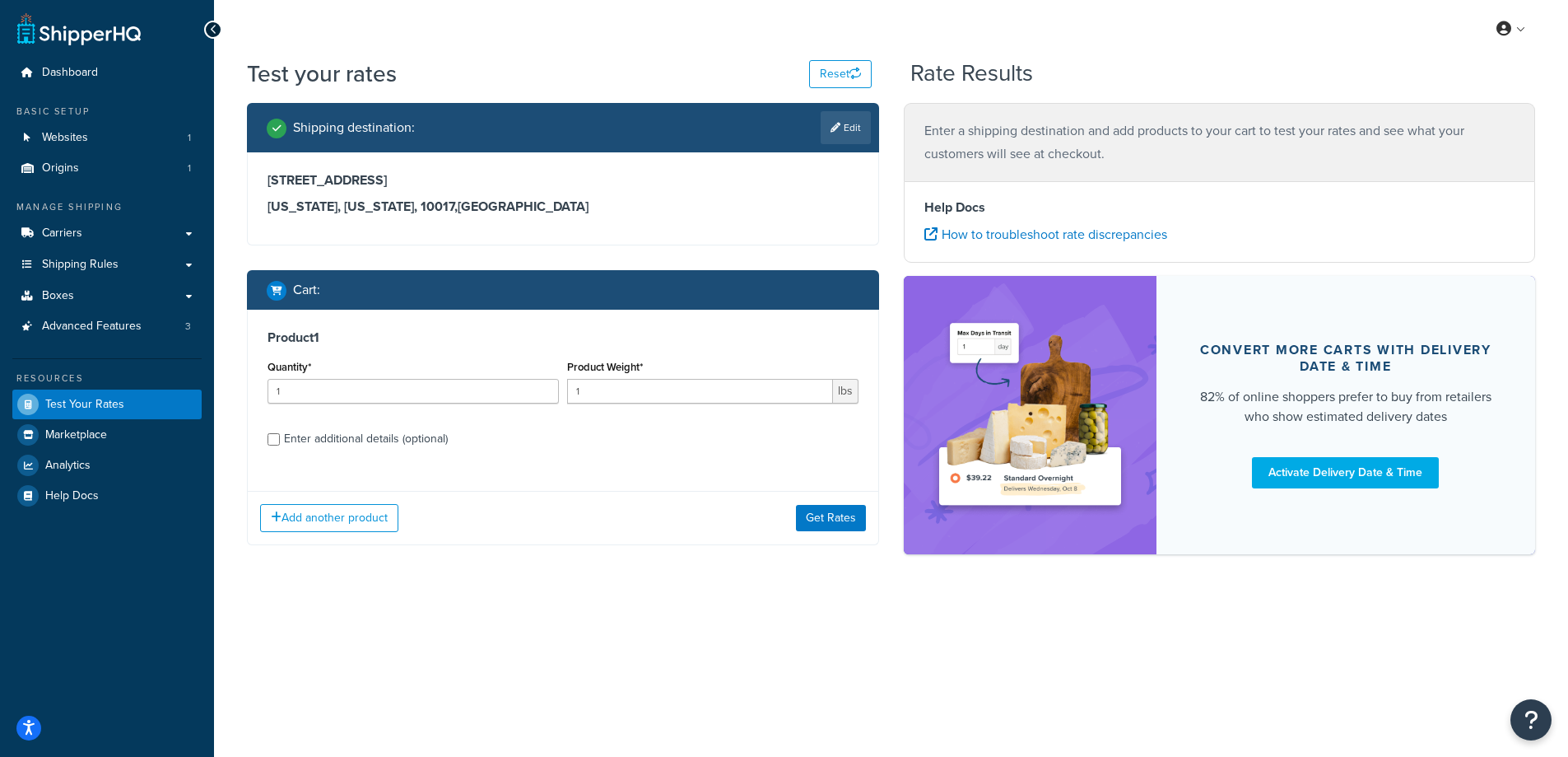
click at [401, 193] on div "[STREET_ADDRESS][US_STATE][US_STATE]" at bounding box center [563, 193] width 591 height 43
drag, startPoint x: 266, startPoint y: 179, endPoint x: 370, endPoint y: 186, distance: 104.2
click at [370, 186] on div "[STREET_ADDRESS][US_STATE][US_STATE]" at bounding box center [562, 197] width 630 height 92
copy h3 "[STREET_ADDRESS]"
drag, startPoint x: 377, startPoint y: 178, endPoint x: 475, endPoint y: 191, distance: 98.9
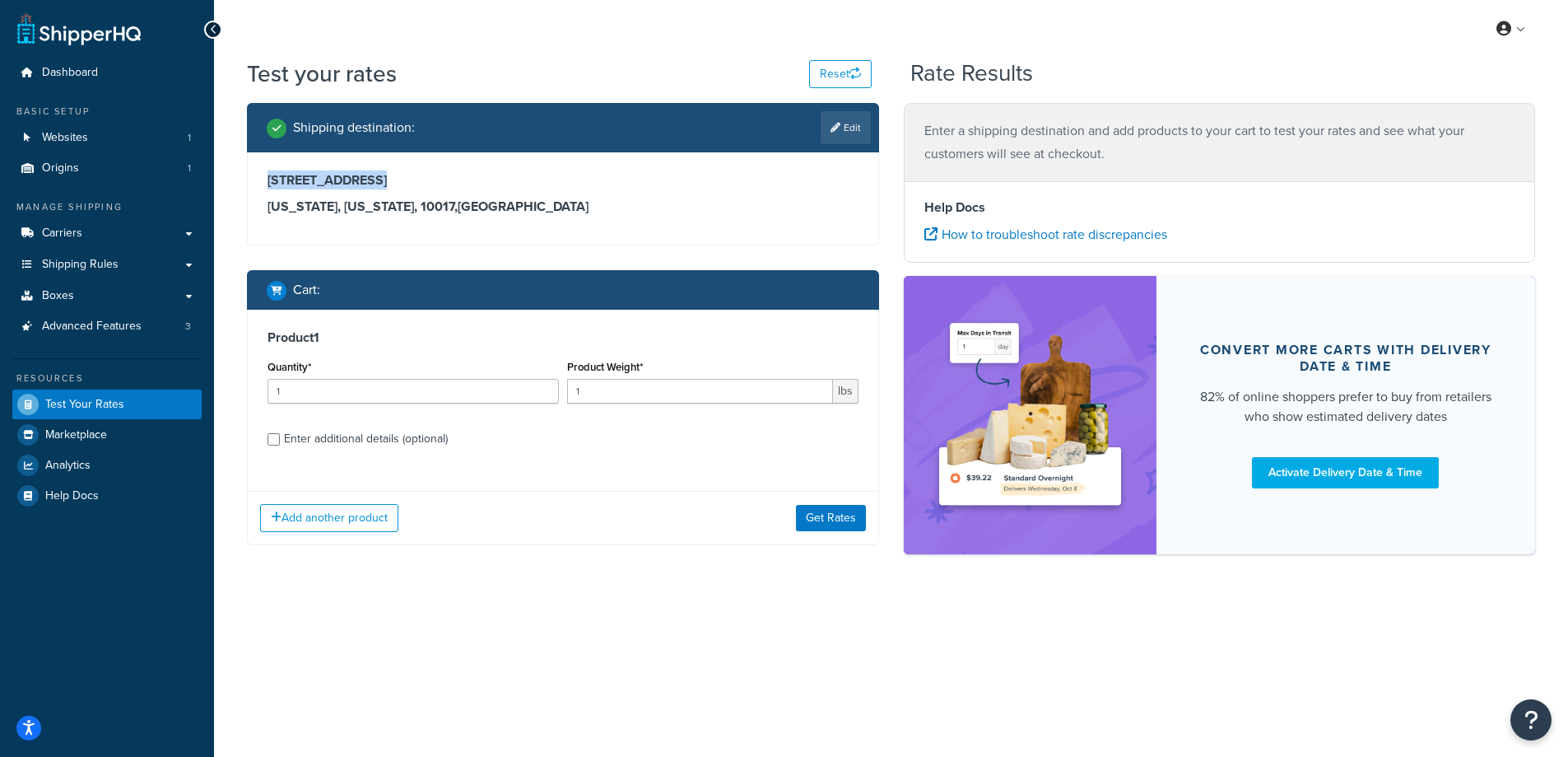
click at [478, 186] on h3 "[STREET_ADDRESS]" at bounding box center [563, 180] width 591 height 16
copy h3 "Apt 512"
click at [328, 442] on div "Enter additional details (optional)" at bounding box center [366, 439] width 164 height 23
click at [280, 442] on input "Enter additional details (optional)" at bounding box center [274, 439] width 13 height 13
checkbox input "true"
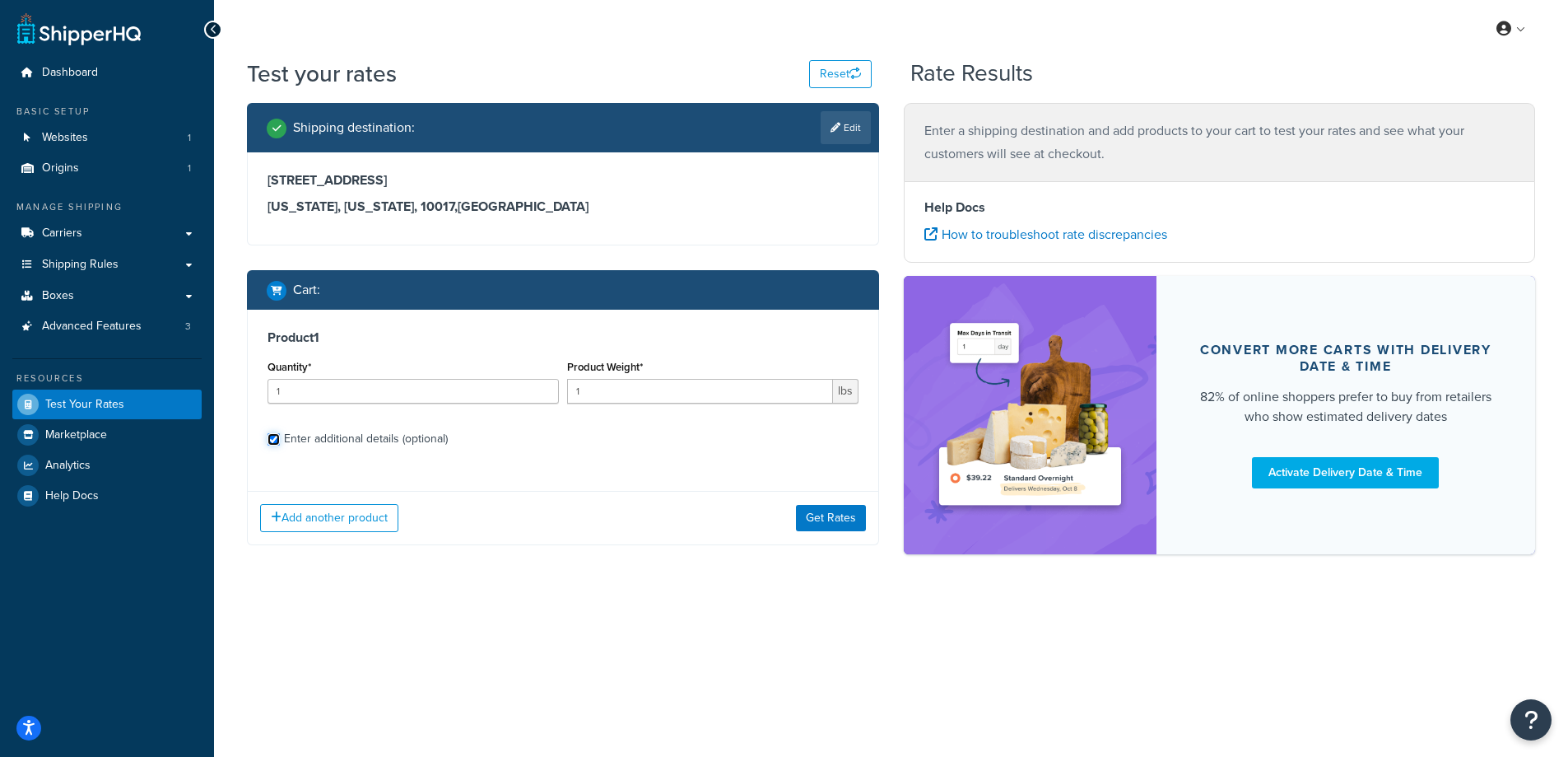
select select "88128"
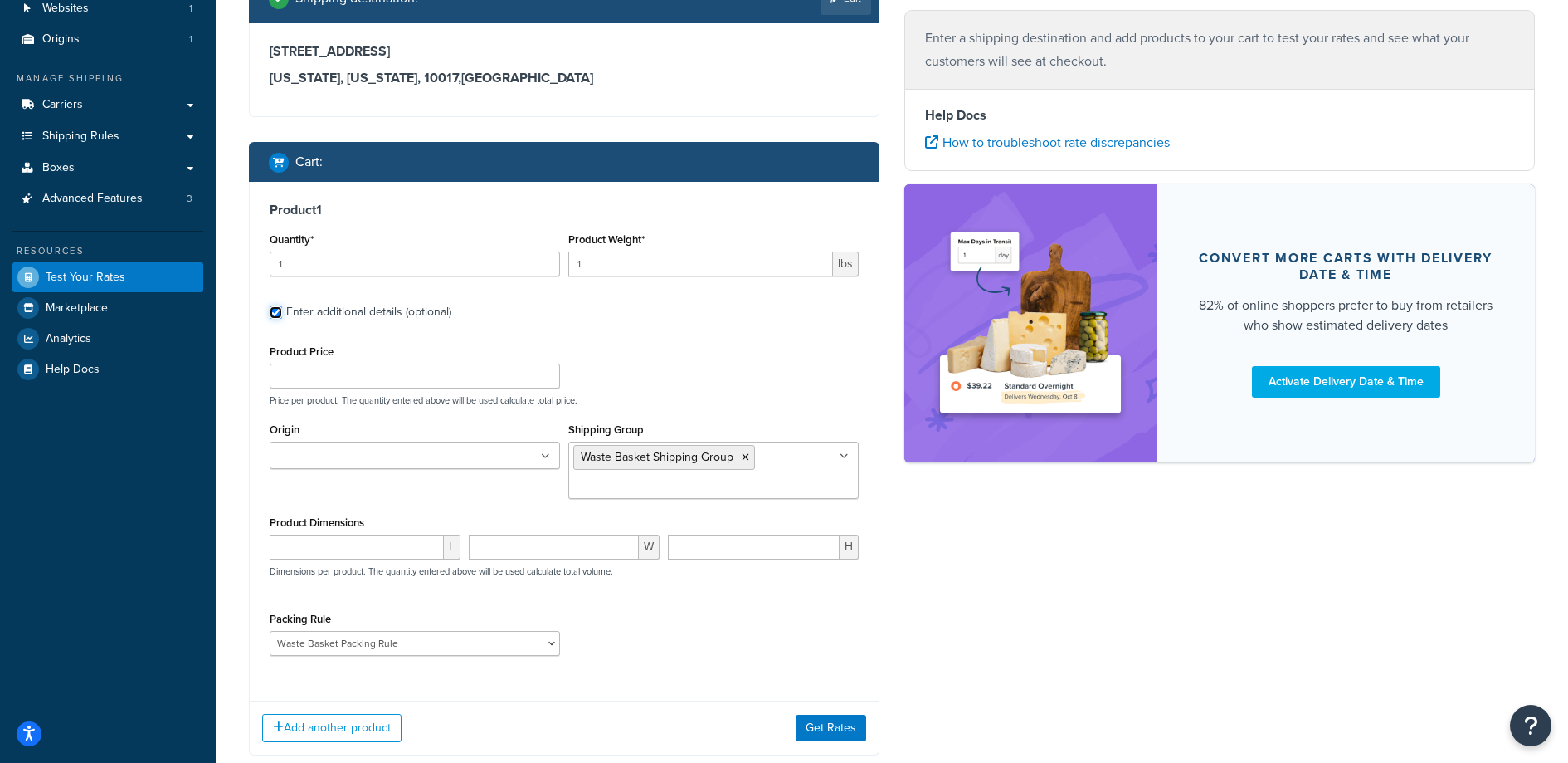
scroll to position [172, 0]
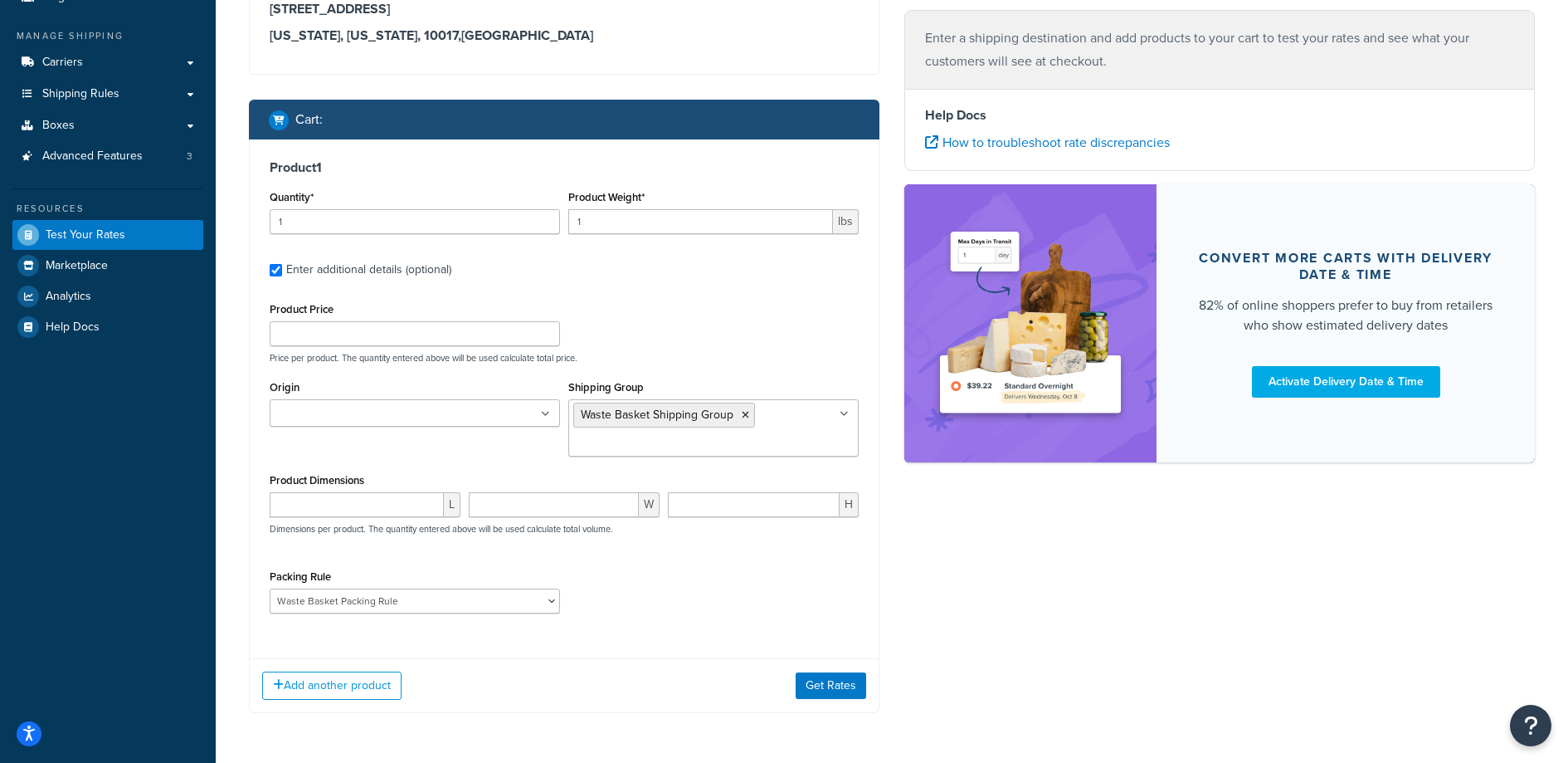
click at [468, 424] on ul at bounding box center [414, 413] width 291 height 28
click at [452, 398] on div "Origin Only NY" at bounding box center [414, 401] width 291 height 50
click at [326, 511] on input "number" at bounding box center [357, 504] width 174 height 25
click at [815, 682] on button "Get Rates" at bounding box center [831, 685] width 71 height 27
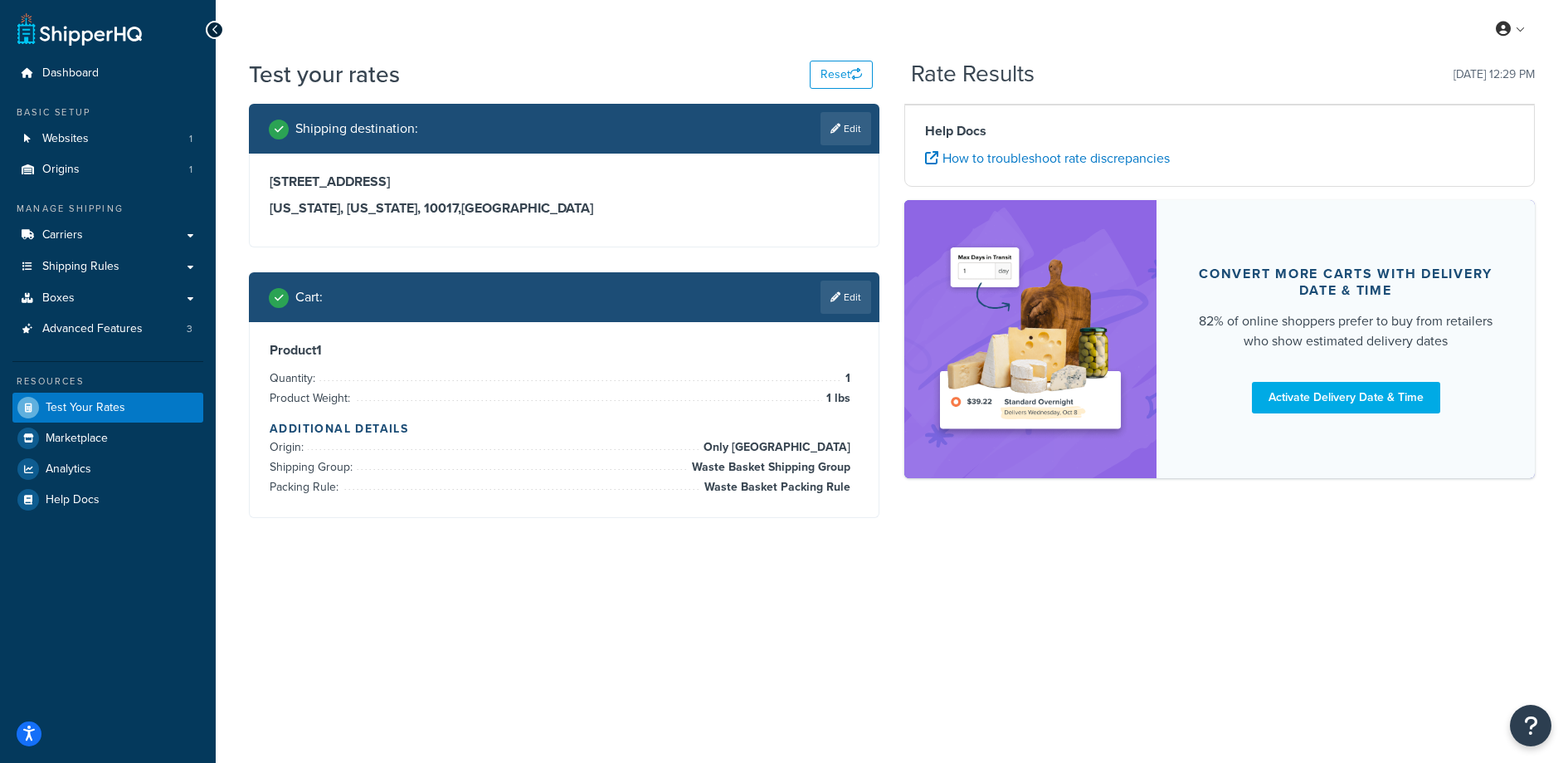
scroll to position [0, 0]
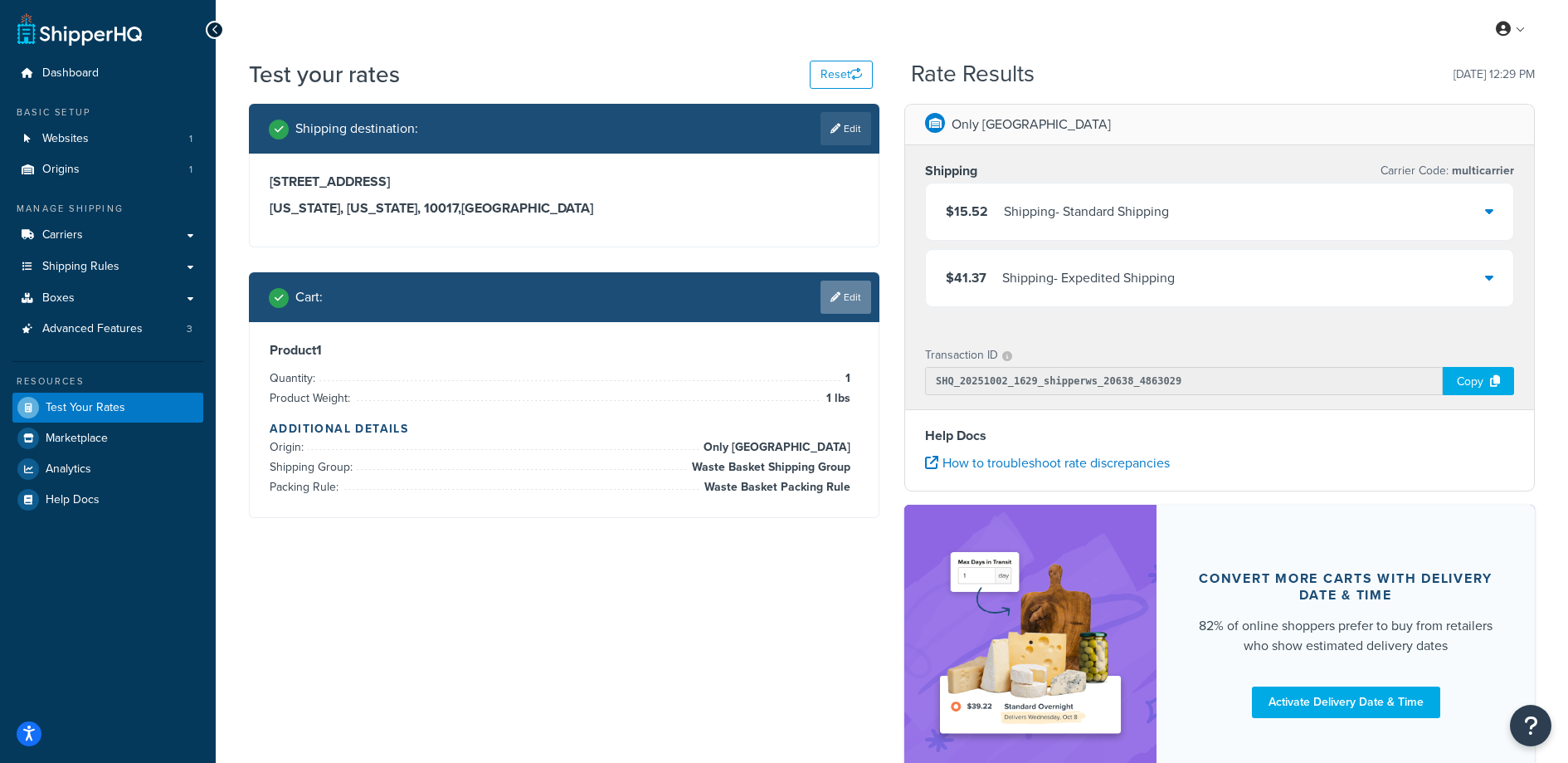
click at [860, 301] on link "Edit" at bounding box center [845, 297] width 50 height 33
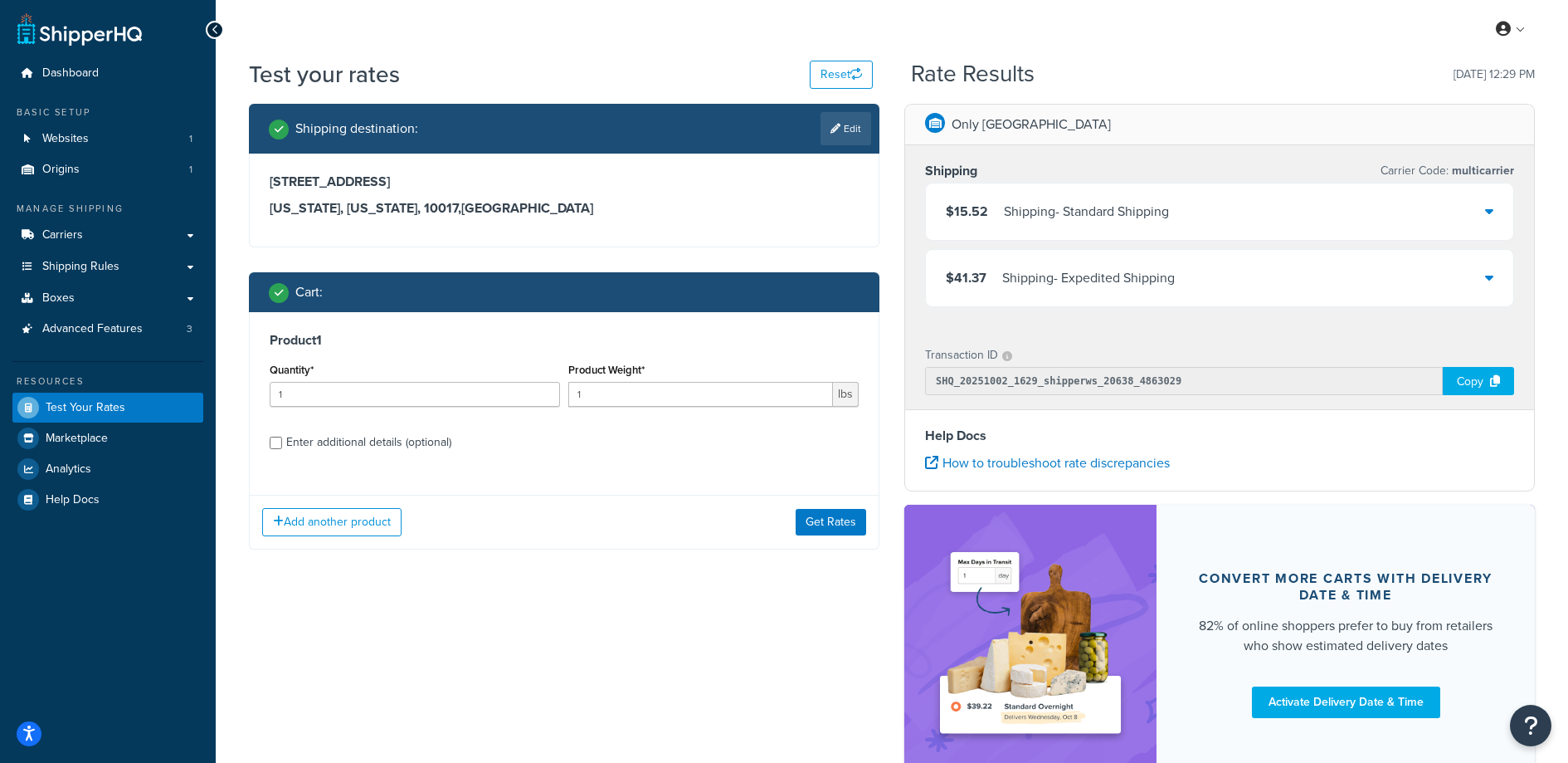
click at [328, 455] on div "Product 1 Quantity* 1 Product Weight* 1 lbs Enter additional details (optional)" at bounding box center [564, 397] width 629 height 171
click at [335, 437] on div "Enter additional details (optional)" at bounding box center [369, 442] width 165 height 23
click at [282, 437] on input "Enter additional details (optional)" at bounding box center [276, 443] width 13 height 13
checkbox input "true"
select select "88128"
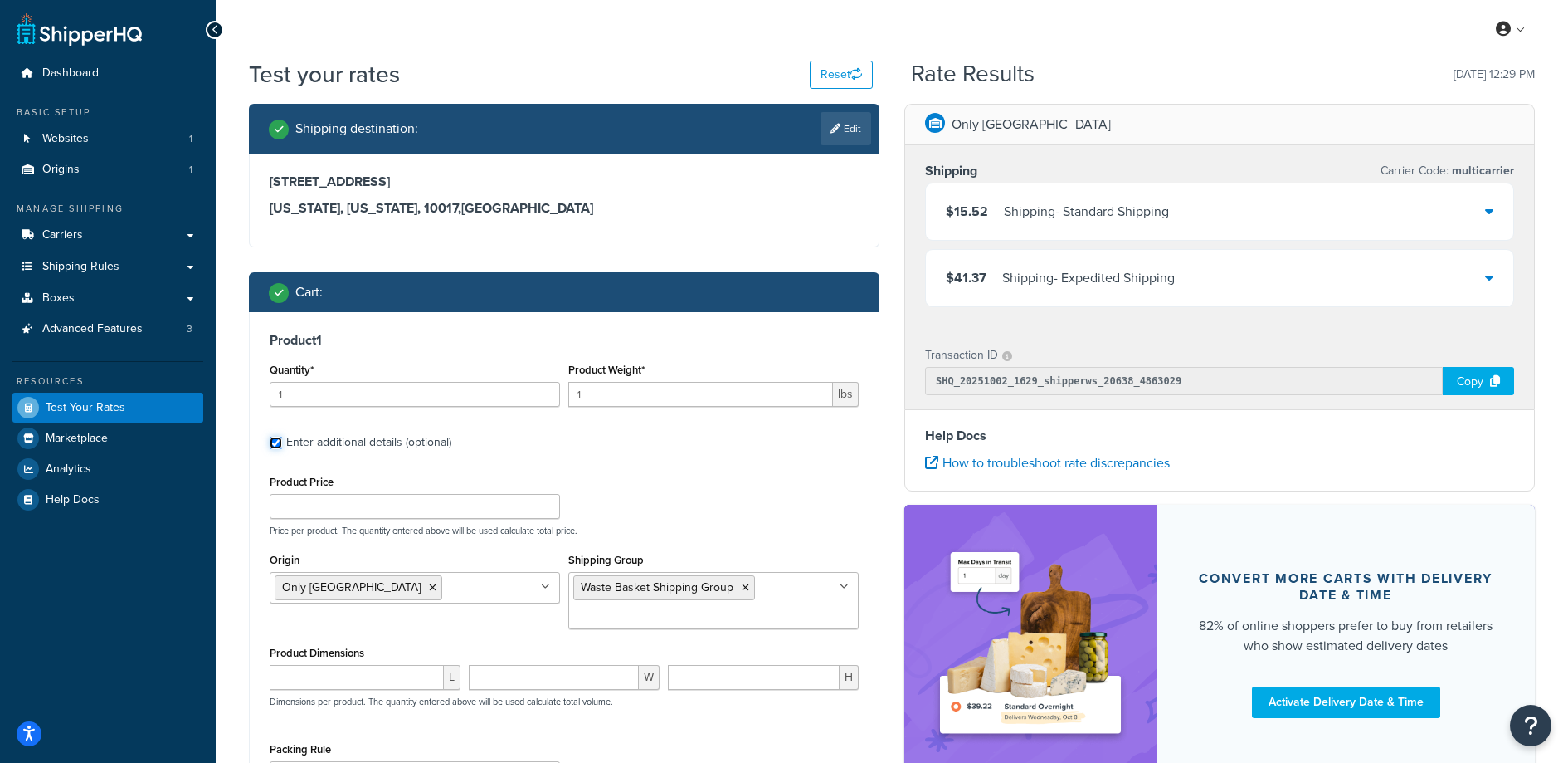
scroll to position [119, 0]
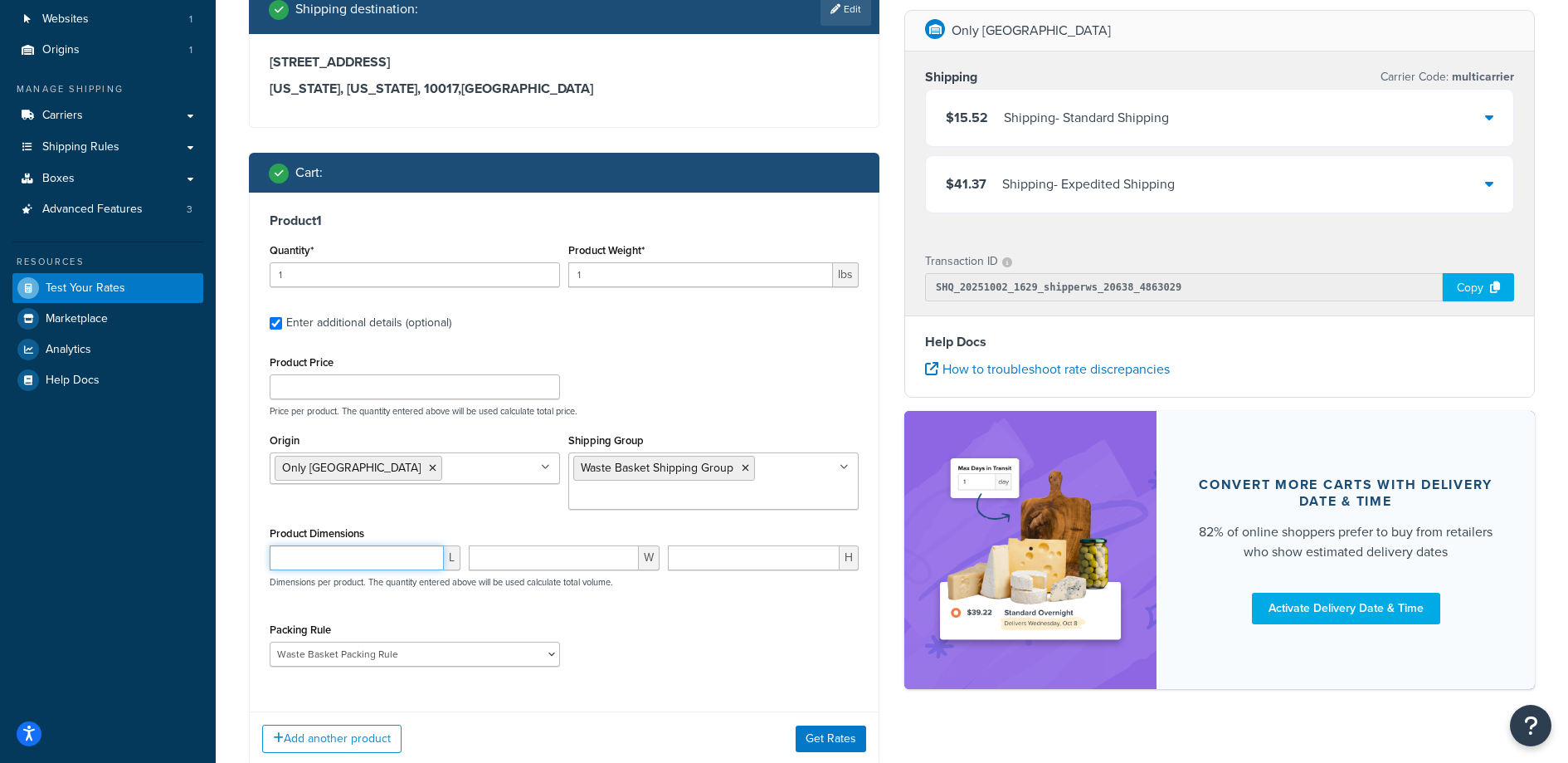
click at [327, 548] on input "number" at bounding box center [357, 558] width 174 height 25
type input "15"
type input "11.5"
type input "9"
click at [449, 658] on select "Poster Packing Rule Small Items Packing Rule Wall Sign Packing Rule Waste Baske…" at bounding box center [414, 654] width 291 height 25
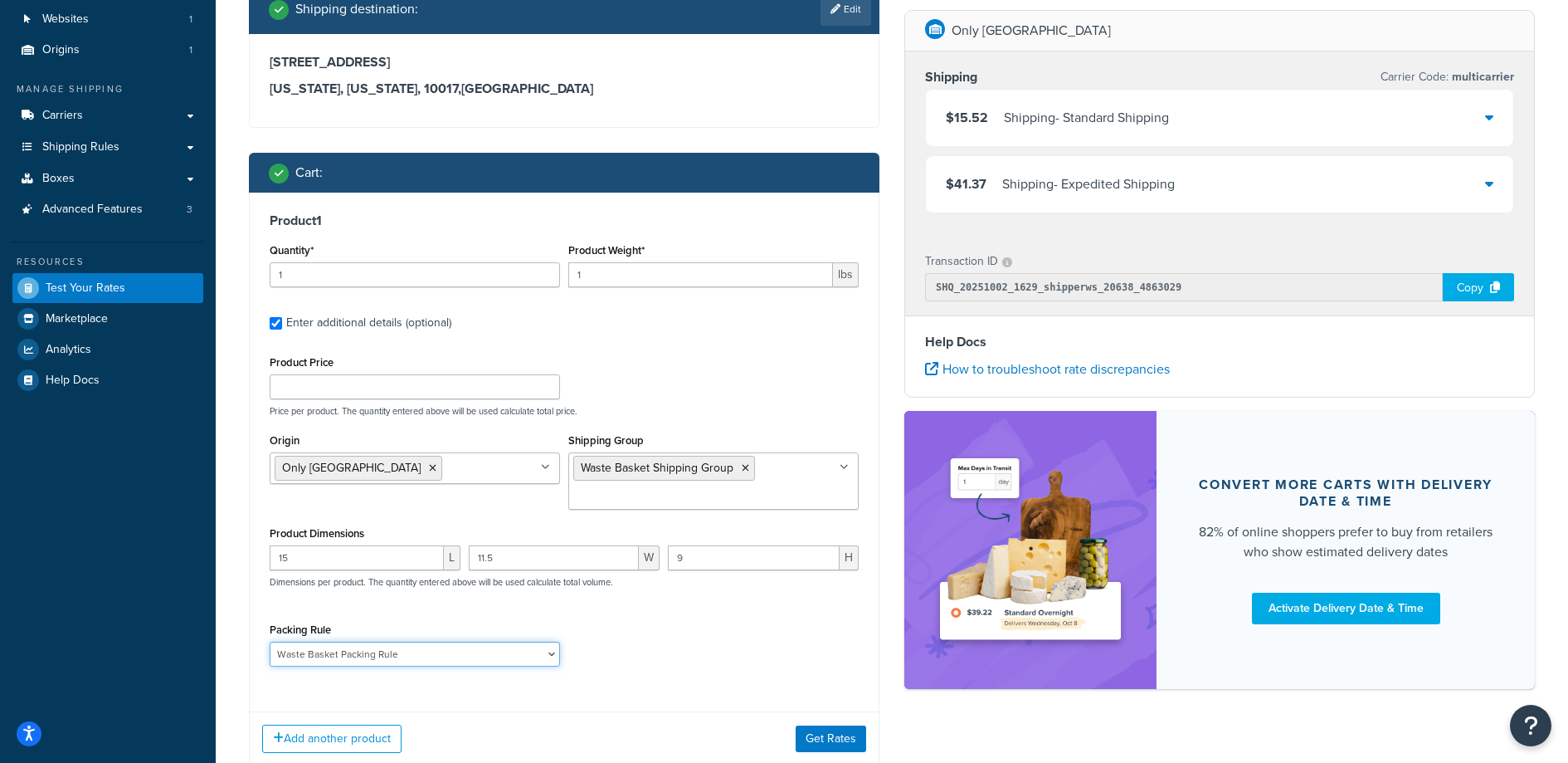
select select
click at [270, 642] on select "Poster Packing Rule Small Items Packing Rule Wall Sign Packing Rule Waste Baske…" at bounding box center [414, 654] width 291 height 25
click at [830, 732] on button "Get Rates" at bounding box center [831, 738] width 71 height 27
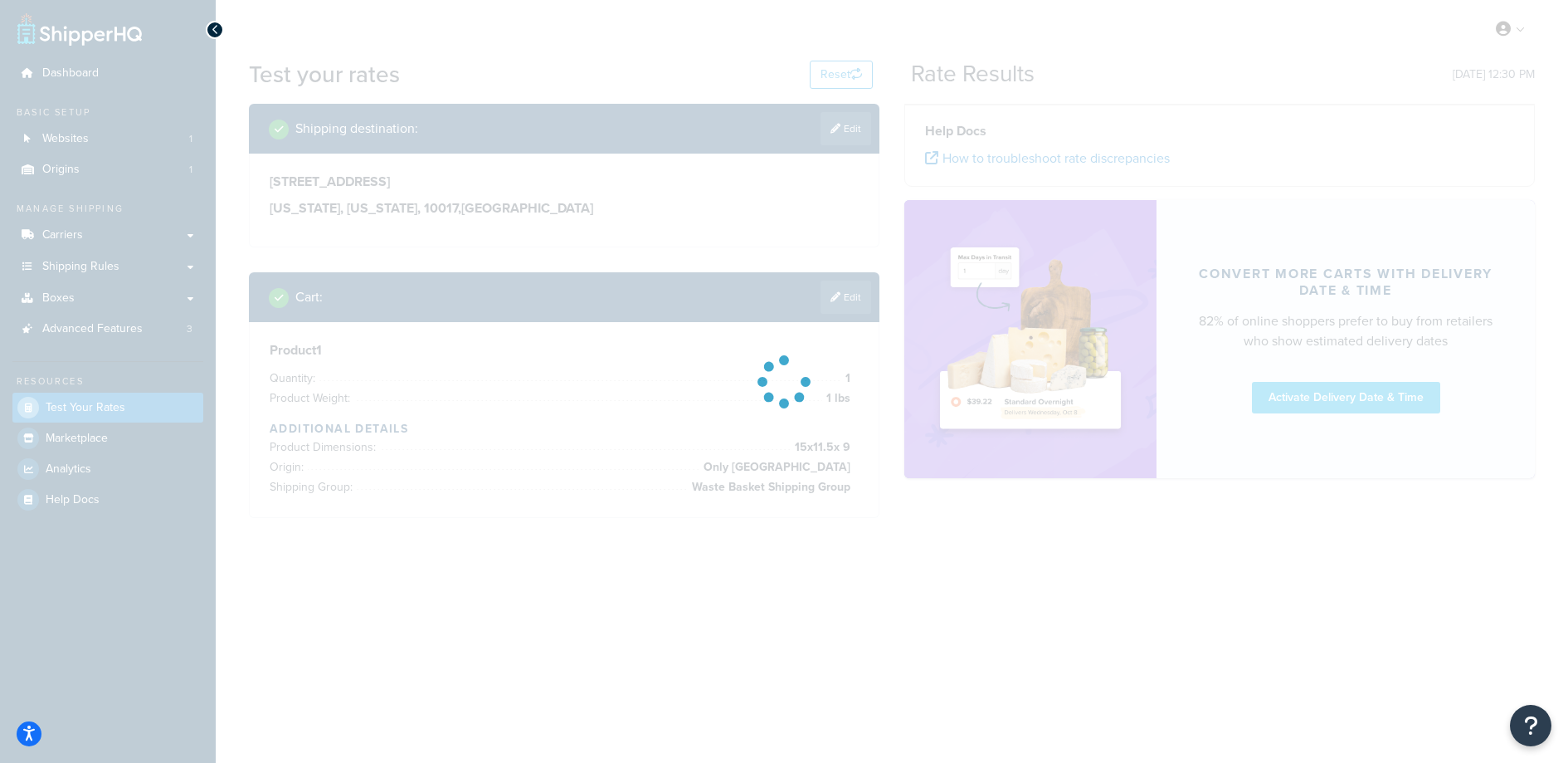
scroll to position [0, 0]
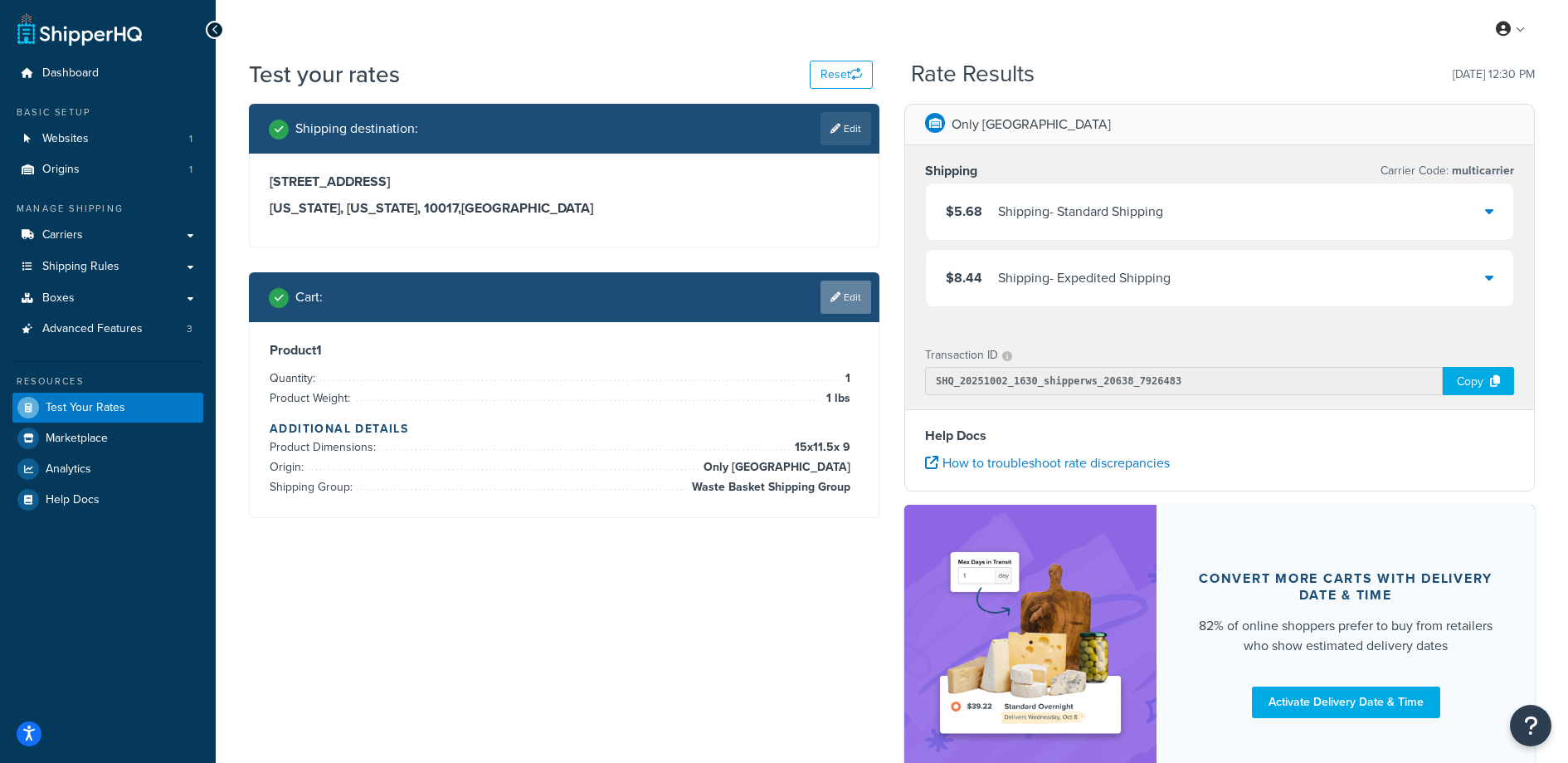
click at [845, 301] on link "Edit" at bounding box center [845, 297] width 50 height 33
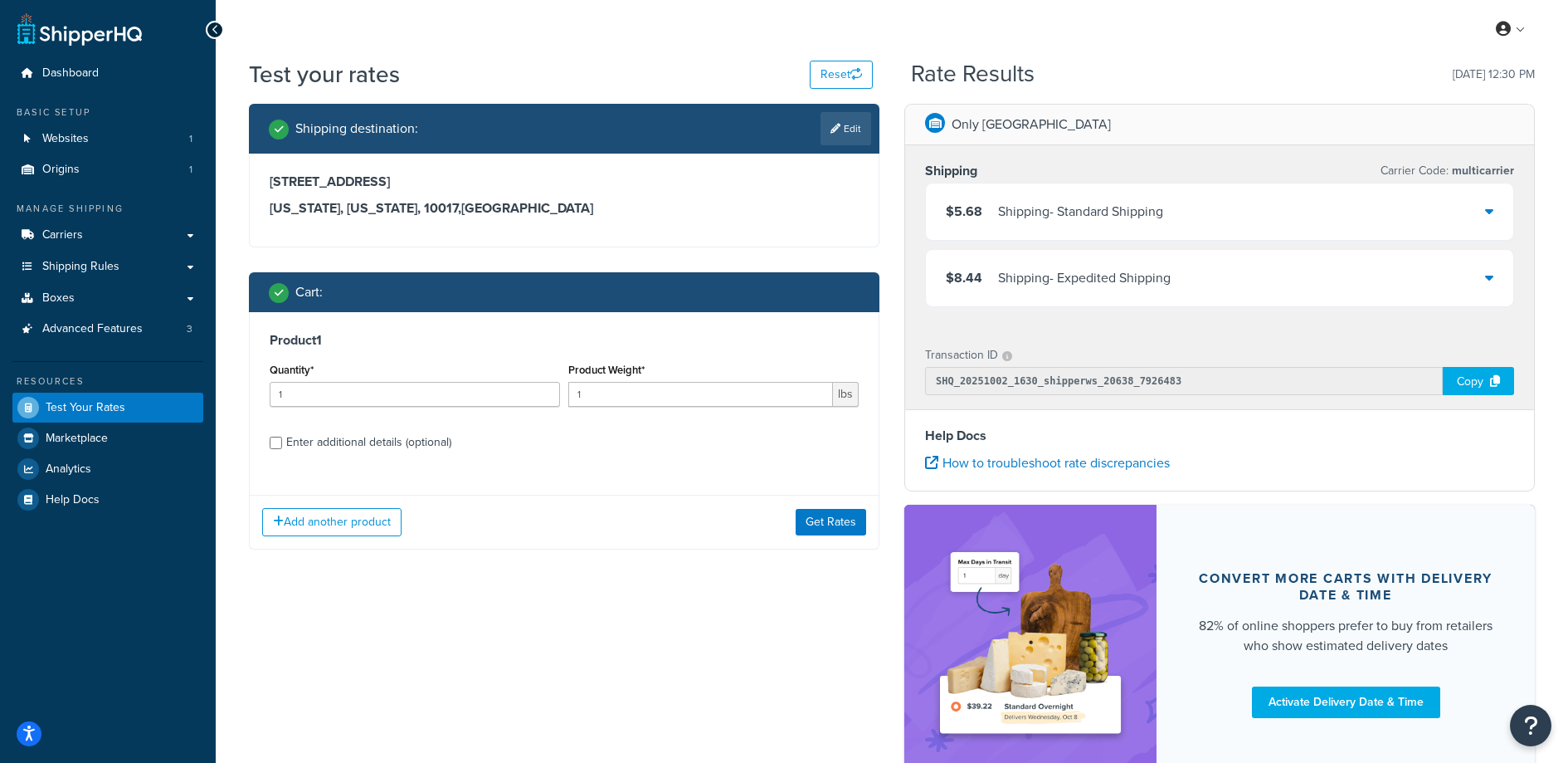
click at [392, 446] on div "Enter additional details (optional)" at bounding box center [369, 442] width 165 height 23
click at [282, 446] on input "Enter additional details (optional)" at bounding box center [276, 443] width 13 height 13
checkbox input "true"
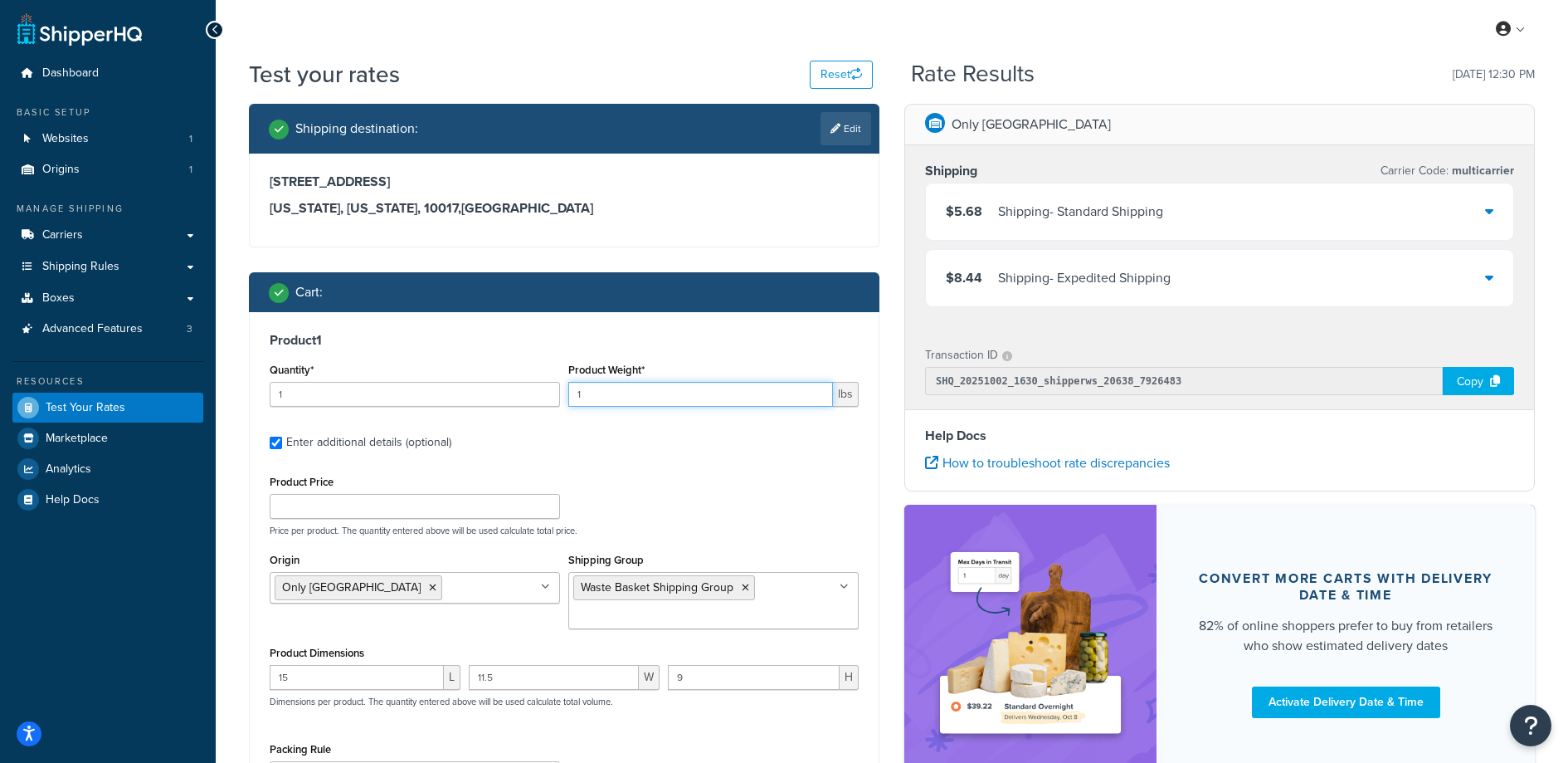
click at [627, 402] on input "1" at bounding box center [701, 393] width 265 height 25
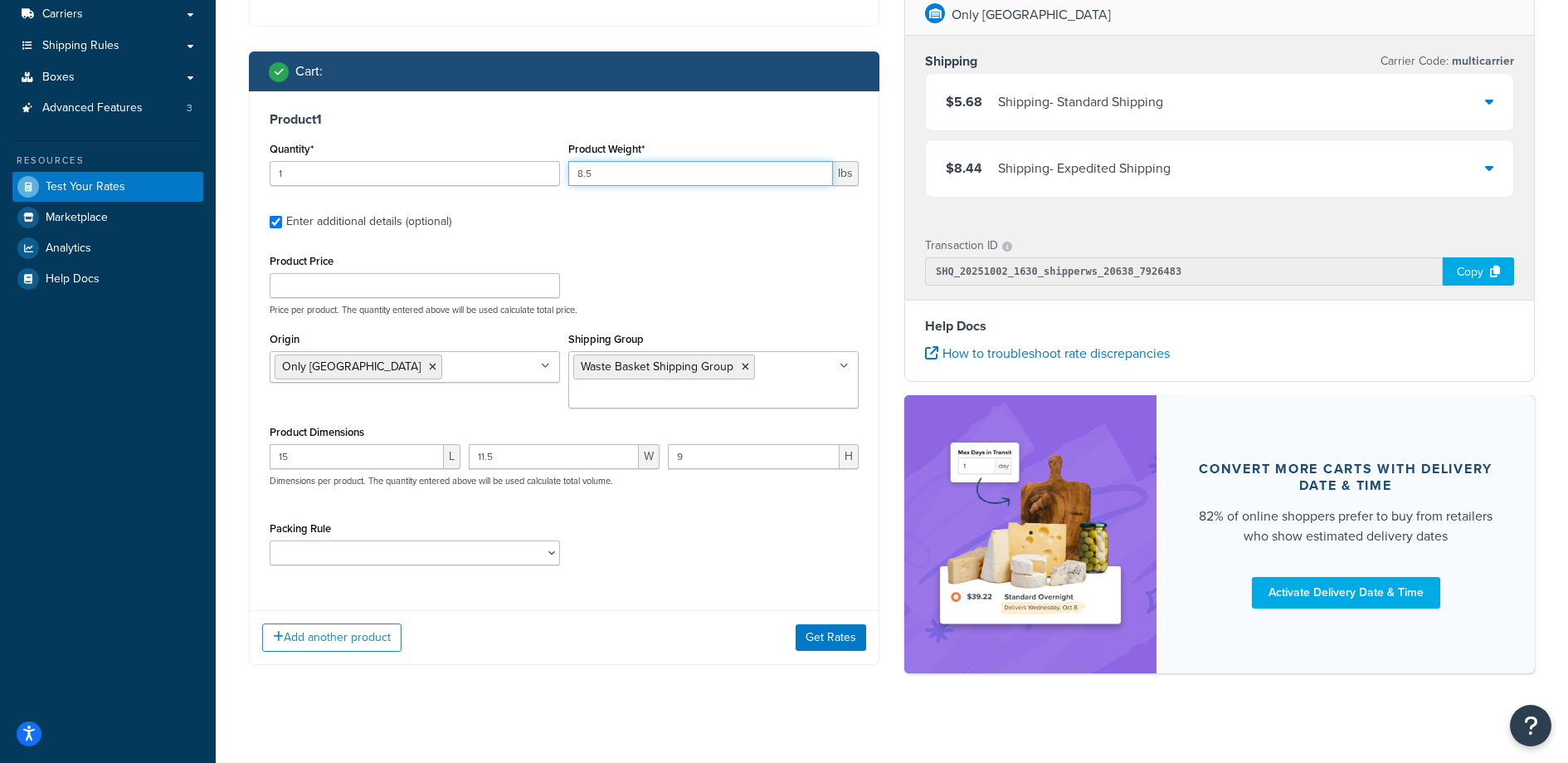
type input "8.5"
click at [803, 635] on button "Get Rates" at bounding box center [831, 637] width 71 height 27
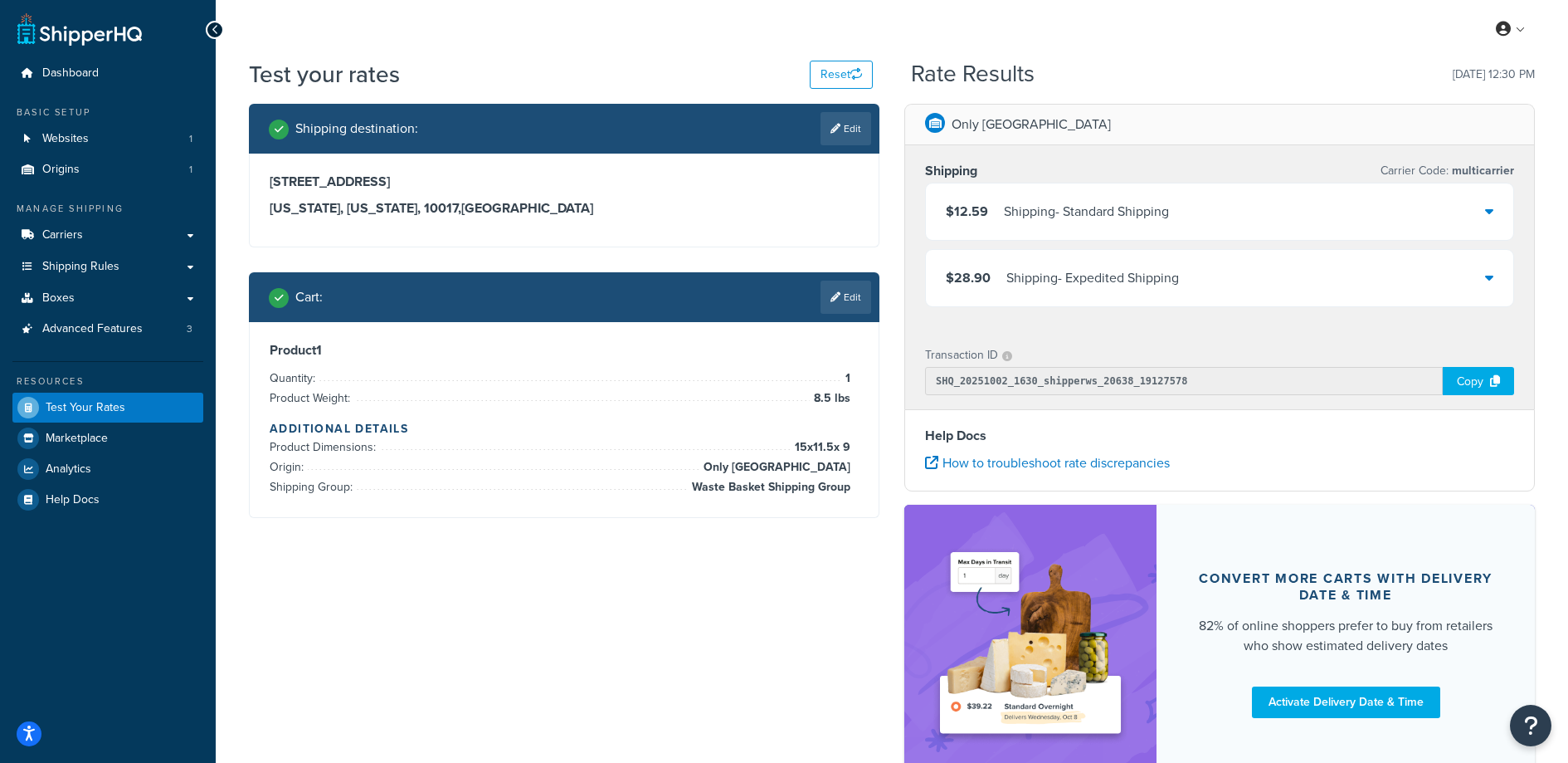
click at [571, 434] on h4 "Additional Details" at bounding box center [564, 428] width 590 height 17
click at [847, 297] on link "Edit" at bounding box center [845, 297] width 50 height 33
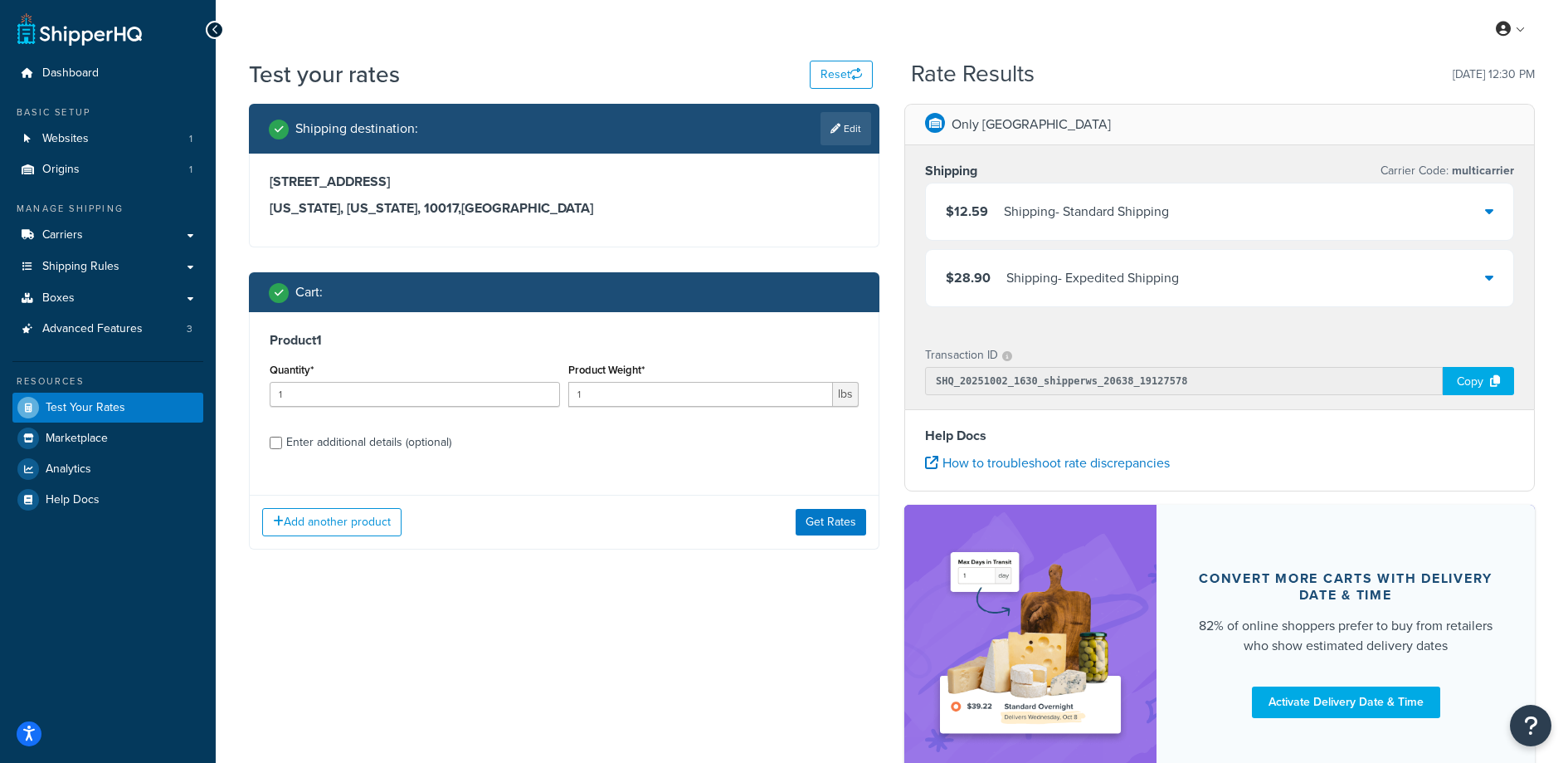
click at [380, 452] on div "Enter additional details (optional)" at bounding box center [369, 442] width 165 height 23
click at [282, 449] on input "Enter additional details (optional)" at bounding box center [276, 443] width 13 height 13
checkbox input "true"
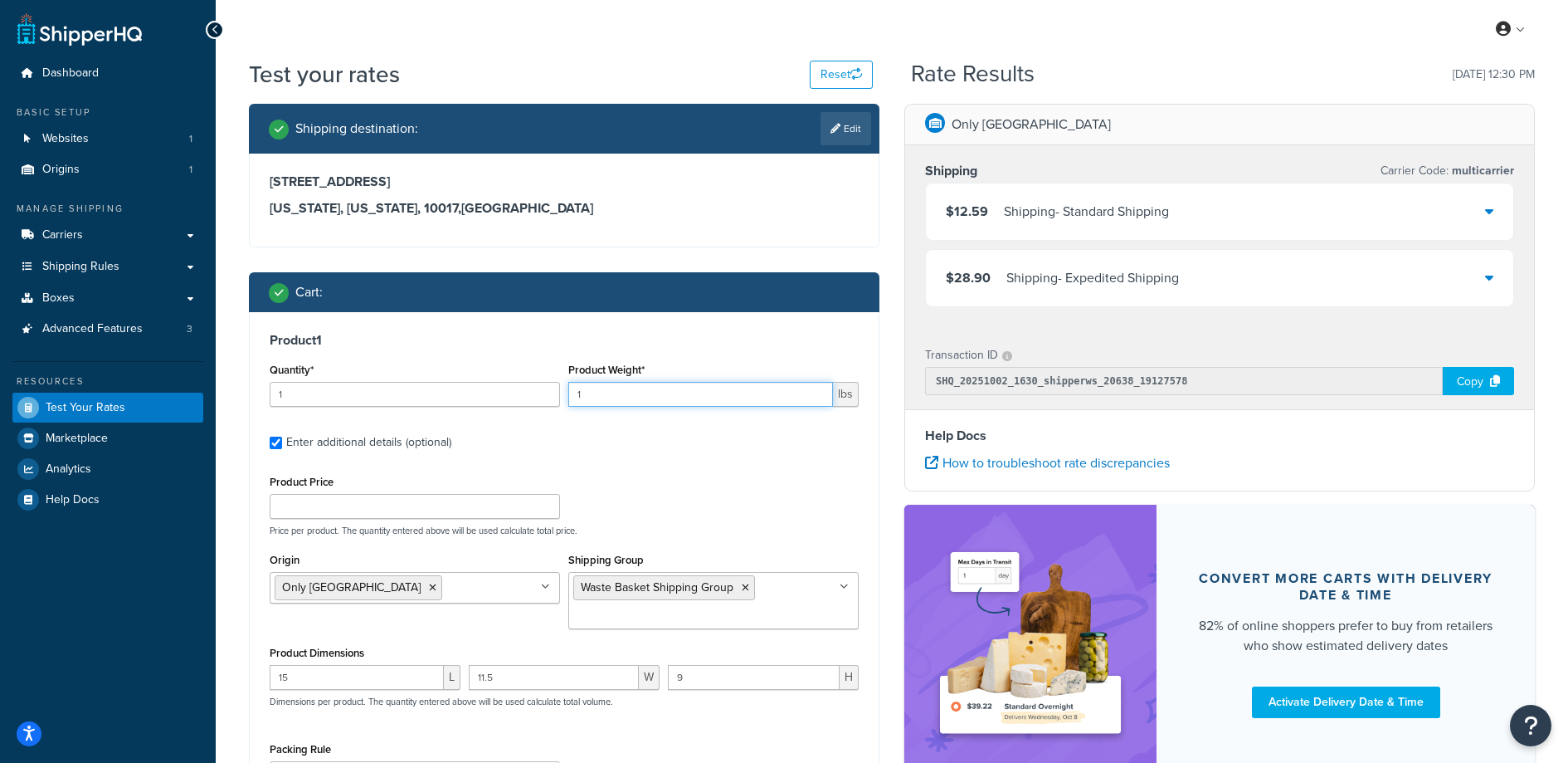
click at [662, 401] on input "1" at bounding box center [701, 393] width 265 height 25
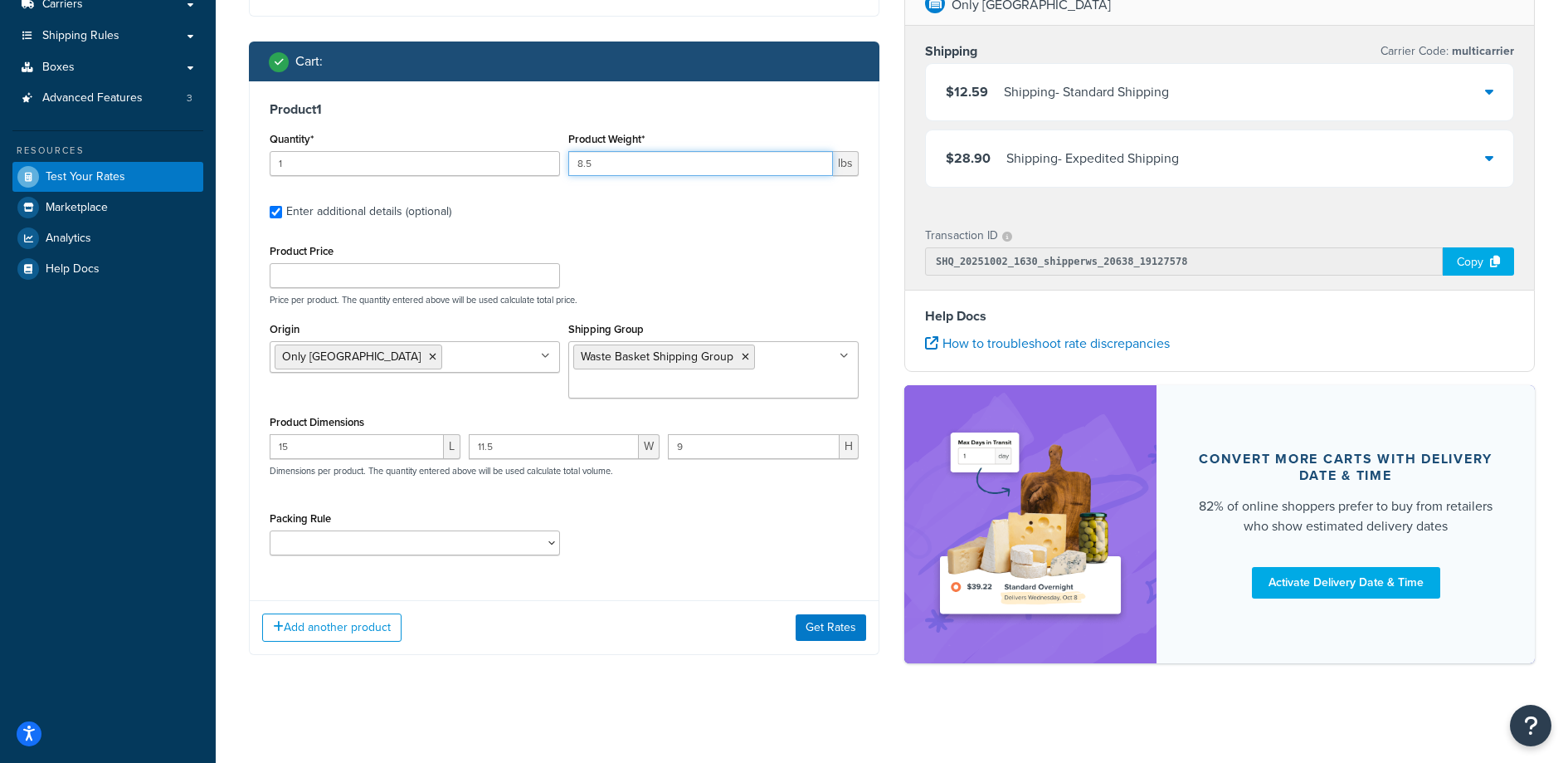
type input "8.5"
click at [389, 541] on select "Poster Packing Rule Small Items Packing Rule Wall Sign Packing Rule Waste Baske…" at bounding box center [414, 542] width 291 height 25
select select "88128"
click at [270, 530] on select "Poster Packing Rule Small Items Packing Rule Wall Sign Packing Rule Waste Baske…" at bounding box center [414, 542] width 291 height 25
click at [847, 622] on button "Get Rates" at bounding box center [831, 627] width 71 height 27
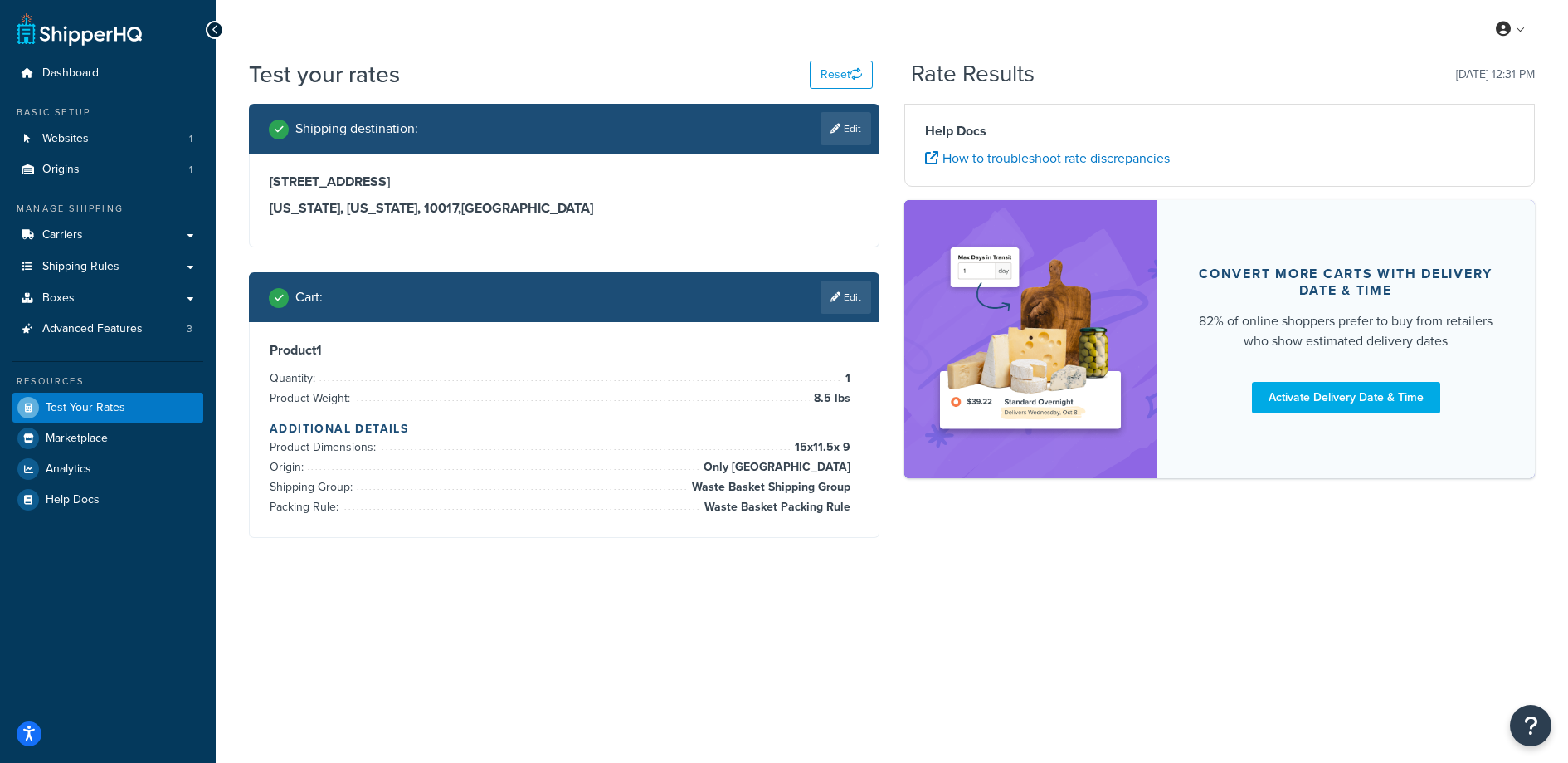
scroll to position [0, 0]
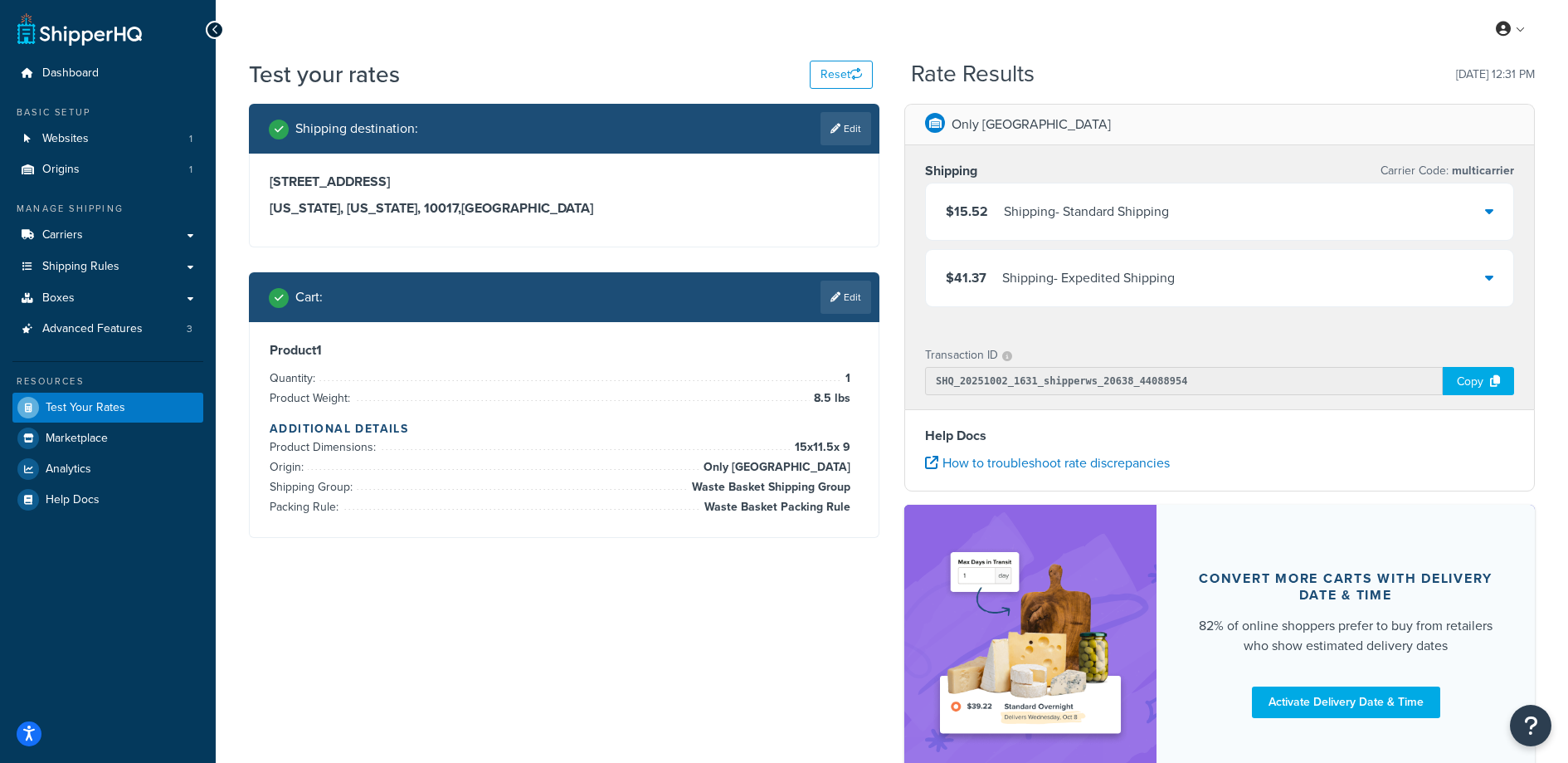
click at [499, 698] on div "Shipping destination : Edit 320 East 42nd St, Apt 512 New york, New York, 10017…" at bounding box center [892, 451] width 1311 height 695
click at [106, 271] on span "Shipping Rules" at bounding box center [81, 266] width 77 height 14
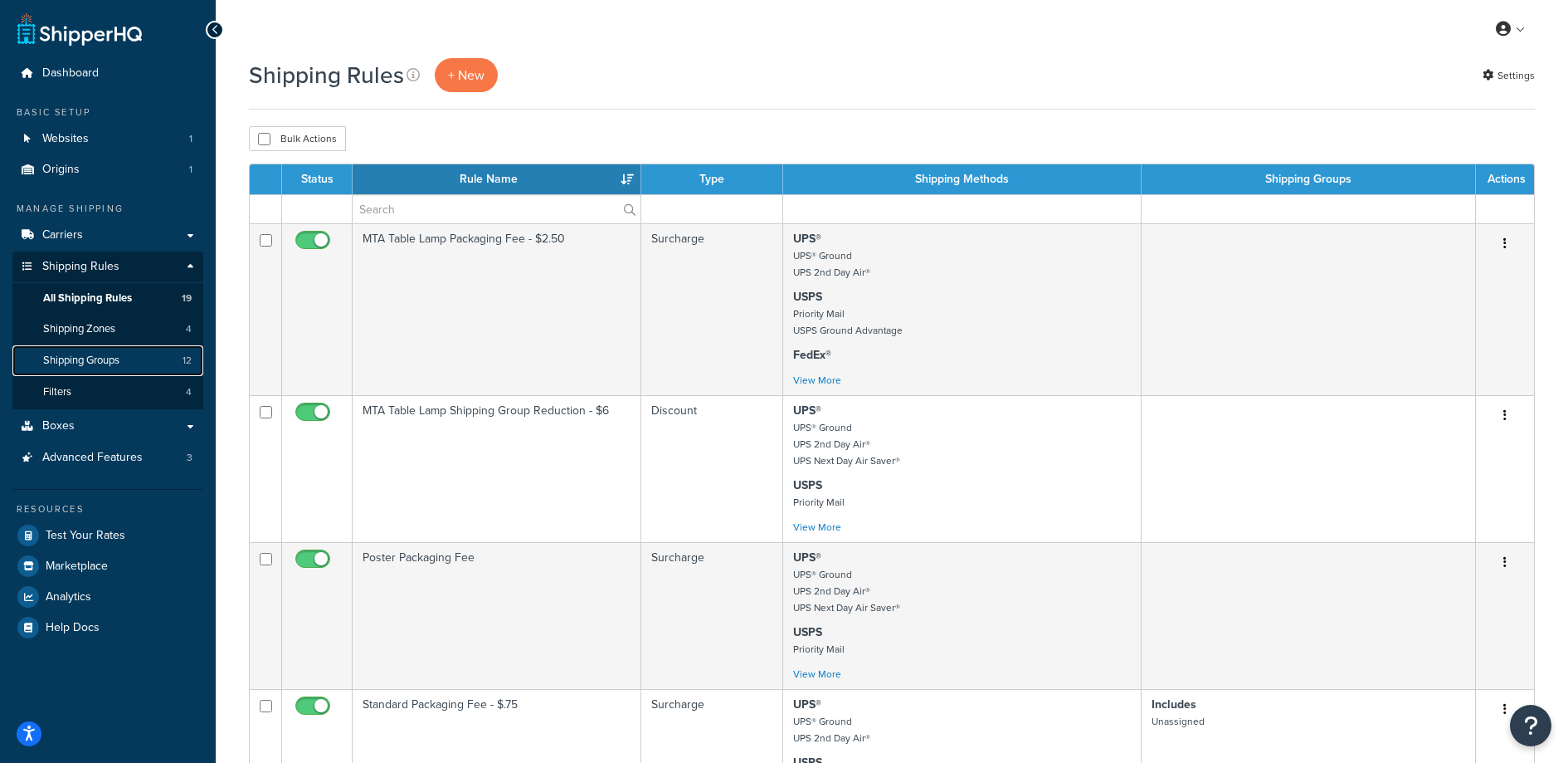
click at [110, 362] on span "Shipping Groups" at bounding box center [81, 360] width 76 height 14
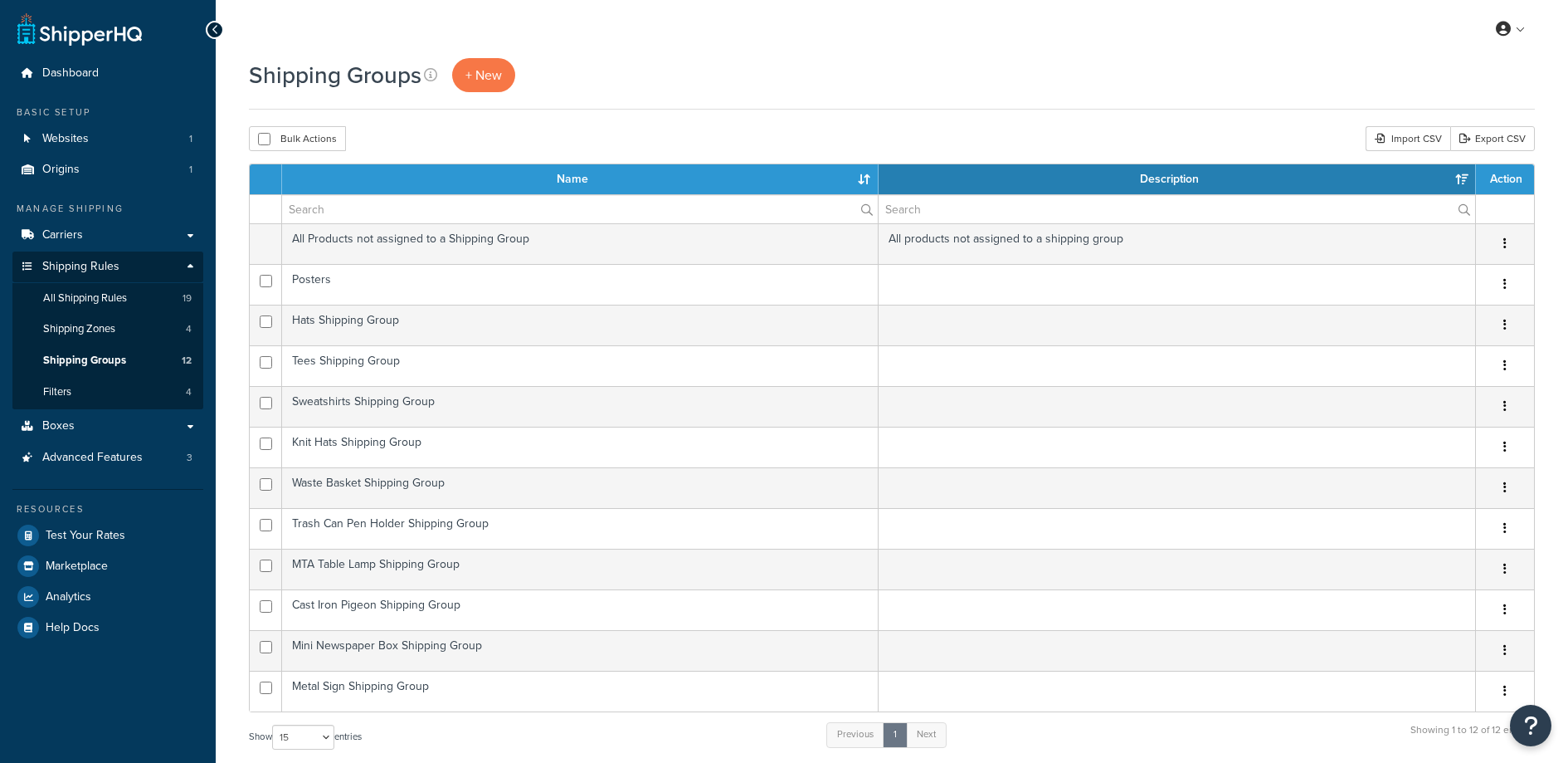
select select "15"
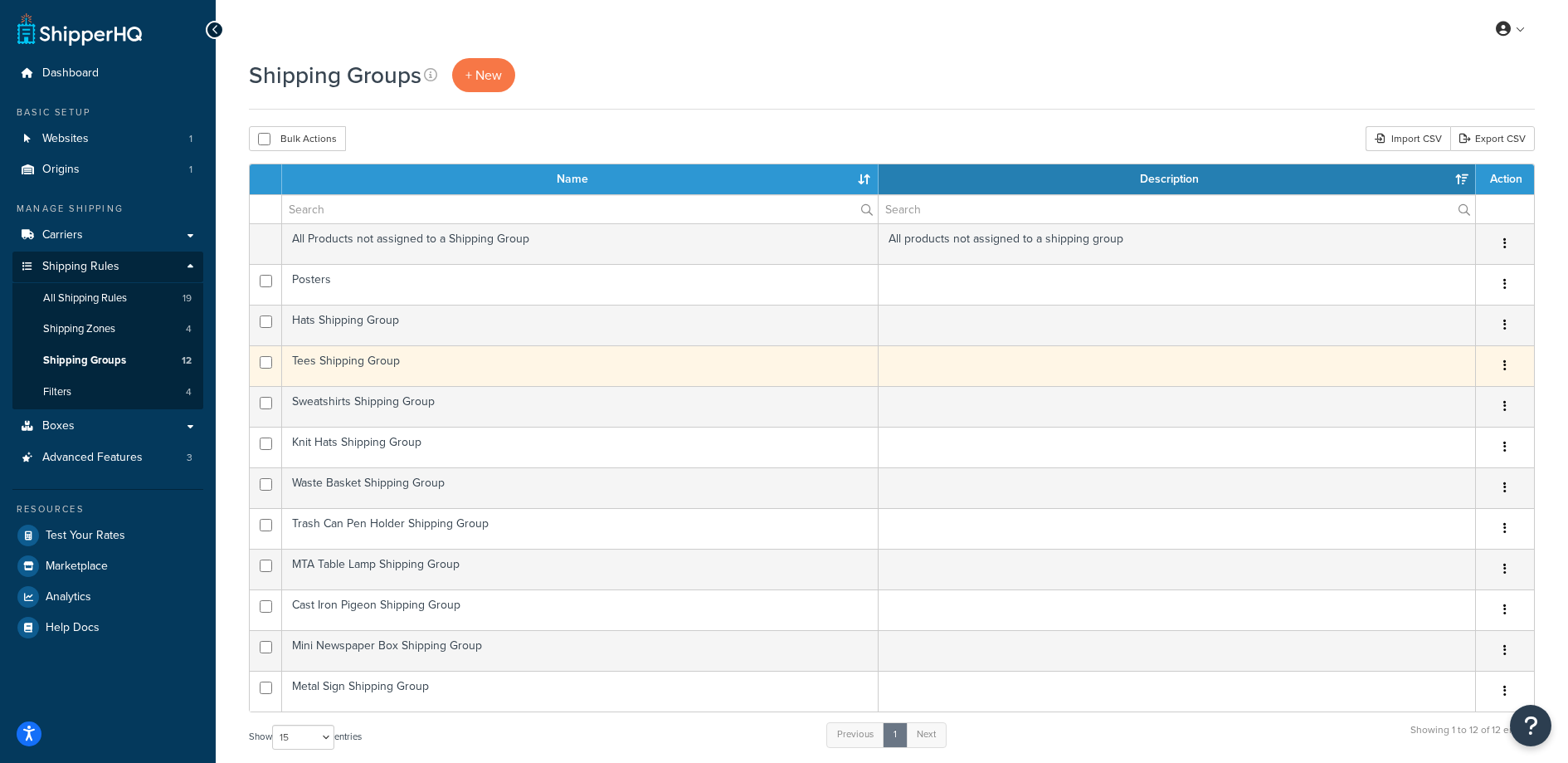
scroll to position [55, 0]
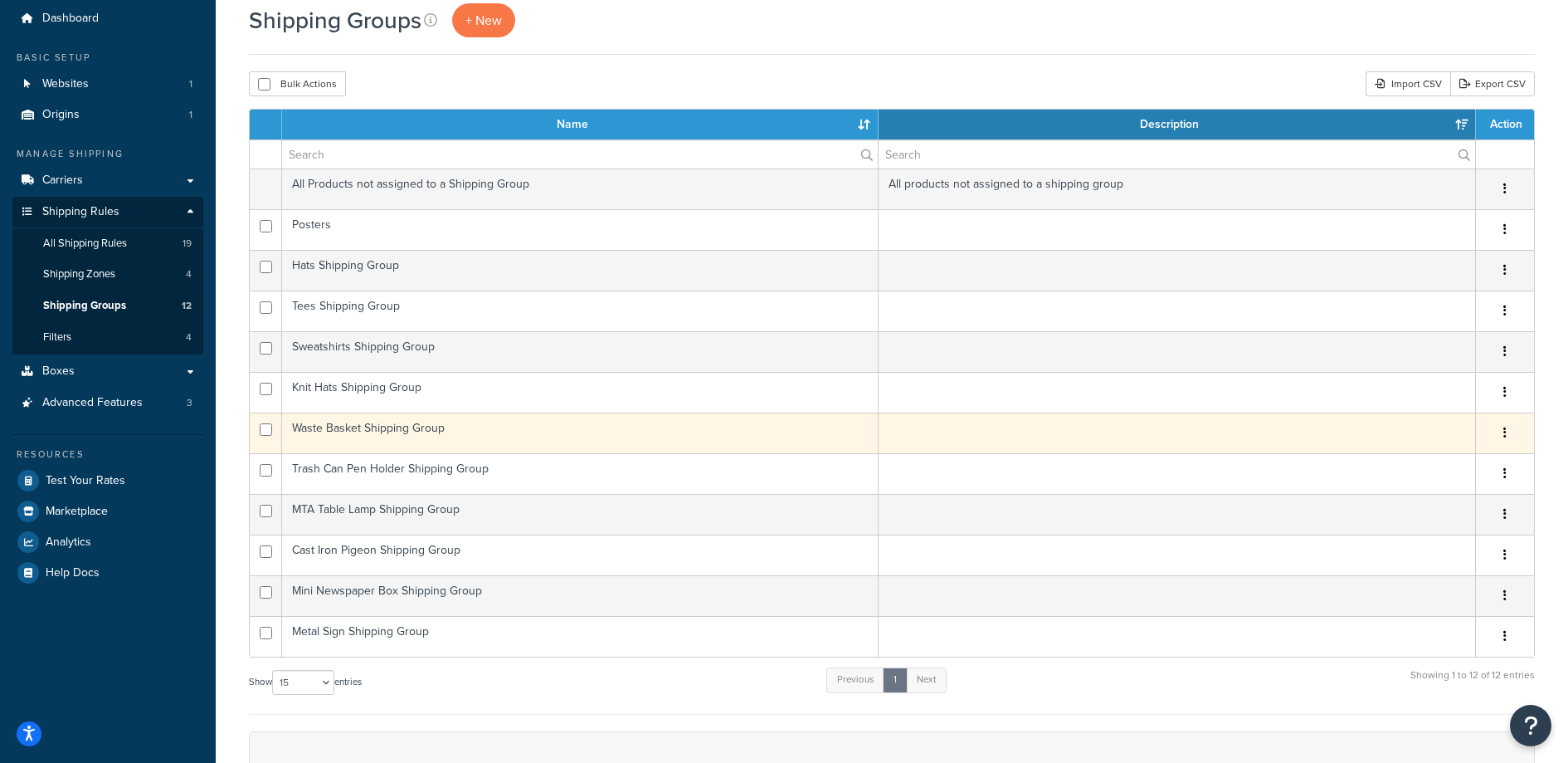
click at [379, 433] on td "Waste Basket Shipping Group" at bounding box center [580, 433] width 597 height 40
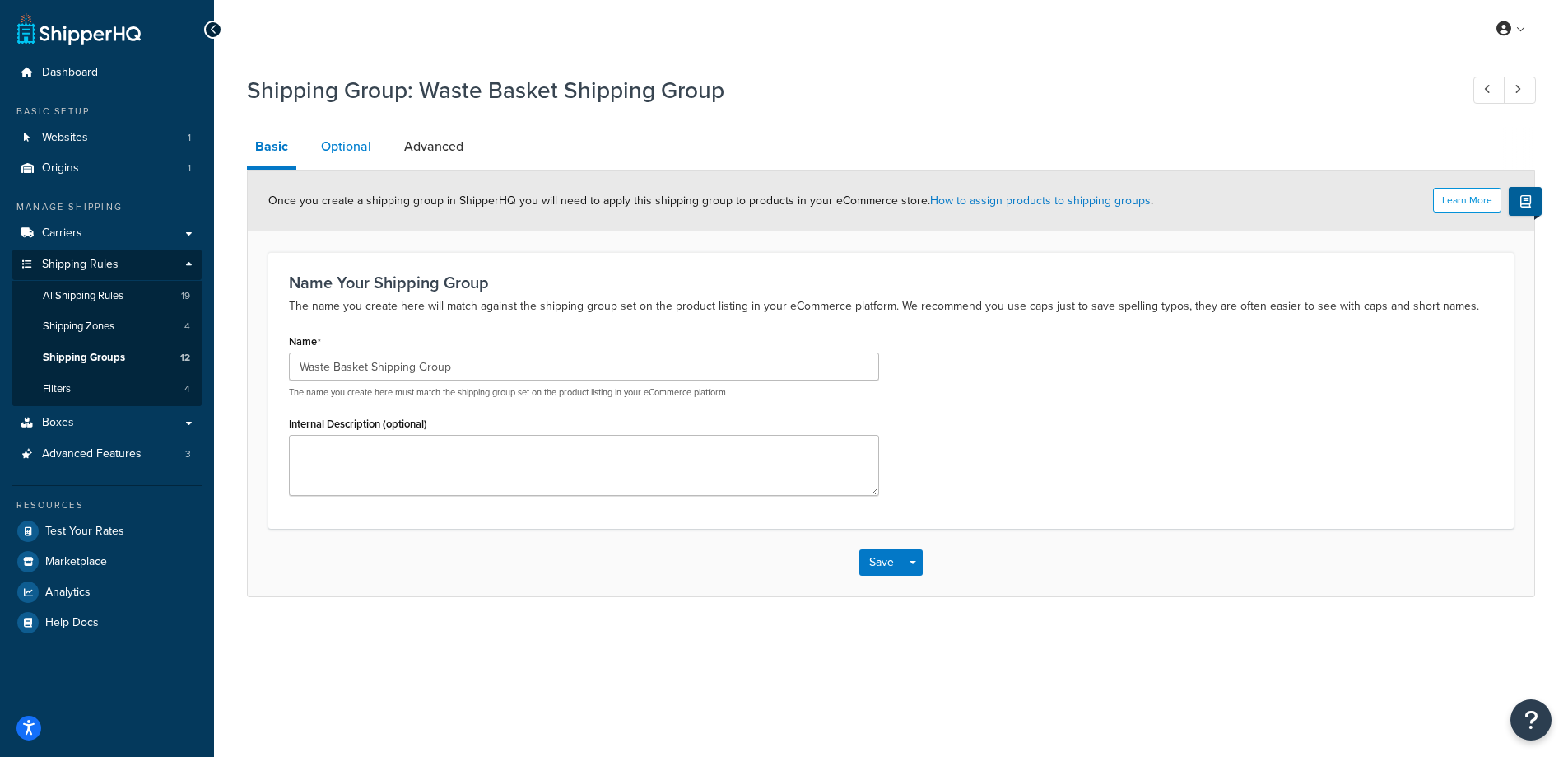
click at [367, 152] on link "Optional" at bounding box center [346, 146] width 66 height 39
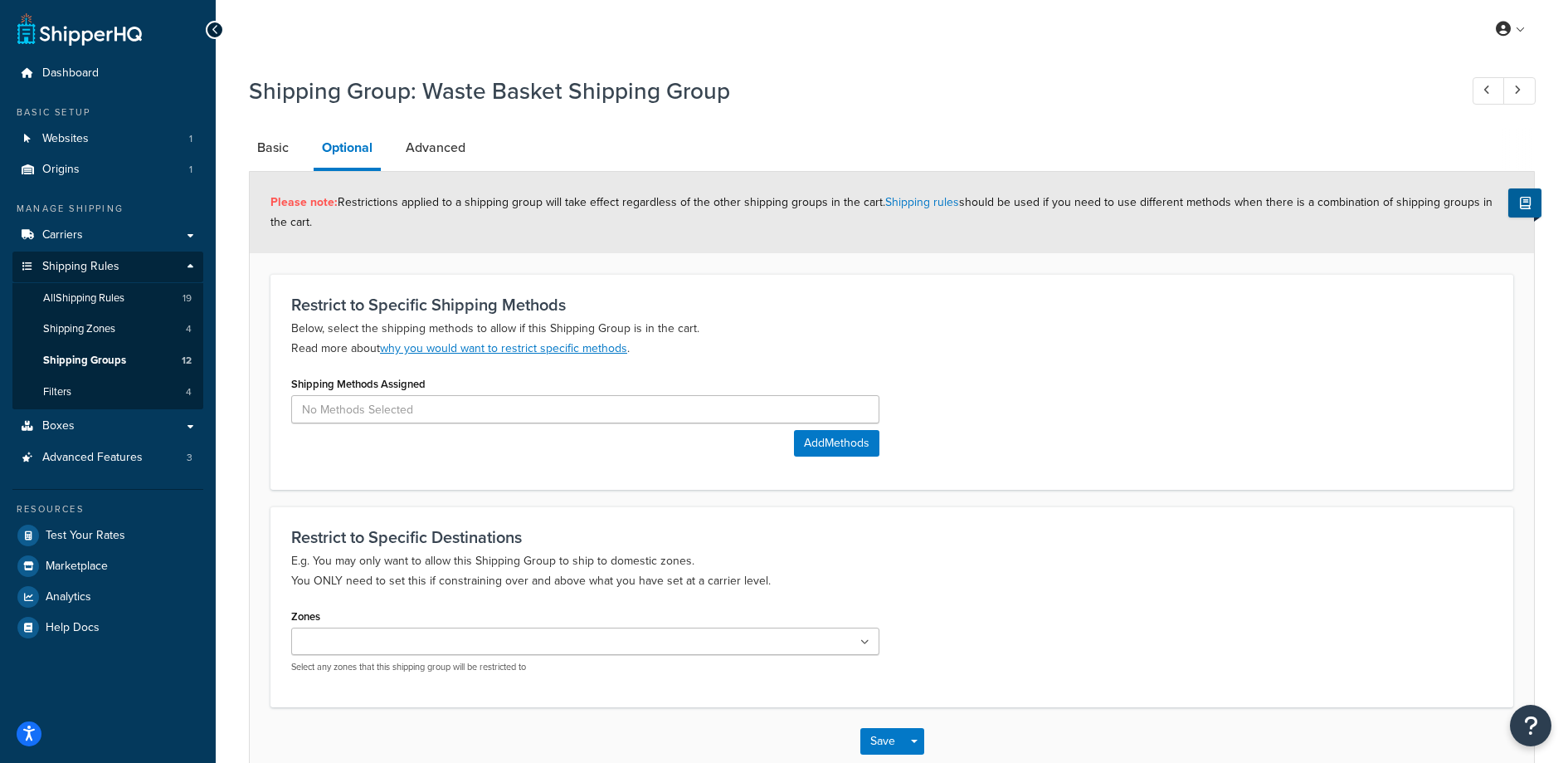
drag, startPoint x: 461, startPoint y: 206, endPoint x: 576, endPoint y: 221, distance: 116.0
click at [576, 221] on div "Please note: Restrictions applied to a shipping group will take effect regardle…" at bounding box center [891, 212] width 1285 height 82
click at [577, 220] on div "Please note: Restrictions applied to a shipping group will take effect regardle…" at bounding box center [891, 212] width 1285 height 82
click at [455, 145] on link "Advanced" at bounding box center [435, 147] width 76 height 39
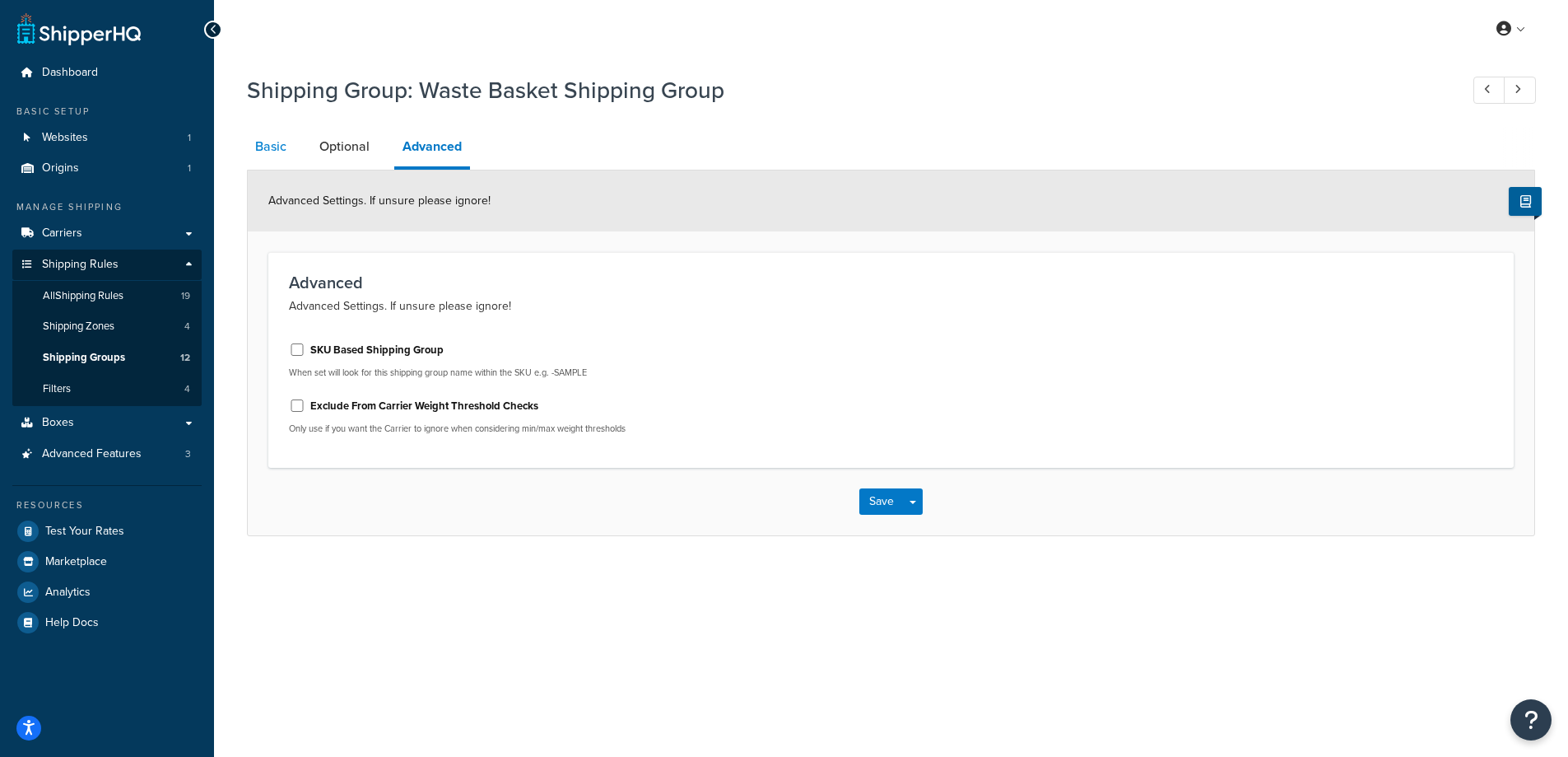
click at [266, 152] on link "Basic" at bounding box center [270, 146] width 47 height 39
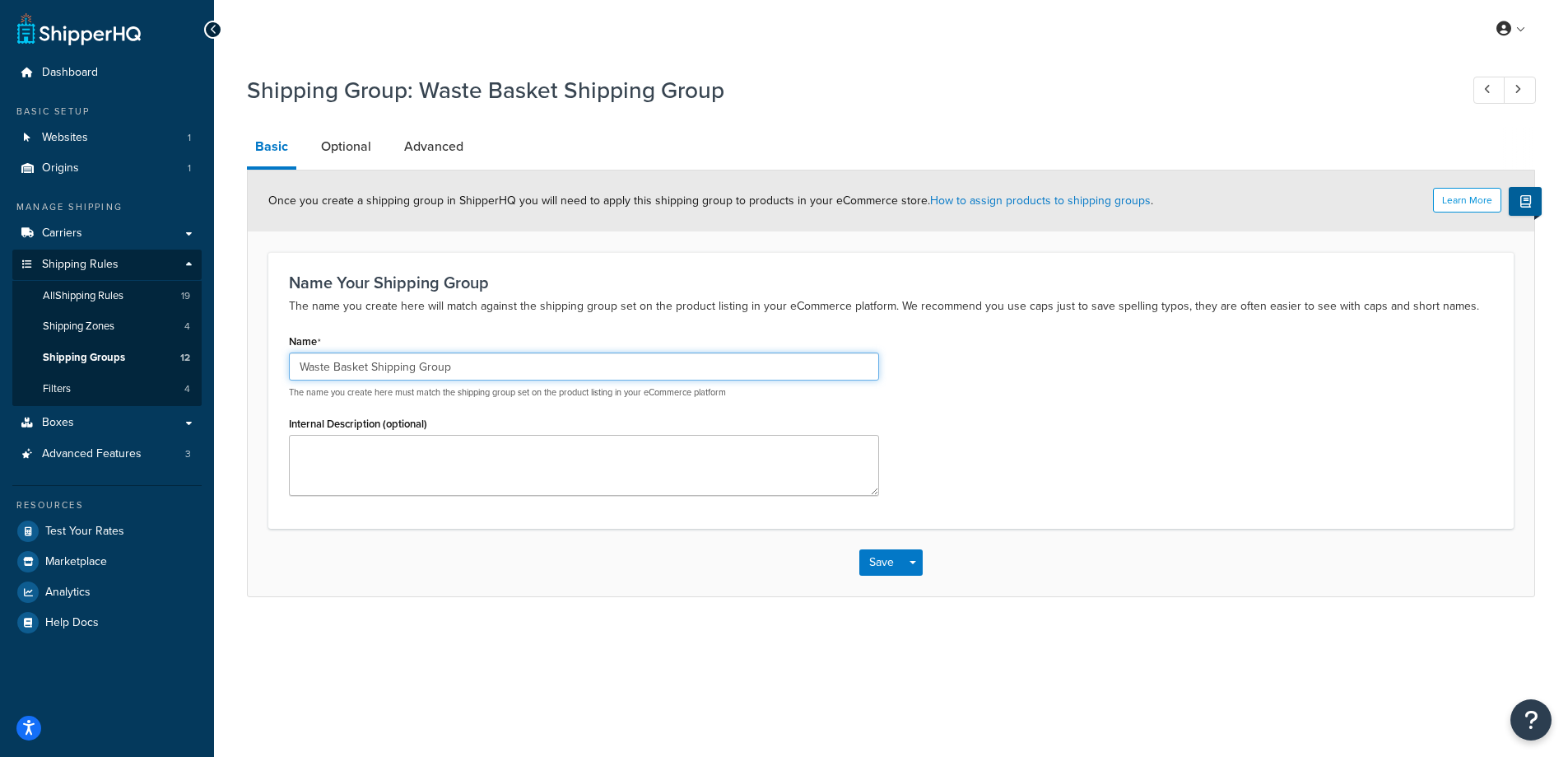
drag, startPoint x: 373, startPoint y: 368, endPoint x: 576, endPoint y: 369, distance: 203.0
click at [571, 368] on input "Waste Basket Shipping Group" at bounding box center [584, 366] width 590 height 28
type input "Waste Basket"
click at [890, 560] on button "Save" at bounding box center [881, 562] width 45 height 26
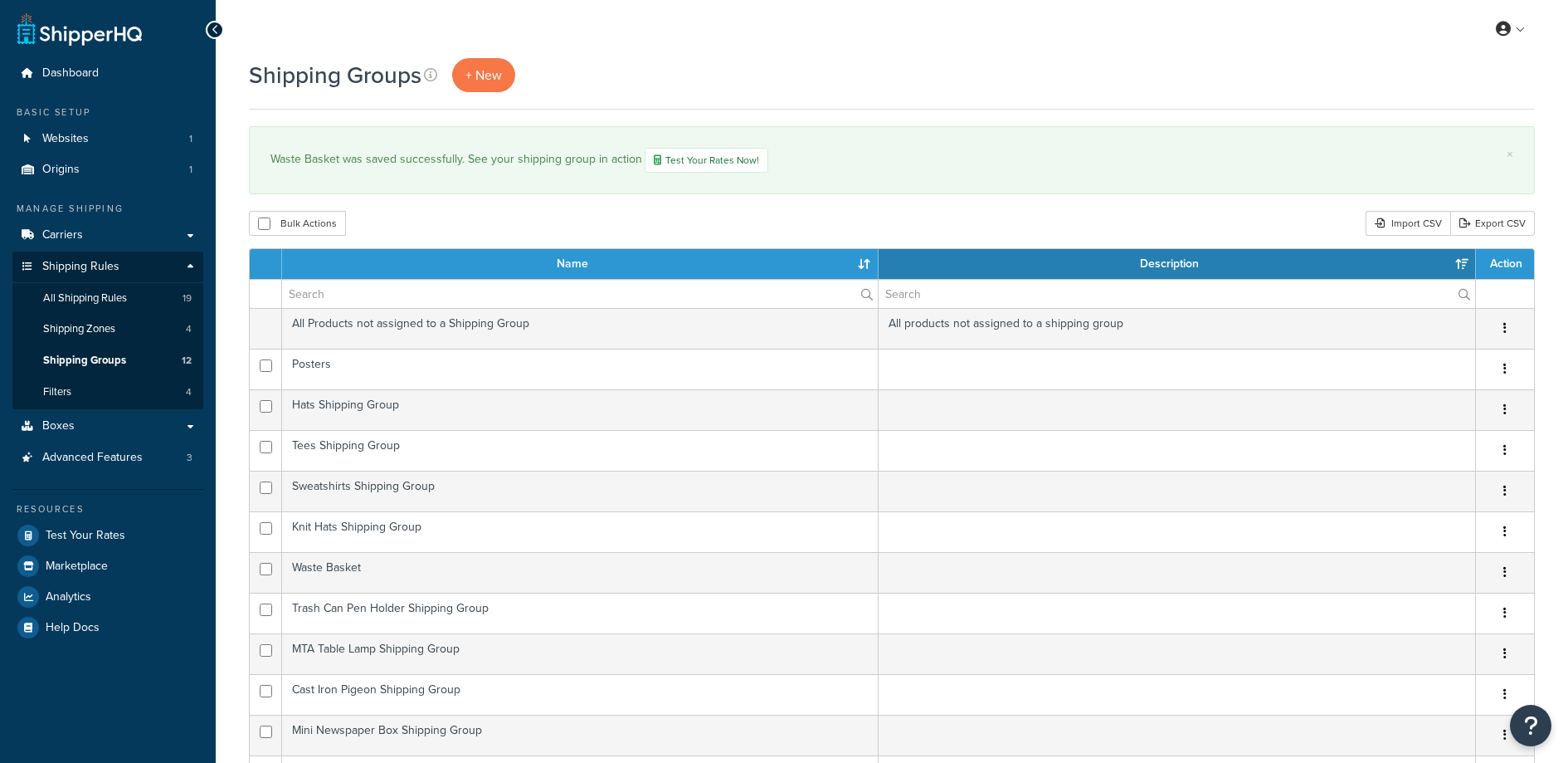
select select "15"
click at [965, 159] on div "Waste Basket was saved successfully. See your shipping group in action Test You…" at bounding box center [892, 160] width 1243 height 25
click at [115, 537] on span "Test Your Rates" at bounding box center [85, 535] width 80 height 14
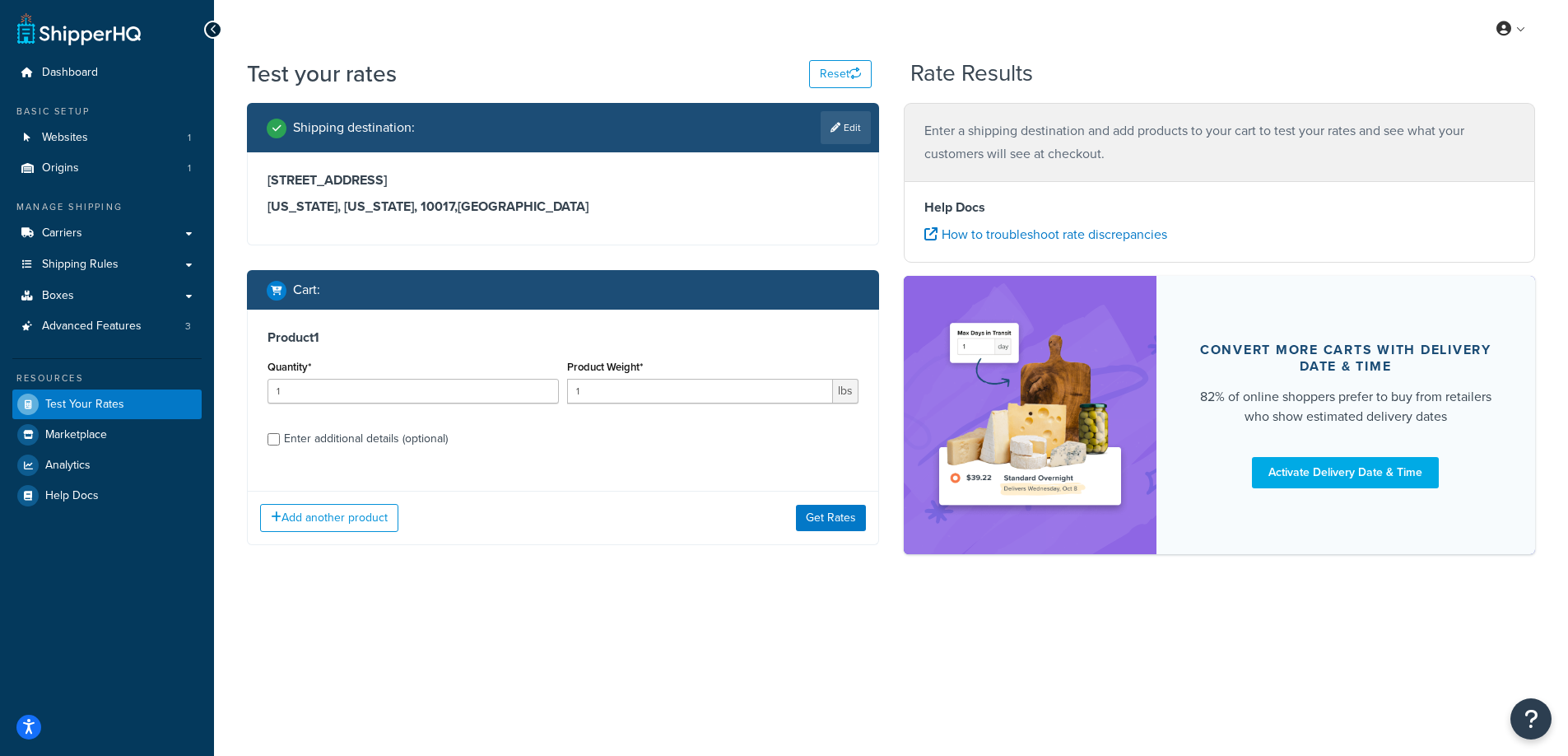
click at [658, 408] on div "Product Weight* 1 lbs" at bounding box center [712, 386] width 299 height 60
click at [659, 399] on input "1" at bounding box center [699, 390] width 266 height 25
type input "8.5"
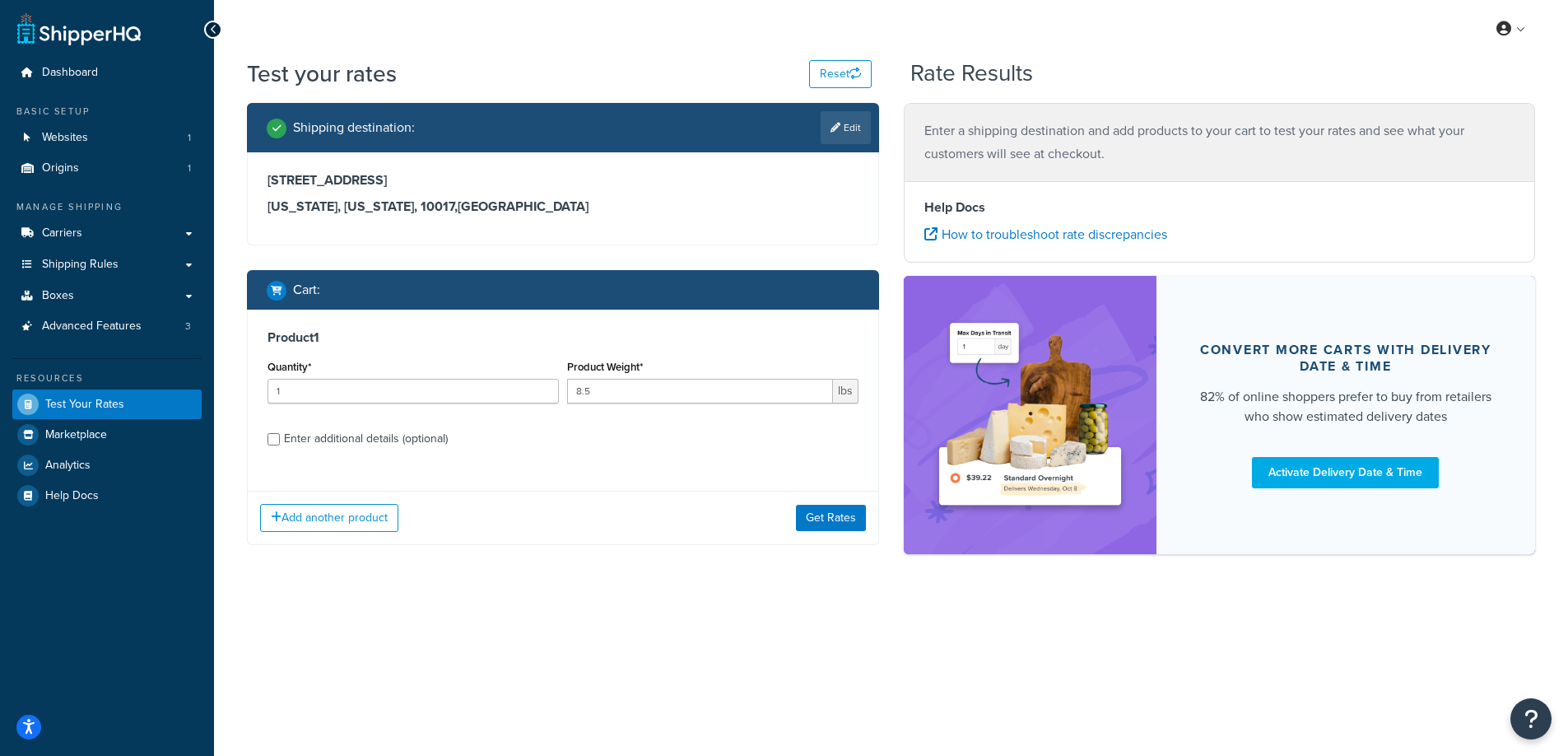
click at [307, 437] on div "Enter additional details (optional)" at bounding box center [366, 438] width 164 height 23
click at [280, 437] on input "Enter additional details (optional)" at bounding box center [274, 439] width 13 height 13
checkbox input "true"
select select "88128"
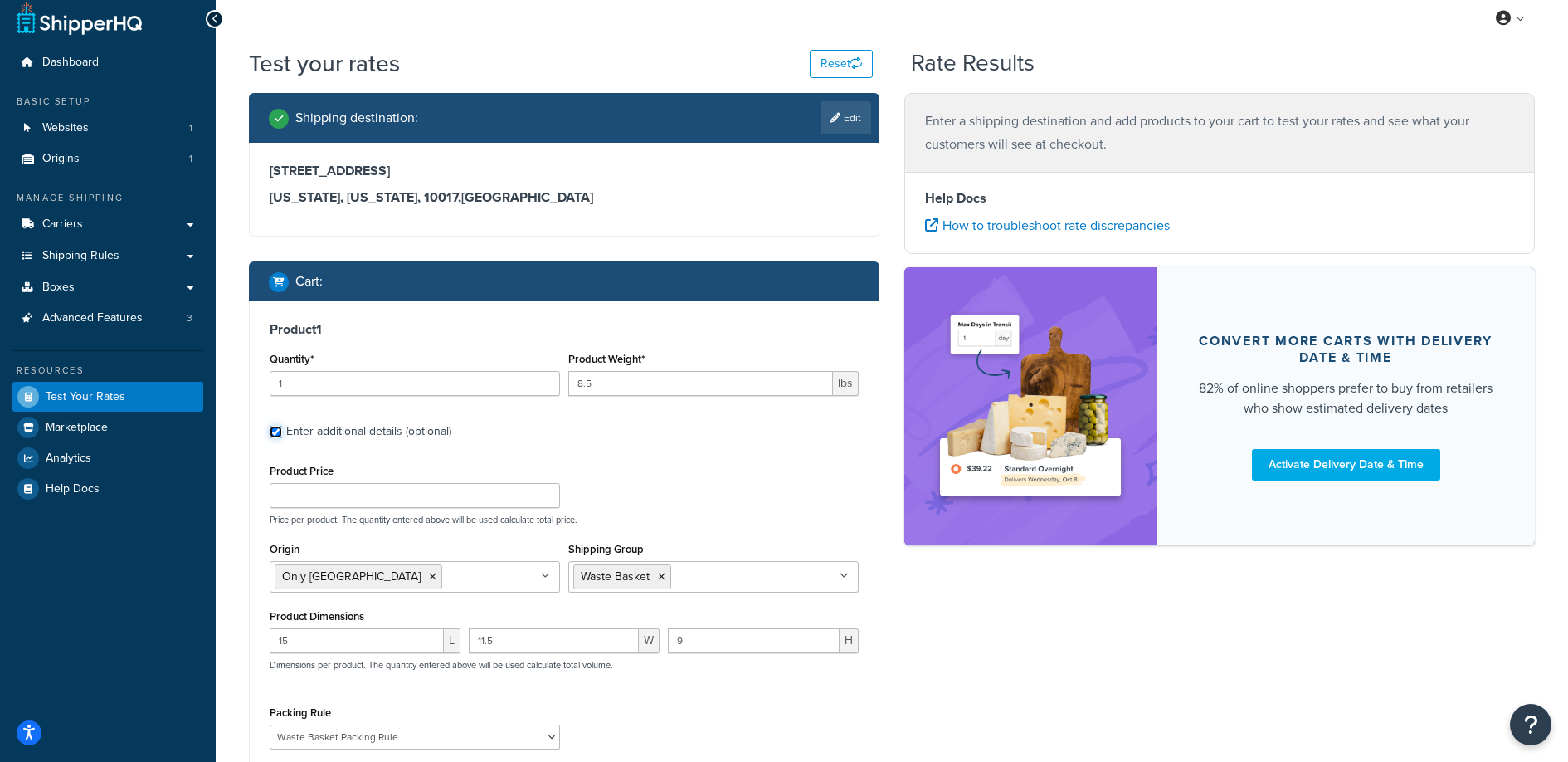
scroll to position [204, 0]
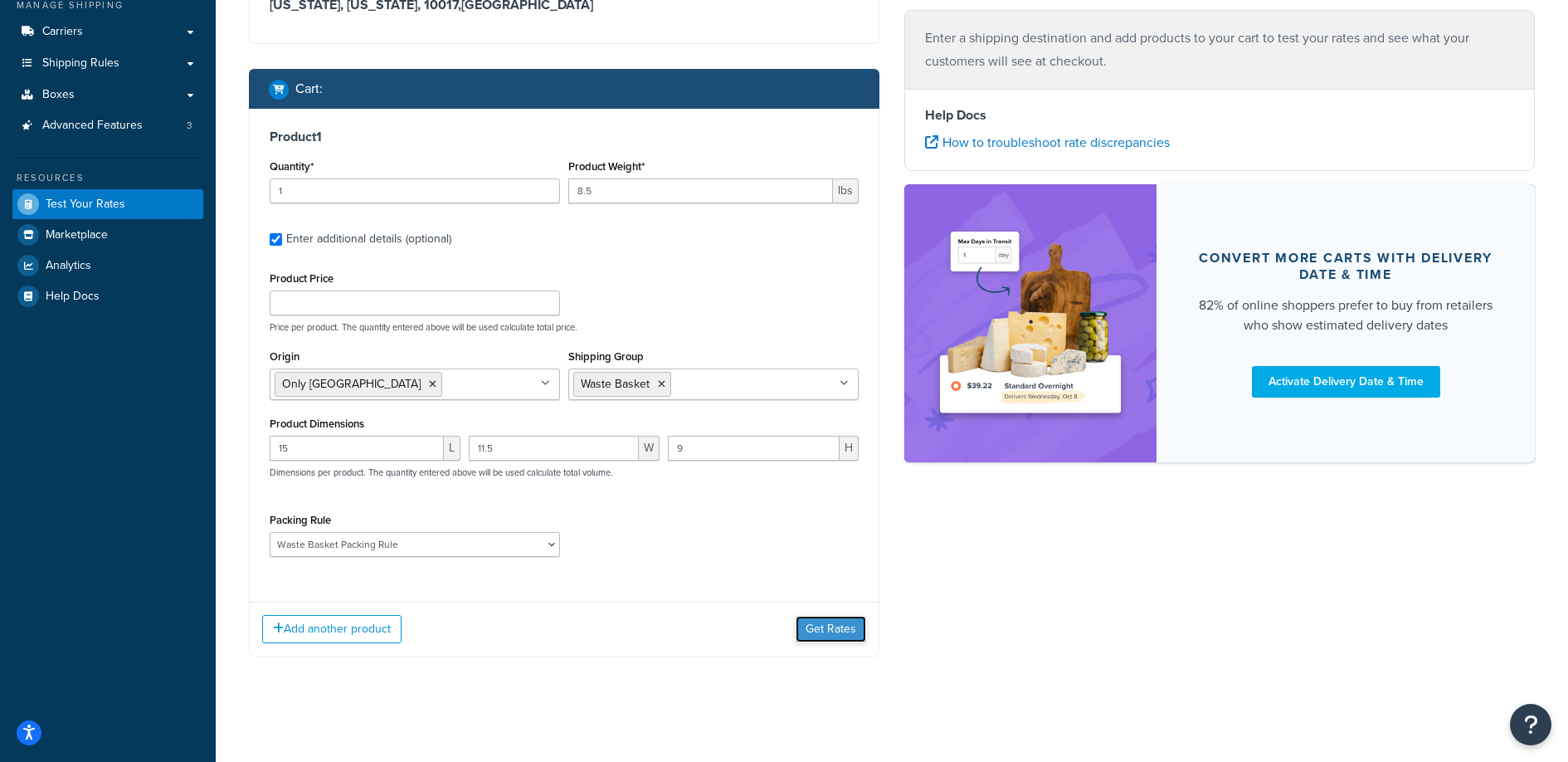
click at [845, 639] on button "Get Rates" at bounding box center [831, 628] width 71 height 27
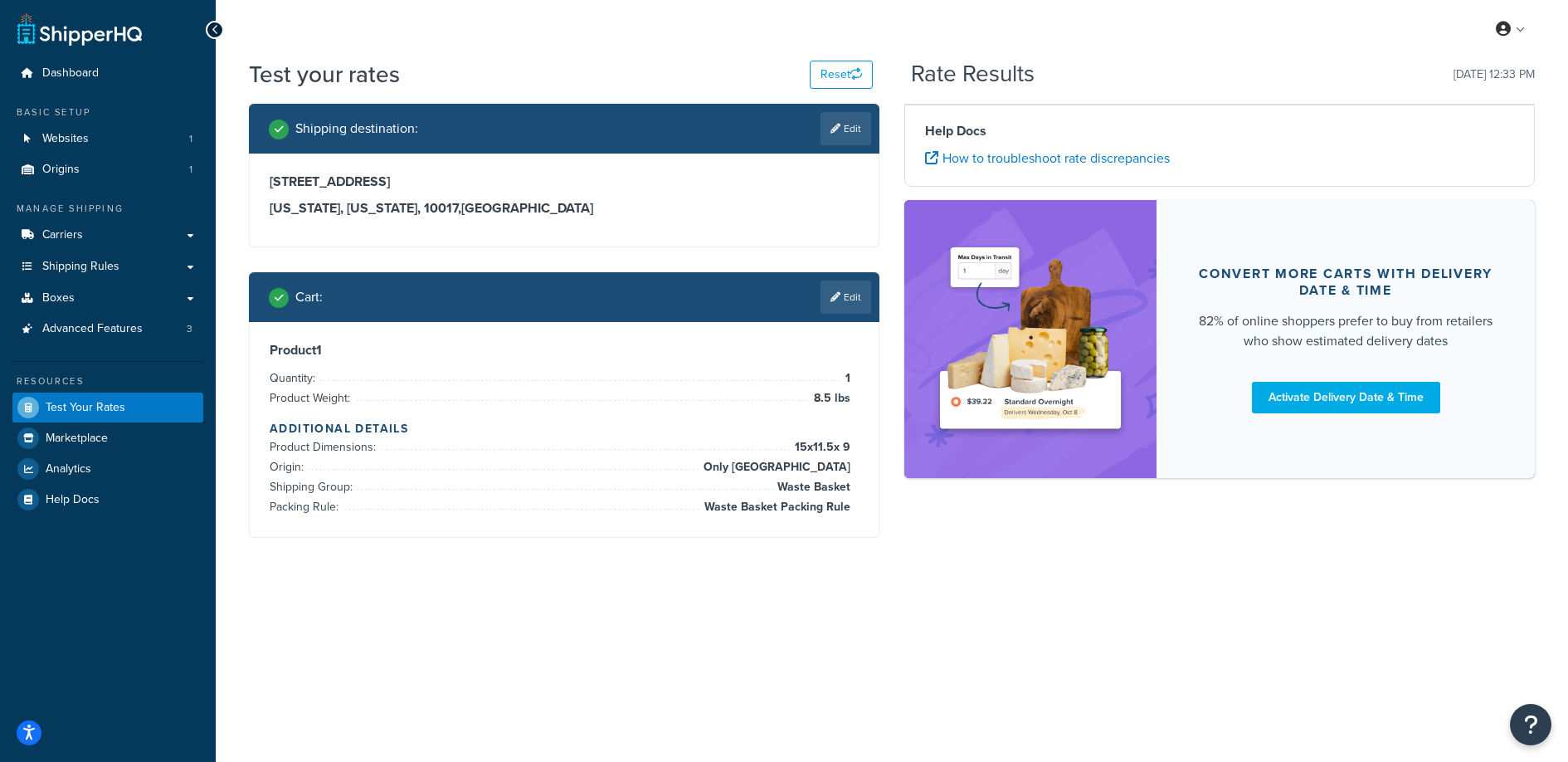
scroll to position [0, 0]
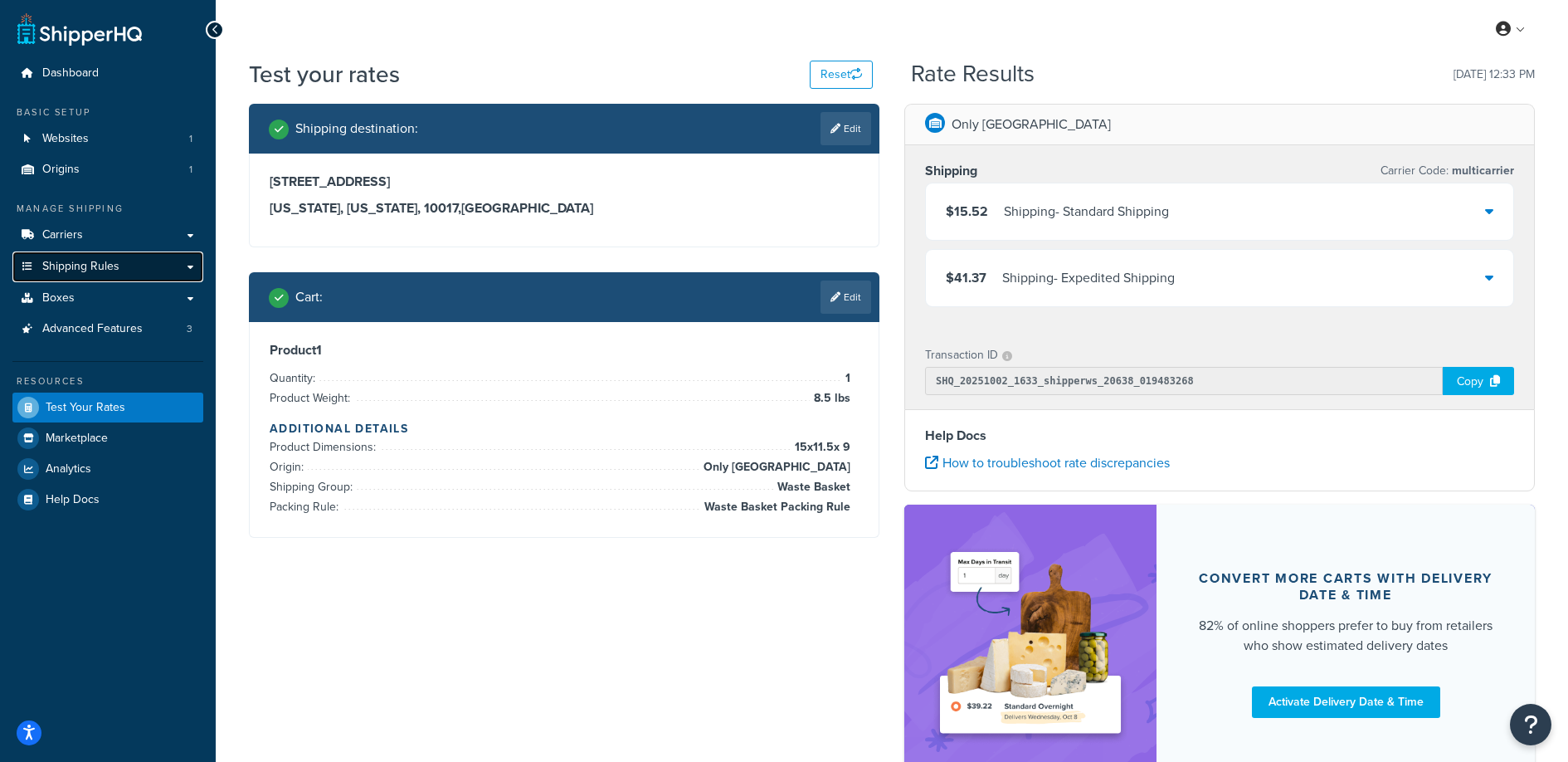
click at [61, 266] on span "Shipping Rules" at bounding box center [81, 266] width 77 height 14
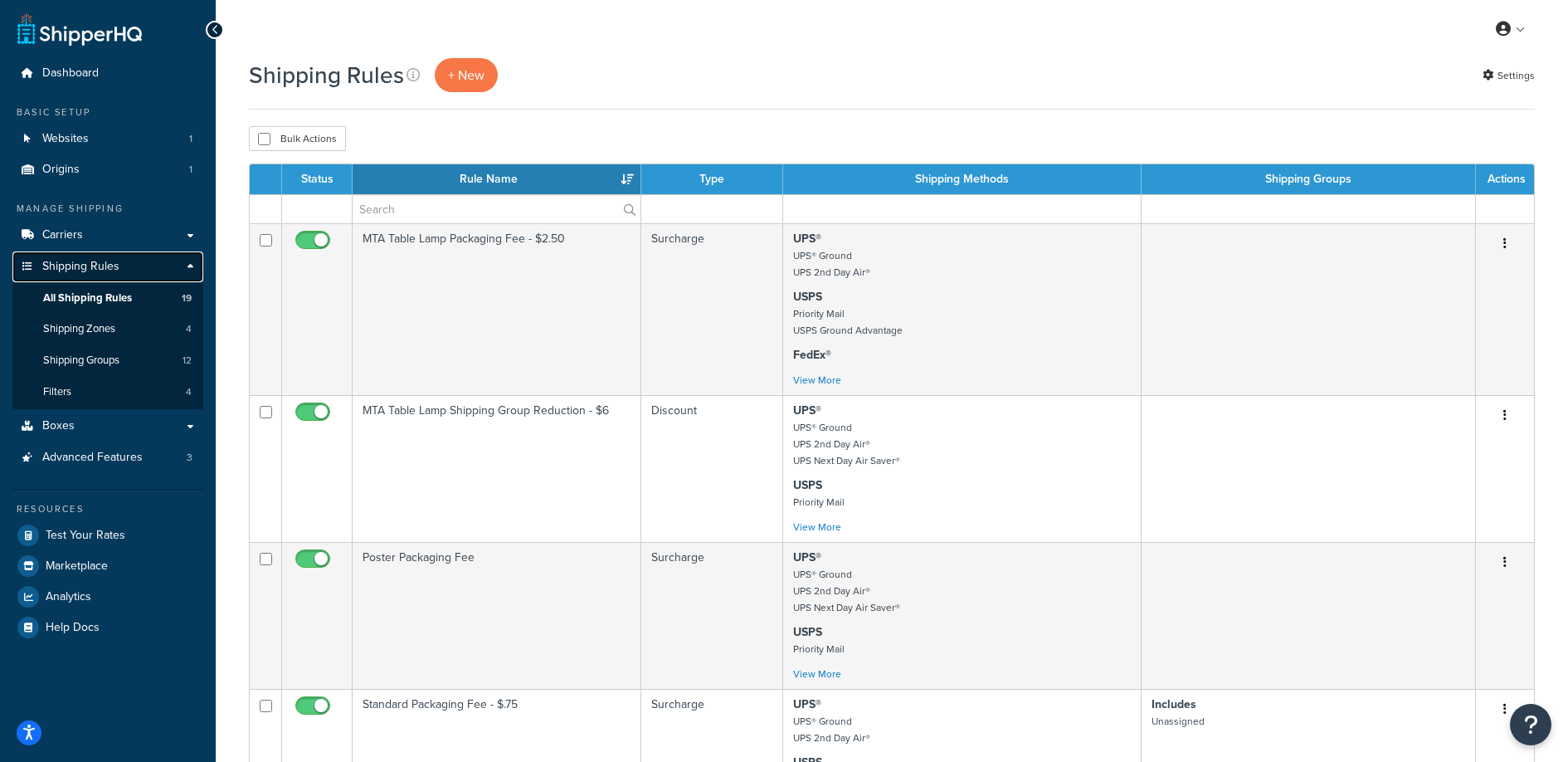
click at [28, 261] on icon at bounding box center [28, 266] width 17 height 10
click at [303, 146] on button "Bulk Actions" at bounding box center [297, 138] width 97 height 25
checkbox input "true"
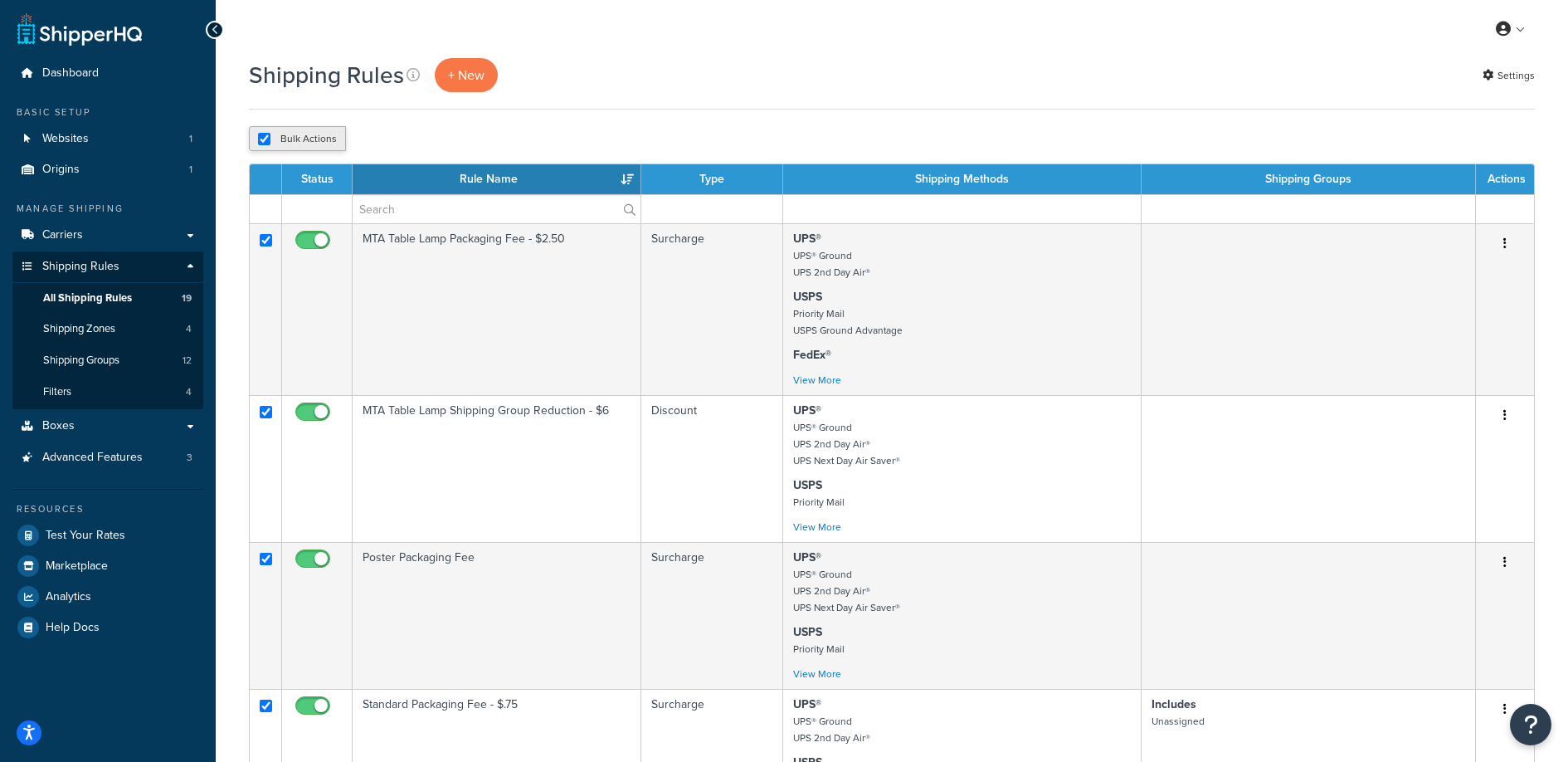
checkbox input "true"
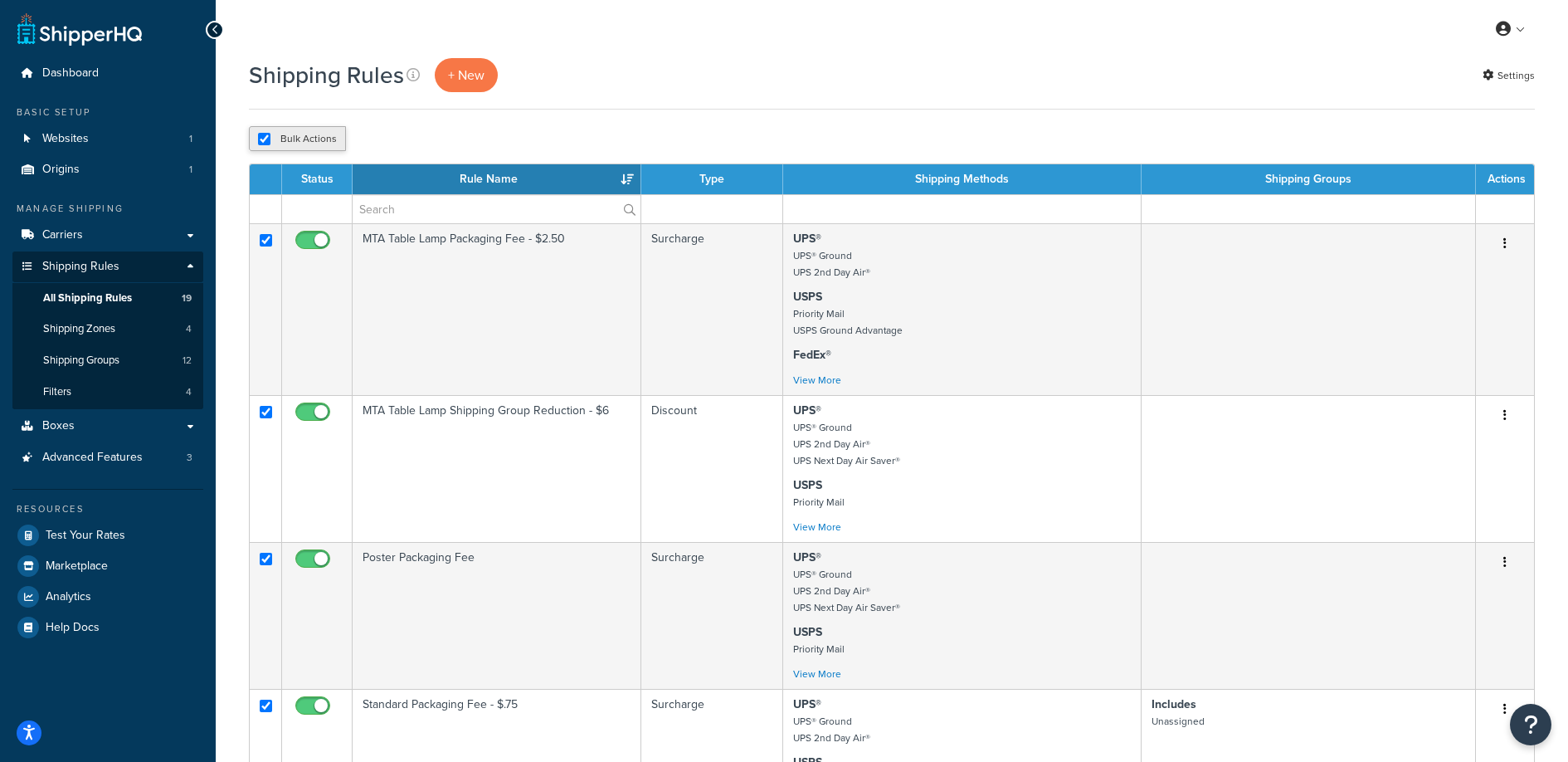
checkbox input "true"
click at [303, 145] on button "Bulk Actions" at bounding box center [297, 138] width 97 height 25
checkbox input "false"
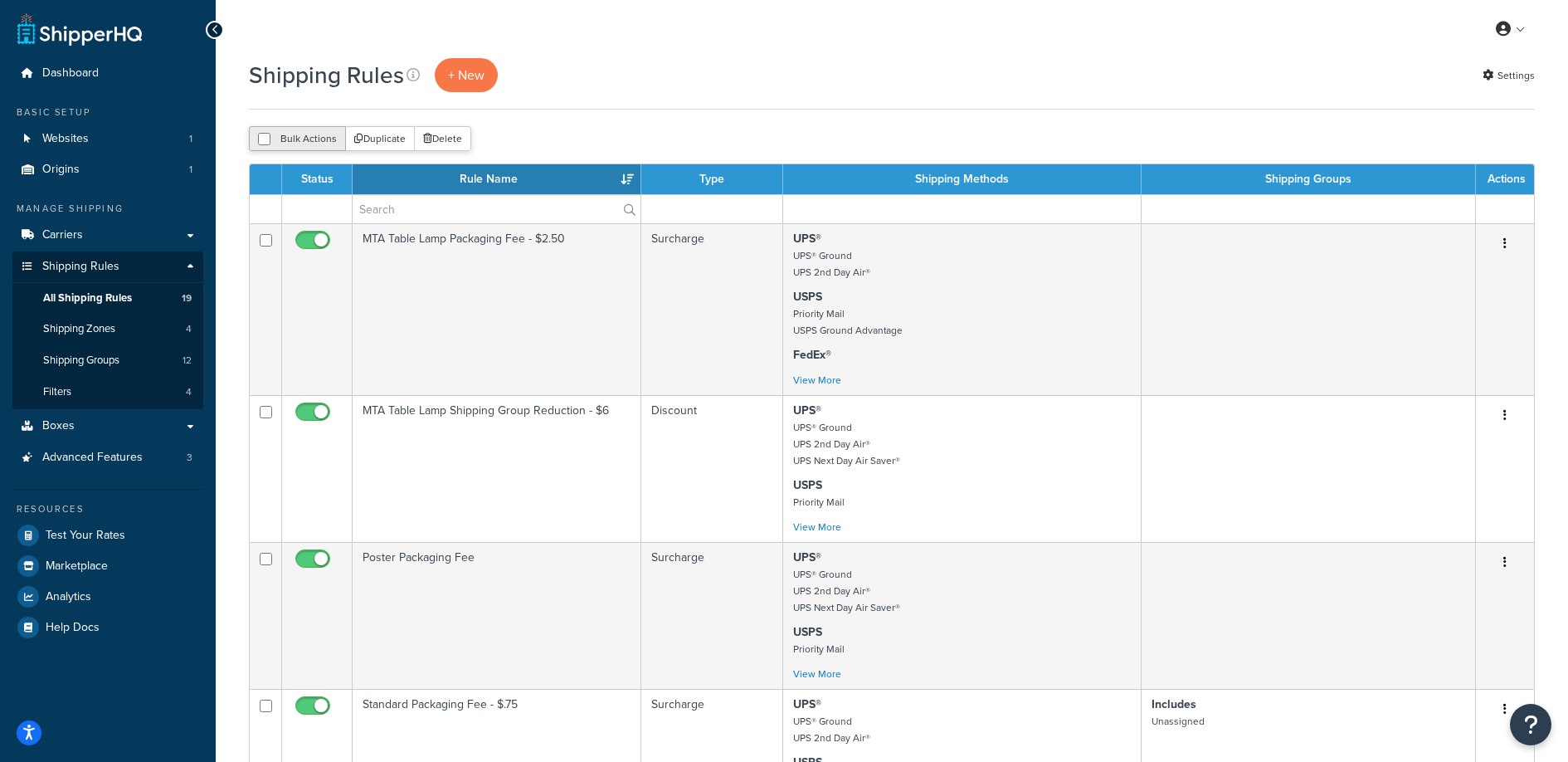
checkbox input "false"
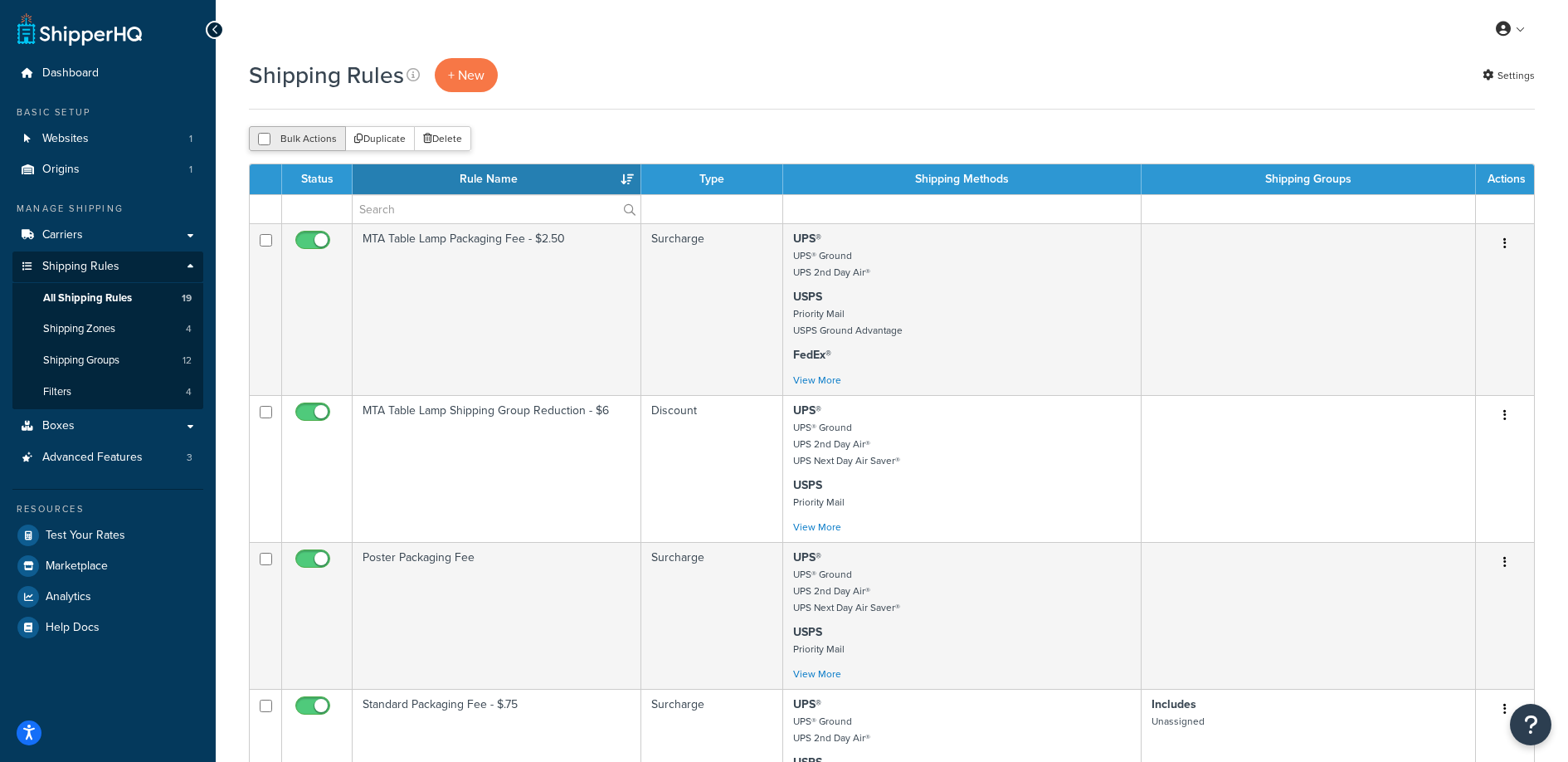
checkbox input "false"
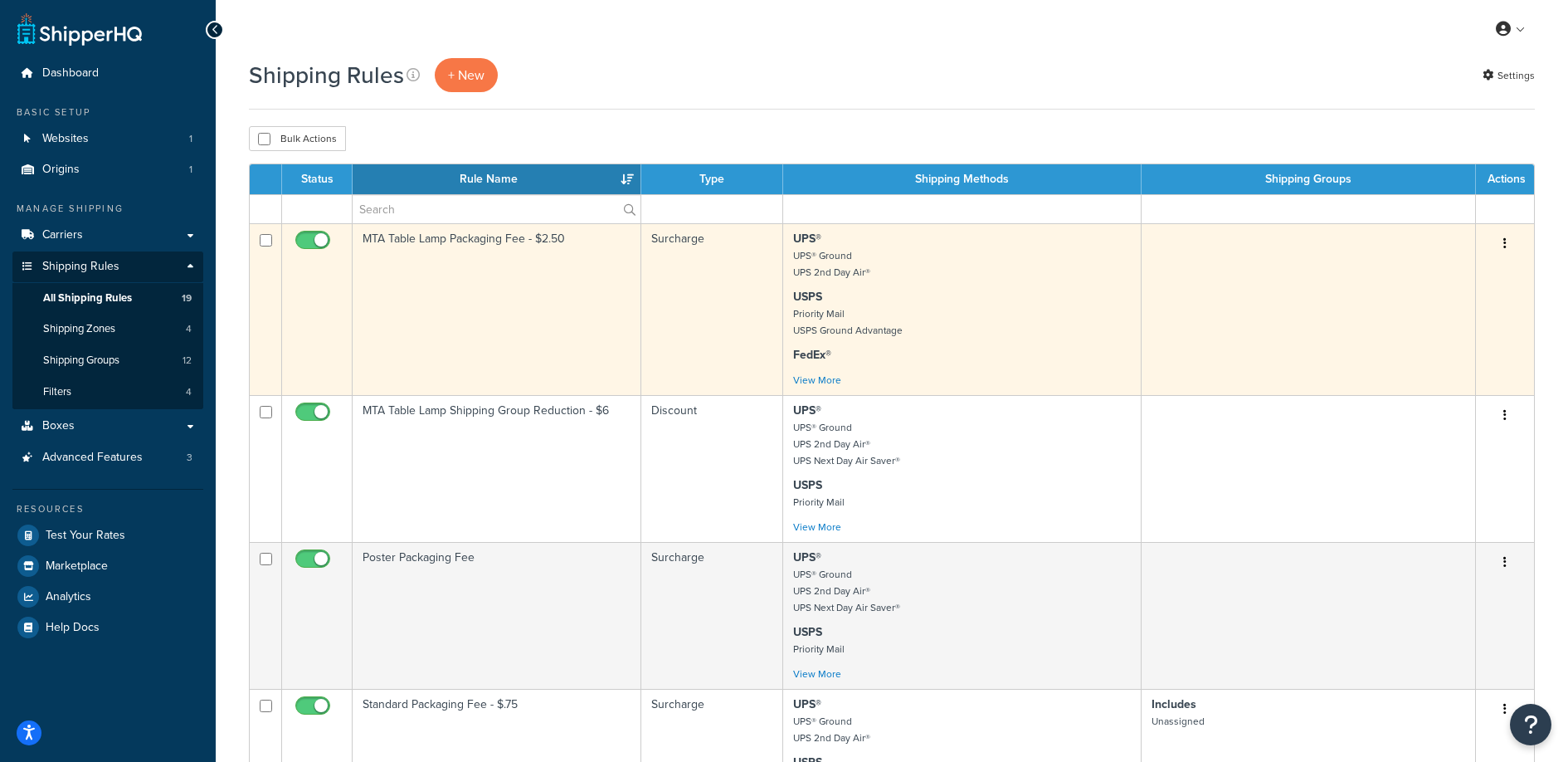
click at [476, 253] on td "MTA Table Lamp Packaging Fee - $2.50" at bounding box center [497, 308] width 289 height 171
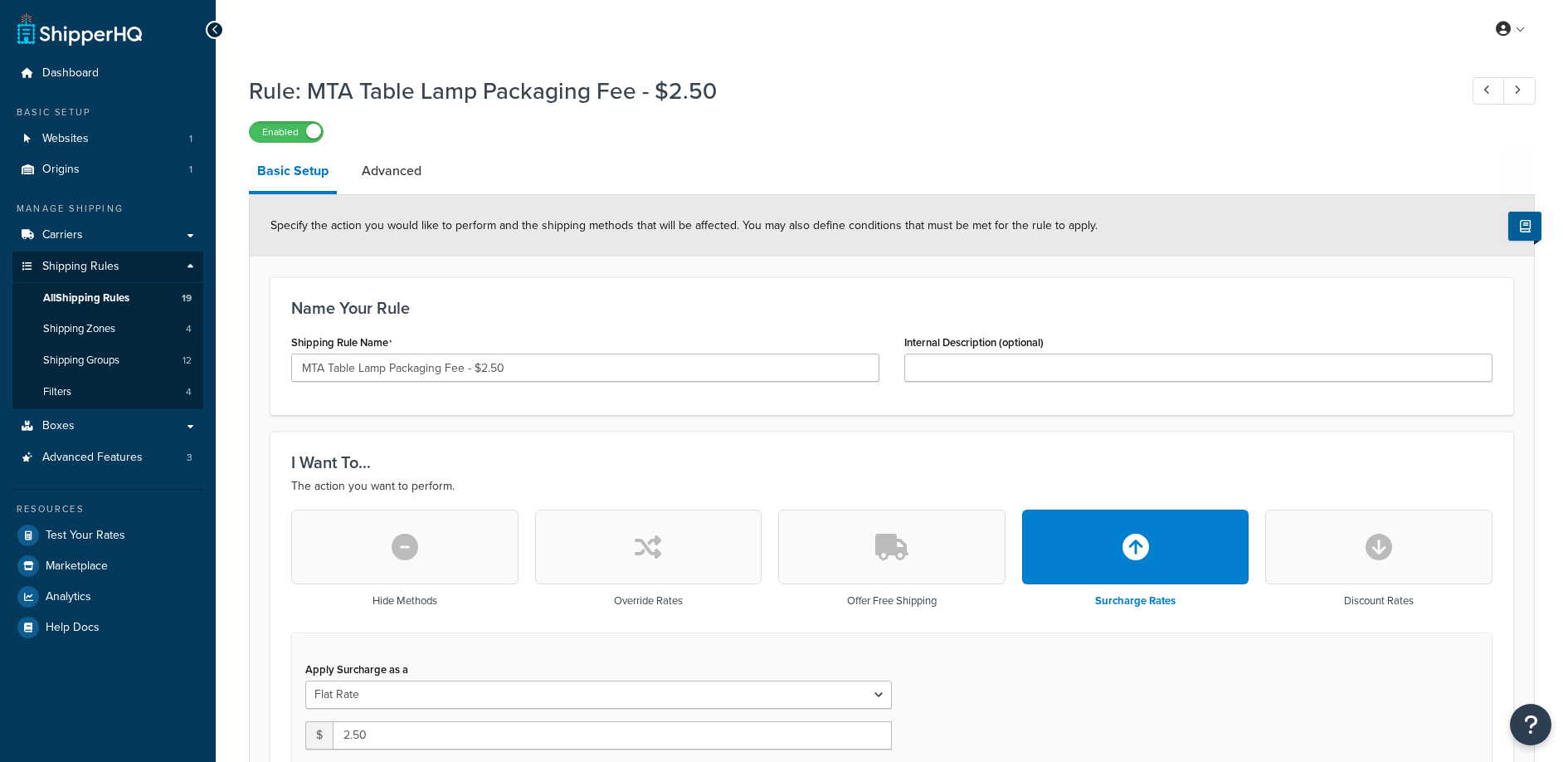
select select "SHIPPING_GROUP"
click at [428, 176] on link "Advanced" at bounding box center [392, 171] width 76 height 39
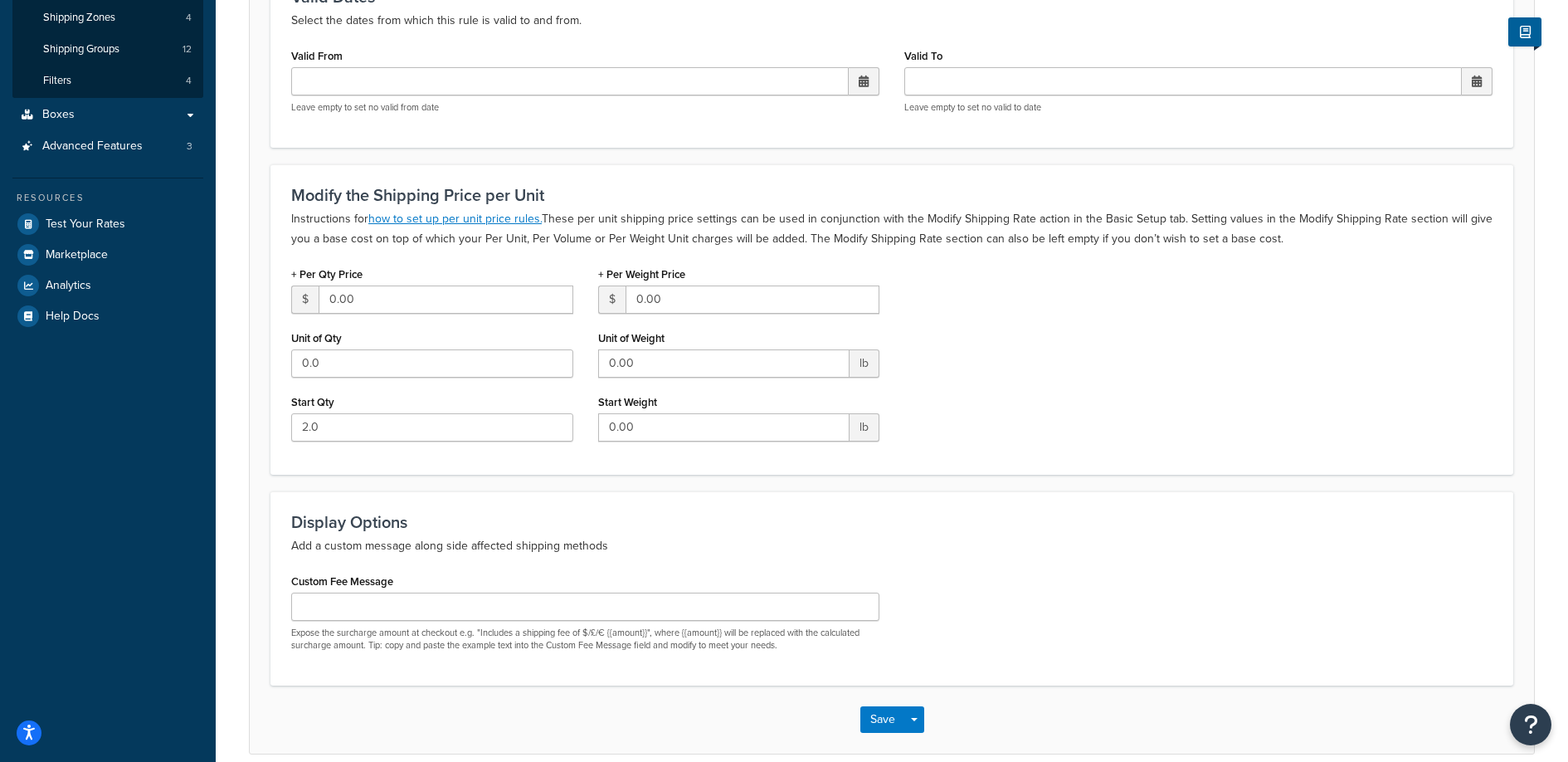
scroll to position [279, 0]
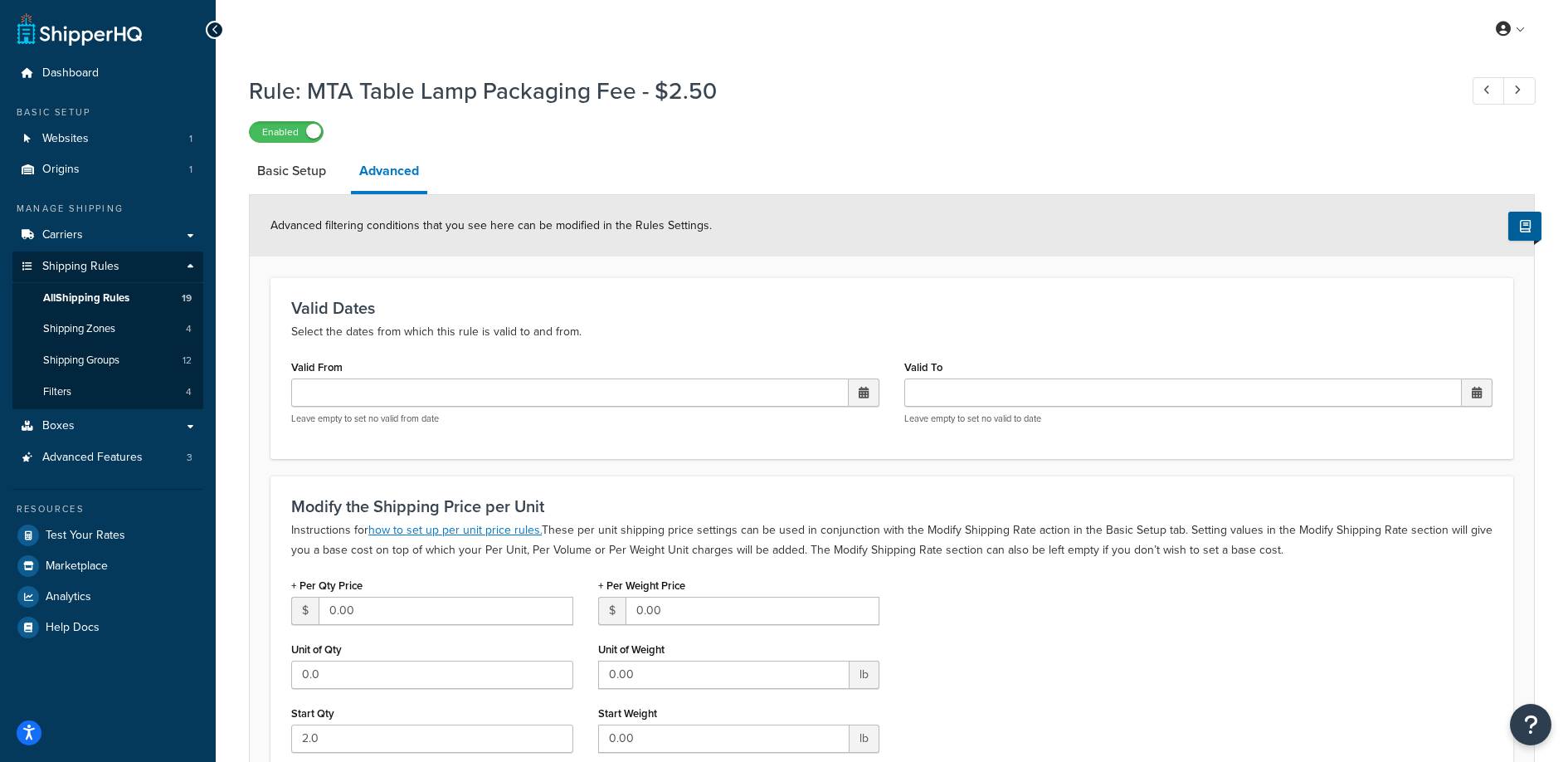
select select "SHIPPING_GROUP"
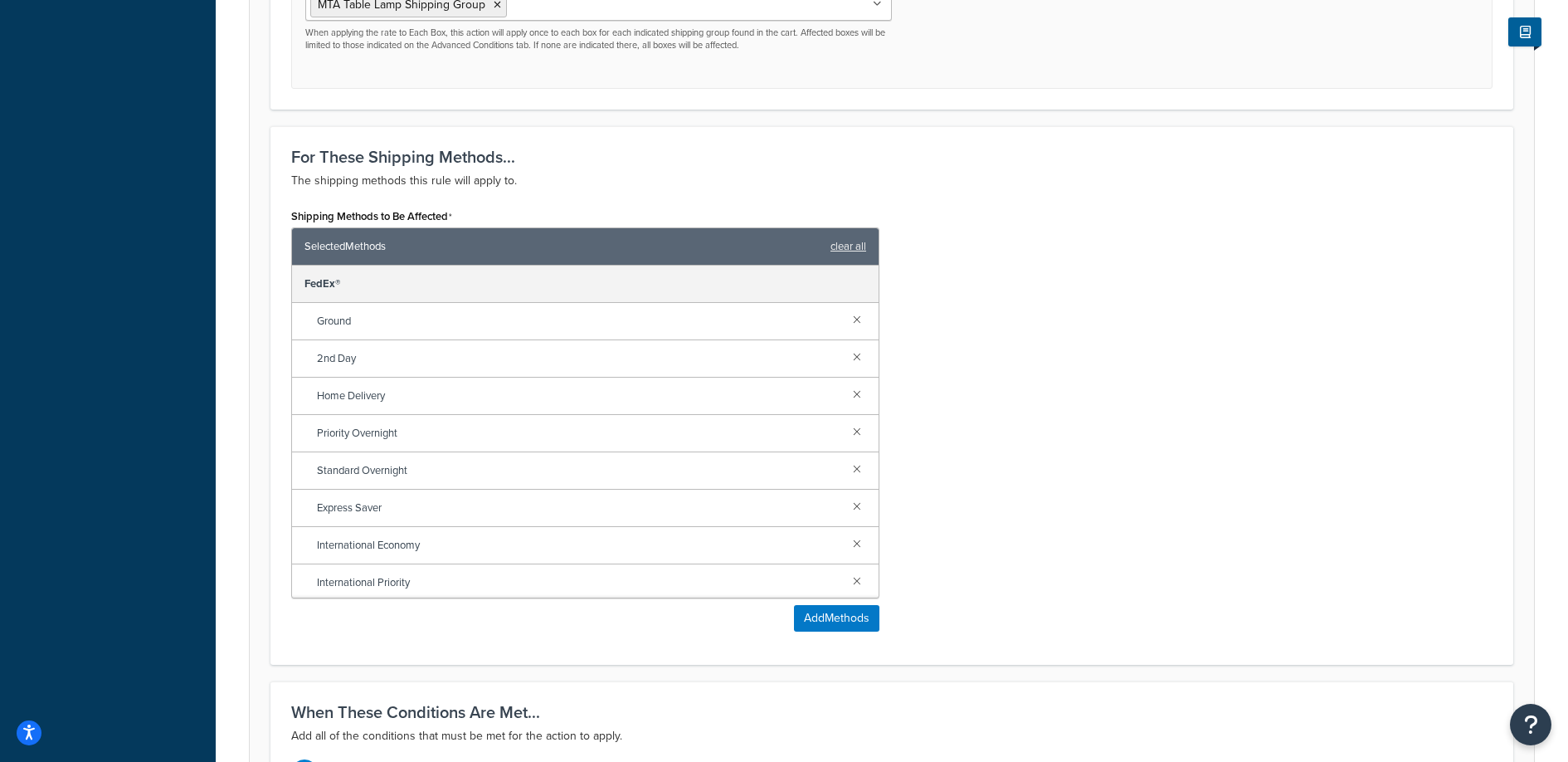
scroll to position [1056, 0]
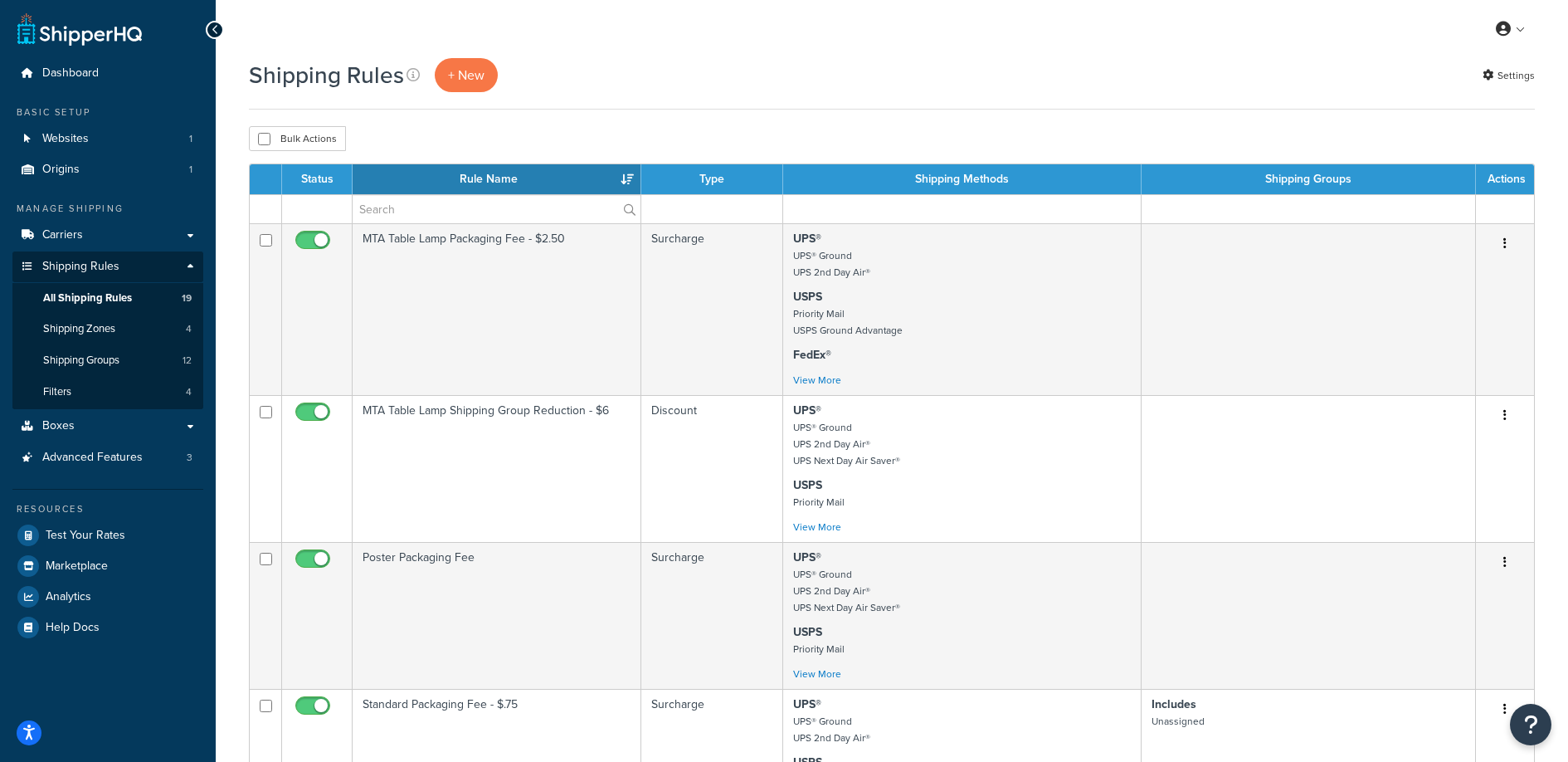
click at [498, 183] on th "Rule Name" at bounding box center [497, 179] width 289 height 30
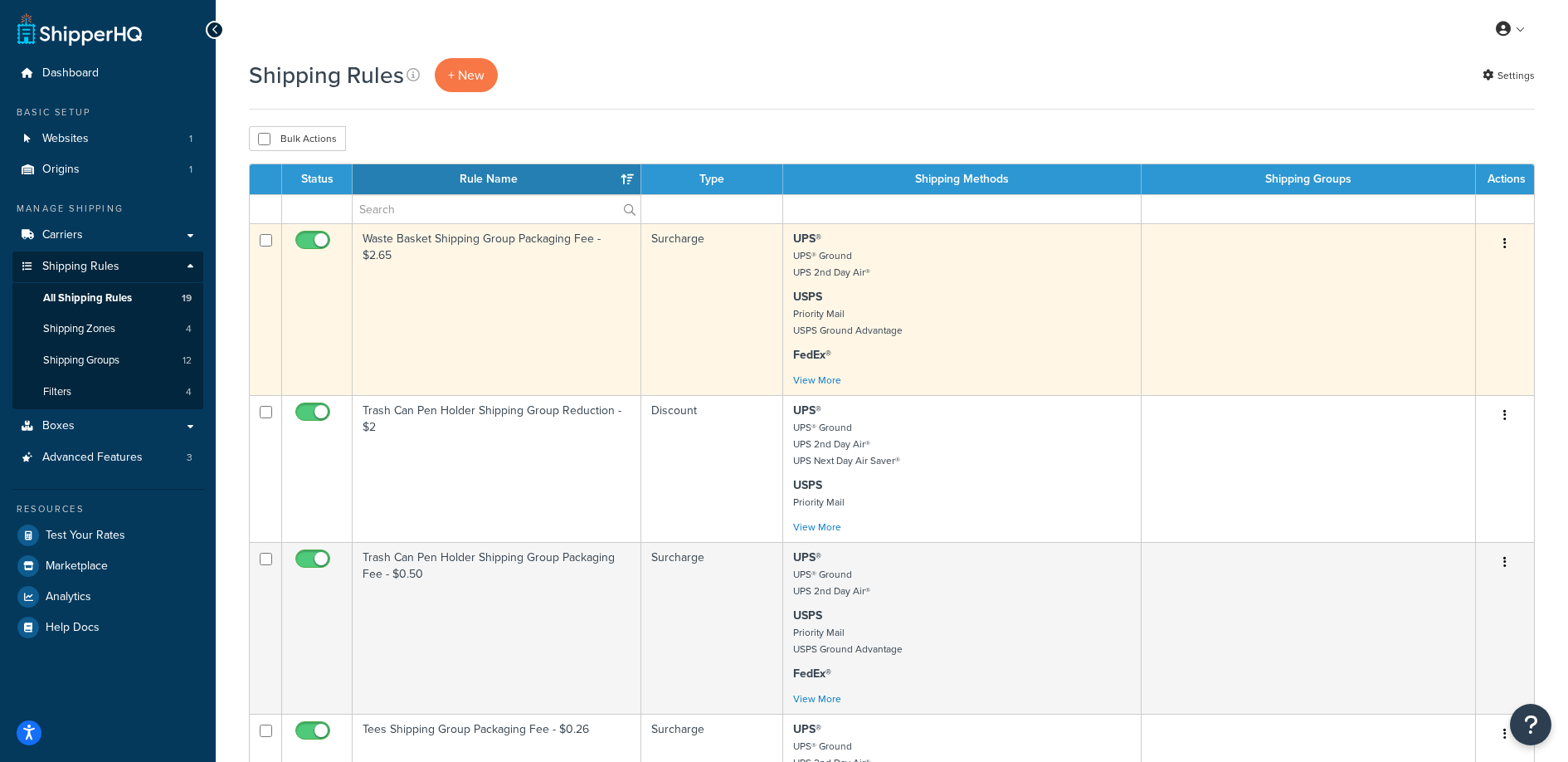
click at [511, 319] on td "Waste Basket Shipping Group Packaging Fee - $2.65" at bounding box center [497, 308] width 289 height 171
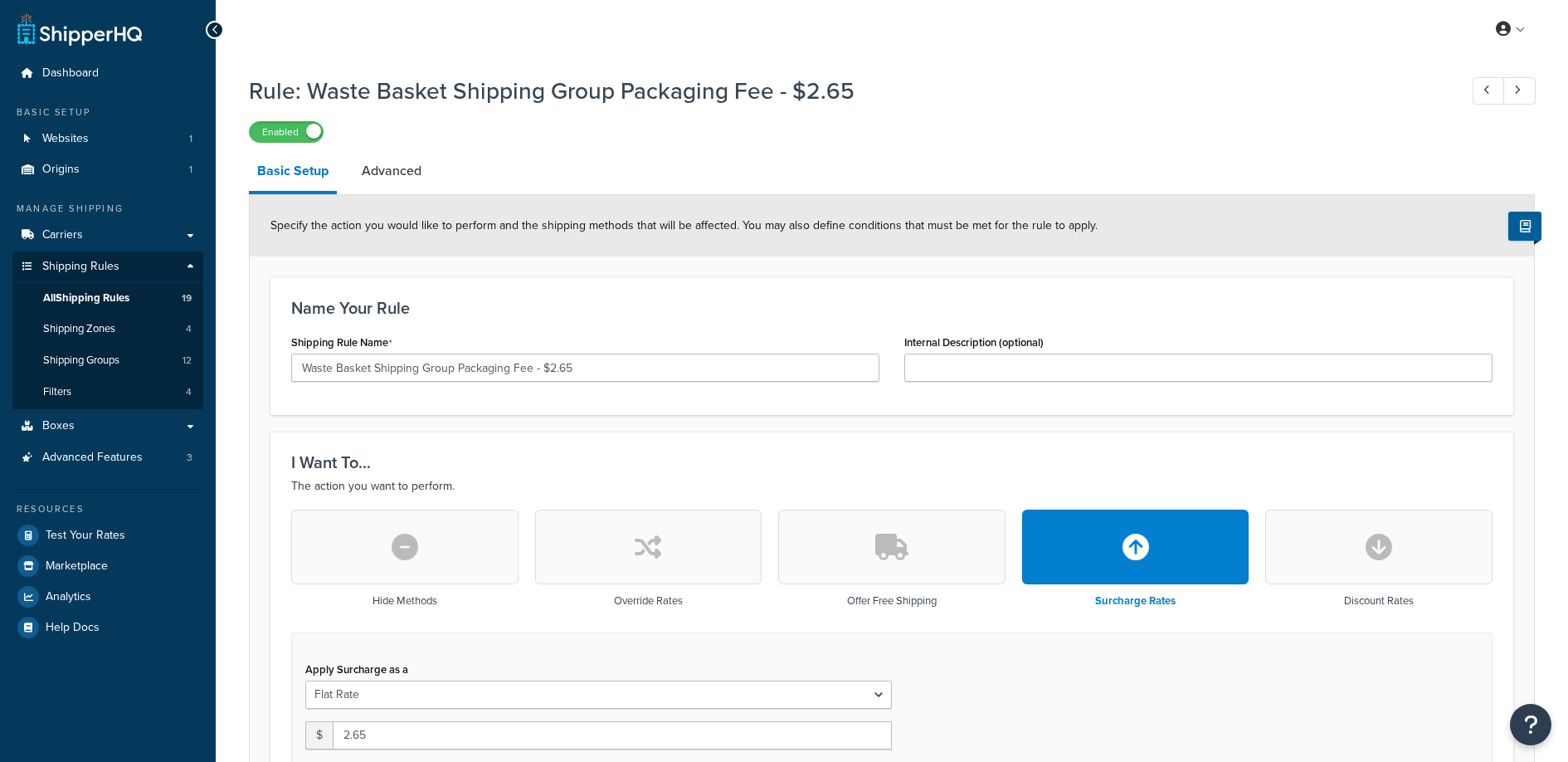
select select "BOX"
click at [401, 154] on link "Advanced" at bounding box center [392, 171] width 76 height 39
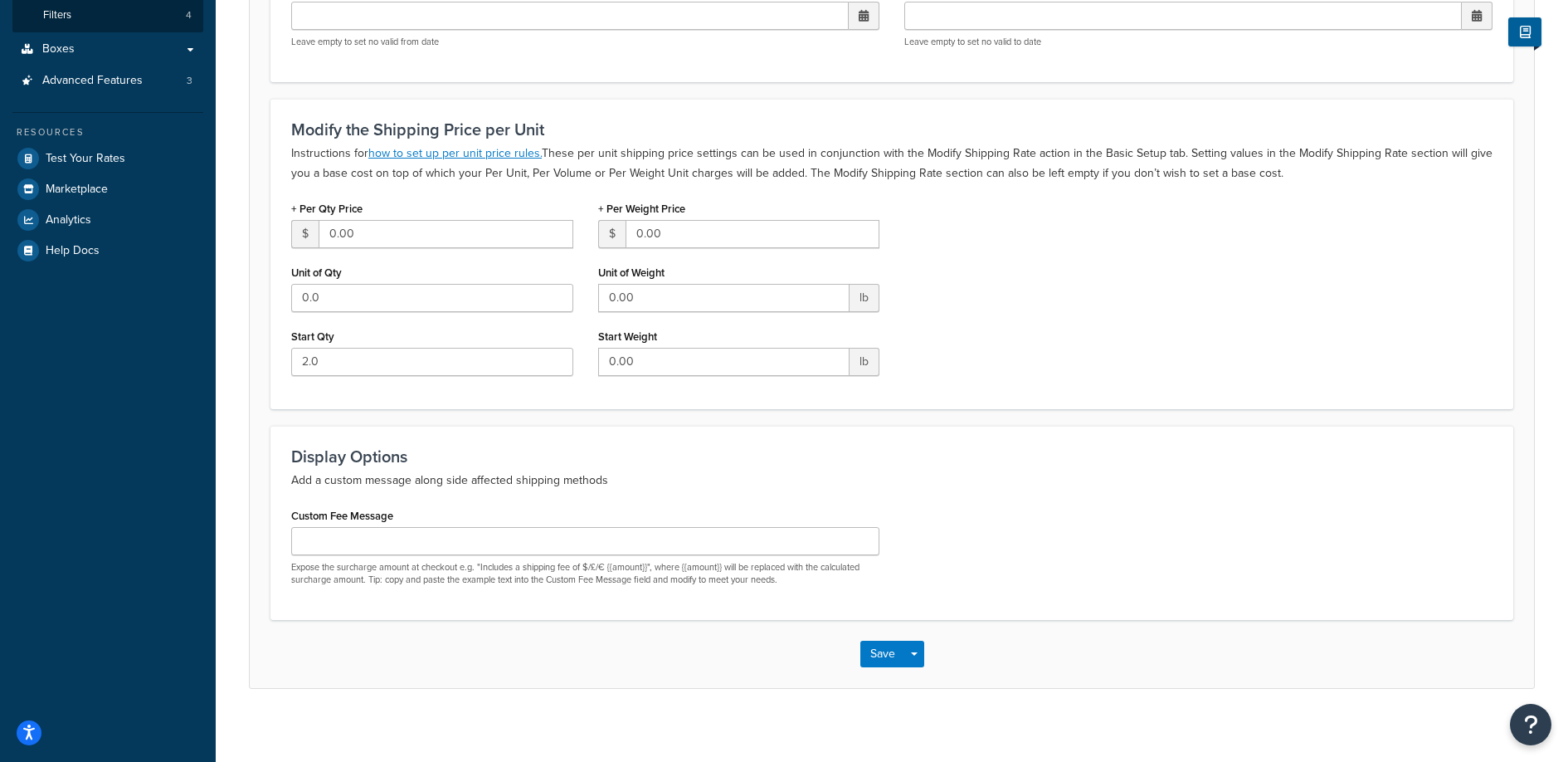
scroll to position [367, 0]
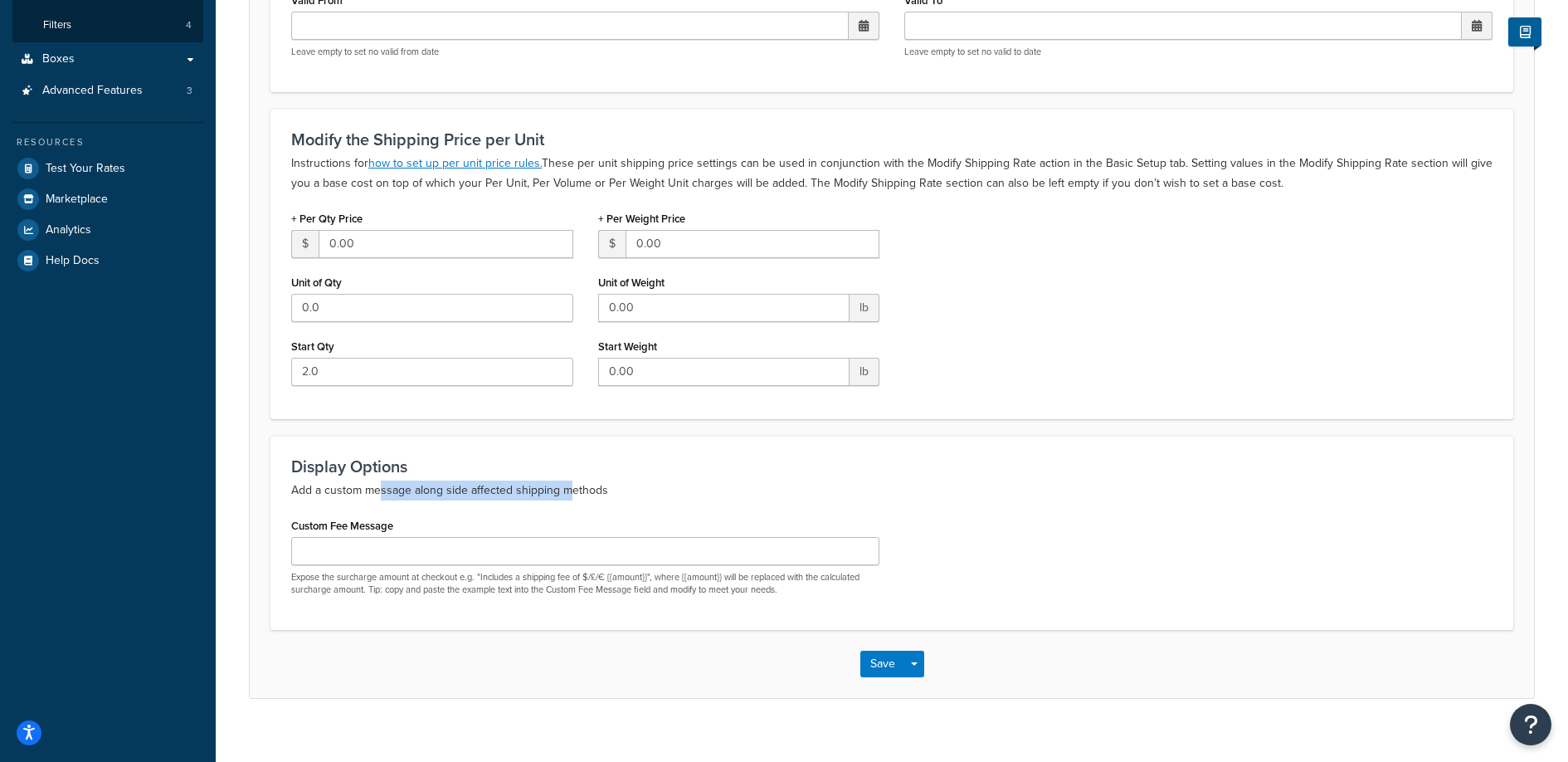
drag, startPoint x: 378, startPoint y: 483, endPoint x: 572, endPoint y: 499, distance: 194.7
click at [572, 499] on p "Add a custom message along side affected shipping methods" at bounding box center [892, 491] width 1201 height 20
click at [573, 498] on p "Add a custom message along side affected shipping methods" at bounding box center [892, 491] width 1201 height 20
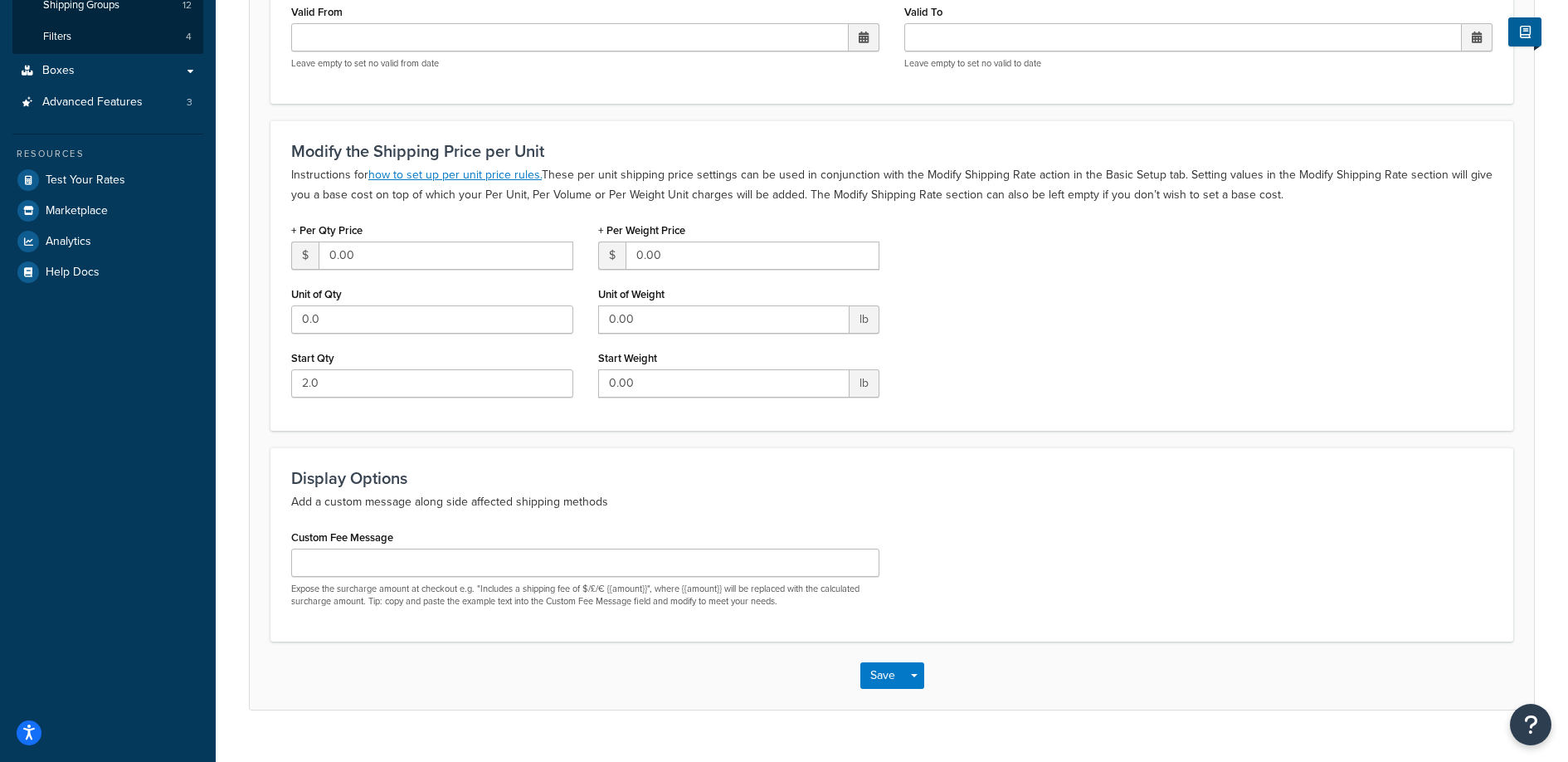
scroll to position [128, 0]
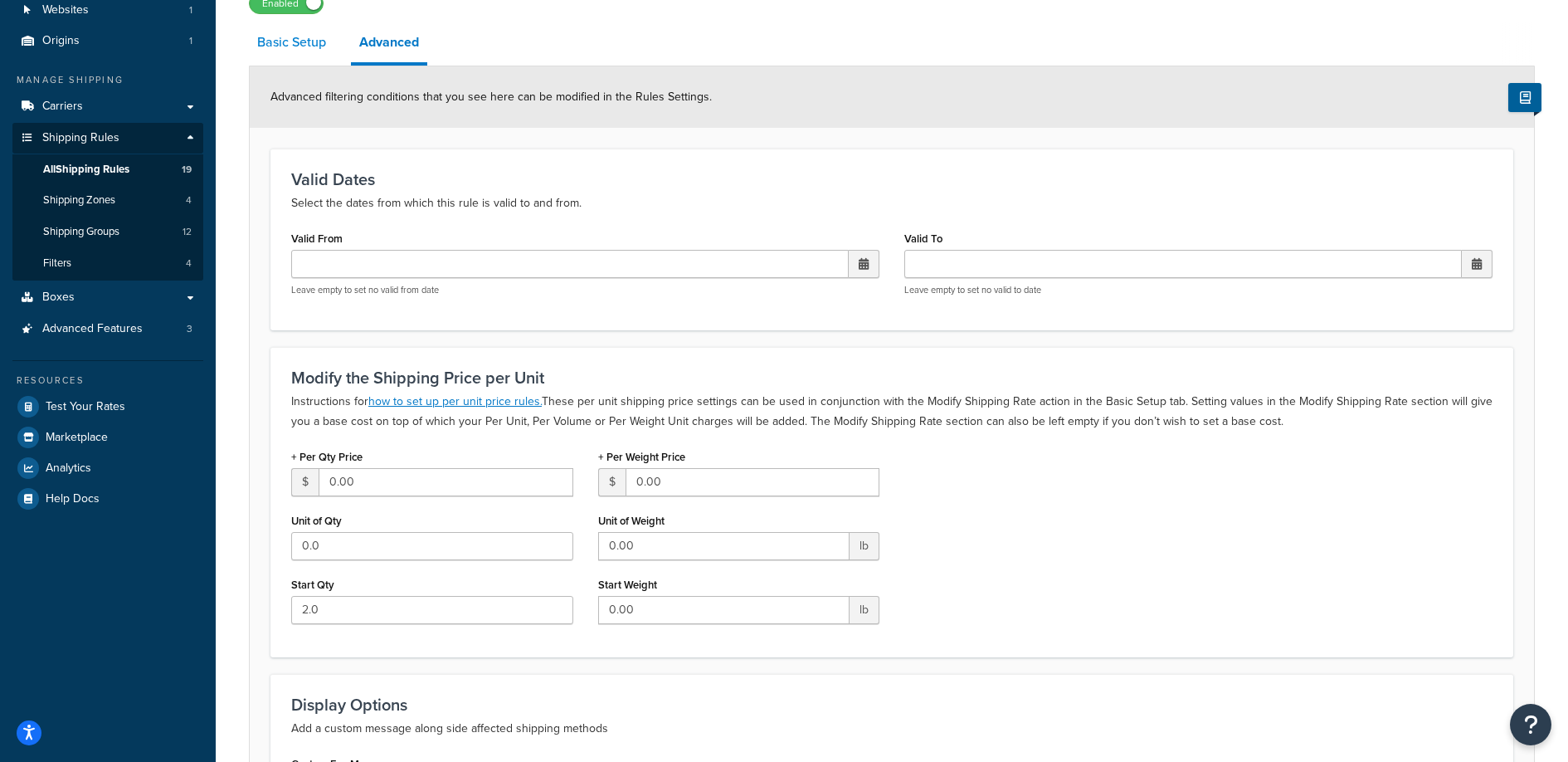
click at [312, 49] on link "Basic Setup" at bounding box center [291, 41] width 85 height 39
select select "BOX"
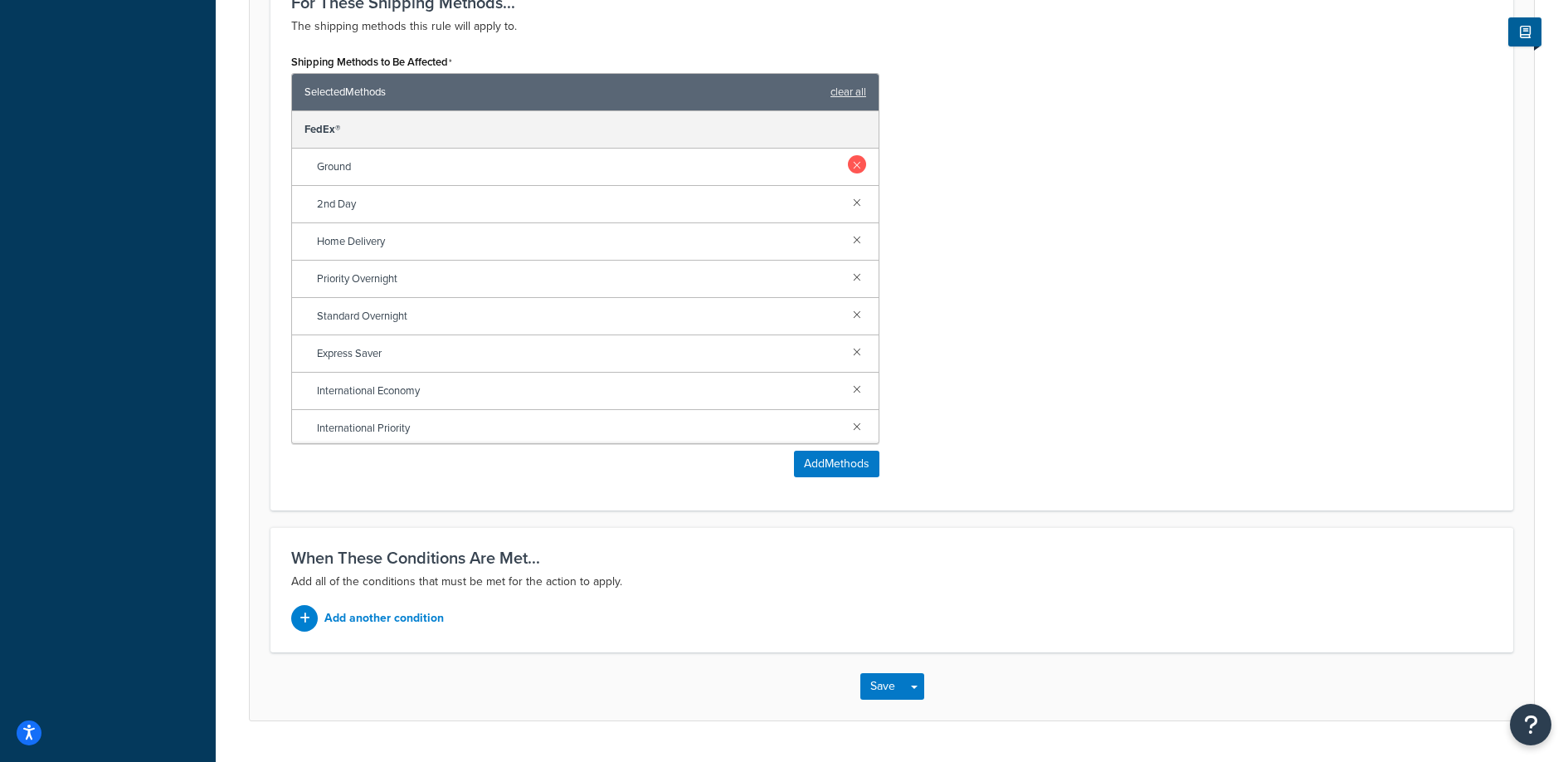
click at [848, 161] on link at bounding box center [857, 164] width 18 height 18
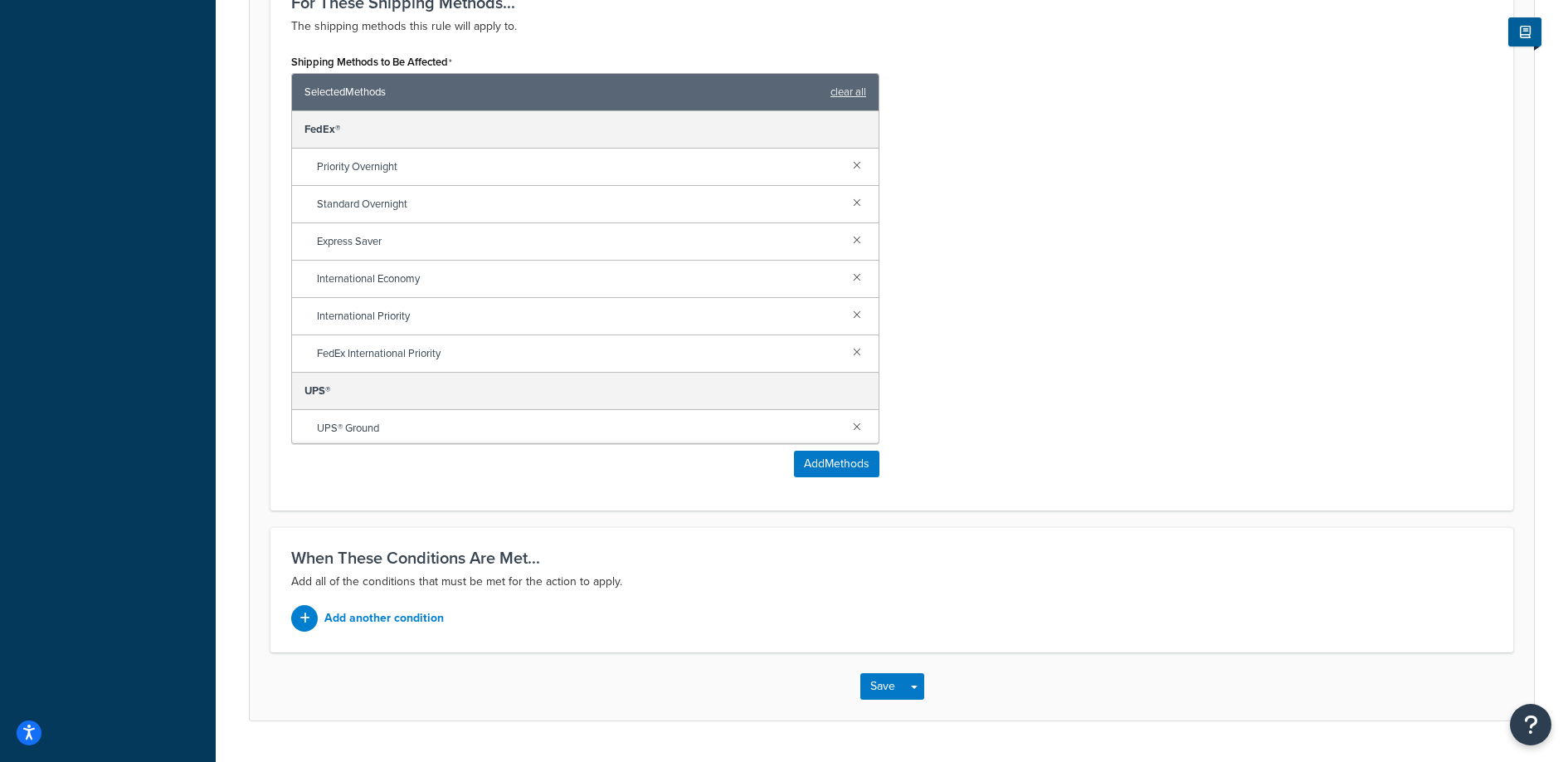
click at [848, 161] on link at bounding box center [857, 164] width 18 height 18
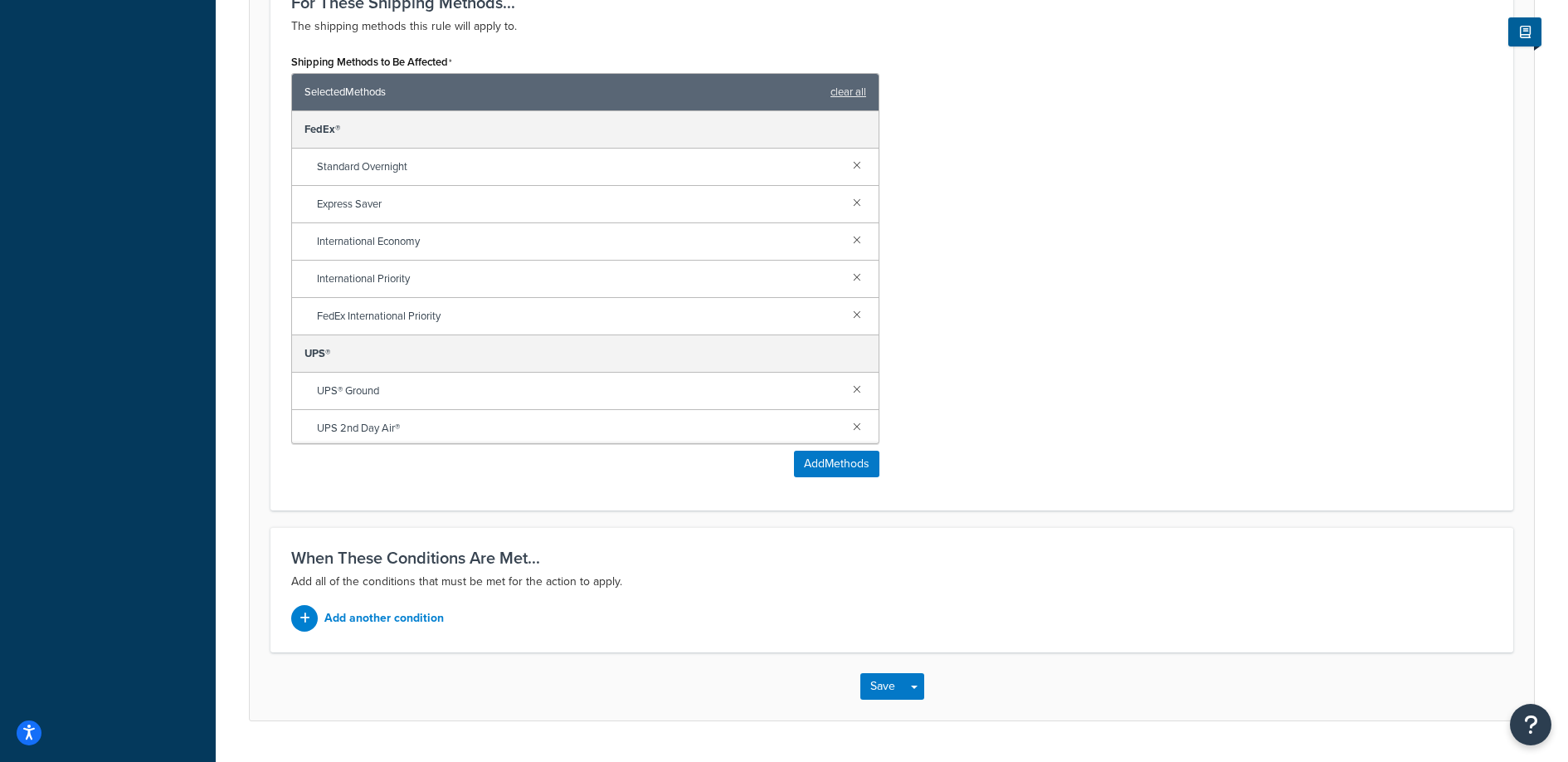
click at [848, 161] on link at bounding box center [857, 164] width 18 height 18
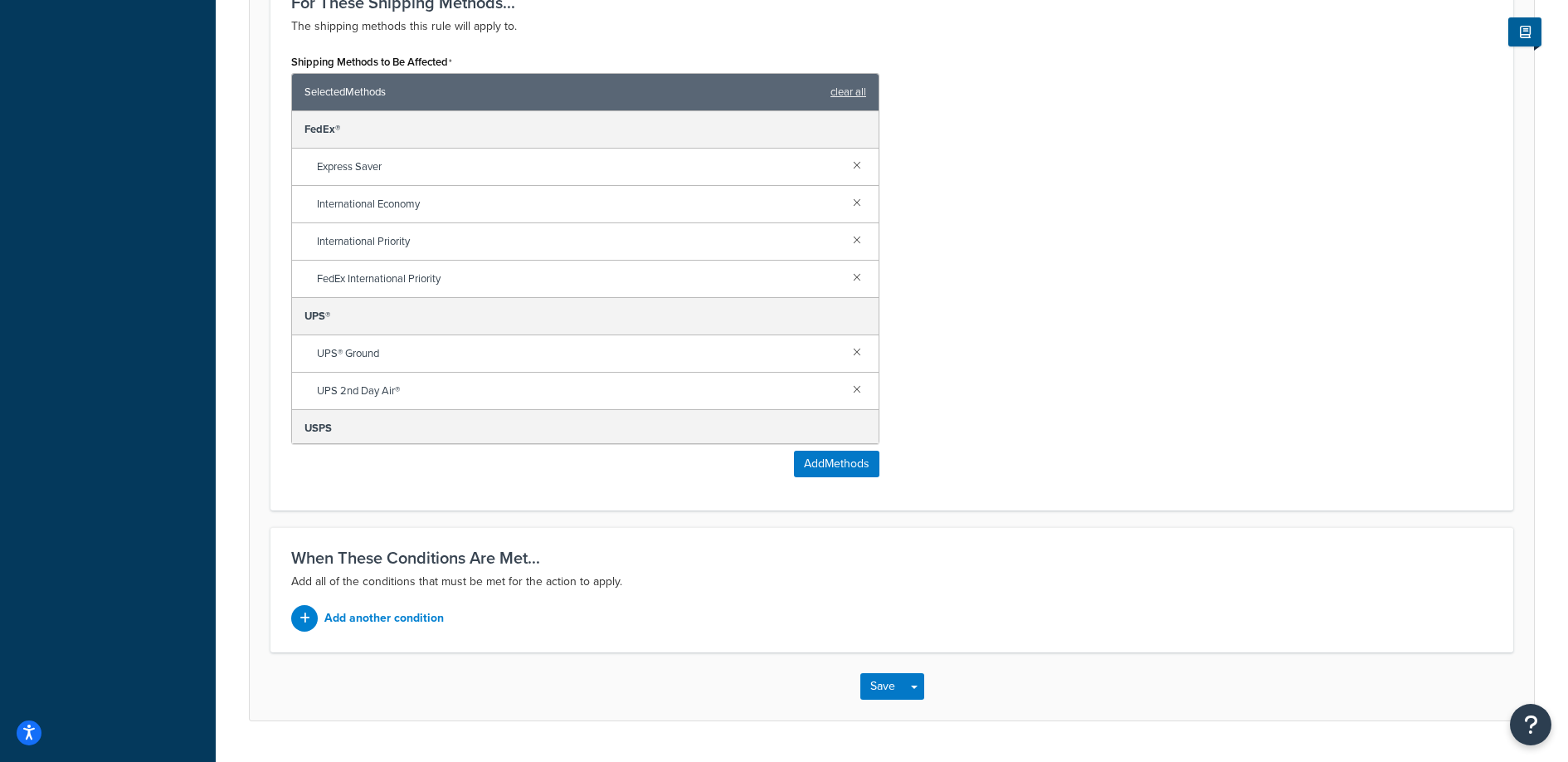
click at [848, 161] on link at bounding box center [857, 164] width 18 height 18
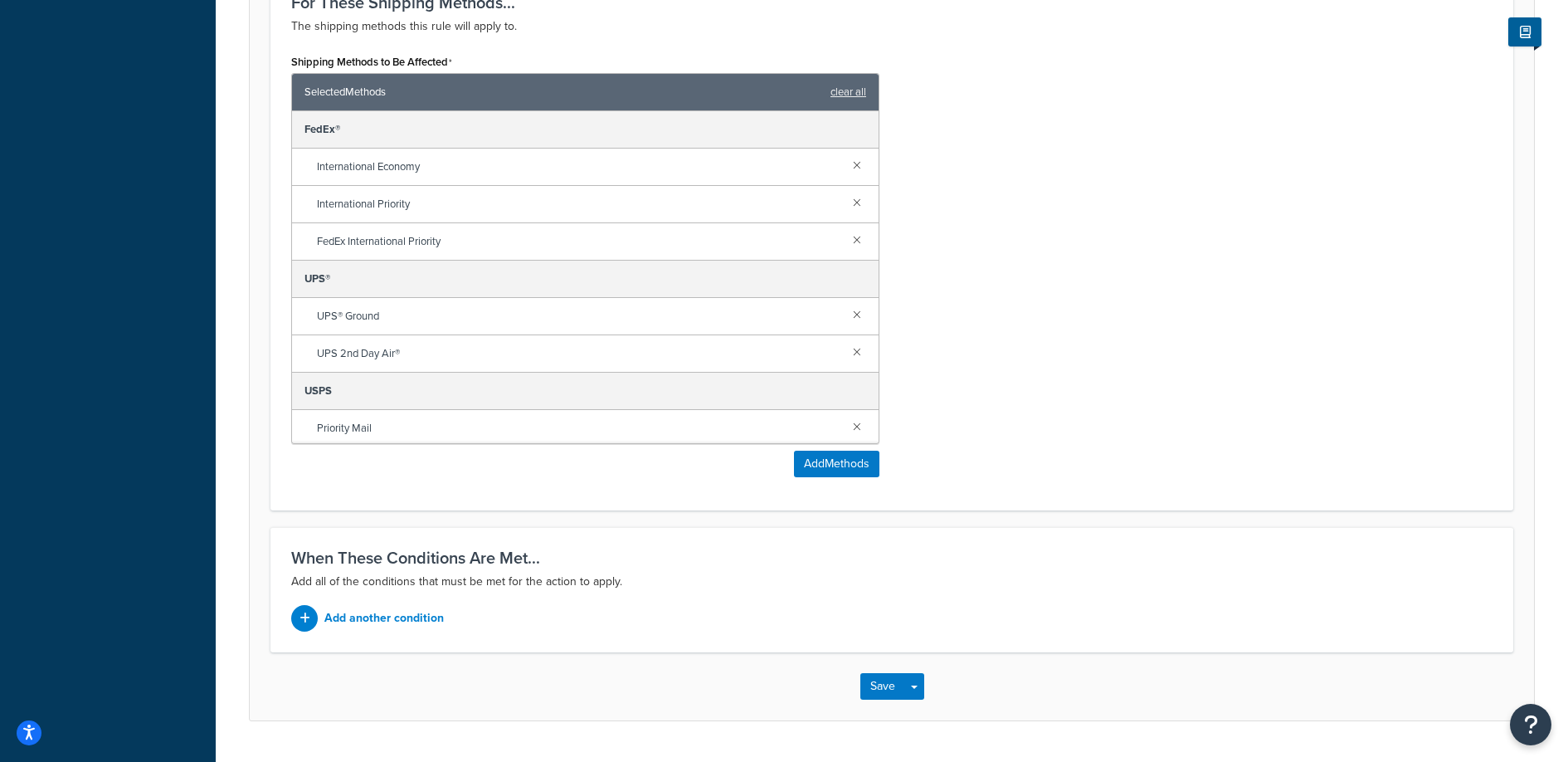
click at [848, 161] on link at bounding box center [857, 164] width 18 height 18
click at [848, 193] on link at bounding box center [857, 202] width 18 height 18
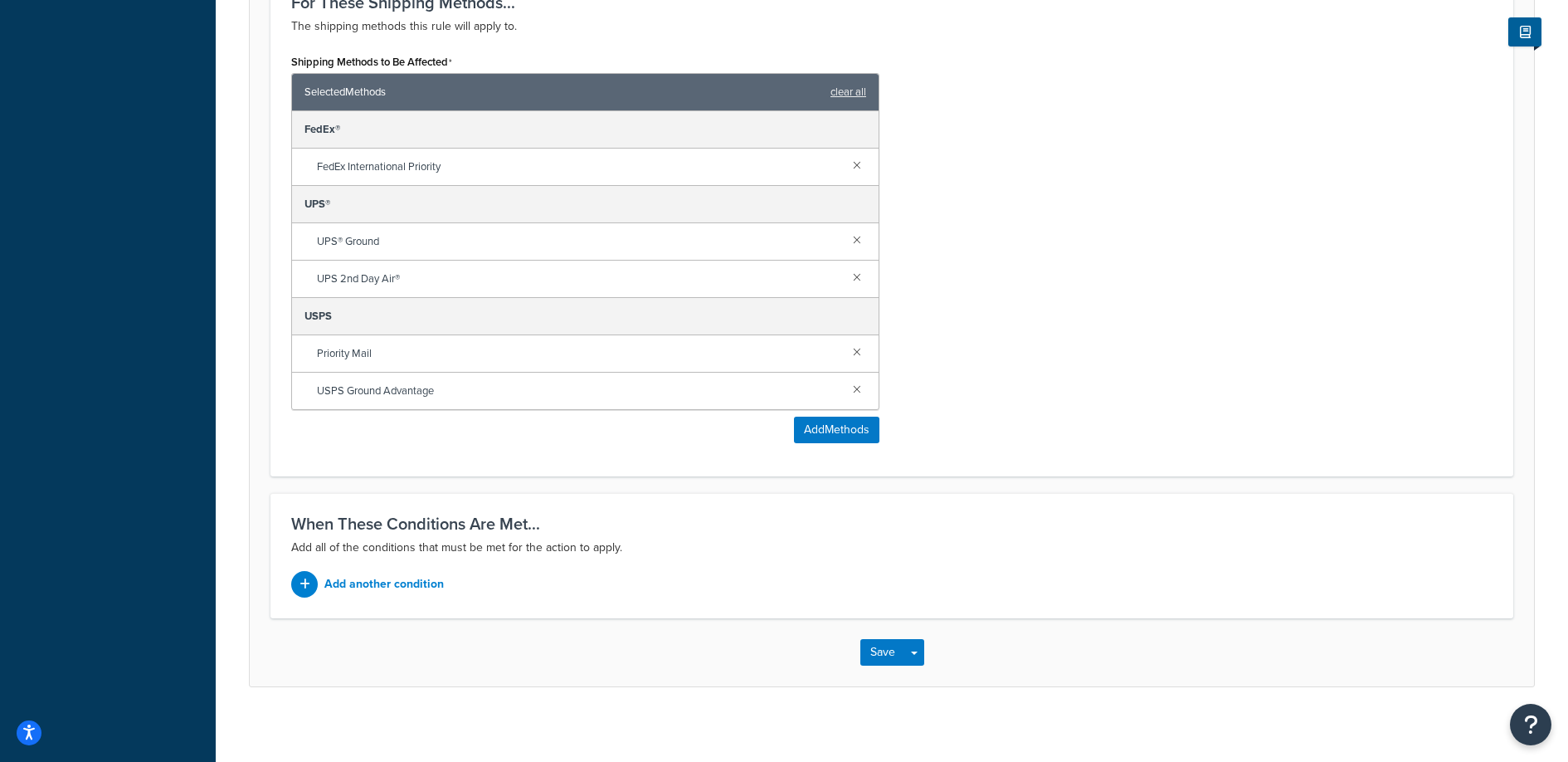
click at [845, 161] on div "FedEx International Priority" at bounding box center [586, 167] width 587 height 38
click at [853, 164] on link at bounding box center [857, 164] width 18 height 18
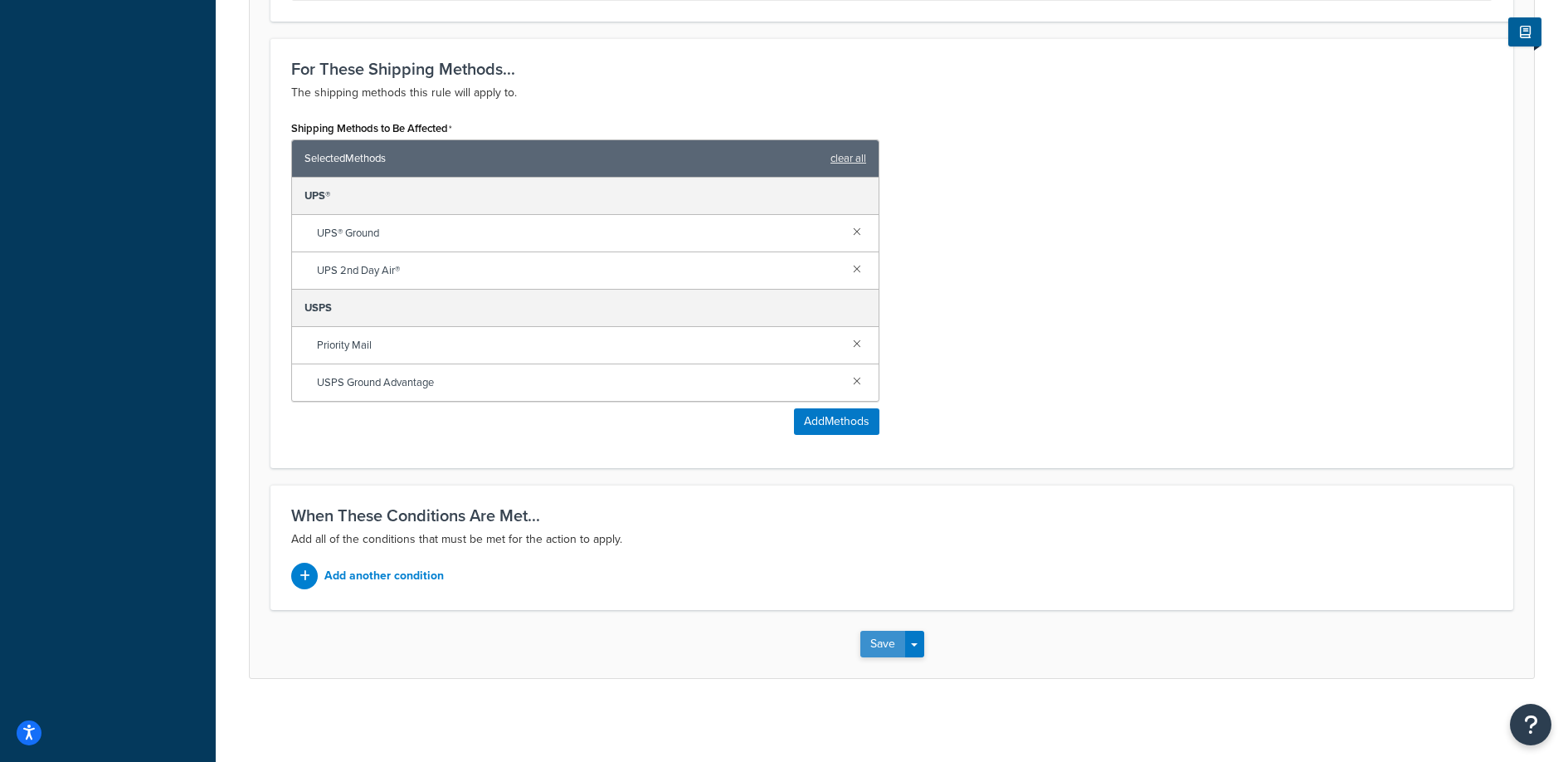
click at [888, 651] on button "Save" at bounding box center [882, 644] width 45 height 27
click at [399, 571] on p "Add another condition" at bounding box center [384, 575] width 119 height 23
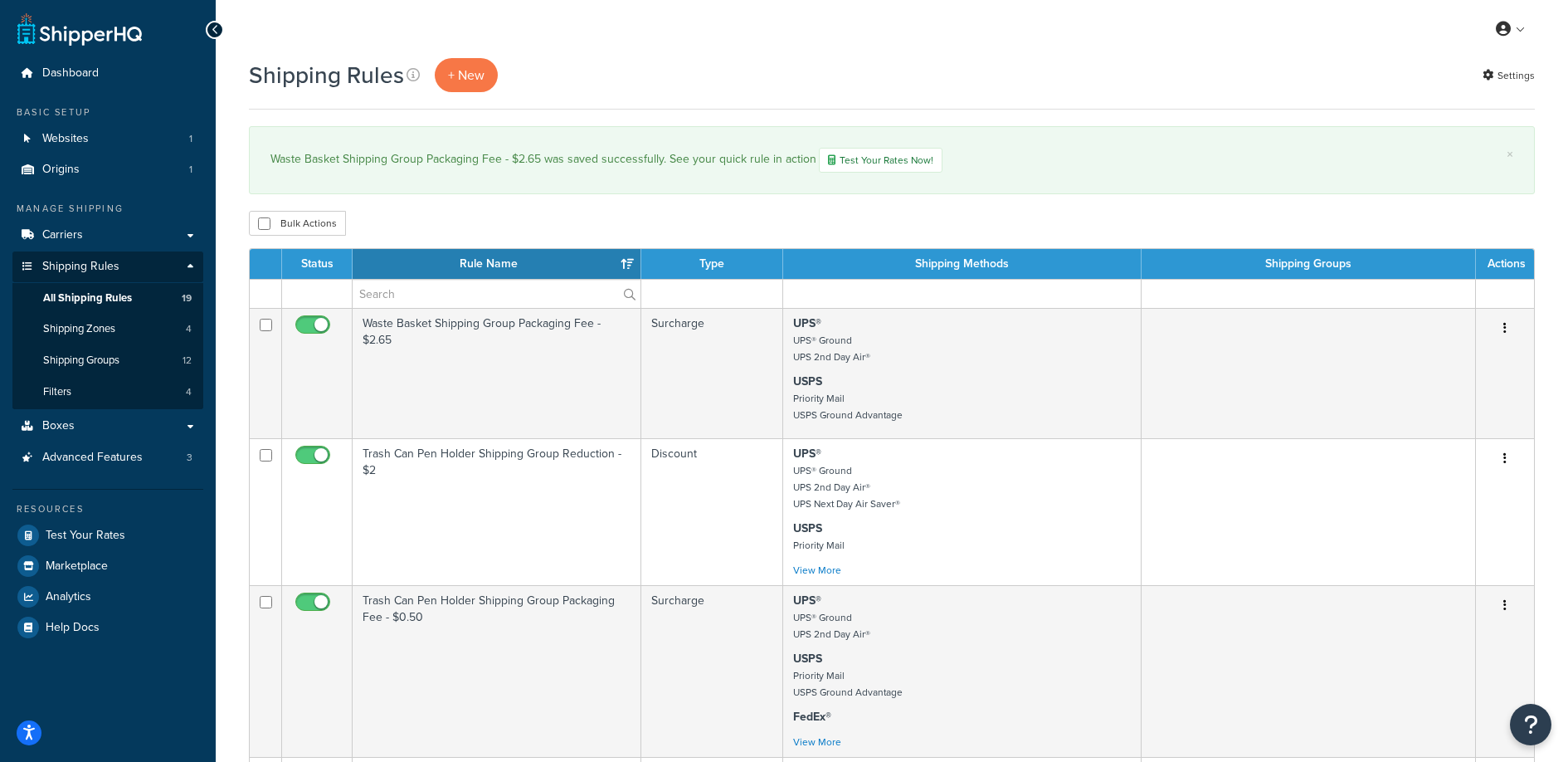
scroll to position [11, 0]
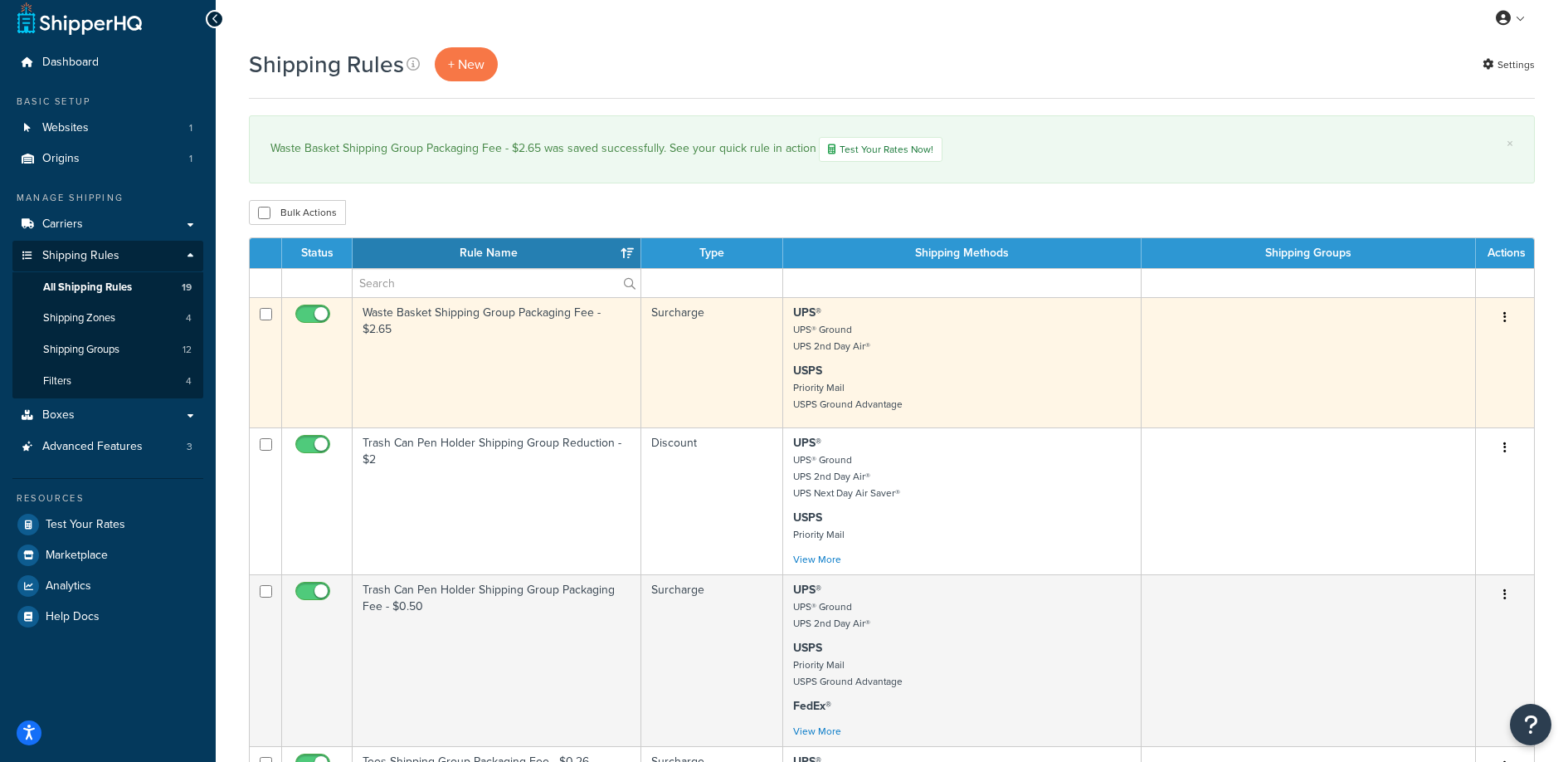
click at [465, 345] on td "Waste Basket Shipping Group Packaging Fee - $2.65" at bounding box center [497, 362] width 289 height 130
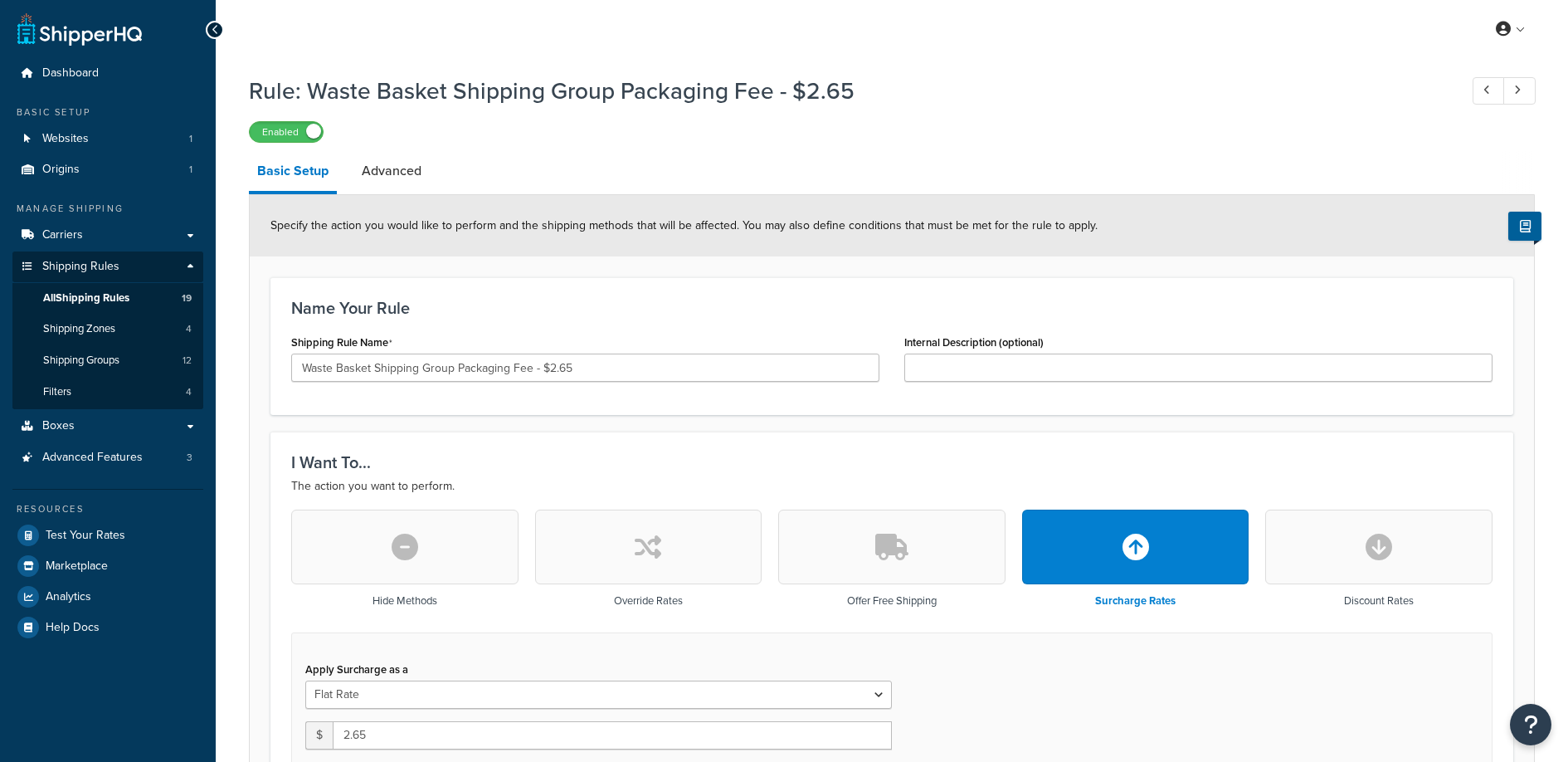
select select "BOX"
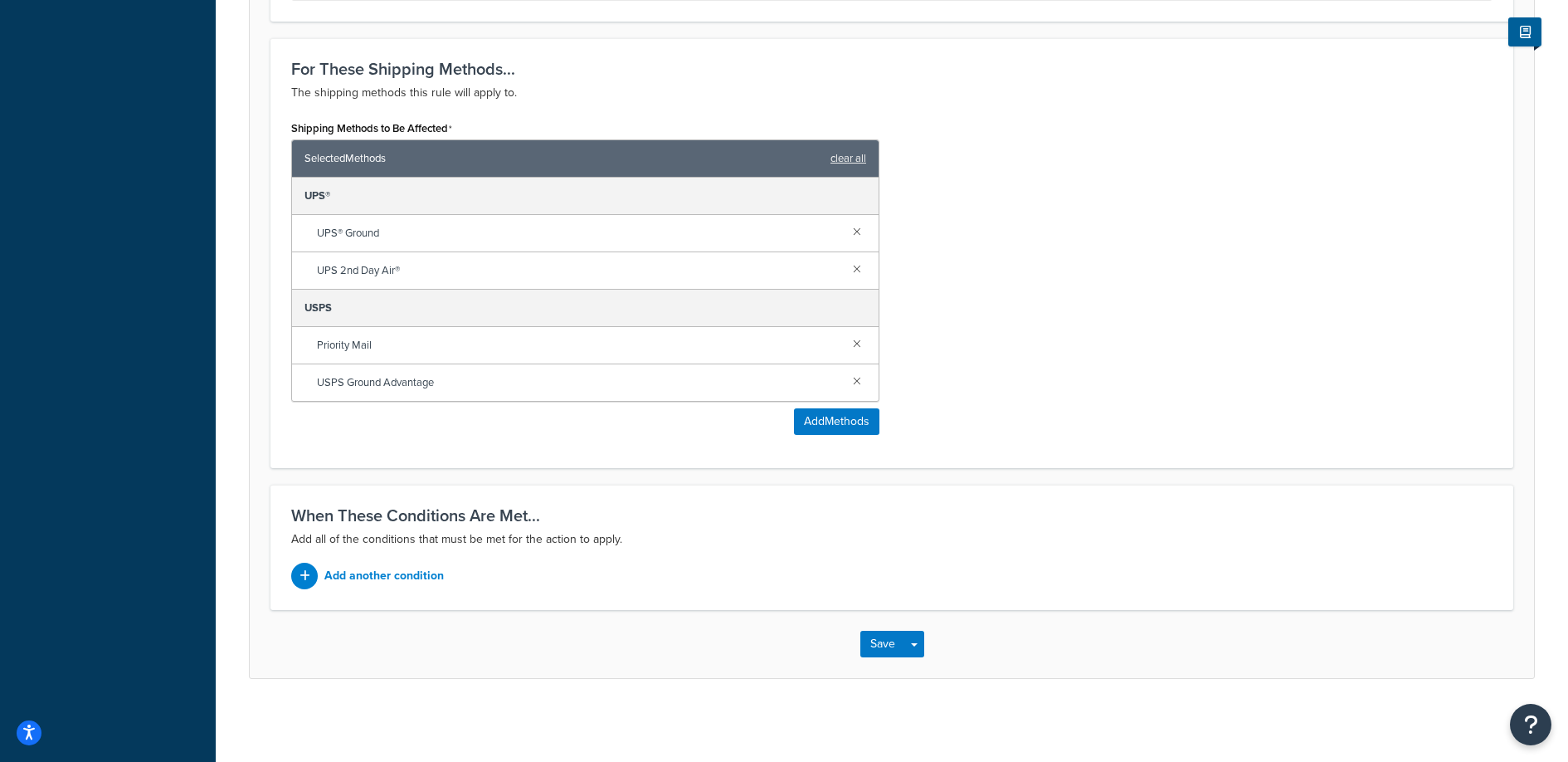
click at [374, 605] on div "When These Conditions Are Met... Add all of the conditions that must be met for…" at bounding box center [892, 547] width 1243 height 126
click at [380, 587] on p "Add another condition" at bounding box center [384, 575] width 119 height 23
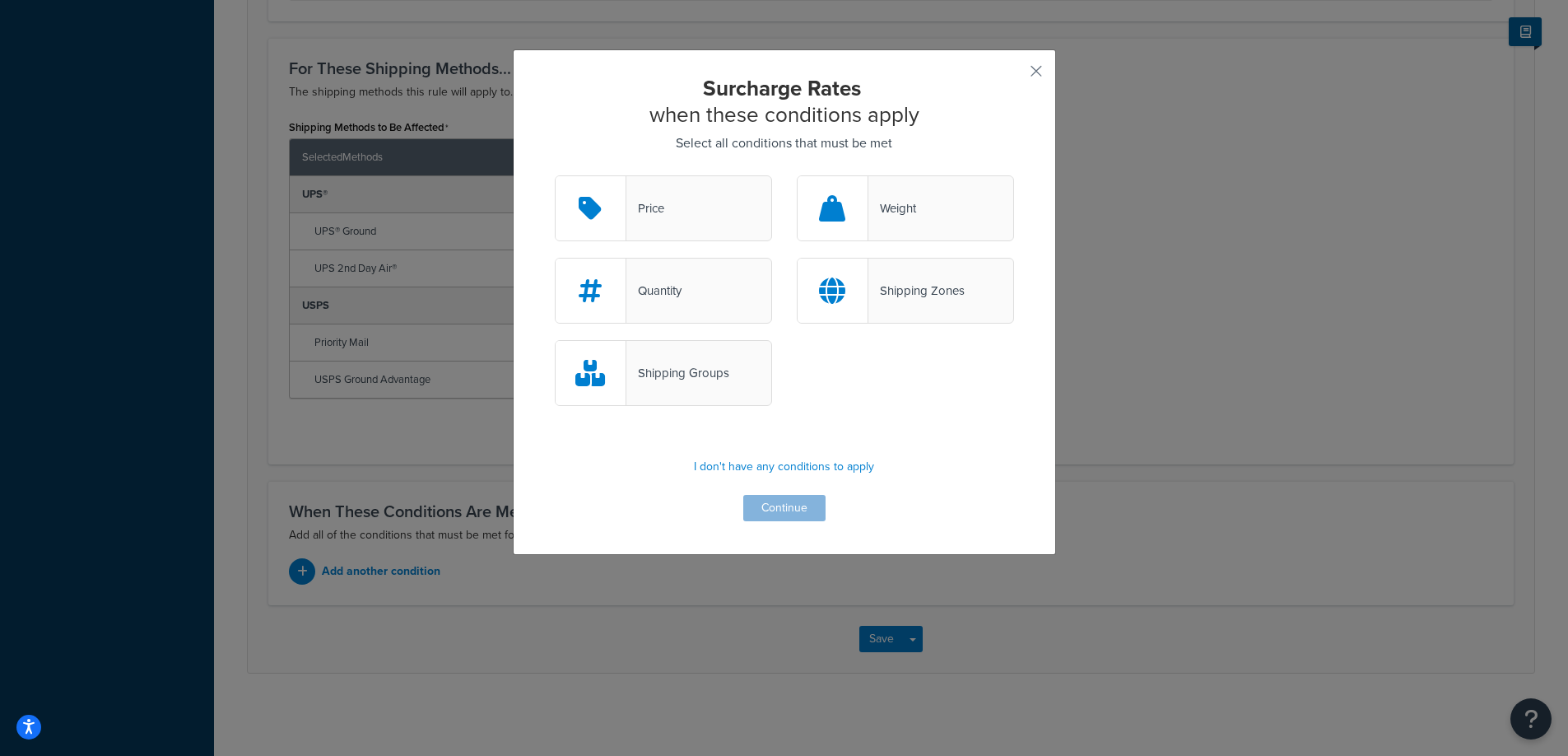
click at [662, 369] on div "Shipping Groups" at bounding box center [678, 372] width 103 height 23
click at [0, 0] on input "Shipping Groups" at bounding box center [0, 0] width 0 height 0
click at [762, 506] on button "Continue" at bounding box center [784, 508] width 82 height 26
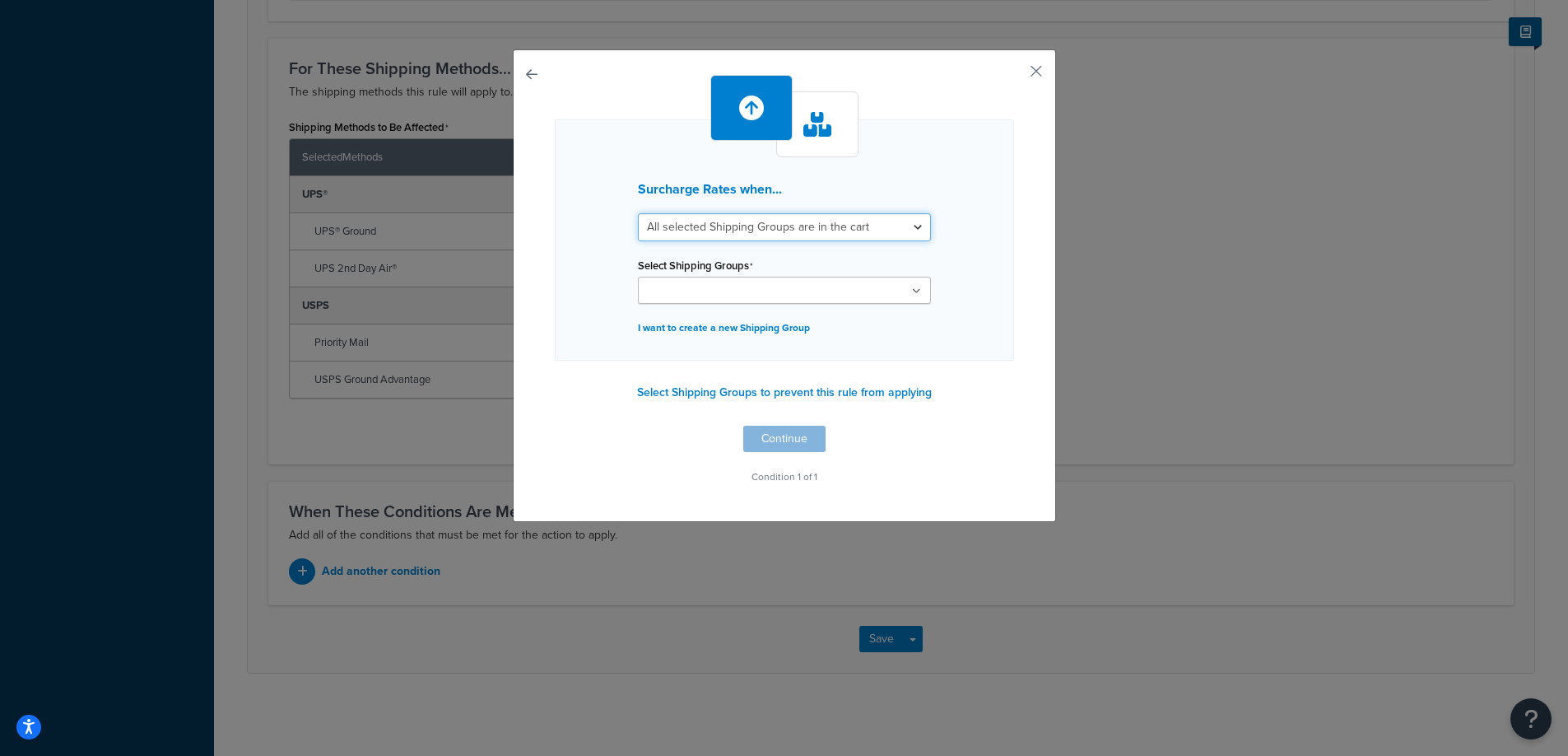
click at [709, 231] on select "All selected Shipping Groups are in the cart Any selected Shipping Groups are i…" at bounding box center [784, 227] width 293 height 28
click at [638, 213] on select "All selected Shipping Groups are in the cart Any selected Shipping Groups are i…" at bounding box center [784, 227] width 293 height 28
click at [723, 290] on input "Select Shipping Groups" at bounding box center [716, 291] width 146 height 18
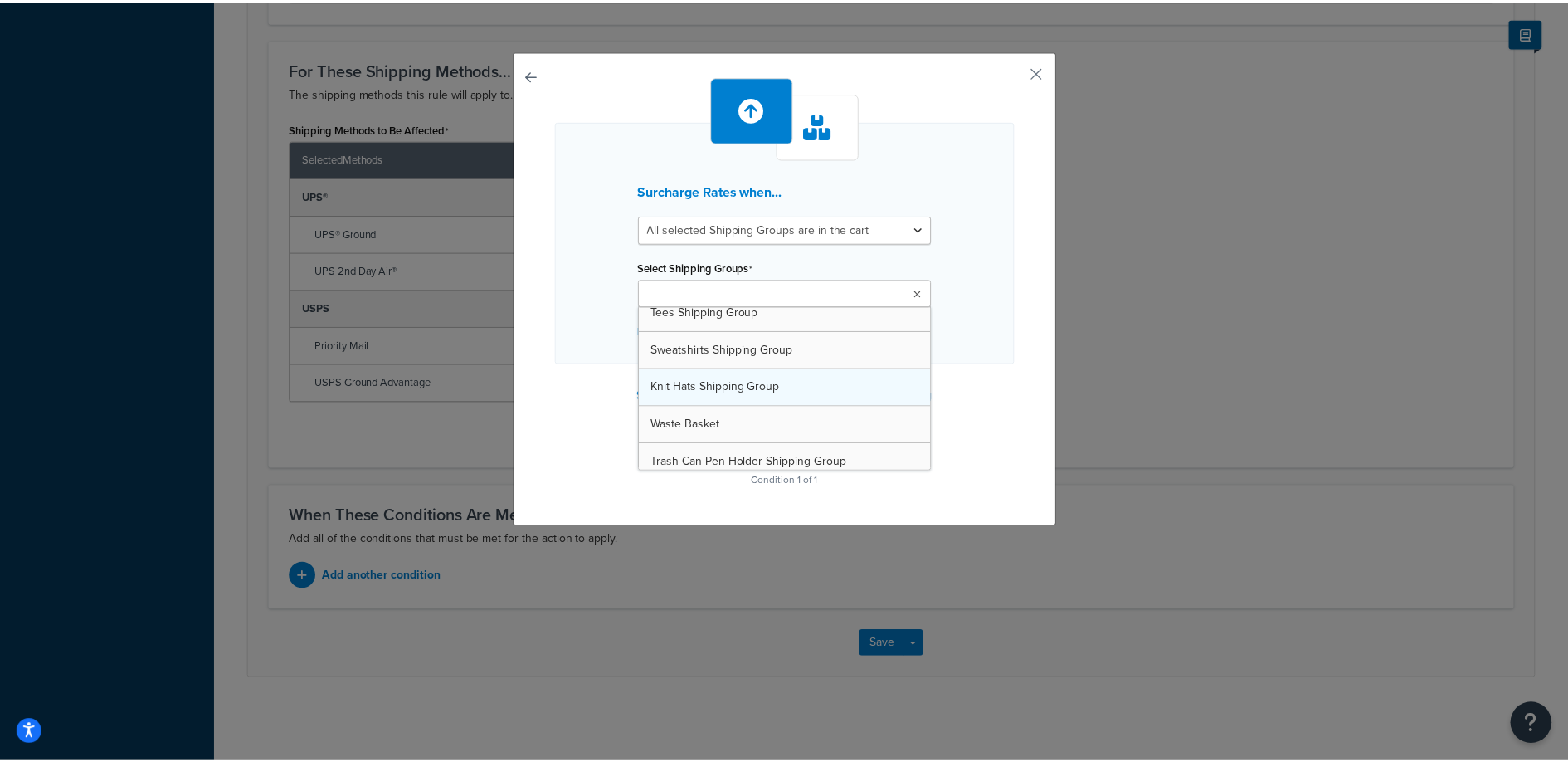
scroll to position [97, 0]
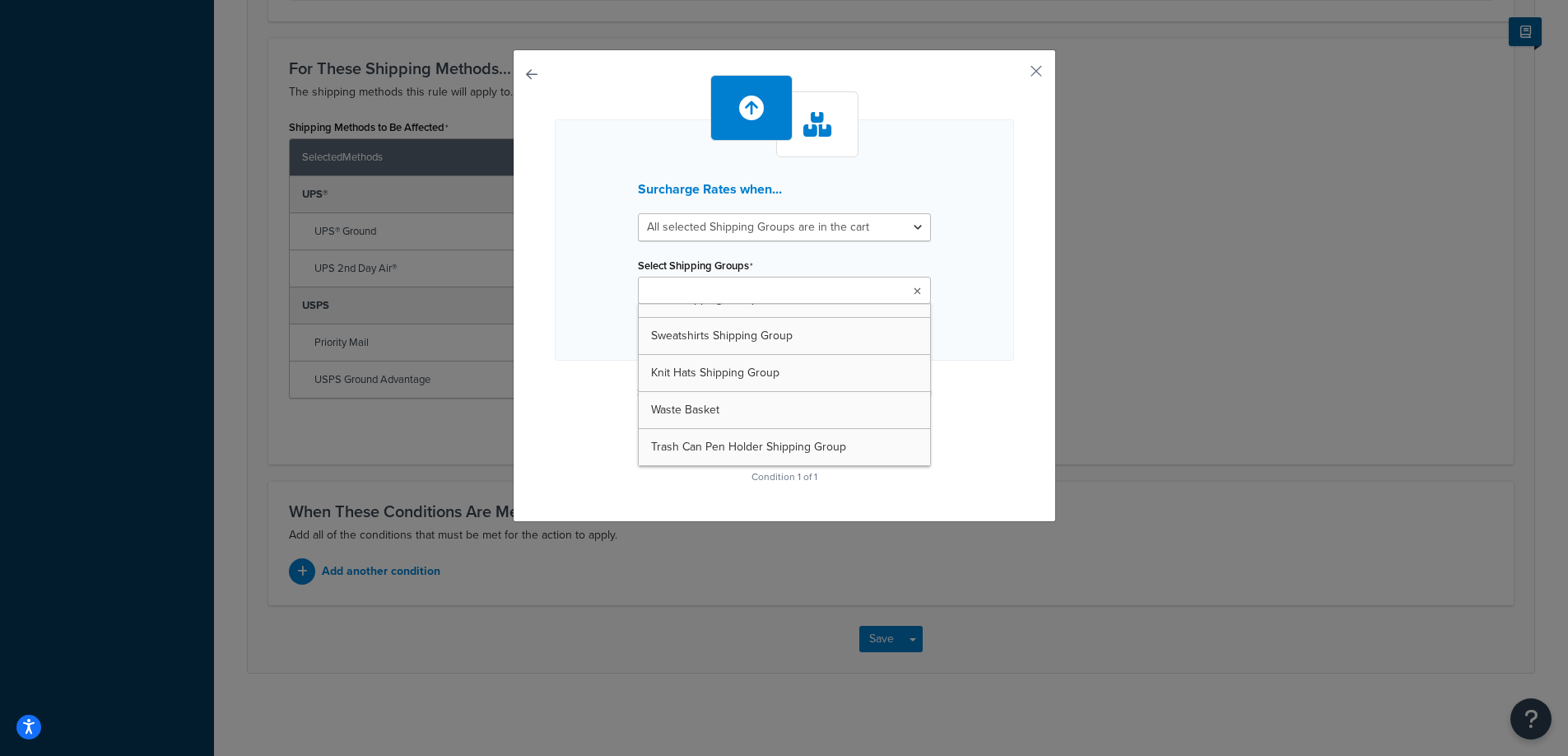
click at [962, 333] on div "Surcharge Rates when... All selected Shipping Groups are in the cart Any select…" at bounding box center [784, 239] width 459 height 241
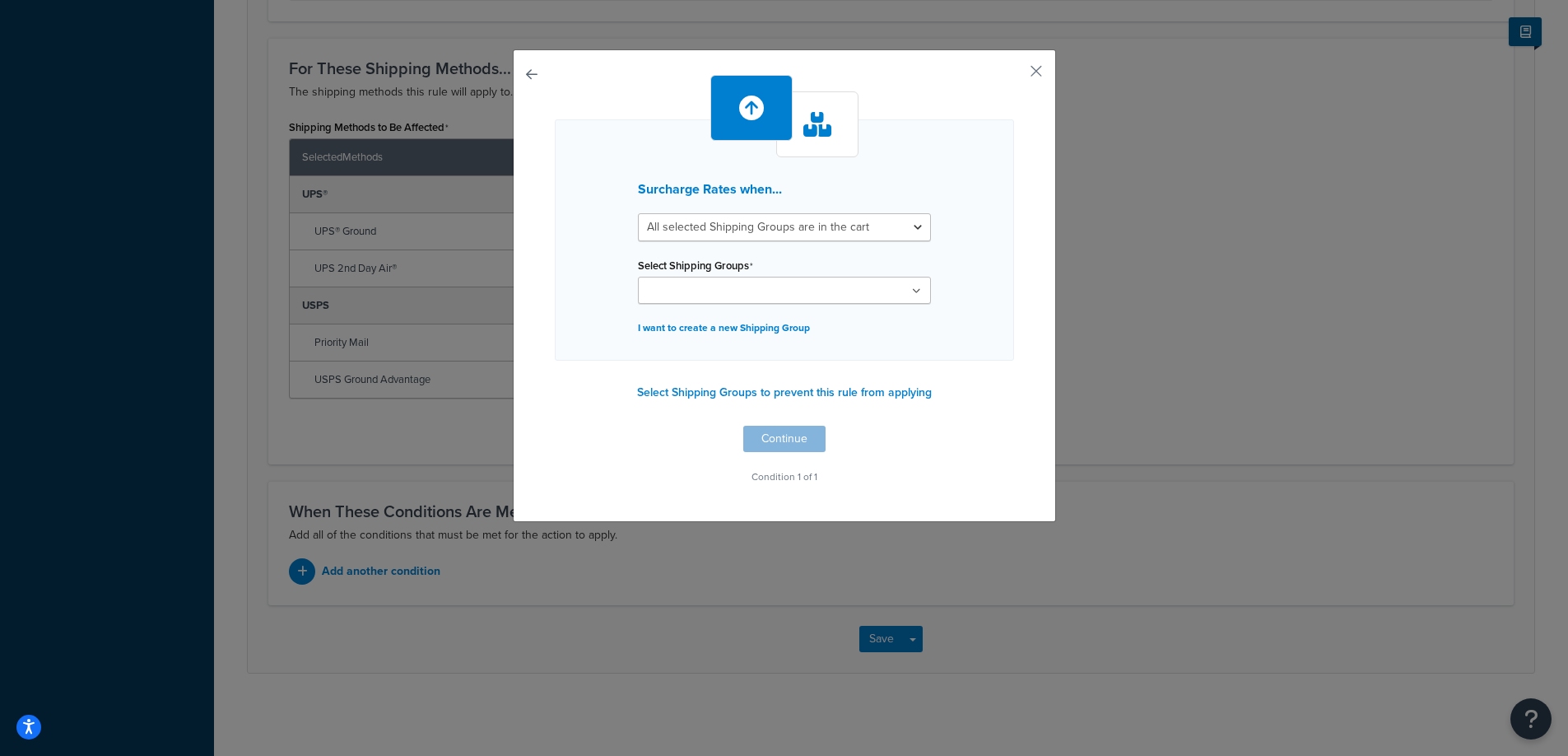
drag, startPoint x: 786, startPoint y: 189, endPoint x: 780, endPoint y: 223, distance: 34.5
click at [786, 189] on h3 "Surcharge Rates when..." at bounding box center [784, 189] width 293 height 15
click at [780, 223] on select "All selected Shipping Groups are in the cart Any selected Shipping Groups are i…" at bounding box center [784, 227] width 293 height 28
select select "any"
click at [638, 213] on select "All selected Shipping Groups are in the cart Any selected Shipping Groups are i…" at bounding box center [784, 227] width 293 height 28
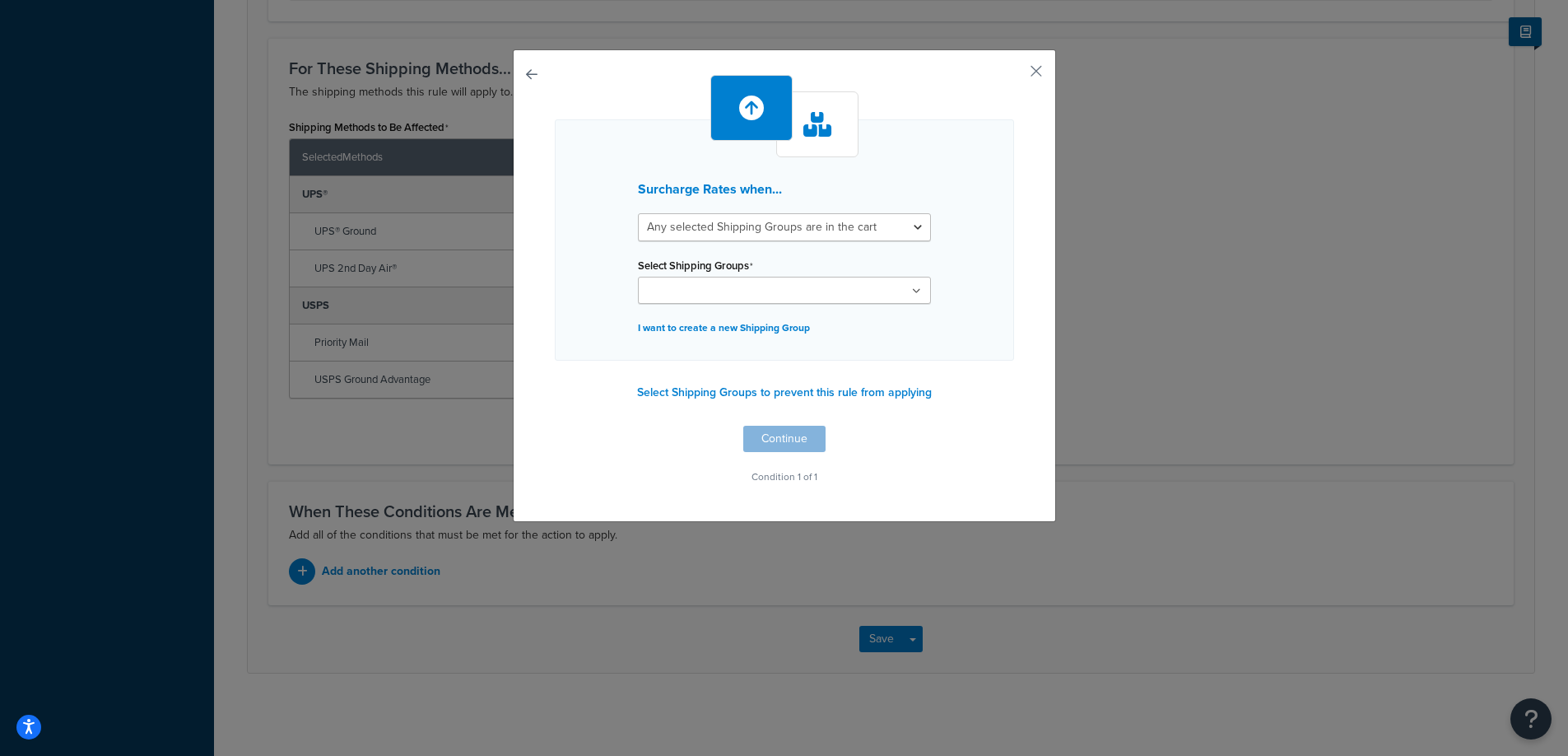
click at [727, 282] on input "Select Shipping Groups" at bounding box center [716, 291] width 146 height 18
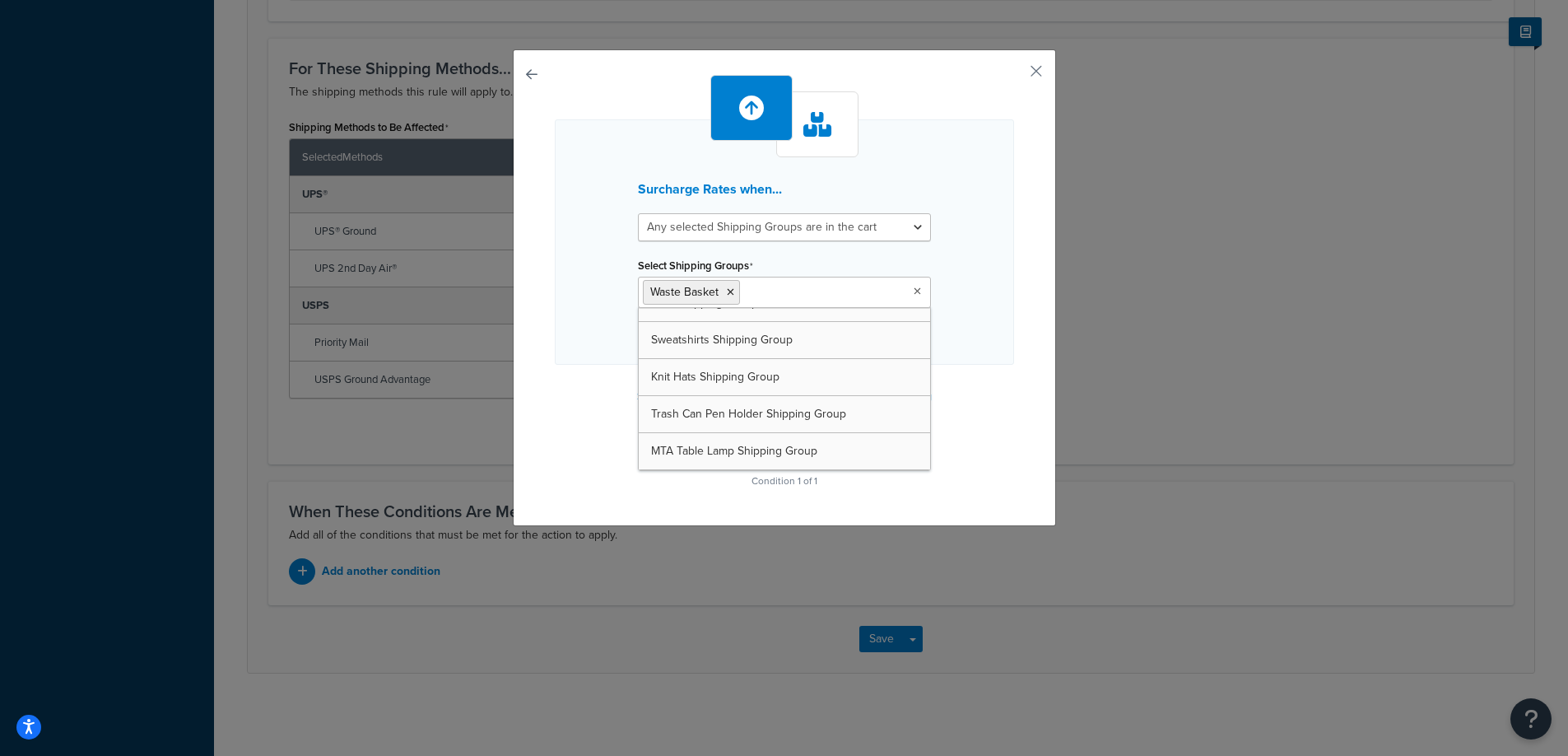
click at [950, 378] on div "Surcharge Rates when... All selected Shipping Groups are in the cart Any select…" at bounding box center [784, 283] width 459 height 418
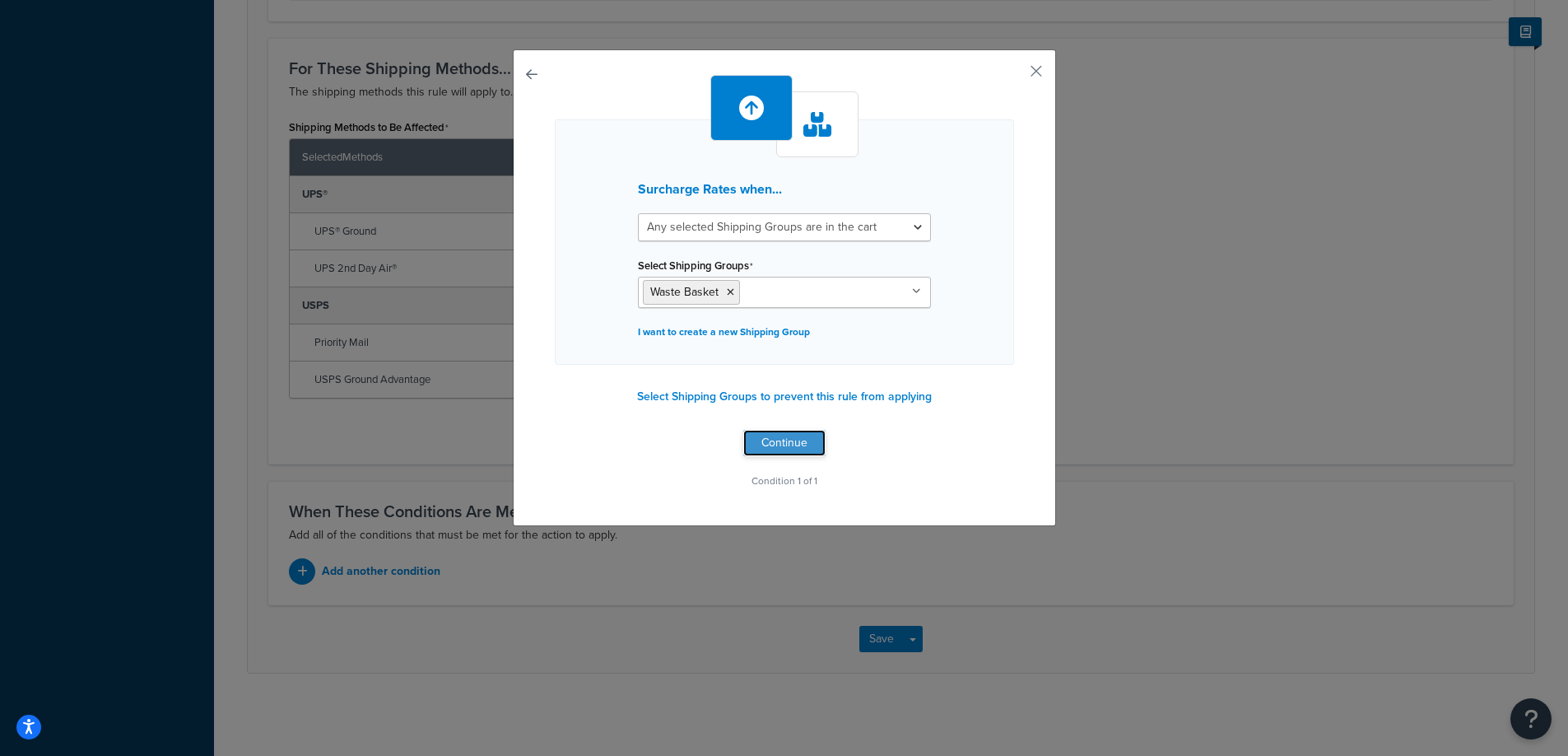
click at [798, 444] on button "Continue" at bounding box center [784, 442] width 82 height 26
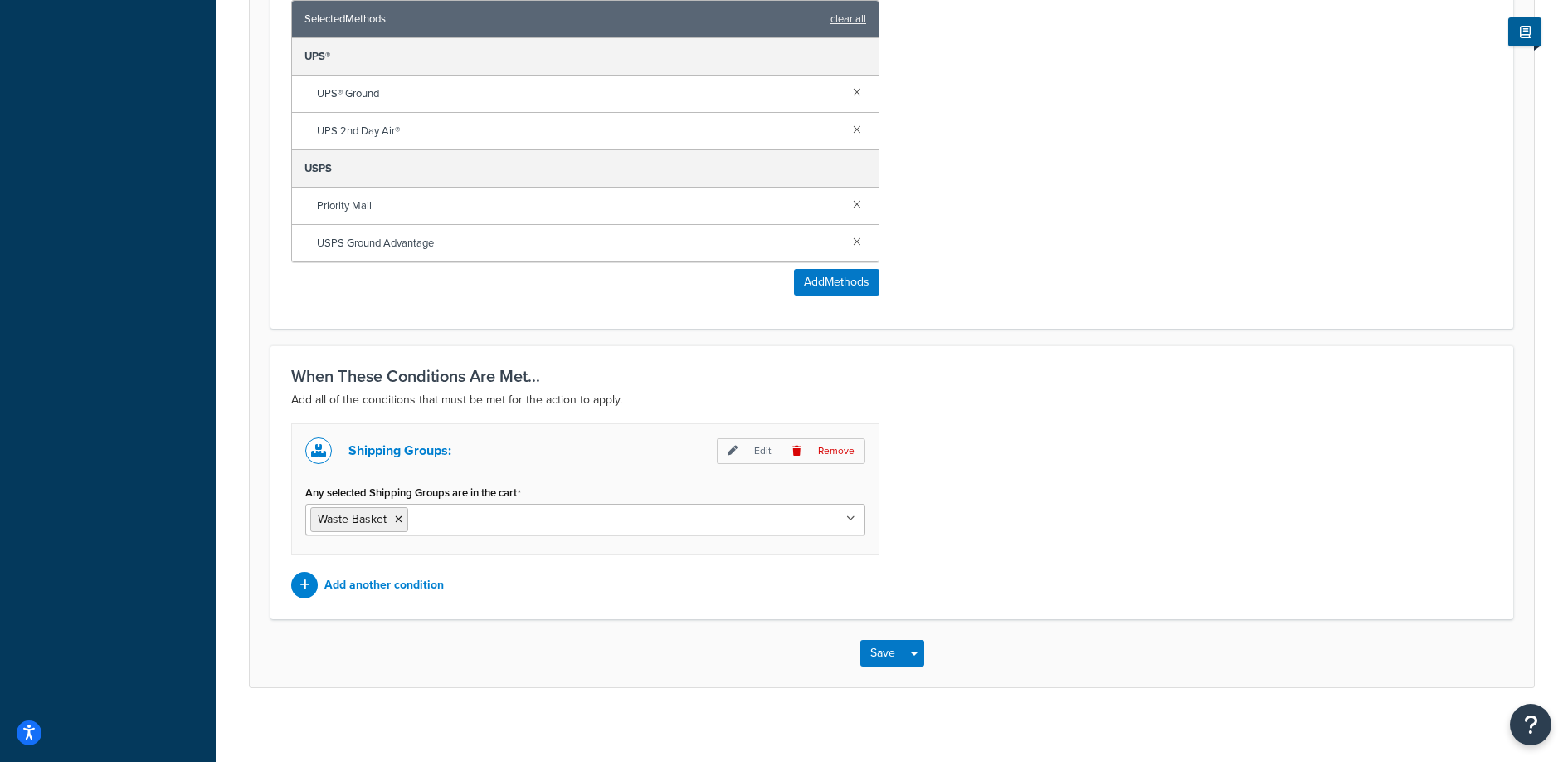
scroll to position [1096, 0]
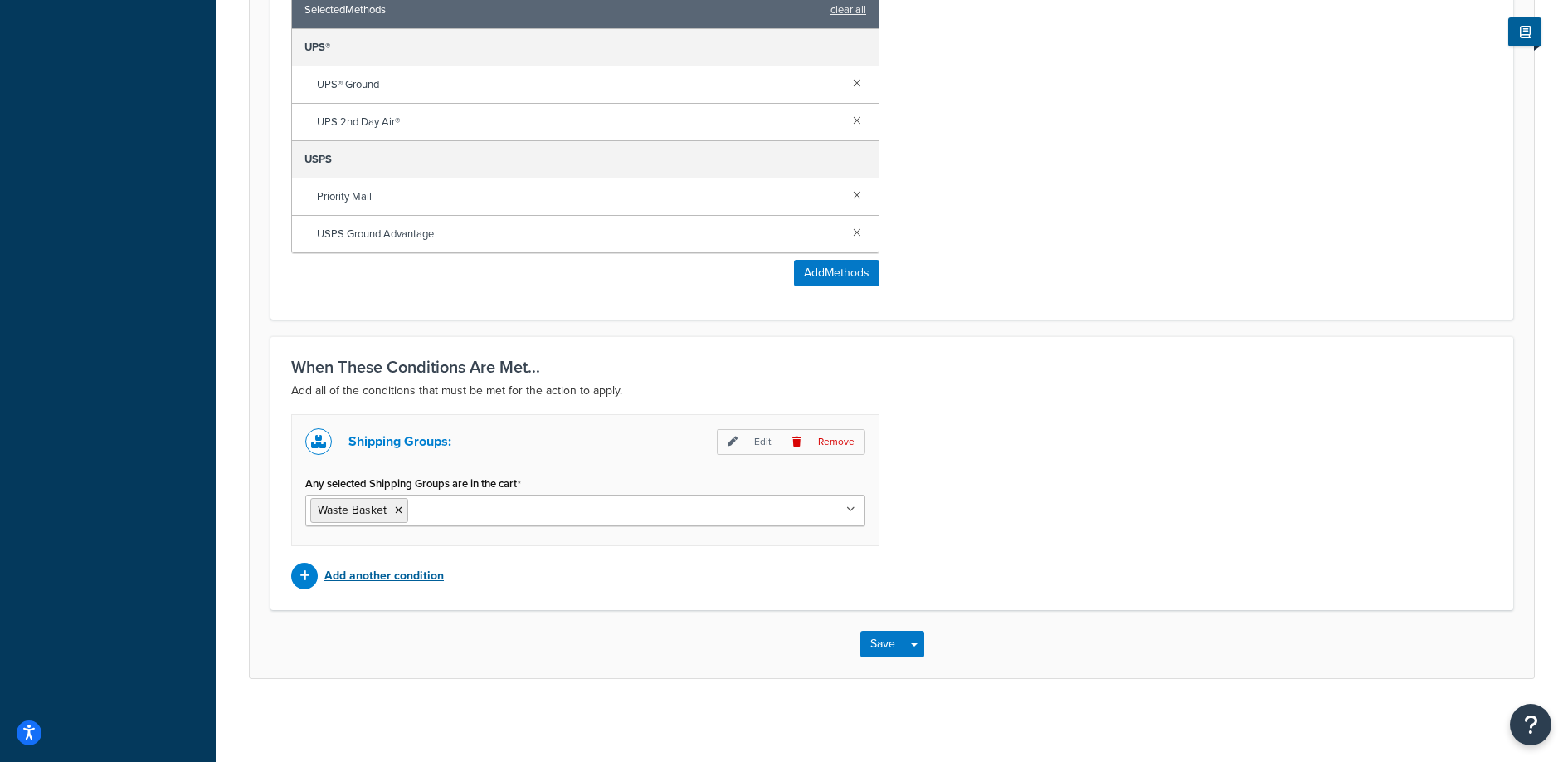
click at [348, 565] on p "Add another condition" at bounding box center [384, 575] width 119 height 23
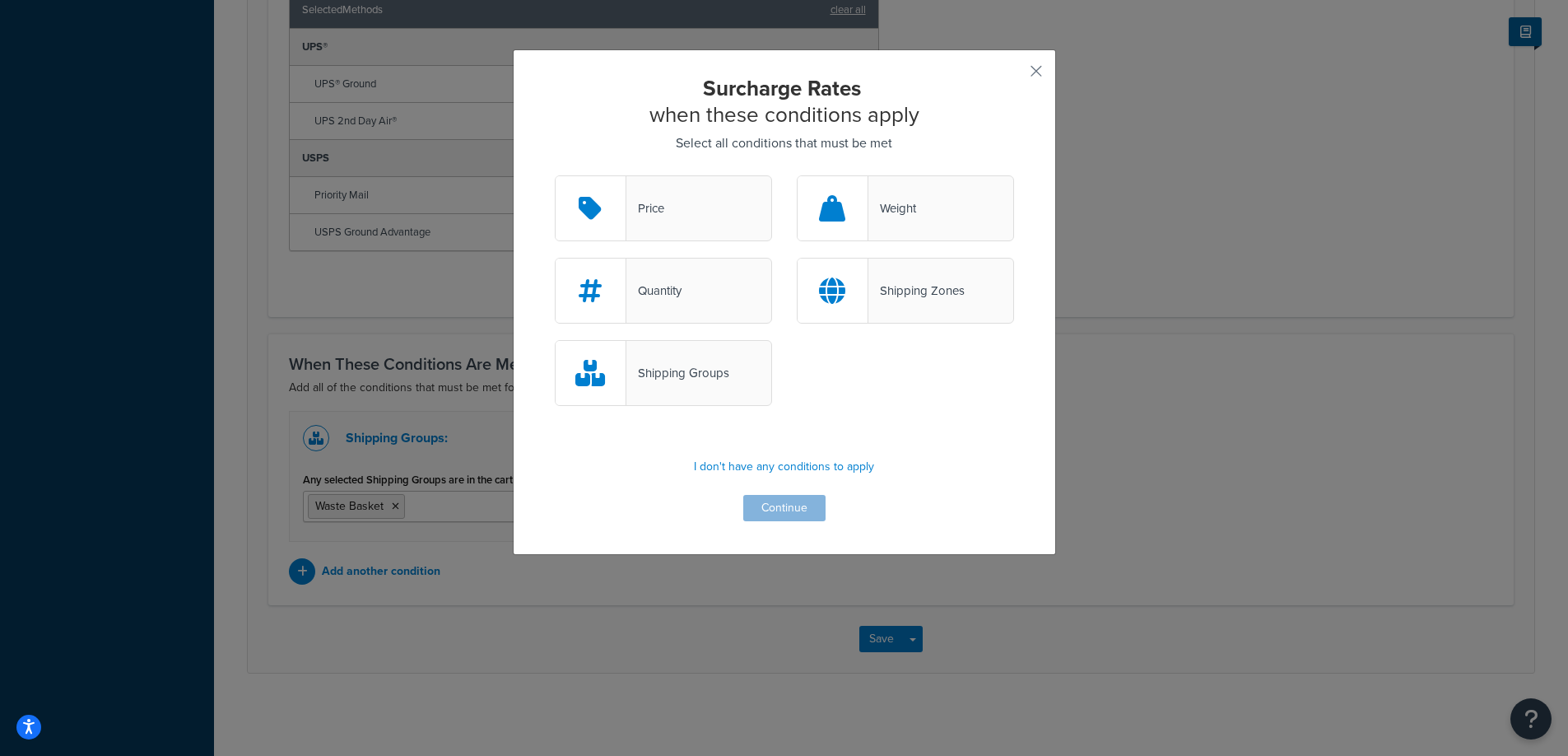
click at [1038, 67] on div "Surcharge Rates when these conditions apply Select all conditions that must be …" at bounding box center [784, 302] width 543 height 506
click at [1027, 60] on div "Surcharge Rates when these conditions apply Select all conditions that must be …" at bounding box center [784, 302] width 543 height 506
click at [1014, 75] on button "button" at bounding box center [1011, 76] width 5 height 5
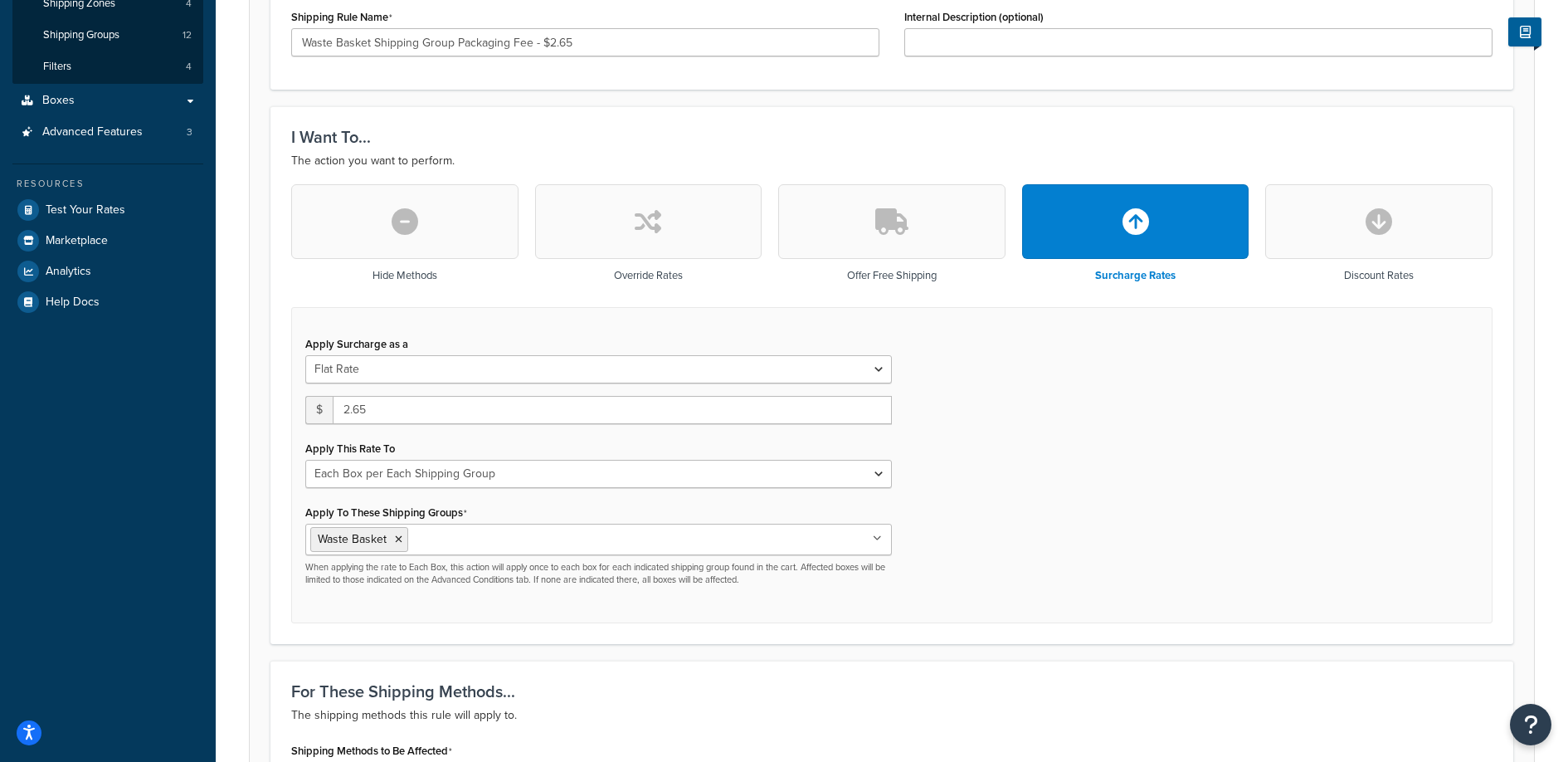
scroll to position [410, 0]
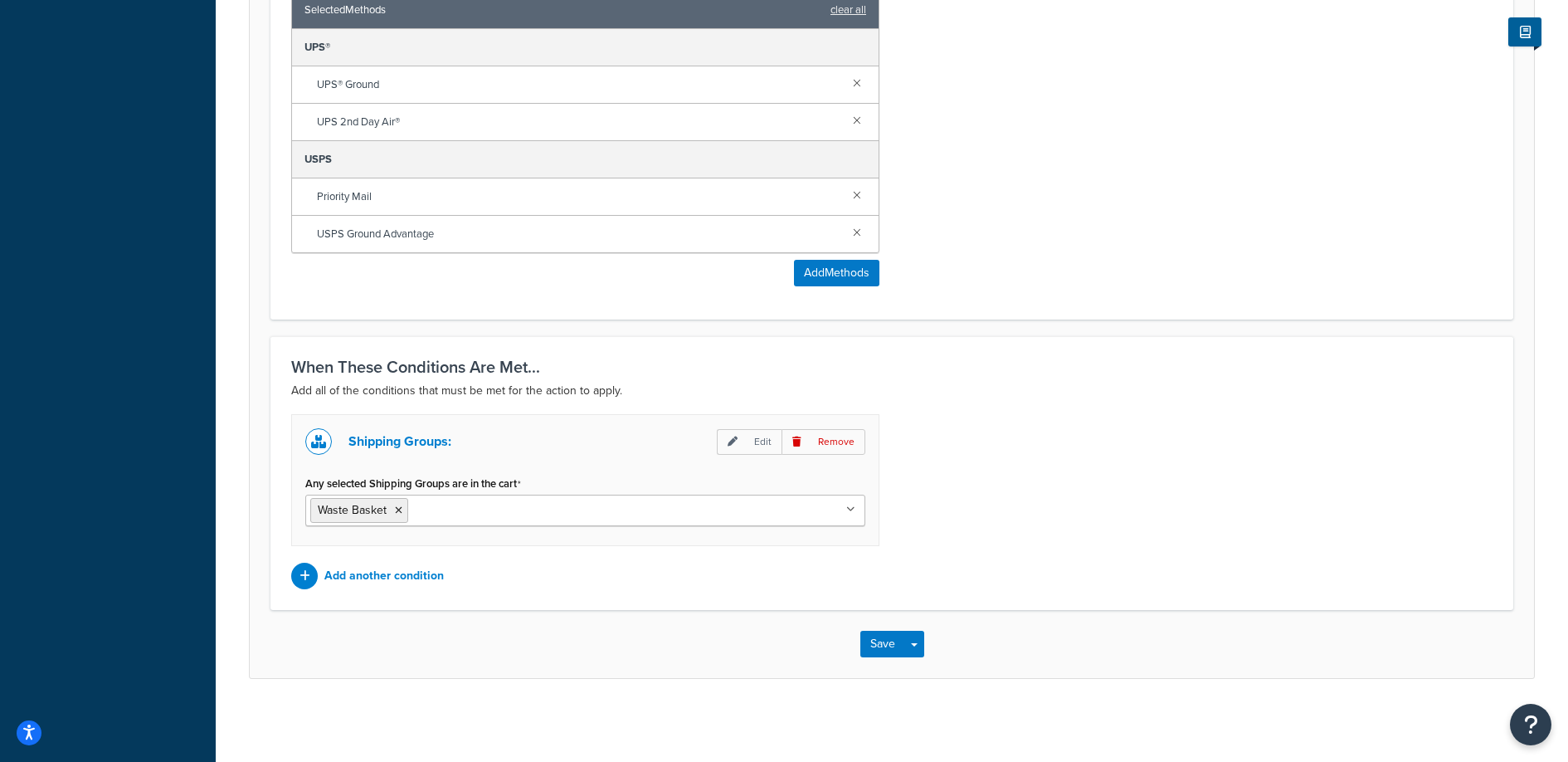
click at [825, 435] on p "Remove" at bounding box center [823, 442] width 83 height 26
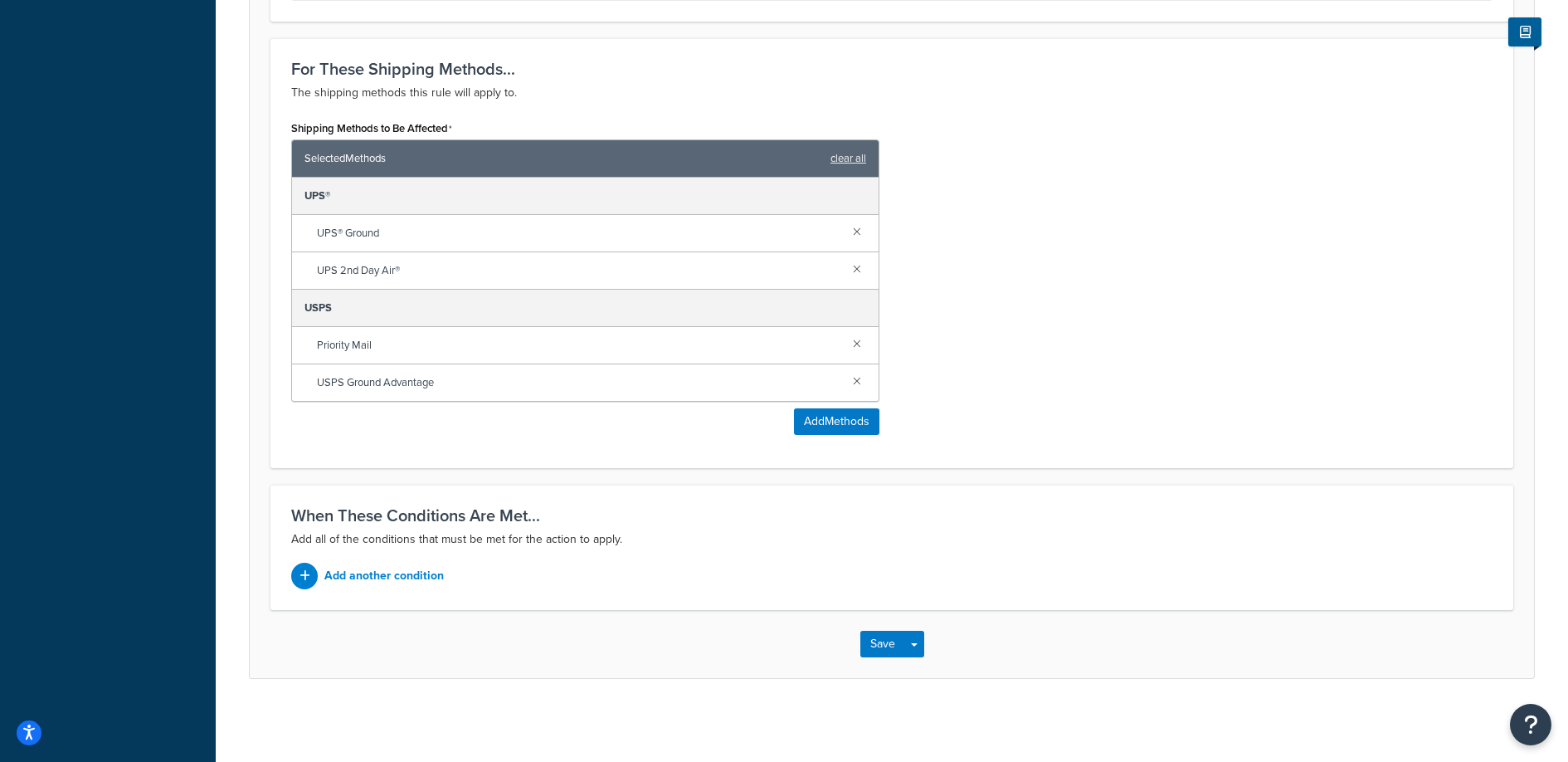
scroll to position [0, 0]
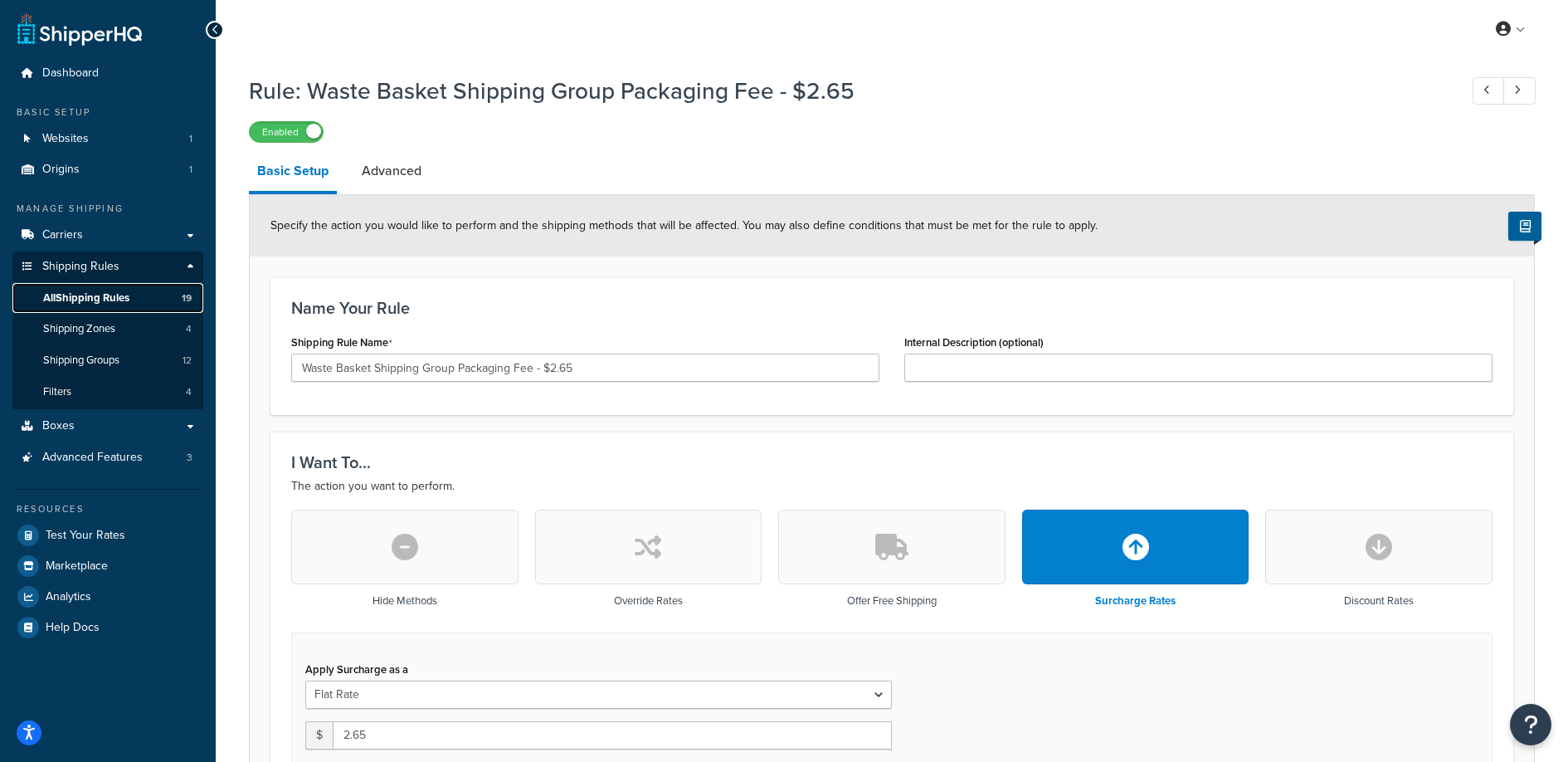
click at [108, 292] on span "All Shipping Rules" at bounding box center [86, 298] width 86 height 14
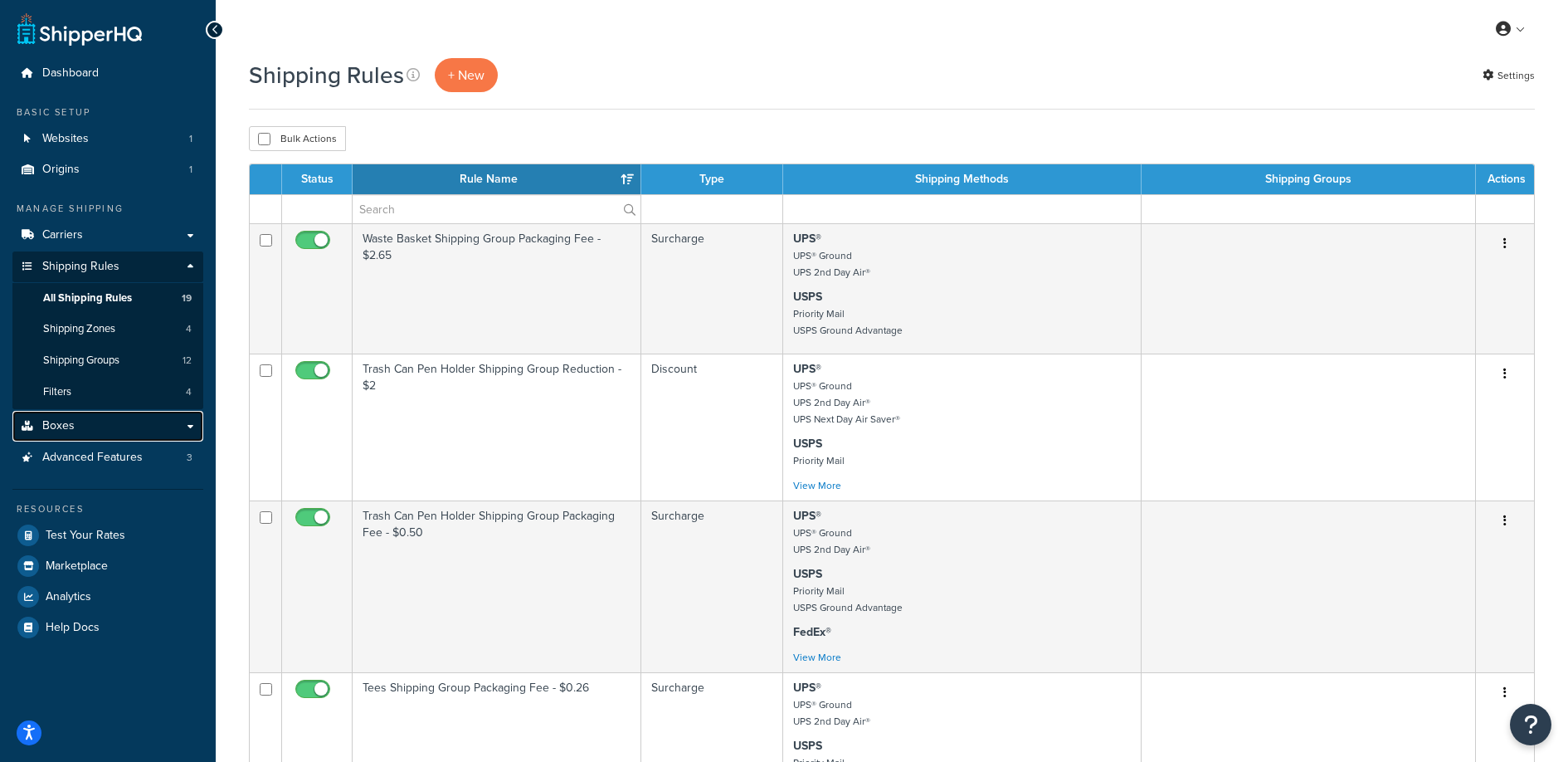
click at [105, 426] on link "Boxes" at bounding box center [108, 425] width 191 height 30
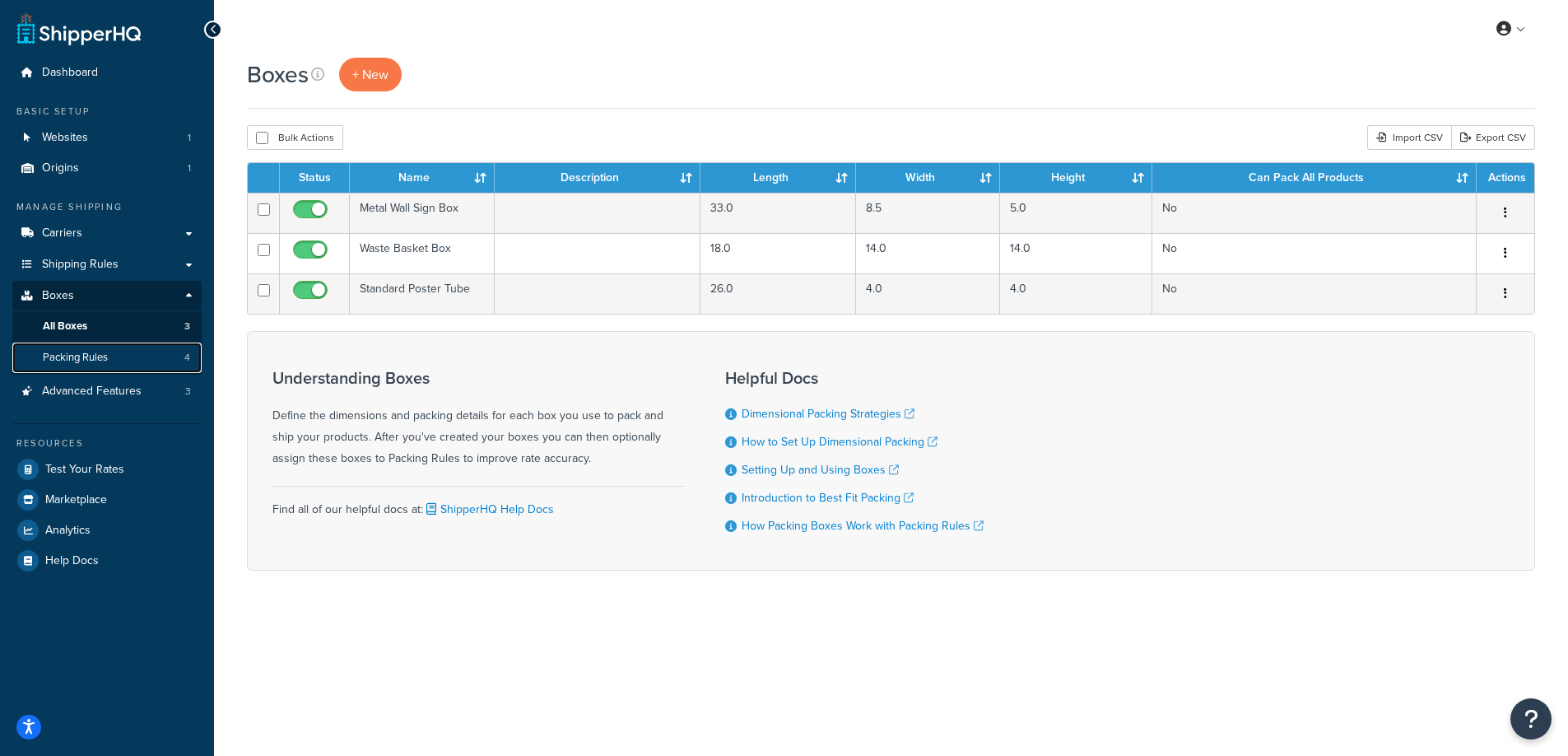
click at [92, 348] on link "Packing Rules 4" at bounding box center [107, 357] width 189 height 30
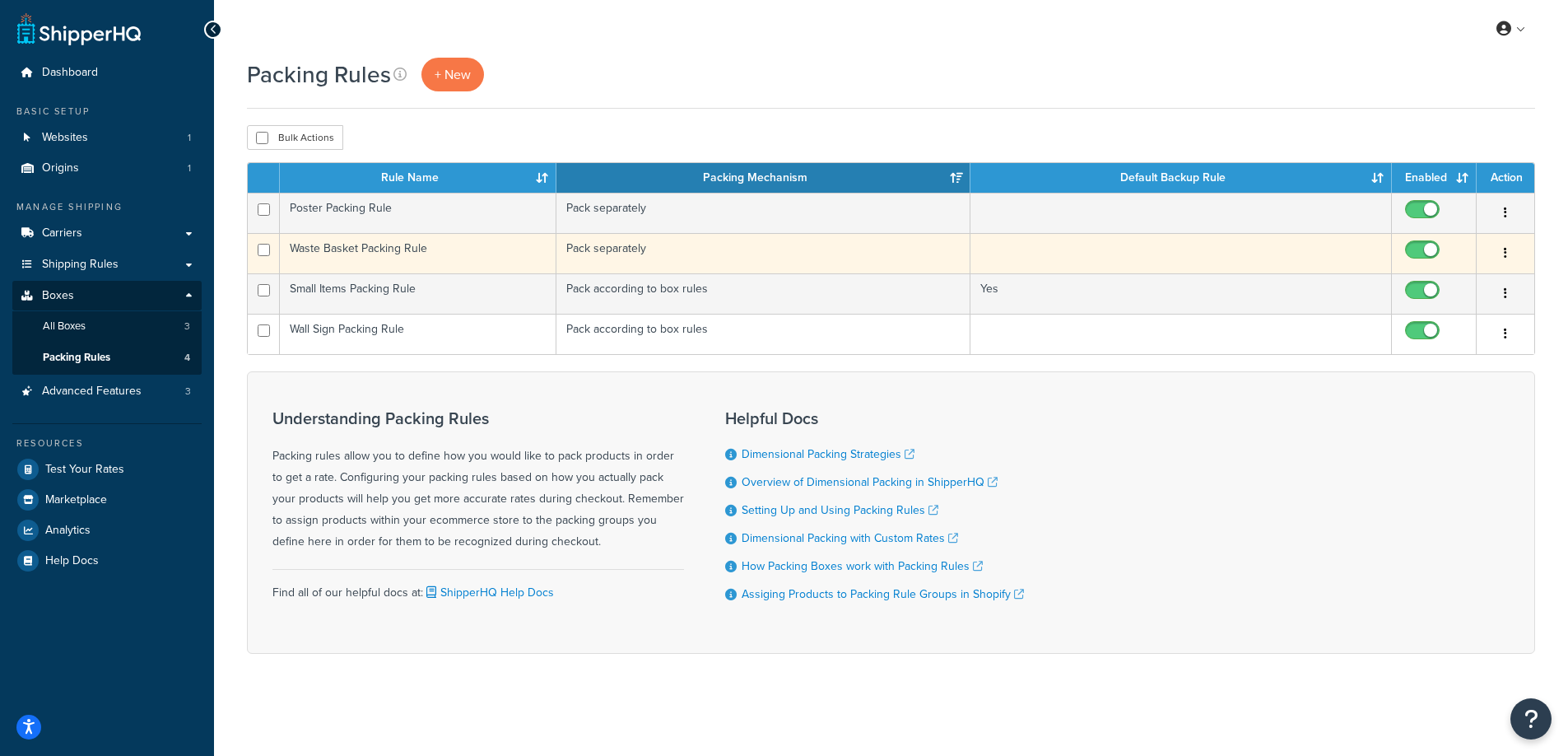
click at [368, 257] on td "Waste Basket Packing Rule" at bounding box center [418, 253] width 276 height 40
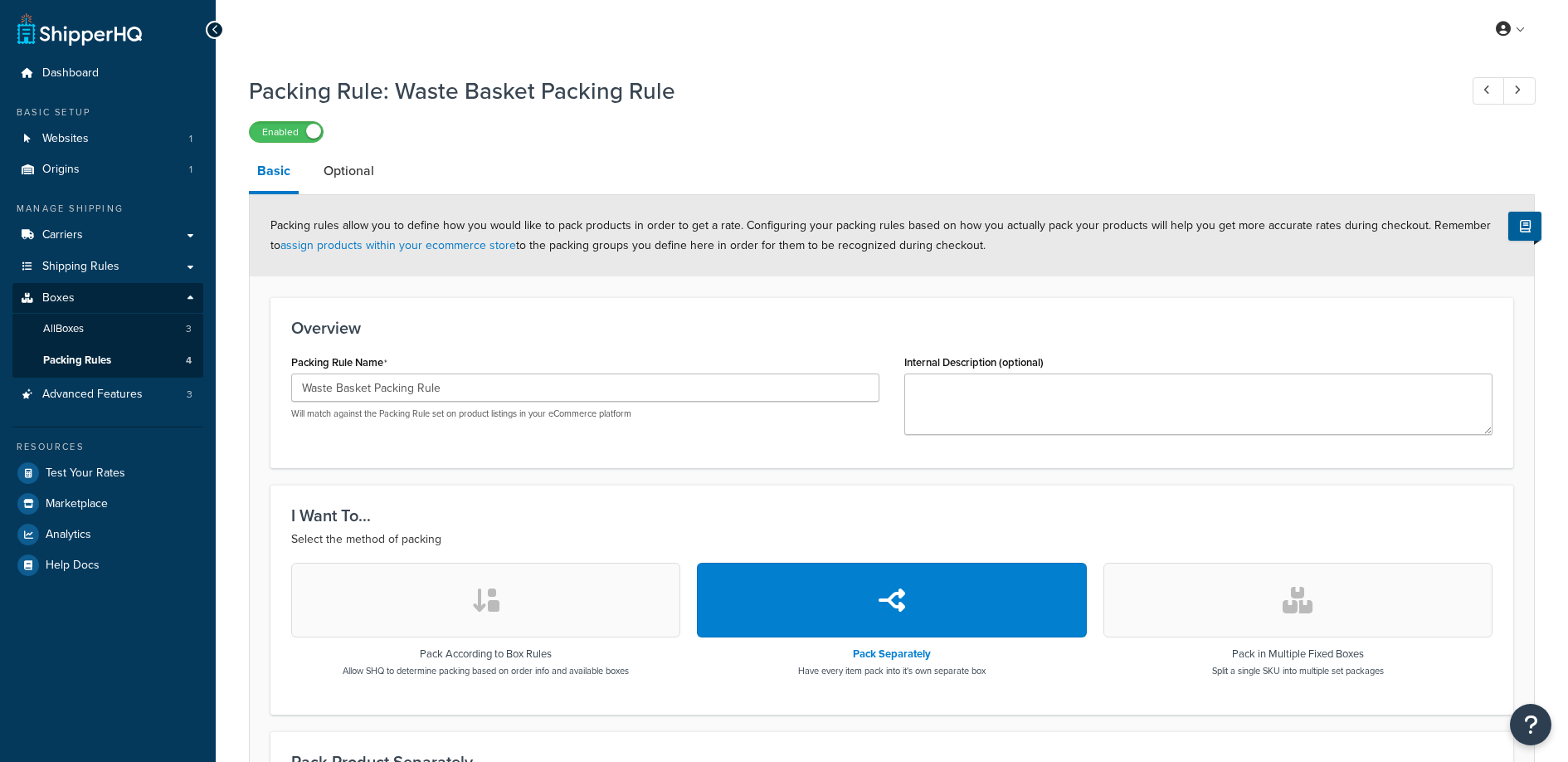
select select "737532"
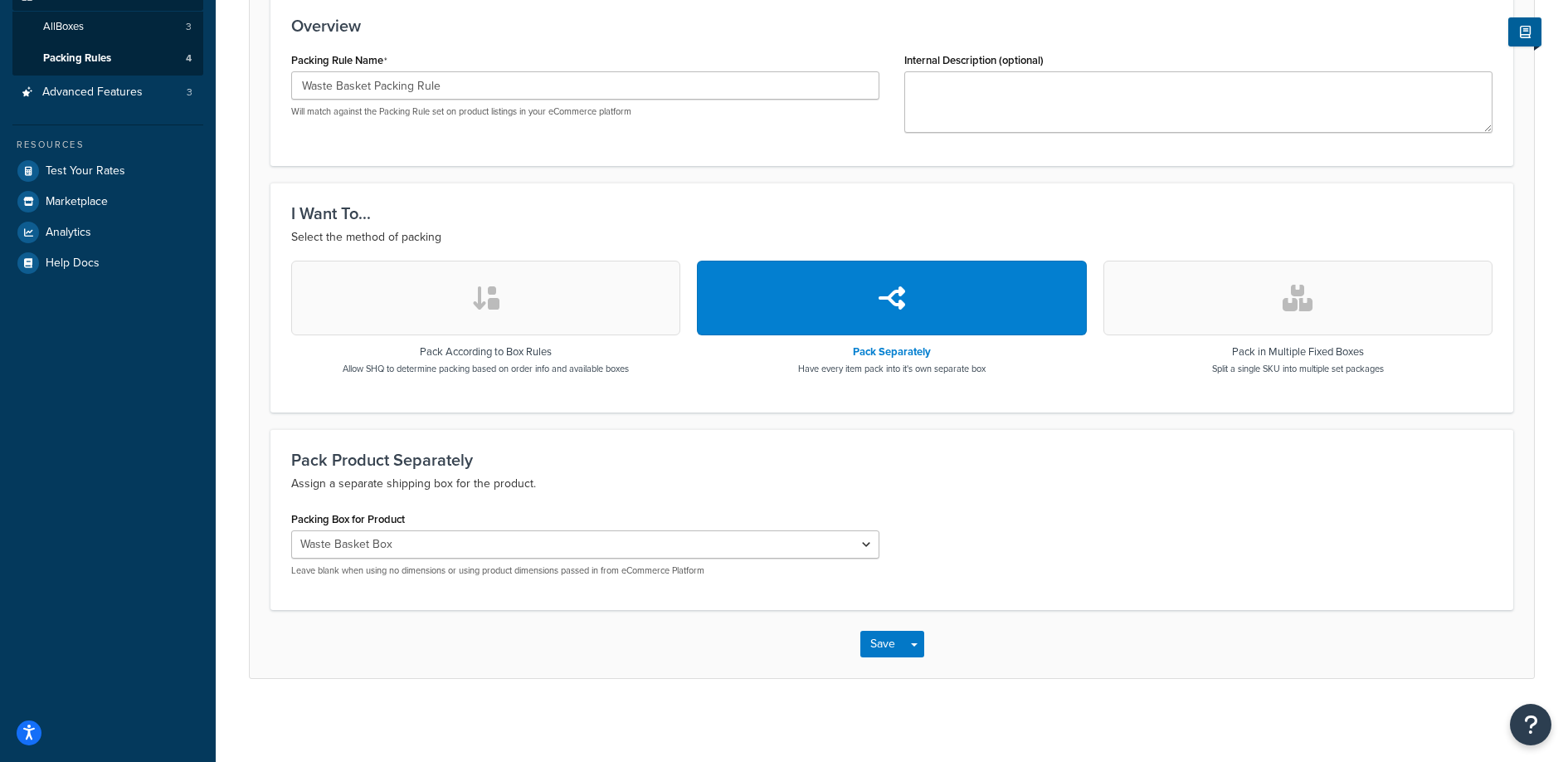
click at [1048, 523] on div "Packing Box for Product Metal Wall Sign Box Waste Basket Box Standard Poster Tu…" at bounding box center [891, 548] width 1226 height 83
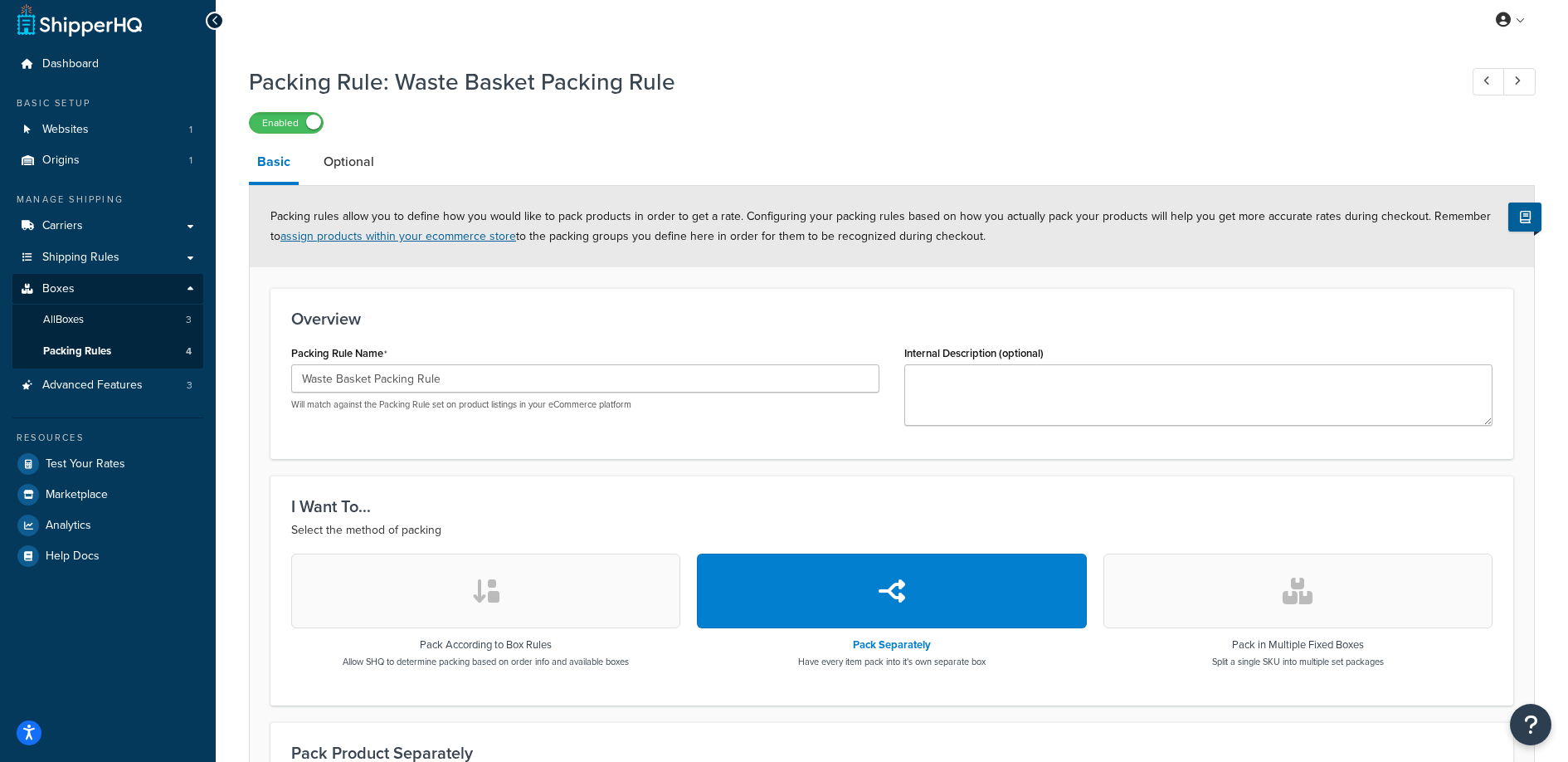
scroll to position [0, 0]
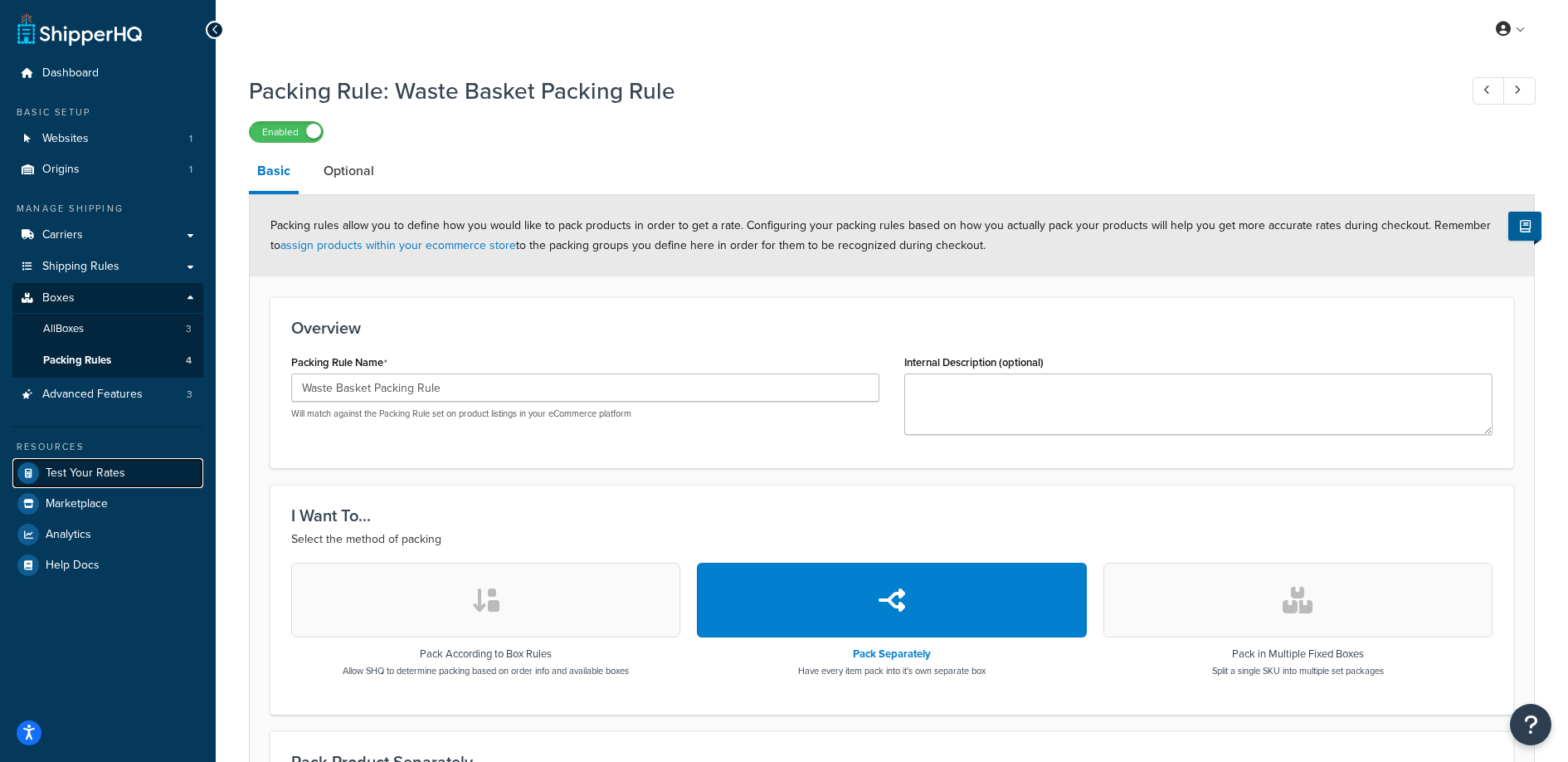
click at [107, 479] on span "Test Your Rates" at bounding box center [85, 473] width 80 height 14
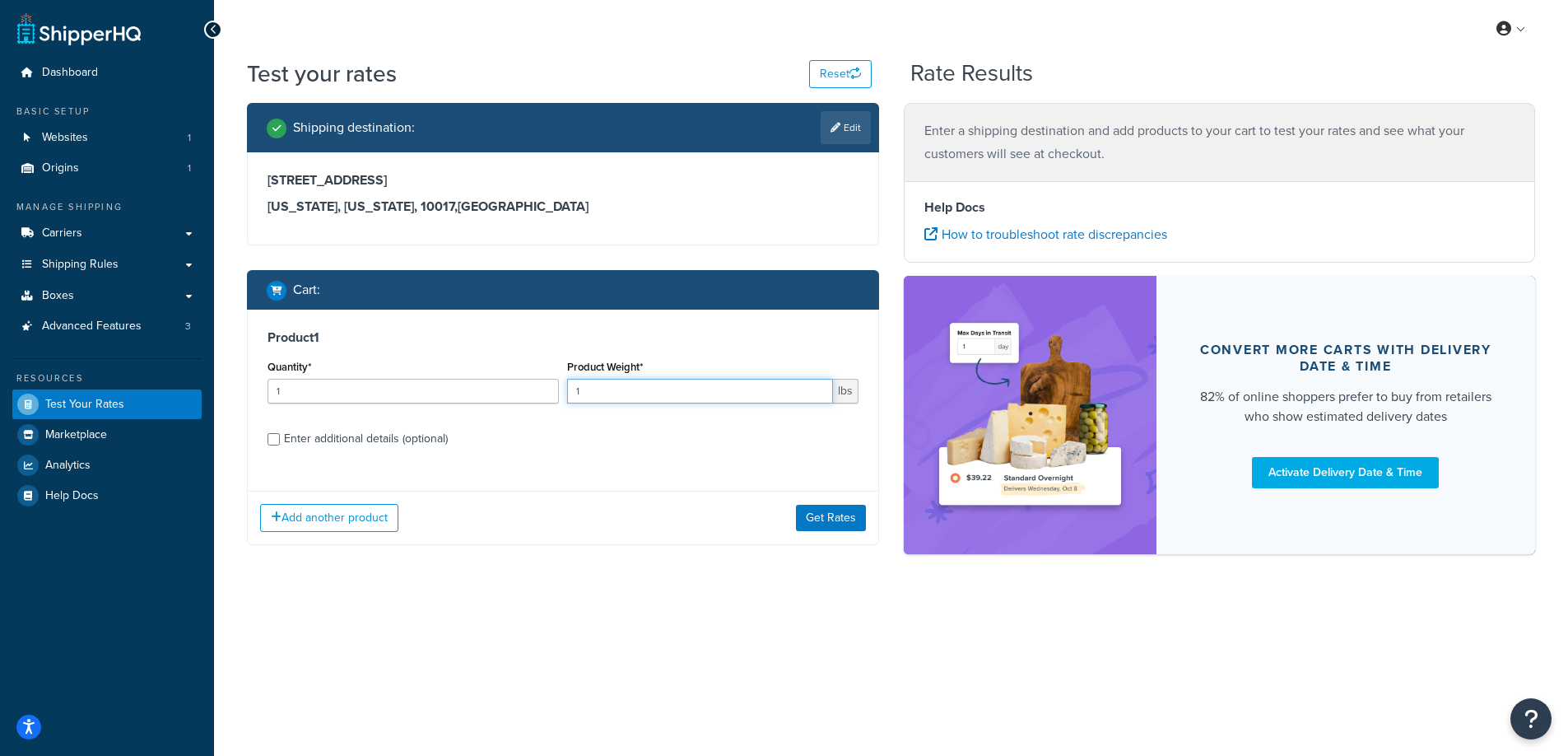
click at [626, 390] on input "1" at bounding box center [699, 390] width 266 height 25
click at [626, 389] on input "1" at bounding box center [699, 390] width 266 height 25
type input "8"
click at [377, 433] on div "Enter additional details (optional)" at bounding box center [366, 438] width 164 height 23
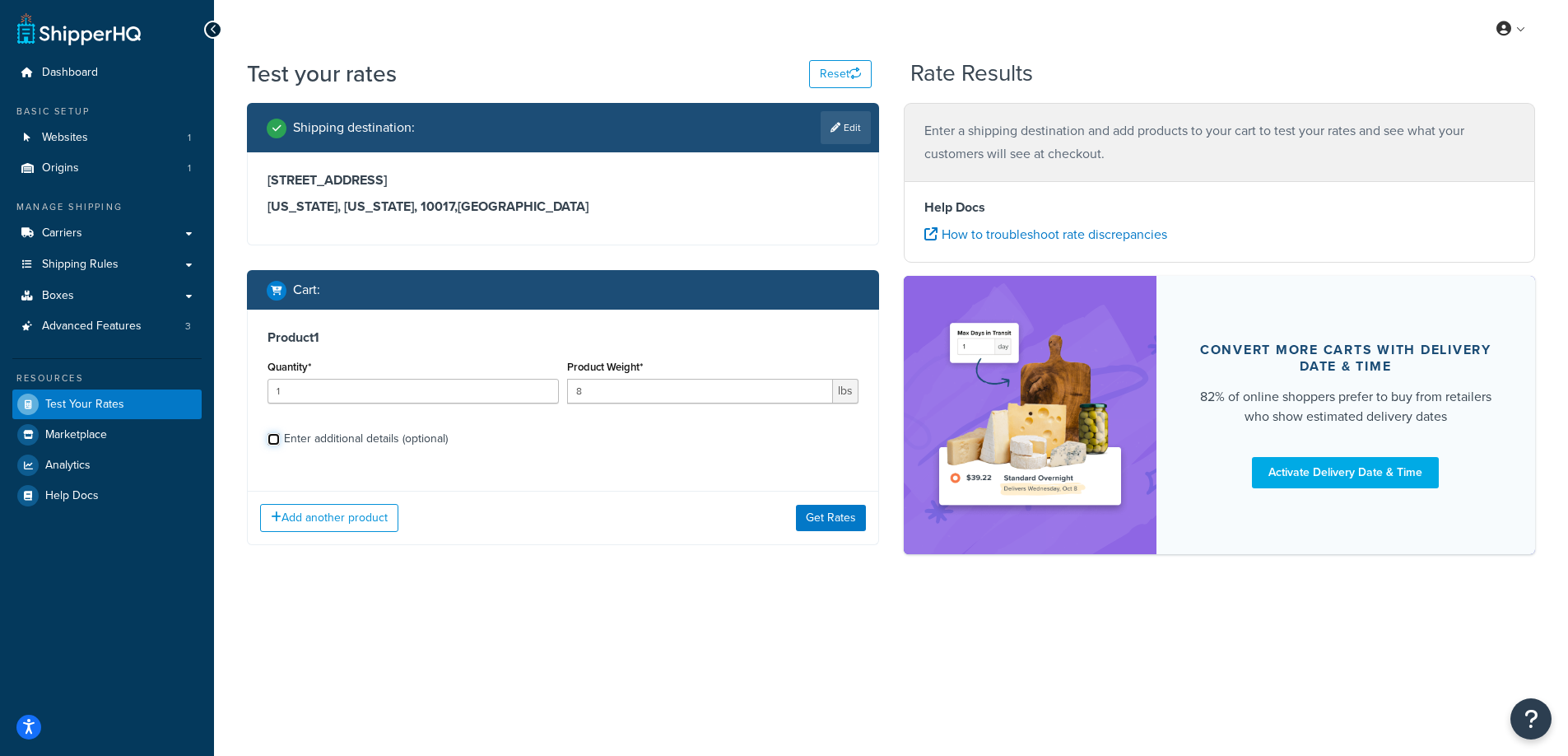
click at [280, 433] on input "Enter additional details (optional)" at bounding box center [274, 439] width 13 height 13
checkbox input "true"
select select "88128"
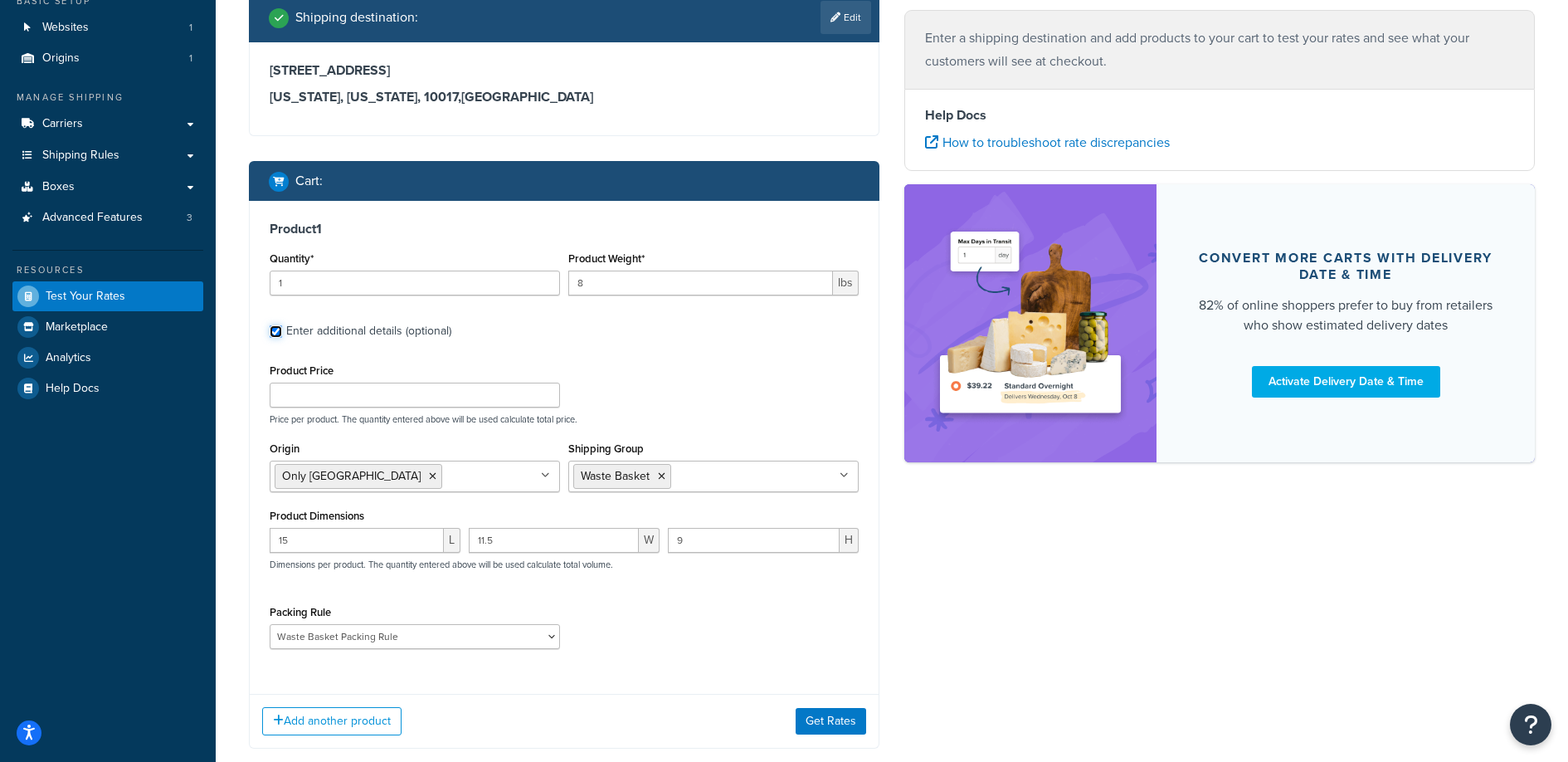
scroll to position [205, 0]
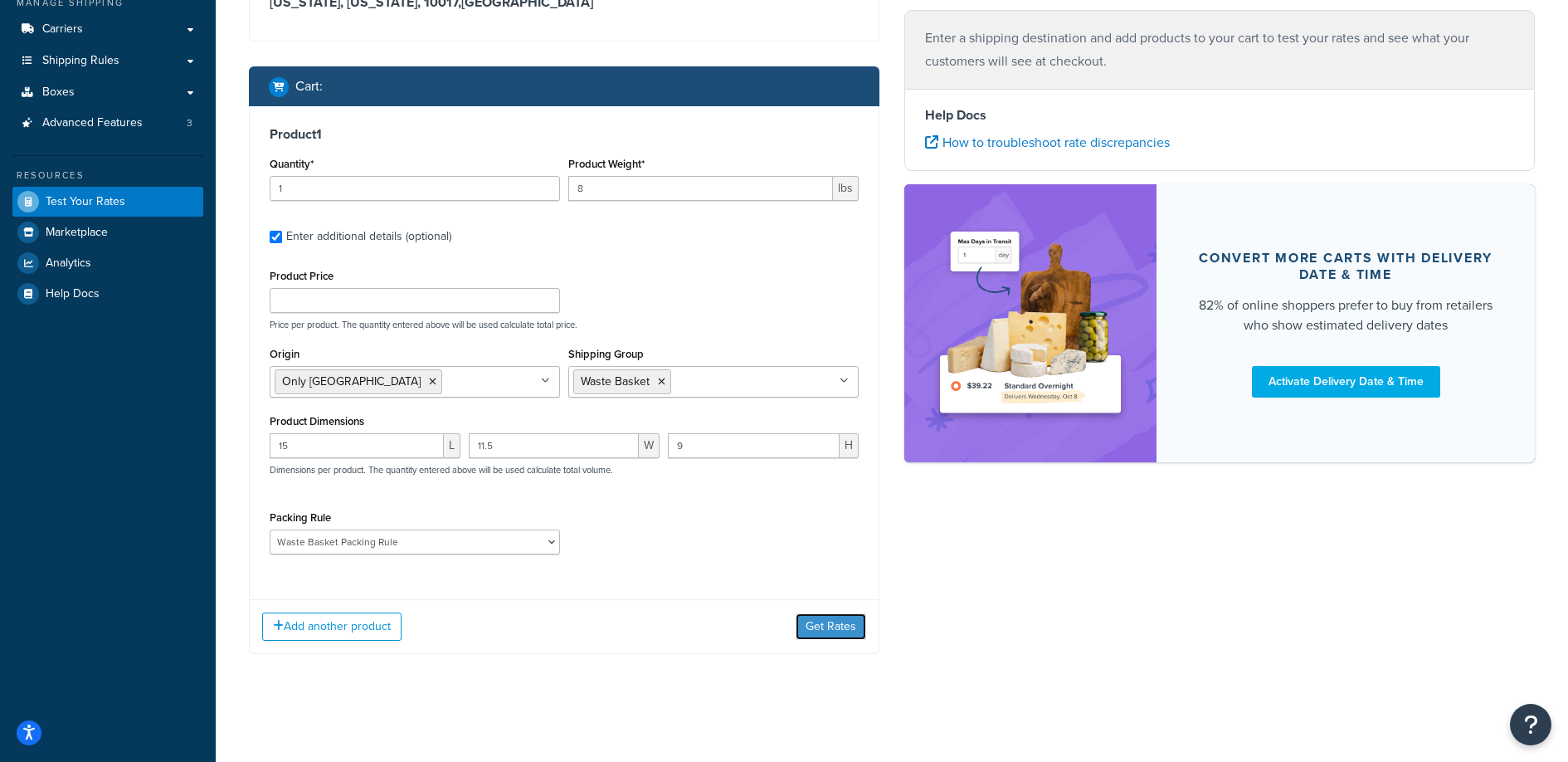
click at [847, 626] on button "Get Rates" at bounding box center [831, 626] width 71 height 27
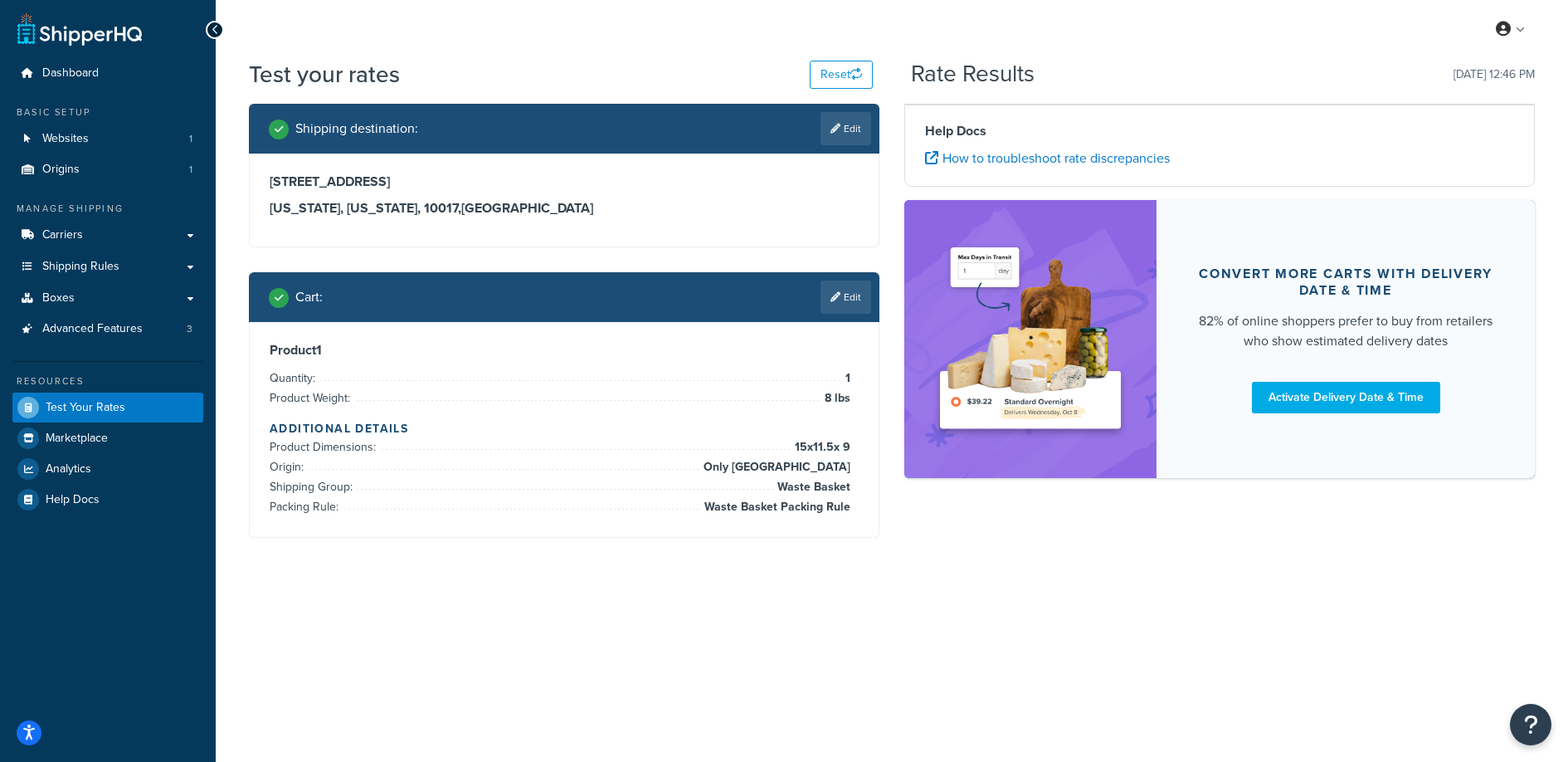
scroll to position [0, 0]
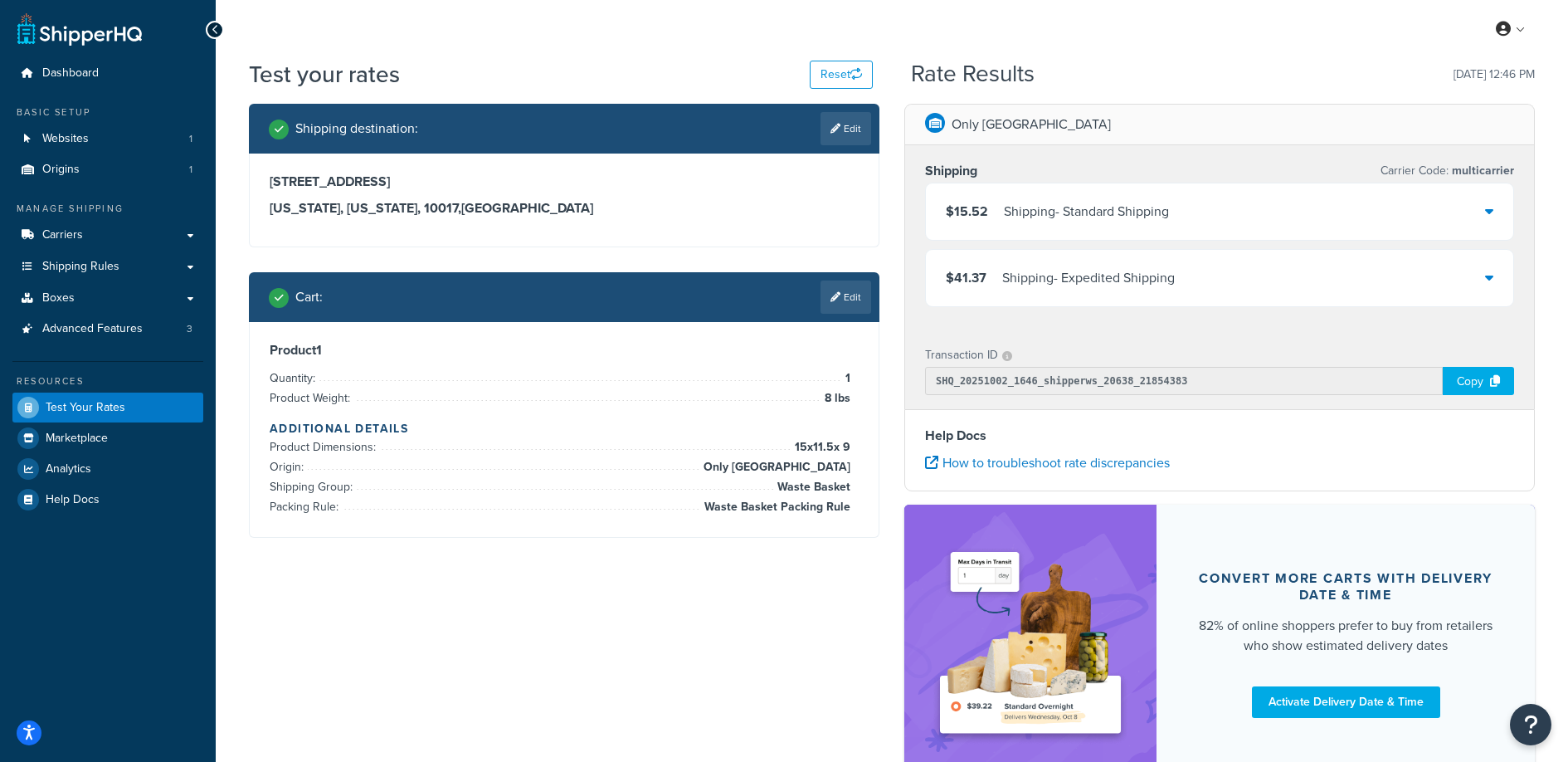
click at [1251, 221] on div "$15.52 Shipping - Standard Shipping" at bounding box center [1220, 212] width 588 height 57
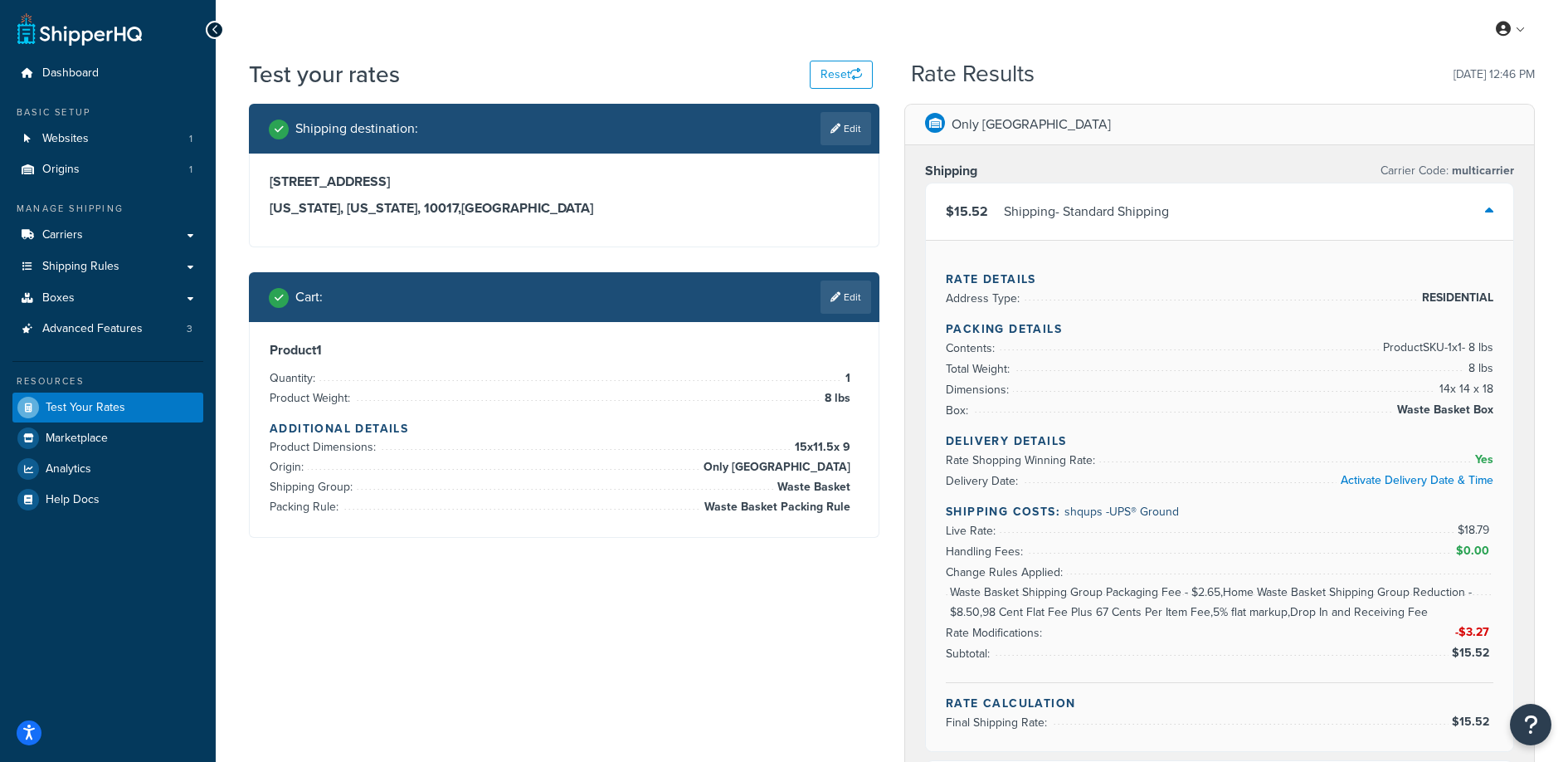
scroll to position [149, 0]
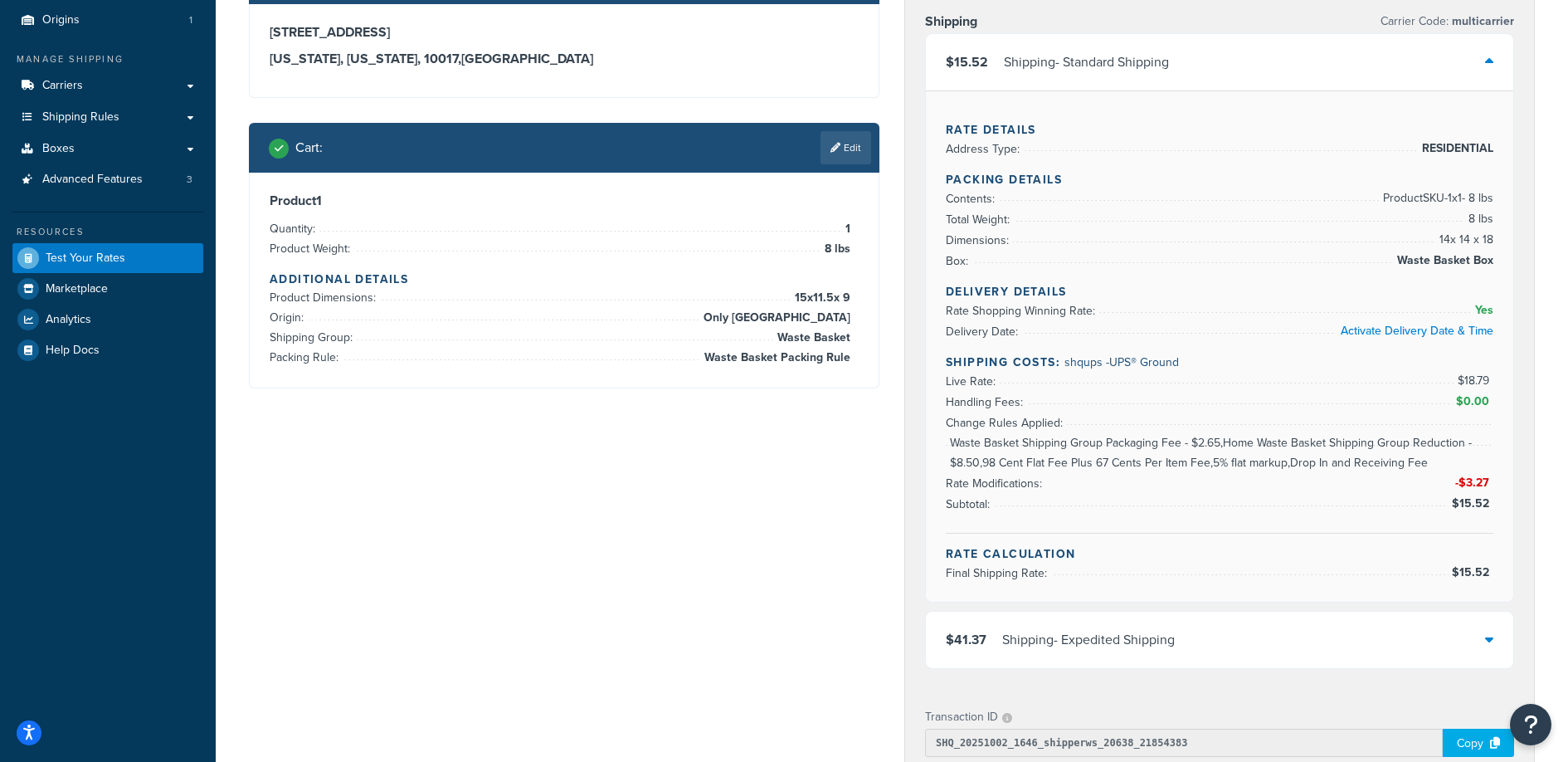
click at [826, 148] on link "Edit" at bounding box center [845, 148] width 50 height 33
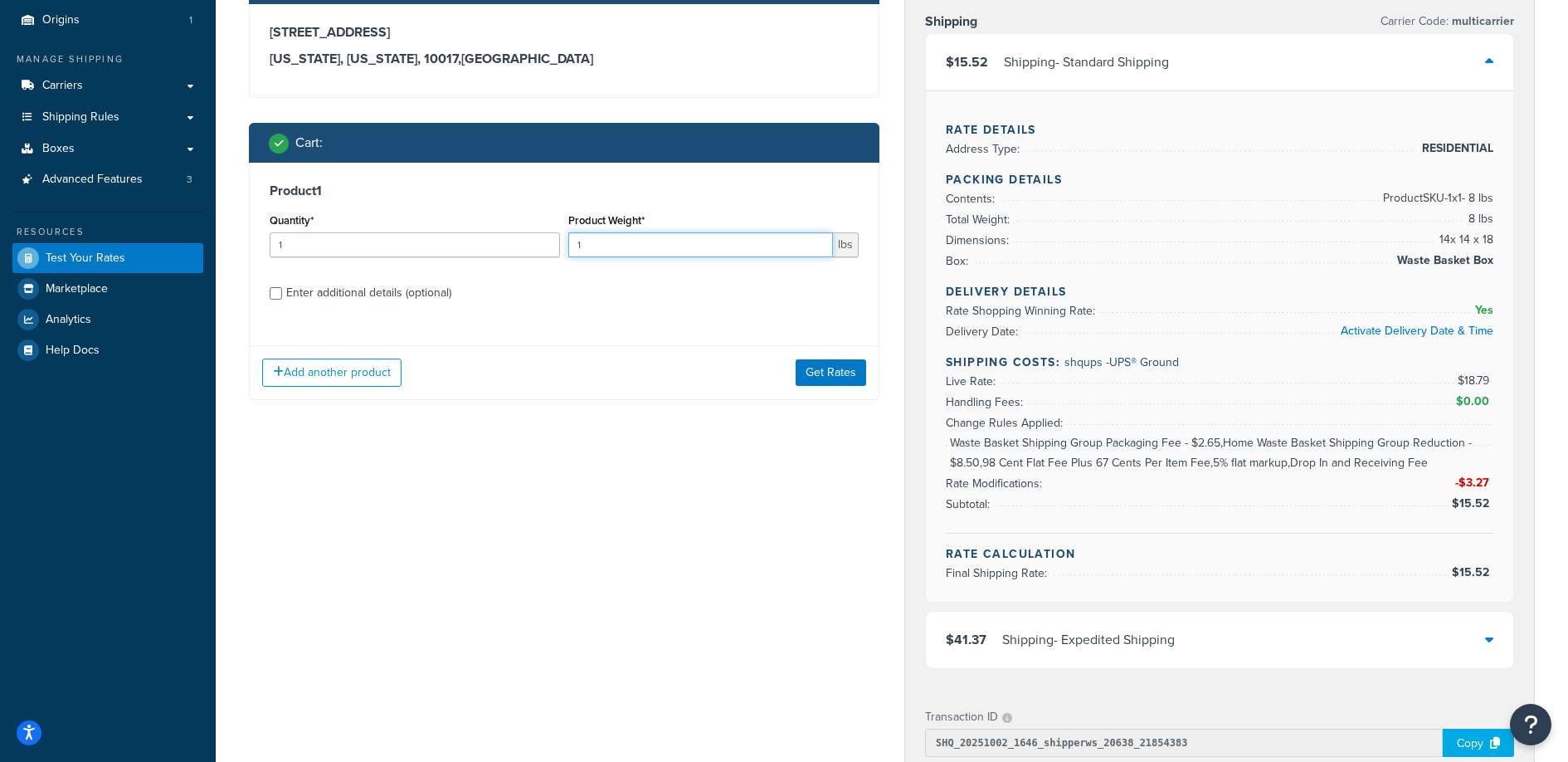
click at [690, 248] on input "1" at bounding box center [701, 244] width 265 height 25
type input "8"
click at [398, 282] on div "Enter additional details (optional)" at bounding box center [369, 293] width 165 height 23
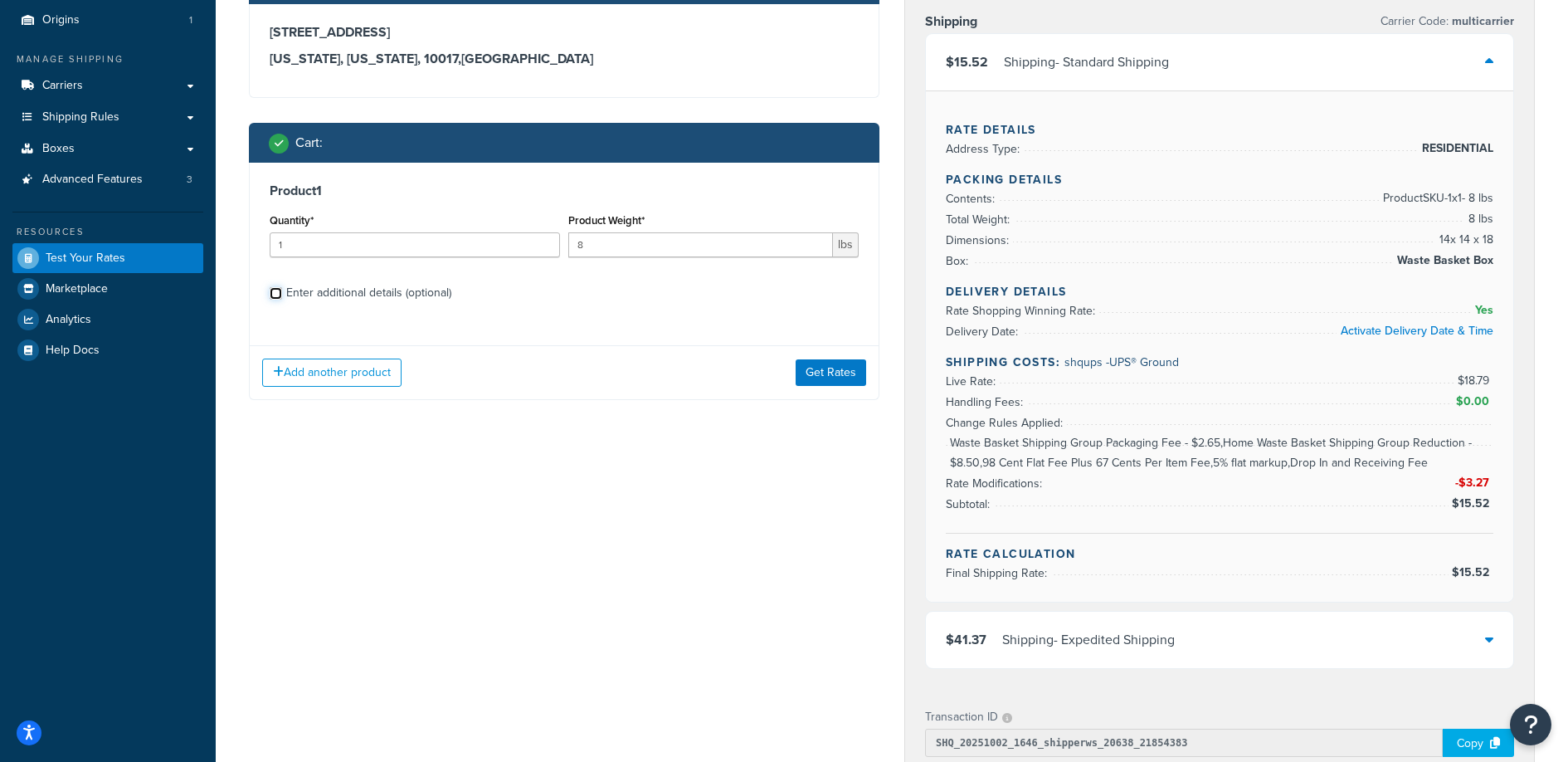
click at [282, 287] on input "Enter additional details (optional)" at bounding box center [276, 293] width 13 height 13
checkbox input "true"
select select "88128"
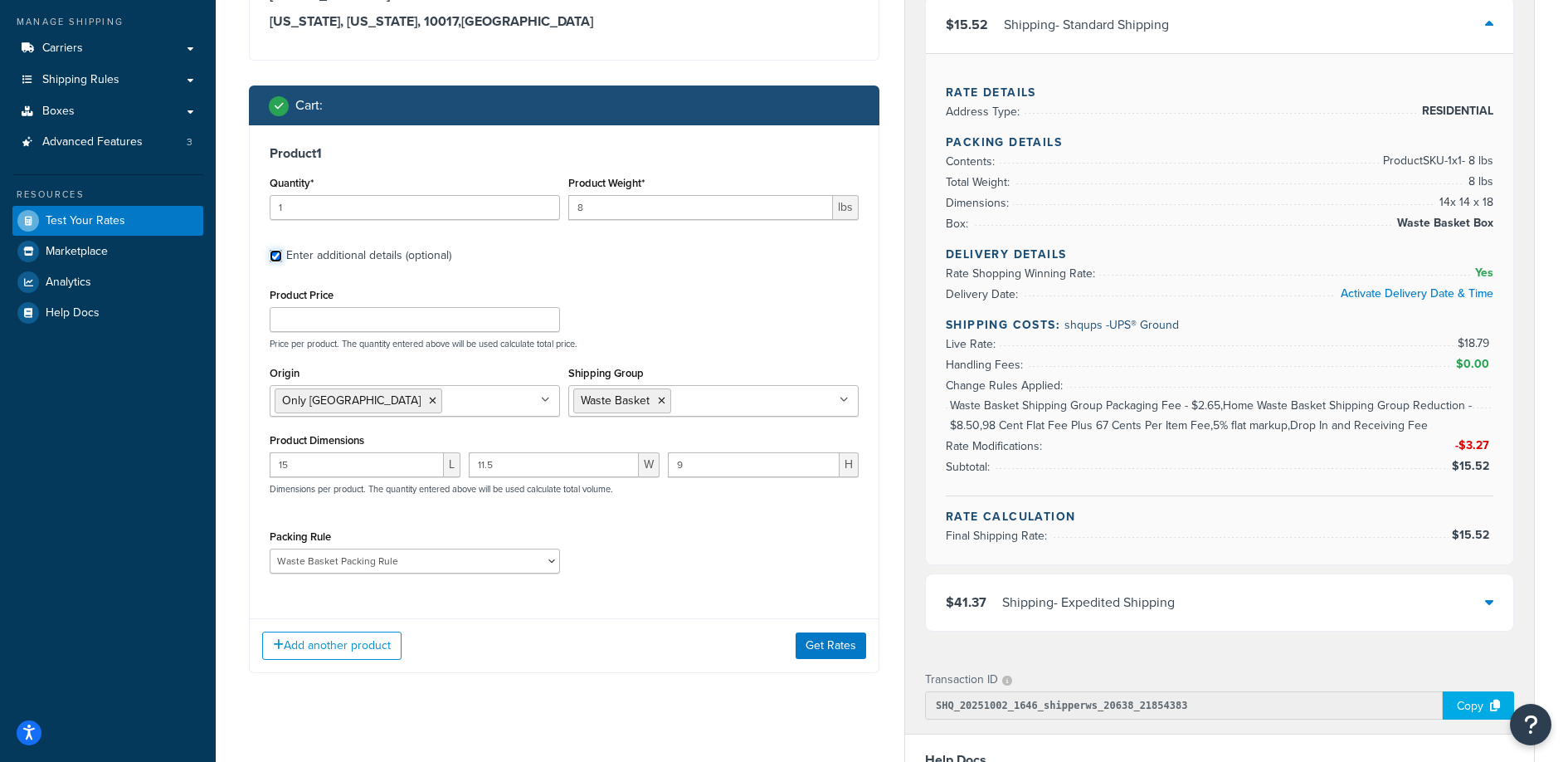
scroll to position [334, 0]
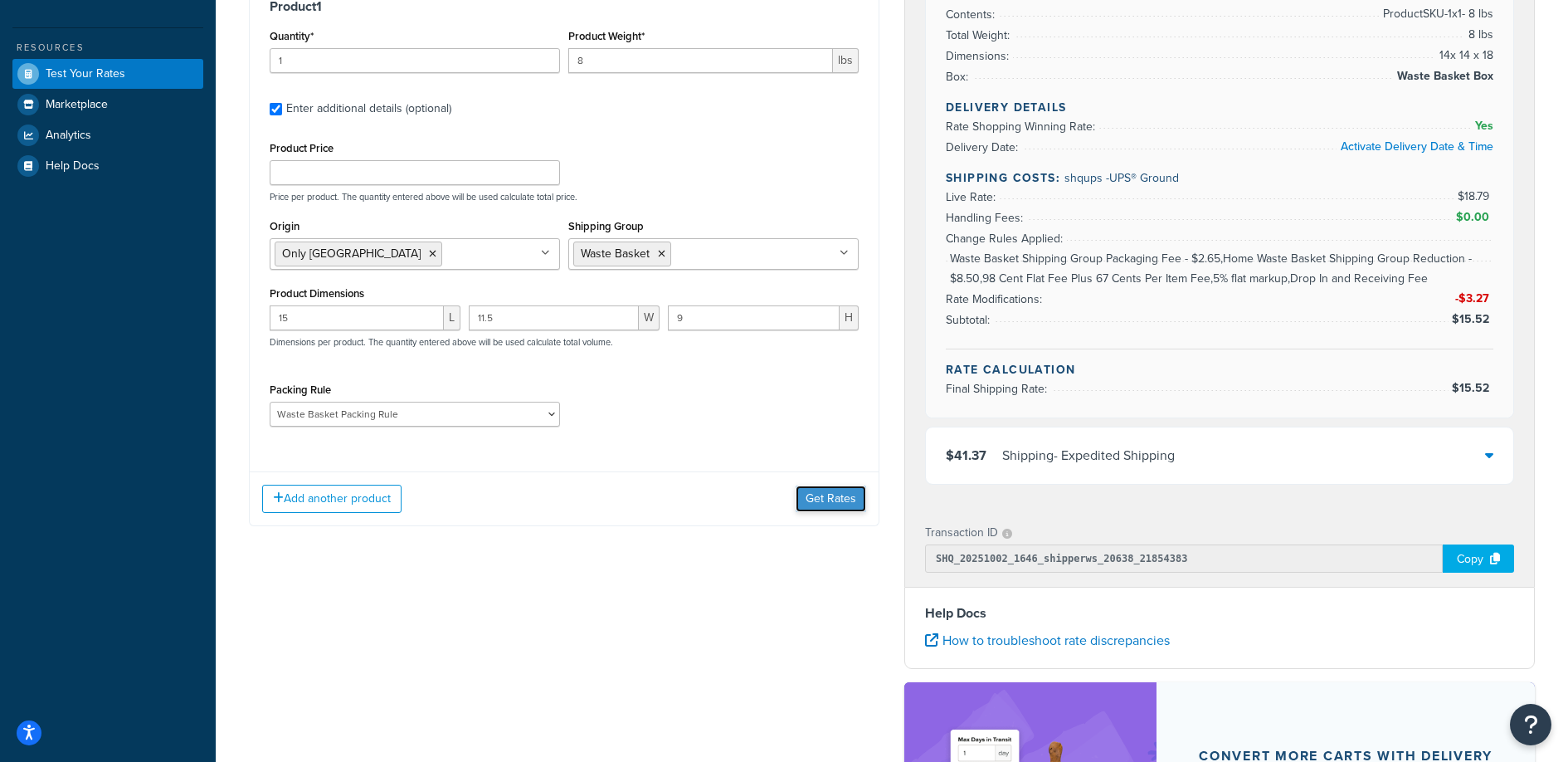
click at [829, 493] on button "Get Rates" at bounding box center [831, 498] width 71 height 27
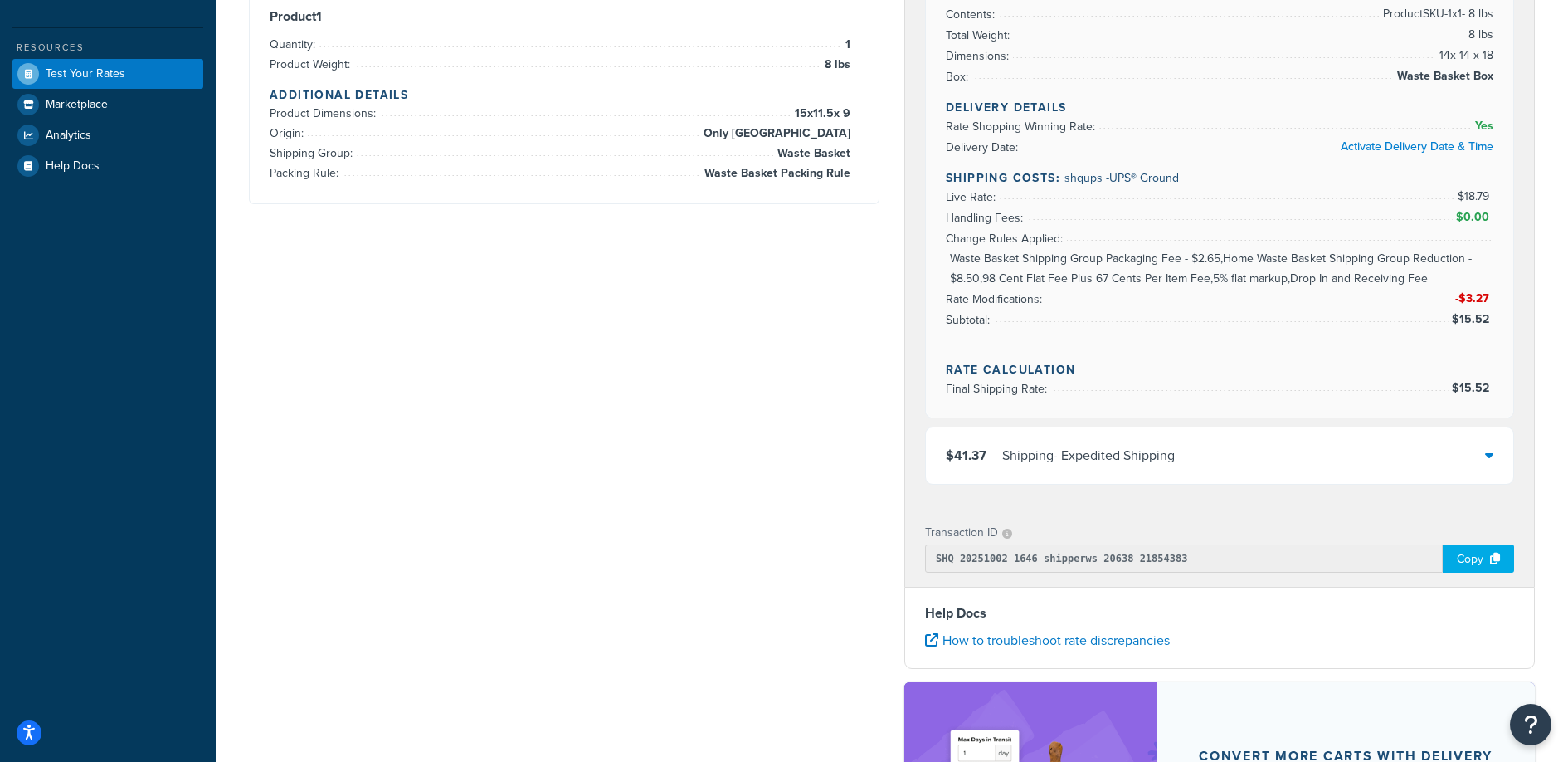
scroll to position [0, 0]
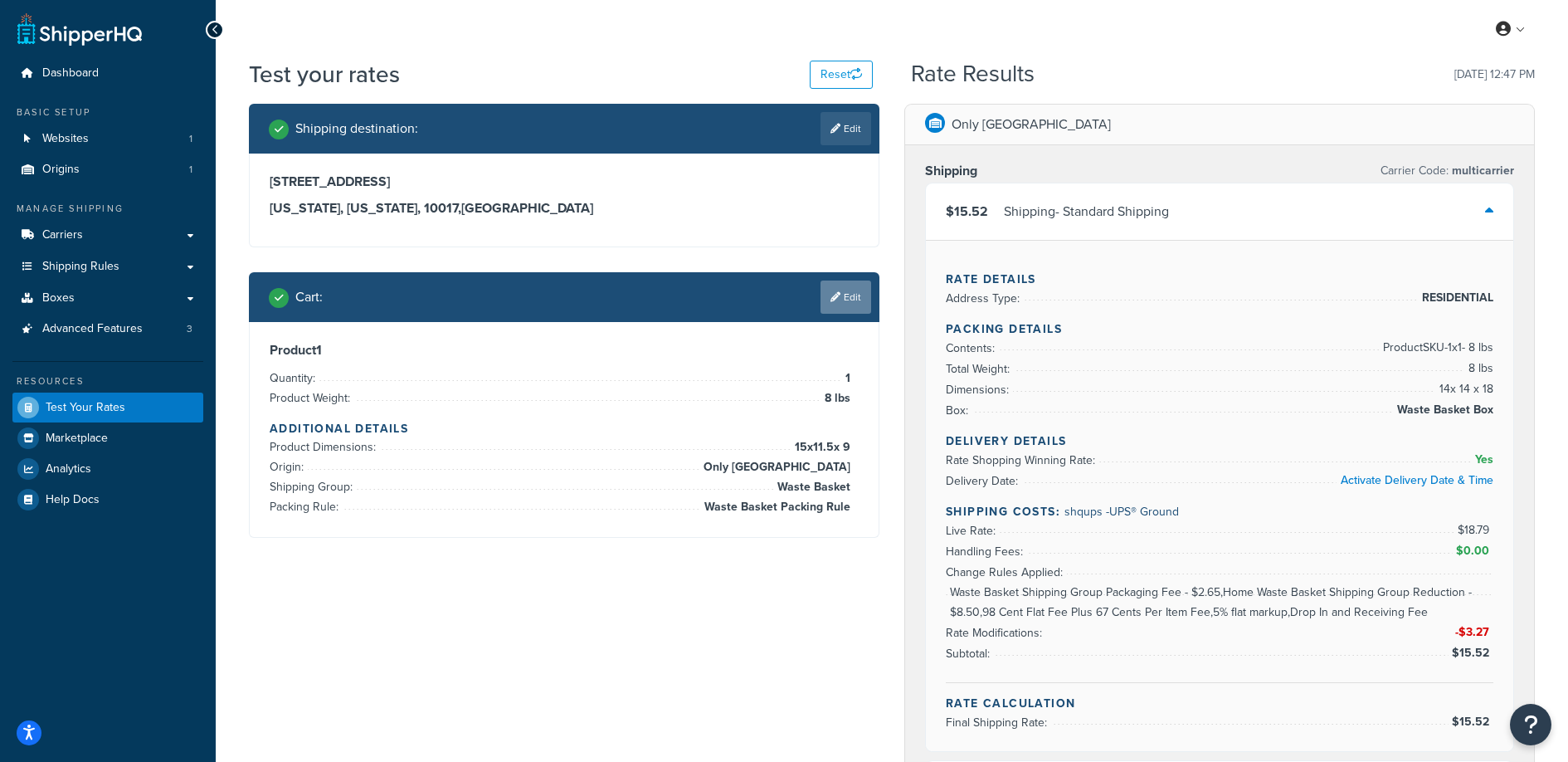
click at [856, 306] on link "Edit" at bounding box center [845, 297] width 50 height 33
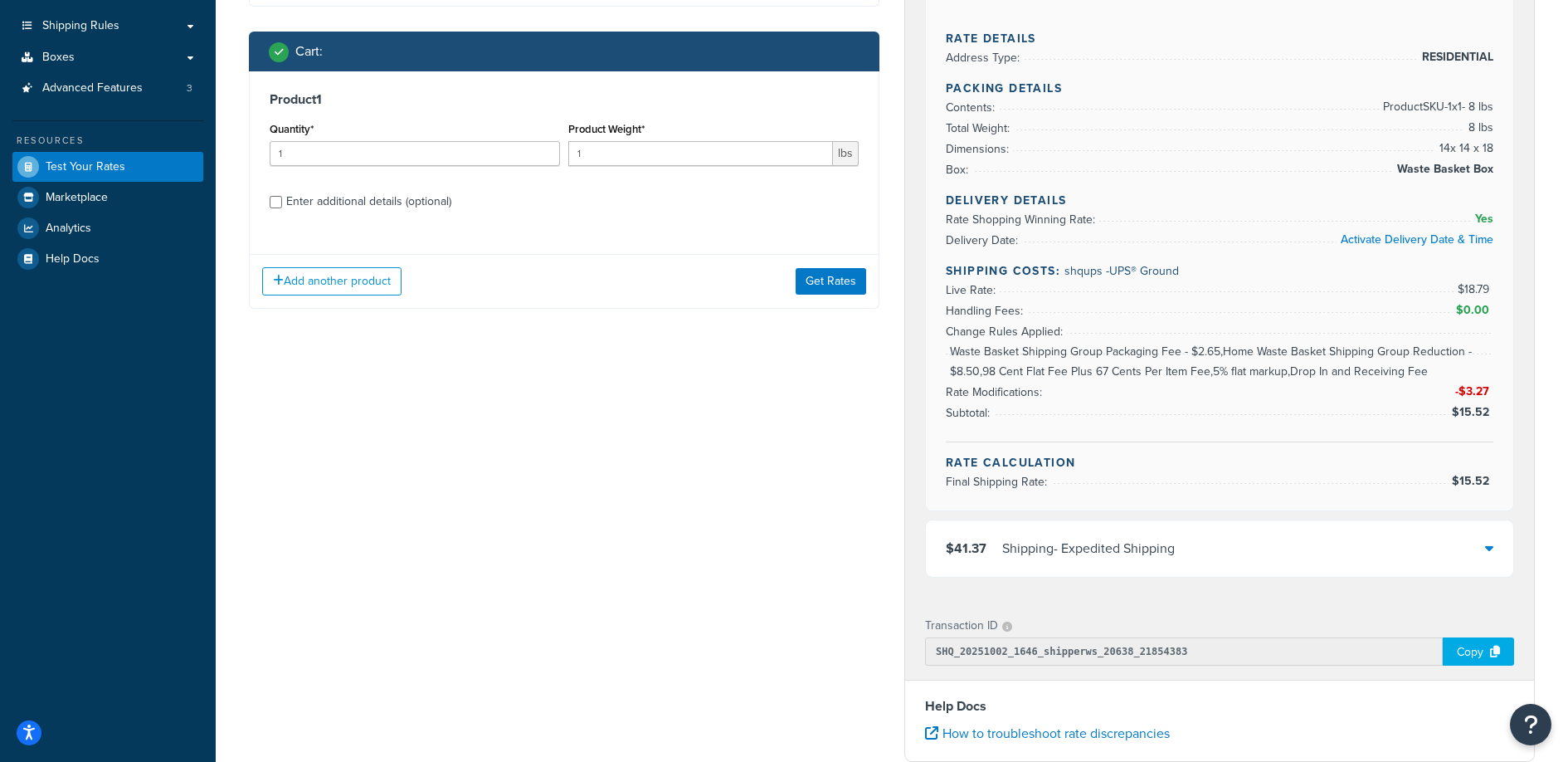
scroll to position [60, 0]
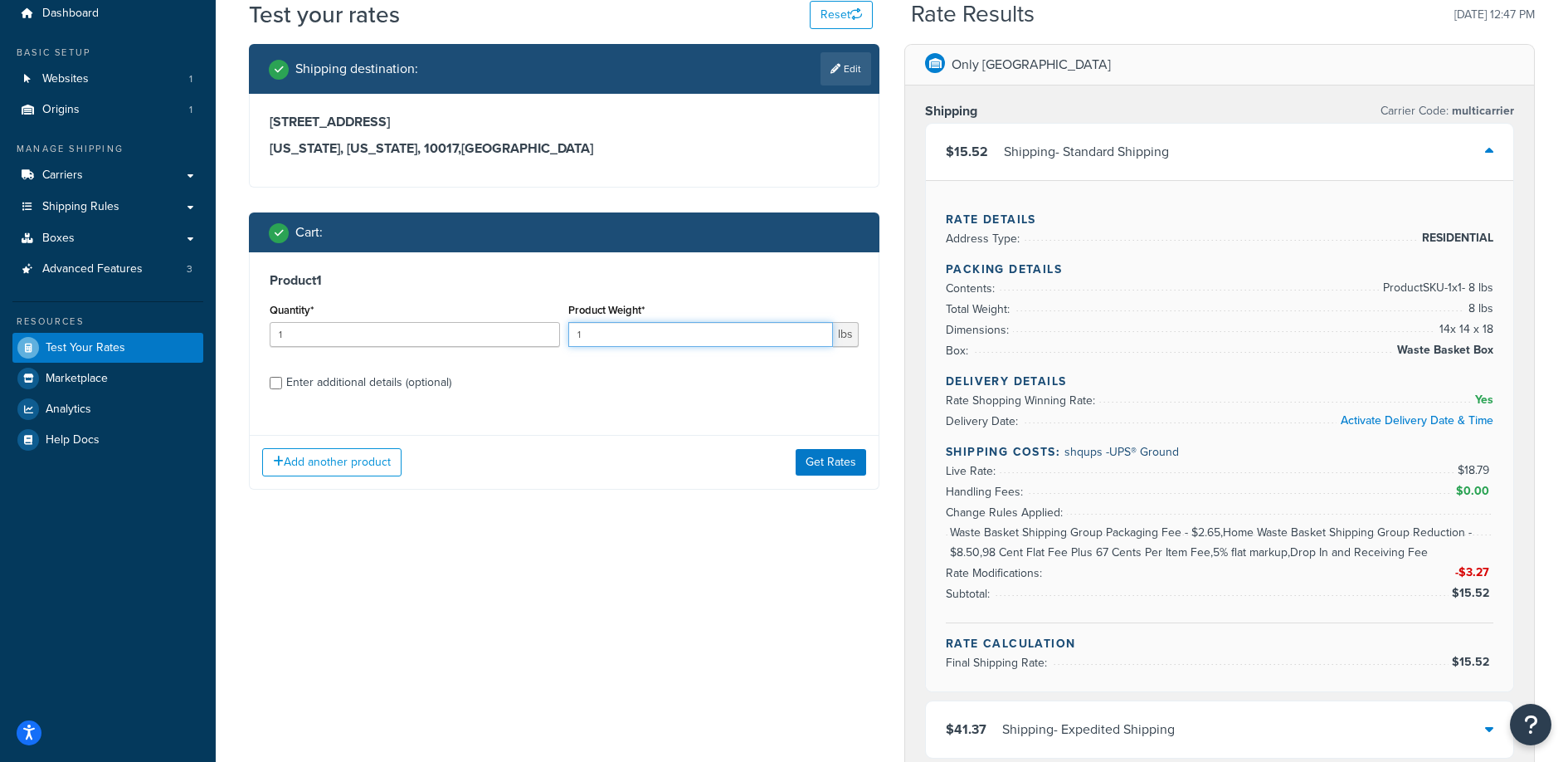
click at [705, 337] on input "1" at bounding box center [701, 334] width 265 height 25
type input "8.1"
click at [819, 467] on button "Get Rates" at bounding box center [831, 462] width 71 height 27
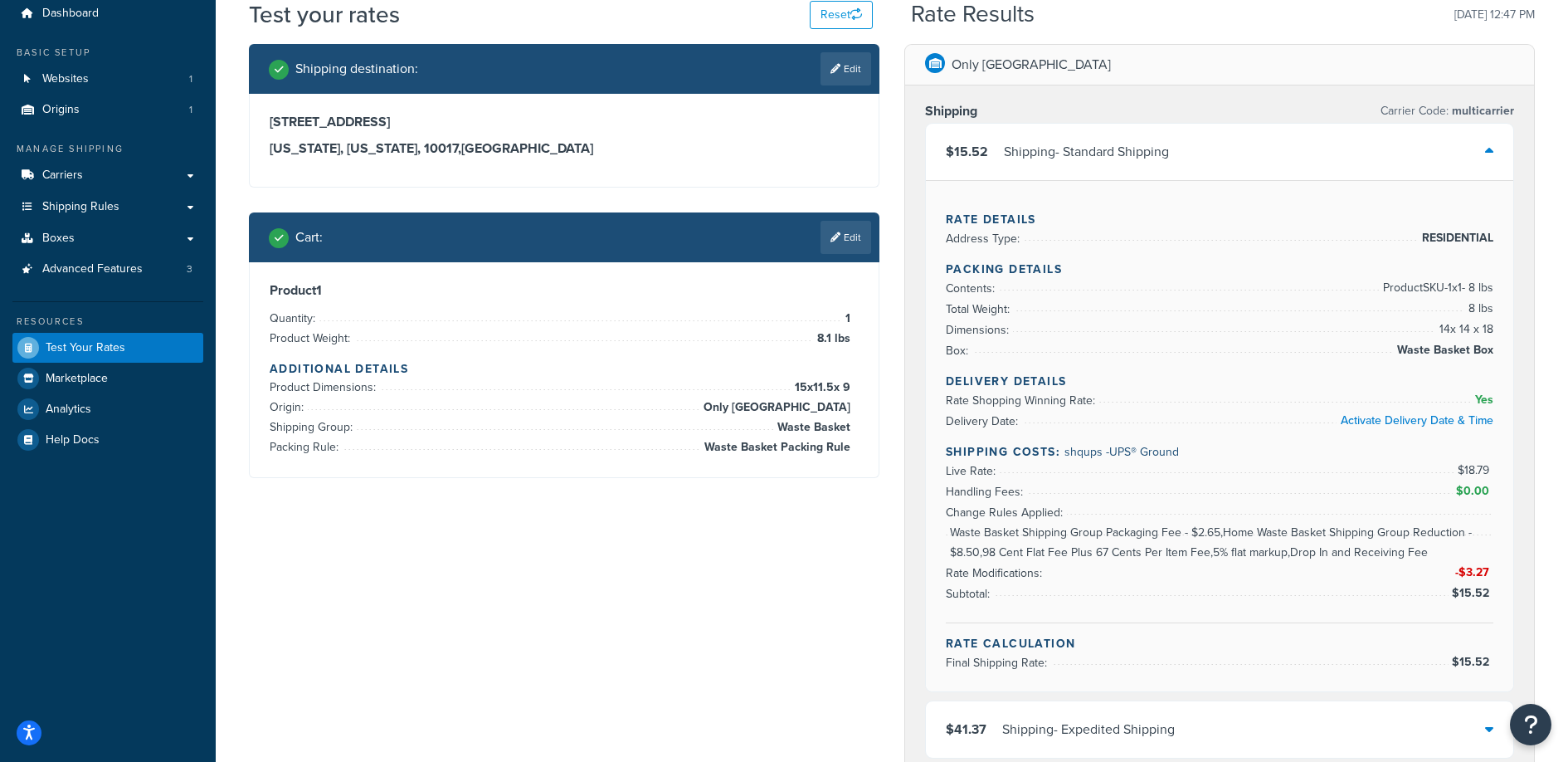
scroll to position [0, 0]
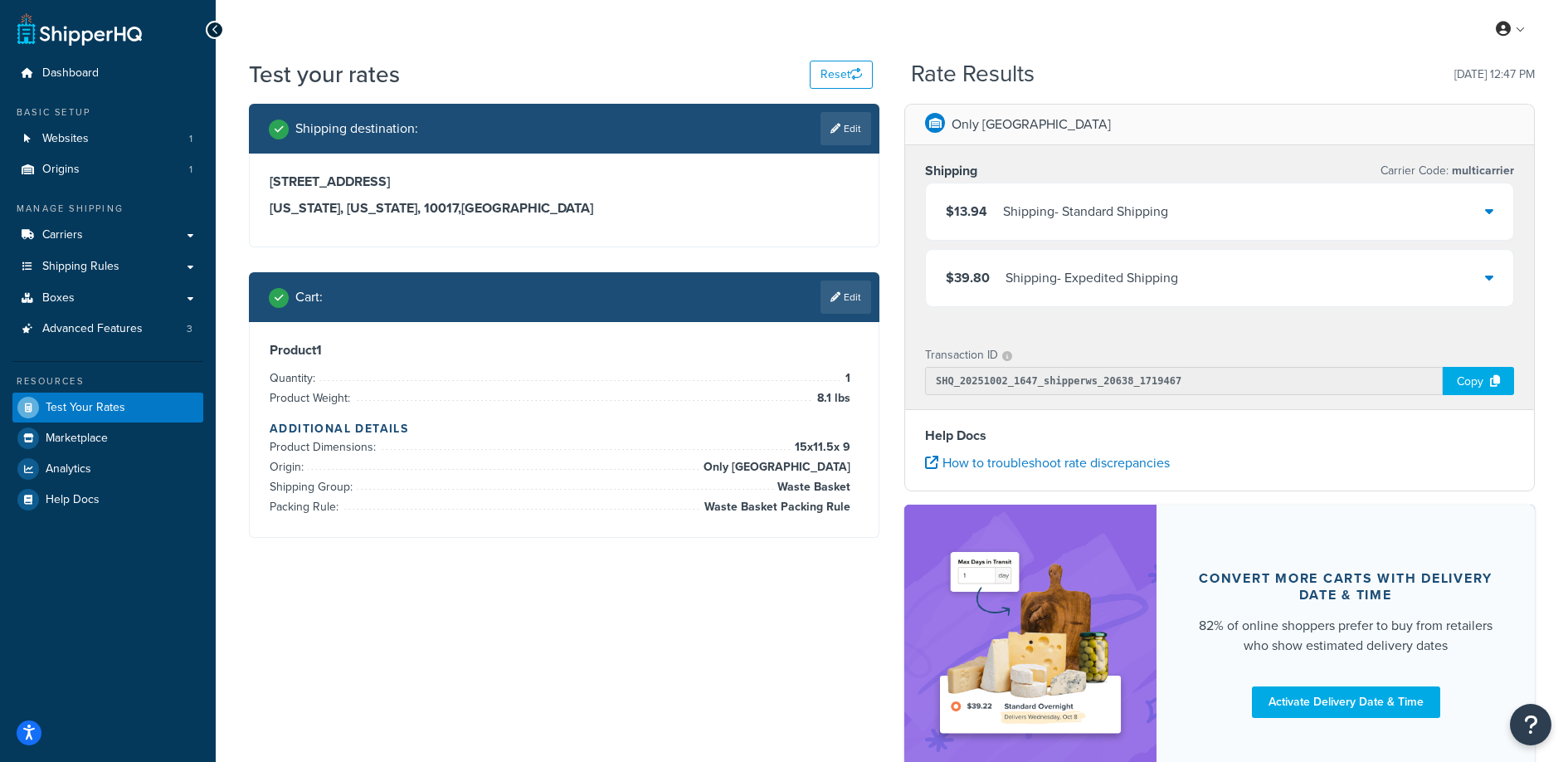
click at [1021, 217] on div "Shipping - Standard Shipping" at bounding box center [1086, 211] width 165 height 23
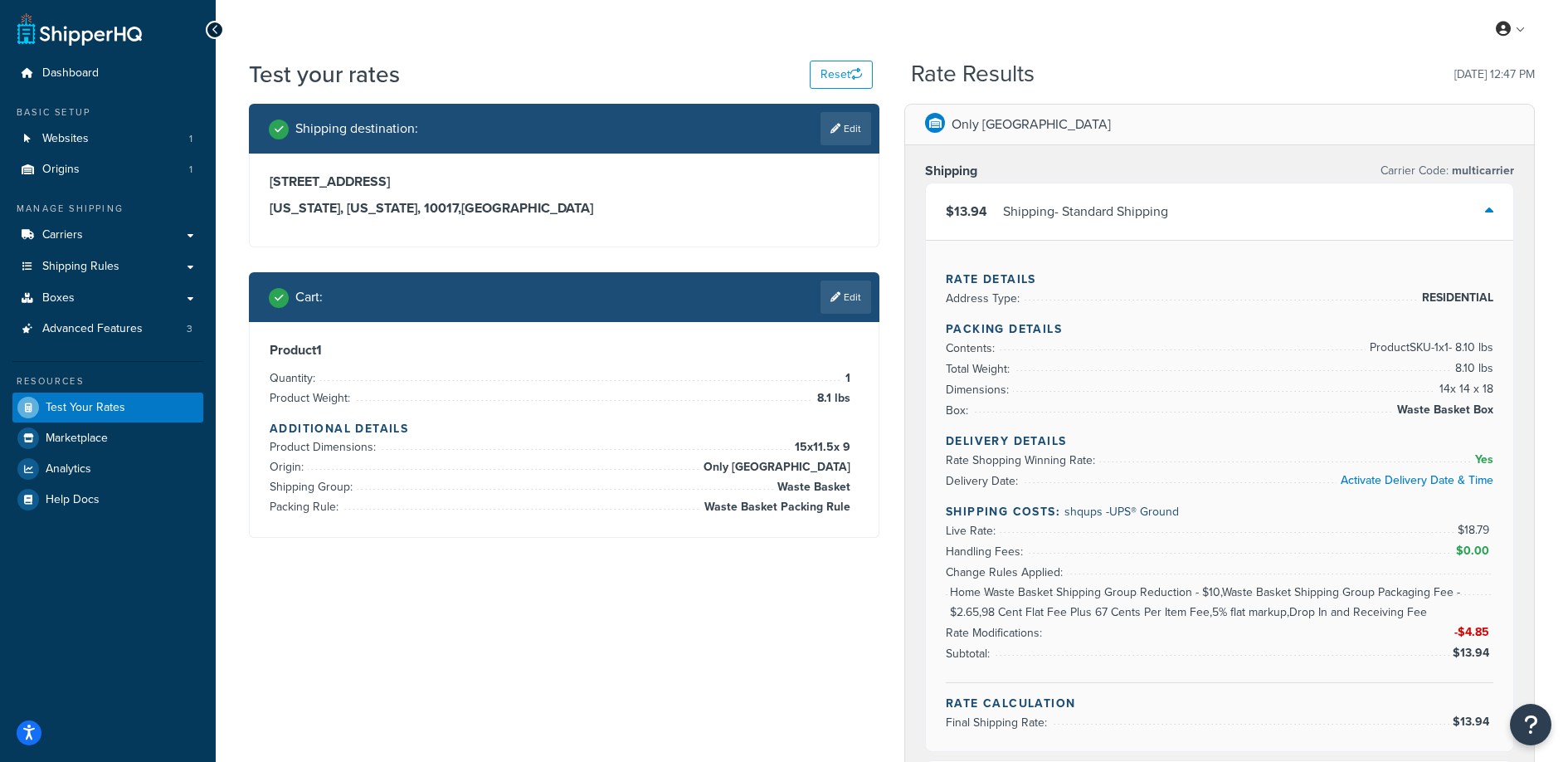
scroll to position [21, 0]
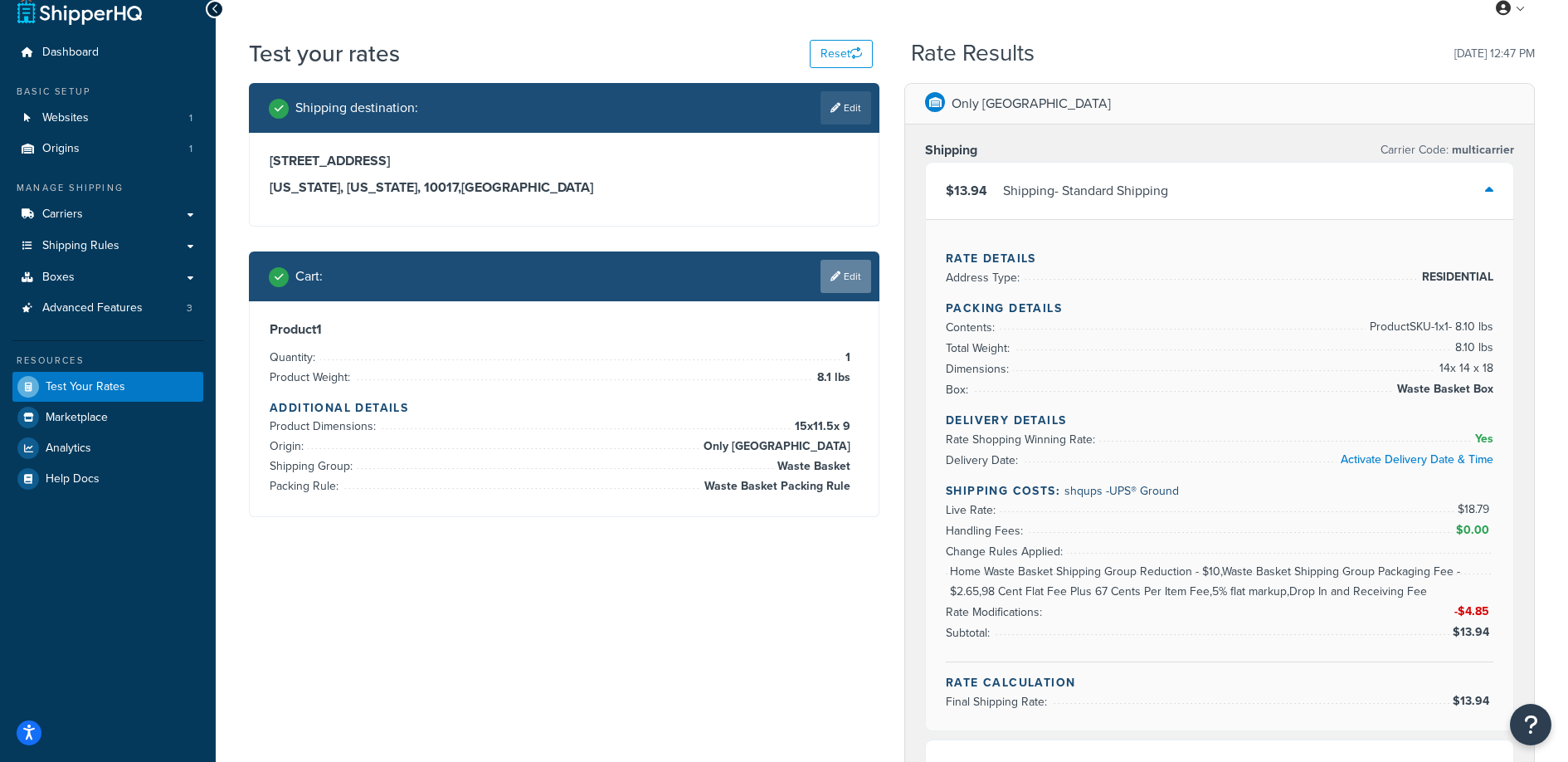
click at [855, 273] on link "Edit" at bounding box center [845, 276] width 50 height 33
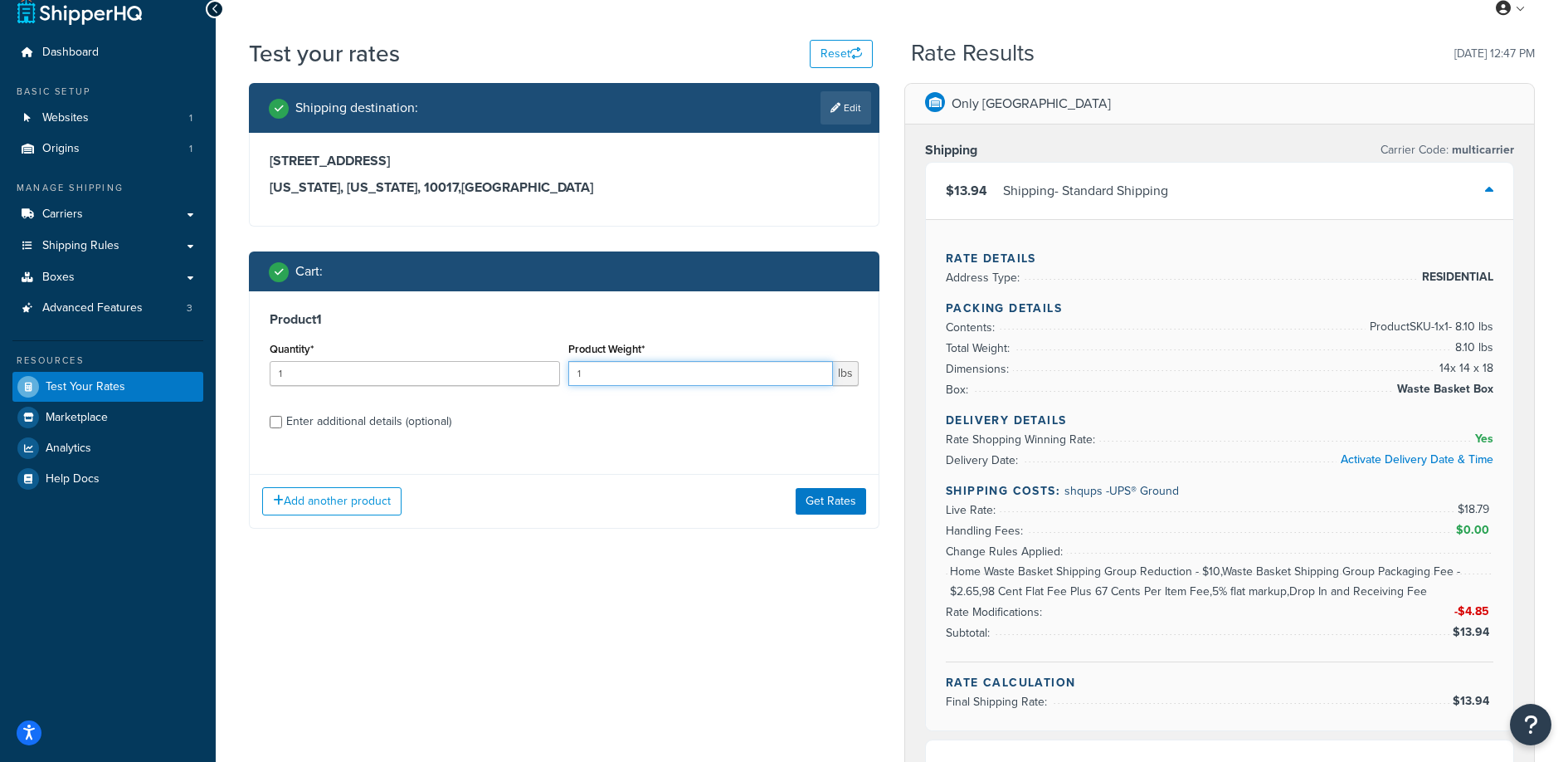
click at [679, 370] on input "1" at bounding box center [701, 373] width 265 height 25
type input "8"
click at [343, 421] on div "Enter additional details (optional)" at bounding box center [369, 421] width 165 height 23
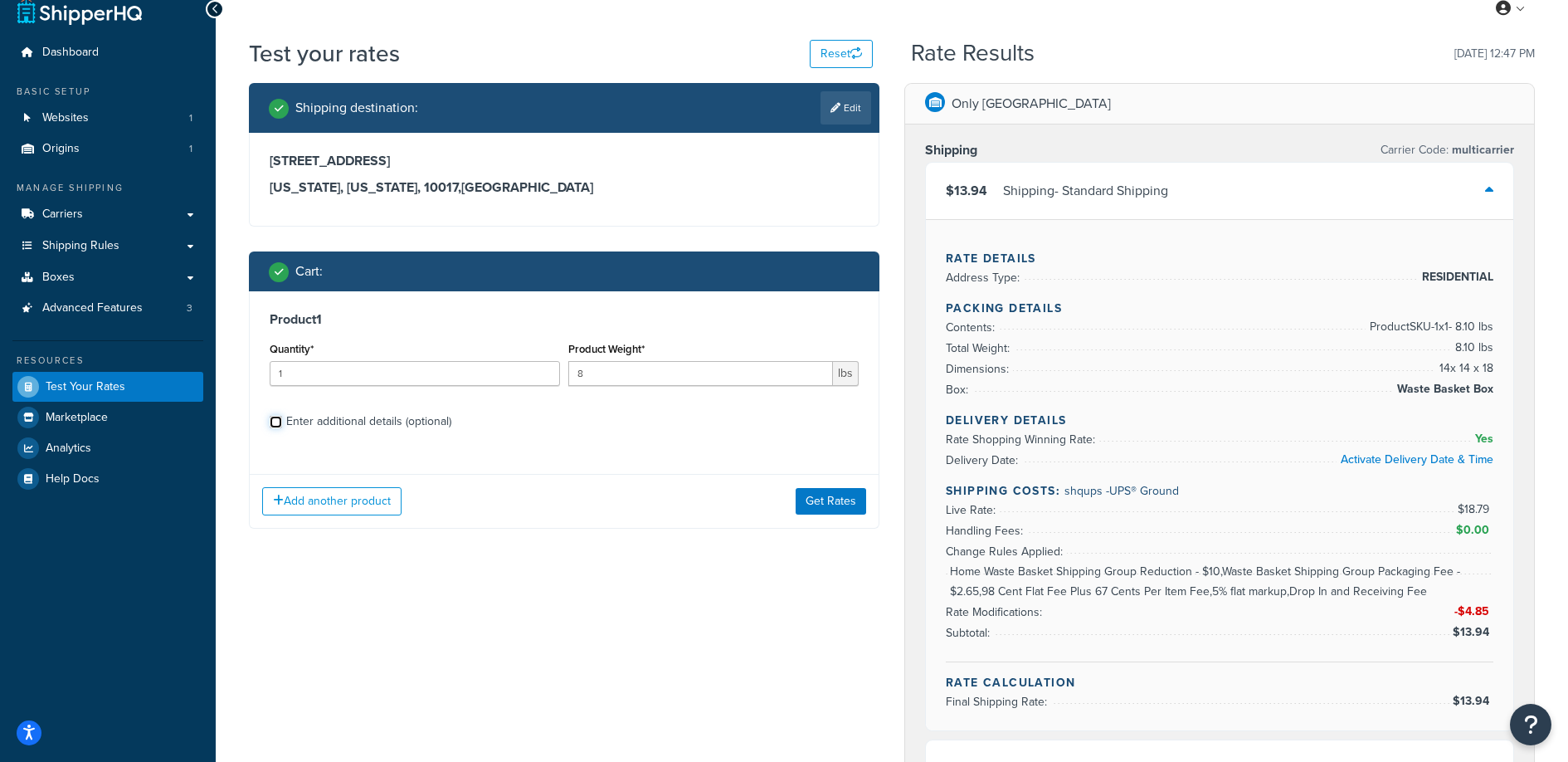
click at [282, 421] on input "Enter additional details (optional)" at bounding box center [276, 422] width 13 height 13
checkbox input "true"
select select "88128"
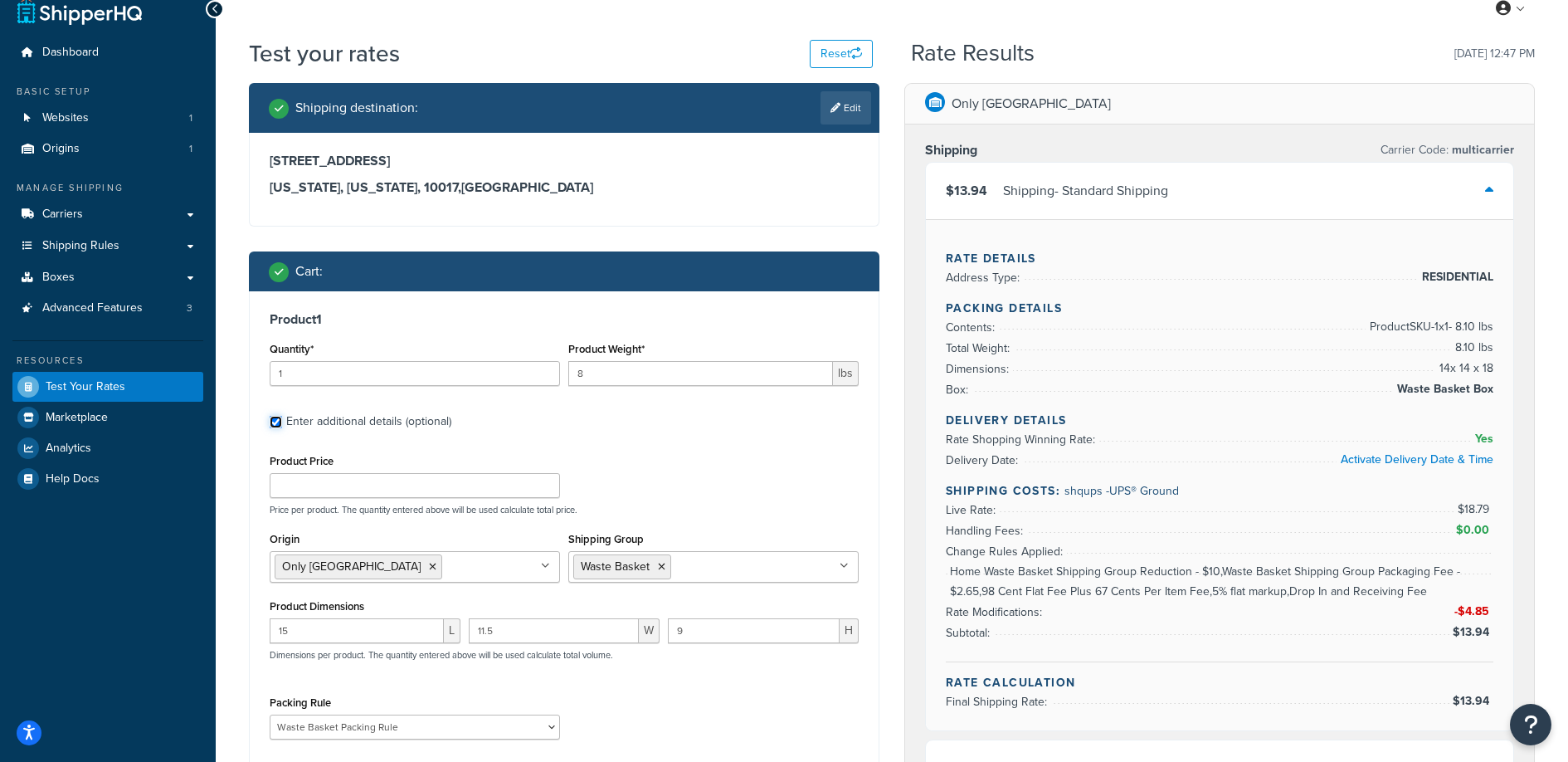
scroll to position [283, 0]
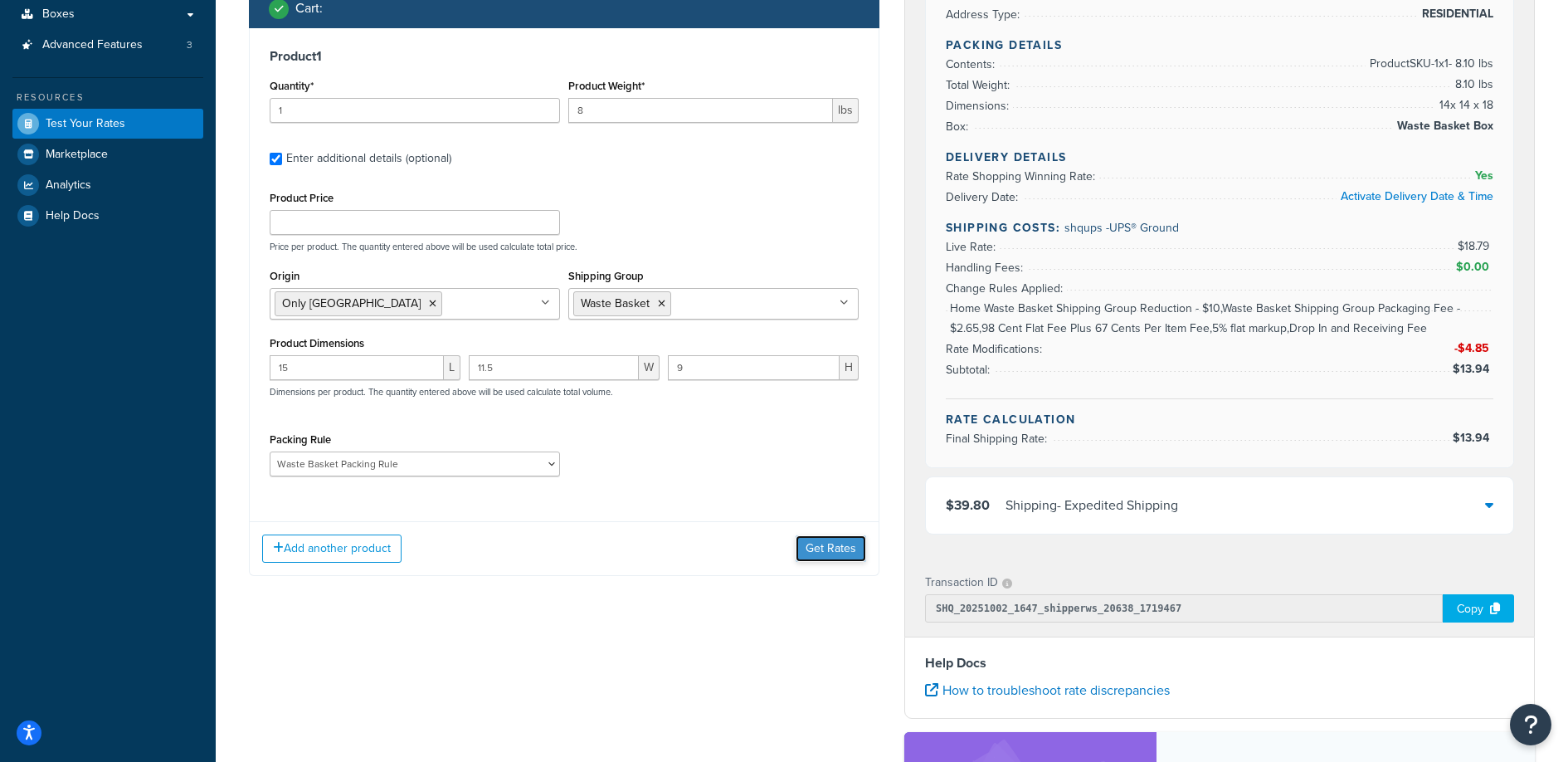
click at [842, 546] on button "Get Rates" at bounding box center [831, 548] width 71 height 27
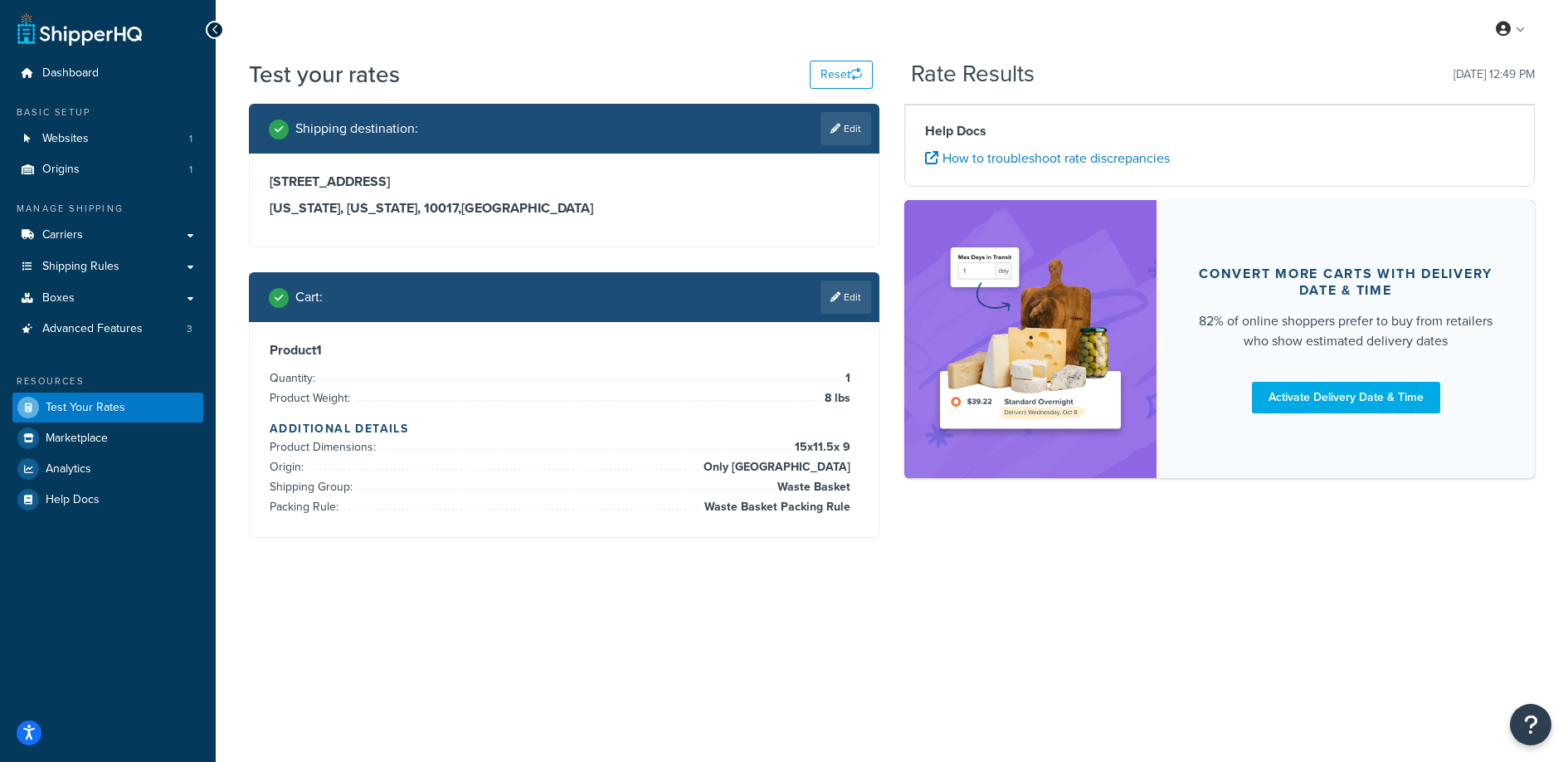
scroll to position [0, 0]
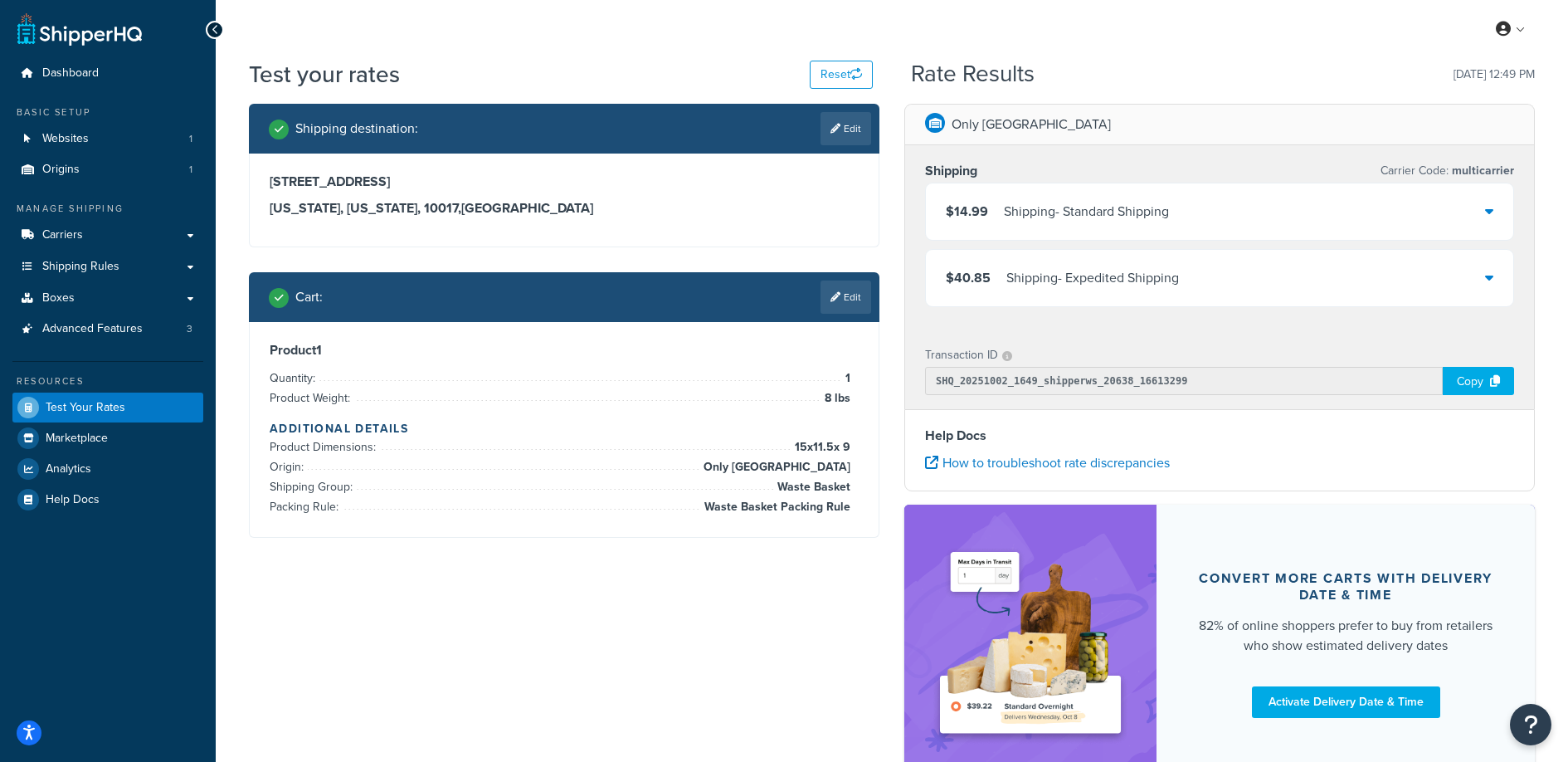
click at [1202, 207] on div "$14.99 Shipping - Standard Shipping" at bounding box center [1220, 212] width 588 height 57
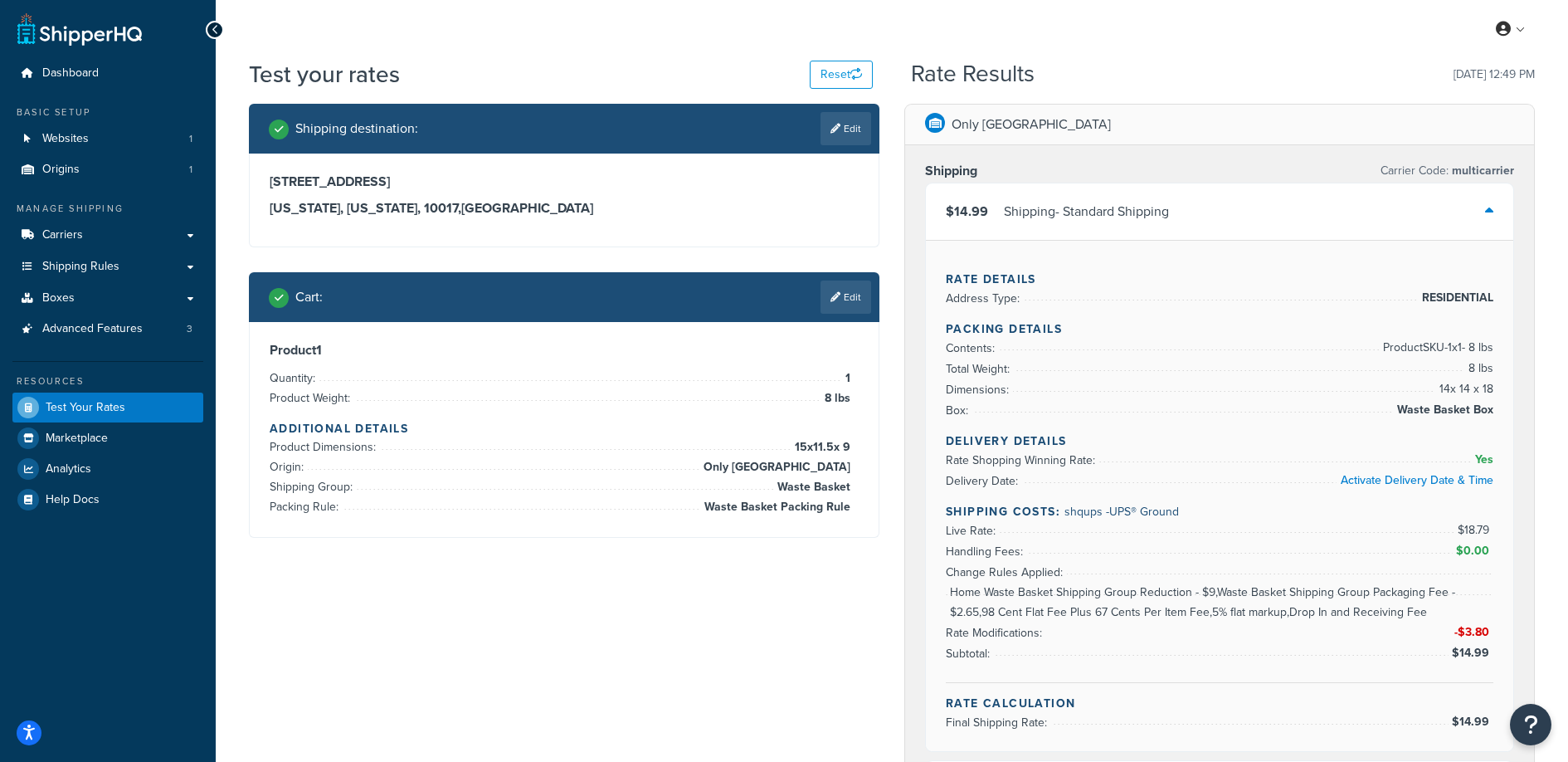
click at [837, 293] on icon at bounding box center [835, 297] width 10 height 10
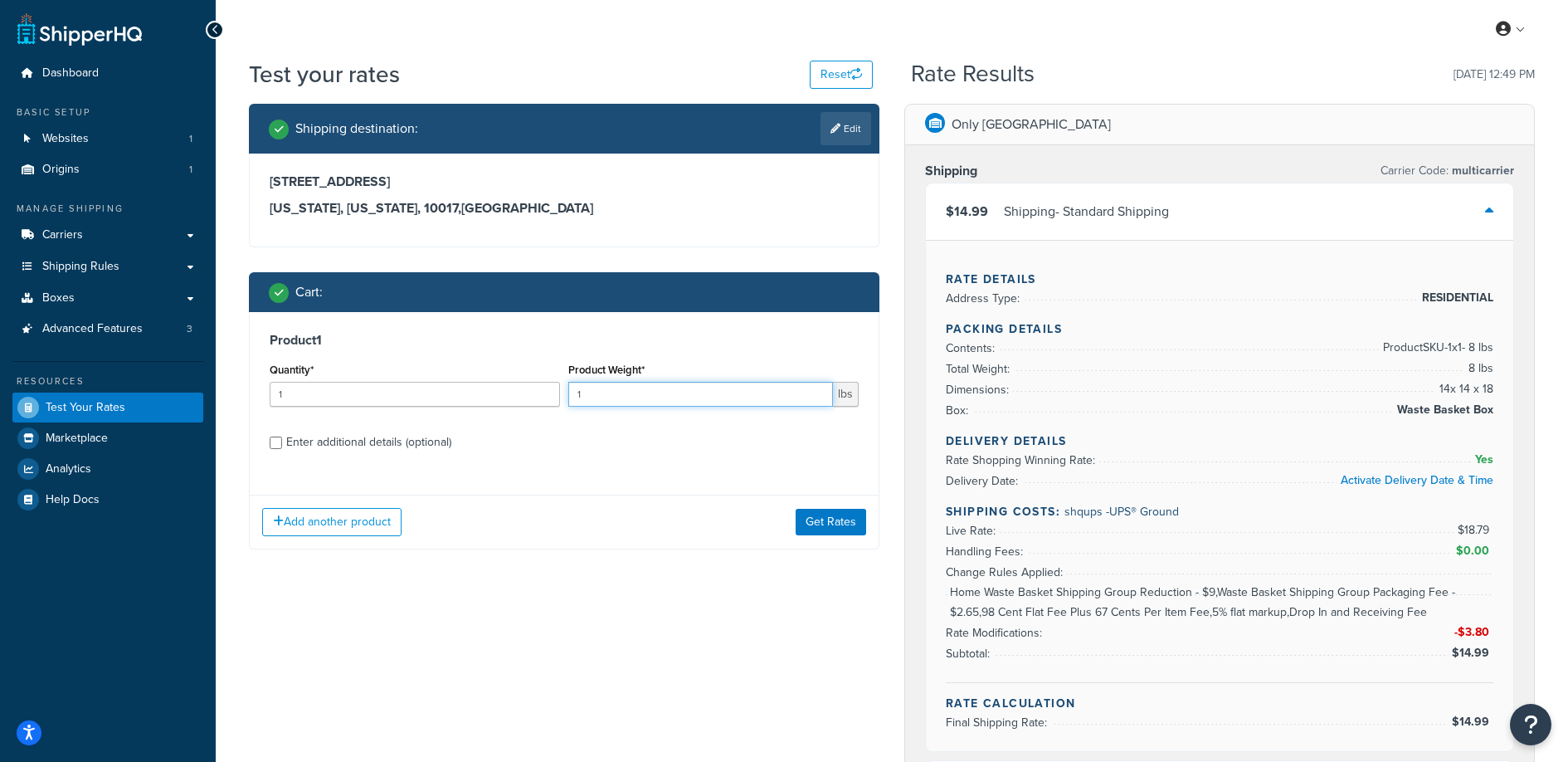
click at [699, 396] on input "1" at bounding box center [701, 393] width 265 height 25
click at [699, 395] on input "1" at bounding box center [701, 393] width 265 height 25
type input "8.1"
click at [294, 425] on div "Product 1 Quantity* 1 Product Weight* 8.1 lbs Enter additional details (optiona…" at bounding box center [564, 397] width 629 height 171
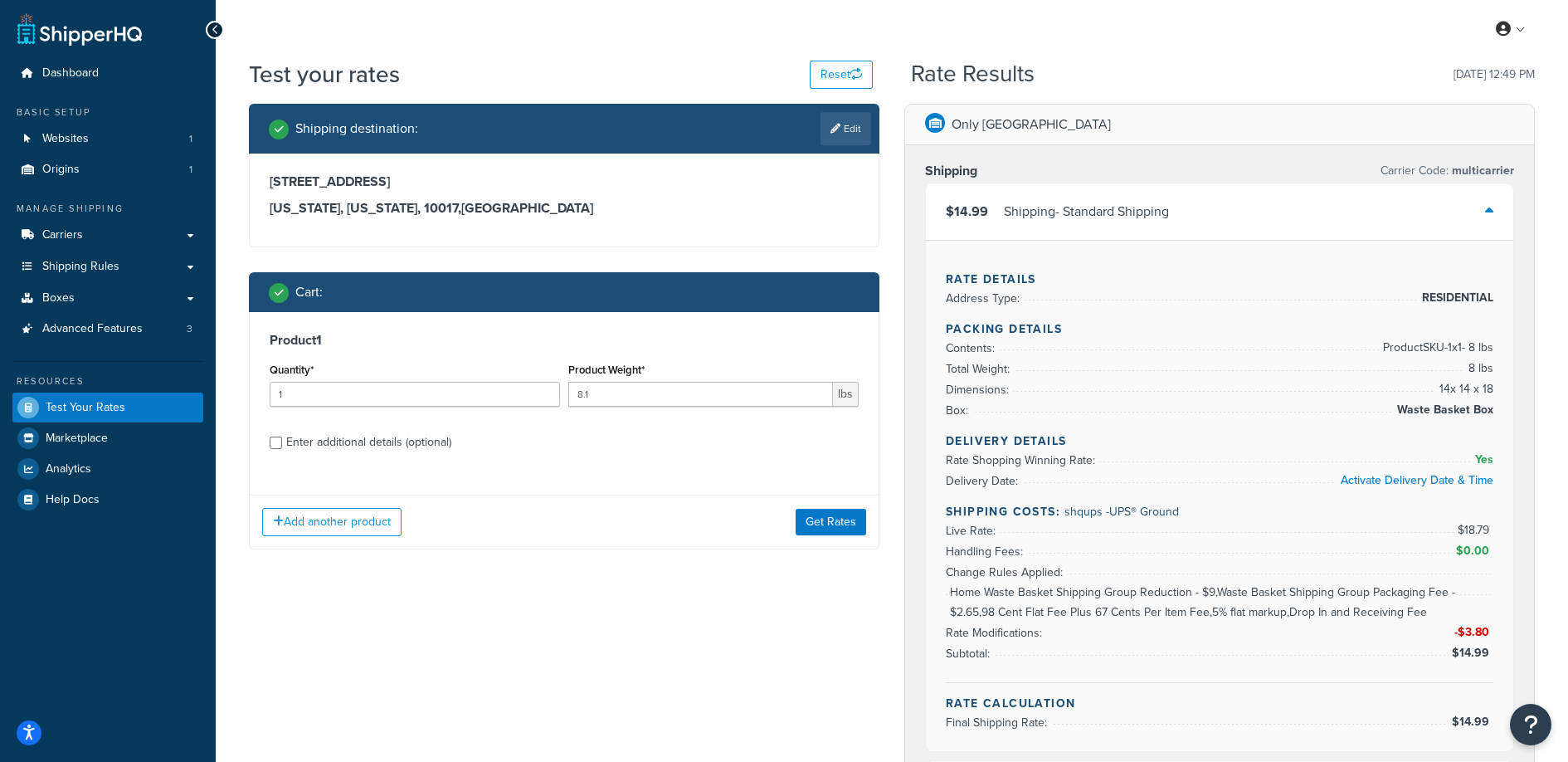
click at [293, 436] on div "Enter additional details (optional)" at bounding box center [369, 442] width 165 height 23
click at [282, 436] on input "Enter additional details (optional)" at bounding box center [276, 443] width 13 height 13
checkbox input "true"
select select "88128"
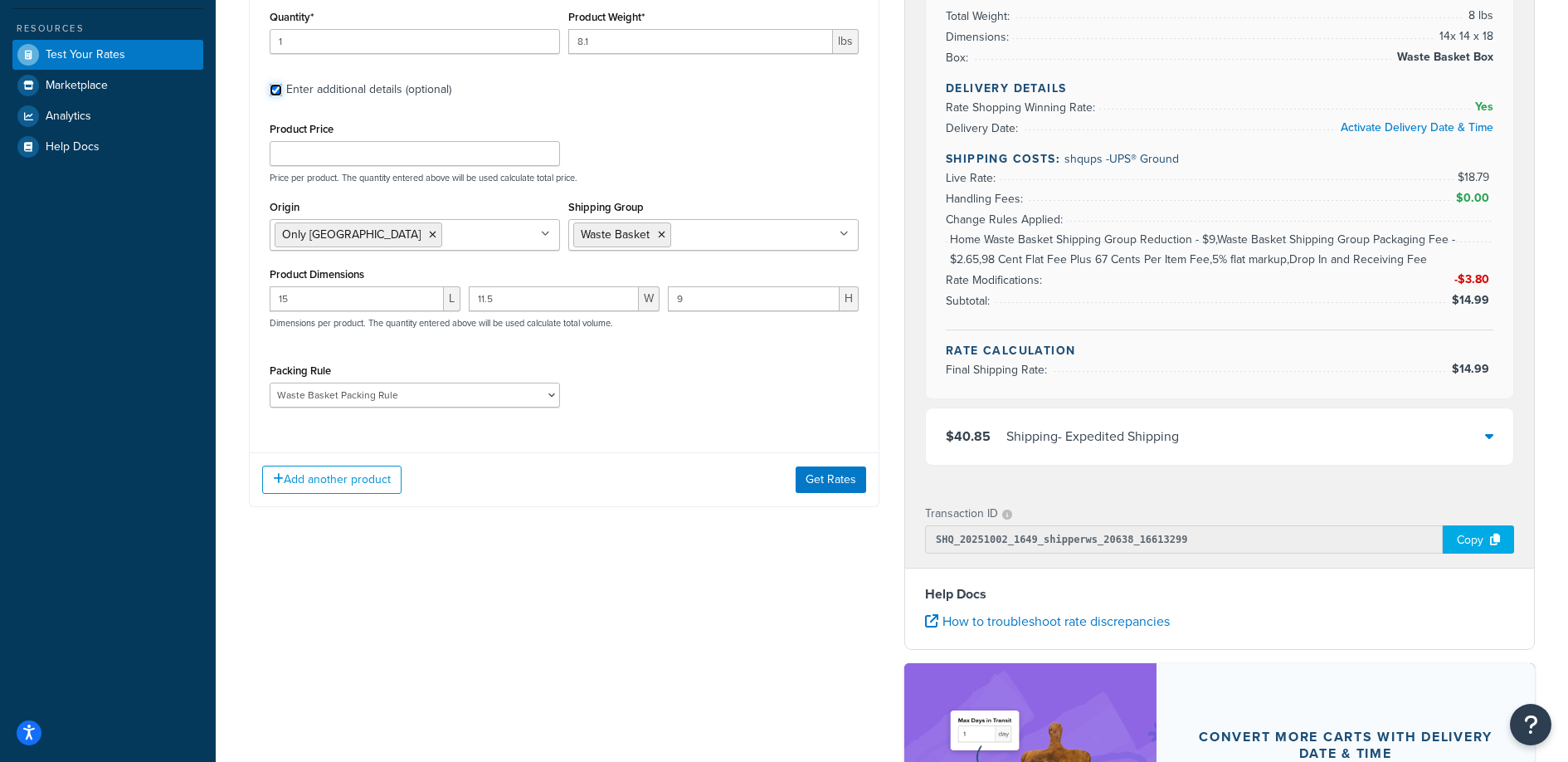
scroll to position [437, 0]
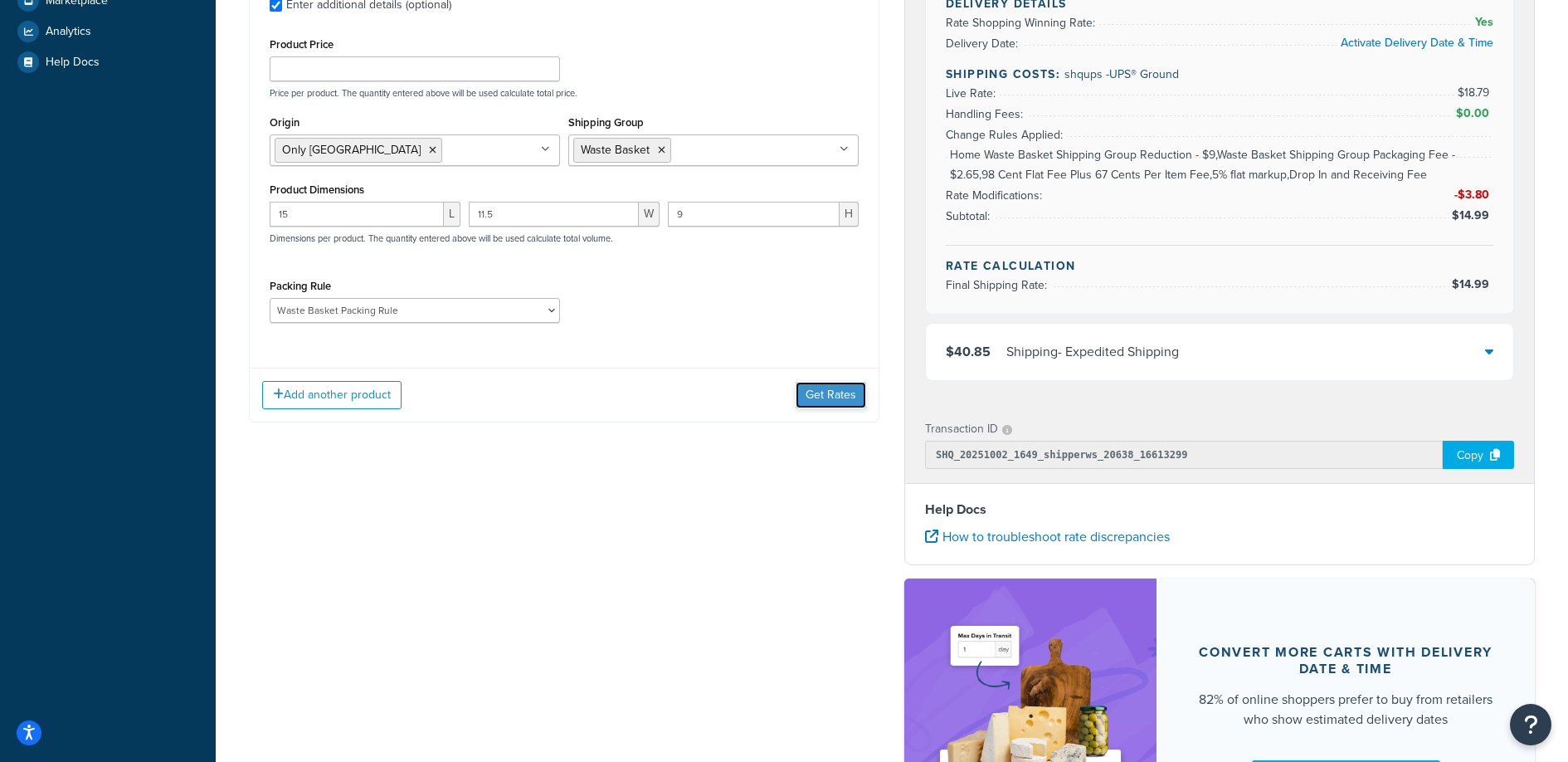
click at [842, 406] on button "Get Rates" at bounding box center [831, 394] width 71 height 27
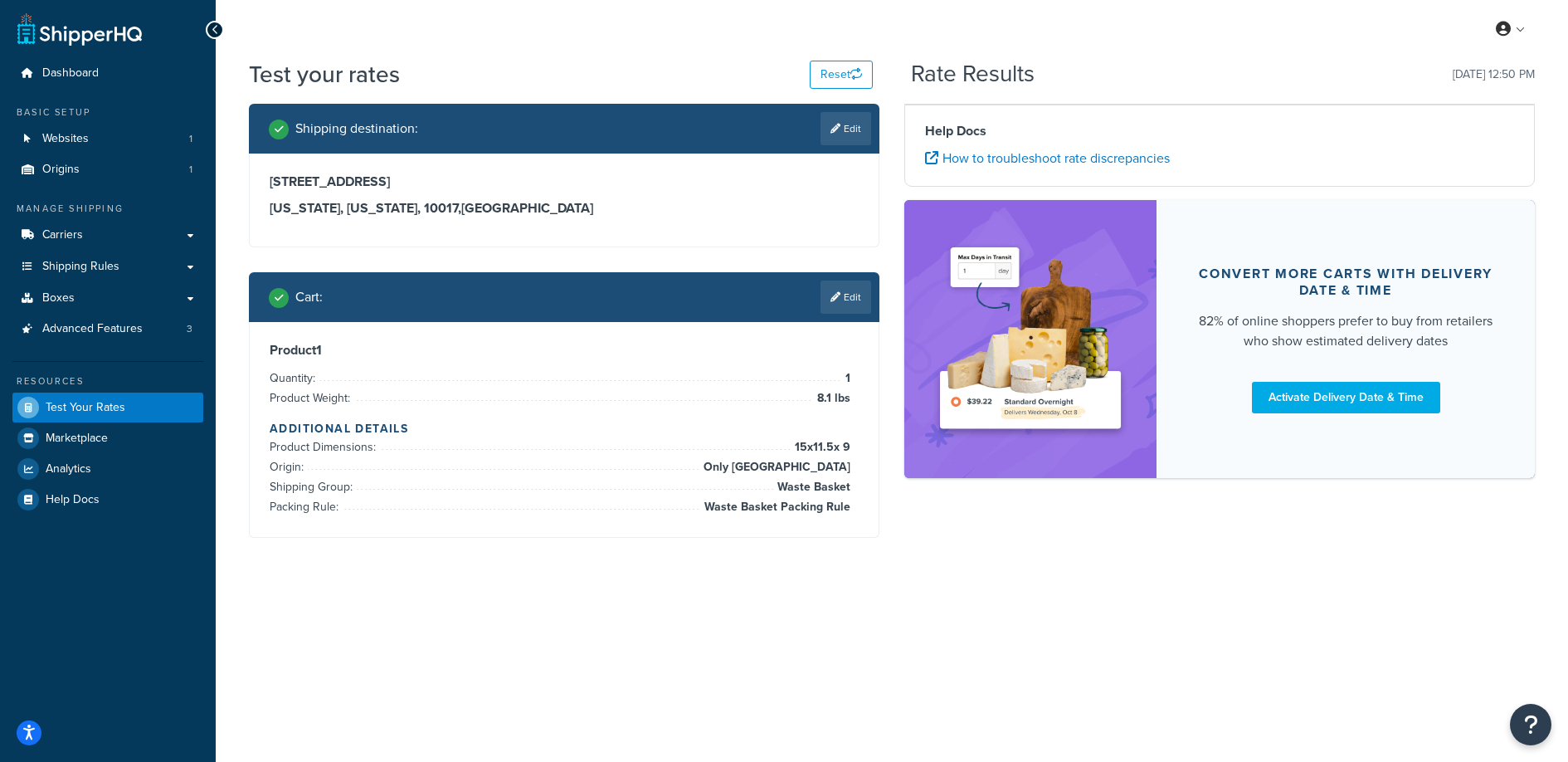
scroll to position [0, 0]
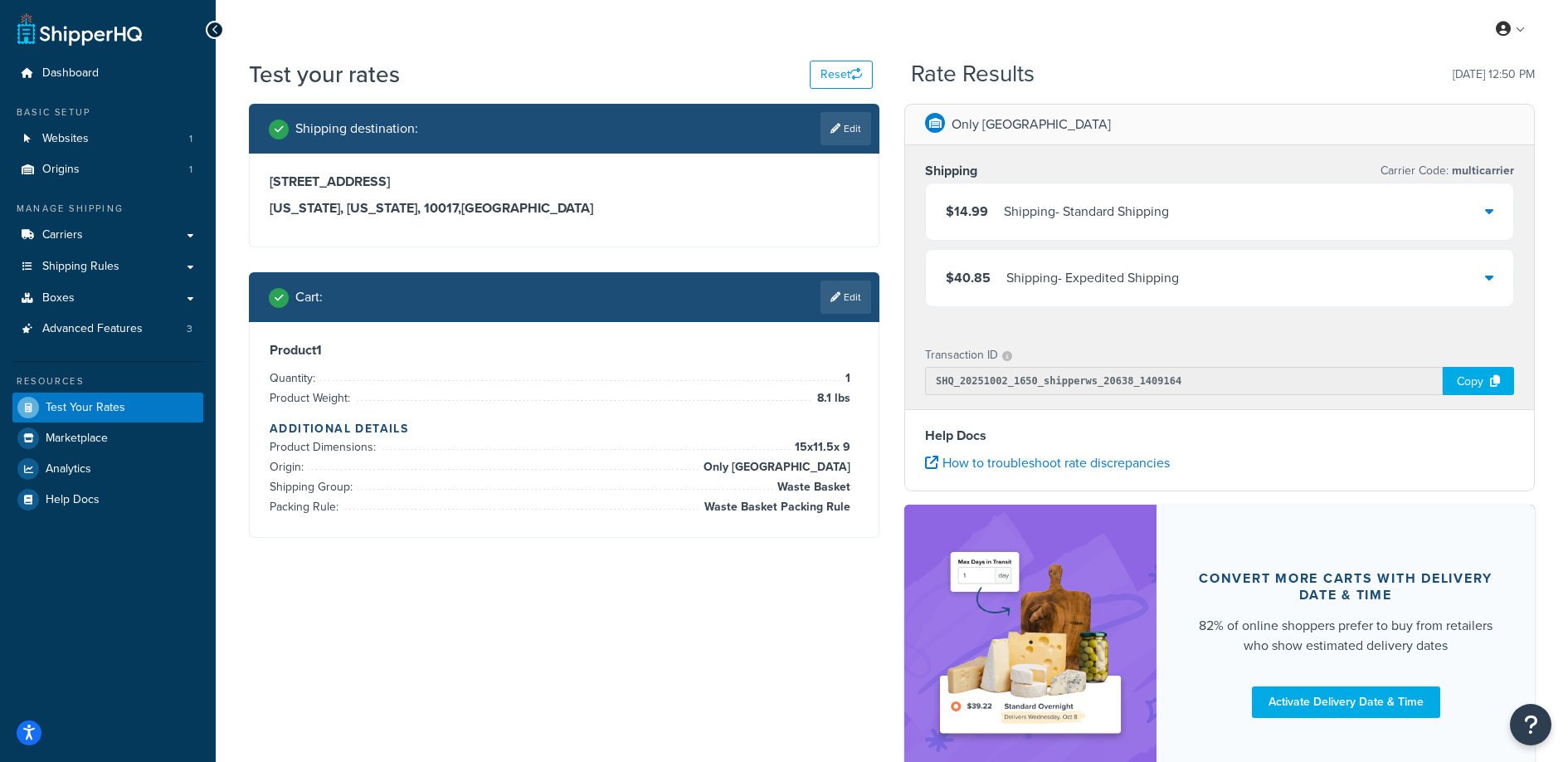
click at [1070, 192] on div "$14.99 Shipping - Standard Shipping" at bounding box center [1220, 212] width 588 height 57
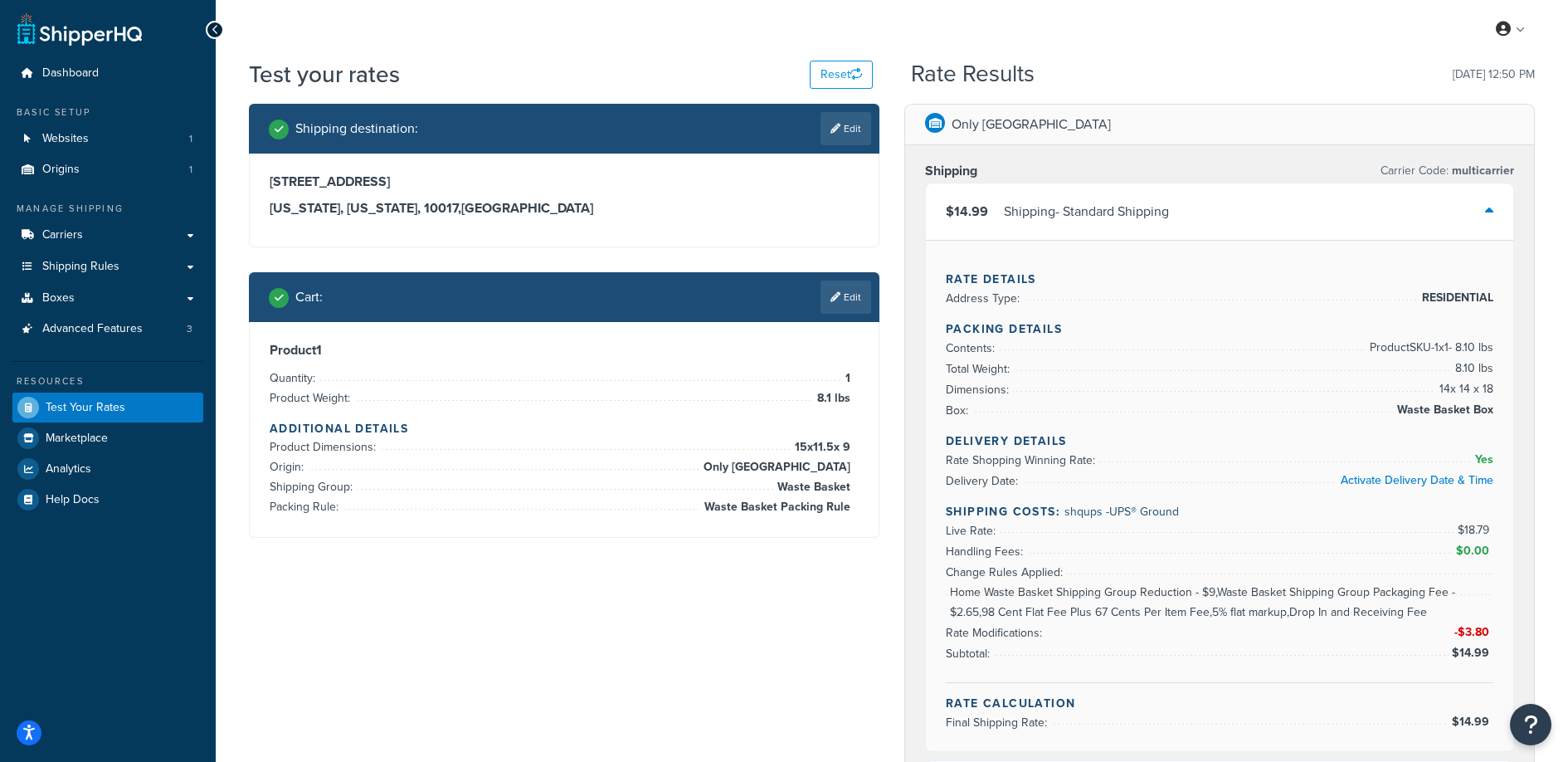
drag, startPoint x: 720, startPoint y: 49, endPoint x: 783, endPoint y: 8, distance: 75.2
click at [721, 49] on div "My Profile Billing Global Settings Contact Us Logout" at bounding box center [891, 28] width 1353 height 58
click at [97, 244] on link "Carriers" at bounding box center [108, 235] width 191 height 30
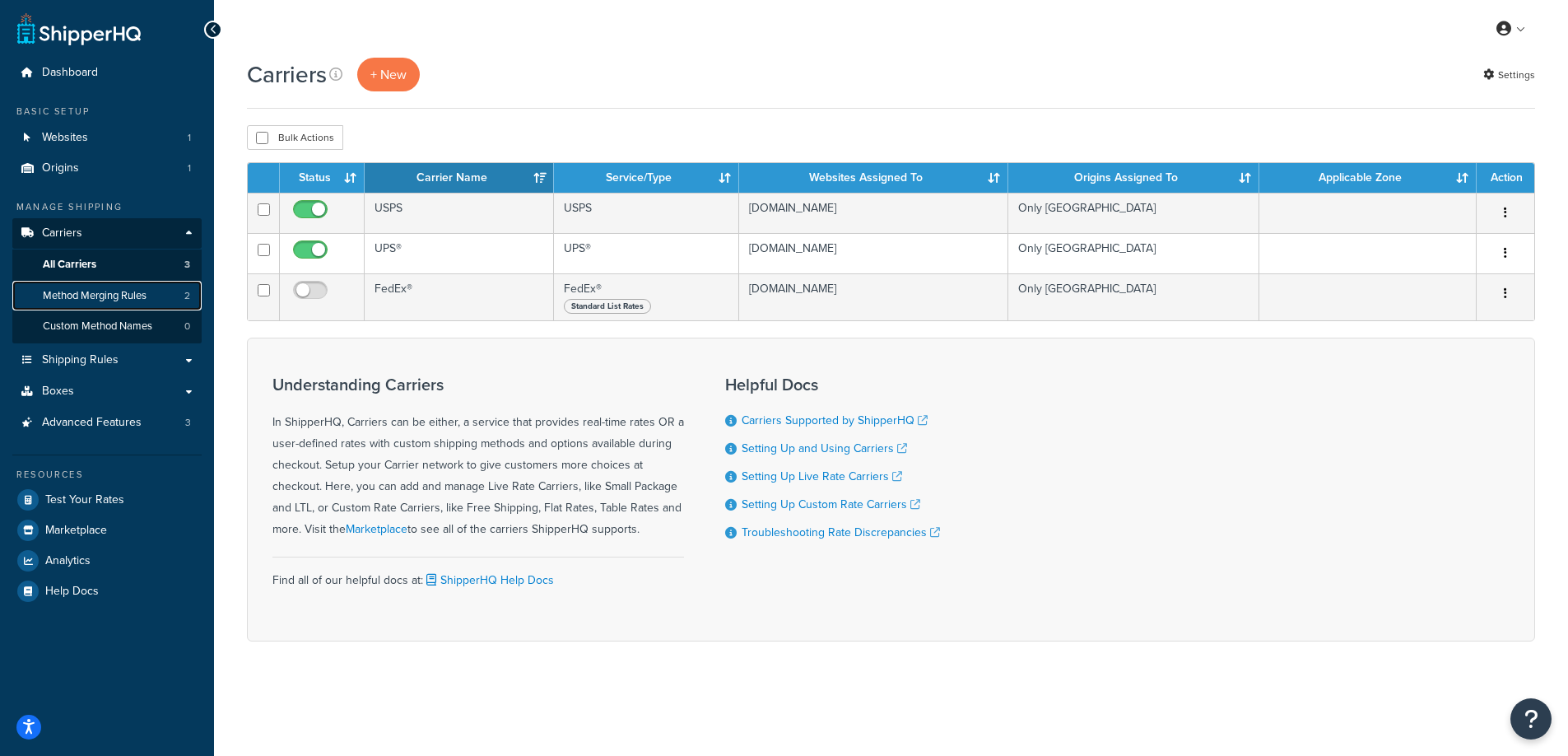
click at [103, 302] on span "Method Merging Rules" at bounding box center [95, 296] width 104 height 14
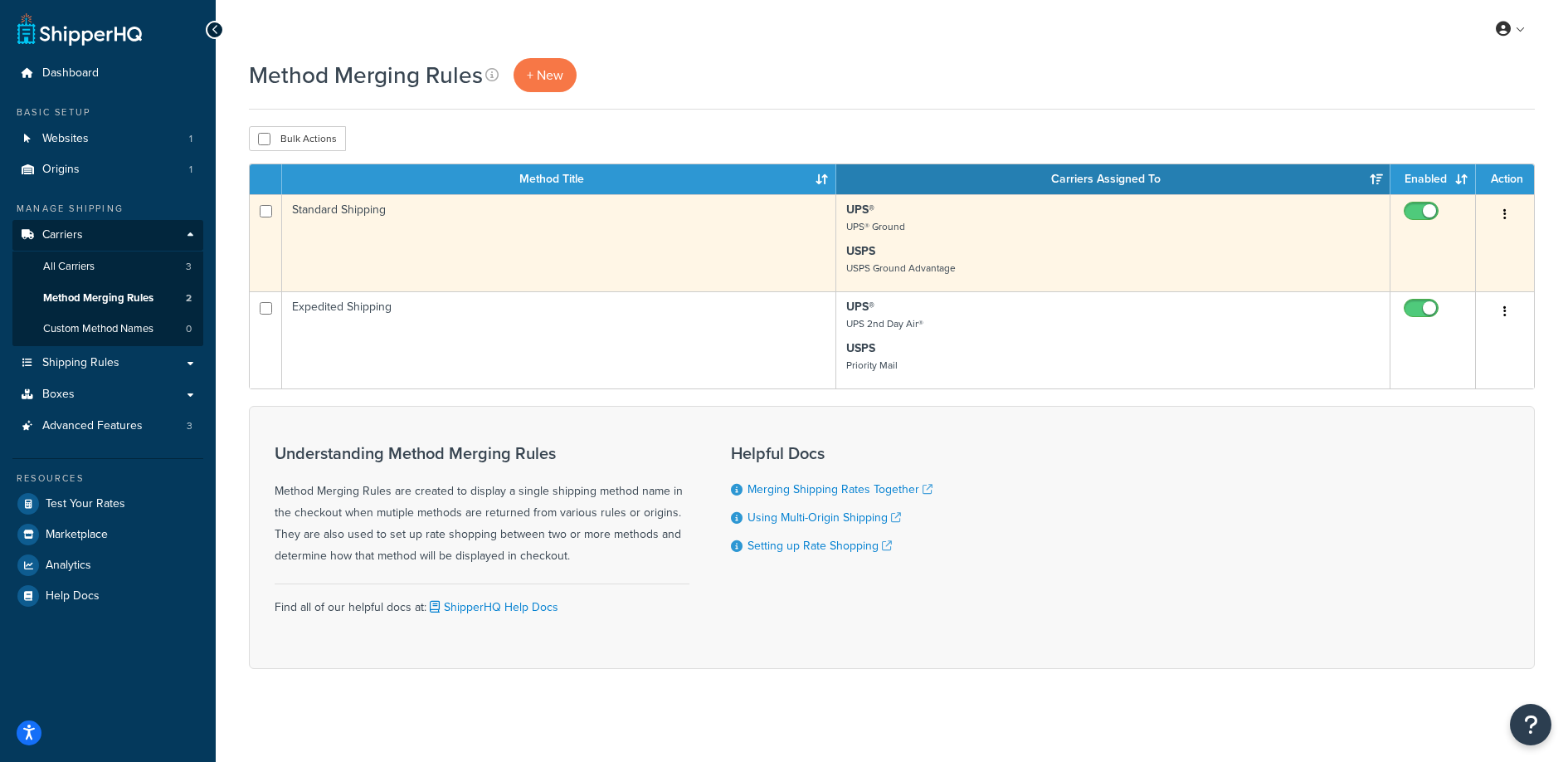
click at [495, 229] on td "Standard Shipping" at bounding box center [559, 243] width 554 height 97
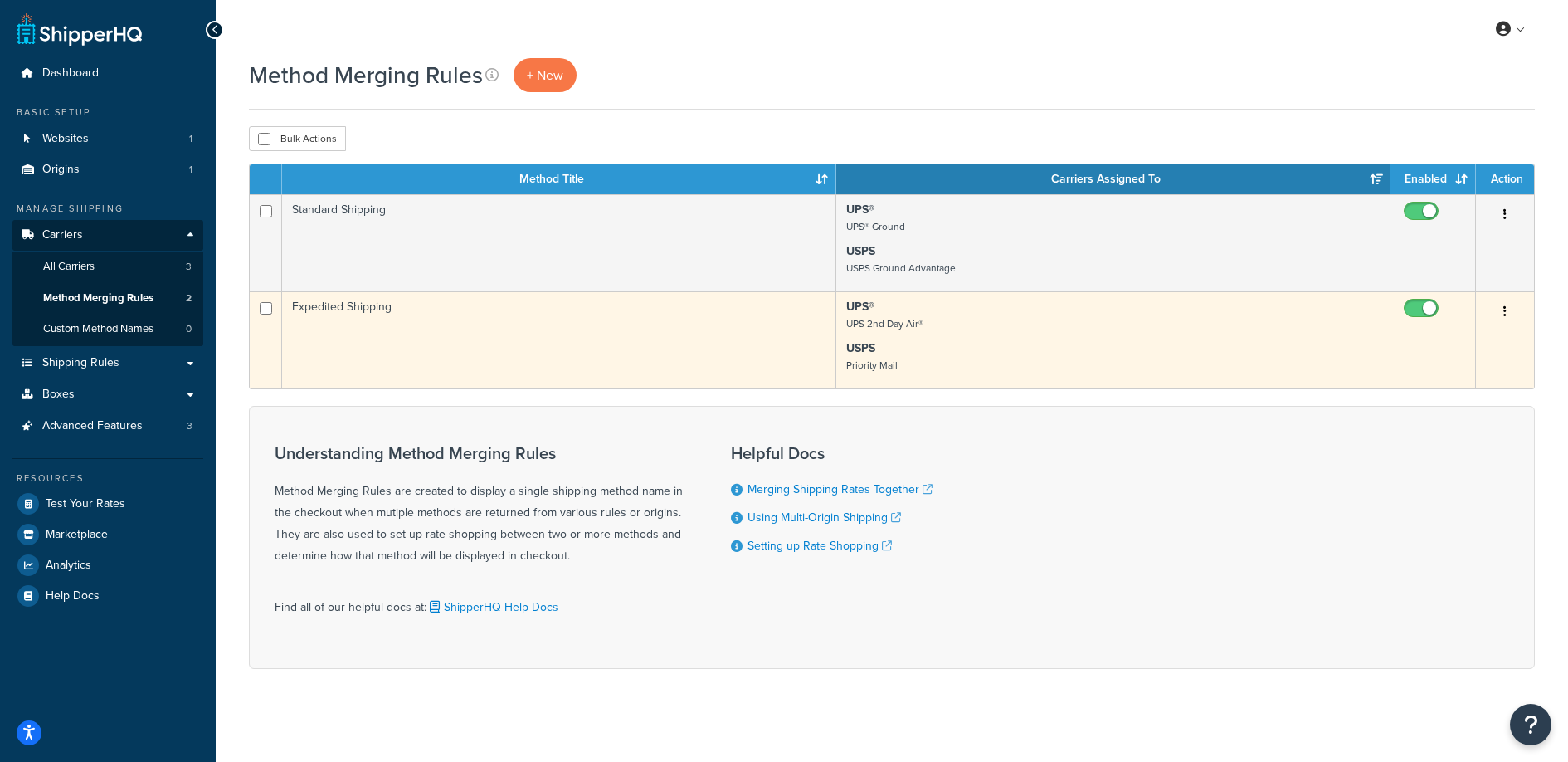
click at [433, 358] on td "Expedited Shipping" at bounding box center [559, 340] width 554 height 97
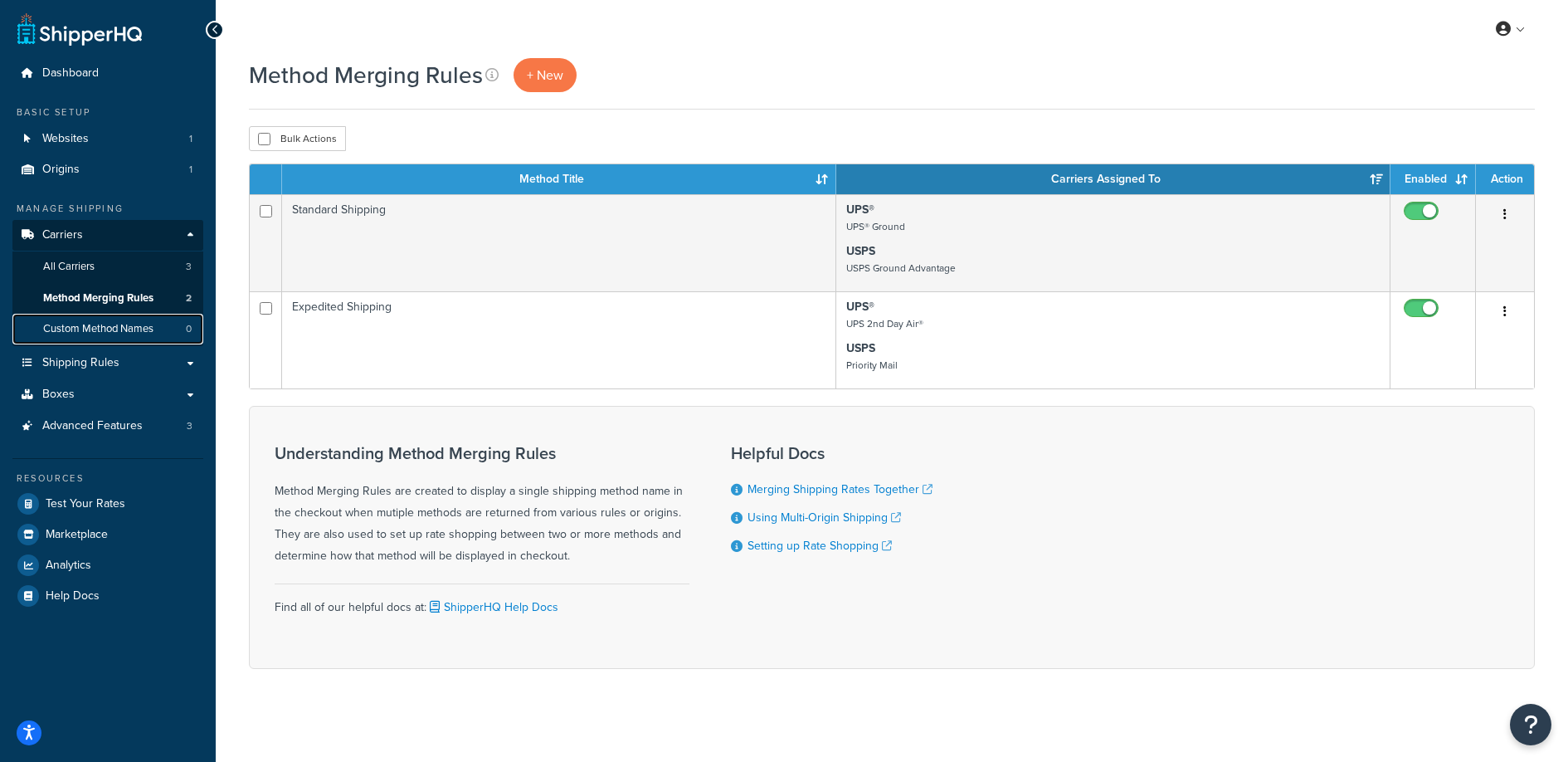
click at [156, 334] on link "Custom Method Names 0" at bounding box center [108, 328] width 191 height 30
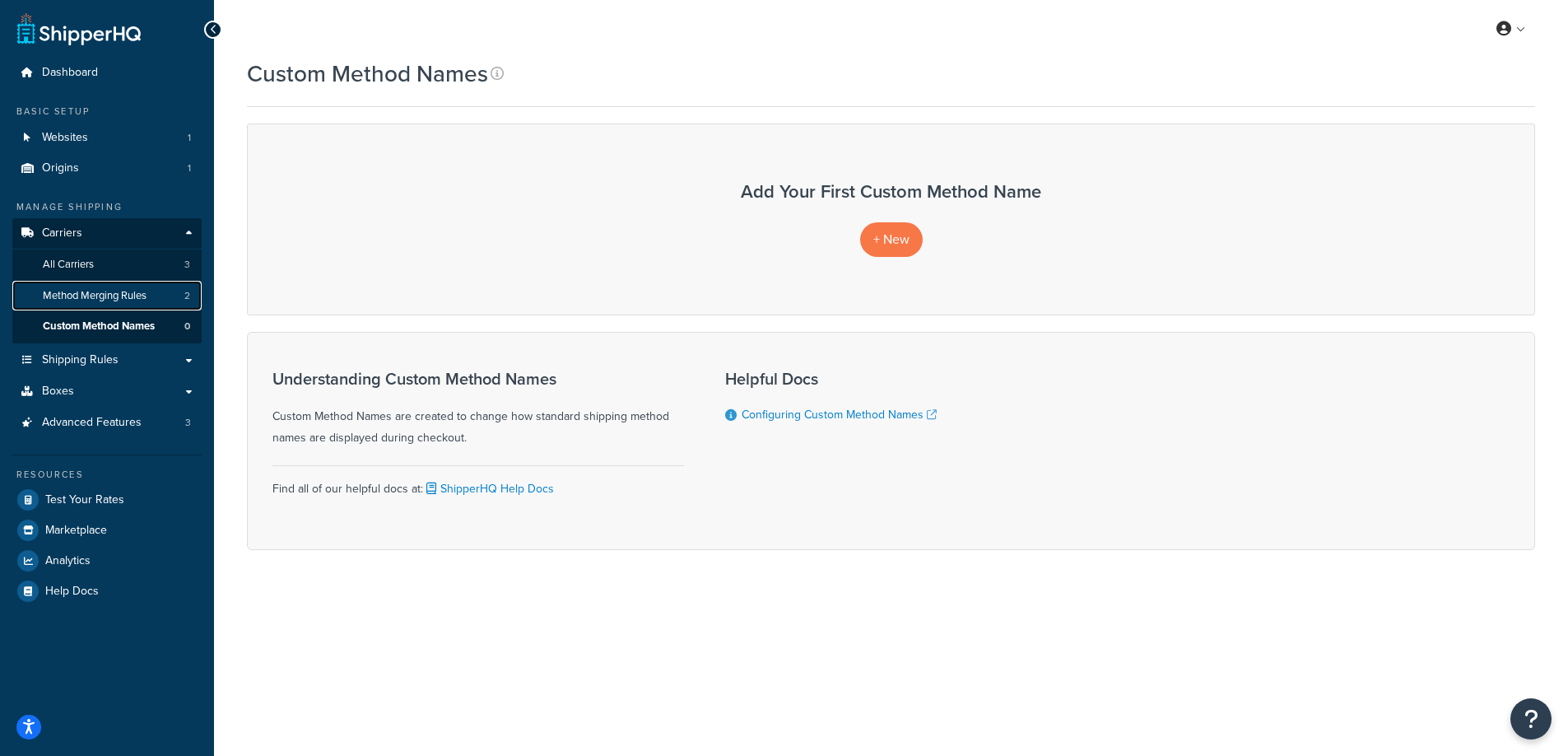
click at [107, 297] on span "Method Merging Rules" at bounding box center [95, 296] width 104 height 14
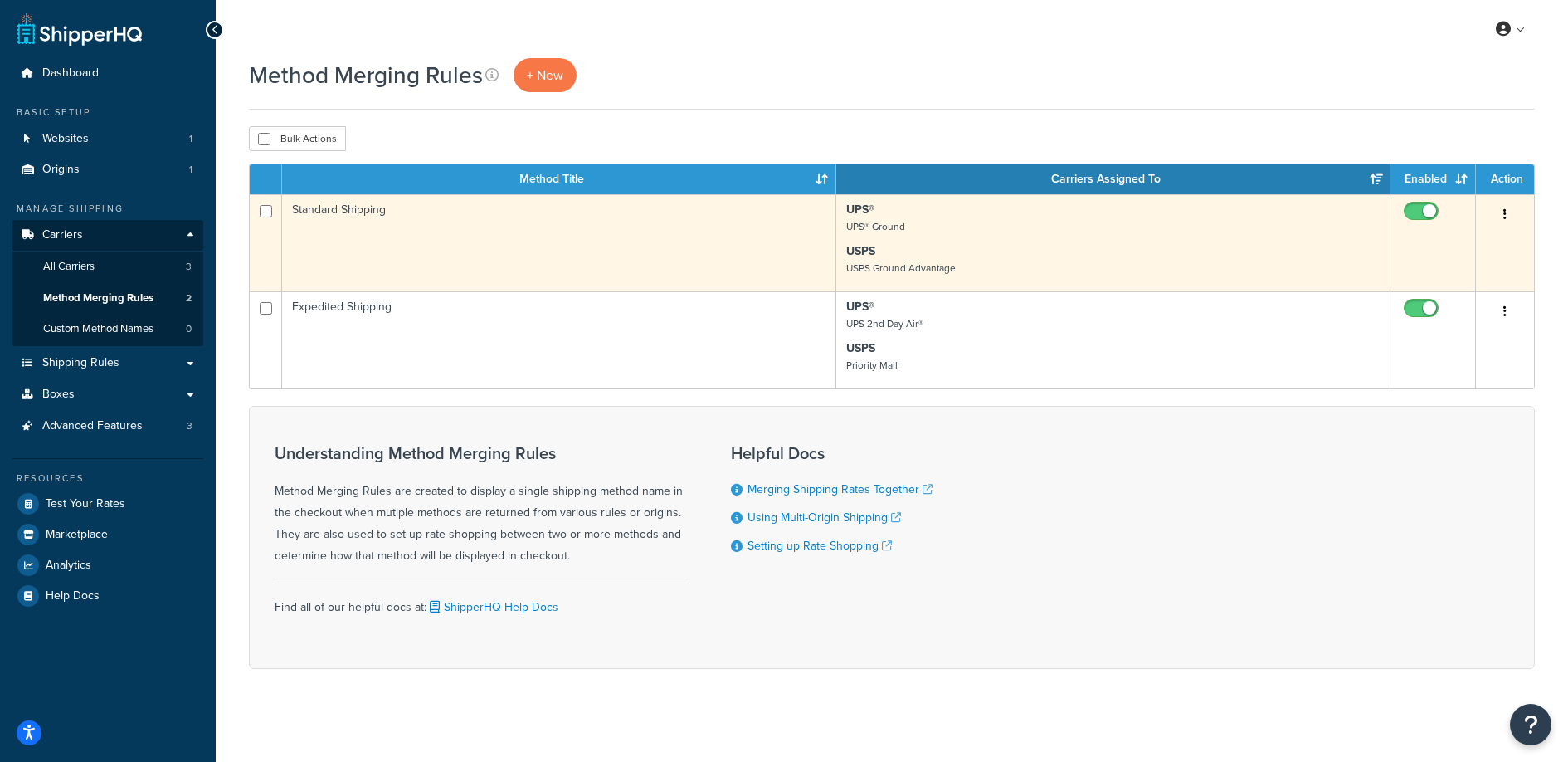
click at [539, 250] on td "Standard Shipping" at bounding box center [559, 243] width 554 height 97
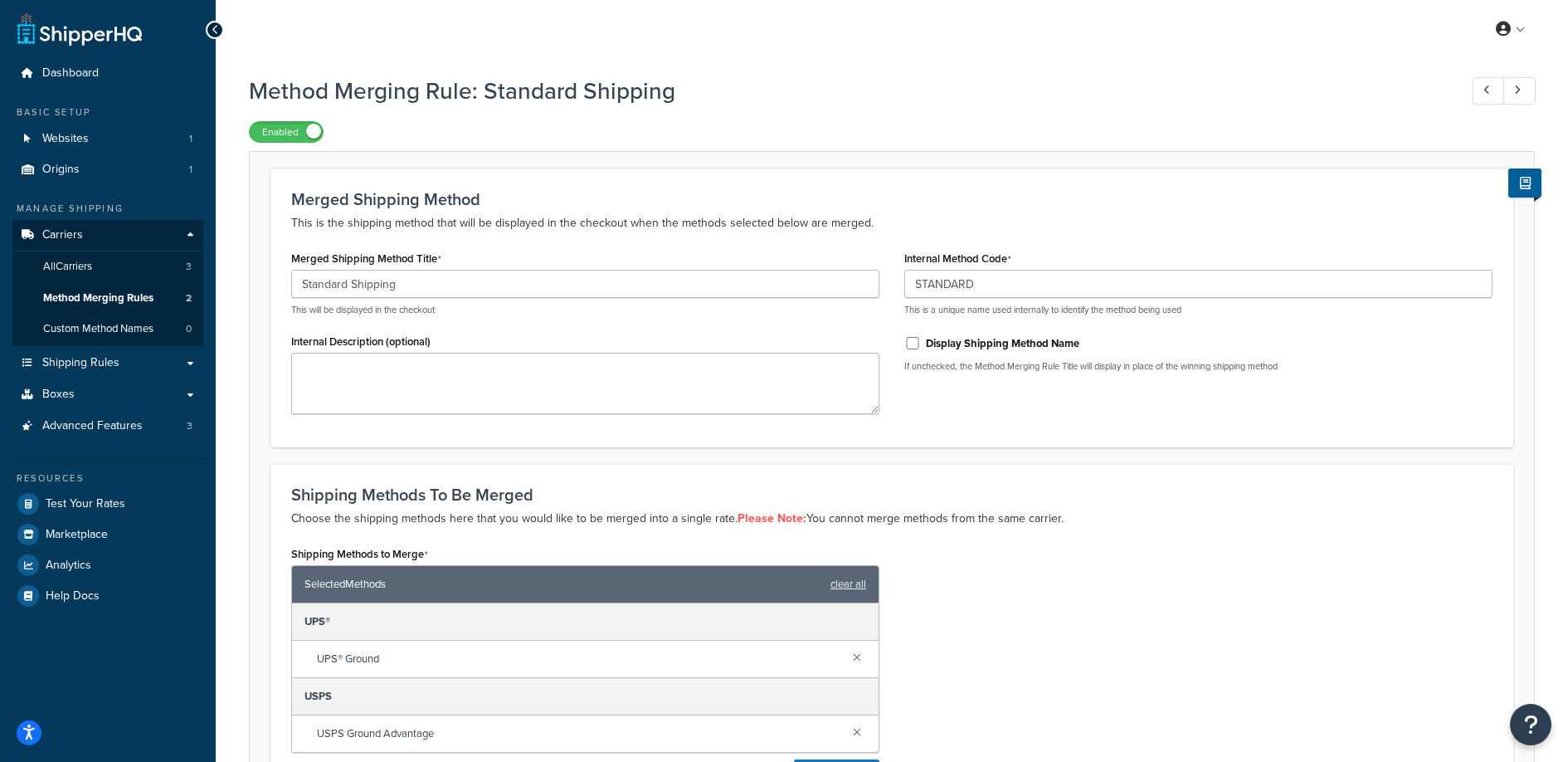
click at [541, 182] on div "Merged Shipping Method This is the shipping method that will be displayed in th…" at bounding box center [892, 307] width 1243 height 278
click at [132, 426] on span "Advanced Features" at bounding box center [92, 425] width 100 height 14
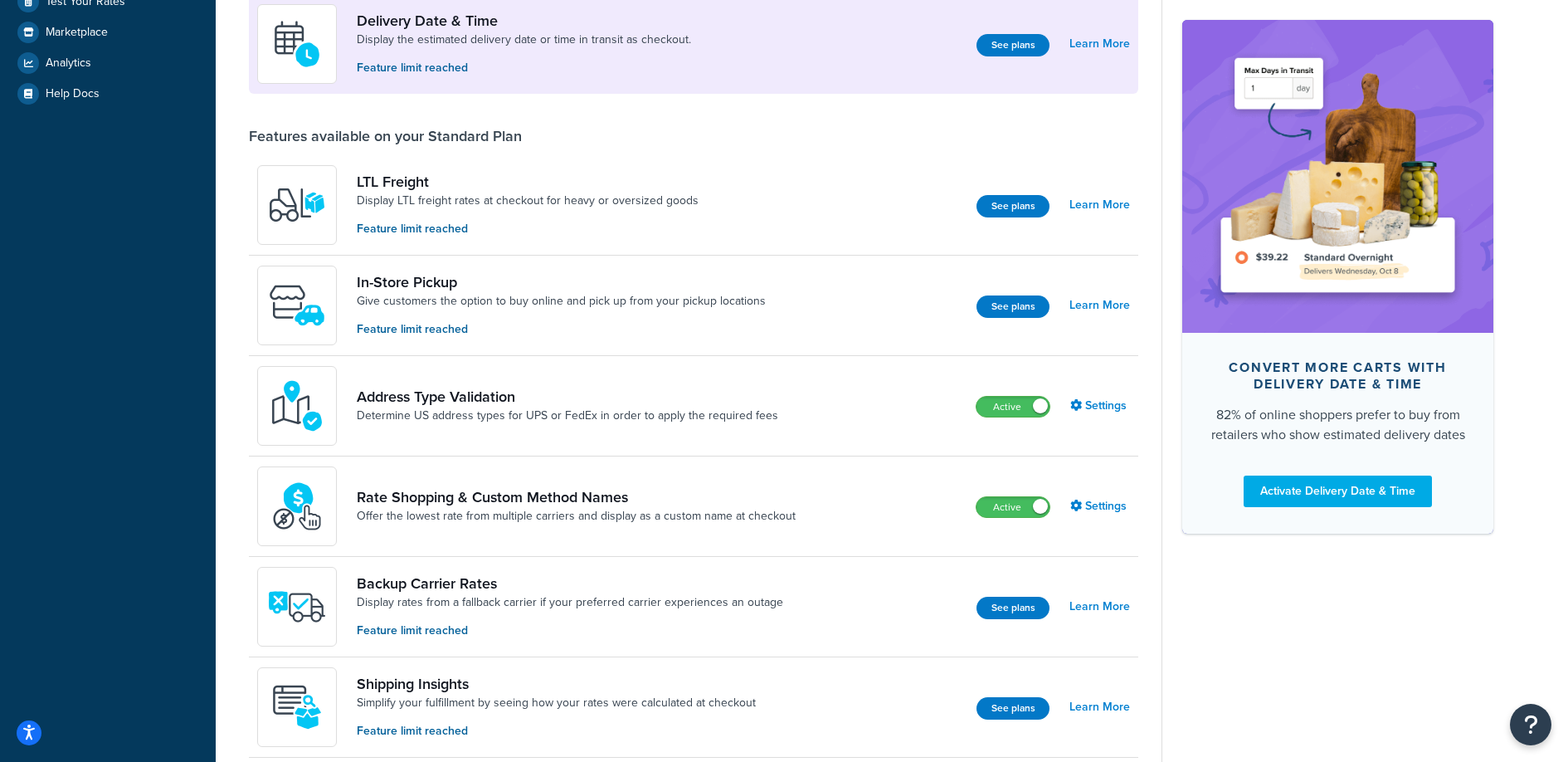
scroll to position [491, 0]
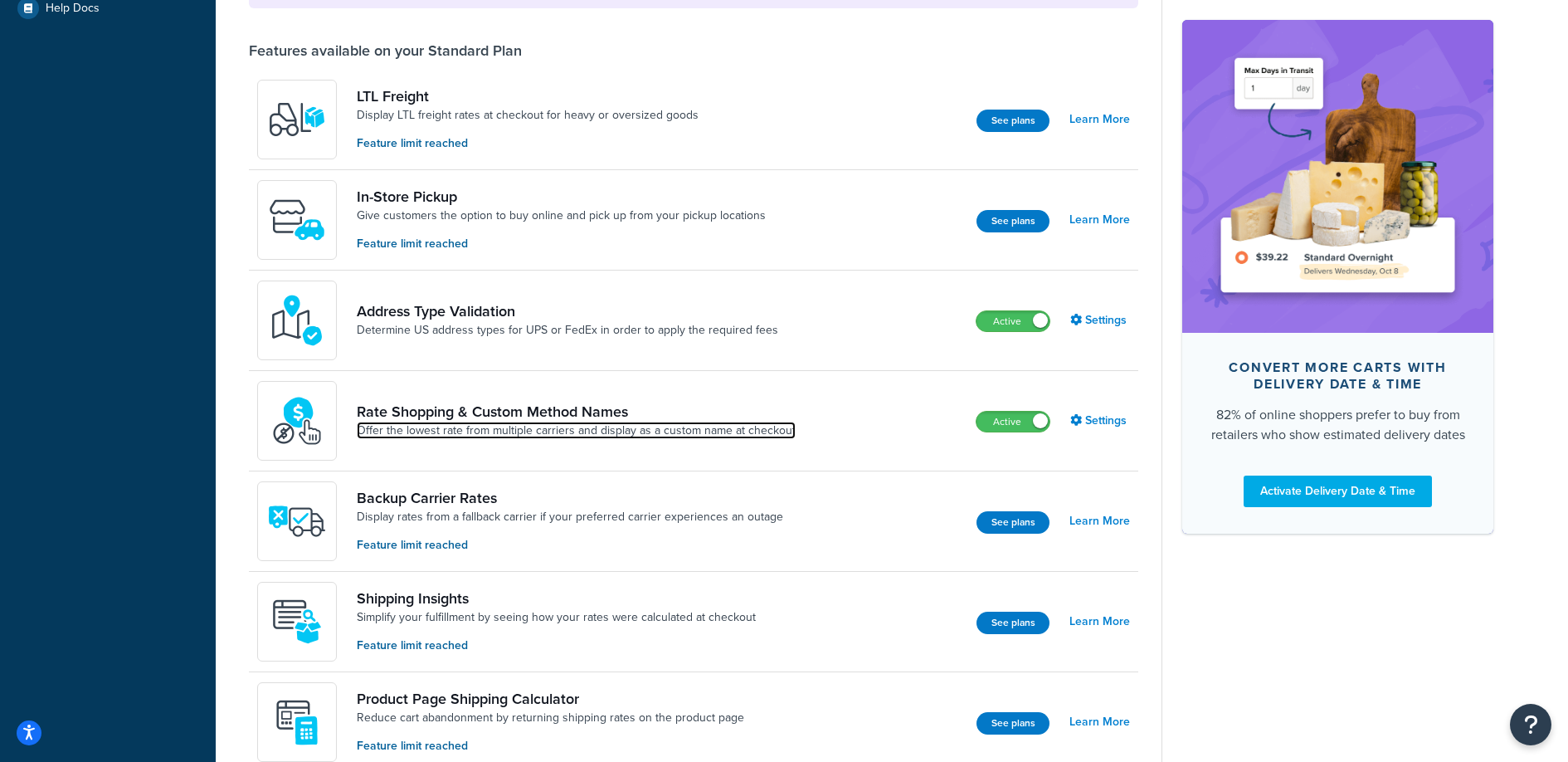
click at [442, 424] on link "Offer the lowest rate from multiple carriers and display as a custom name at ch…" at bounding box center [576, 431] width 439 height 17
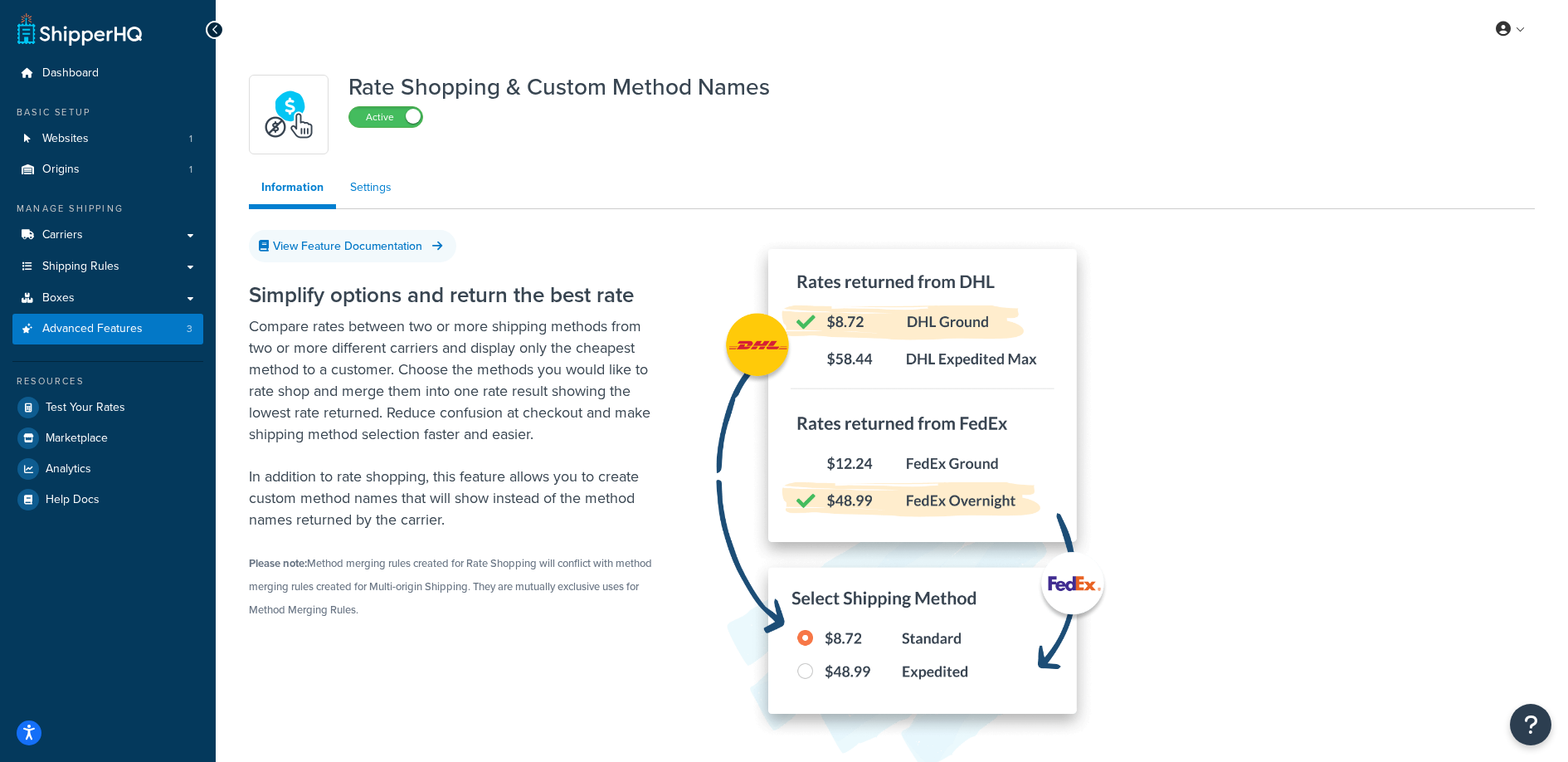
click at [362, 188] on link "Settings" at bounding box center [370, 187] width 66 height 33
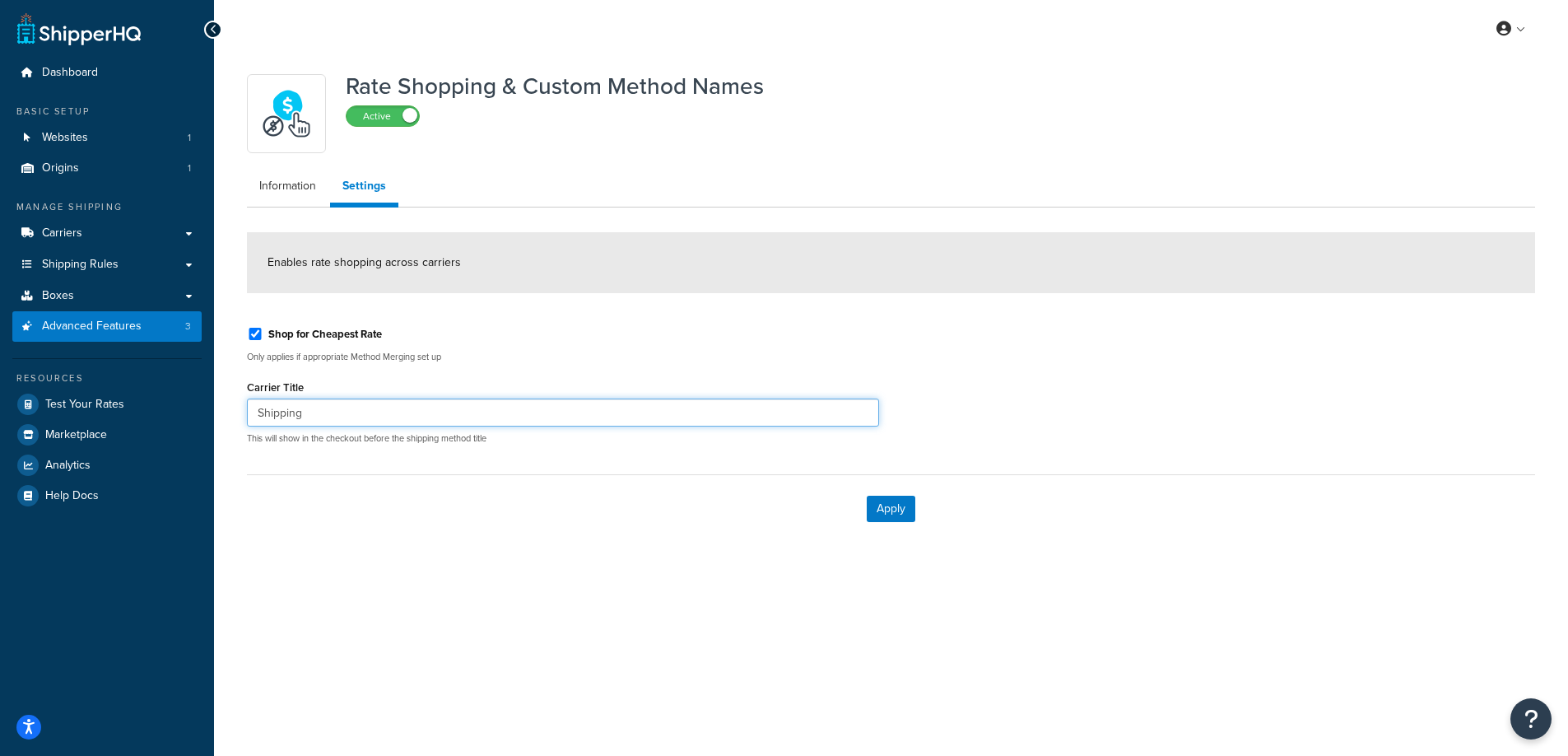
click at [372, 420] on input "Shipping" at bounding box center [562, 412] width 632 height 28
click at [879, 501] on button "Apply" at bounding box center [890, 509] width 48 height 26
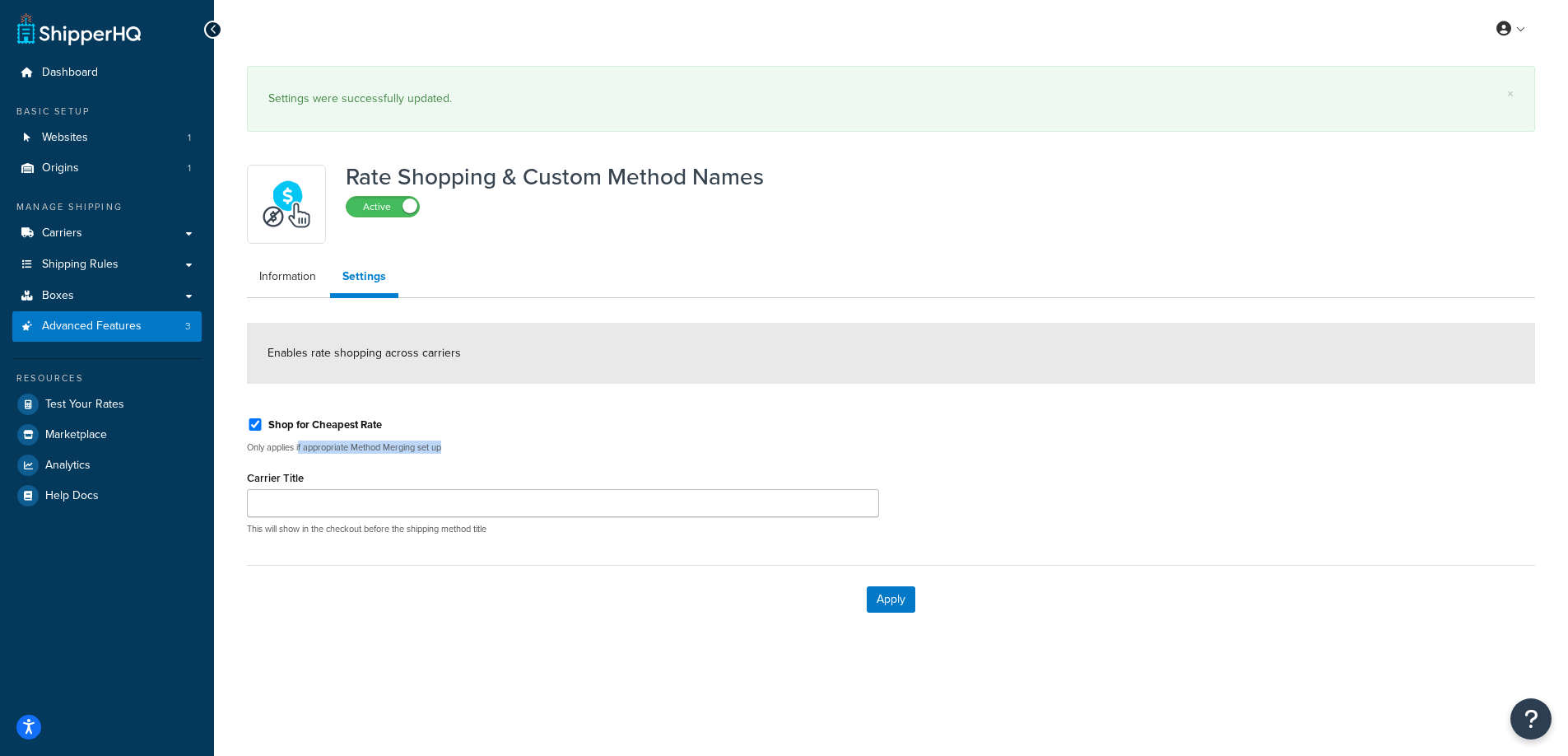
drag, startPoint x: 299, startPoint y: 452, endPoint x: 419, endPoint y: 456, distance: 120.1
click at [419, 456] on div "Shop for Cheapest Rate Only applies if appropriate Method Merging set up Carrie…" at bounding box center [563, 476] width 657 height 144
click at [420, 455] on div "Shop for Cheapest Rate Only applies if appropriate Method Merging set up Carrie…" at bounding box center [563, 476] width 657 height 144
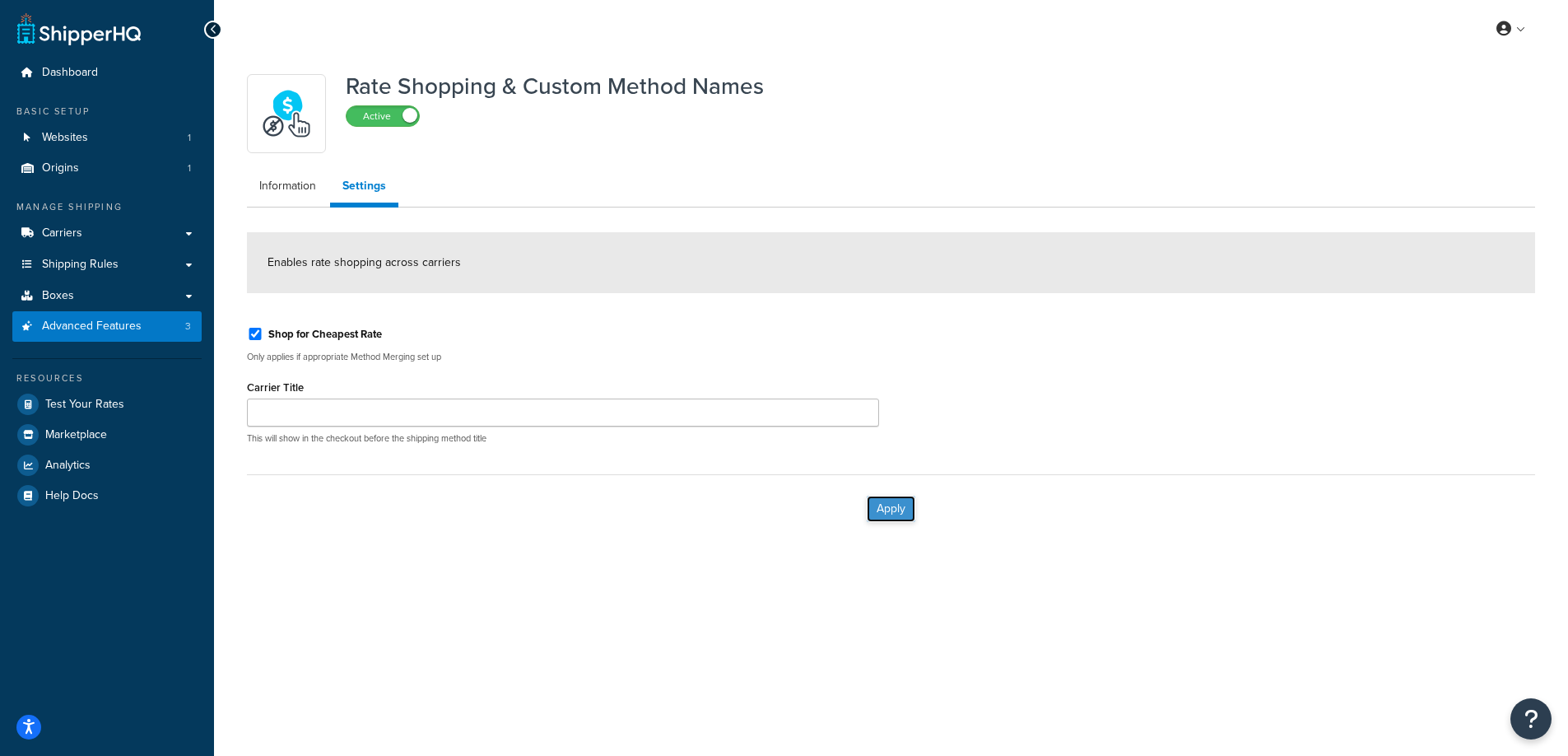
click at [897, 515] on button "Apply" at bounding box center [890, 509] width 48 height 26
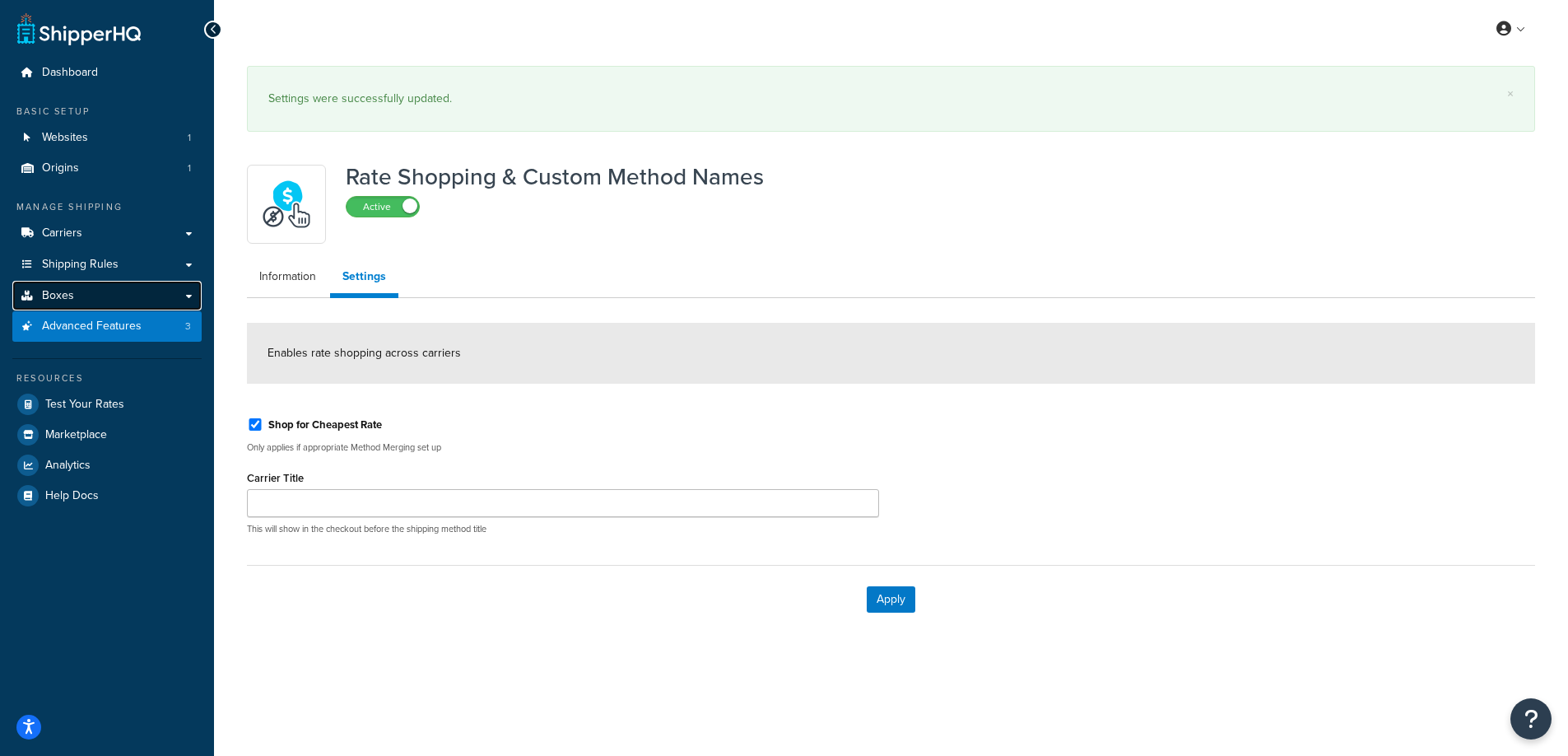
click at [108, 295] on link "Boxes" at bounding box center [107, 296] width 189 height 30
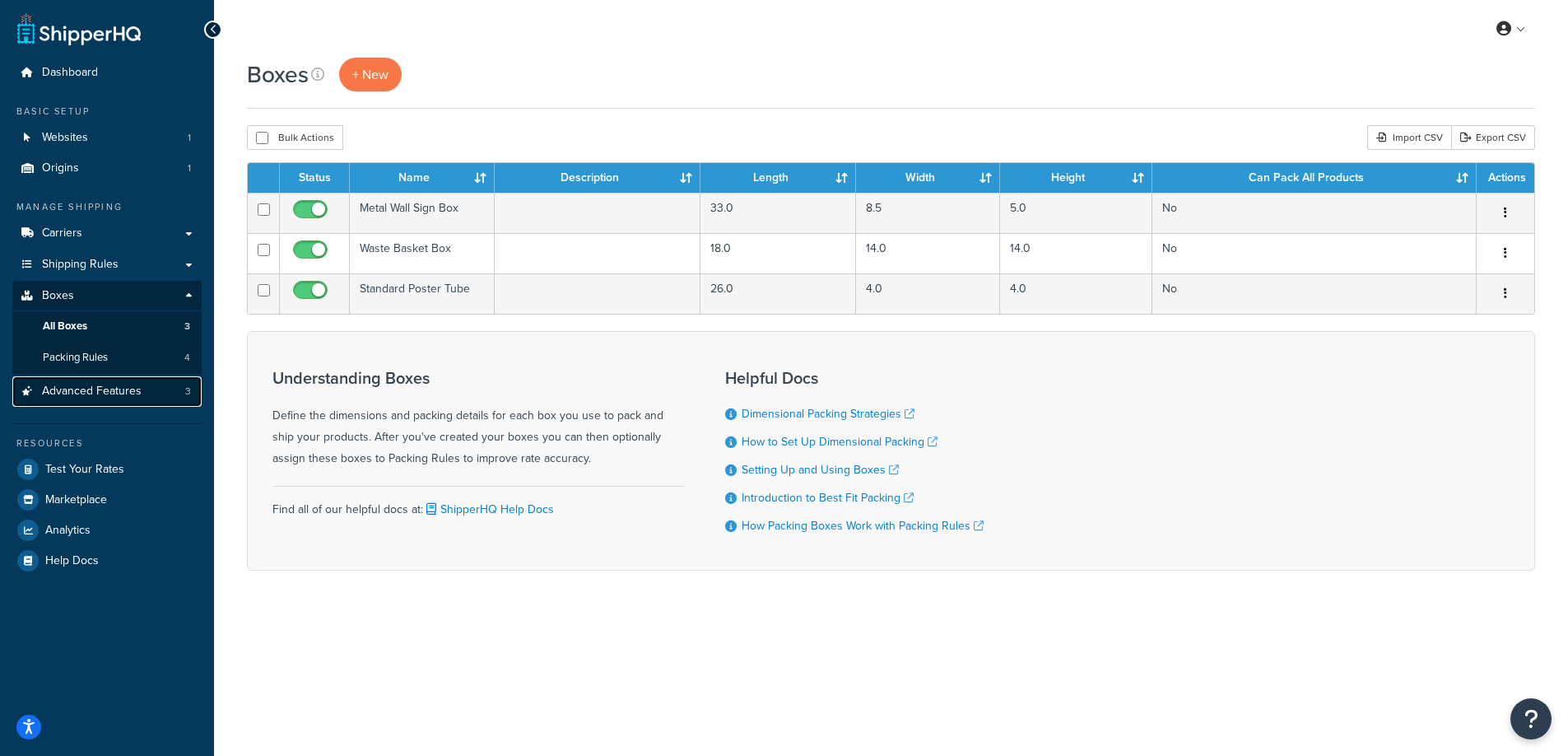
click at [110, 385] on span "Advanced Features" at bounding box center [91, 391] width 99 height 14
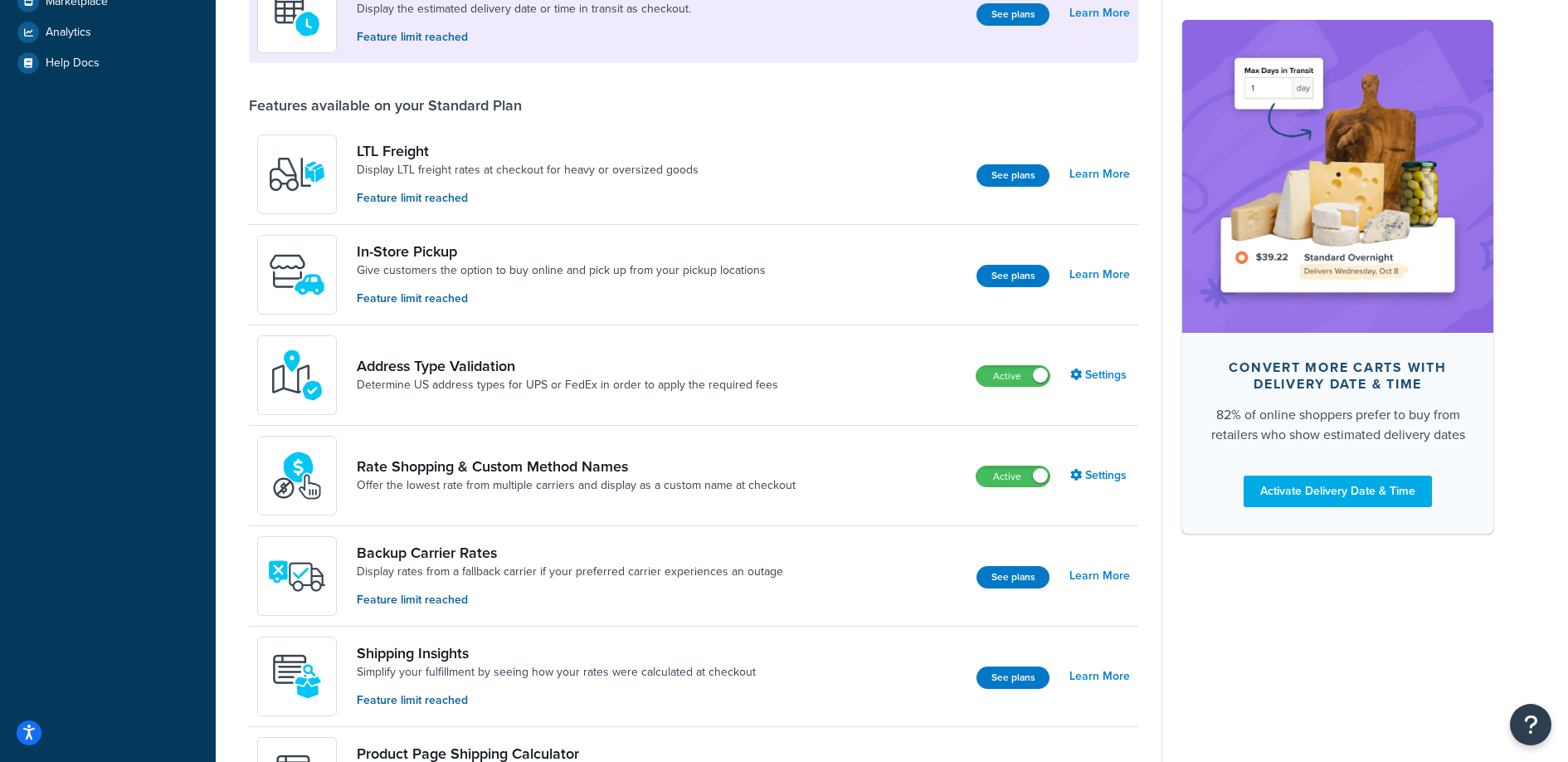
scroll to position [426, 0]
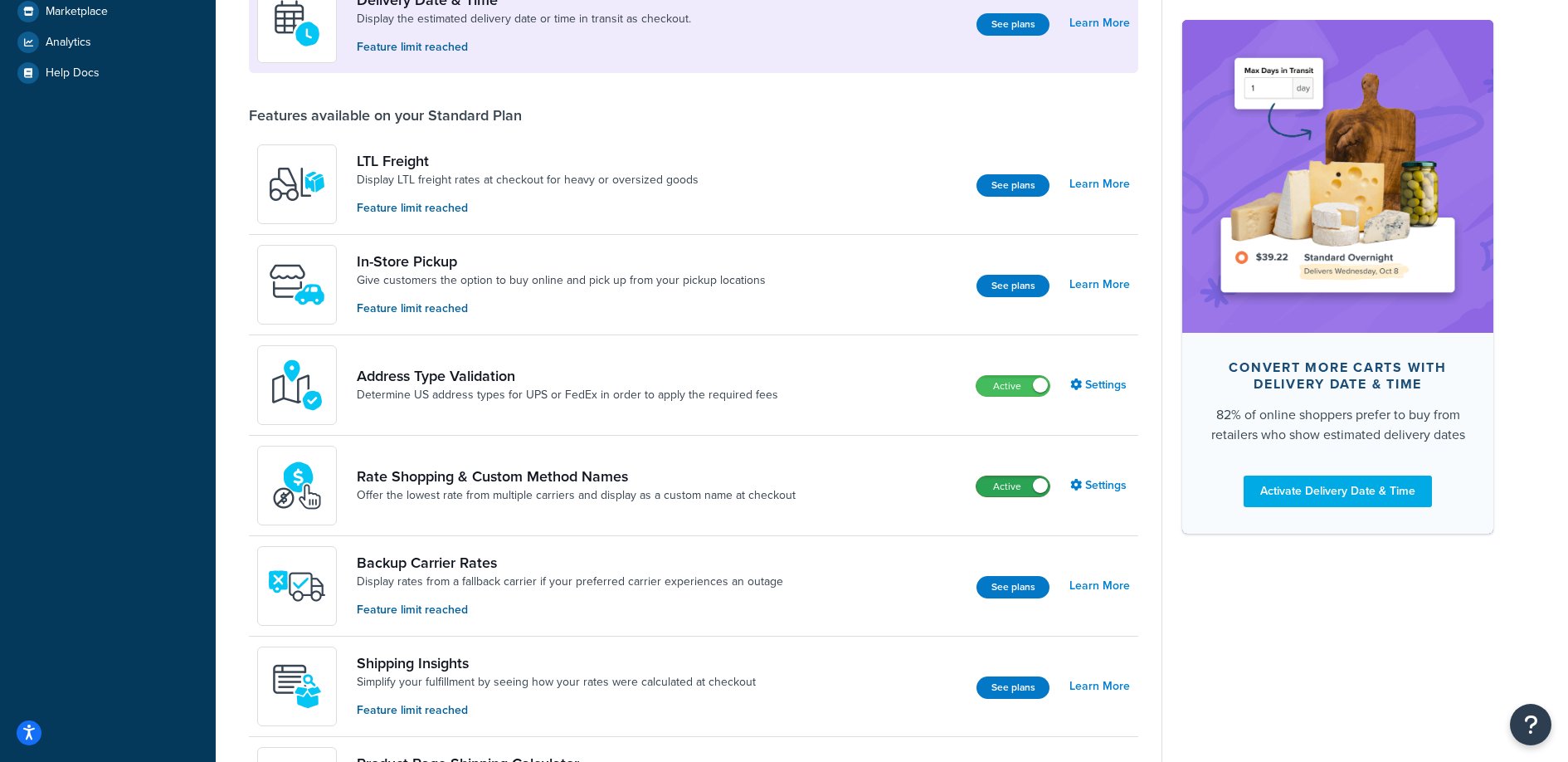
click at [1012, 485] on label "Active" at bounding box center [1013, 486] width 73 height 20
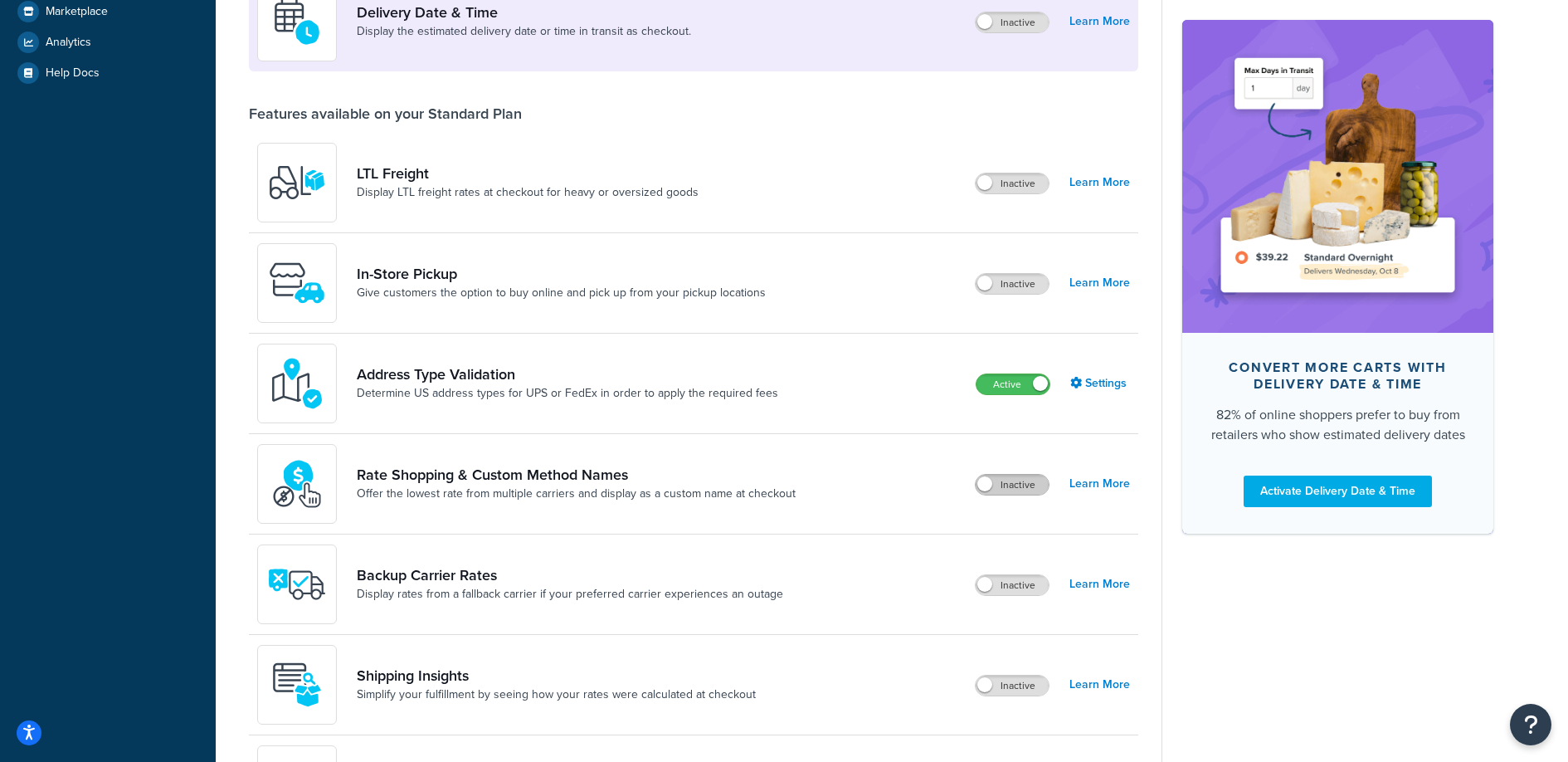
click at [1009, 489] on label "Inactive" at bounding box center [1012, 485] width 73 height 20
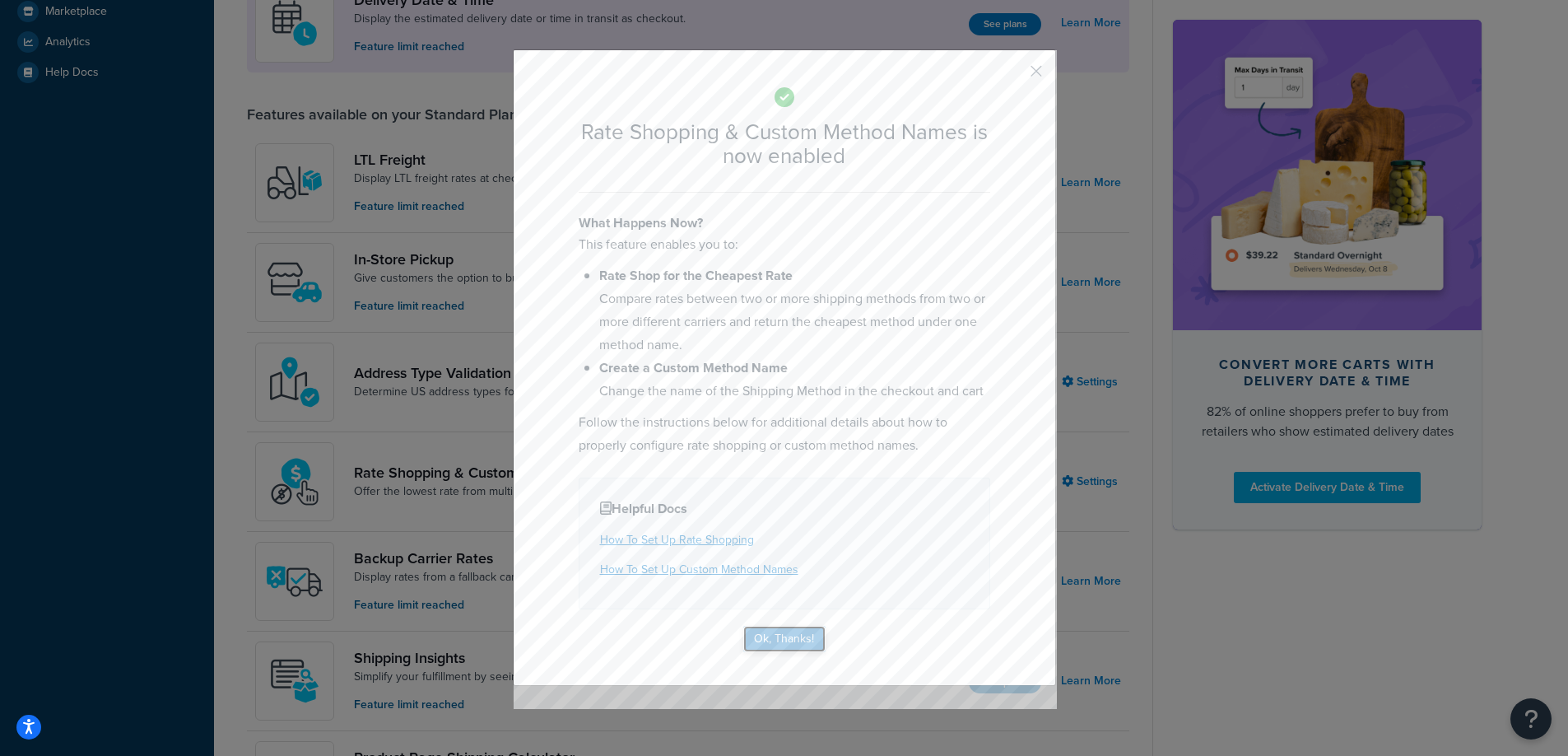
click at [784, 640] on button "Ok, Thanks!" at bounding box center [784, 639] width 82 height 26
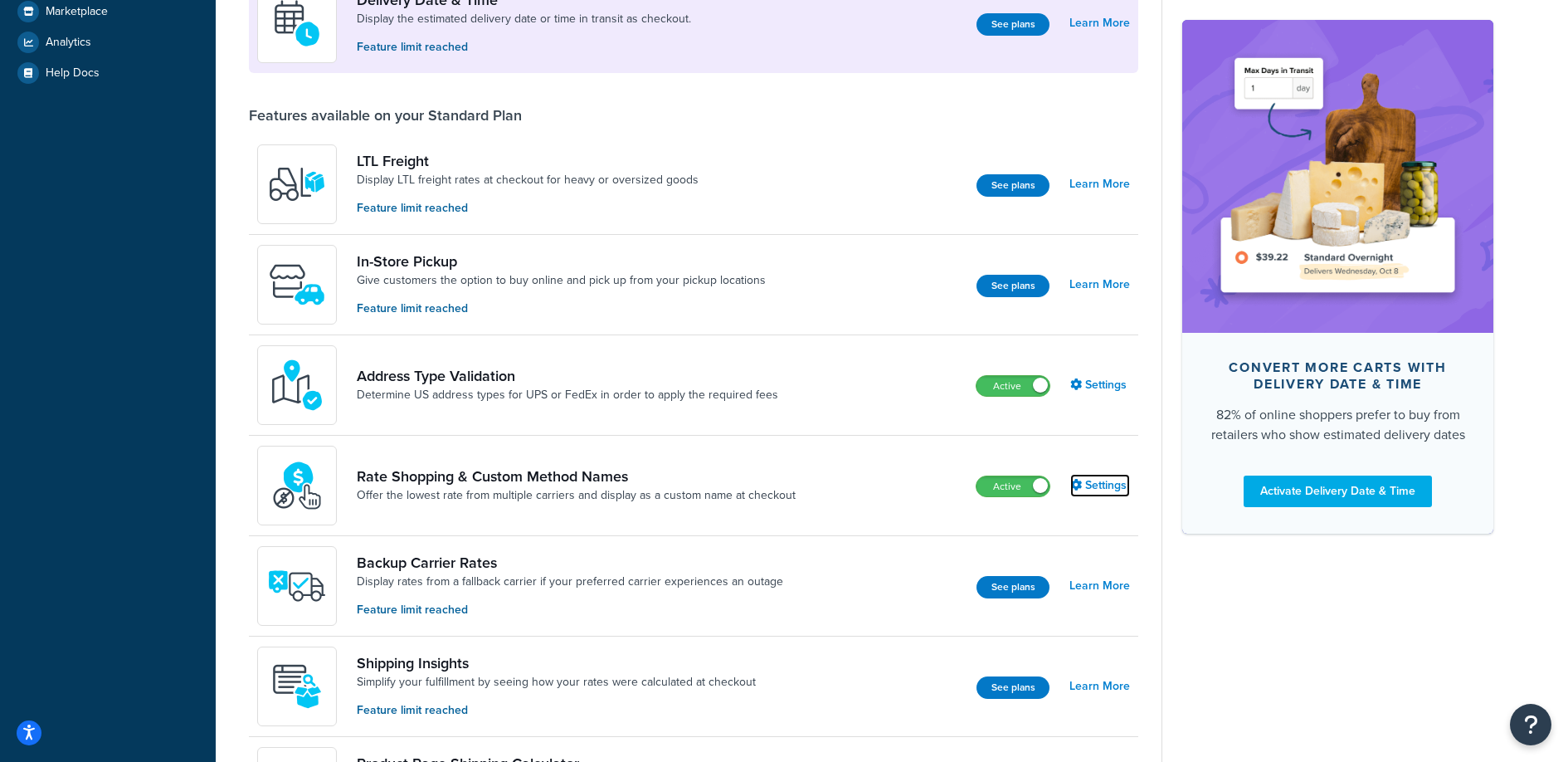
click at [1109, 484] on link "Settings" at bounding box center [1099, 485] width 60 height 23
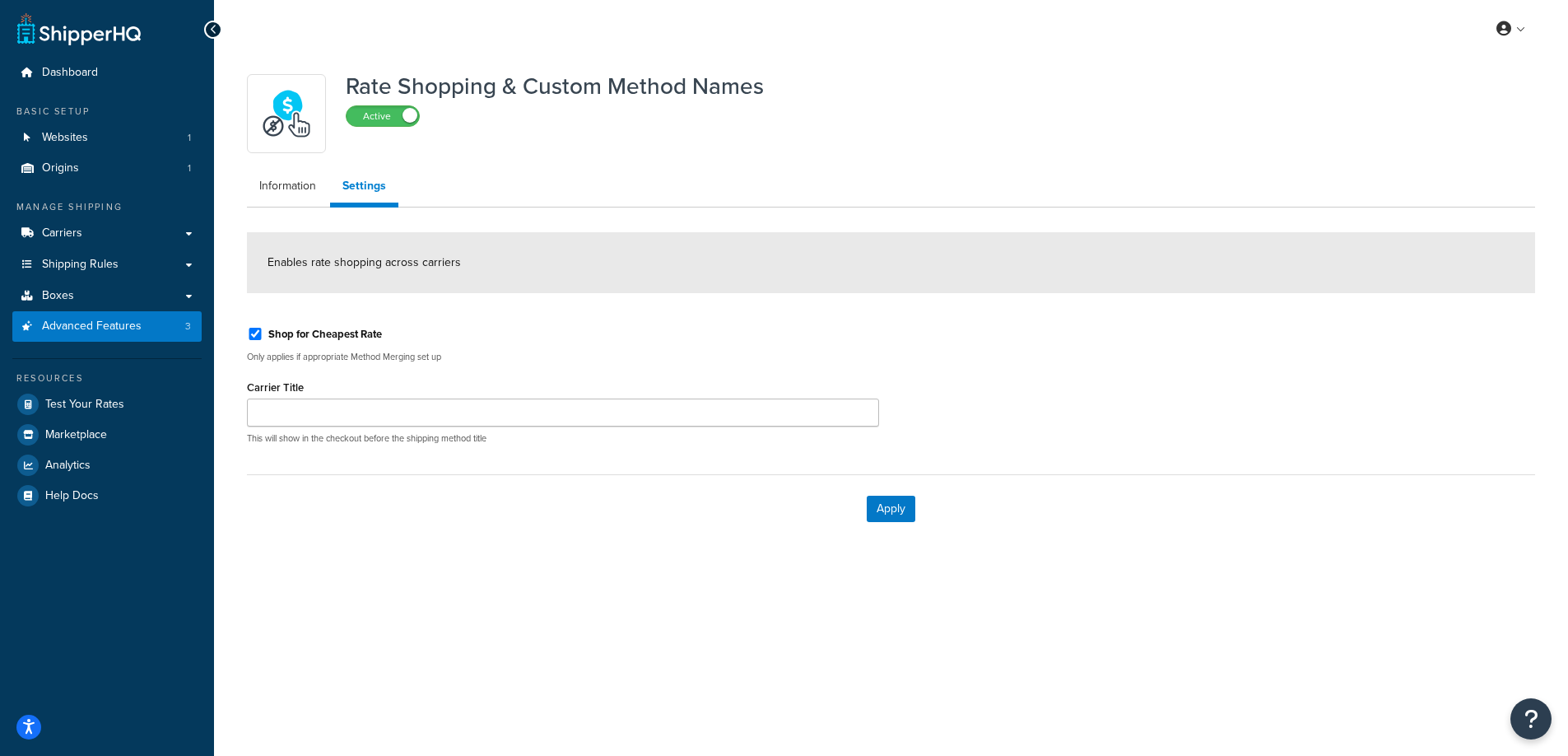
click at [347, 428] on div "This will show in the checkout before the shipping method title" at bounding box center [562, 421] width 632 height 46
click at [348, 422] on input "Carrier Title" at bounding box center [562, 412] width 632 height 28
click at [877, 505] on button "Apply" at bounding box center [890, 509] width 48 height 26
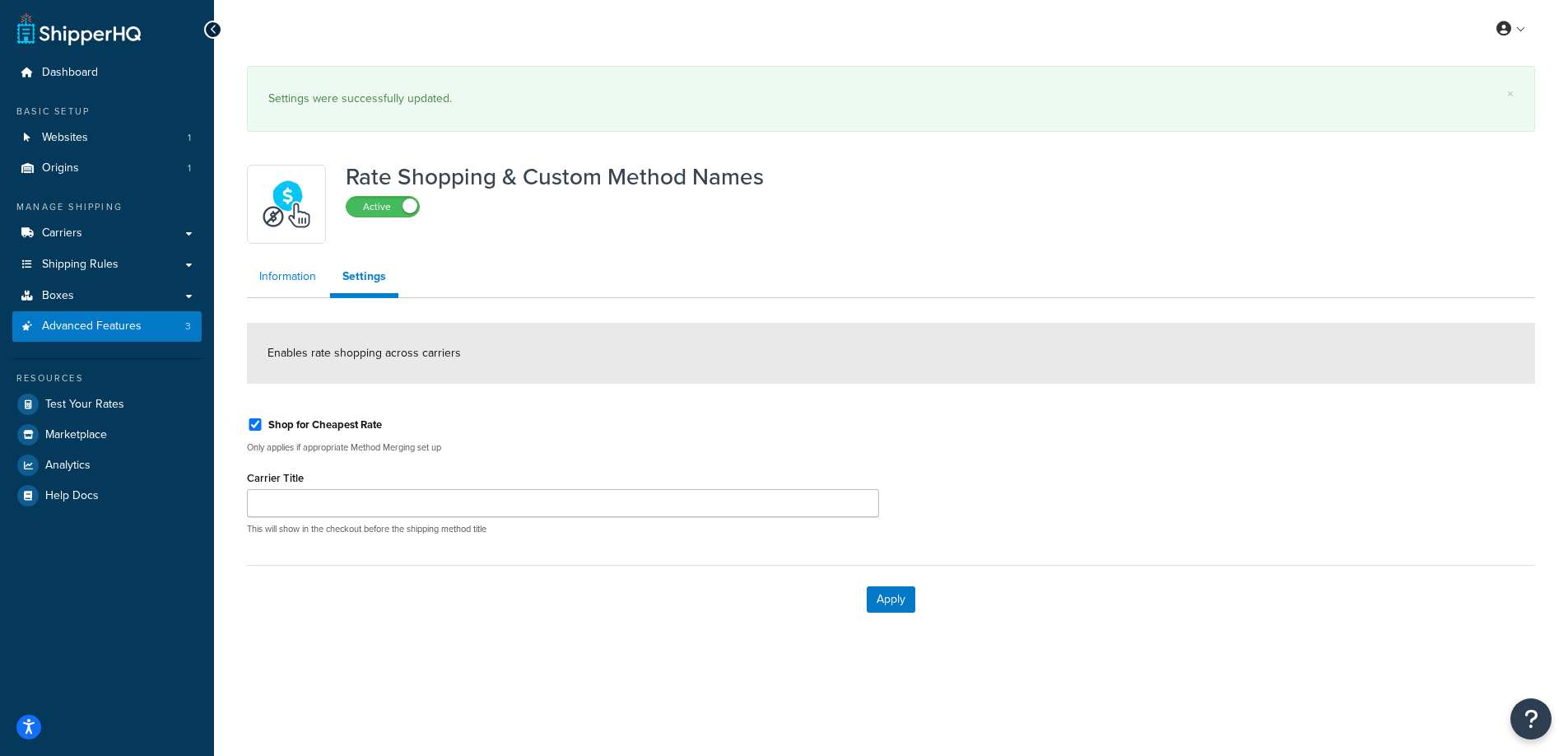
click at [284, 260] on link "Information" at bounding box center [287, 277] width 82 height 33
